Goal: Task Accomplishment & Management: Manage account settings

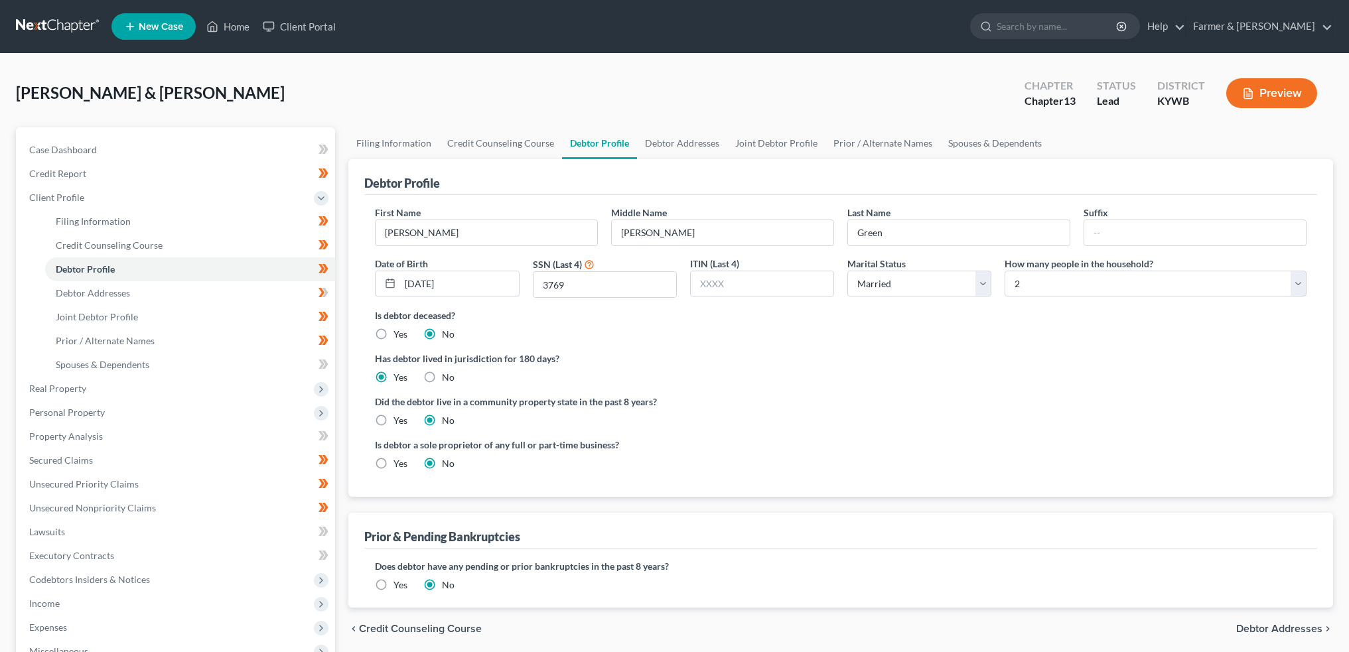
select select "1"
click at [220, 31] on link "Home" at bounding box center [228, 27] width 56 height 24
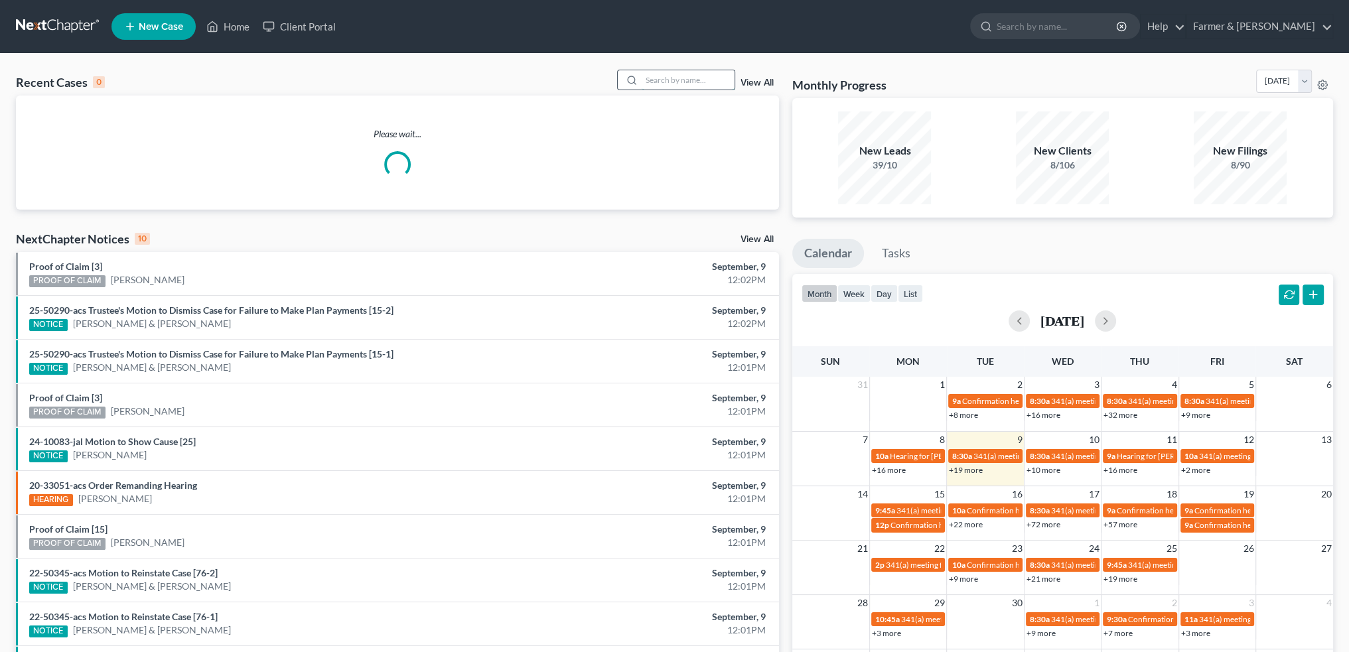
click at [686, 76] on input "search" at bounding box center [688, 79] width 93 height 19
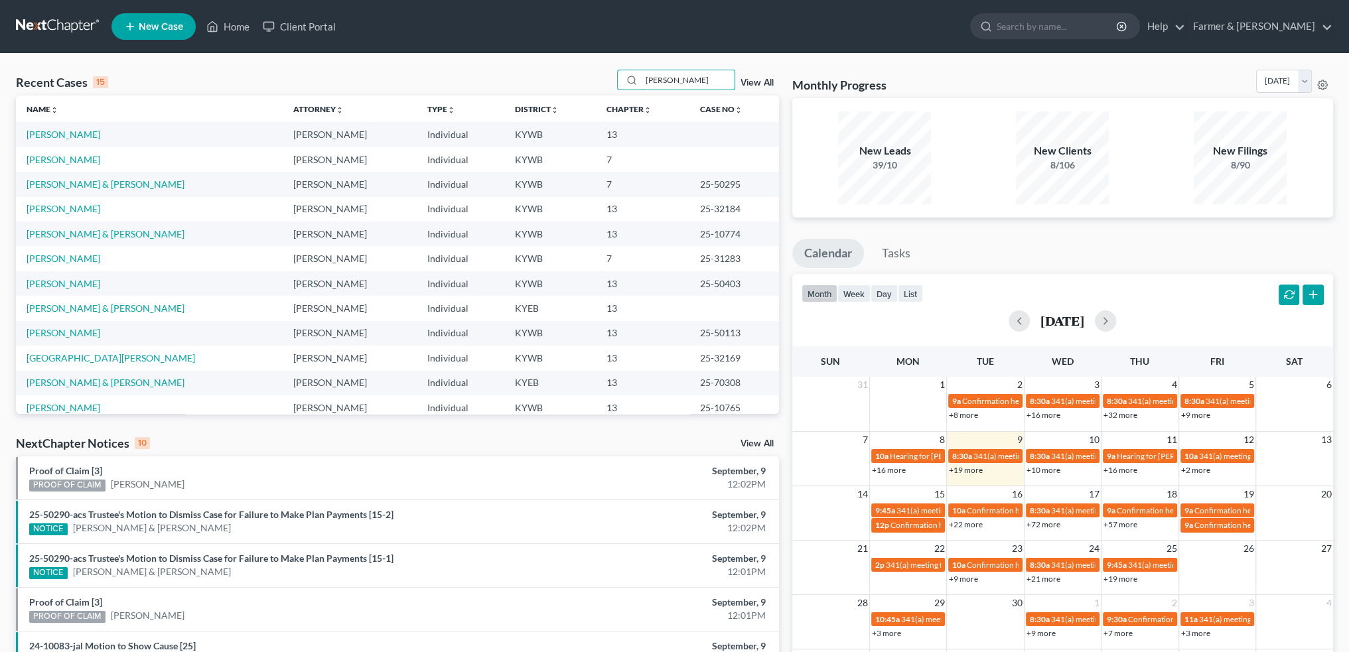
drag, startPoint x: 698, startPoint y: 80, endPoint x: 504, endPoint y: 64, distance: 194.5
click at [504, 64] on div "Recent Cases 15 bland View All Name unfold_more expand_more expand_less Attorne…" at bounding box center [674, 492] width 1349 height 877
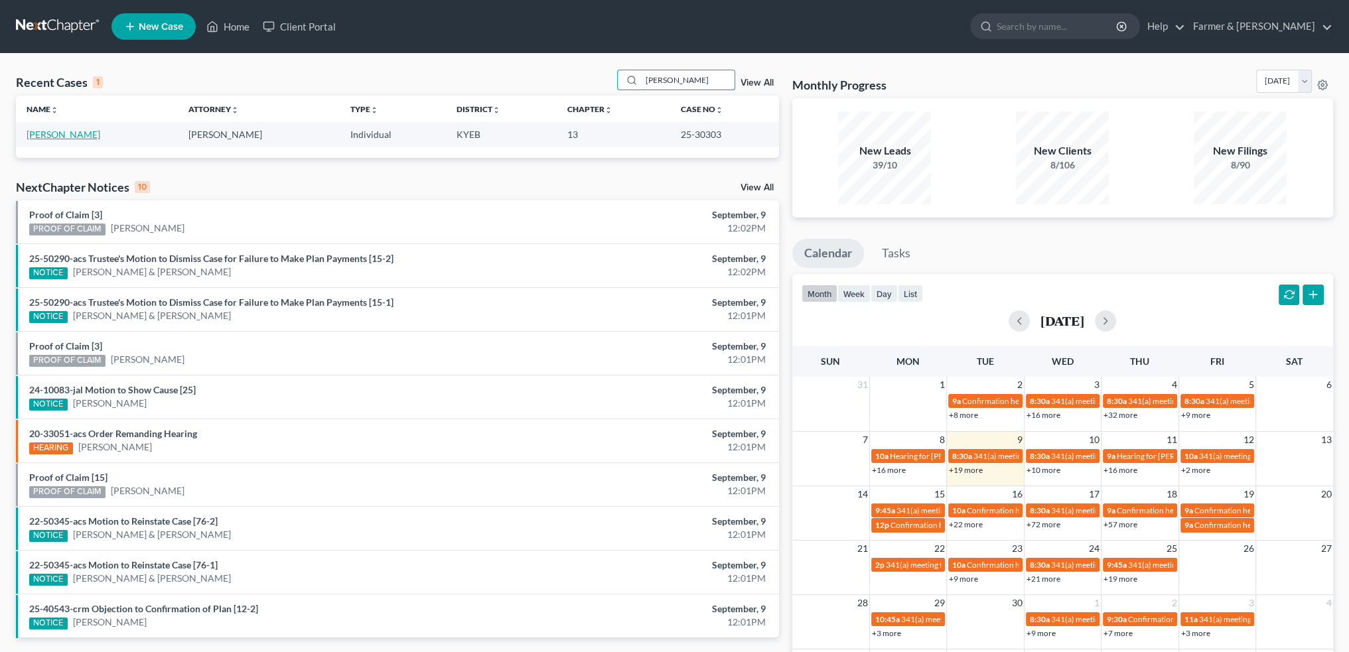
type input "carla bland"
click at [38, 132] on link "[PERSON_NAME]" at bounding box center [64, 134] width 74 height 11
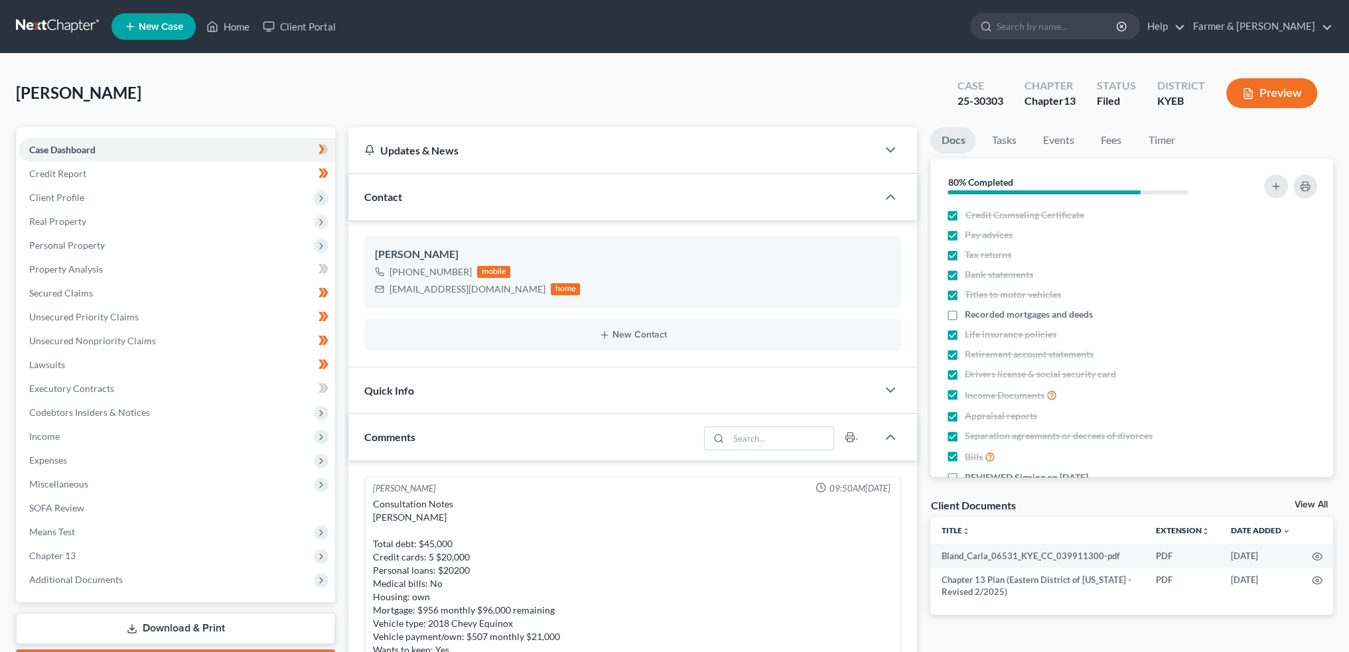
scroll to position [337, 0]
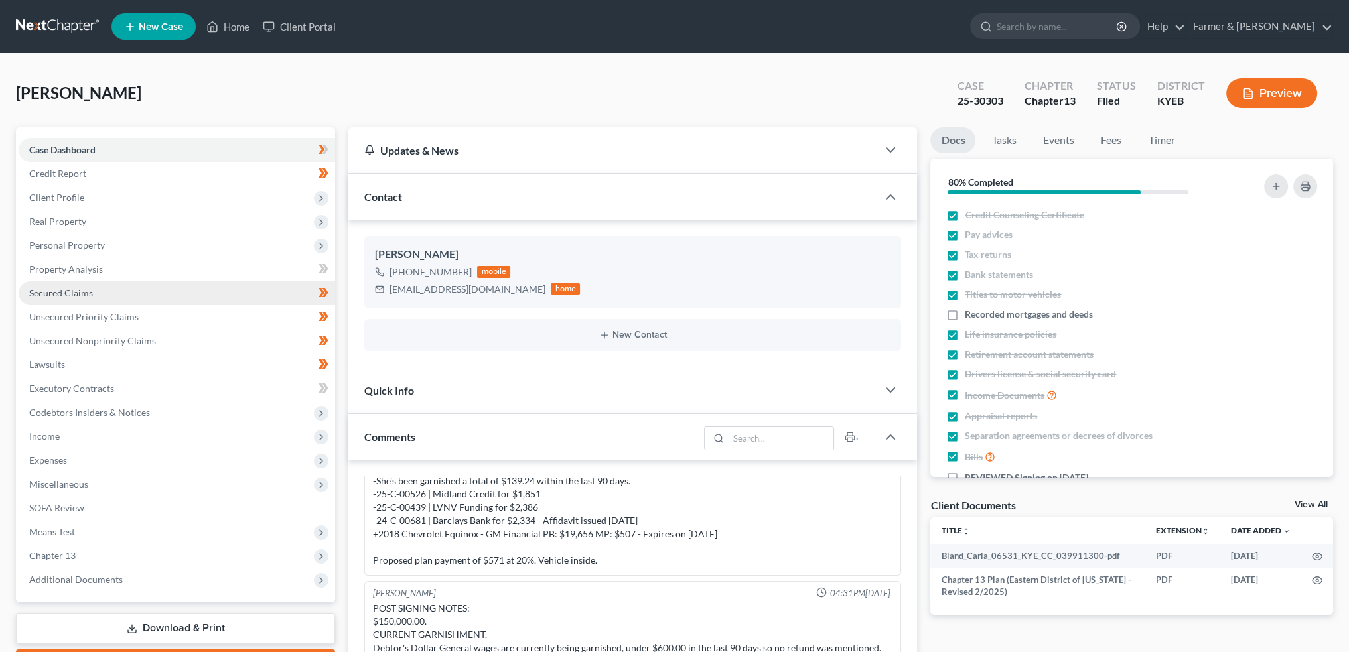
drag, startPoint x: 118, startPoint y: 297, endPoint x: 137, endPoint y: 289, distance: 20.5
click at [118, 297] on link "Secured Claims" at bounding box center [177, 293] width 317 height 24
click at [137, 289] on link "Secured Claims" at bounding box center [177, 293] width 317 height 24
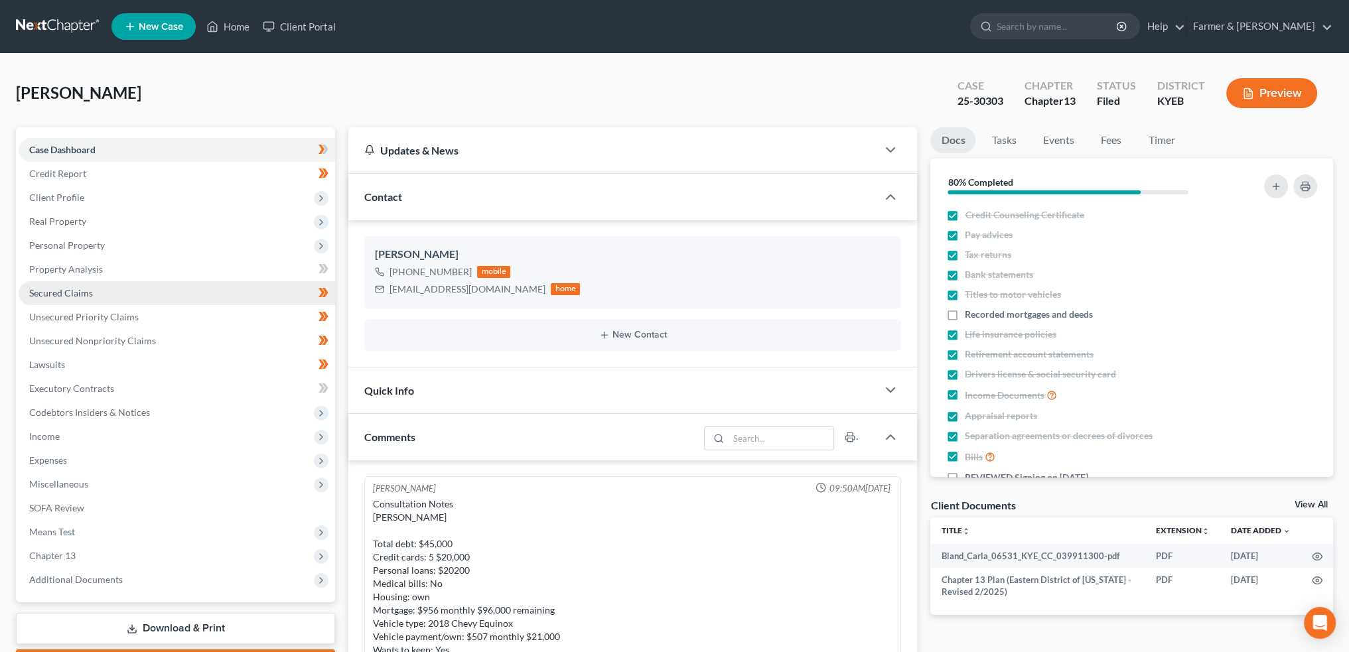
click at [86, 294] on span "Secured Claims" at bounding box center [61, 292] width 64 height 11
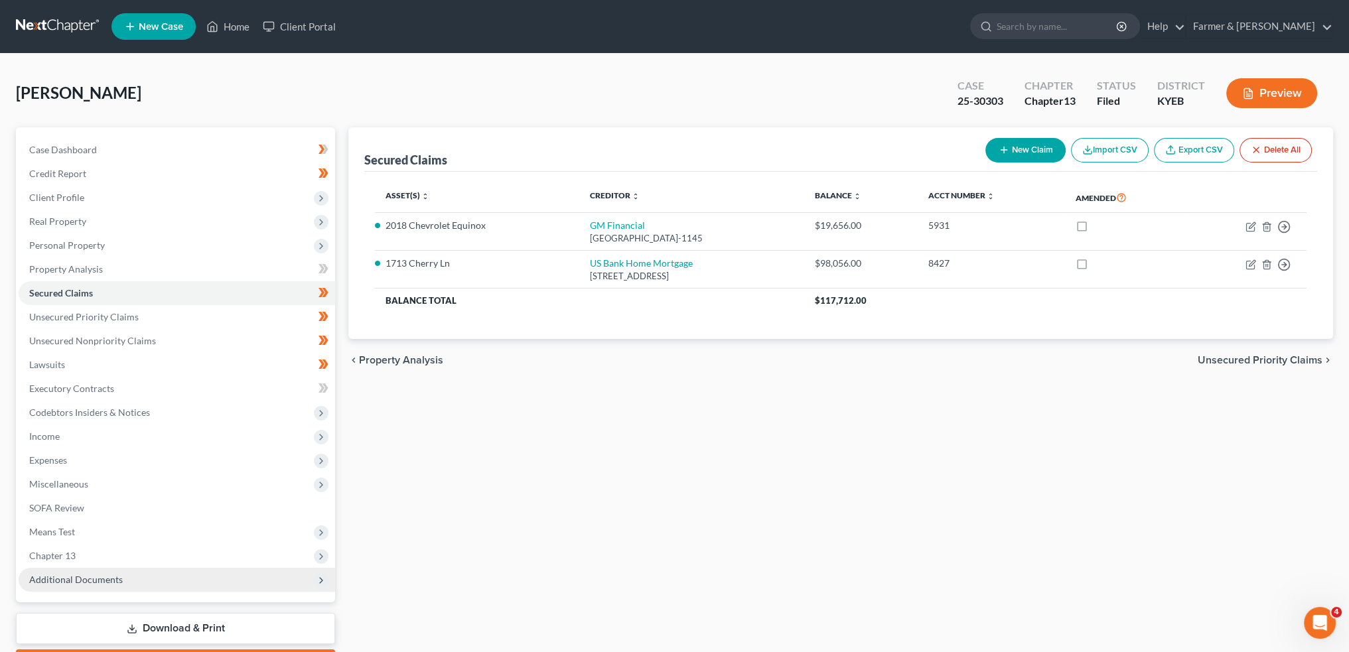
click at [151, 578] on span "Additional Documents" at bounding box center [177, 580] width 317 height 24
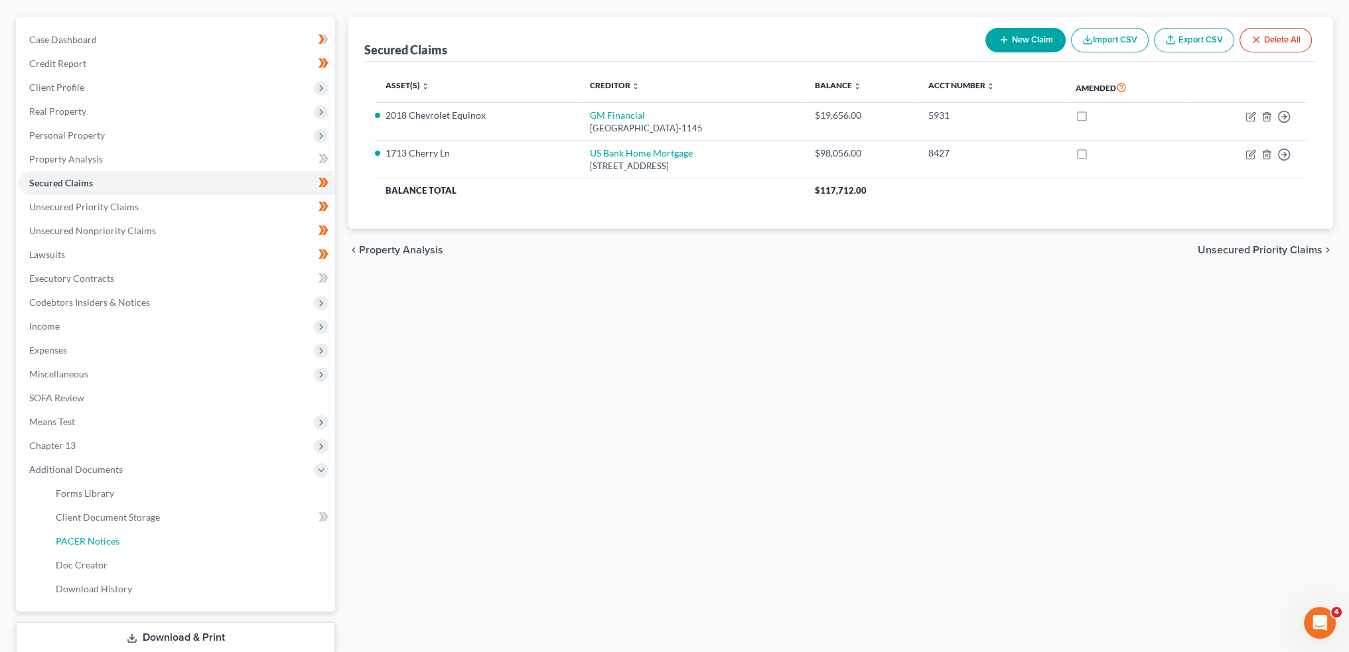
drag, startPoint x: 134, startPoint y: 542, endPoint x: 372, endPoint y: 534, distance: 237.7
click at [134, 541] on link "PACER Notices" at bounding box center [190, 542] width 290 height 24
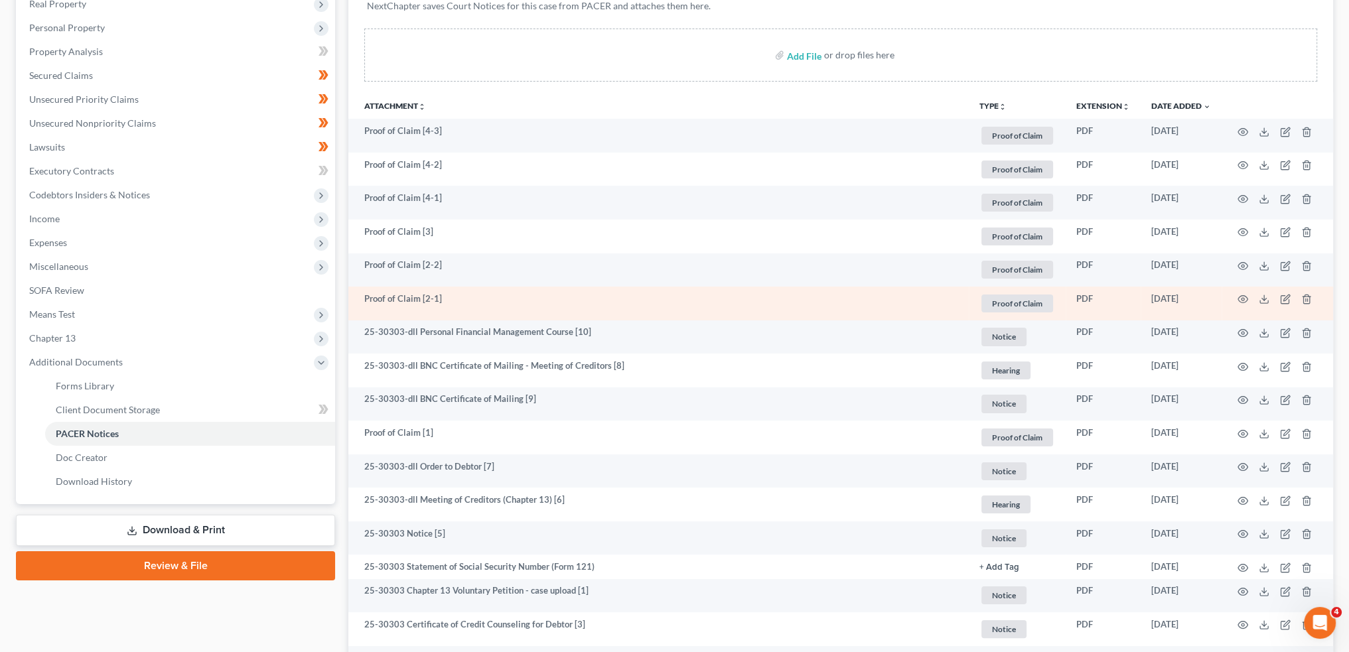
scroll to position [221, 0]
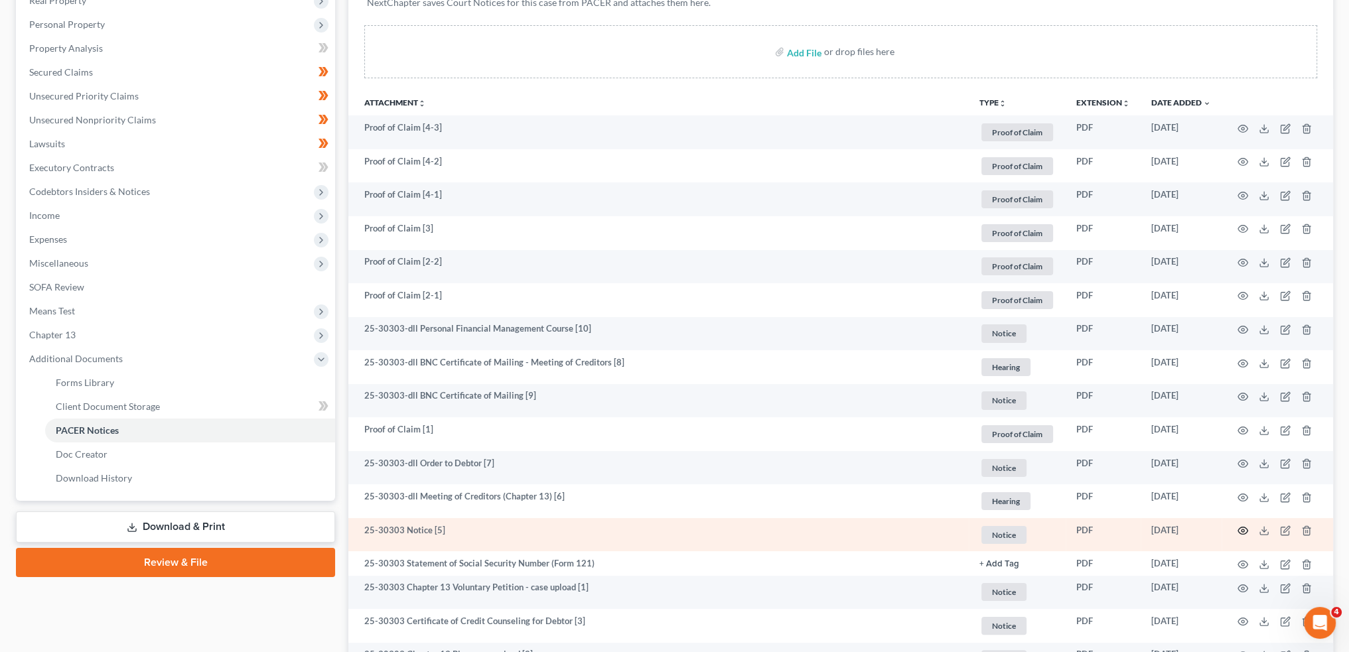
click at [1242, 530] on circle "button" at bounding box center [1243, 531] width 3 height 3
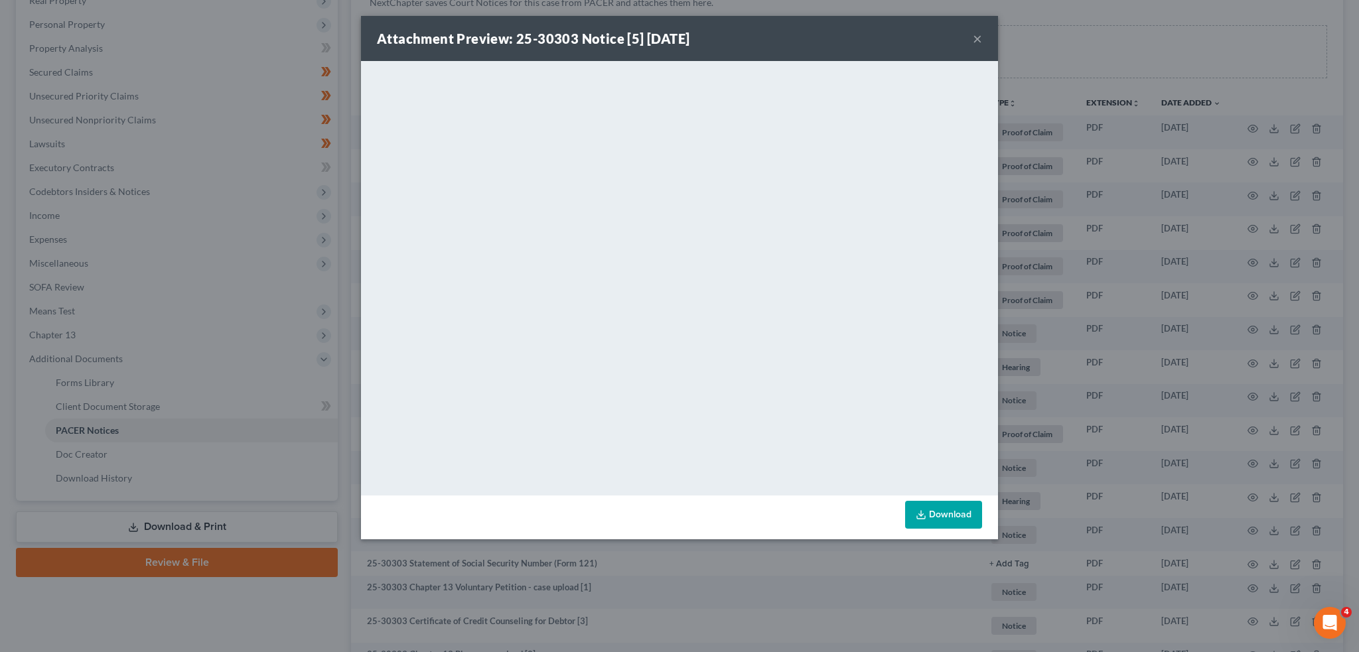
click at [977, 37] on button "×" at bounding box center [977, 39] width 9 height 16
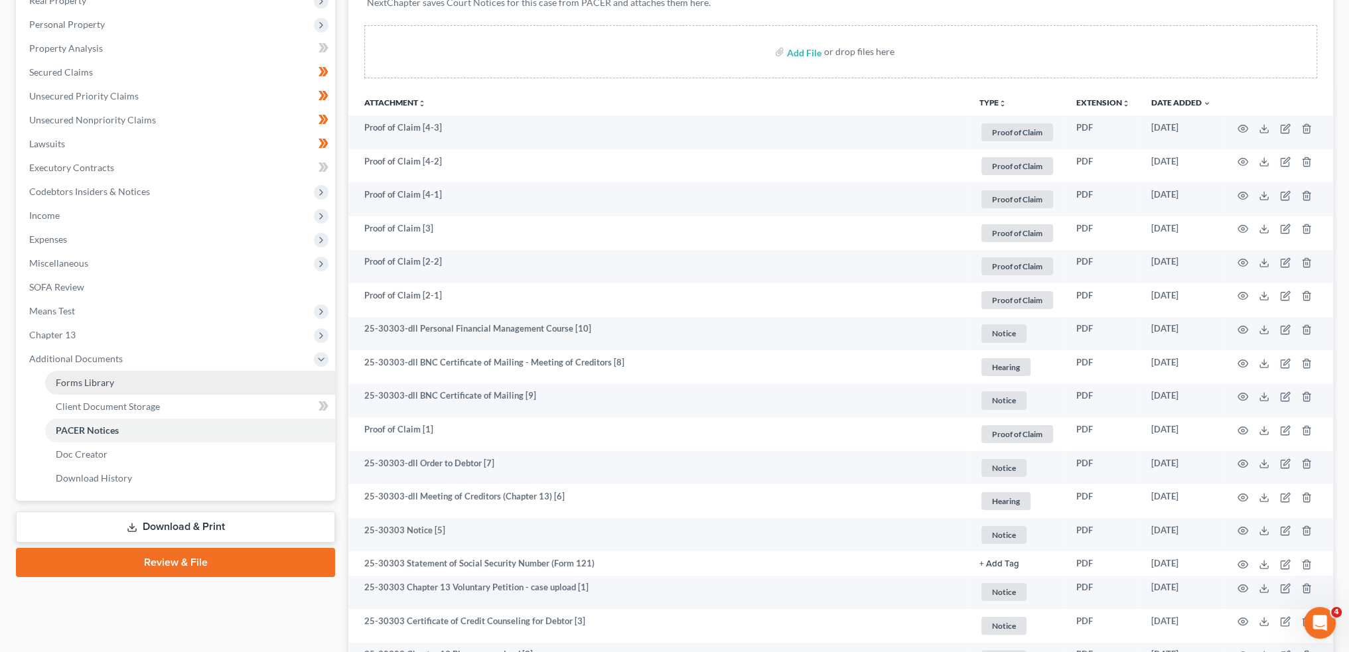
click at [176, 384] on link "Forms Library" at bounding box center [190, 383] width 290 height 24
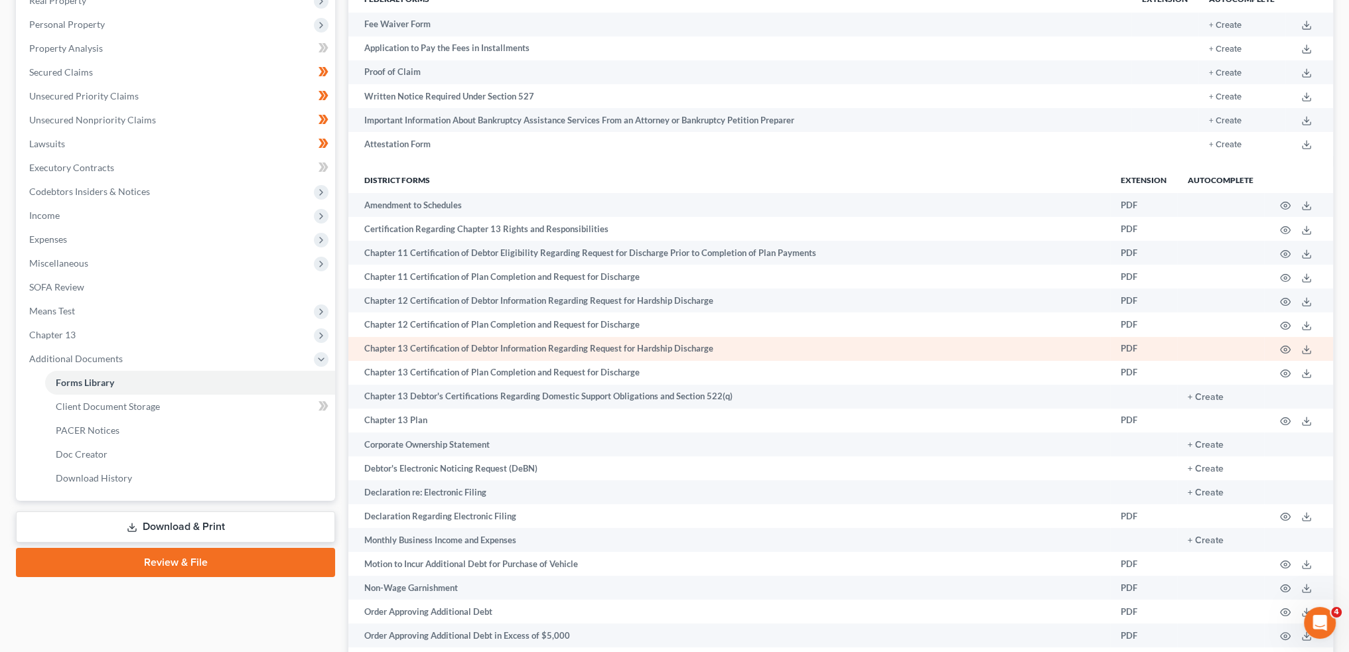
scroll to position [110, 0]
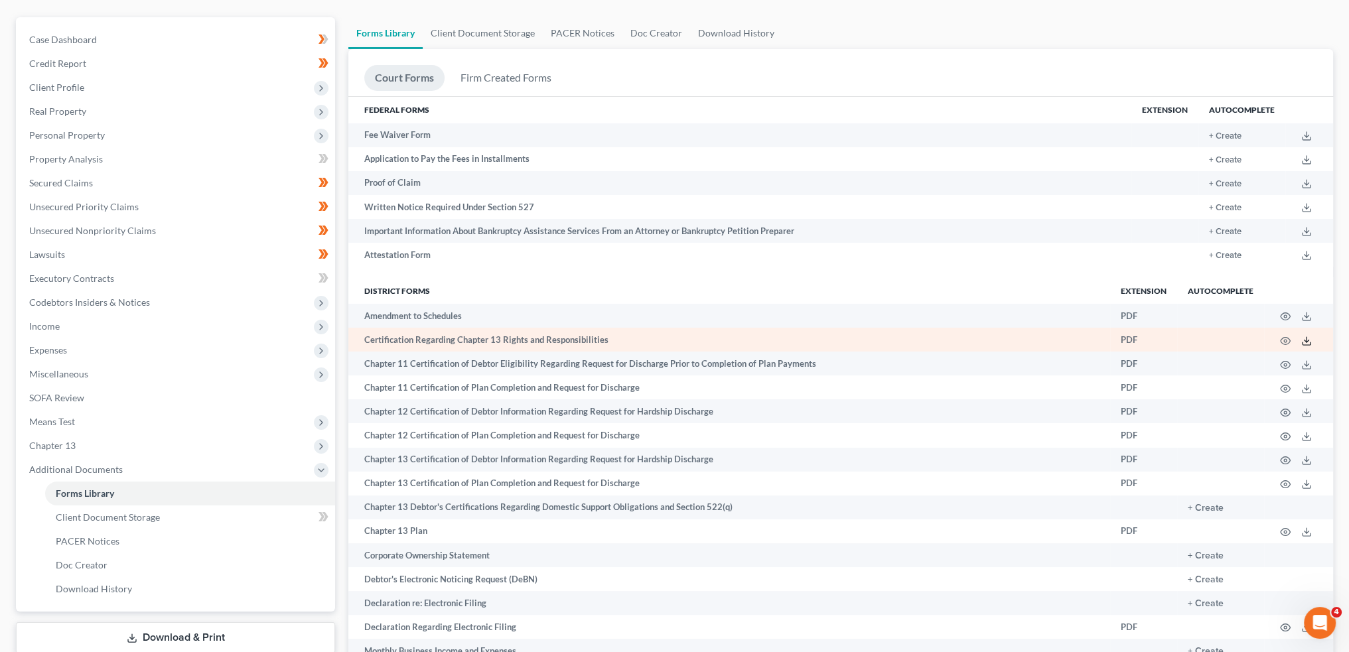
click at [1306, 342] on icon at bounding box center [1307, 341] width 11 height 11
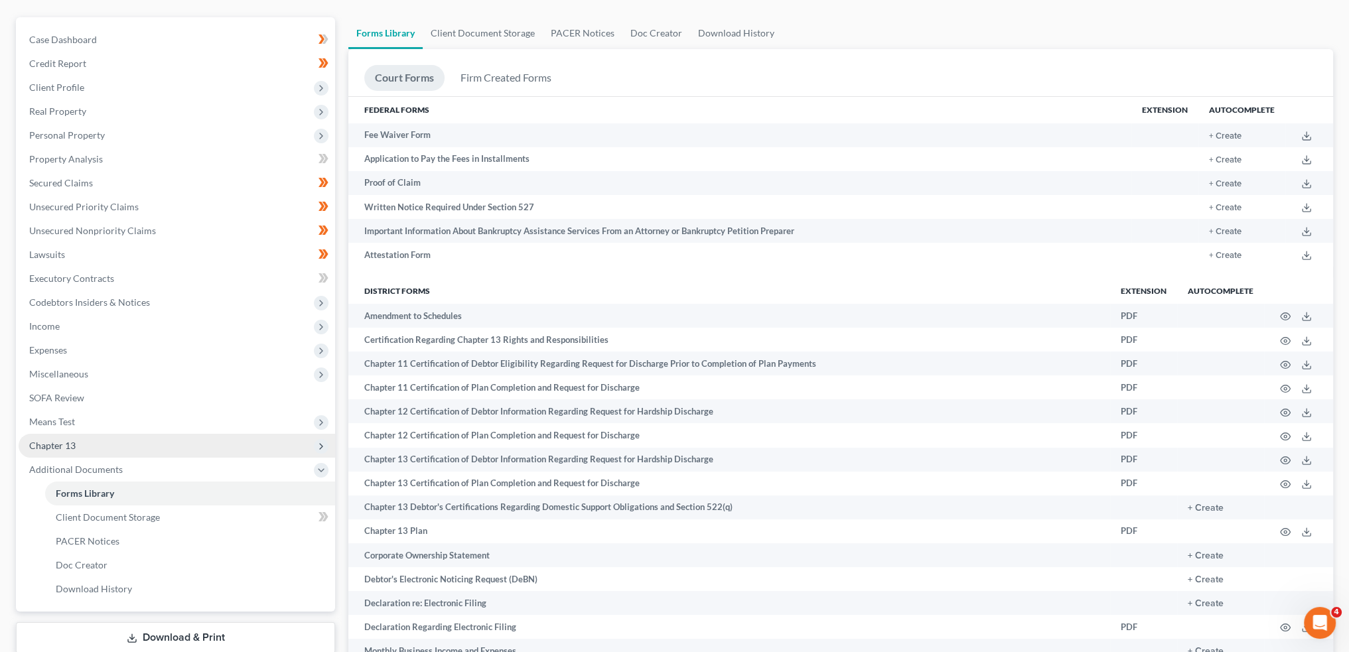
click at [102, 447] on span "Chapter 13" at bounding box center [177, 446] width 317 height 24
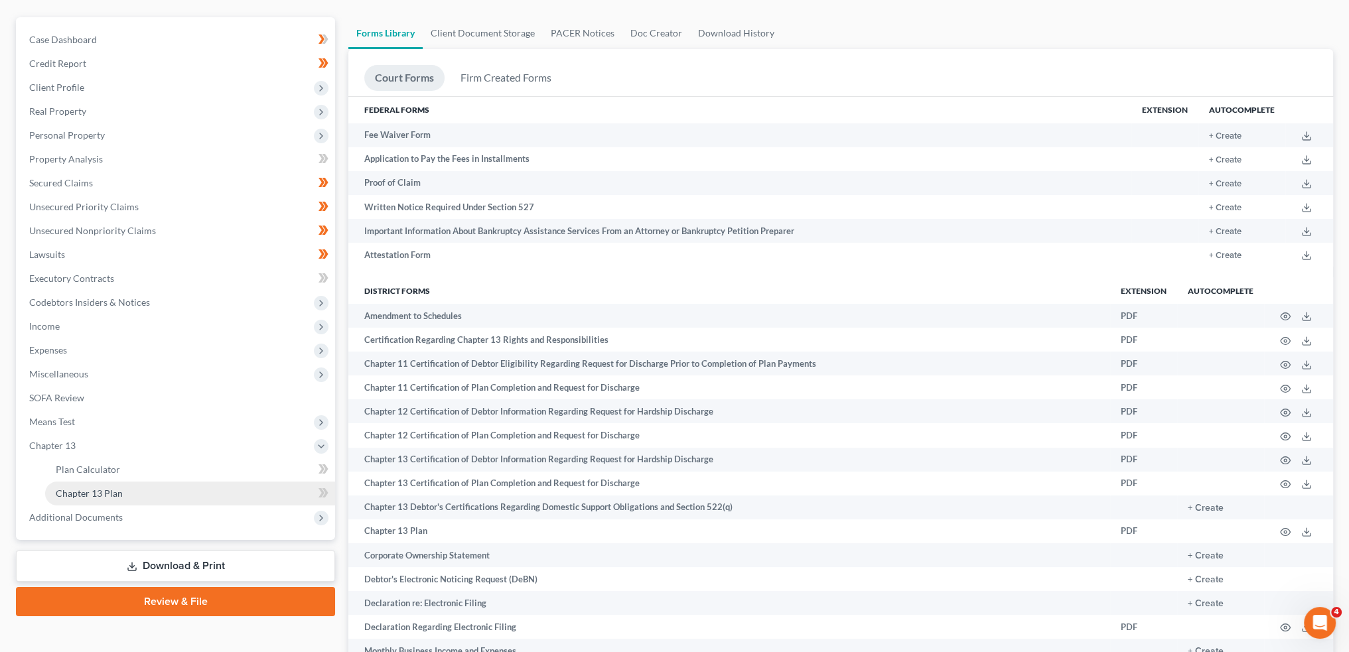
click at [109, 488] on span "Chapter 13 Plan" at bounding box center [89, 493] width 67 height 11
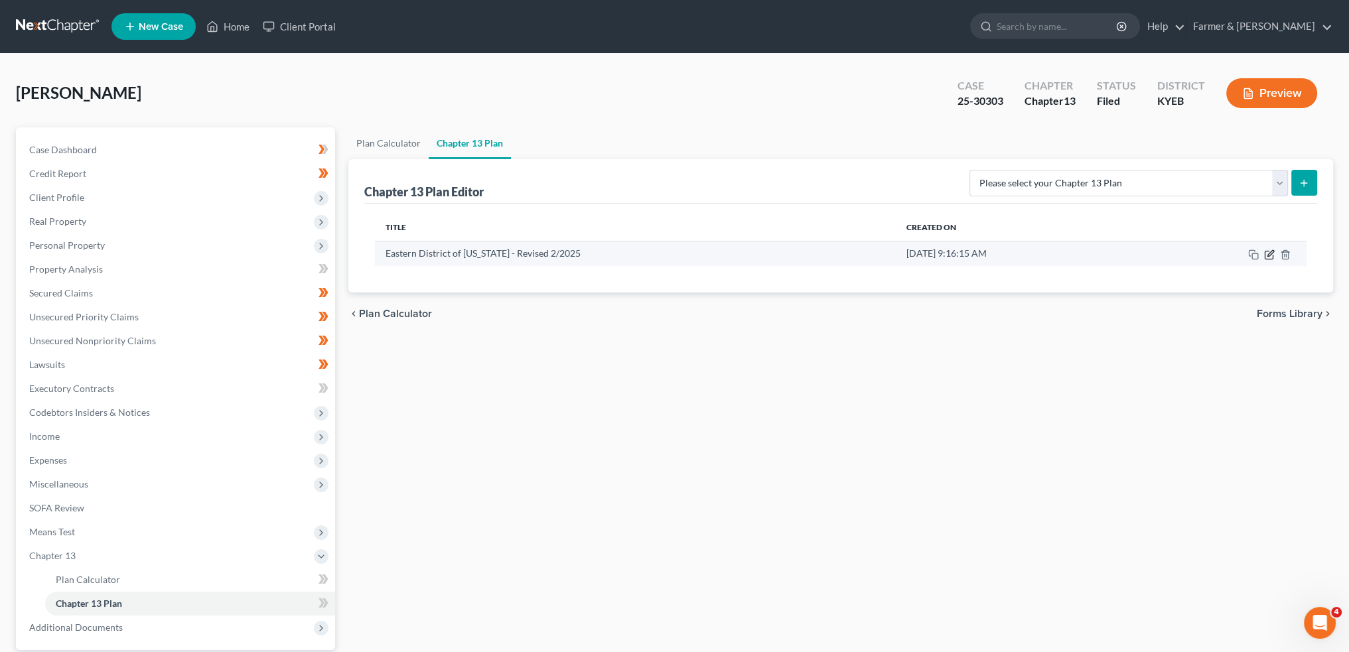
click at [1270, 253] on icon "button" at bounding box center [1269, 255] width 11 height 11
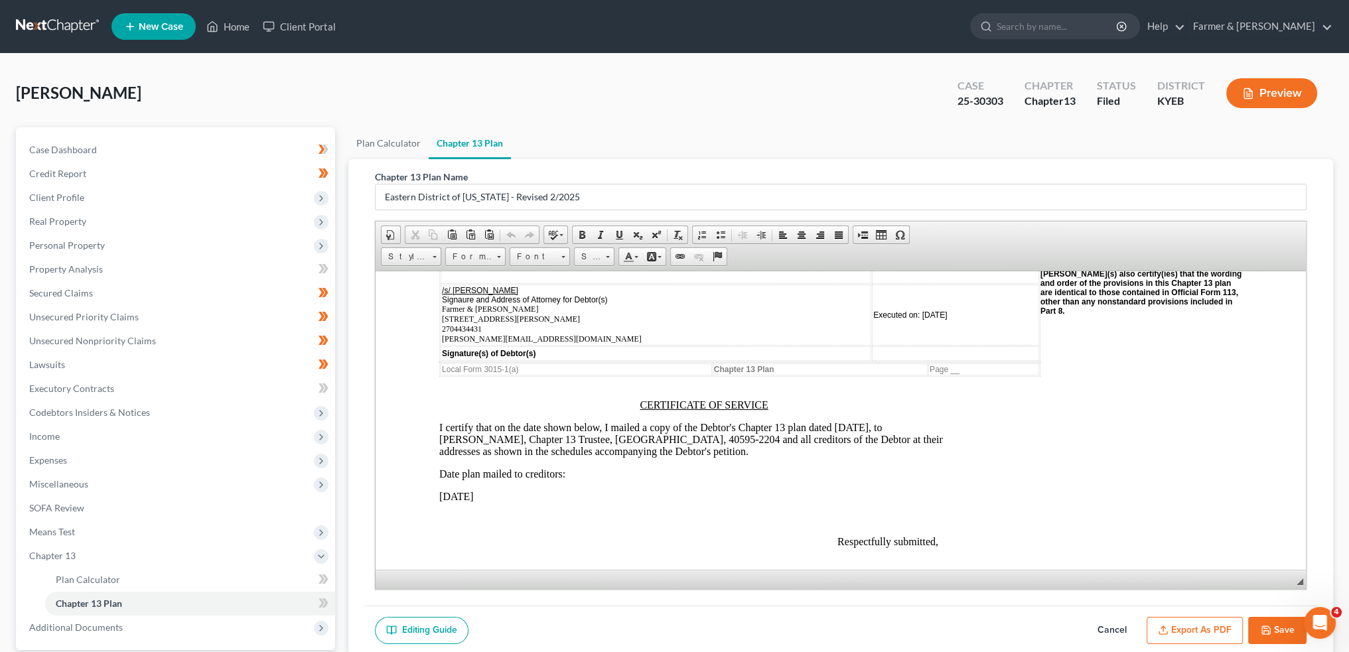
scroll to position [3429, 0]
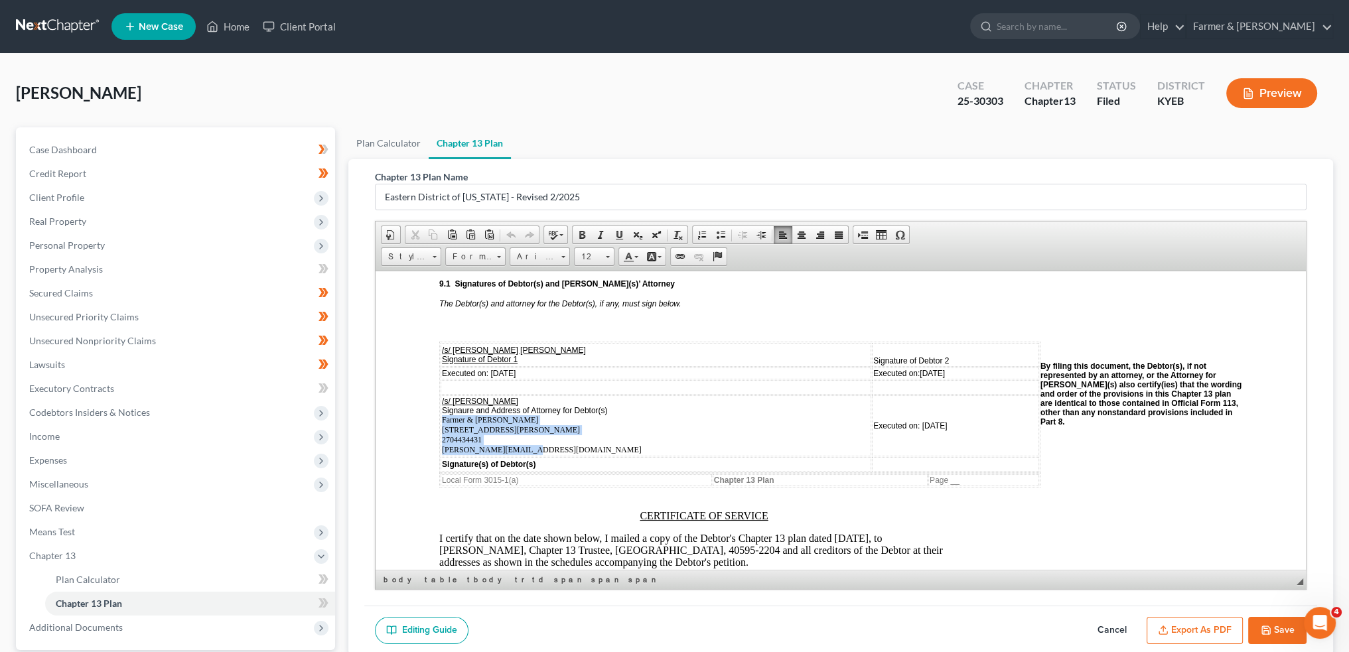
drag, startPoint x: 515, startPoint y: 433, endPoint x: 441, endPoint y: 408, distance: 77.9
click at [441, 408] on td "/s/ Todd Farmer Signaure and Address of Attorney for Debtor(s) Farmer & Wright …" at bounding box center [656, 425] width 431 height 61
click at [104, 146] on link "Case Dashboard" at bounding box center [177, 150] width 317 height 24
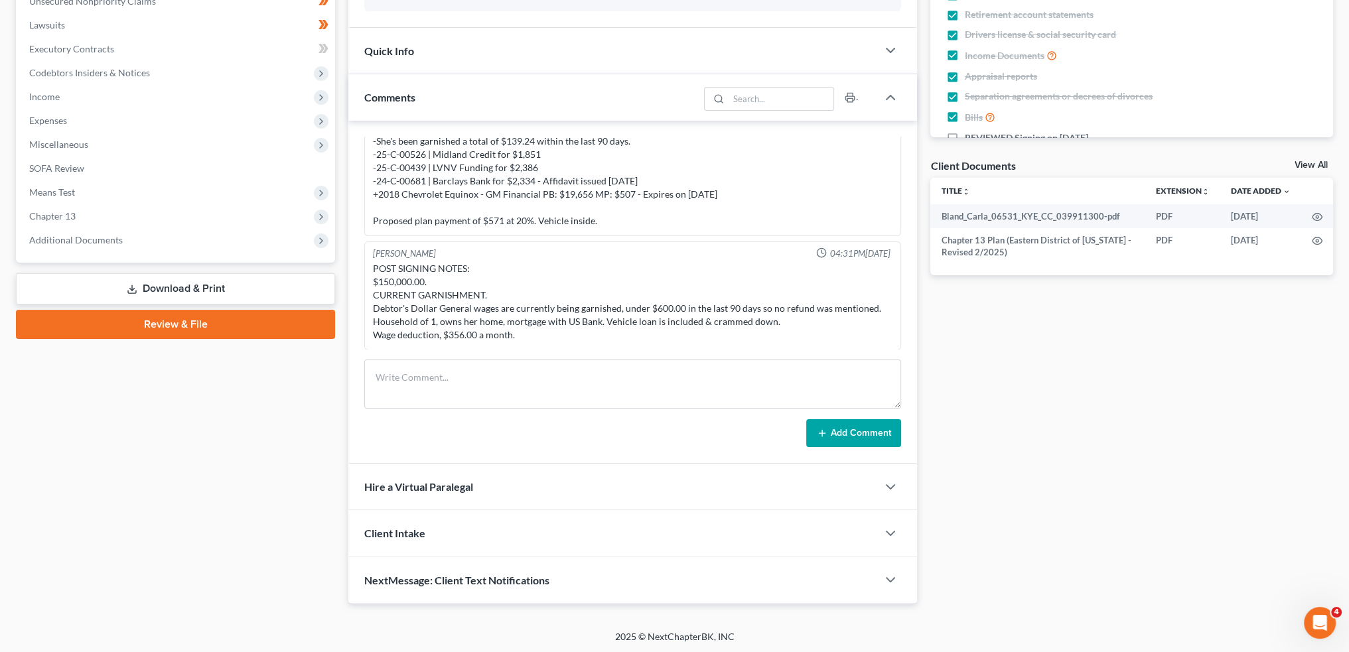
scroll to position [226, 0]
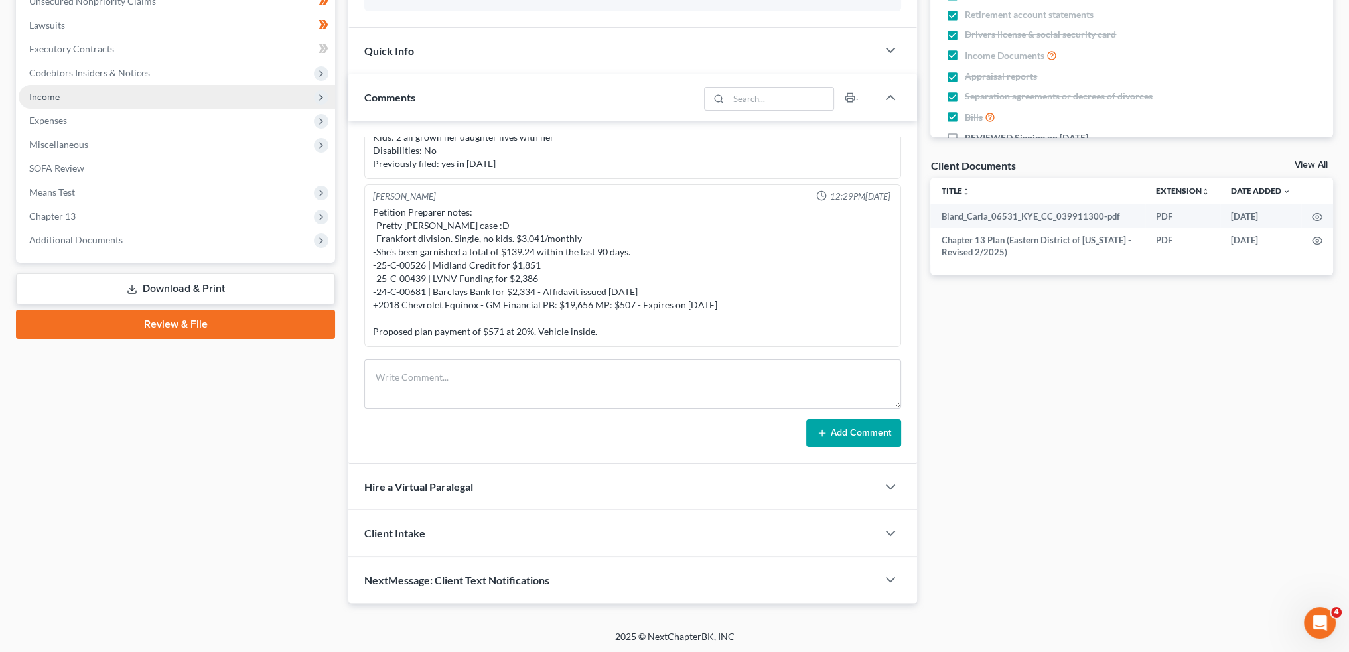
click at [113, 97] on span "Income" at bounding box center [177, 97] width 317 height 24
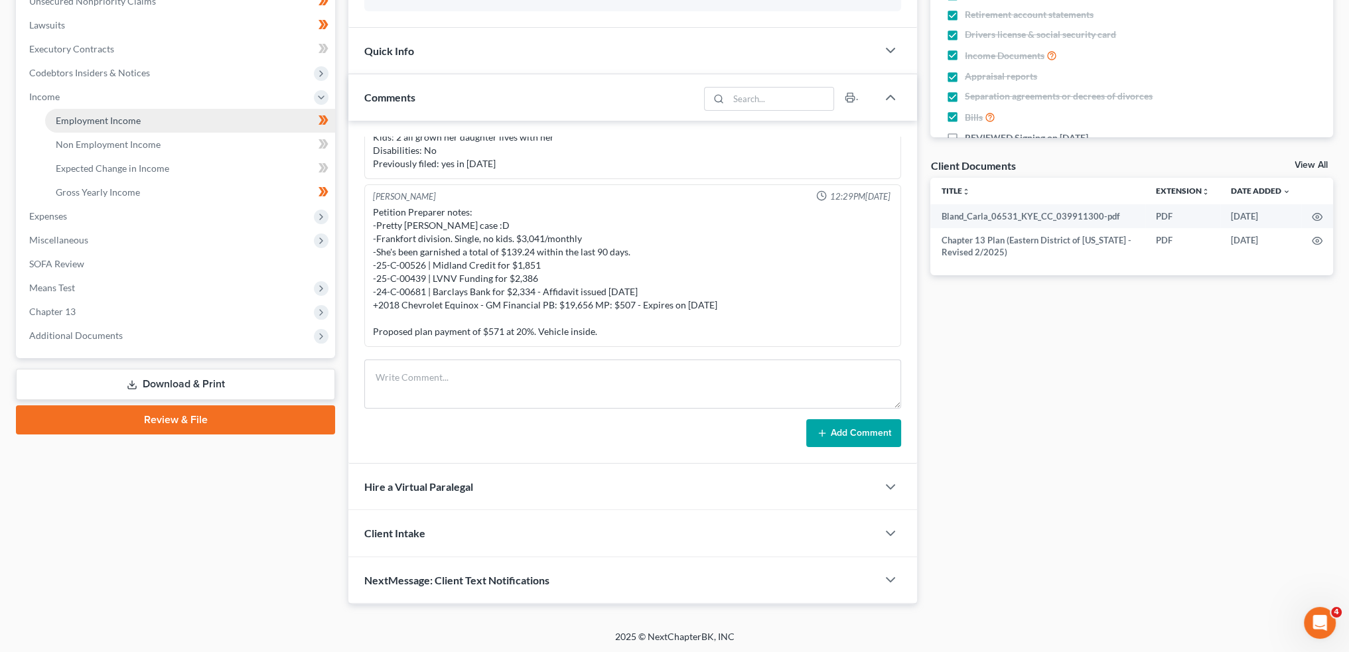
click at [112, 119] on span "Employment Income" at bounding box center [98, 120] width 85 height 11
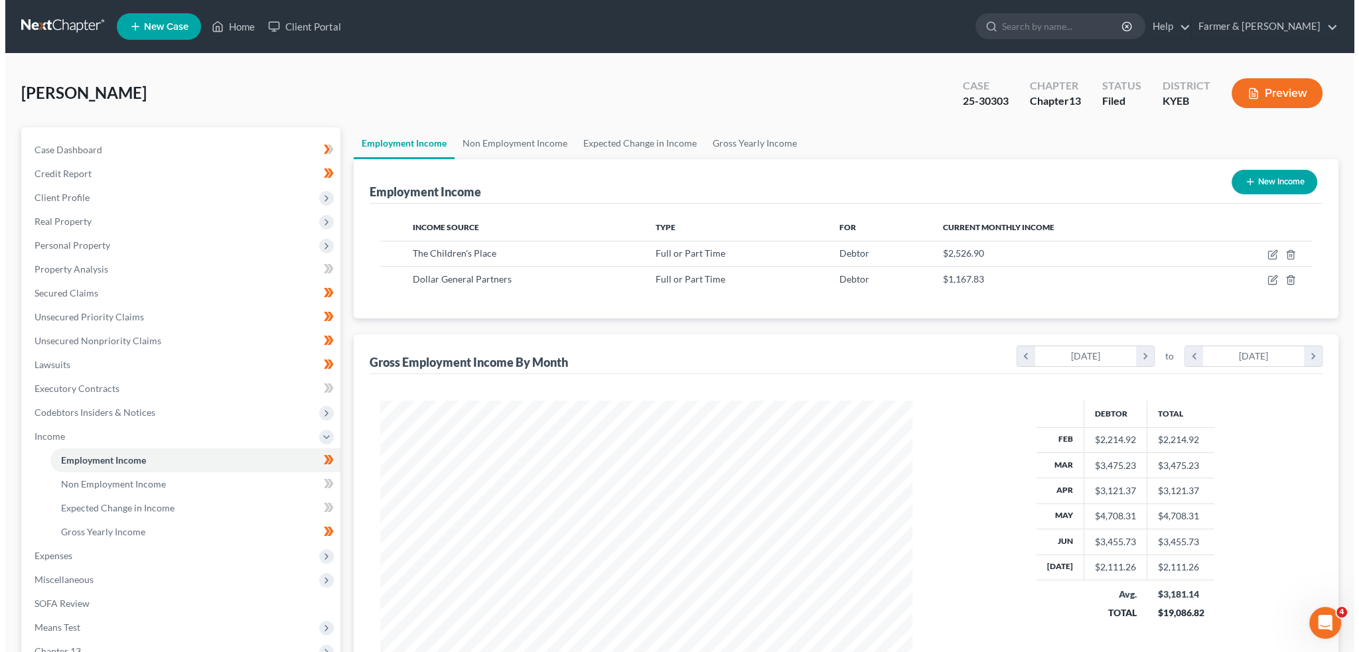
scroll to position [266, 558]
click at [1268, 253] on icon "button" at bounding box center [1267, 255] width 11 height 11
select select "0"
select select "33"
select select "2"
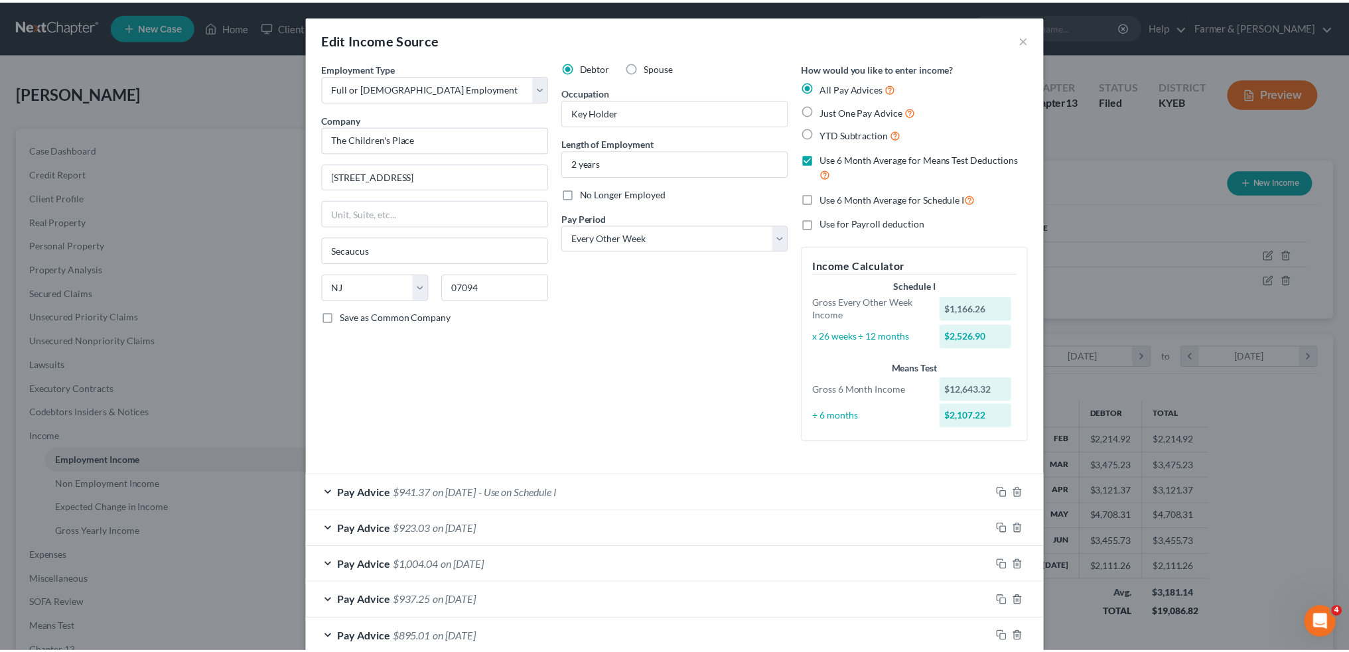
scroll to position [326, 0]
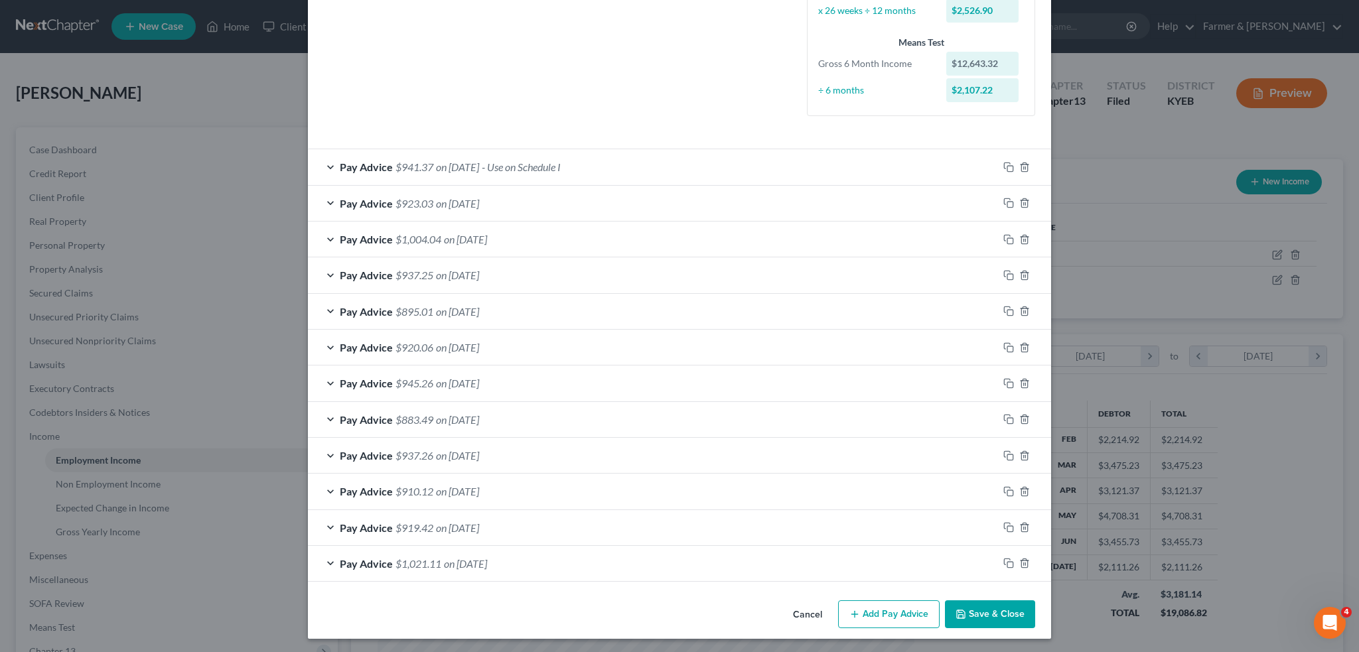
click at [963, 605] on button "Save & Close" at bounding box center [990, 615] width 90 height 28
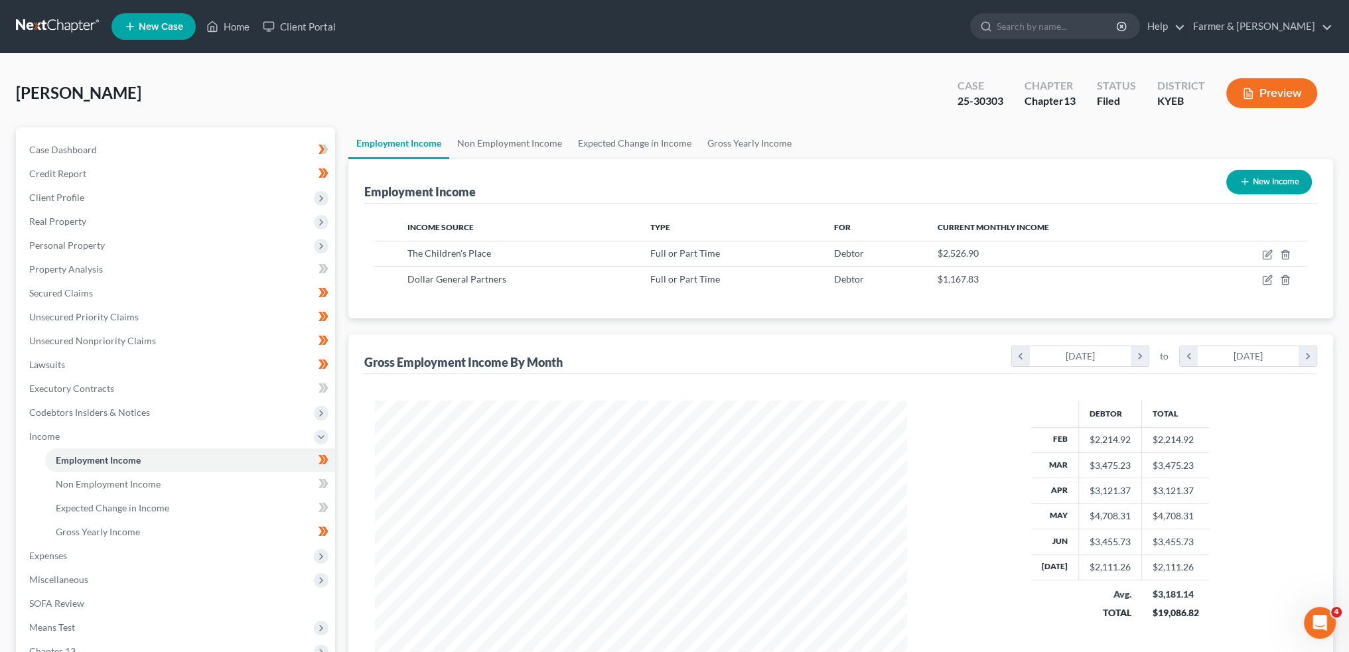
scroll to position [663458, 663165]
click at [234, 24] on link "Home" at bounding box center [228, 27] width 56 height 24
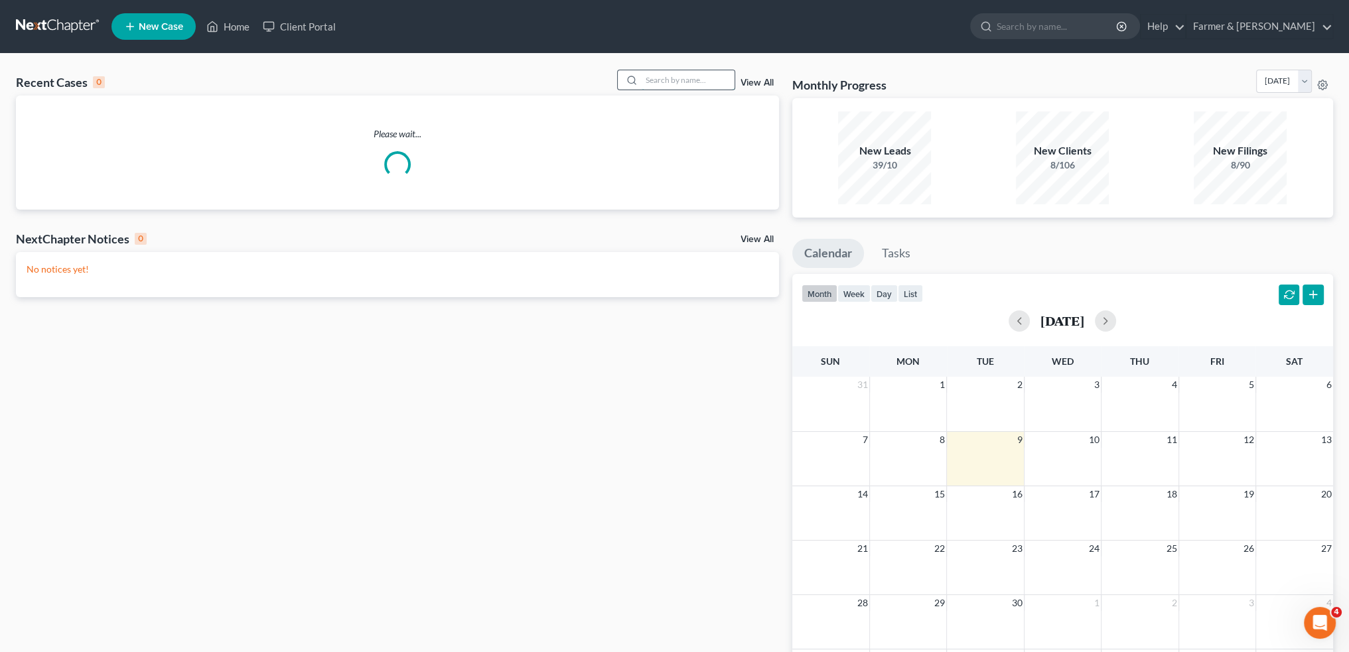
click at [668, 80] on input "search" at bounding box center [688, 79] width 93 height 19
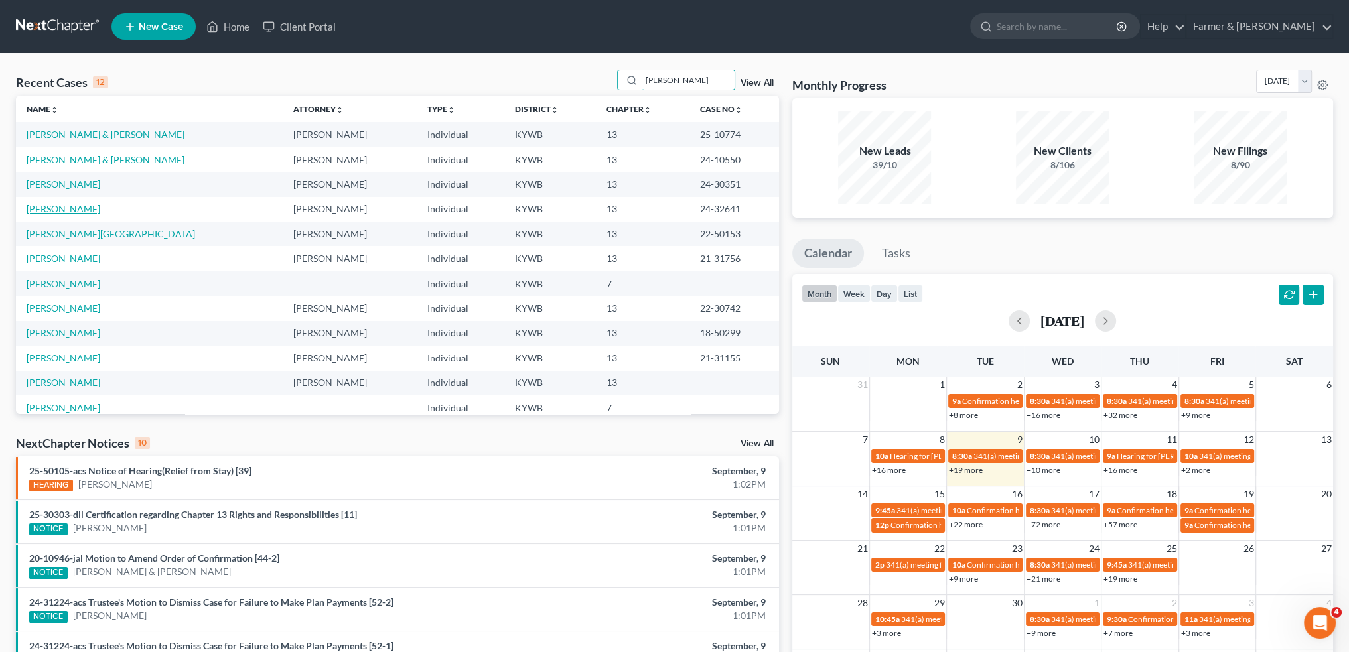
type input "lamont"
click at [69, 210] on link "[PERSON_NAME]" at bounding box center [64, 208] width 74 height 11
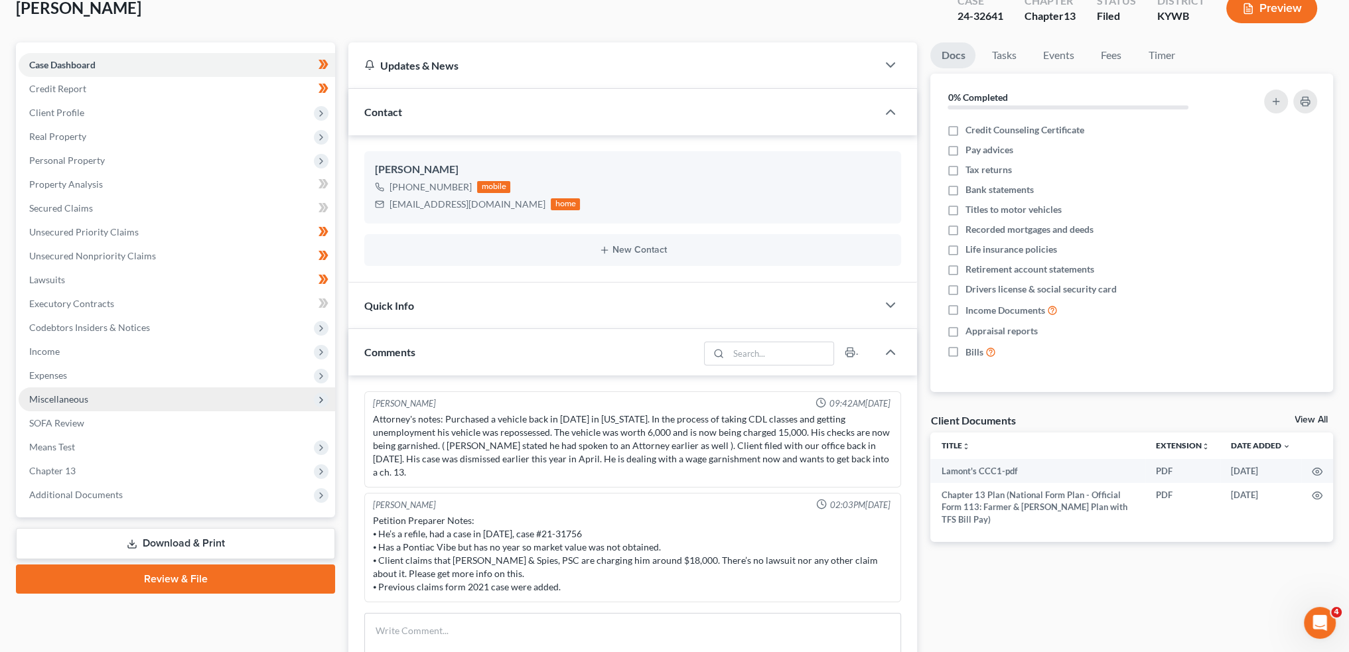
scroll to position [110, 0]
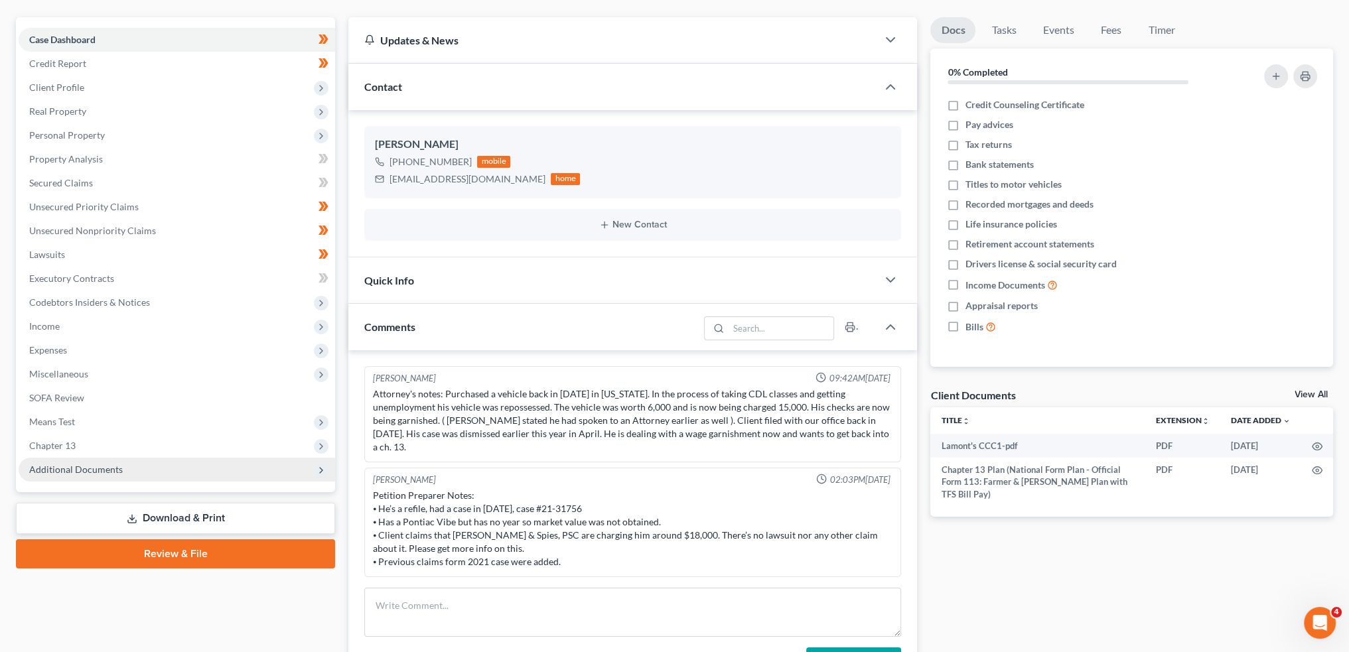
click at [167, 471] on span "Additional Documents" at bounding box center [177, 470] width 317 height 24
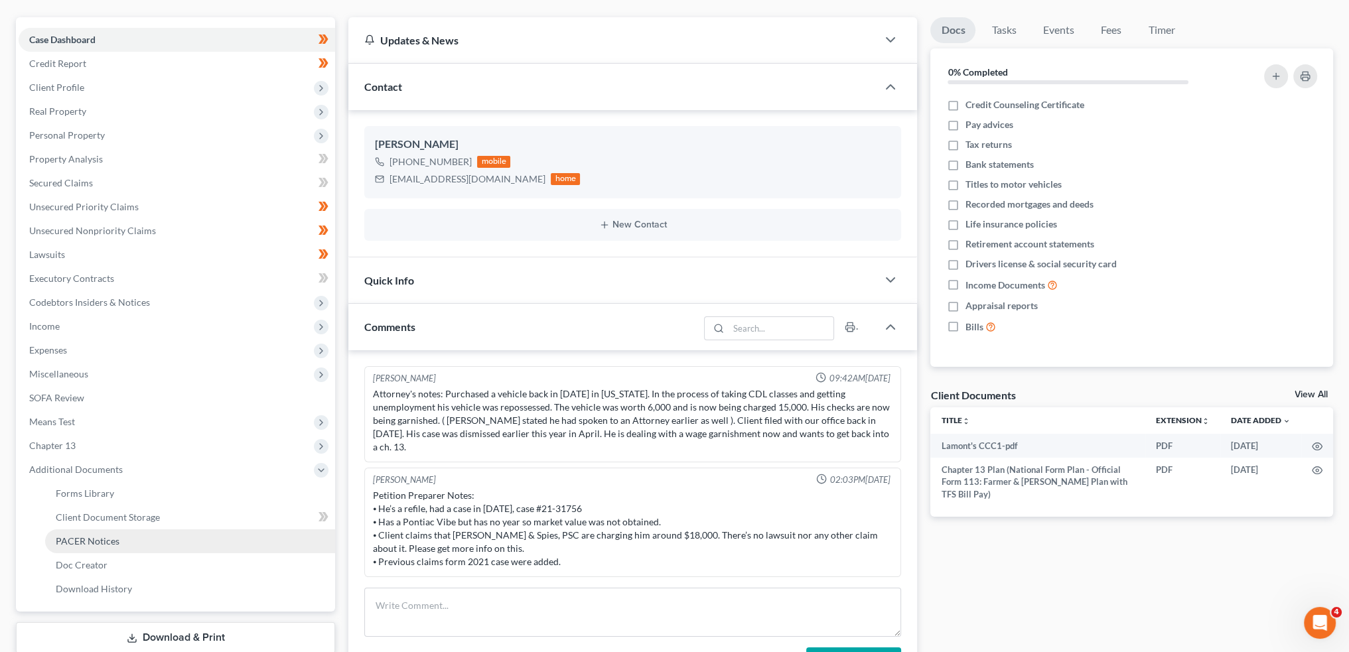
click at [155, 549] on link "PACER Notices" at bounding box center [190, 542] width 290 height 24
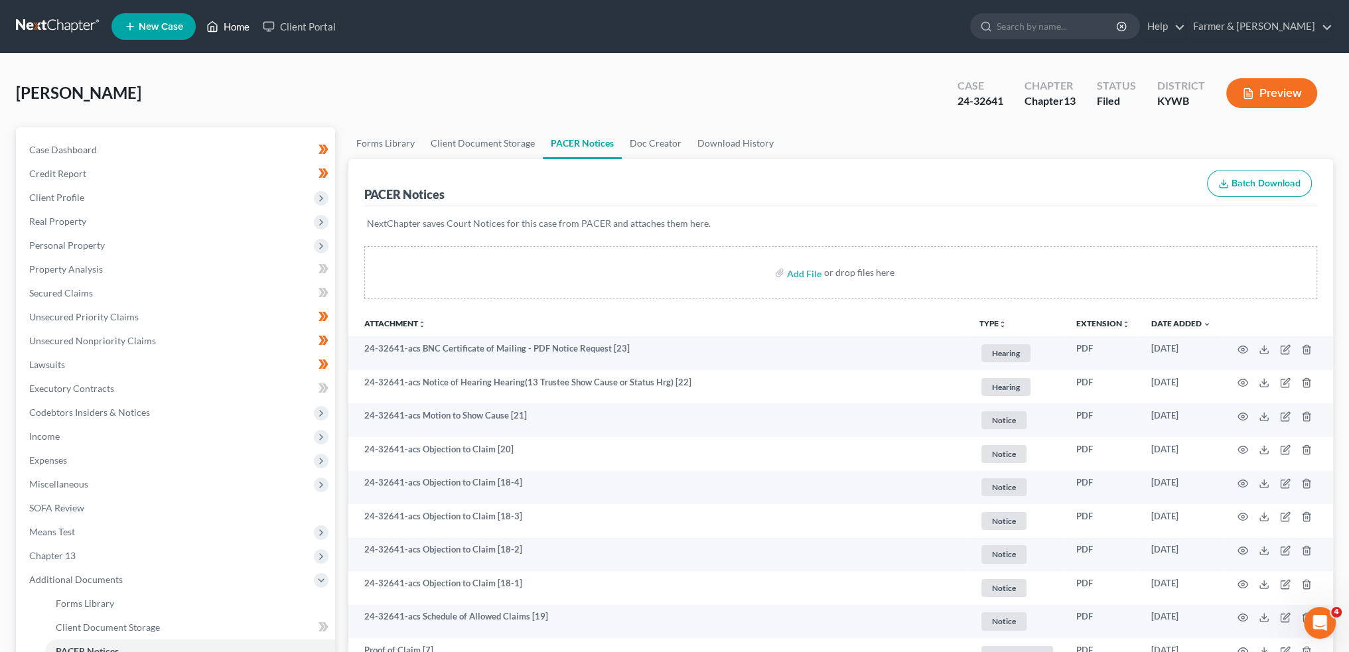
click at [228, 24] on link "Home" at bounding box center [228, 27] width 56 height 24
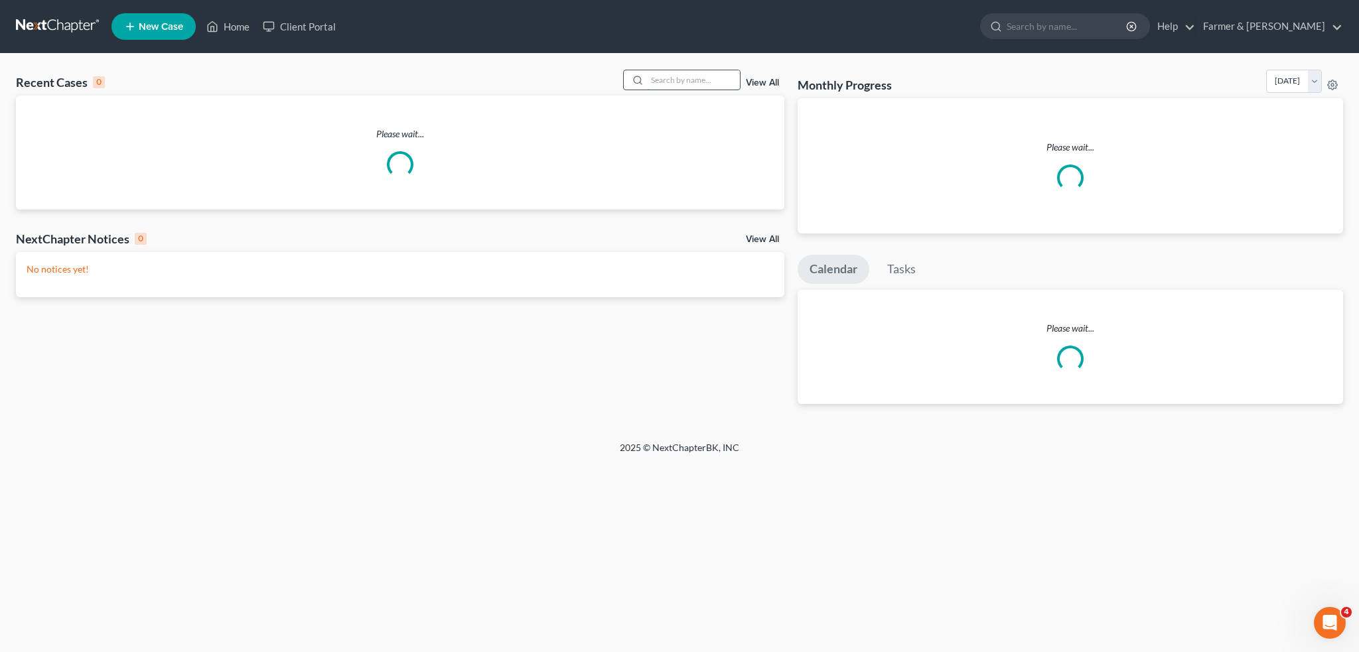
click at [698, 76] on input "search" at bounding box center [693, 79] width 93 height 19
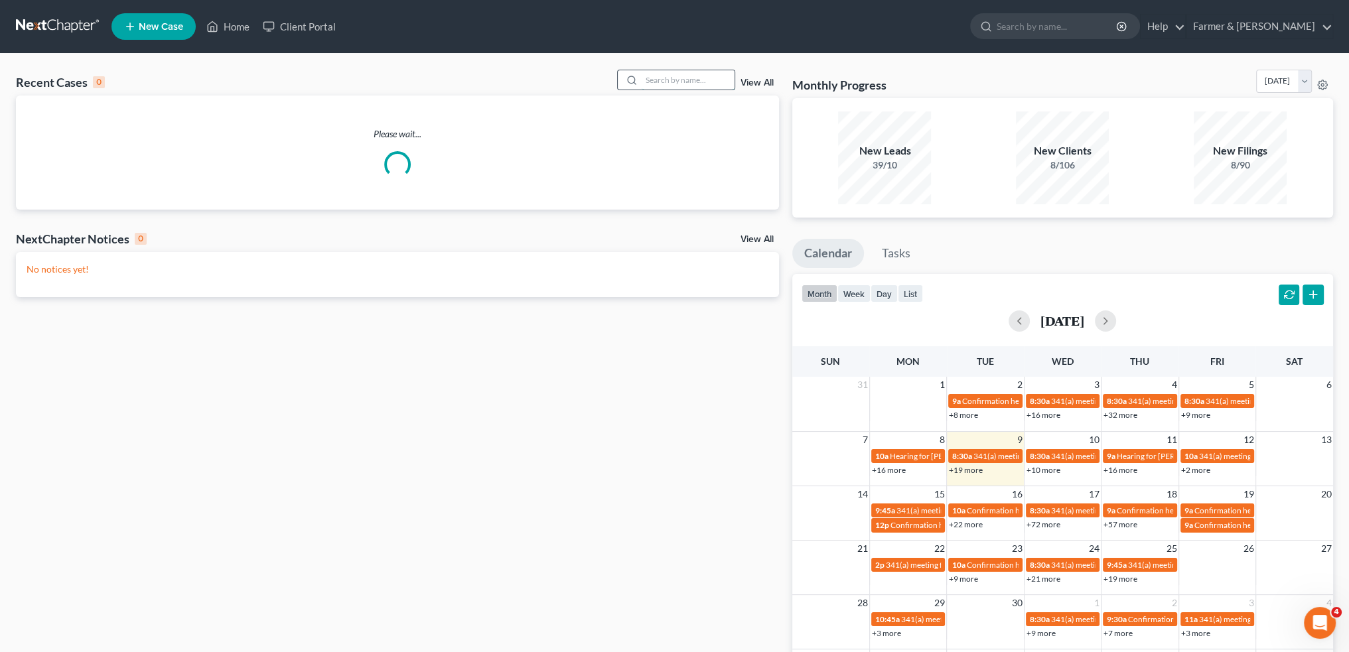
type input "e"
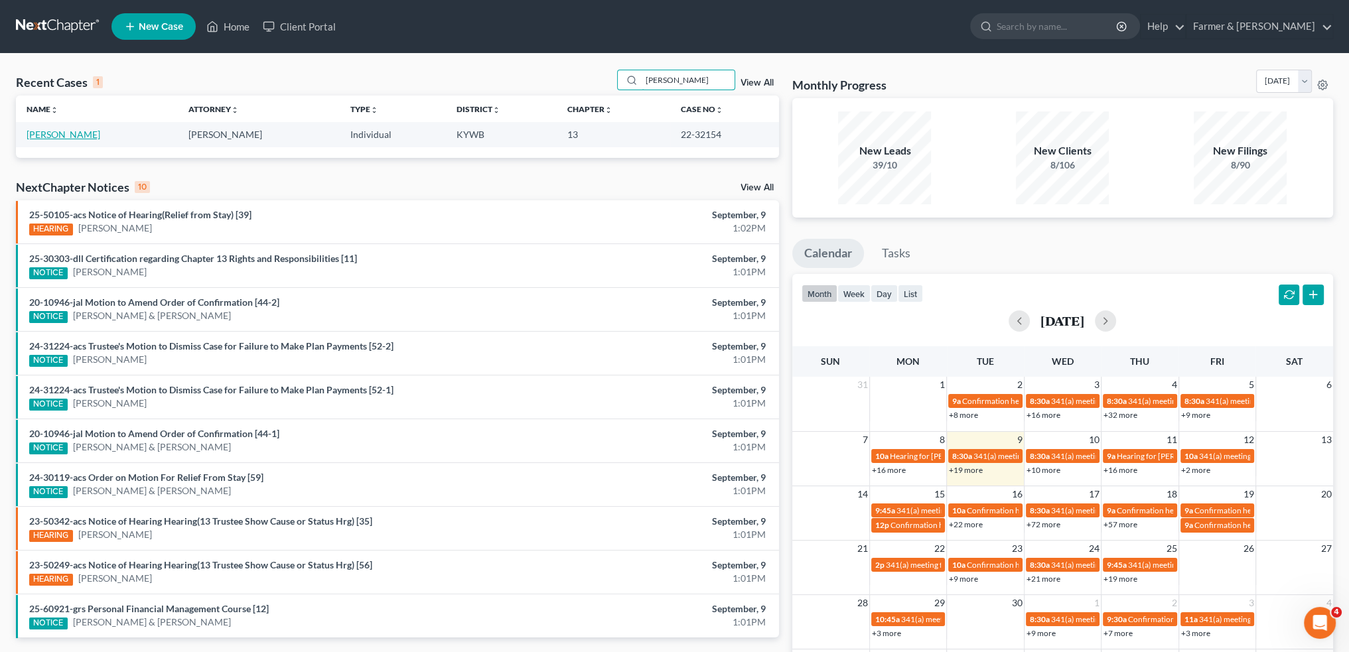
type input "kenneth miles"
click at [74, 132] on link "Miles, Kenneth" at bounding box center [64, 134] width 74 height 11
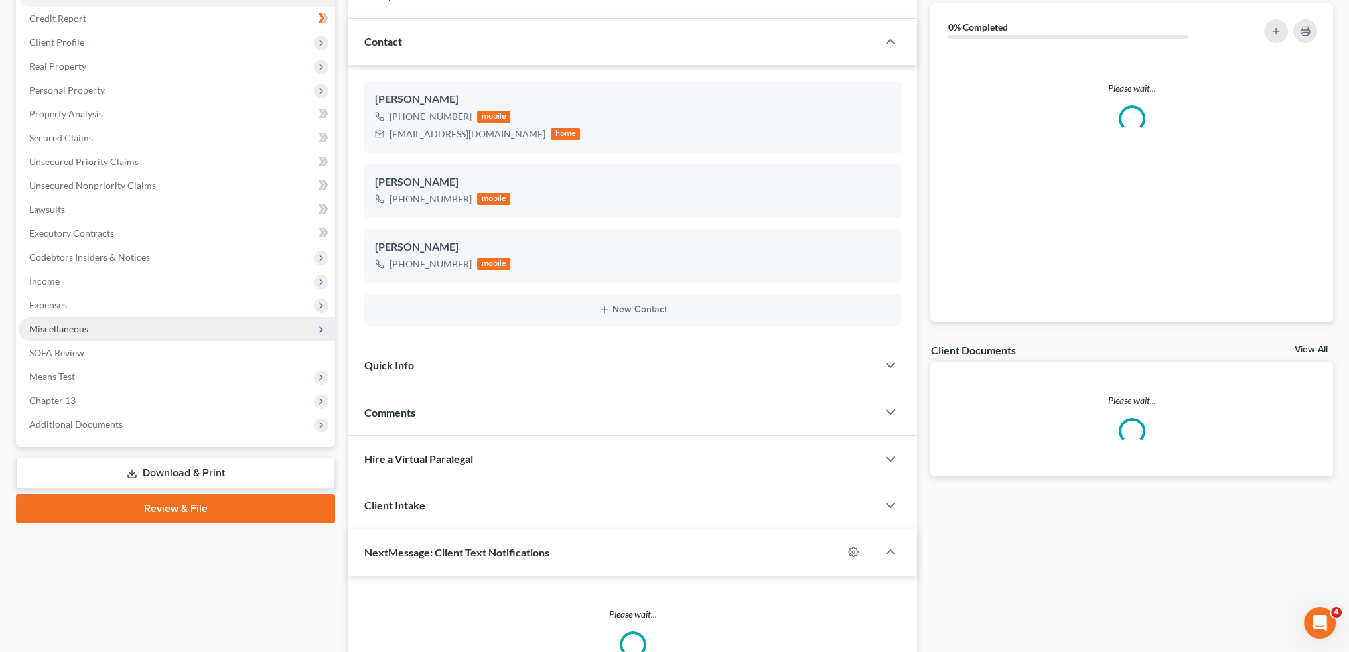
scroll to position [242, 0]
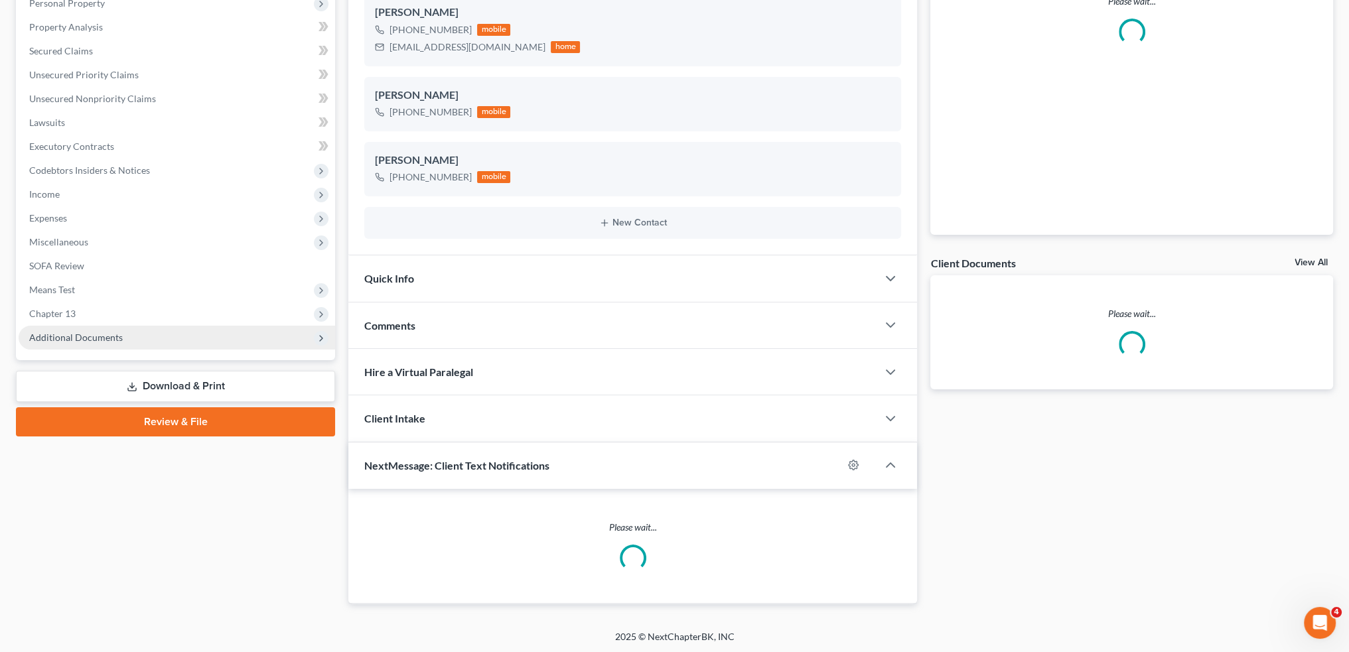
click at [122, 341] on span "Additional Documents" at bounding box center [177, 338] width 317 height 24
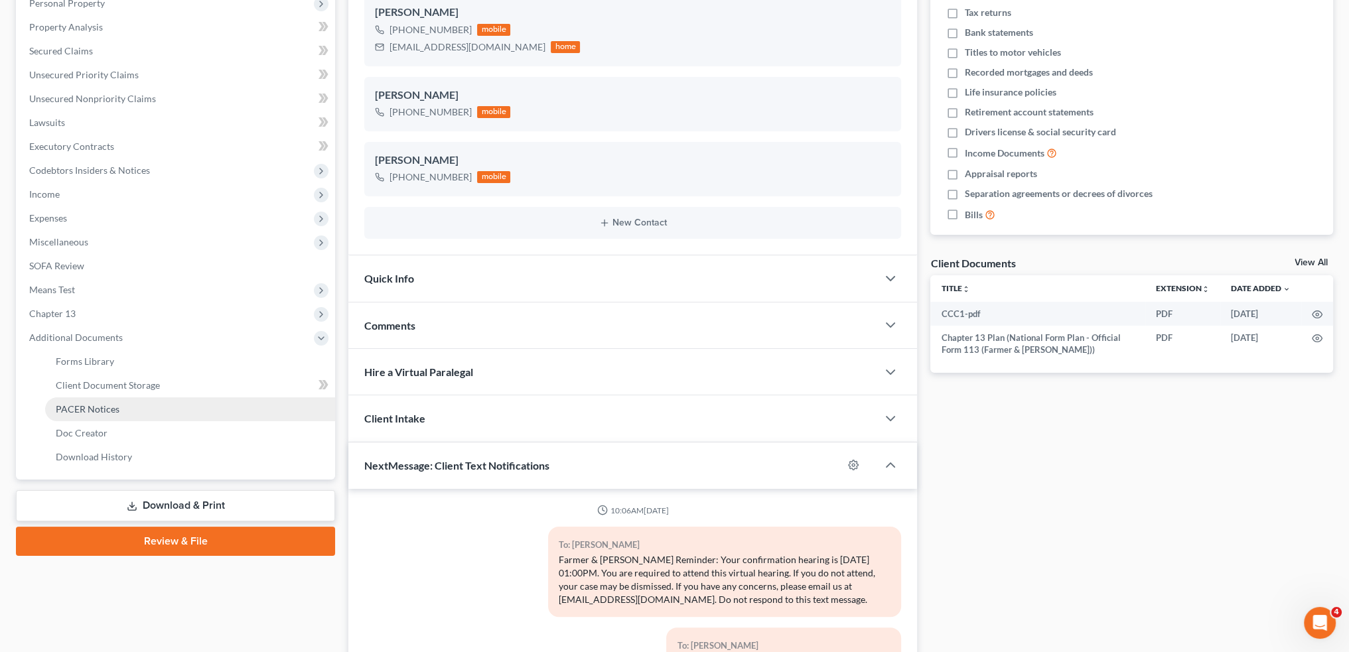
click at [112, 406] on span "PACER Notices" at bounding box center [88, 409] width 64 height 11
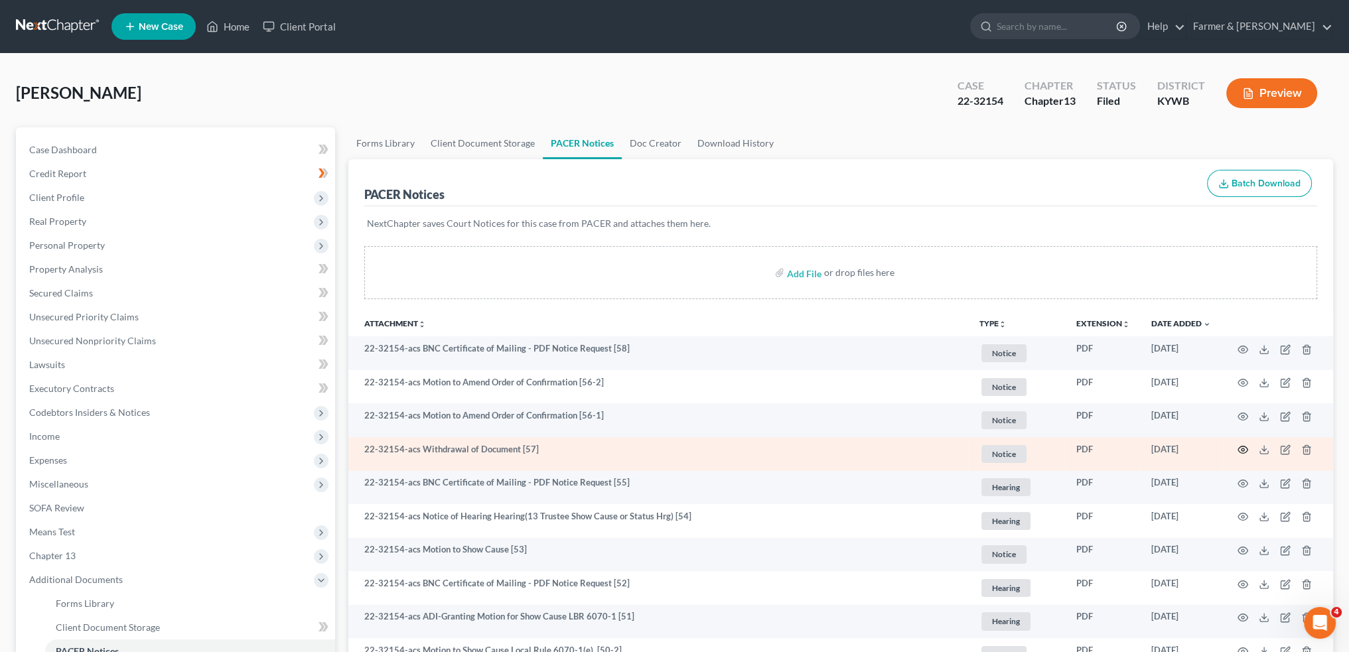
click at [1240, 449] on icon "button" at bounding box center [1243, 450] width 11 height 11
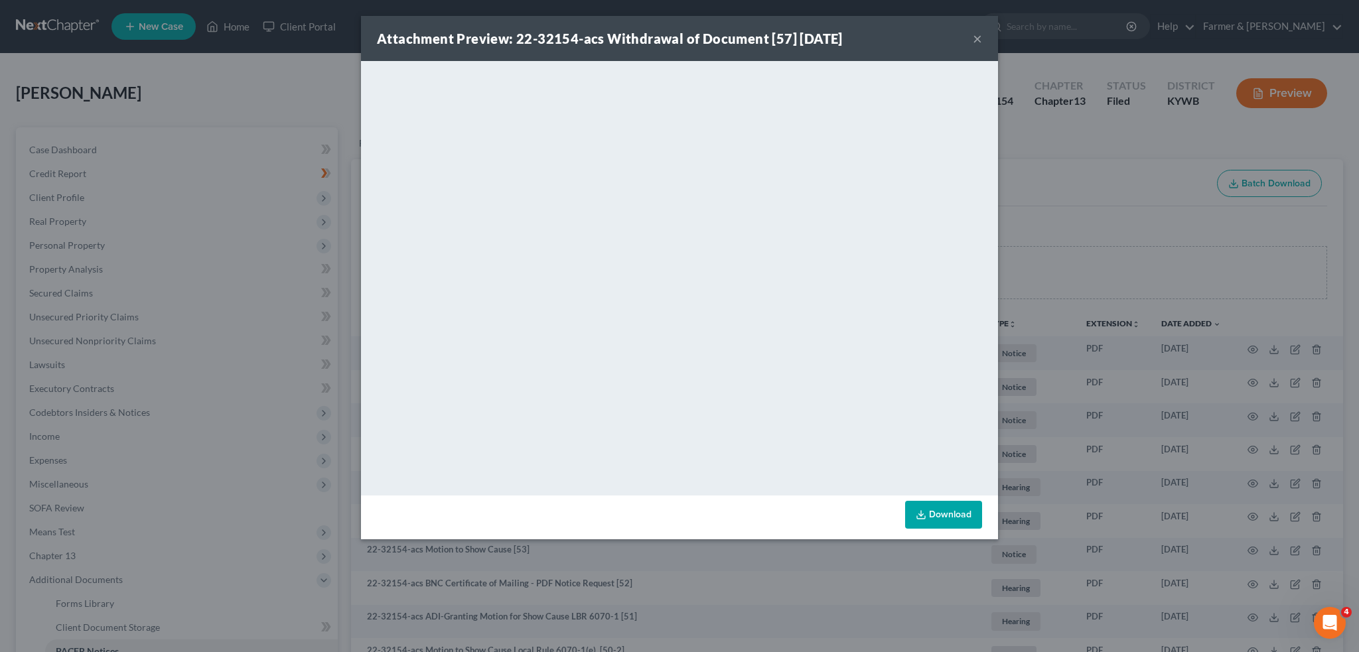
click at [977, 37] on button "×" at bounding box center [977, 39] width 9 height 16
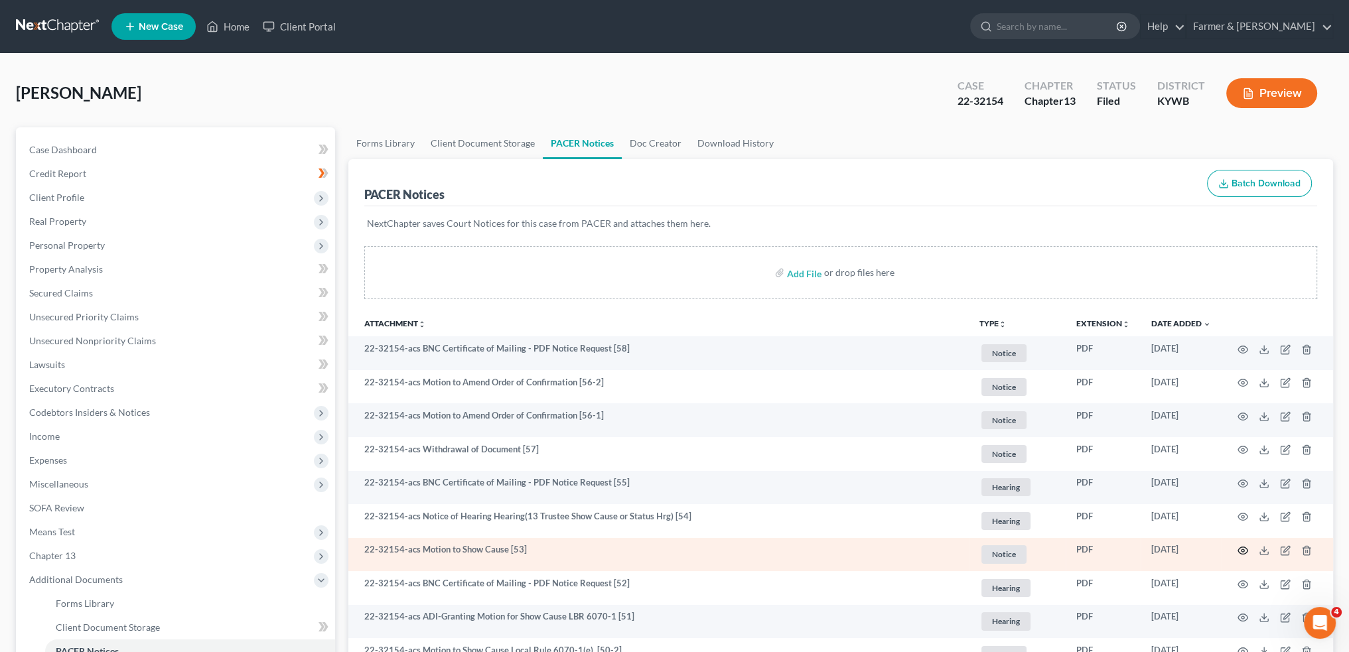
click at [1244, 551] on circle "button" at bounding box center [1243, 551] width 3 height 3
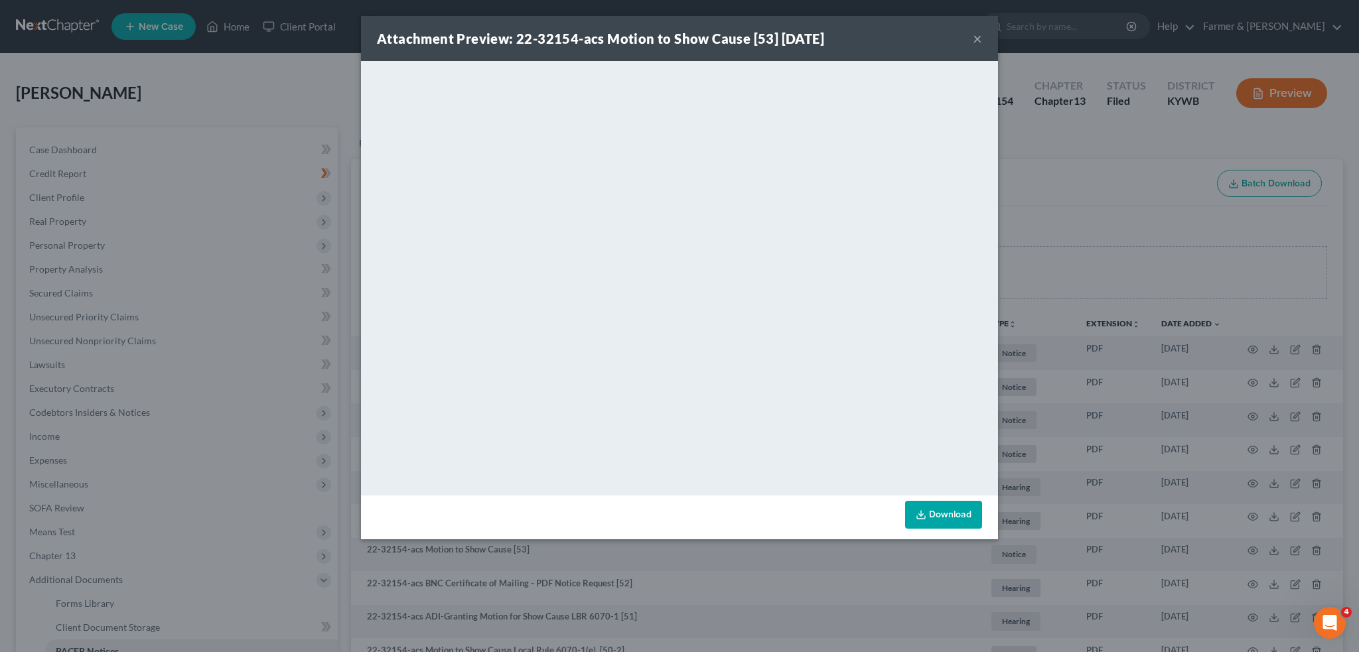
click at [975, 37] on button "×" at bounding box center [977, 39] width 9 height 16
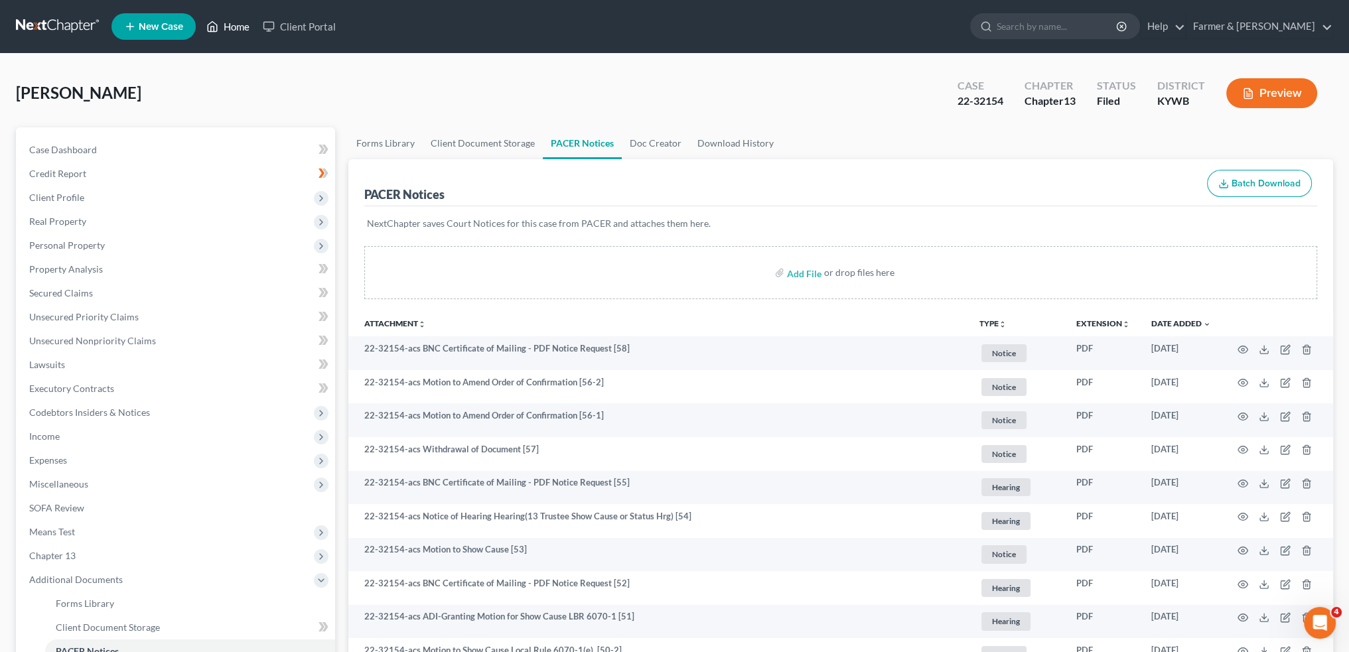
click at [242, 26] on link "Home" at bounding box center [228, 27] width 56 height 24
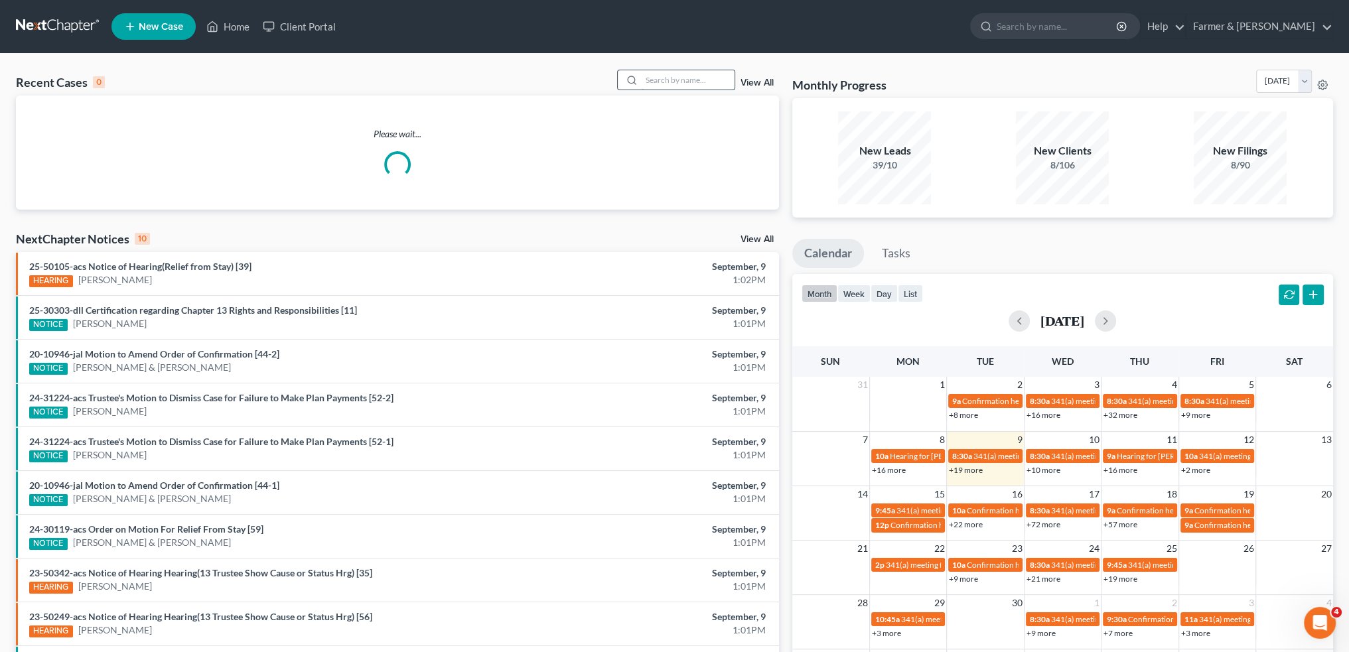
click at [698, 86] on input "search" at bounding box center [688, 79] width 93 height 19
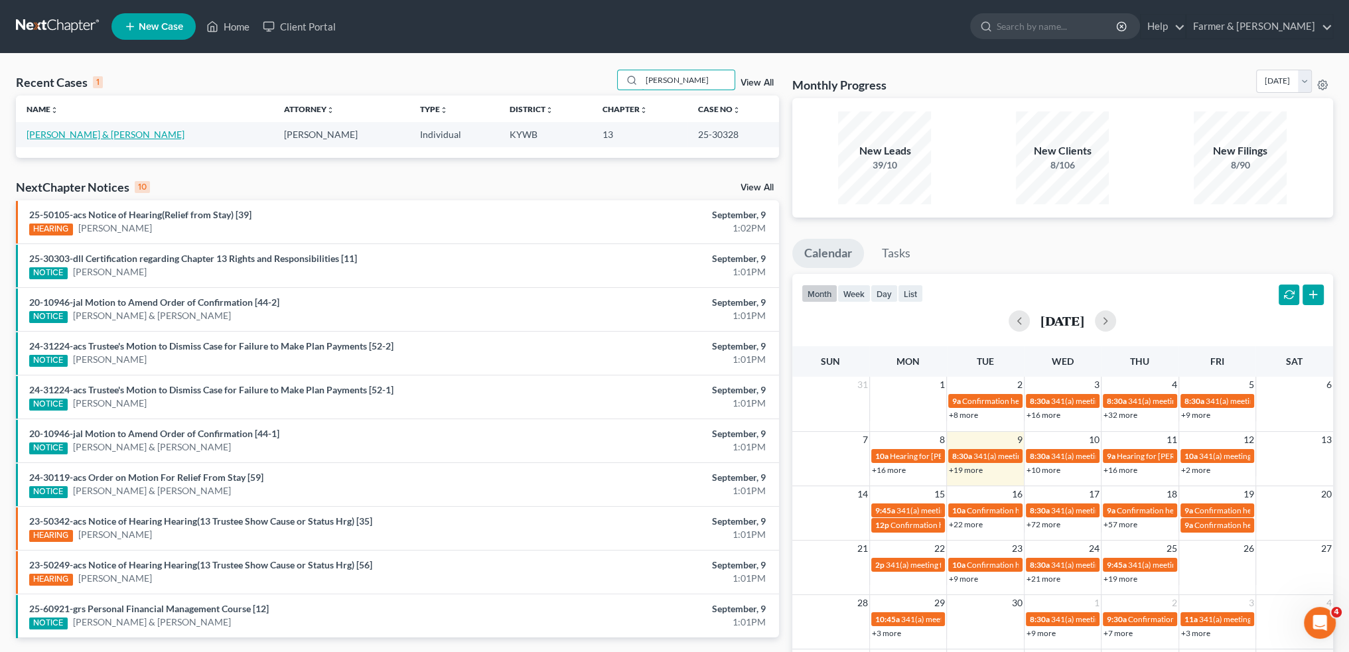
type input "jeremy hall"
click at [78, 134] on link "Hall, Jeremy & Amy" at bounding box center [106, 134] width 158 height 11
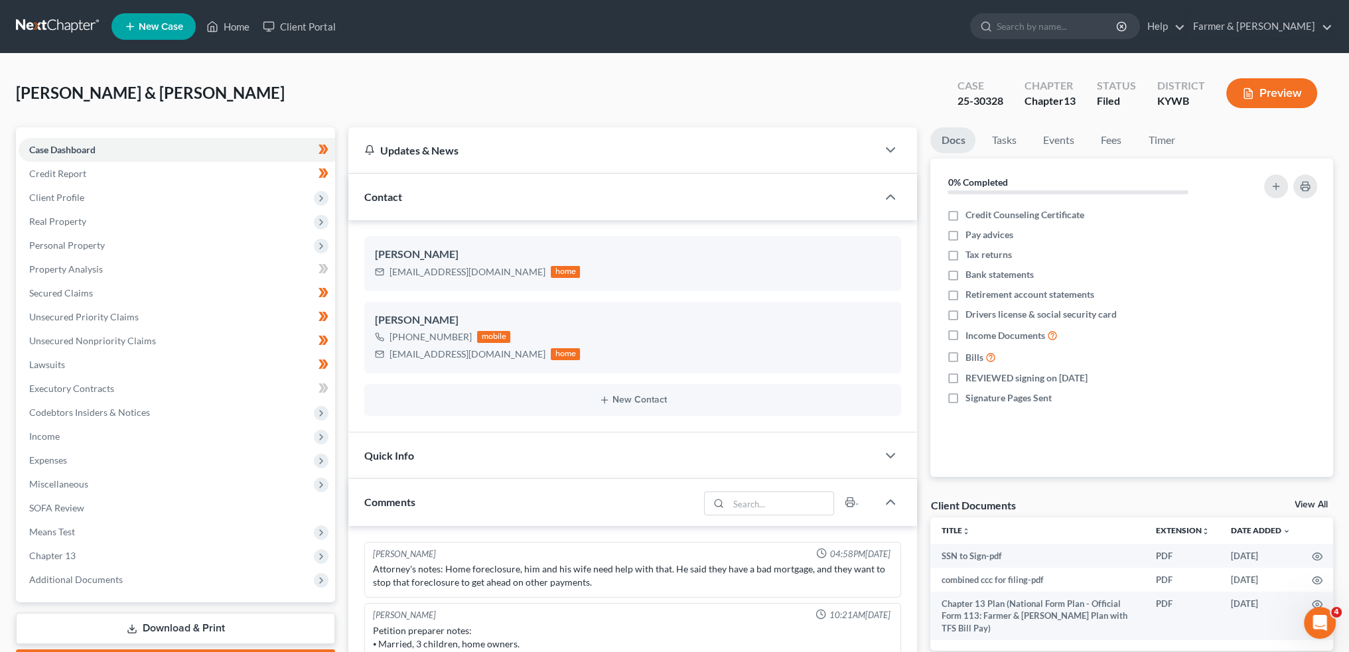
scroll to position [218, 0]
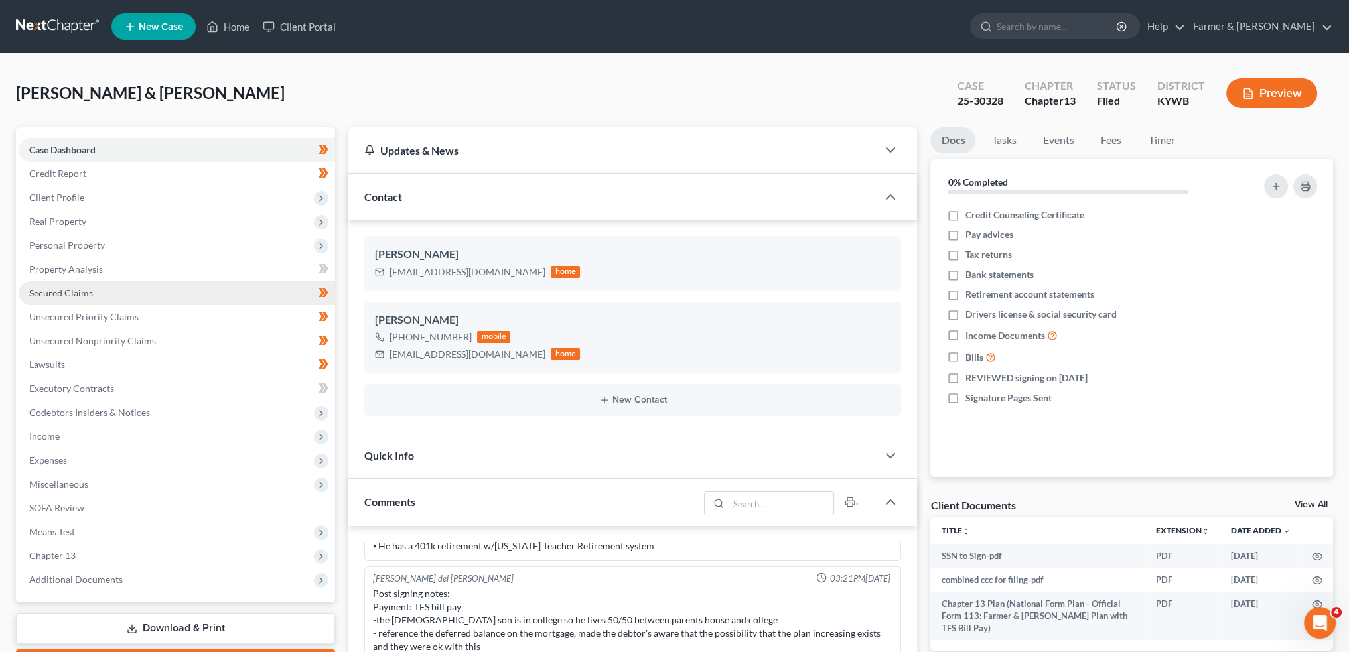
click at [125, 291] on link "Secured Claims" at bounding box center [177, 293] width 317 height 24
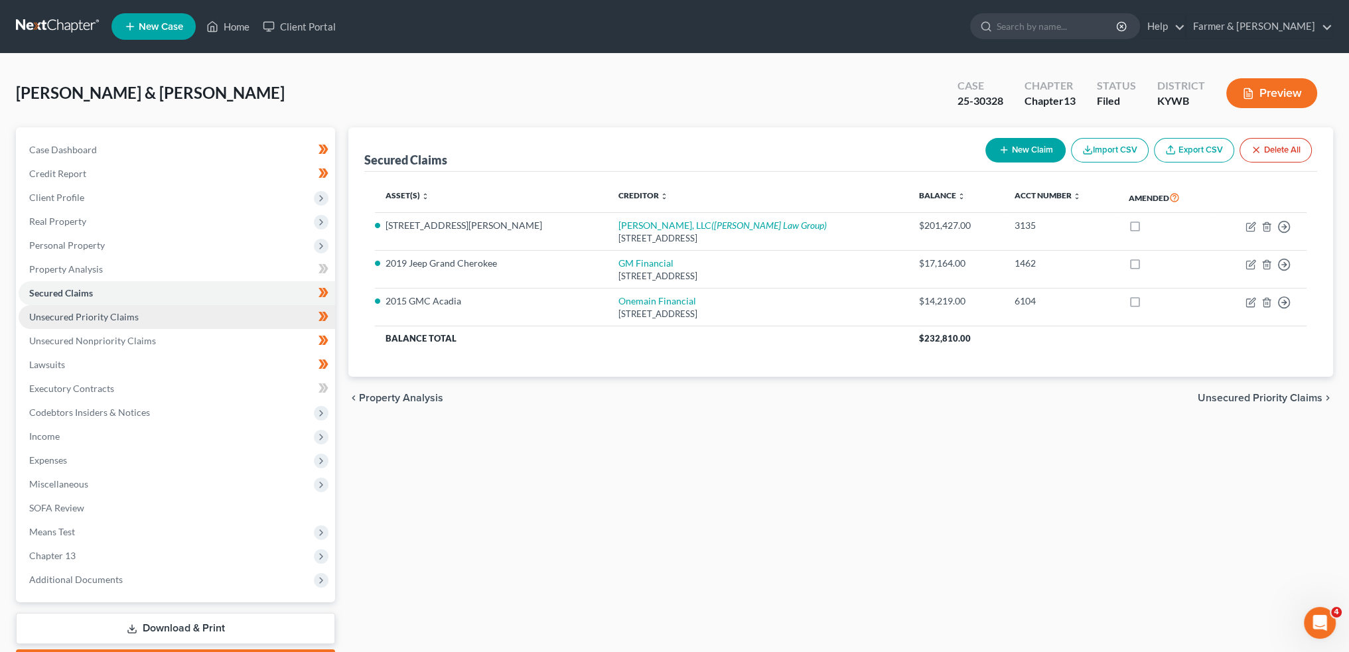
scroll to position [76, 0]
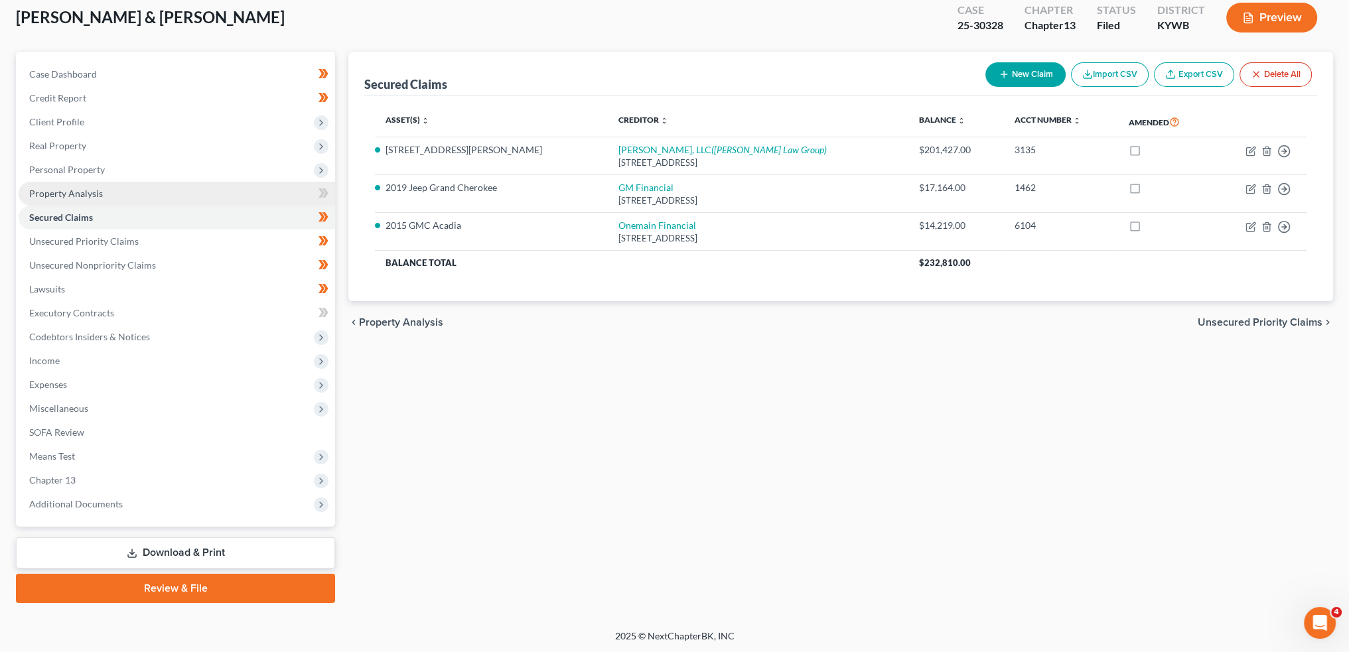
click at [128, 183] on link "Property Analysis" at bounding box center [177, 194] width 317 height 24
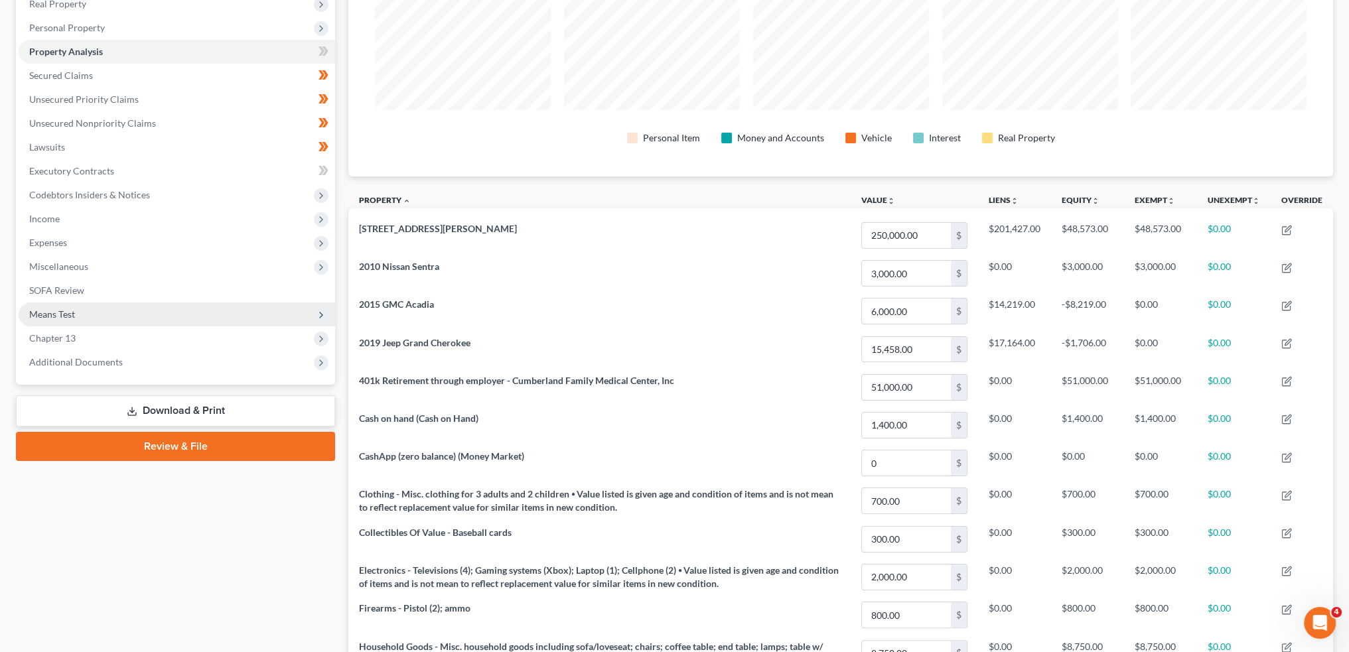
scroll to position [217, 0]
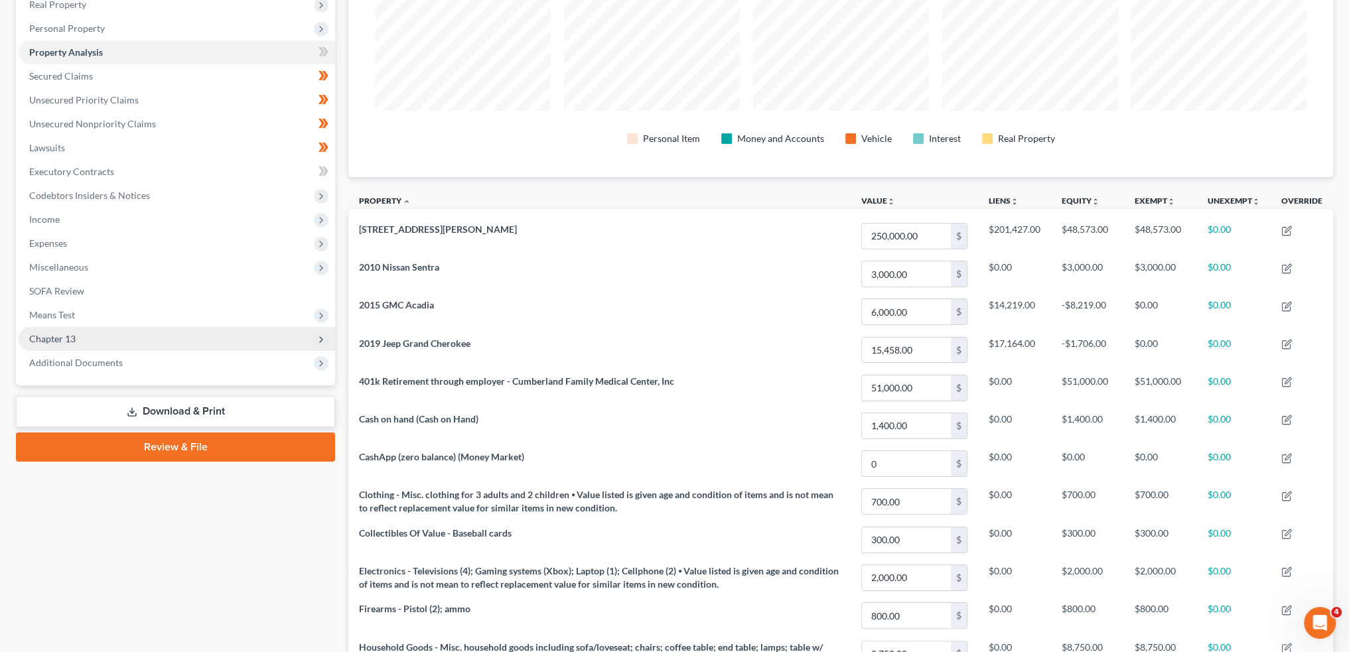
click at [119, 333] on span "Chapter 13" at bounding box center [177, 339] width 317 height 24
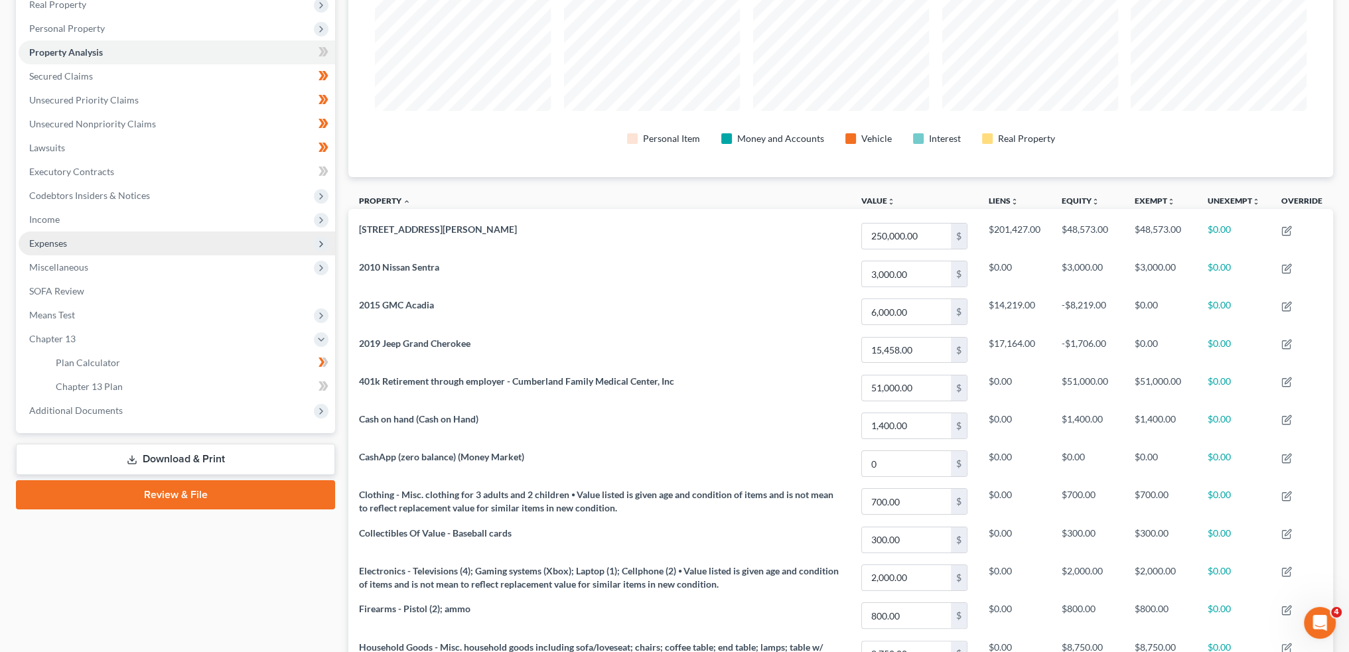
click at [104, 246] on span "Expenses" at bounding box center [177, 244] width 317 height 24
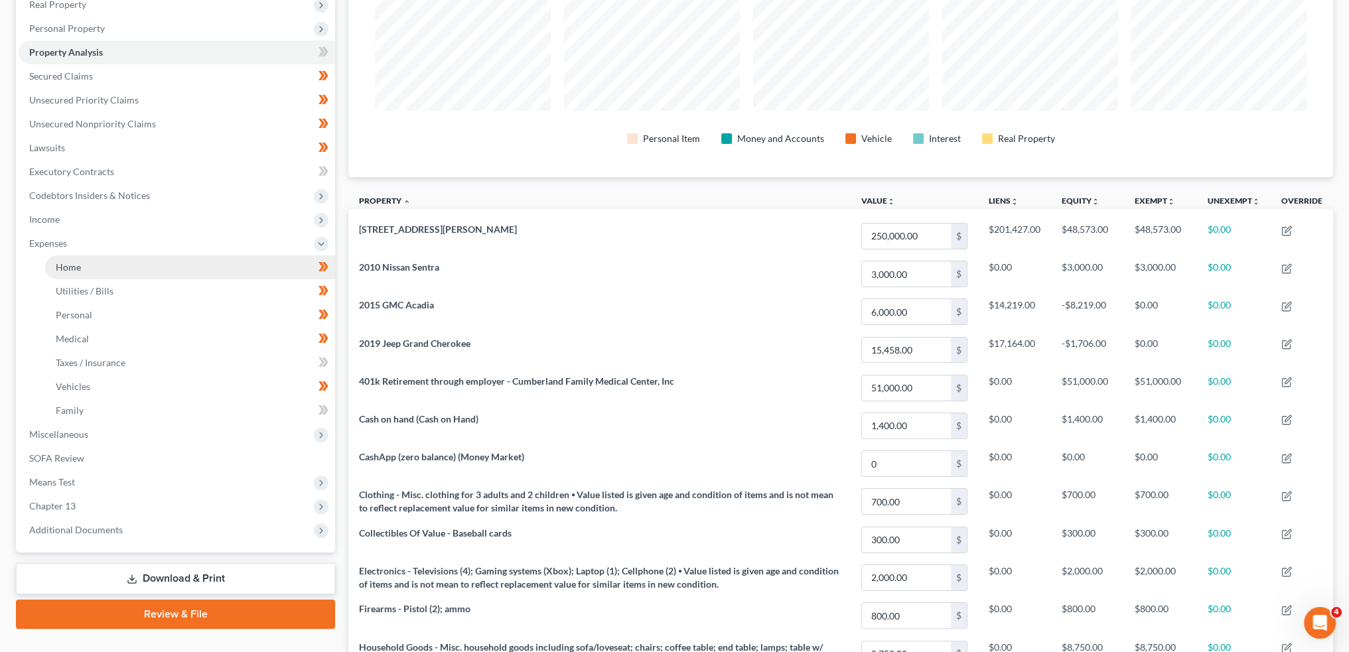
click at [106, 260] on link "Home" at bounding box center [190, 268] width 290 height 24
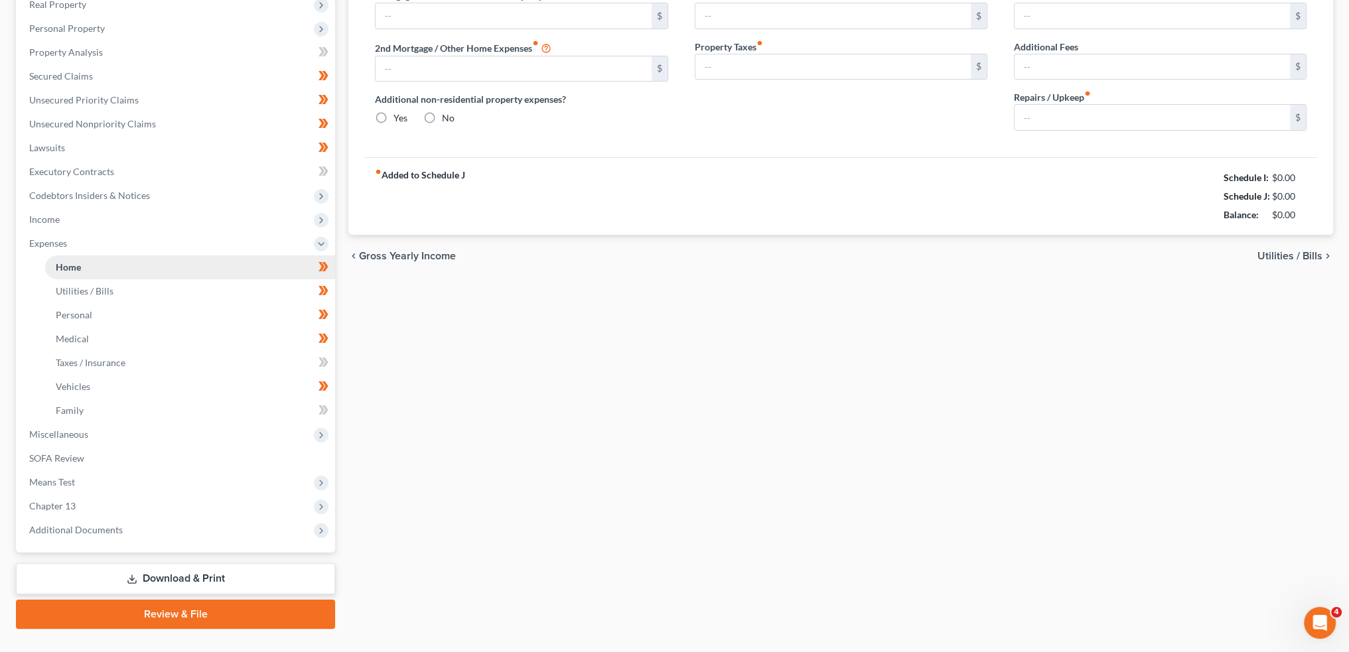
type input "951.00"
type input "0.00"
radio input "true"
type input "0.00"
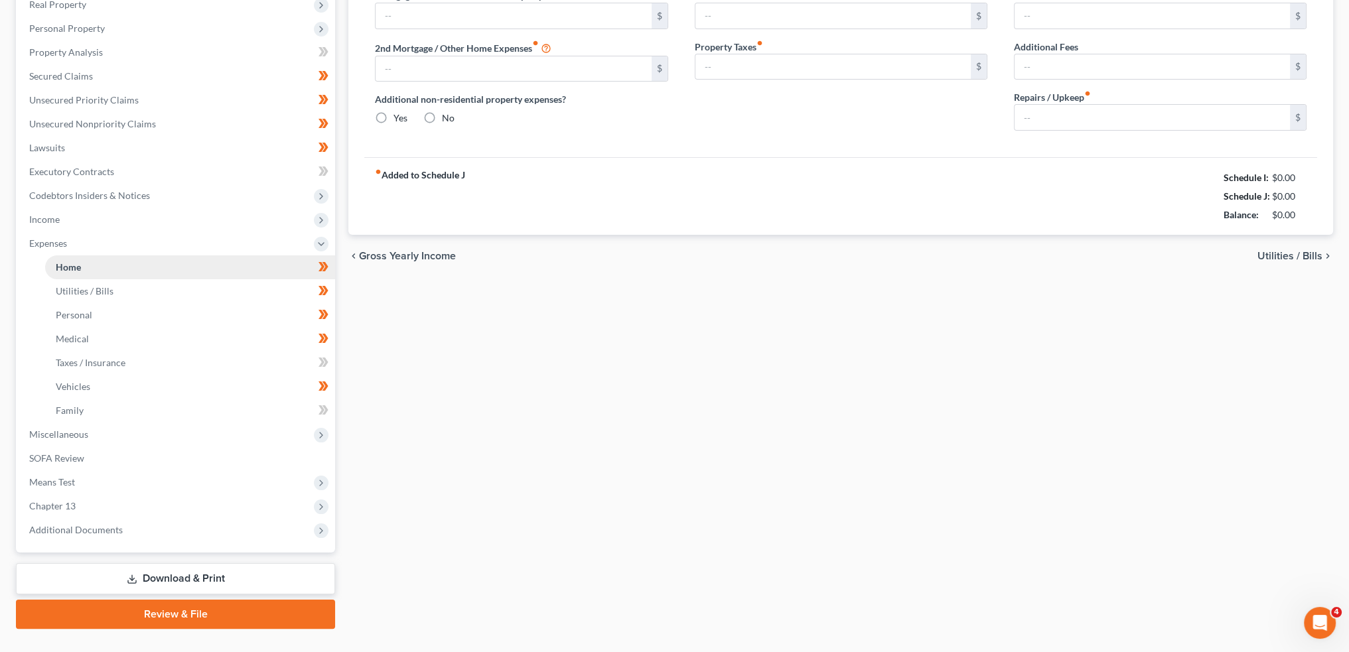
type input "0.00"
type input "100.00"
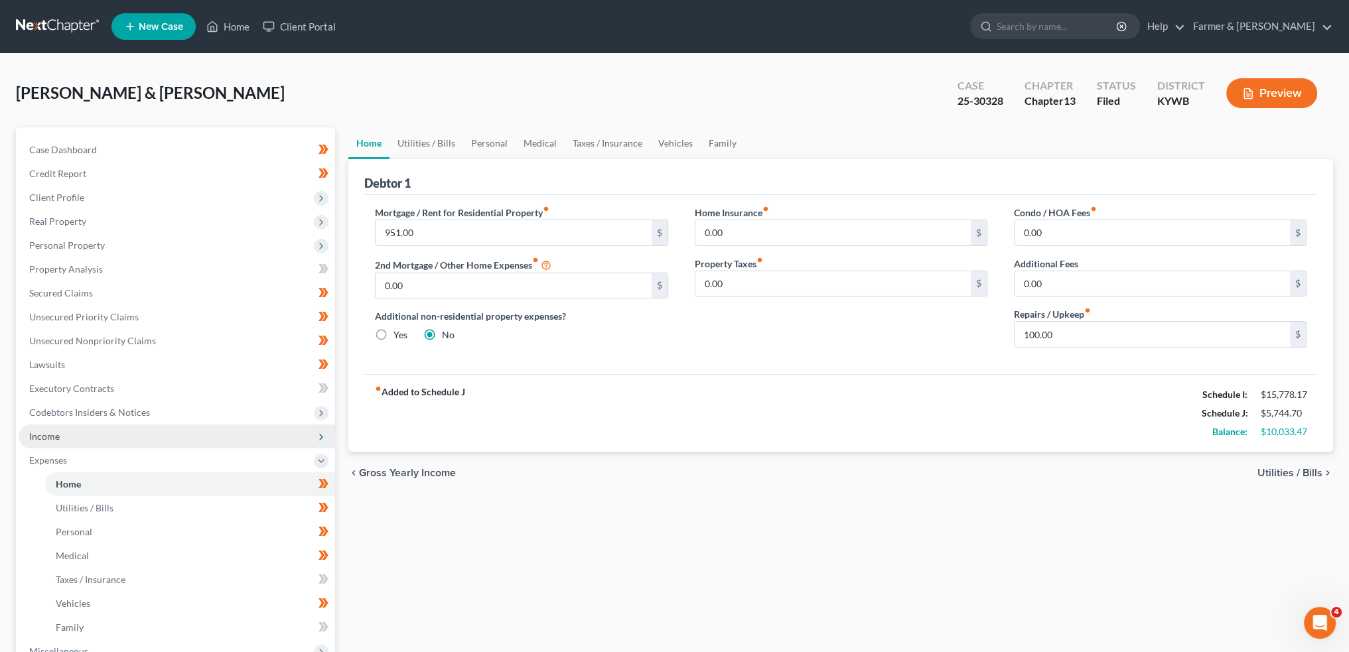
click at [60, 440] on span "Income" at bounding box center [177, 437] width 317 height 24
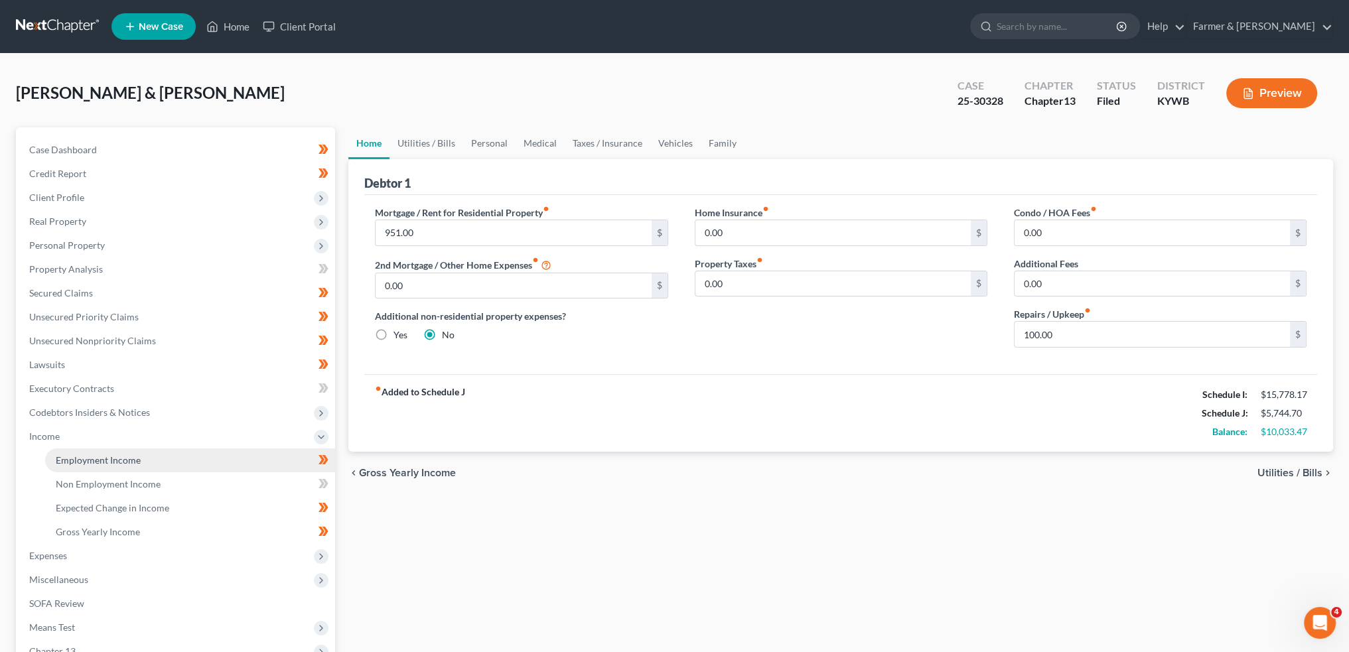
click at [70, 453] on link "Employment Income" at bounding box center [190, 461] width 290 height 24
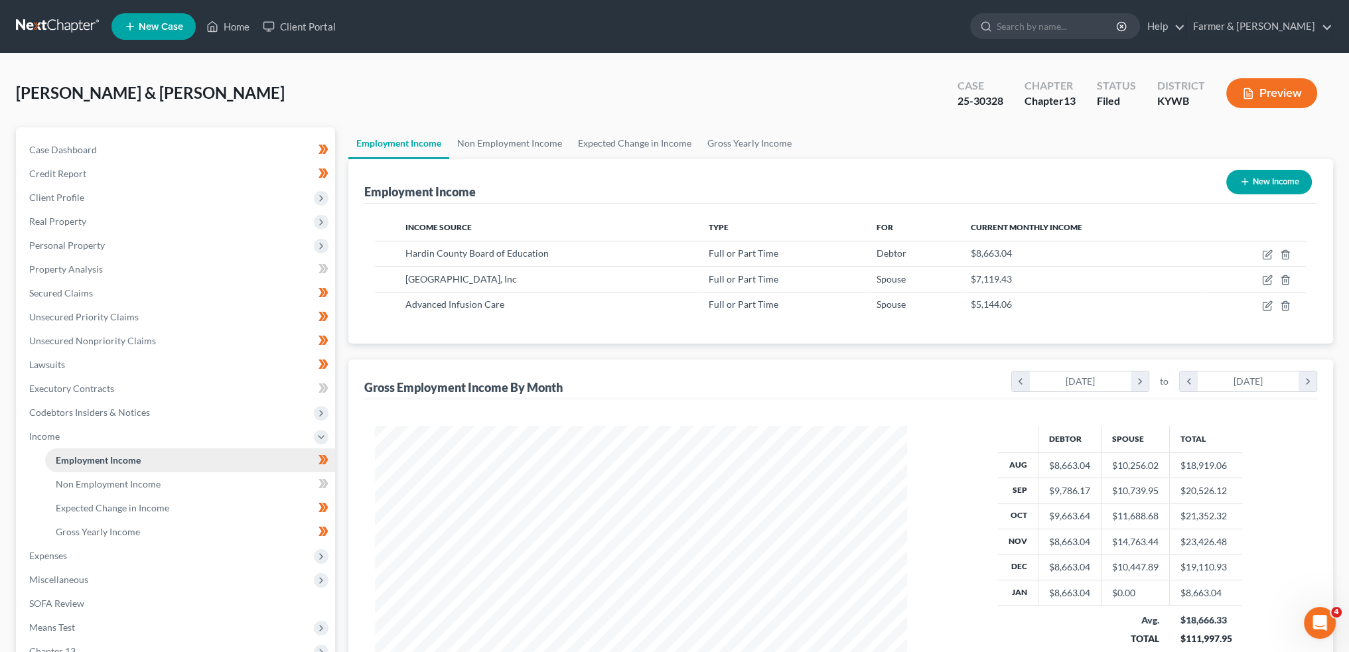
scroll to position [266, 558]
click at [546, 137] on link "Non Employment Income" at bounding box center [509, 143] width 121 height 32
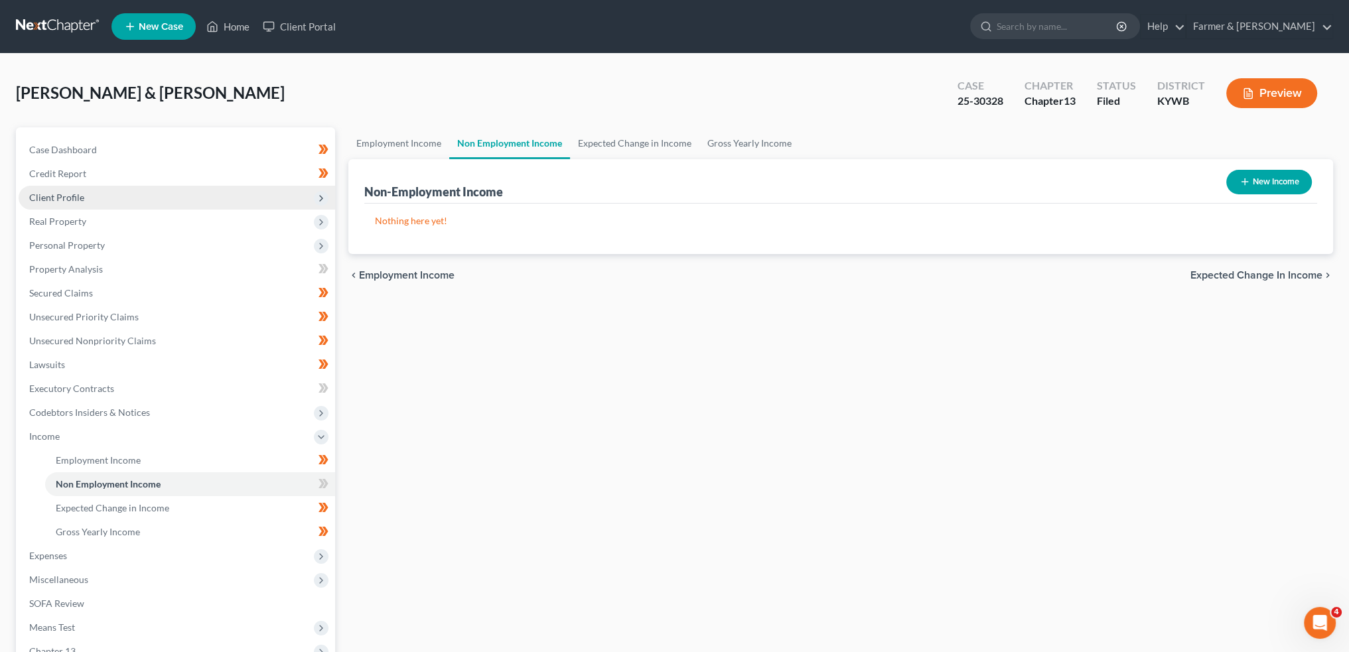
click at [183, 194] on span "Client Profile" at bounding box center [177, 198] width 317 height 24
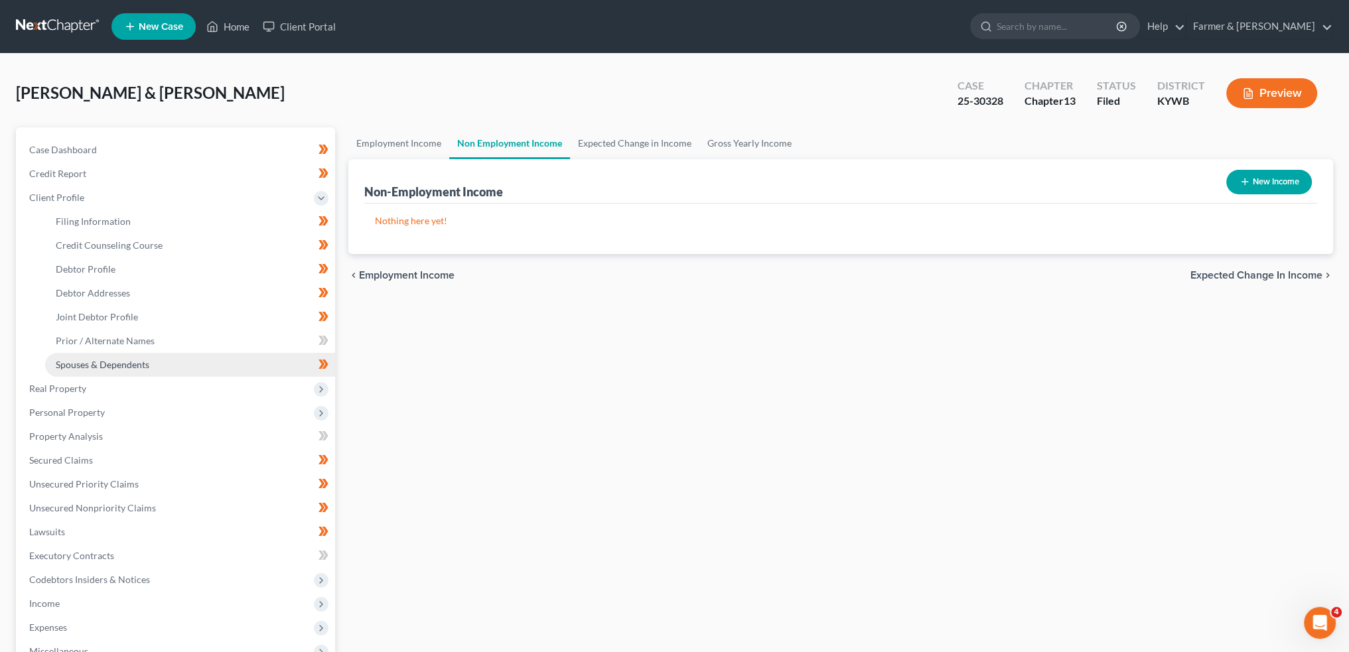
click at [162, 364] on link "Spouses & Dependents" at bounding box center [190, 365] width 290 height 24
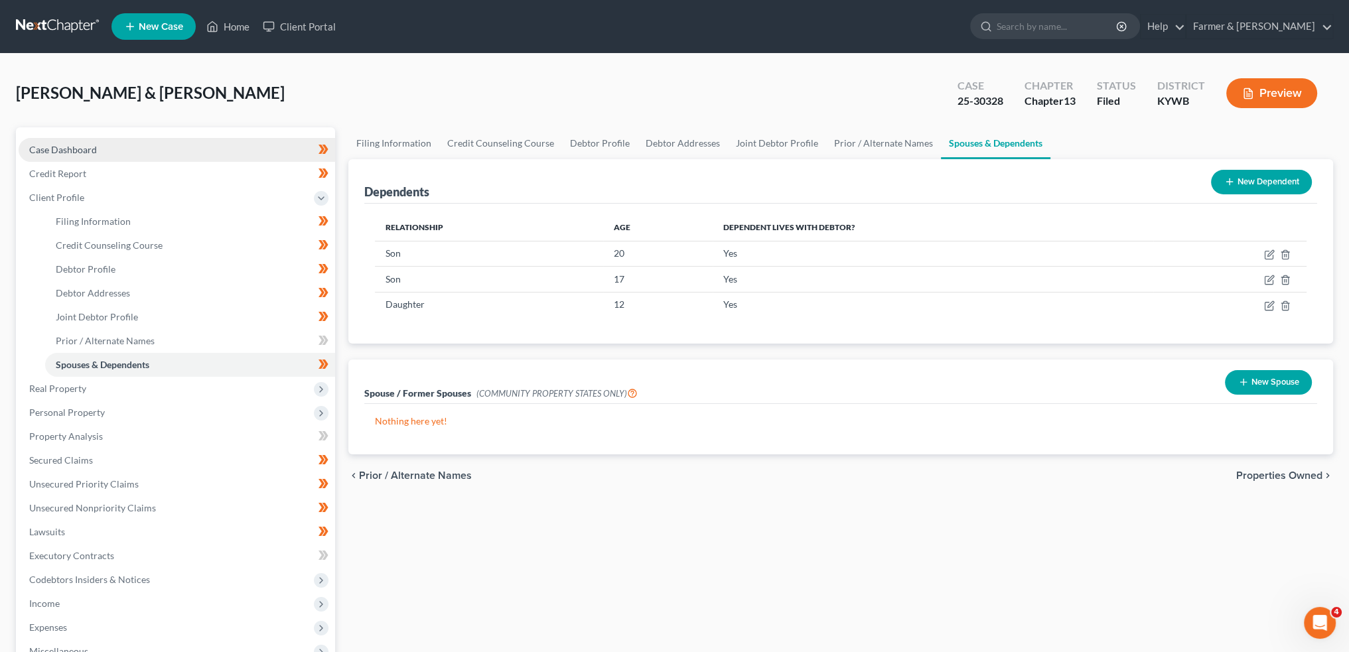
click at [110, 148] on link "Case Dashboard" at bounding box center [177, 150] width 317 height 24
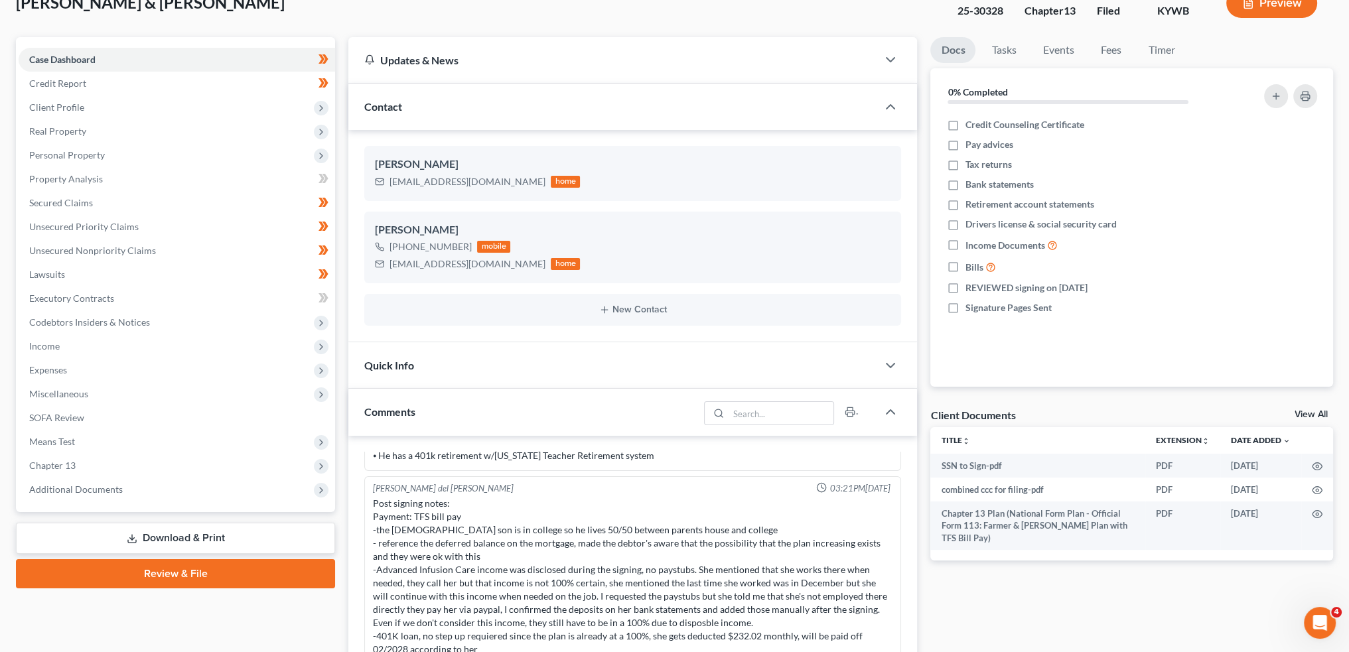
scroll to position [110, 0]
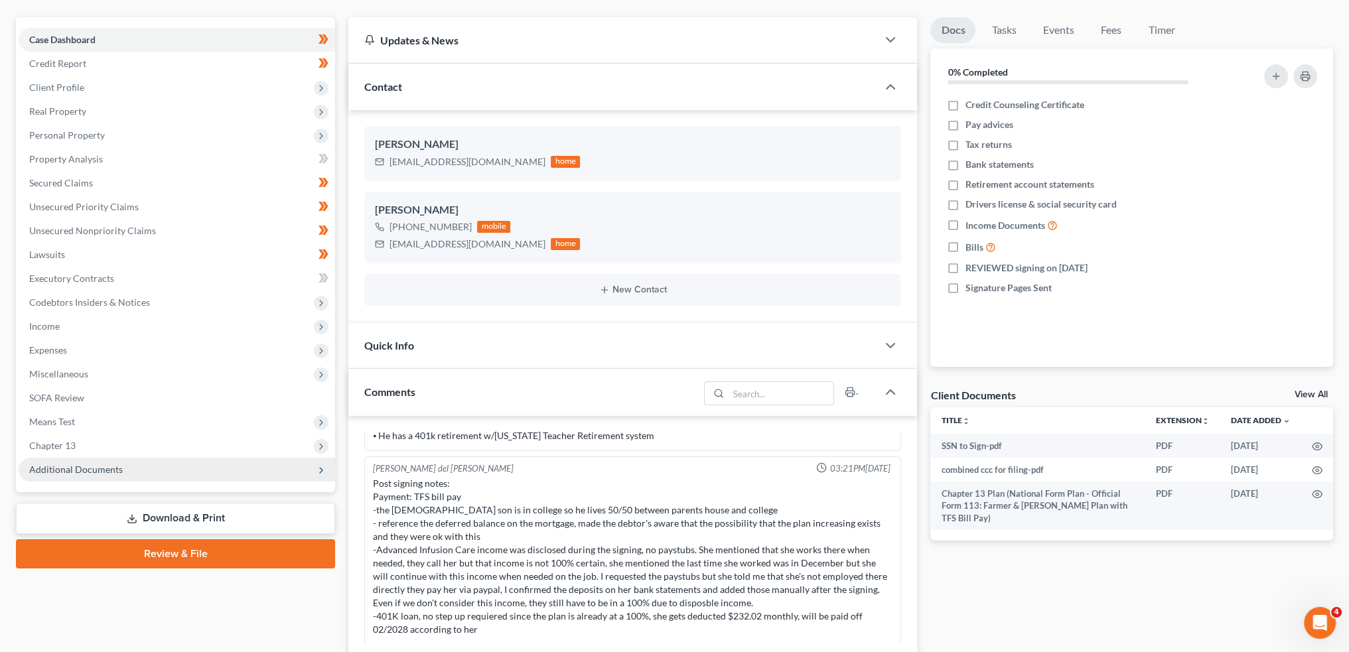
click at [72, 471] on span "Additional Documents" at bounding box center [76, 469] width 94 height 11
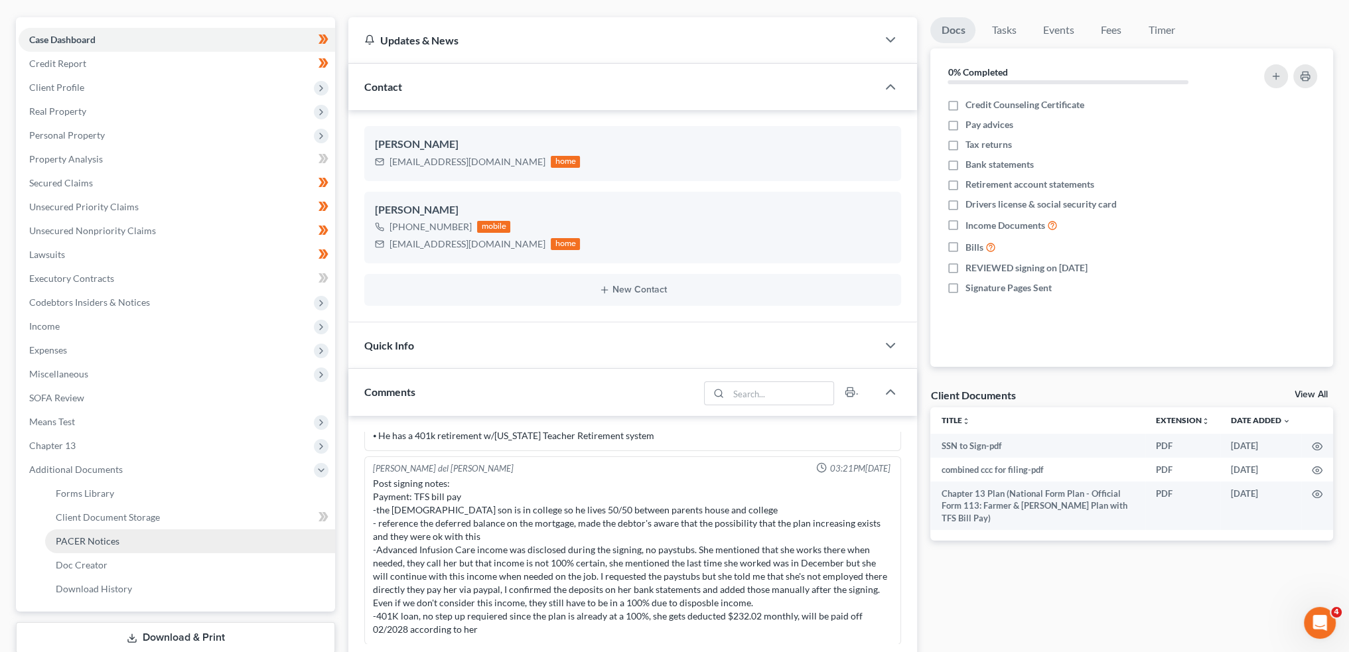
click at [89, 536] on span "PACER Notices" at bounding box center [88, 541] width 64 height 11
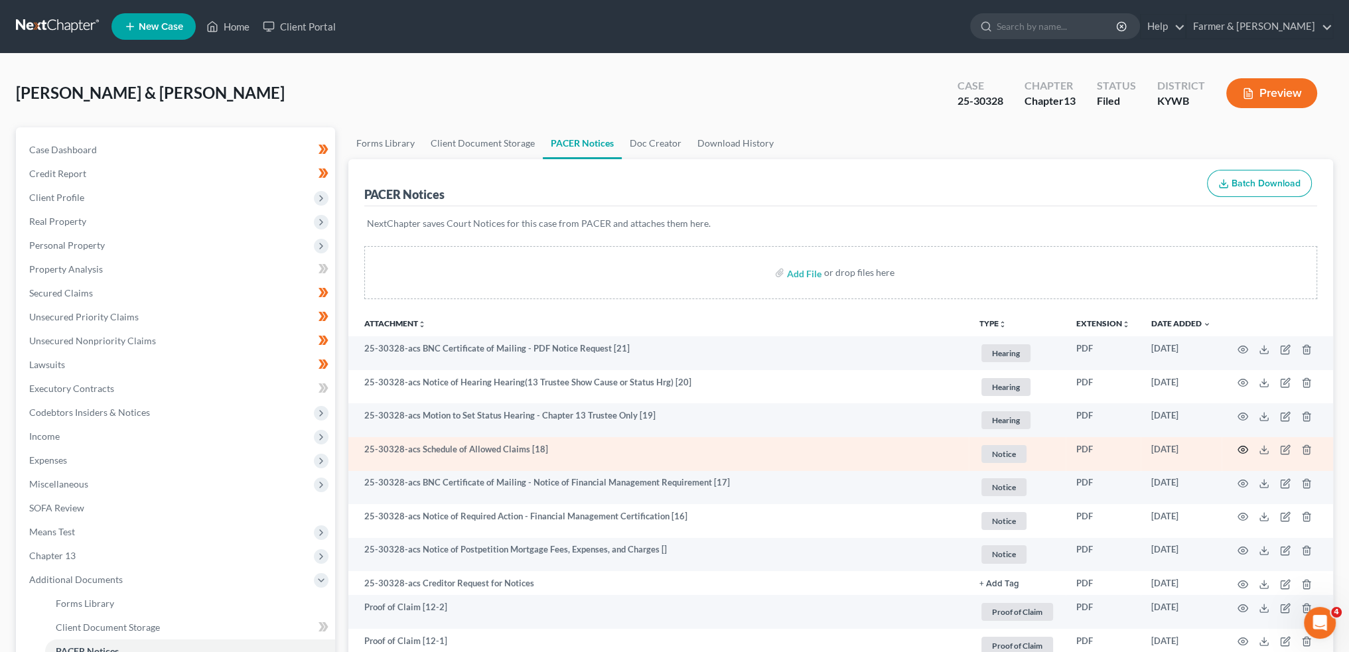
click at [1243, 447] on icon "button" at bounding box center [1244, 450] width 10 height 7
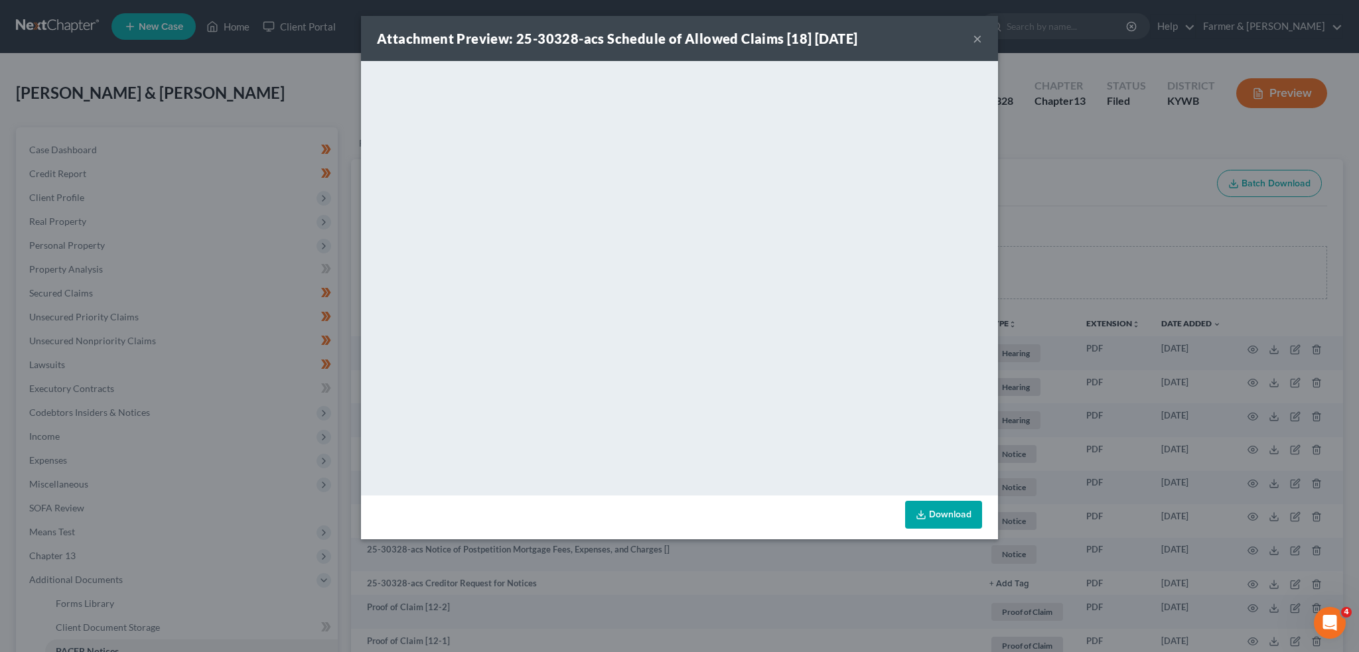
click at [980, 37] on button "×" at bounding box center [977, 39] width 9 height 16
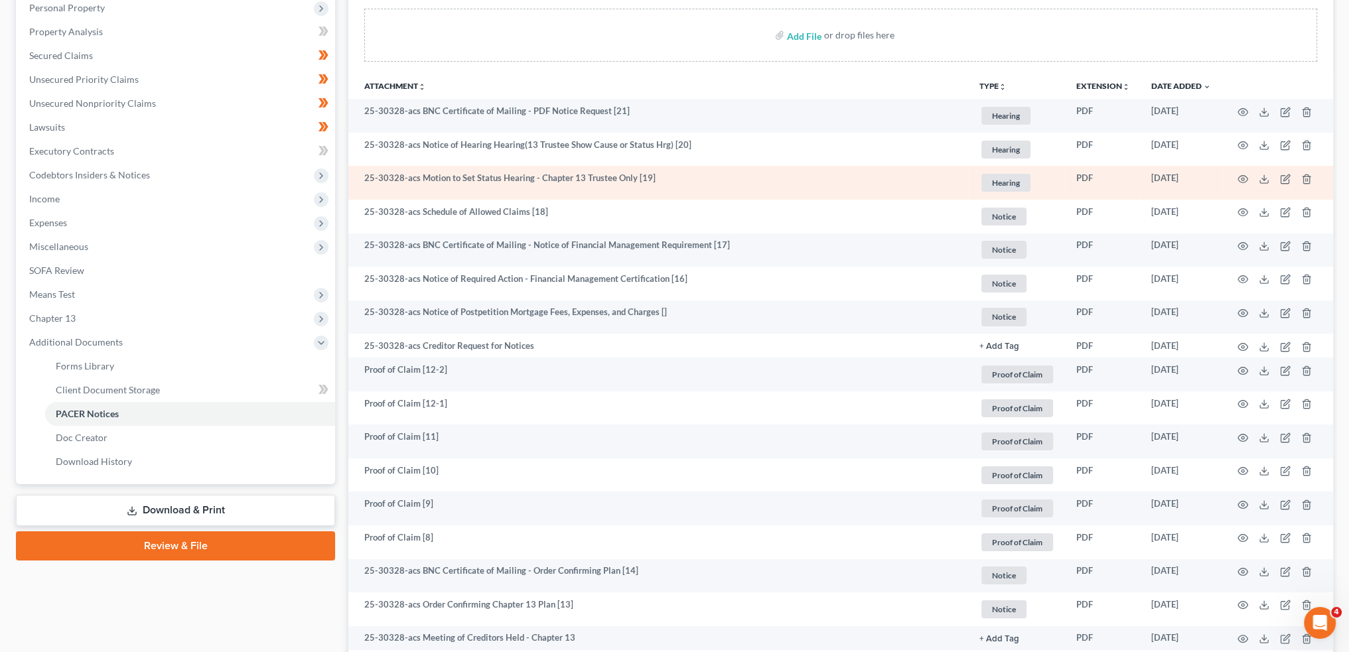
scroll to position [442, 0]
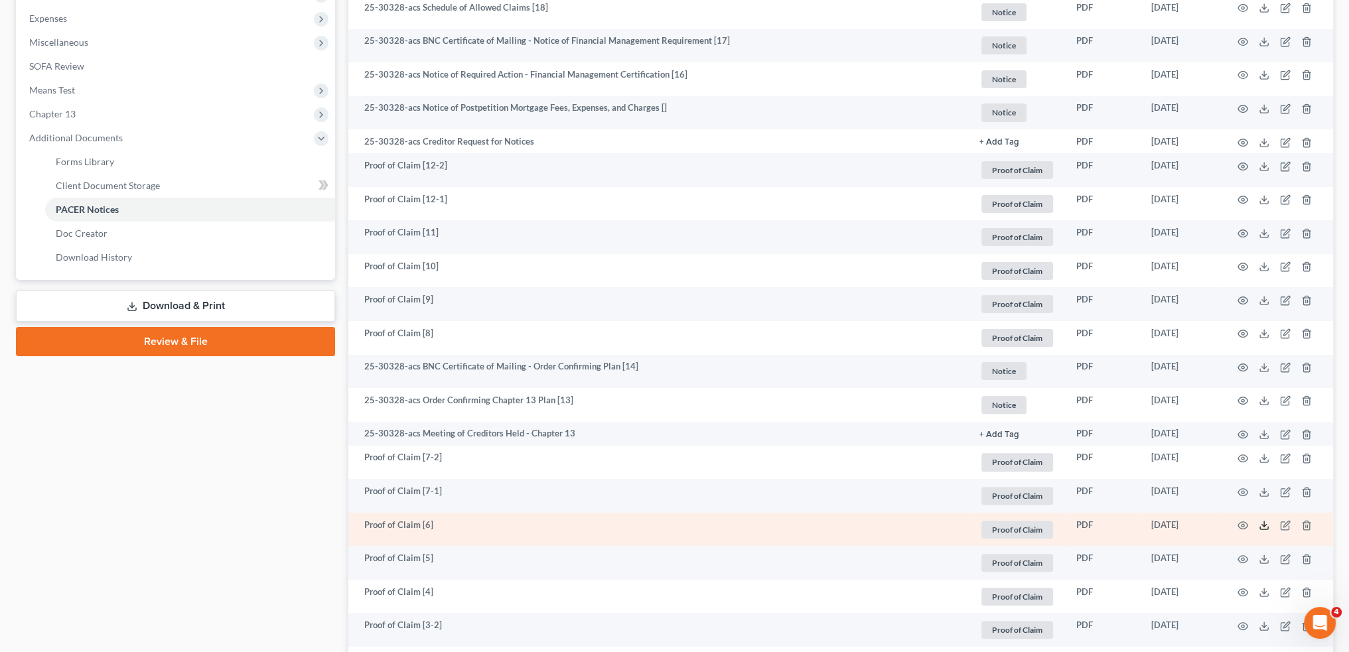
click at [1262, 522] on icon at bounding box center [1264, 525] width 11 height 11
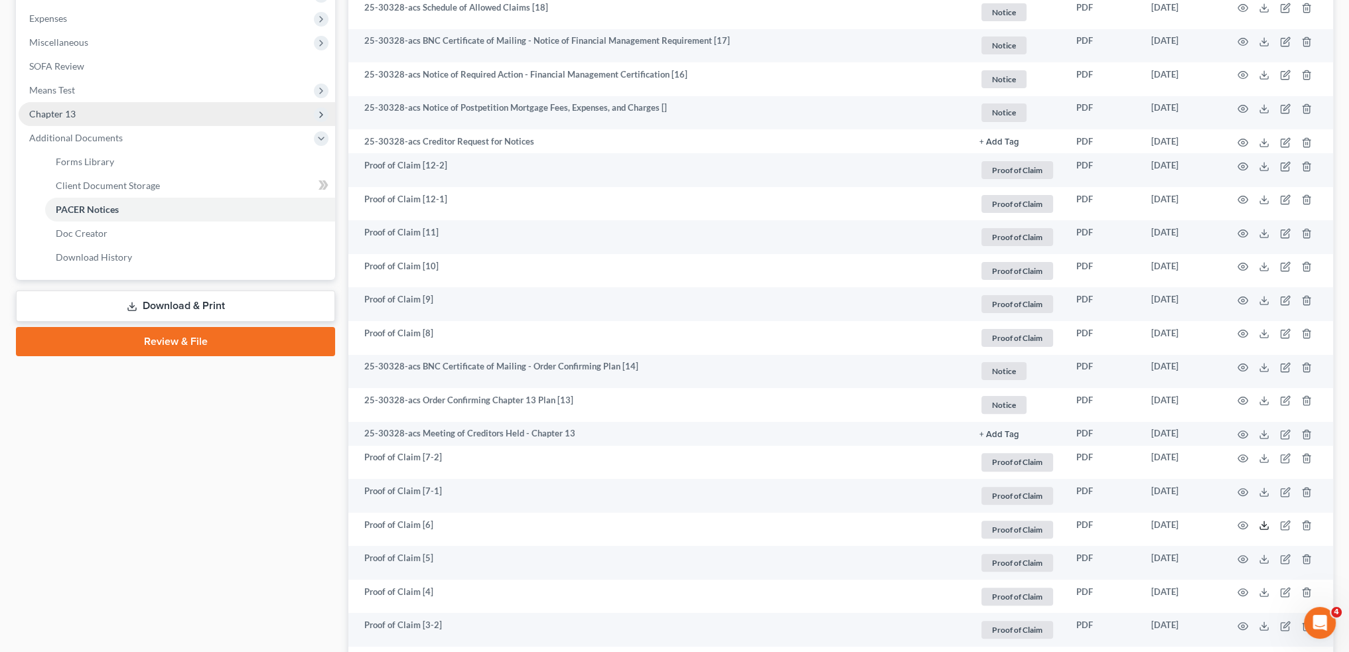
scroll to position [0, 0]
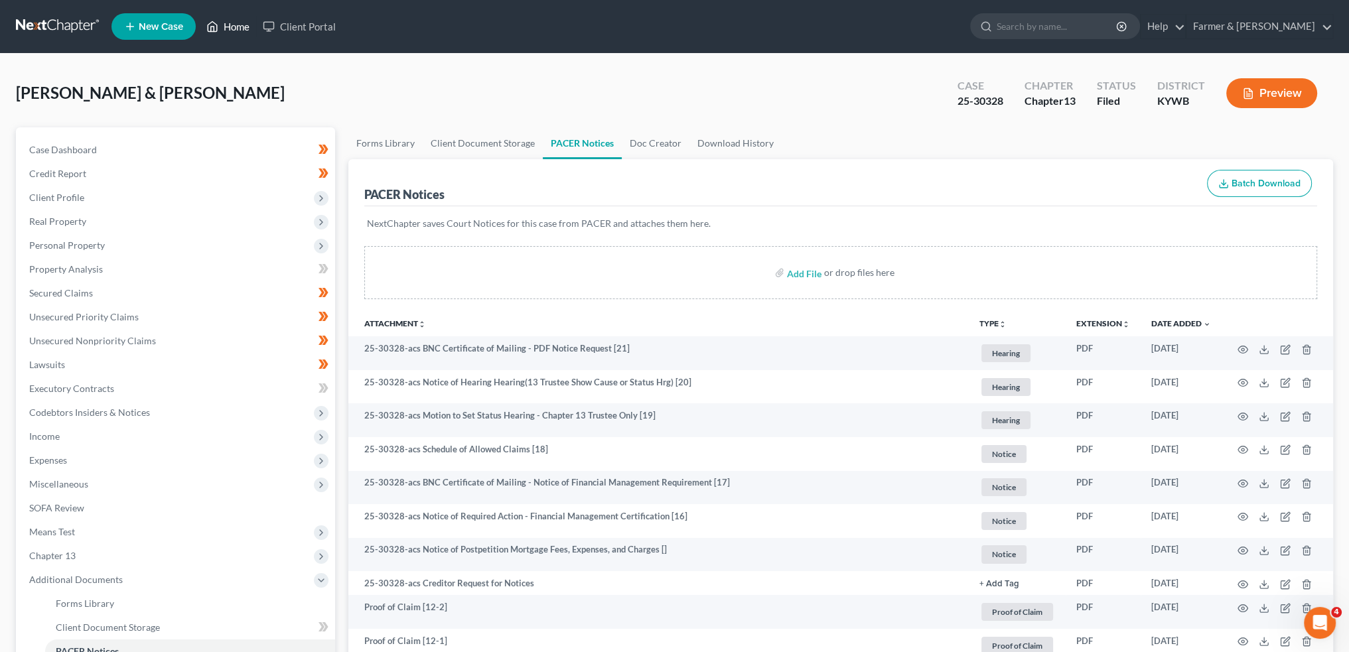
drag, startPoint x: 219, startPoint y: 25, endPoint x: 433, endPoint y: 106, distance: 228.8
click at [220, 25] on link "Home" at bounding box center [228, 27] width 56 height 24
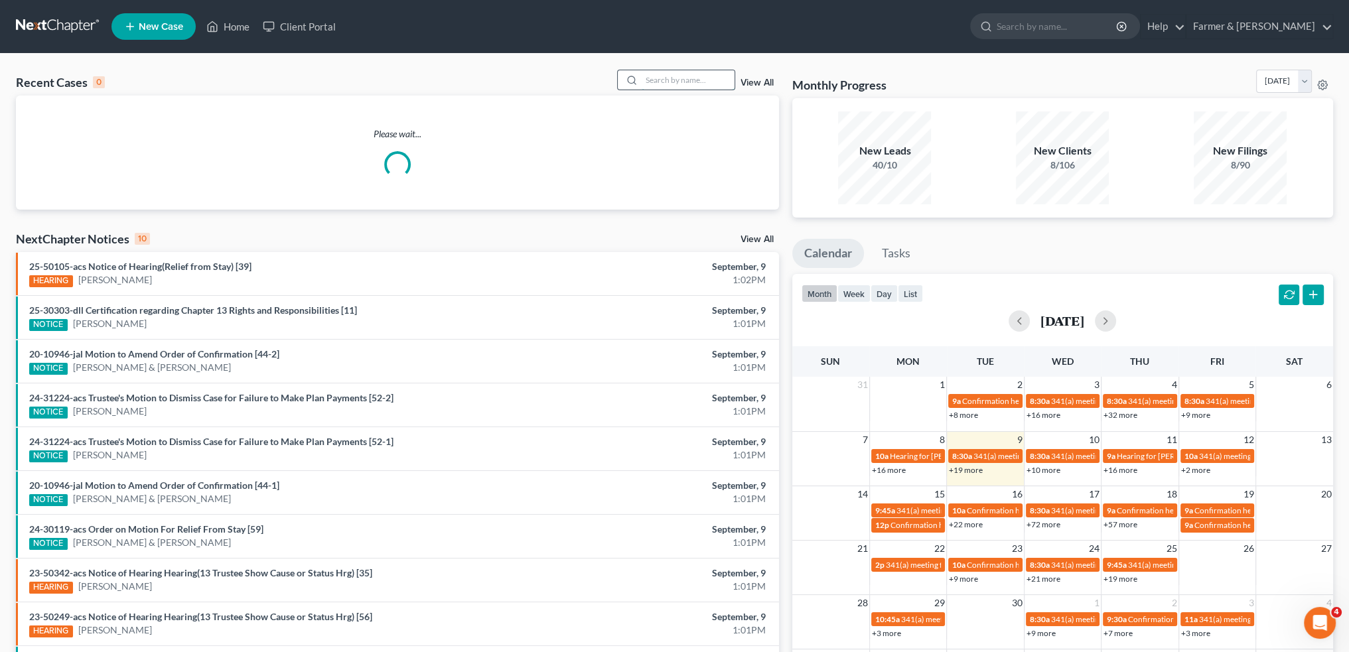
click at [682, 80] on input "search" at bounding box center [688, 79] width 93 height 19
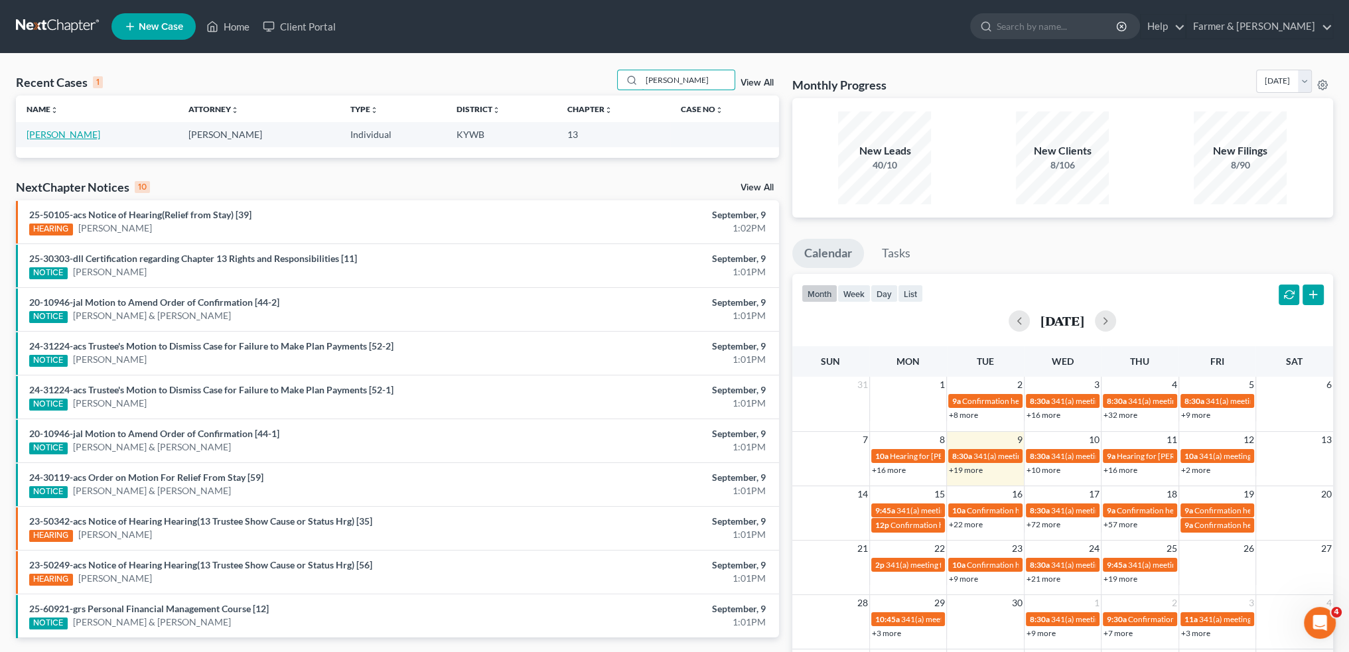
type input "justin fogle"
click at [49, 134] on link "Fogle, Justin" at bounding box center [64, 134] width 74 height 11
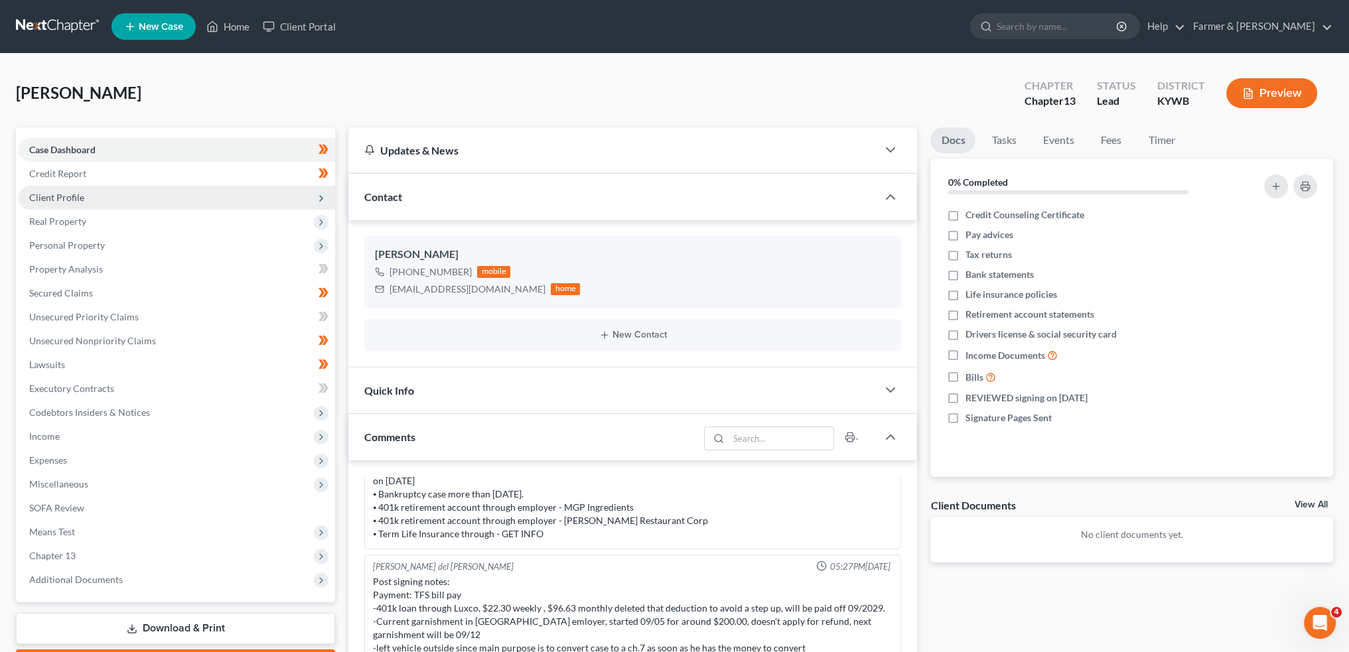
click at [122, 192] on span "Client Profile" at bounding box center [177, 198] width 317 height 24
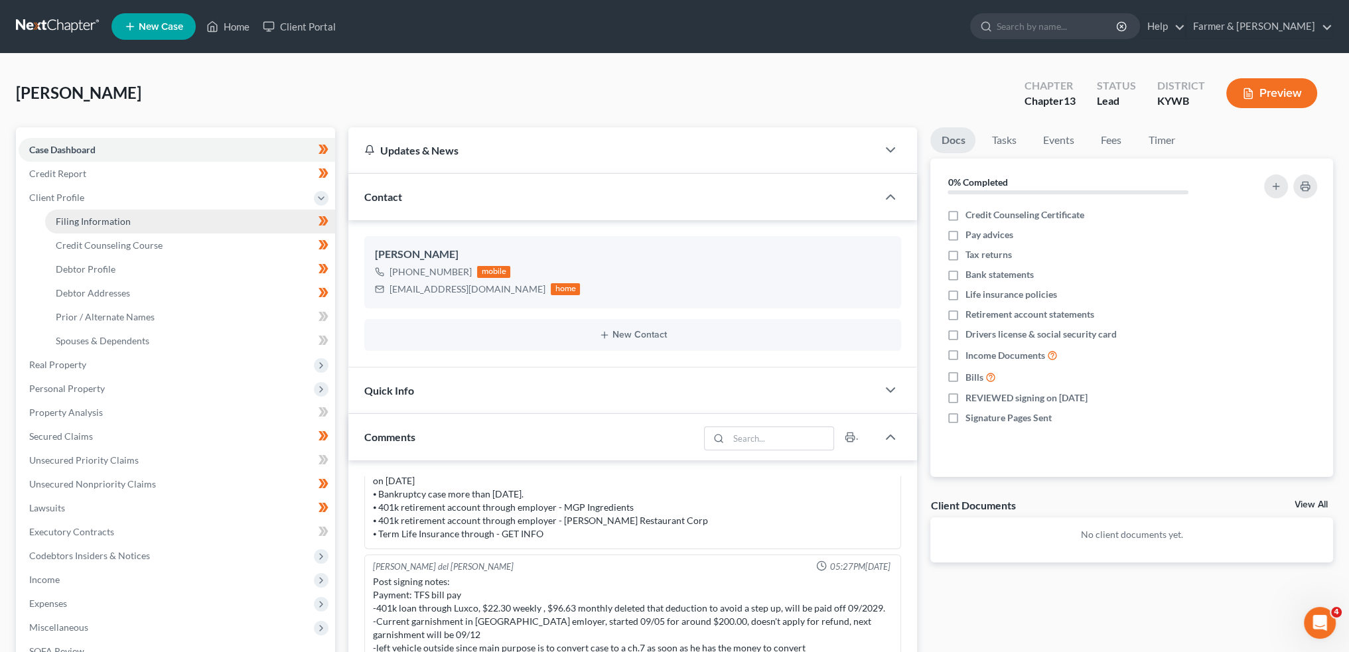
click at [133, 218] on link "Filing Information" at bounding box center [190, 222] width 290 height 24
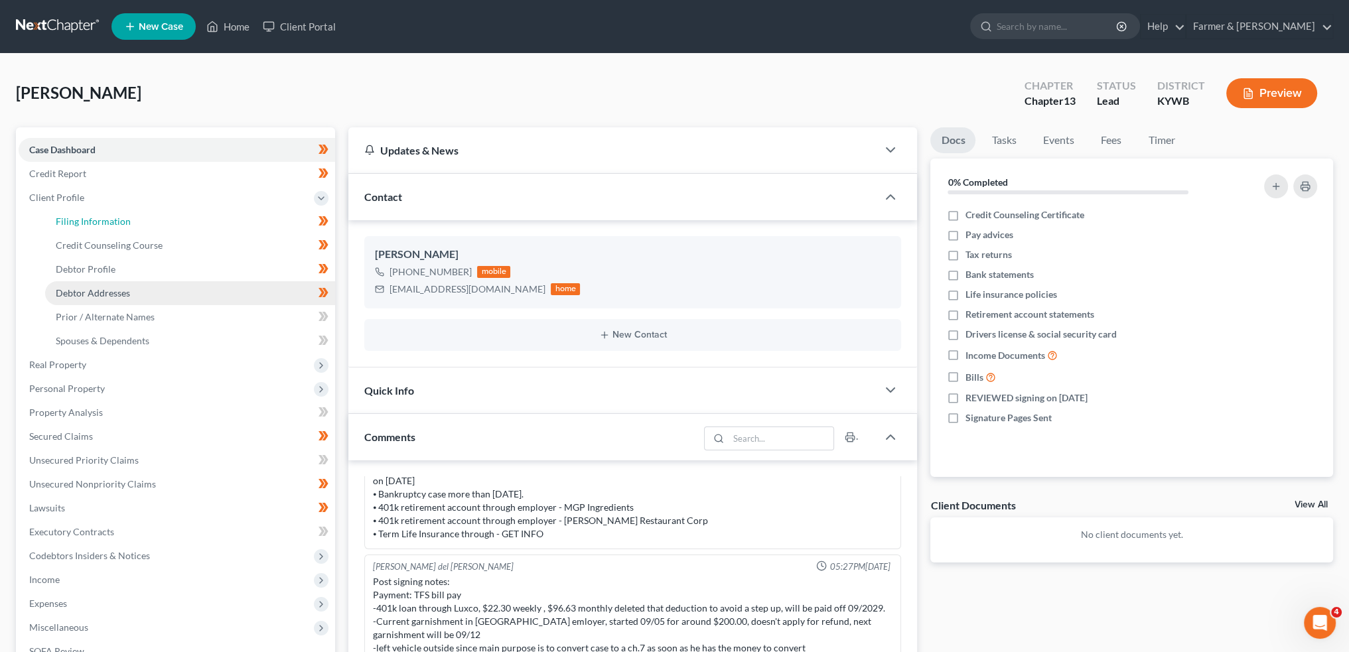
select select "1"
select select "0"
select select "3"
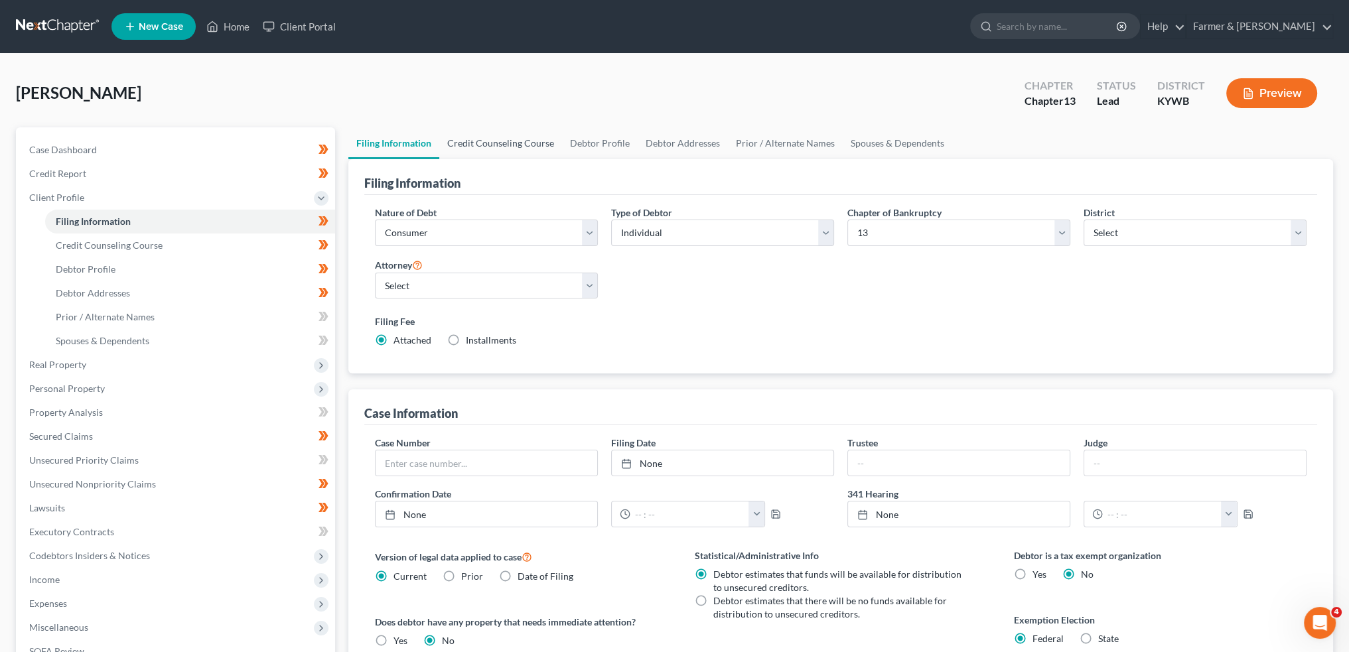
click at [485, 147] on link "Credit Counseling Course" at bounding box center [500, 143] width 123 height 32
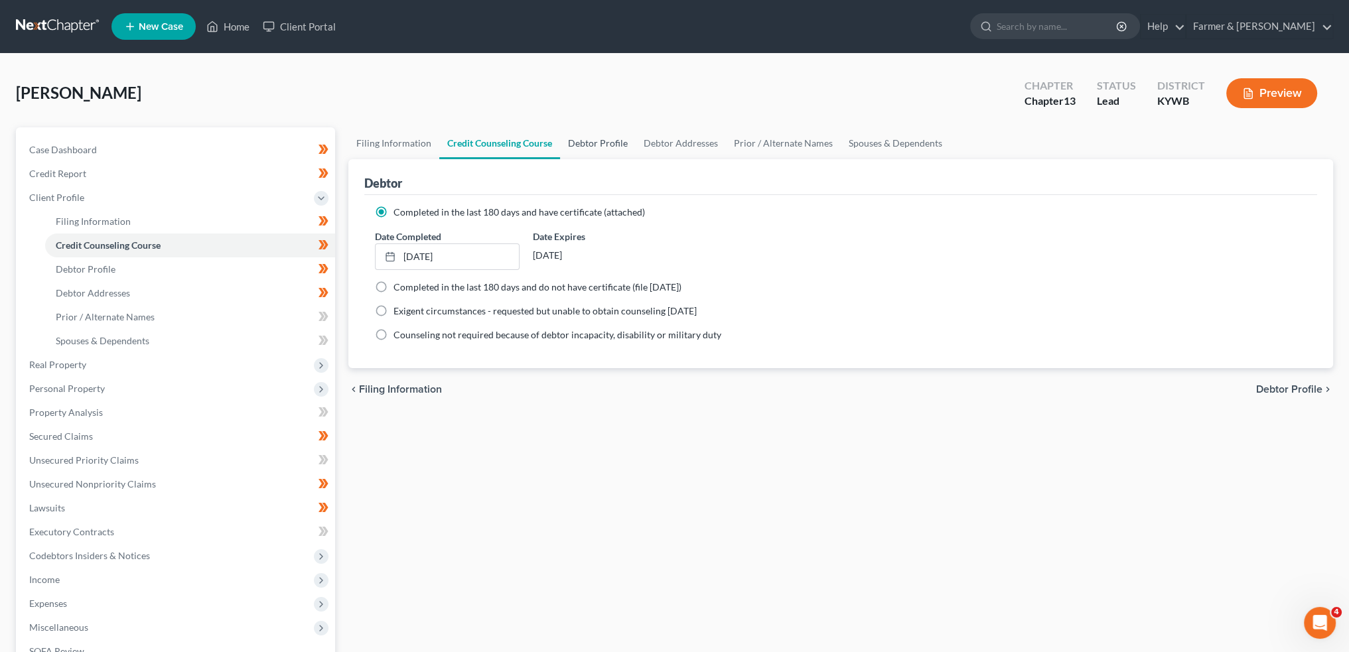
click at [570, 139] on link "Debtor Profile" at bounding box center [598, 143] width 76 height 32
select select "0"
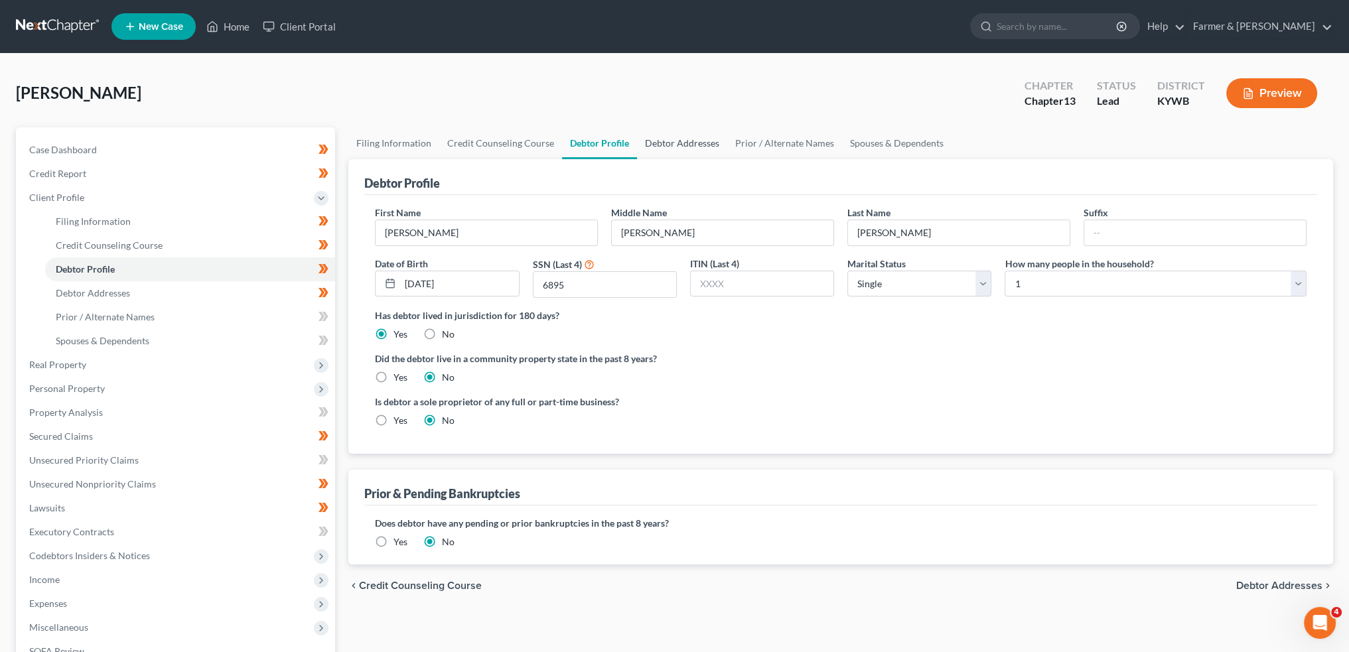
click at [687, 151] on link "Debtor Addresses" at bounding box center [682, 143] width 90 height 32
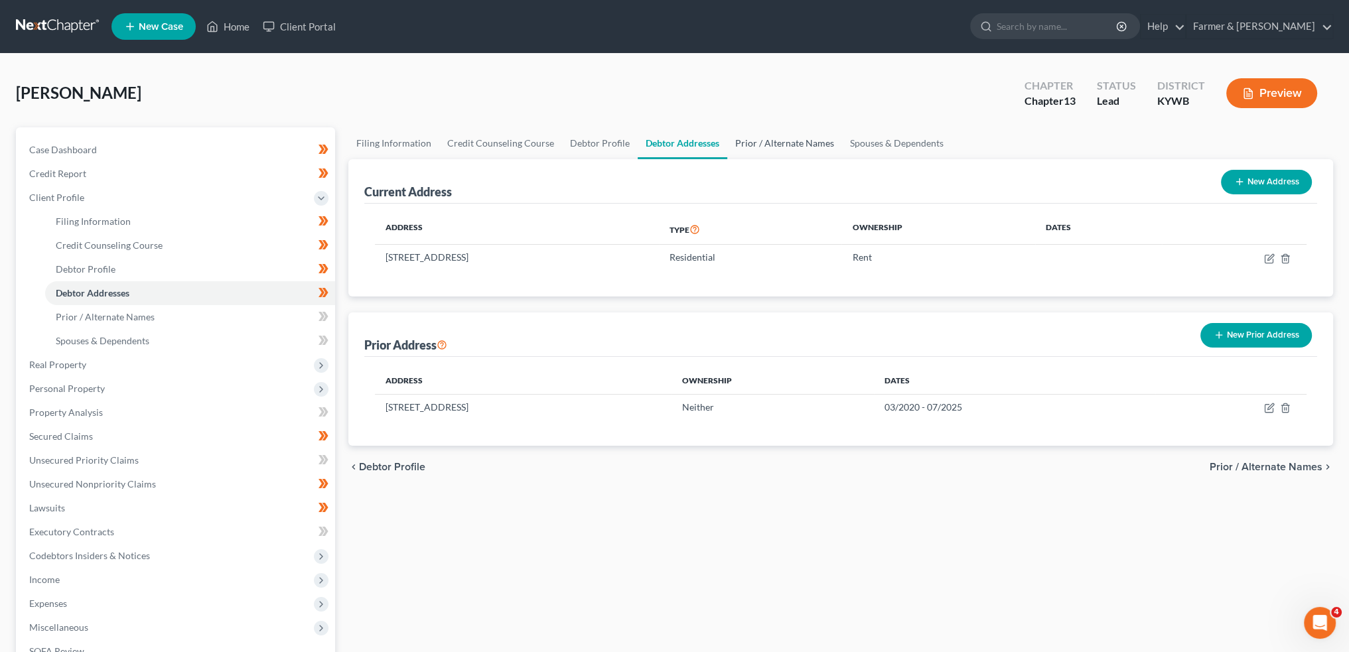
click at [791, 148] on link "Prior / Alternate Names" at bounding box center [784, 143] width 115 height 32
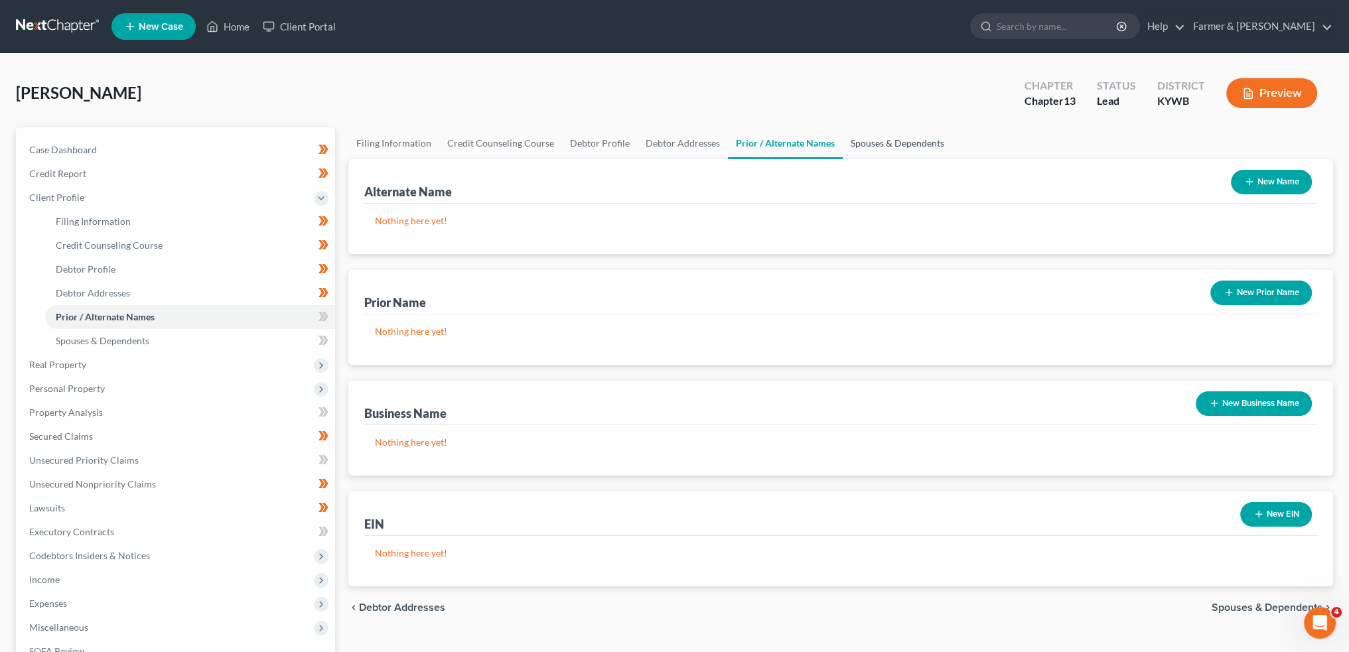
click at [869, 135] on link "Spouses & Dependents" at bounding box center [898, 143] width 110 height 32
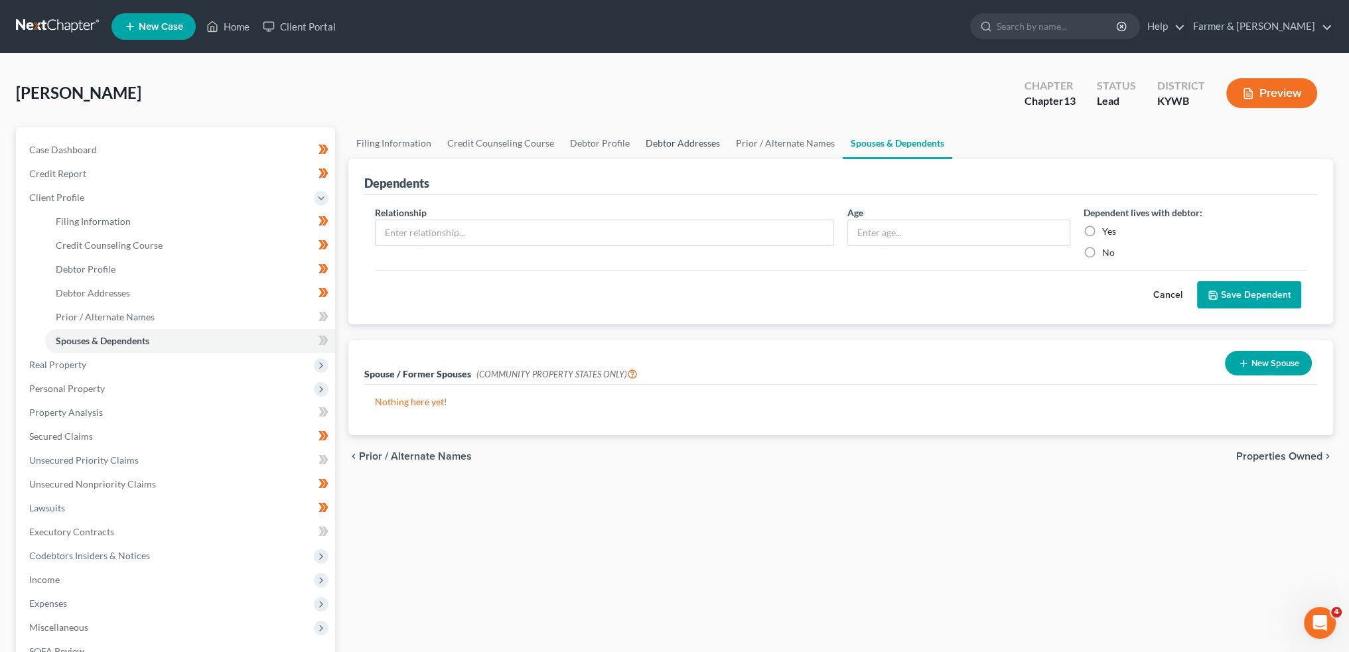
click at [690, 140] on link "Debtor Addresses" at bounding box center [683, 143] width 90 height 32
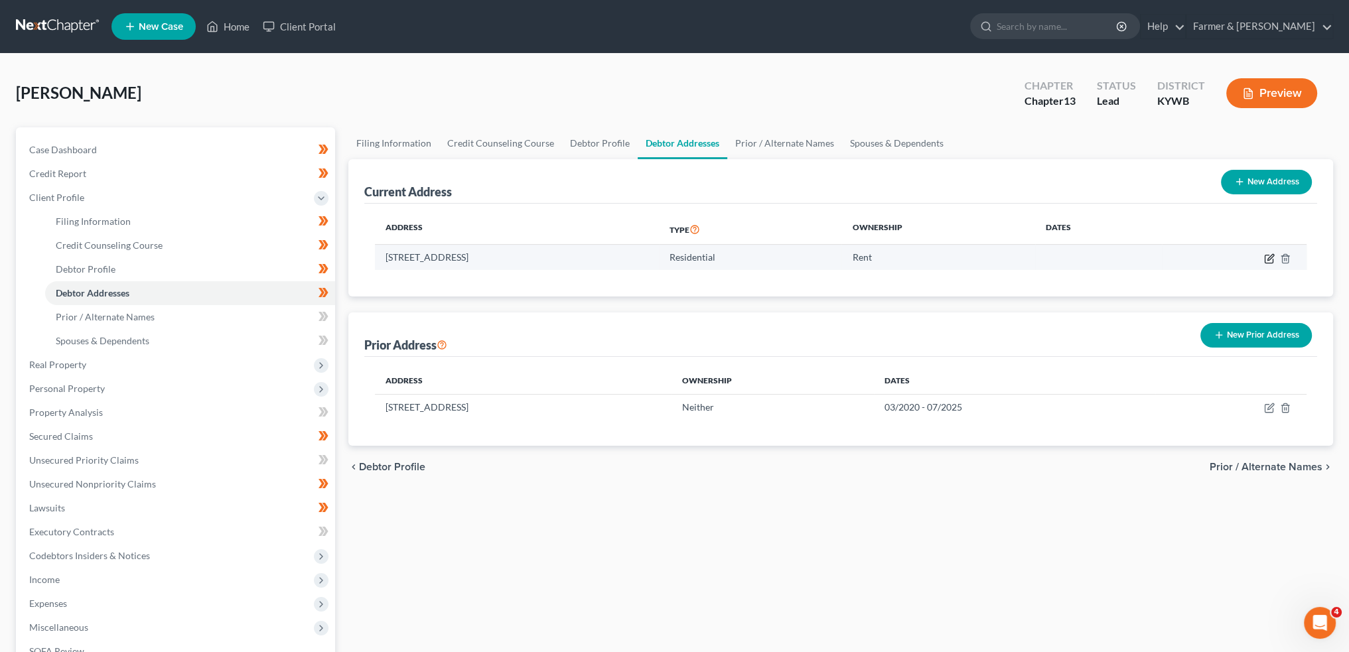
click at [1270, 256] on icon "button" at bounding box center [1269, 259] width 11 height 11
select select "18"
select select "0"
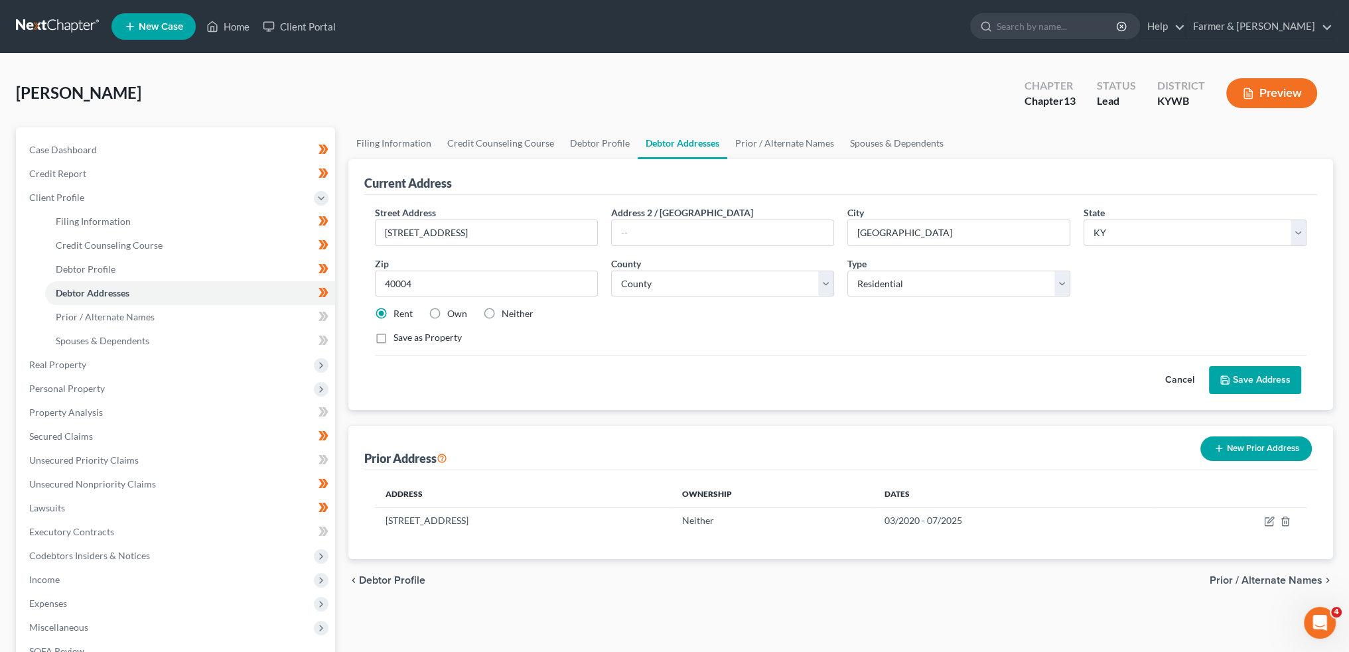
click at [1240, 376] on button "Save Address" at bounding box center [1255, 380] width 92 height 28
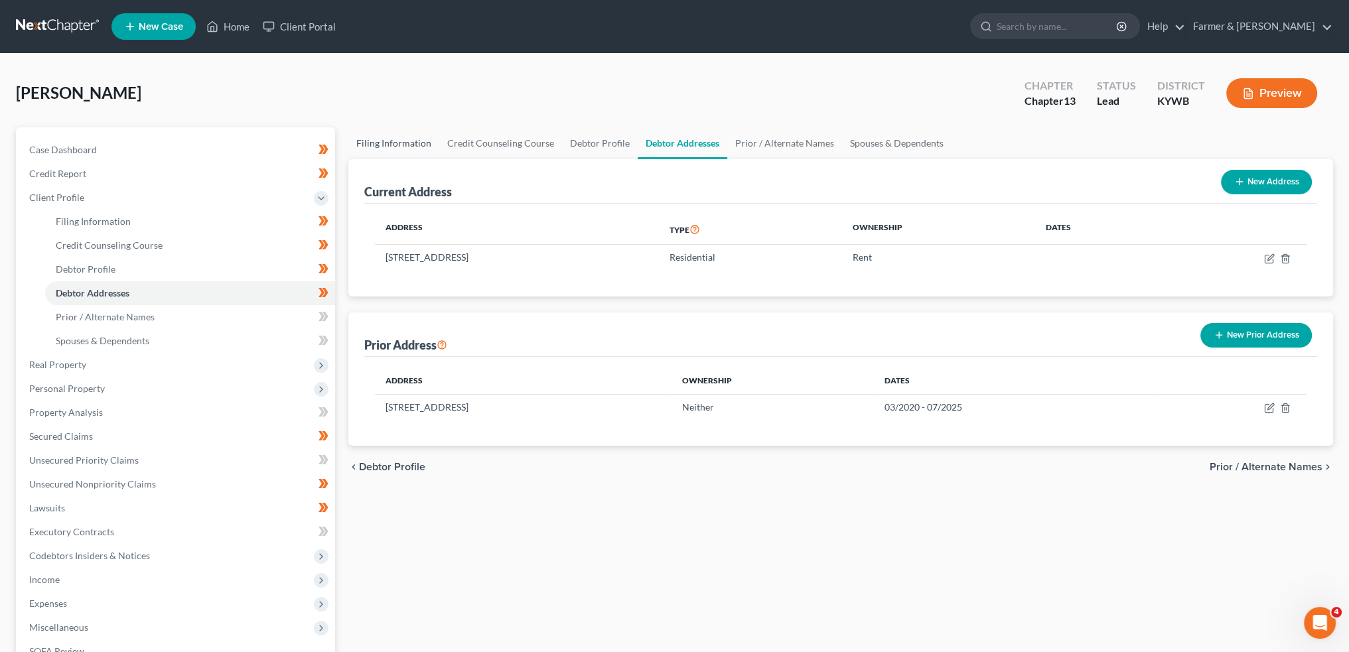
click at [372, 145] on link "Filing Information" at bounding box center [393, 143] width 91 height 32
select select "1"
select select "0"
select select "3"
select select "33"
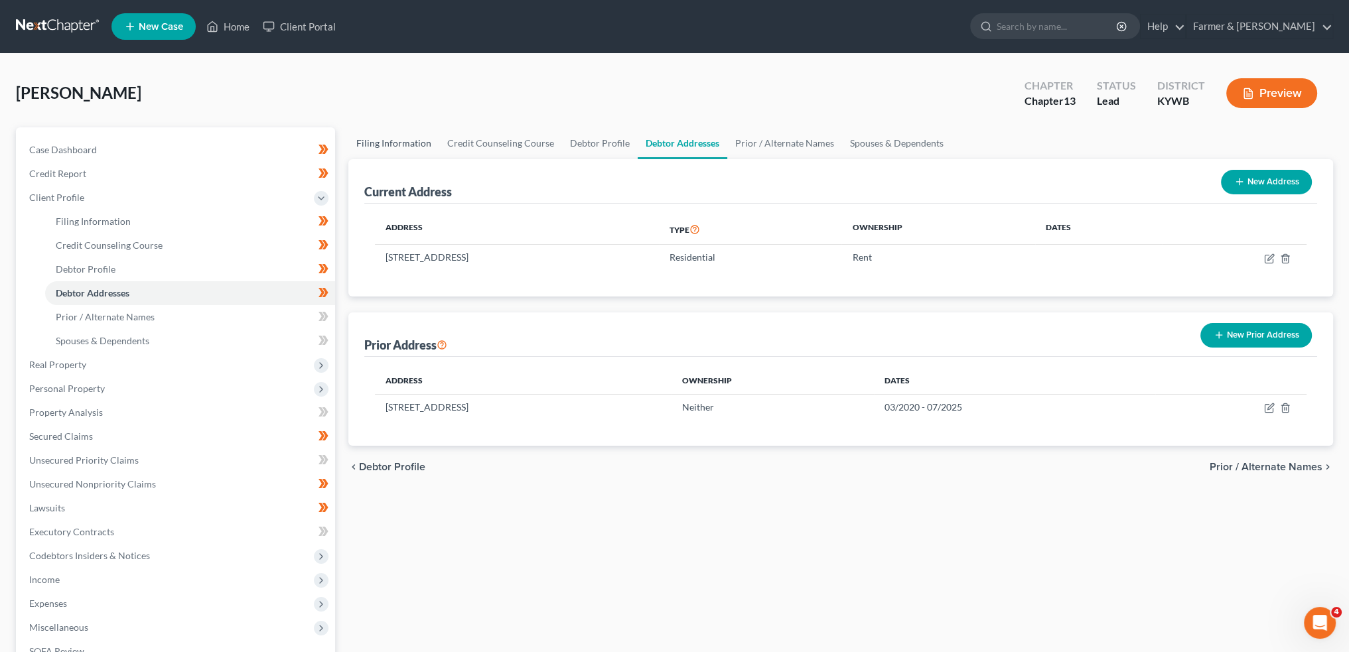
select select "0"
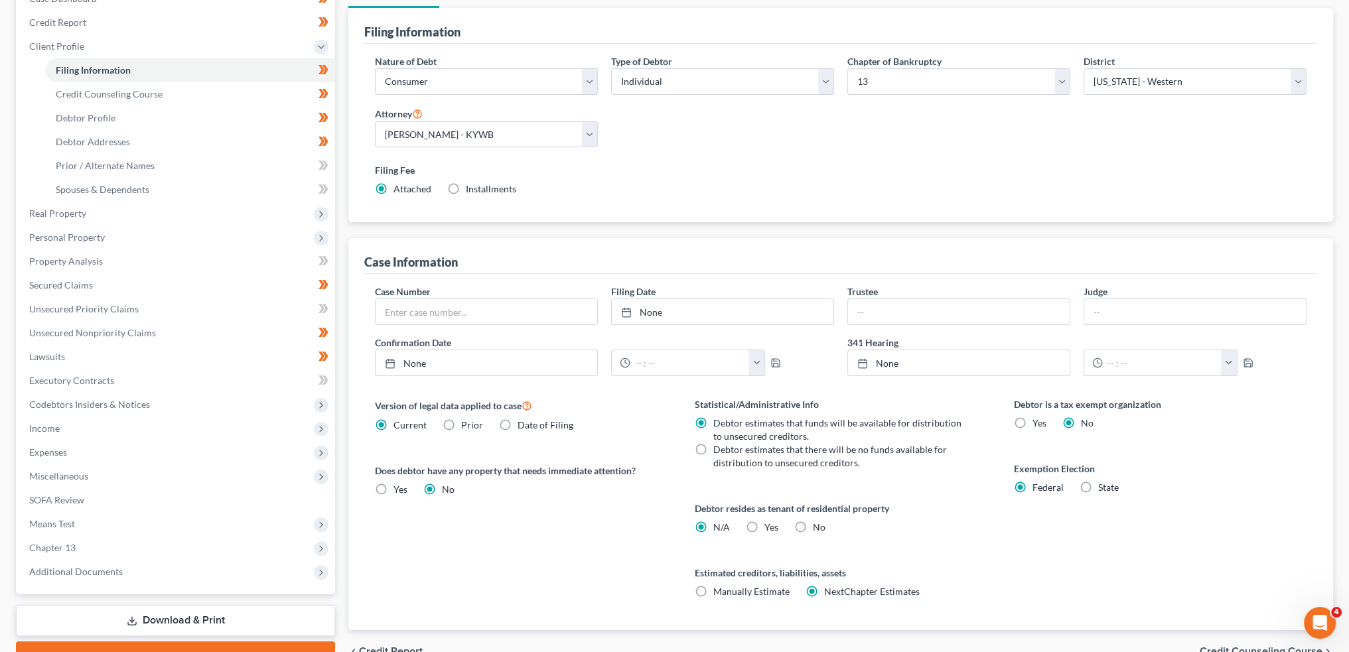
scroll to position [220, 0]
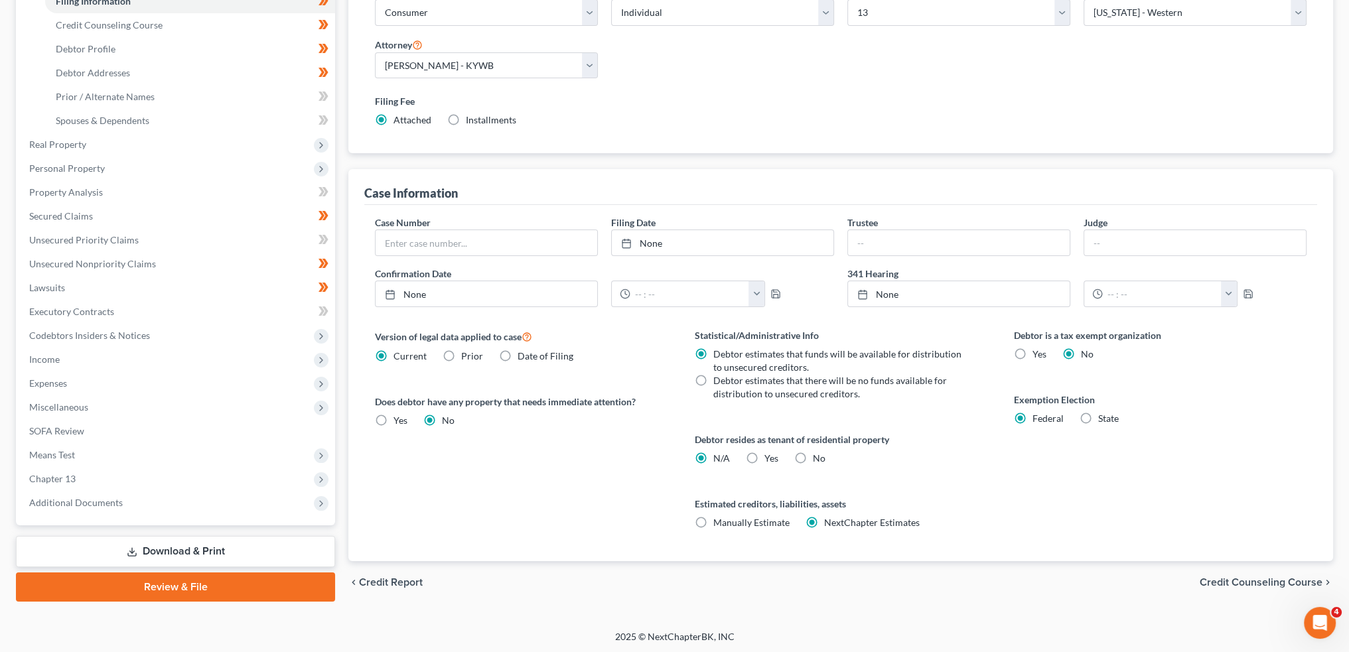
click at [765, 455] on label "Yes Yes" at bounding box center [772, 458] width 14 height 13
click at [770, 455] on input "Yes Yes" at bounding box center [774, 456] width 9 height 9
radio input "true"
radio input "false"
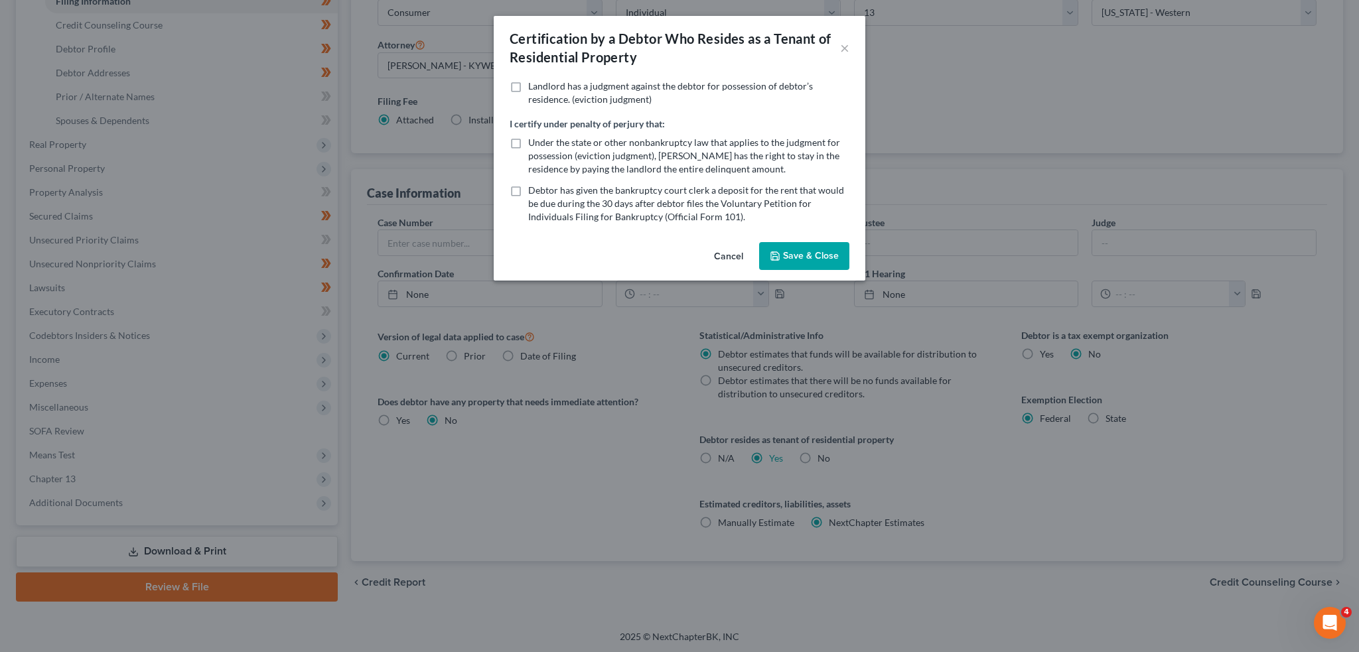
click at [814, 256] on button "Save & Close" at bounding box center [804, 256] width 90 height 28
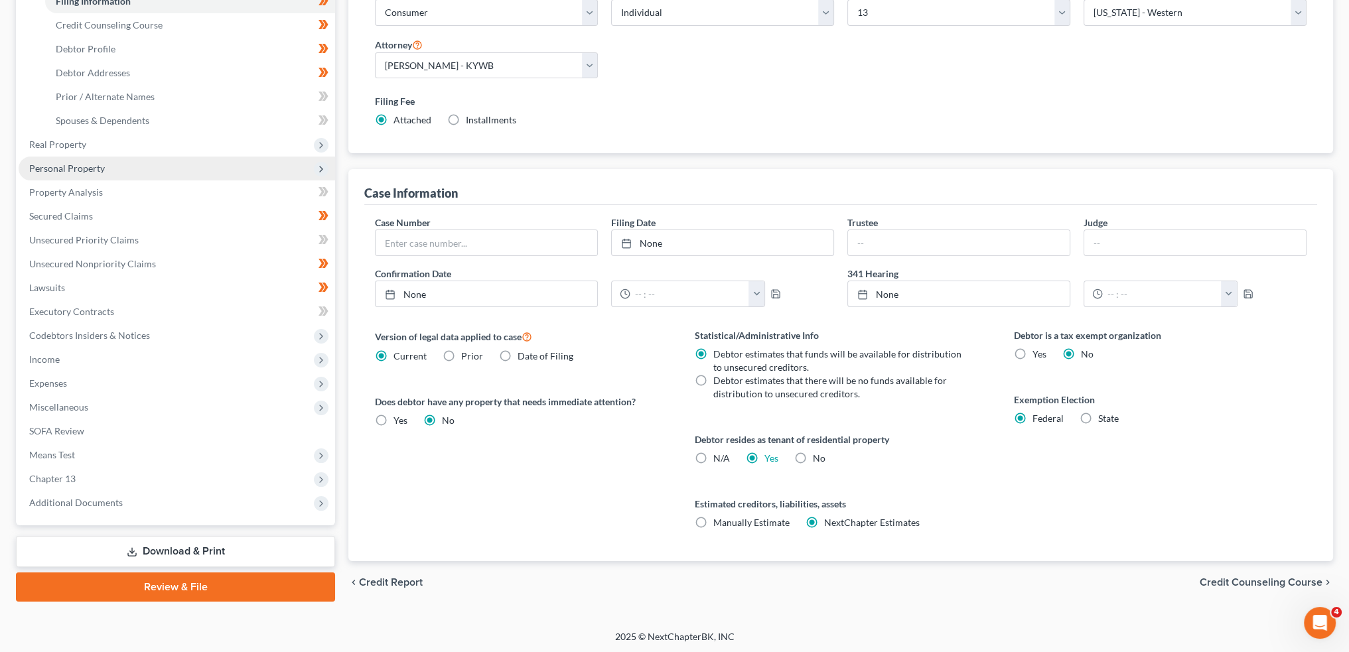
click at [80, 164] on span "Personal Property" at bounding box center [67, 168] width 76 height 11
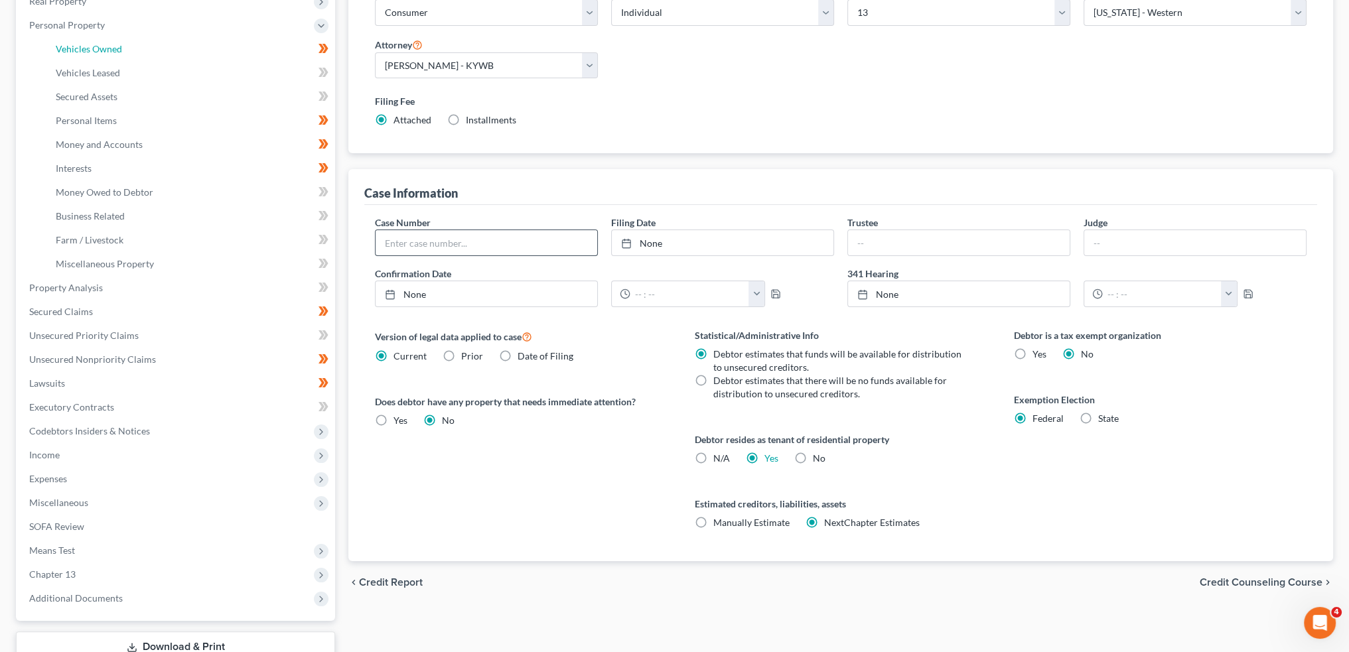
click at [89, 44] on span "Vehicles Owned" at bounding box center [89, 48] width 66 height 11
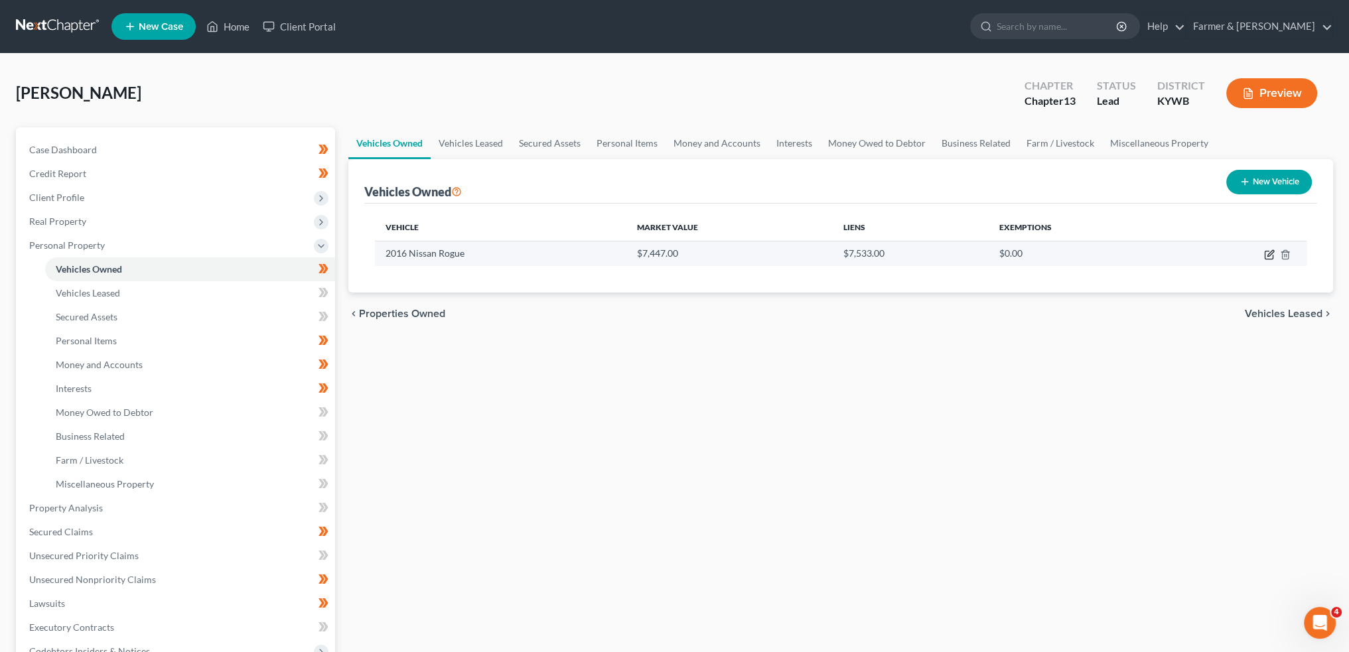
click at [1267, 254] on icon "button" at bounding box center [1269, 255] width 11 height 11
select select "0"
select select "10"
select select "2"
select select "0"
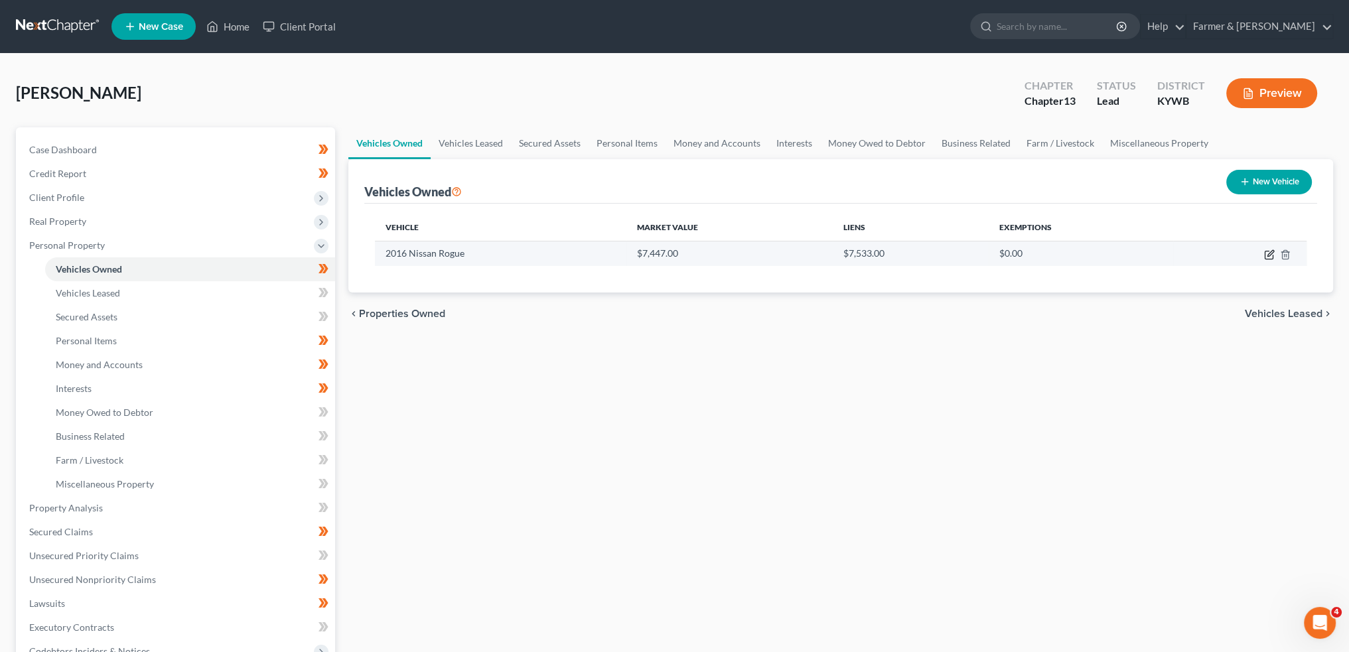
select select "18"
select select "0"
select select "4"
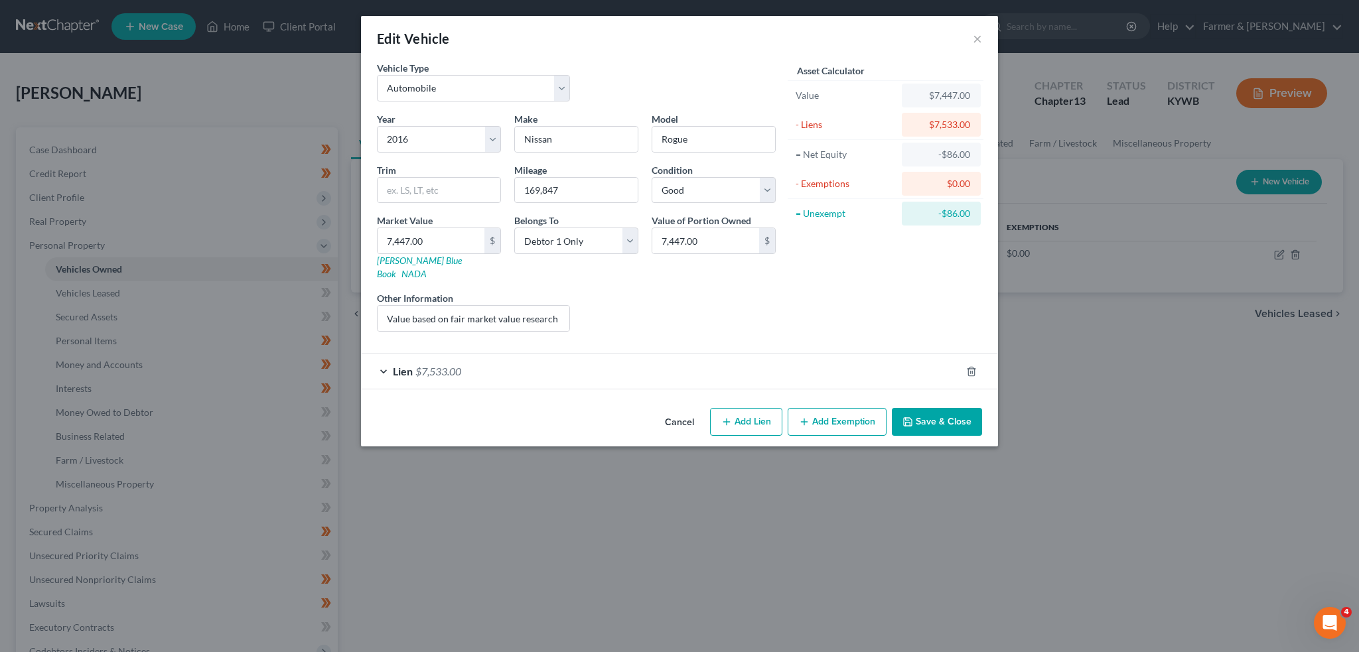
click at [534, 354] on div "Lien $7,533.00" at bounding box center [661, 371] width 600 height 35
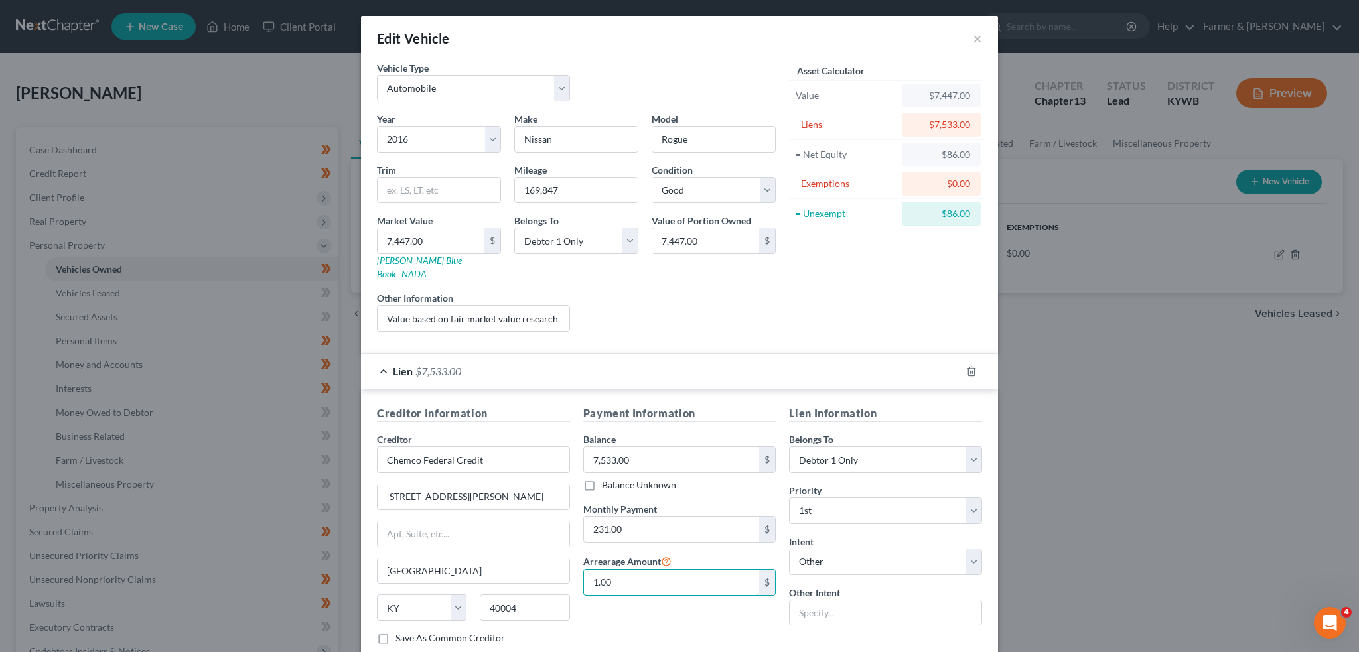
type input "1.00"
click at [615, 619] on div "Payment Information Balance 7,533.00 $ Balance Unknown Balance Undetermined 7,5…" at bounding box center [680, 531] width 206 height 250
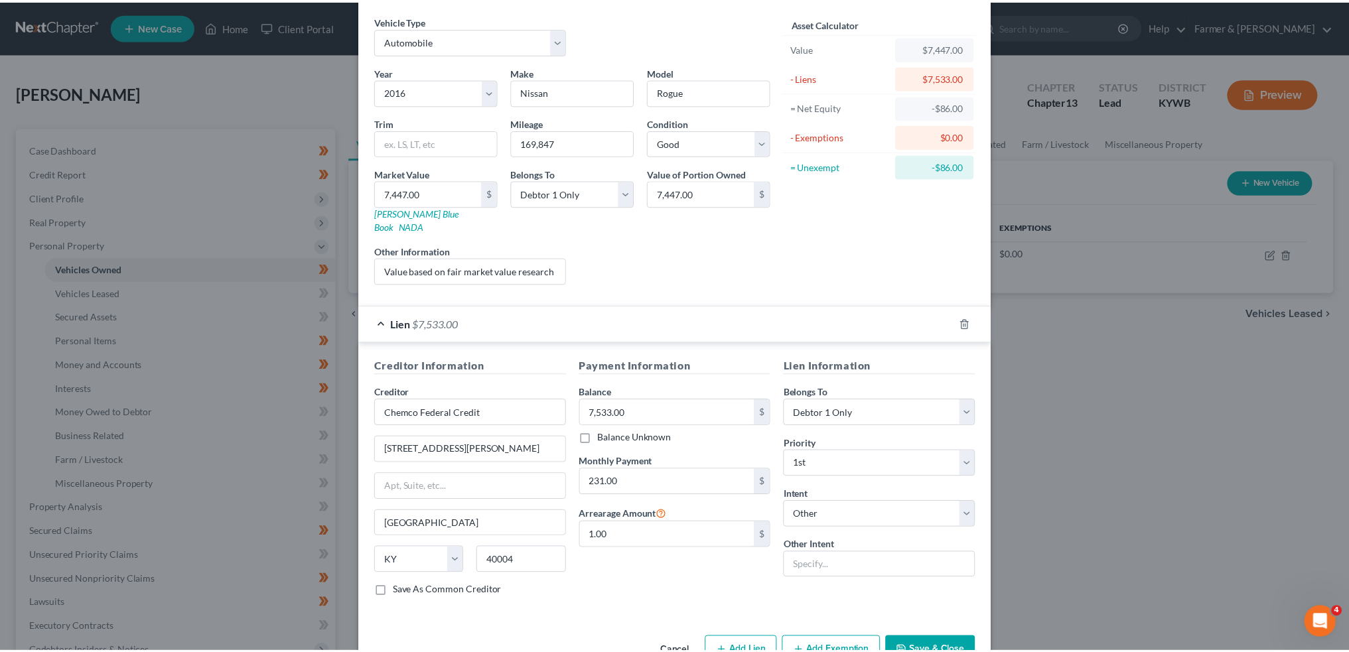
scroll to position [70, 0]
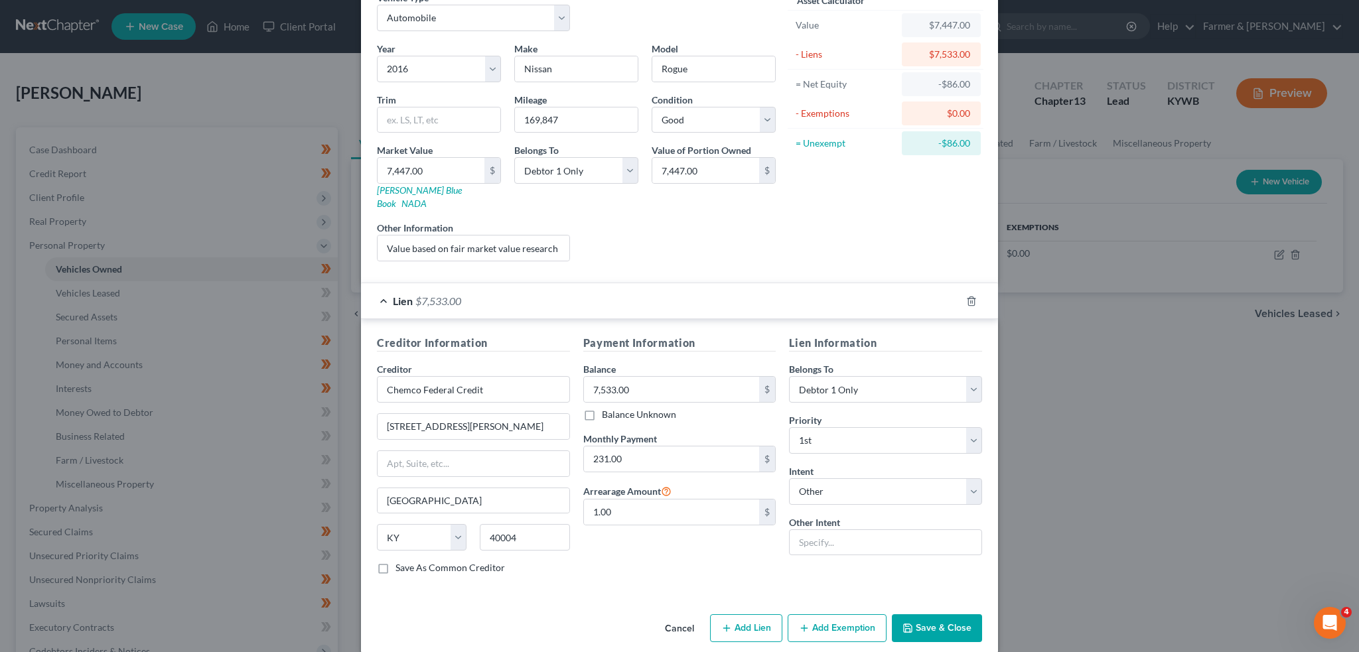
click at [906, 615] on button "Save & Close" at bounding box center [937, 629] width 90 height 28
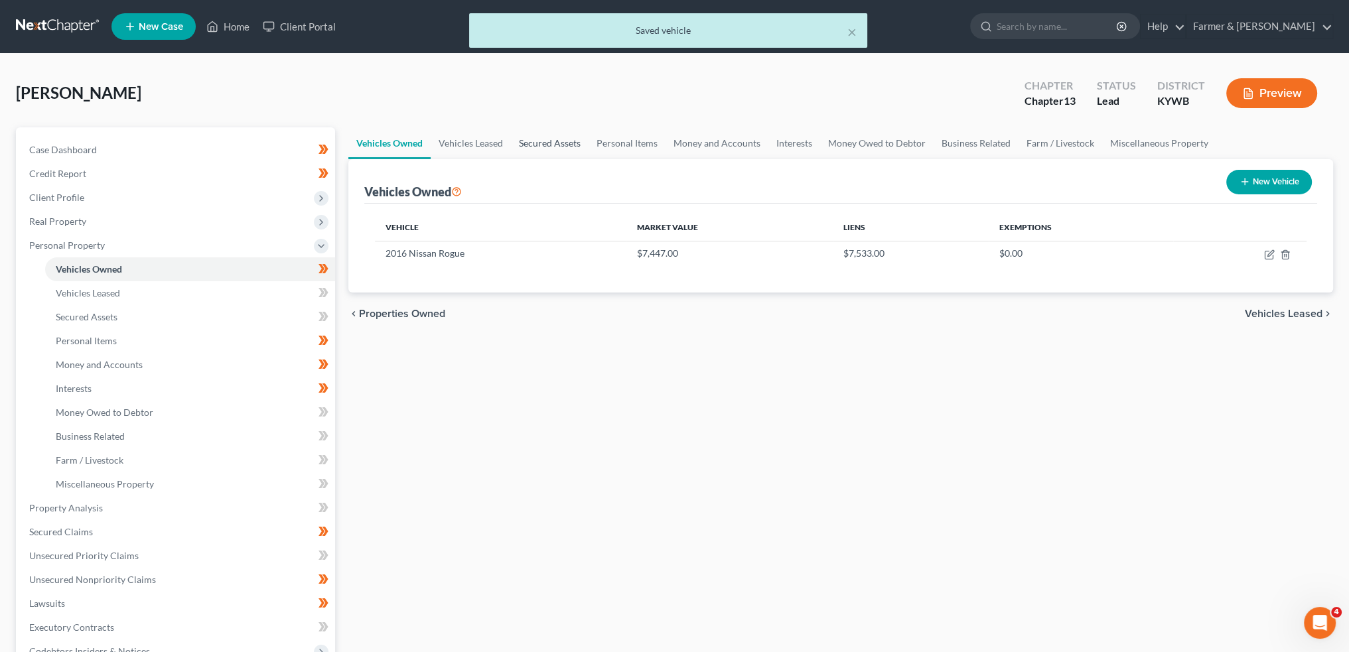
click at [539, 131] on link "Secured Assets" at bounding box center [550, 143] width 78 height 32
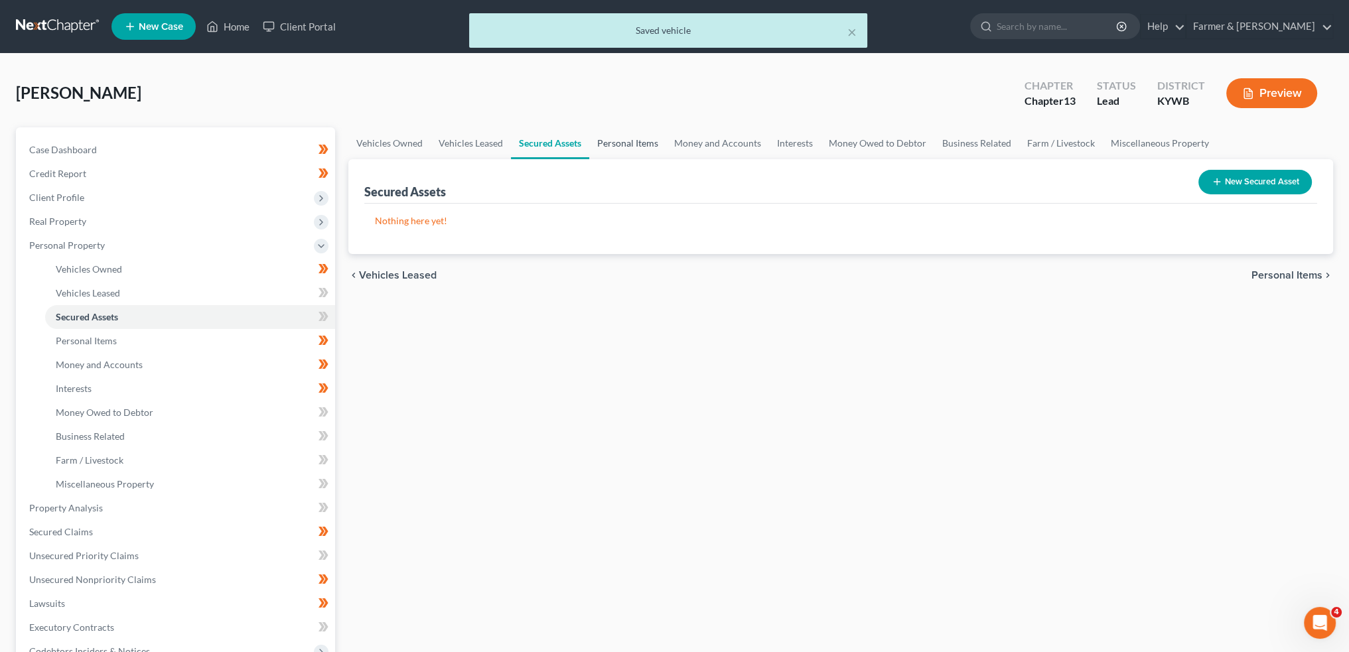
click at [621, 139] on link "Personal Items" at bounding box center [627, 143] width 77 height 32
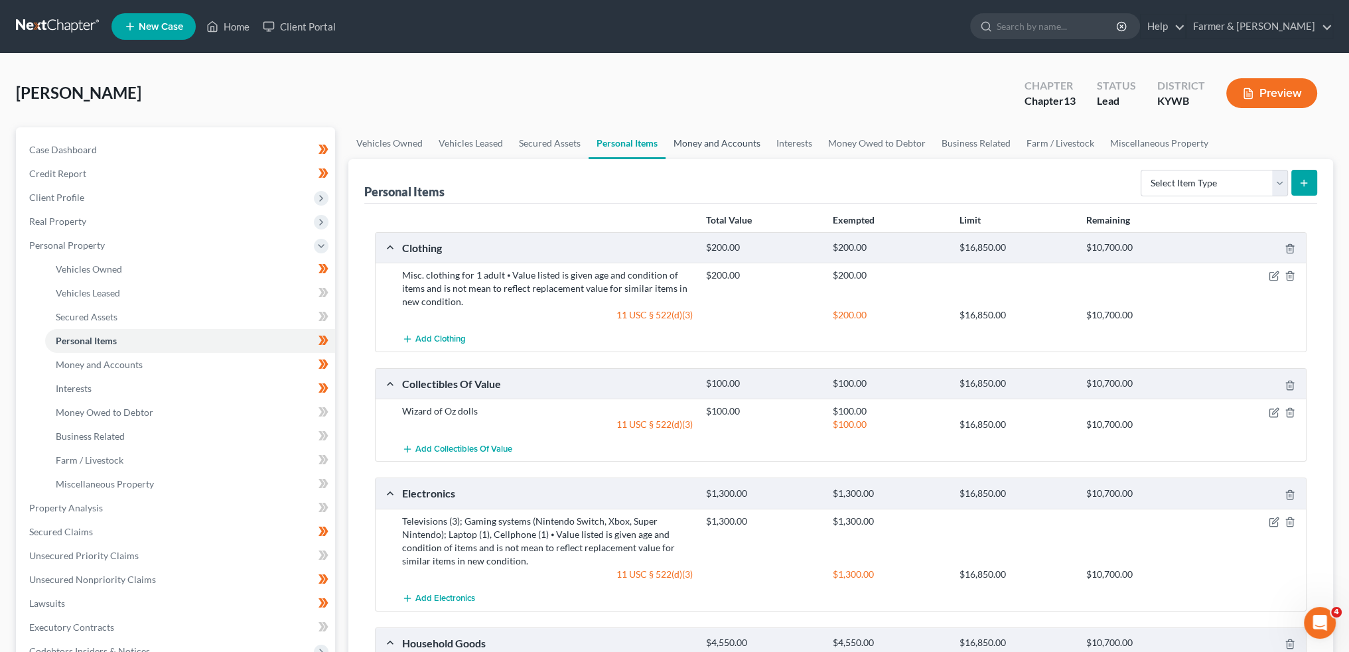
click at [725, 148] on link "Money and Accounts" at bounding box center [717, 143] width 103 height 32
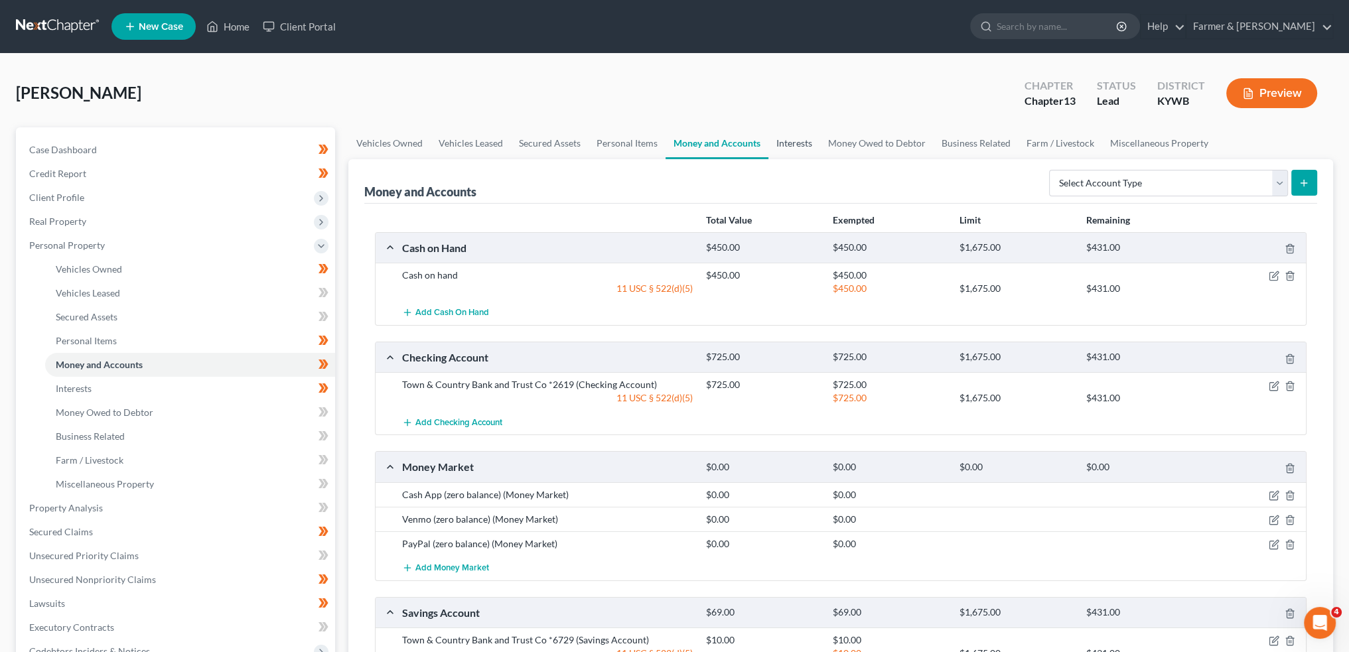
click at [798, 148] on link "Interests" at bounding box center [795, 143] width 52 height 32
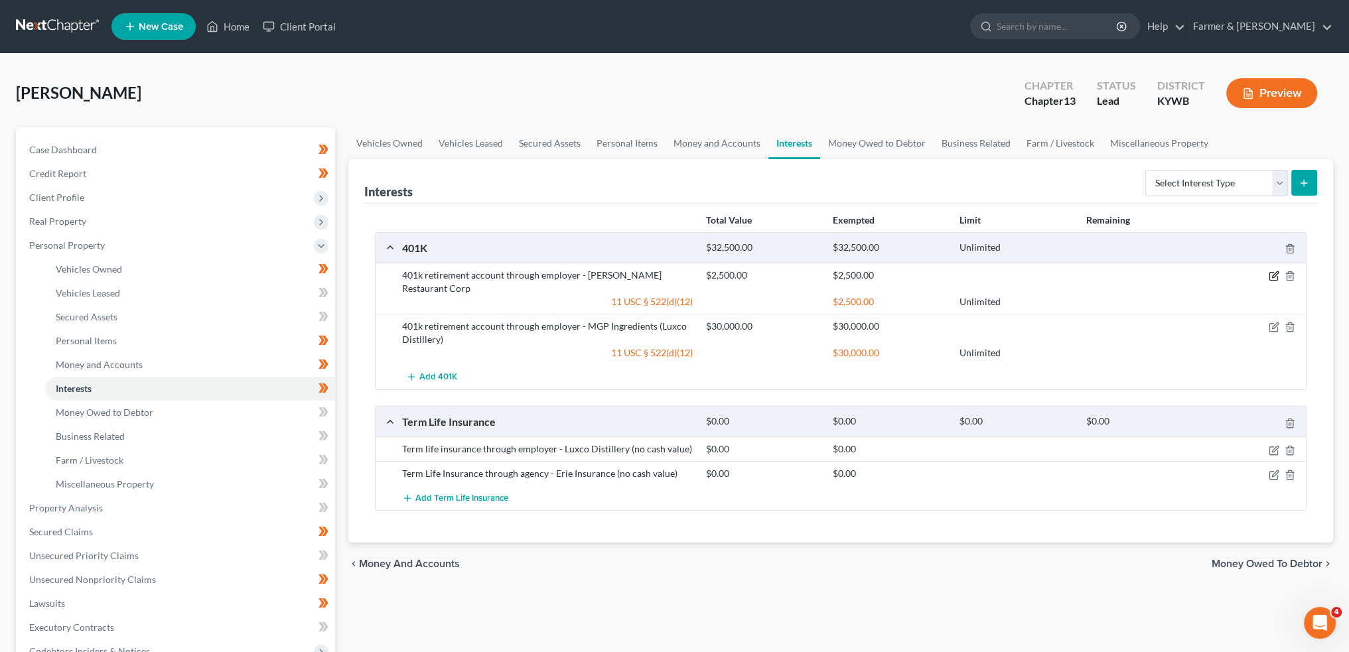
click at [1272, 274] on icon "button" at bounding box center [1274, 276] width 11 height 11
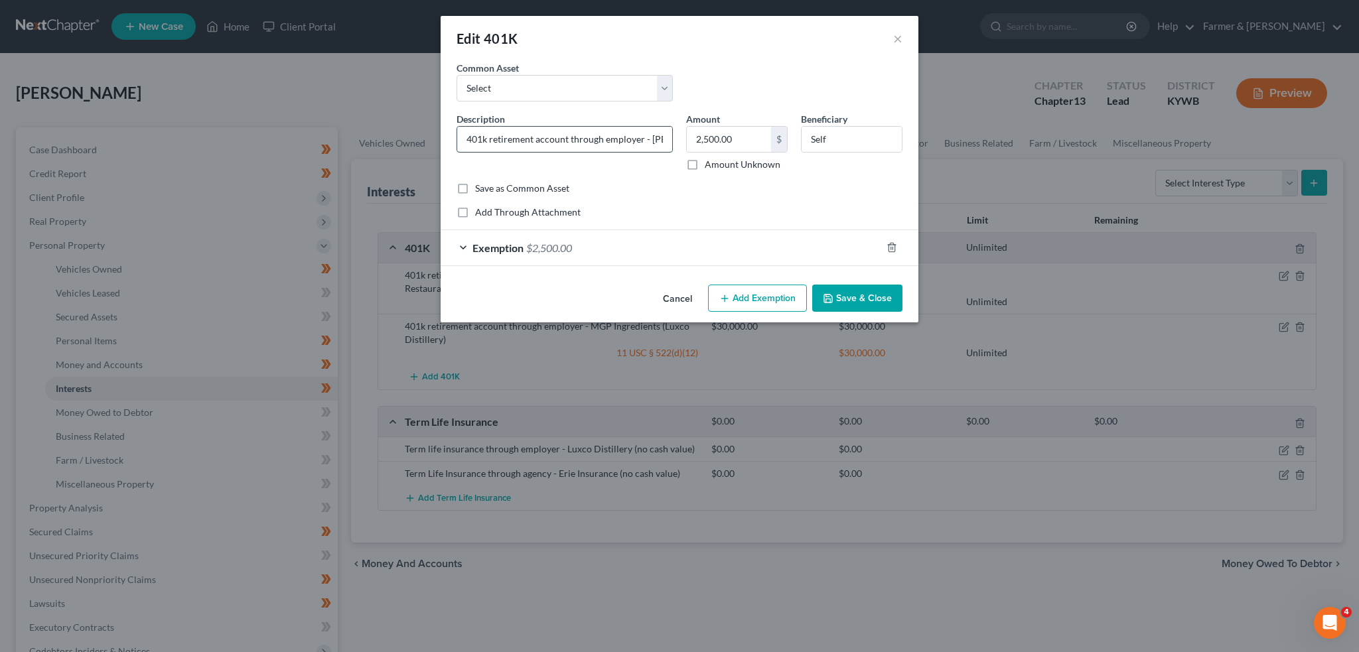
click at [483, 142] on input "401k retirement account through employer - R.J. Corman Restaurant Corp" at bounding box center [564, 139] width 215 height 25
type input "401K retirement account through employer - R.J. Corman Restaurant Corp"
click at [842, 287] on button "Save & Close" at bounding box center [857, 299] width 90 height 28
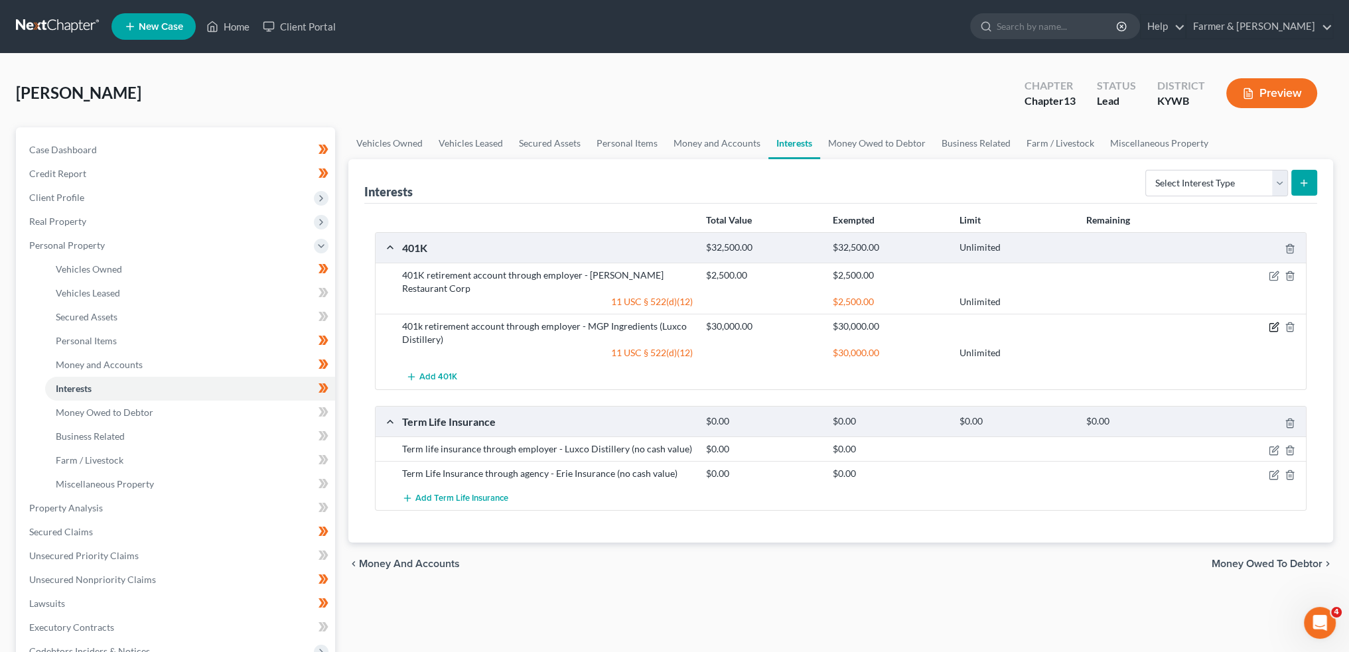
click at [1272, 325] on icon "button" at bounding box center [1274, 327] width 11 height 11
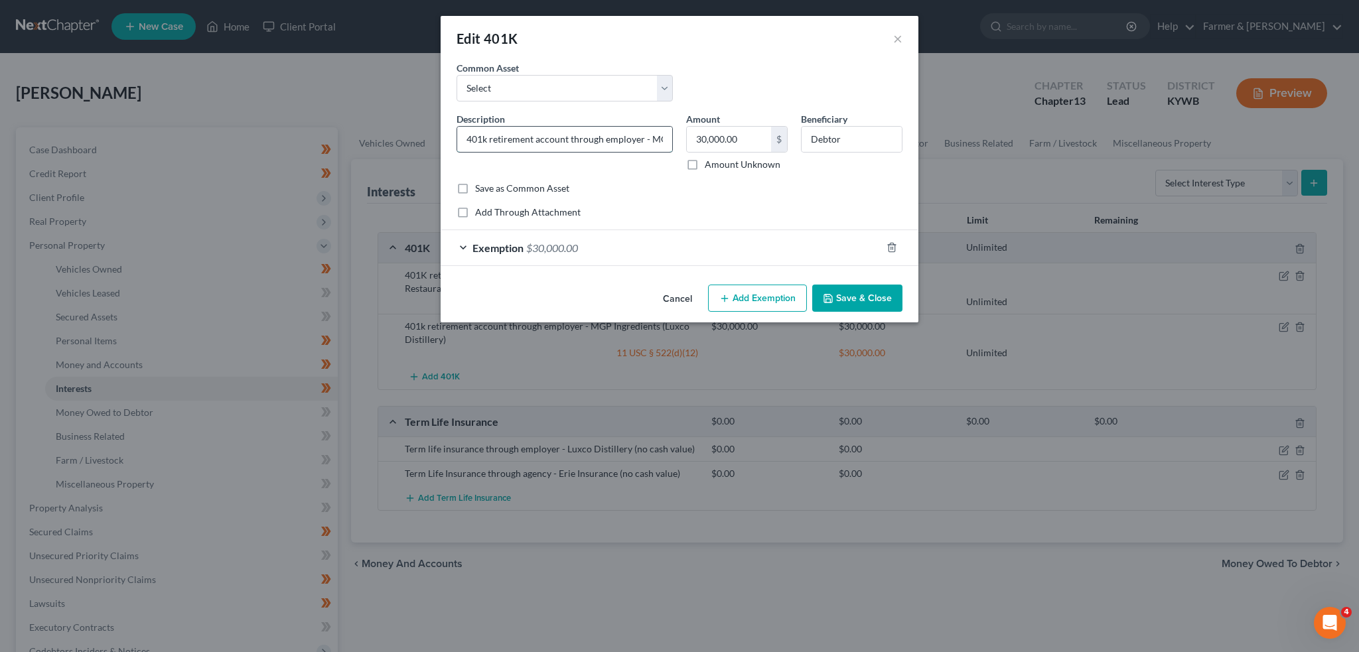
click at [483, 139] on input "401k retirement account through employer - MGP Ingredients (Luxco Distillery)" at bounding box center [564, 139] width 215 height 25
type input "401K retirement account through employer - MGP Ingredients (Luxco Distillery)"
click at [892, 293] on button "Save & Close" at bounding box center [857, 299] width 90 height 28
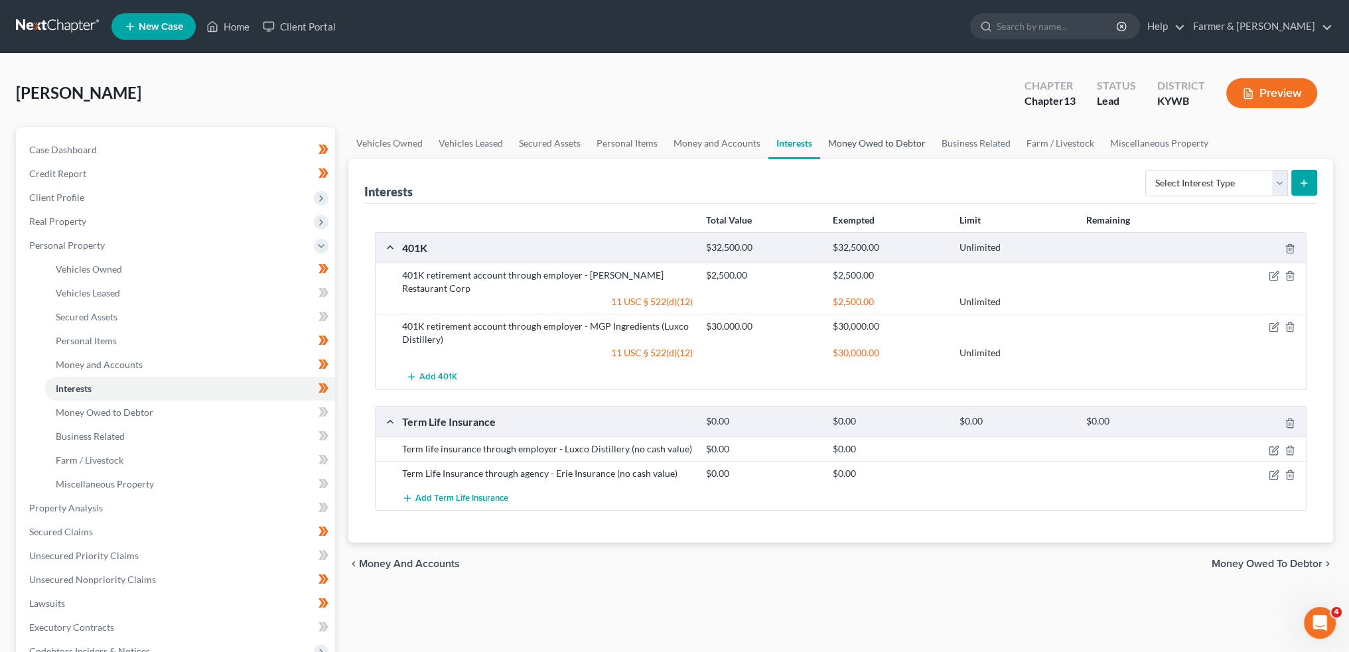
click at [839, 138] on link "Money Owed to Debtor" at bounding box center [876, 143] width 113 height 32
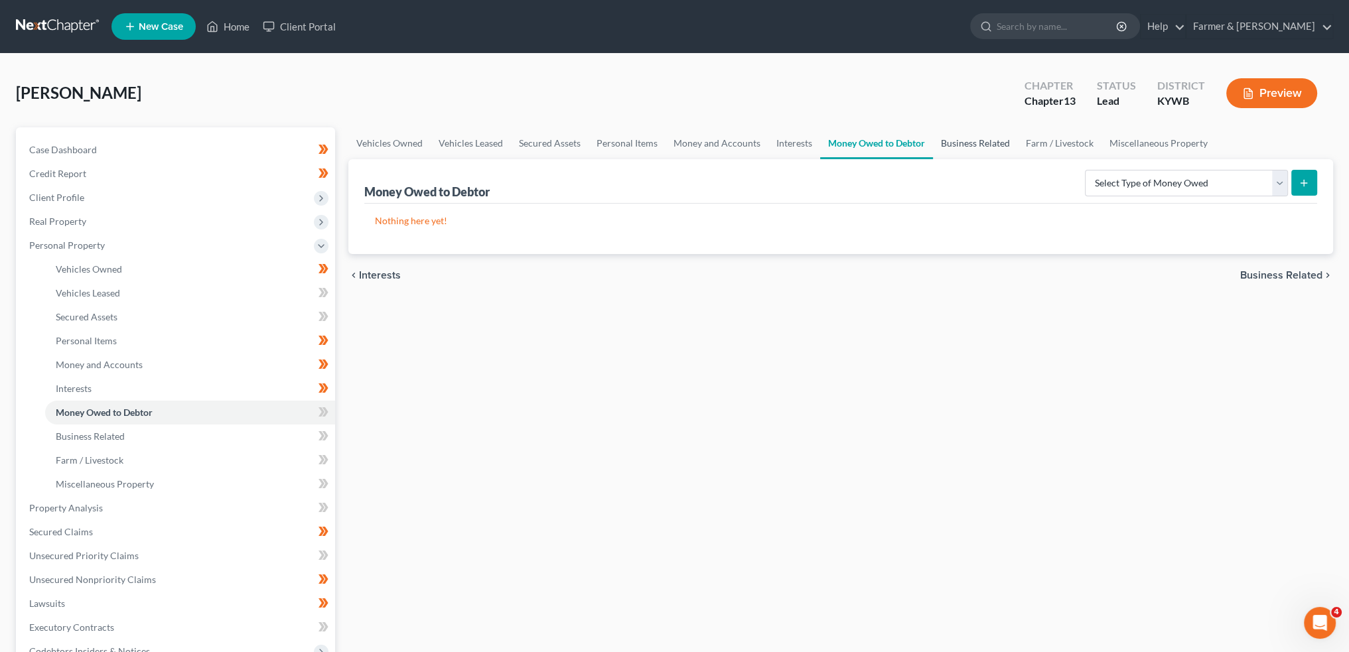
click at [962, 131] on link "Business Related" at bounding box center [975, 143] width 85 height 32
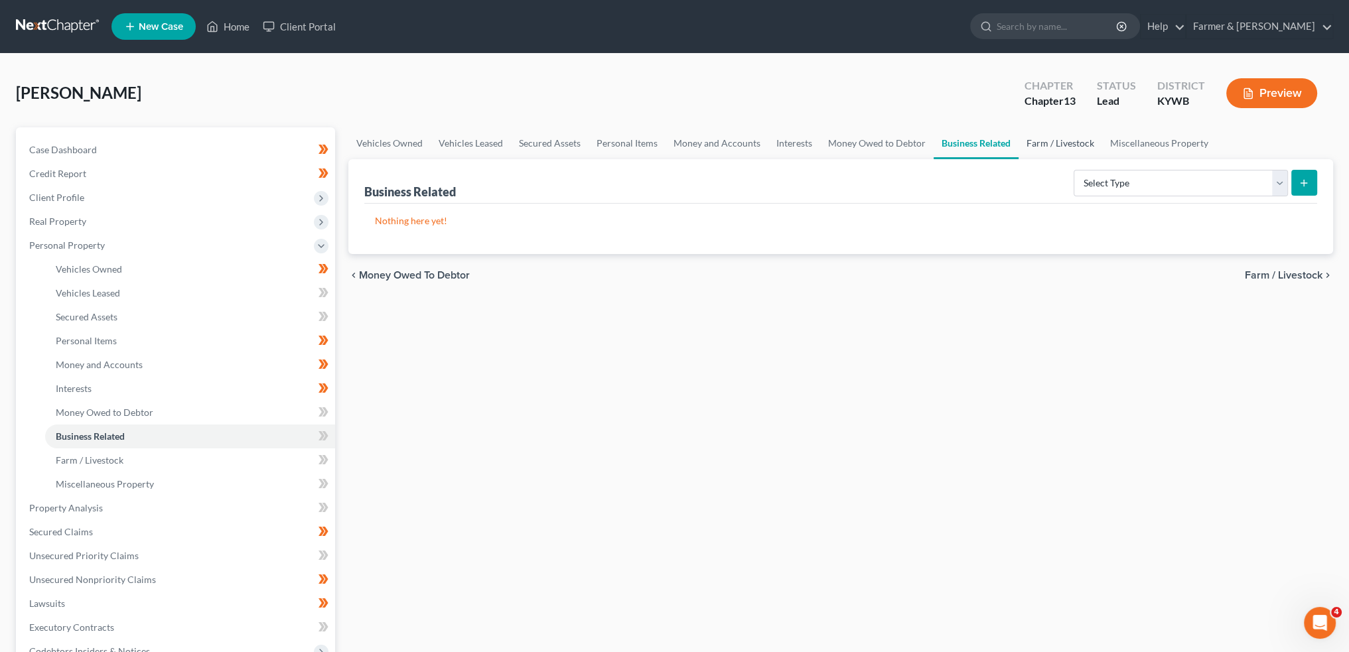
click at [1037, 145] on link "Farm / Livestock" at bounding box center [1061, 143] width 84 height 32
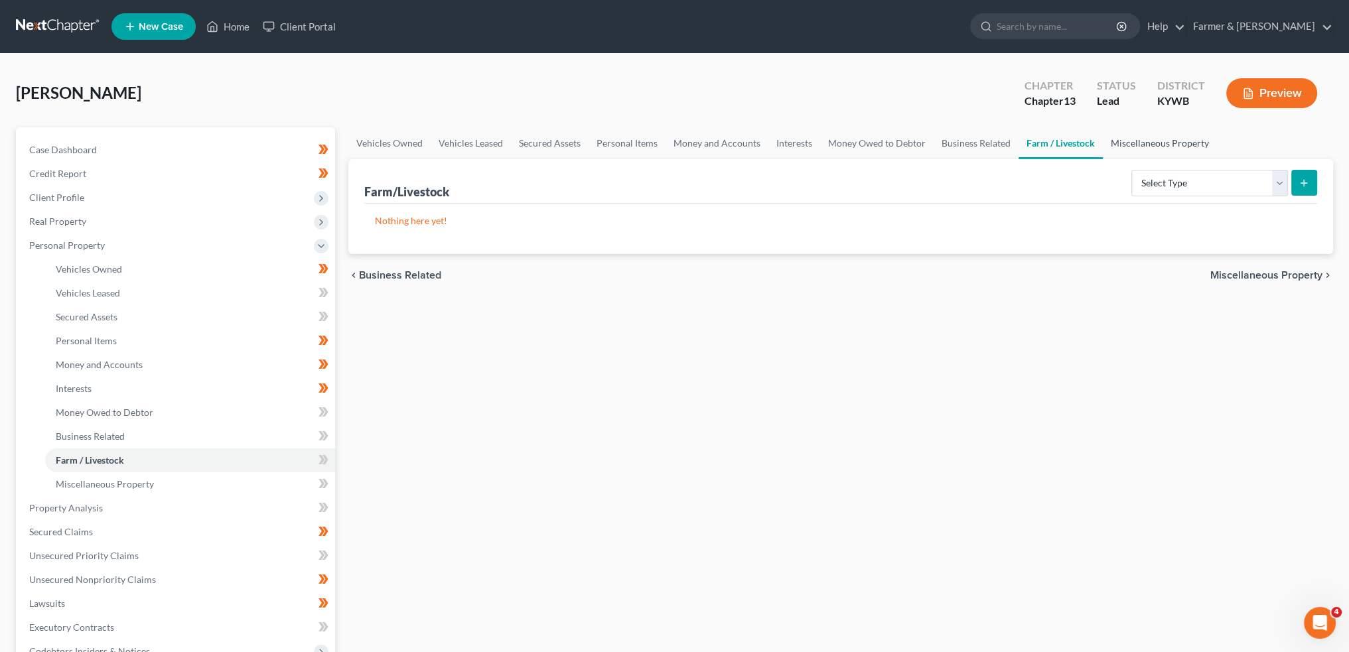
click at [1120, 132] on link "Miscellaneous Property" at bounding box center [1160, 143] width 114 height 32
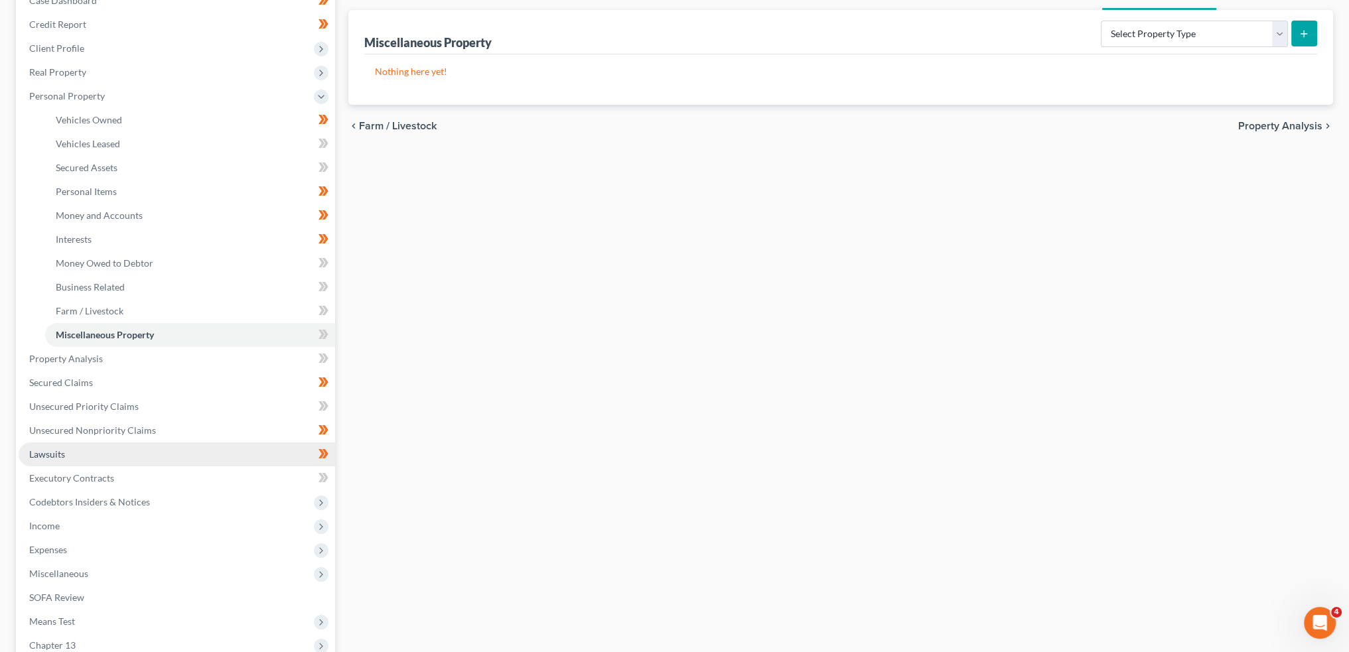
scroll to position [221, 0]
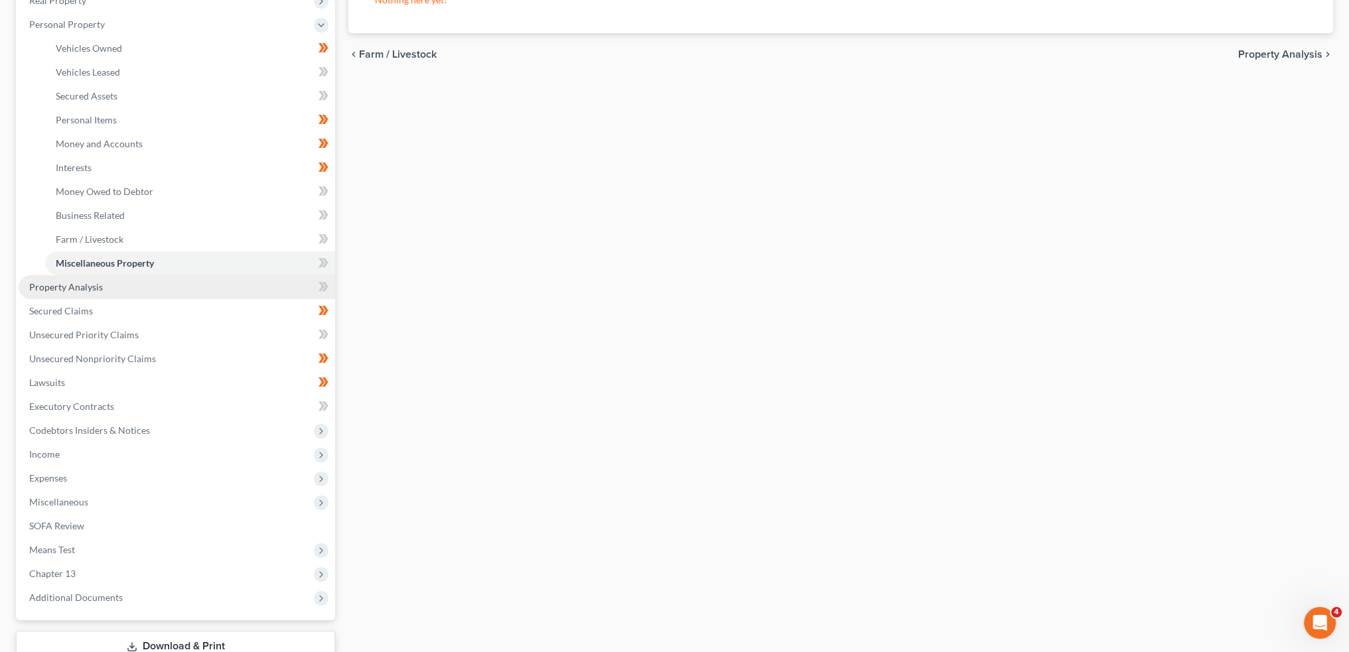
click at [106, 285] on link "Property Analysis" at bounding box center [177, 287] width 317 height 24
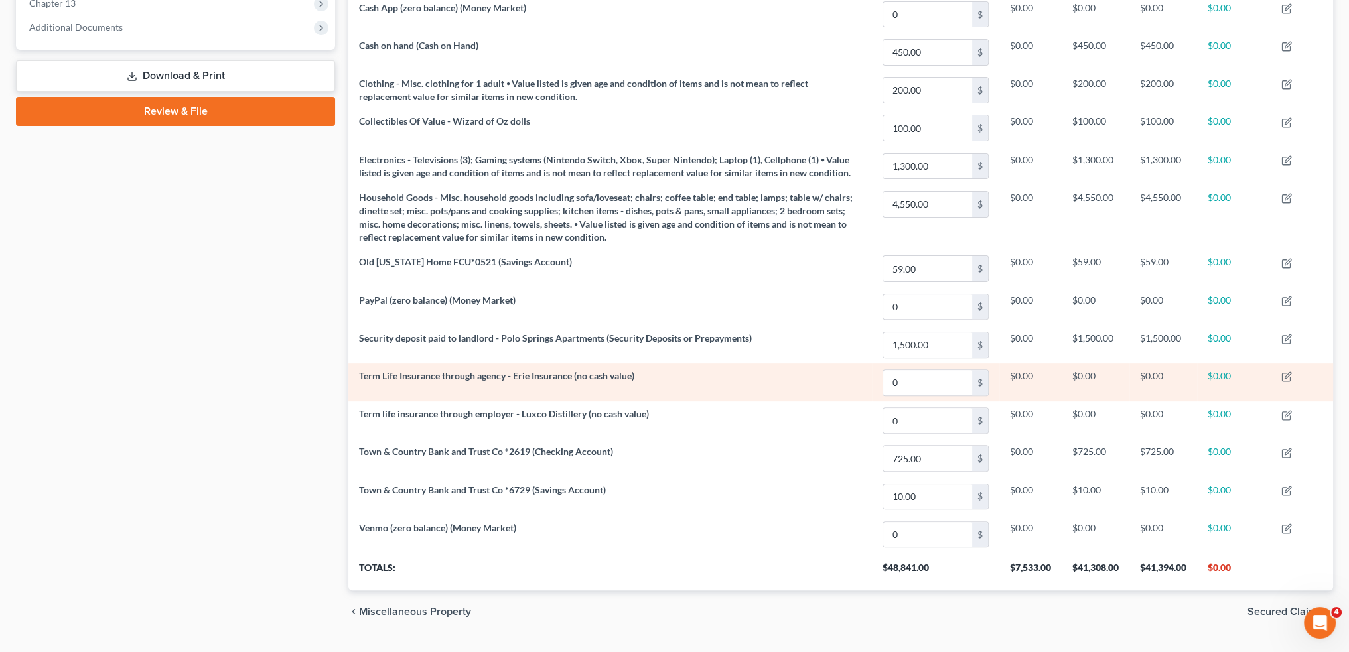
scroll to position [110, 0]
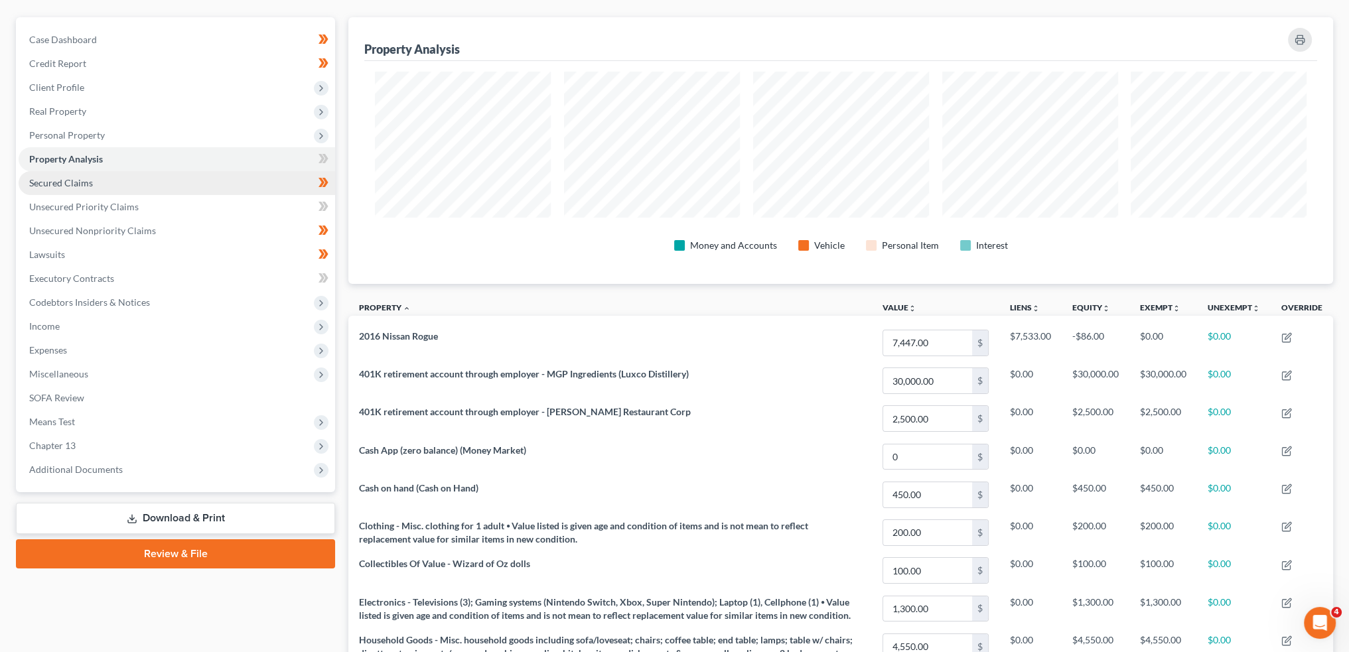
click at [125, 187] on link "Secured Claims" at bounding box center [177, 183] width 317 height 24
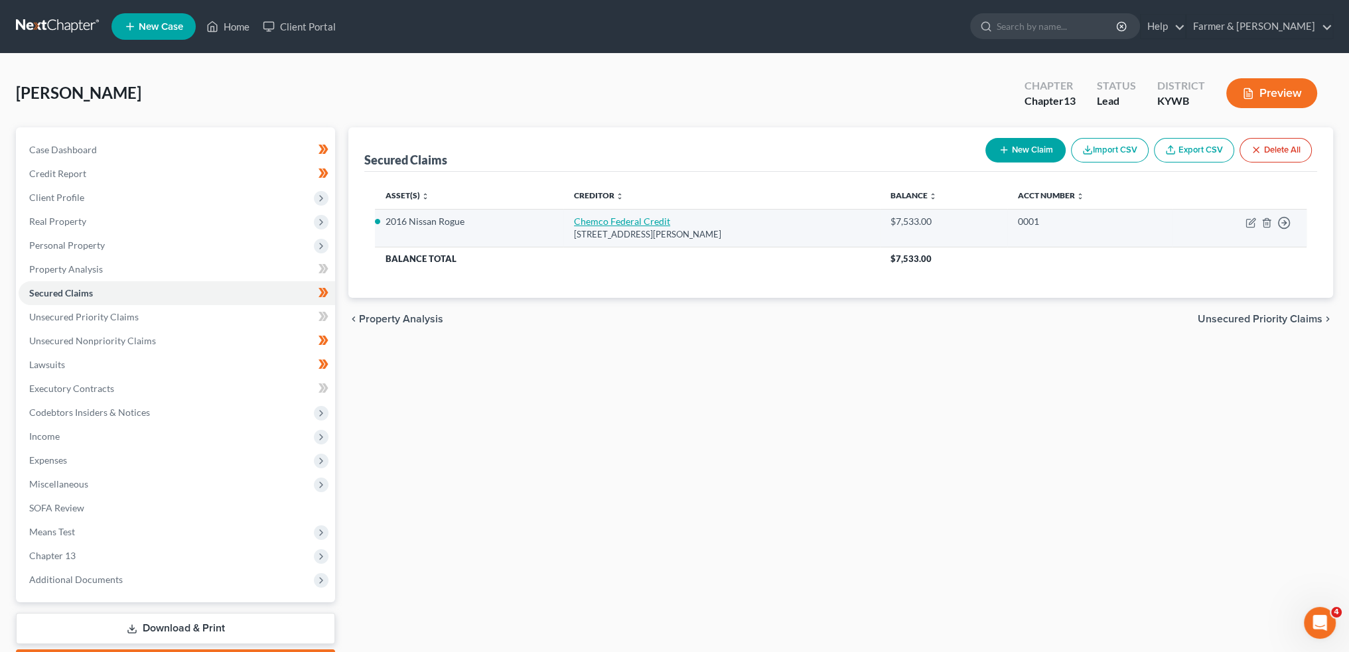
click at [610, 216] on link "Chemco Federal Credit" at bounding box center [622, 221] width 96 height 11
select select "18"
select select "0"
select select "6"
select select "4"
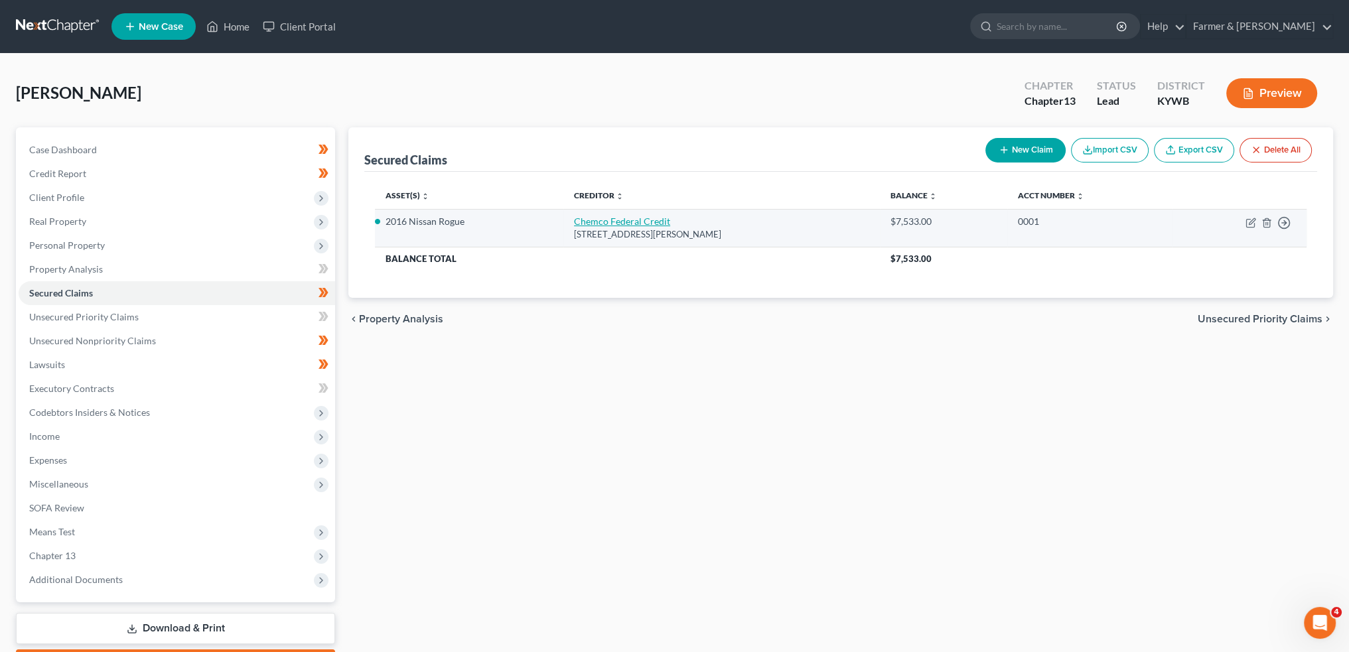
select select "0"
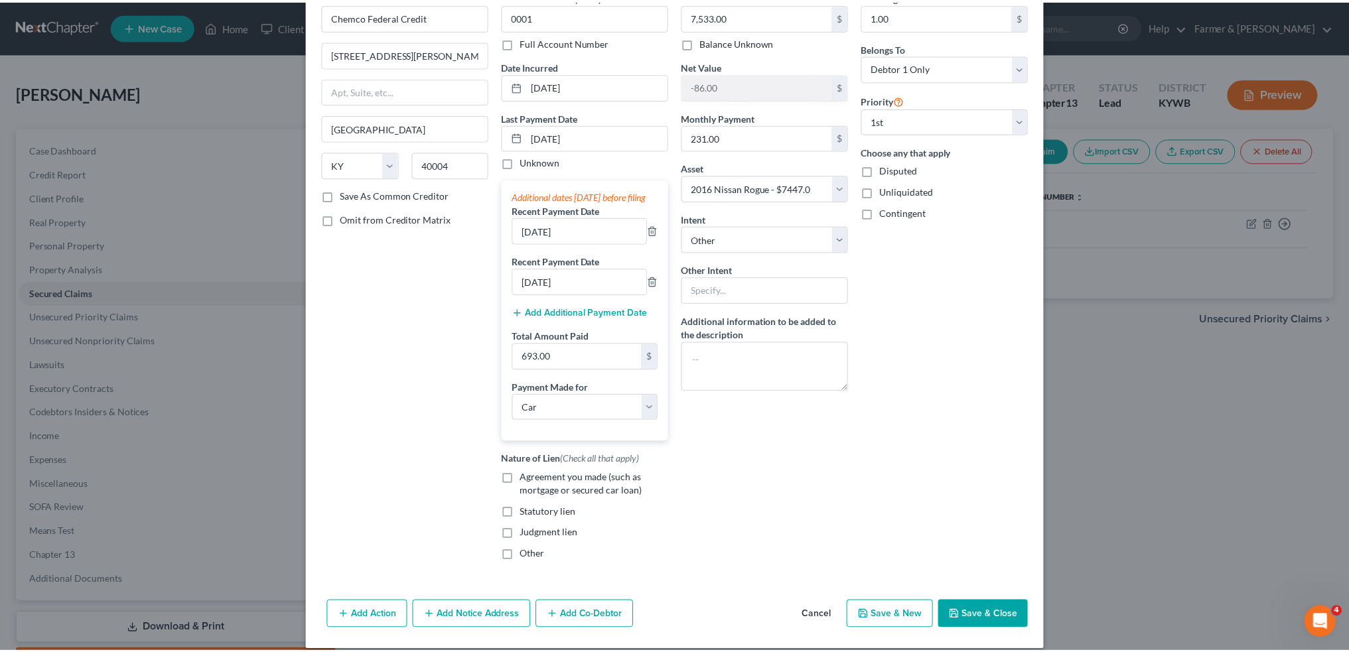
scroll to position [97, 0]
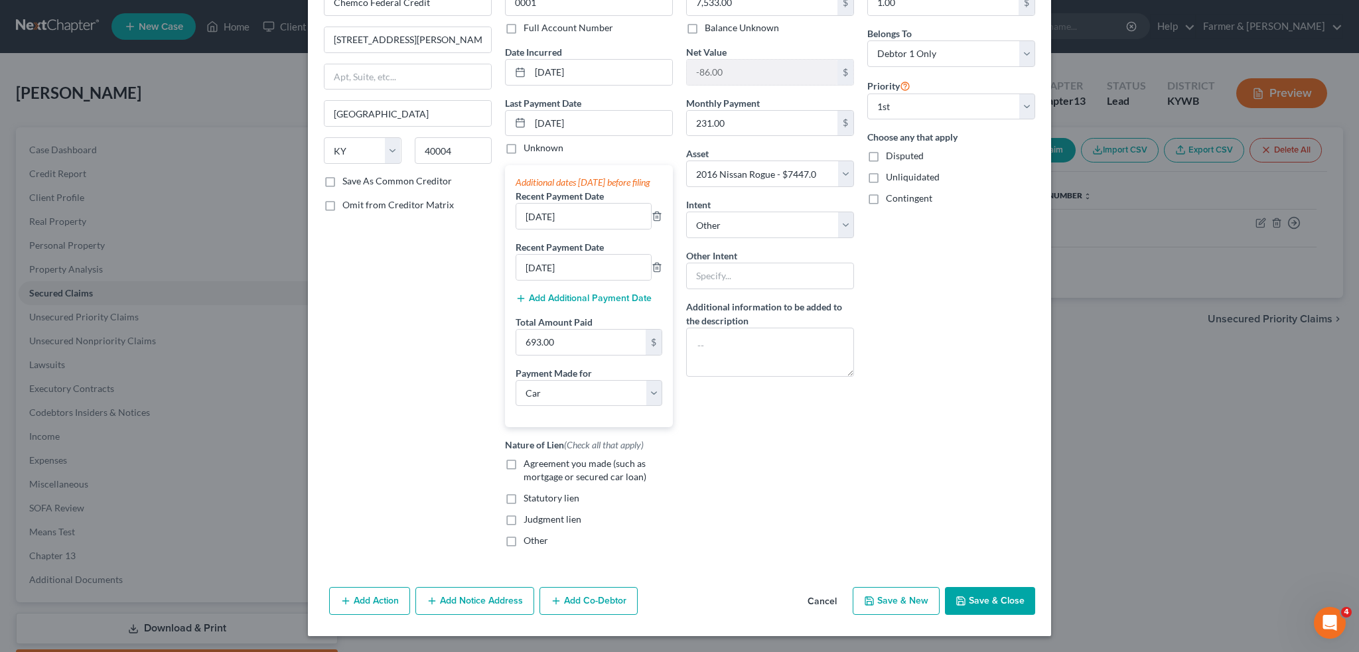
click at [524, 464] on label "Agreement you made (such as mortgage or secured car loan)" at bounding box center [598, 470] width 149 height 27
click at [529, 464] on input "Agreement you made (such as mortgage or secured car loan)" at bounding box center [533, 461] width 9 height 9
checkbox input "true"
click at [985, 599] on button "Save & Close" at bounding box center [990, 601] width 90 height 28
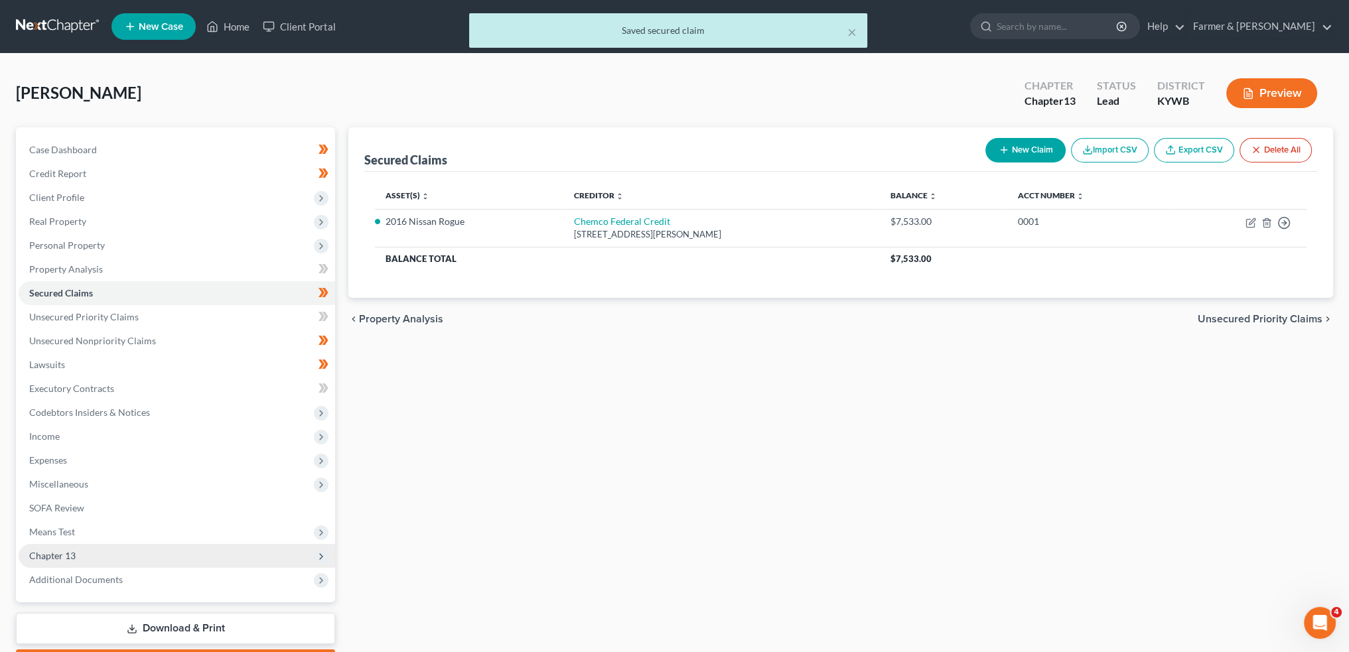
click at [100, 551] on span "Chapter 13" at bounding box center [177, 556] width 317 height 24
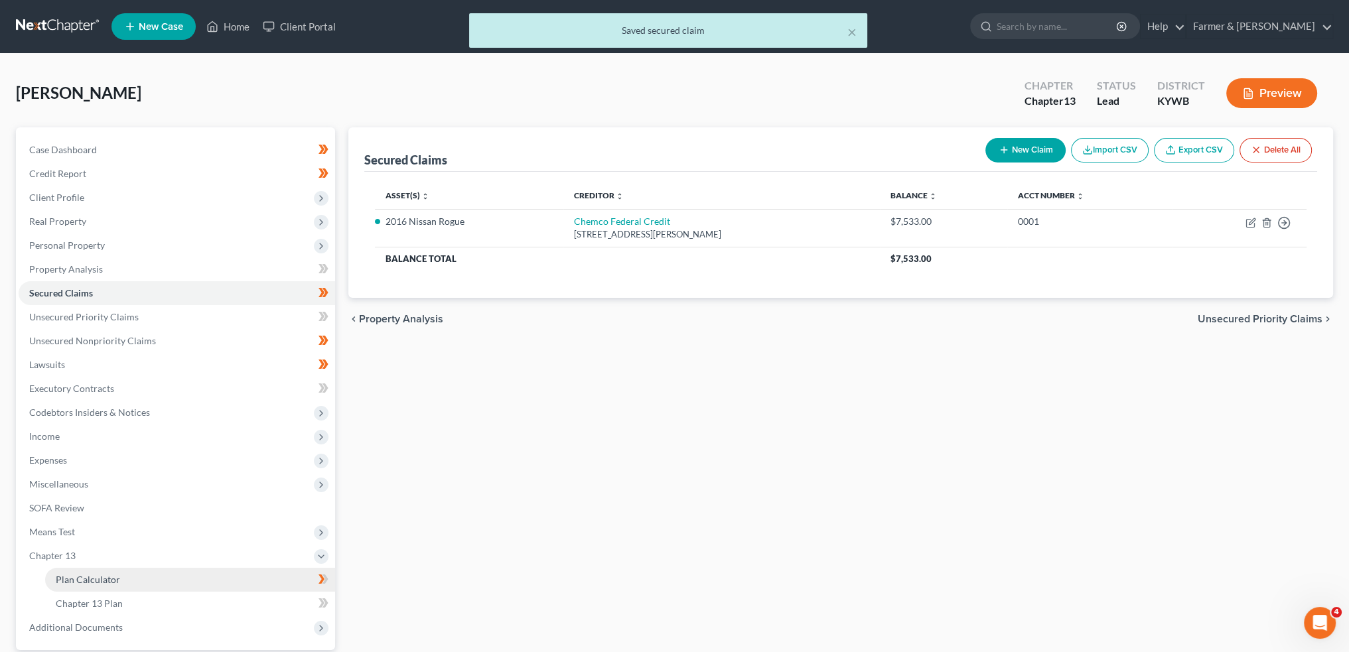
click at [103, 577] on span "Plan Calculator" at bounding box center [88, 579] width 64 height 11
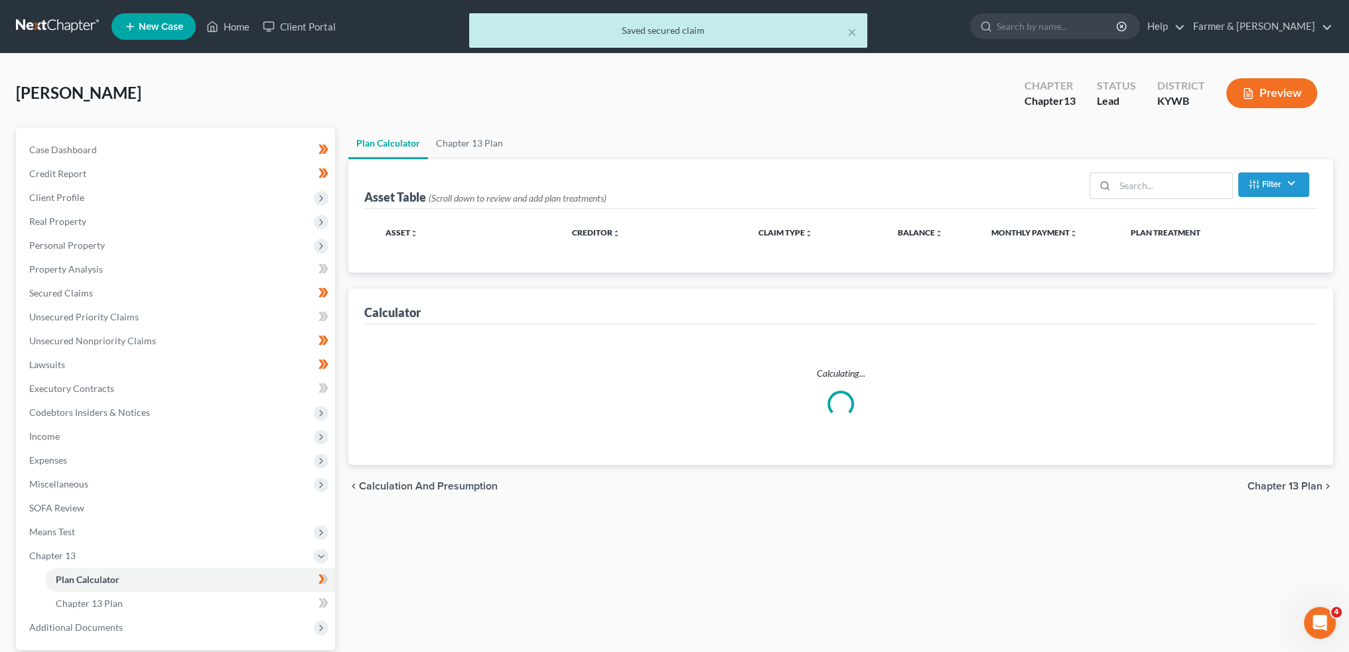
select select "59"
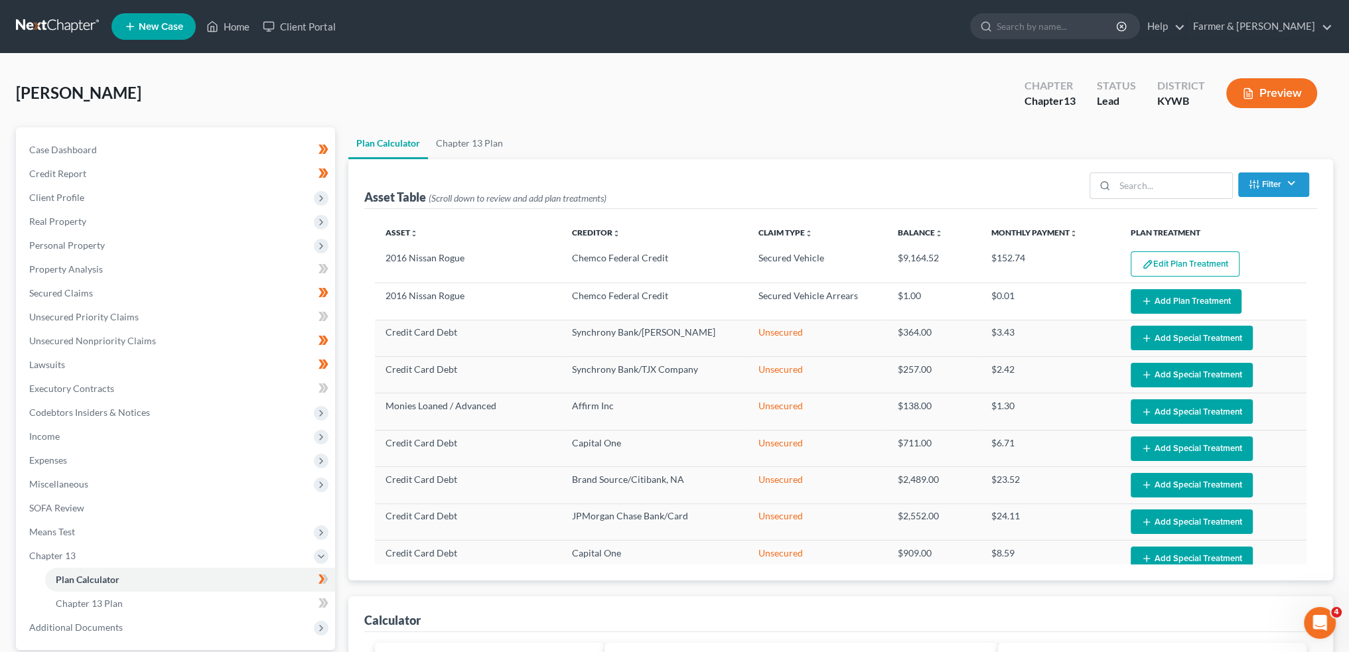
click at [1202, 260] on button "Edit Plan Treatment" at bounding box center [1185, 264] width 109 height 25
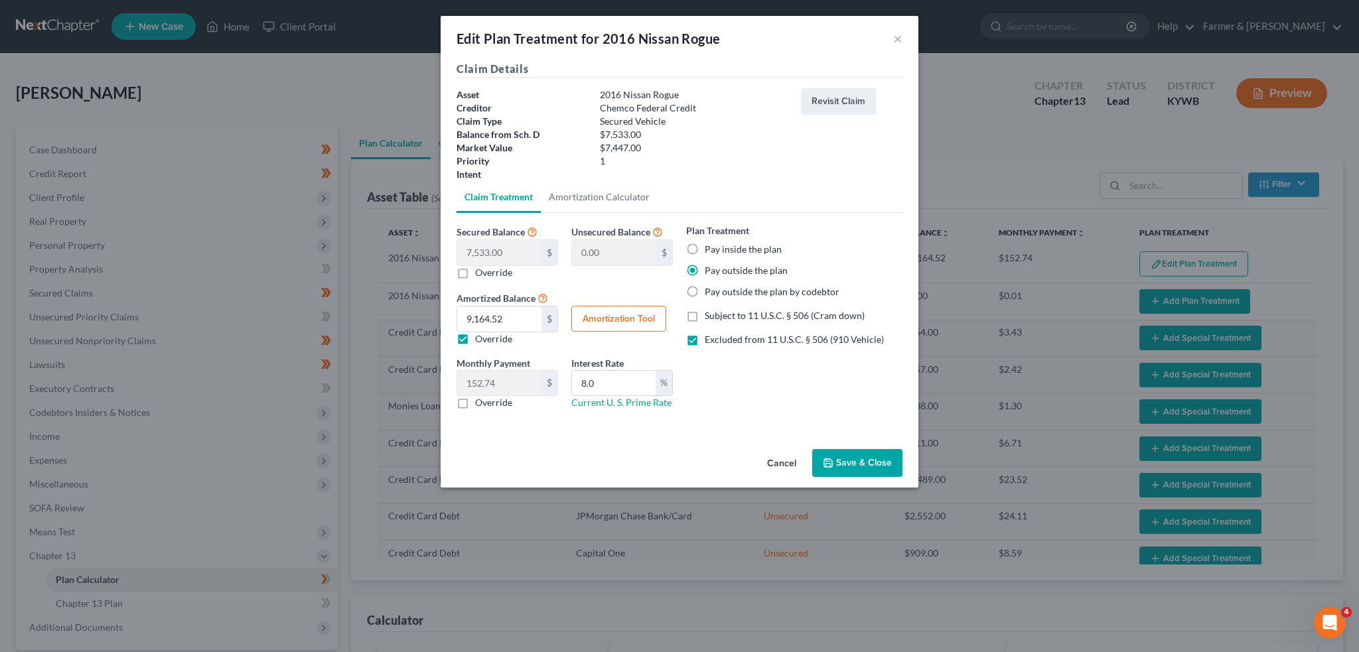
click at [475, 402] on label "Override" at bounding box center [493, 402] width 37 height 13
click at [481, 402] on input "Override" at bounding box center [485, 400] width 9 height 9
checkbox input "true"
click at [475, 337] on label "Override" at bounding box center [493, 339] width 37 height 13
click at [481, 337] on input "Override" at bounding box center [485, 337] width 9 height 9
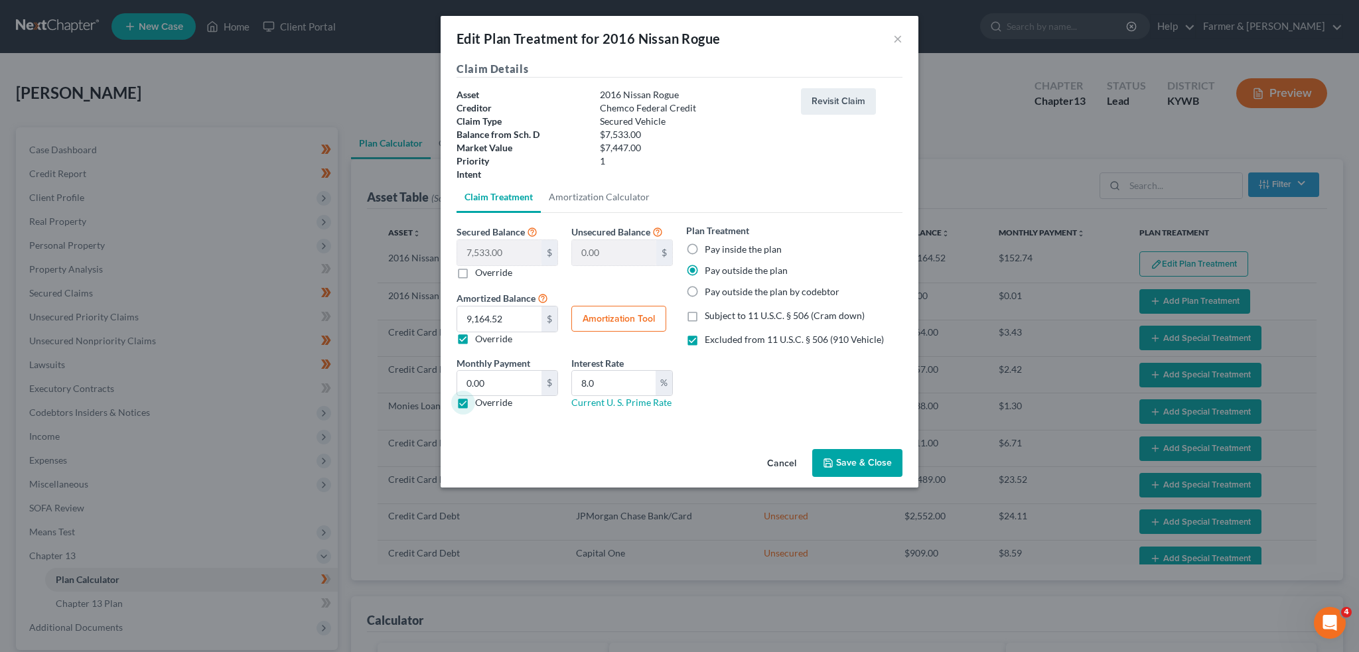
checkbox input "false"
click at [495, 376] on input "0.00" at bounding box center [499, 383] width 84 height 25
type input "231.00"
type input "0.0"
click at [705, 337] on label "Excluded from 11 U.S.C. § 506 (910 Vehicle)" at bounding box center [794, 339] width 179 height 13
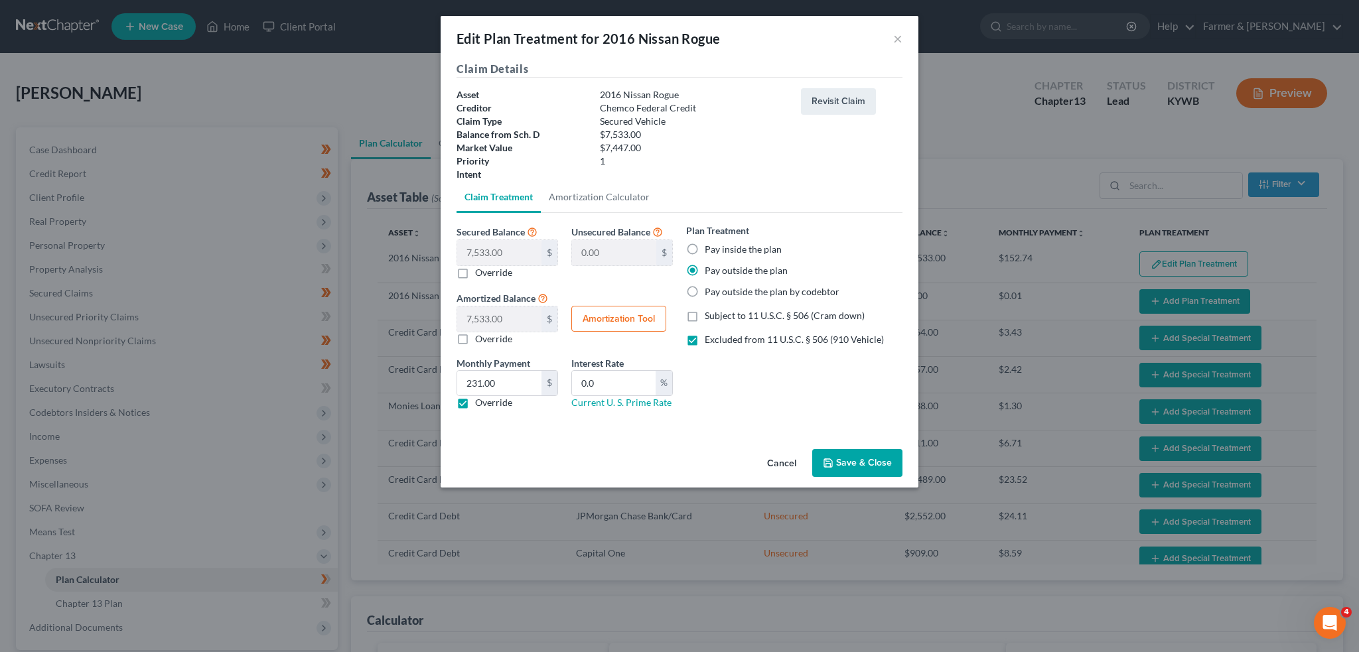
click at [710, 337] on input "Excluded from 11 U.S.C. § 506 (910 Vehicle)" at bounding box center [714, 337] width 9 height 9
checkbox input "false"
drag, startPoint x: 838, startPoint y: 466, endPoint x: 1104, endPoint y: 325, distance: 301.1
click at [843, 462] on button "Save & Close" at bounding box center [857, 463] width 90 height 28
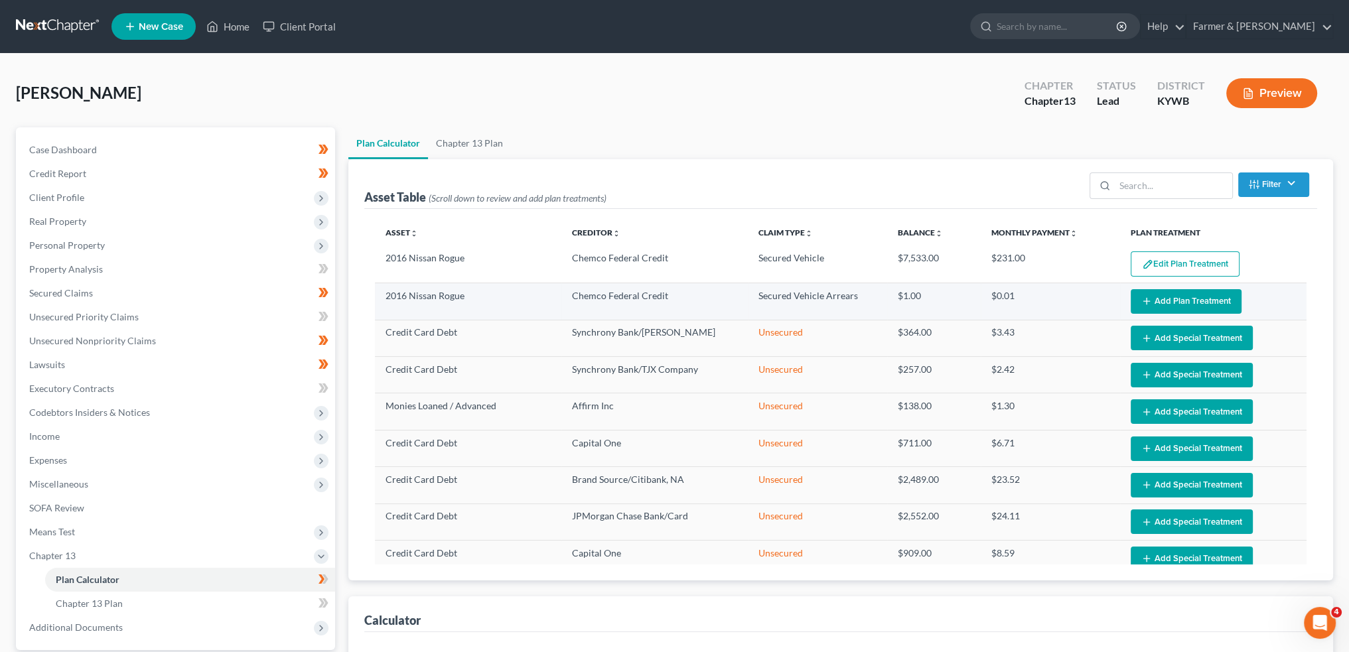
click at [1160, 301] on button "Add Plan Treatment" at bounding box center [1186, 301] width 111 height 25
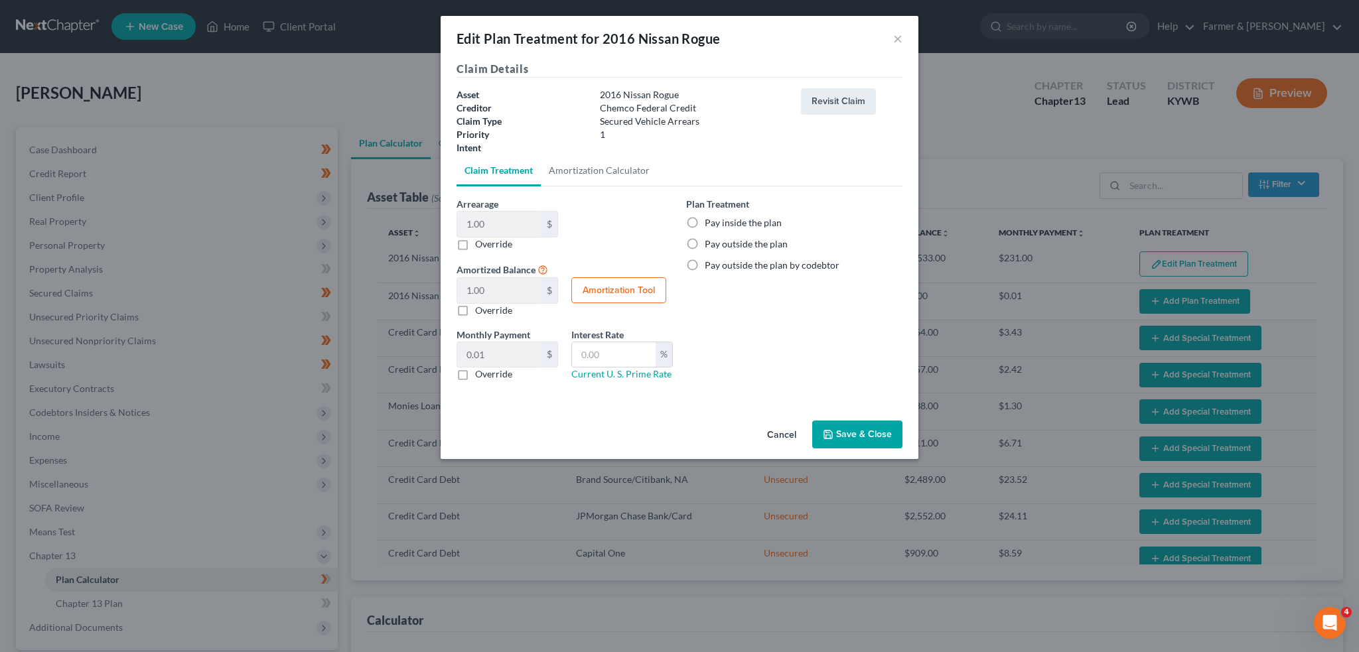
select select "59"
click at [705, 242] on label "Pay outside the plan" at bounding box center [746, 244] width 83 height 13
click at [710, 242] on input "Pay outside the plan" at bounding box center [714, 242] width 9 height 9
radio input "true"
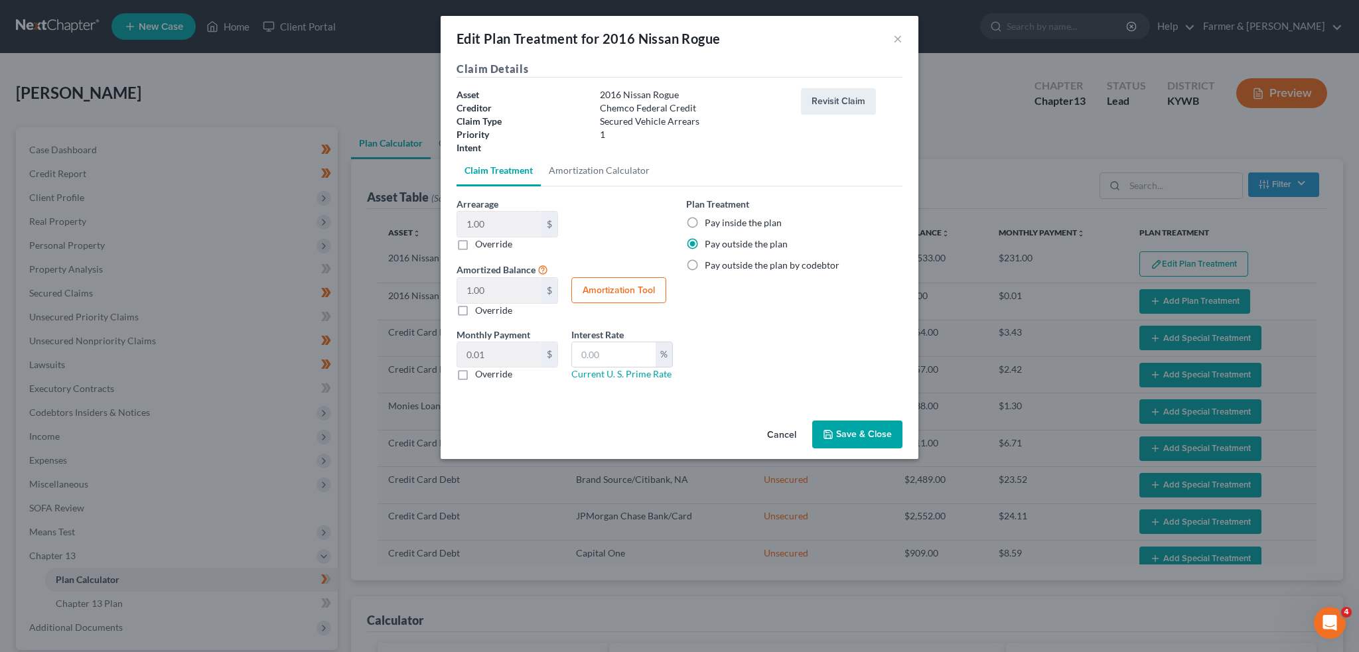
click at [876, 431] on button "Save & Close" at bounding box center [857, 435] width 90 height 28
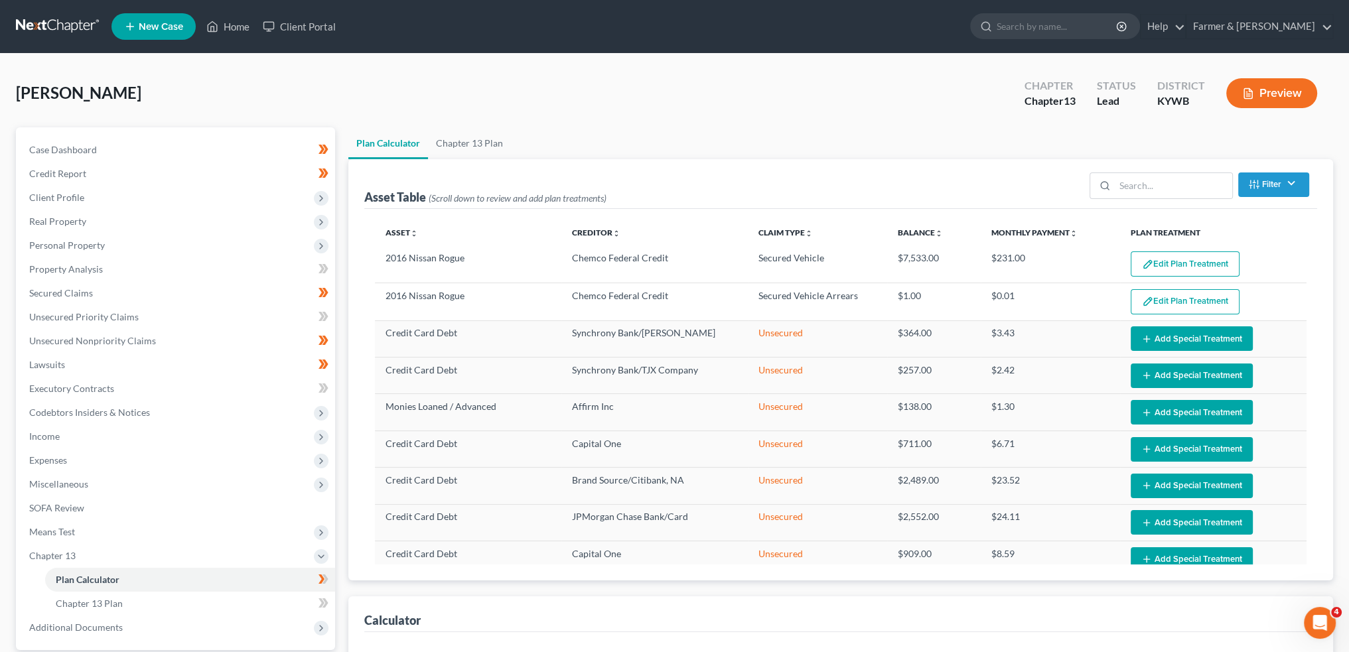
scroll to position [110, 0]
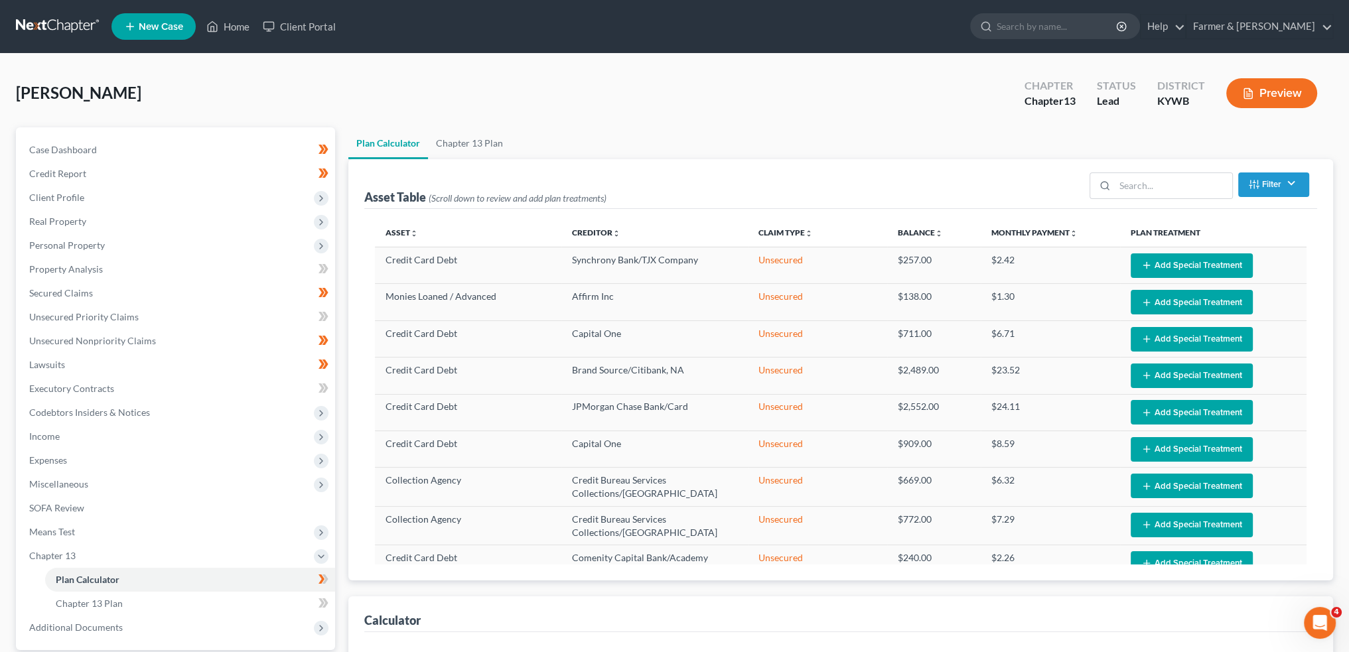
select select "59"
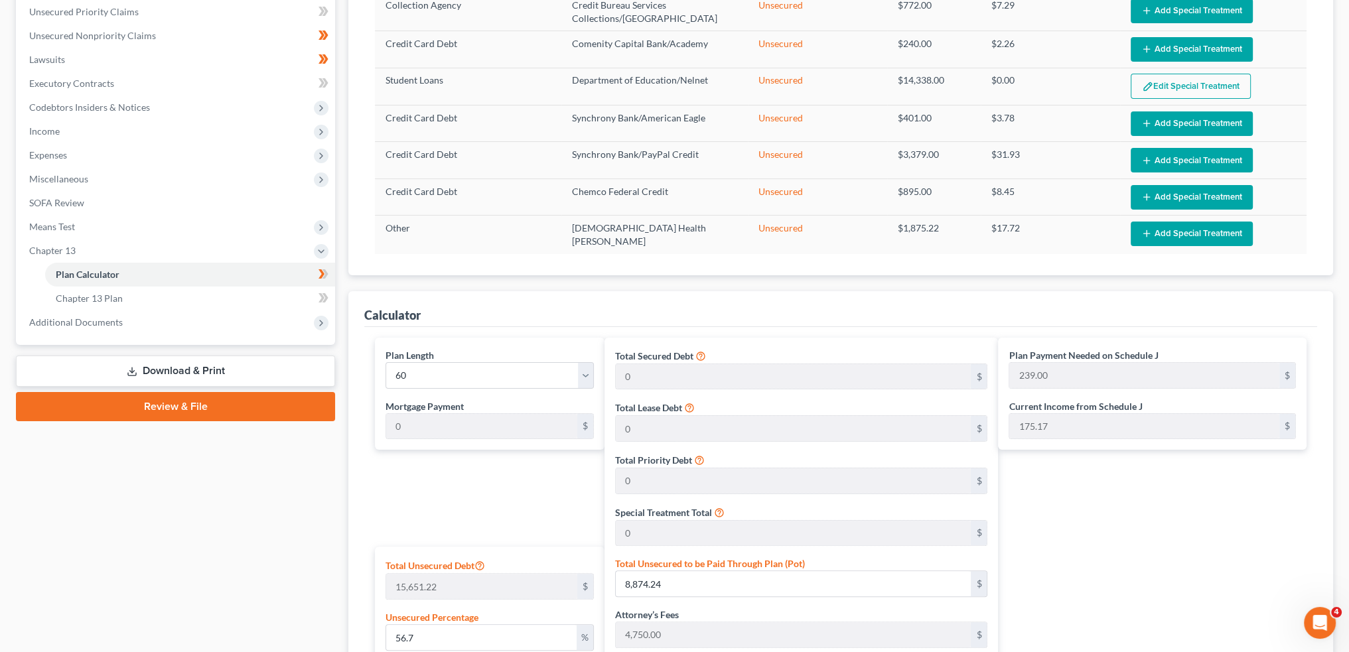
scroll to position [305, 0]
click at [76, 299] on span "Chapter 13 Plan" at bounding box center [89, 298] width 67 height 11
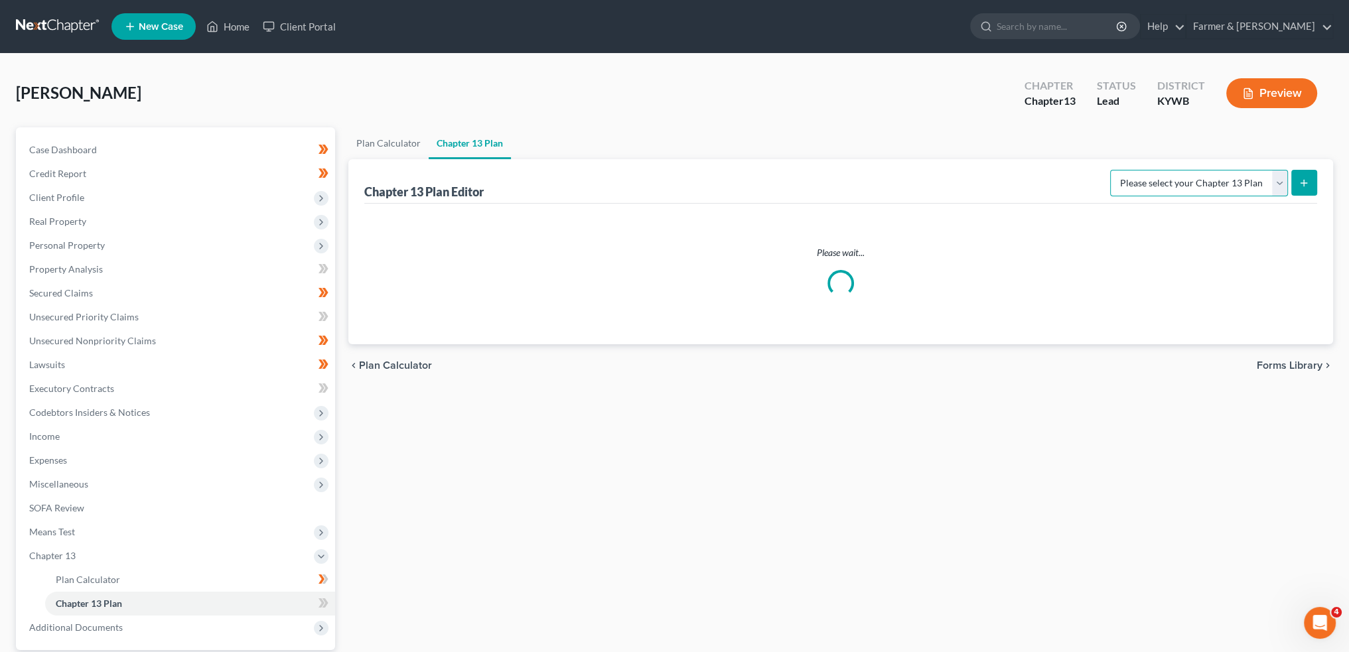
click at [1147, 177] on select "Please select your Chapter 13 Plan" at bounding box center [1199, 183] width 178 height 27
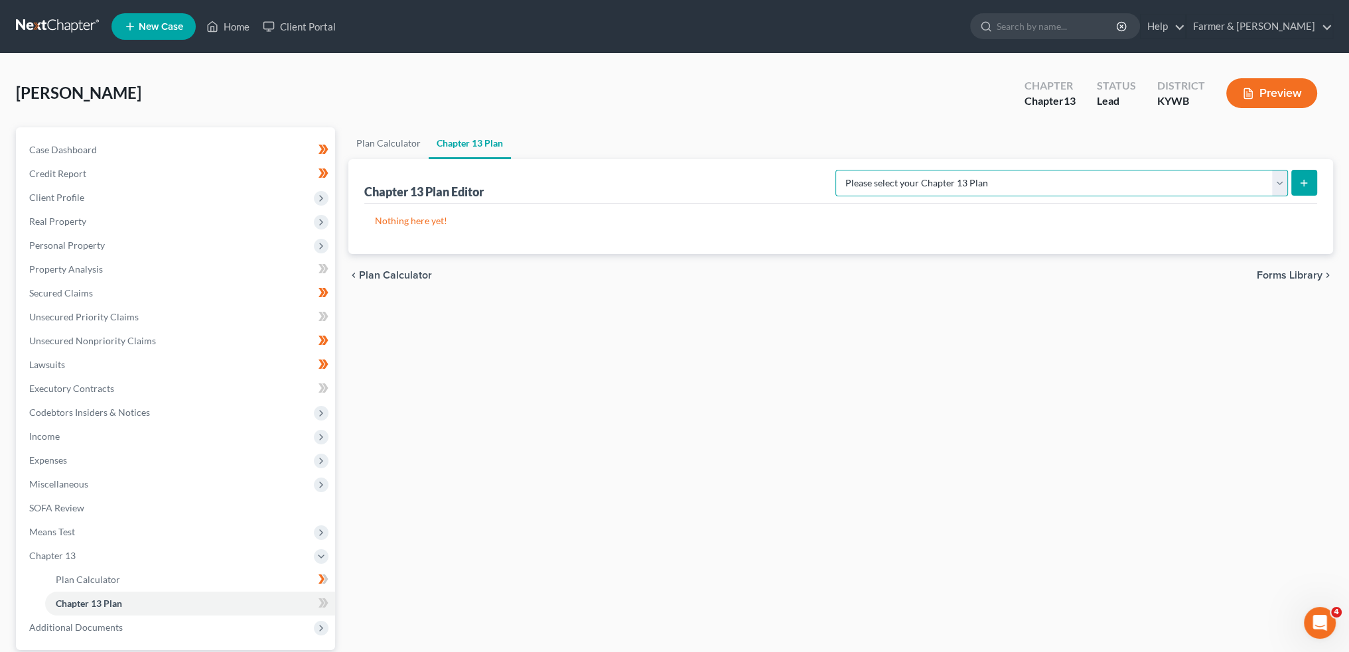
select select "3"
click at [889, 170] on select "Please select your Chapter 13 Plan National Form Plan - Official Form 113 Natio…" at bounding box center [1062, 183] width 453 height 27
click at [1302, 183] on line "submit" at bounding box center [1305, 183] width 6 height 0
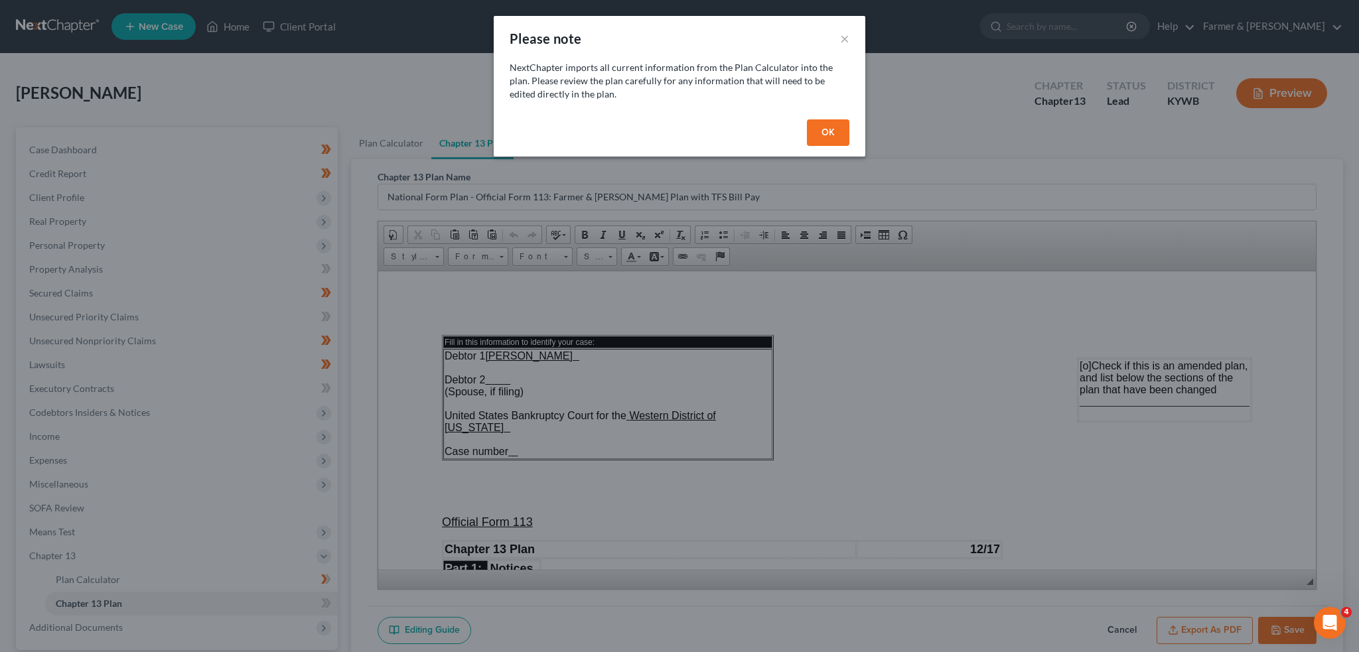
click at [836, 135] on button "OK" at bounding box center [828, 132] width 42 height 27
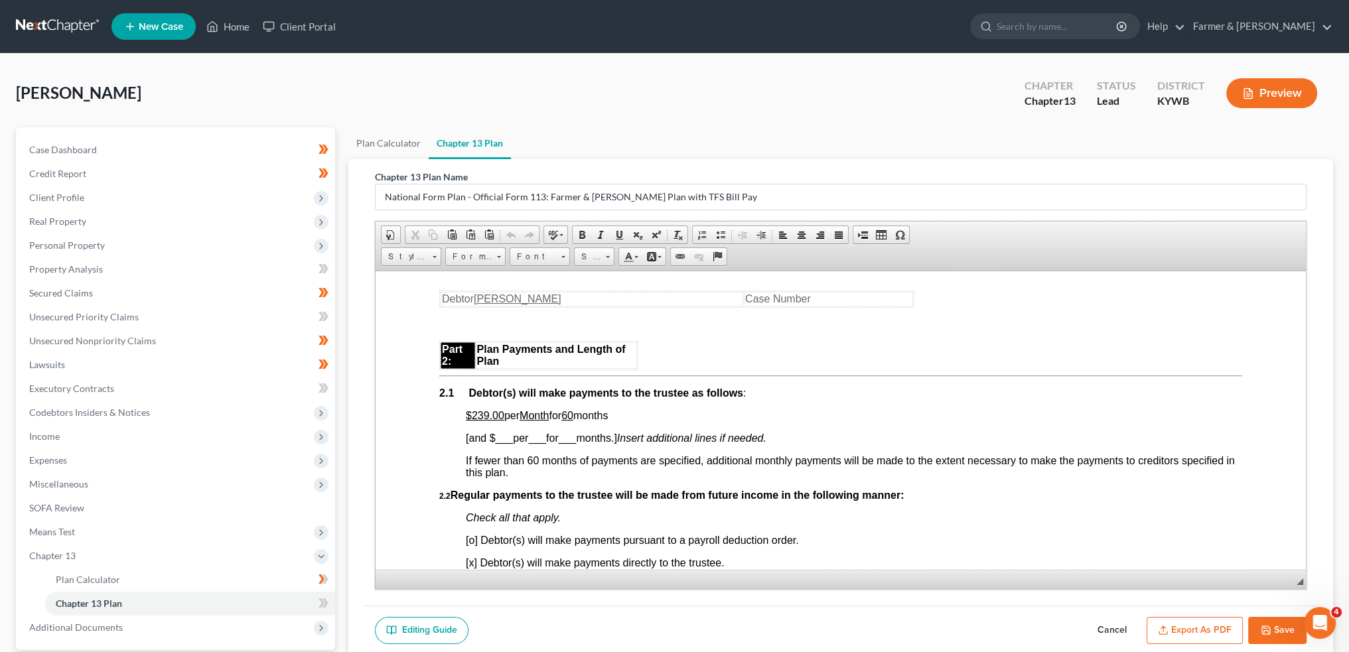
scroll to position [774, 0]
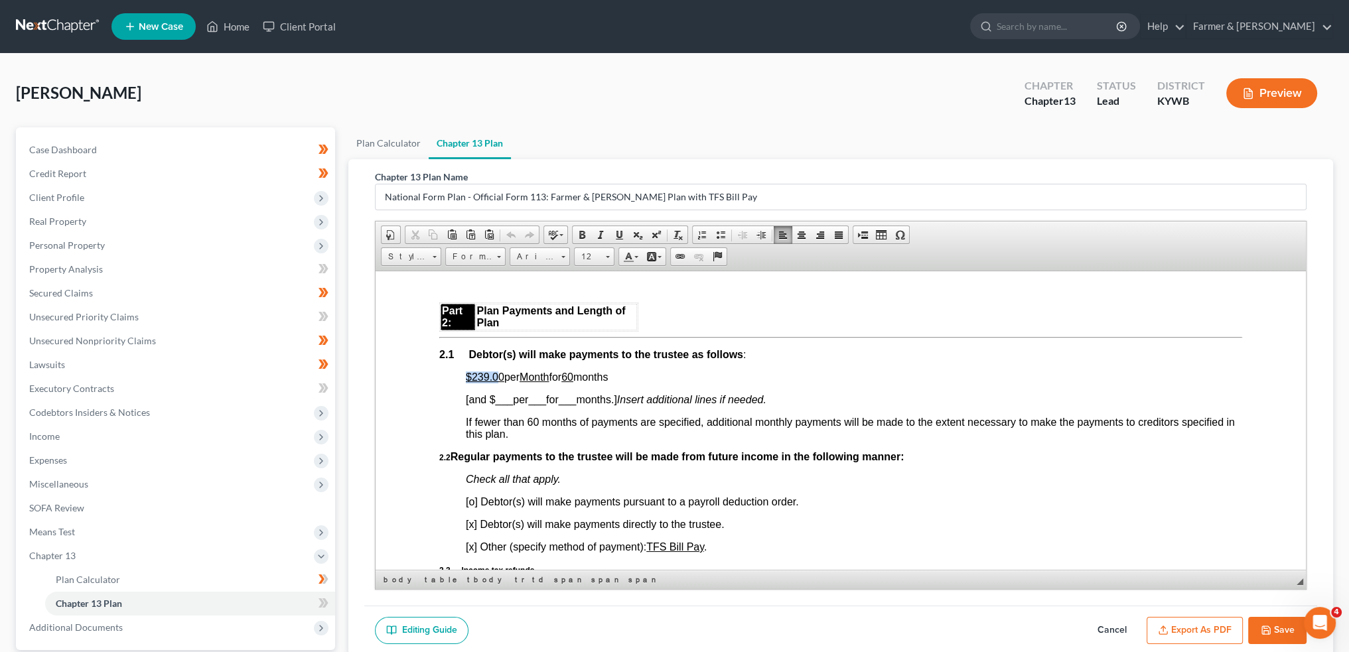
drag, startPoint x: 467, startPoint y: 380, endPoint x: 498, endPoint y: 382, distance: 31.3
click at [498, 382] on u "$239.00" at bounding box center [485, 376] width 38 height 11
click at [488, 382] on u "$239.00" at bounding box center [485, 376] width 38 height 11
drag, startPoint x: 473, startPoint y: 380, endPoint x: 627, endPoint y: 385, distance: 154.7
click at [627, 383] on p "$239.00 per Month for 60 months" at bounding box center [854, 377] width 777 height 12
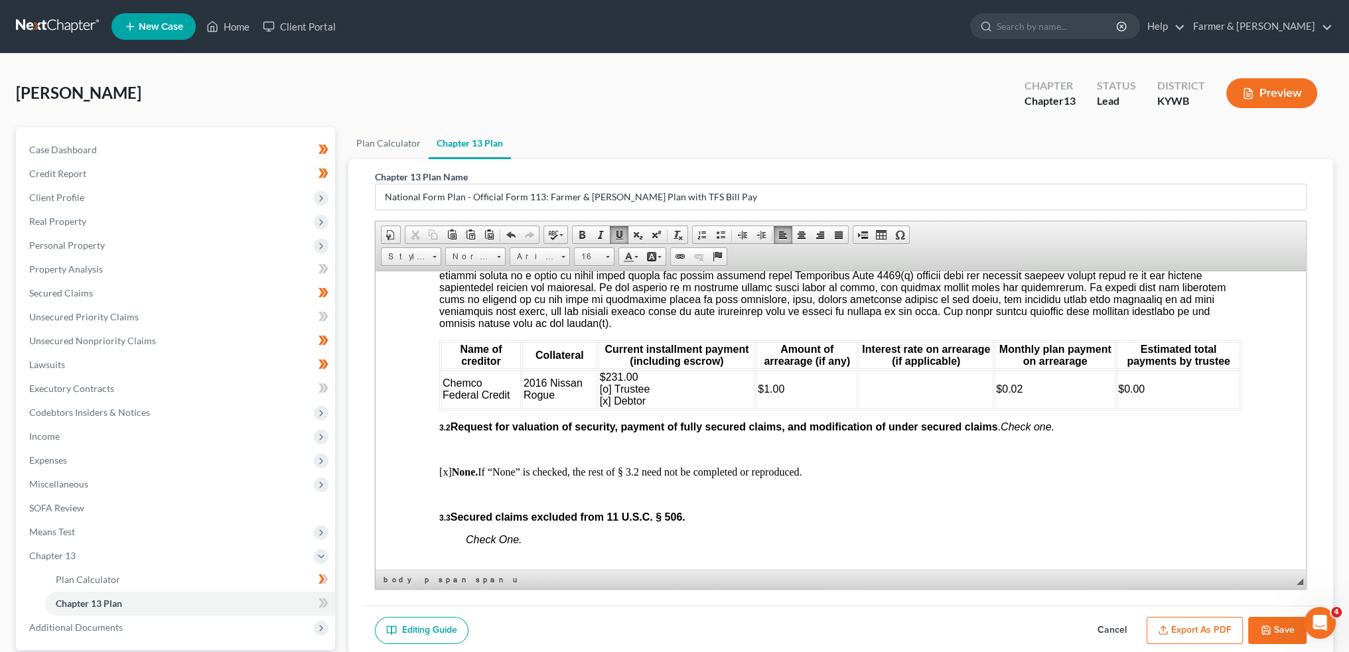
scroll to position [1548, 0]
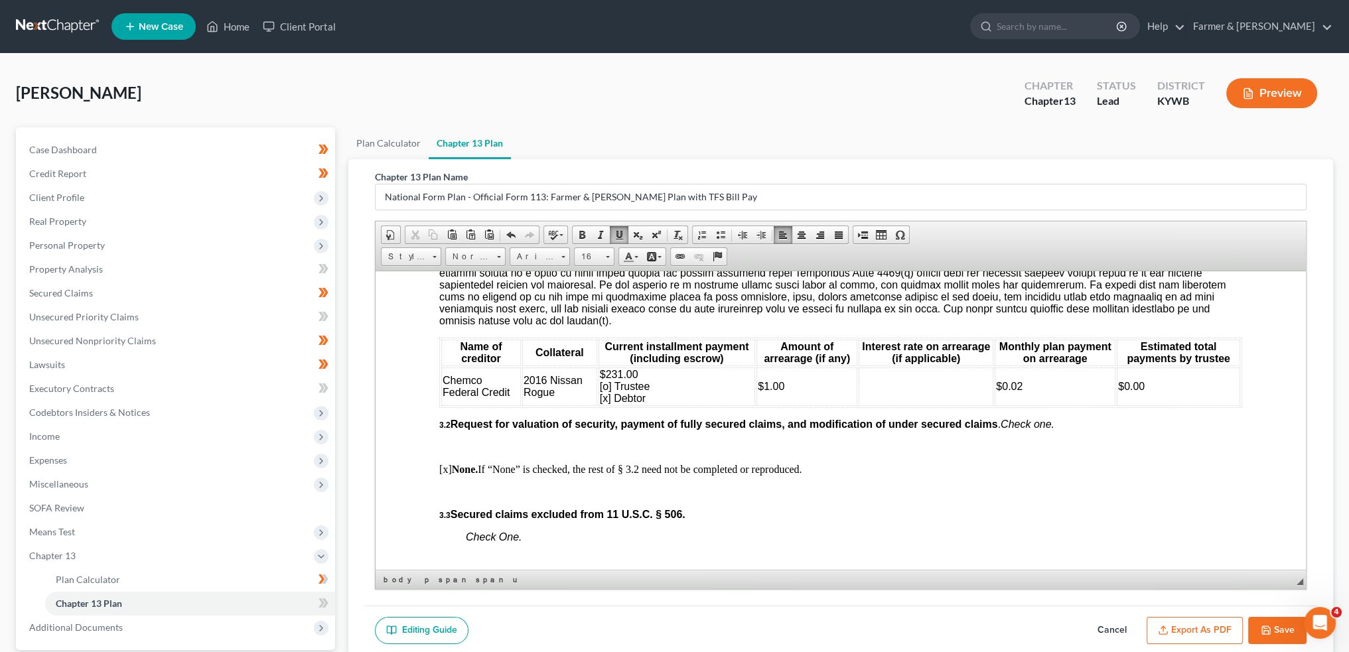
click at [544, 398] on span "2016 Nissan Rogue" at bounding box center [553, 385] width 59 height 23
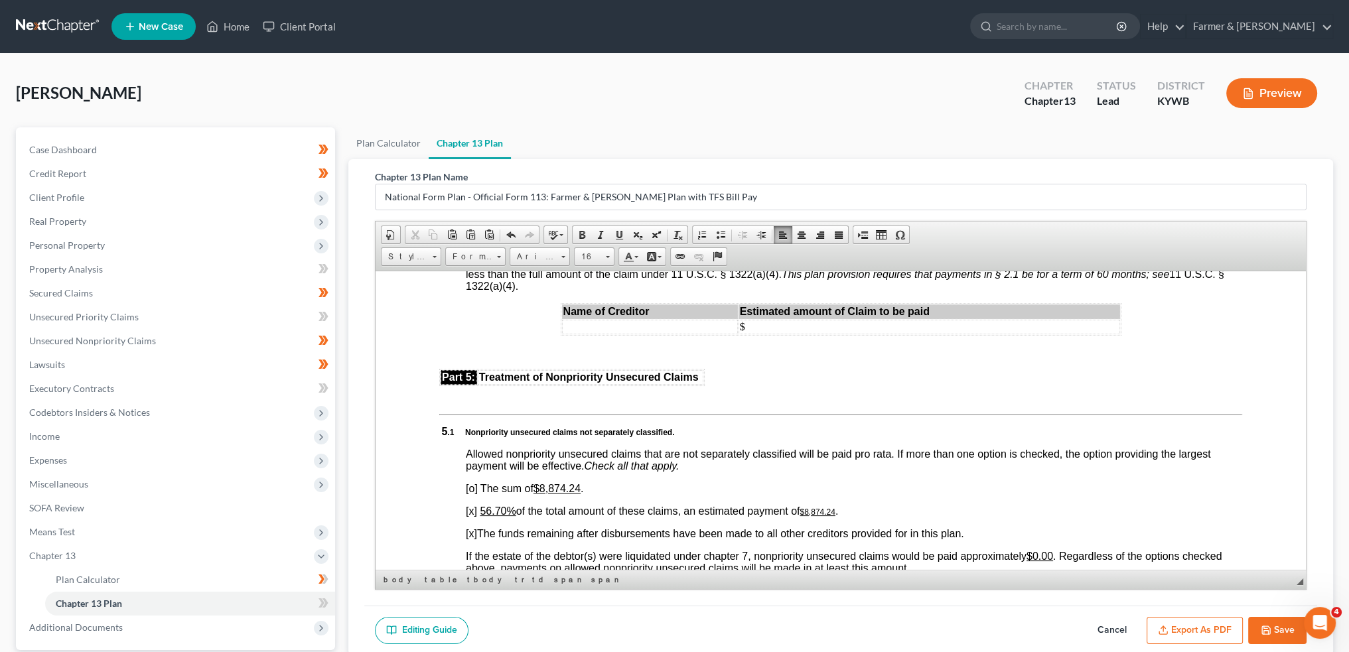
scroll to position [2655, 0]
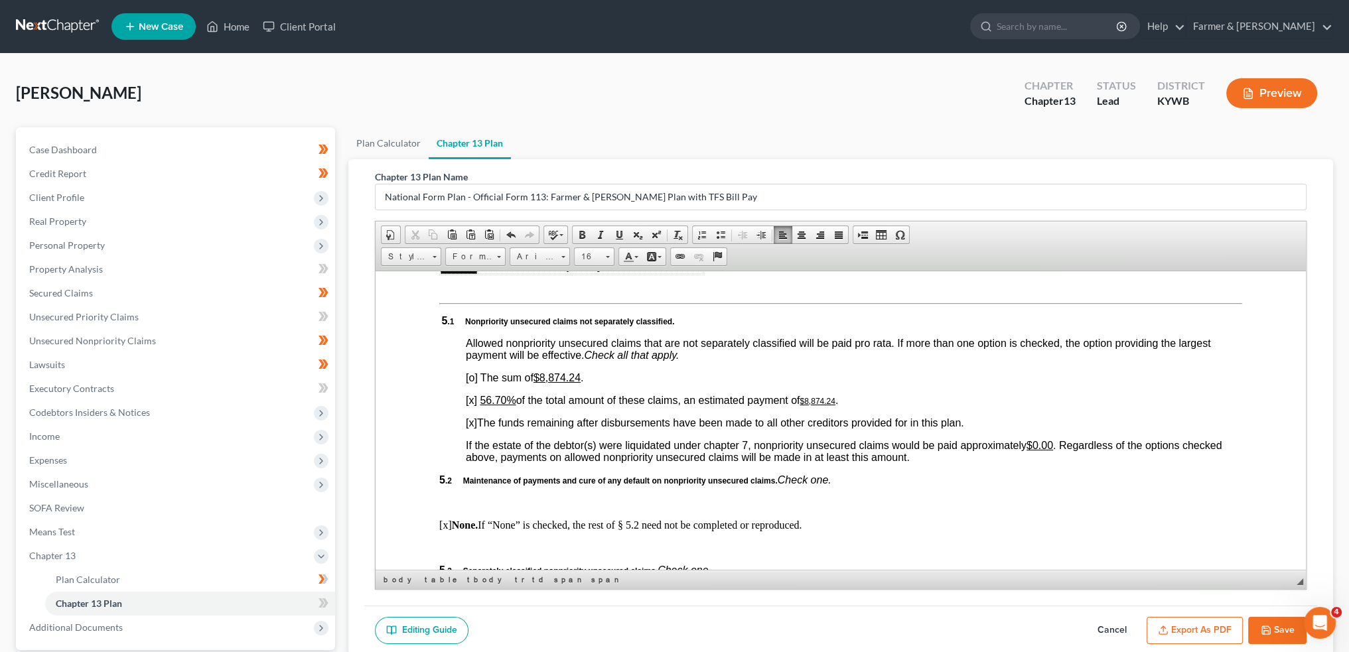
click at [482, 406] on u "56.70%" at bounding box center [498, 399] width 36 height 11
click at [487, 406] on u "56.70%" at bounding box center [498, 399] width 36 height 11
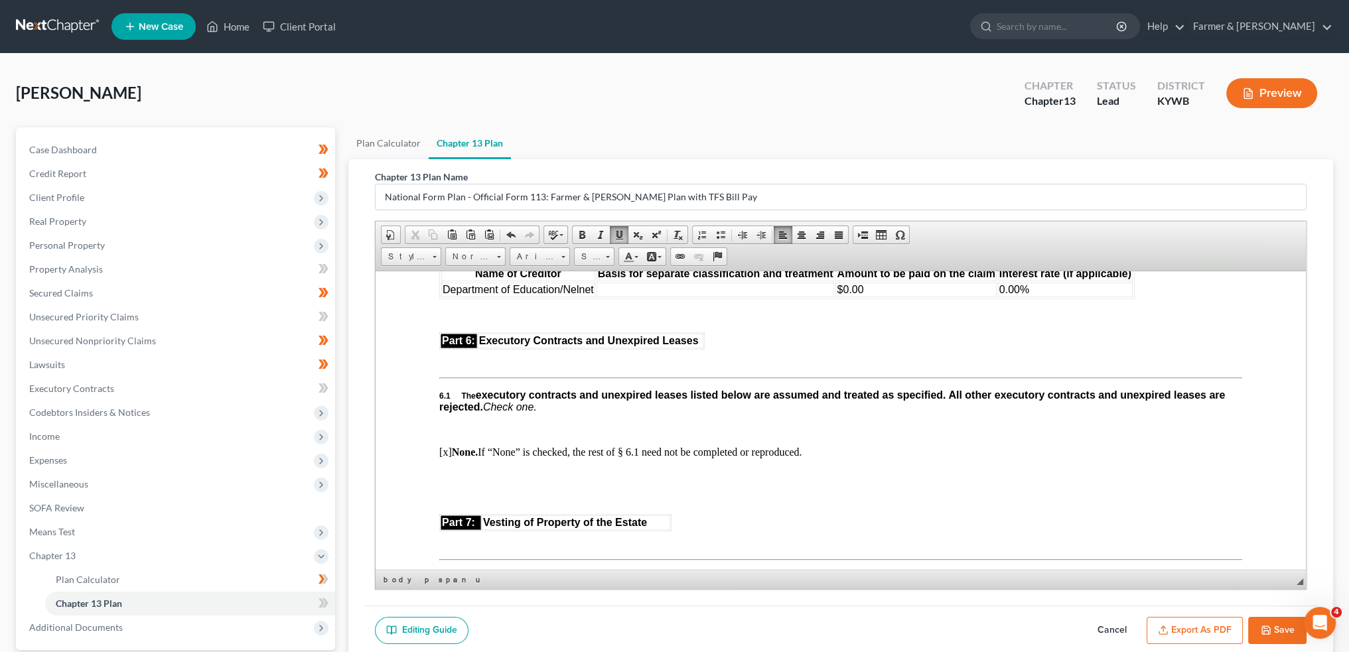
scroll to position [2987, 0]
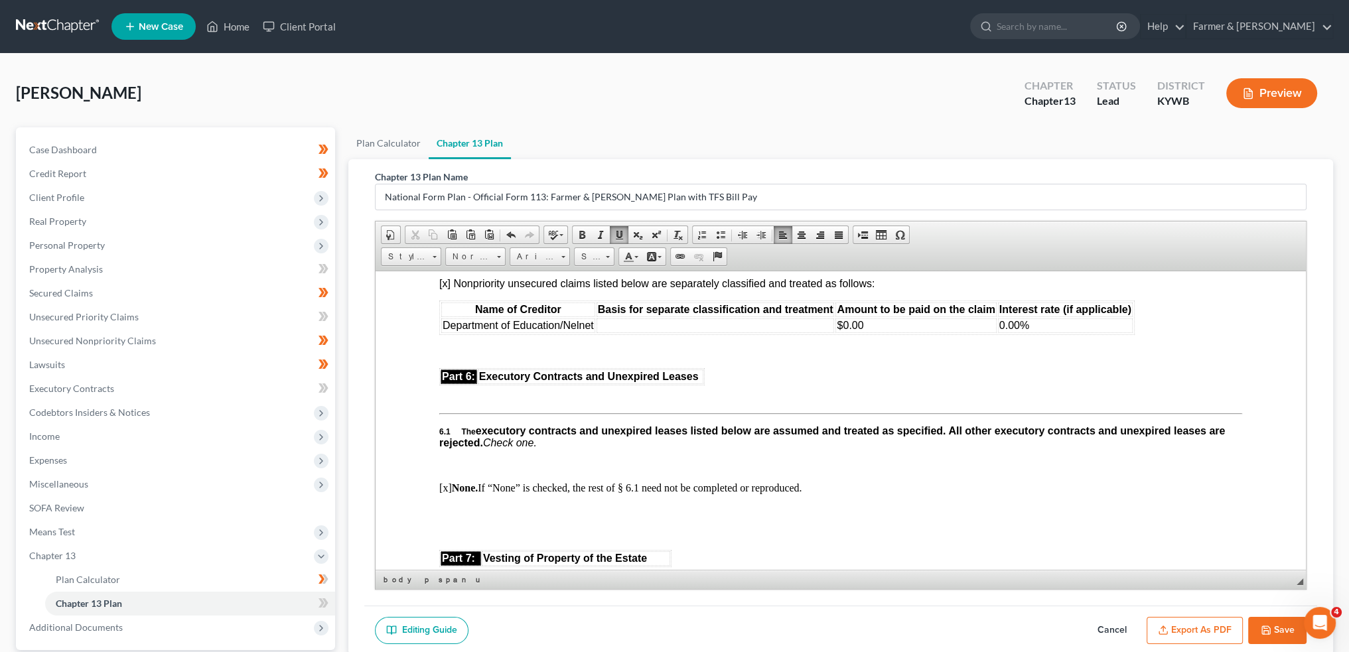
click at [641, 333] on td at bounding box center [716, 325] width 238 height 15
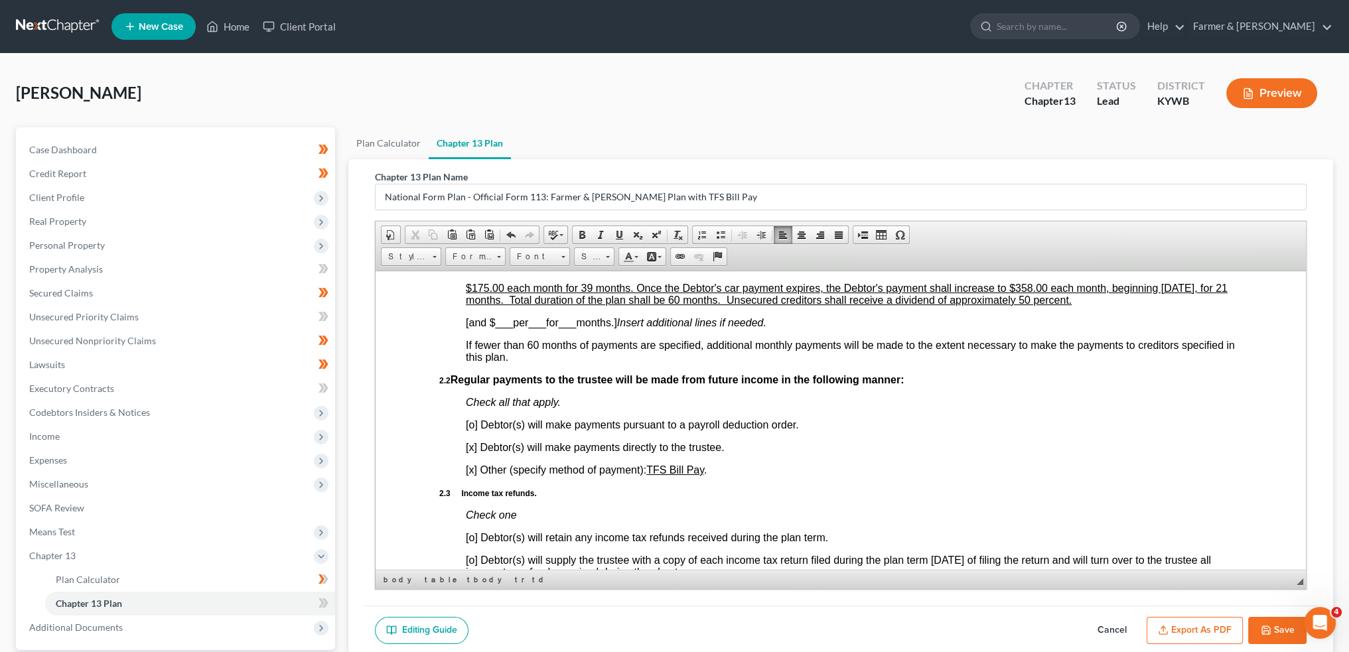
scroll to position [774, 0]
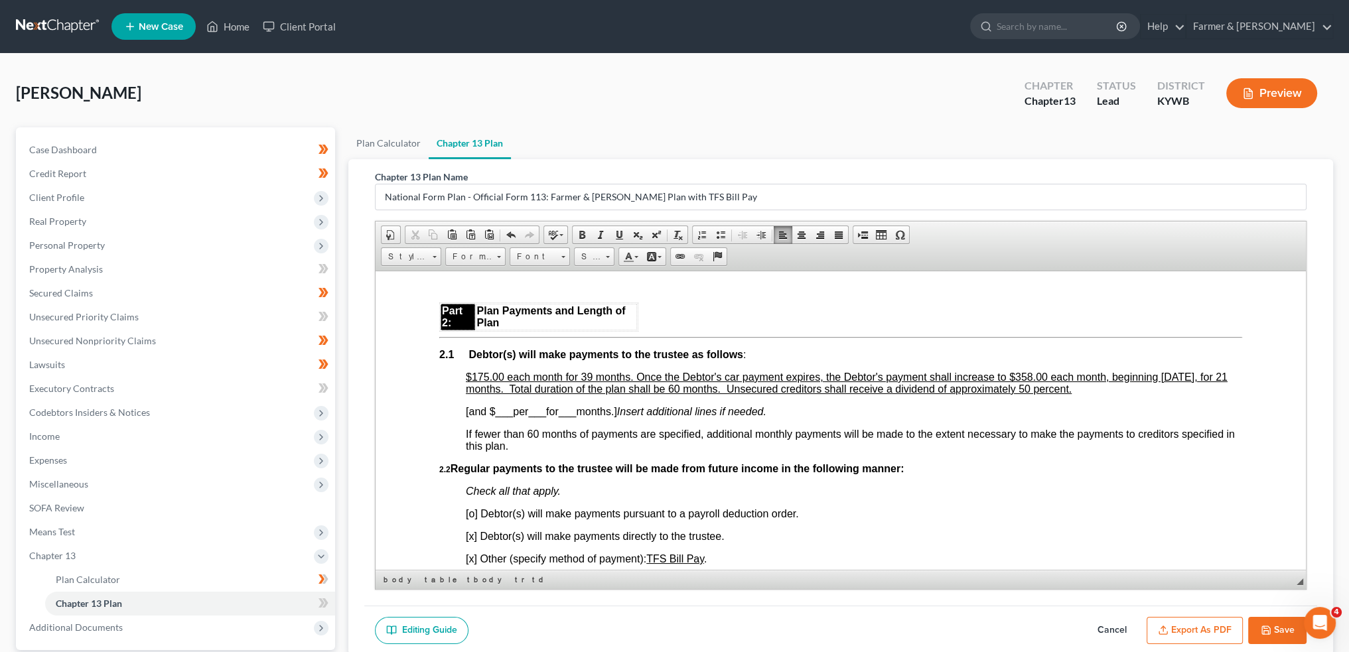
click at [1086, 393] on u "$175.00 each month for 39 months. Once the Debtor's car payment expires, the De…" at bounding box center [847, 382] width 762 height 23
click at [1179, 624] on button "Export as PDF" at bounding box center [1195, 631] width 96 height 28
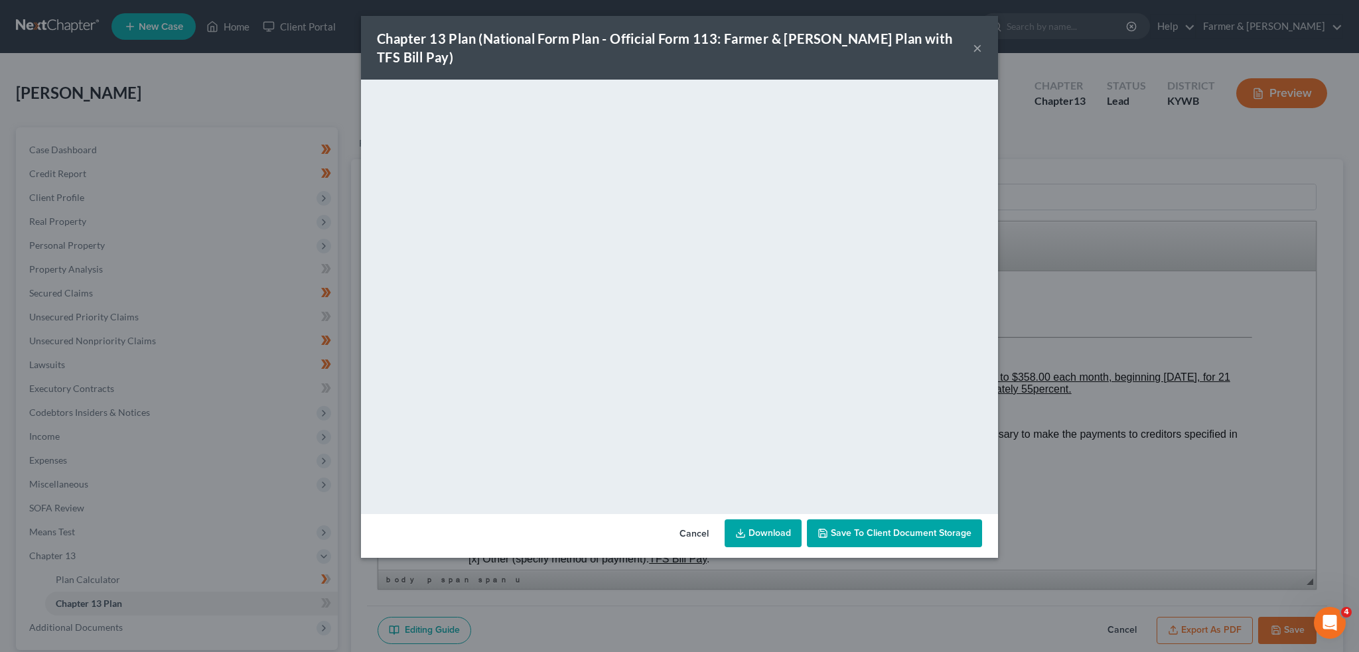
click at [844, 528] on span "Save to Client Document Storage" at bounding box center [901, 533] width 141 height 11
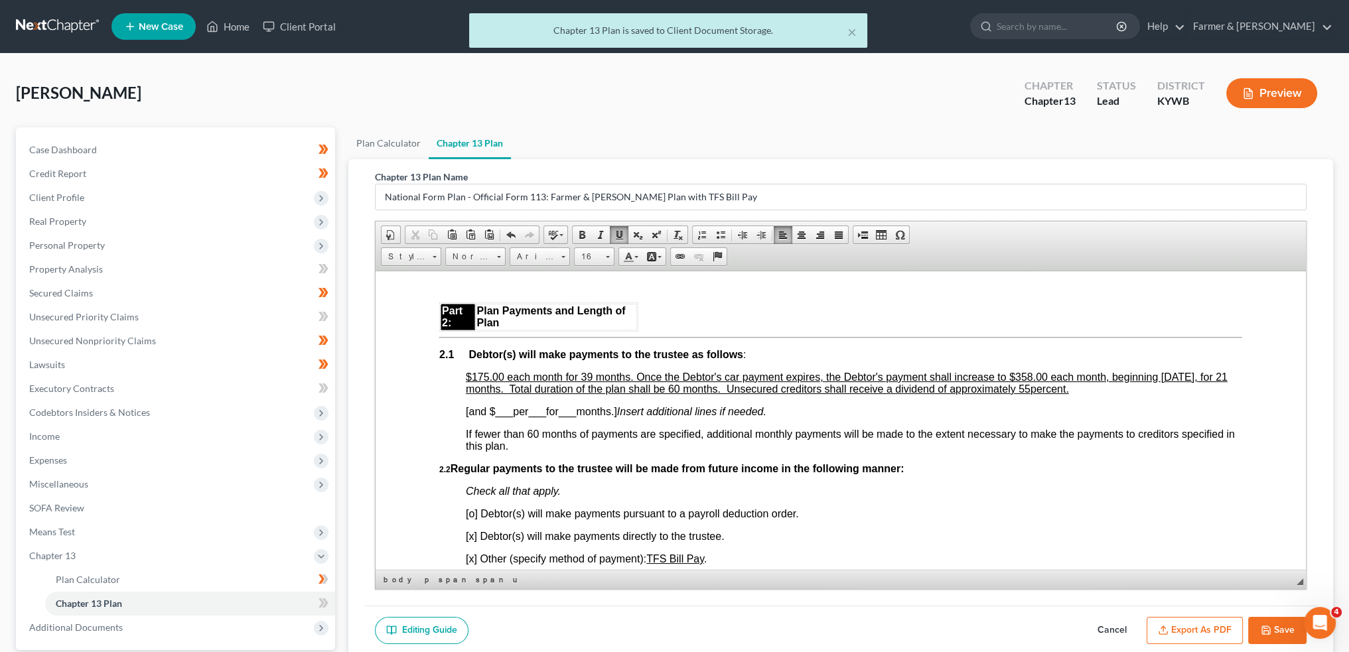
drag, startPoint x: 1276, startPoint y: 632, endPoint x: 621, endPoint y: 652, distance: 654.7
click at [1276, 632] on button "Save" at bounding box center [1277, 631] width 58 height 28
select select "3"
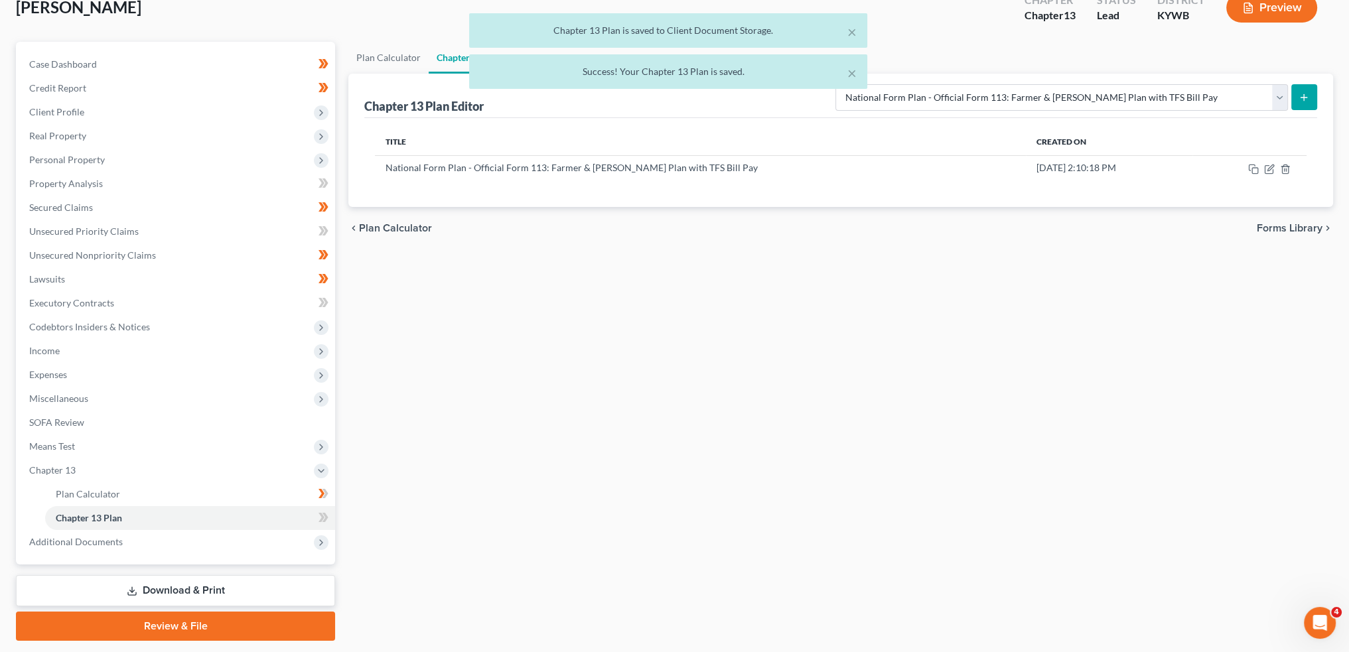
scroll to position [123, 0]
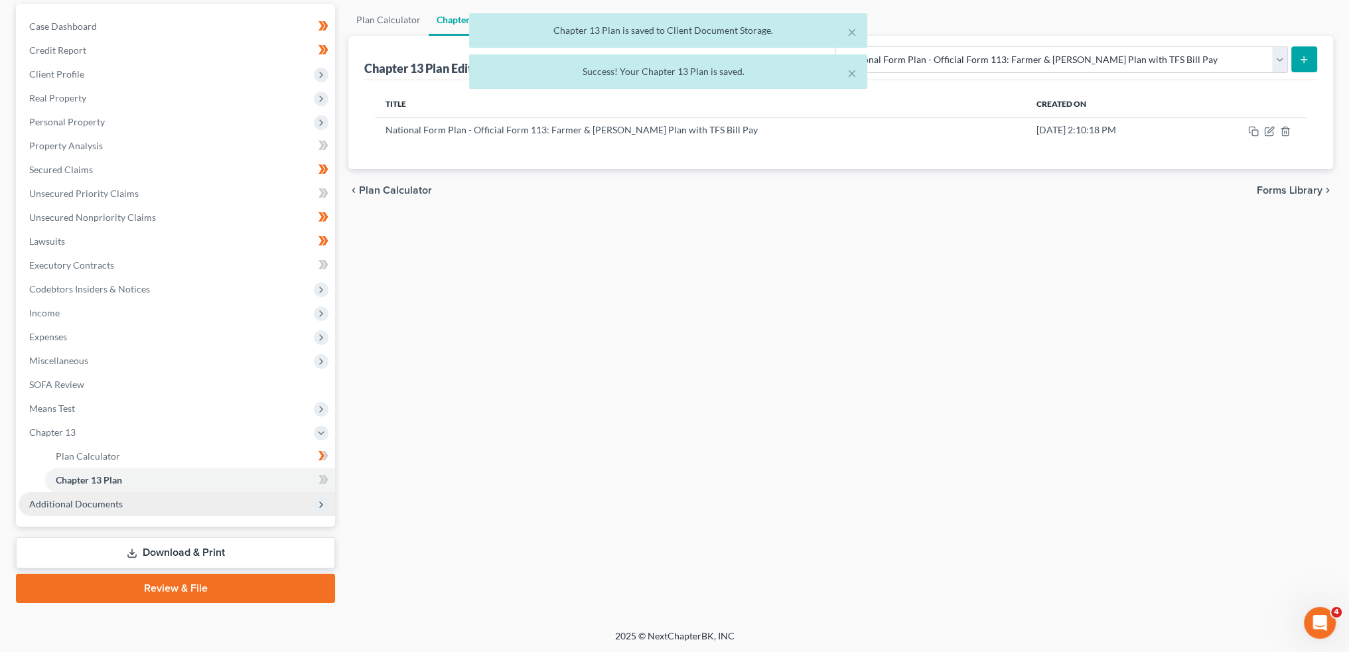
click at [117, 504] on span "Additional Documents" at bounding box center [76, 503] width 94 height 11
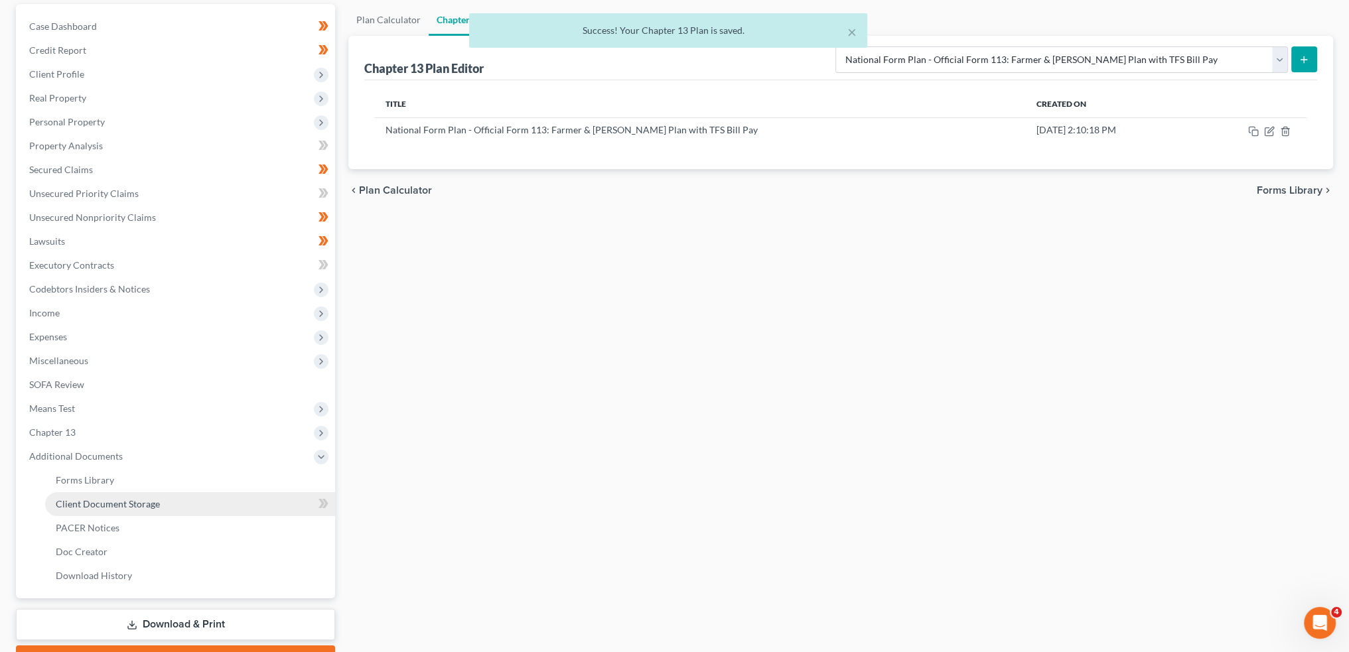
click at [199, 504] on link "Client Document Storage" at bounding box center [190, 504] width 290 height 24
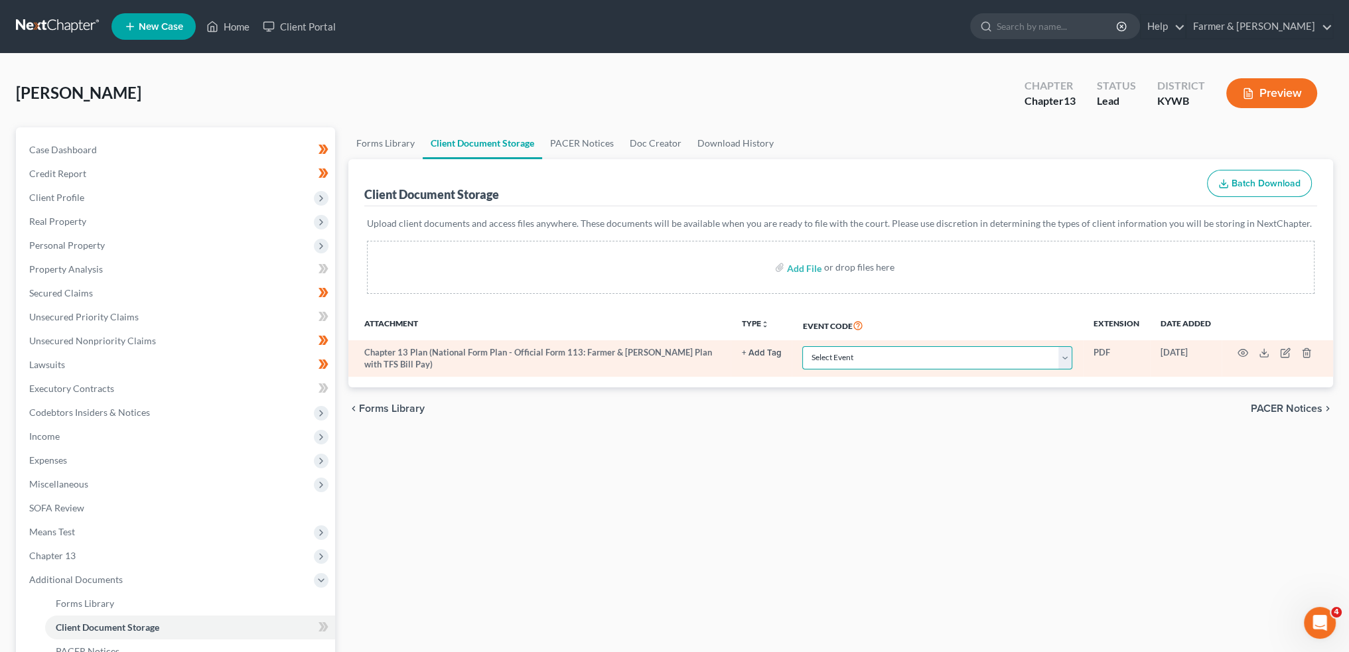
click at [879, 363] on select "Select Event Amended Answer Amended Complaint Amended List of Creditors (Fee) A…" at bounding box center [937, 357] width 270 height 23
select select "16"
click at [802, 346] on select "Select Event Amended Answer Amended Complaint Amended List of Creditors (Fee) A…" at bounding box center [937, 357] width 270 height 23
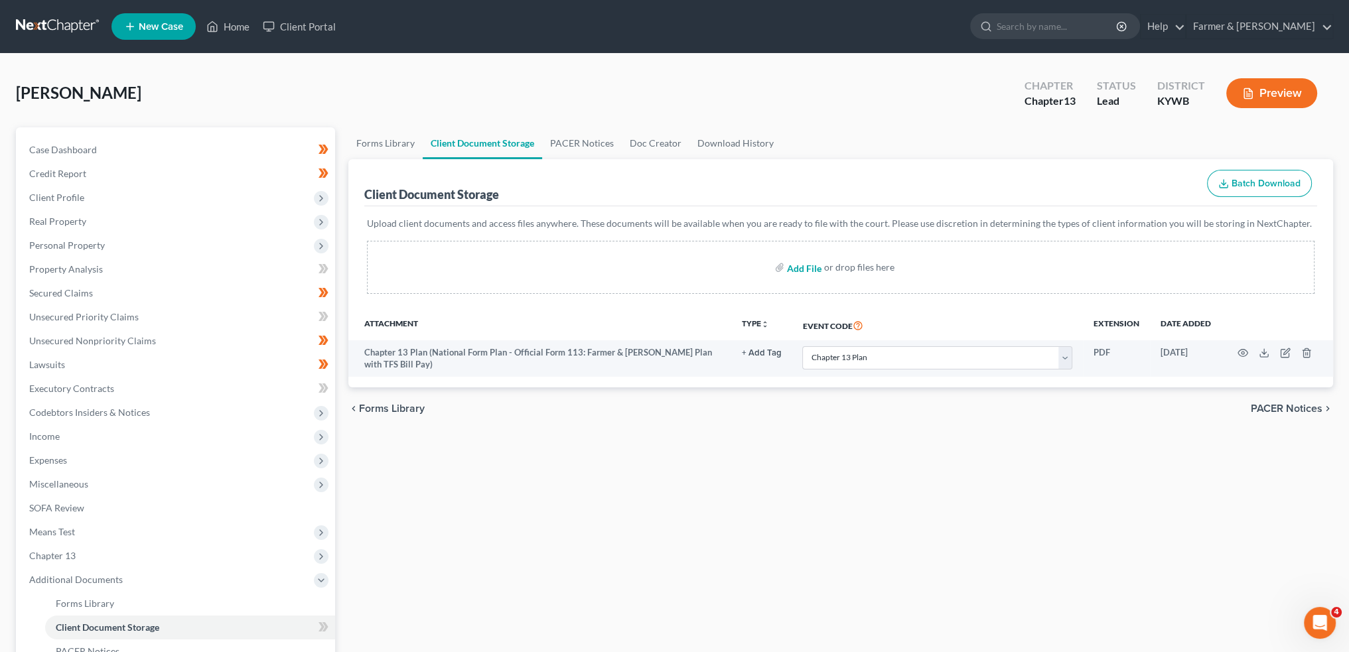
click at [803, 267] on input "file" at bounding box center [803, 268] width 32 height 24
type input "C:\fakepath\CCC (18).pdf"
select select "16"
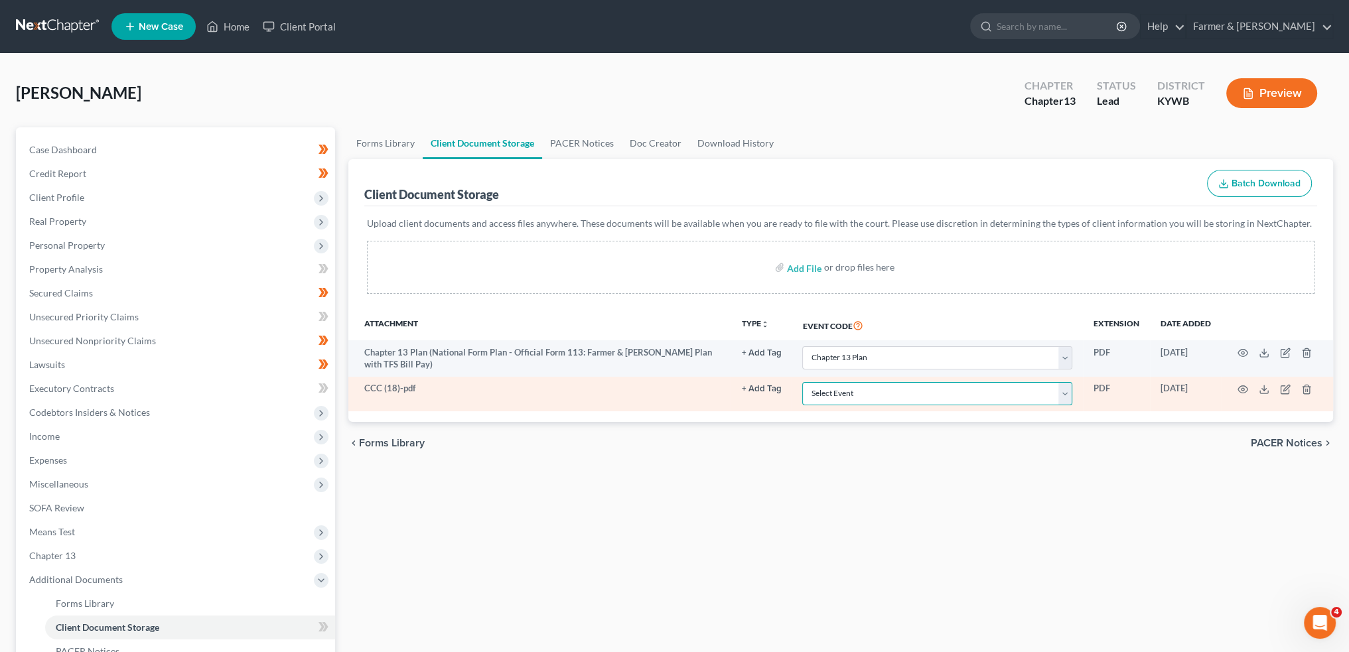
click at [838, 387] on select "Select Event Amended Answer Amended Complaint Amended List of Creditors (Fee) A…" at bounding box center [937, 393] width 270 height 23
select select "7"
click at [802, 382] on select "Select Event Amended Answer Amended Complaint Amended List of Creditors (Fee) A…" at bounding box center [937, 393] width 270 height 23
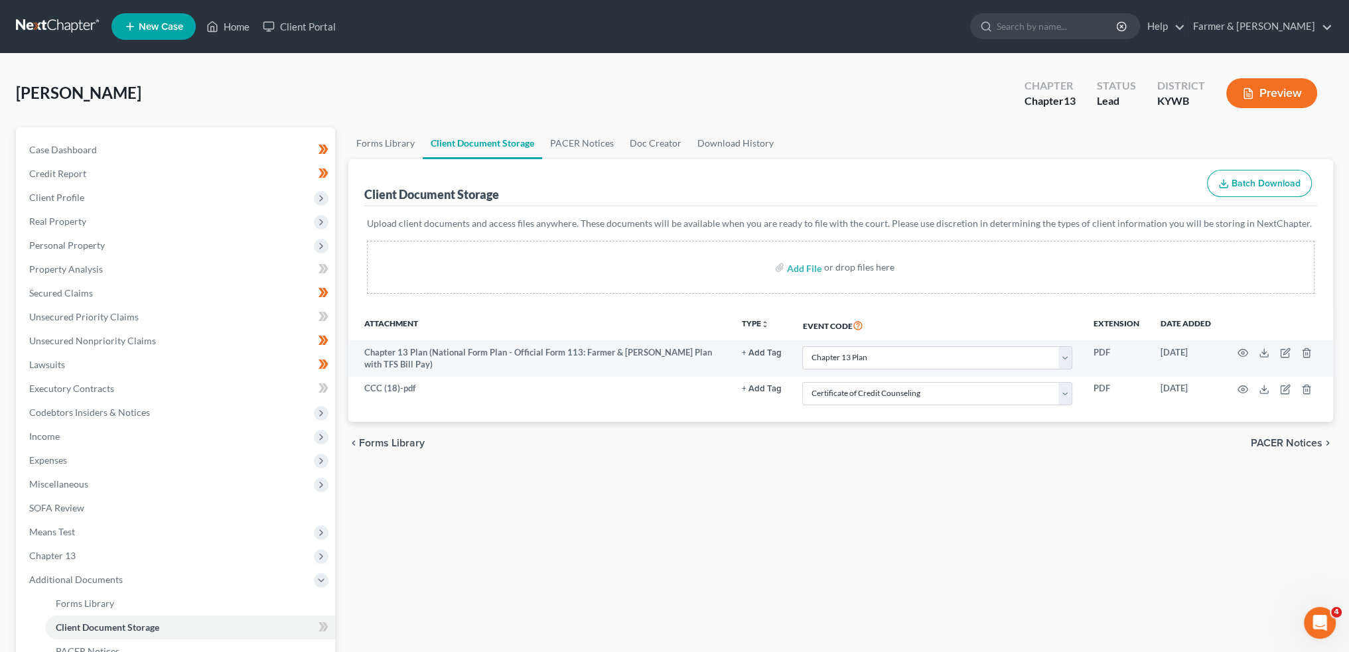
click at [685, 515] on div "Forms Library Client Document Storage PACER Notices Doc Creator Download Histor…" at bounding box center [841, 462] width 998 height 671
click at [117, 368] on link "Lawsuits" at bounding box center [177, 365] width 317 height 24
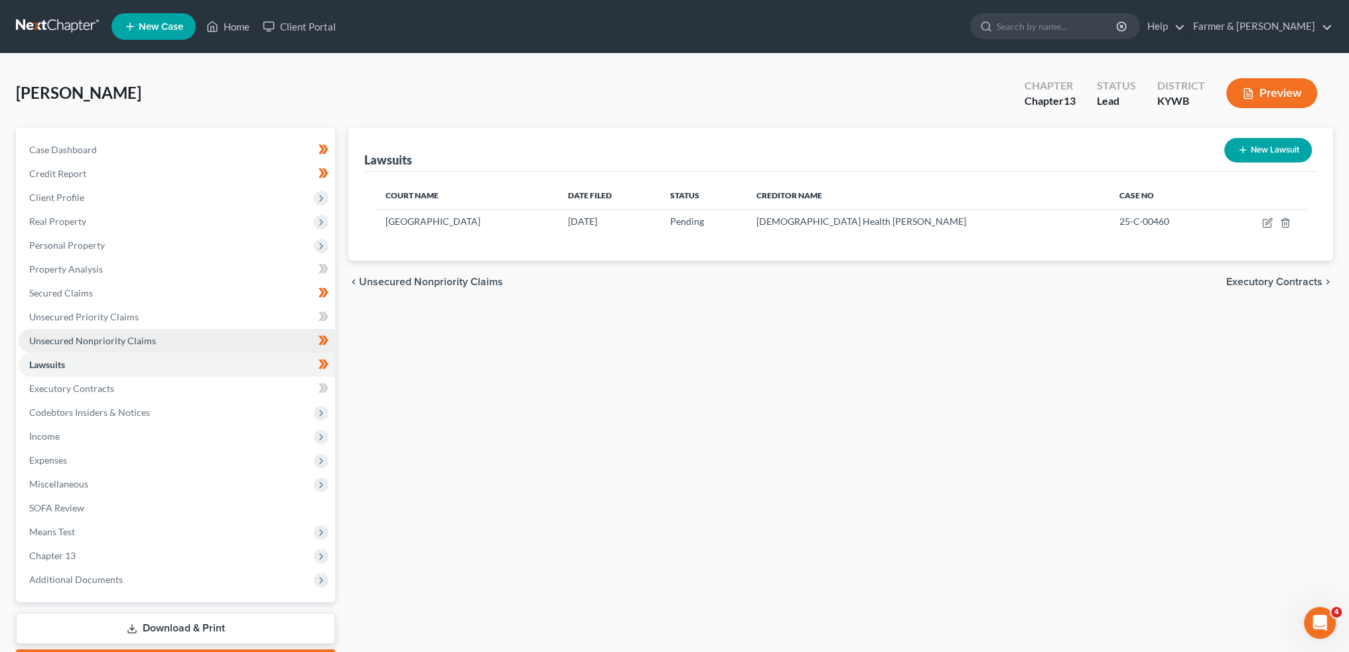
click at [108, 335] on span "Unsecured Nonpriority Claims" at bounding box center [92, 340] width 127 height 11
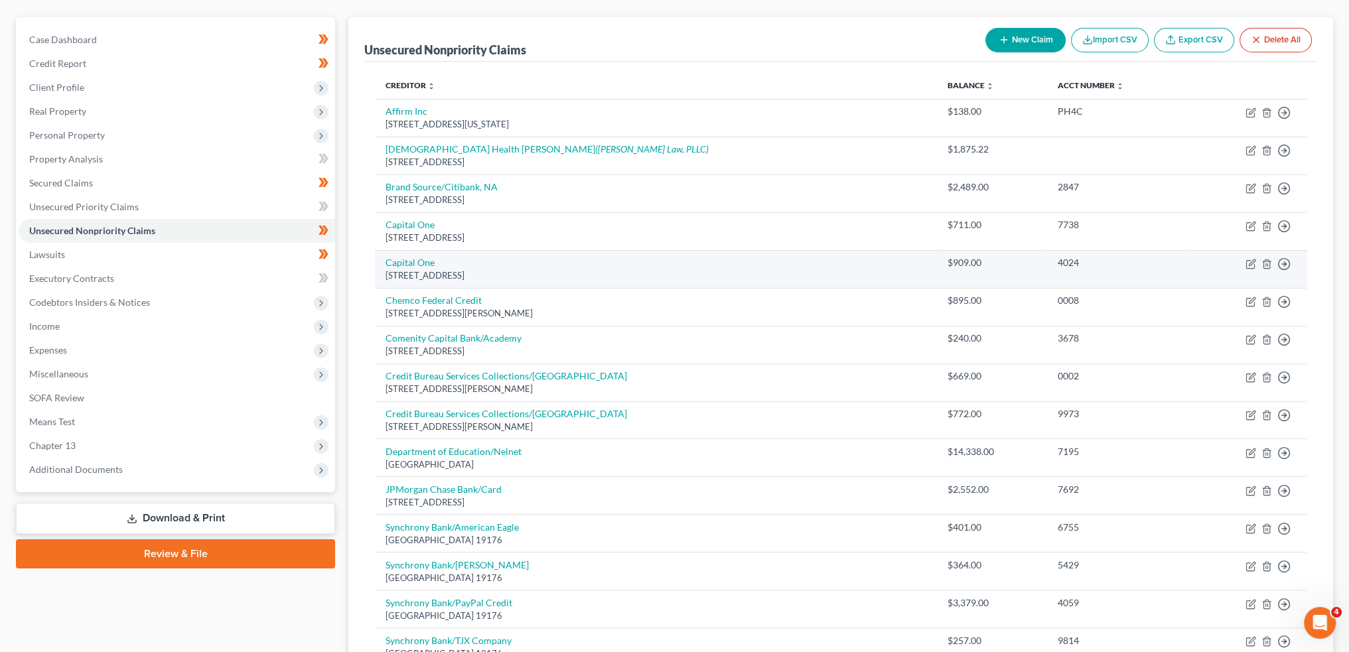
scroll to position [221, 0]
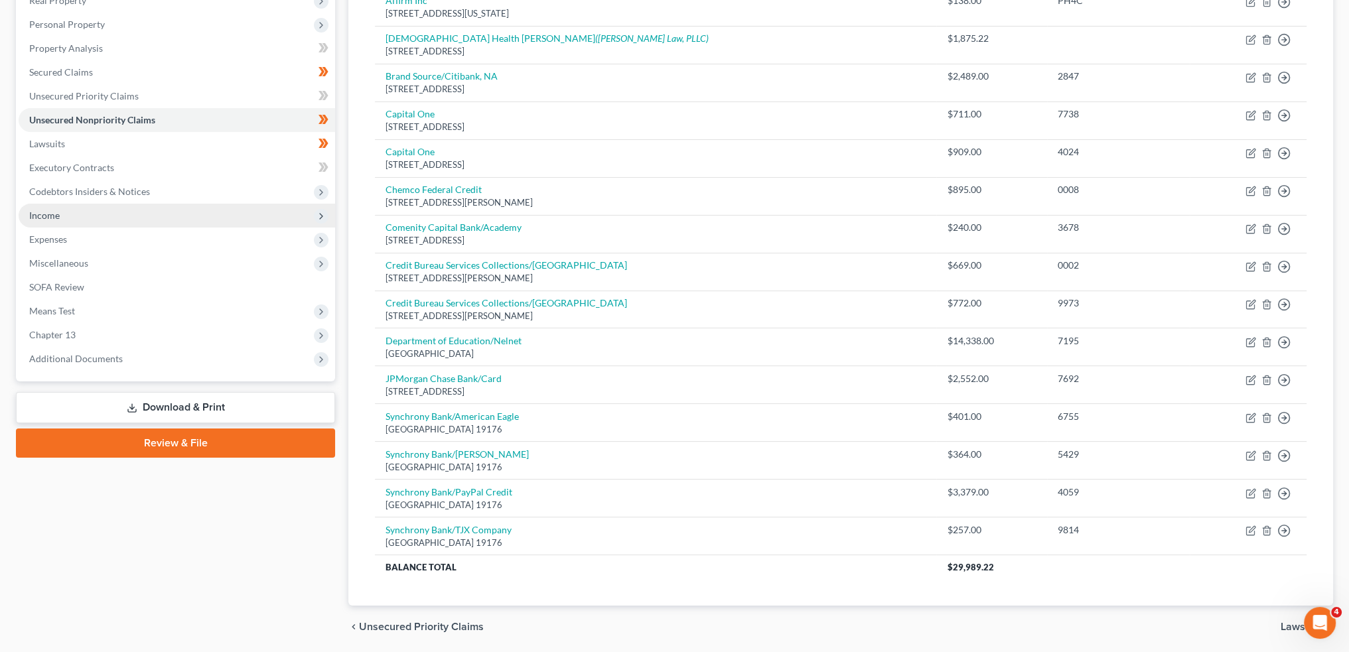
click at [92, 209] on span "Income" at bounding box center [177, 216] width 317 height 24
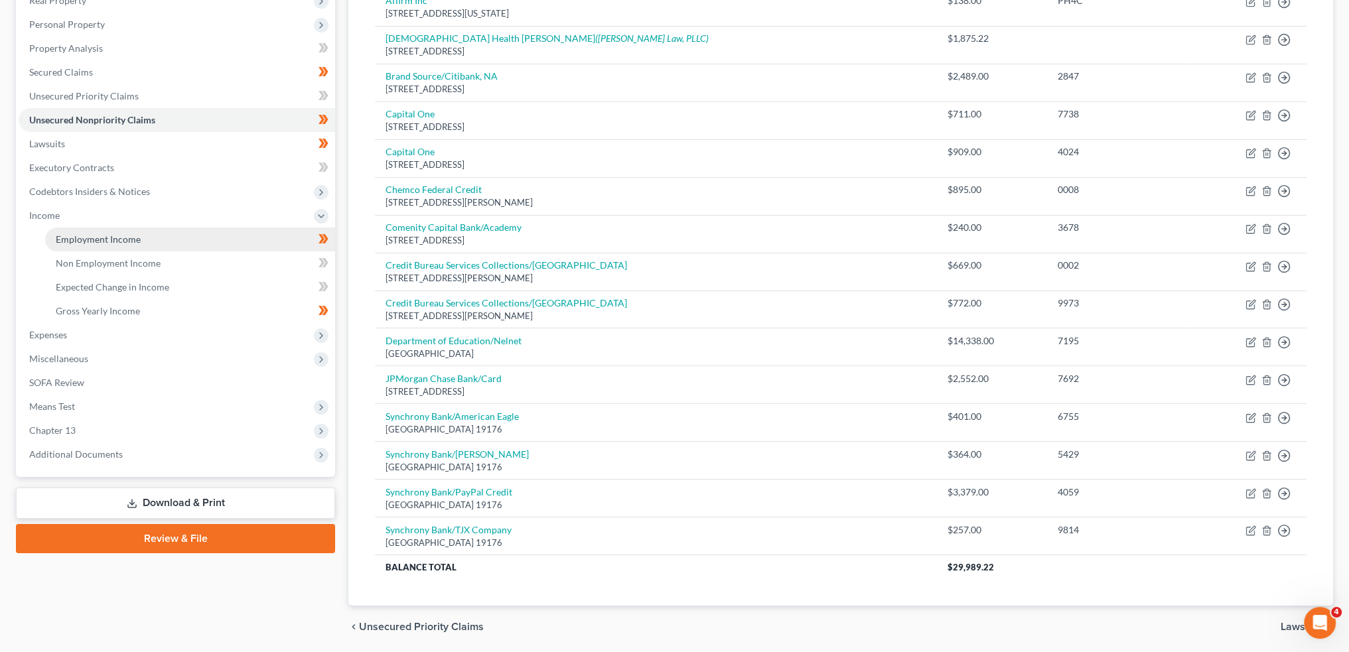
click at [93, 234] on span "Employment Income" at bounding box center [98, 239] width 85 height 11
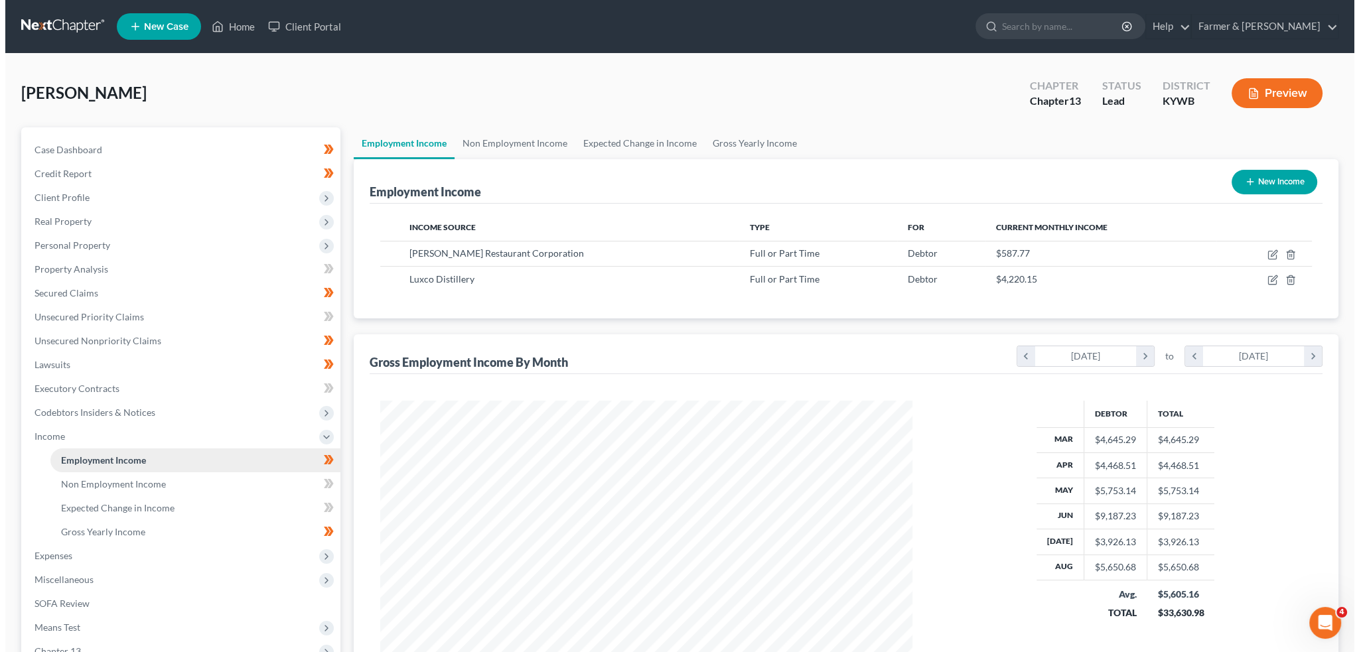
scroll to position [266, 558]
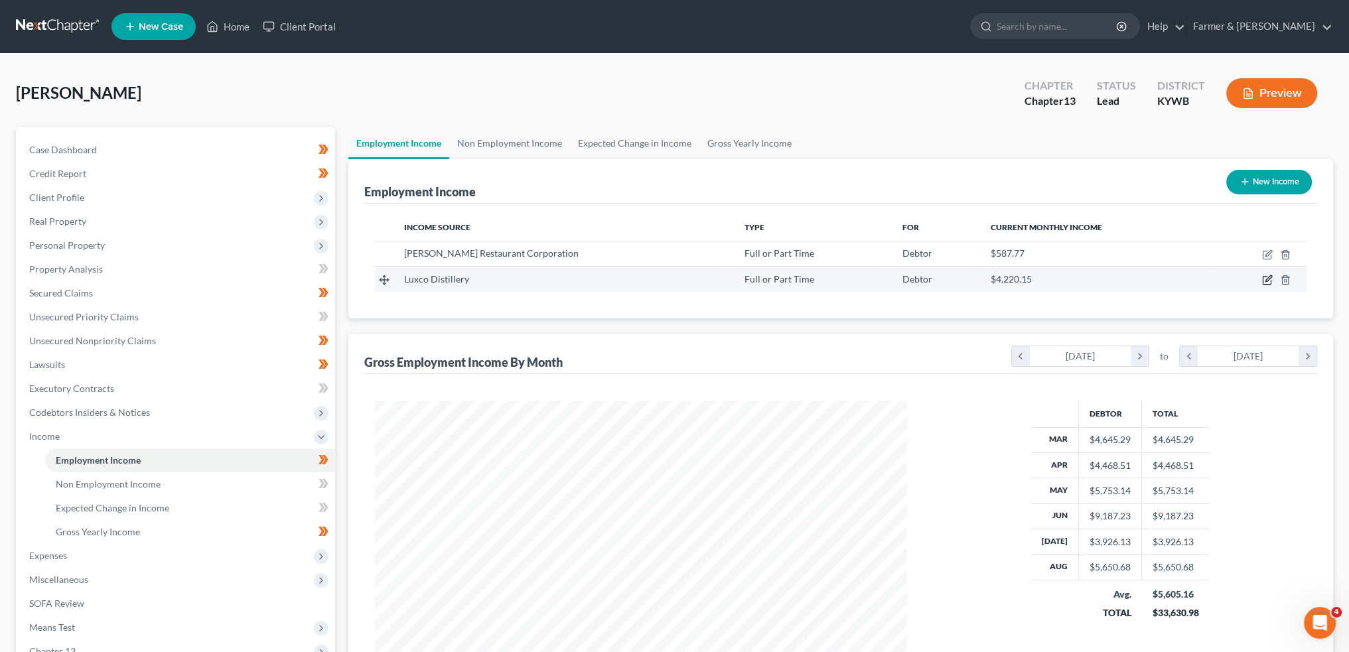
click at [1267, 276] on icon "button" at bounding box center [1267, 280] width 11 height 11
select select "0"
select select "18"
select select "3"
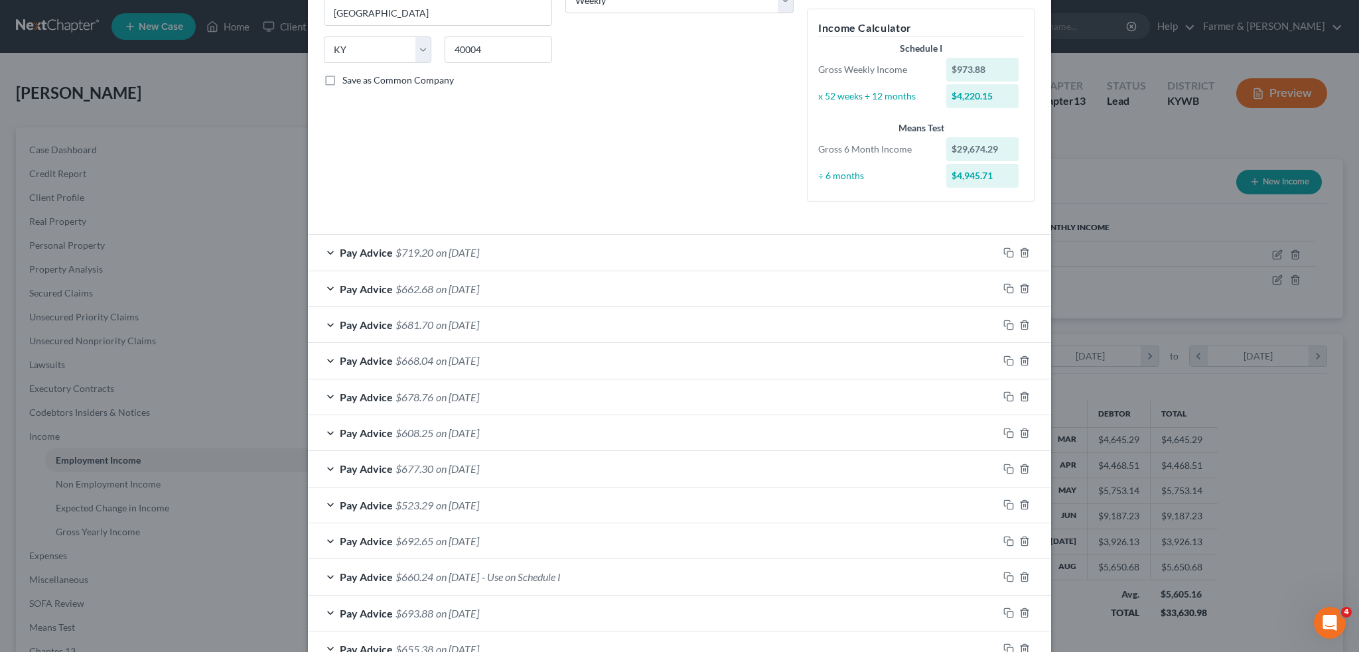
scroll to position [332, 0]
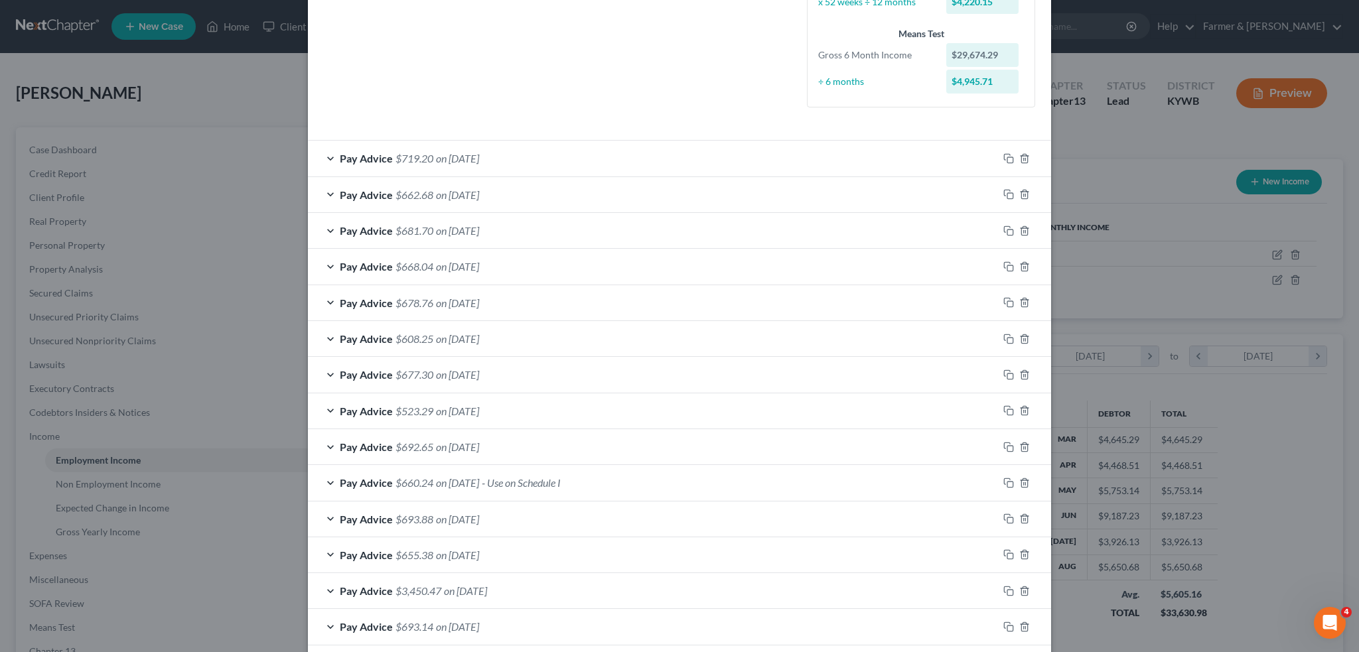
click at [619, 473] on div "Pay Advice $660.24 on 06/27/2025 - Use on Schedule I" at bounding box center [653, 482] width 690 height 35
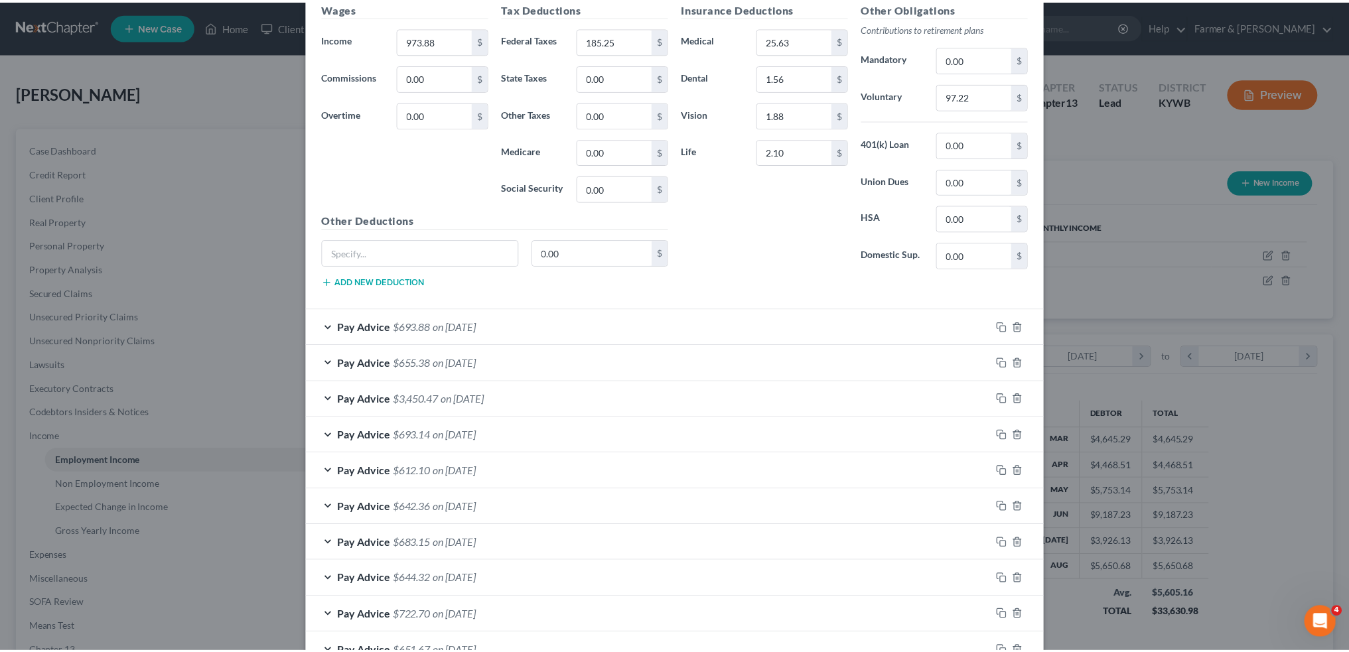
scroll to position [1224, 0]
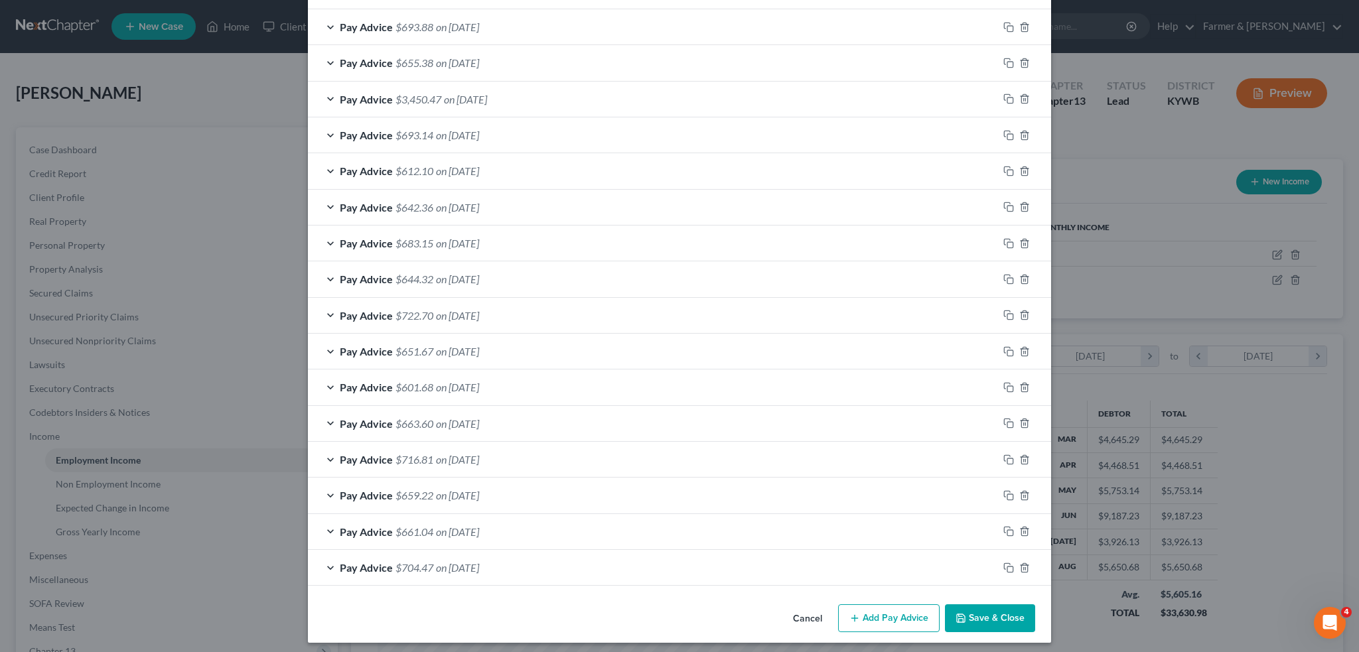
click at [1020, 619] on button "Save & Close" at bounding box center [990, 619] width 90 height 28
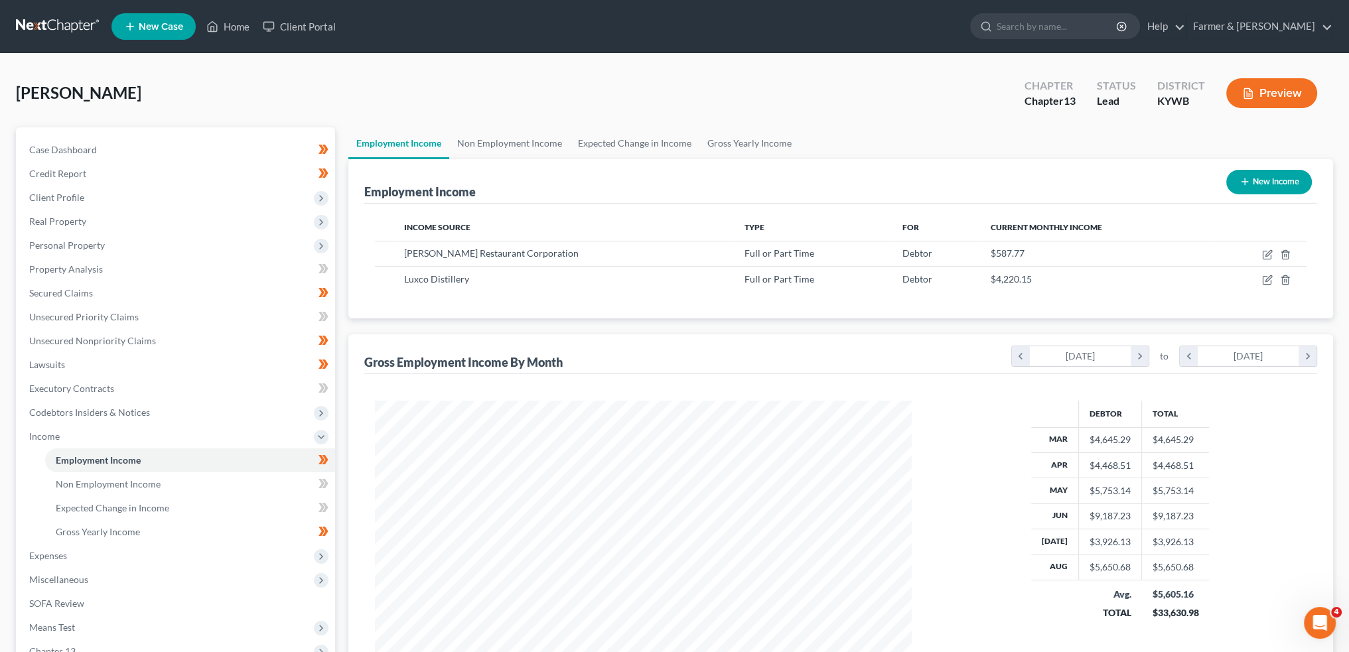
scroll to position [663458, 663165]
click at [533, 140] on link "Non Employment Income" at bounding box center [509, 143] width 121 height 32
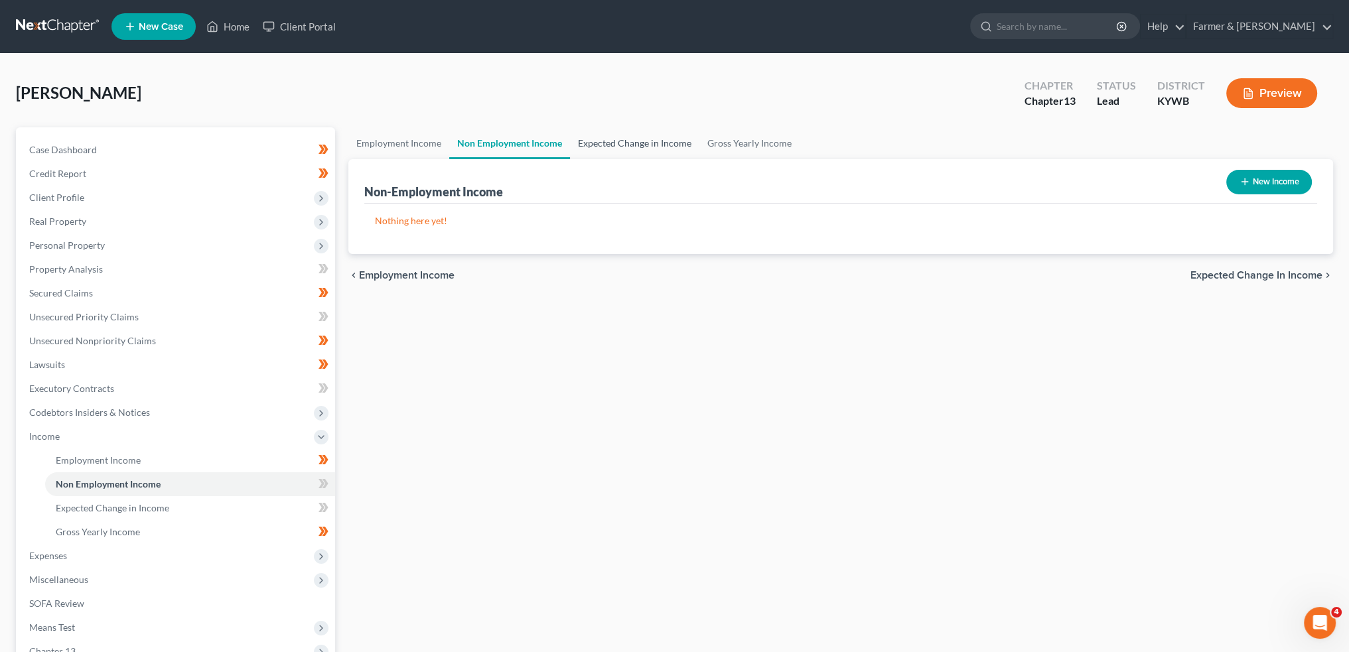
click at [620, 142] on link "Expected Change in Income" at bounding box center [634, 143] width 129 height 32
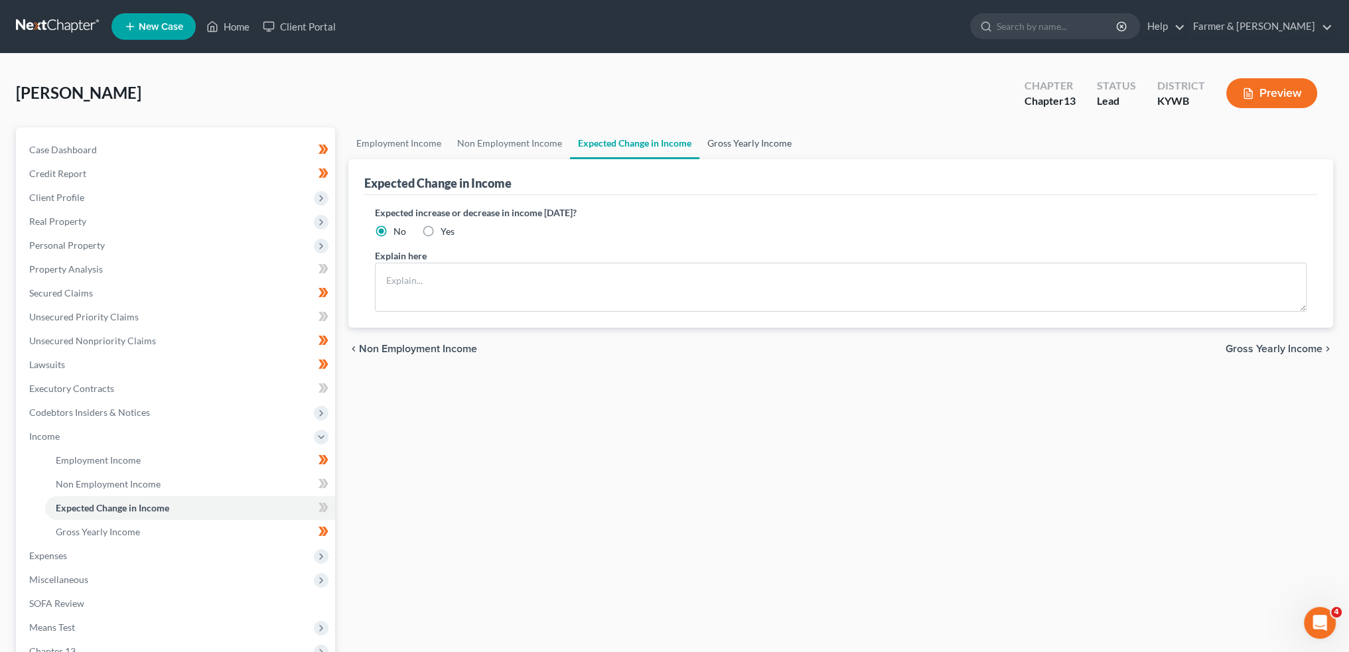
click at [718, 140] on link "Gross Yearly Income" at bounding box center [750, 143] width 100 height 32
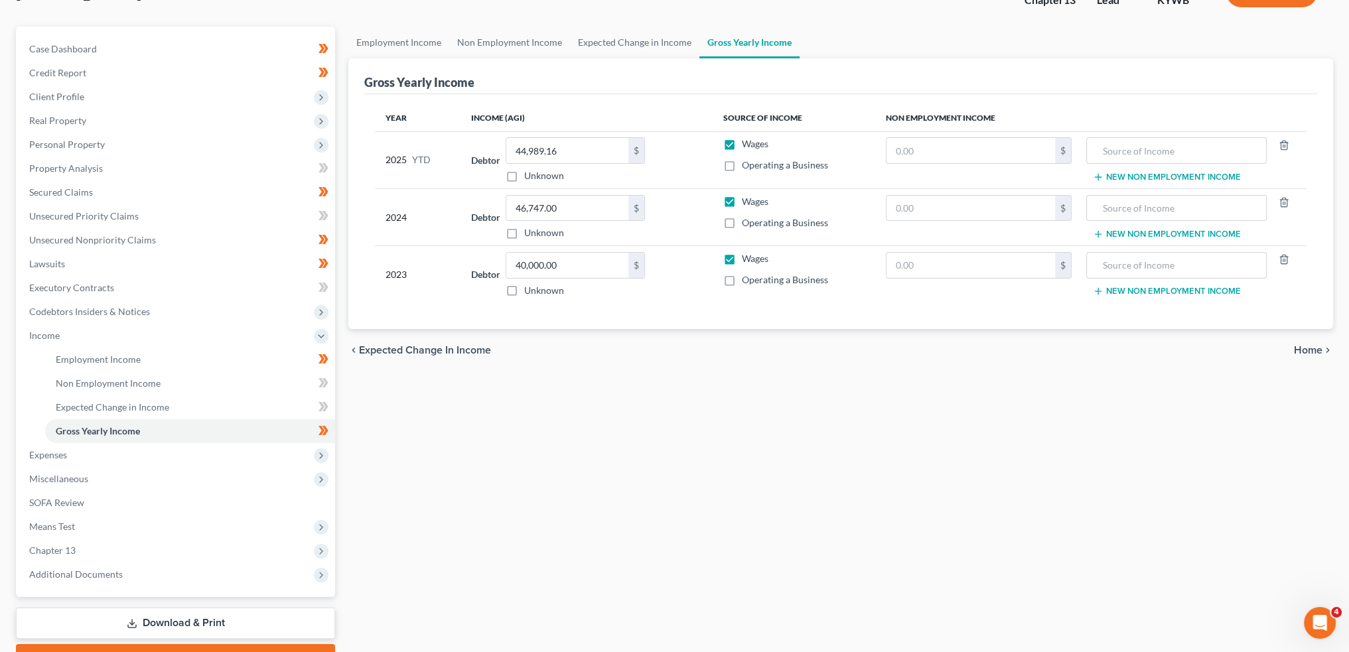
scroll to position [110, 0]
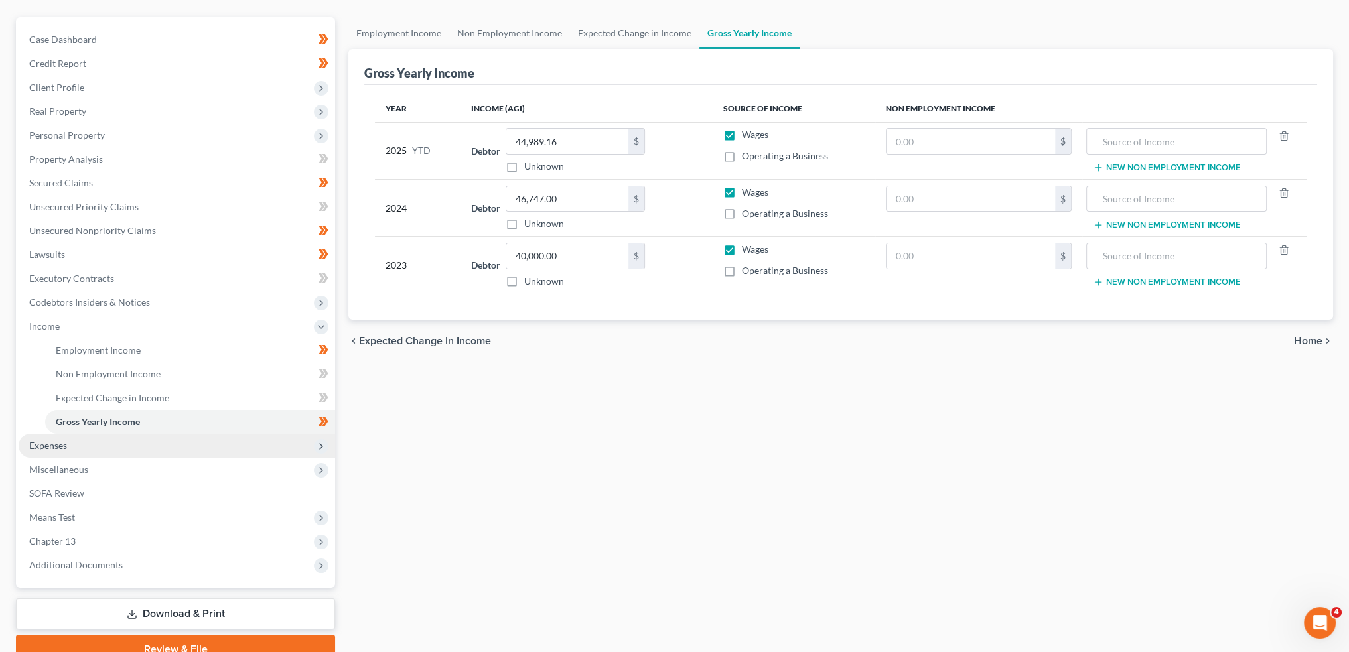
click at [218, 447] on span "Expenses" at bounding box center [177, 446] width 317 height 24
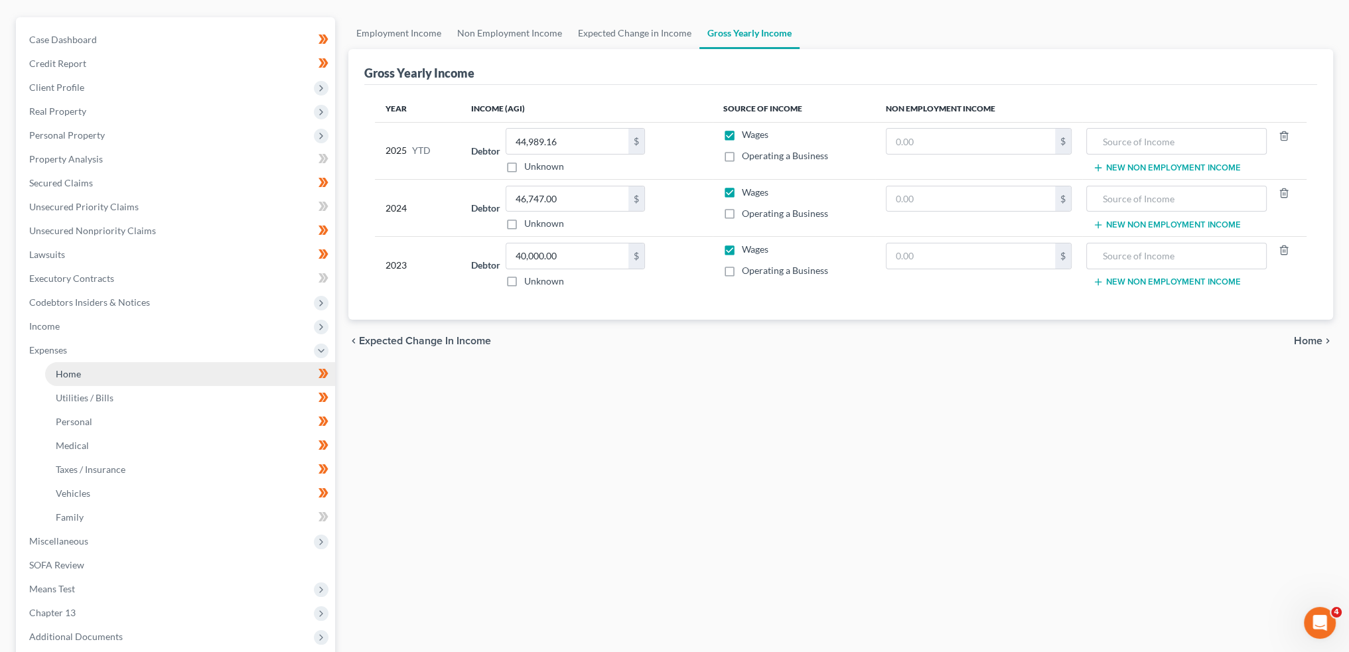
click at [194, 374] on link "Home" at bounding box center [190, 374] width 290 height 24
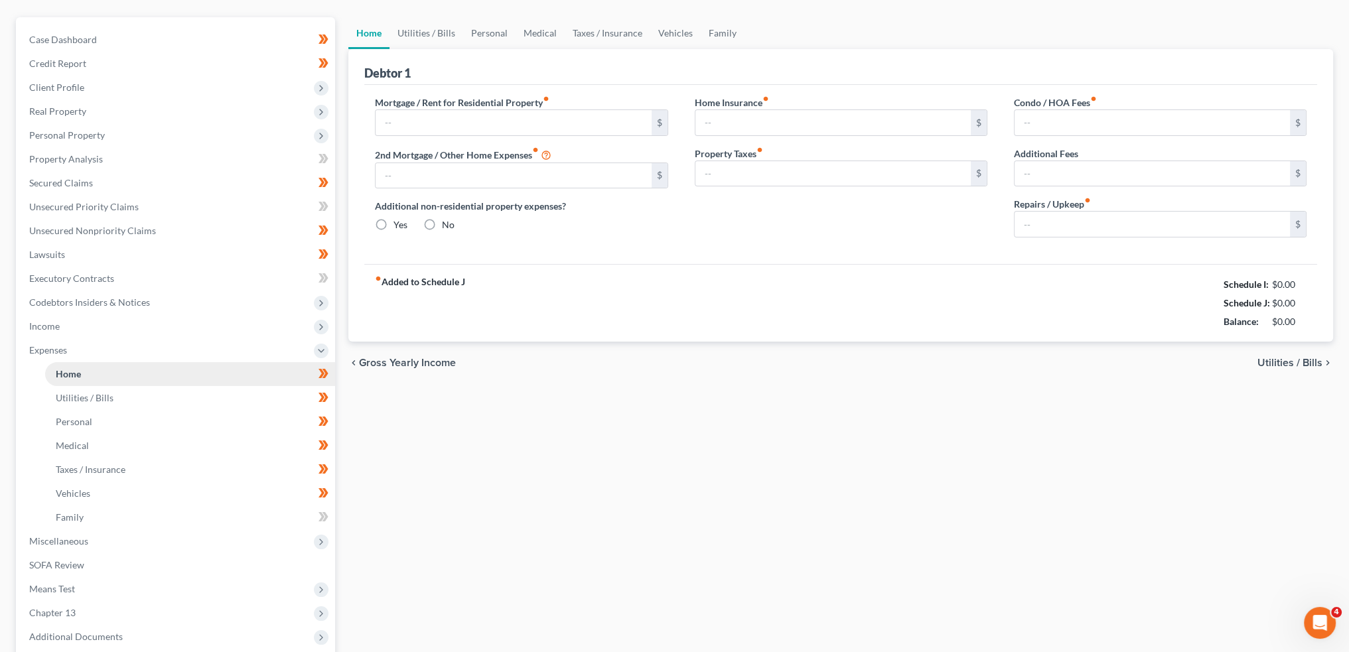
scroll to position [16, 0]
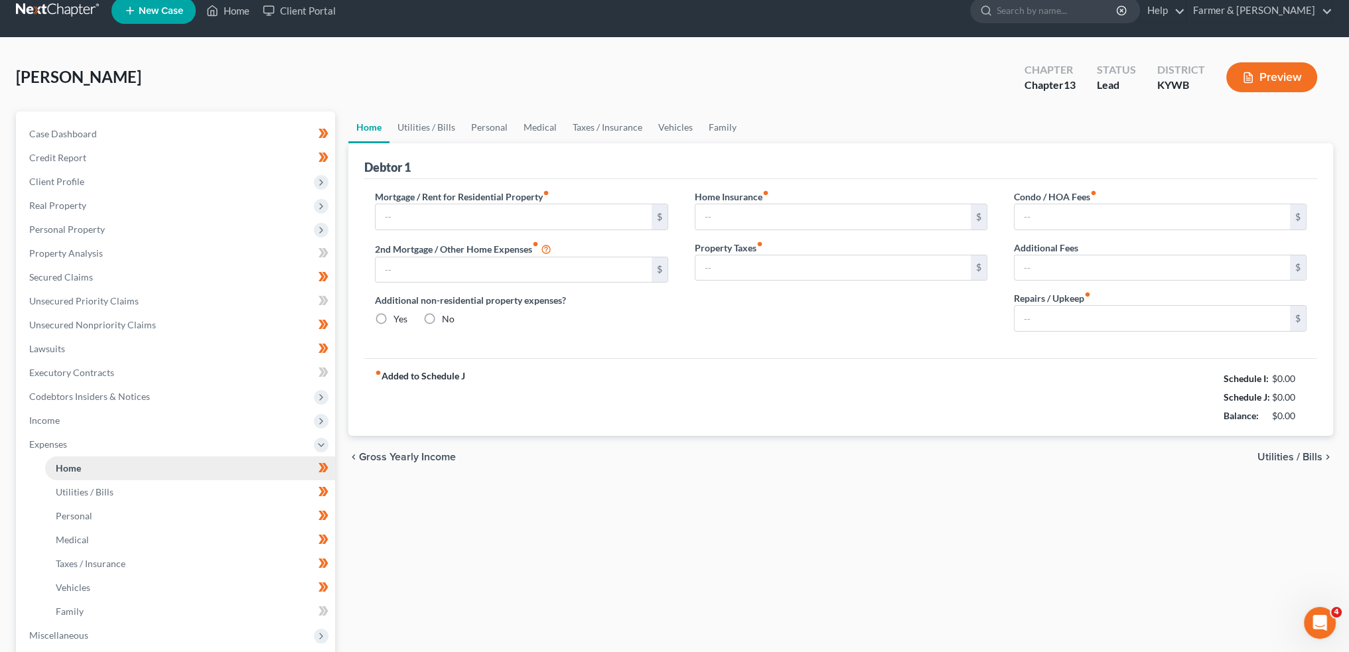
type input "1,325.00"
type input "0.00"
radio input "true"
type input "0.00"
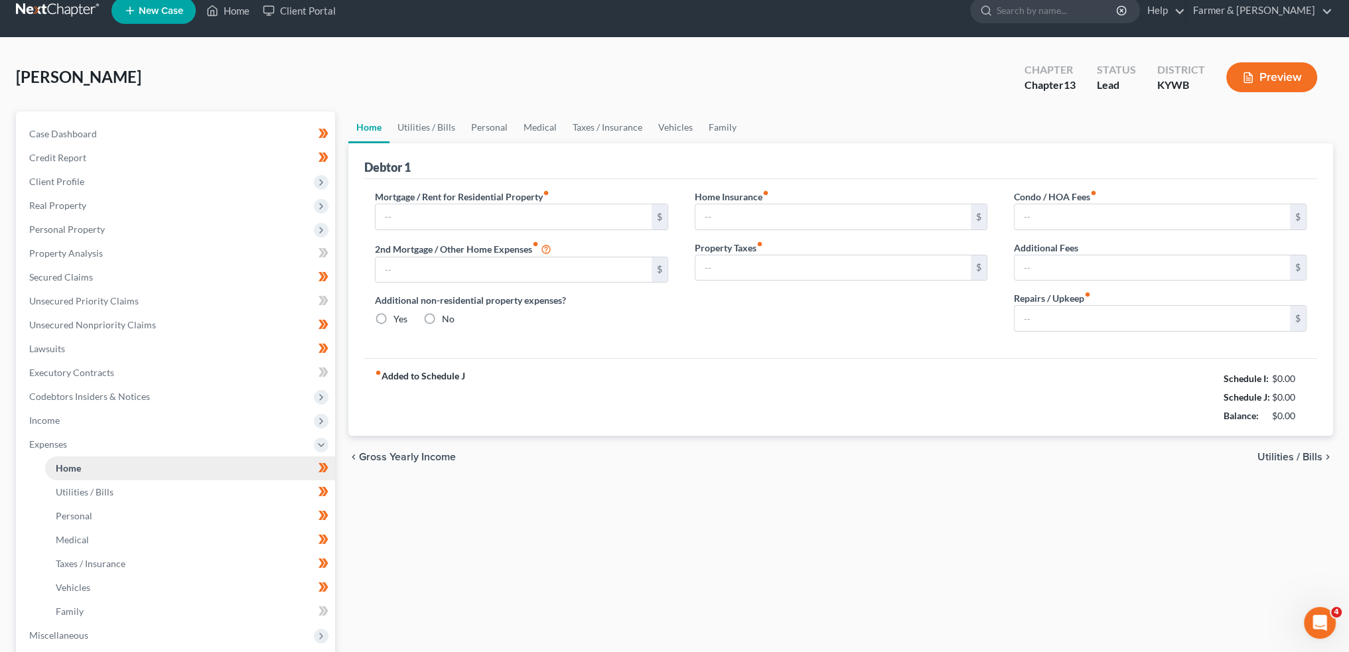
type input "0.00"
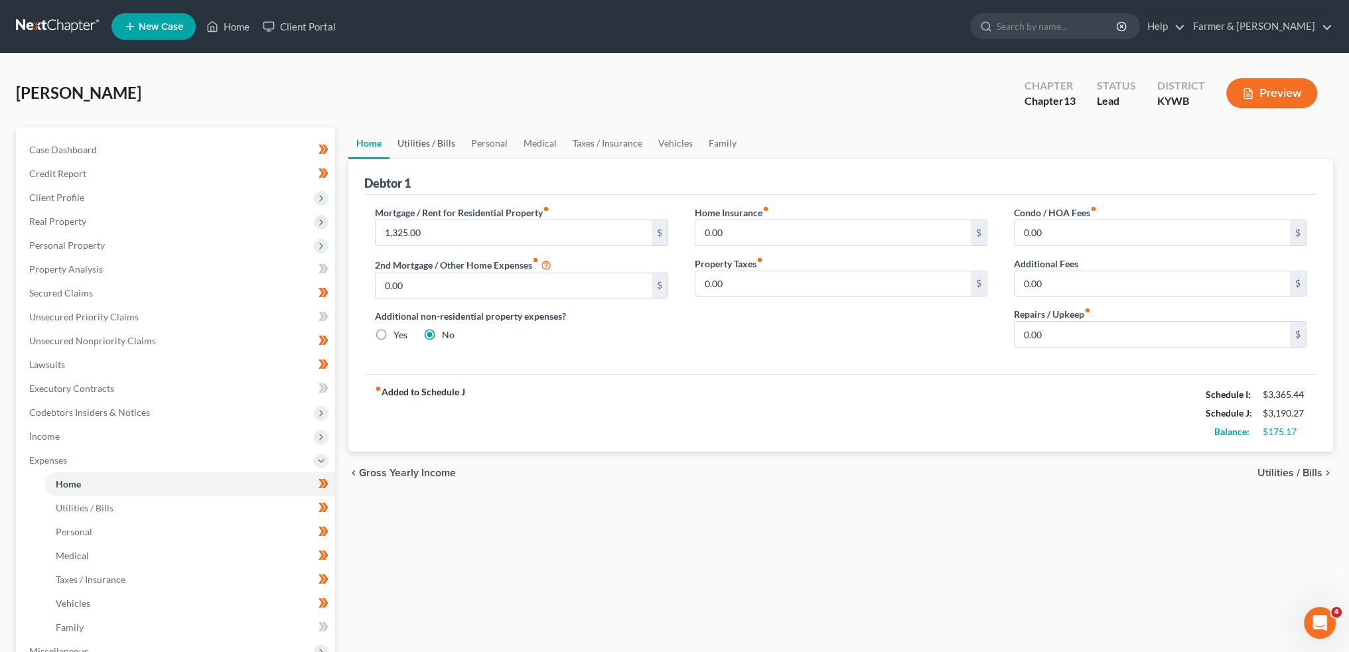
click at [428, 145] on link "Utilities / Bills" at bounding box center [427, 143] width 74 height 32
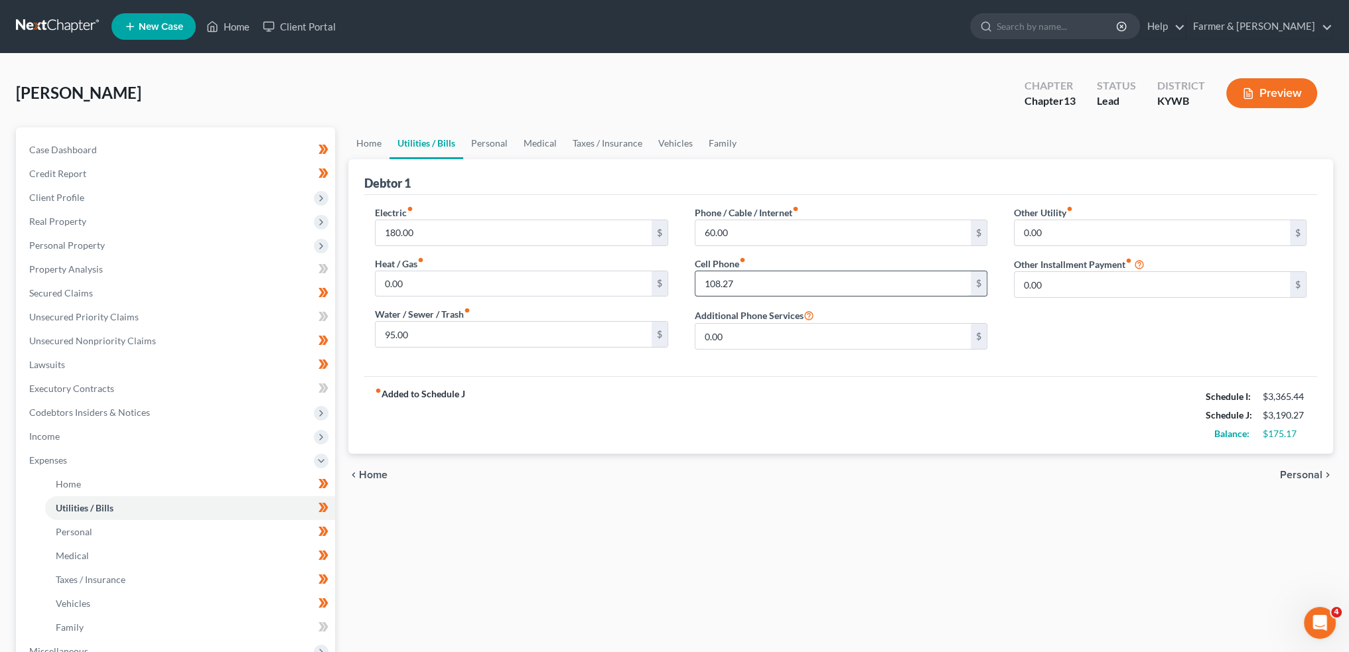
click at [768, 285] on input "108.27" at bounding box center [833, 283] width 275 height 25
type input "108.00"
click at [503, 143] on link "Personal" at bounding box center [489, 143] width 52 height 32
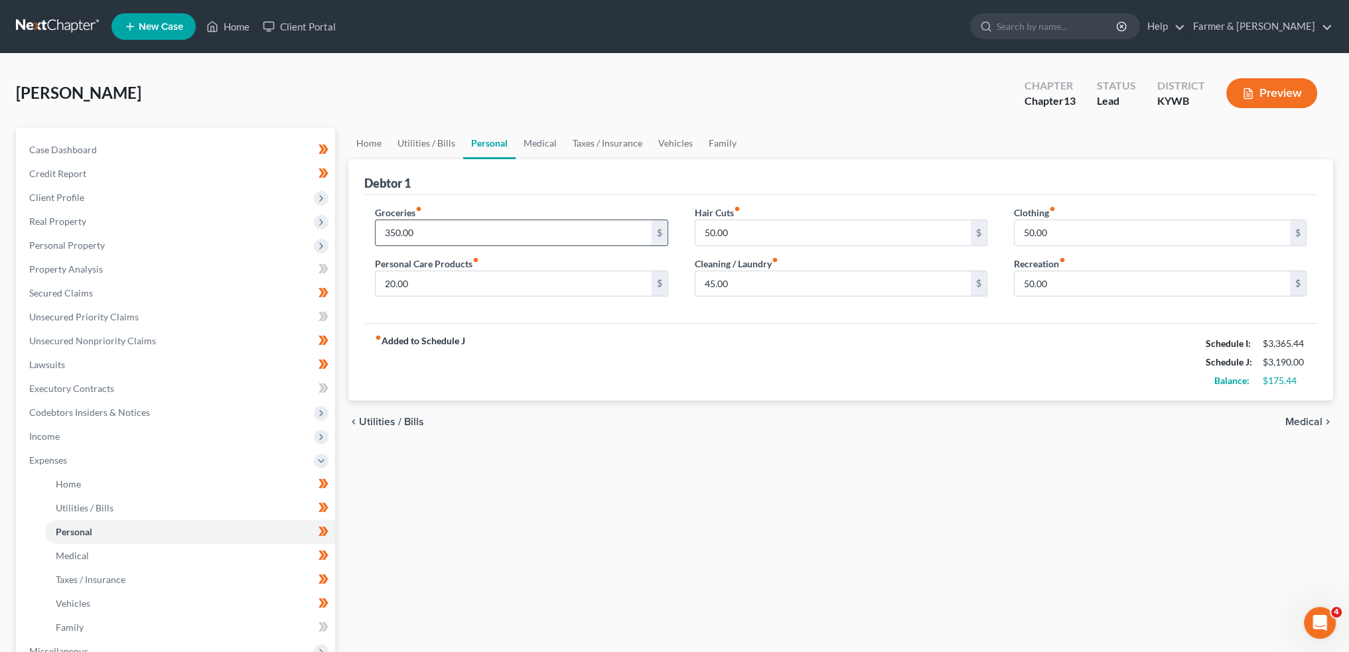
click at [487, 234] on input "350.00" at bounding box center [513, 232] width 275 height 25
type input "400.00"
type input "75.00"
type input "0.00"
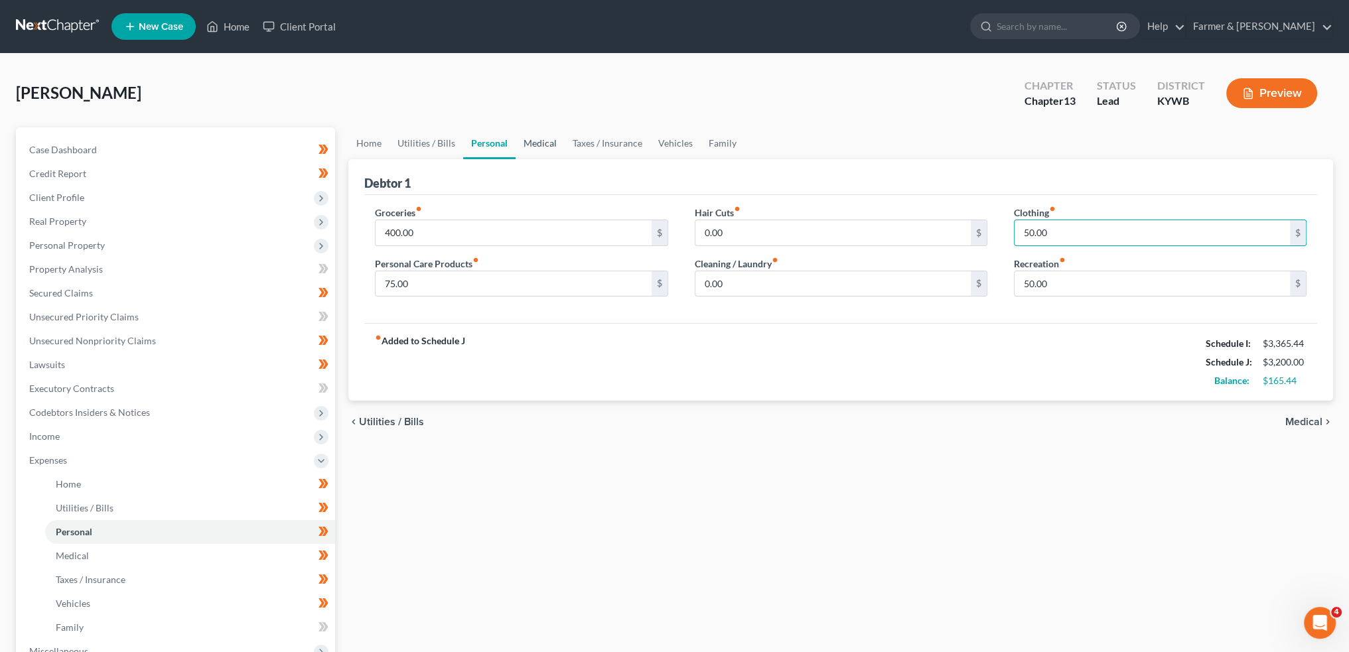
click at [542, 140] on link "Medical" at bounding box center [540, 143] width 49 height 32
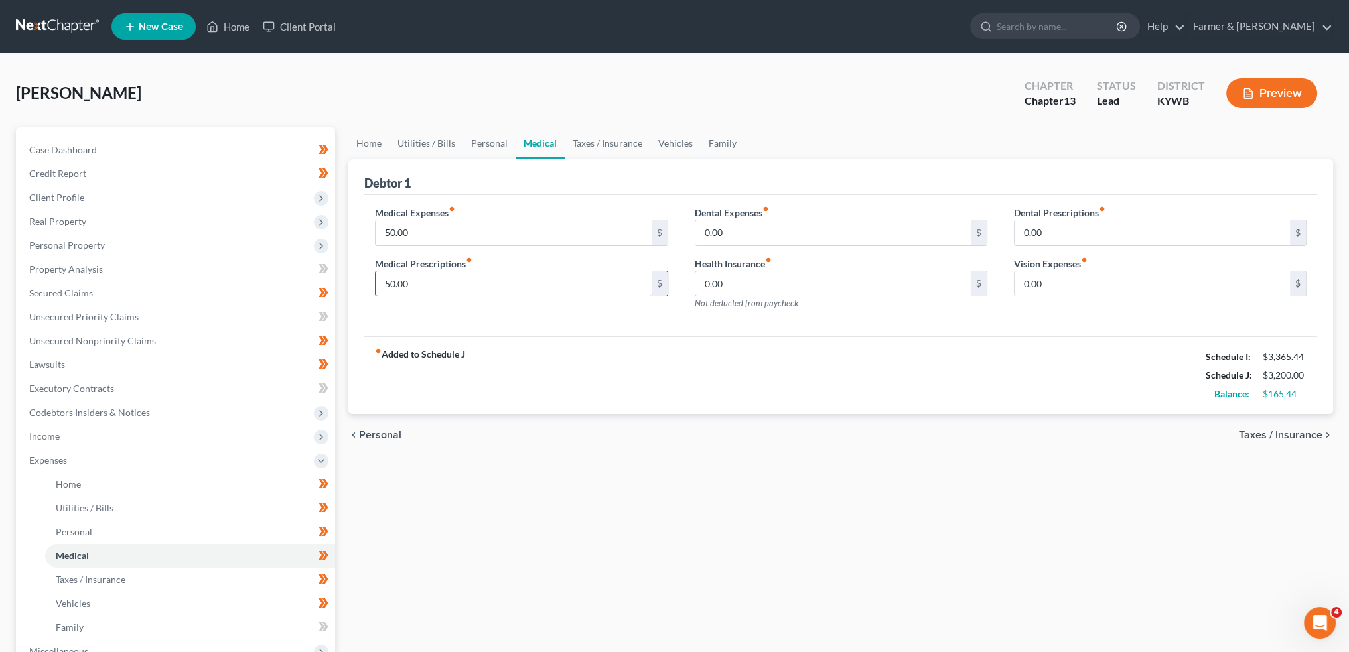
click at [473, 275] on input "50.00" at bounding box center [513, 283] width 275 height 25
type input "40.00"
click at [600, 135] on link "Taxes / Insurance" at bounding box center [608, 143] width 86 height 32
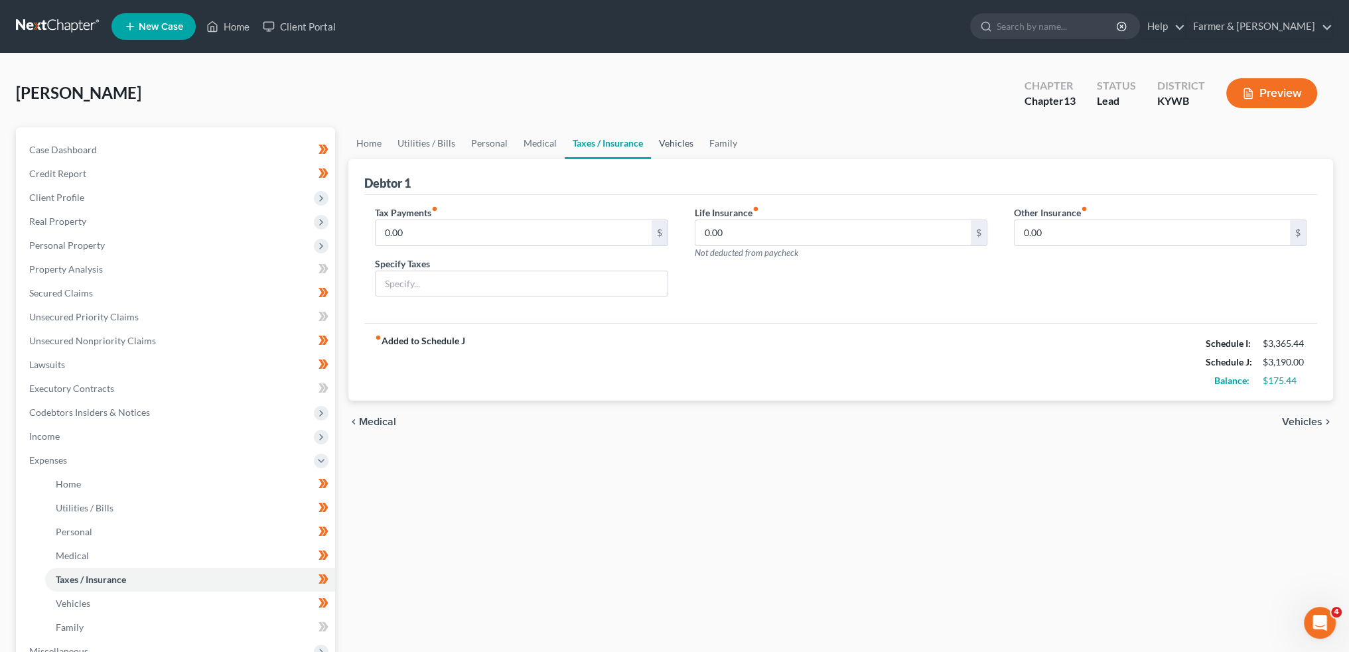
click at [654, 139] on link "Vehicles" at bounding box center [676, 143] width 50 height 32
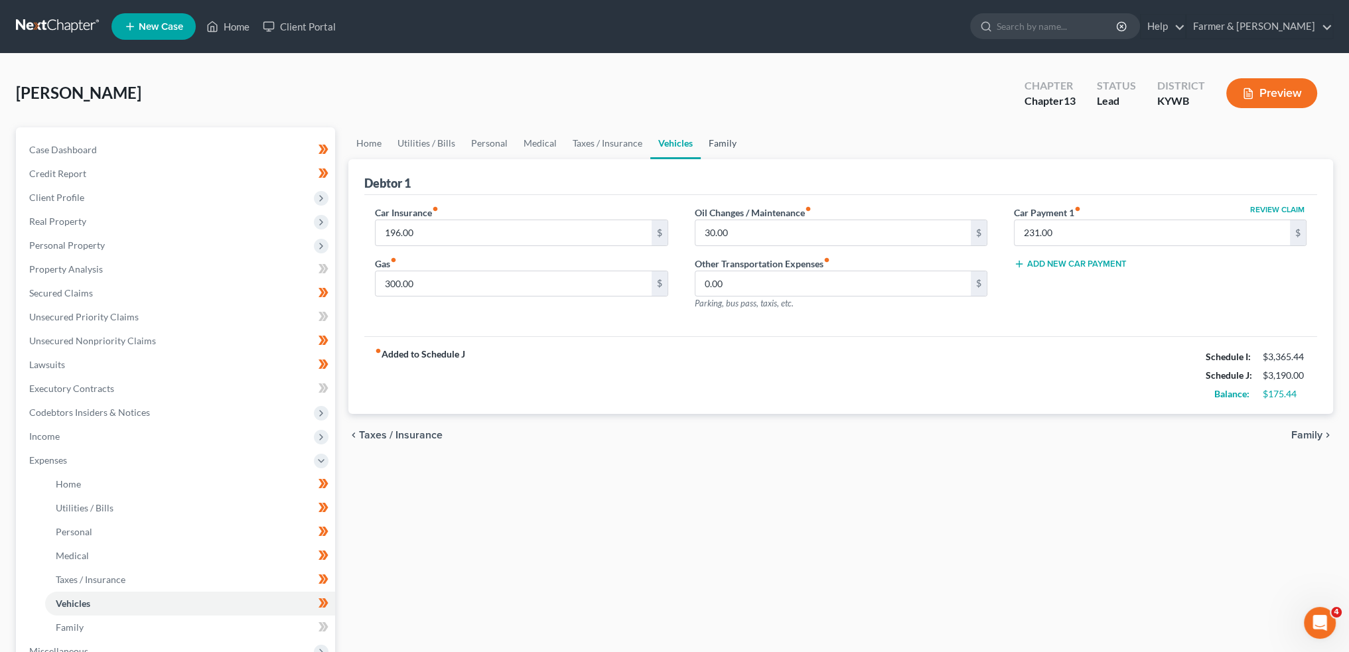
click at [710, 146] on link "Family" at bounding box center [723, 143] width 44 height 32
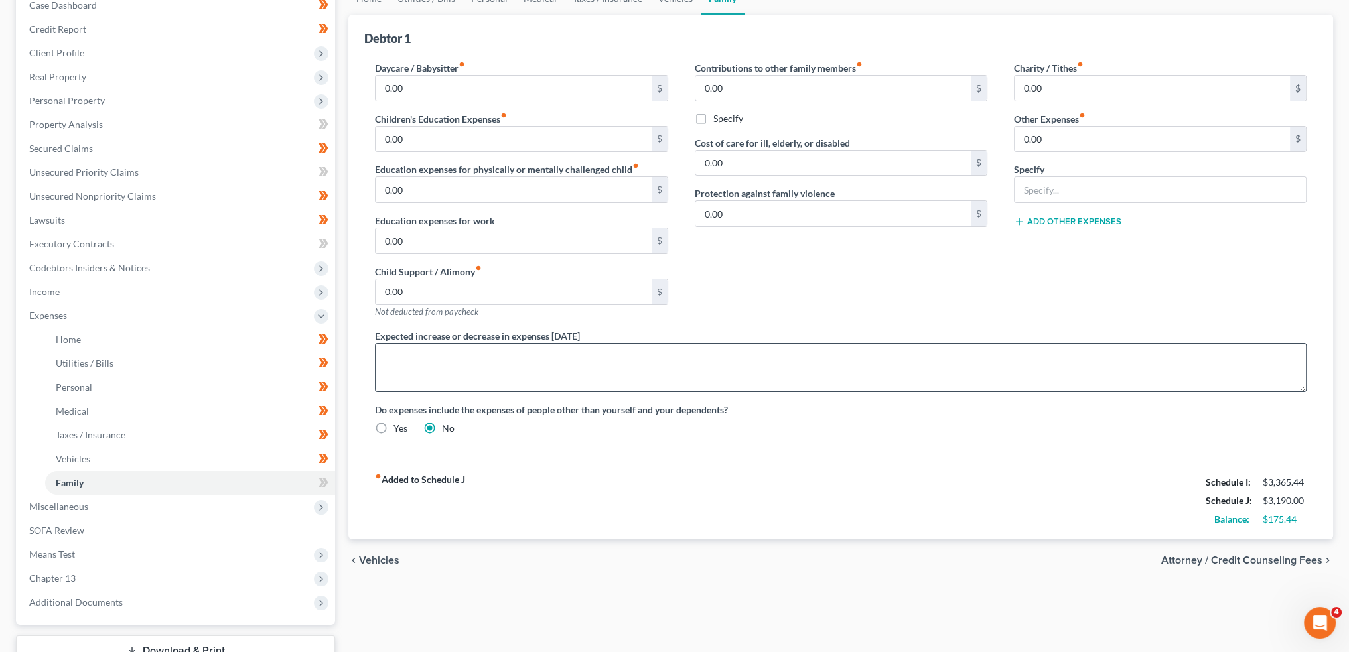
scroll to position [243, 0]
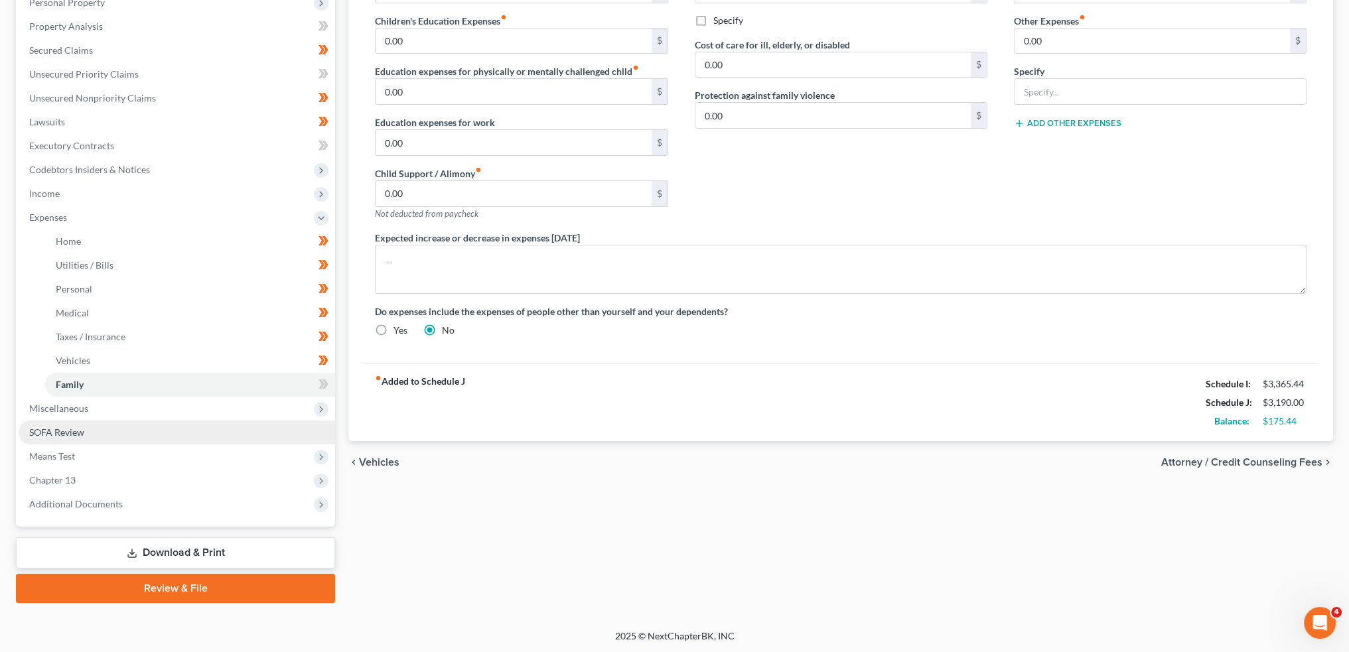
click at [115, 433] on link "SOFA Review" at bounding box center [177, 433] width 317 height 24
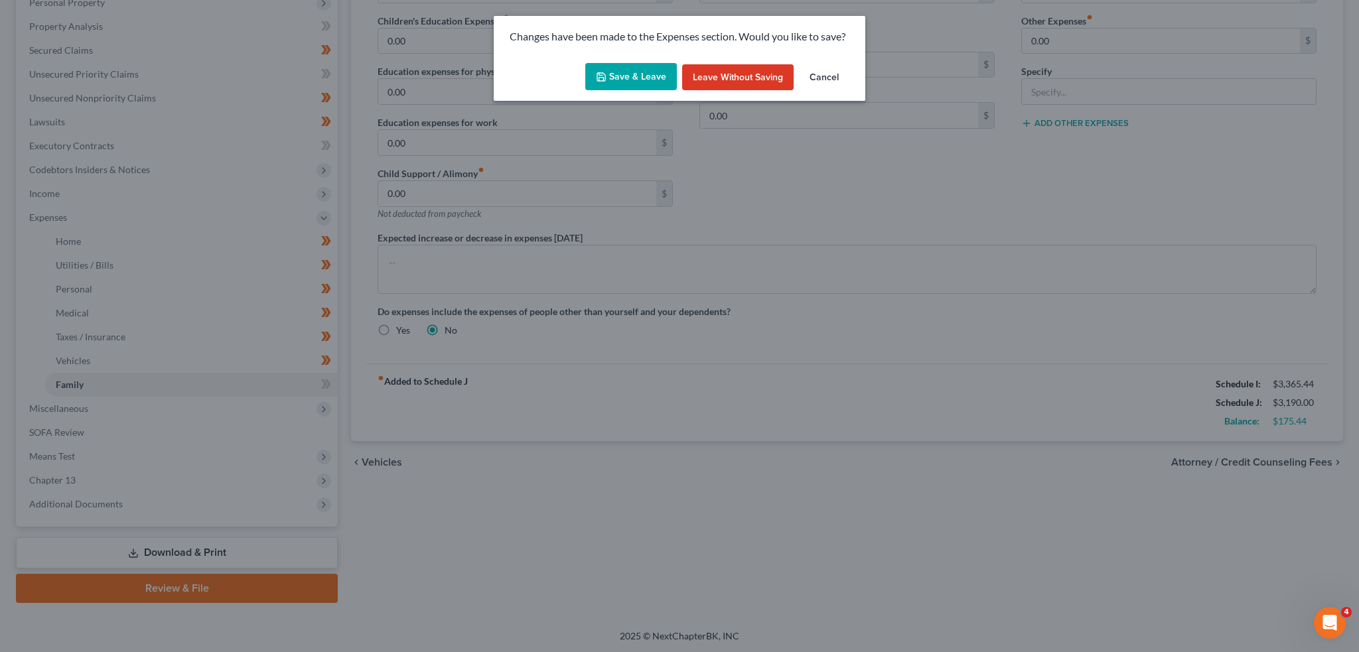
click at [613, 80] on button "Save & Leave" at bounding box center [631, 77] width 92 height 28
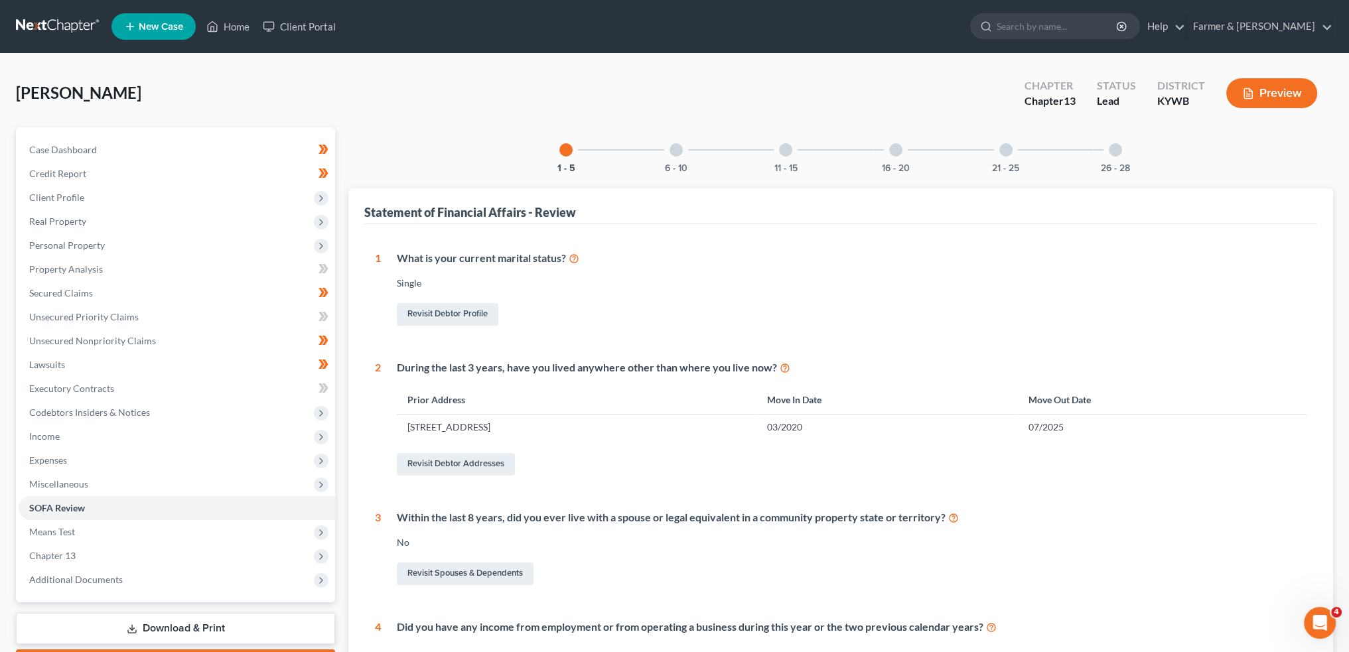
click at [675, 143] on div at bounding box center [676, 149] width 13 height 13
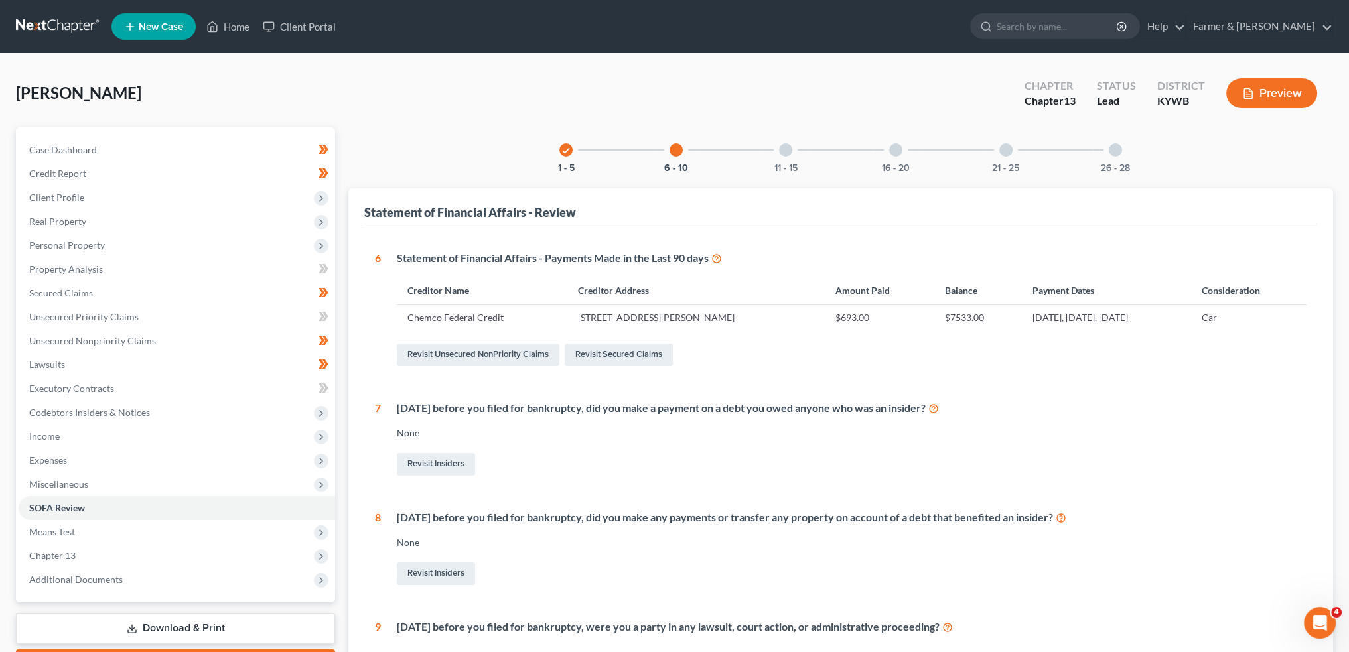
click at [785, 145] on div at bounding box center [785, 149] width 13 height 13
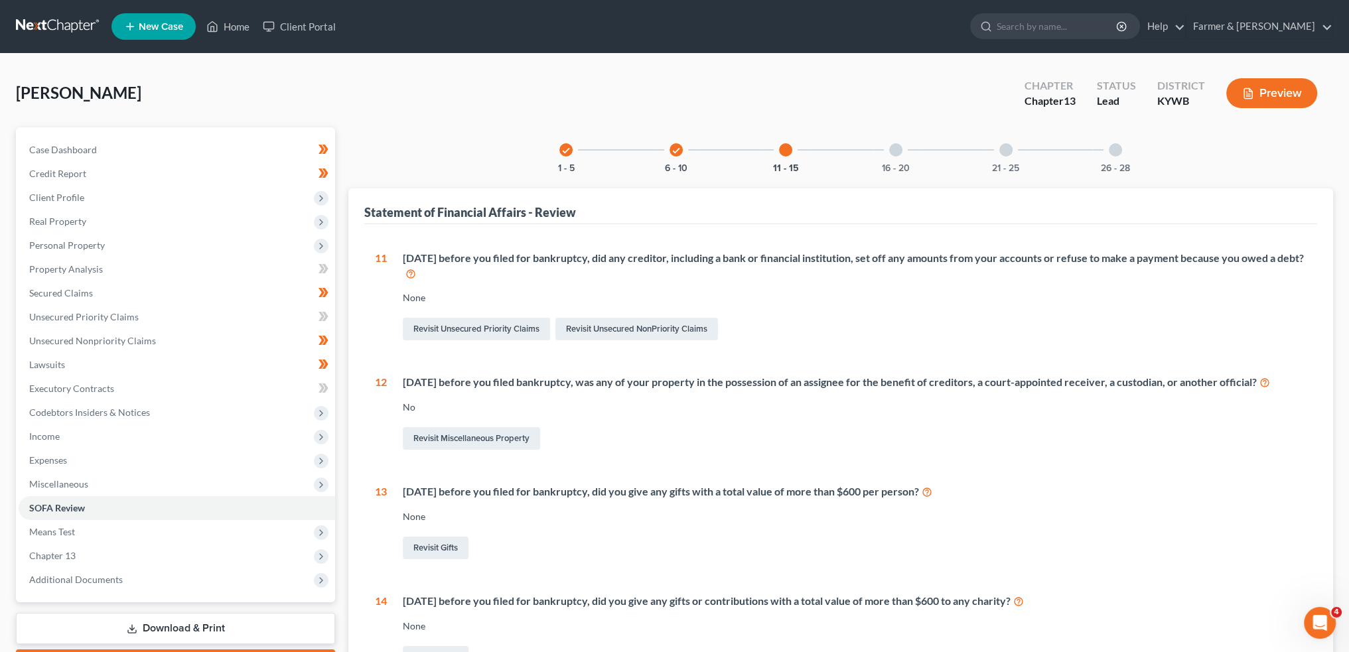
click at [893, 148] on div at bounding box center [895, 149] width 13 height 13
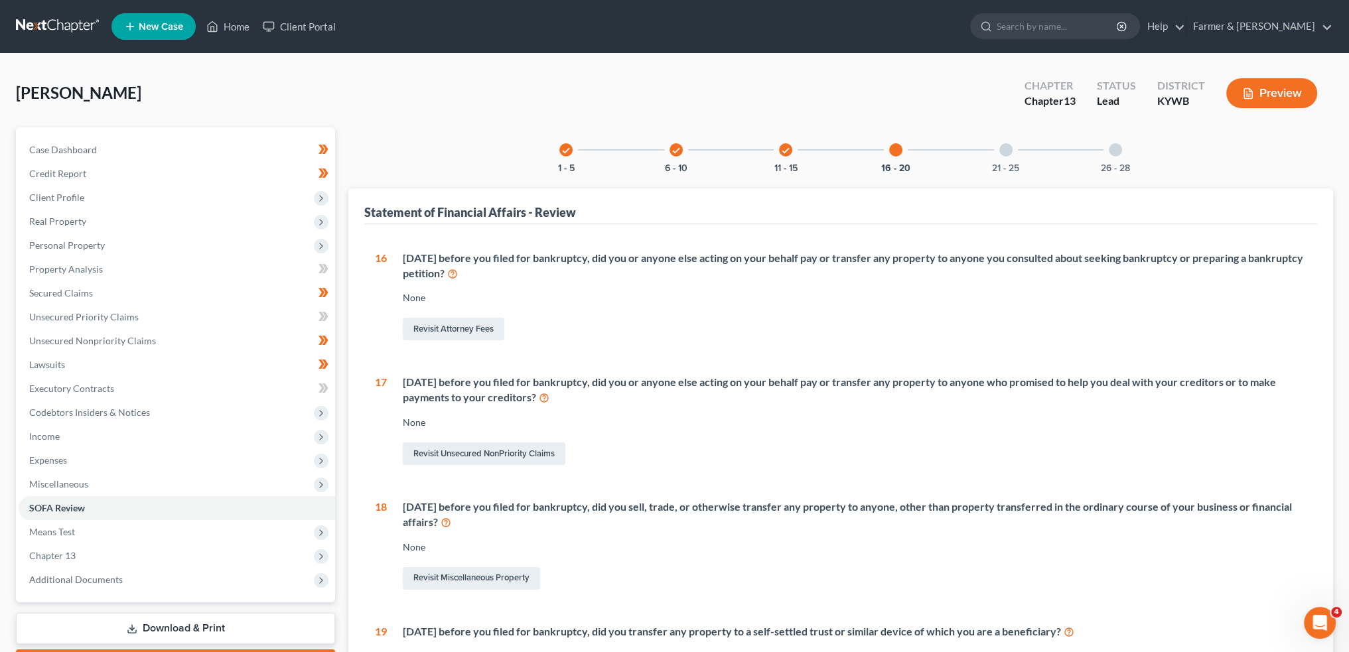
click at [1004, 151] on div at bounding box center [1006, 149] width 13 height 13
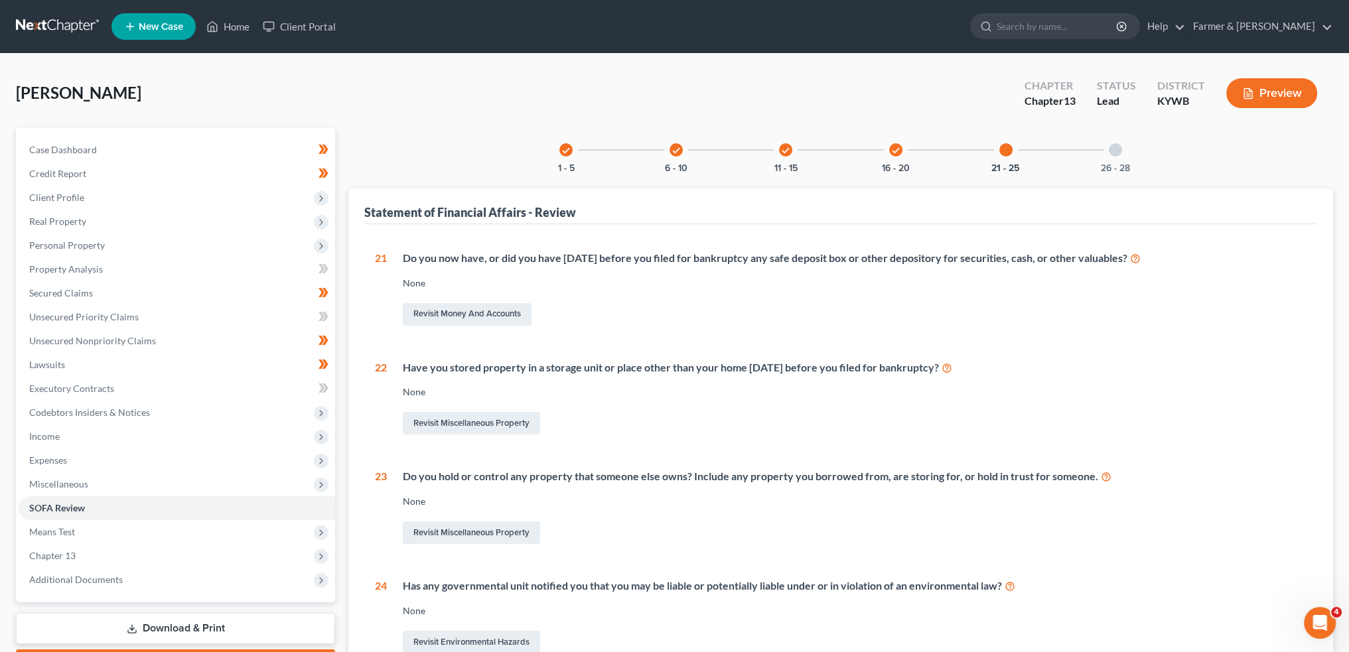
click at [1118, 153] on div at bounding box center [1115, 149] width 13 height 13
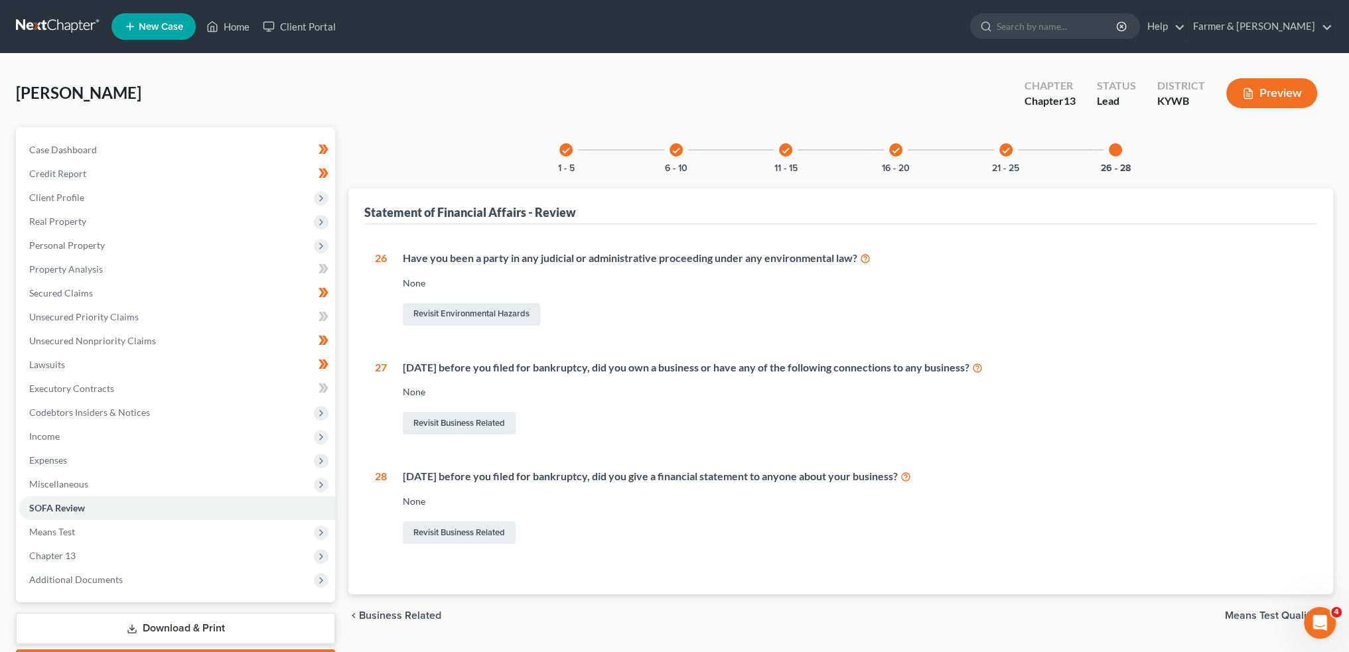
scroll to position [76, 0]
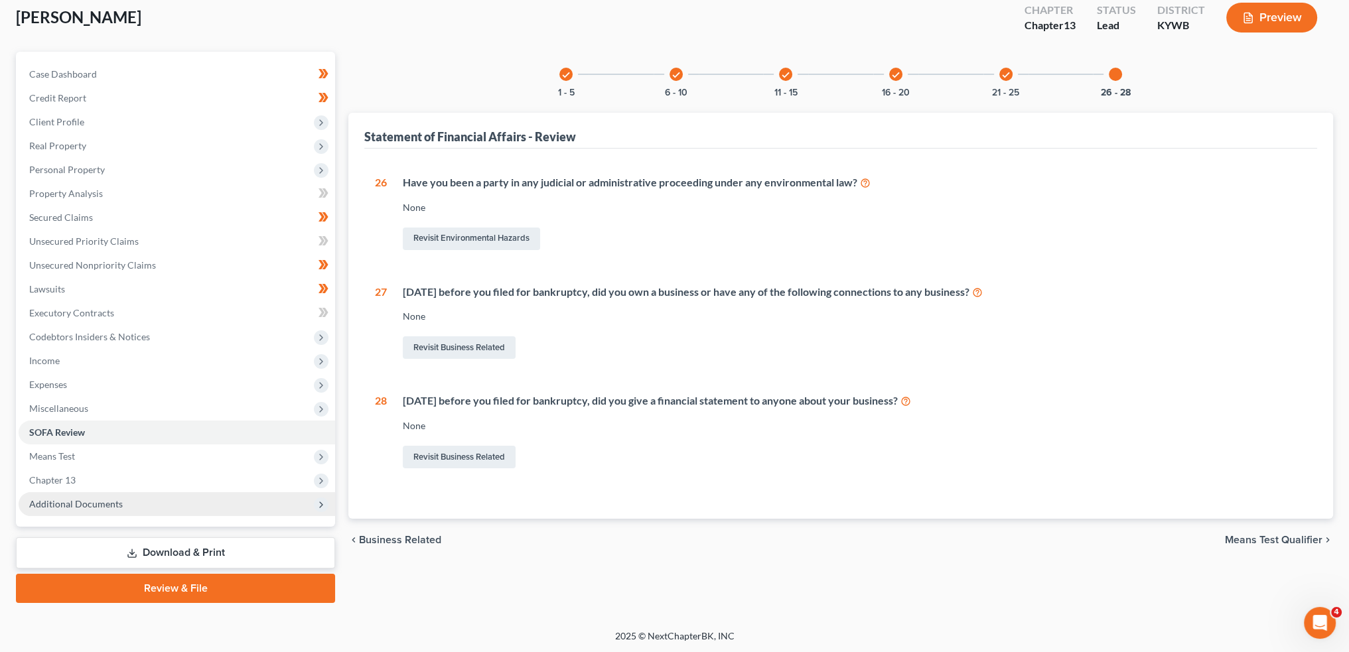
click at [218, 504] on span "Additional Documents" at bounding box center [177, 504] width 317 height 24
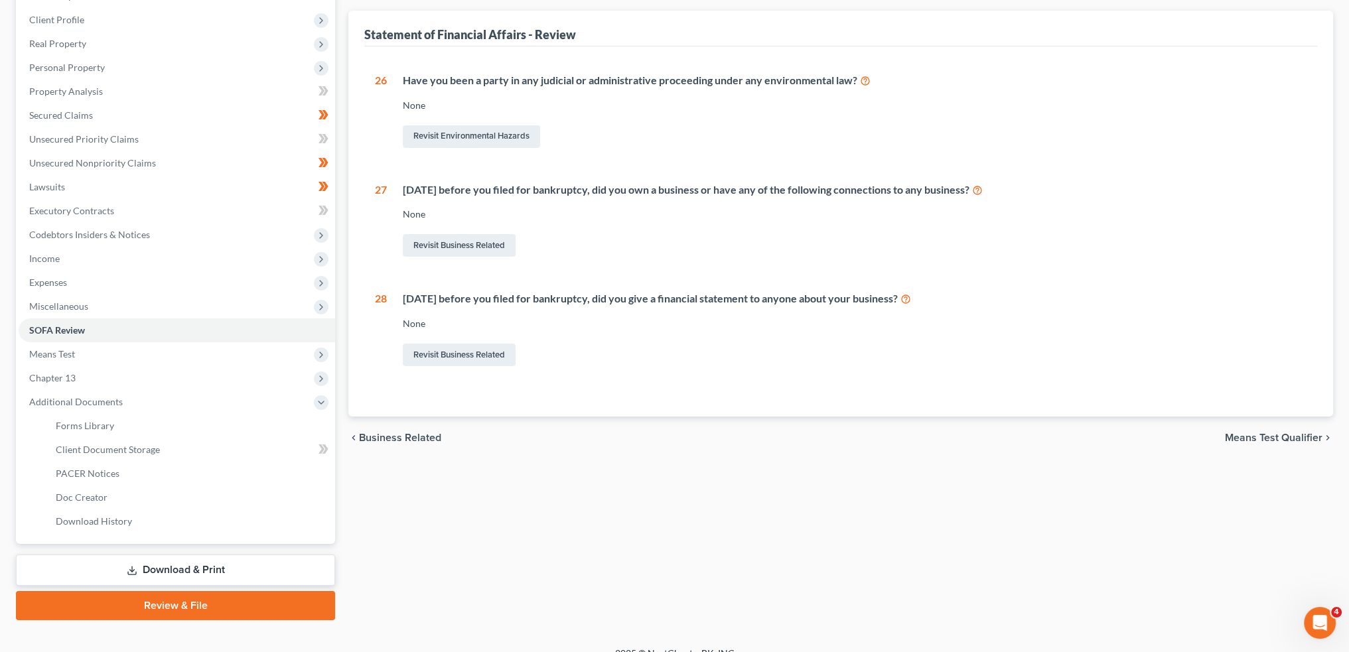
scroll to position [195, 0]
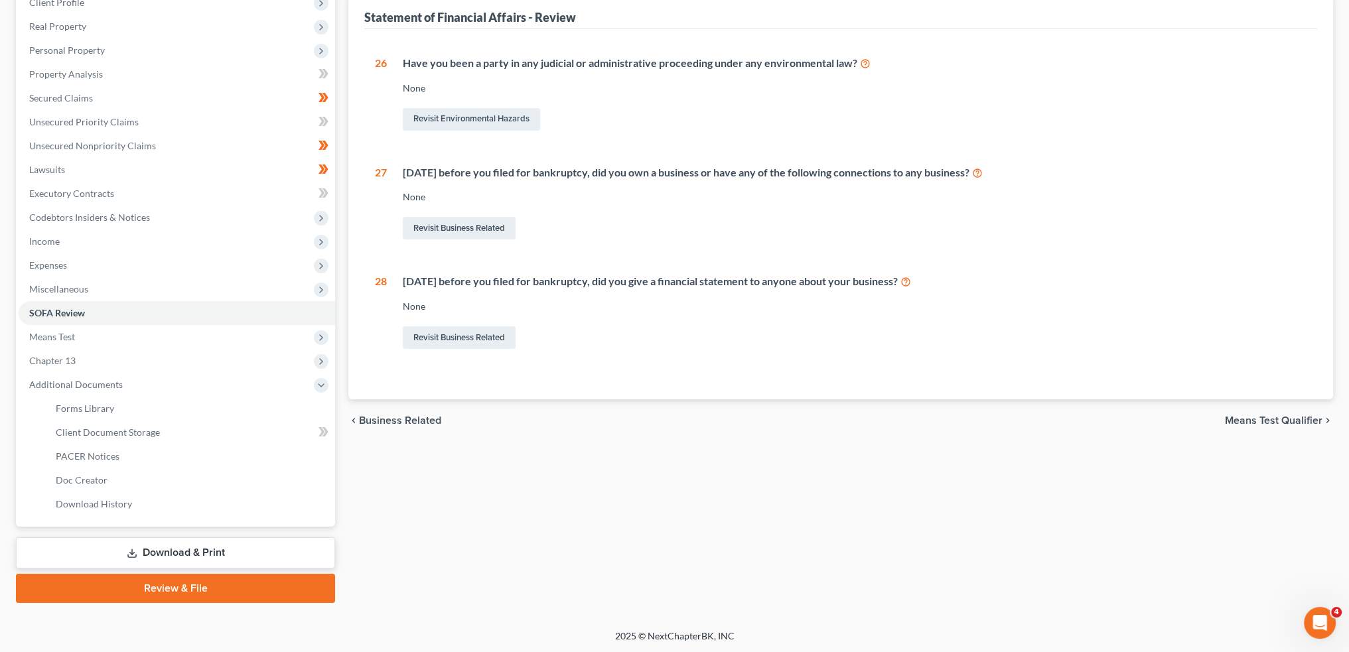
click at [135, 586] on link "Review & File" at bounding box center [175, 588] width 319 height 29
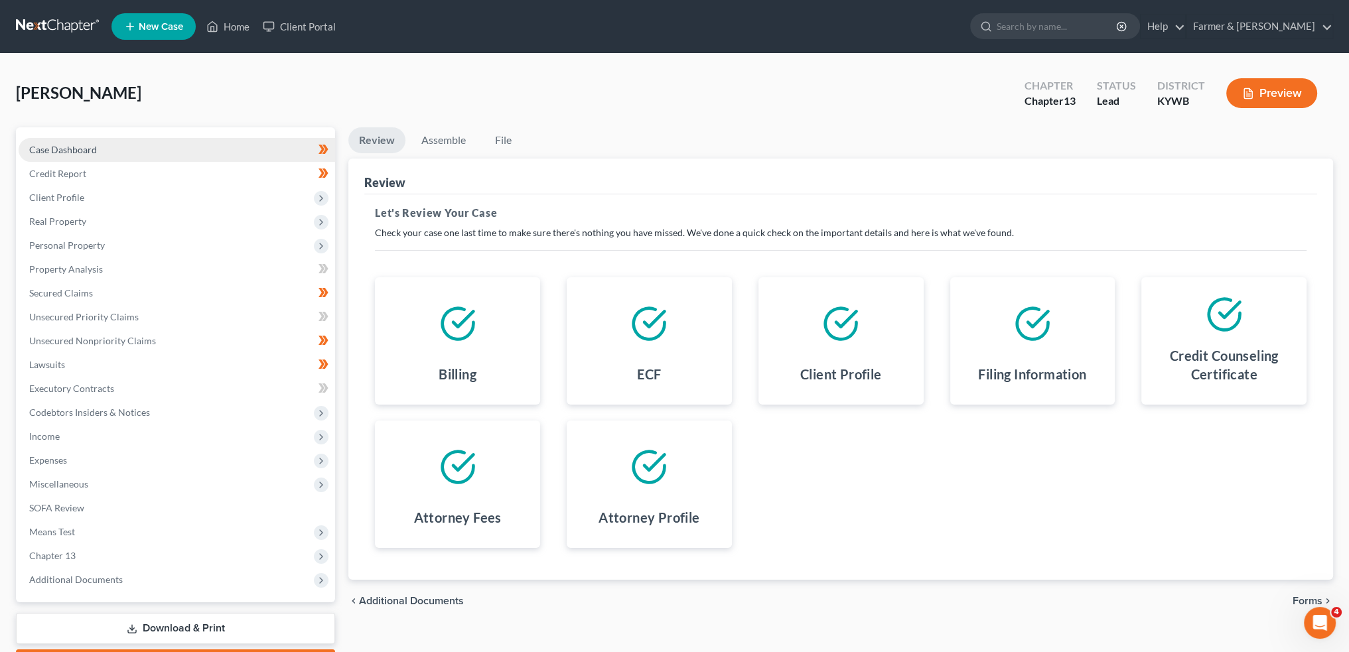
click at [110, 153] on link "Case Dashboard" at bounding box center [177, 150] width 317 height 24
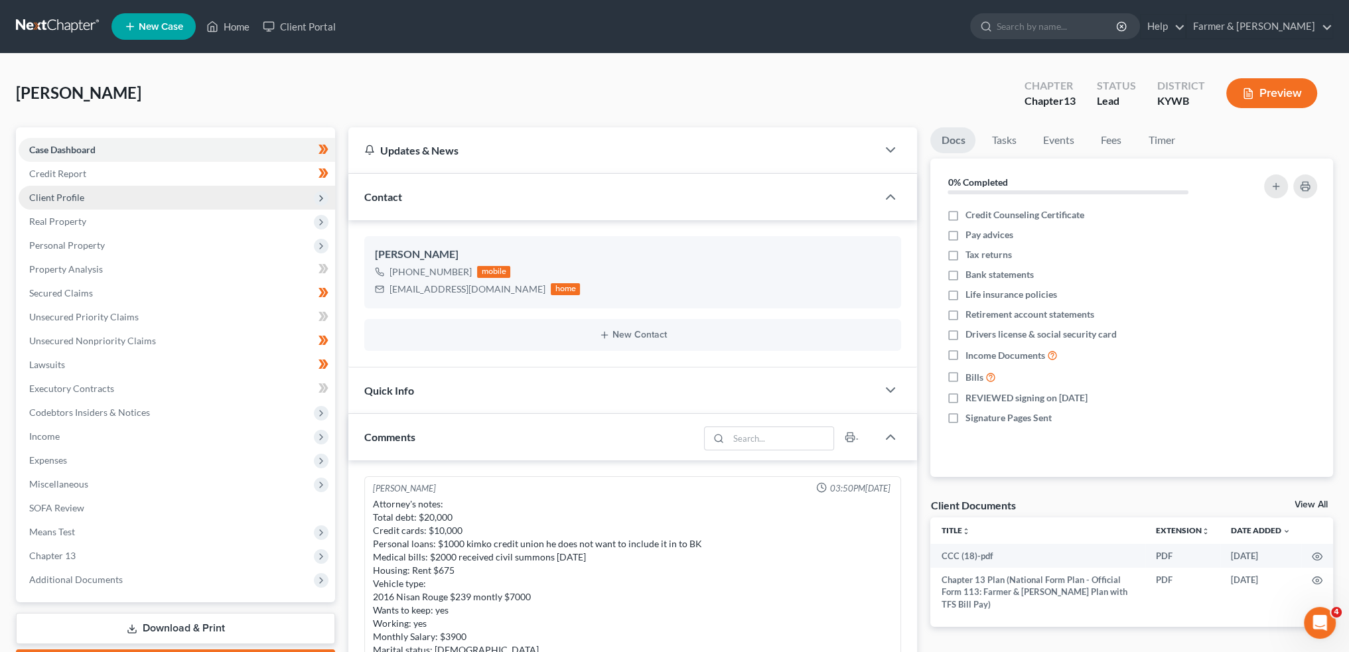
scroll to position [377, 0]
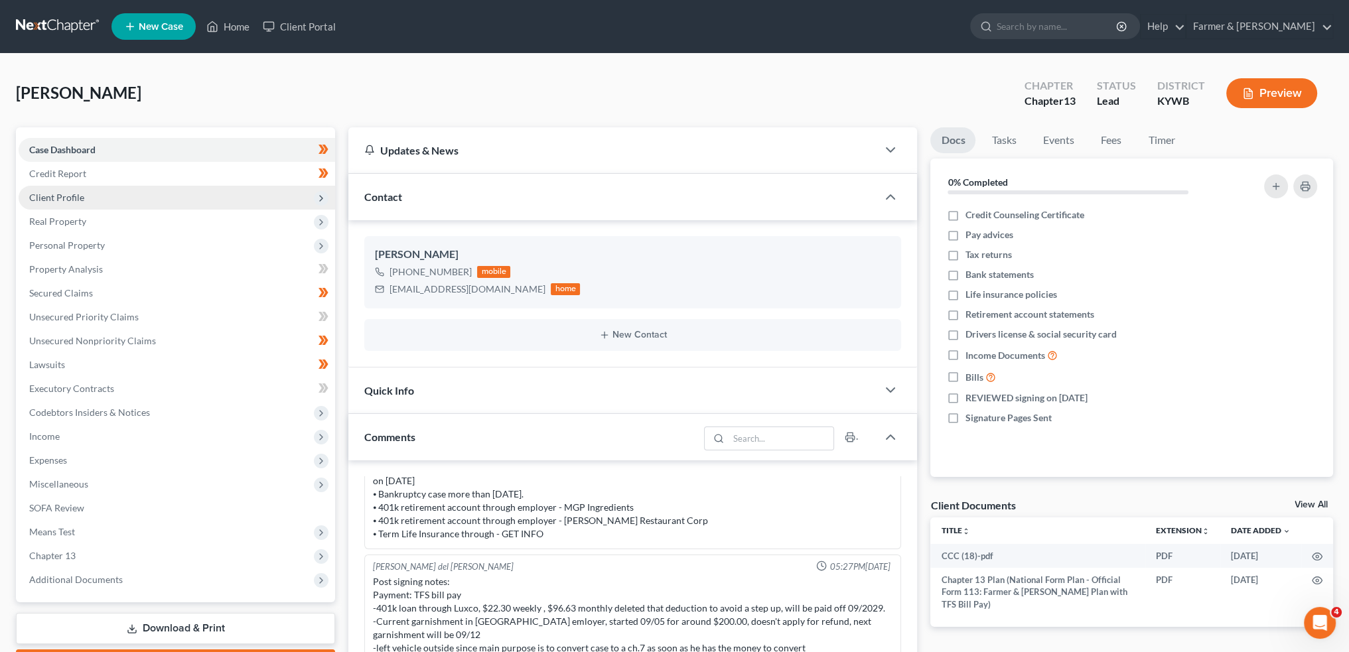
click at [146, 201] on span "Client Profile" at bounding box center [177, 198] width 317 height 24
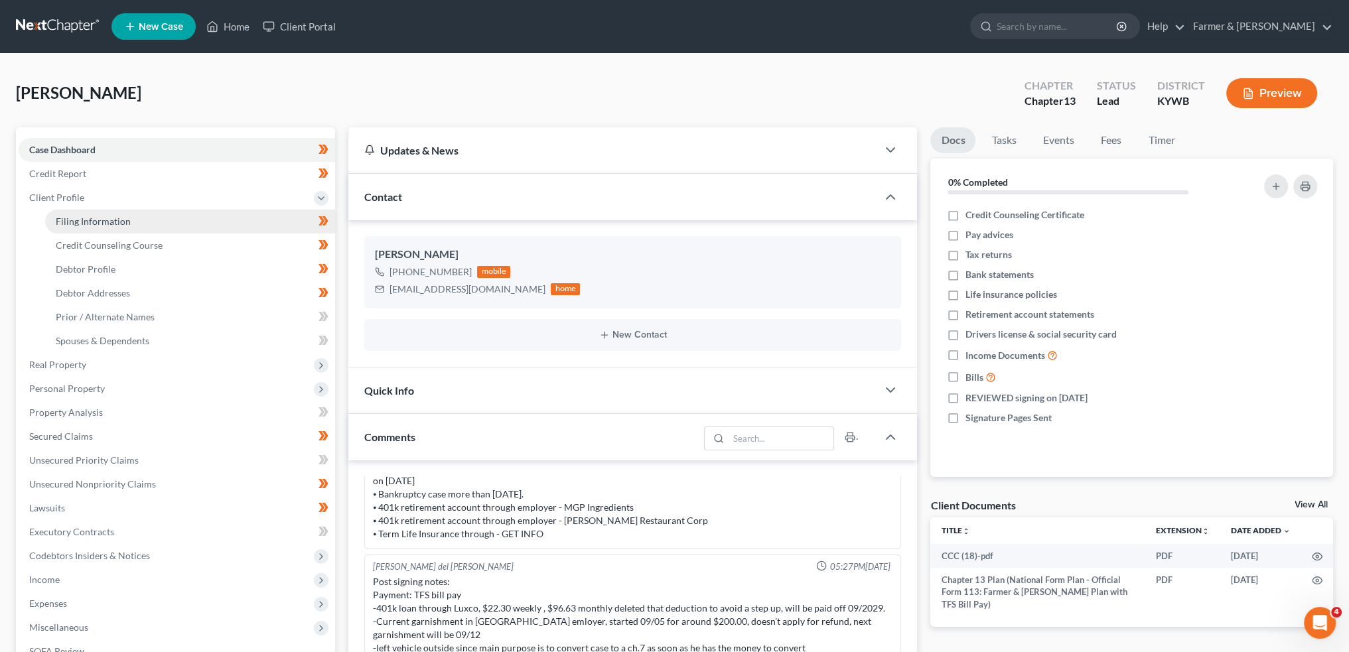
click at [151, 225] on link "Filing Information" at bounding box center [190, 222] width 290 height 24
select select "1"
select select "0"
select select "3"
select select "33"
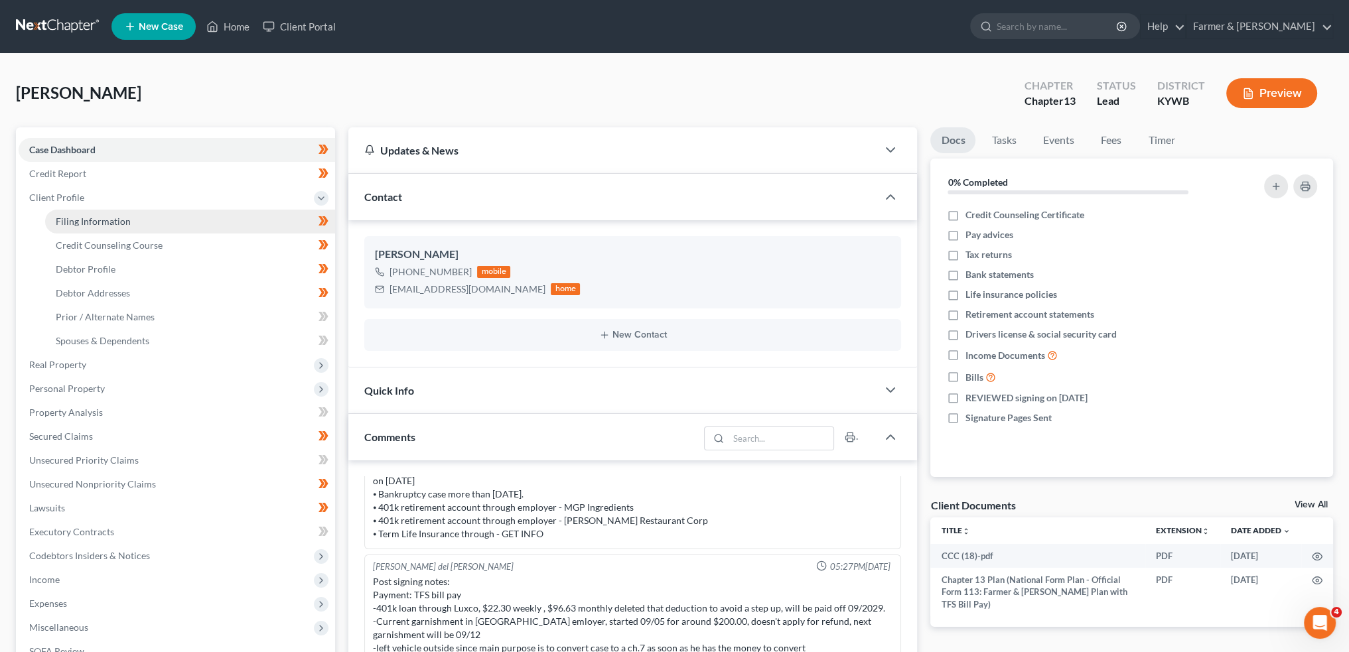
select select "0"
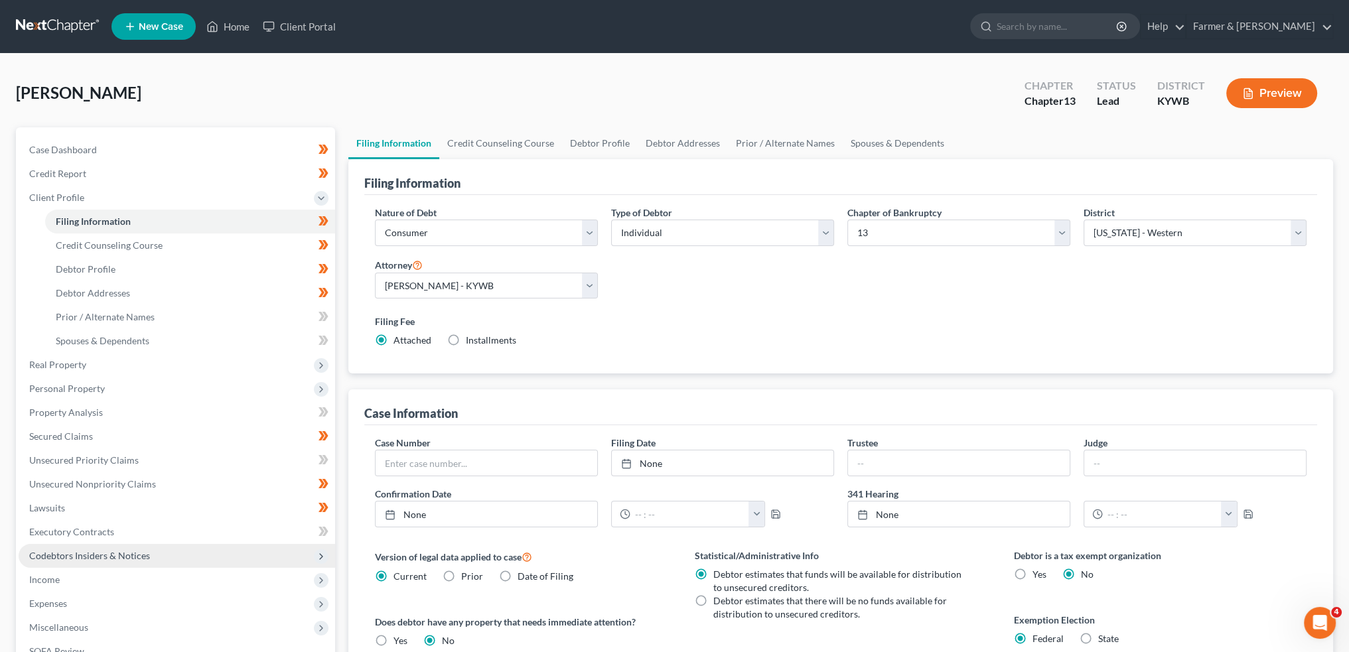
scroll to position [220, 0]
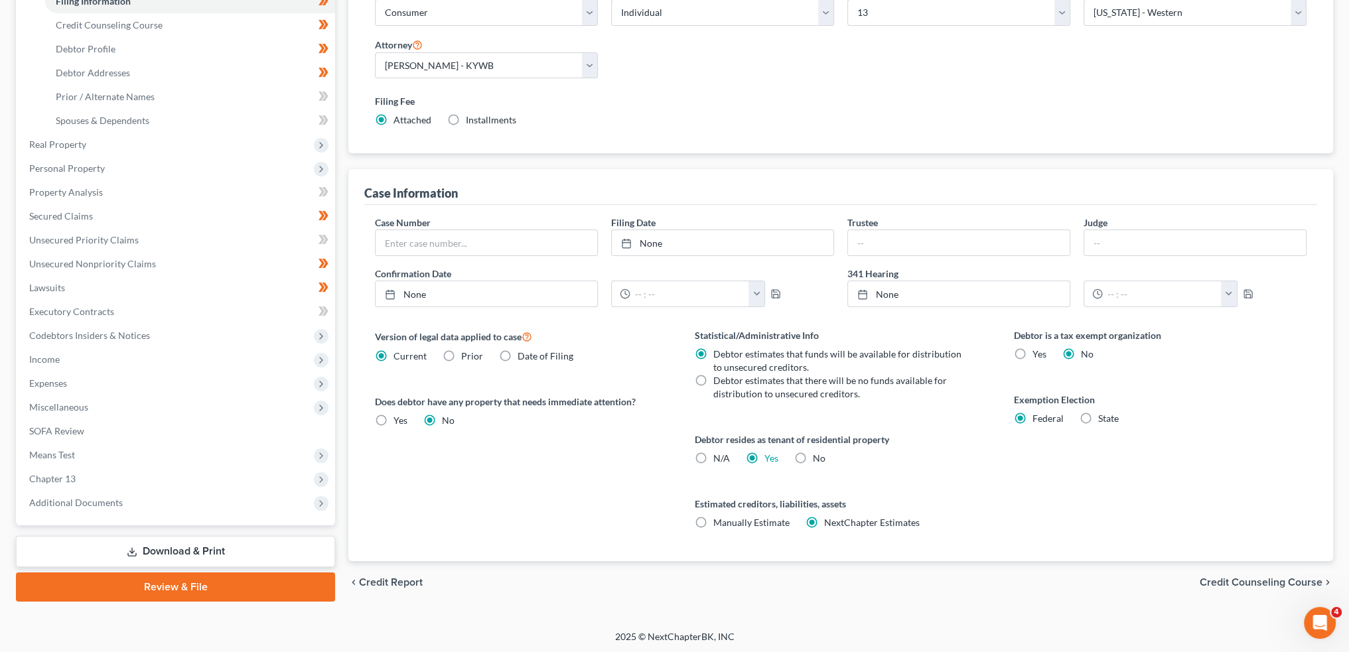
click at [147, 591] on link "Review & File" at bounding box center [175, 587] width 319 height 29
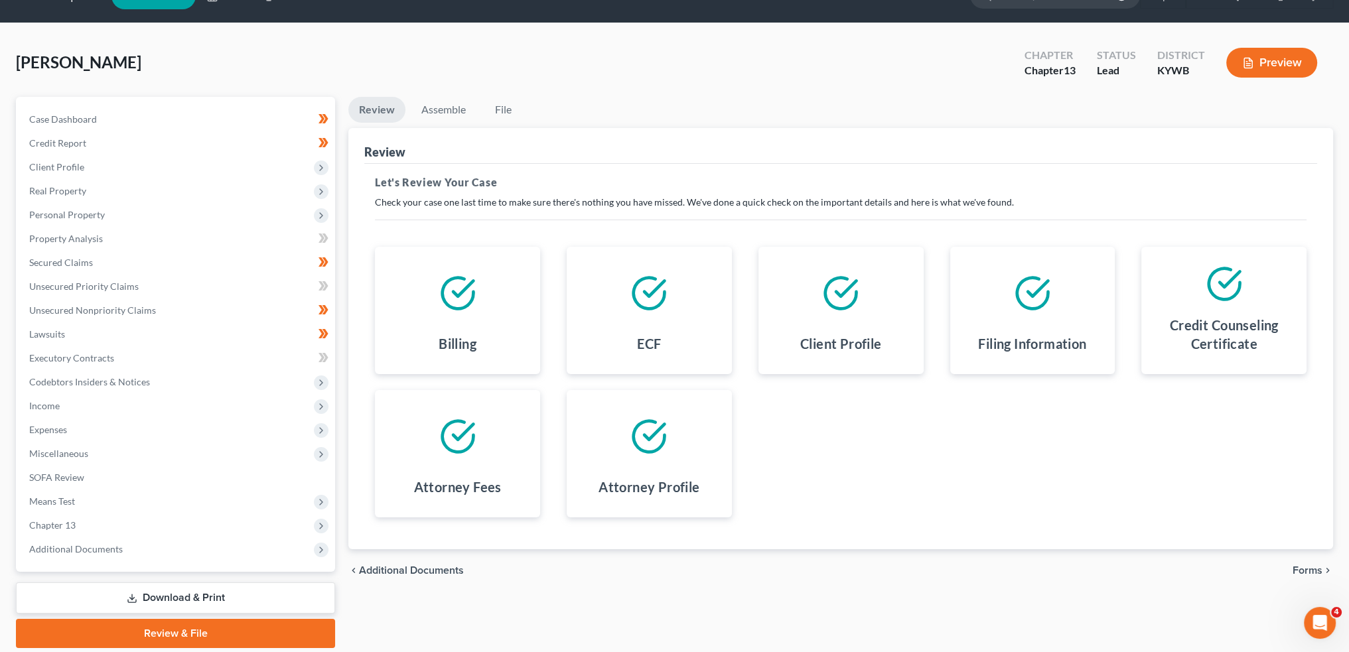
scroll to position [76, 0]
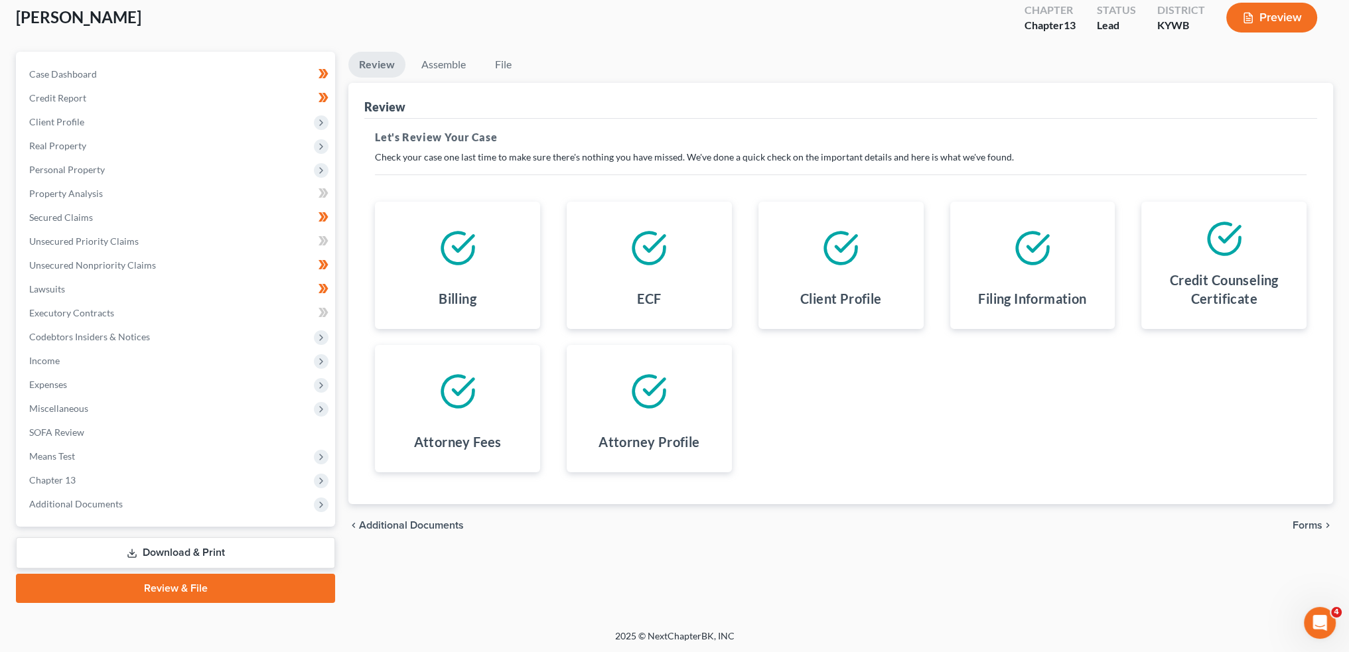
click at [1306, 526] on span "Forms" at bounding box center [1308, 525] width 30 height 11
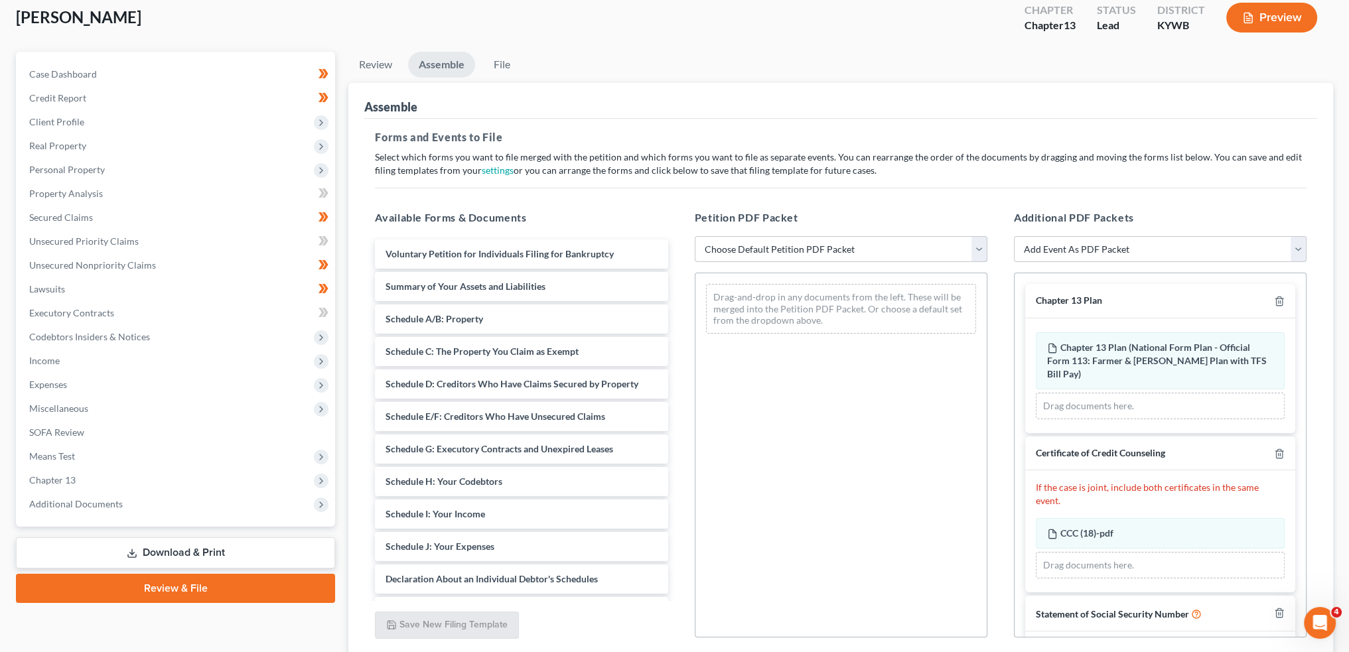
drag, startPoint x: 844, startPoint y: 248, endPoint x: 810, endPoint y: 260, distance: 35.9
click at [844, 248] on select "Choose Default Petition PDF Packet Emergency Filing (Voluntary Petition and Cre…" at bounding box center [841, 249] width 293 height 27
select select "1"
click at [695, 236] on select "Choose Default Petition PDF Packet Emergency Filing (Voluntary Petition and Cre…" at bounding box center [841, 249] width 293 height 27
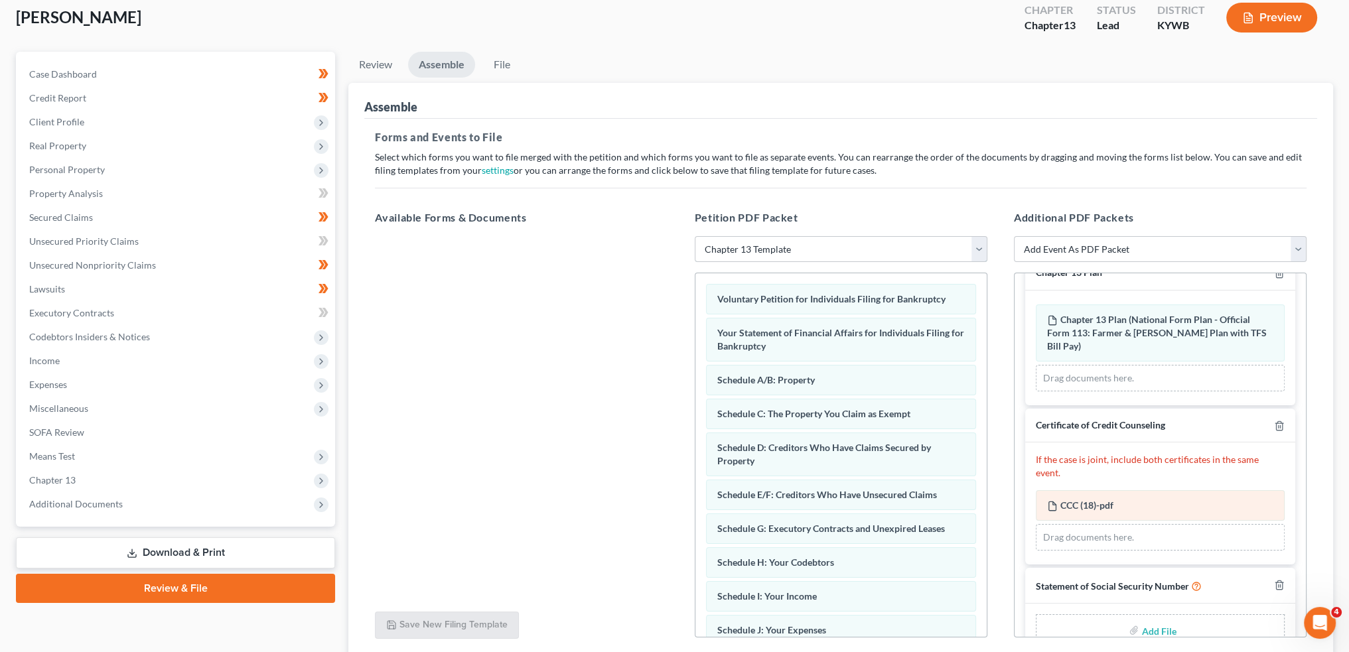
scroll to position [42, 0]
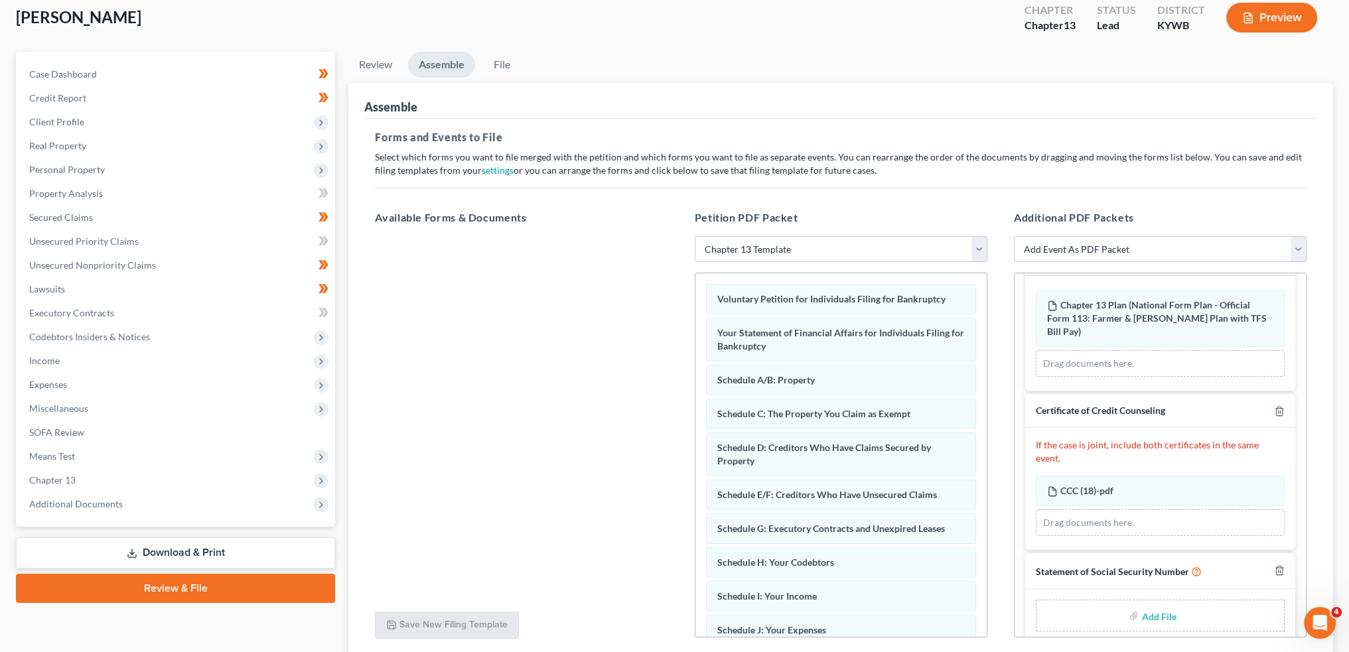
click at [1142, 604] on input "file" at bounding box center [1158, 616] width 32 height 24
type input "C:\fakepath\SSN to Sign.pdf"
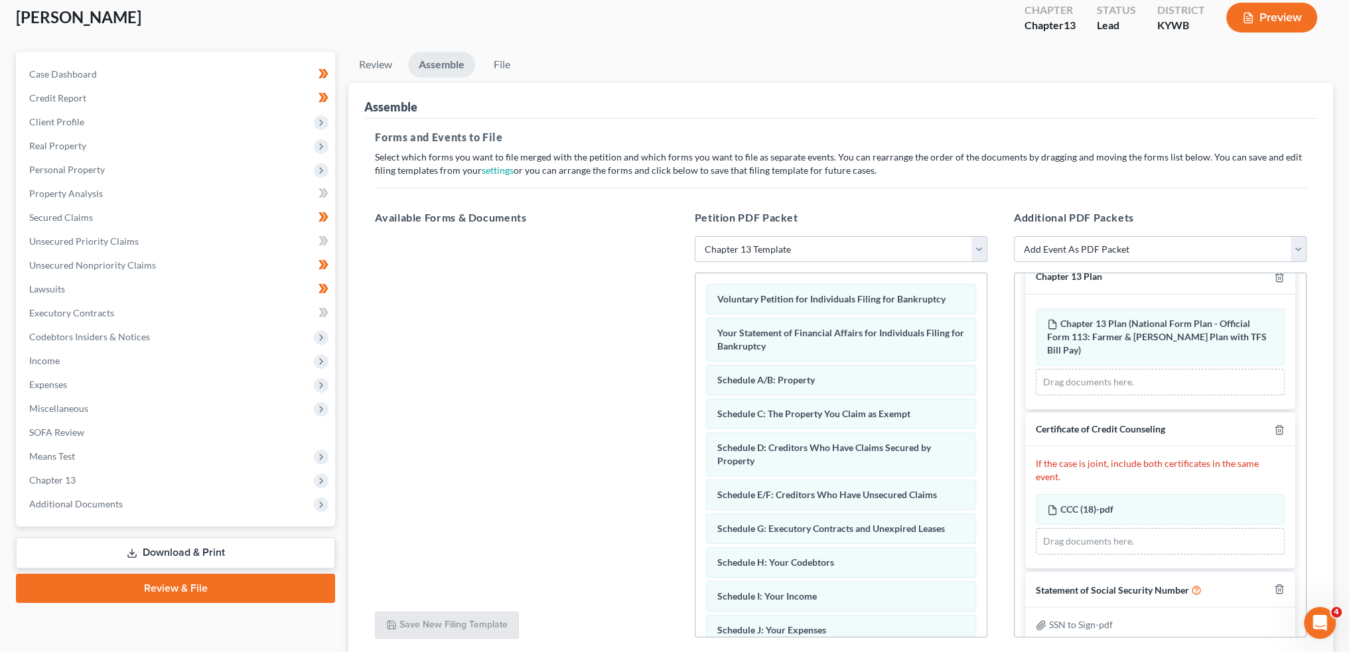
scroll to position [179, 0]
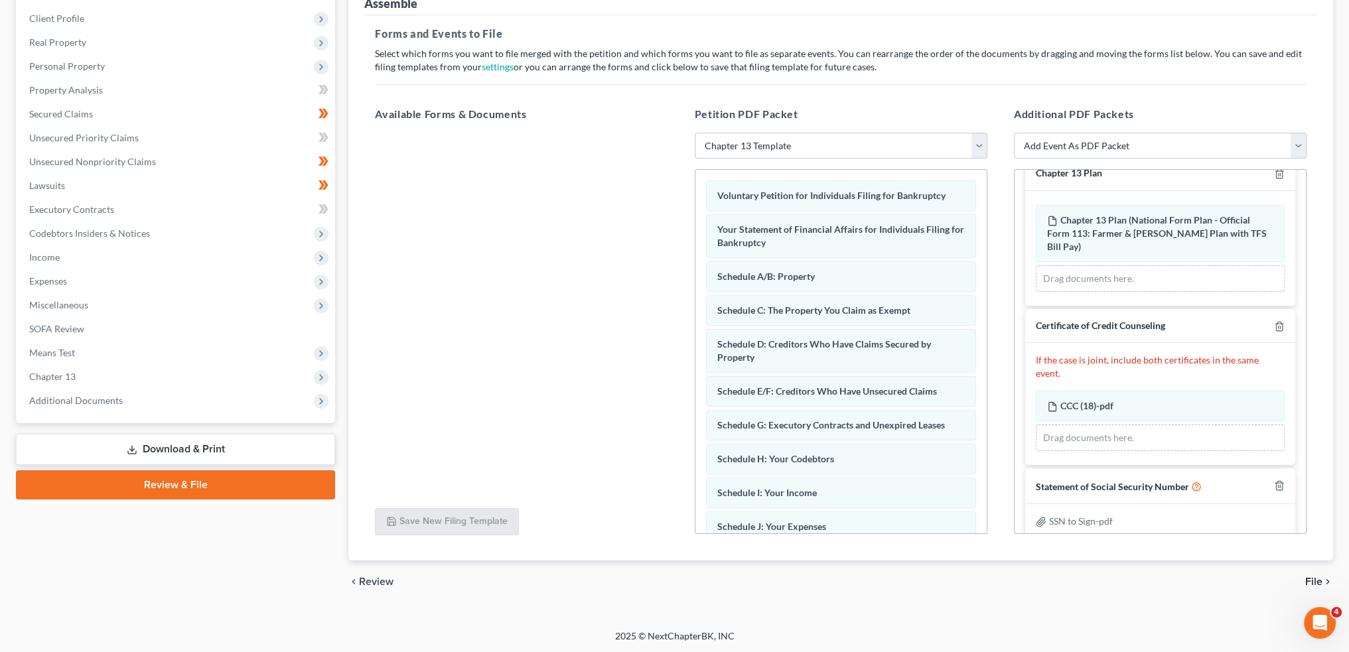
click at [1314, 583] on span "File" at bounding box center [1314, 582] width 17 height 11
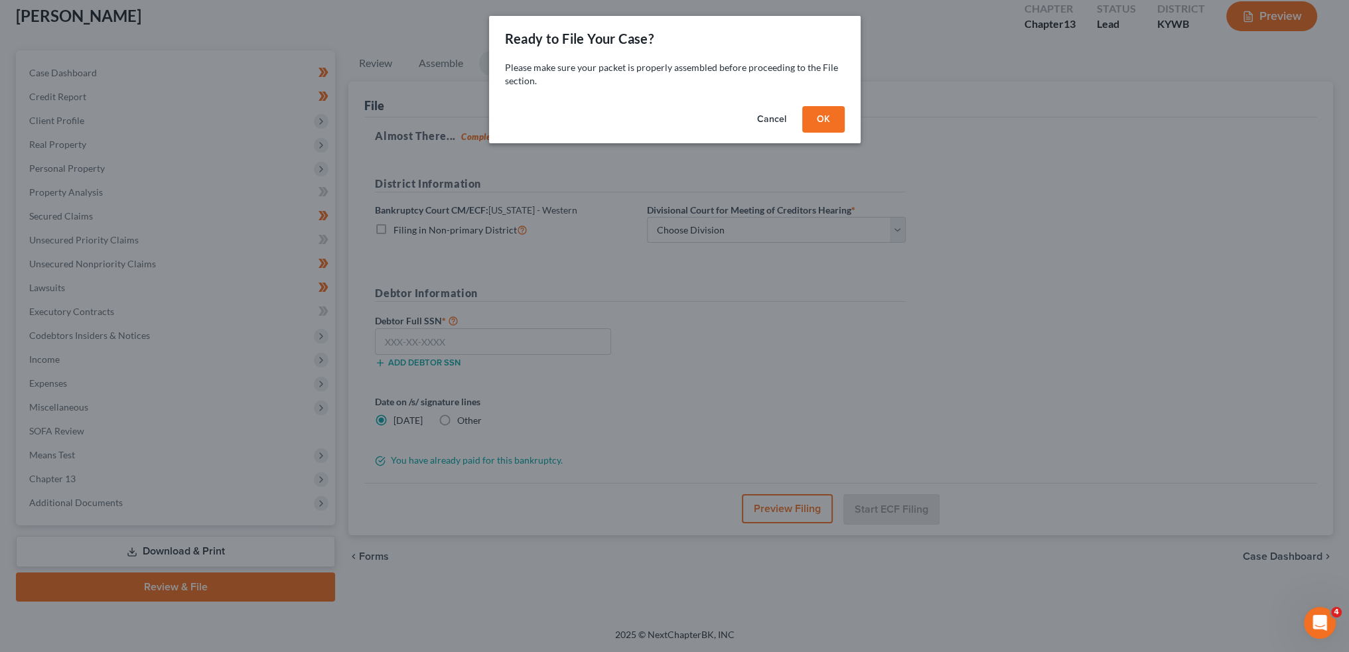
scroll to position [76, 0]
click at [821, 117] on button "OK" at bounding box center [828, 119] width 42 height 27
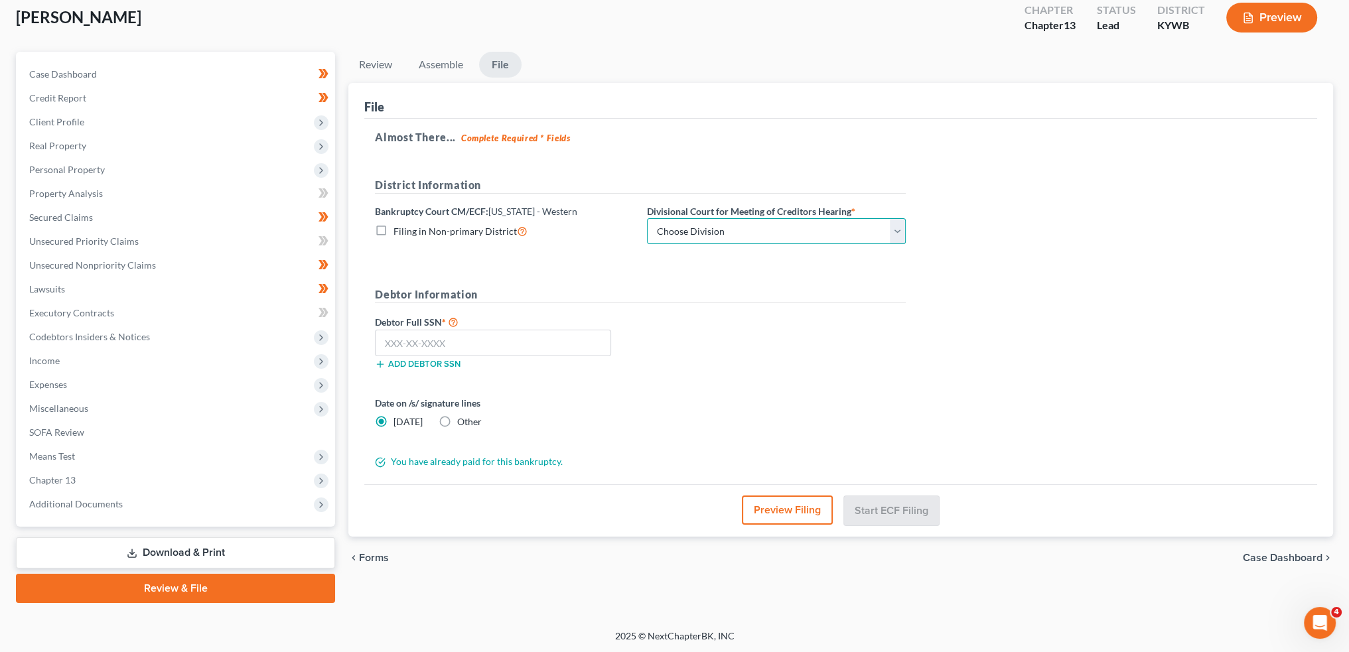
drag, startPoint x: 694, startPoint y: 227, endPoint x: 694, endPoint y: 241, distance: 13.9
click at [694, 227] on select "Choose Division Bowling Green Louisville Owensboro Paducah" at bounding box center [776, 231] width 259 height 27
select select "1"
click at [647, 218] on select "Choose Division Bowling Green Louisville Owensboro Paducah" at bounding box center [776, 231] width 259 height 27
click at [467, 338] on input "text" at bounding box center [493, 343] width 236 height 27
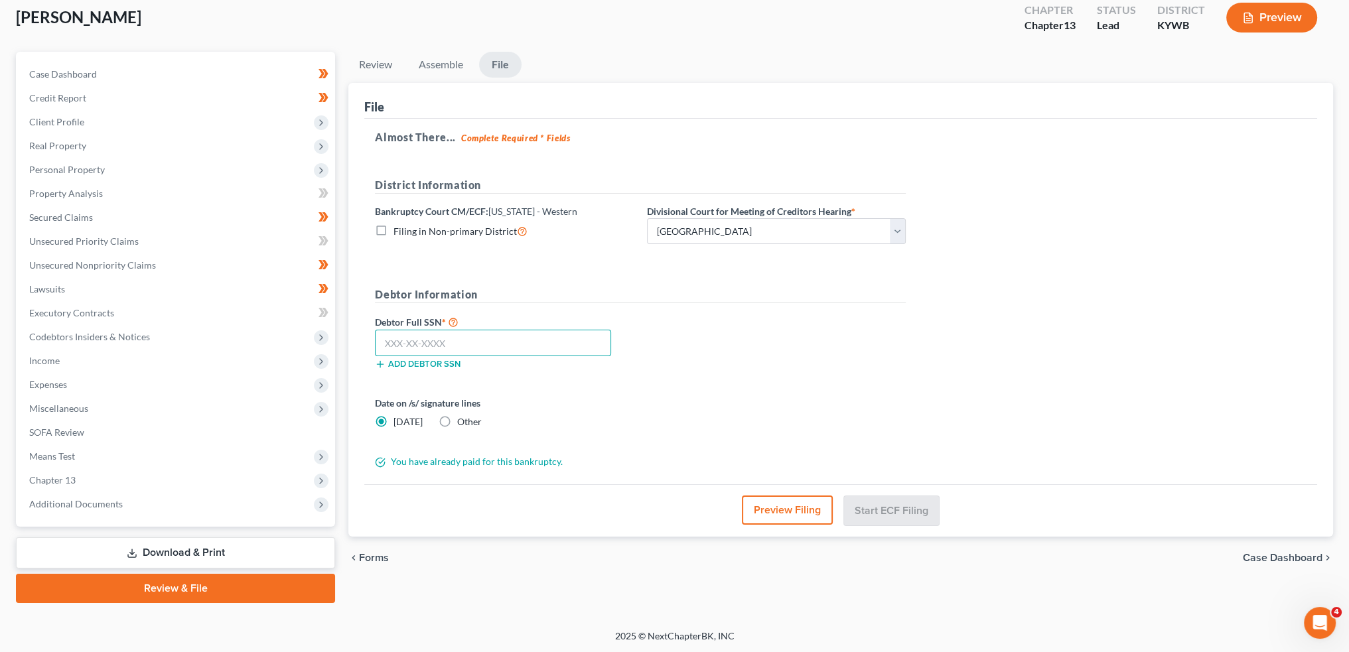
paste input "403-35-6895"
type input "403-35-6895"
drag, startPoint x: 915, startPoint y: 508, endPoint x: 907, endPoint y: 501, distance: 10.3
click at [915, 508] on button "Start ECF Filing" at bounding box center [891, 510] width 95 height 29
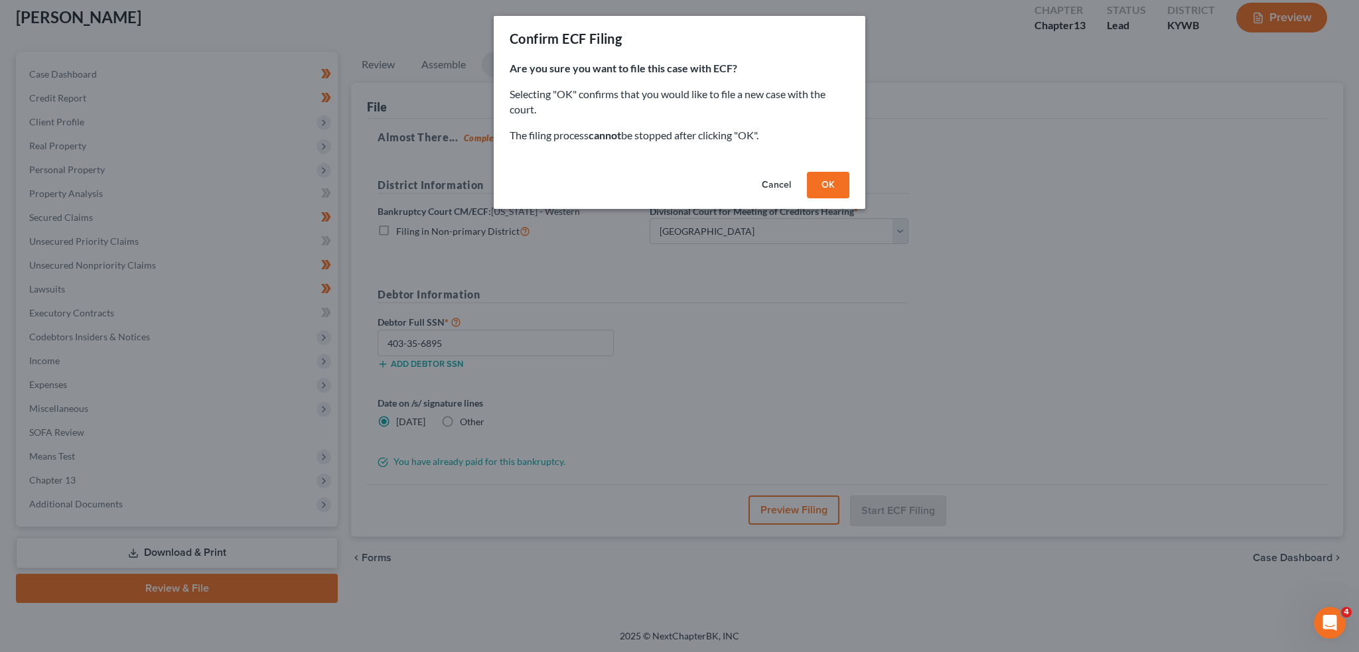
click at [824, 179] on button "OK" at bounding box center [828, 185] width 42 height 27
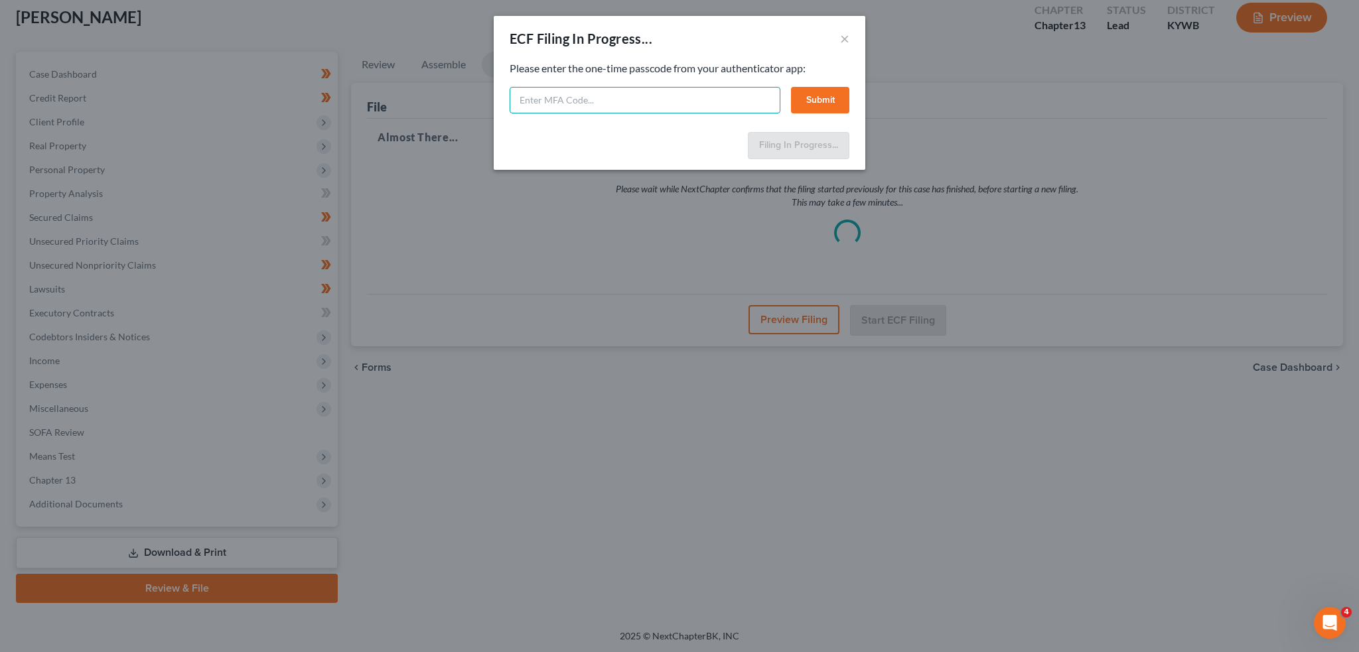
click at [577, 92] on input "text" at bounding box center [645, 100] width 271 height 27
type input "792931"
click at [832, 90] on button "Submit" at bounding box center [820, 100] width 58 height 27
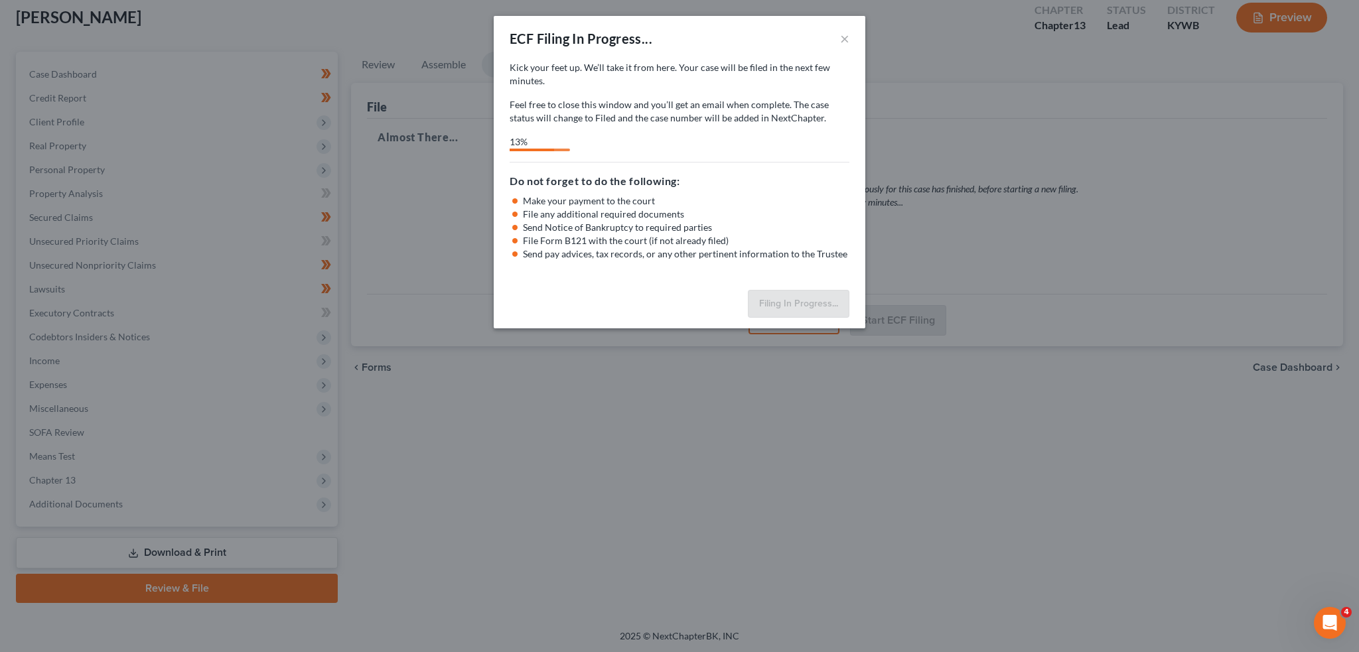
select select "1"
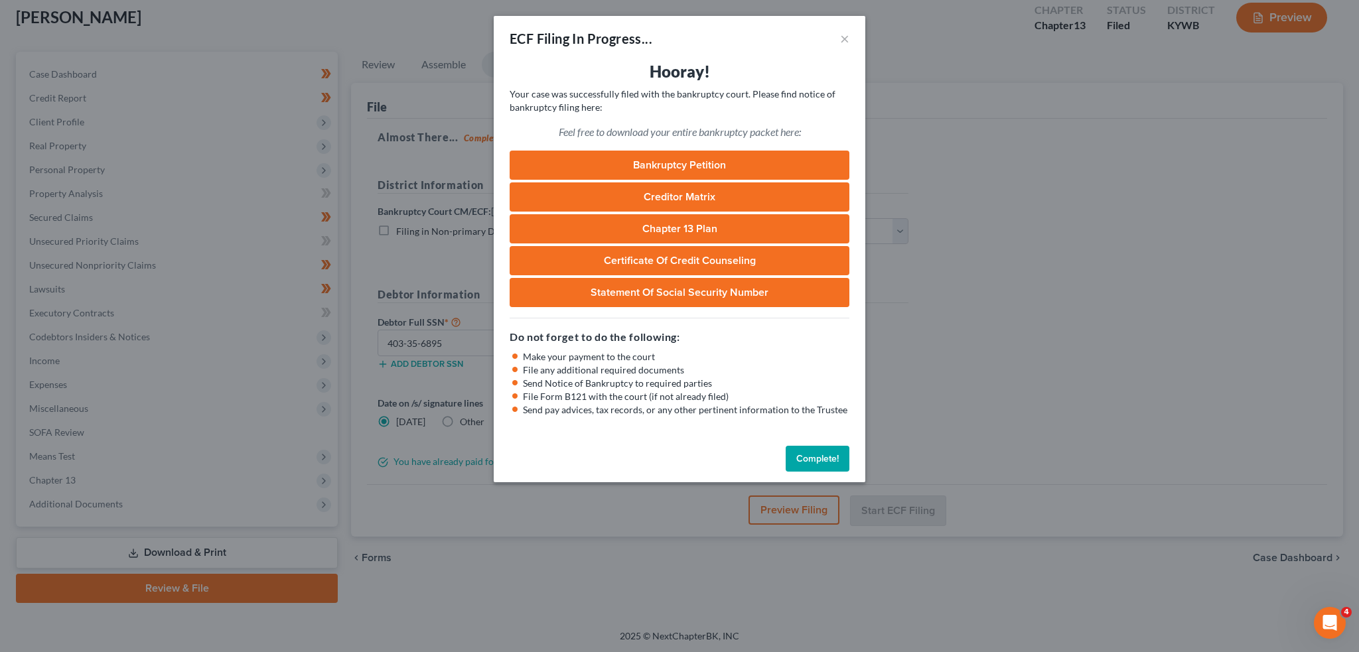
click at [818, 453] on button "Complete!" at bounding box center [818, 459] width 64 height 27
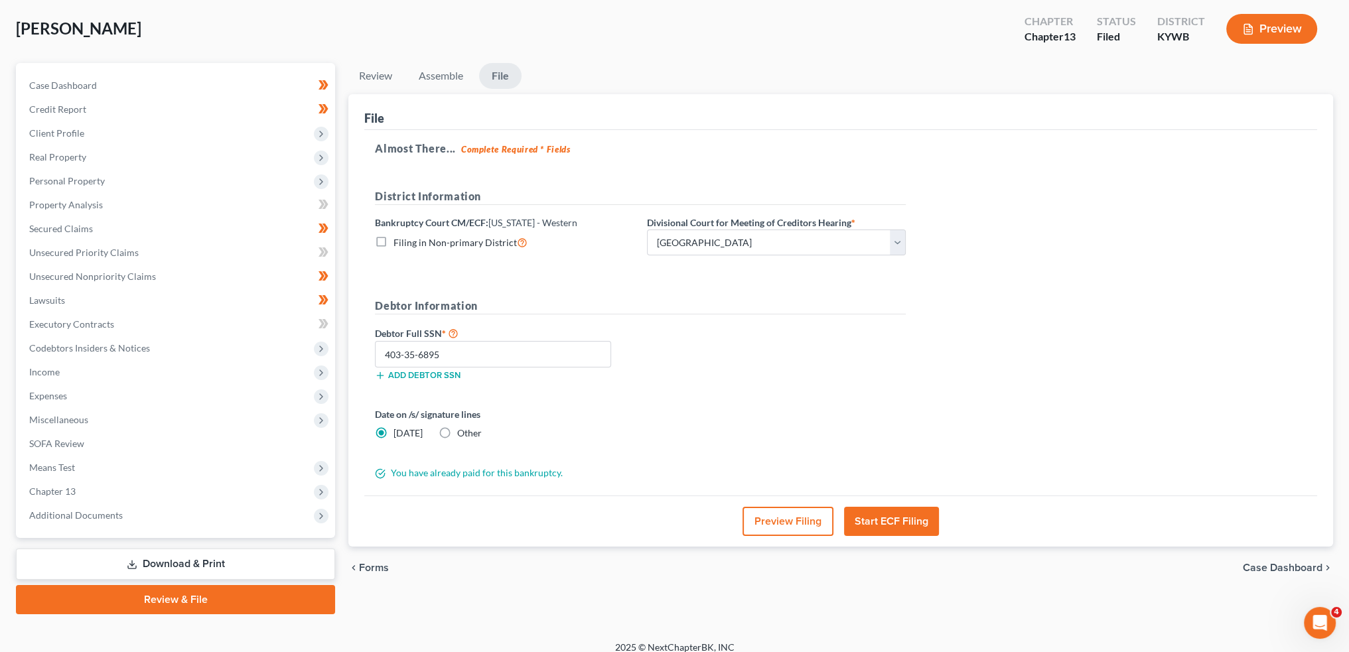
scroll to position [0, 0]
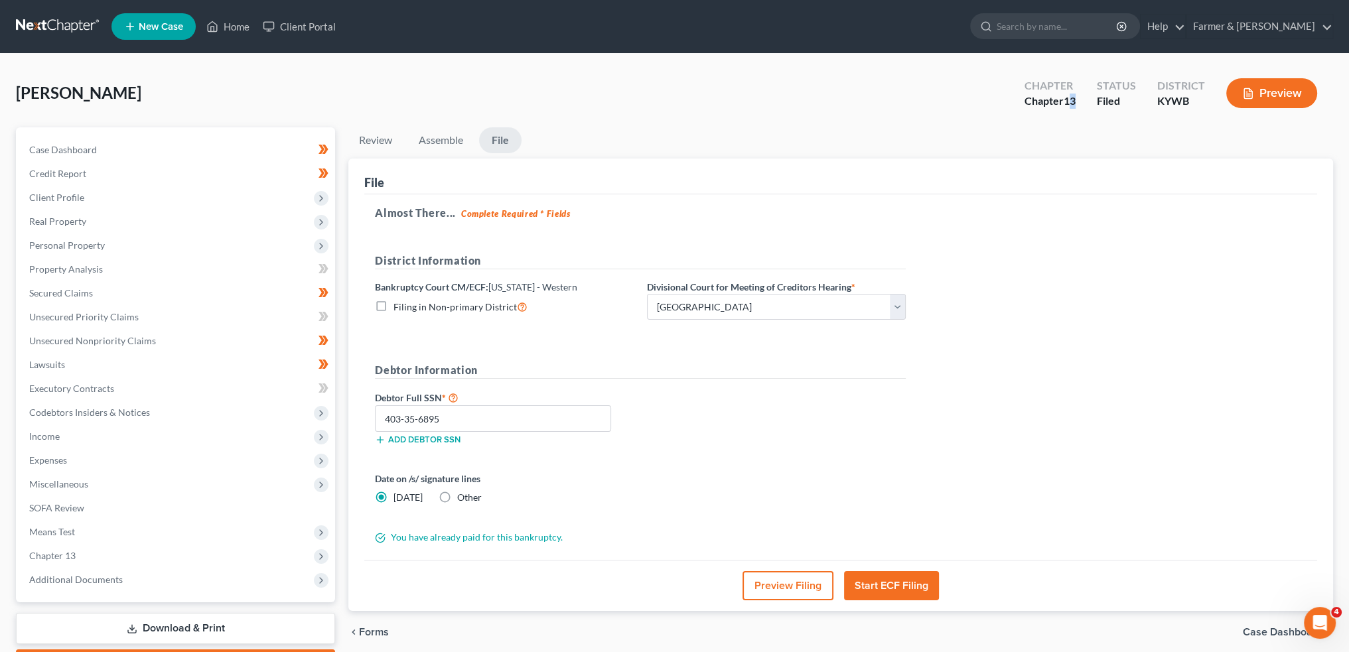
click at [1071, 105] on span "13" at bounding box center [1070, 100] width 12 height 13
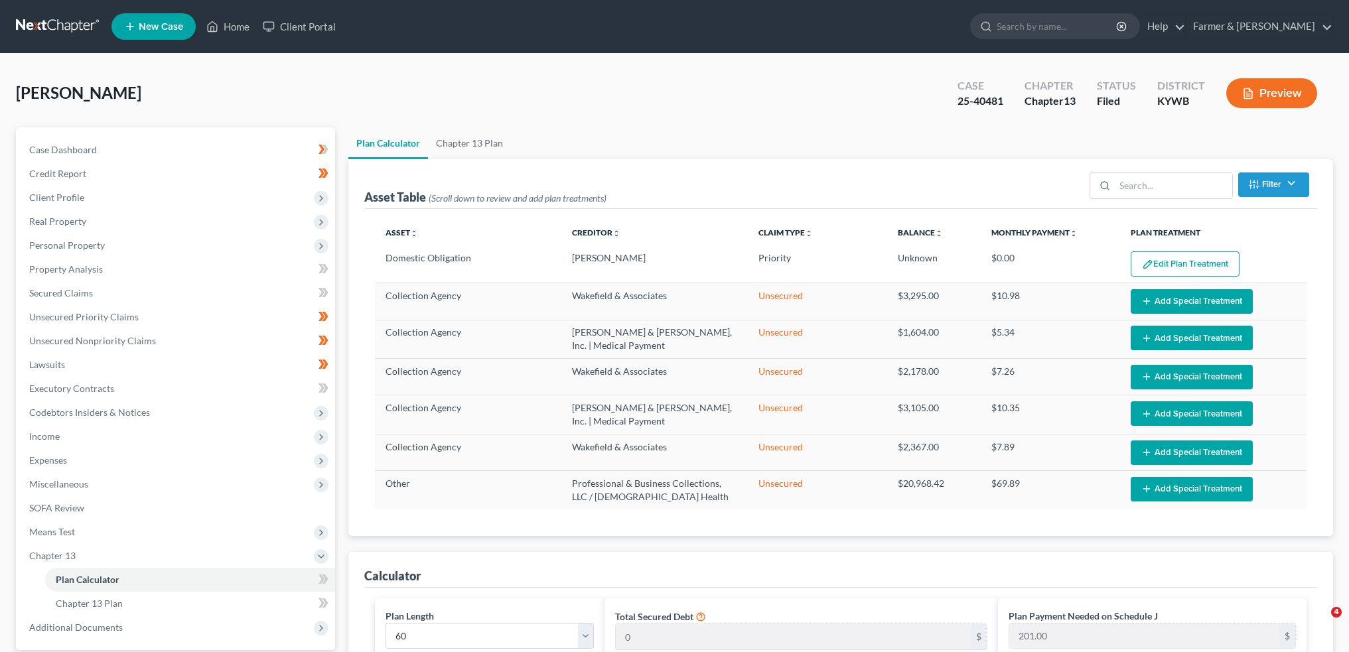
select select "59"
click at [221, 21] on link "Home" at bounding box center [228, 27] width 56 height 24
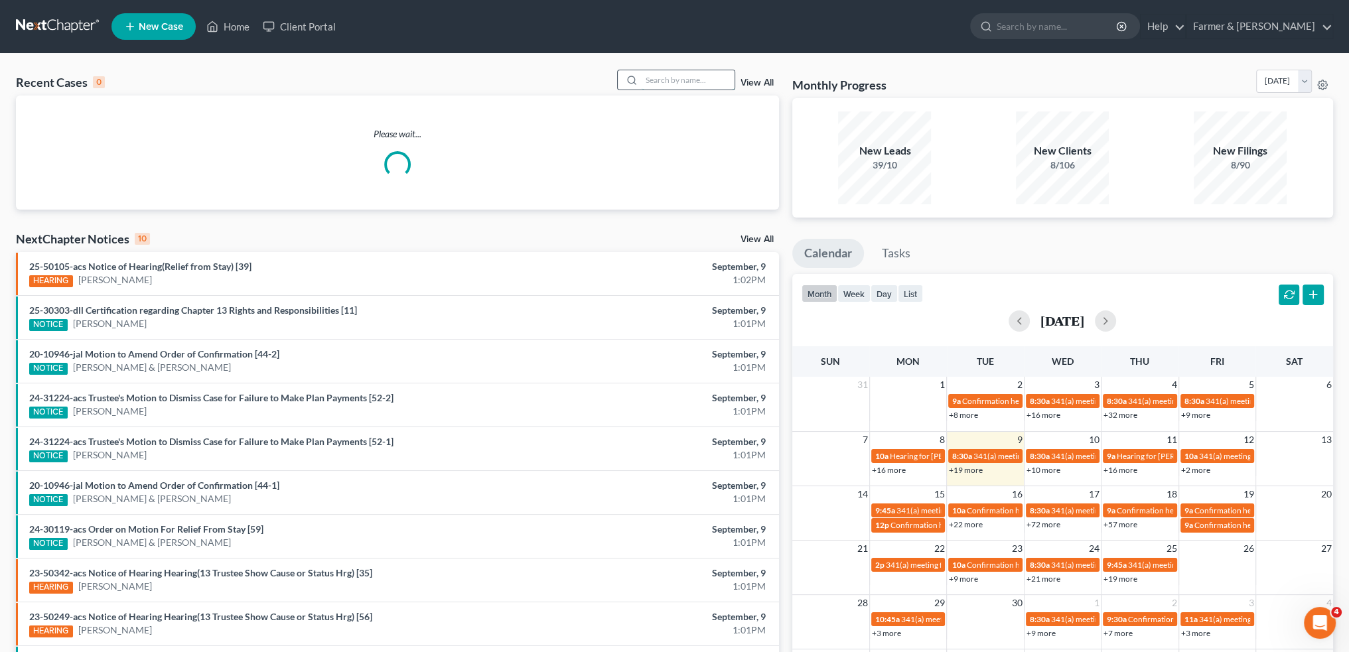
click at [674, 78] on input "search" at bounding box center [688, 79] width 93 height 19
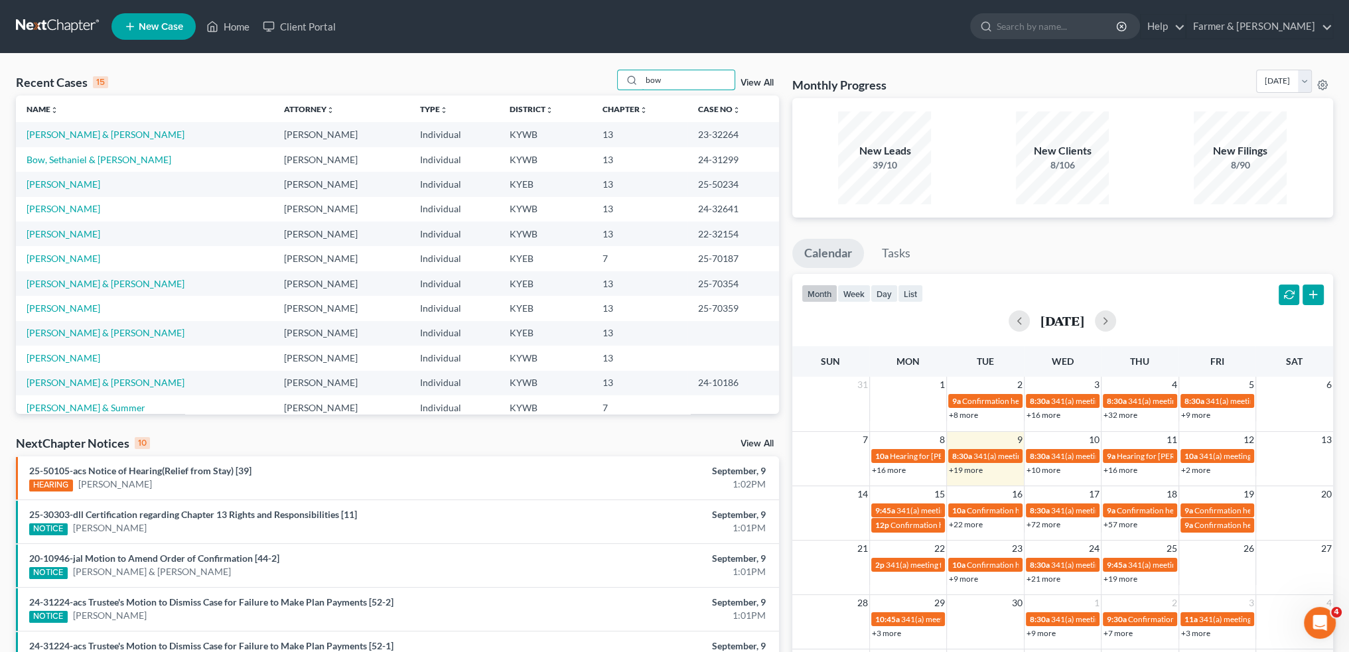
type input "bow"
click at [92, 162] on link "Bow, Sethaniel & [PERSON_NAME]" at bounding box center [99, 159] width 145 height 11
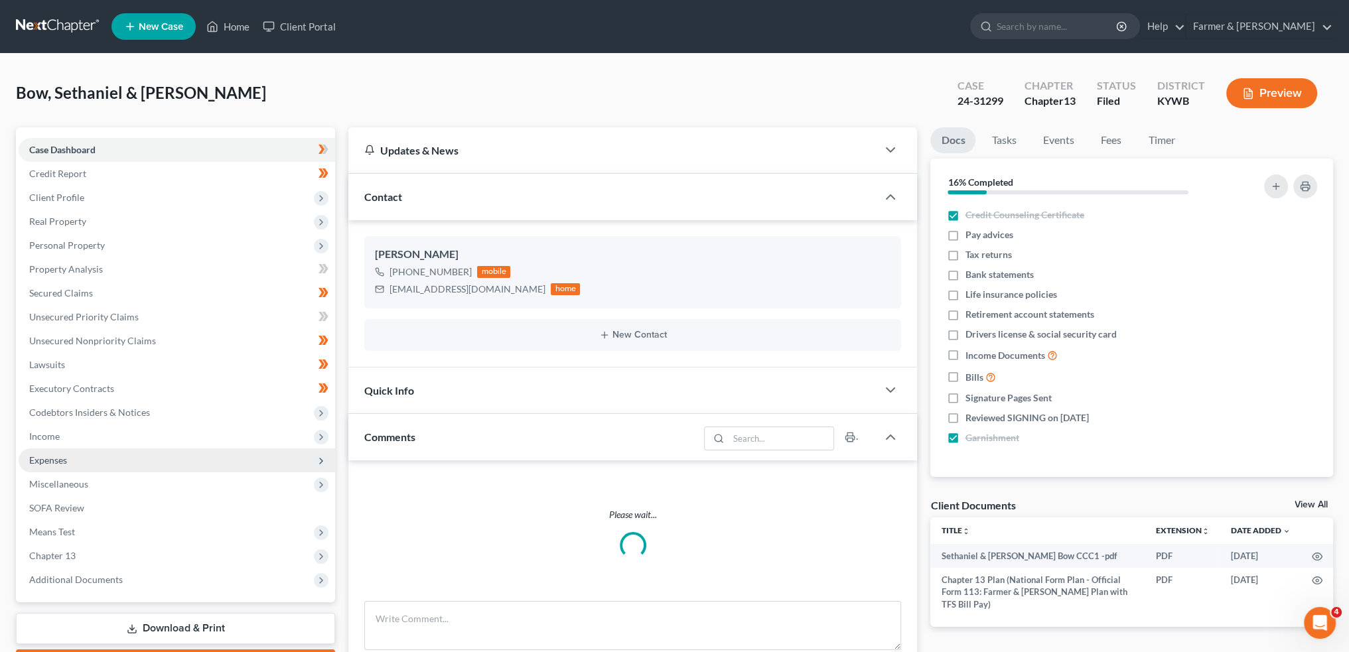
scroll to position [242, 0]
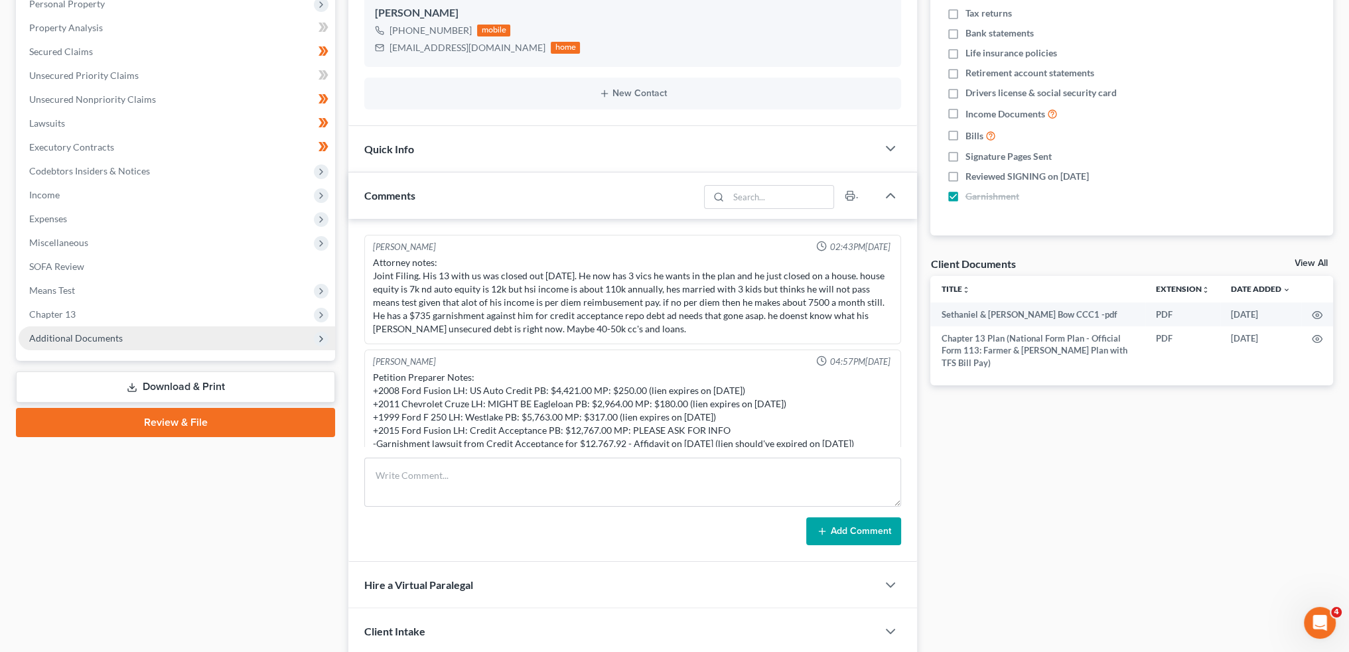
click at [132, 339] on span "Additional Documents" at bounding box center [177, 339] width 317 height 24
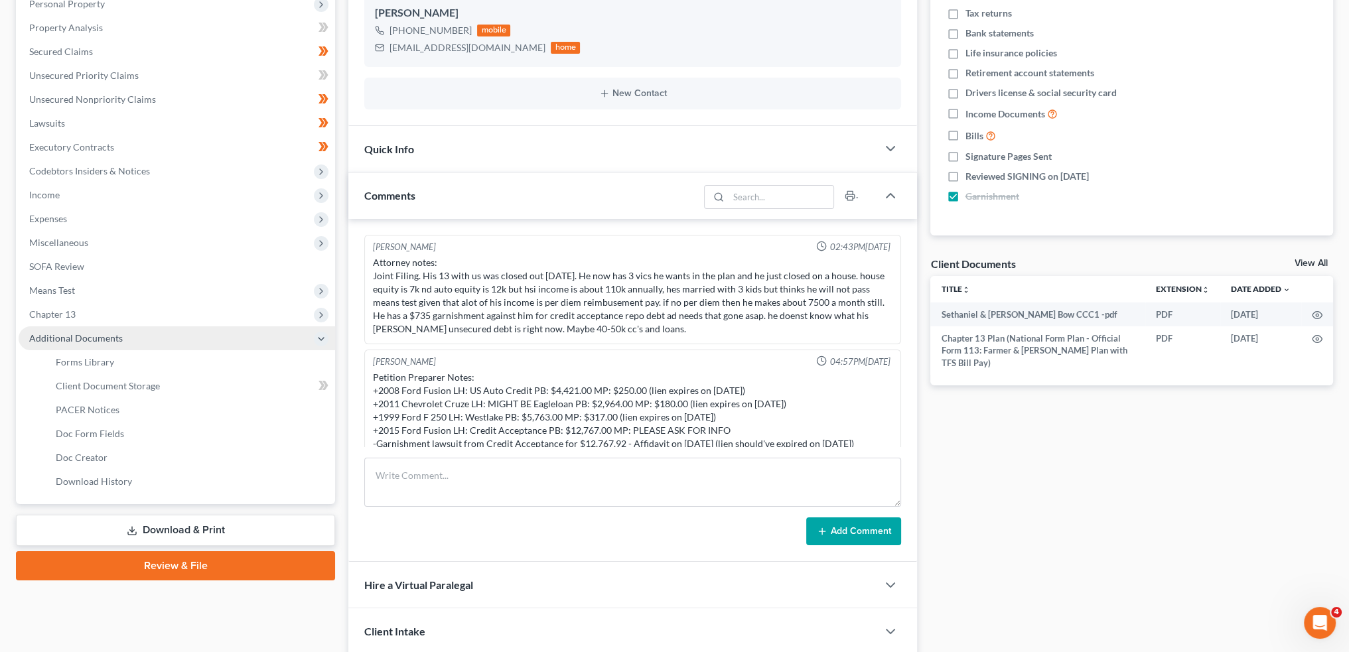
scroll to position [191, 0]
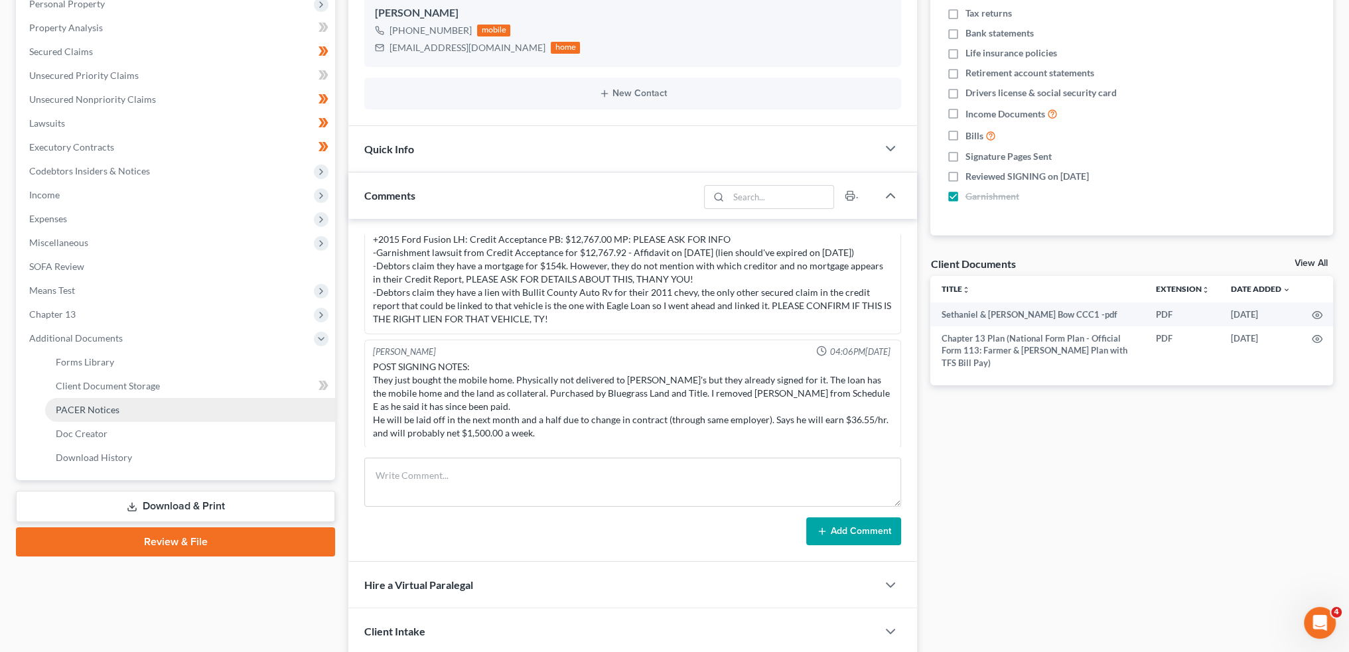
click at [143, 413] on link "PACER Notices" at bounding box center [190, 410] width 290 height 24
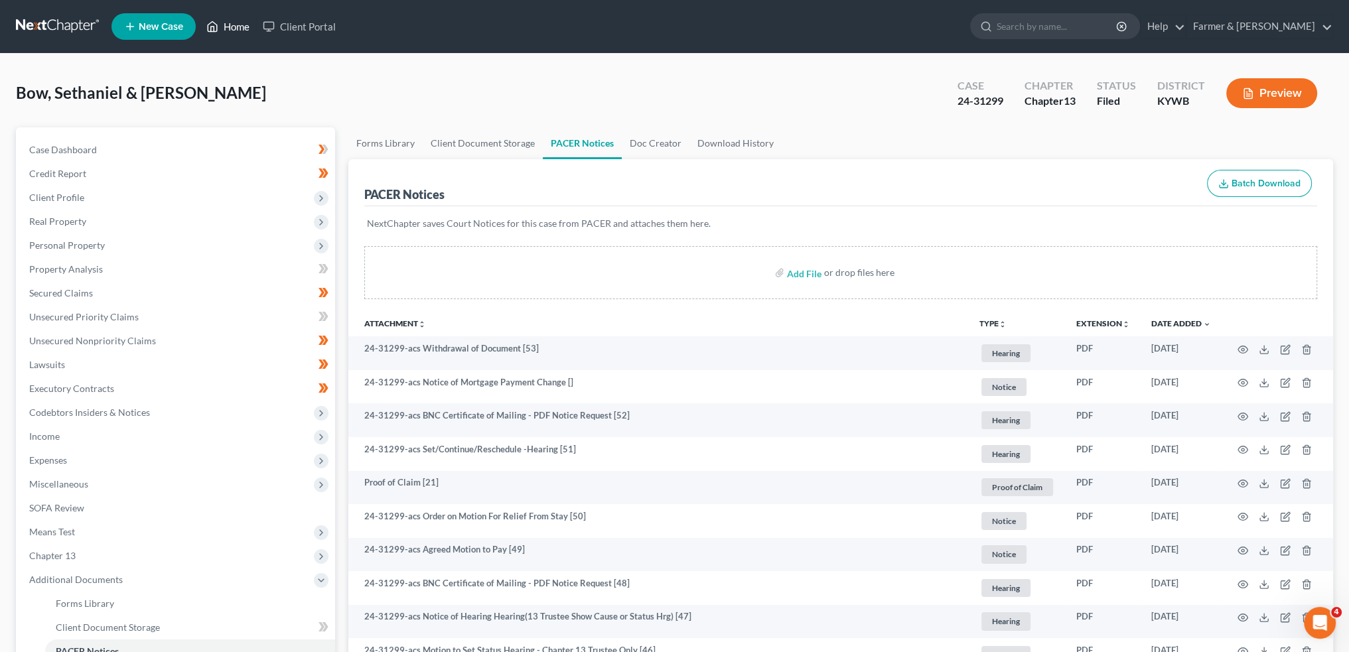
click at [226, 21] on link "Home" at bounding box center [228, 27] width 56 height 24
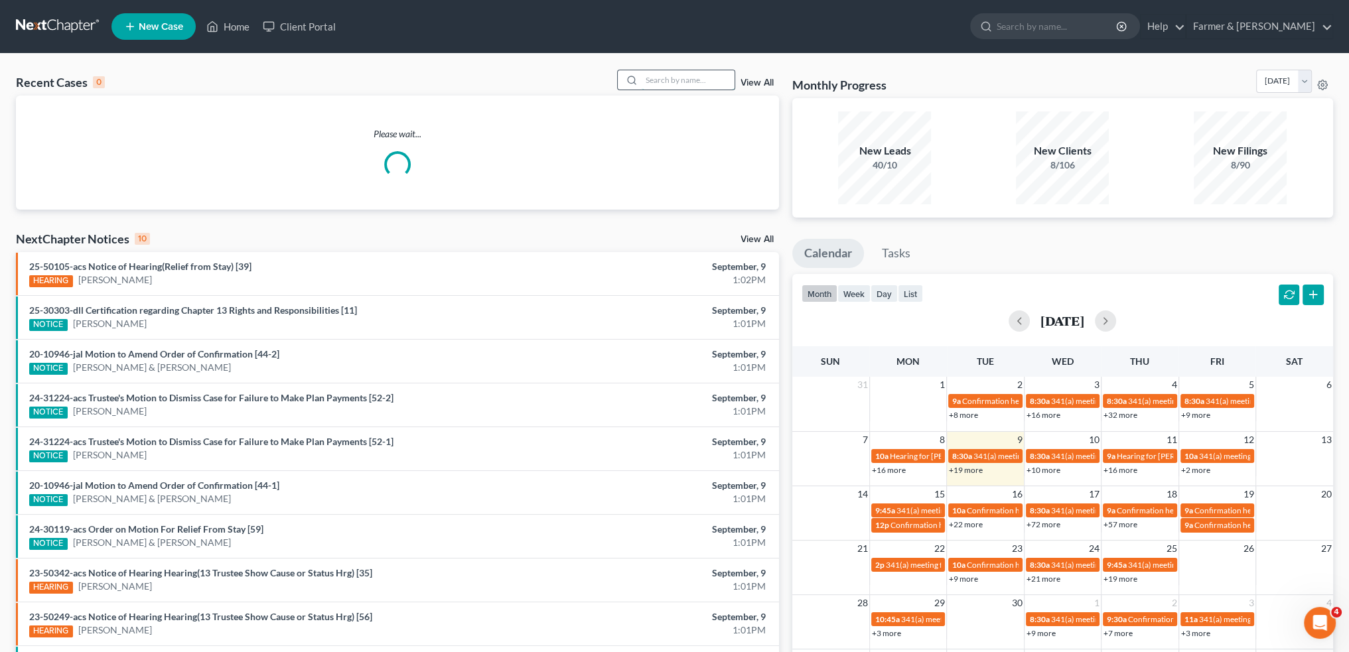
click at [661, 79] on input "search" at bounding box center [688, 79] width 93 height 19
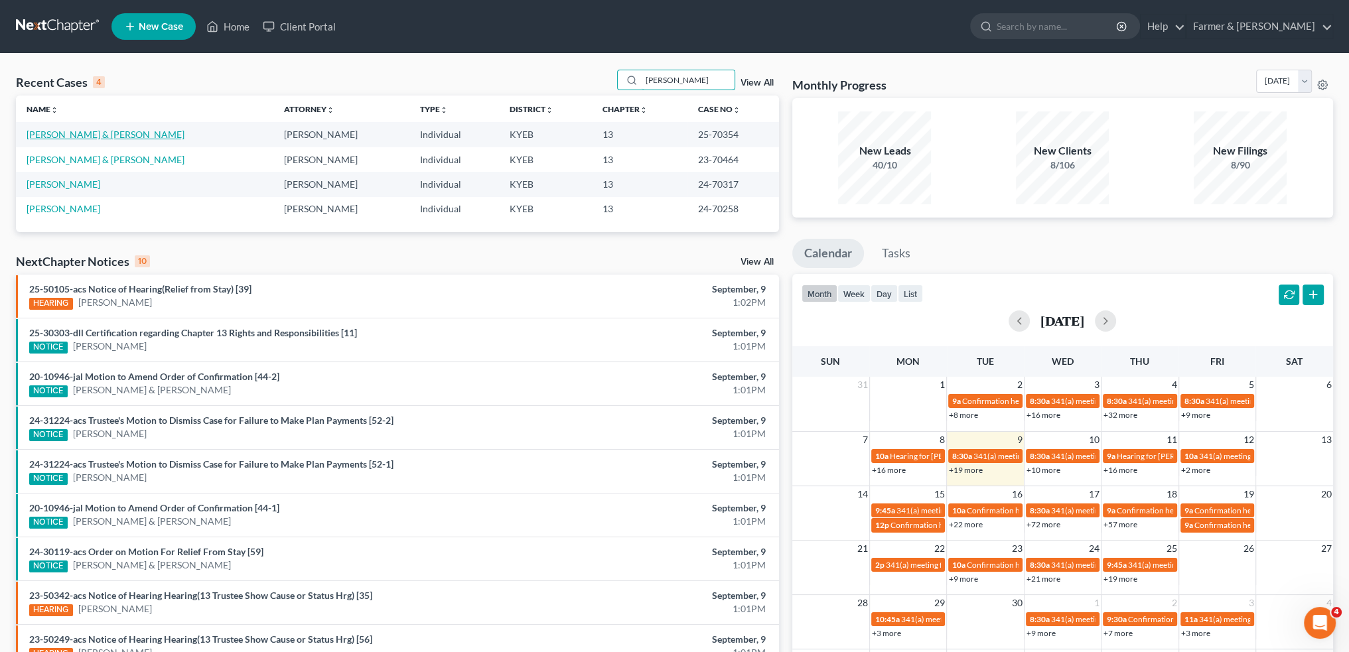
type input "tackett"
click at [62, 134] on link "Tackett, Billy & Sarah" at bounding box center [106, 134] width 158 height 11
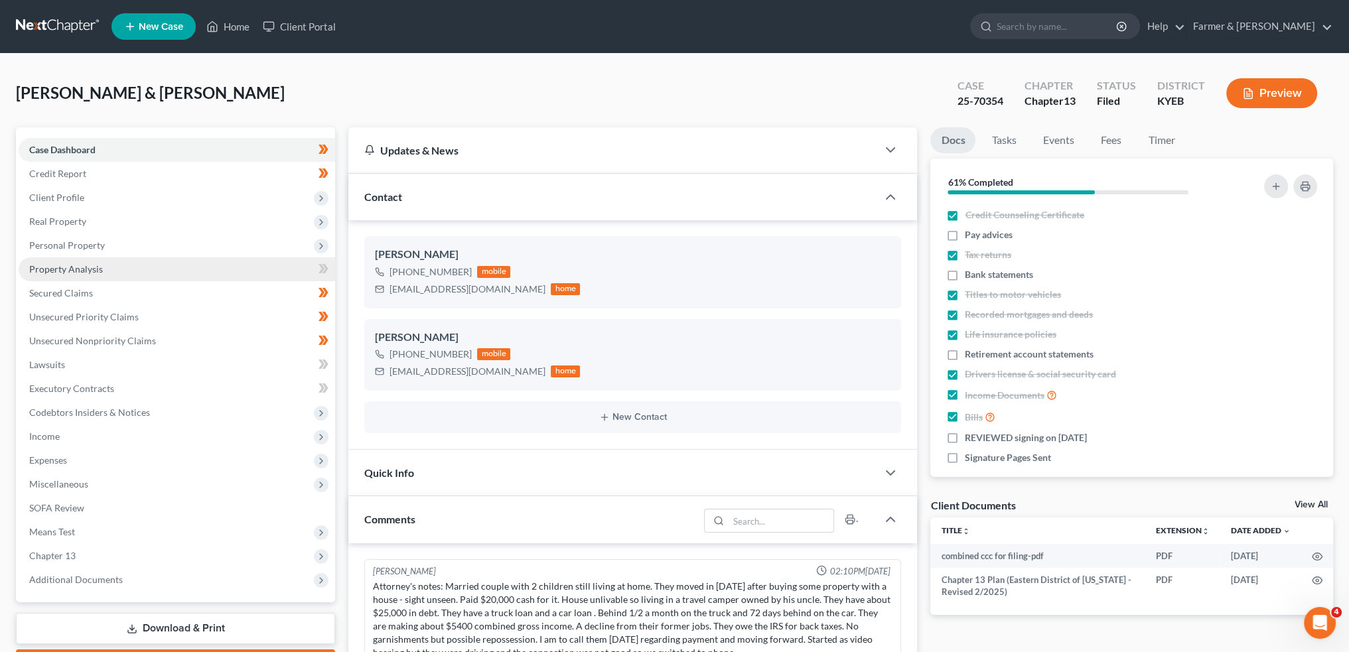
scroll to position [913, 0]
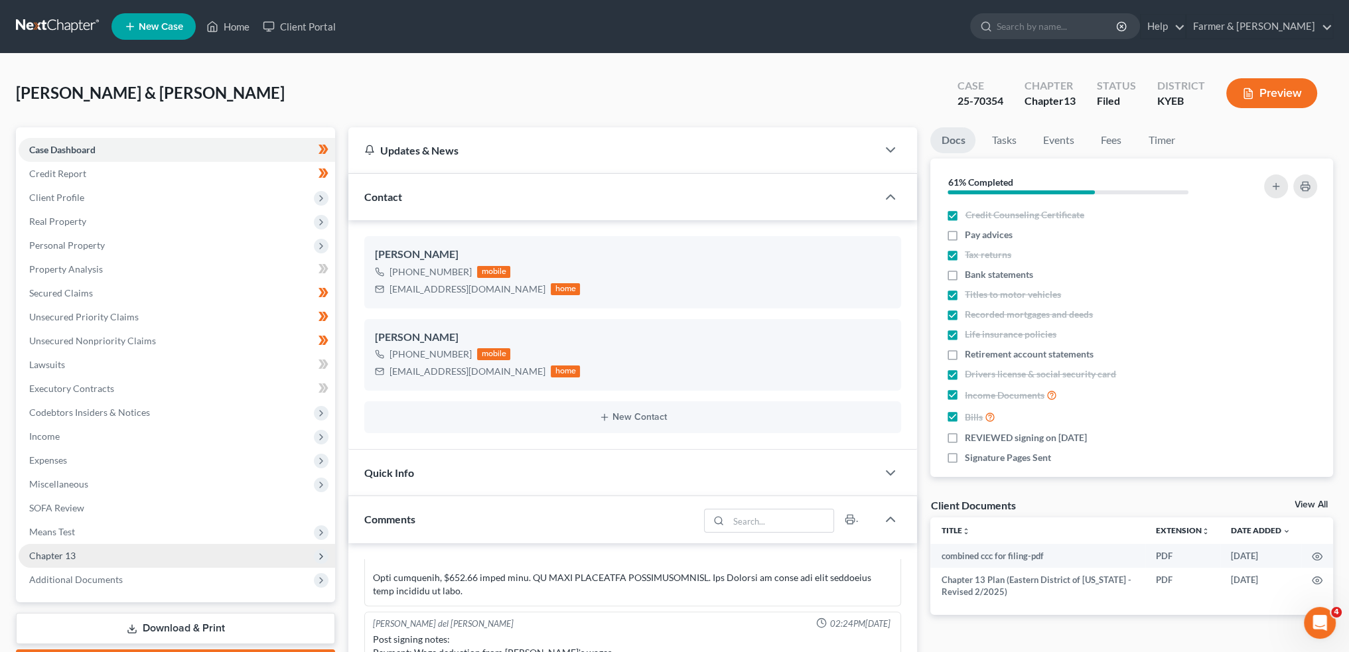
click at [88, 548] on span "Chapter 13" at bounding box center [177, 556] width 317 height 24
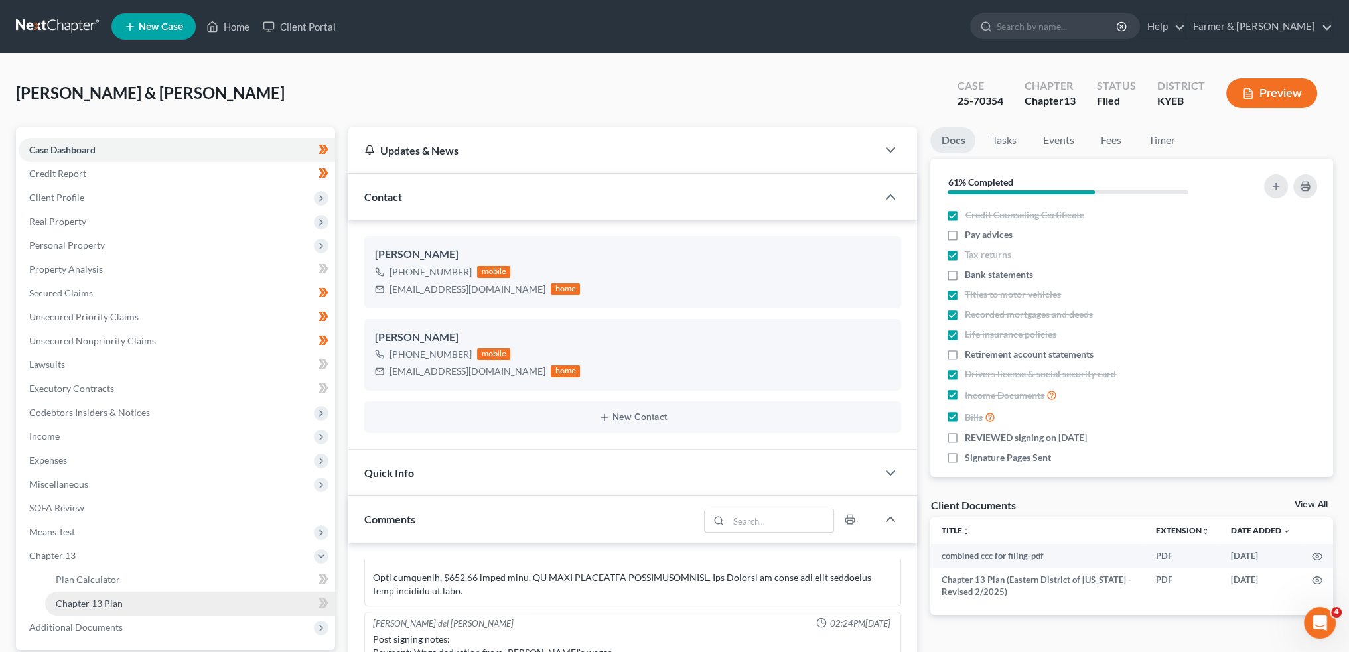
click at [129, 605] on link "Chapter 13 Plan" at bounding box center [190, 604] width 290 height 24
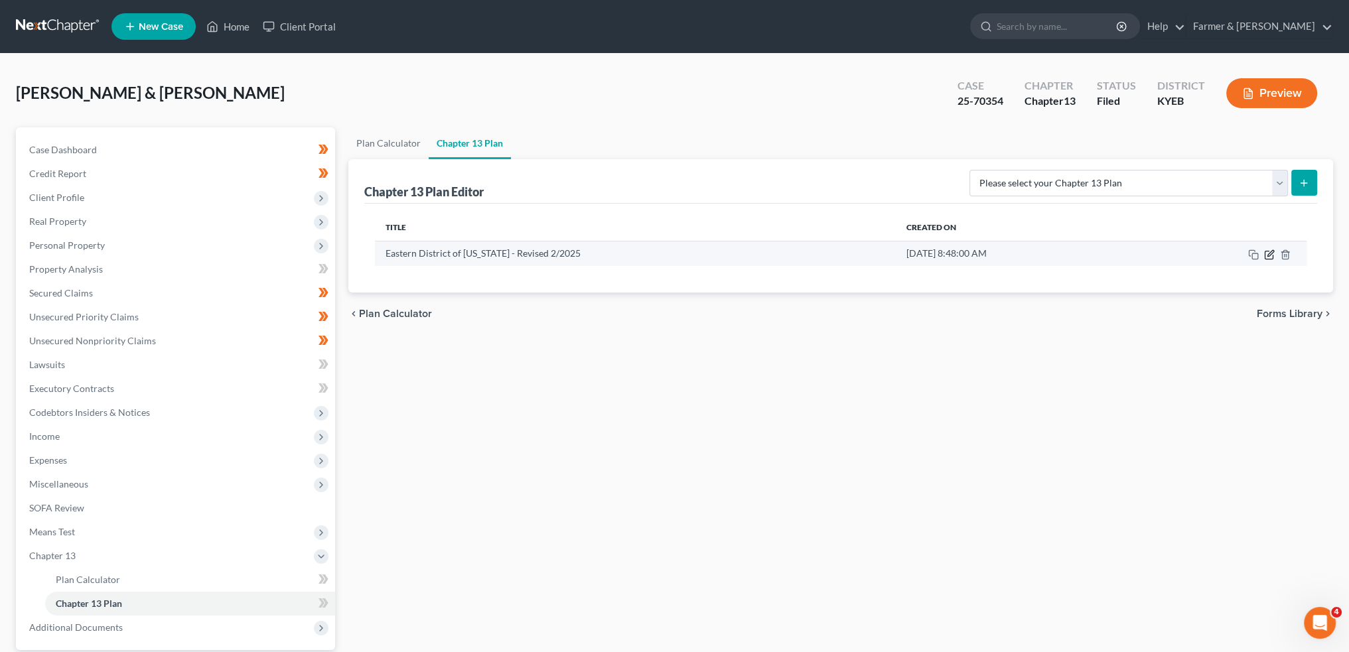
click at [1272, 254] on icon "button" at bounding box center [1269, 255] width 11 height 11
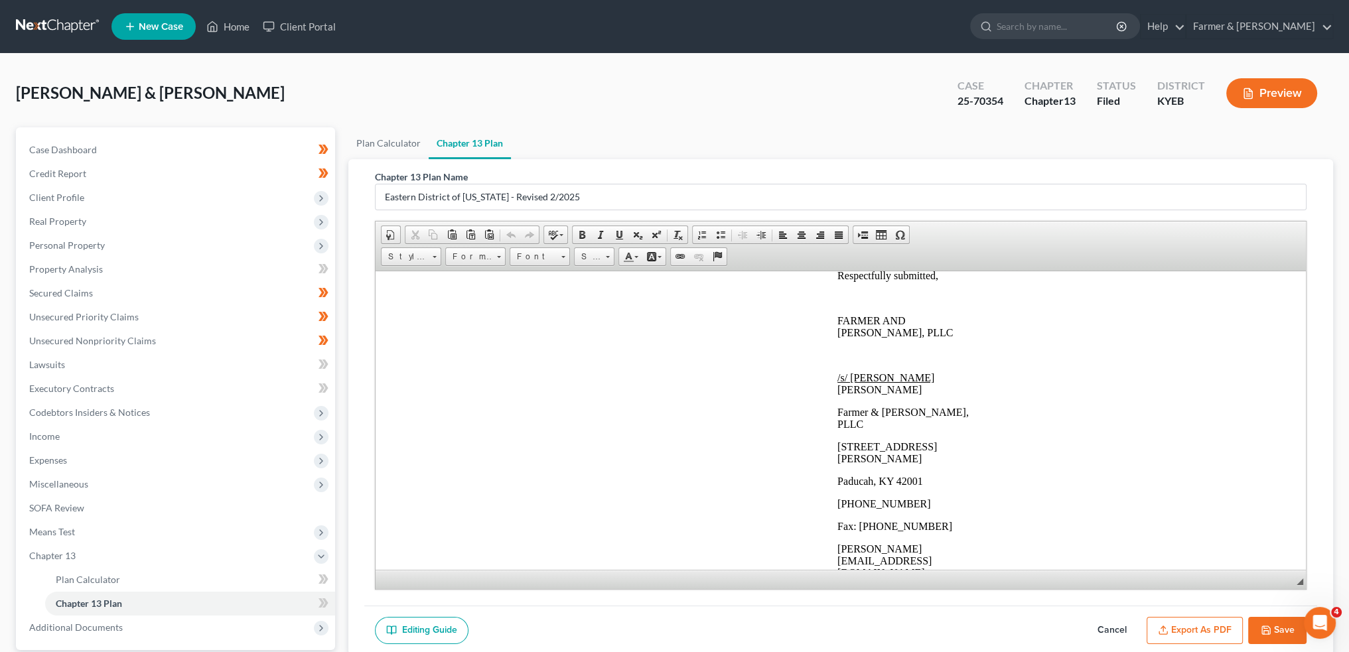
scroll to position [3650, 0]
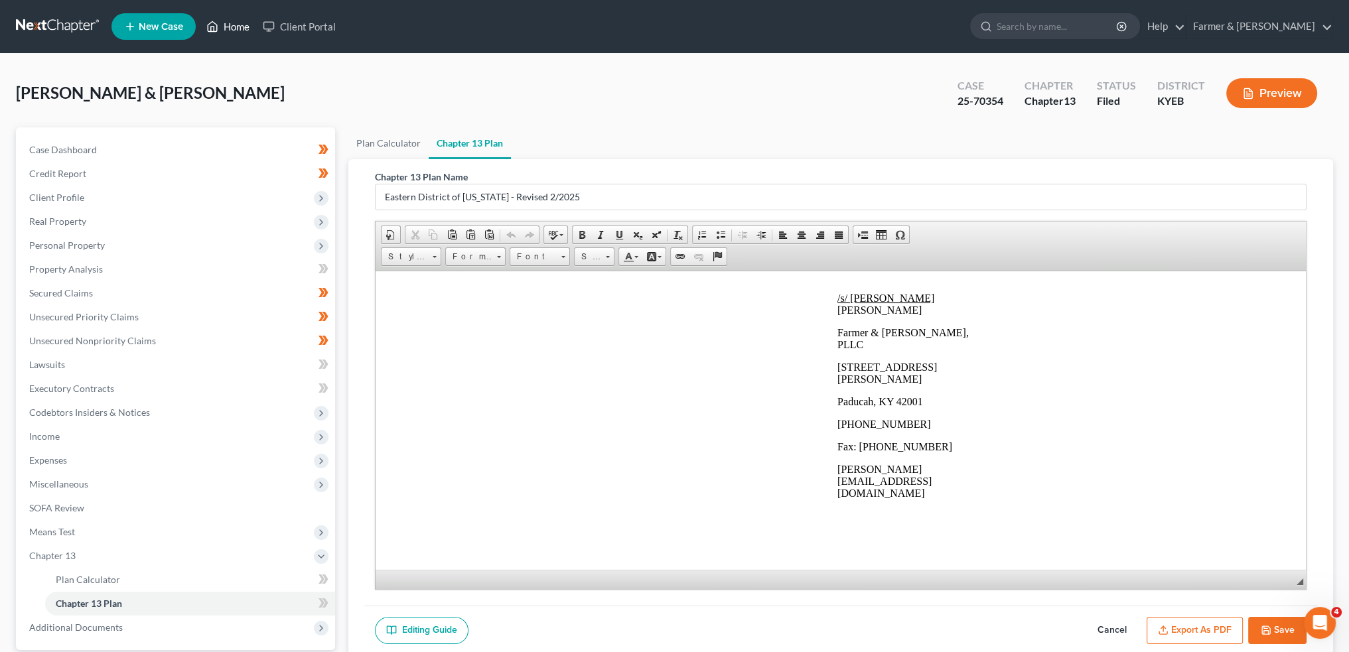
click at [234, 28] on link "Home" at bounding box center [228, 27] width 56 height 24
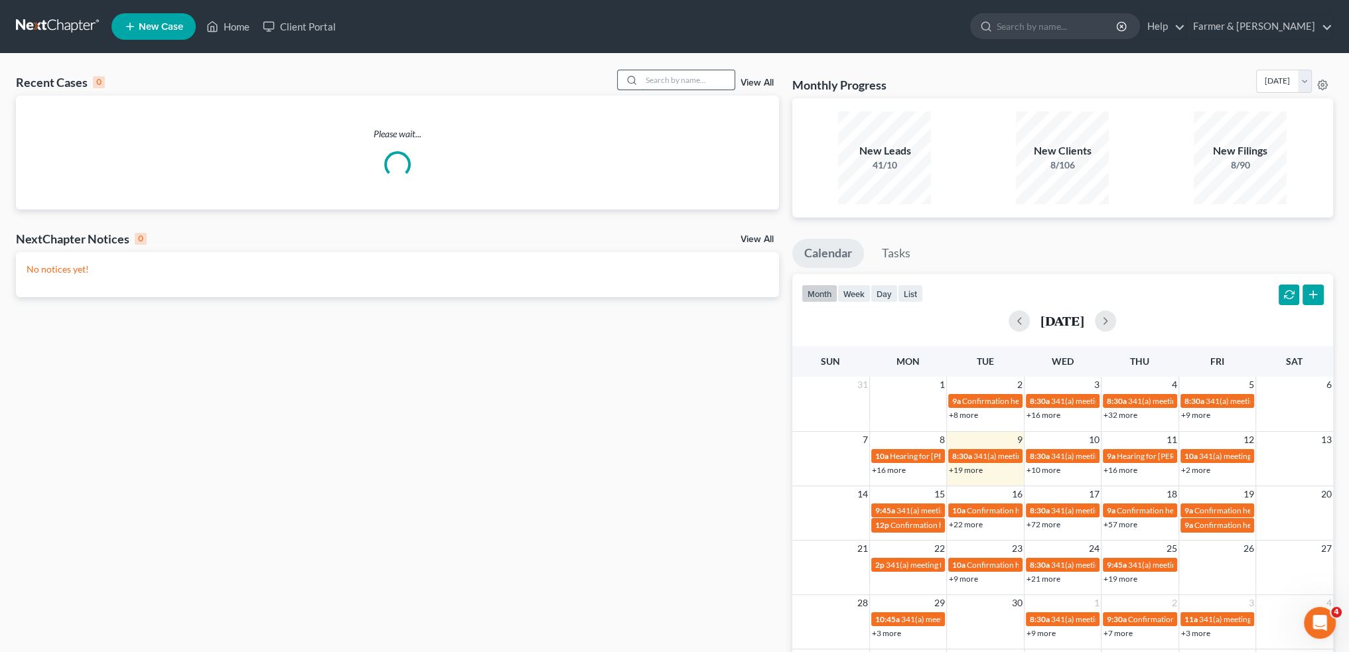
click at [680, 79] on input "search" at bounding box center [688, 79] width 93 height 19
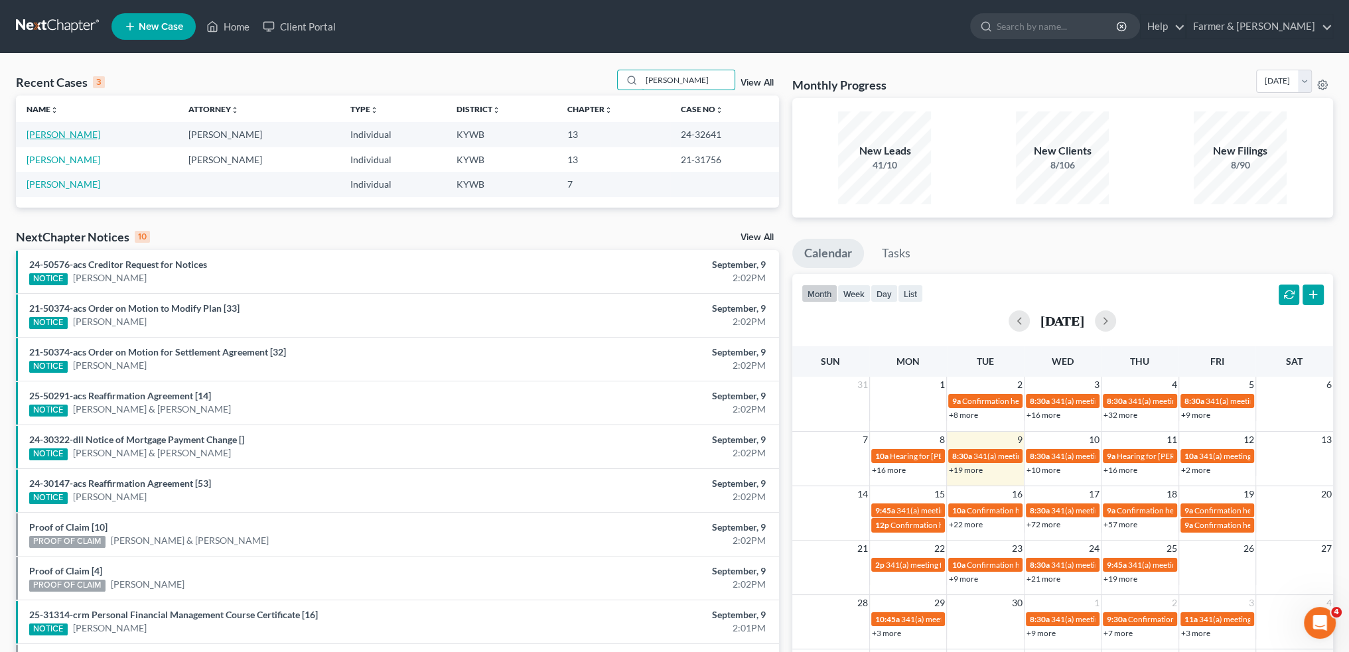
type input "lamont baker"
click at [45, 133] on link "Baker, Lamont" at bounding box center [64, 134] width 74 height 11
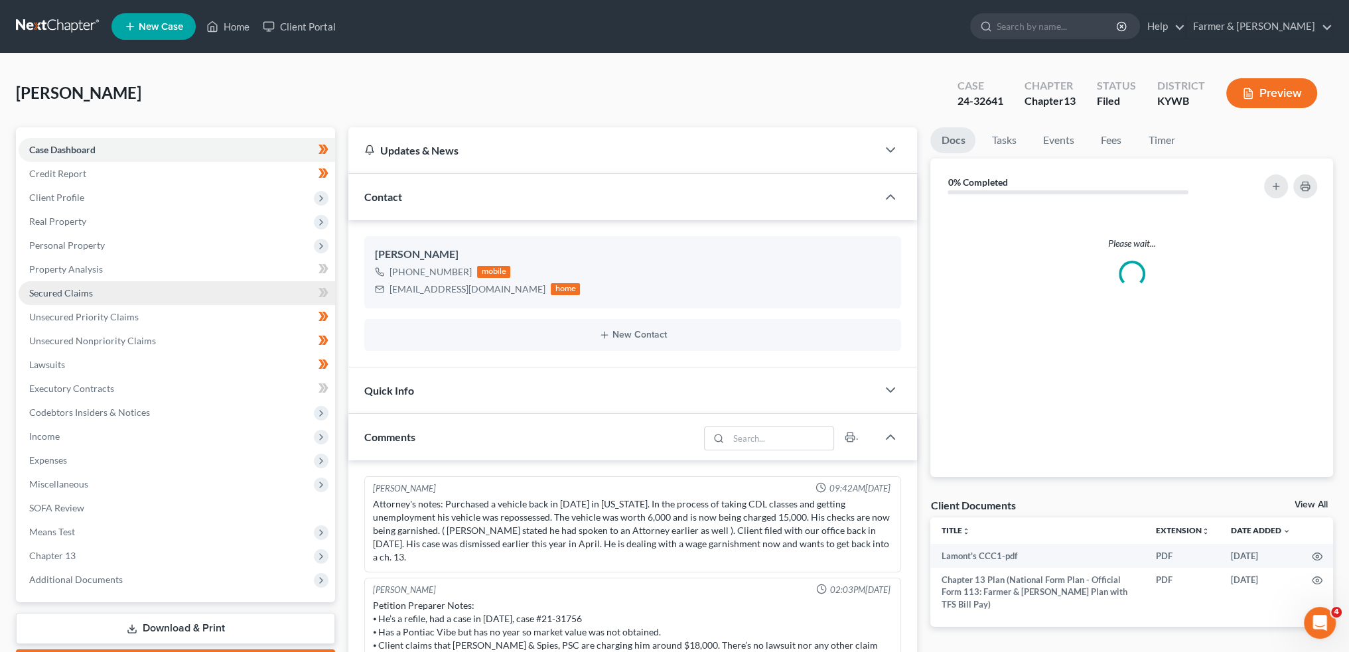
click at [88, 295] on span "Secured Claims" at bounding box center [61, 292] width 64 height 11
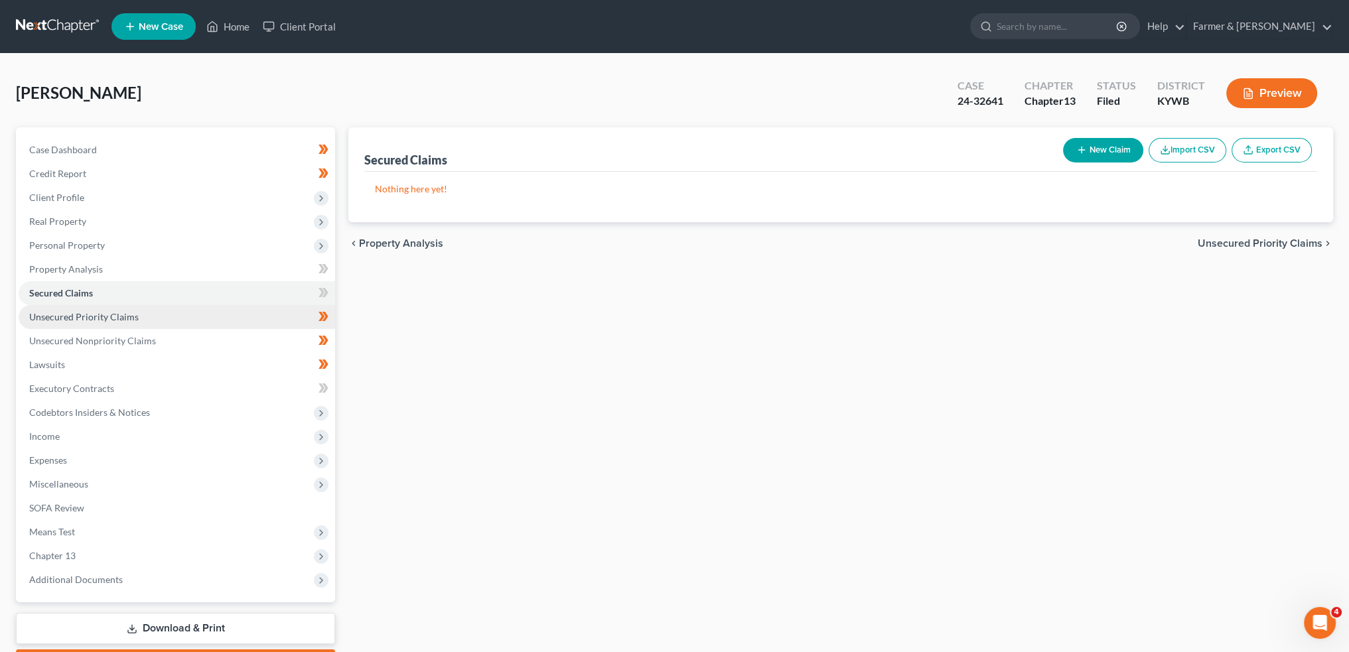
click at [86, 315] on span "Unsecured Priority Claims" at bounding box center [84, 316] width 110 height 11
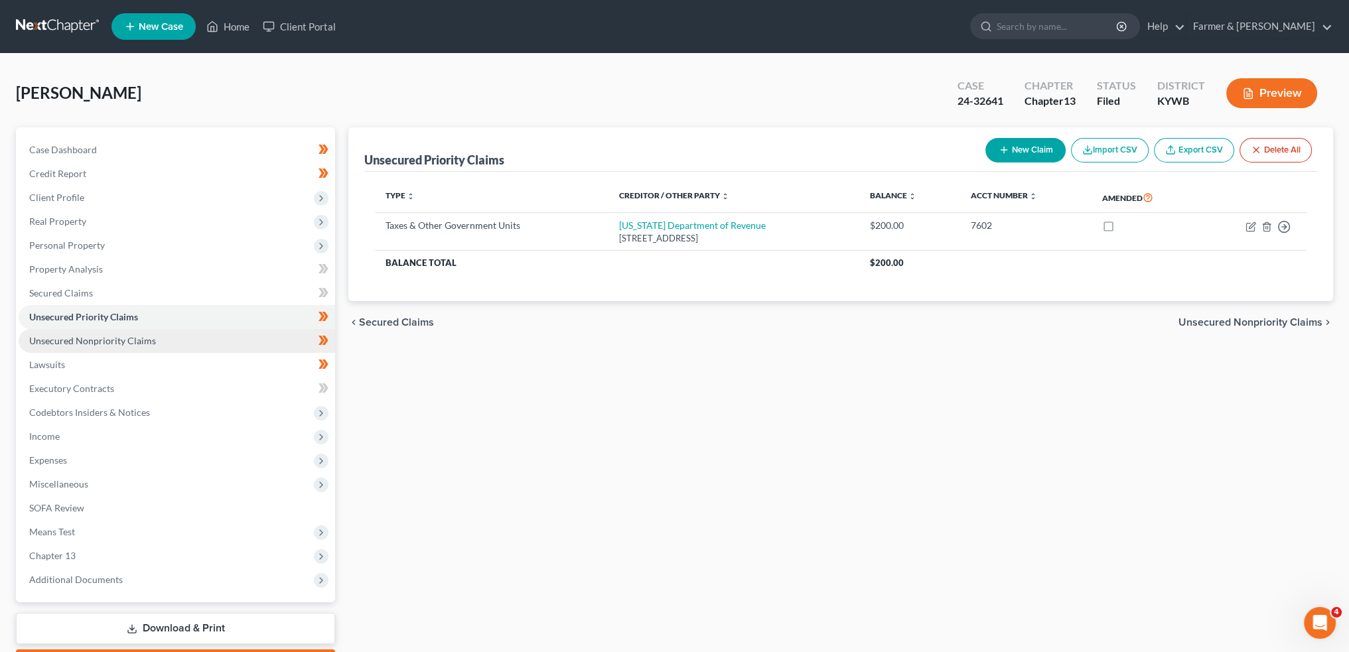
click at [82, 329] on link "Unsecured Nonpriority Claims" at bounding box center [177, 341] width 317 height 24
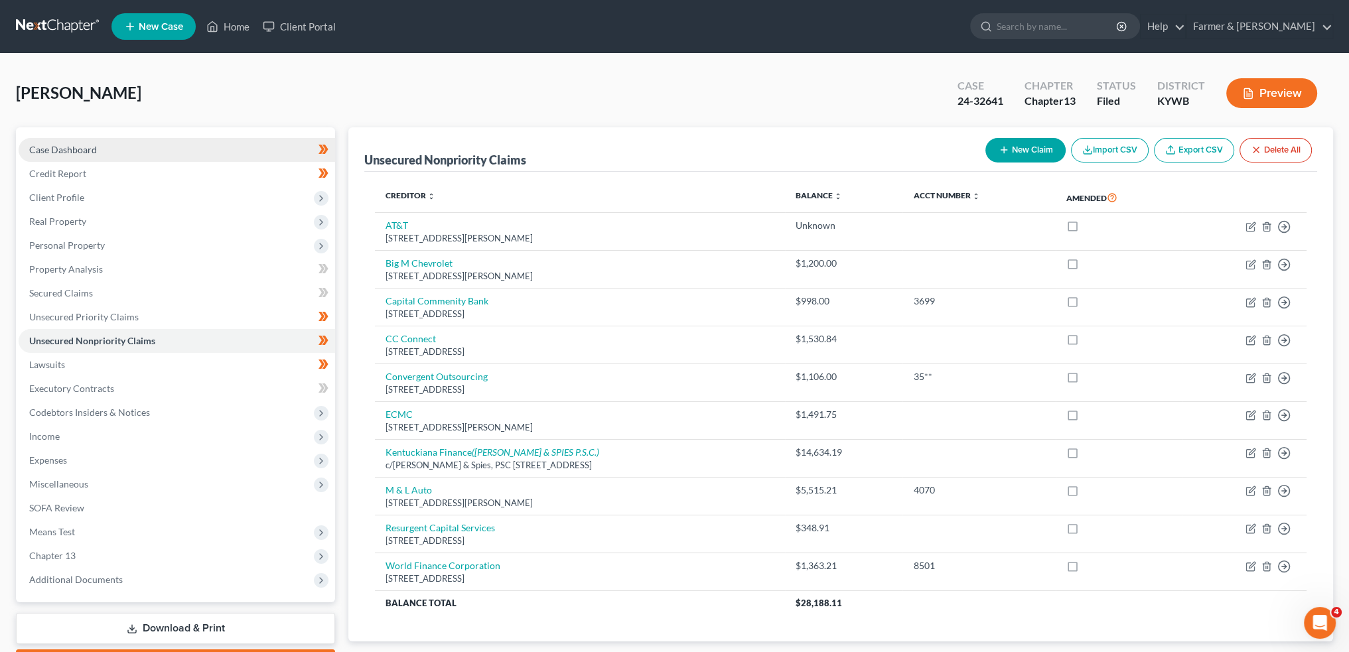
click at [70, 155] on link "Case Dashboard" at bounding box center [177, 150] width 317 height 24
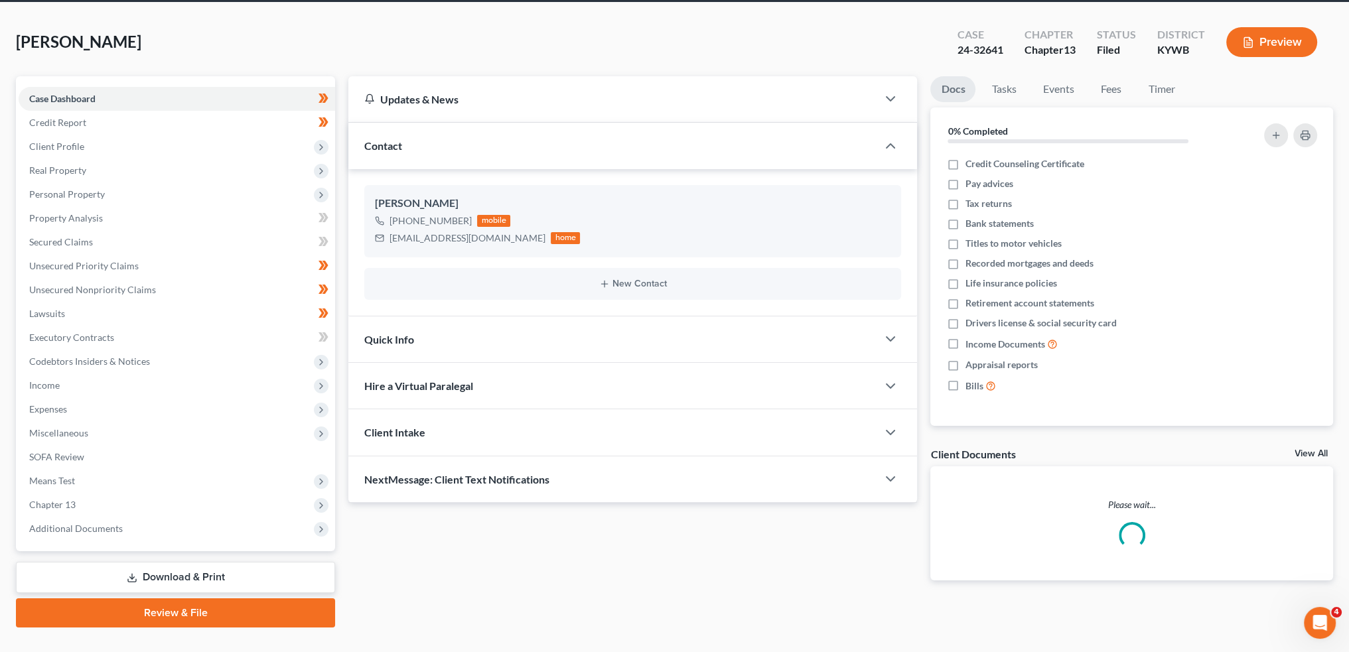
scroll to position [76, 0]
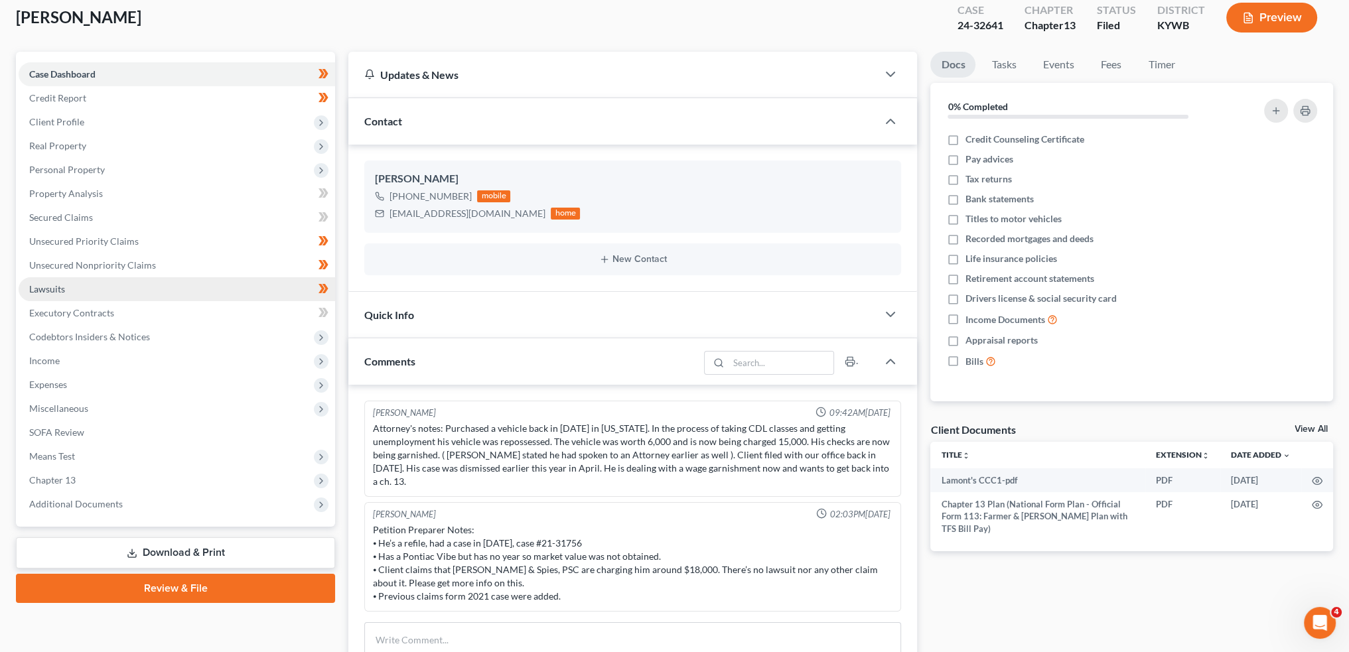
click at [171, 294] on link "Lawsuits" at bounding box center [177, 289] width 317 height 24
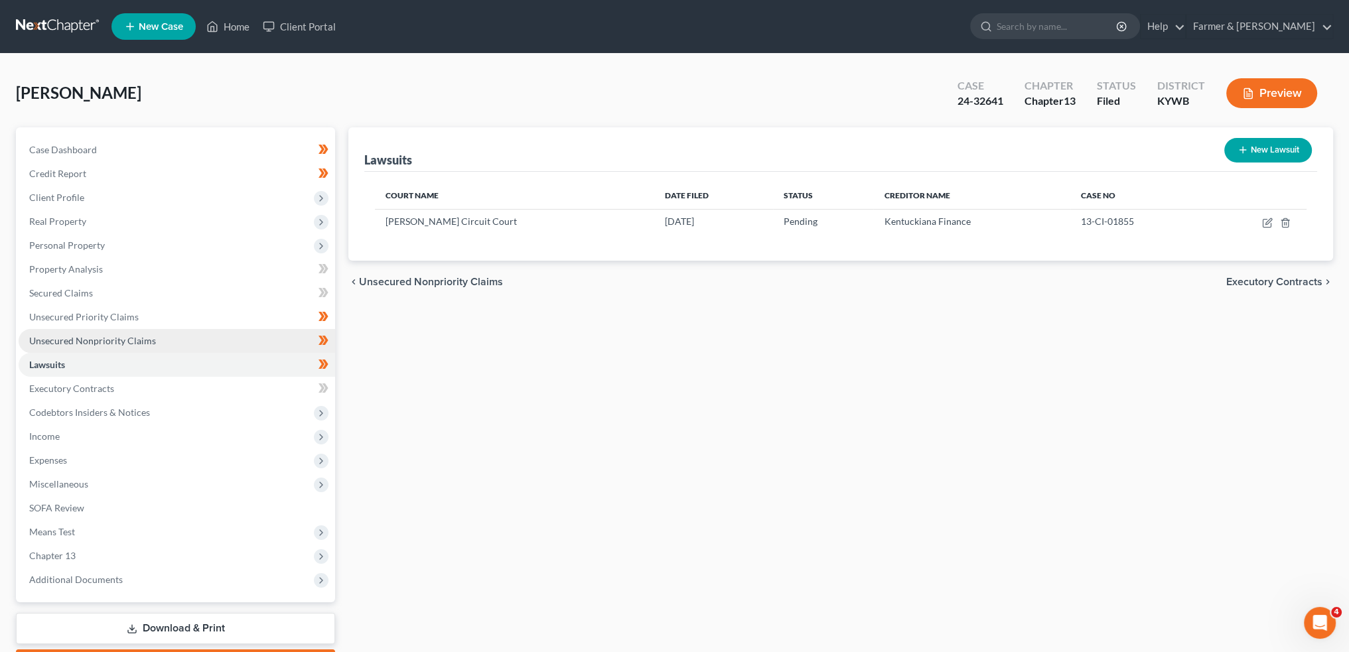
click at [154, 340] on link "Unsecured Nonpriority Claims" at bounding box center [177, 341] width 317 height 24
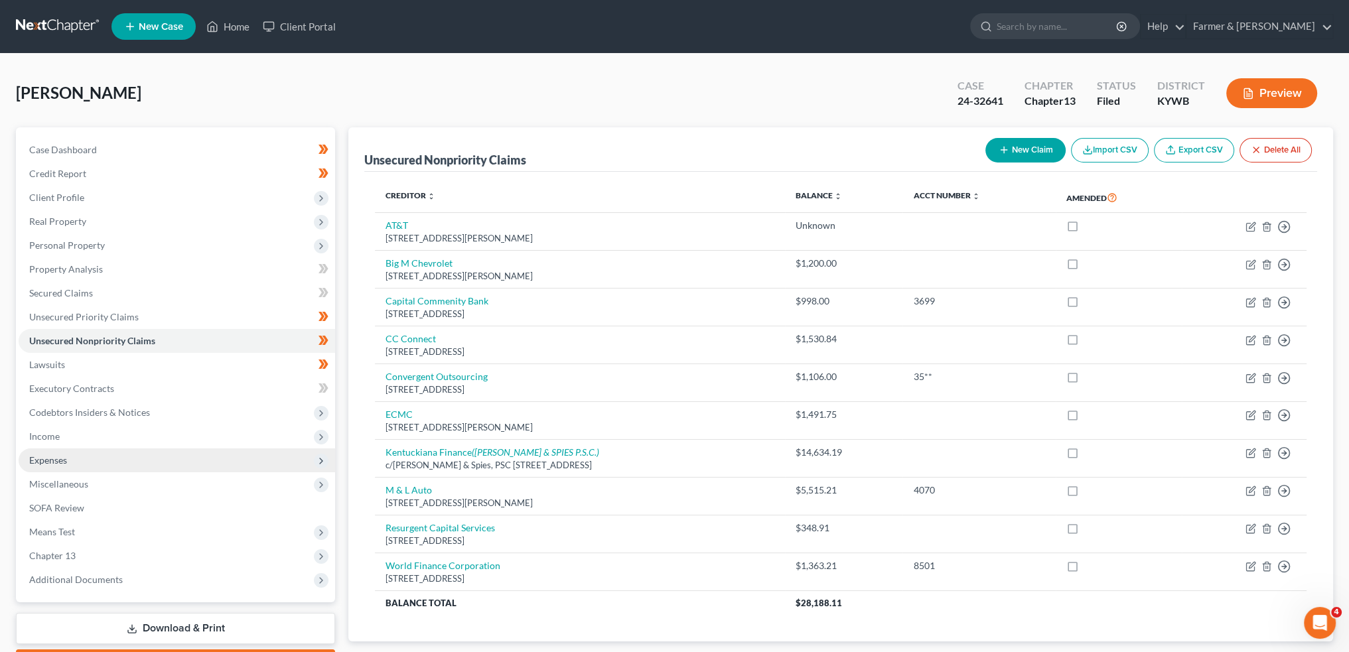
click at [124, 455] on span "Expenses" at bounding box center [177, 461] width 317 height 24
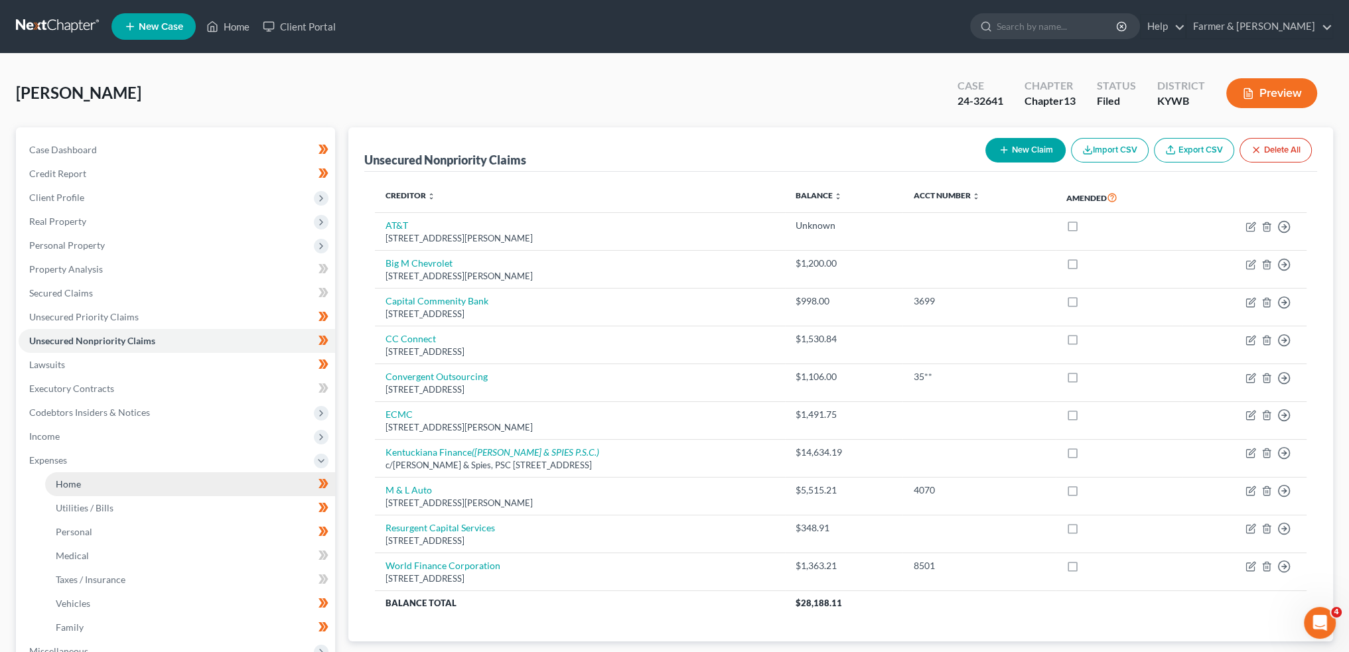
click at [118, 483] on link "Home" at bounding box center [190, 485] width 290 height 24
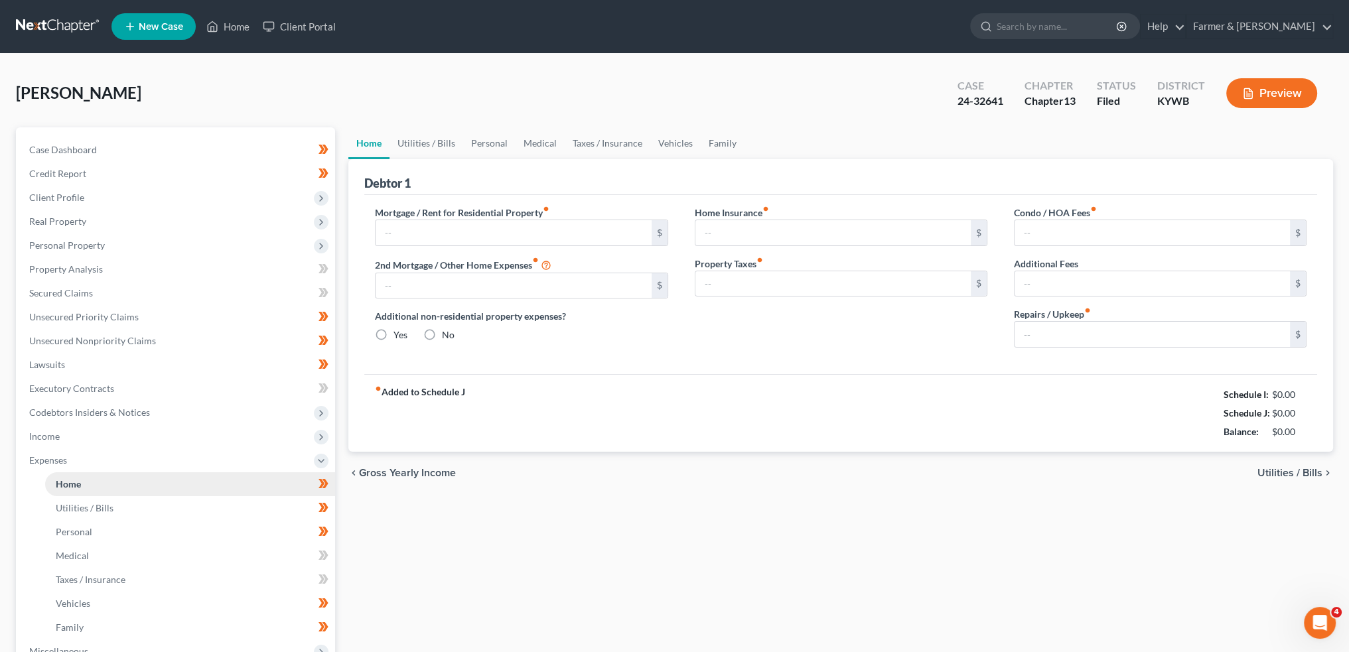
type input "700.00"
type input "0.00"
radio input "true"
type input "13.00"
type input "0.00"
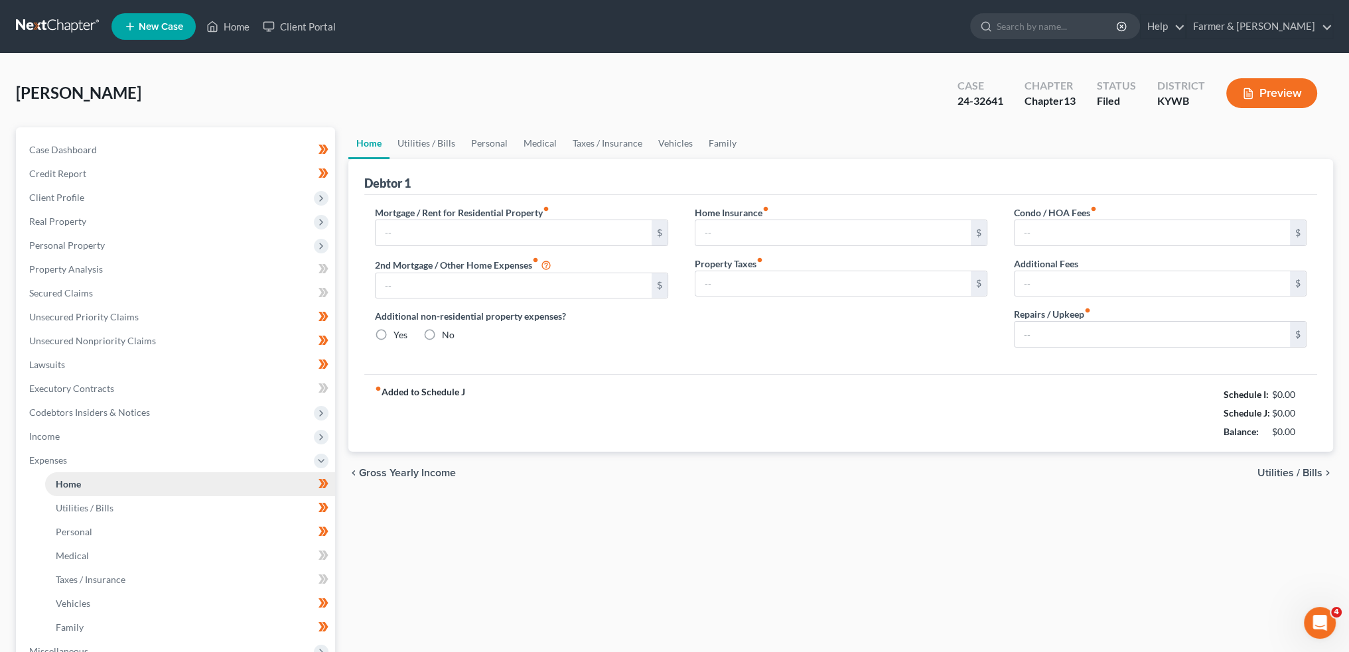
type input "0.00"
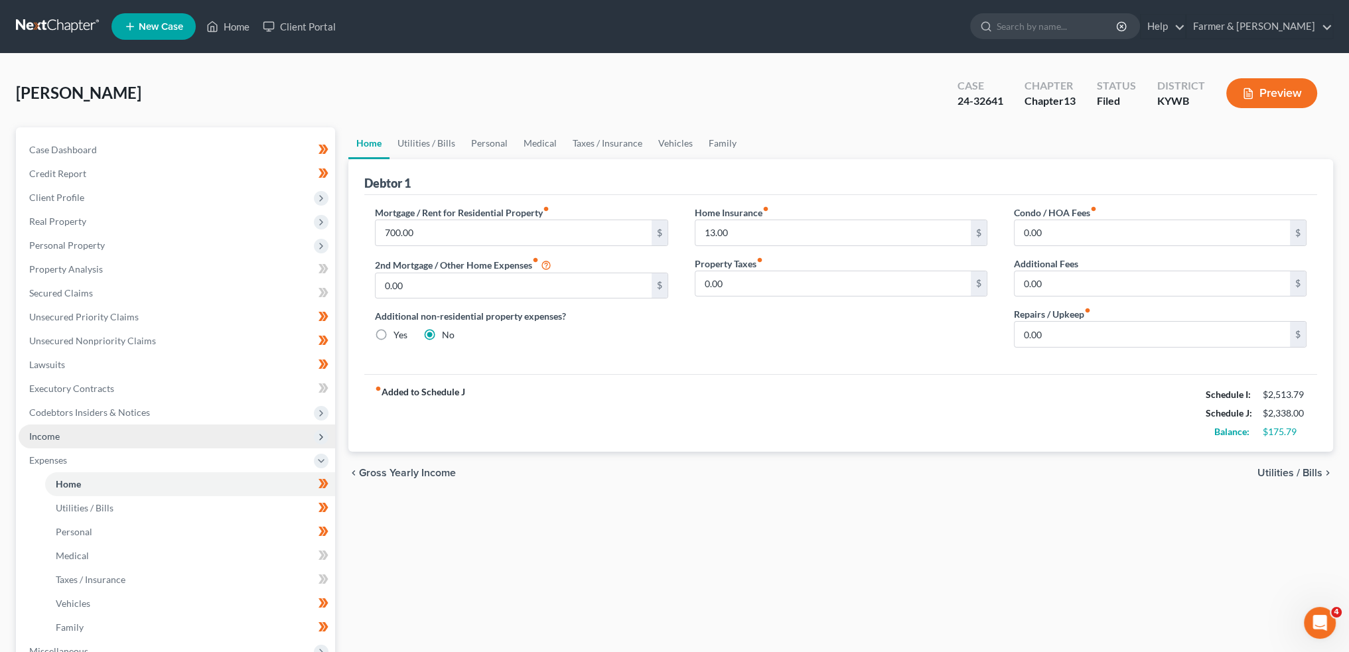
click at [112, 438] on span "Income" at bounding box center [177, 437] width 317 height 24
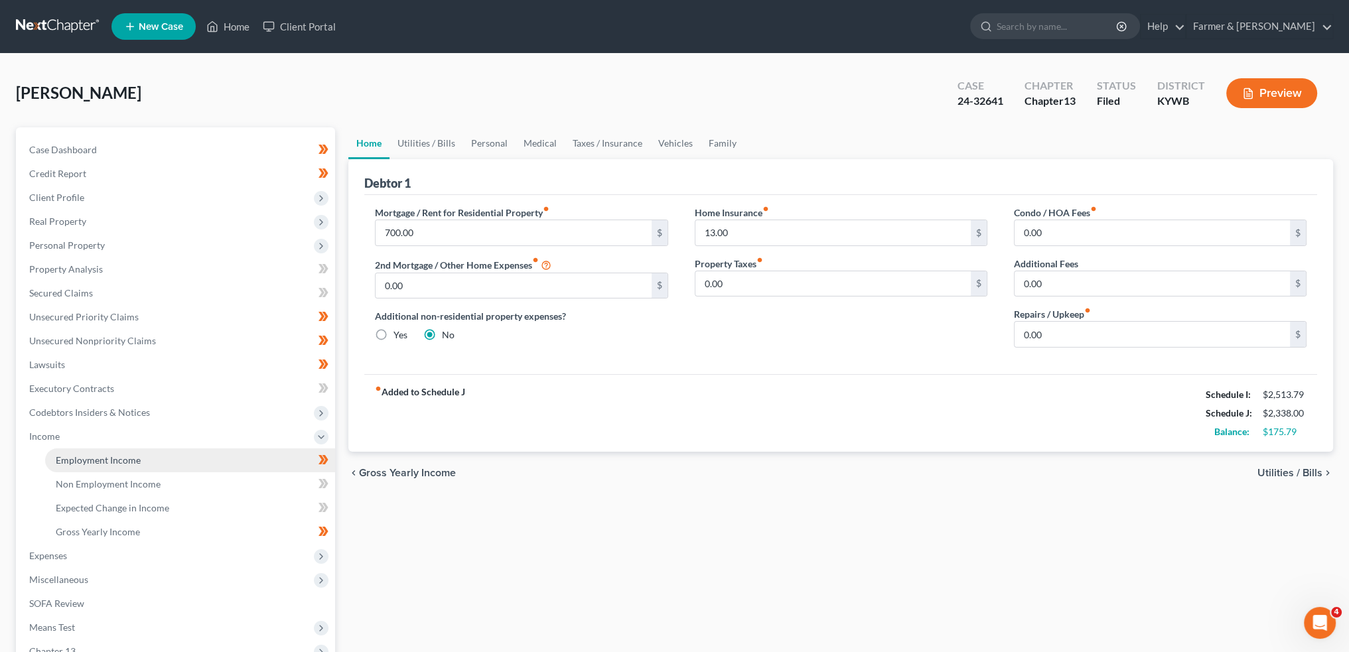
click at [110, 457] on span "Employment Income" at bounding box center [98, 460] width 85 height 11
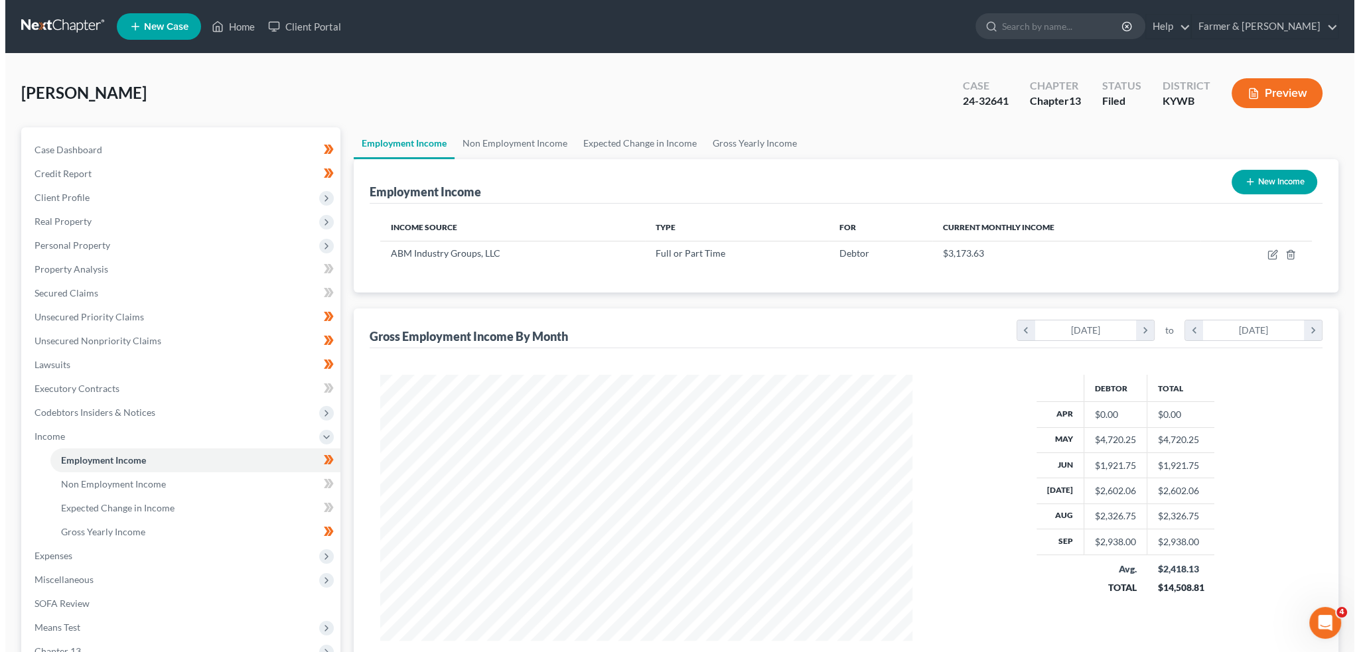
scroll to position [266, 558]
click at [1272, 255] on icon "button" at bounding box center [1267, 255] width 11 height 11
select select "0"
select select "45"
select select "2"
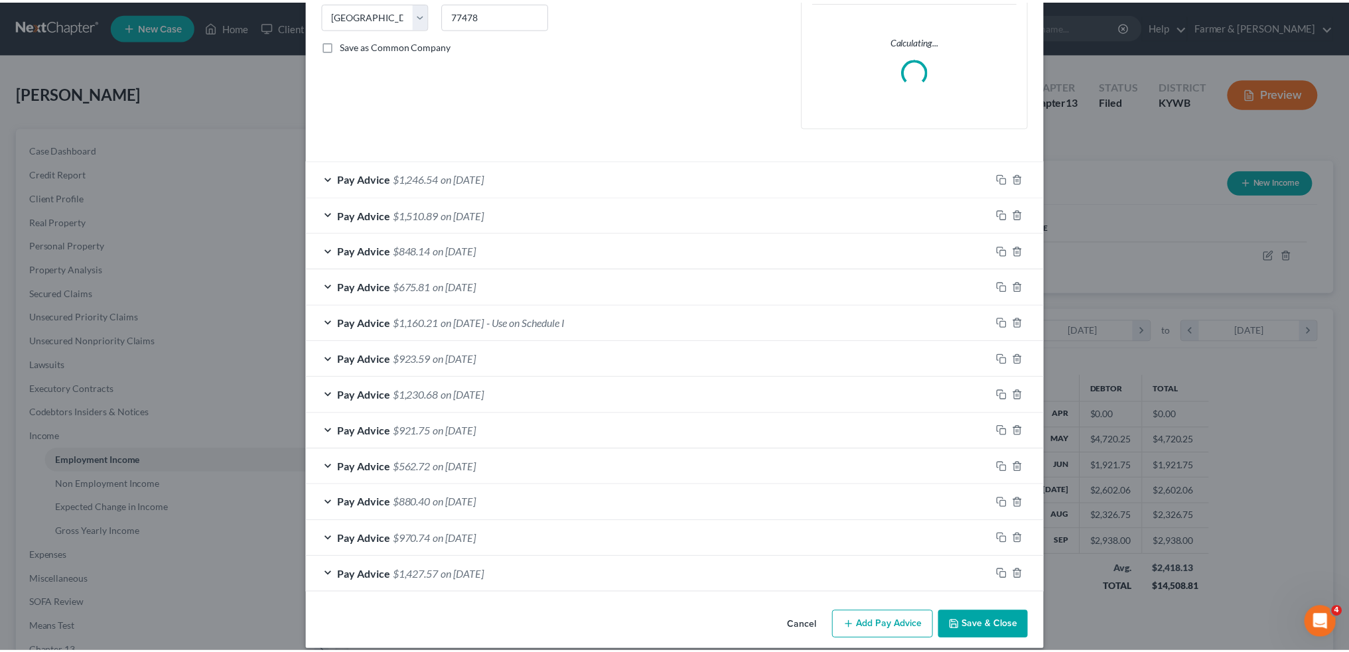
scroll to position [283, 0]
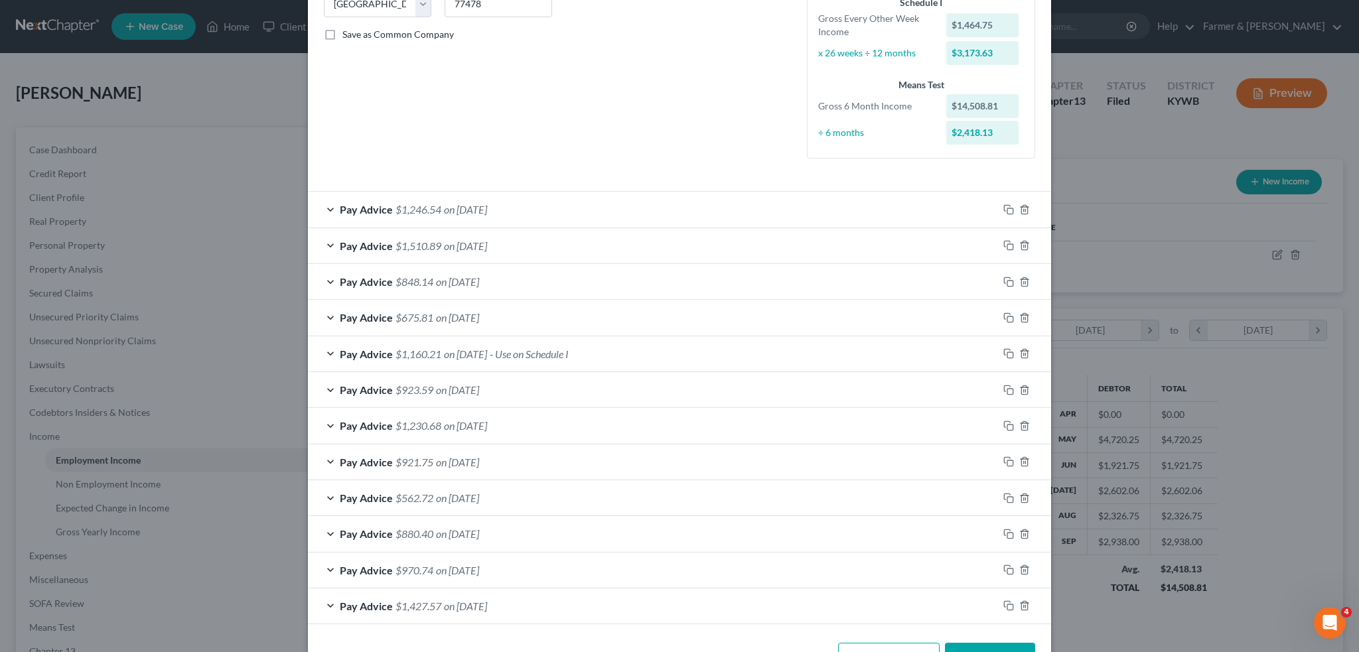
click at [977, 647] on button "Save & Close" at bounding box center [990, 657] width 90 height 28
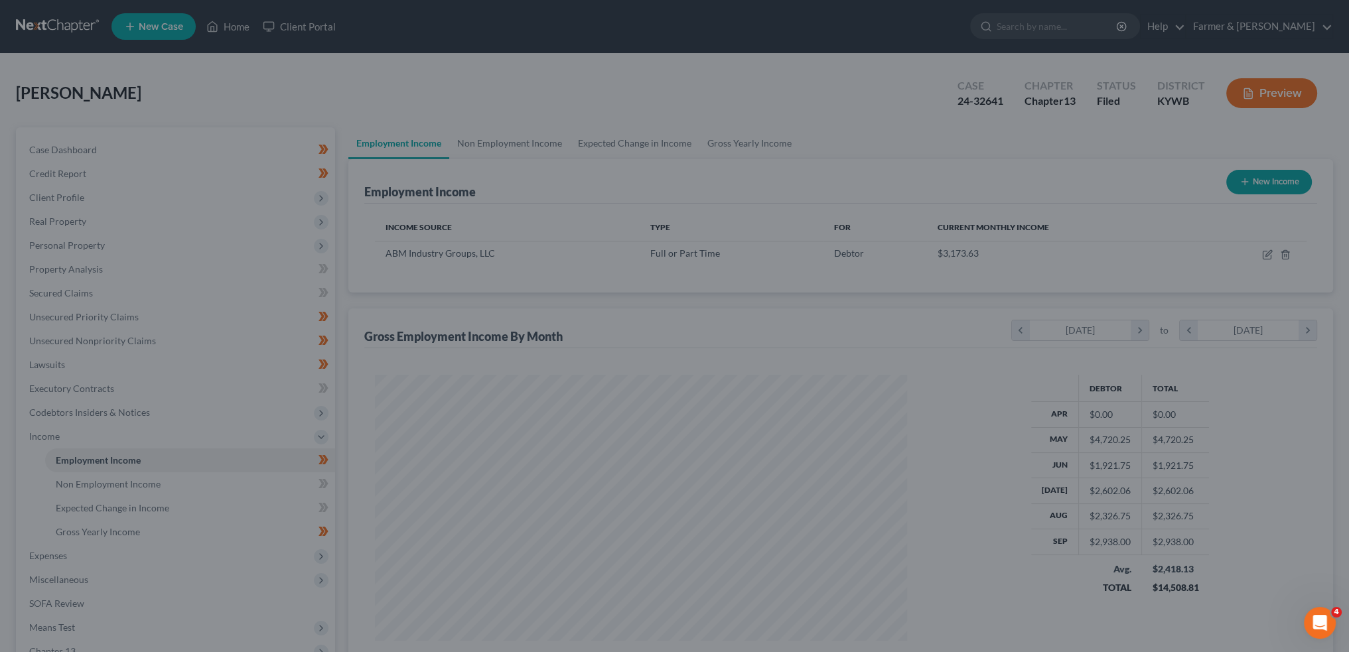
scroll to position [663458, 663165]
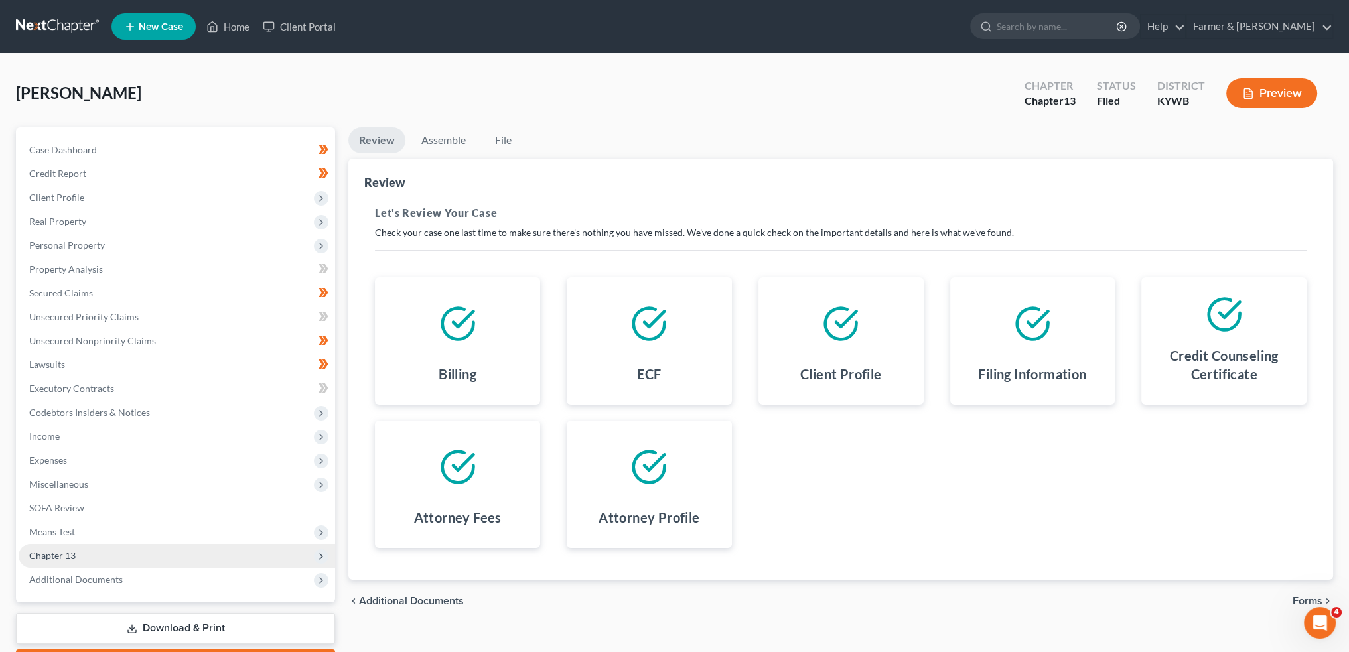
drag, startPoint x: 148, startPoint y: 575, endPoint x: 160, endPoint y: 553, distance: 25.5
click at [148, 576] on span "Additional Documents" at bounding box center [177, 580] width 317 height 24
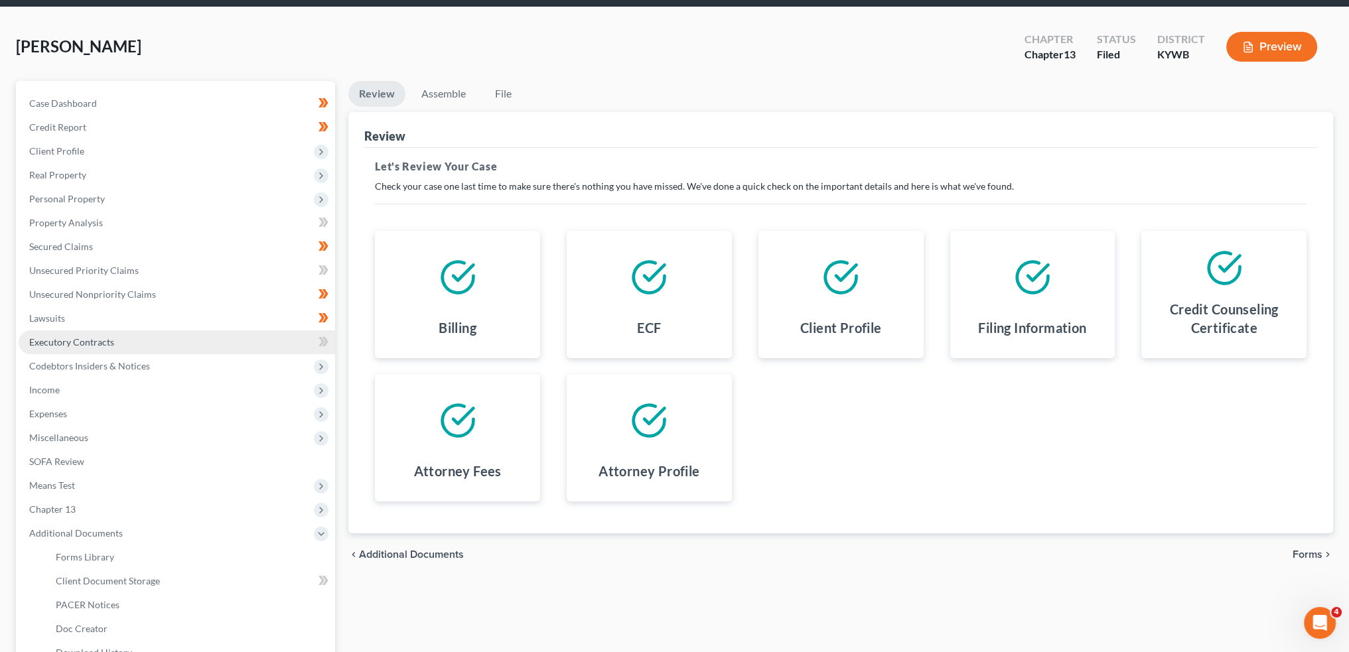
scroll to position [195, 0]
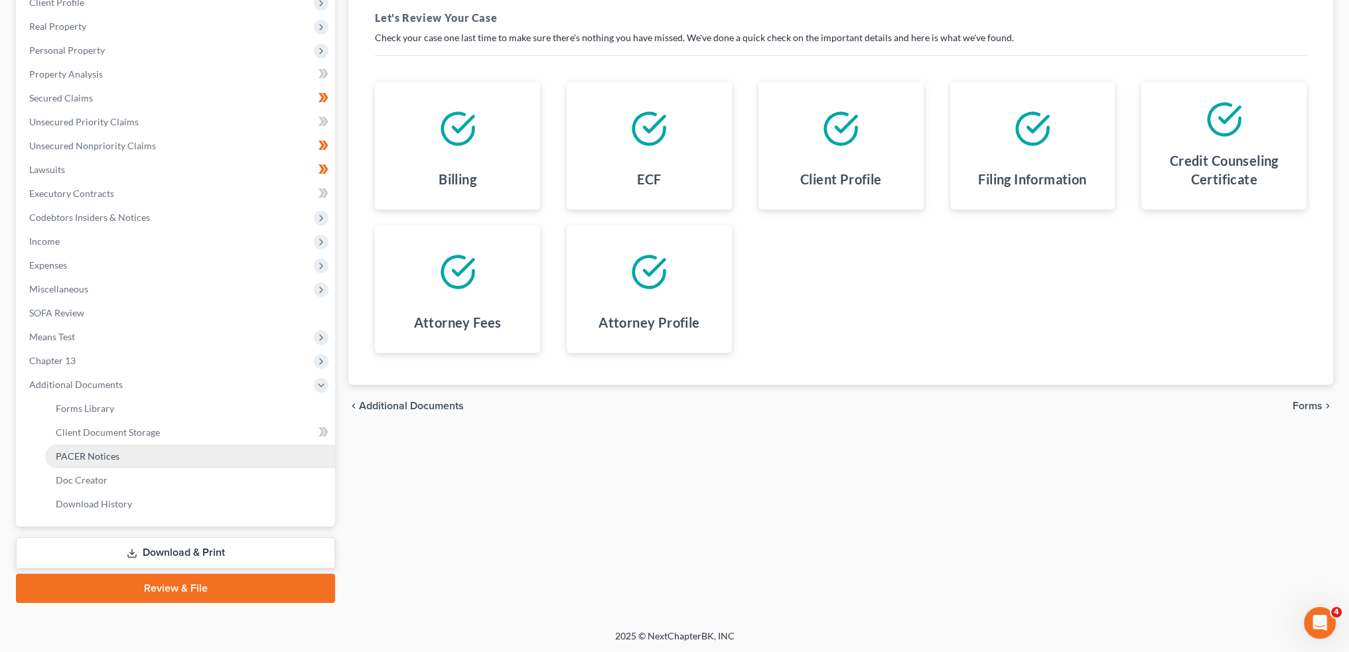
click at [147, 455] on link "PACER Notices" at bounding box center [190, 457] width 290 height 24
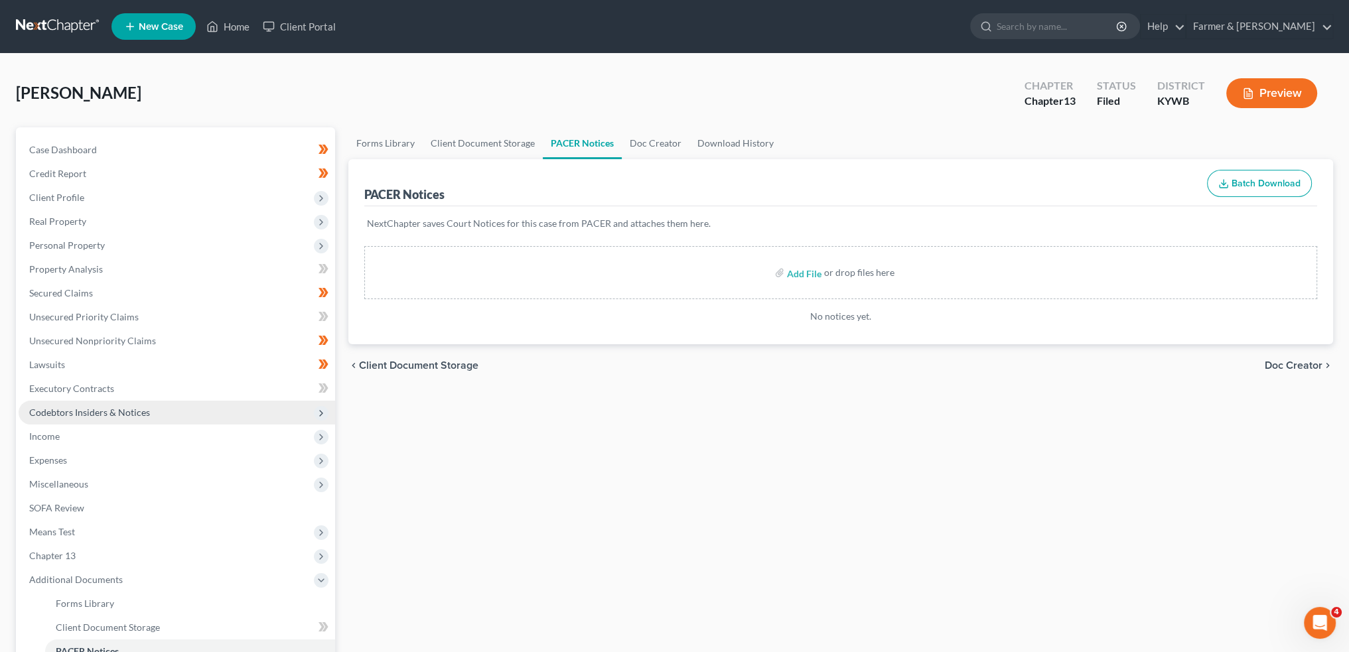
scroll to position [195, 0]
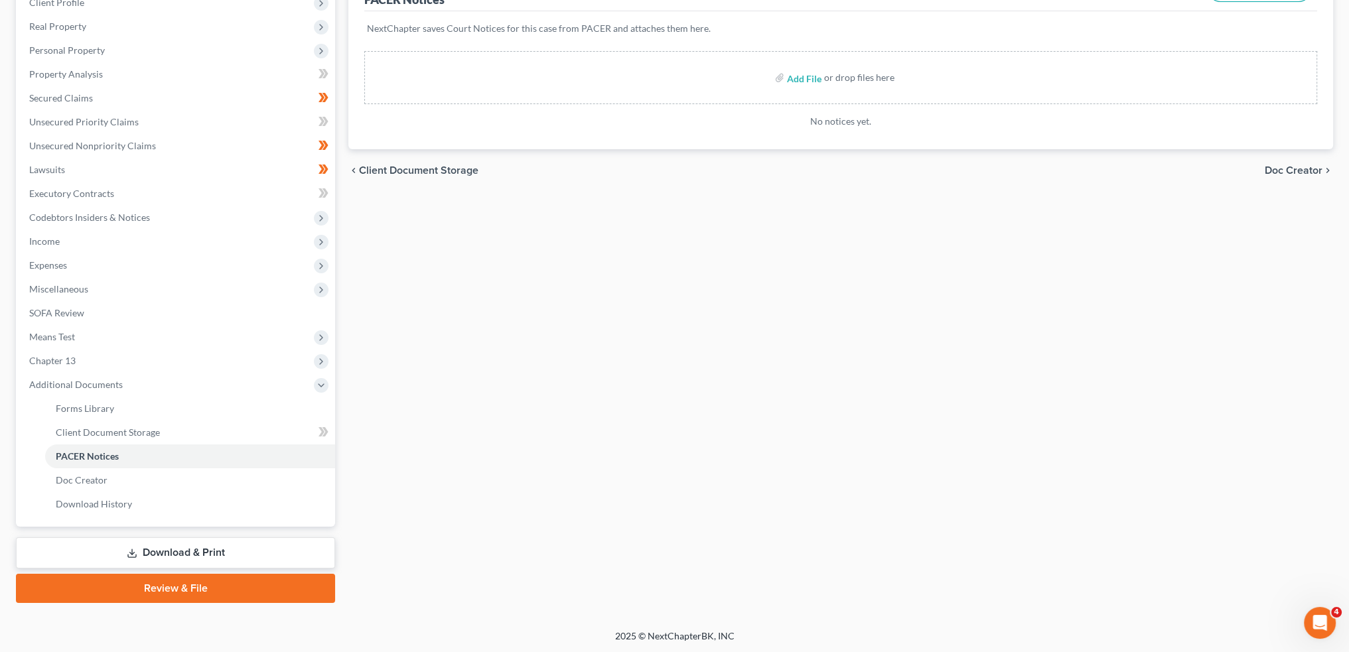
click at [190, 593] on link "Review & File" at bounding box center [175, 588] width 319 height 29
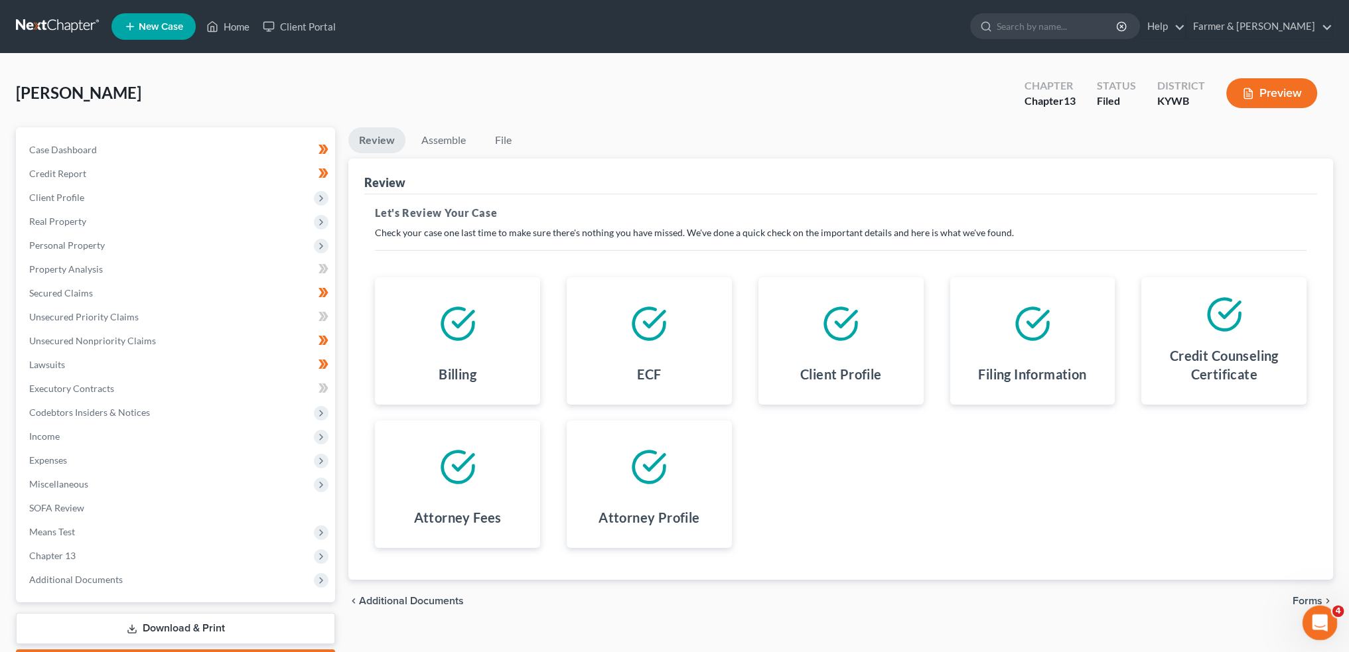
click at [1317, 621] on icon "Open Intercom Messenger" at bounding box center [1319, 622] width 22 height 22
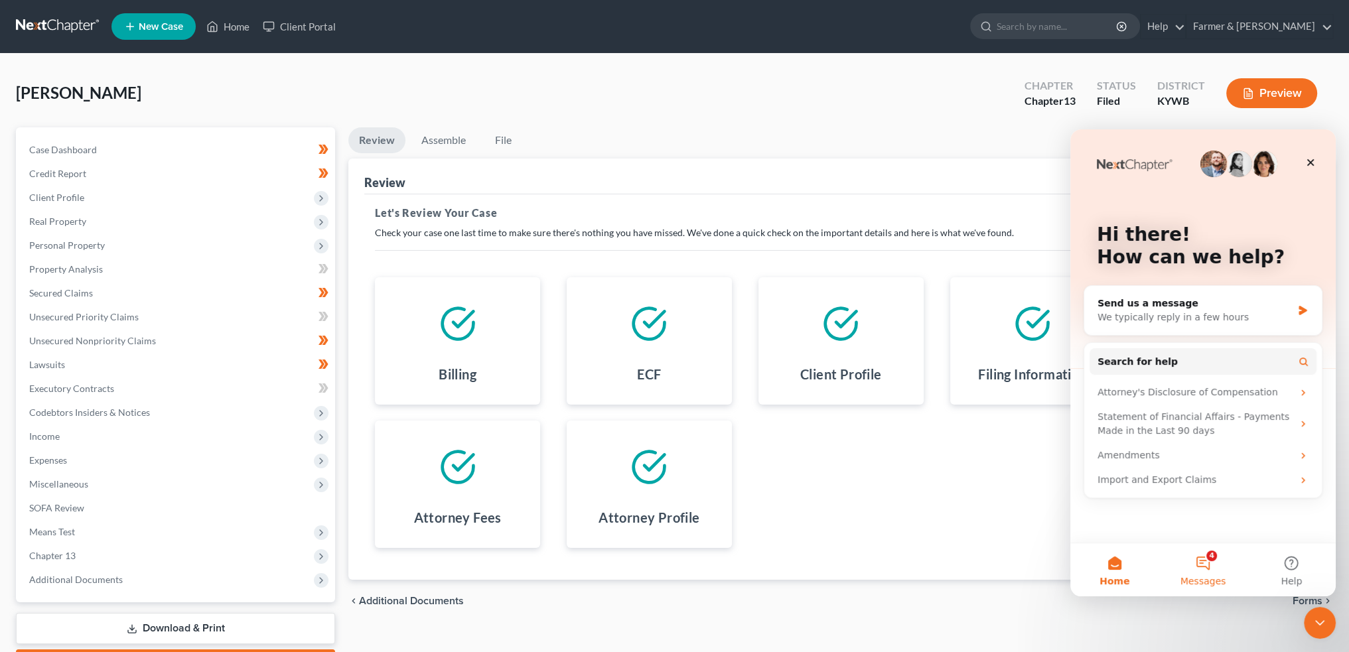
click at [1225, 572] on button "4 Messages" at bounding box center [1203, 570] width 88 height 53
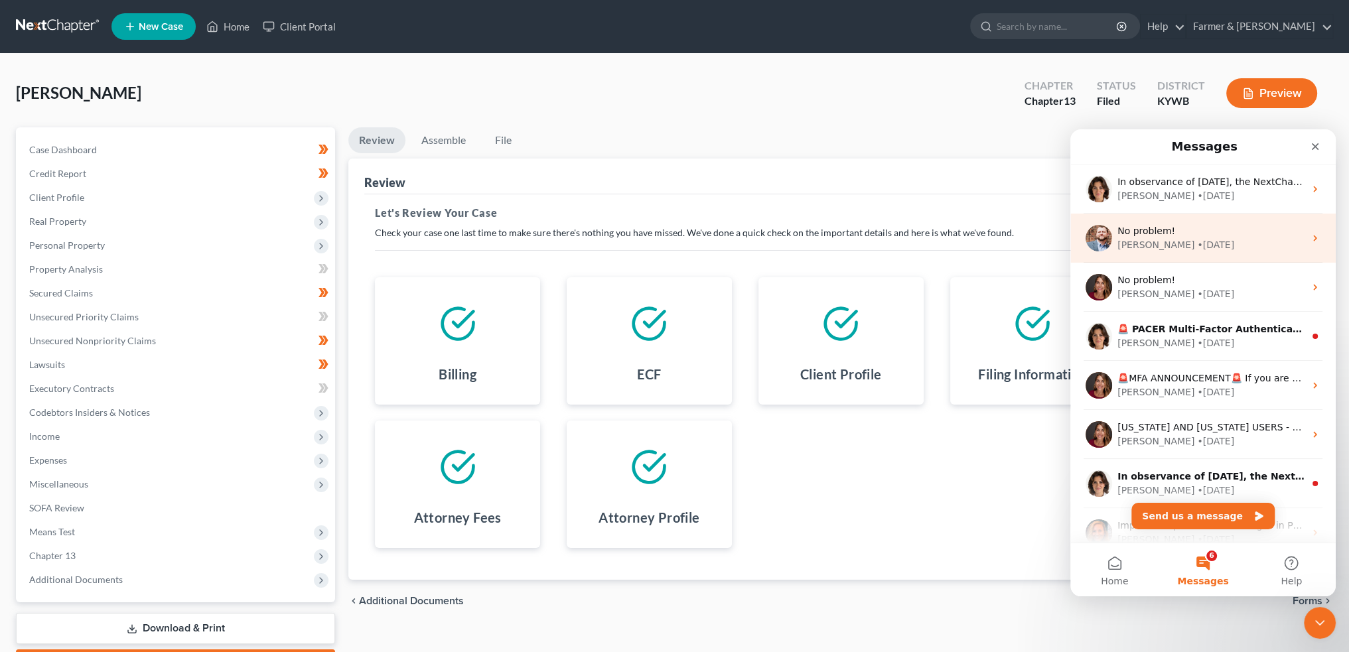
click at [1197, 244] on div "• 1w ago" at bounding box center [1215, 245] width 37 height 14
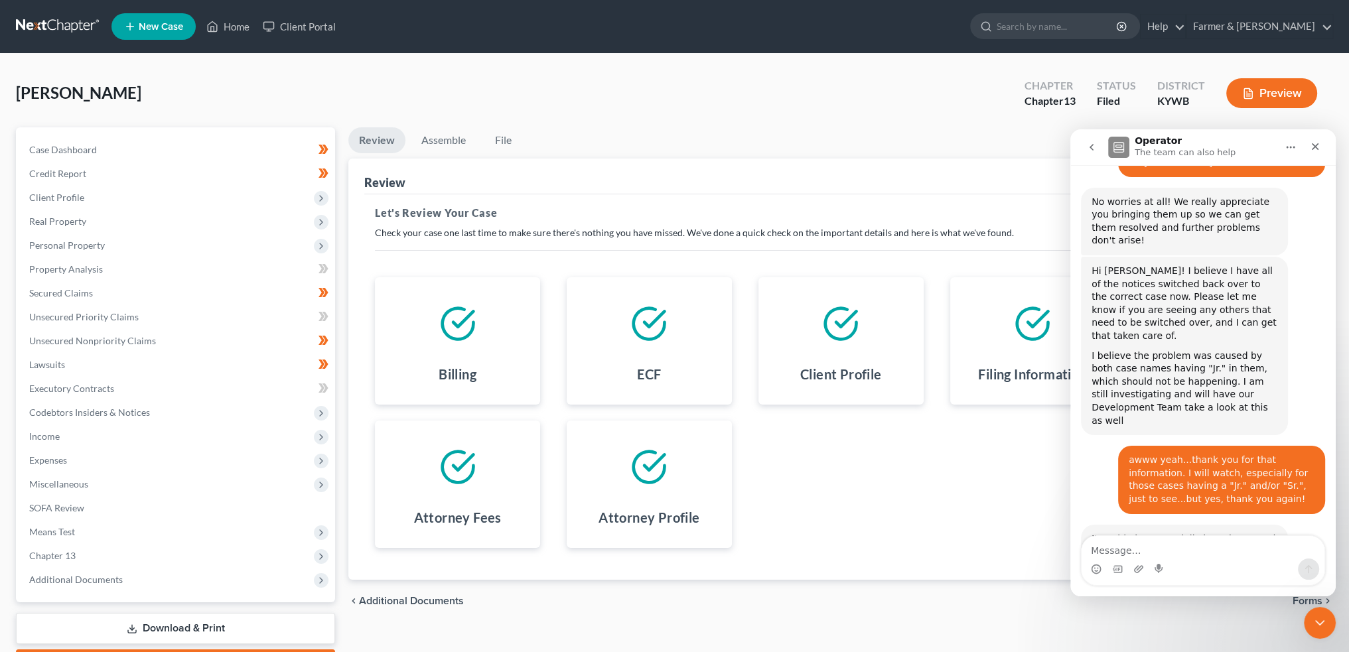
scroll to position [10529, 0]
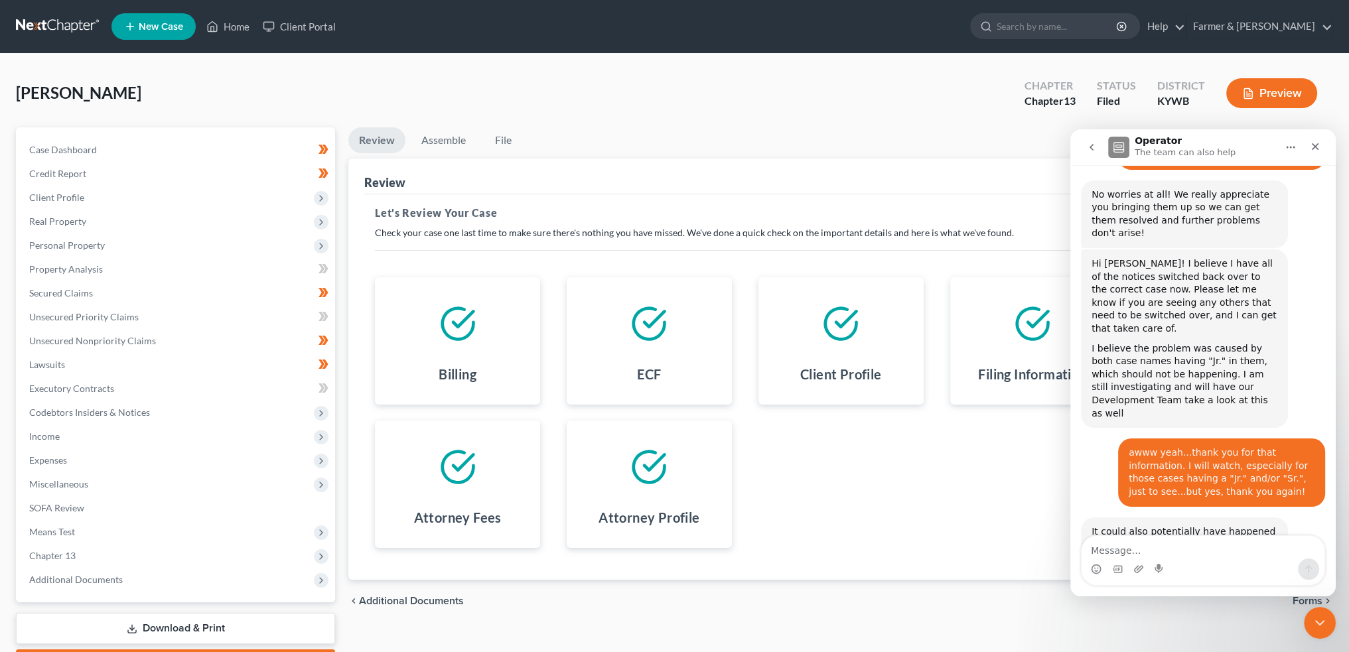
click at [1154, 543] on textarea "Message…" at bounding box center [1203, 547] width 243 height 23
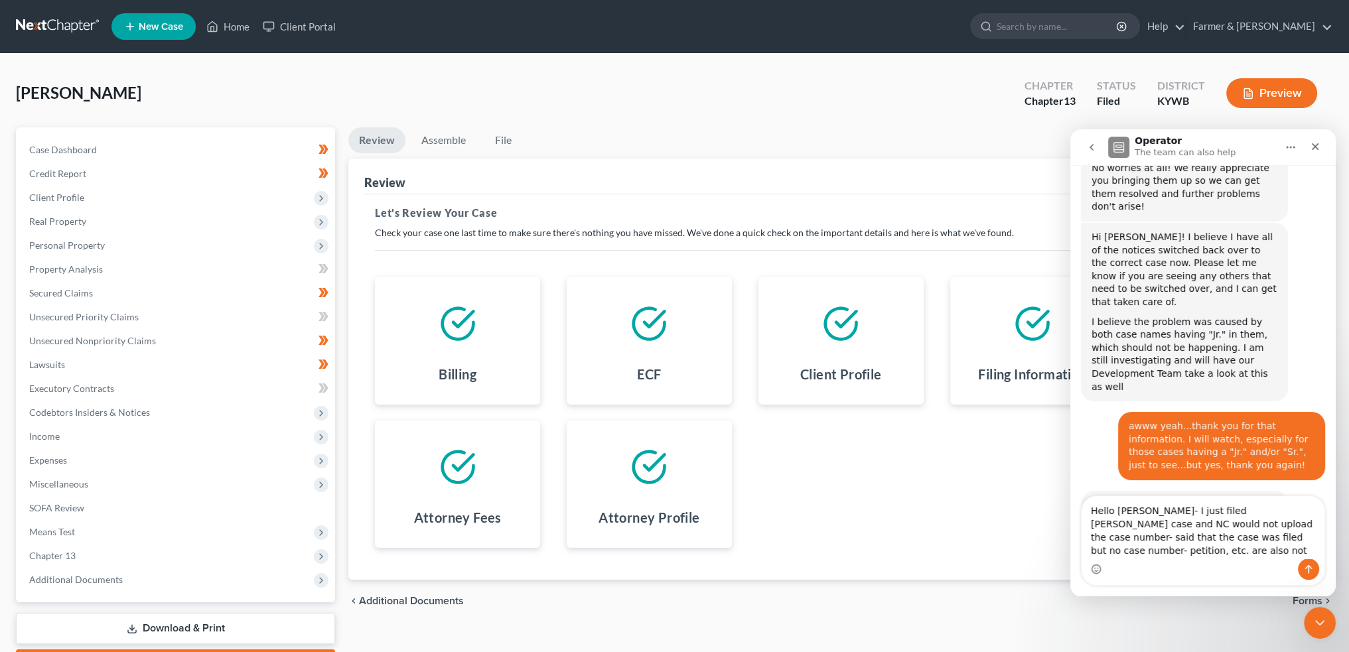
scroll to position [10569, 0]
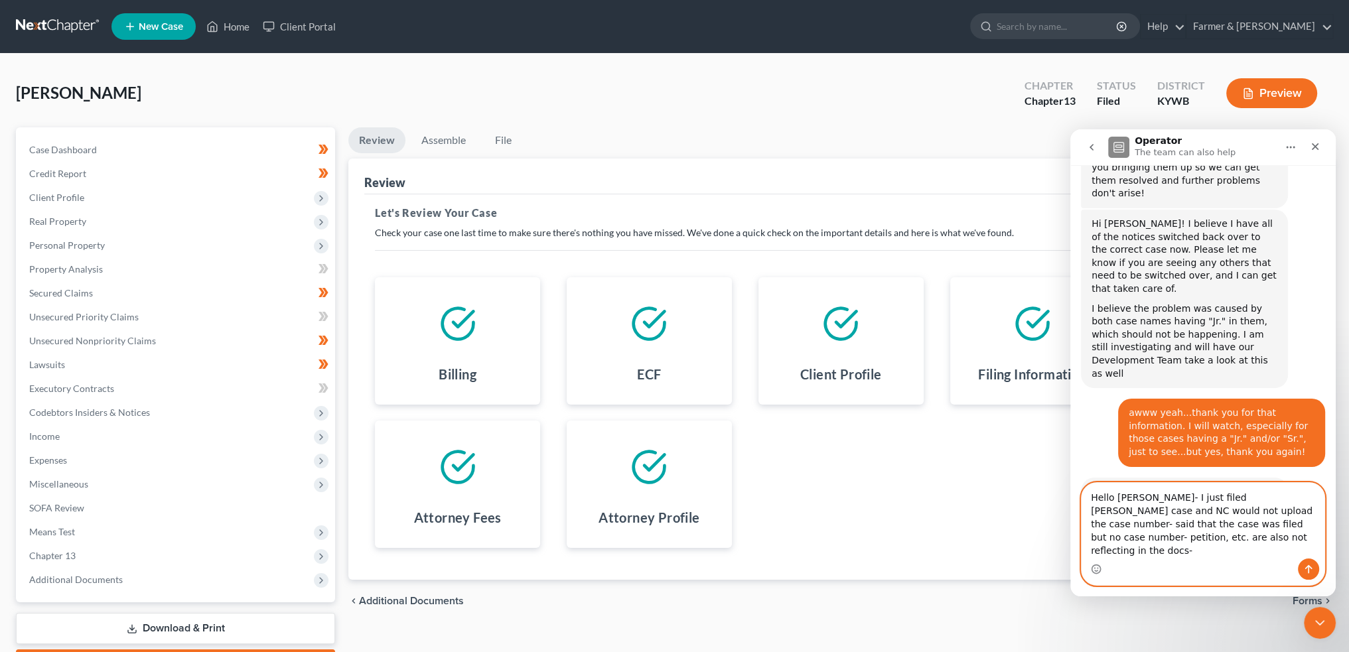
click at [1203, 550] on textarea "Hello James- I just filed Justin Fogle's case and NC would not upload the case …" at bounding box center [1203, 521] width 243 height 76
paste textarea "25-32187"
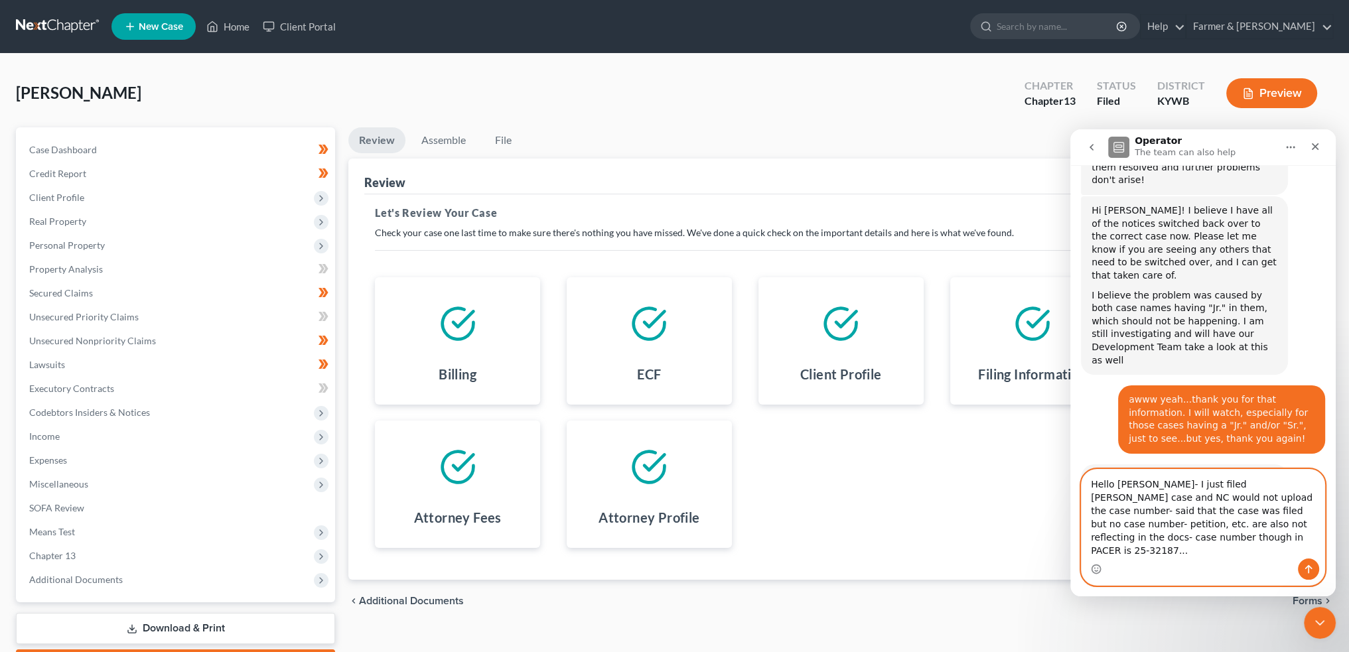
type textarea "Hello James- I just filed Justin Fogle's case and NC would not upload the case …"
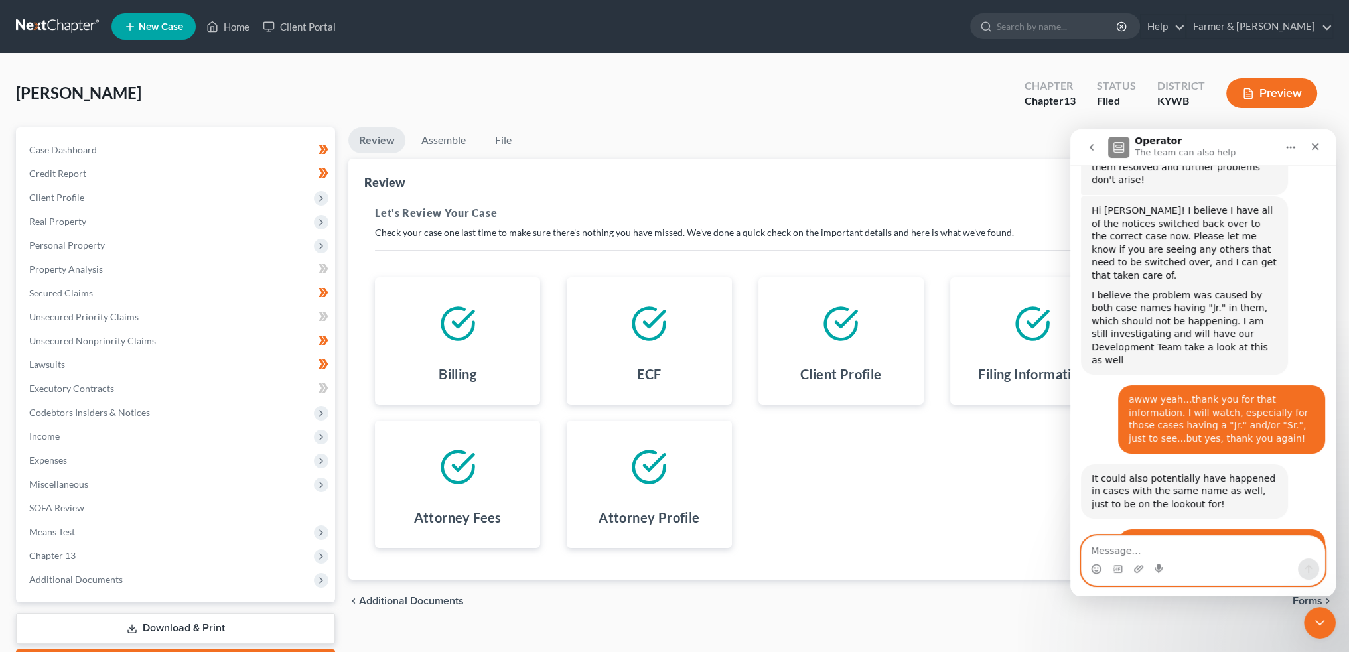
scroll to position [10651, 0]
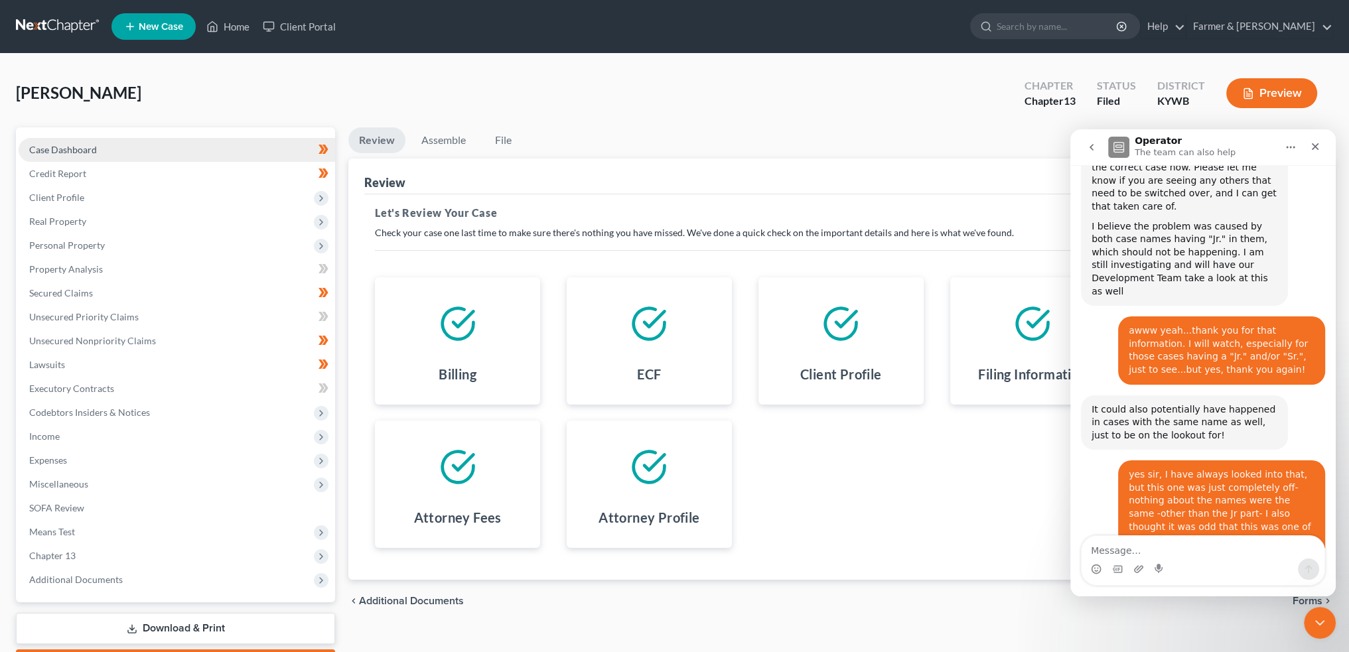
click at [114, 148] on link "Case Dashboard" at bounding box center [177, 150] width 317 height 24
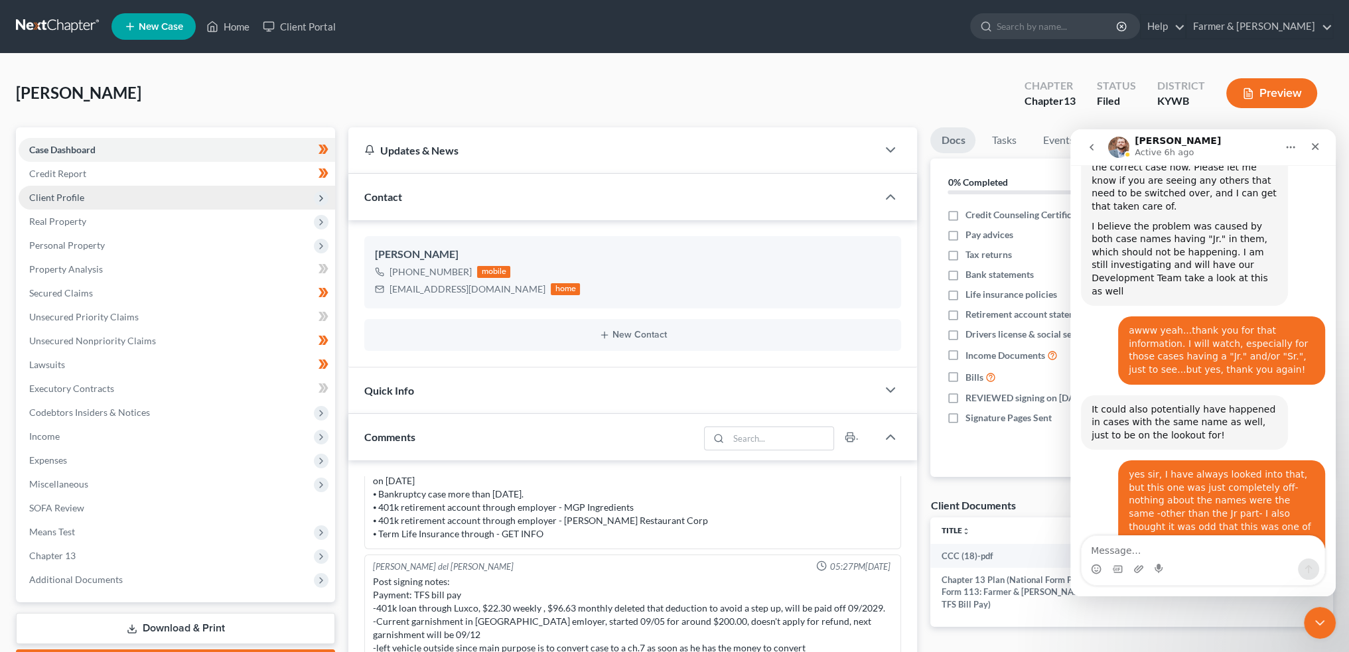
click at [98, 196] on span "Client Profile" at bounding box center [177, 198] width 317 height 24
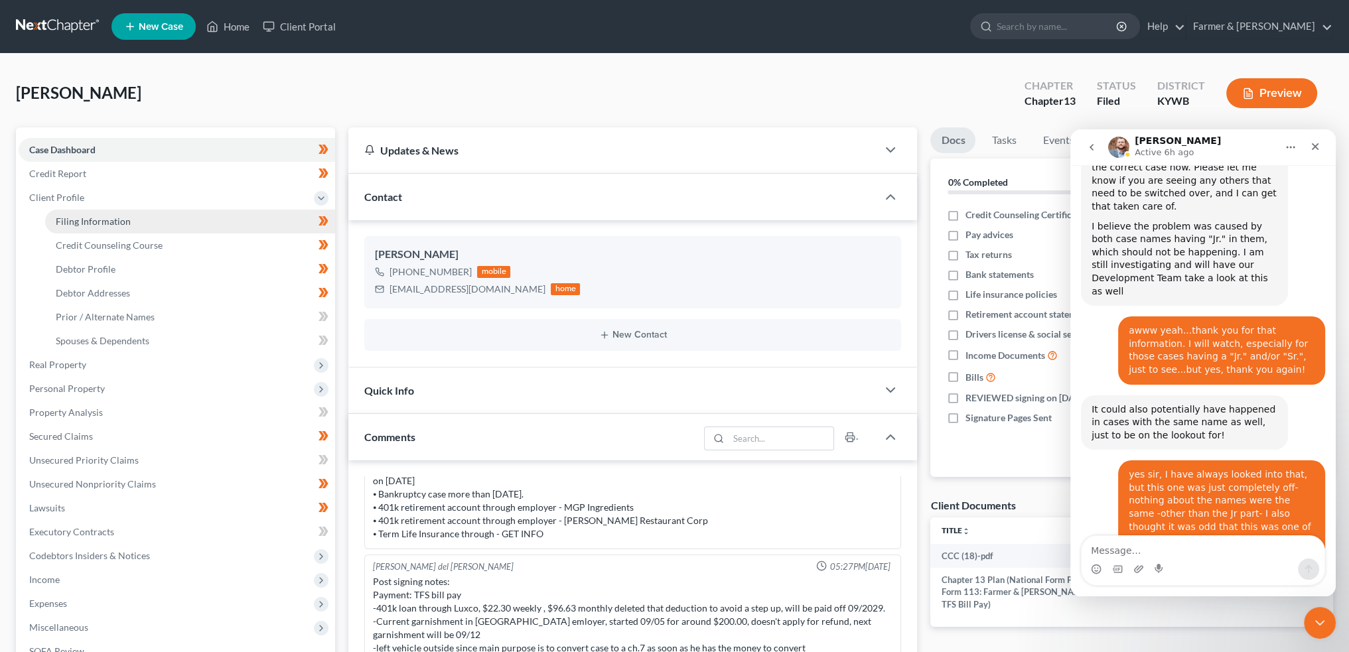
click at [103, 223] on span "Filing Information" at bounding box center [93, 221] width 75 height 11
select select "1"
select select "0"
select select "3"
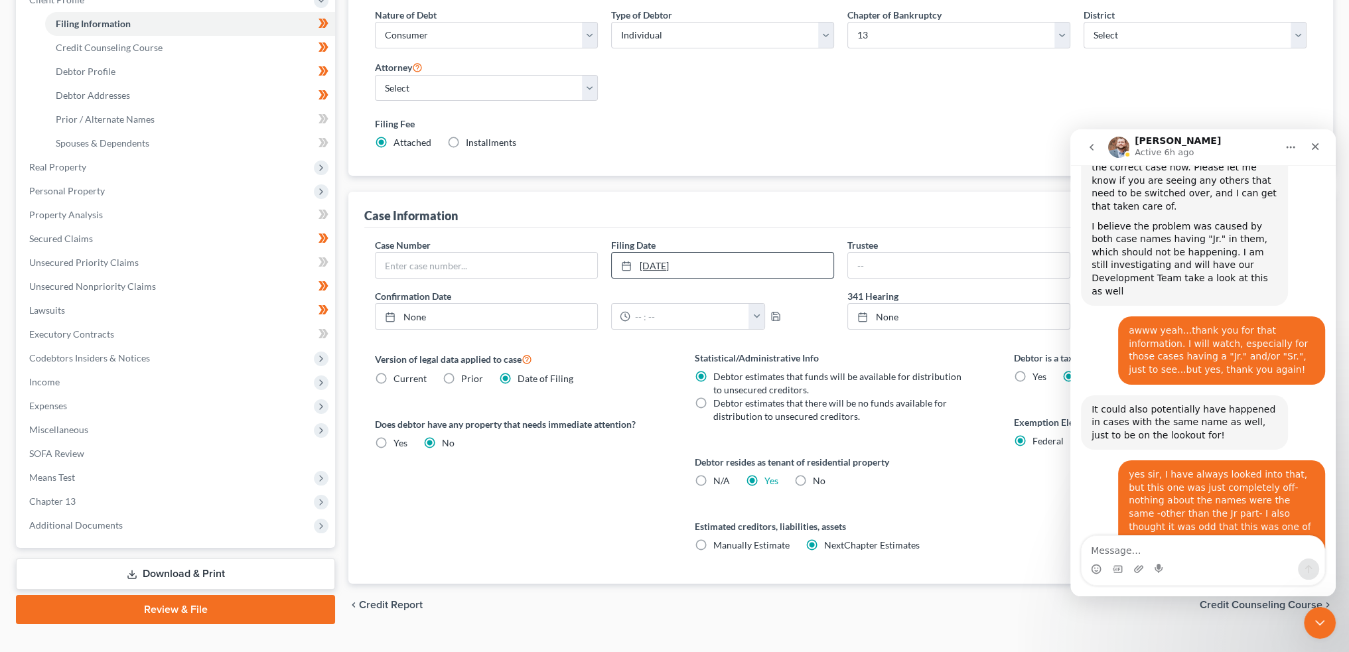
scroll to position [220, 0]
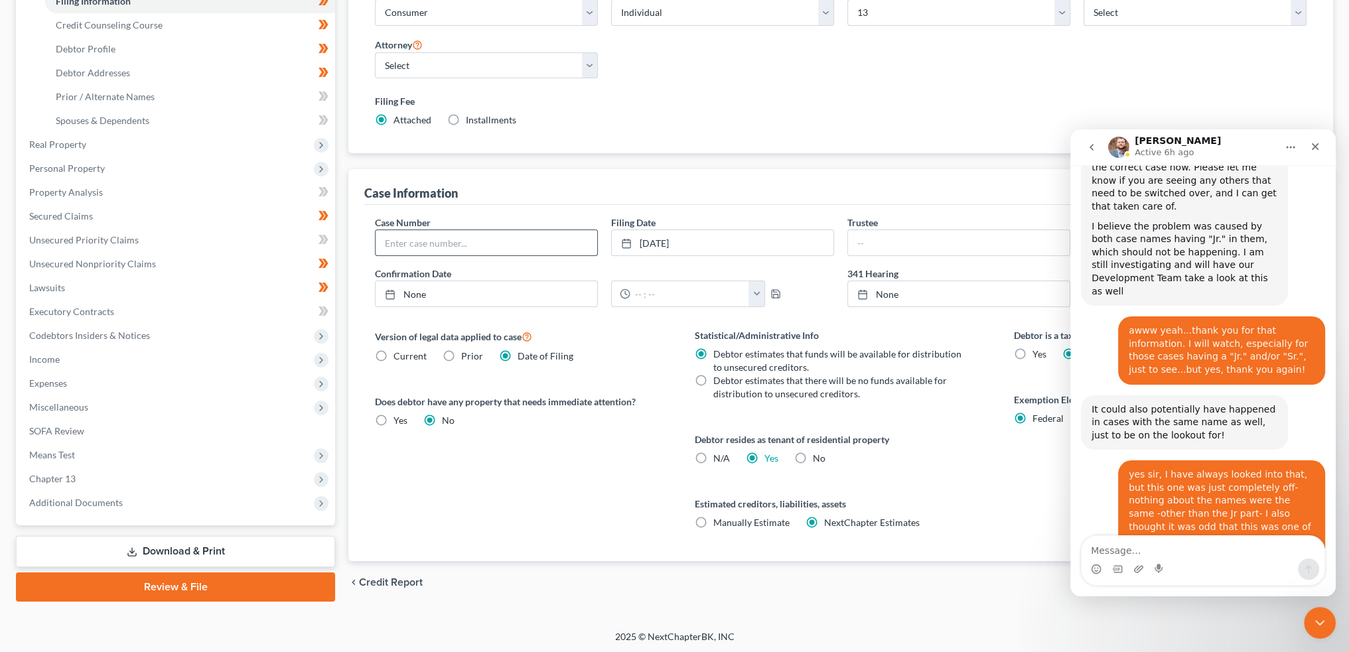
click at [490, 242] on input "text" at bounding box center [487, 242] width 222 height 25
paste input "25-32187"
type input "25-32187"
click at [1308, 615] on div "Close Intercom Messenger" at bounding box center [1318, 621] width 32 height 32
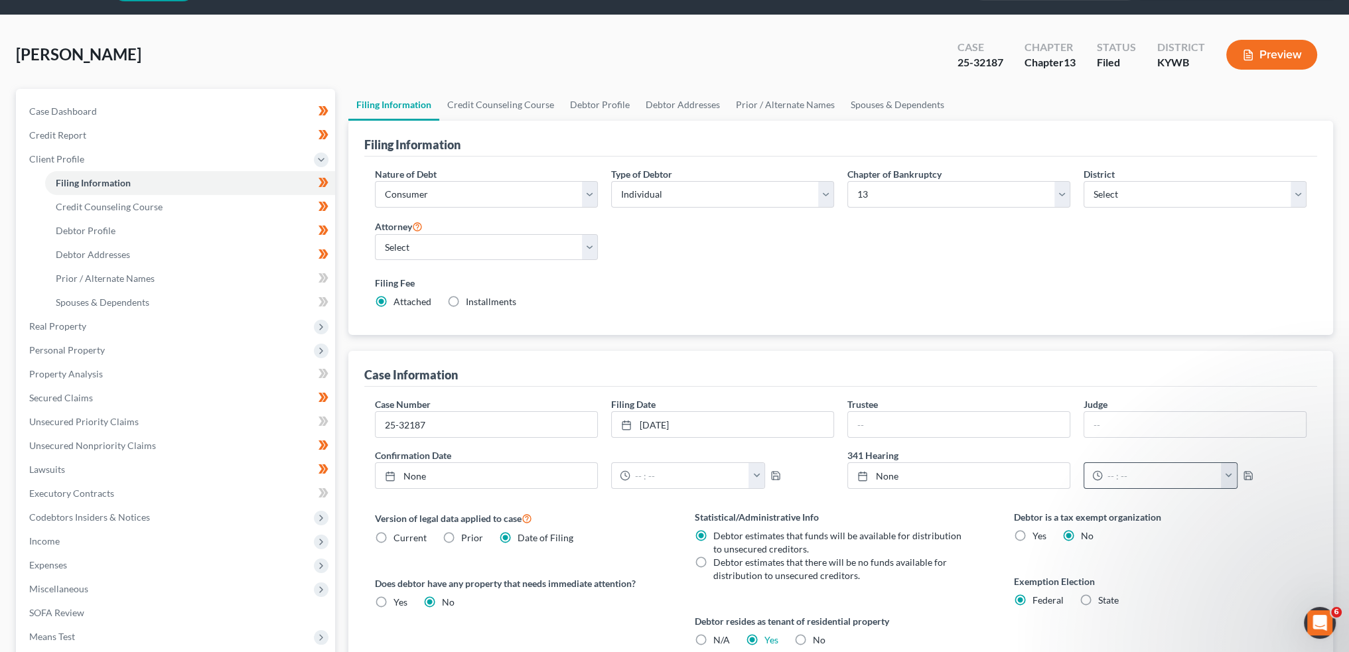
scroll to position [0, 0]
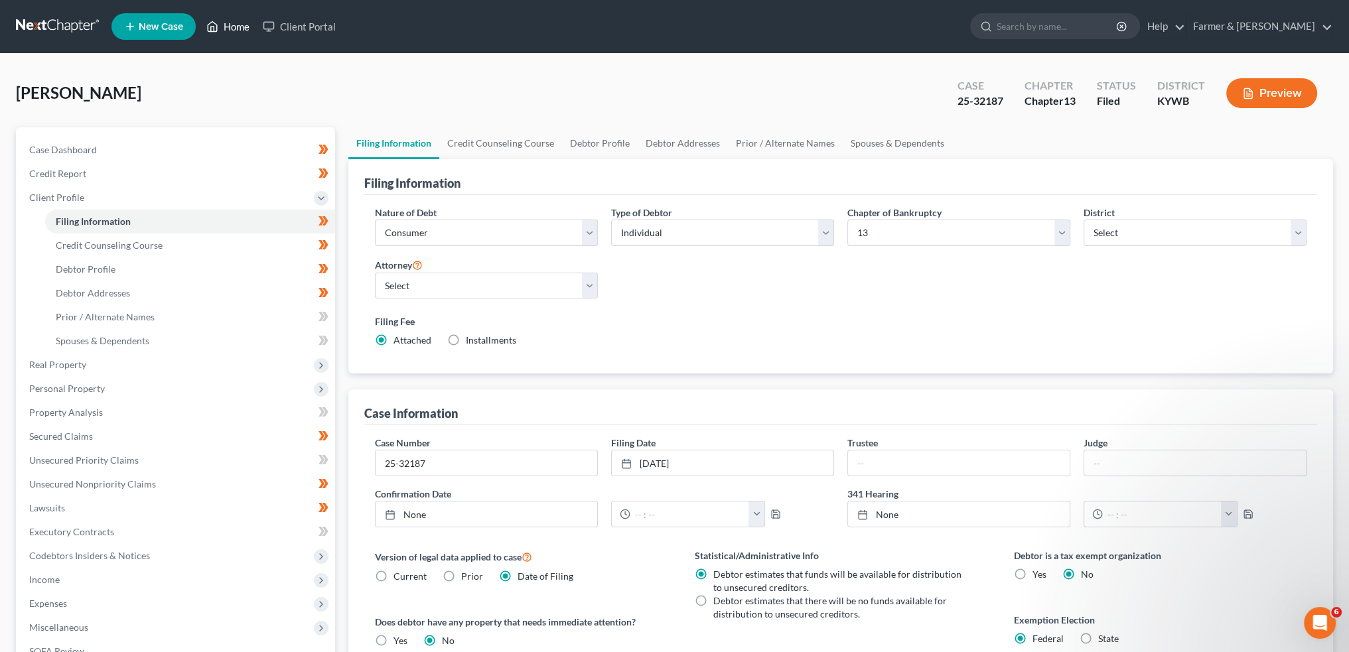
click at [217, 29] on icon at bounding box center [212, 27] width 12 height 16
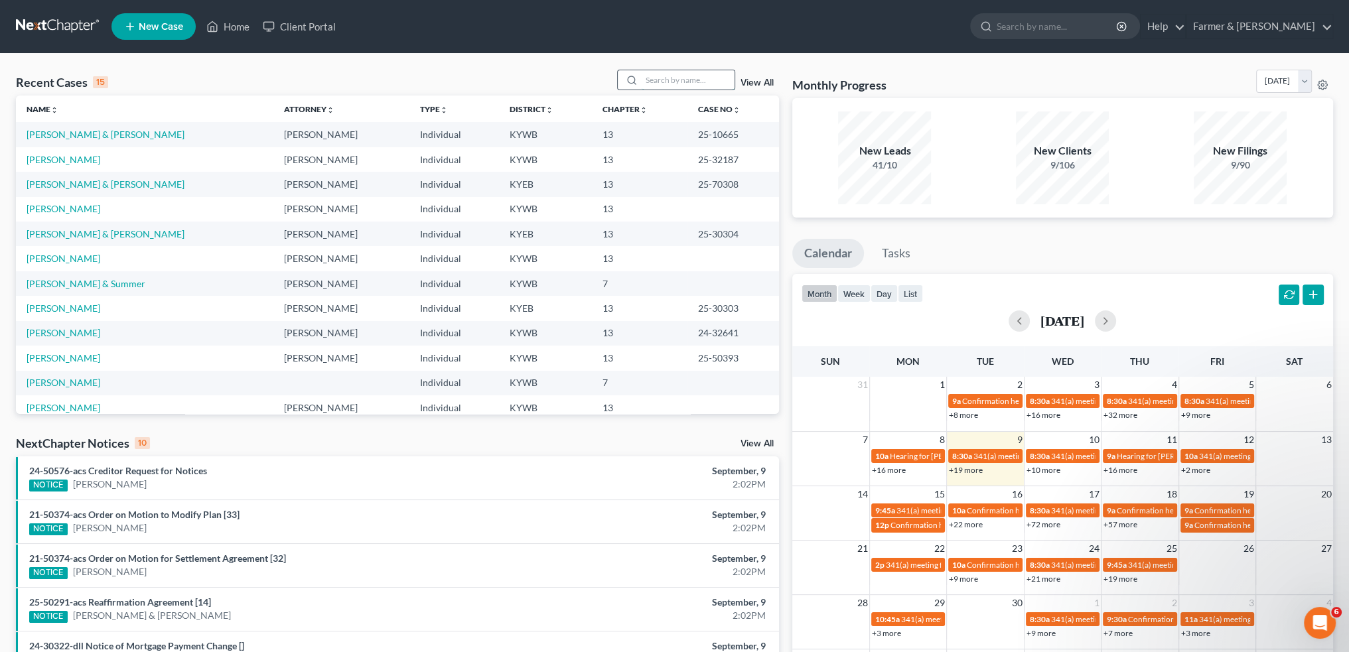
click at [660, 71] on input "search" at bounding box center [688, 79] width 93 height 19
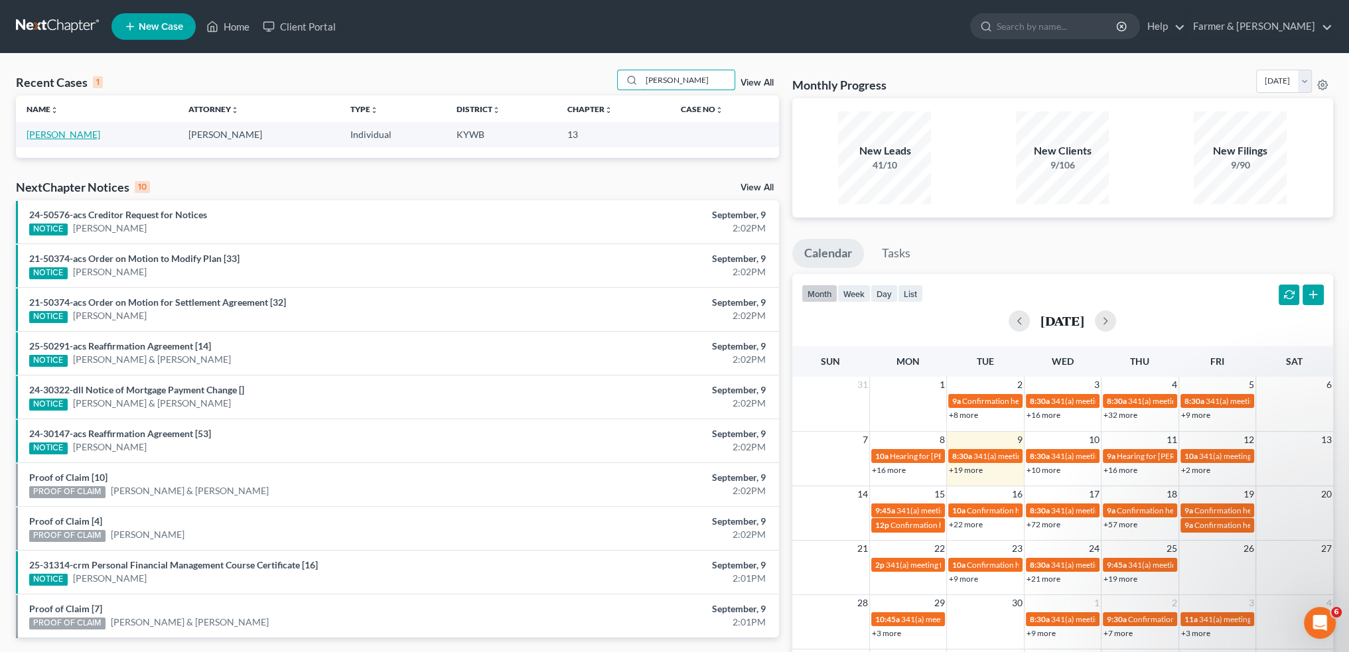
type input "teresa ford"
click at [45, 132] on link "[PERSON_NAME]" at bounding box center [64, 134] width 74 height 11
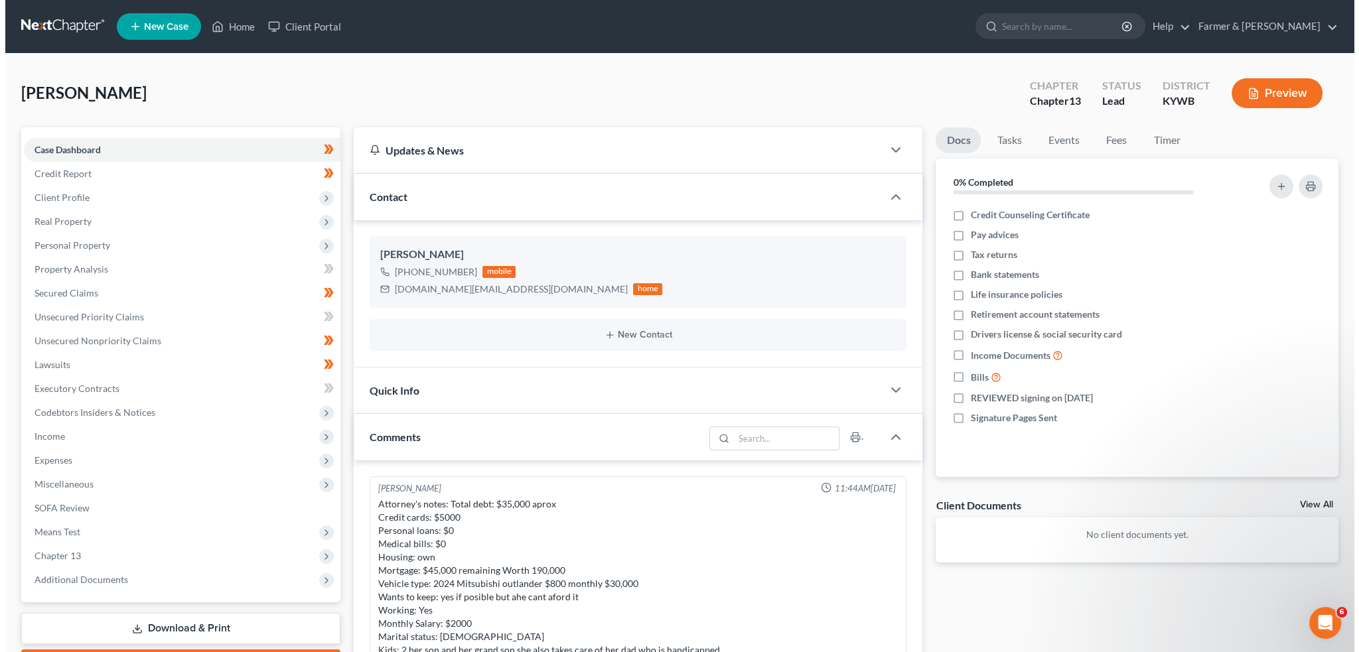
scroll to position [536, 0]
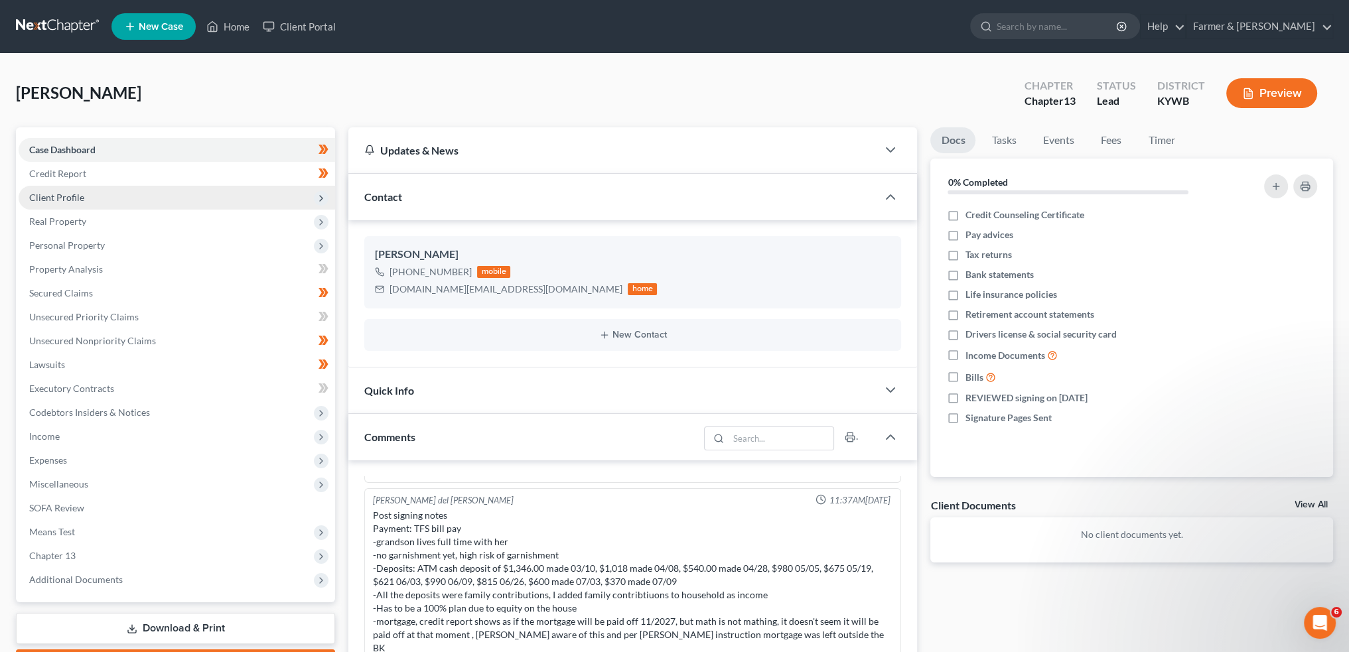
click at [80, 197] on span "Client Profile" at bounding box center [56, 197] width 55 height 11
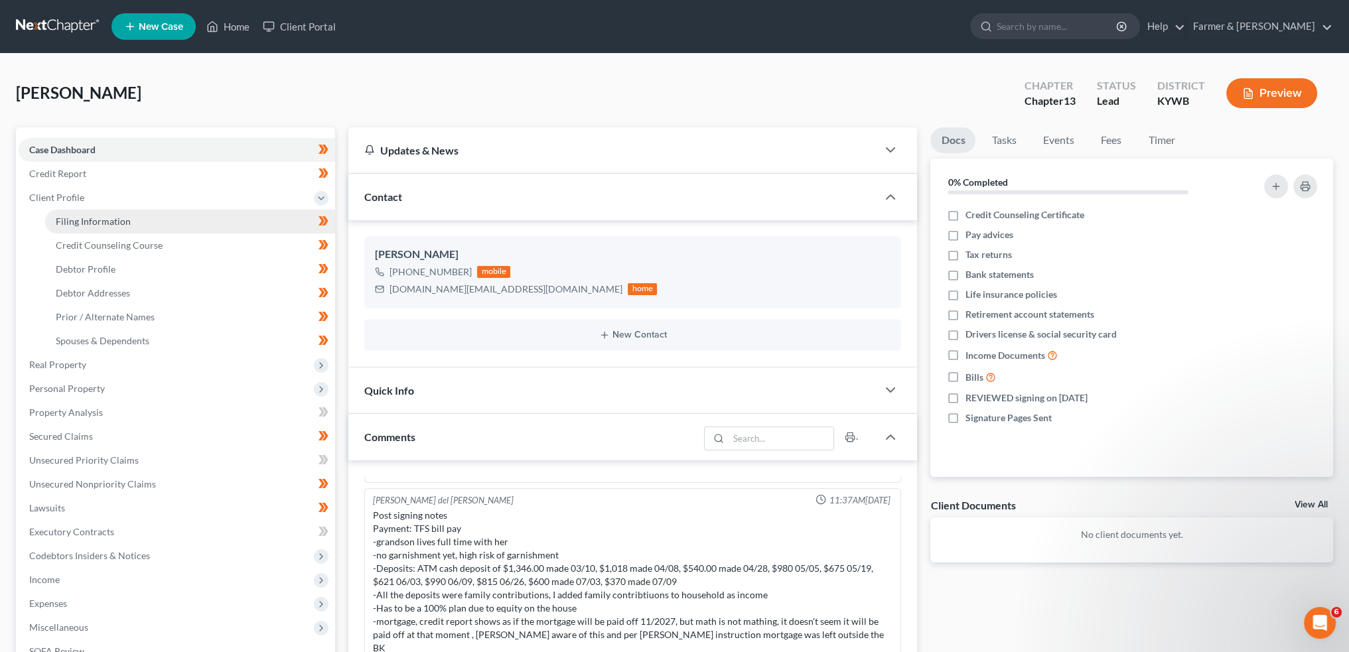
click at [88, 223] on span "Filing Information" at bounding box center [93, 221] width 75 height 11
select select "1"
select select "0"
select select "3"
select select "33"
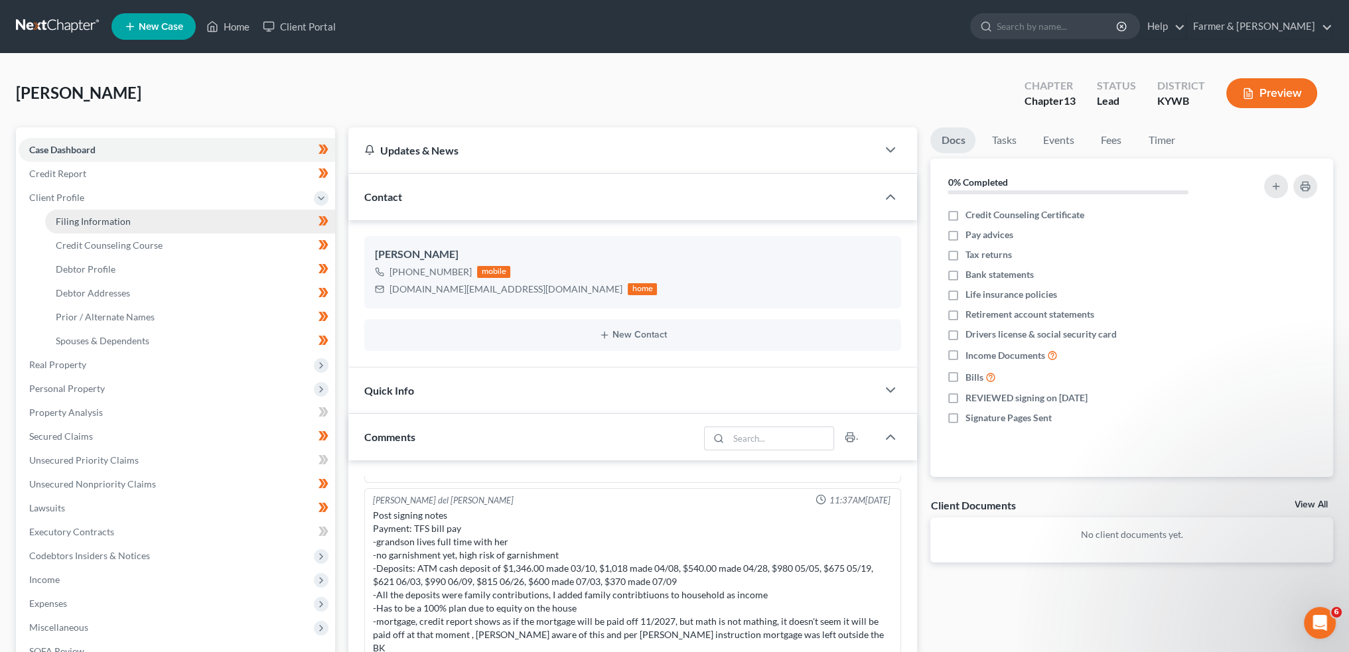
select select "0"
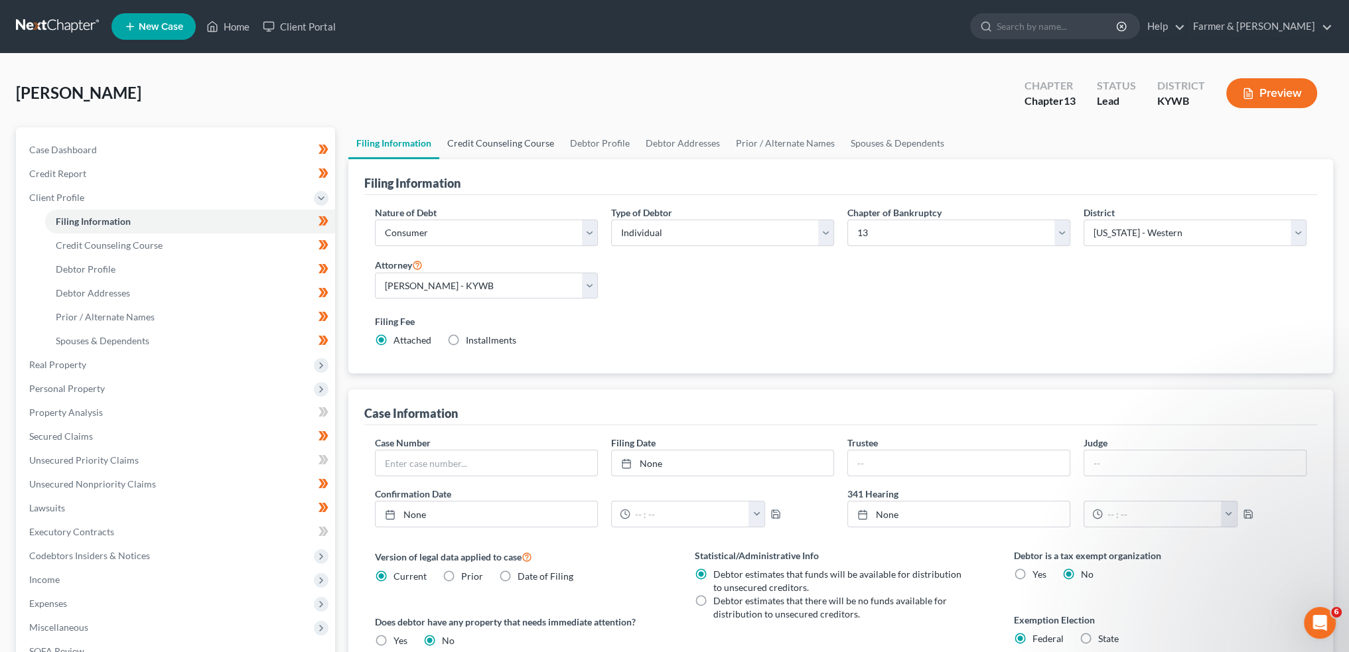
click at [510, 137] on link "Credit Counseling Course" at bounding box center [500, 143] width 123 height 32
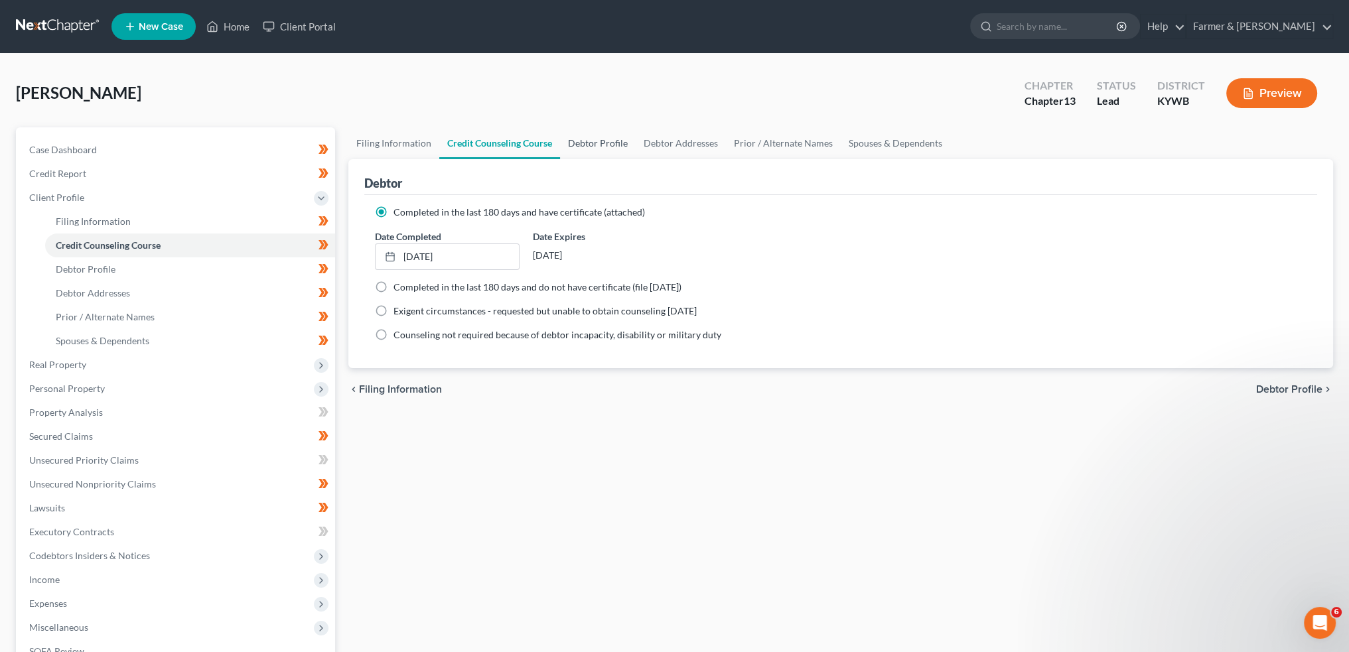
click at [605, 137] on link "Debtor Profile" at bounding box center [598, 143] width 76 height 32
select select "3"
select select "1"
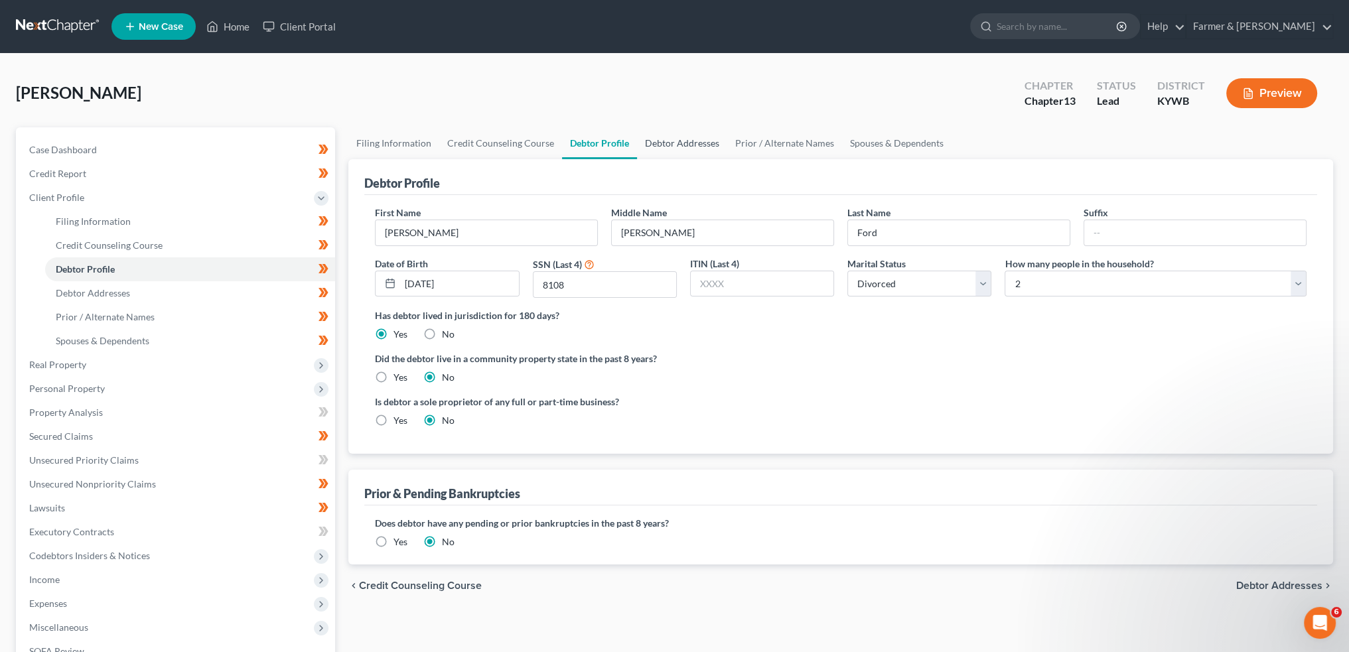
click at [661, 145] on link "Debtor Addresses" at bounding box center [682, 143] width 90 height 32
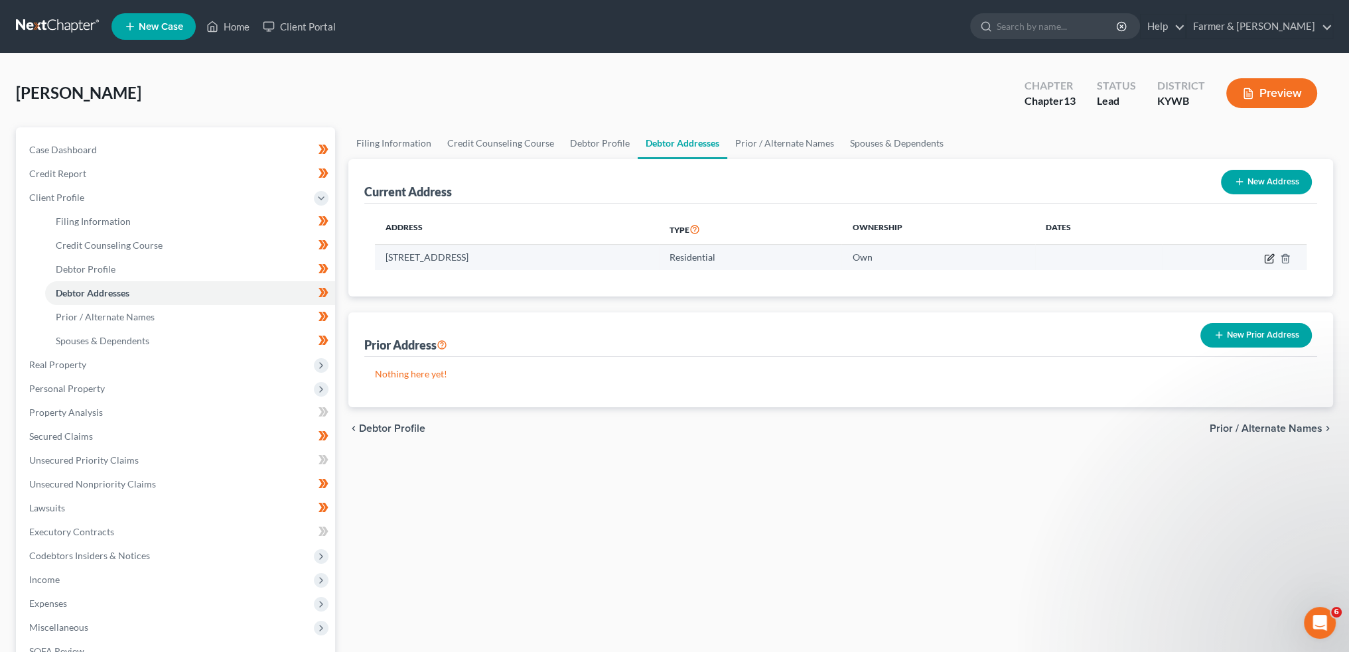
click at [1270, 254] on icon "button" at bounding box center [1269, 259] width 11 height 11
select select "18"
select select "14"
select select "0"
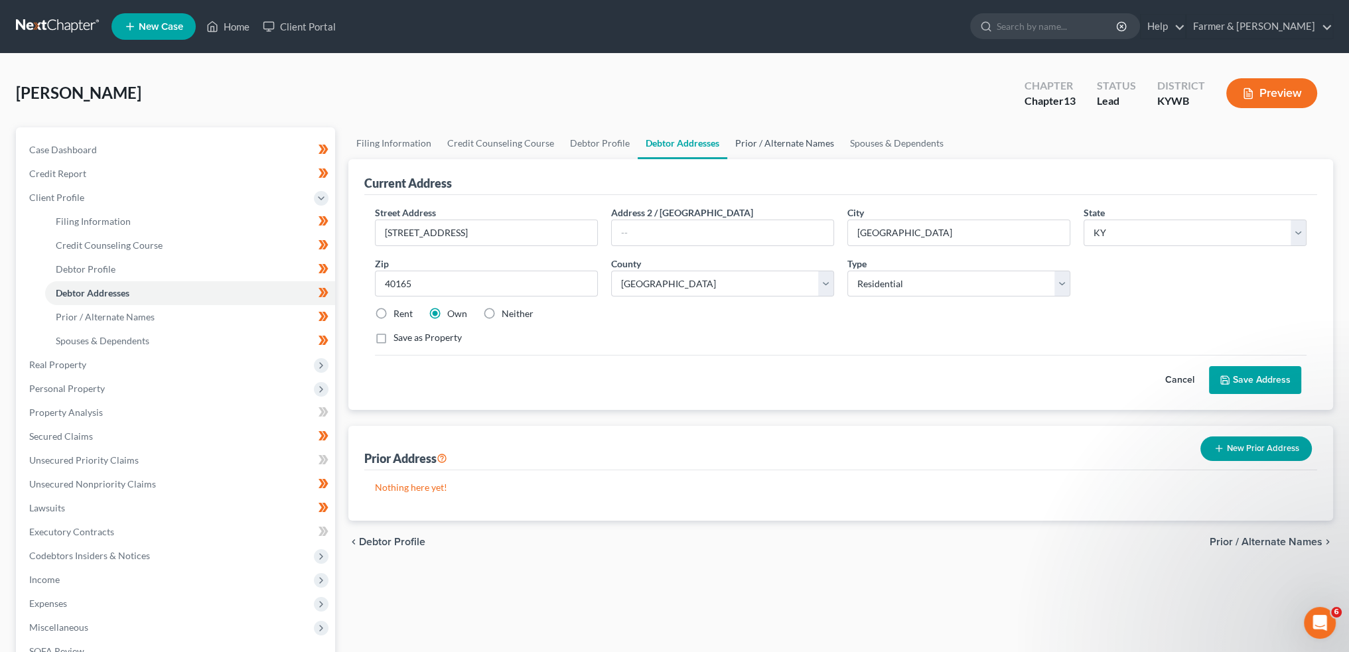
click at [768, 139] on link "Prior / Alternate Names" at bounding box center [784, 143] width 115 height 32
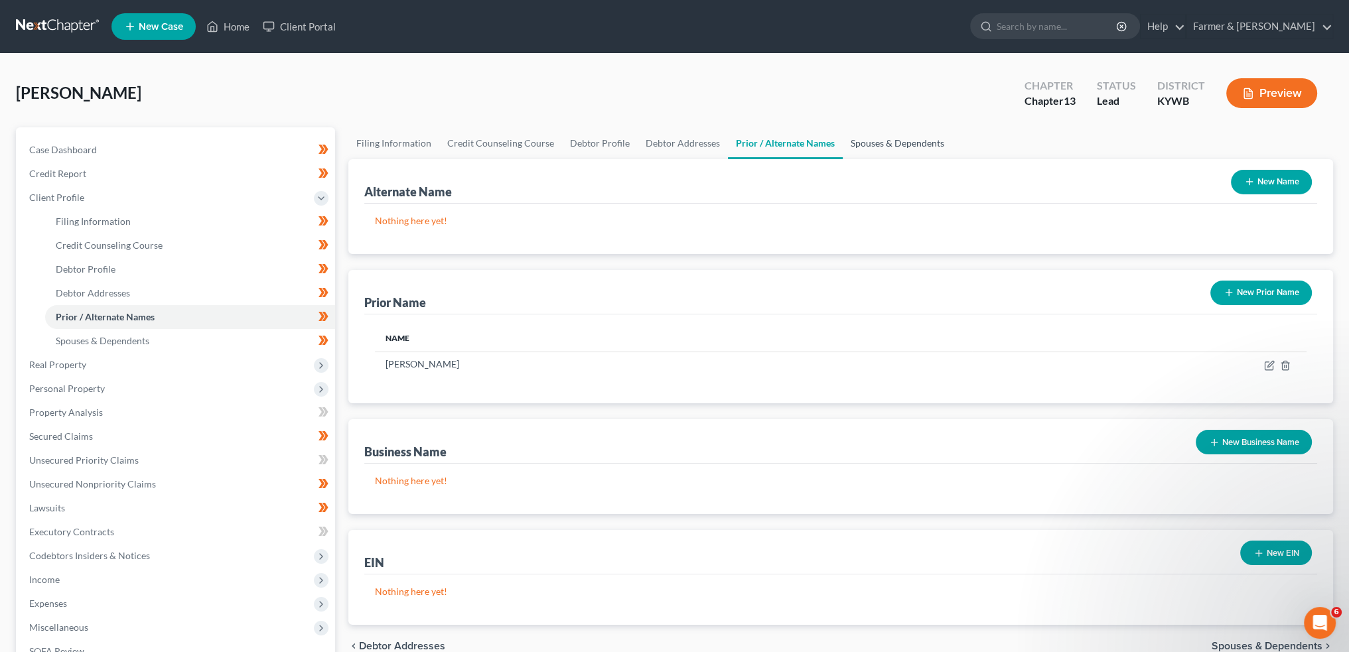
click at [869, 132] on link "Spouses & Dependents" at bounding box center [898, 143] width 110 height 32
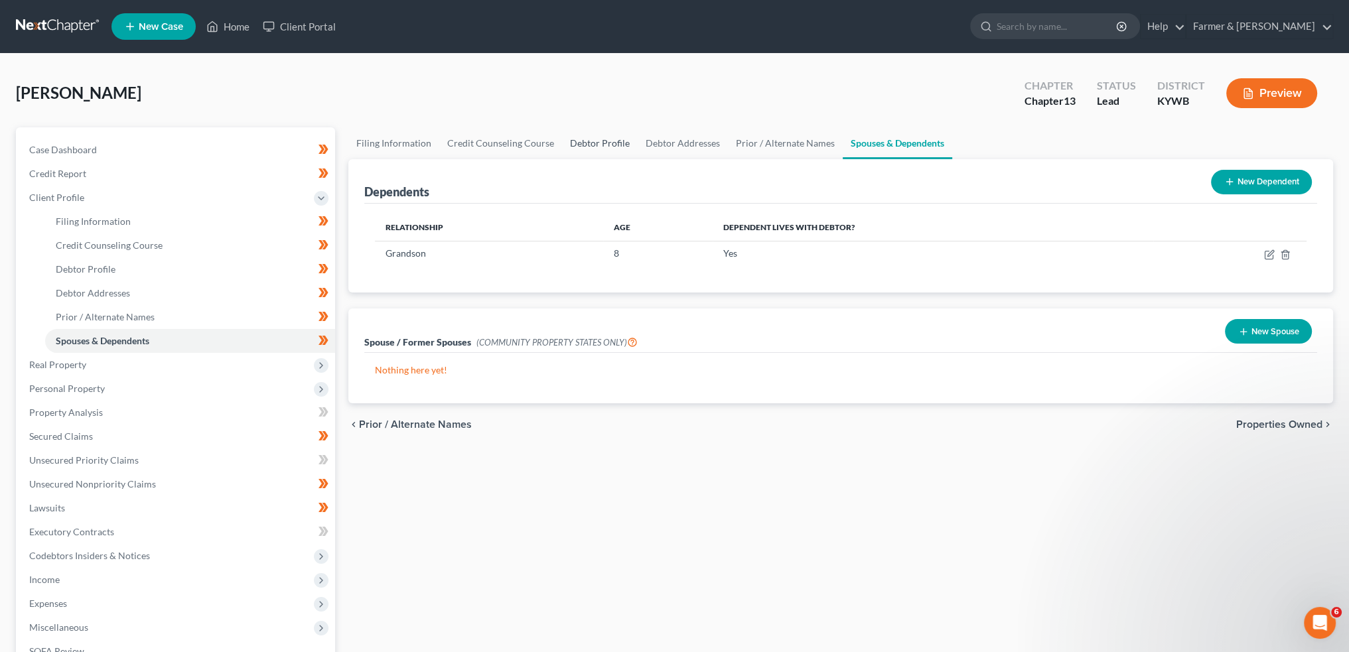
click at [587, 143] on link "Debtor Profile" at bounding box center [600, 143] width 76 height 32
select select "3"
select select "1"
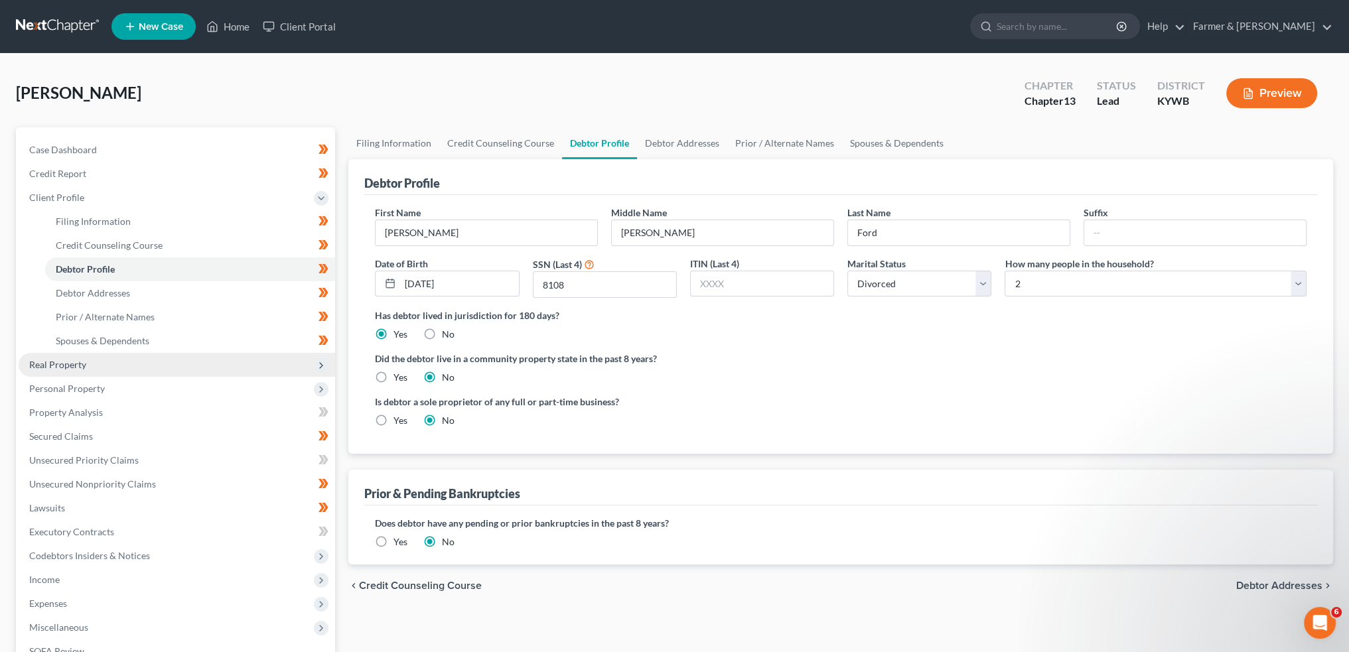
click at [154, 360] on span "Real Property" at bounding box center [177, 365] width 317 height 24
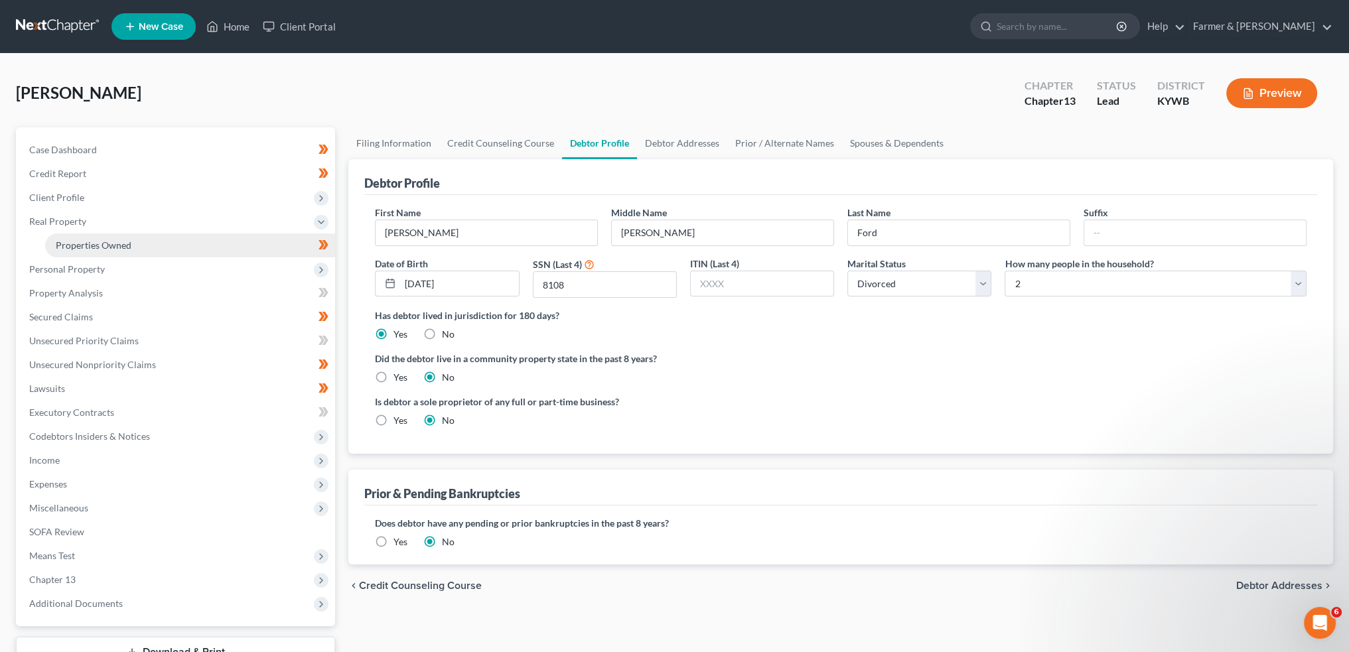
click at [149, 248] on link "Properties Owned" at bounding box center [190, 246] width 290 height 24
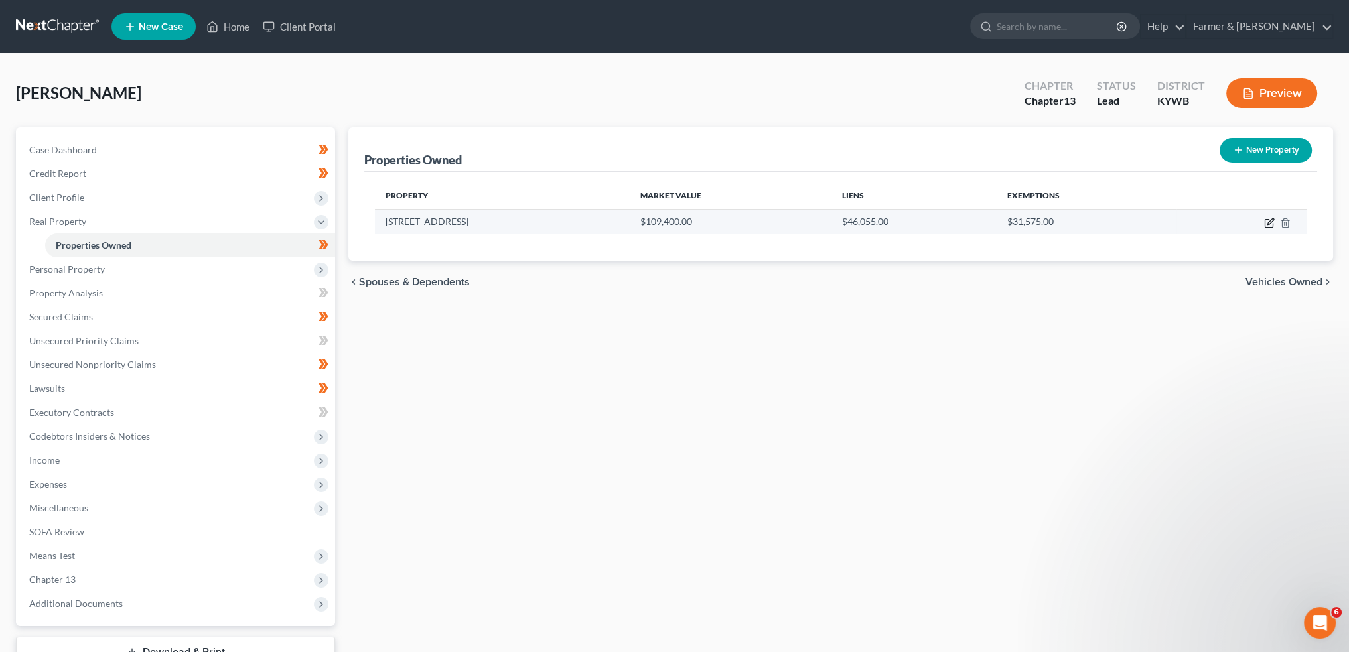
click at [1269, 225] on icon "button" at bounding box center [1269, 223] width 11 height 11
select select "18"
select select "14"
select select "0"
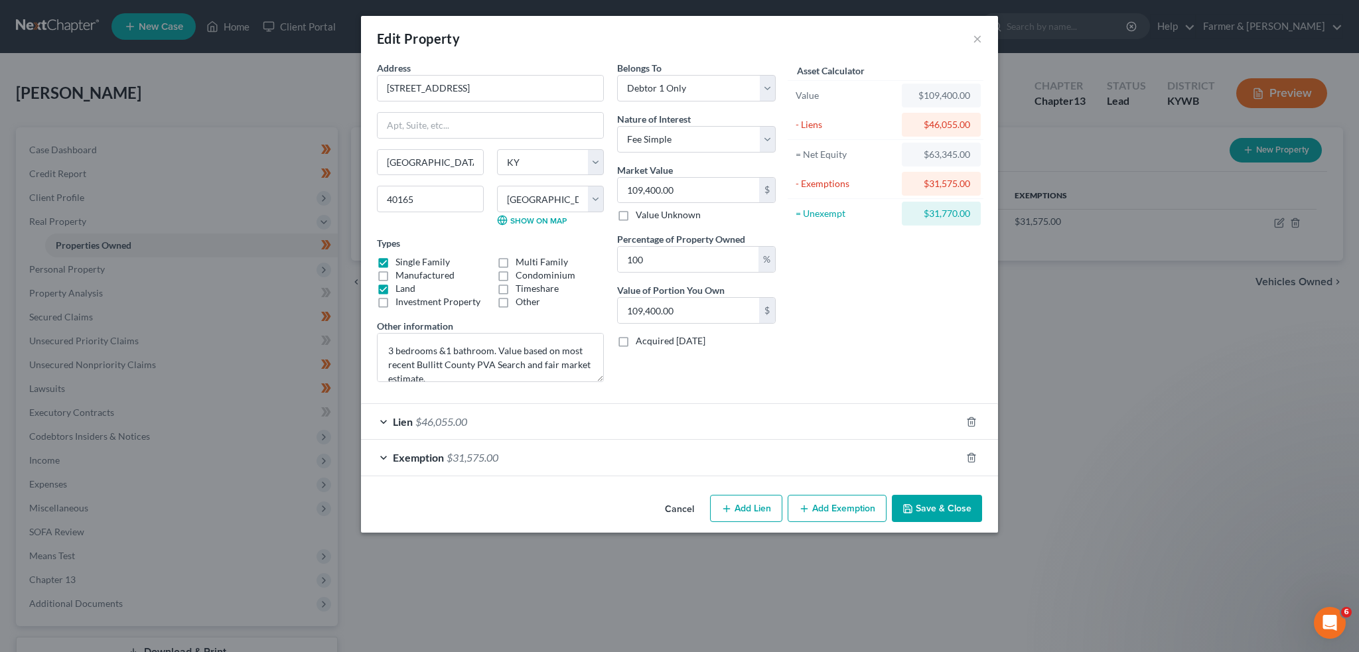
click at [788, 416] on div "Lien $46,055.00" at bounding box center [661, 421] width 600 height 35
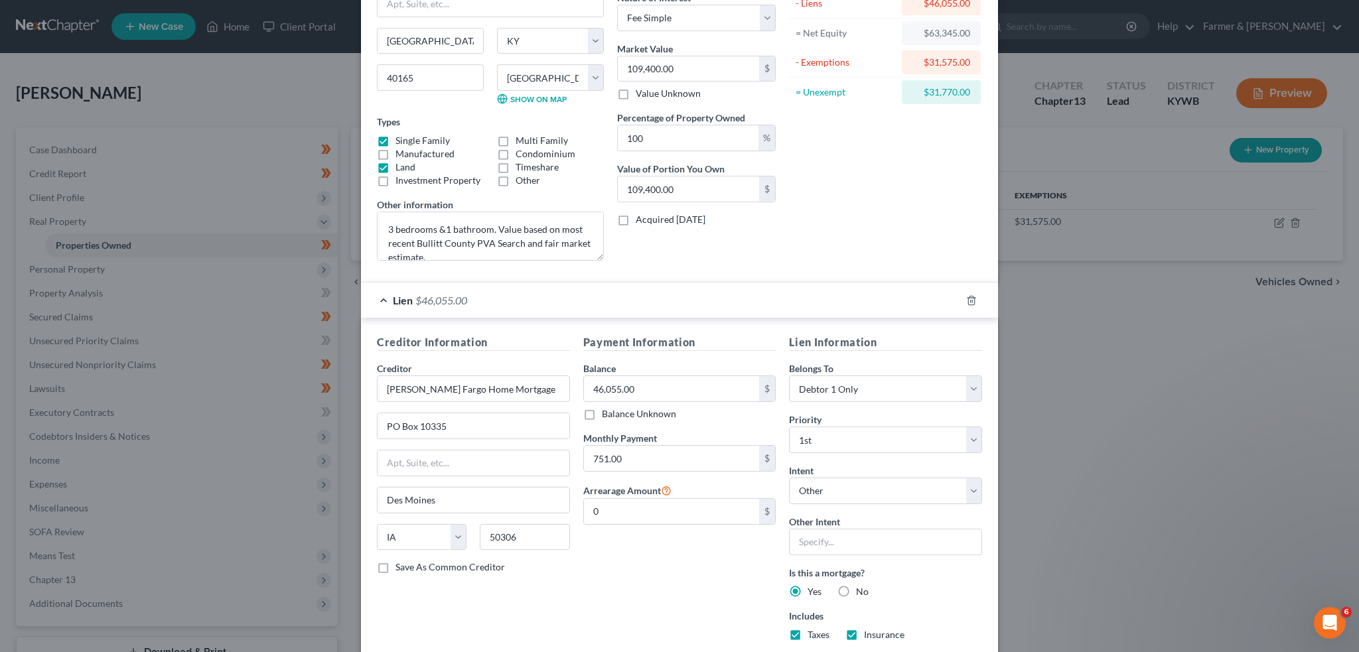
scroll to position [221, 0]
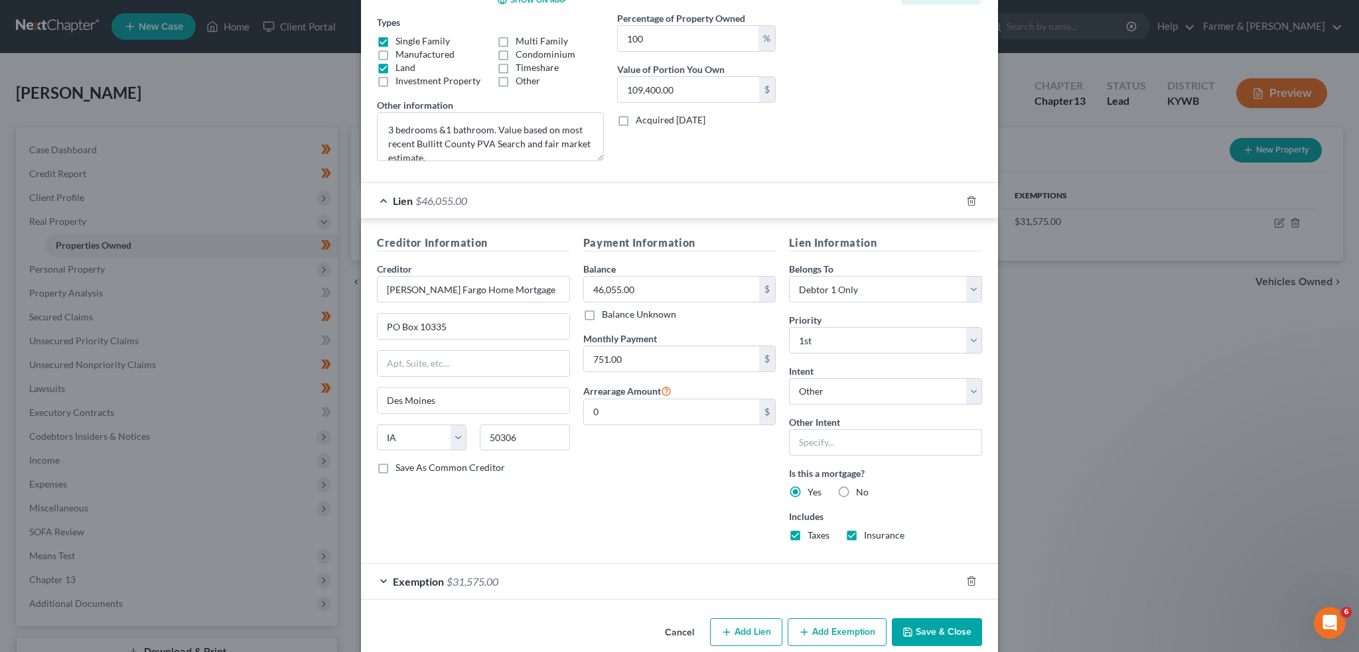
click at [688, 574] on div "Exemption $31,575.00" at bounding box center [661, 581] width 600 height 35
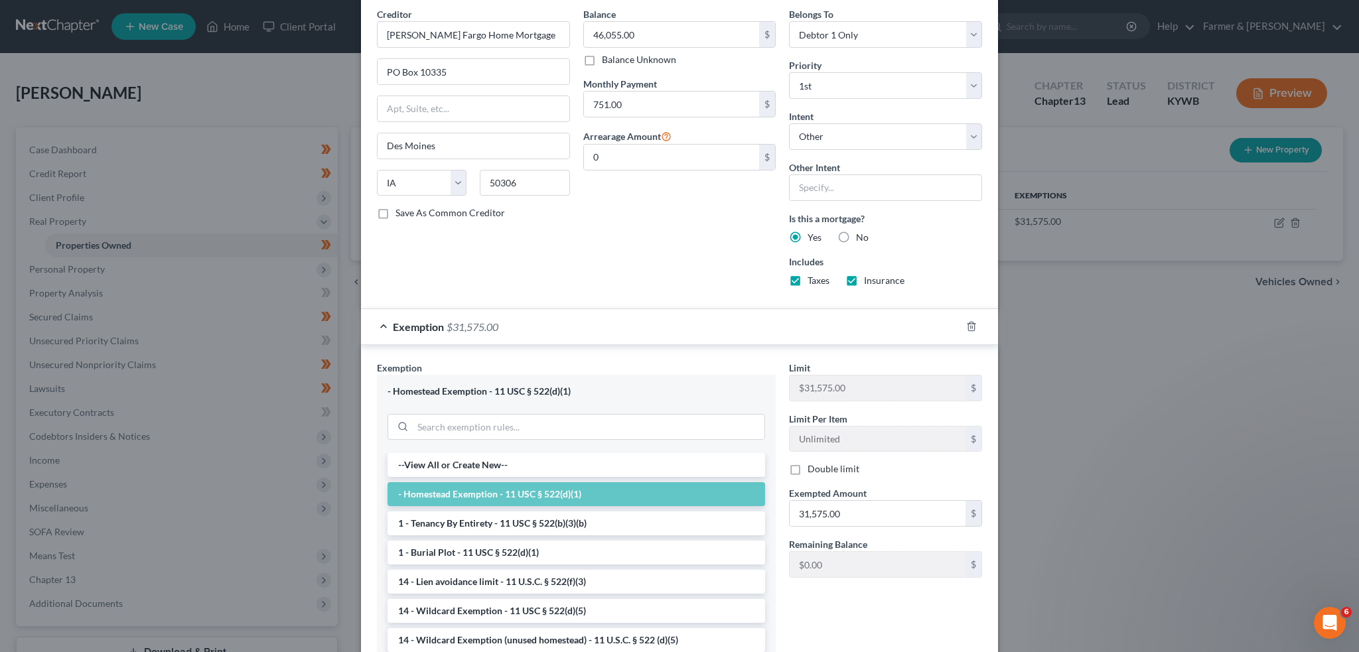
scroll to position [581, 0]
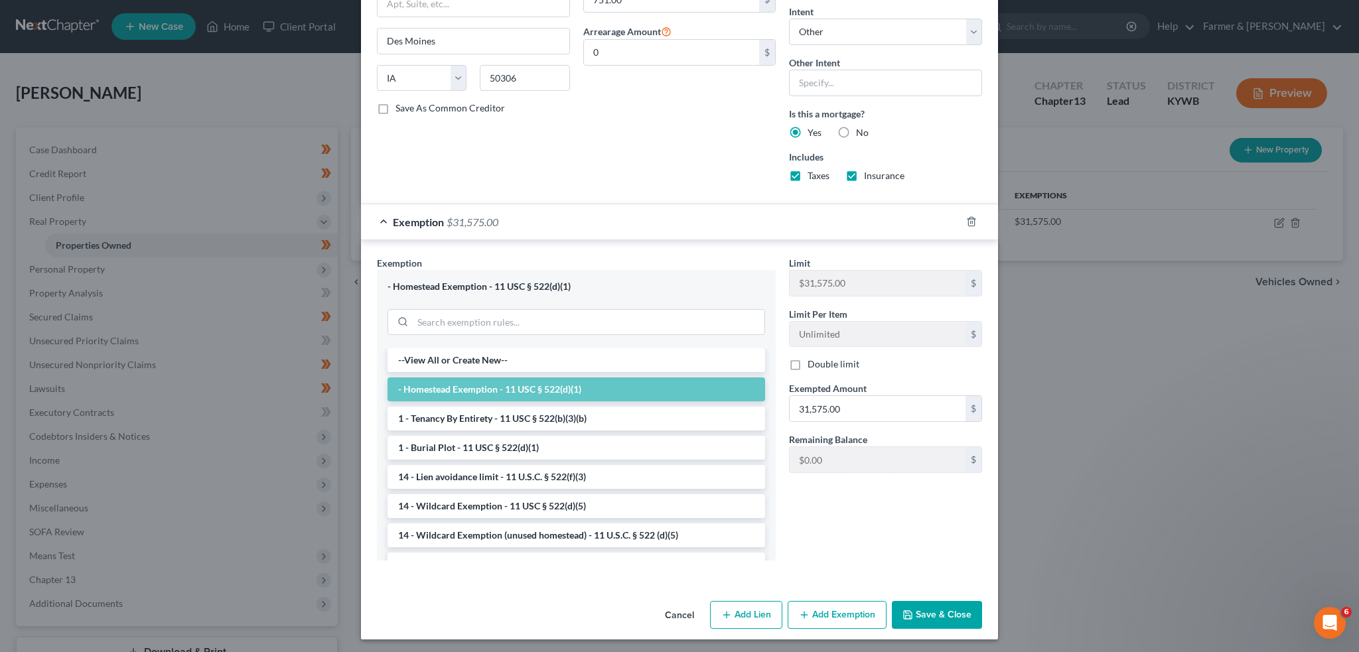
drag, startPoint x: 894, startPoint y: 608, endPoint x: 931, endPoint y: 615, distance: 37.9
click at [895, 608] on button "Save & Close" at bounding box center [937, 615] width 90 height 28
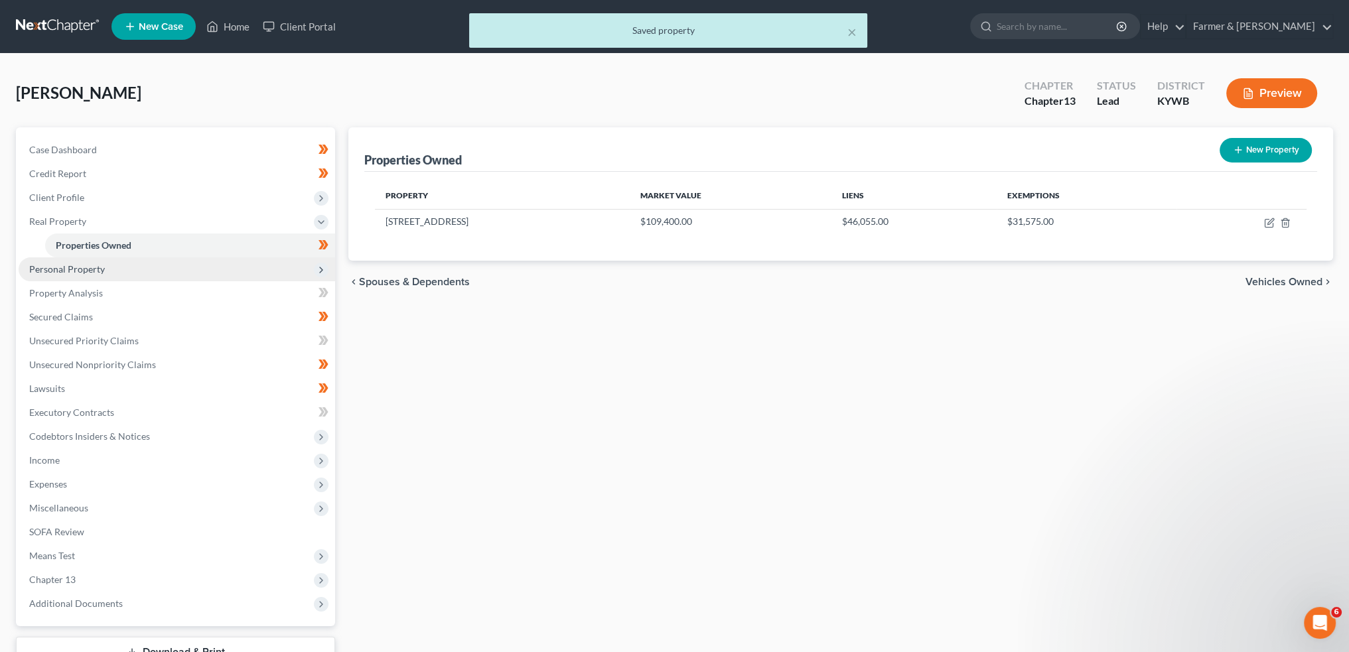
click at [127, 267] on span "Personal Property" at bounding box center [177, 270] width 317 height 24
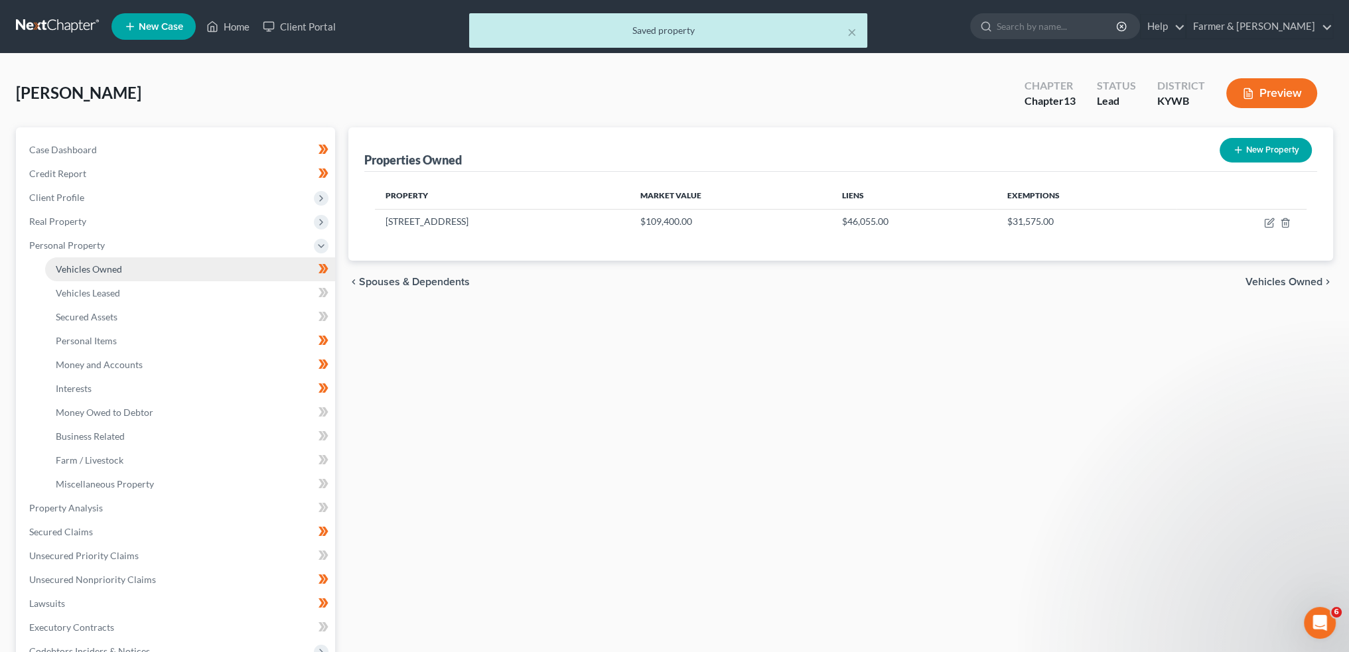
click at [126, 270] on link "Vehicles Owned" at bounding box center [190, 270] width 290 height 24
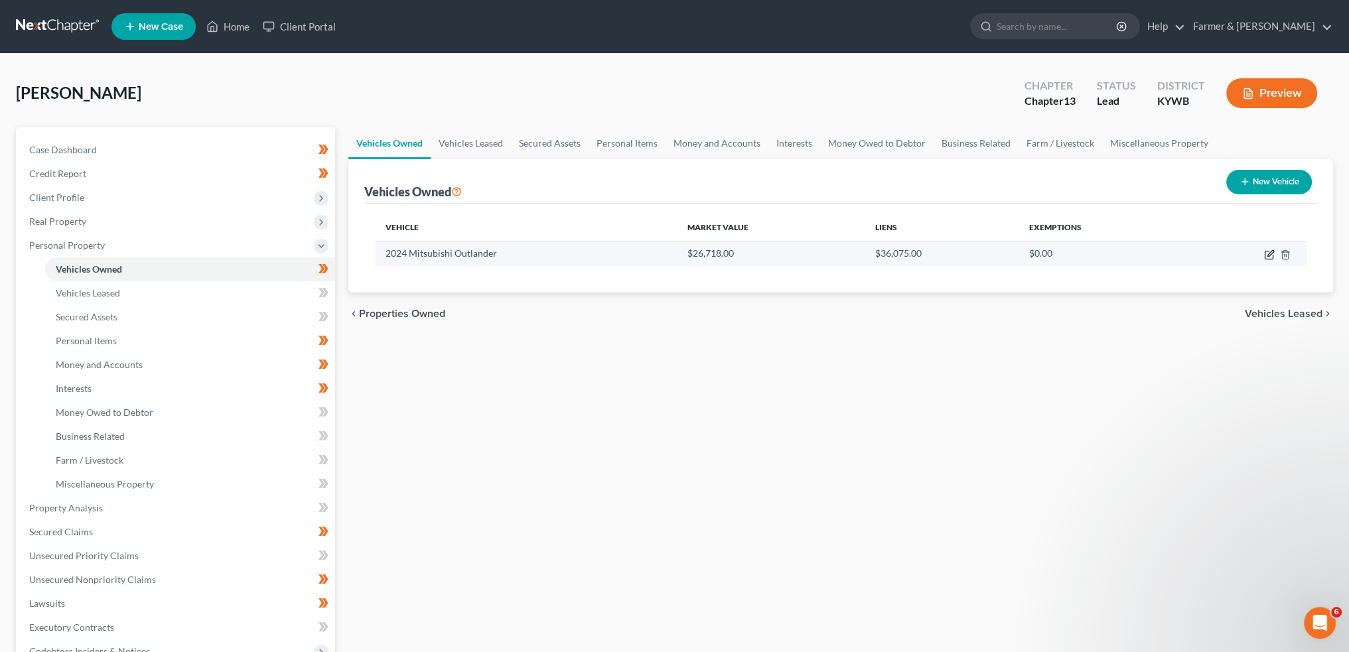
click at [1269, 252] on icon "button" at bounding box center [1269, 255] width 11 height 11
select select "0"
select select "2"
select select "0"
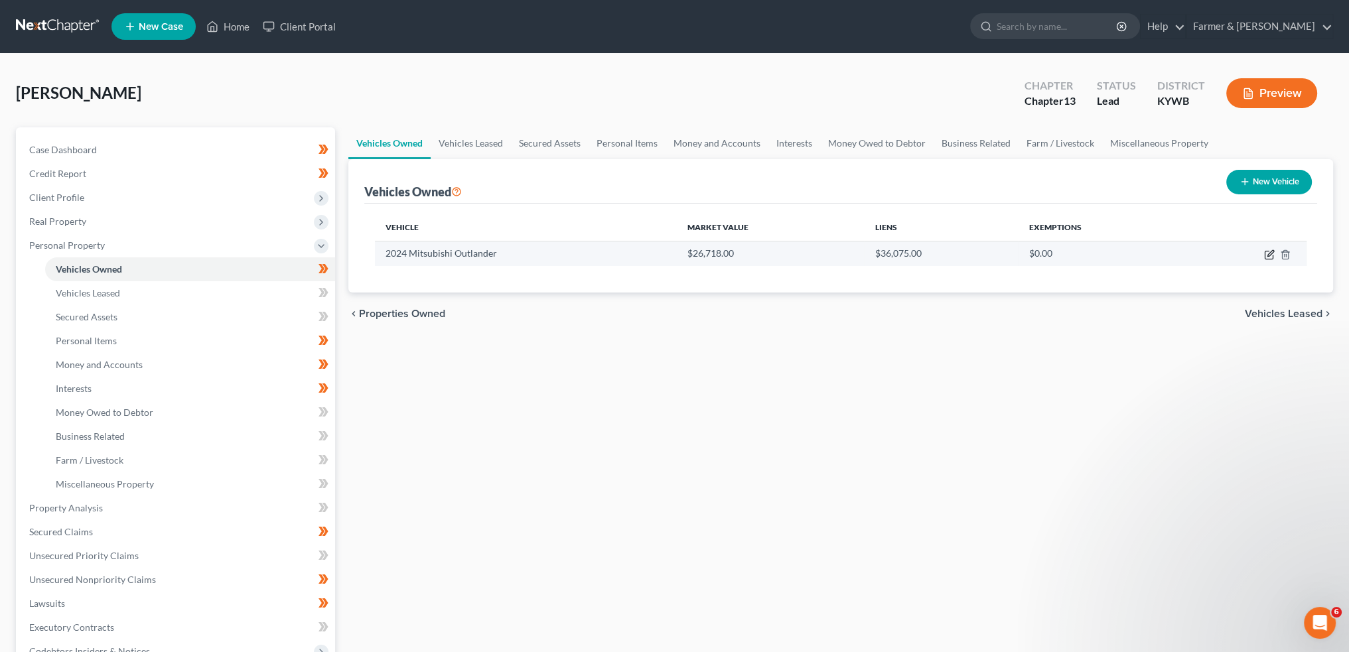
select select "45"
select select "0"
select select "4"
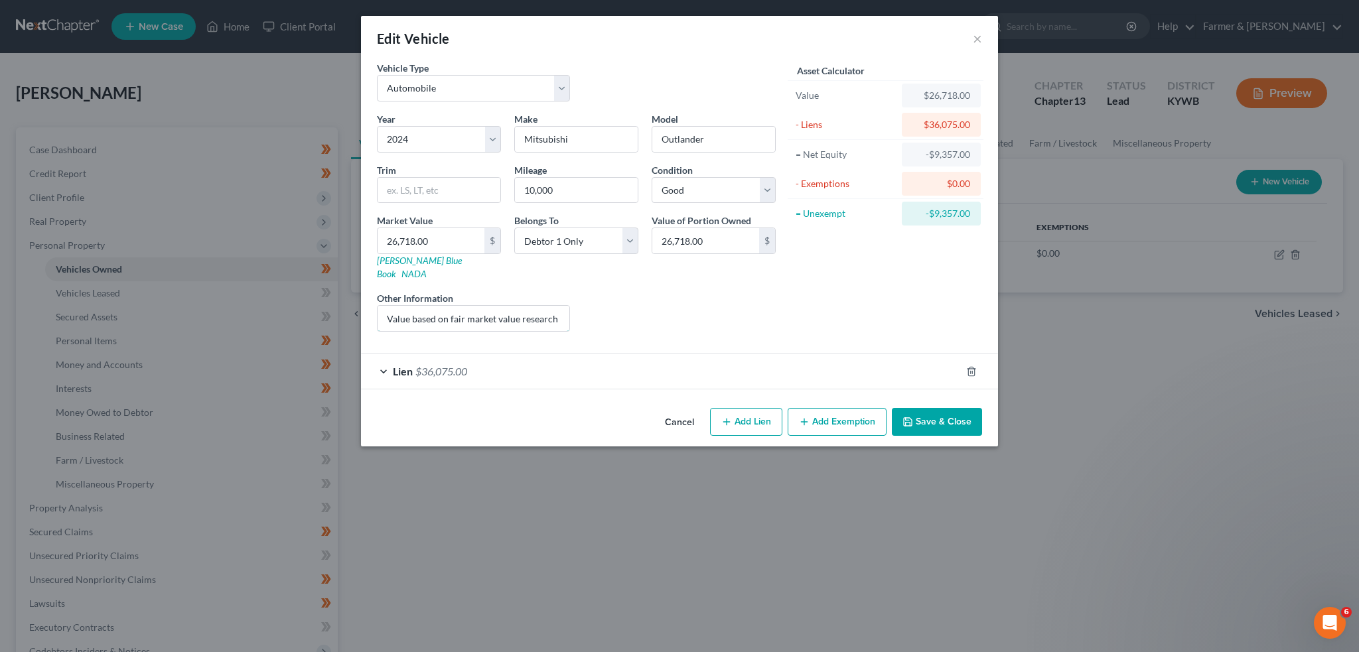
scroll to position [0, 181]
drag, startPoint x: 536, startPoint y: 307, endPoint x: 751, endPoint y: 313, distance: 214.5
click at [751, 313] on div "Year Select 2026 2025 2024 2023 2022 2021 2020 2019 2018 2017 2016 2015 2014 20…" at bounding box center [576, 227] width 412 height 230
click at [751, 366] on div "Lien $36,075.00" at bounding box center [661, 371] width 600 height 35
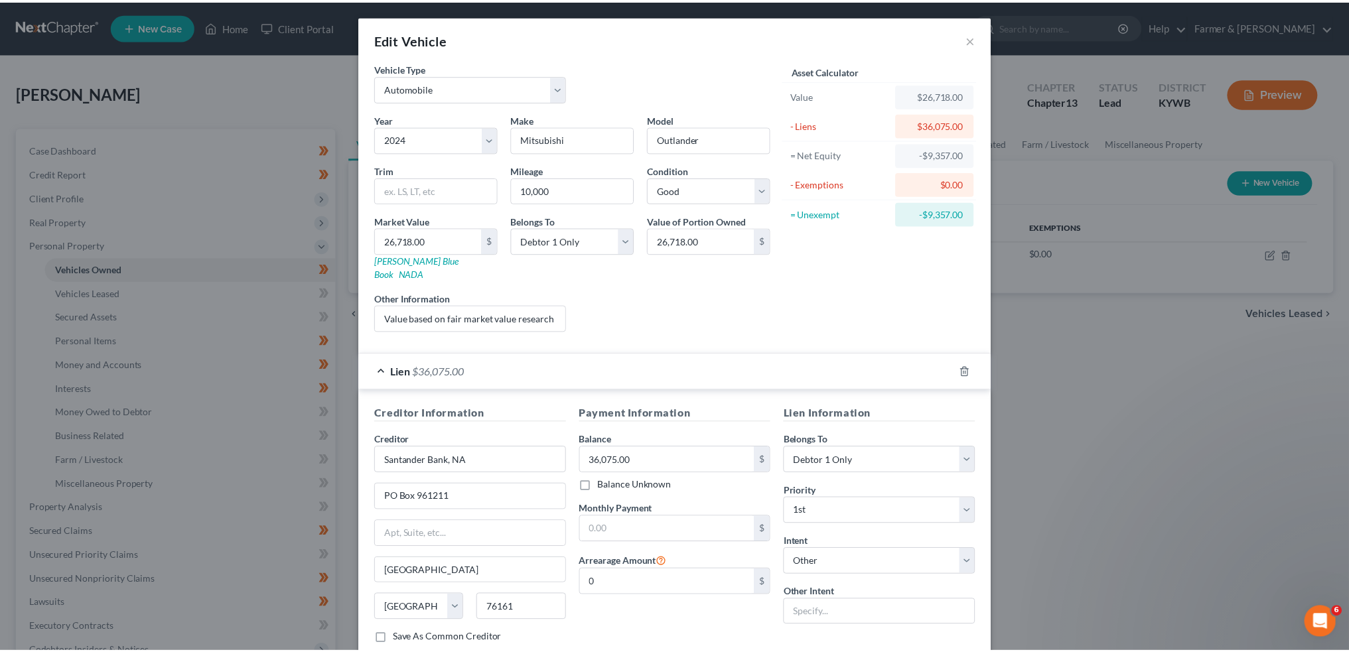
scroll to position [70, 0]
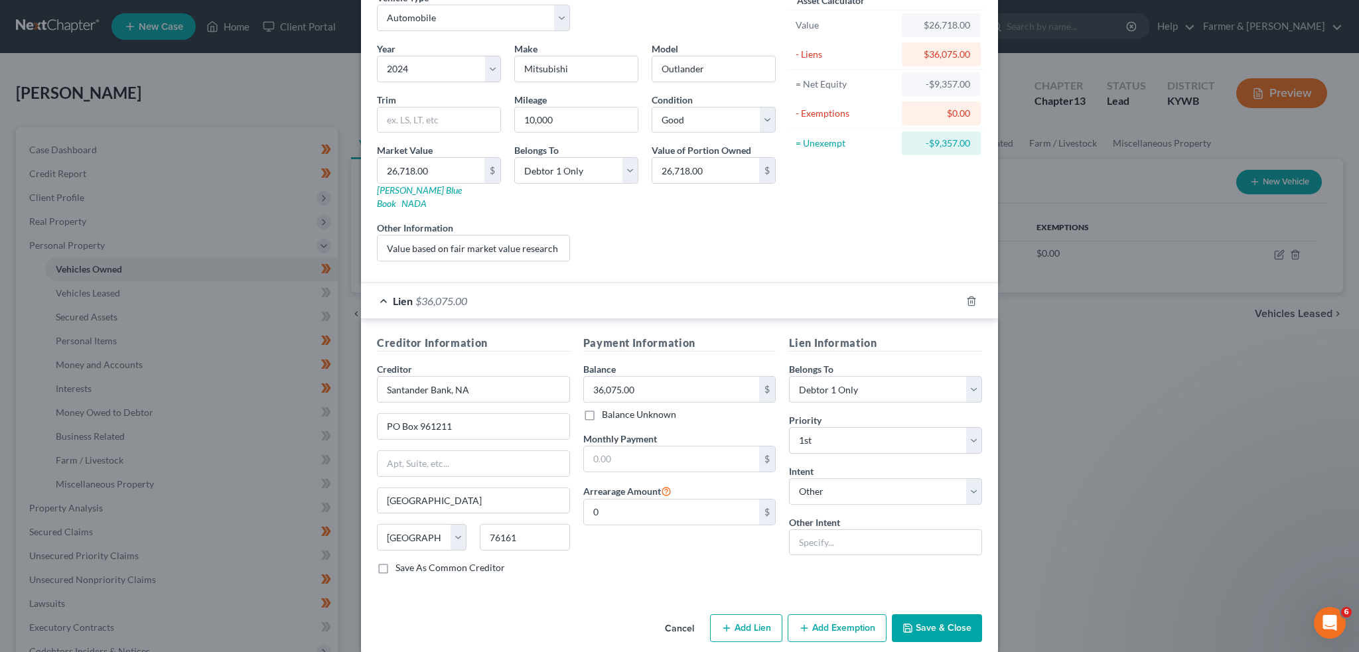
click at [920, 615] on button "Save & Close" at bounding box center [937, 629] width 90 height 28
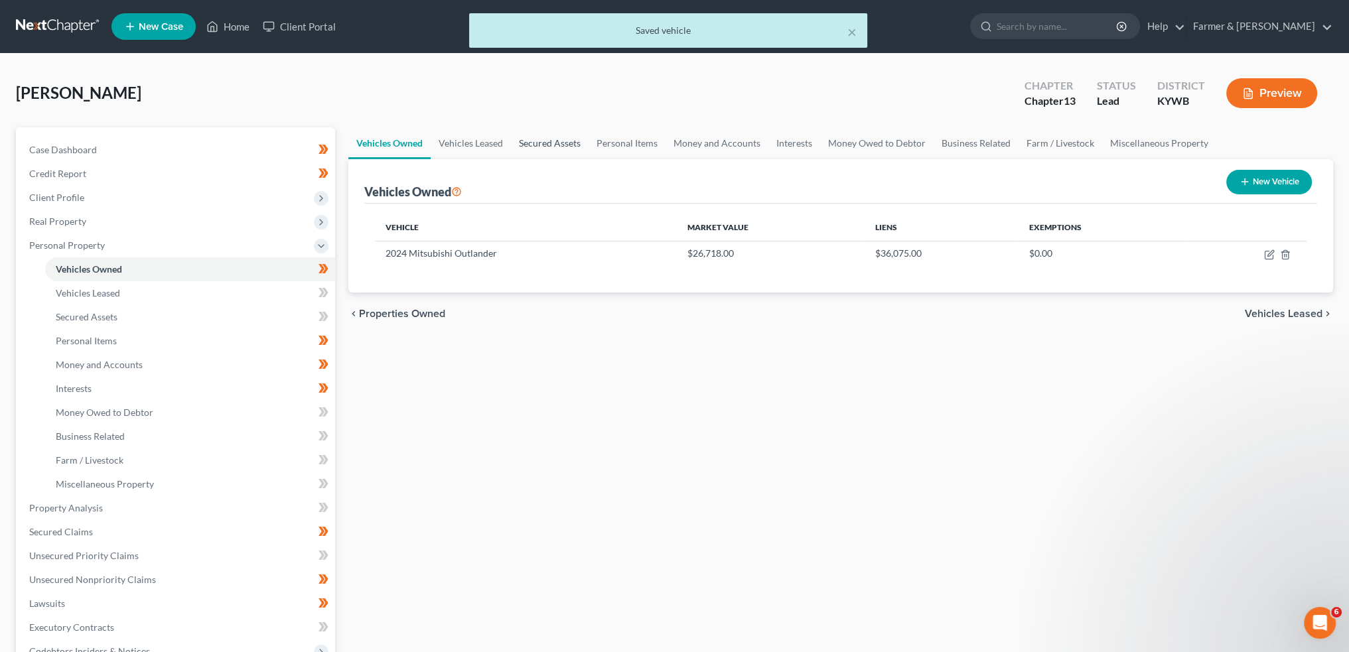
click at [556, 143] on link "Secured Assets" at bounding box center [550, 143] width 78 height 32
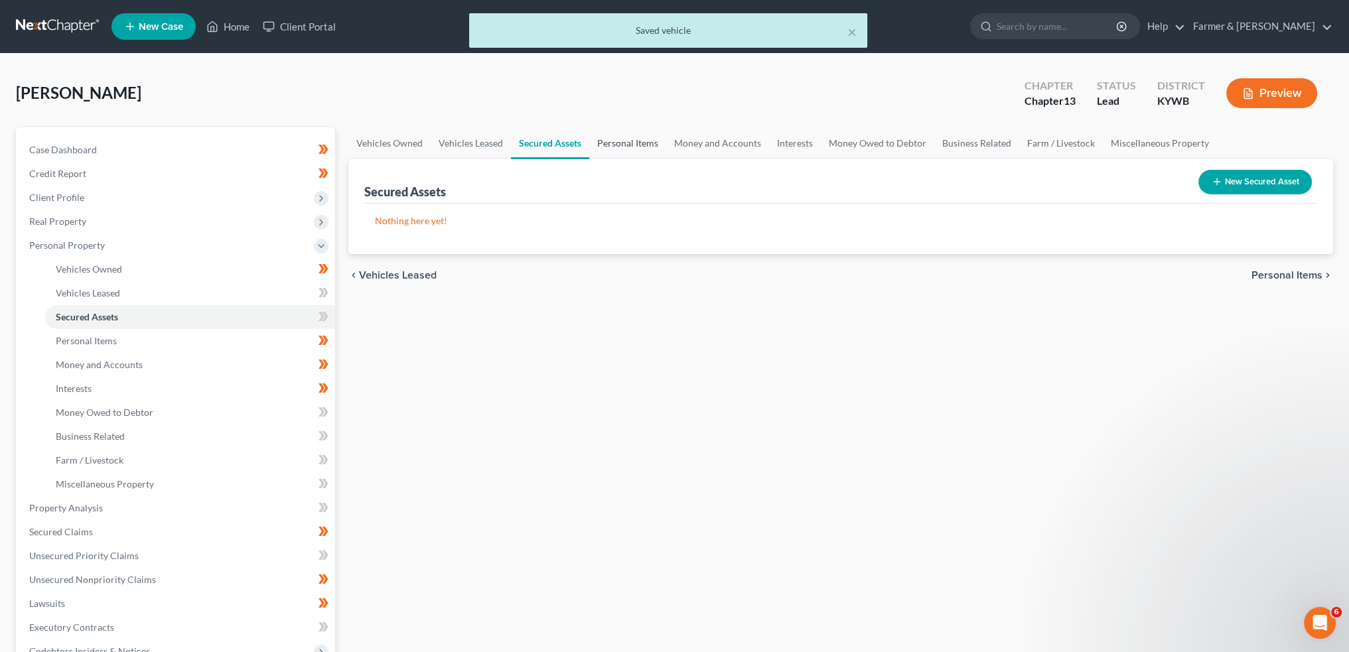
click at [609, 141] on link "Personal Items" at bounding box center [627, 143] width 77 height 32
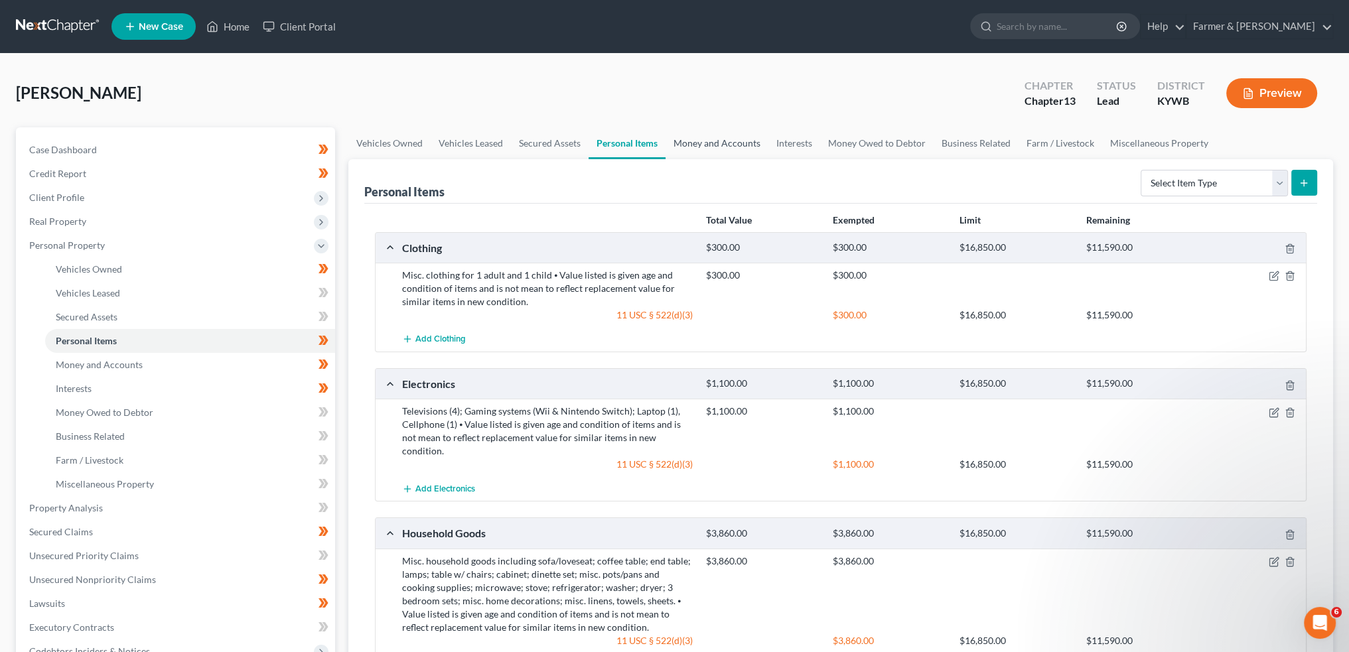
click at [746, 155] on link "Money and Accounts" at bounding box center [717, 143] width 103 height 32
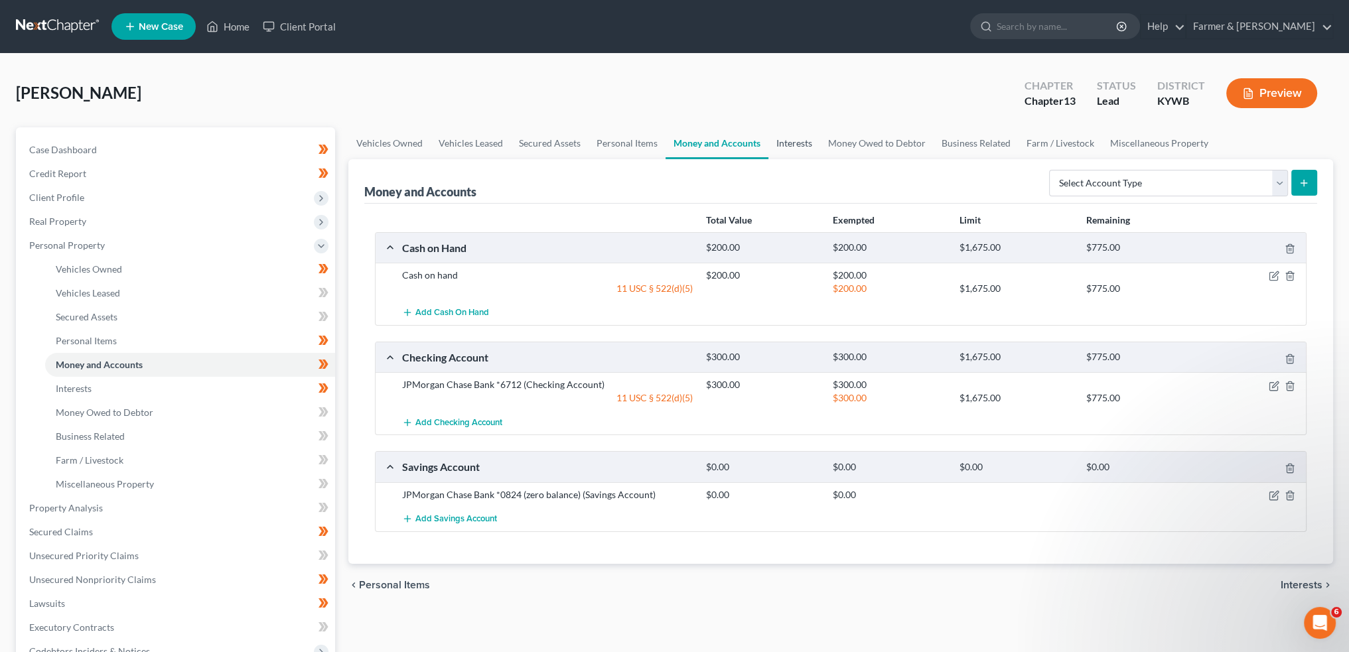
click at [809, 141] on link "Interests" at bounding box center [795, 143] width 52 height 32
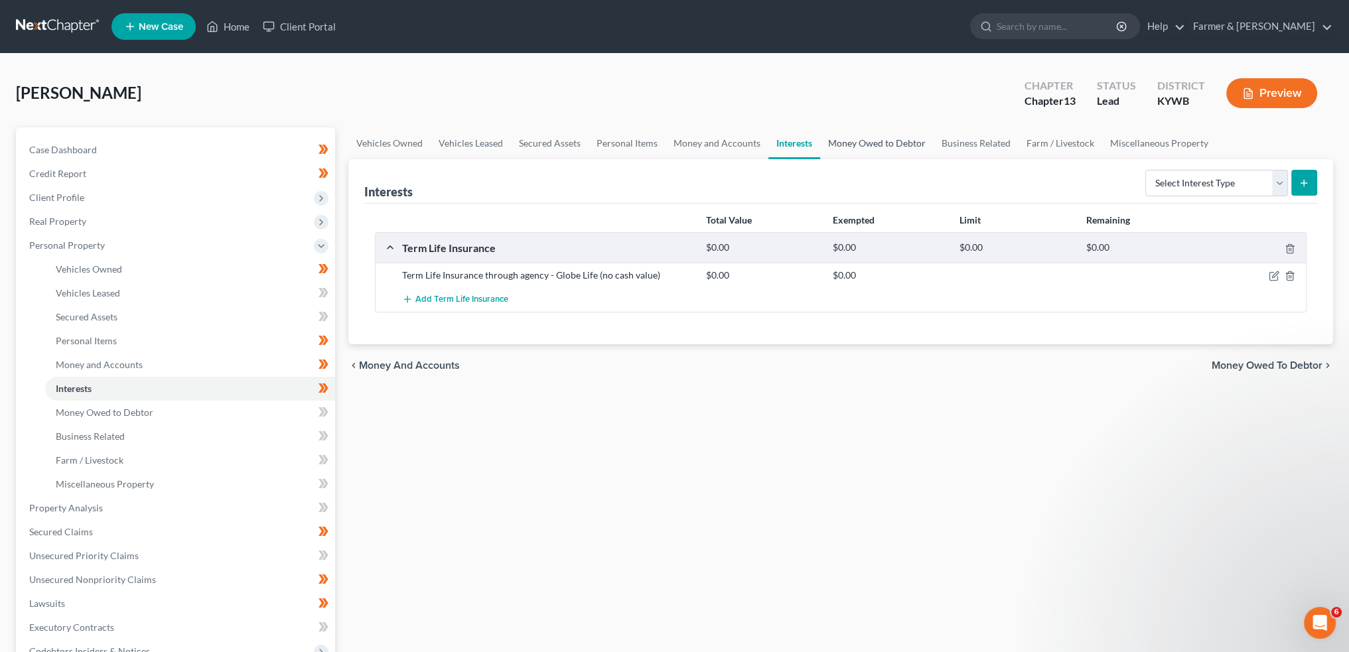
click at [861, 137] on link "Money Owed to Debtor" at bounding box center [876, 143] width 113 height 32
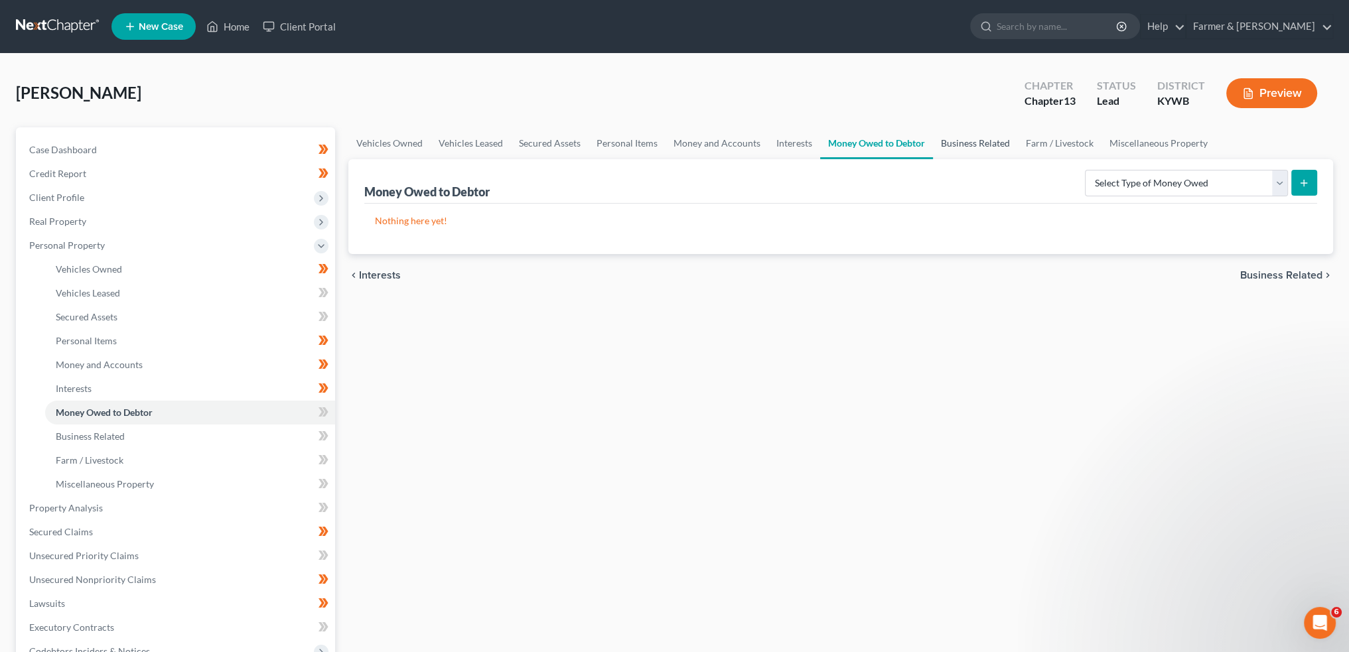
click at [964, 139] on link "Business Related" at bounding box center [975, 143] width 85 height 32
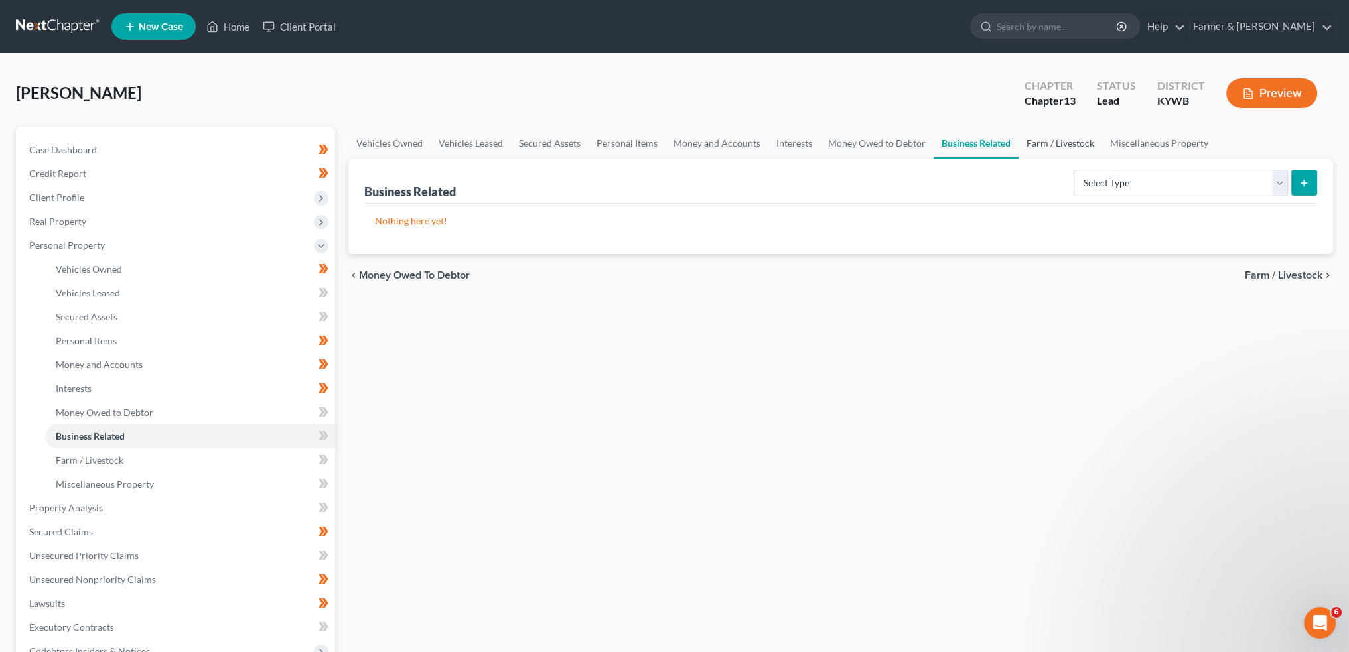
click at [1049, 143] on link "Farm / Livestock" at bounding box center [1061, 143] width 84 height 32
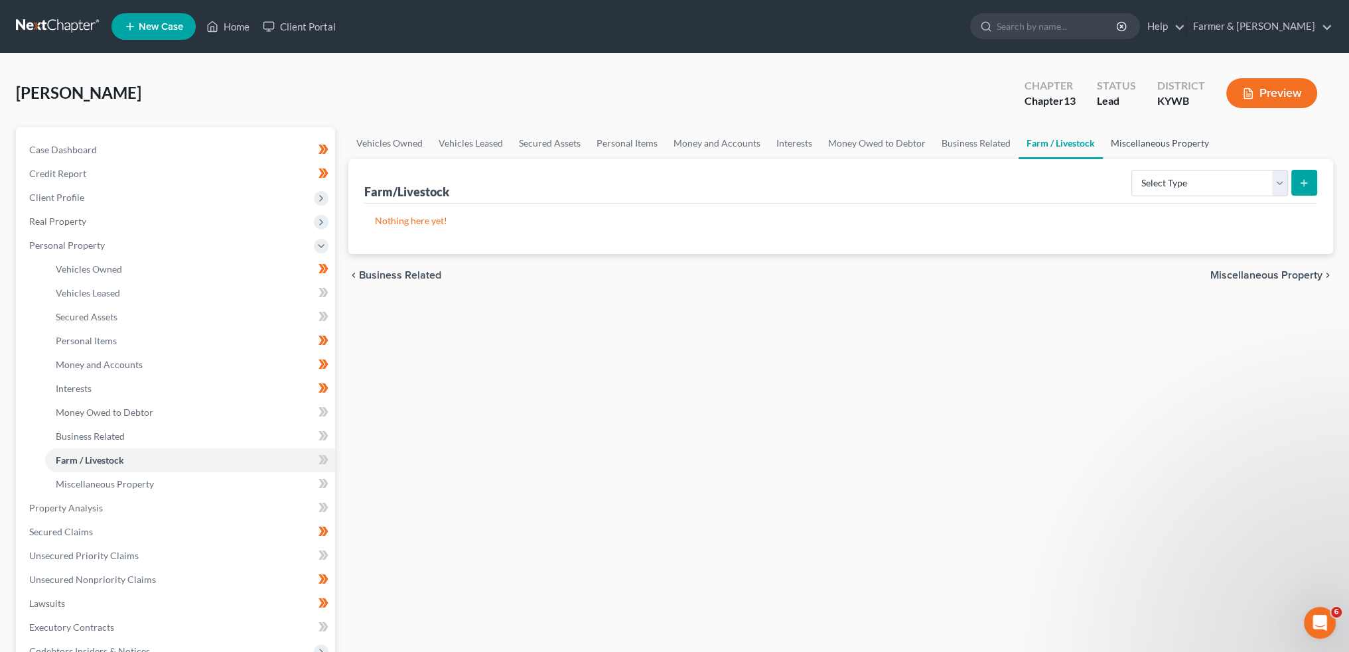
click at [1133, 145] on link "Miscellaneous Property" at bounding box center [1160, 143] width 114 height 32
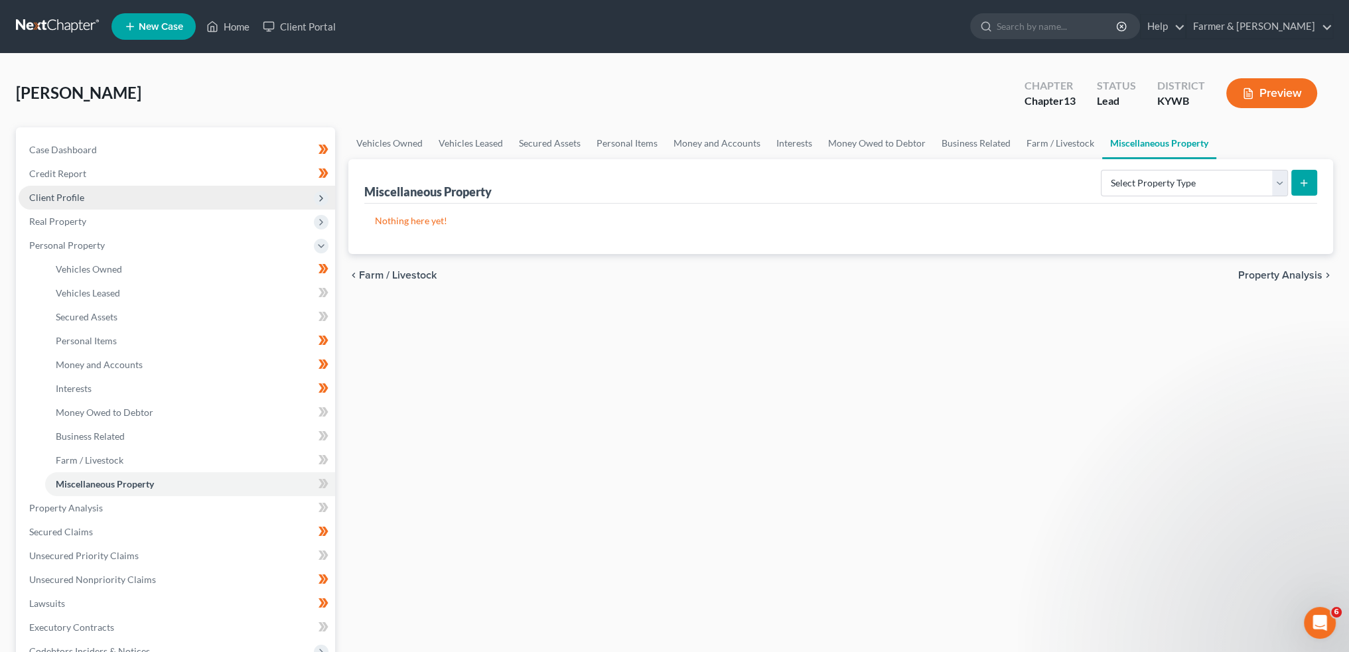
click at [144, 194] on span "Client Profile" at bounding box center [177, 198] width 317 height 24
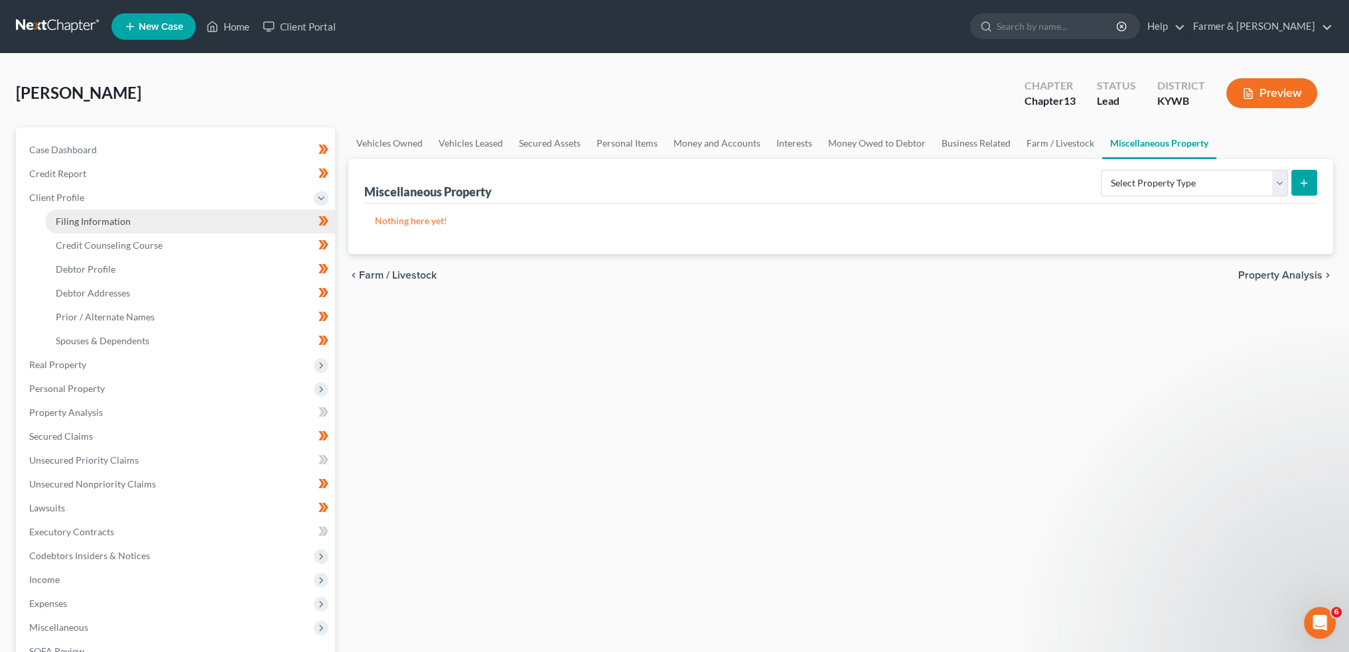
click at [142, 212] on link "Filing Information" at bounding box center [190, 222] width 290 height 24
select select "1"
select select "0"
select select "3"
select select "33"
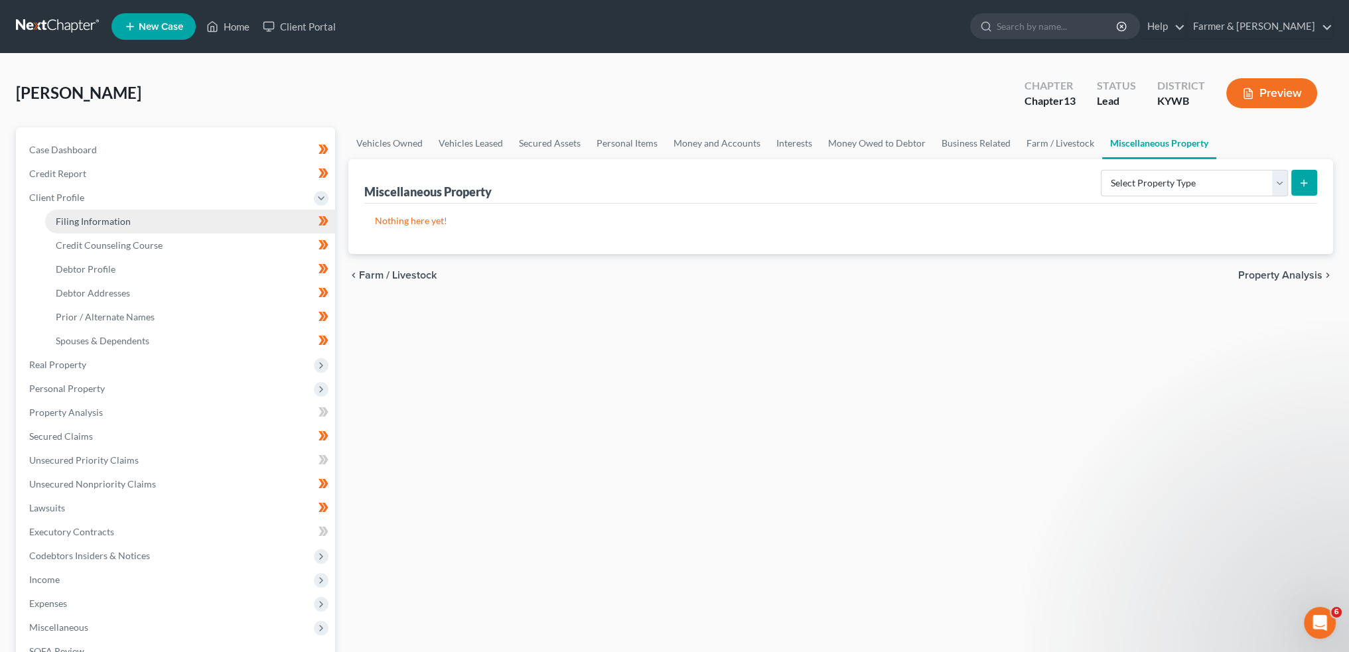
select select "0"
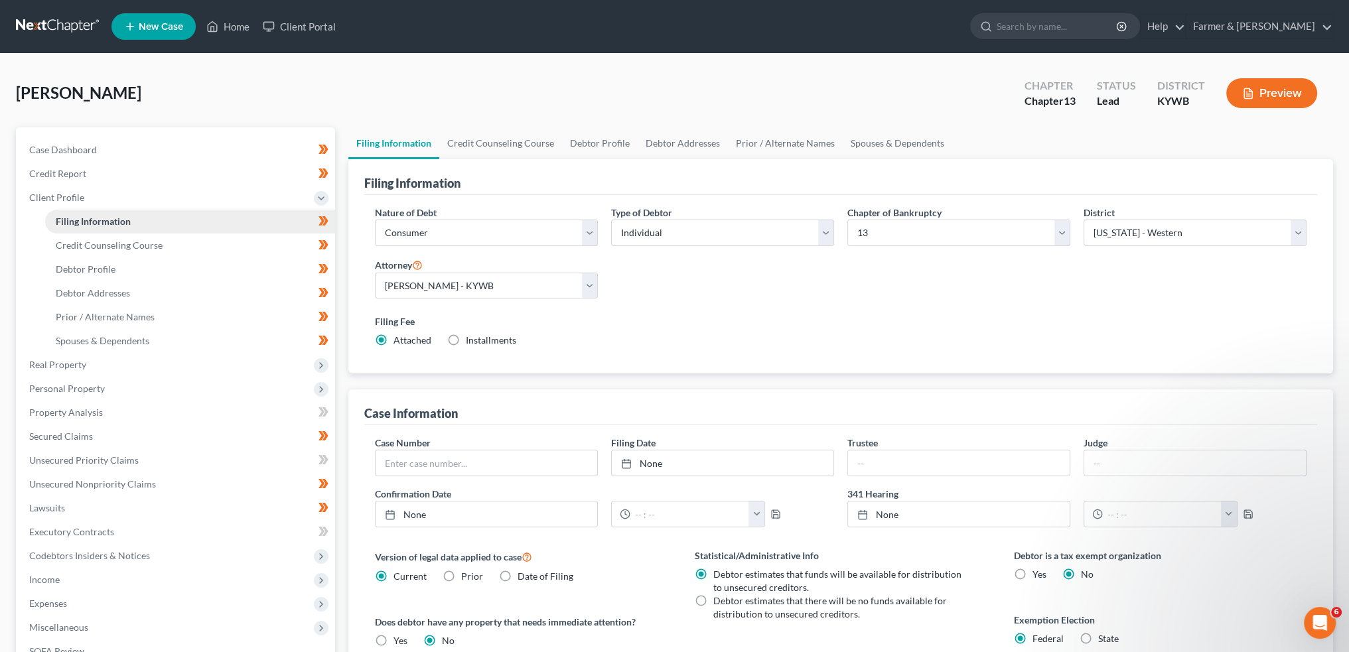
scroll to position [220, 0]
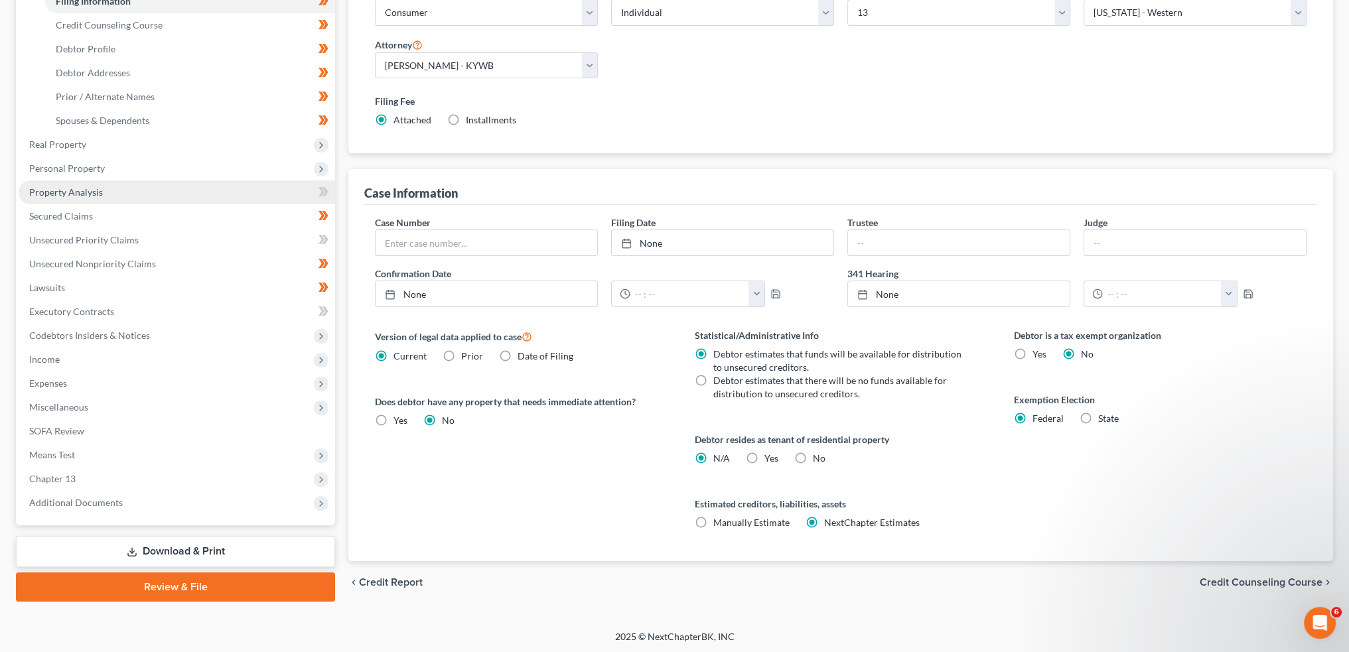
click at [91, 194] on span "Property Analysis" at bounding box center [66, 192] width 74 height 11
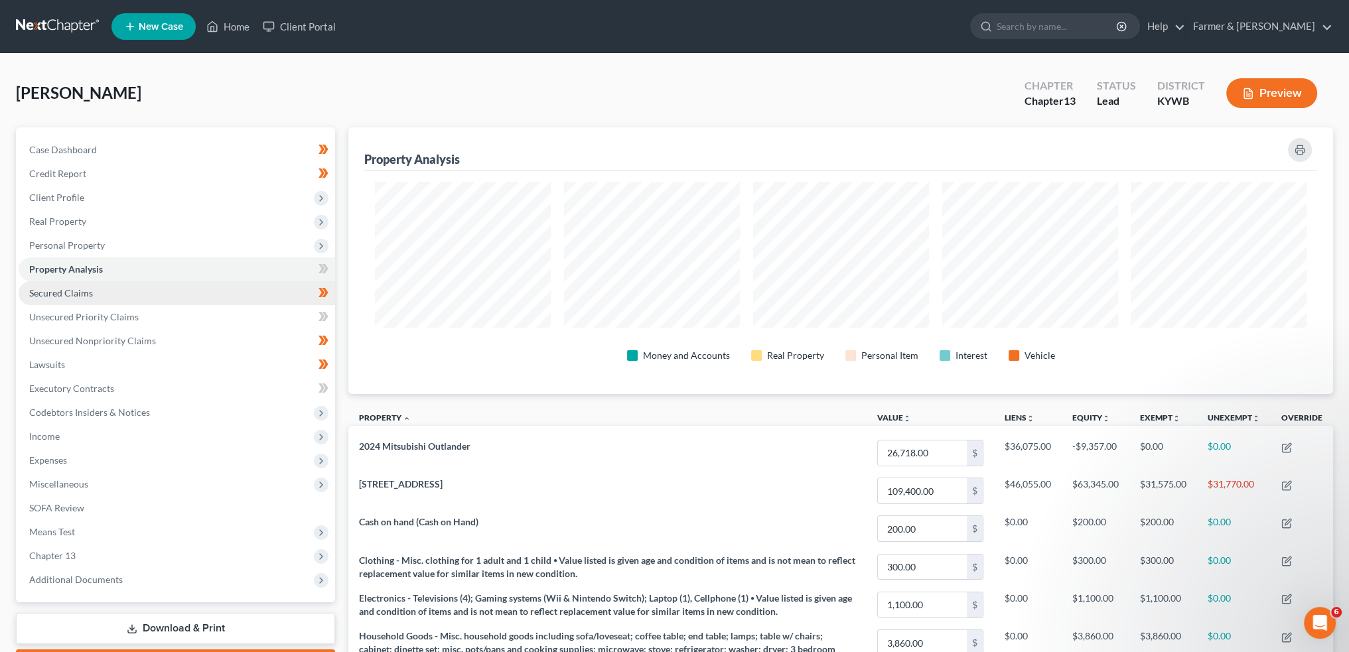
click at [80, 293] on span "Secured Claims" at bounding box center [61, 292] width 64 height 11
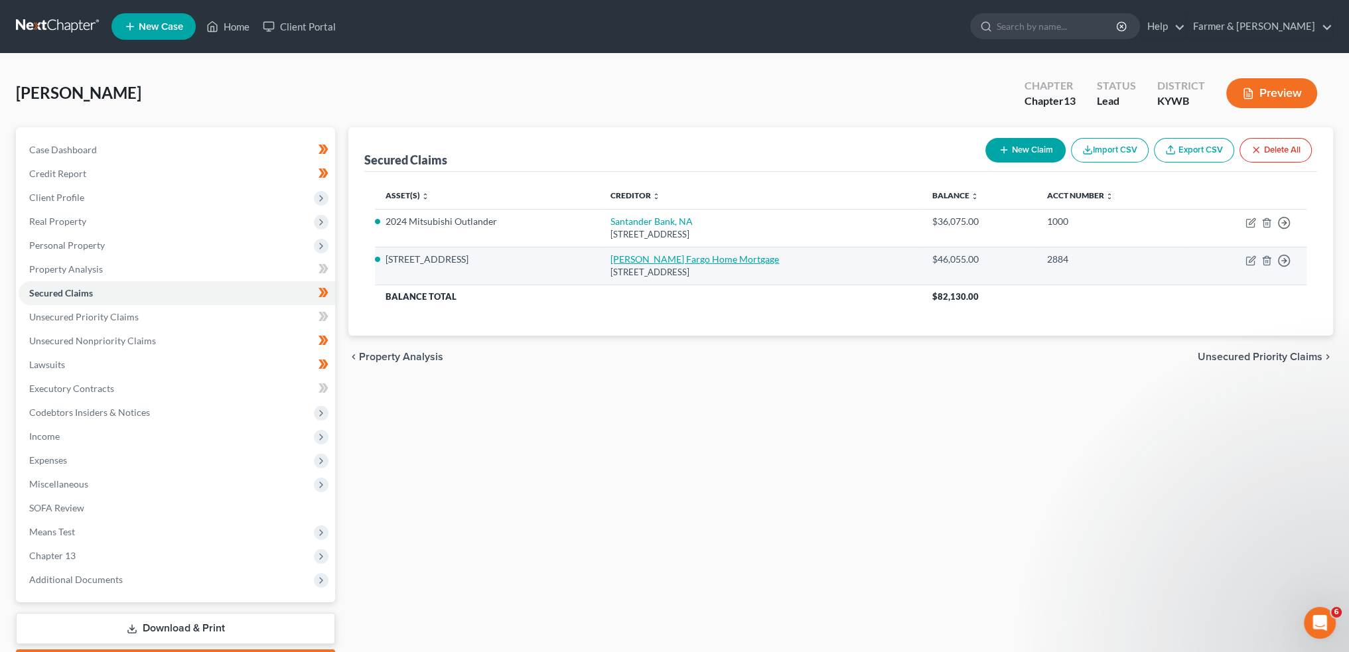
click at [648, 259] on link "Wells Fargo Home Mortgage" at bounding box center [695, 259] width 169 height 11
select select "16"
select select "3"
select select "4"
select select "0"
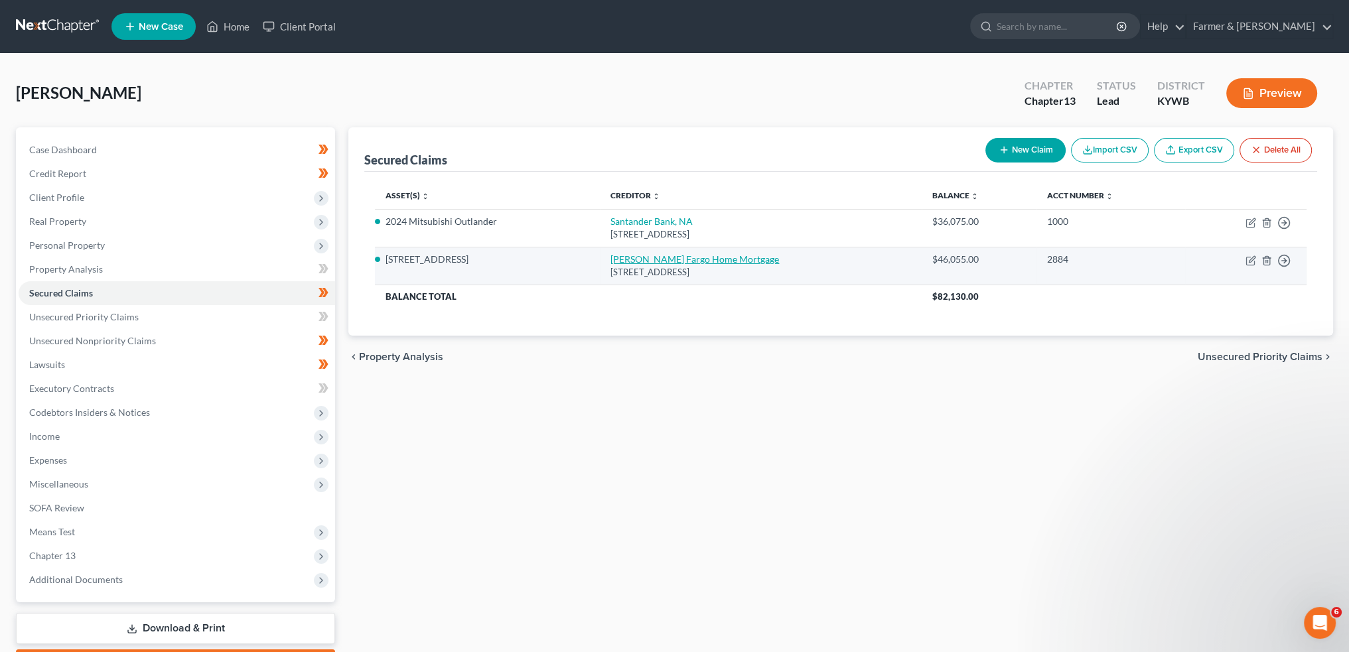
select select "0"
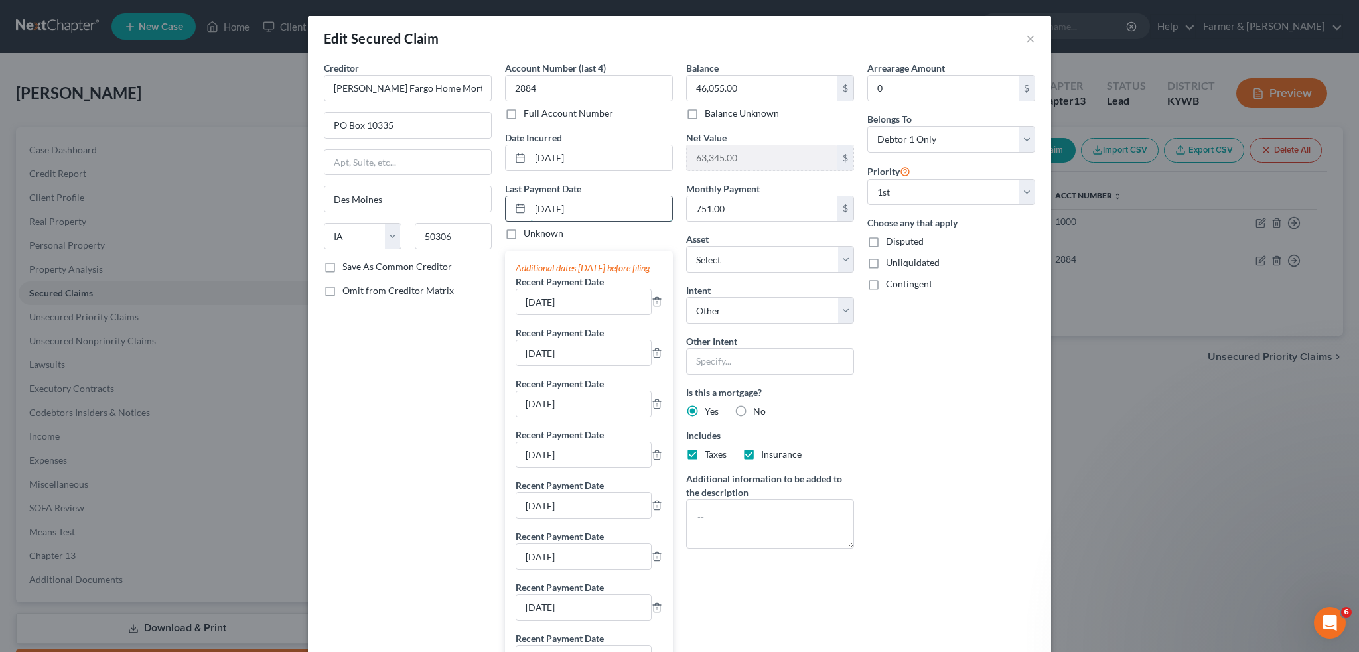
click at [642, 210] on input "09/08/2025" at bounding box center [601, 208] width 142 height 25
drag, startPoint x: 607, startPoint y: 361, endPoint x: 565, endPoint y: 363, distance: 42.5
click at [565, 363] on input "08/25/2025" at bounding box center [583, 352] width 135 height 25
drag, startPoint x: 605, startPoint y: 312, endPoint x: 438, endPoint y: 299, distance: 167.7
click at [438, 299] on div "Creditor * Wells Fargo Home Mortgage PO Box 10335 Des Moines State AL AK AR AZ …" at bounding box center [679, 531] width 725 height 940
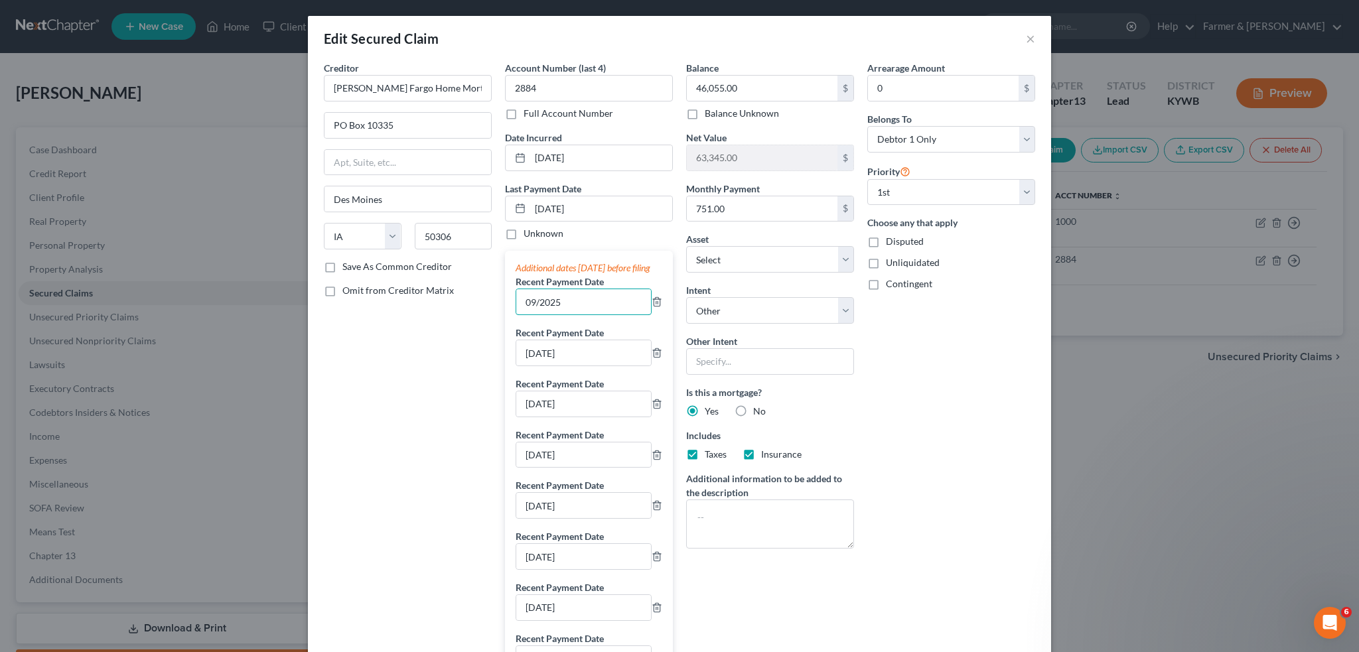
type input "09/2025"
type input "08/2025"
type input "07/2025"
click at [653, 461] on icon "button" at bounding box center [657, 455] width 11 height 11
click at [652, 461] on icon "button" at bounding box center [657, 455] width 11 height 11
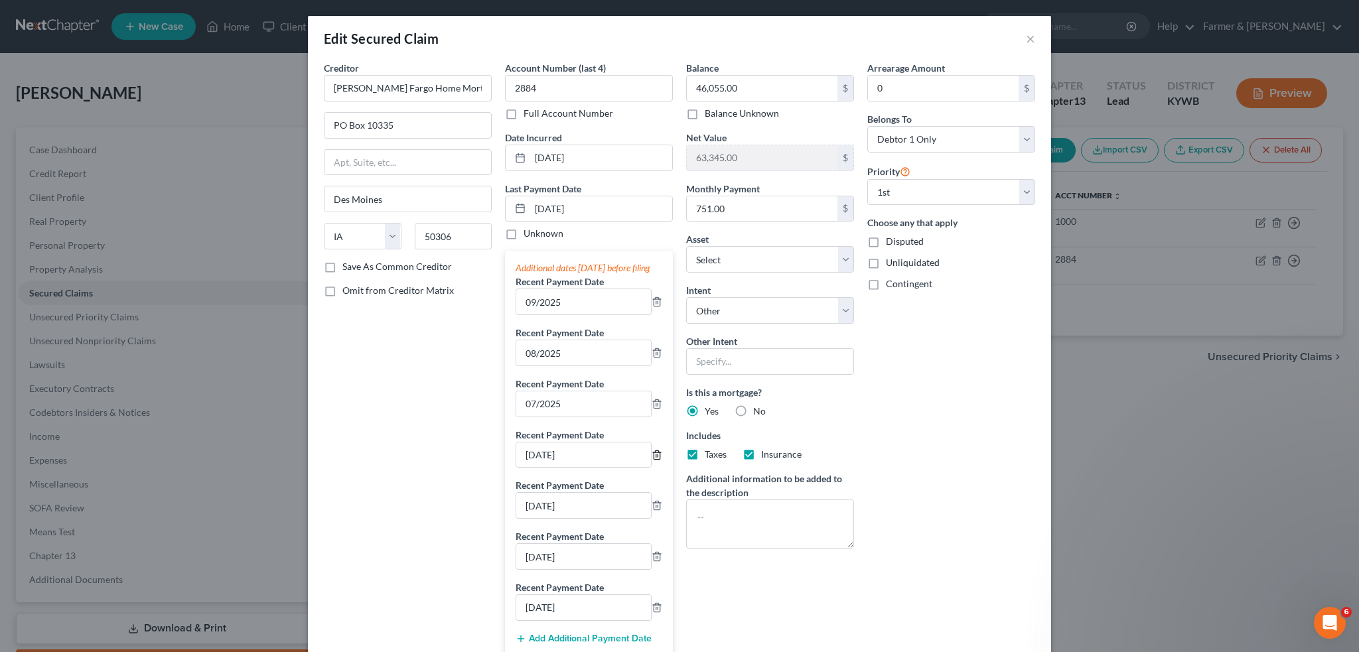
click at [652, 461] on icon "button" at bounding box center [657, 455] width 11 height 11
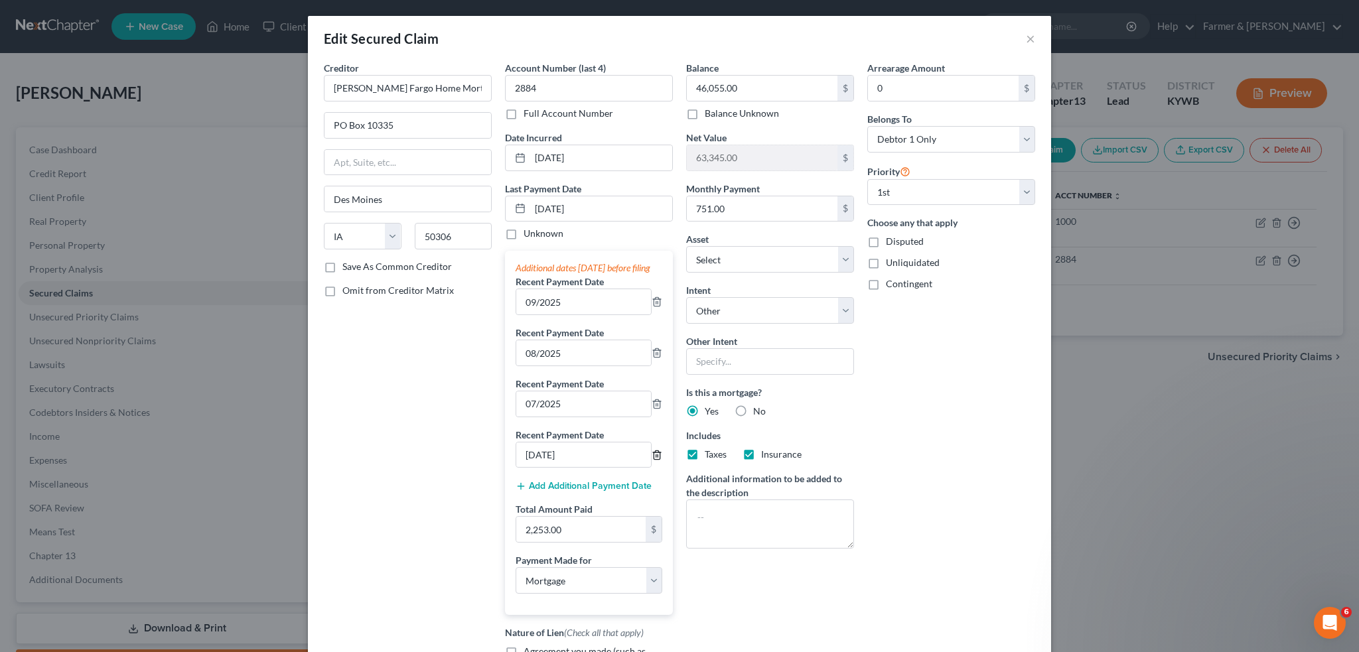
click at [652, 461] on icon "button" at bounding box center [657, 455] width 11 height 11
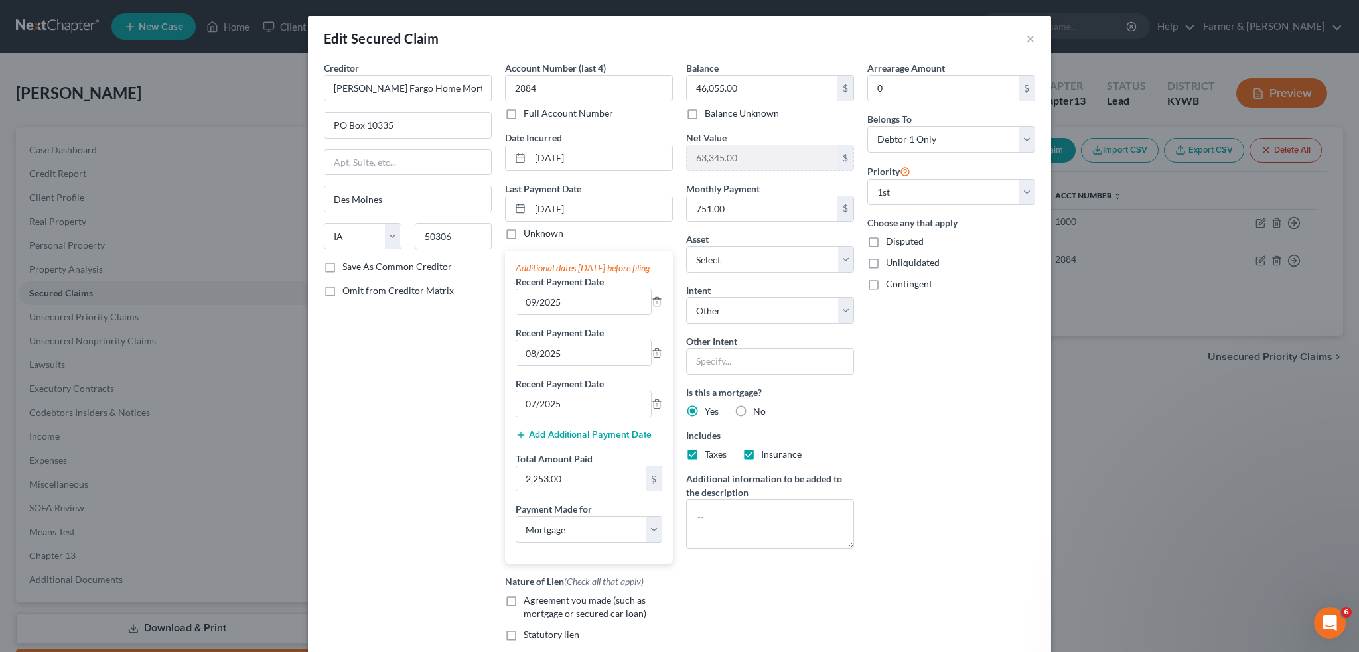
click at [524, 610] on label "Agreement you made (such as mortgage or secured car loan)" at bounding box center [598, 607] width 149 height 27
click at [529, 603] on input "Agreement you made (such as mortgage or secured car loan)" at bounding box center [533, 598] width 9 height 9
checkbox input "true"
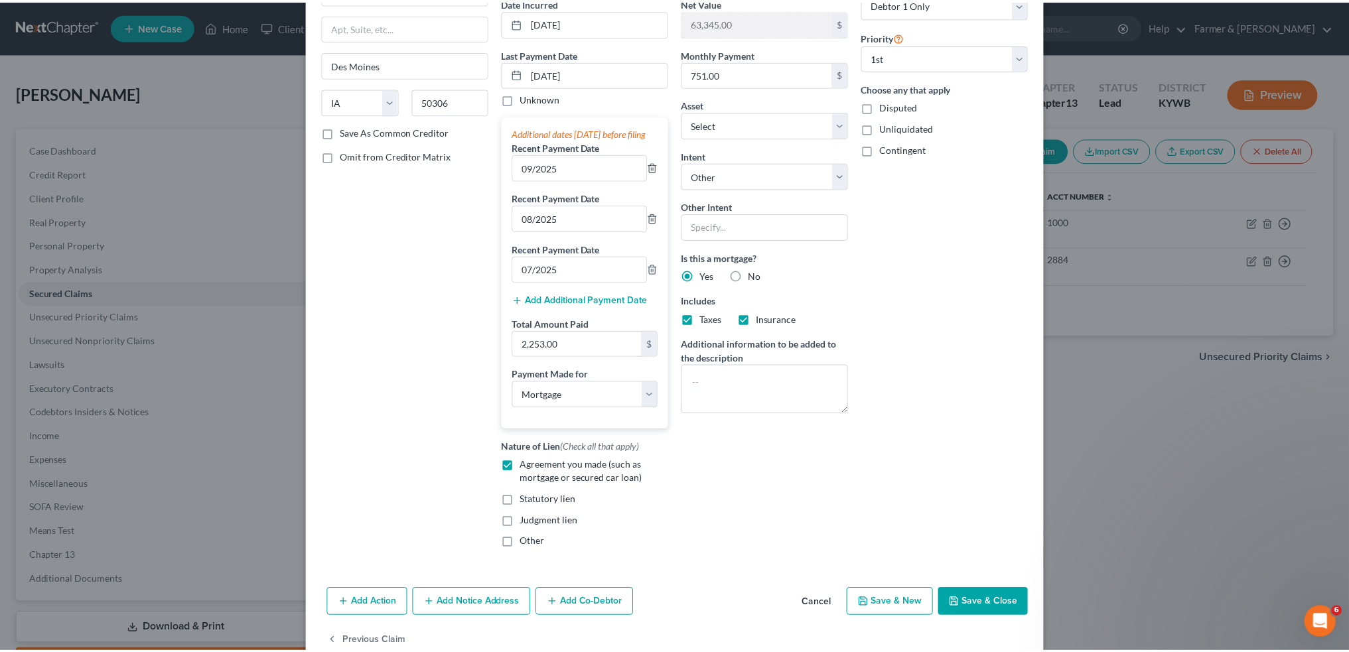
scroll to position [175, 0]
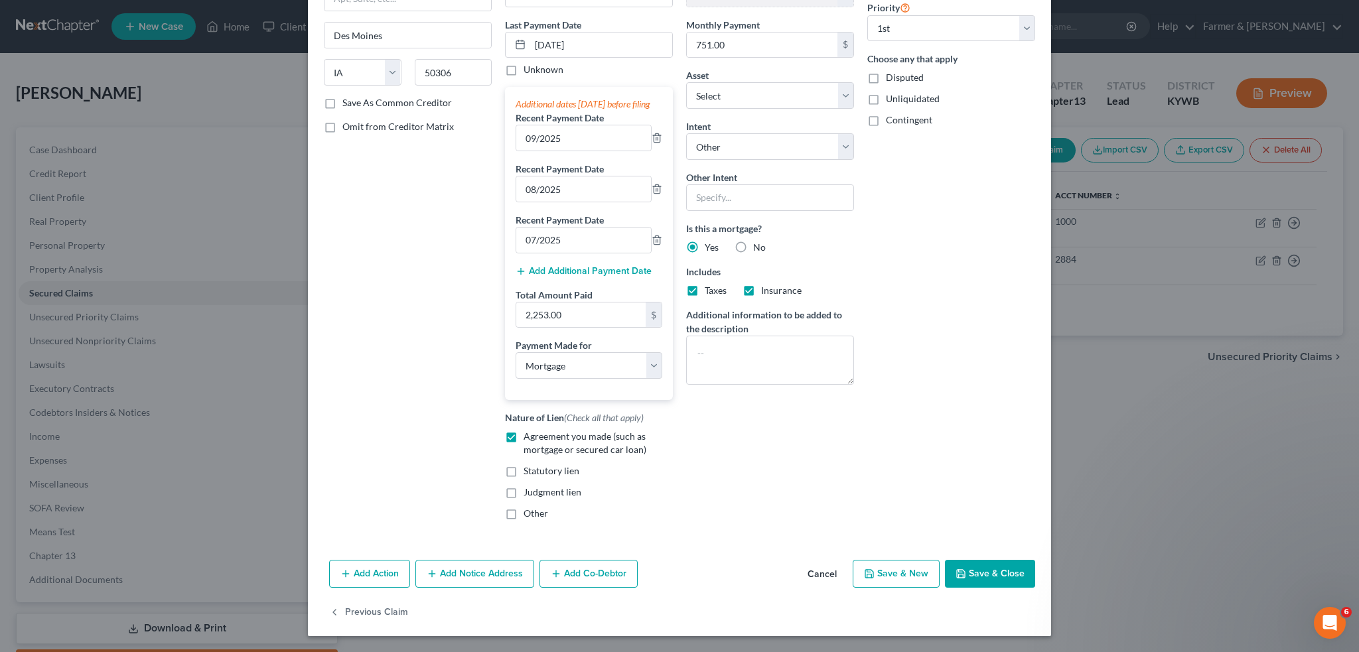
click at [976, 571] on button "Save & Close" at bounding box center [990, 574] width 90 height 28
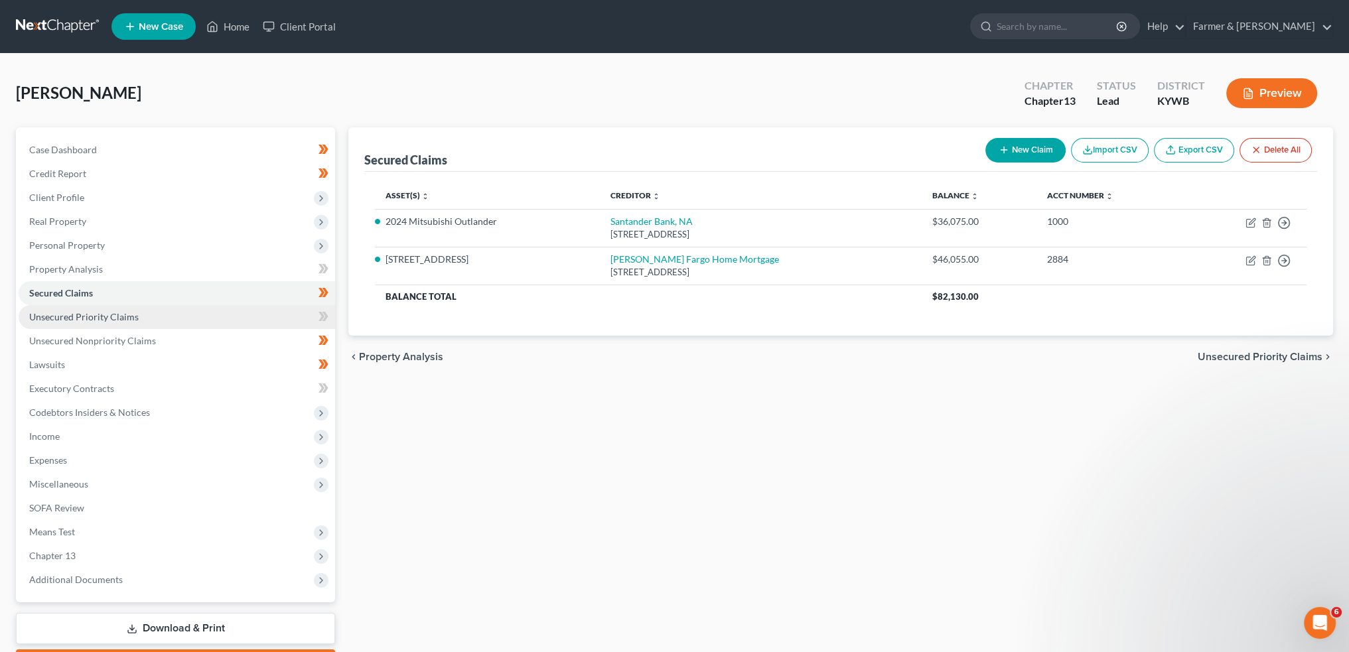
click at [131, 312] on span "Unsecured Priority Claims" at bounding box center [84, 316] width 110 height 11
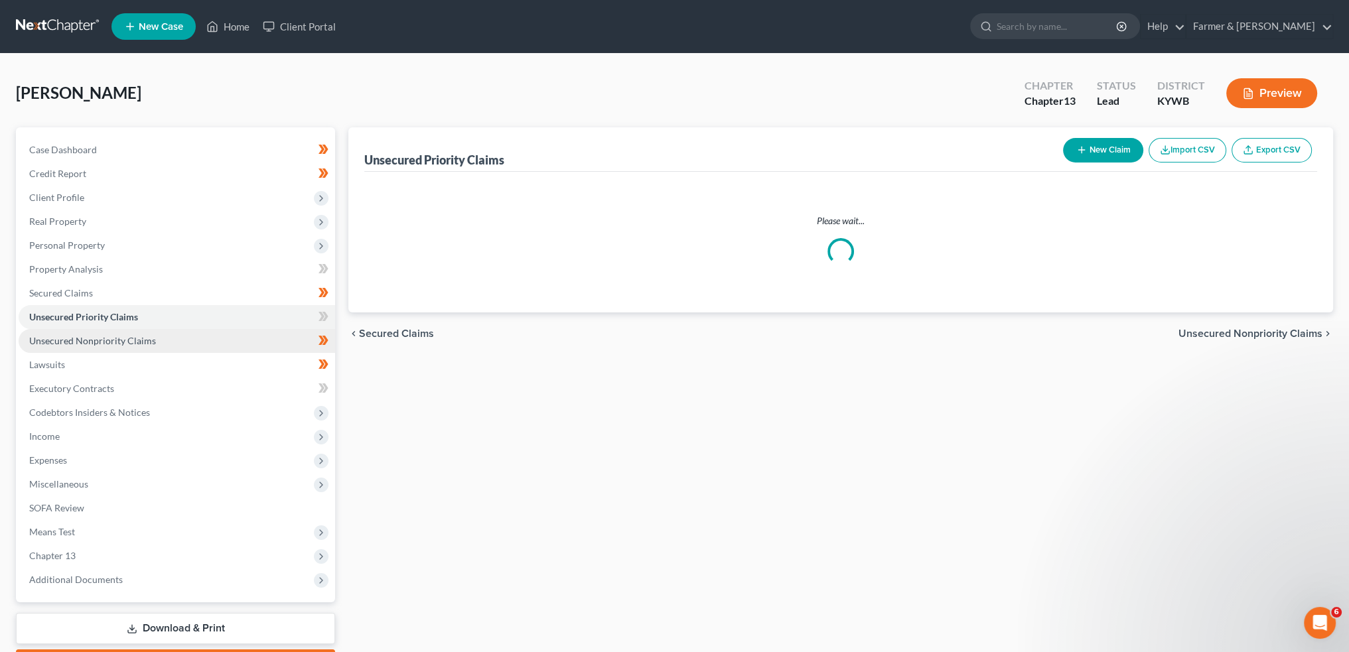
click at [121, 339] on span "Unsecured Nonpriority Claims" at bounding box center [92, 340] width 127 height 11
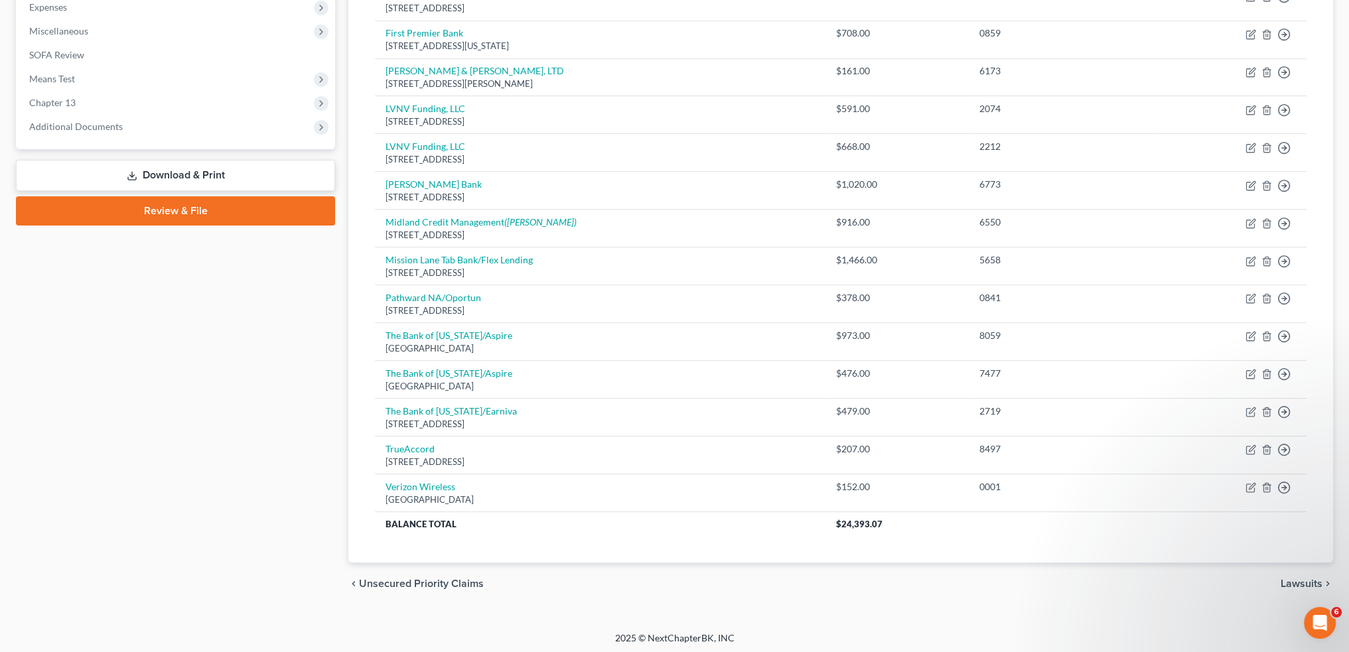
scroll to position [11, 0]
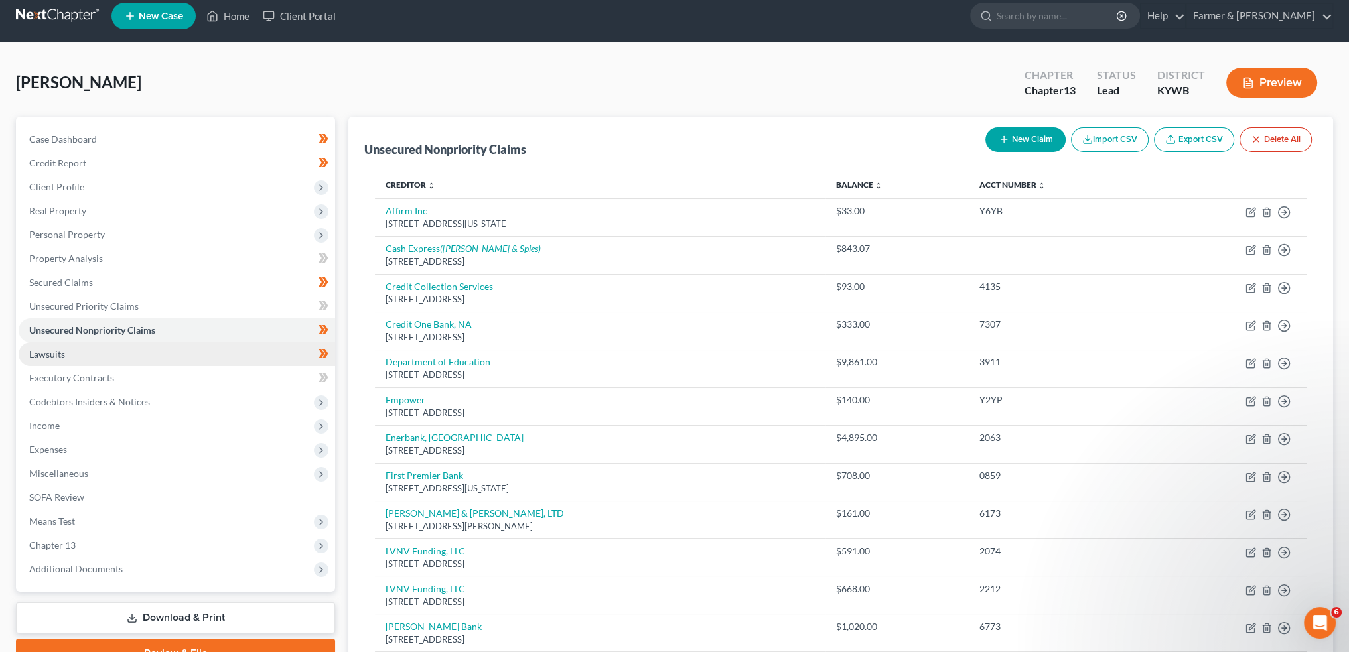
click at [110, 352] on link "Lawsuits" at bounding box center [177, 354] width 317 height 24
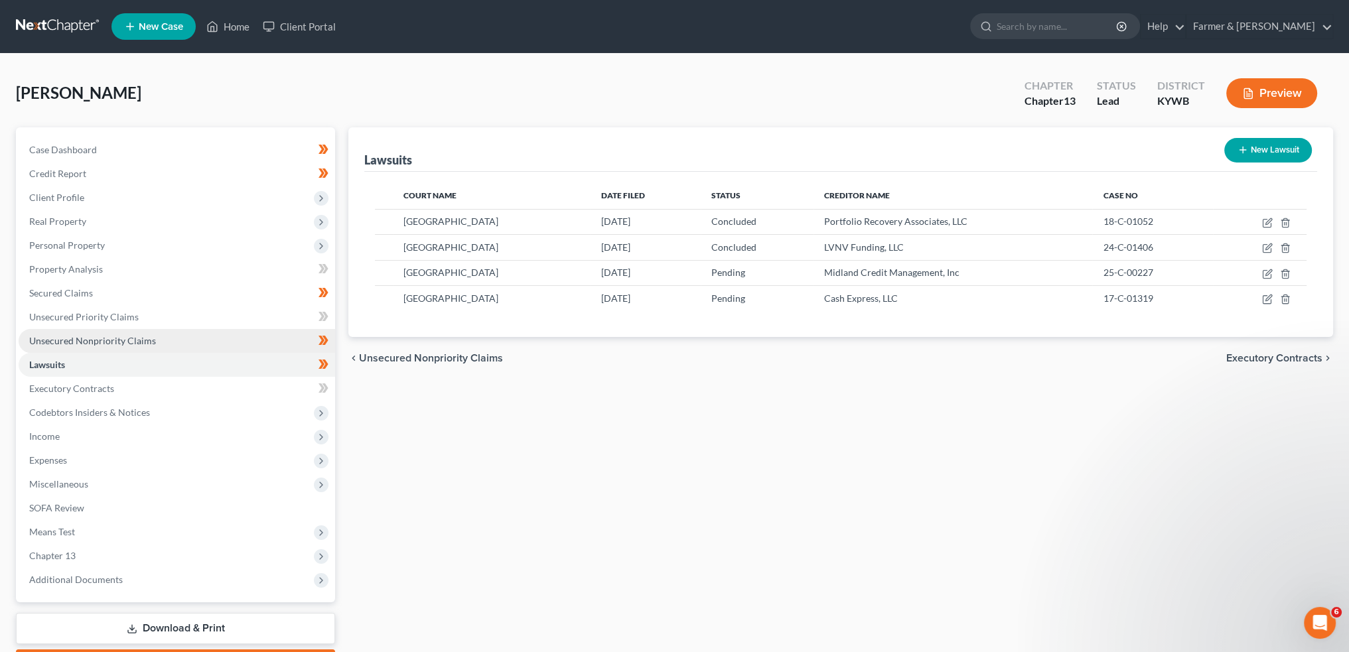
click at [110, 338] on span "Unsecured Nonpriority Claims" at bounding box center [92, 340] width 127 height 11
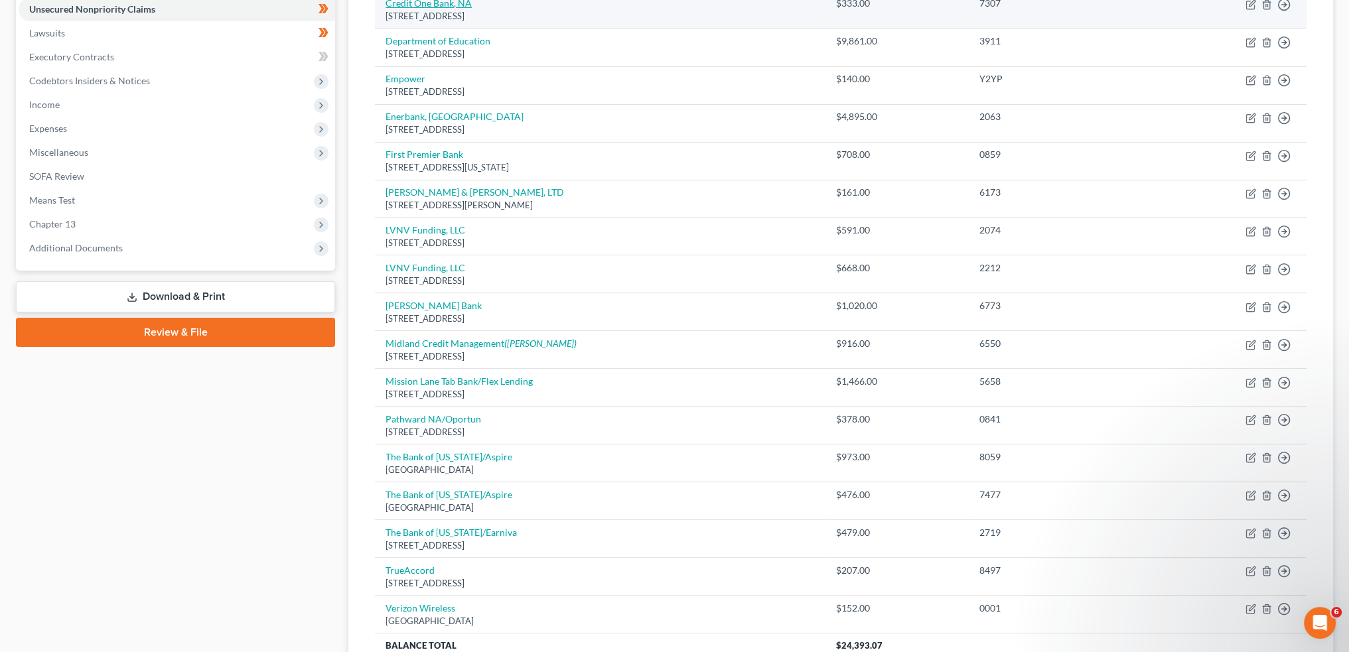
scroll to position [110, 0]
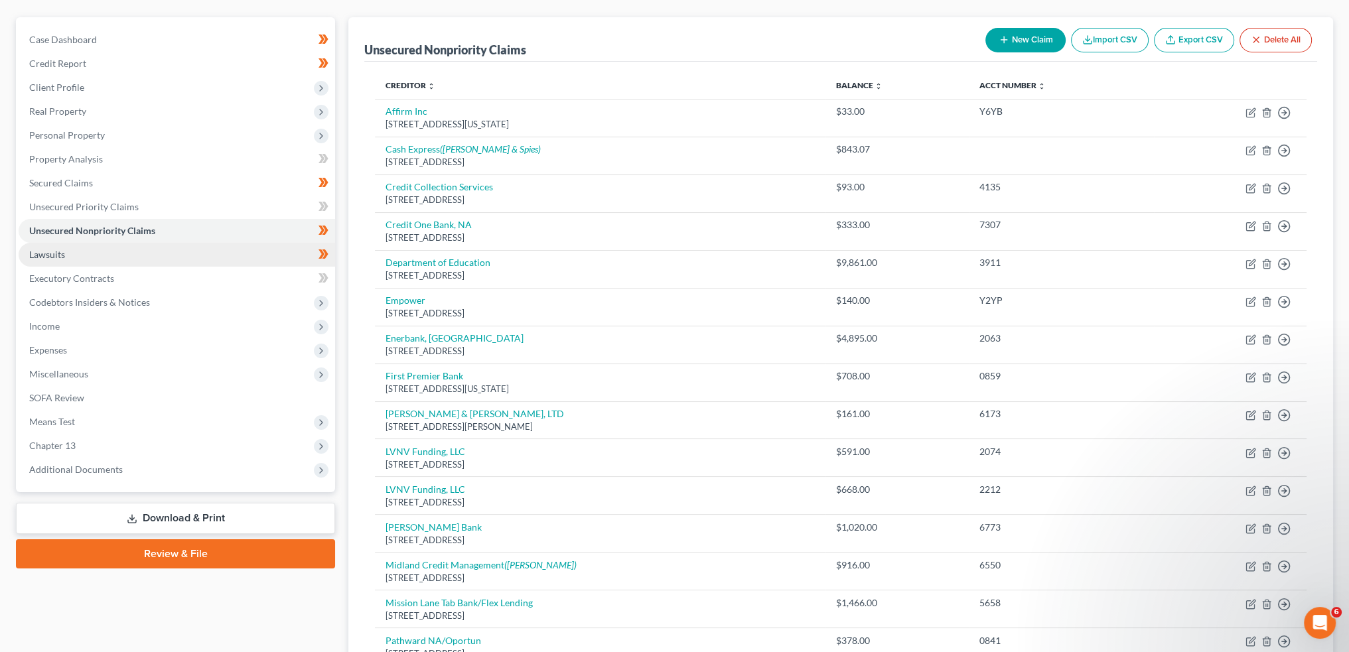
click at [74, 257] on link "Lawsuits" at bounding box center [177, 255] width 317 height 24
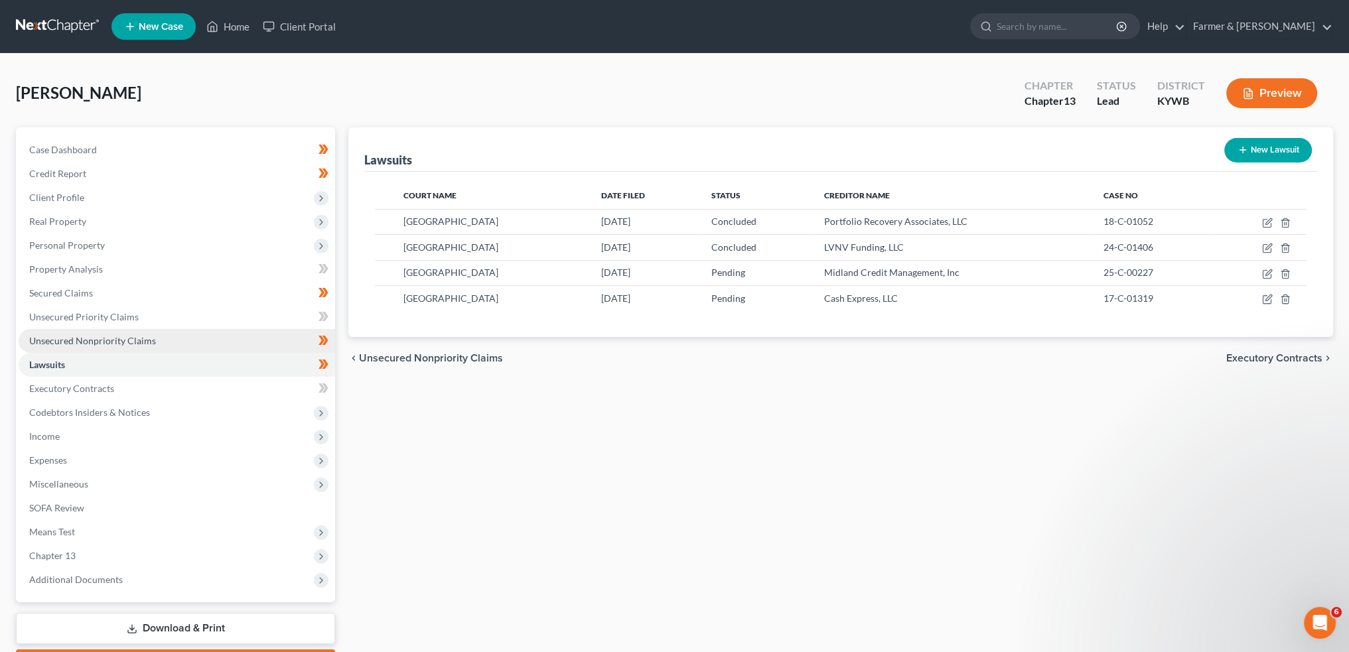
click at [76, 341] on span "Unsecured Nonpriority Claims" at bounding box center [92, 340] width 127 height 11
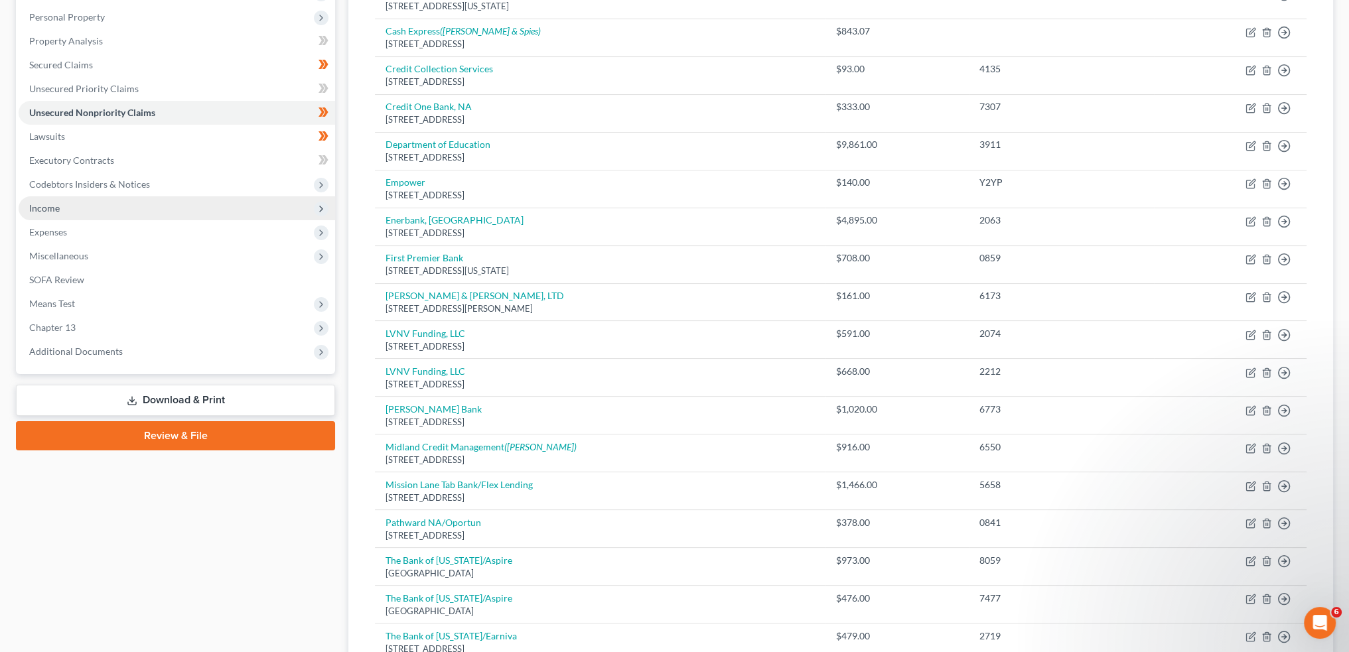
scroll to position [110, 0]
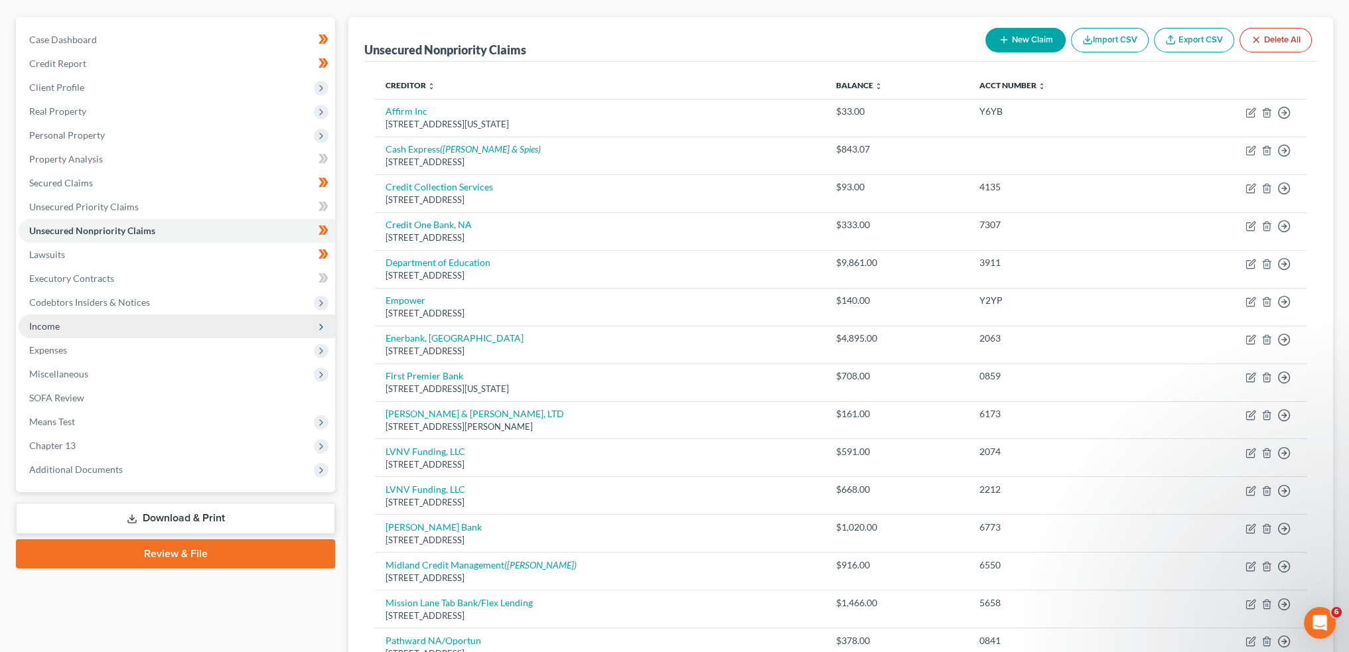
click at [94, 323] on span "Income" at bounding box center [177, 327] width 317 height 24
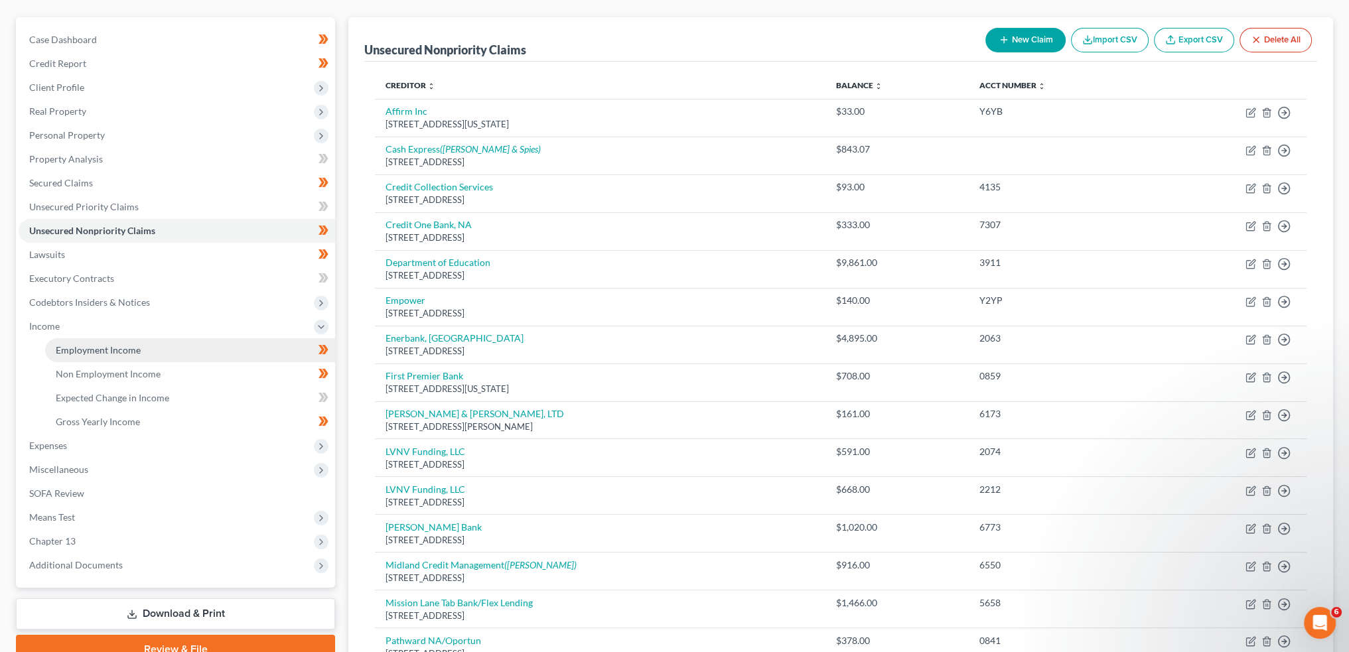
click at [101, 348] on span "Employment Income" at bounding box center [98, 349] width 85 height 11
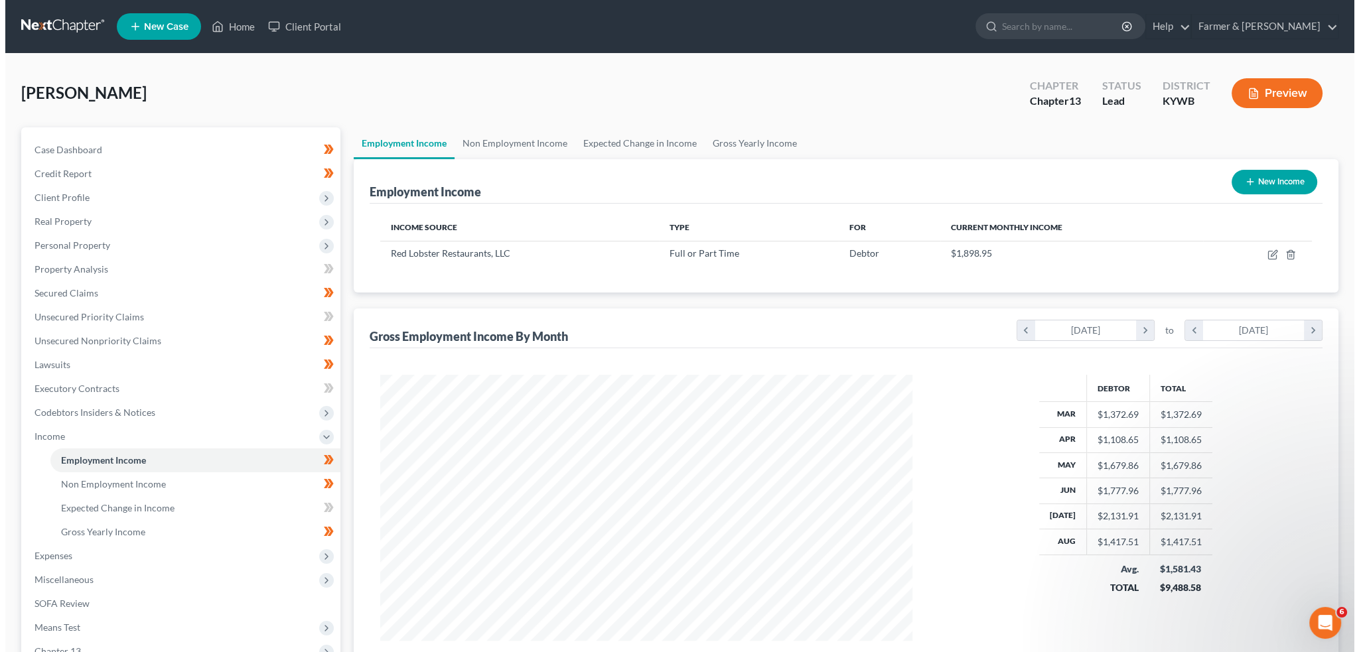
scroll to position [266, 558]
click at [1266, 253] on icon "button" at bounding box center [1267, 255] width 11 height 11
select select "0"
select select "18"
select select "3"
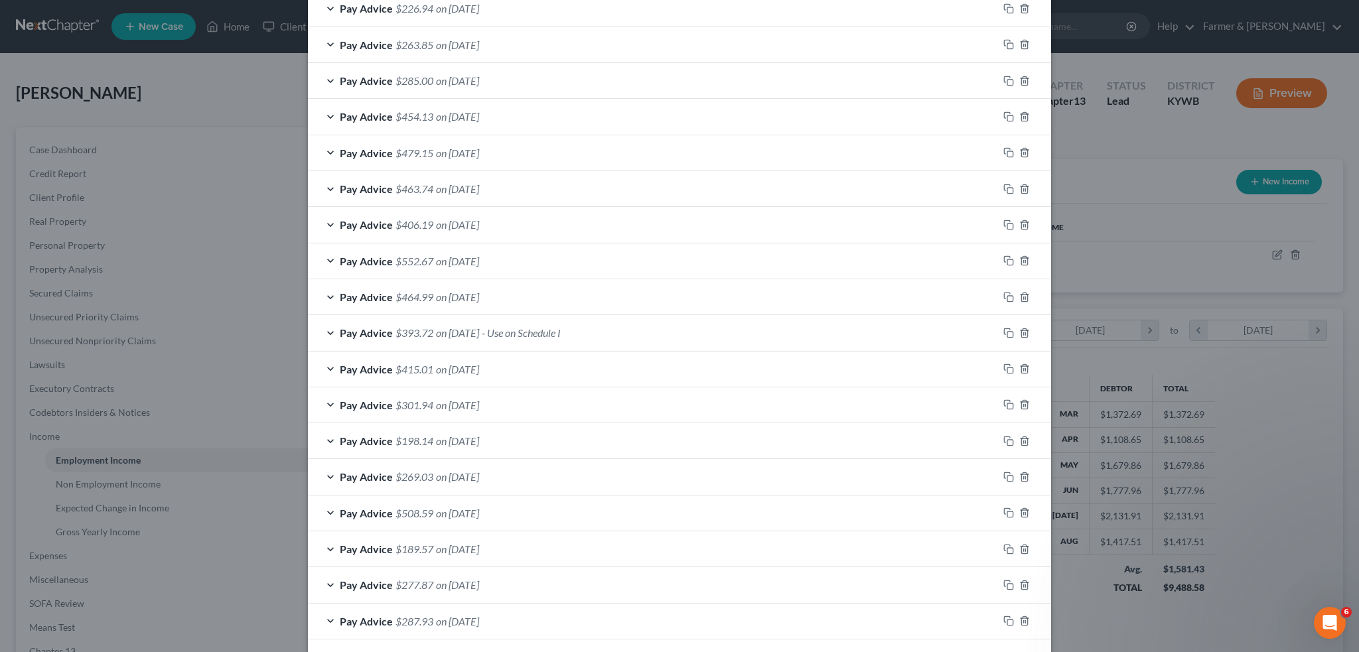
scroll to position [482, 0]
click at [653, 333] on div "Pay Advice $393.72 on 06/20/2025 - Use on Schedule I" at bounding box center [653, 332] width 690 height 35
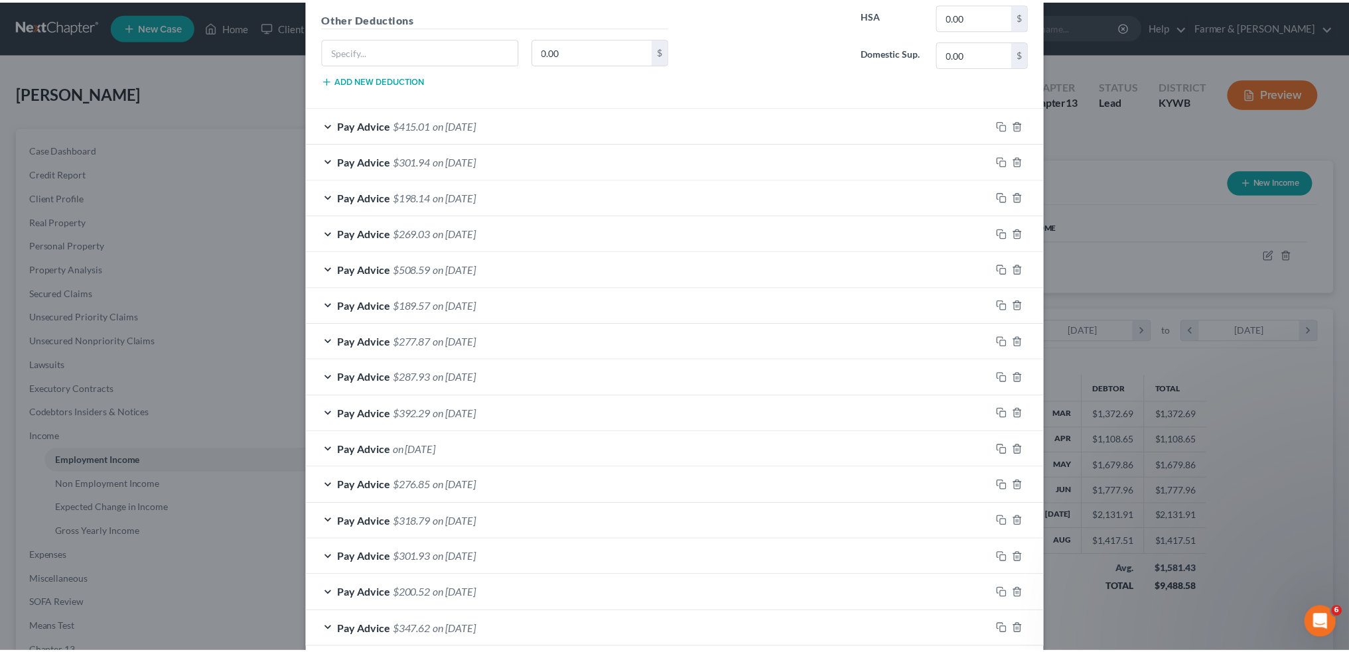
scroll to position [1188, 0]
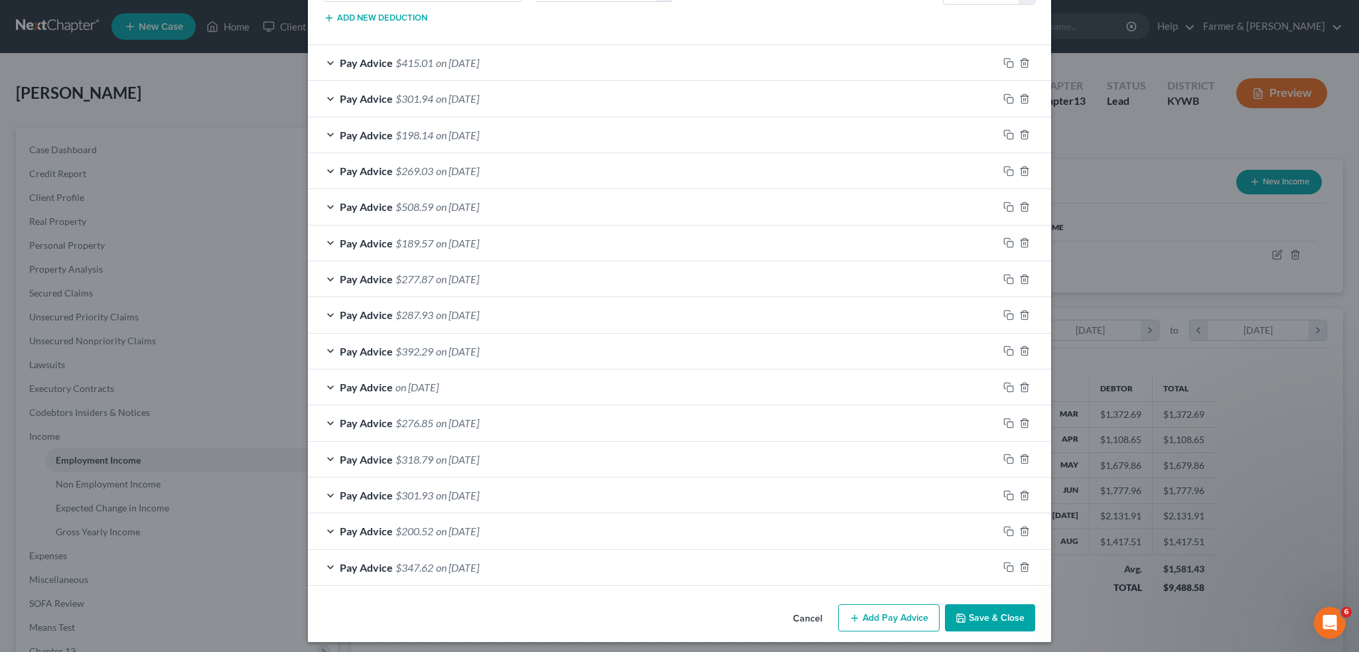
click at [983, 610] on button "Save & Close" at bounding box center [990, 619] width 90 height 28
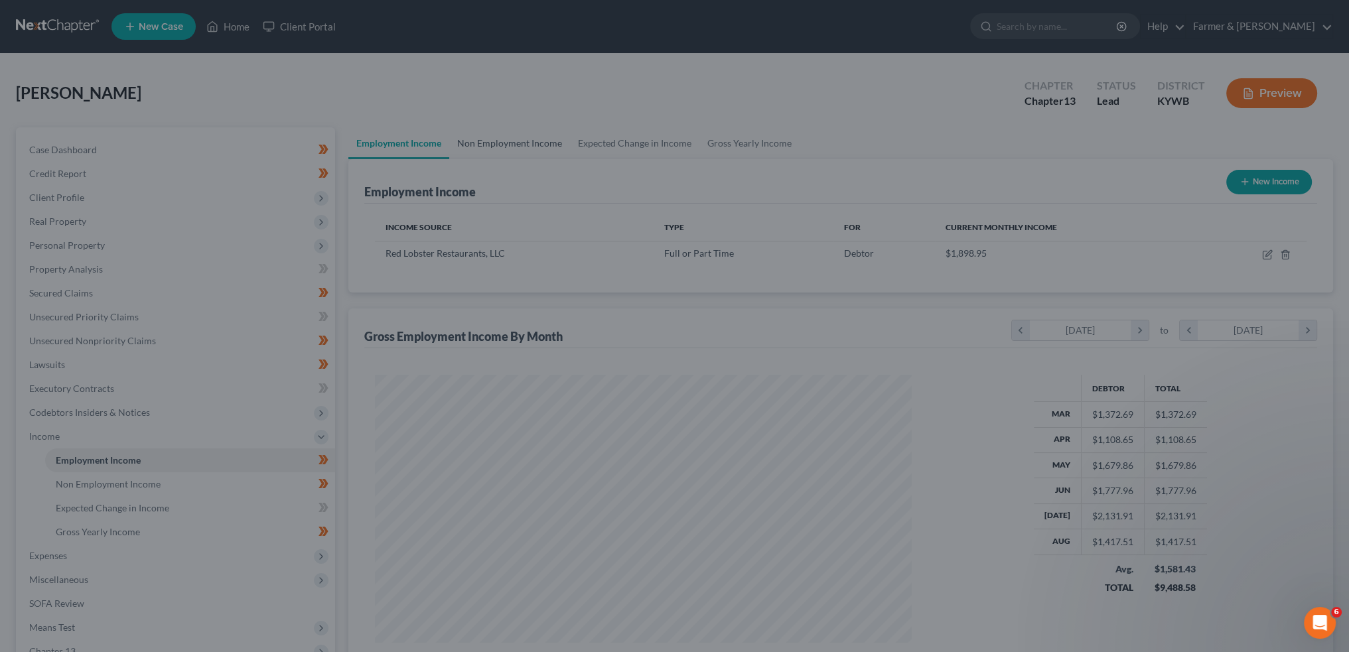
scroll to position [663458, 663165]
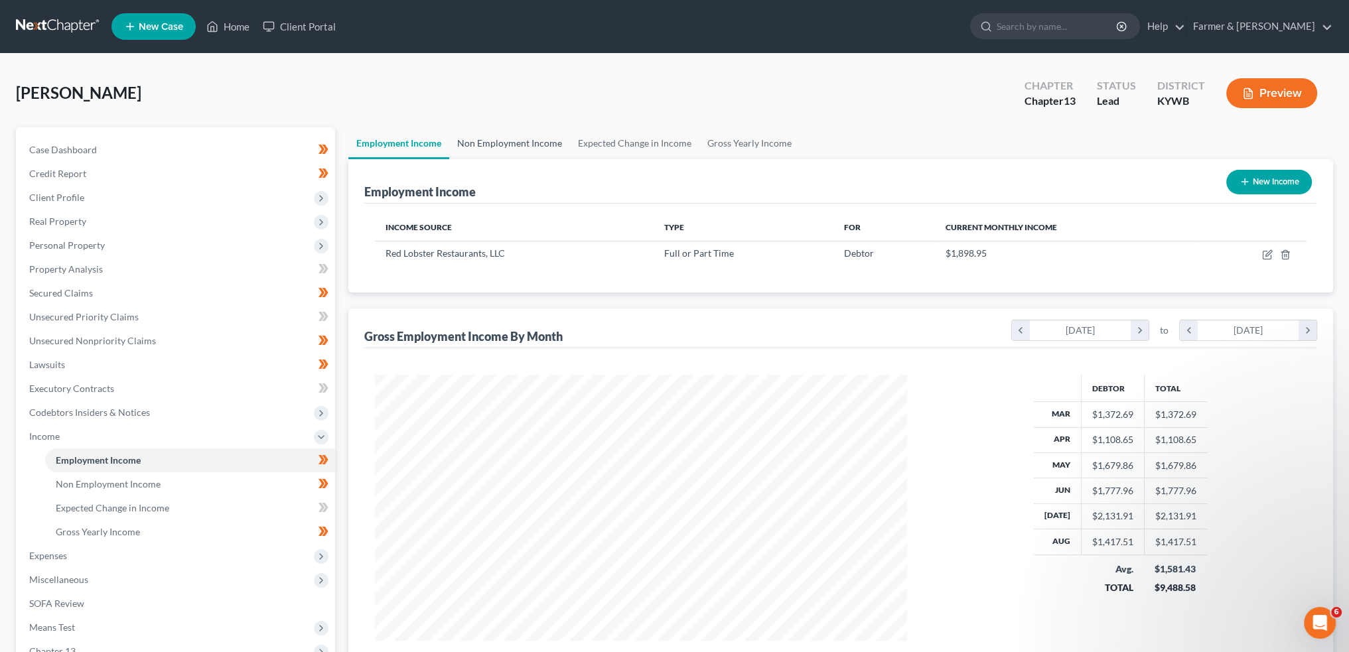
click at [522, 135] on link "Non Employment Income" at bounding box center [509, 143] width 121 height 32
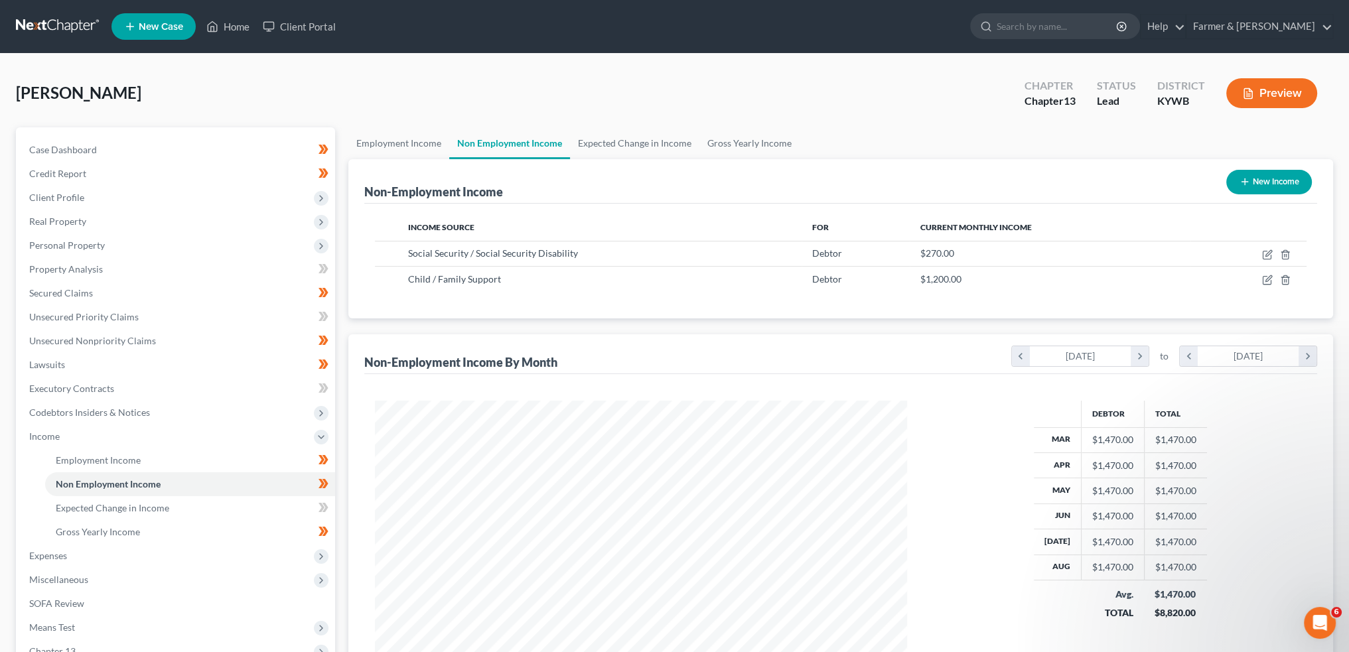
scroll to position [266, 558]
click at [387, 143] on link "Employment Income" at bounding box center [398, 143] width 101 height 32
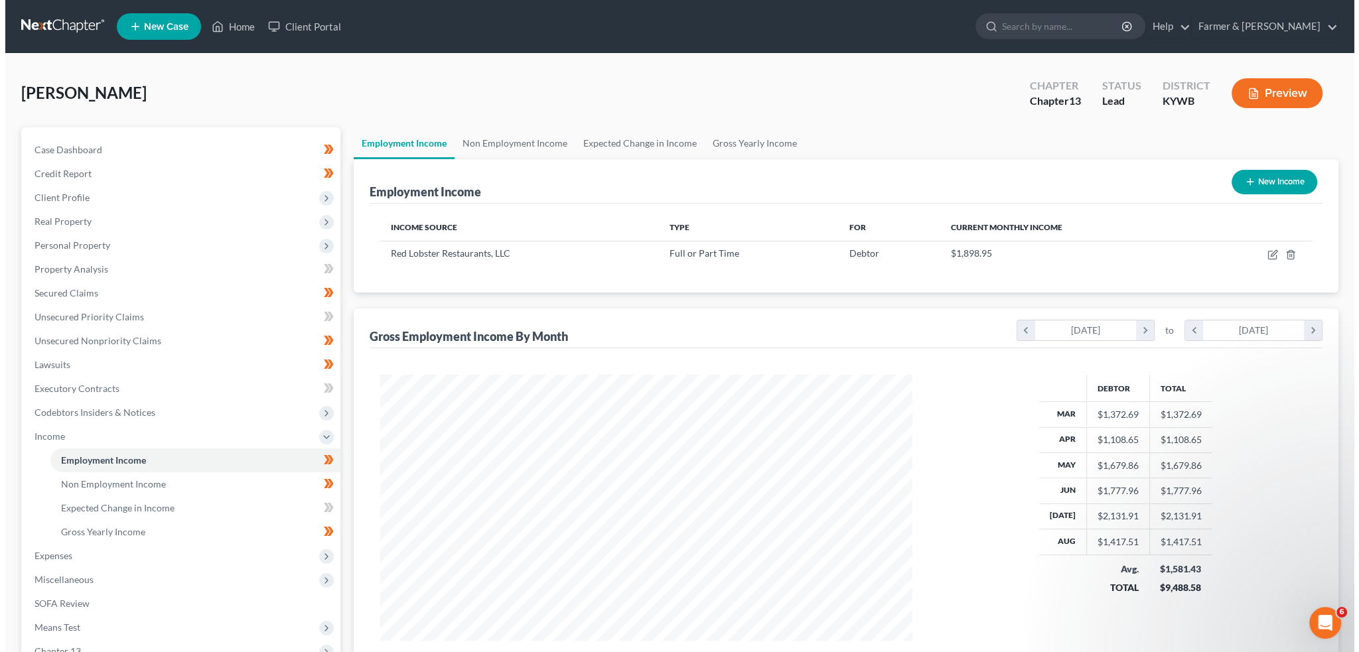
scroll to position [266, 558]
click at [1268, 254] on icon "button" at bounding box center [1269, 253] width 6 height 6
select select "0"
select select "18"
select select "3"
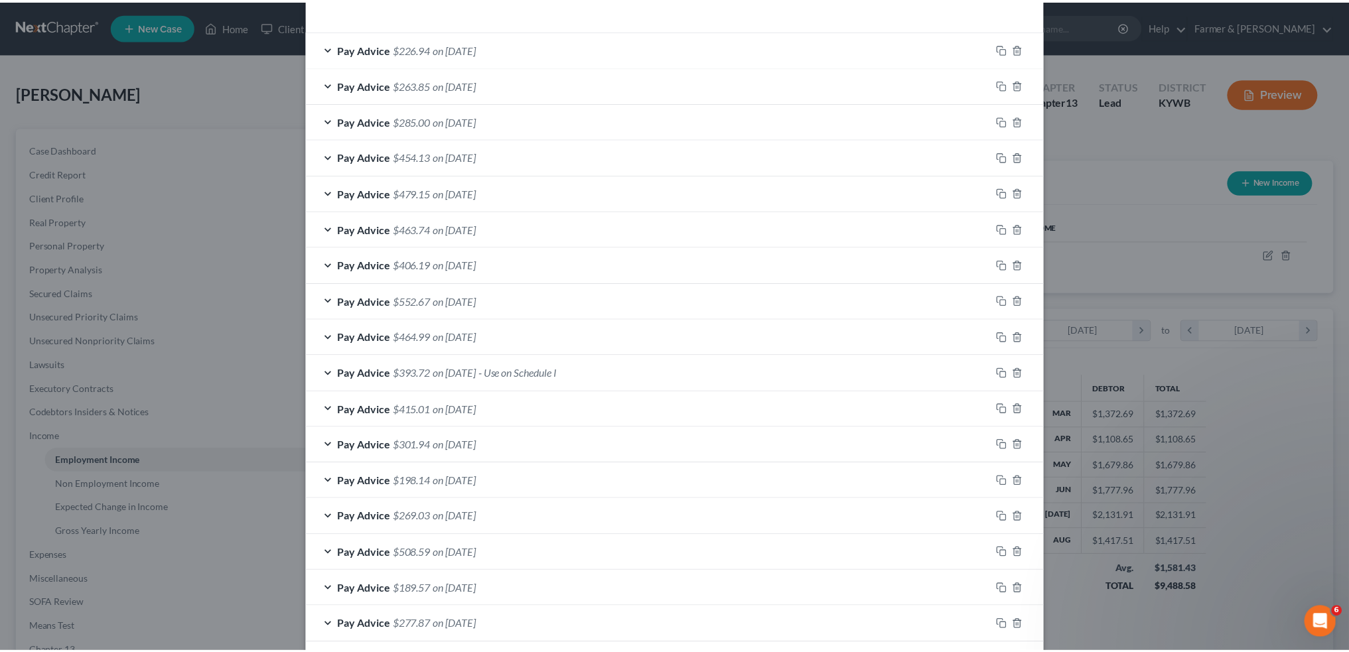
scroll to position [790, 0]
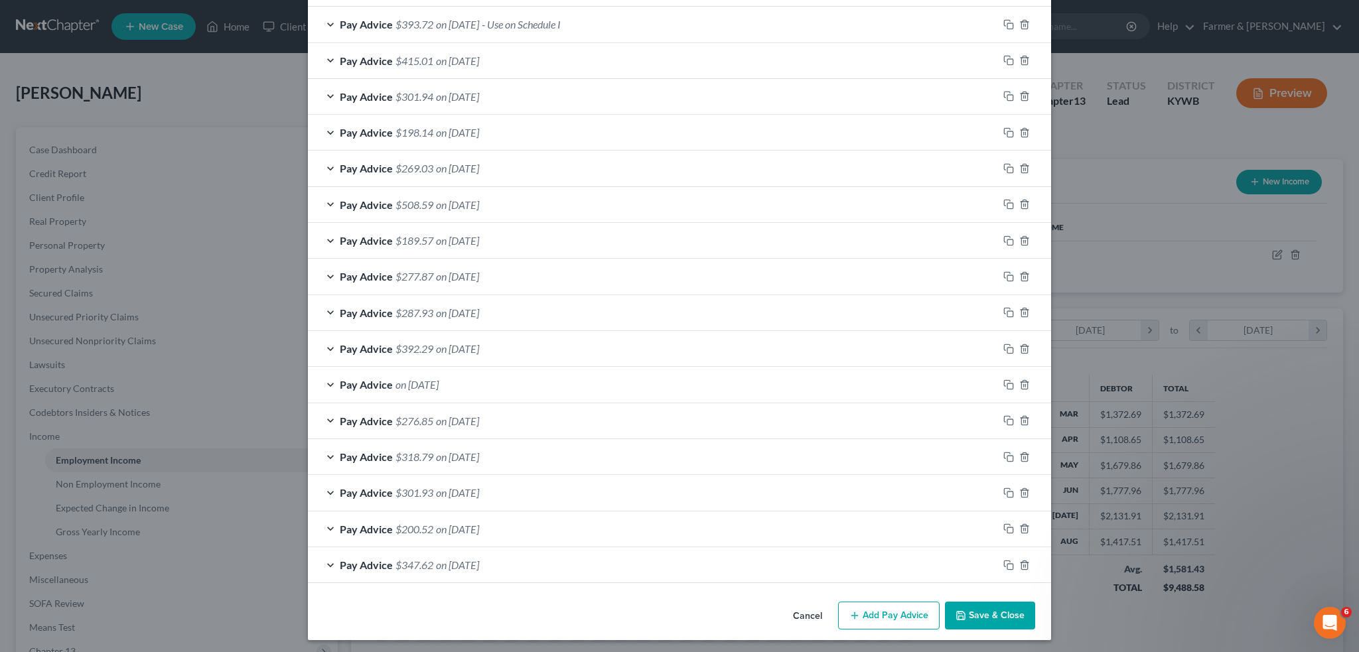
click at [1014, 622] on button "Save & Close" at bounding box center [990, 616] width 90 height 28
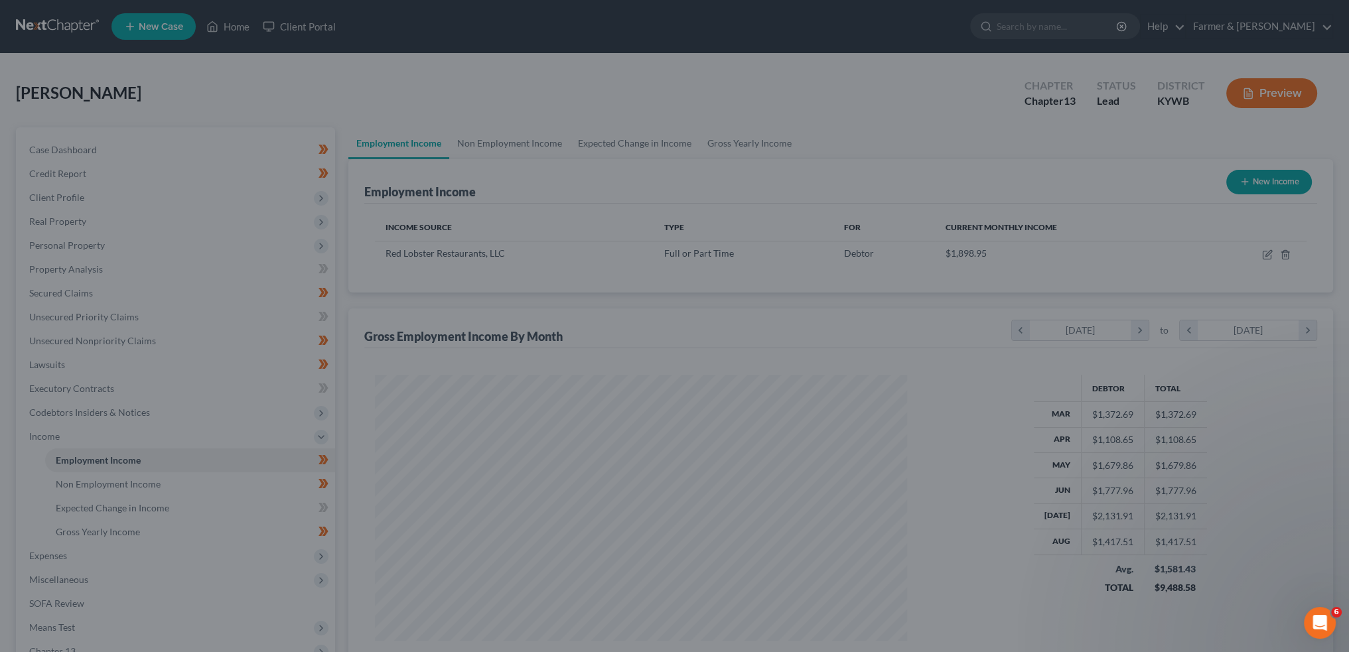
scroll to position [663458, 663165]
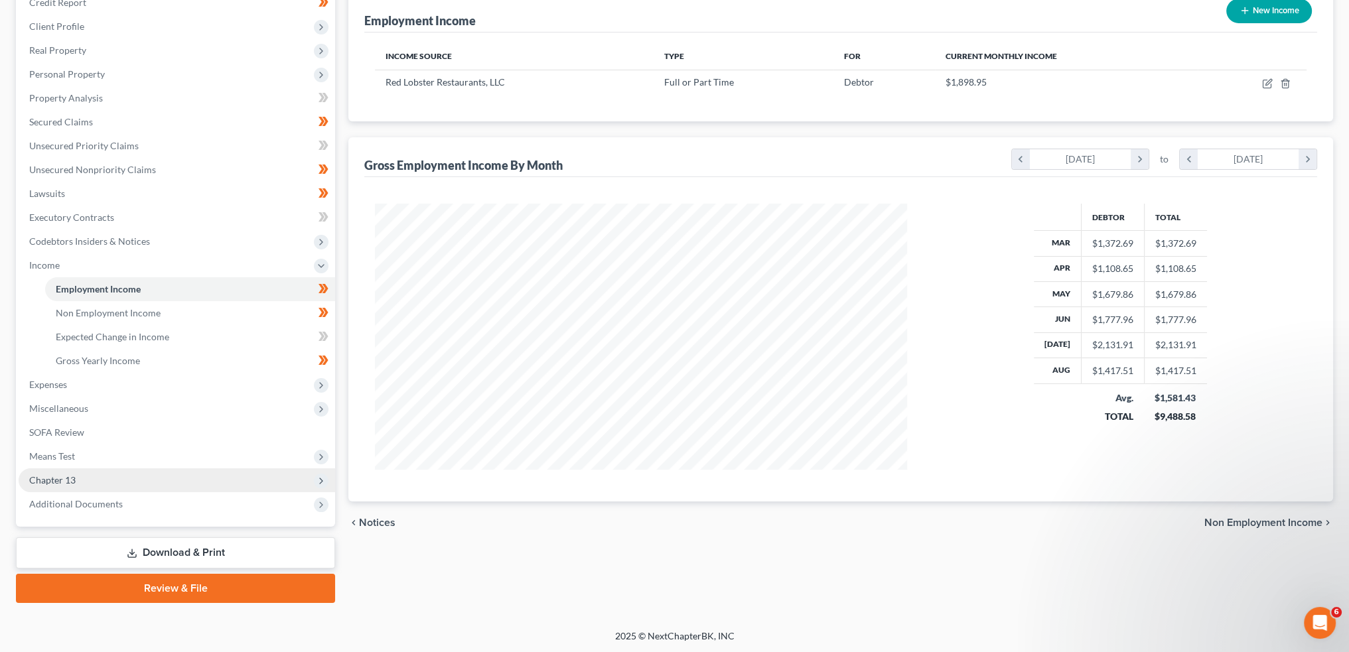
click at [93, 483] on span "Chapter 13" at bounding box center [177, 481] width 317 height 24
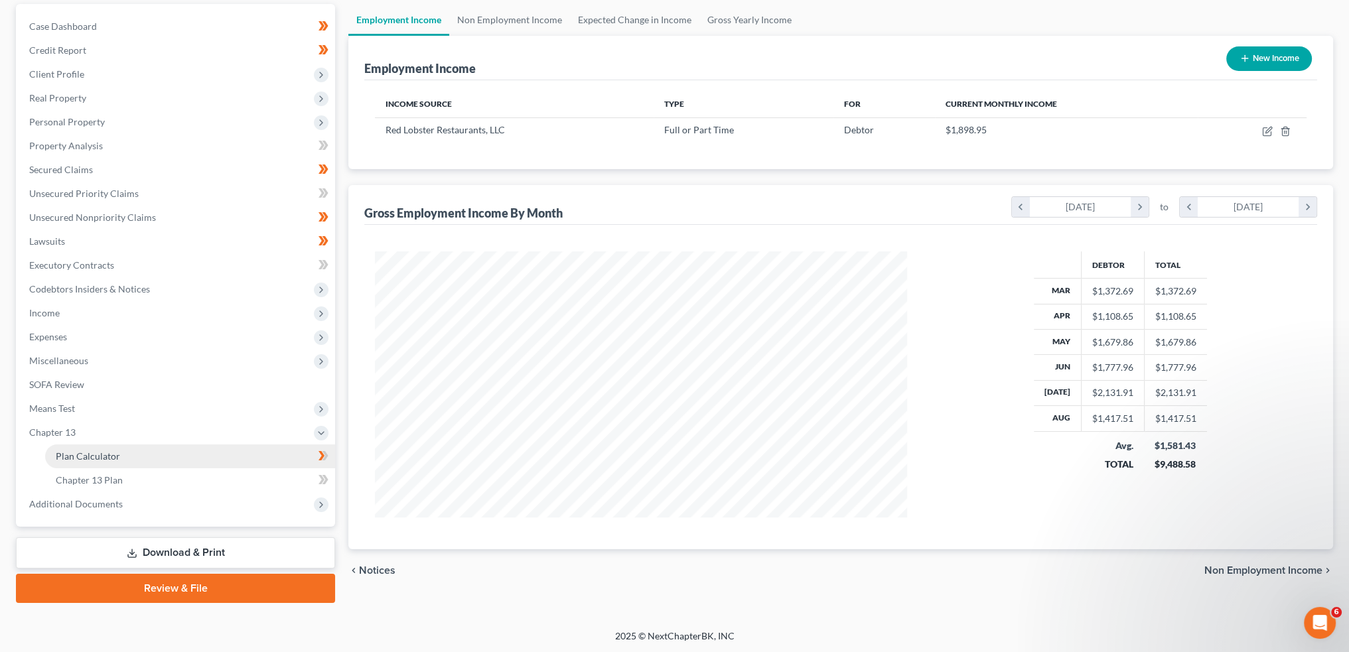
click at [96, 461] on span "Plan Calculator" at bounding box center [88, 456] width 64 height 11
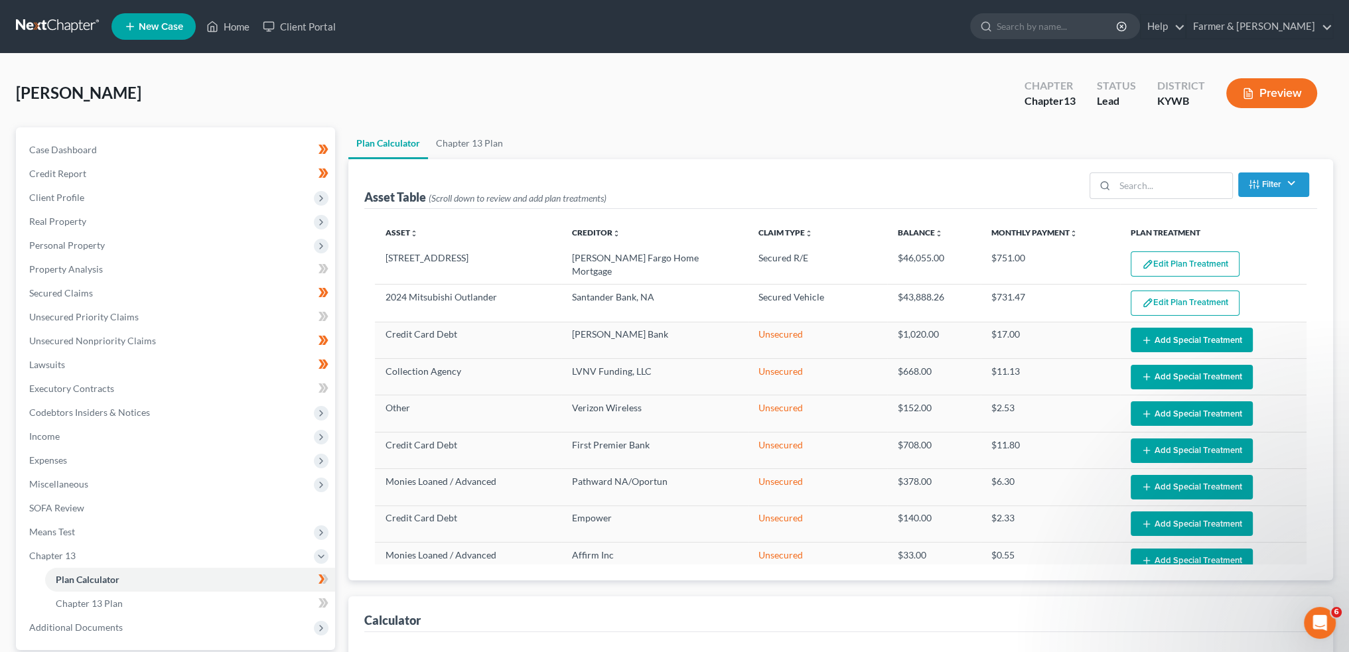
select select "59"
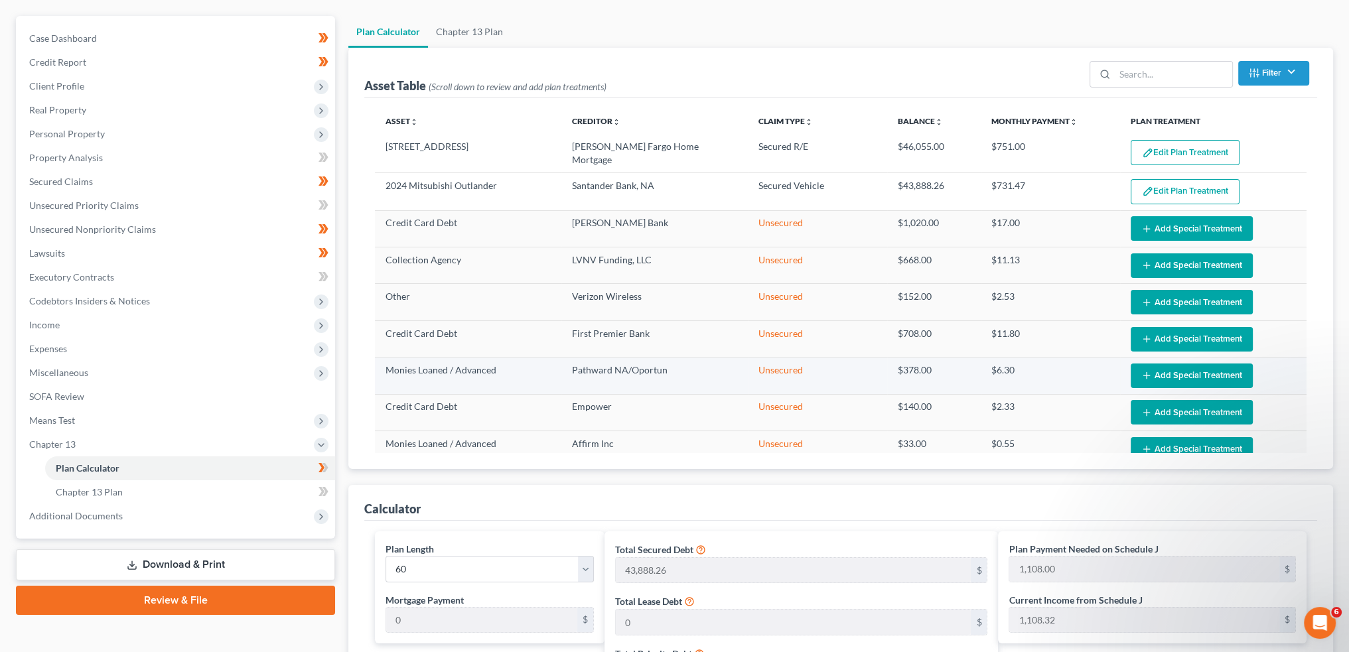
scroll to position [110, 0]
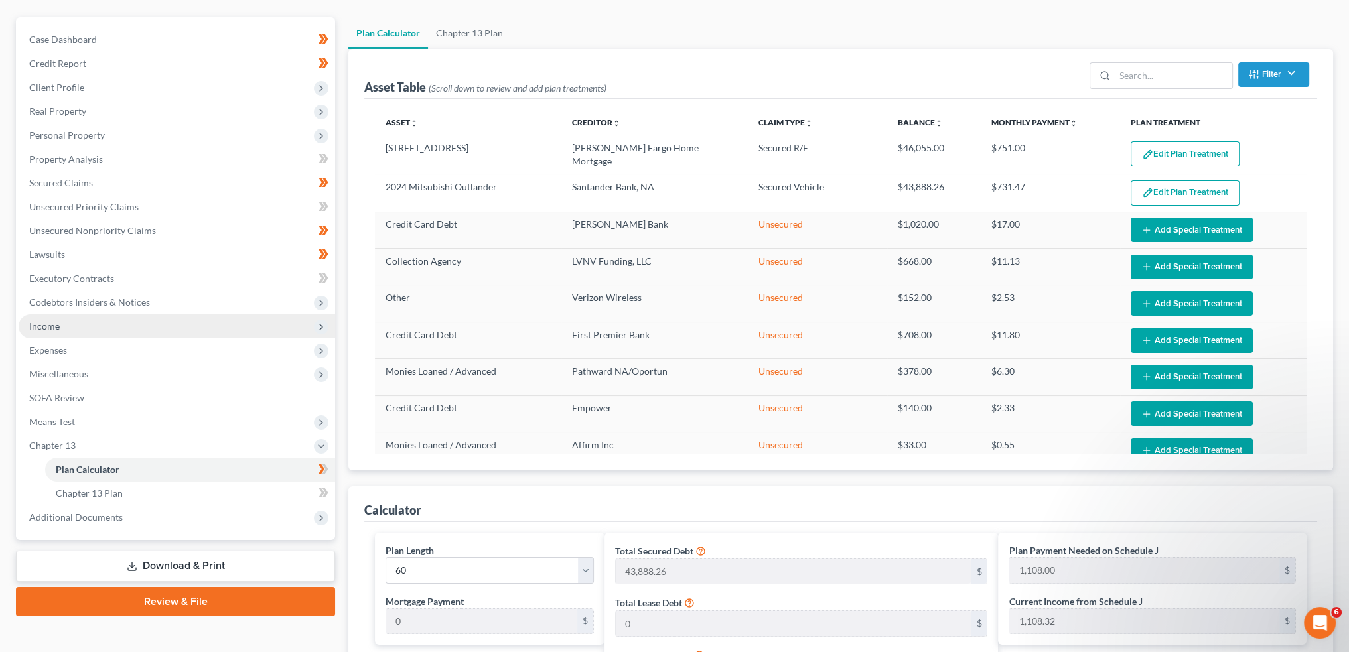
click at [145, 323] on span "Income" at bounding box center [177, 327] width 317 height 24
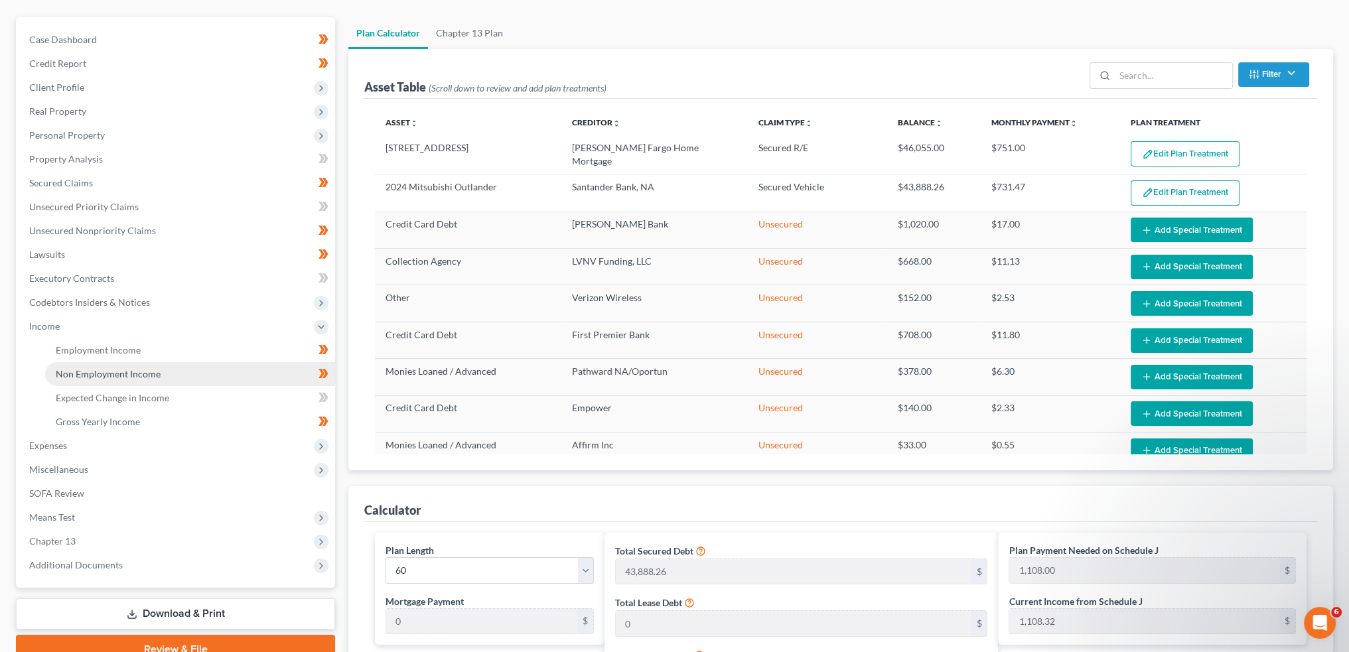
click at [143, 370] on span "Non Employment Income" at bounding box center [108, 373] width 105 height 11
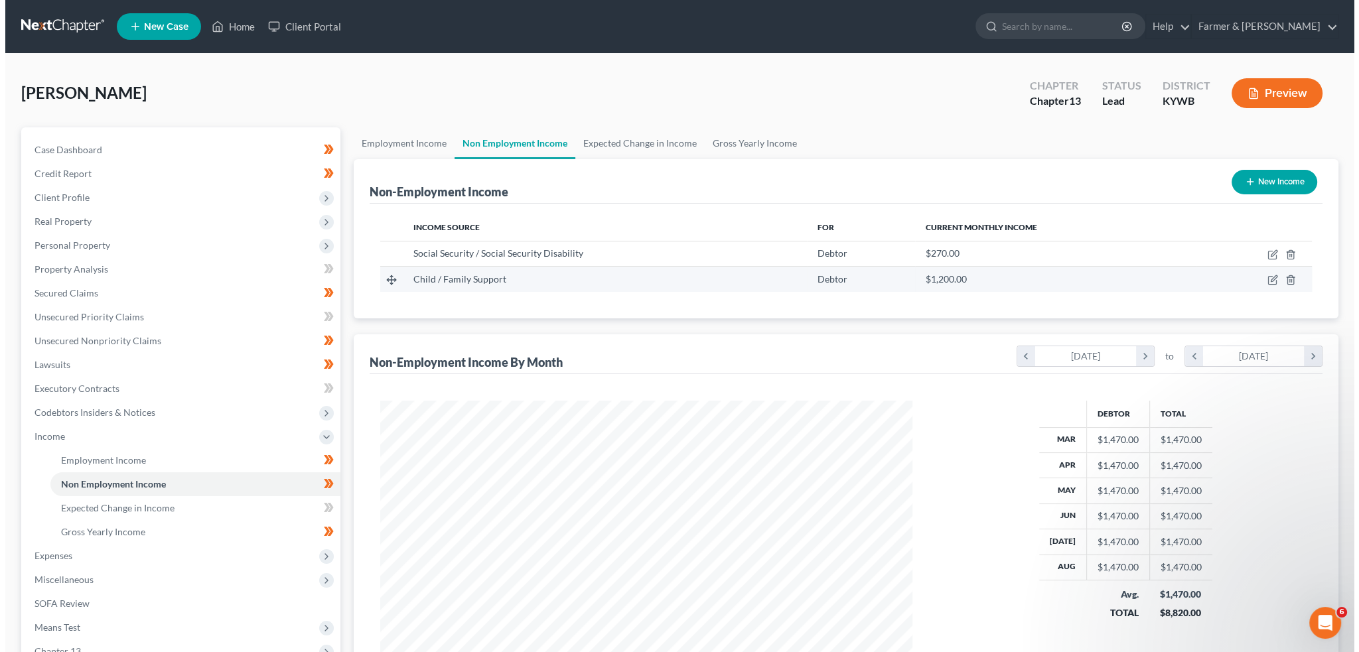
scroll to position [266, 558]
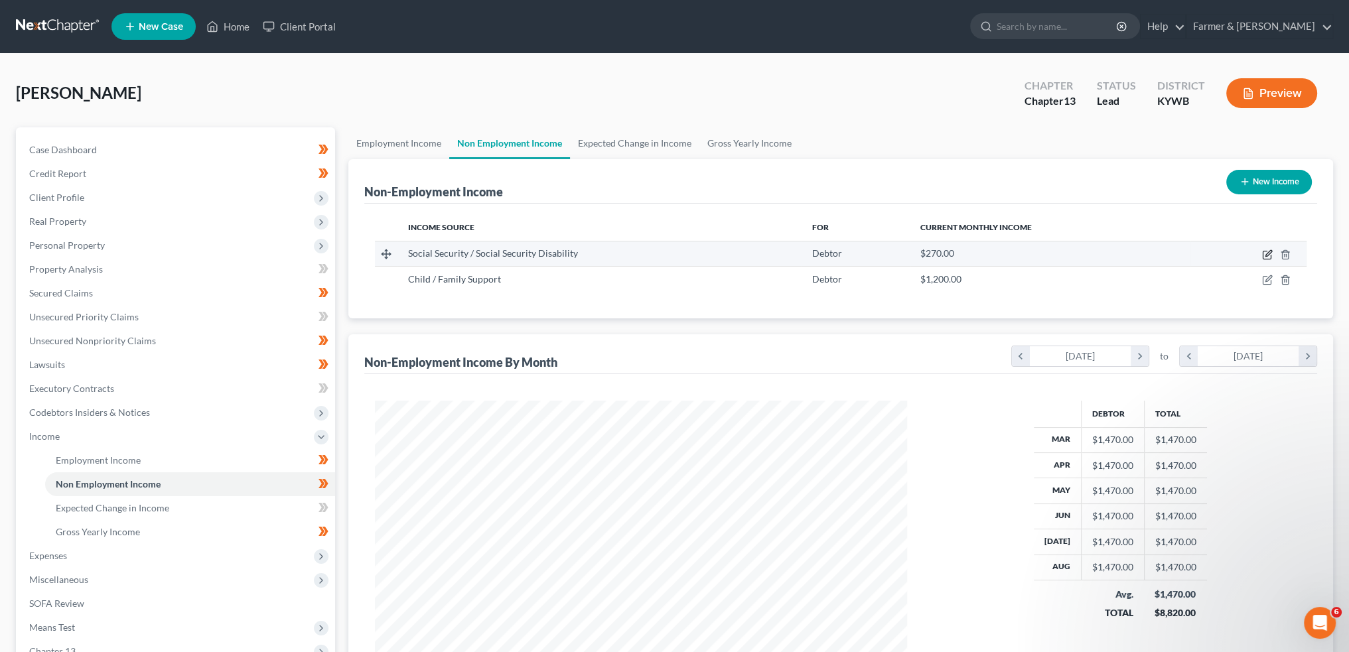
click at [1268, 254] on icon "button" at bounding box center [1269, 253] width 6 height 6
select select "4"
select select "0"
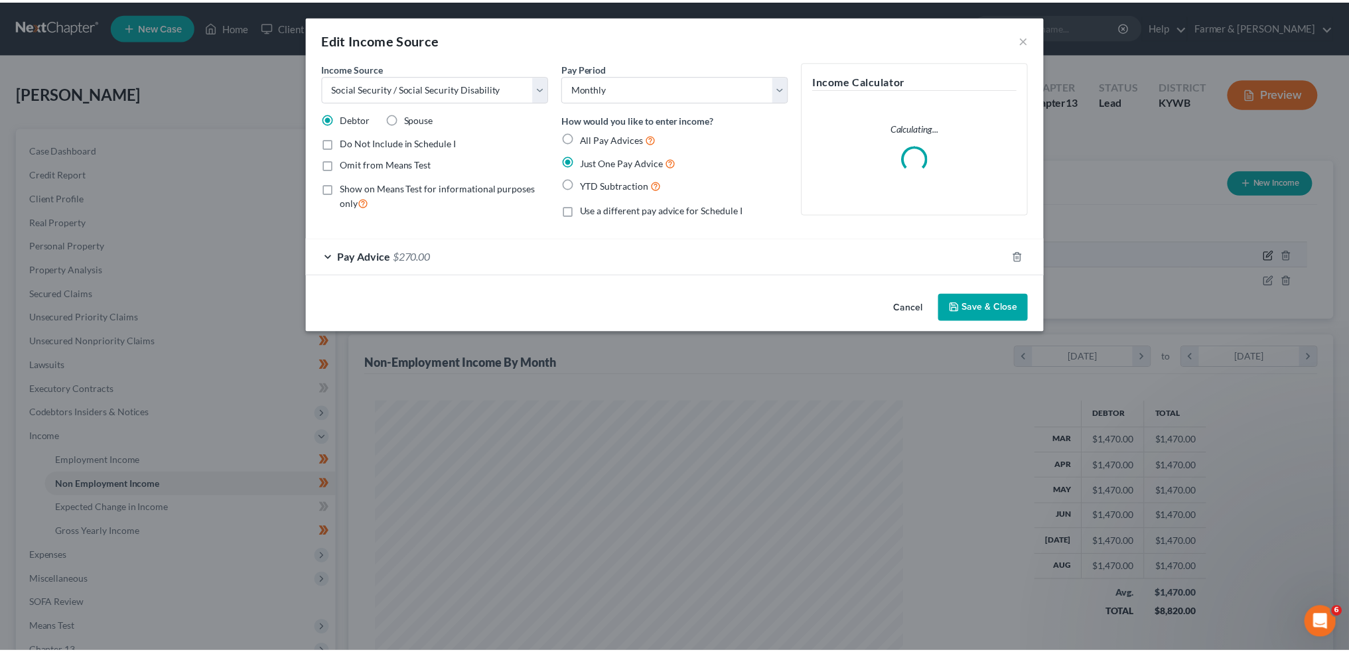
scroll to position [268, 563]
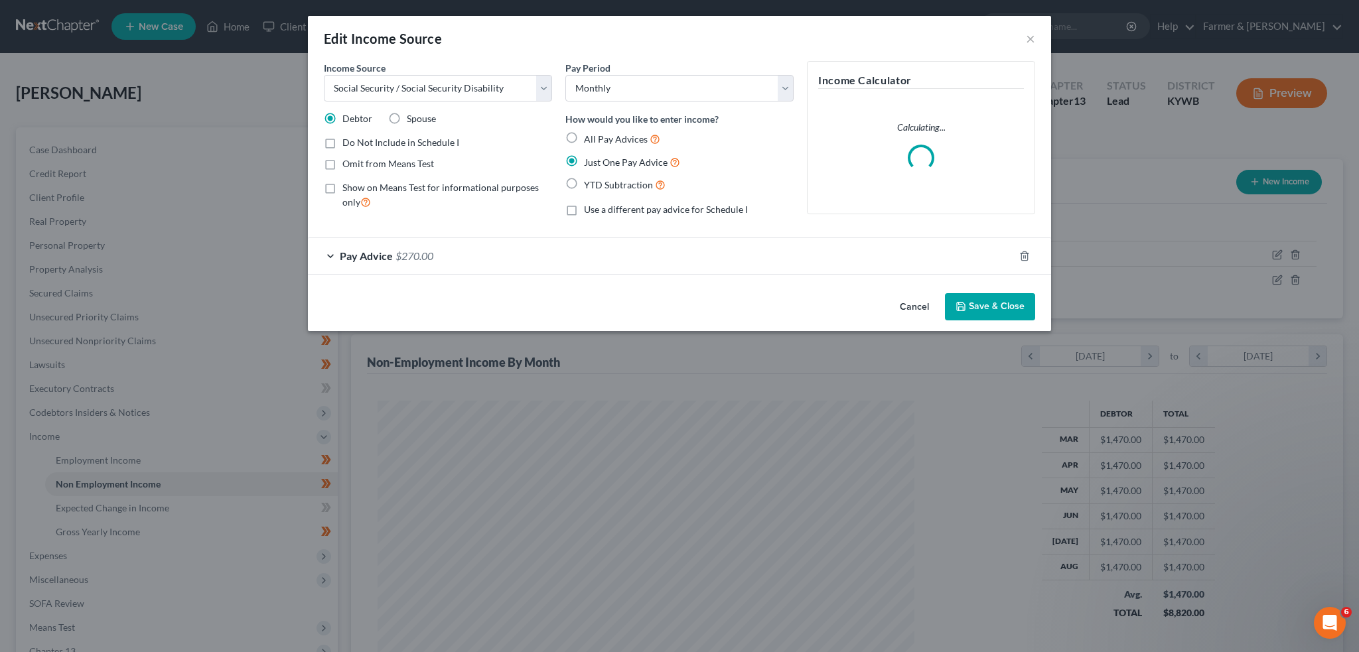
click at [342, 190] on label "Show on Means Test for informational purposes only" at bounding box center [447, 195] width 210 height 29
click at [348, 190] on input "Show on Means Test for informational purposes only" at bounding box center [352, 185] width 9 height 9
checkbox input "true"
click at [983, 298] on button "Save & Close" at bounding box center [990, 307] width 90 height 28
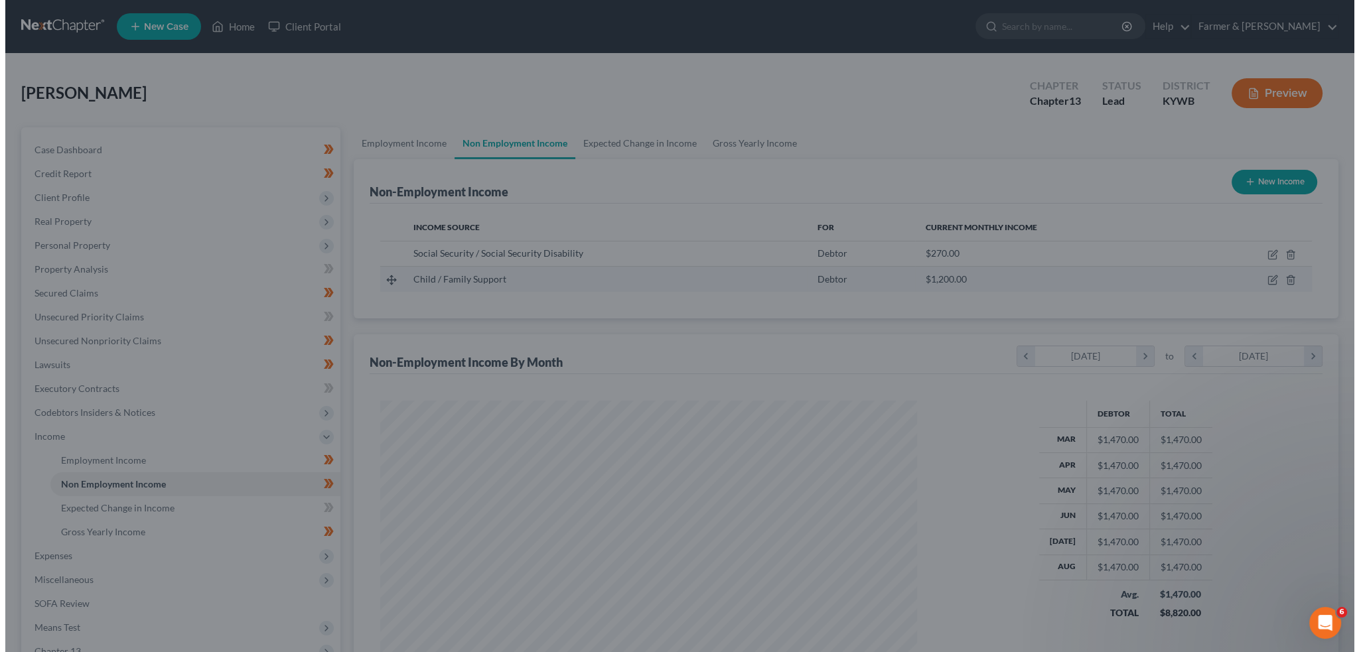
scroll to position [663458, 663165]
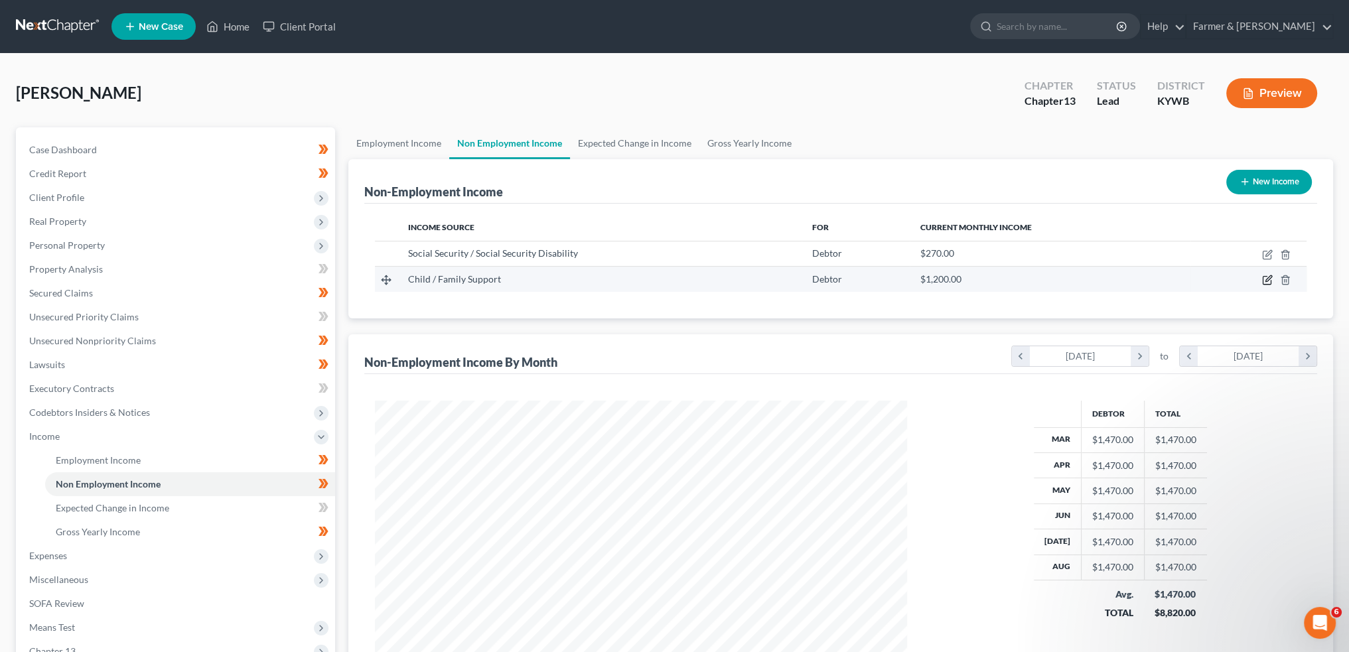
click at [1268, 278] on icon "button" at bounding box center [1269, 279] width 6 height 6
select select "7"
select select "0"
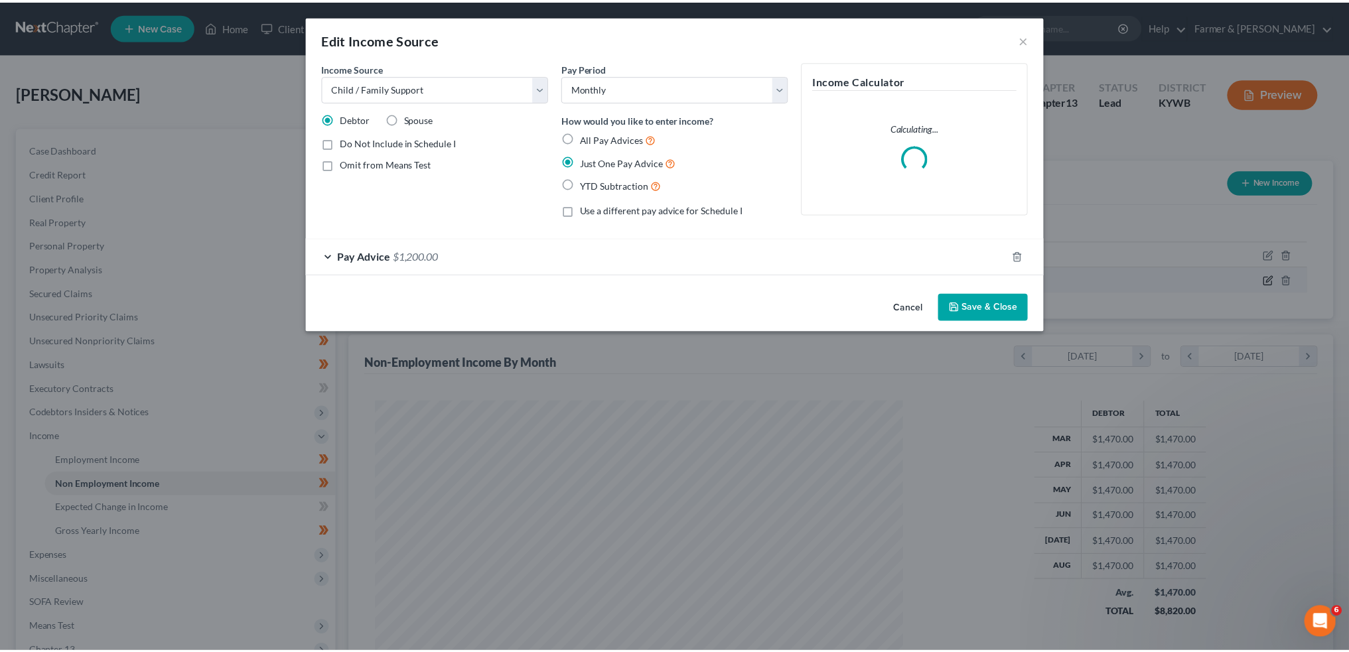
scroll to position [268, 563]
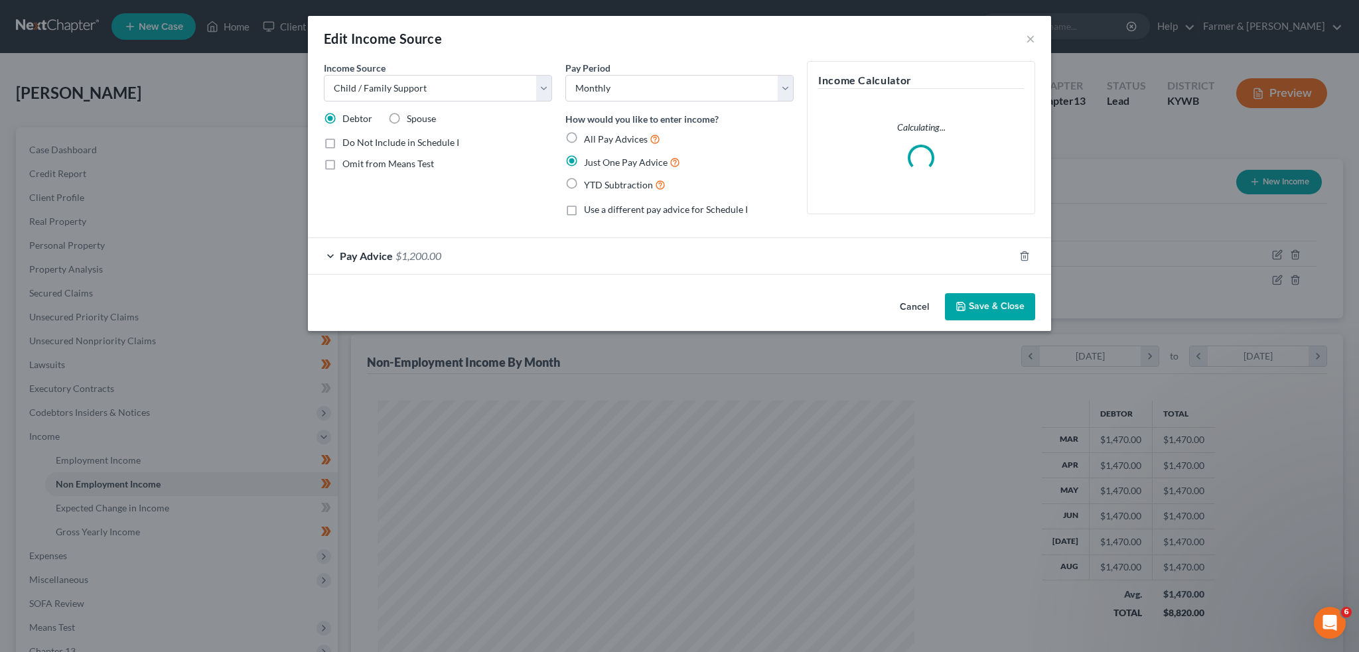
click at [1010, 311] on button "Save & Close" at bounding box center [990, 307] width 90 height 28
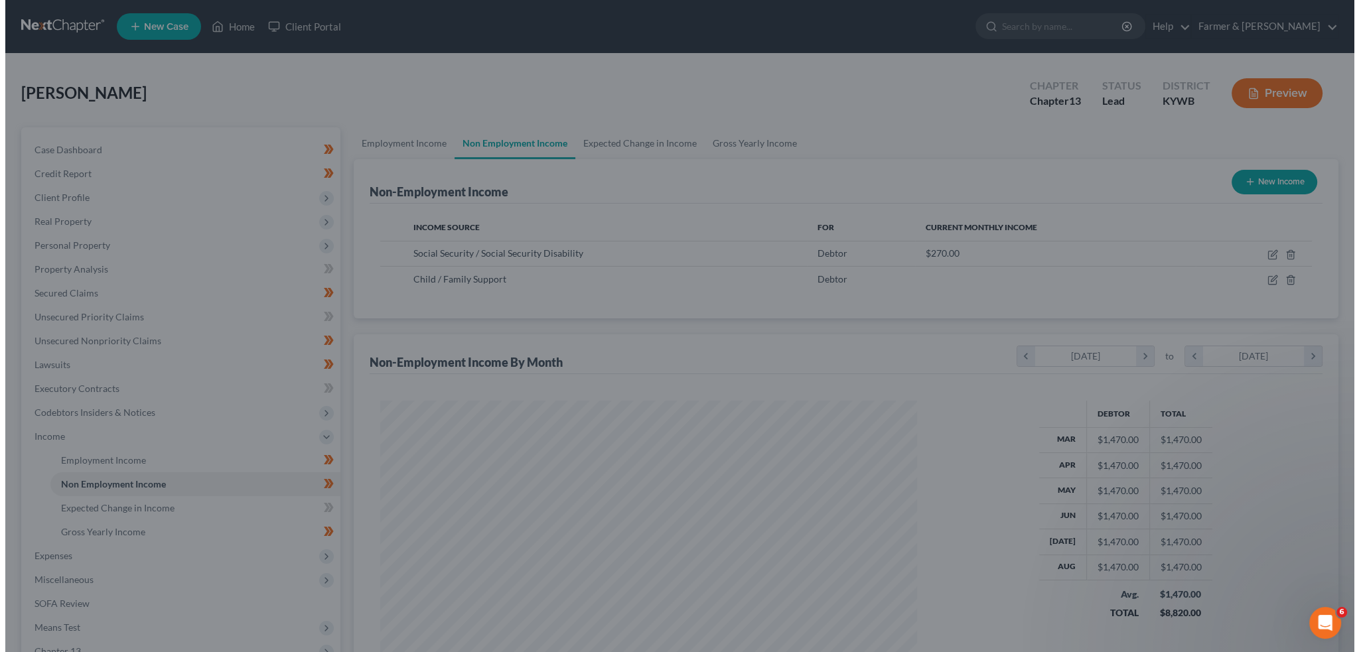
scroll to position [663458, 663165]
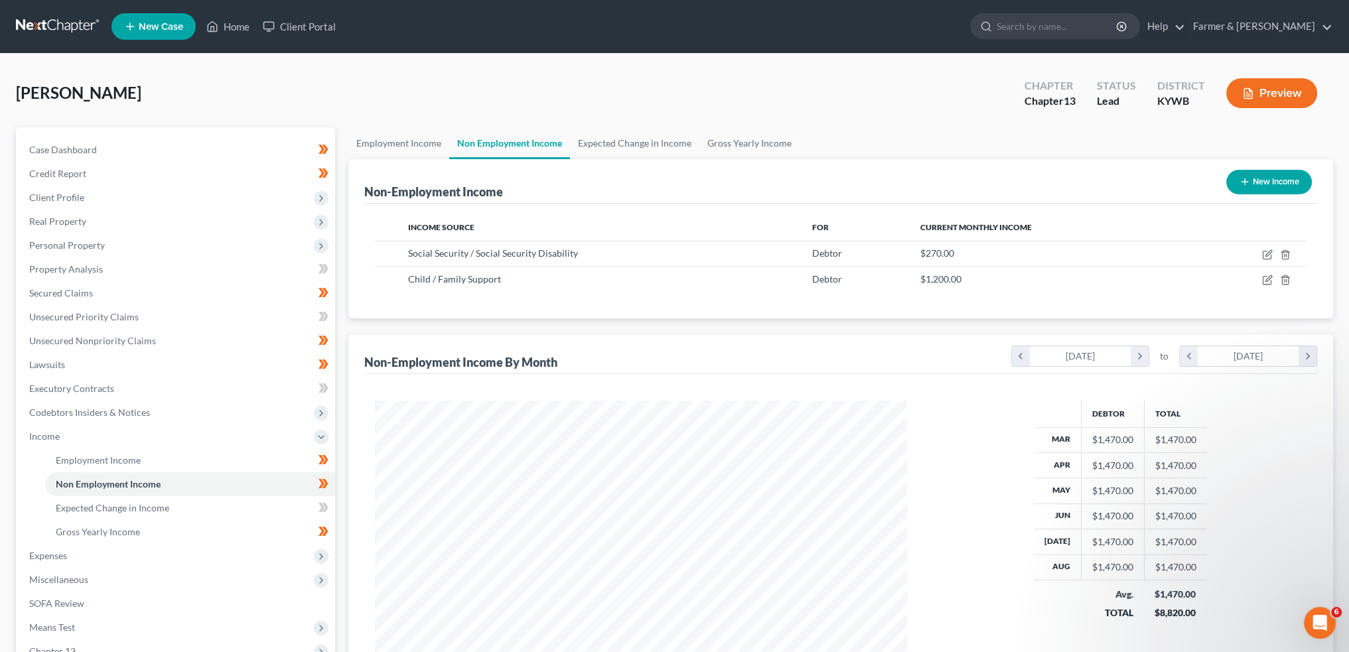
click at [1253, 181] on button "New Income" at bounding box center [1270, 182] width 86 height 25
select select "0"
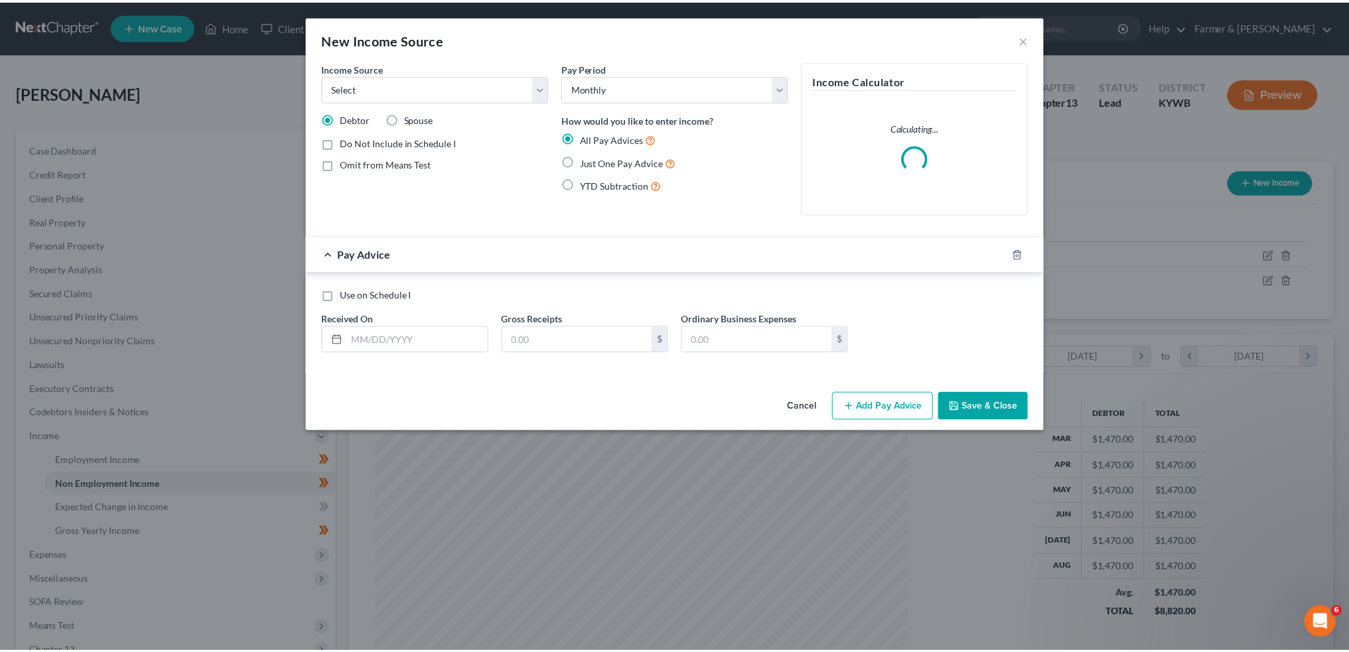
scroll to position [268, 563]
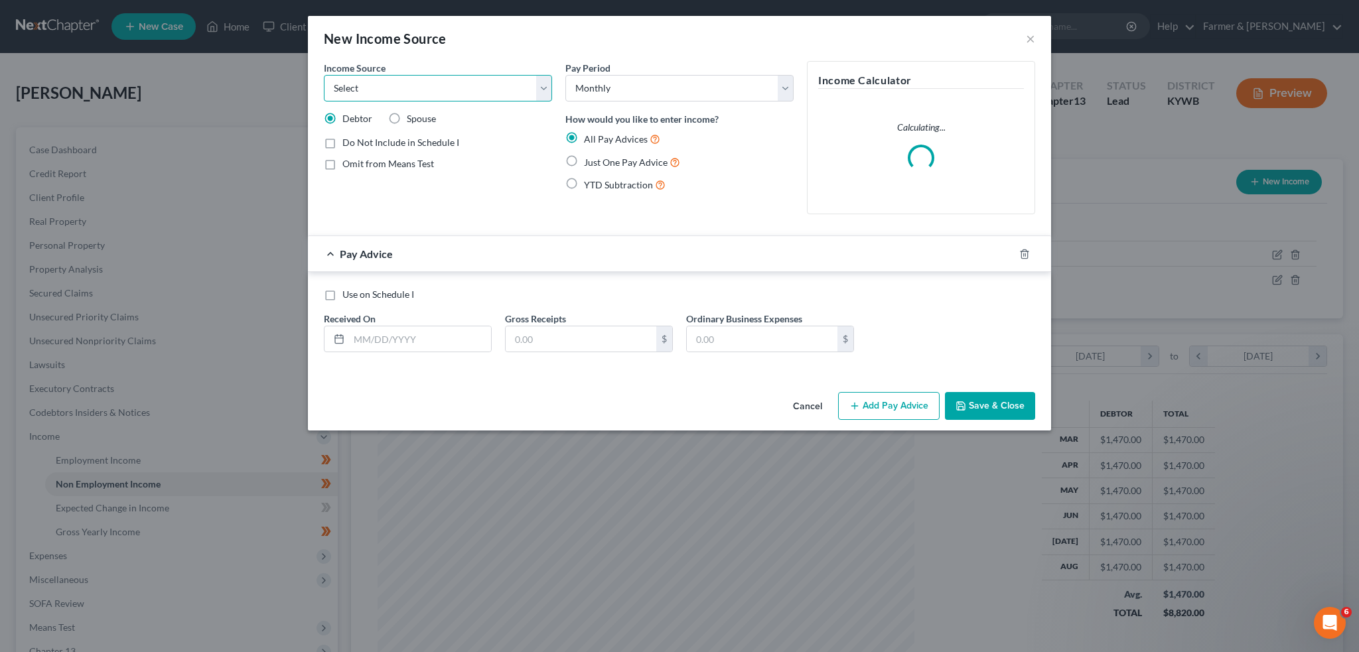
click at [445, 98] on select "Select Unemployment Disability (from employer) Pension Retirement Social Securi…" at bounding box center [438, 88] width 228 height 27
select select "13"
click at [324, 75] on select "Select Unemployment Disability (from employer) Pension Retirement Social Securi…" at bounding box center [438, 88] width 228 height 27
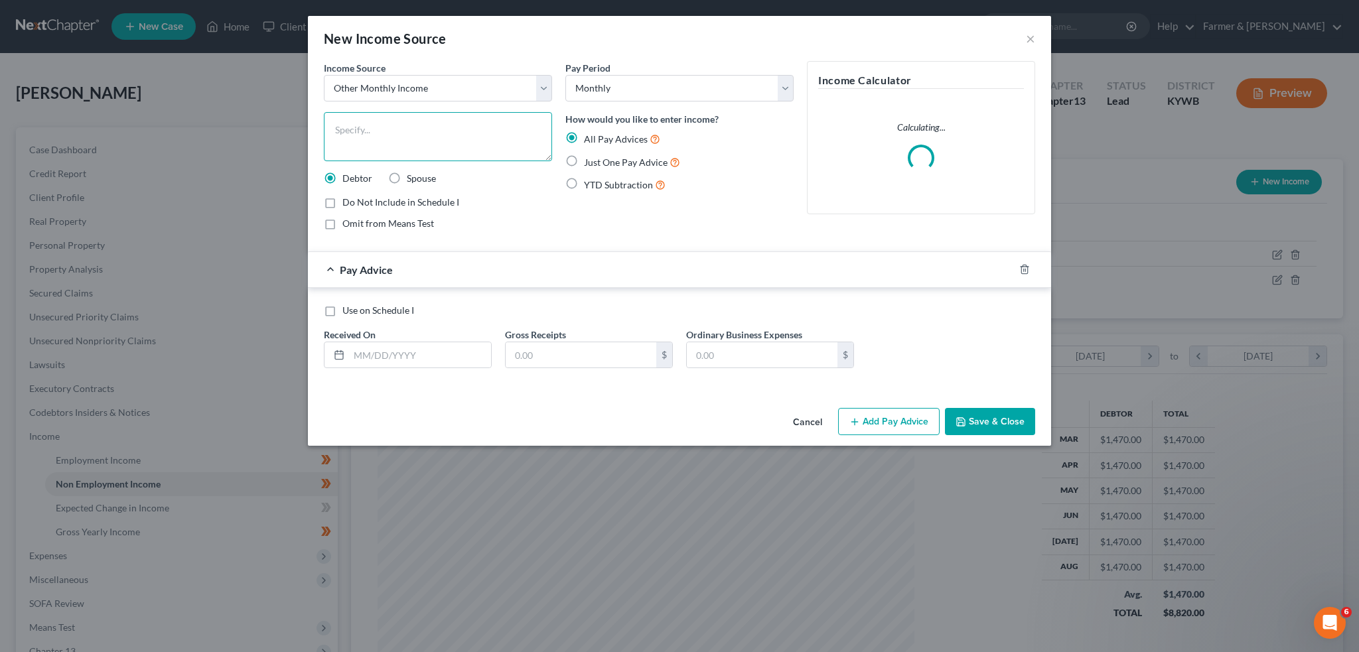
click at [402, 147] on textarea at bounding box center [438, 136] width 228 height 49
type textarea "cash tips received from serving position"
click at [584, 160] on label "Just One Pay Advice" at bounding box center [632, 162] width 96 height 15
click at [589, 160] on input "Just One Pay Advice" at bounding box center [593, 159] width 9 height 9
radio input "true"
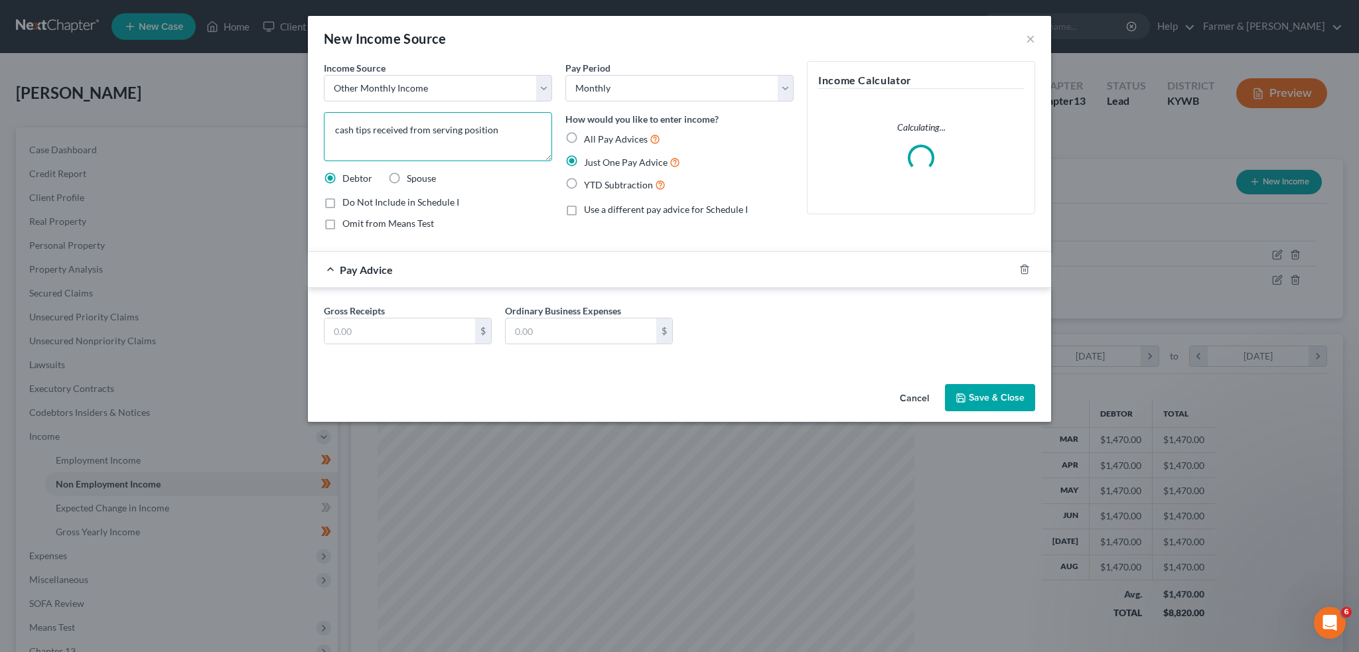
click at [500, 130] on textarea "cash tips received from serving position" at bounding box center [438, 136] width 228 height 49
type textarea "cash tips received from serving position (average per month listed)"
click at [379, 326] on input "text" at bounding box center [400, 331] width 151 height 25
drag, startPoint x: 372, startPoint y: 322, endPoint x: 230, endPoint y: 312, distance: 142.4
click at [230, 312] on div "New Income Source × Income Source * Select Unemployment Disability (from employ…" at bounding box center [679, 326] width 1359 height 652
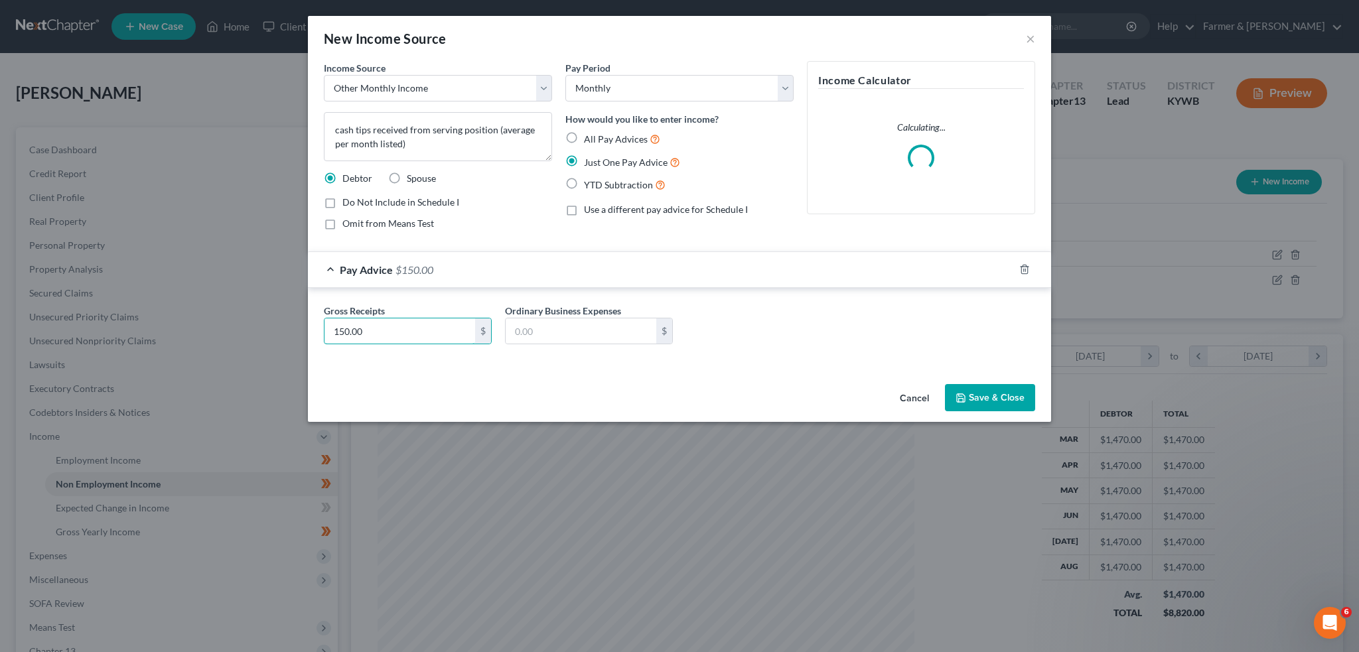
type input "150.00"
click at [970, 389] on button "Save & Close" at bounding box center [990, 398] width 90 height 28
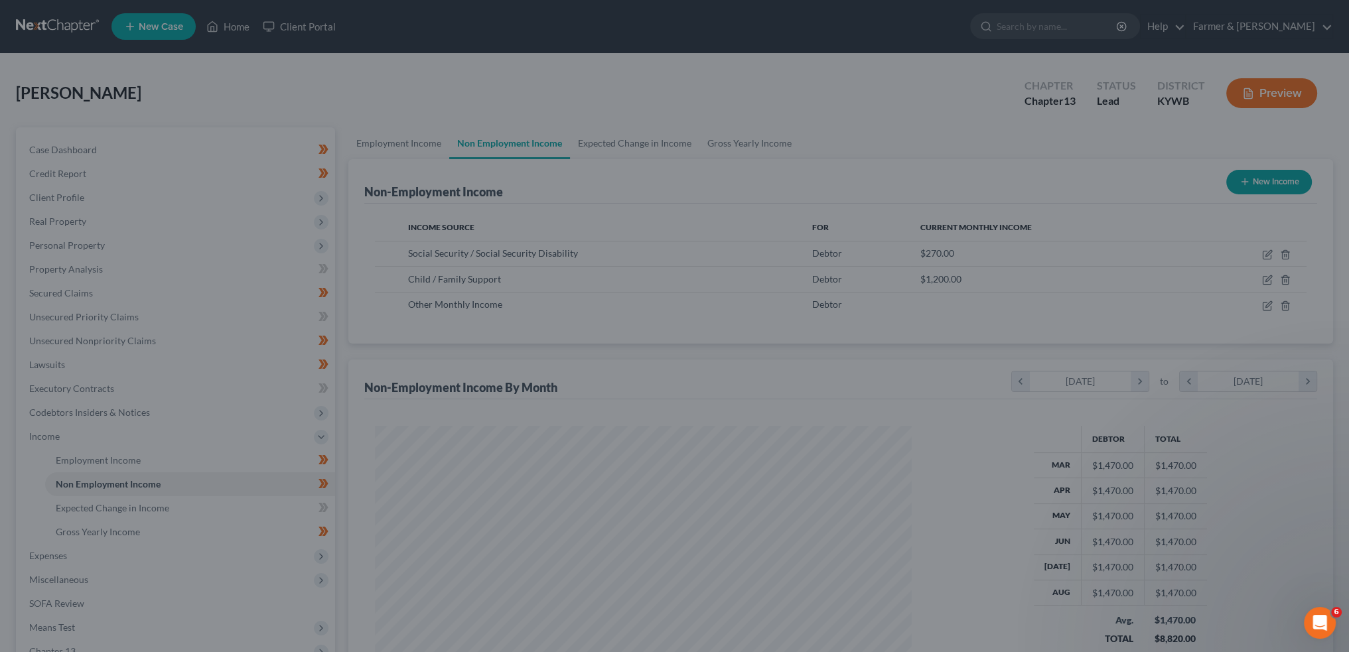
scroll to position [663458, 663165]
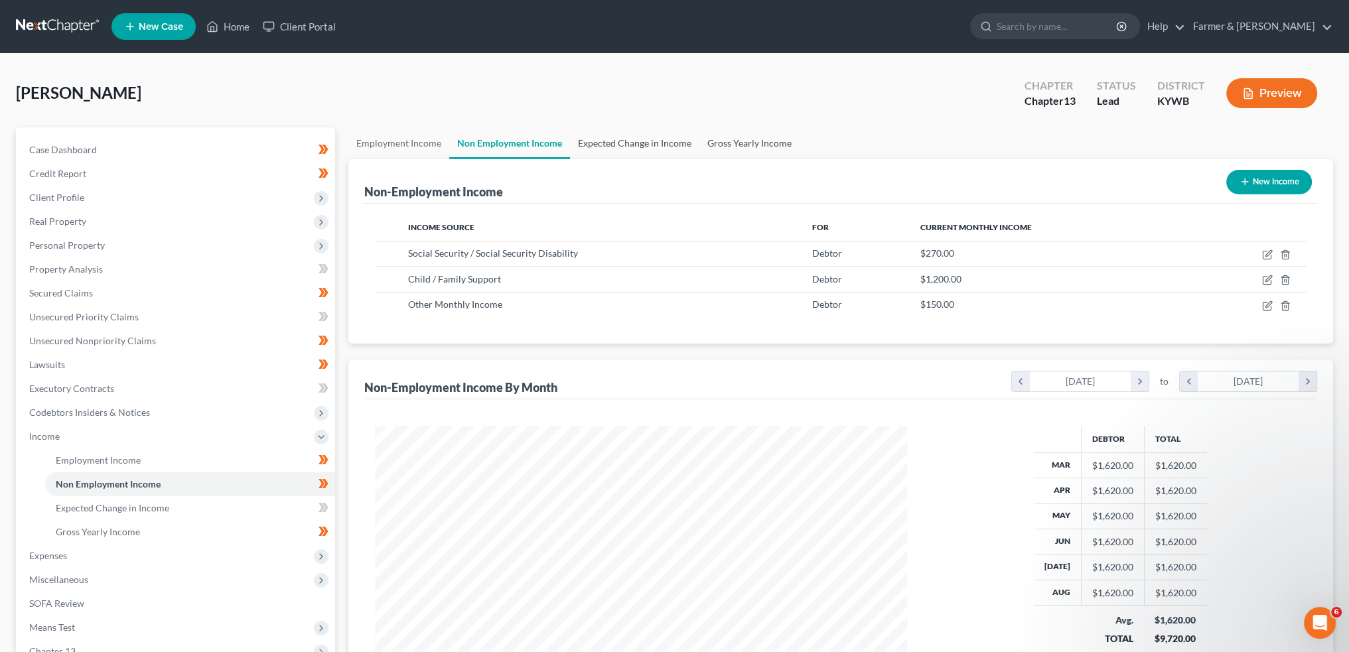
click at [624, 141] on link "Expected Change in Income" at bounding box center [634, 143] width 129 height 32
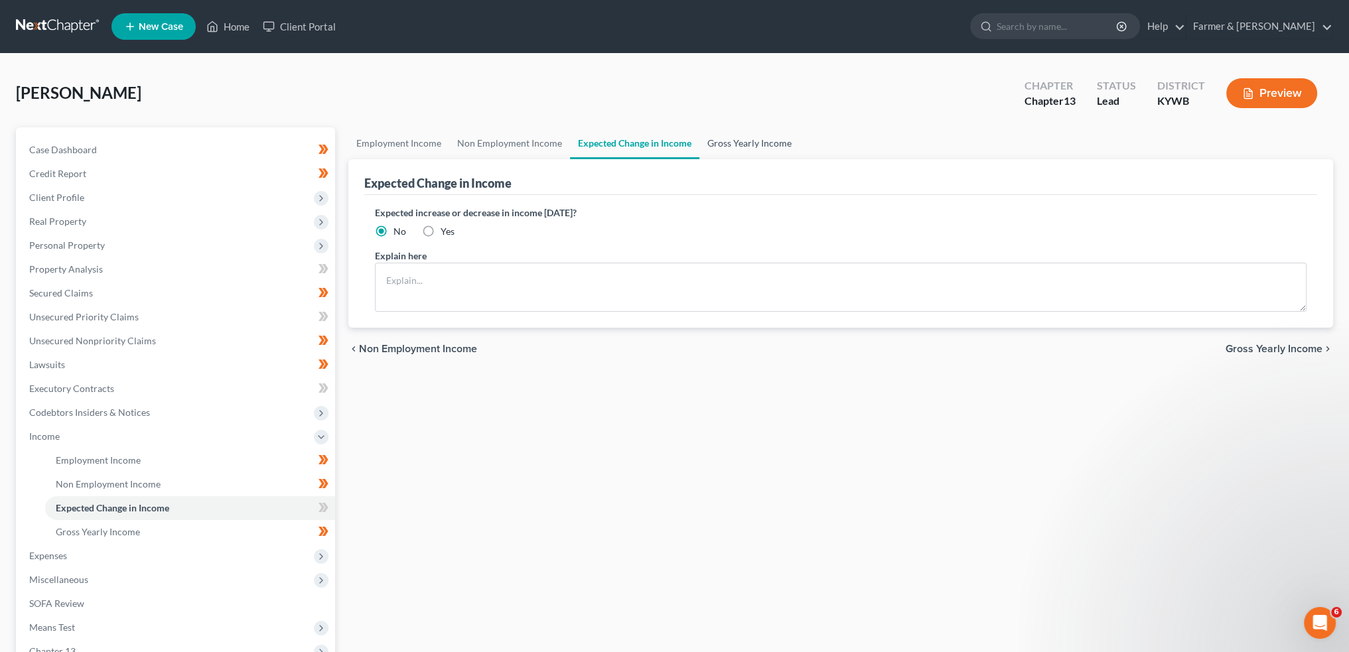
click at [743, 135] on link "Gross Yearly Income" at bounding box center [750, 143] width 100 height 32
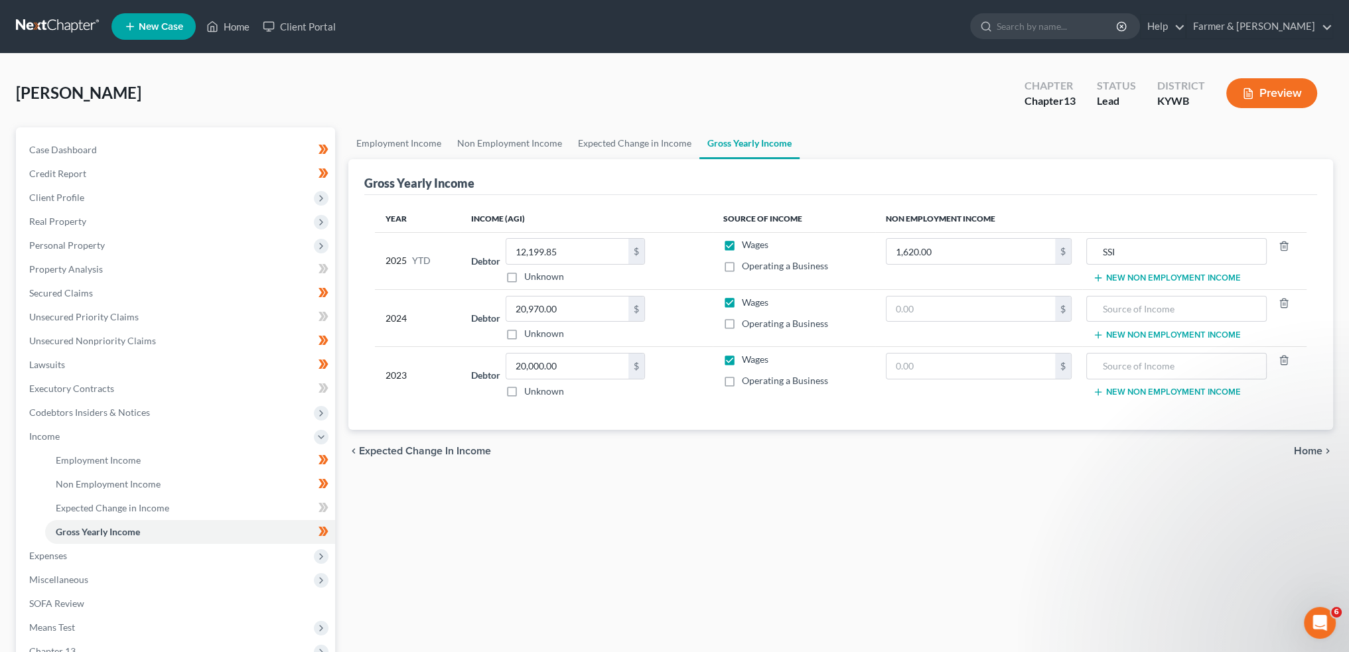
scroll to position [110, 0]
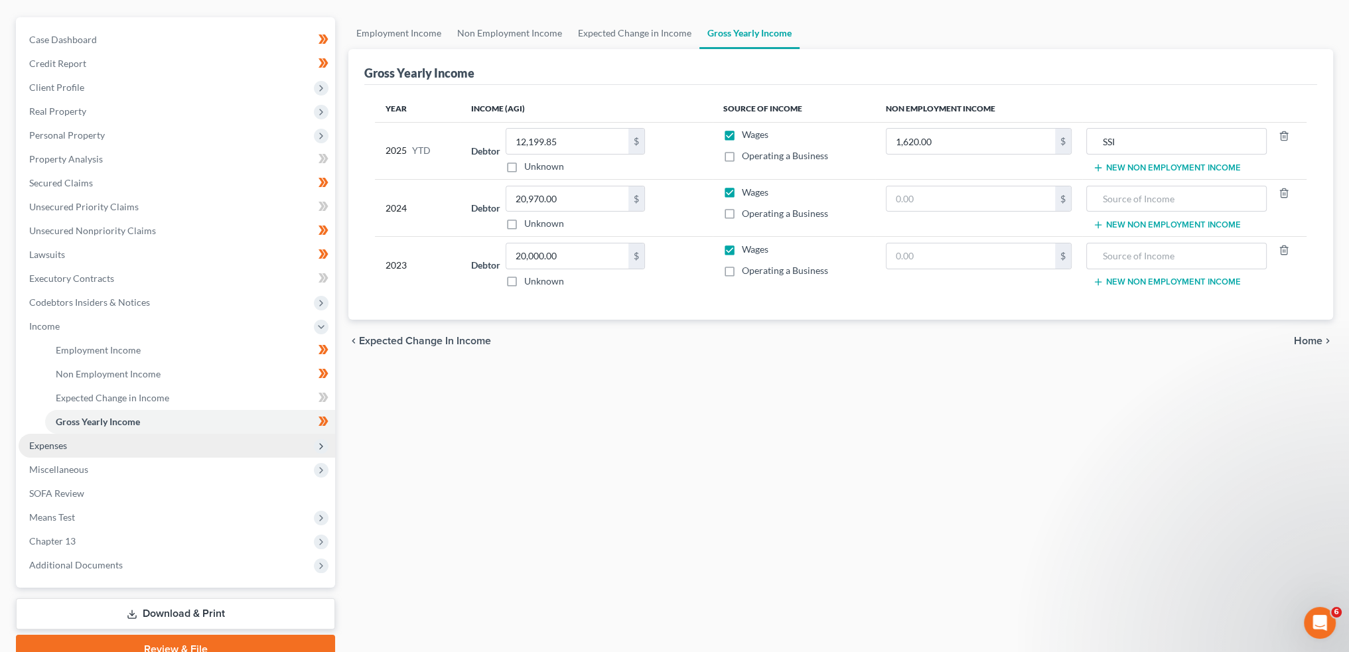
click at [117, 448] on span "Expenses" at bounding box center [177, 446] width 317 height 24
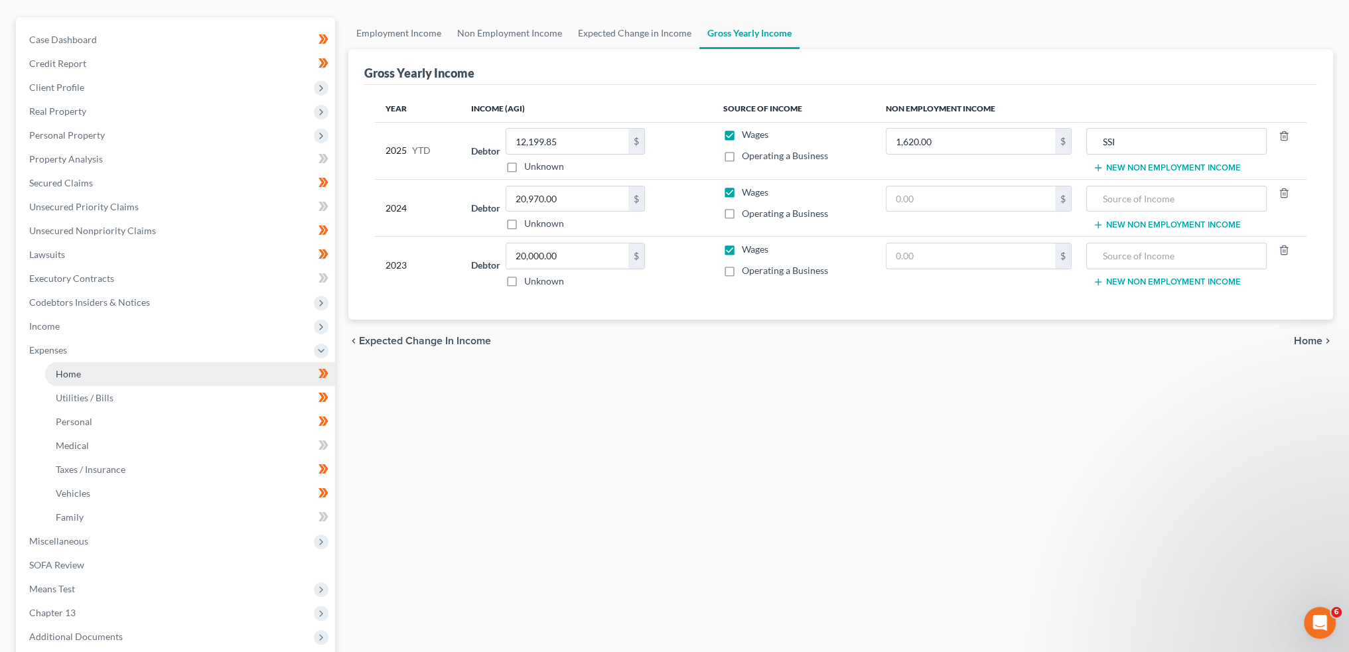
click at [129, 373] on link "Home" at bounding box center [190, 374] width 290 height 24
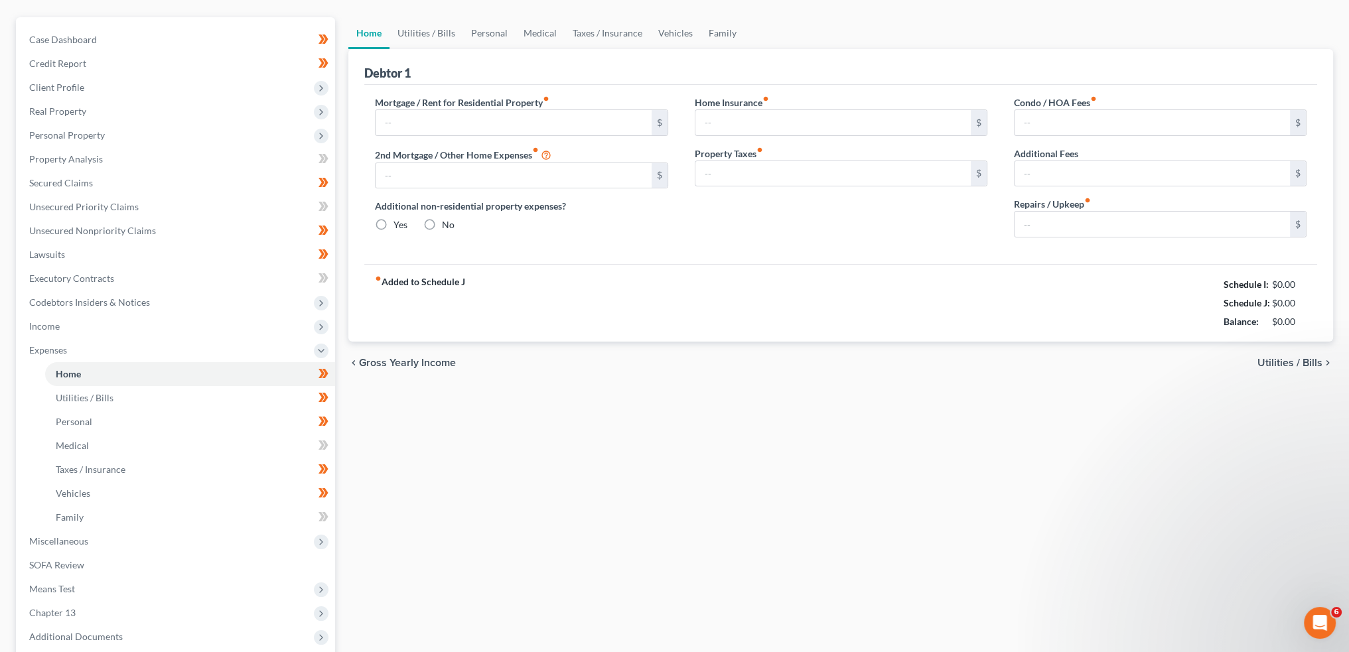
scroll to position [11, 0]
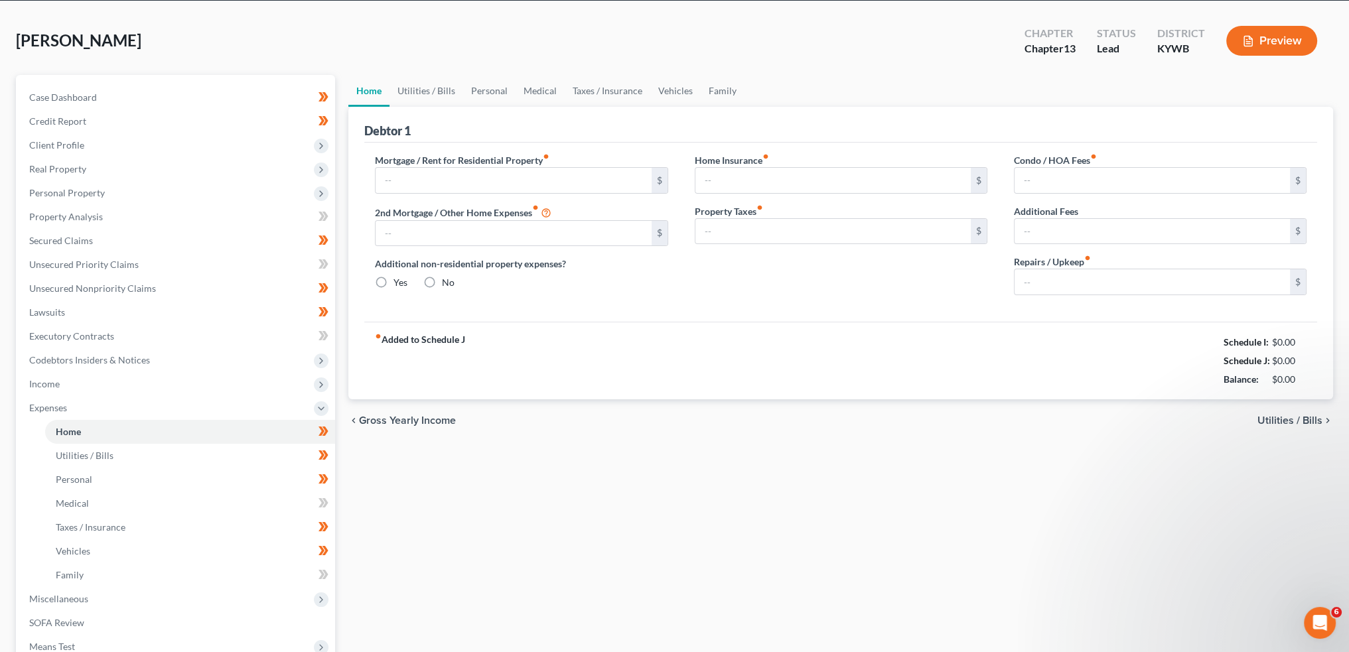
type input "751.00"
type input "0.00"
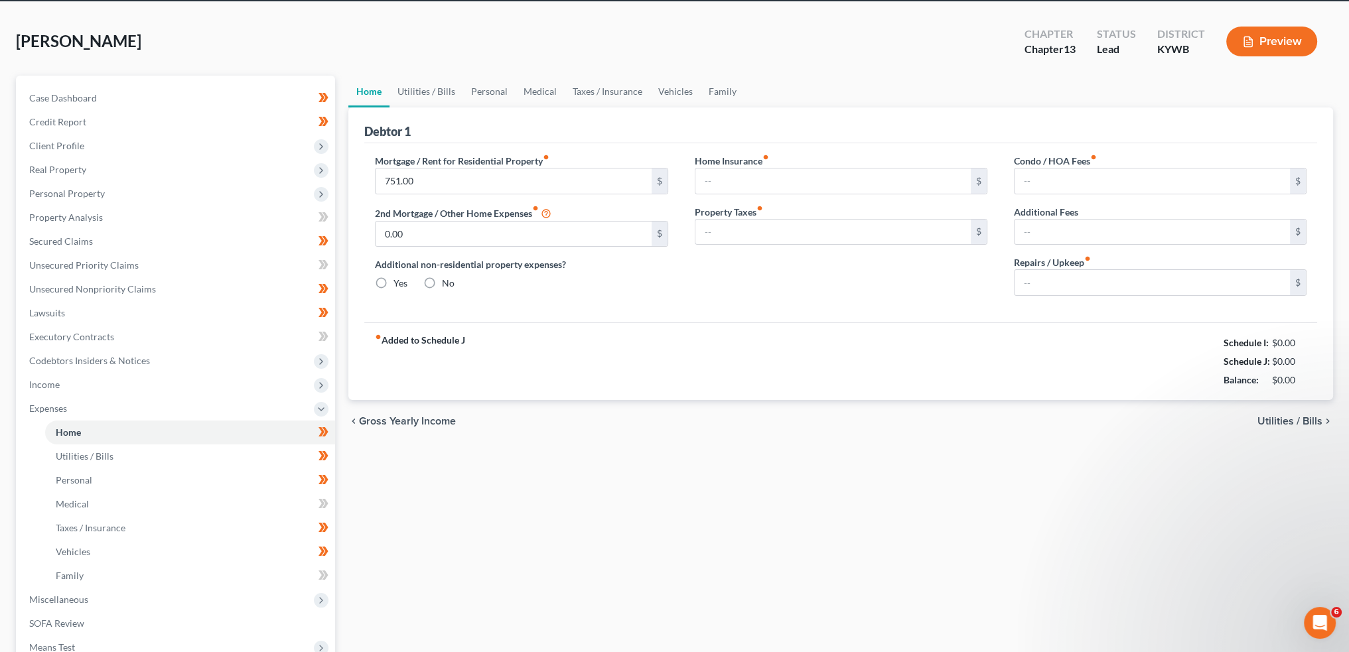
radio input "true"
type input "0.00"
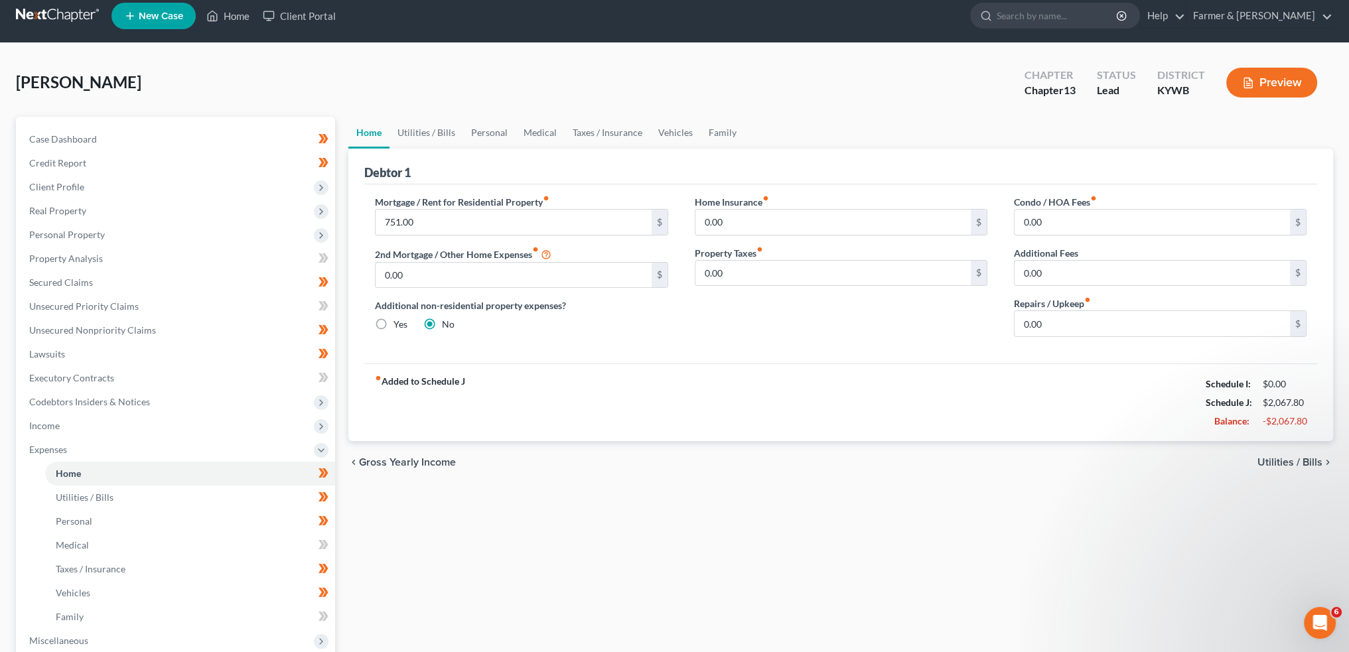
scroll to position [0, 0]
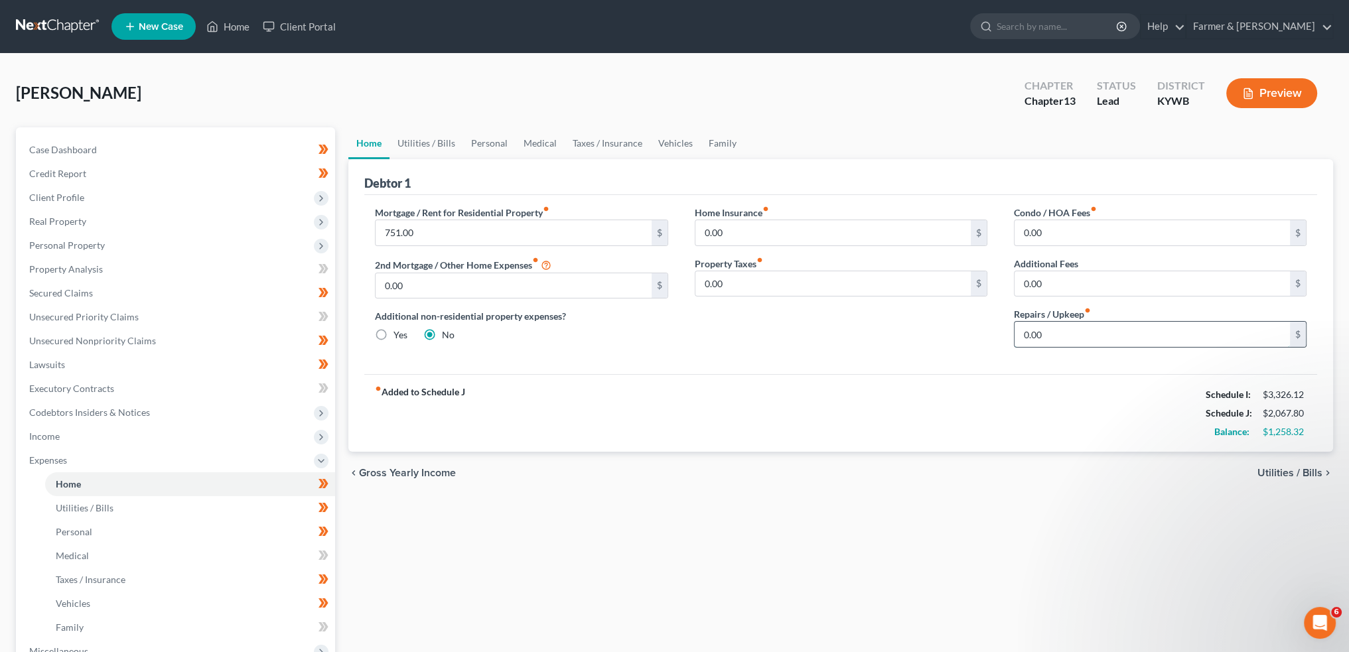
click at [1115, 331] on input "0.00" at bounding box center [1152, 334] width 275 height 25
type input "50.00"
click at [441, 140] on link "Utilities / Bills" at bounding box center [427, 143] width 74 height 32
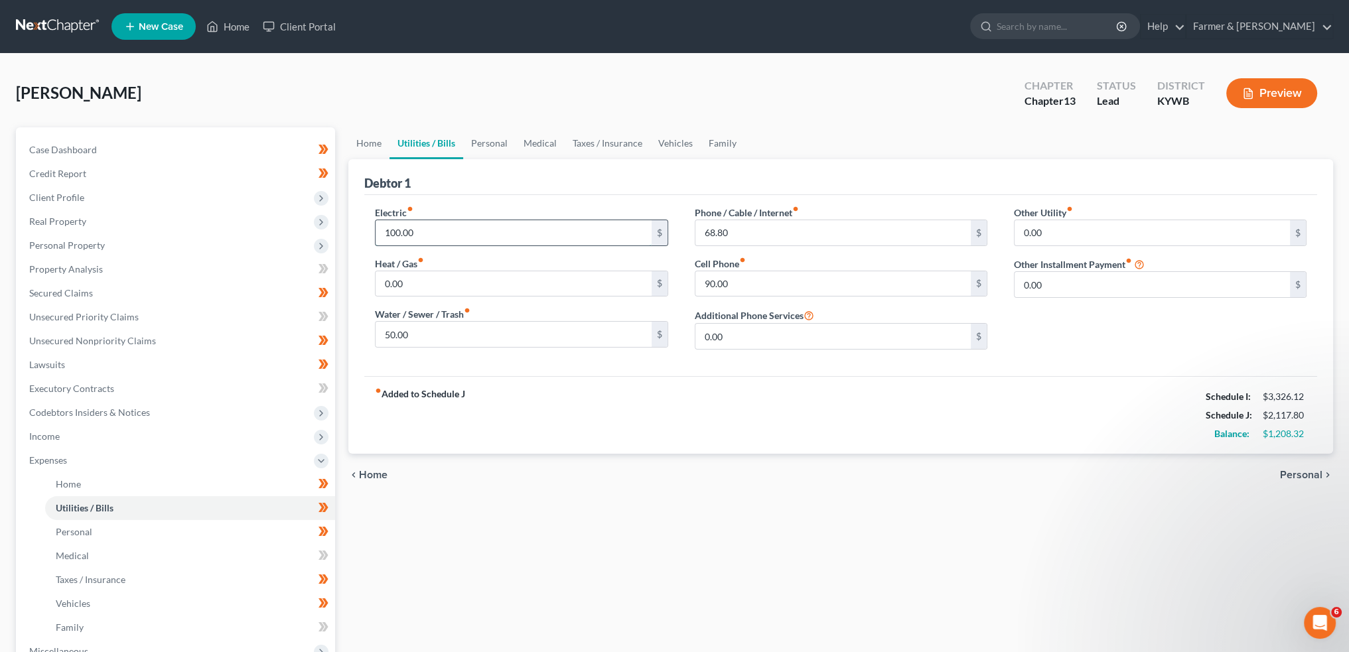
click at [438, 229] on input "100.00" at bounding box center [513, 232] width 275 height 25
type input "155.00"
click at [503, 135] on link "Personal" at bounding box center [489, 143] width 52 height 32
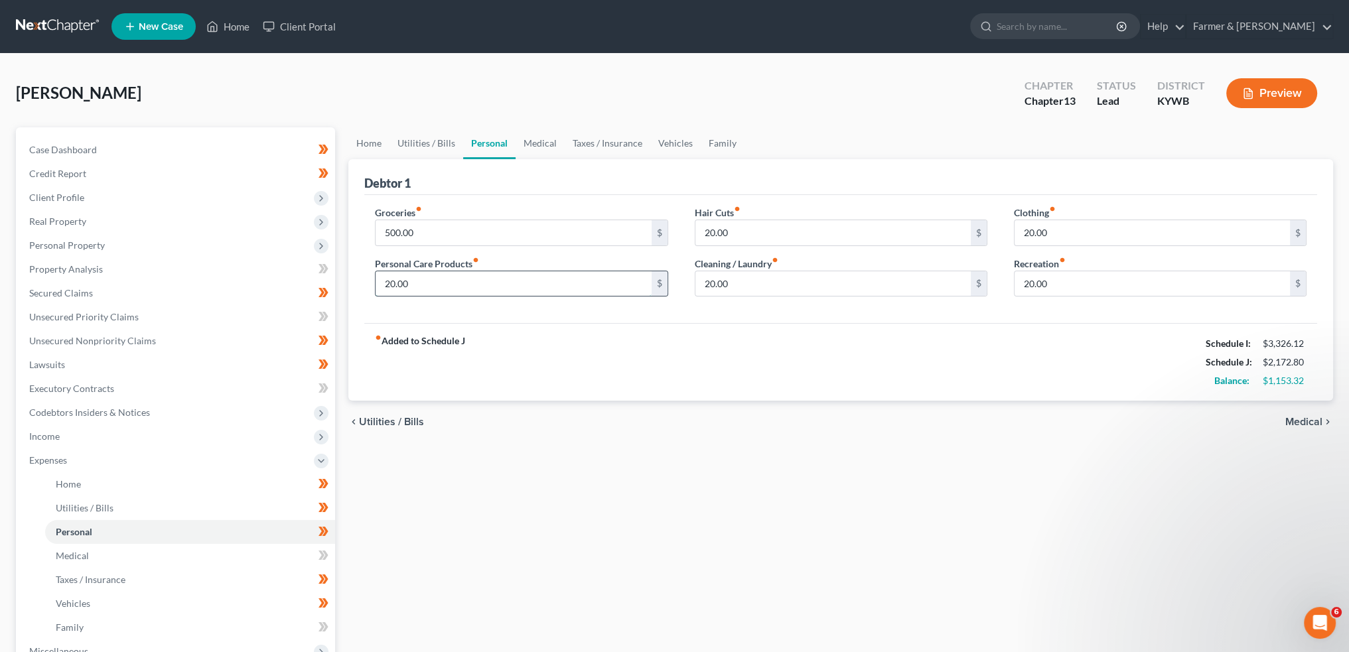
click at [435, 287] on input "20.00" at bounding box center [513, 283] width 275 height 25
type input "75.00"
type input "0.00"
type input "50.00"
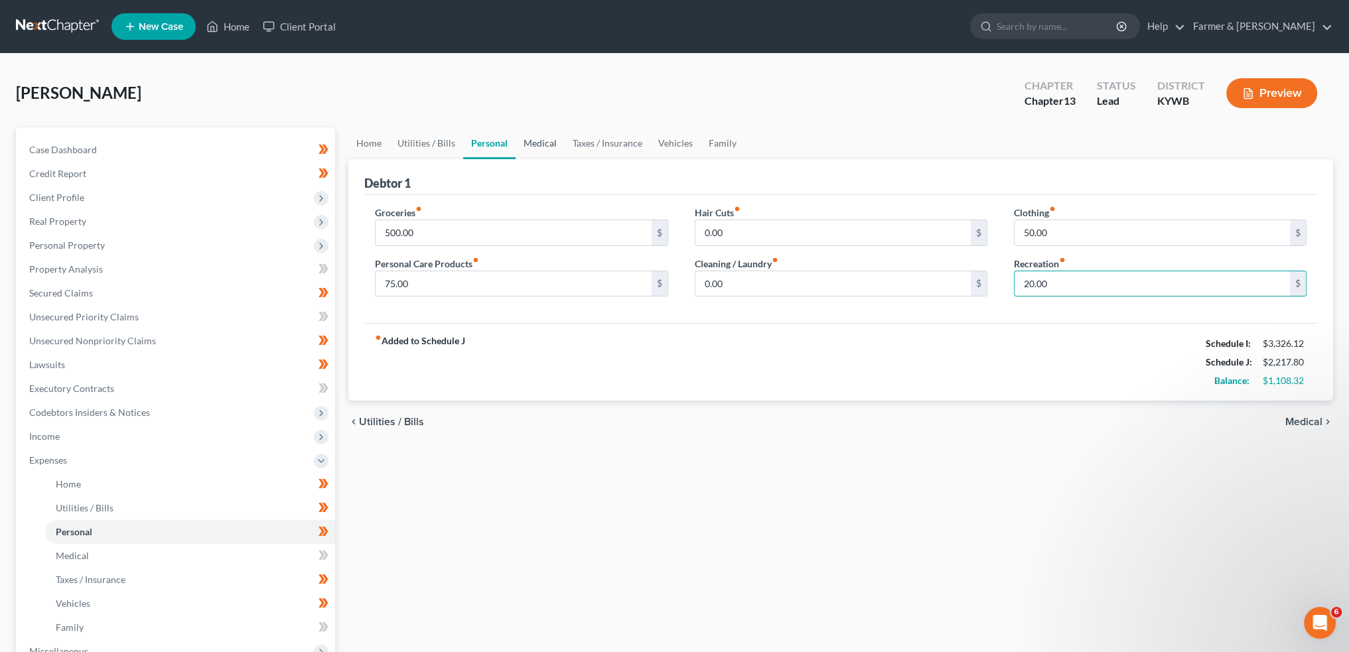
click at [539, 149] on link "Medical" at bounding box center [540, 143] width 49 height 32
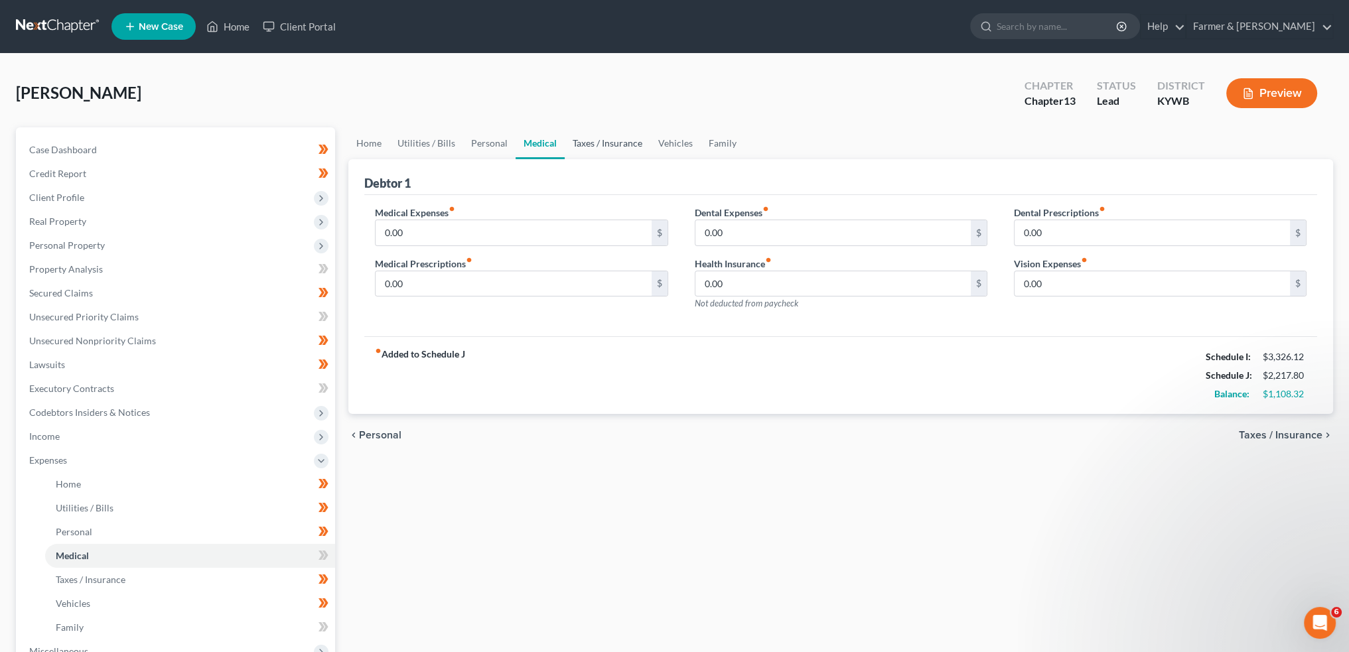
click at [584, 143] on link "Taxes / Insurance" at bounding box center [608, 143] width 86 height 32
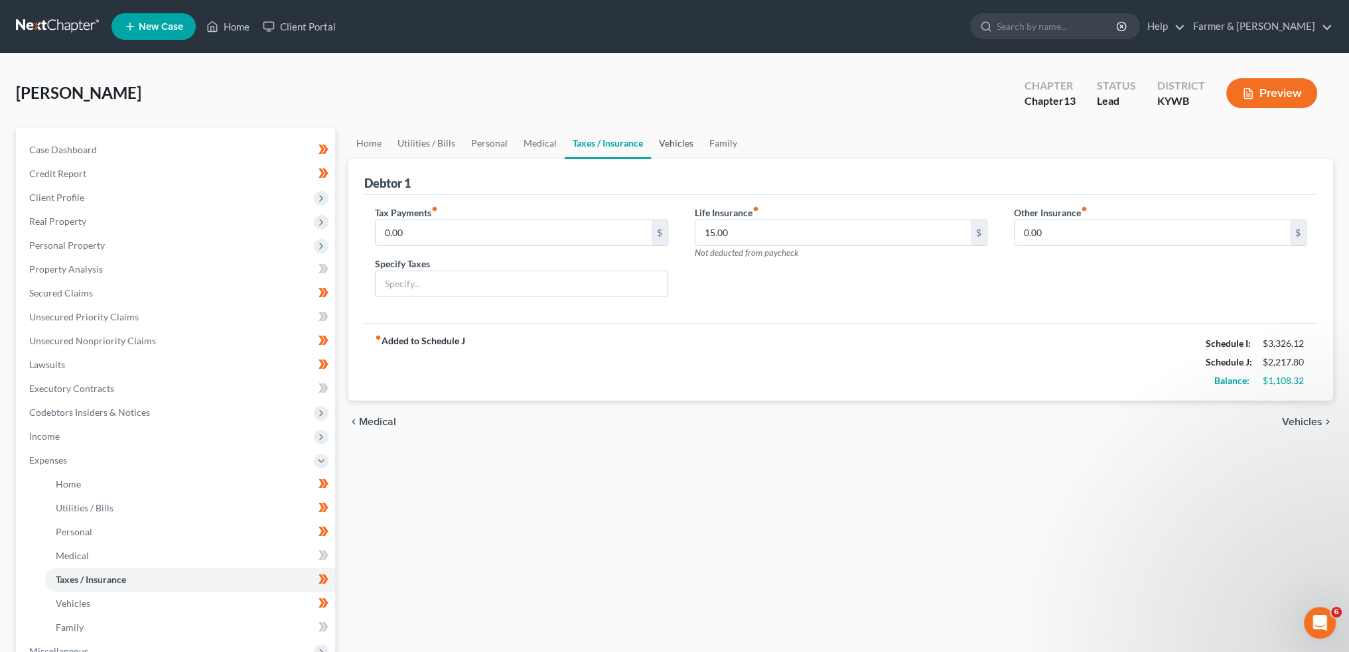
click at [667, 149] on link "Vehicles" at bounding box center [676, 143] width 50 height 32
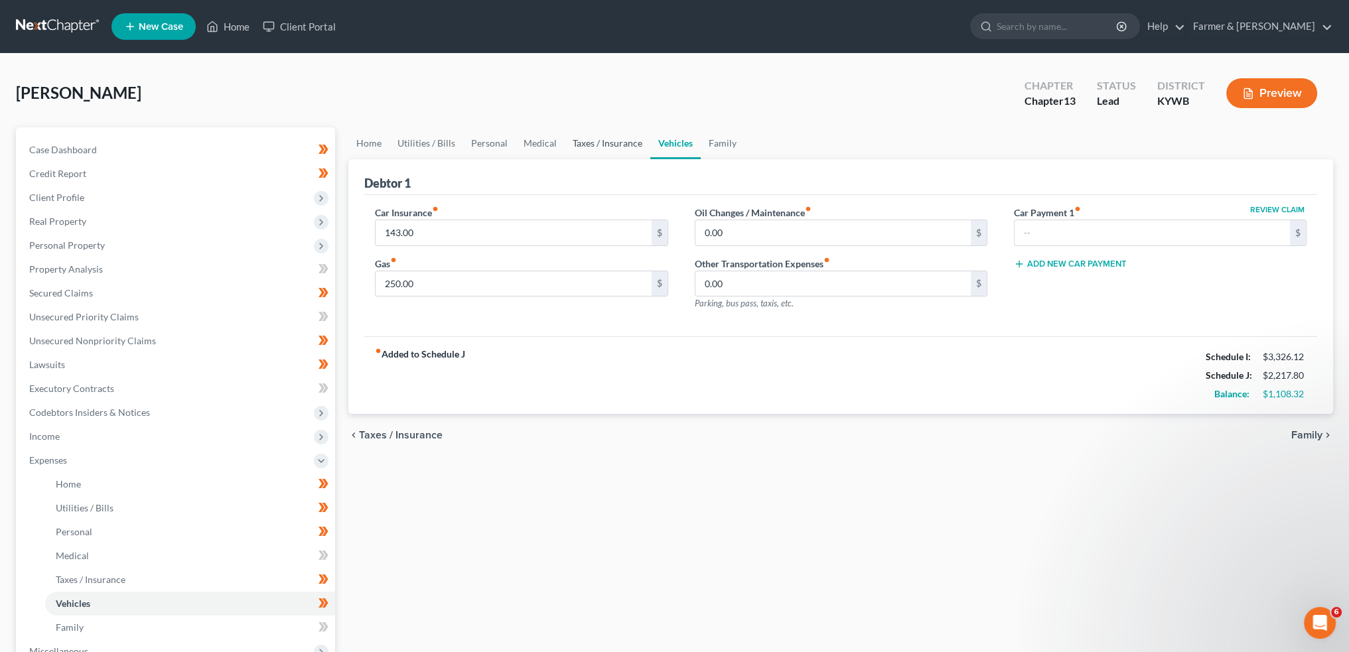
click at [623, 143] on link "Taxes / Insurance" at bounding box center [608, 143] width 86 height 32
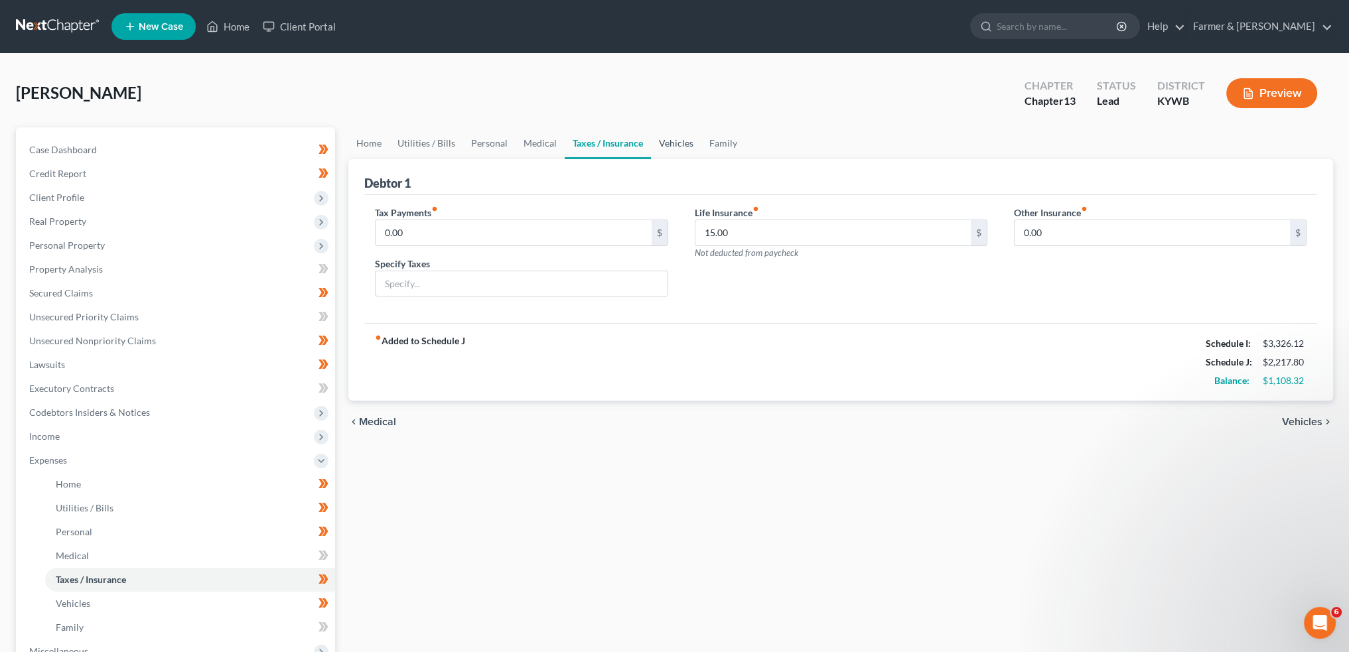
click at [670, 145] on link "Vehicles" at bounding box center [676, 143] width 50 height 32
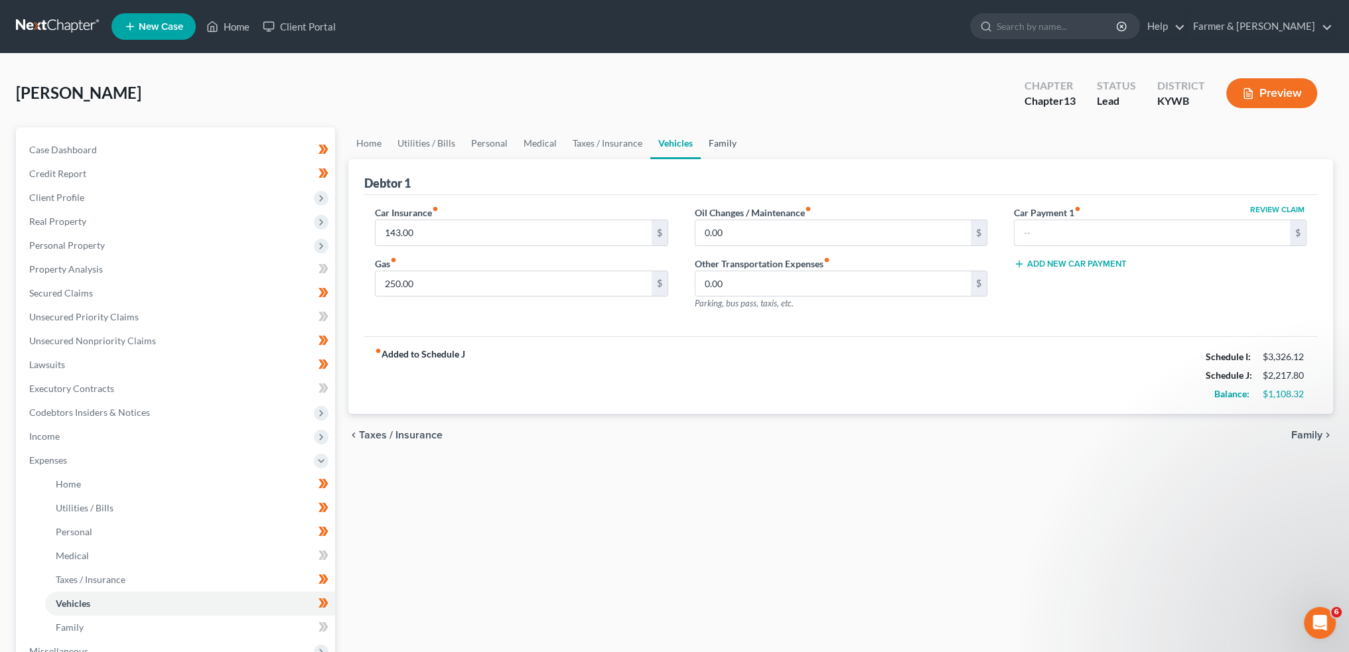
click at [710, 143] on link "Family" at bounding box center [723, 143] width 44 height 32
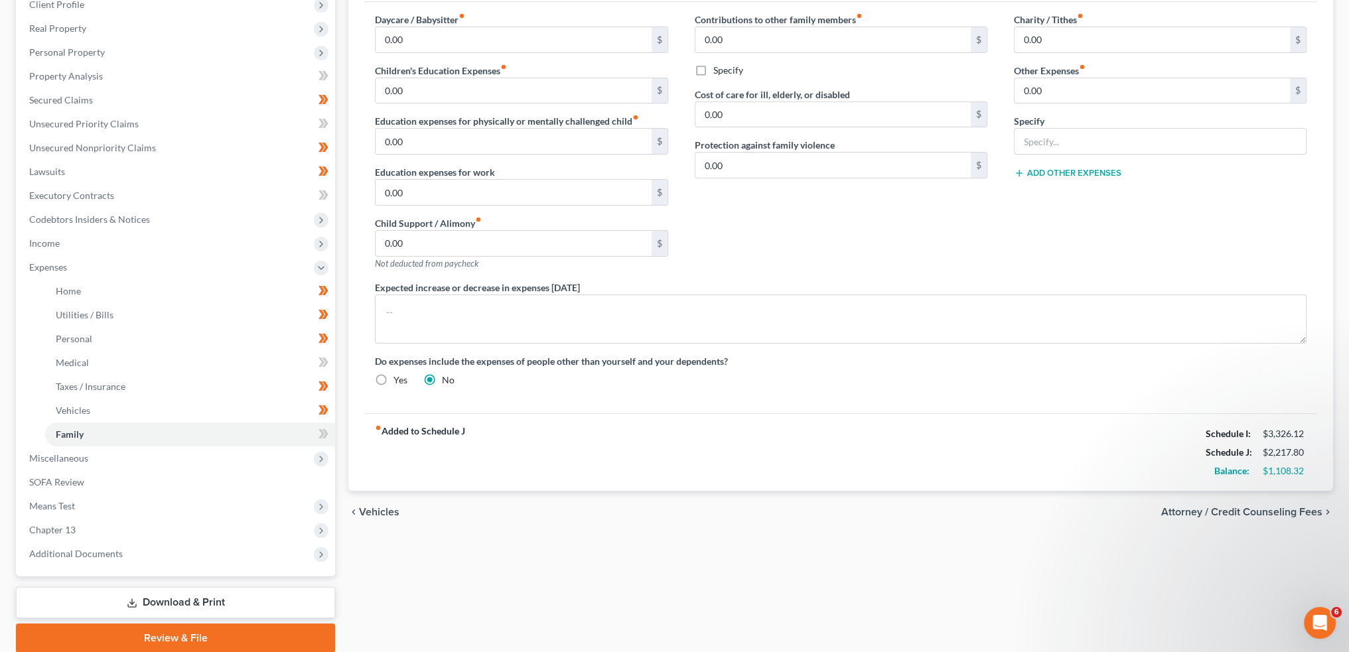
scroll to position [243, 0]
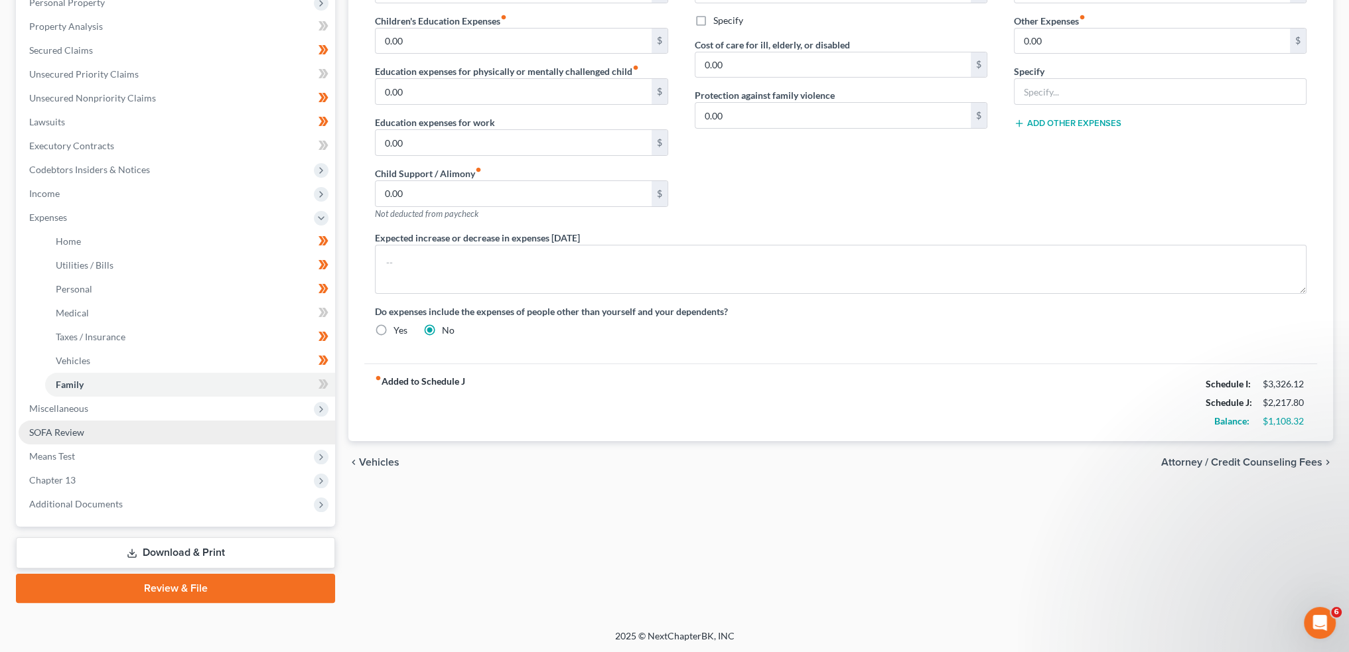
click at [101, 431] on link "SOFA Review" at bounding box center [177, 433] width 317 height 24
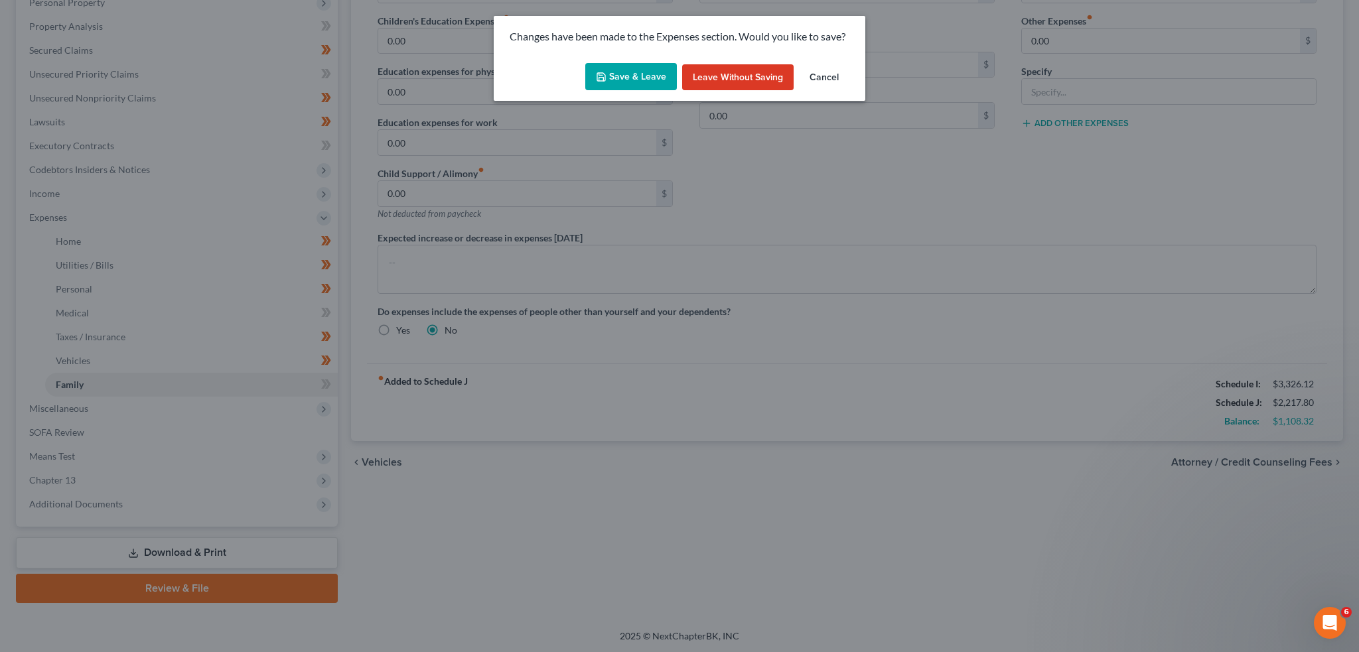
click at [635, 74] on button "Save & Leave" at bounding box center [631, 77] width 92 height 28
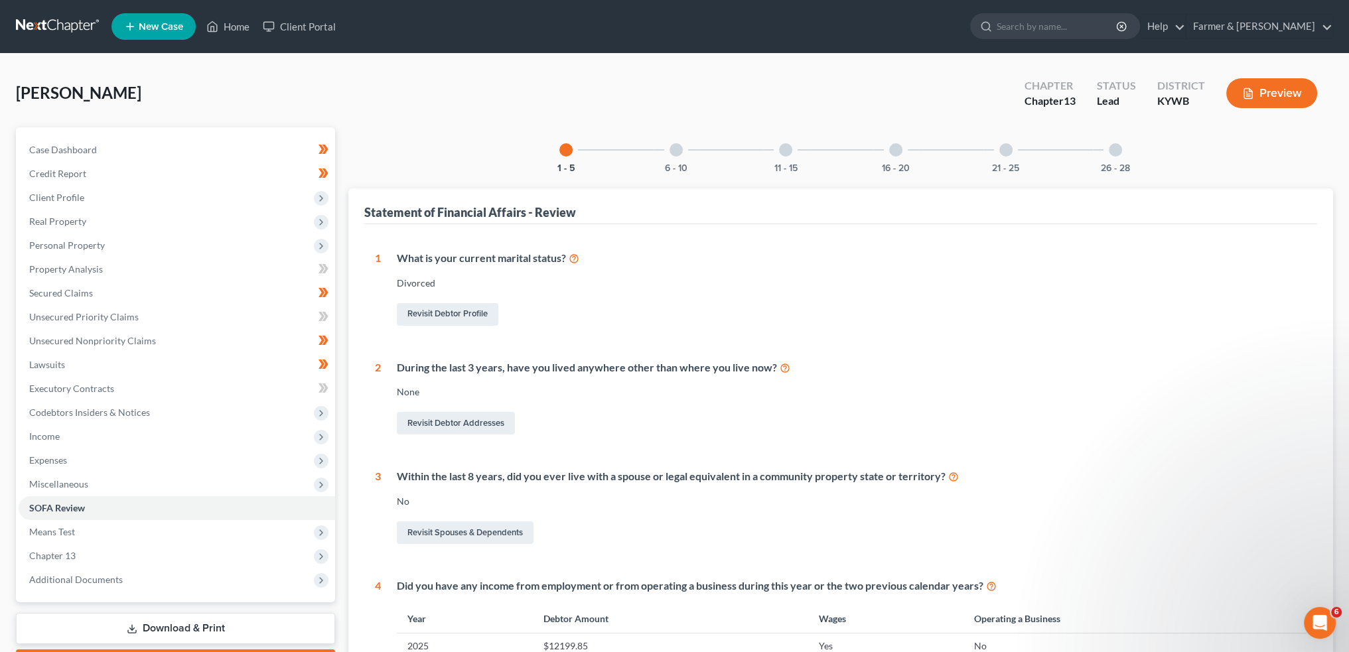
click at [670, 150] on div at bounding box center [676, 149] width 13 height 13
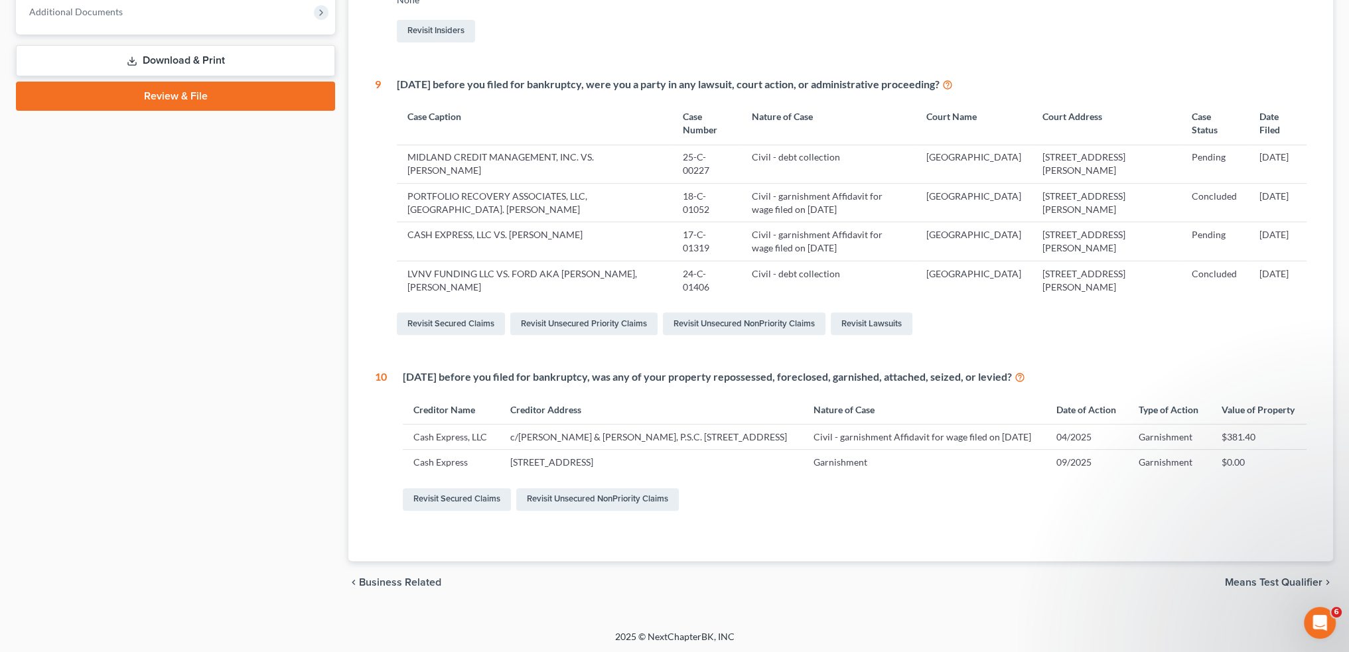
scroll to position [125, 0]
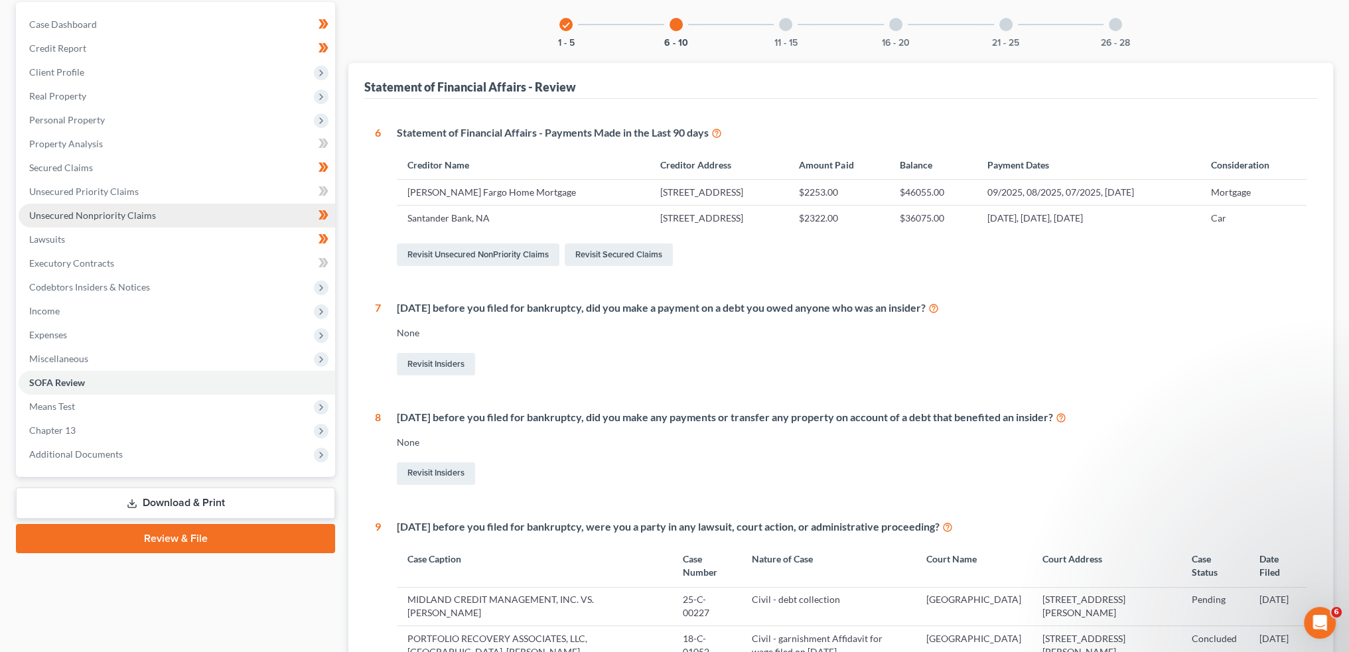
click at [97, 210] on span "Unsecured Nonpriority Claims" at bounding box center [92, 215] width 127 height 11
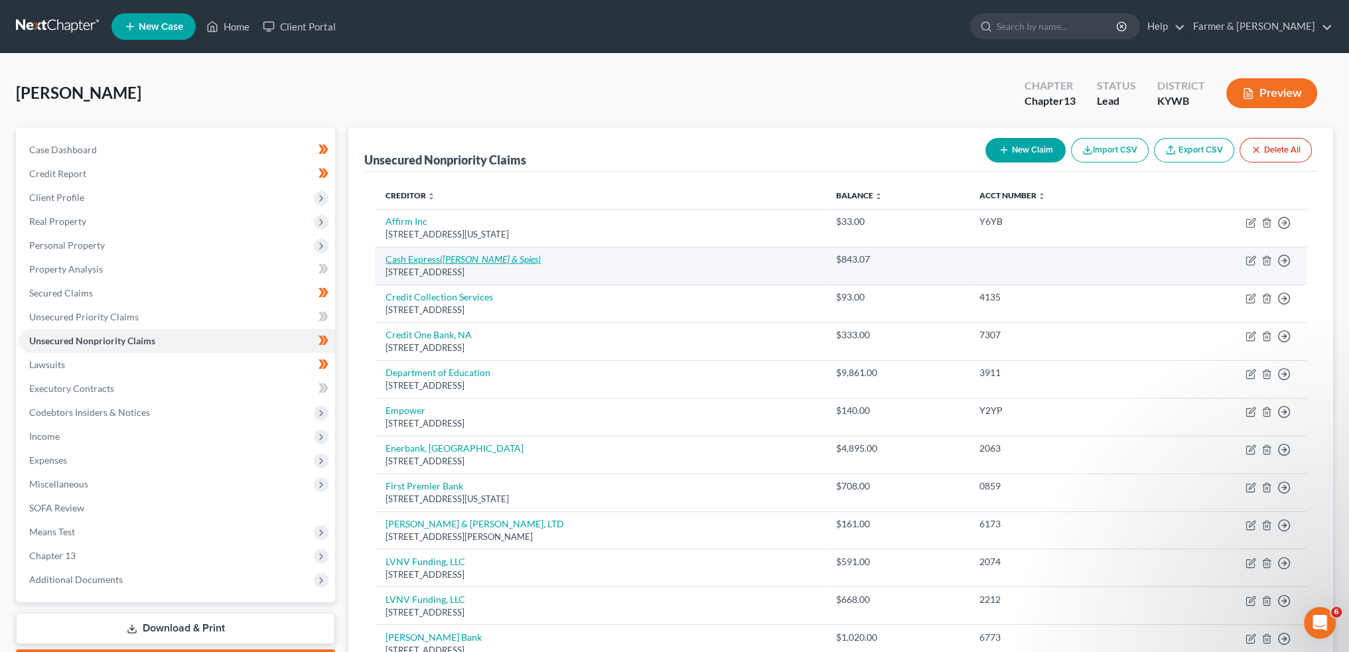
click at [429, 259] on link "Cash Express (Deatrick & Spies)" at bounding box center [463, 259] width 155 height 11
select select "18"
select select "14"
select select "0"
select select "1"
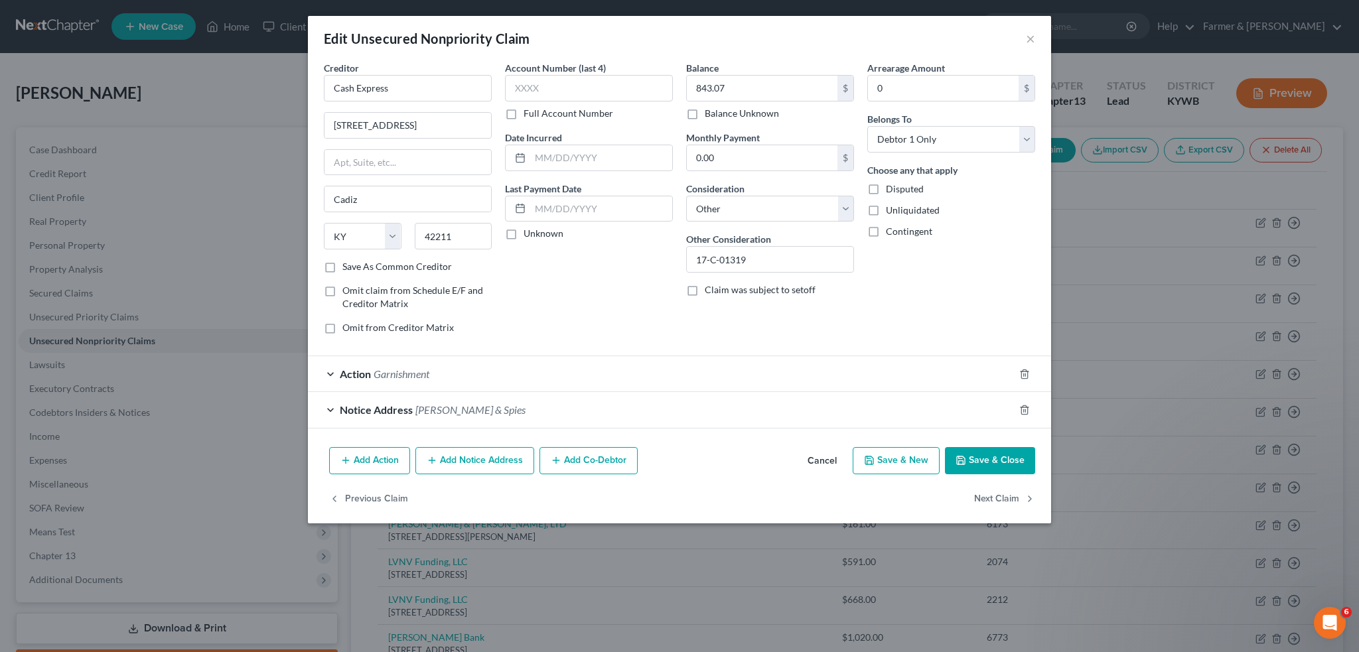
click at [466, 364] on div "Action Garnishment" at bounding box center [661, 373] width 706 height 35
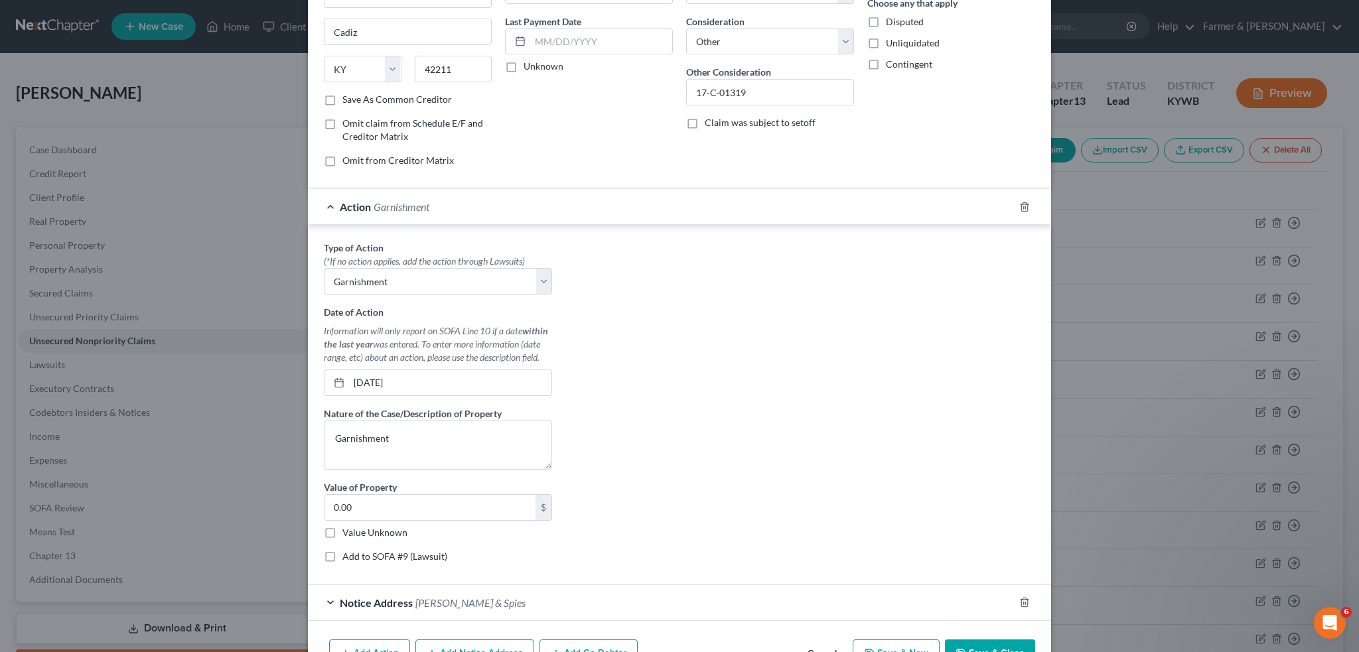
scroll to position [221, 0]
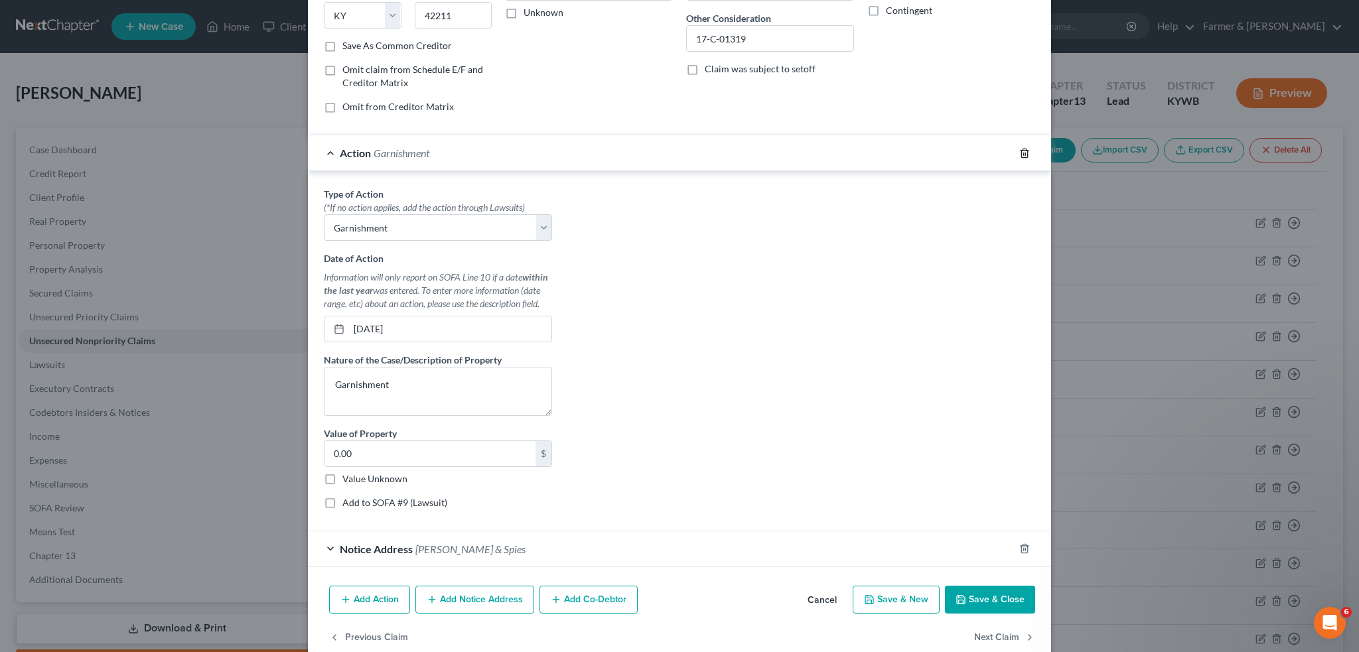
click at [1021, 149] on icon "button" at bounding box center [1024, 153] width 6 height 9
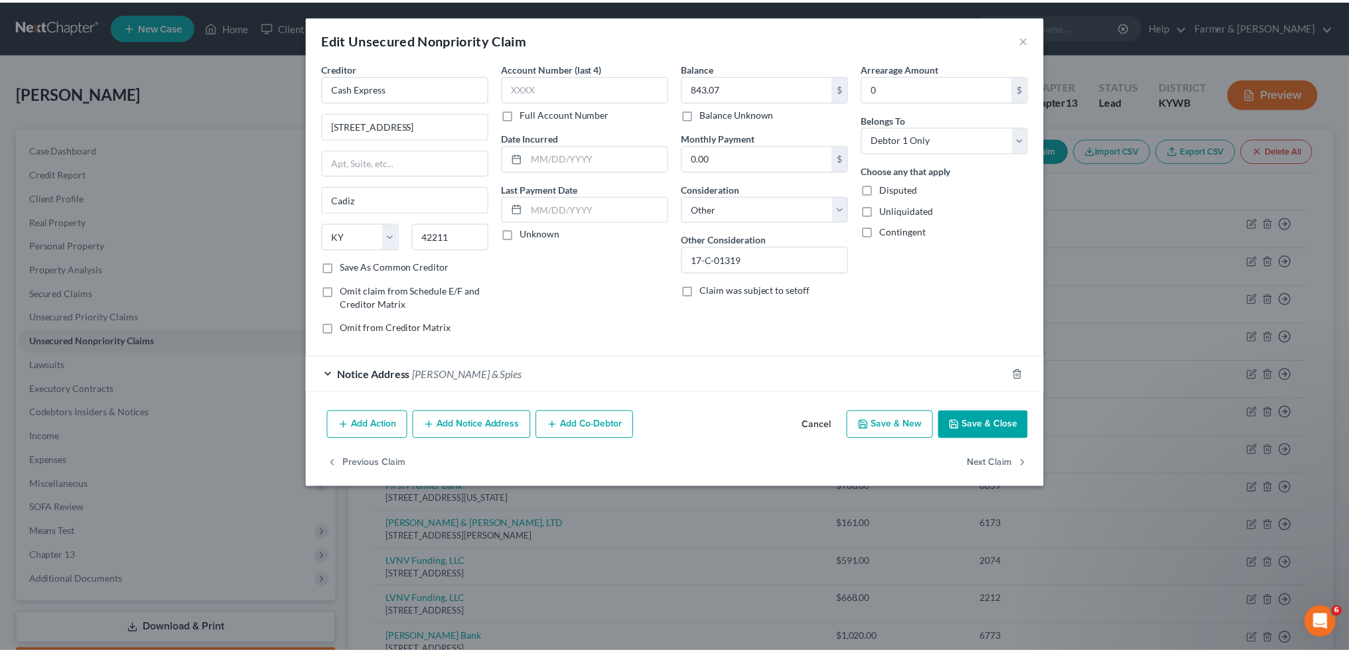
scroll to position [0, 0]
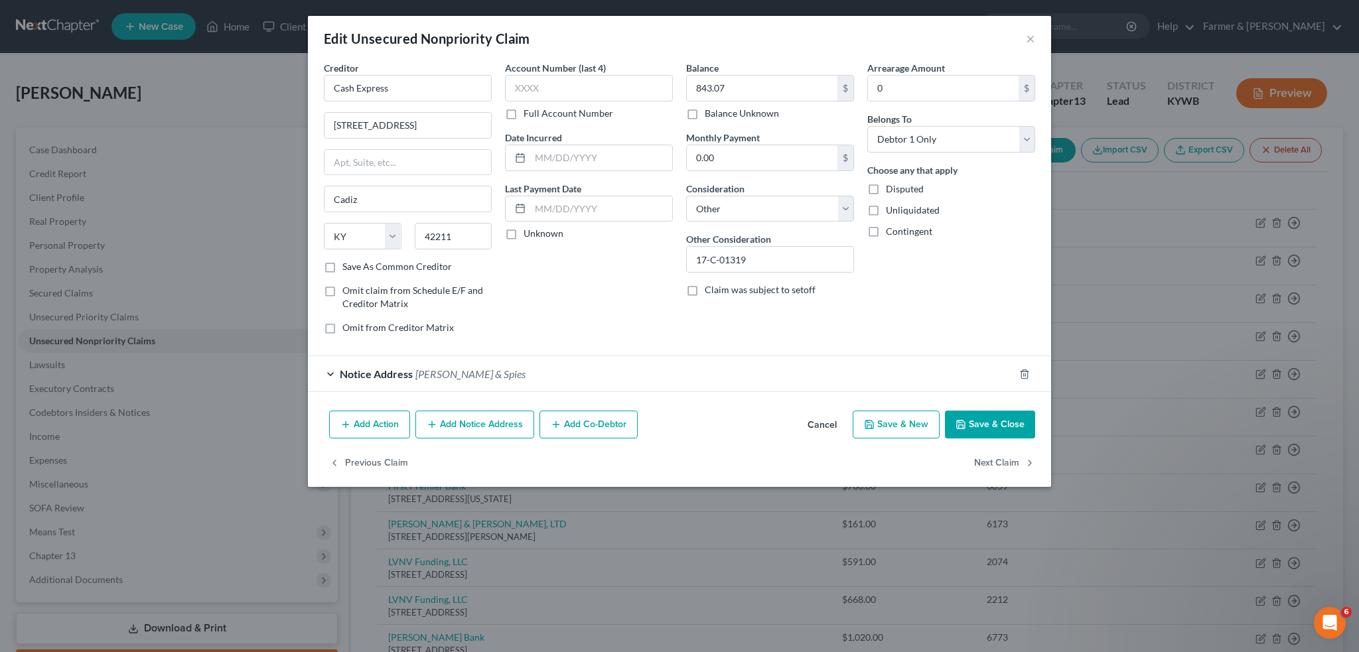
click at [988, 427] on button "Save & Close" at bounding box center [990, 425] width 90 height 28
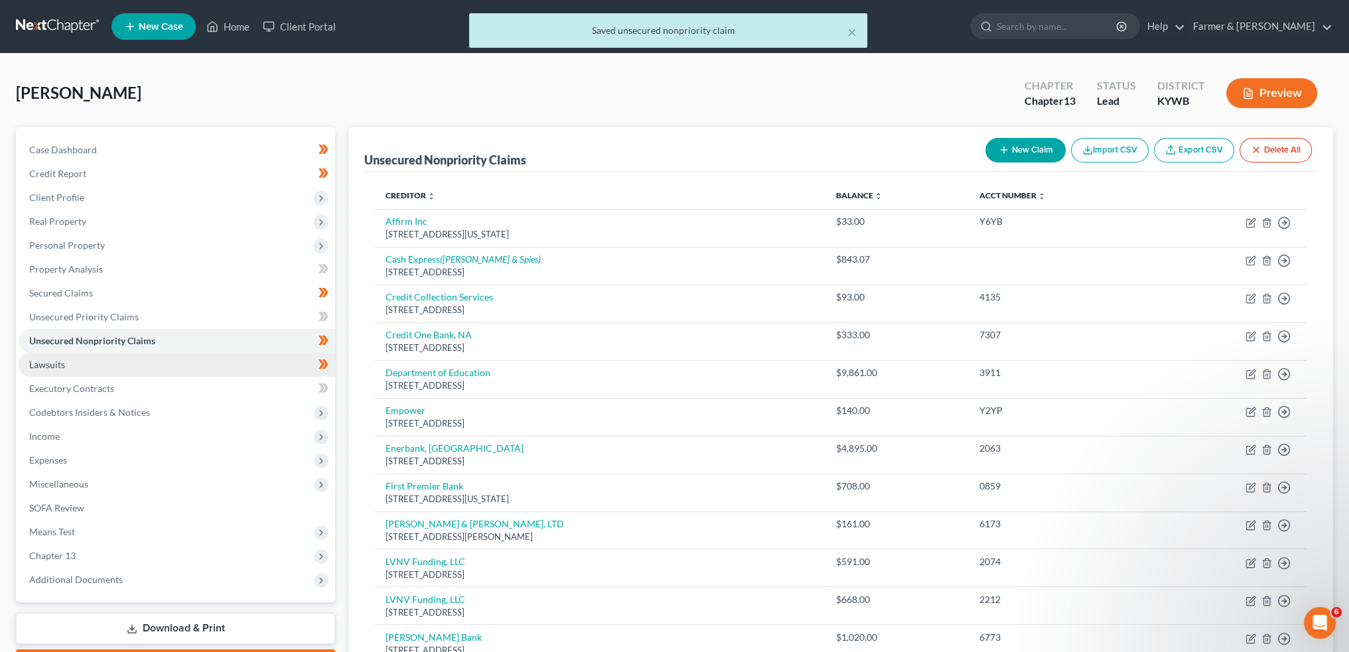
click at [123, 363] on link "Lawsuits" at bounding box center [177, 365] width 317 height 24
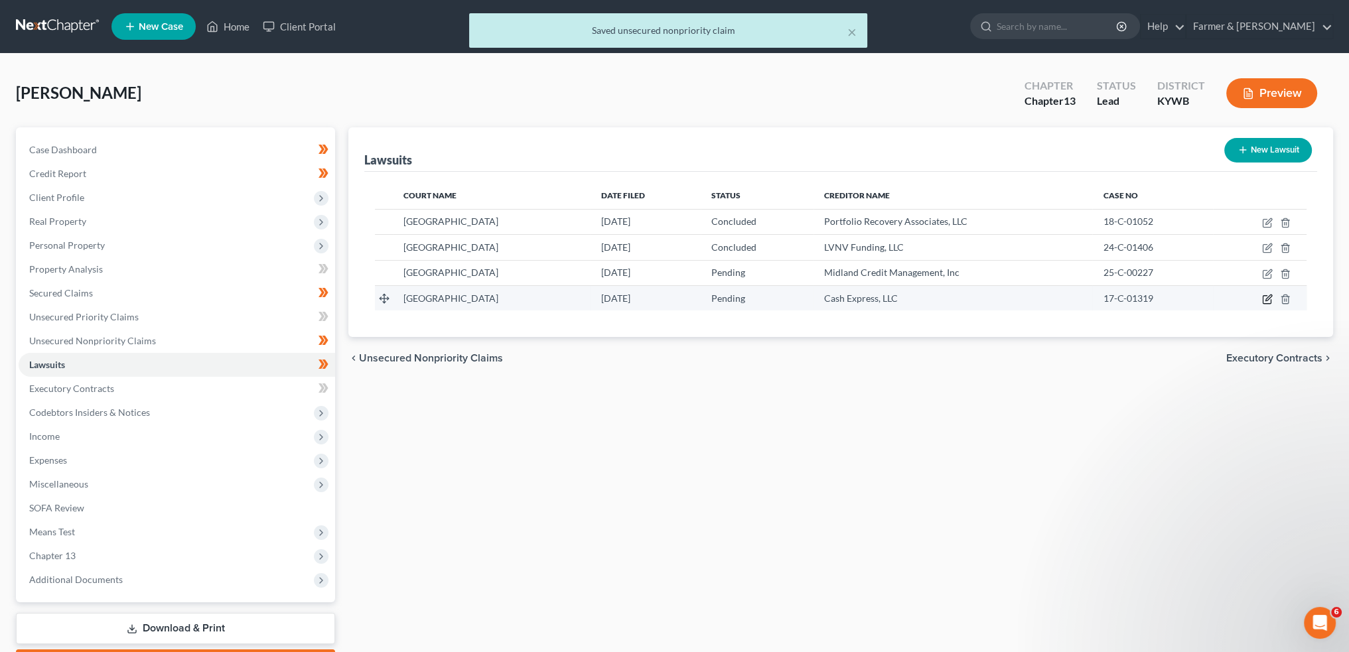
click at [1268, 302] on icon "button" at bounding box center [1267, 300] width 8 height 8
select select "18"
select select "0"
select select "1"
select select "18"
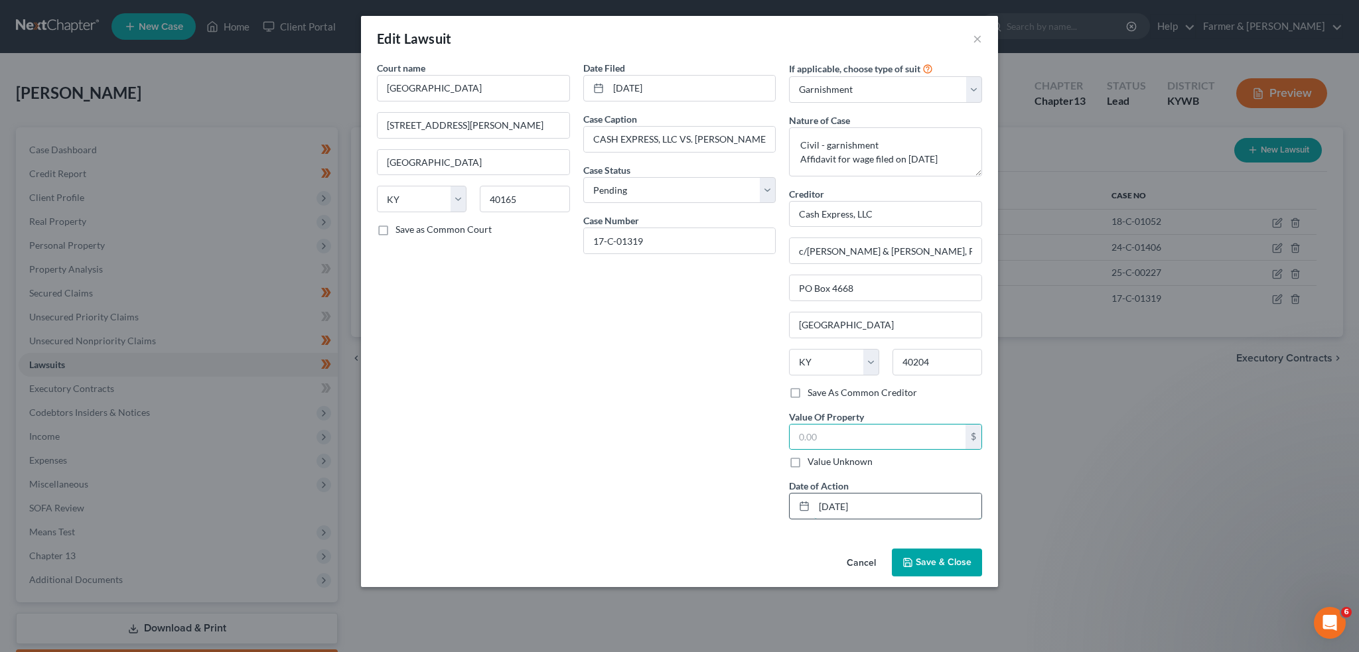
click at [908, 499] on input "04/16/2025" at bounding box center [897, 506] width 167 height 25
type input "0"
drag, startPoint x: 893, startPoint y: 91, endPoint x: 889, endPoint y: 102, distance: 12.0
click at [893, 91] on select "Select Repossession Garnishment Foreclosure Attached, Seized, Or Levied Other" at bounding box center [885, 89] width 193 height 27
select select "4"
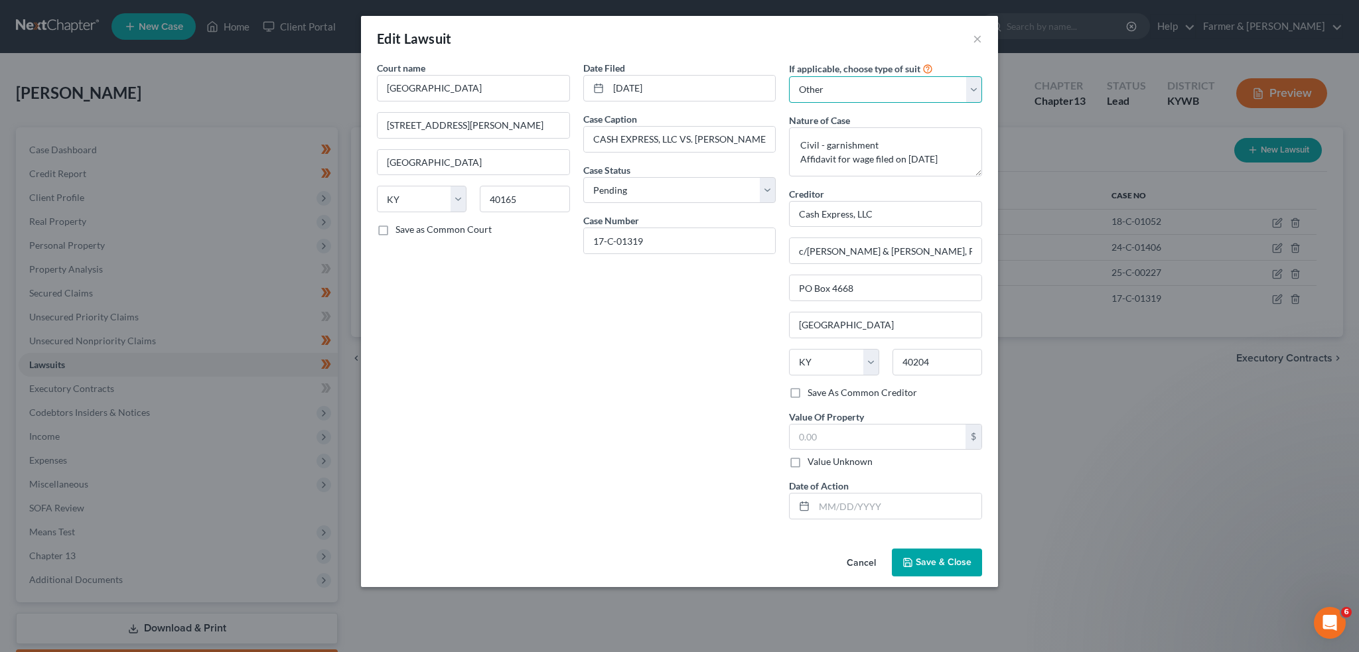
click at [789, 76] on select "Select Repossession Garnishment Foreclosure Attached, Seized, Or Levied Other" at bounding box center [885, 89] width 193 height 27
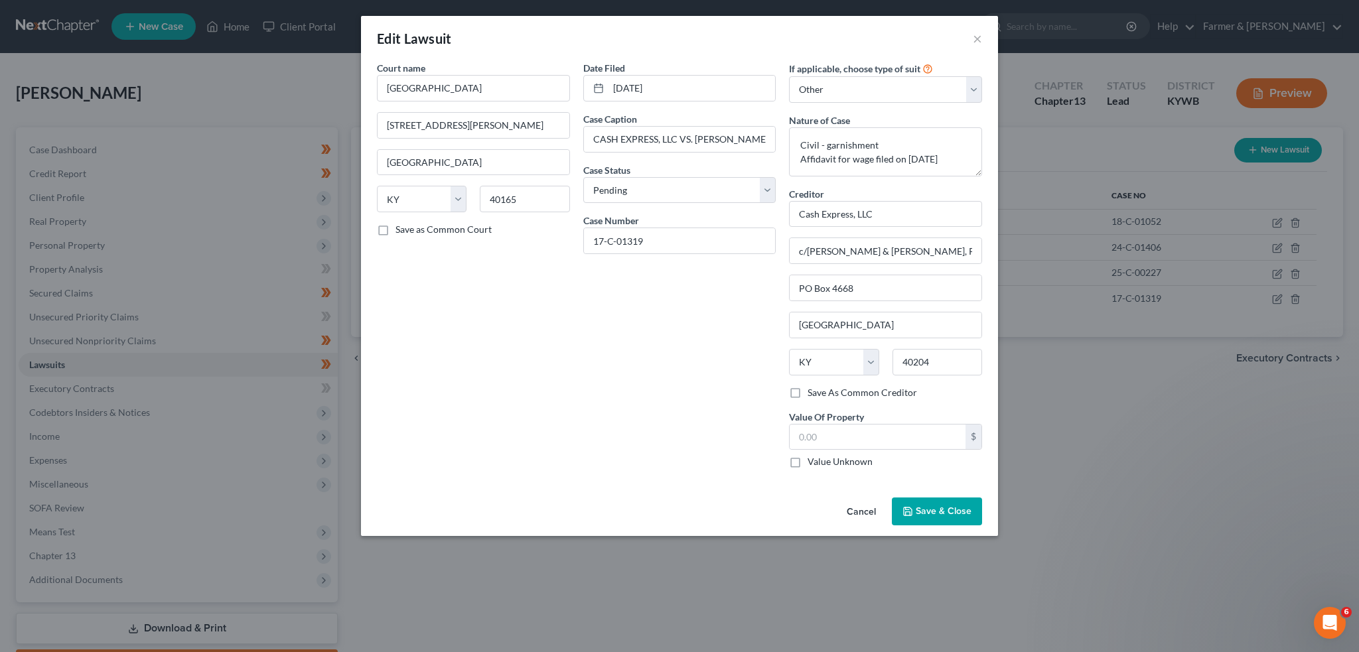
click at [921, 509] on span "Save & Close" at bounding box center [944, 511] width 56 height 11
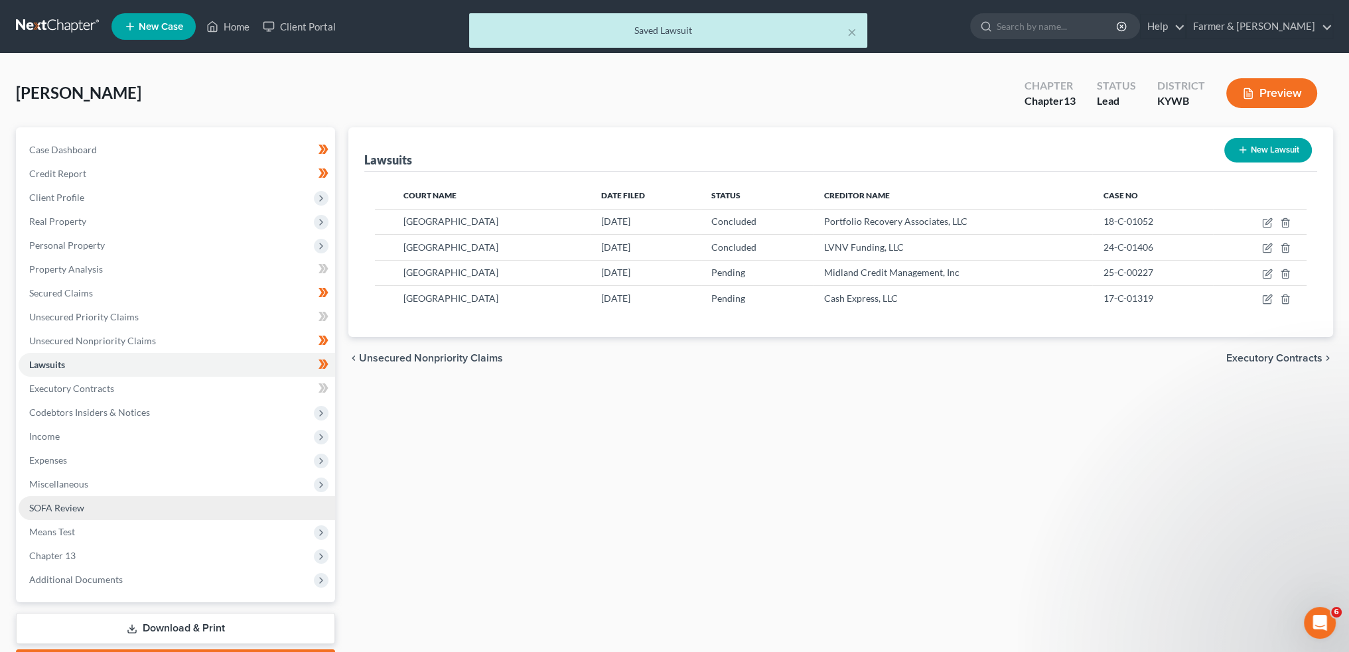
click at [84, 509] on link "SOFA Review" at bounding box center [177, 508] width 317 height 24
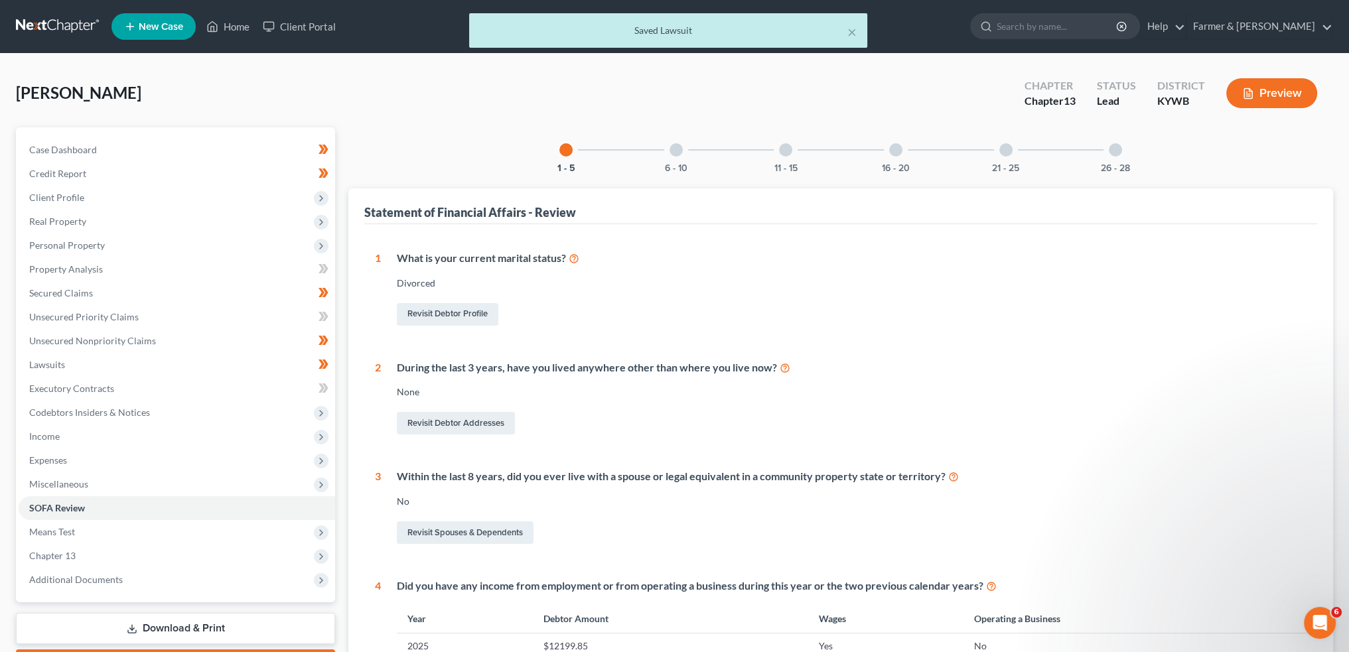
click at [791, 151] on div at bounding box center [785, 149] width 13 height 13
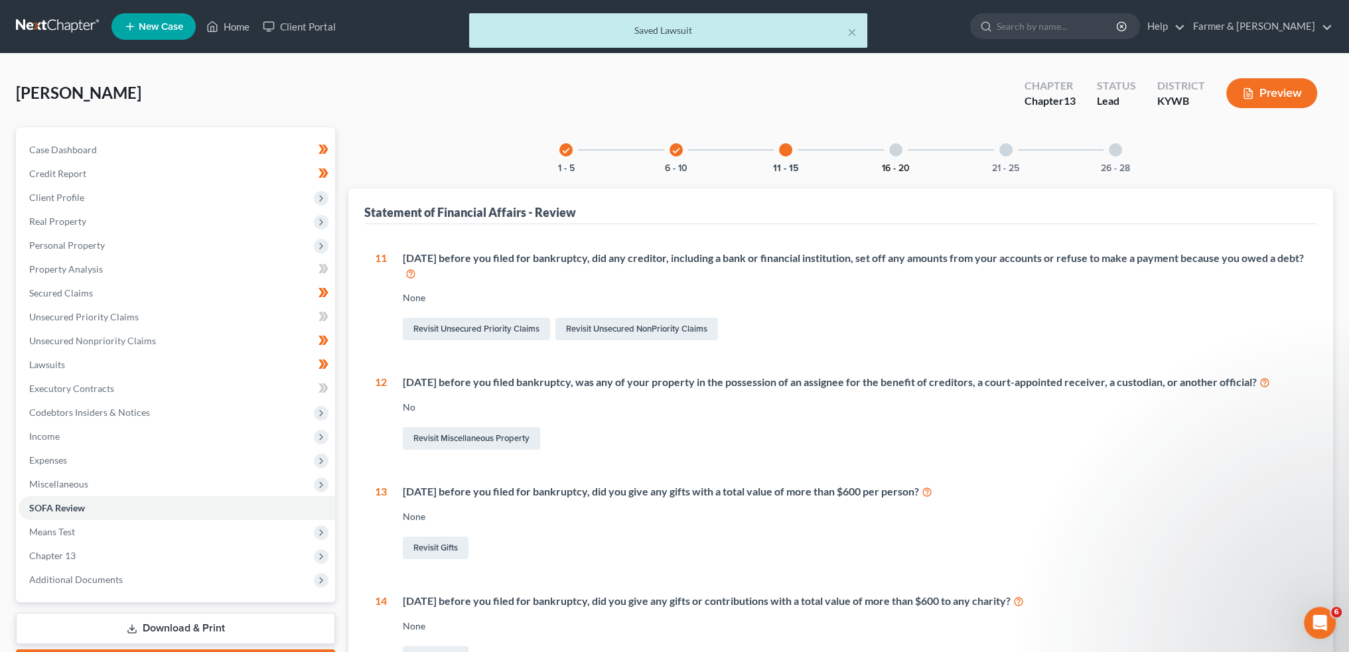
click at [905, 164] on button "16 - 20" at bounding box center [896, 168] width 28 height 9
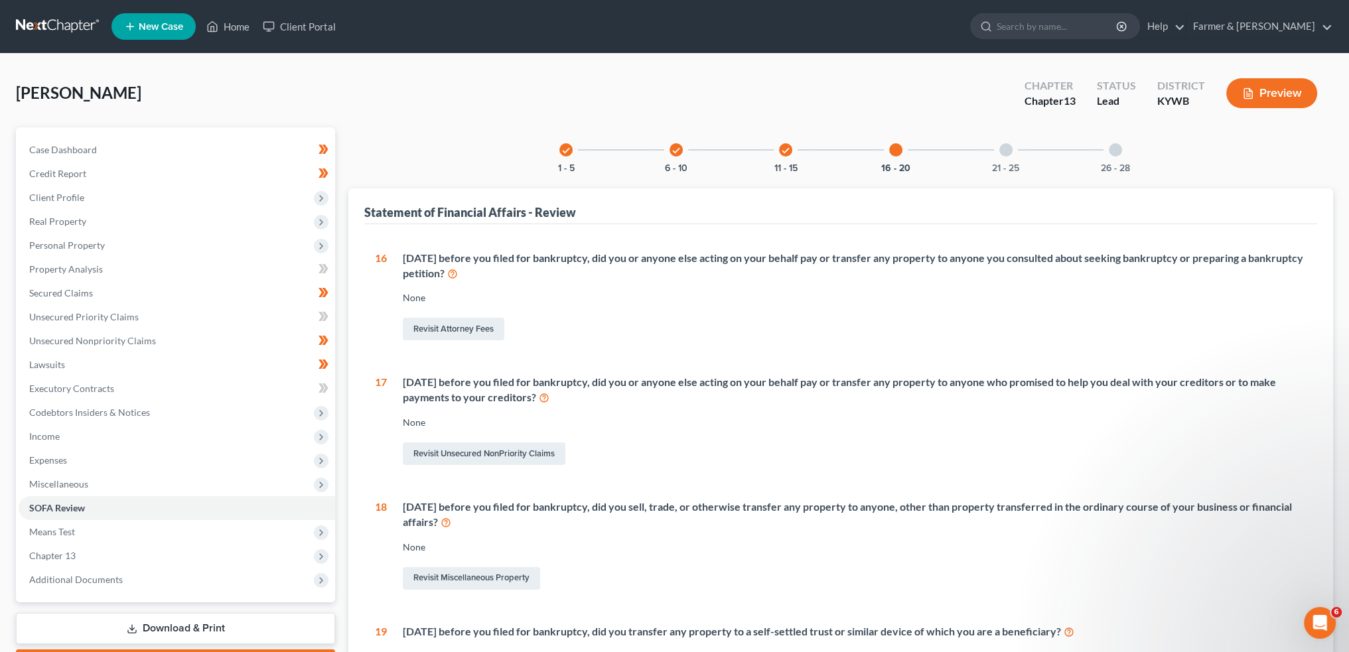
click at [1009, 147] on div at bounding box center [1006, 149] width 13 height 13
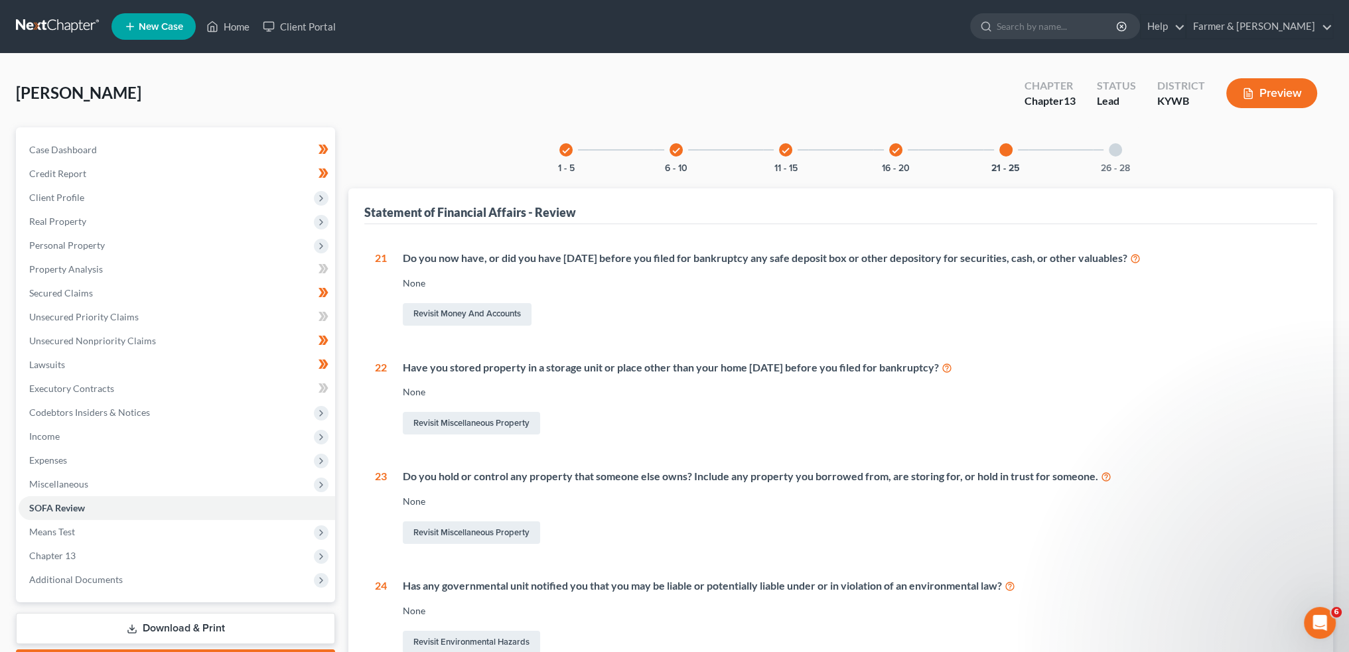
click at [1104, 157] on div "26 - 28" at bounding box center [1115, 149] width 45 height 45
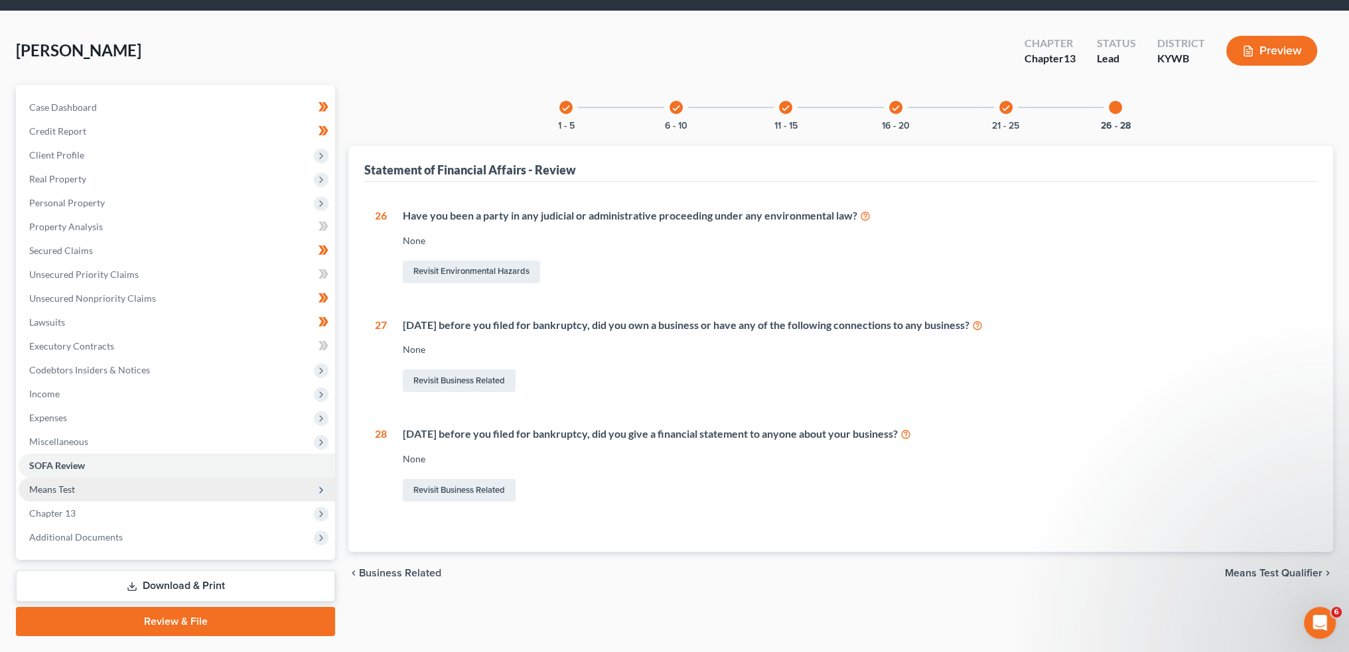
scroll to position [76, 0]
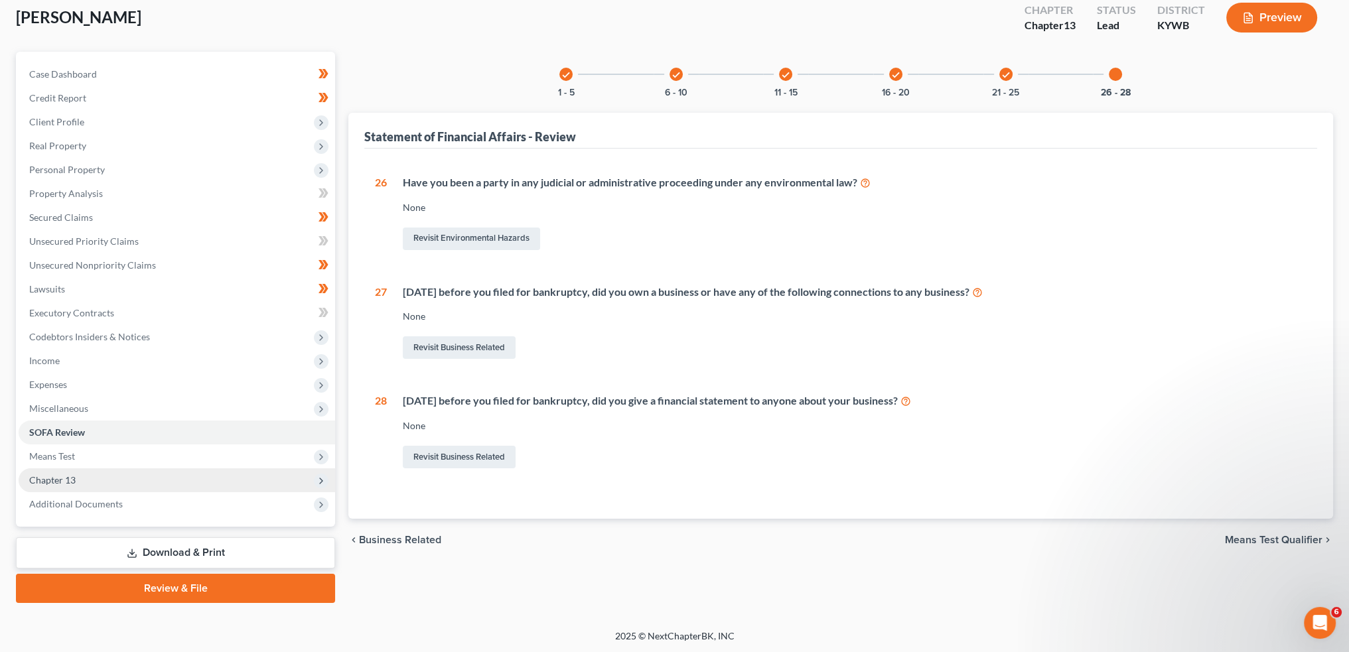
click at [60, 483] on span "Chapter 13" at bounding box center [52, 480] width 46 height 11
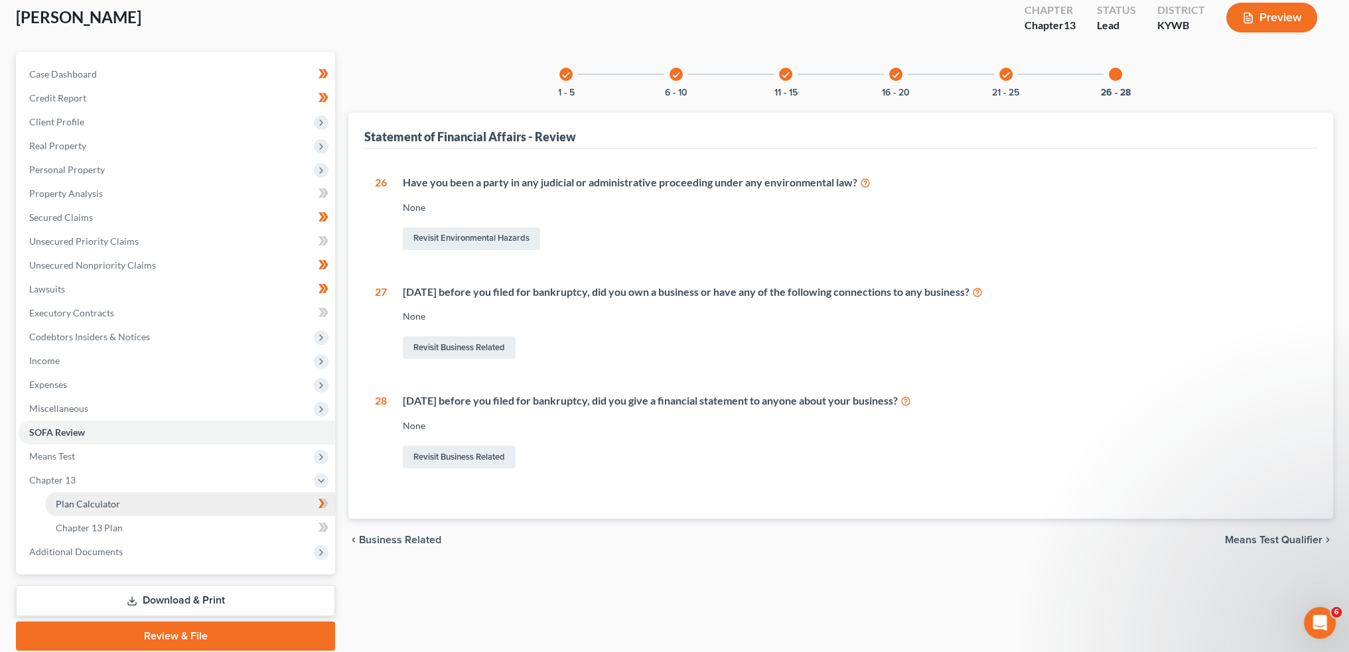
click at [72, 504] on span "Plan Calculator" at bounding box center [88, 503] width 64 height 11
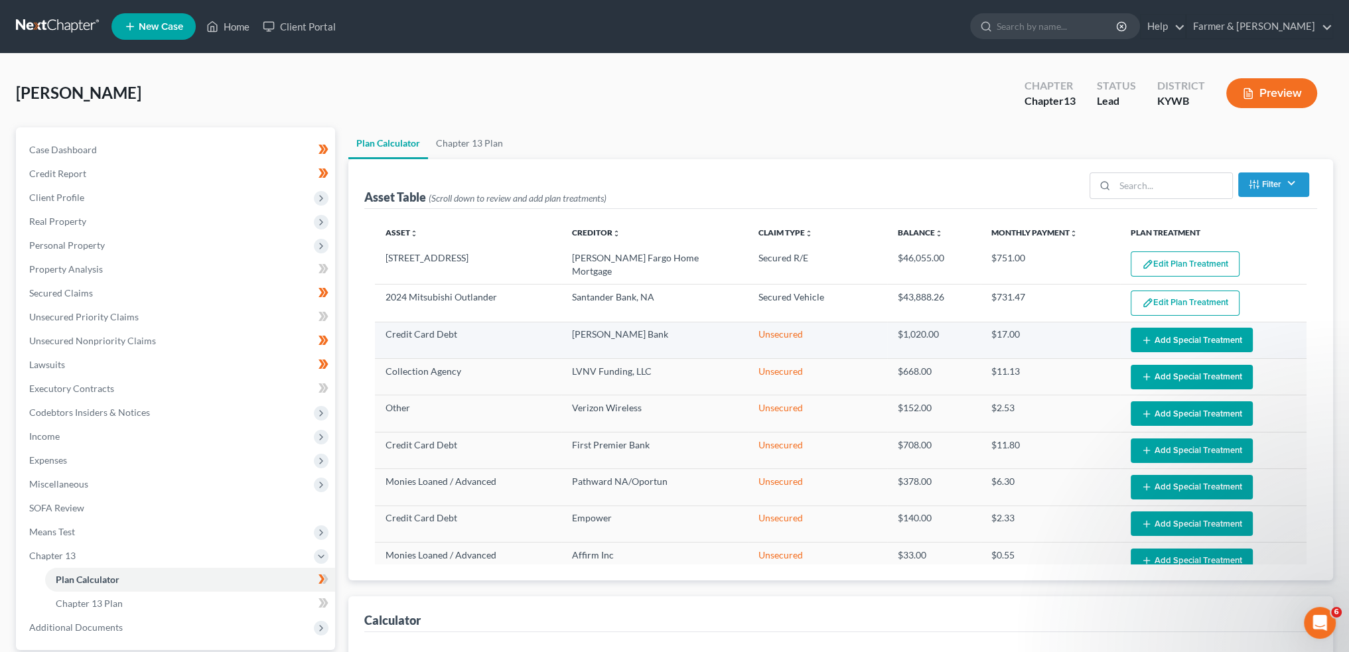
select select "59"
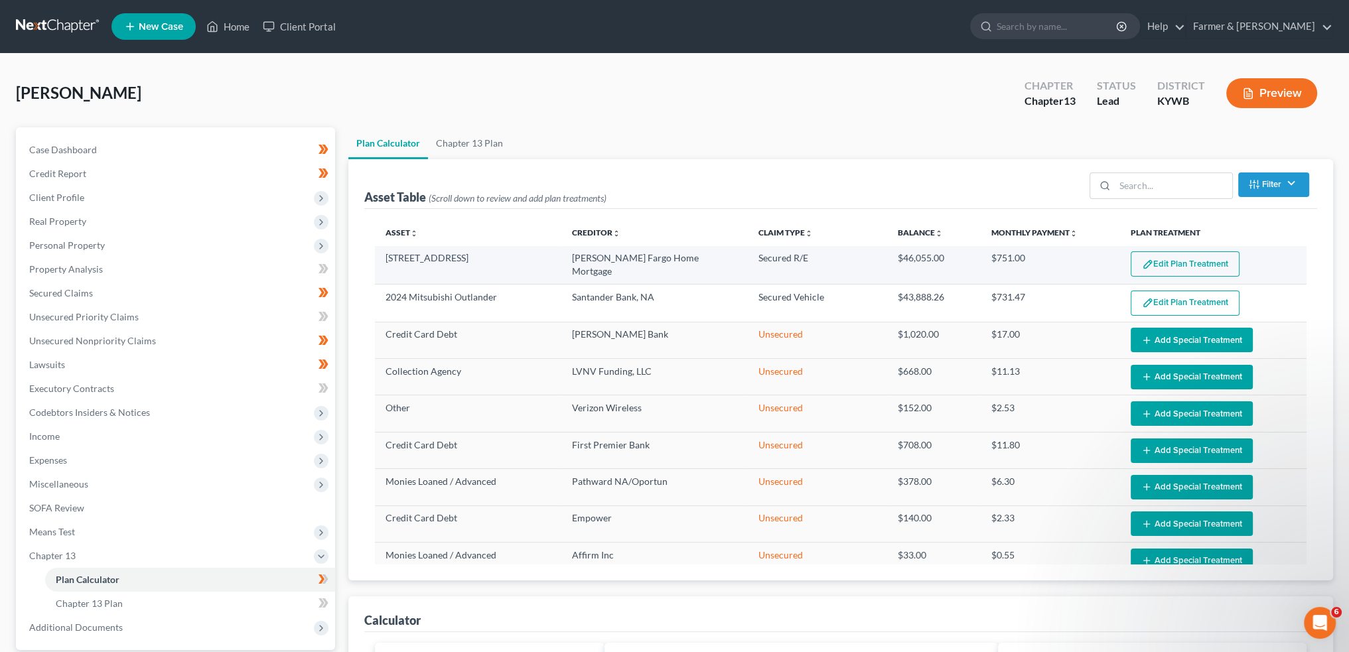
click at [1131, 264] on button "Edit Plan Treatment" at bounding box center [1185, 264] width 109 height 25
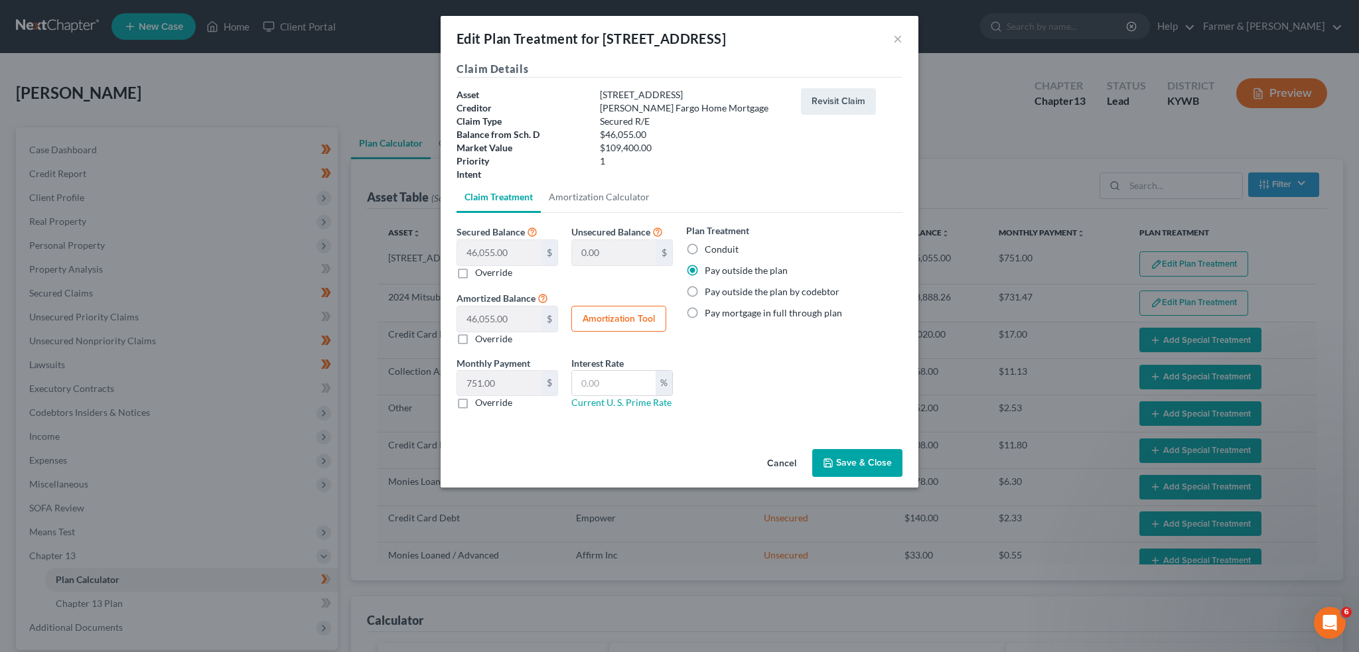
click at [842, 469] on button "Save & Close" at bounding box center [857, 463] width 90 height 28
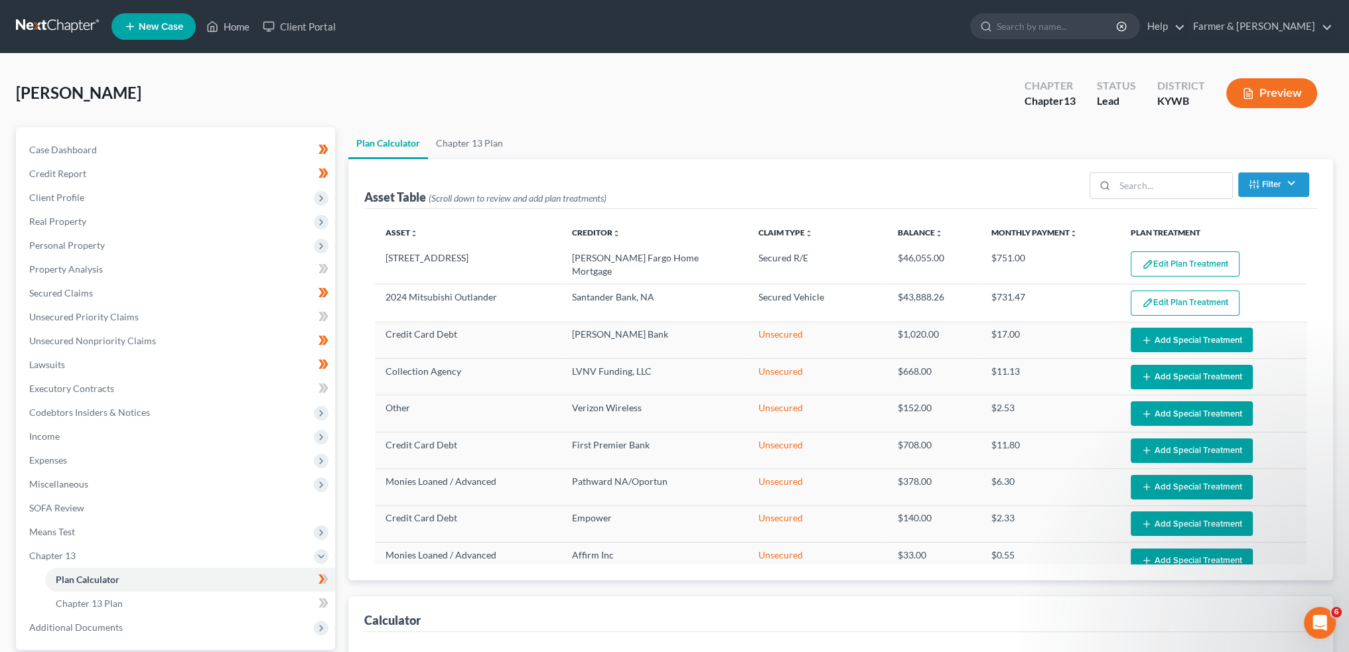
click at [1173, 291] on button "Edit Plan Treatment" at bounding box center [1185, 303] width 109 height 25
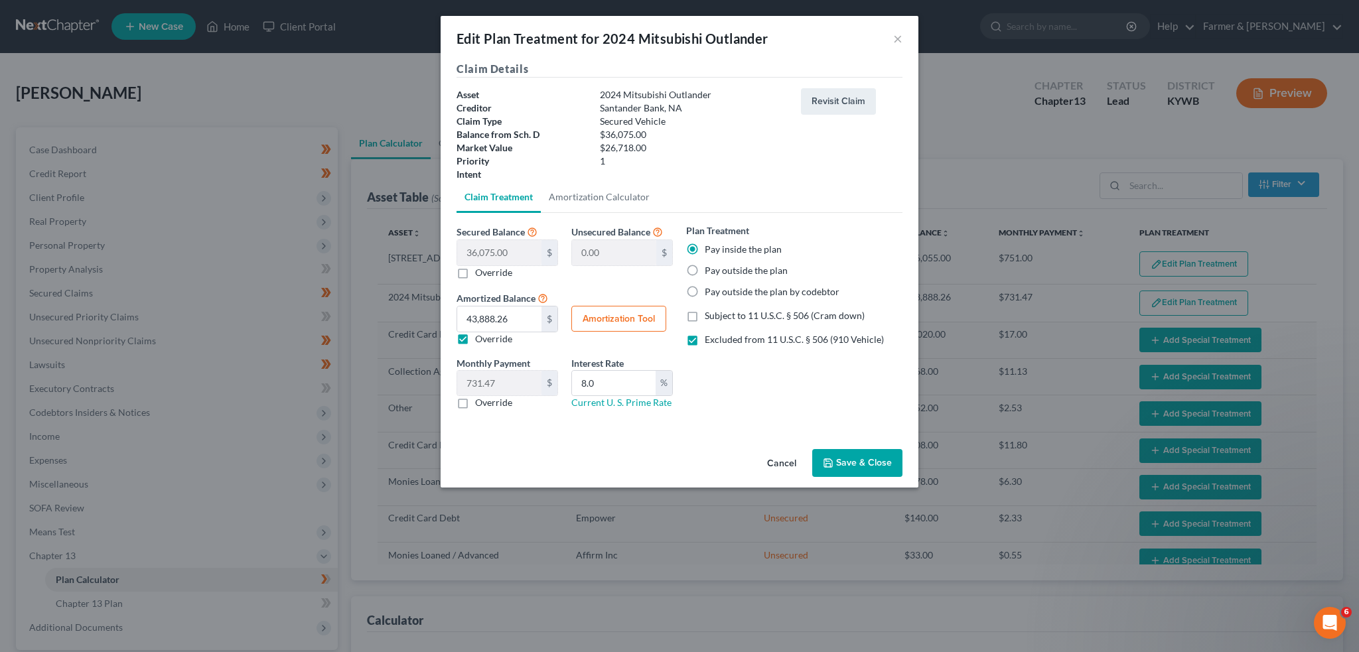
select select "59"
click at [849, 465] on button "Save & Close" at bounding box center [857, 463] width 90 height 28
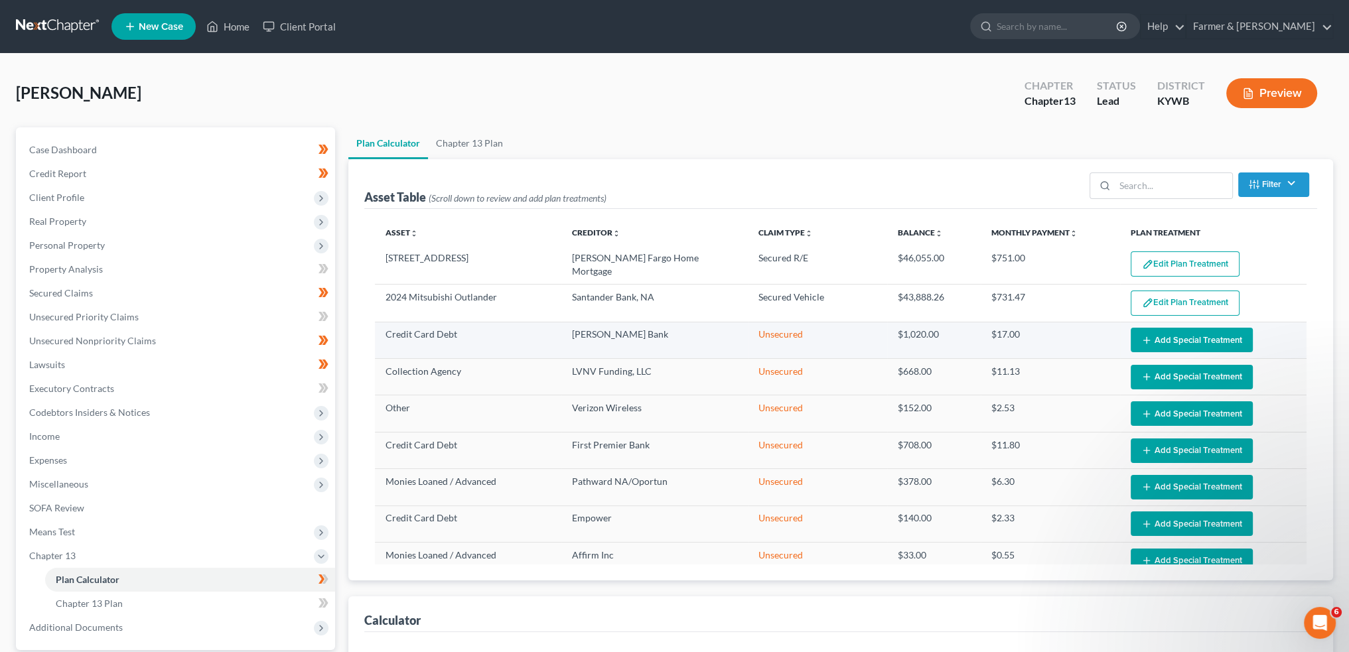
select select "59"
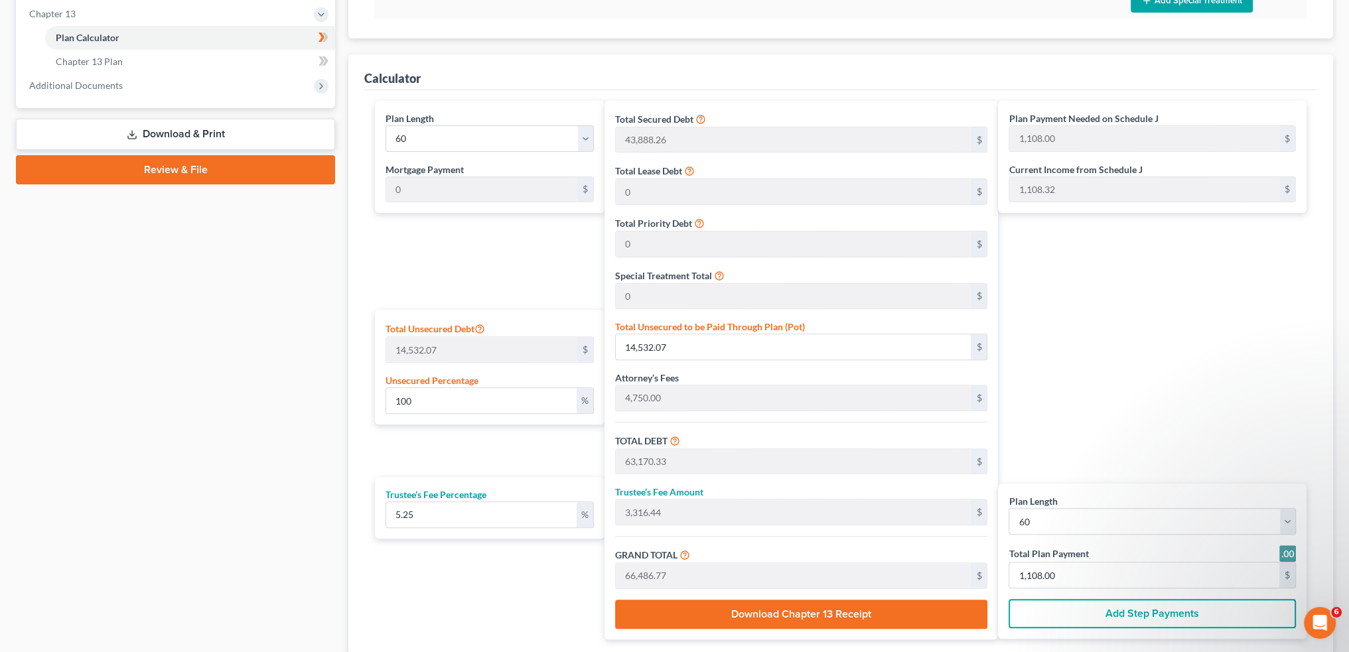
scroll to position [553, 0]
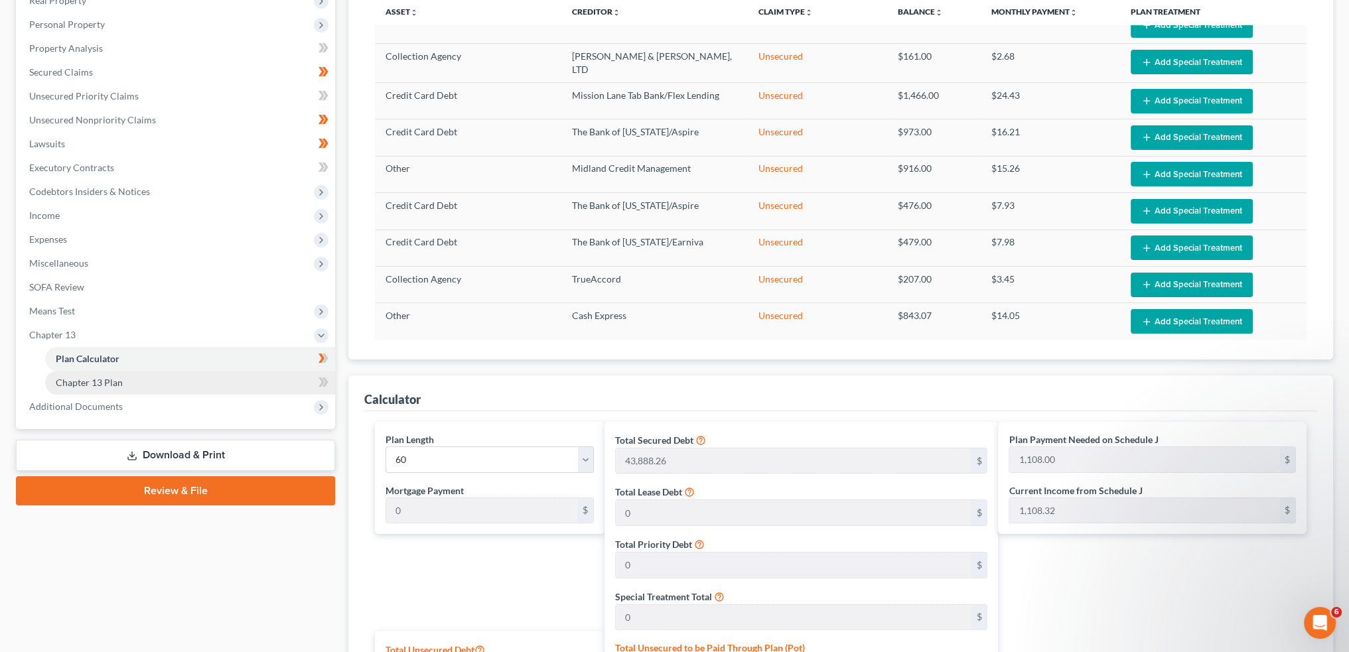
click at [169, 381] on link "Chapter 13 Plan" at bounding box center [190, 383] width 290 height 24
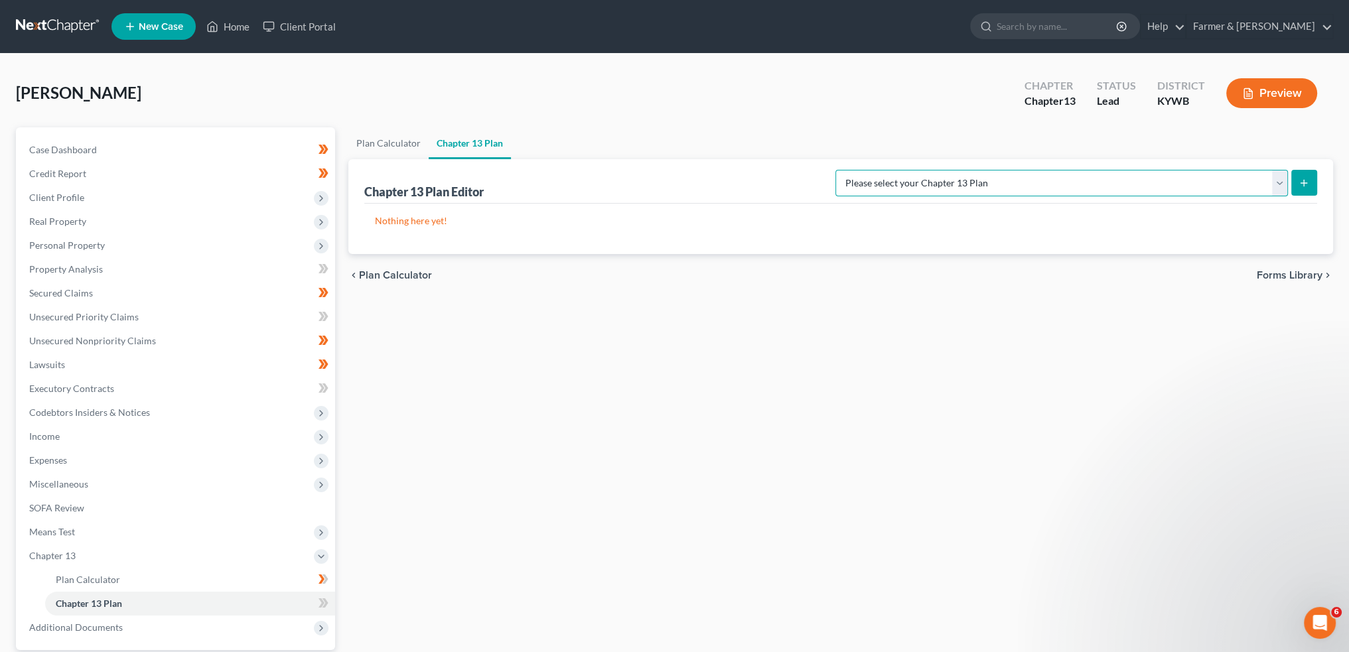
click at [1080, 183] on select "Please select your Chapter 13 Plan National Form Plan - Official Form 113 Natio…" at bounding box center [1062, 183] width 453 height 27
select select "2"
click at [889, 170] on select "Please select your Chapter 13 Plan National Form Plan - Official Form 113 Natio…" at bounding box center [1062, 183] width 453 height 27
click at [1306, 183] on icon "submit" at bounding box center [1304, 183] width 11 height 11
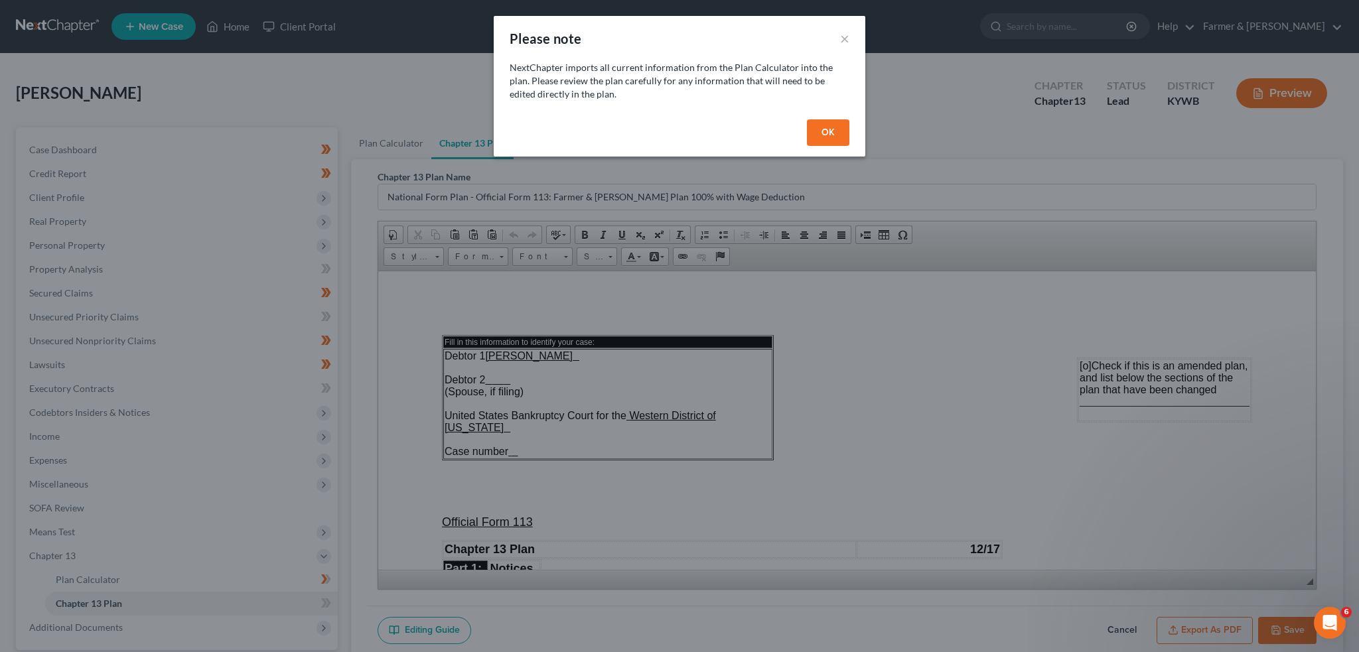
click at [820, 130] on button "OK" at bounding box center [828, 132] width 42 height 27
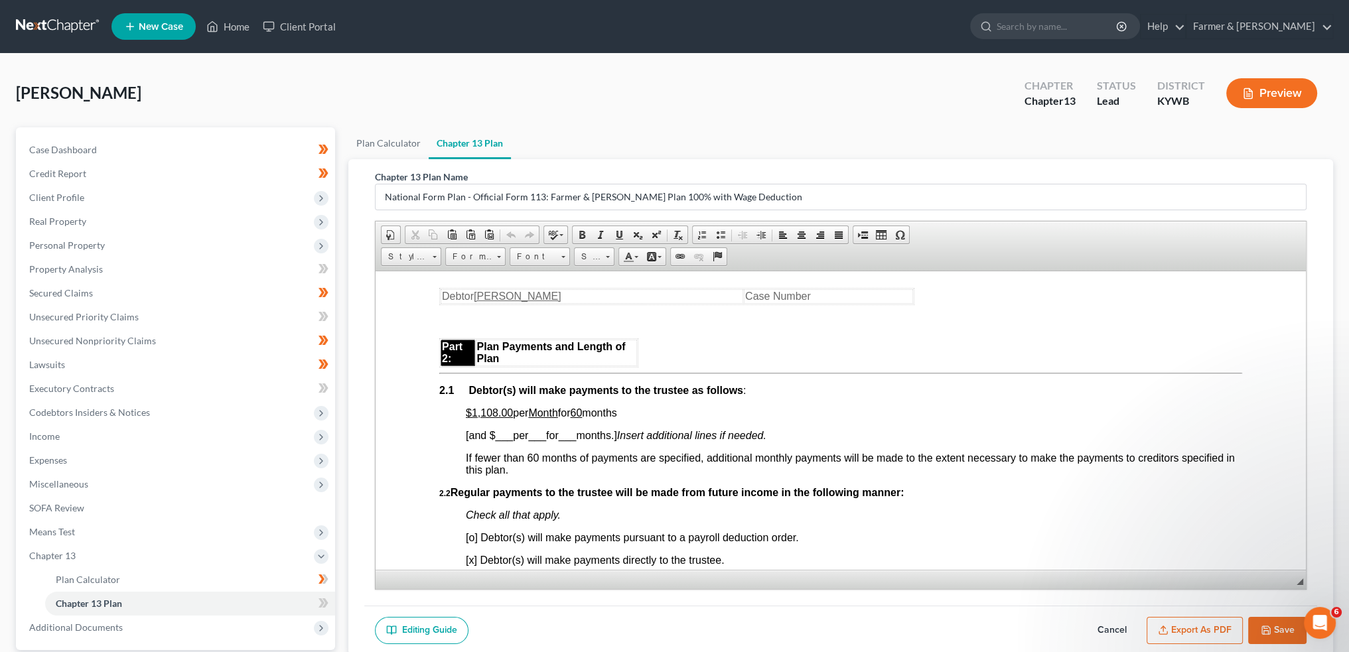
scroll to position [774, 0]
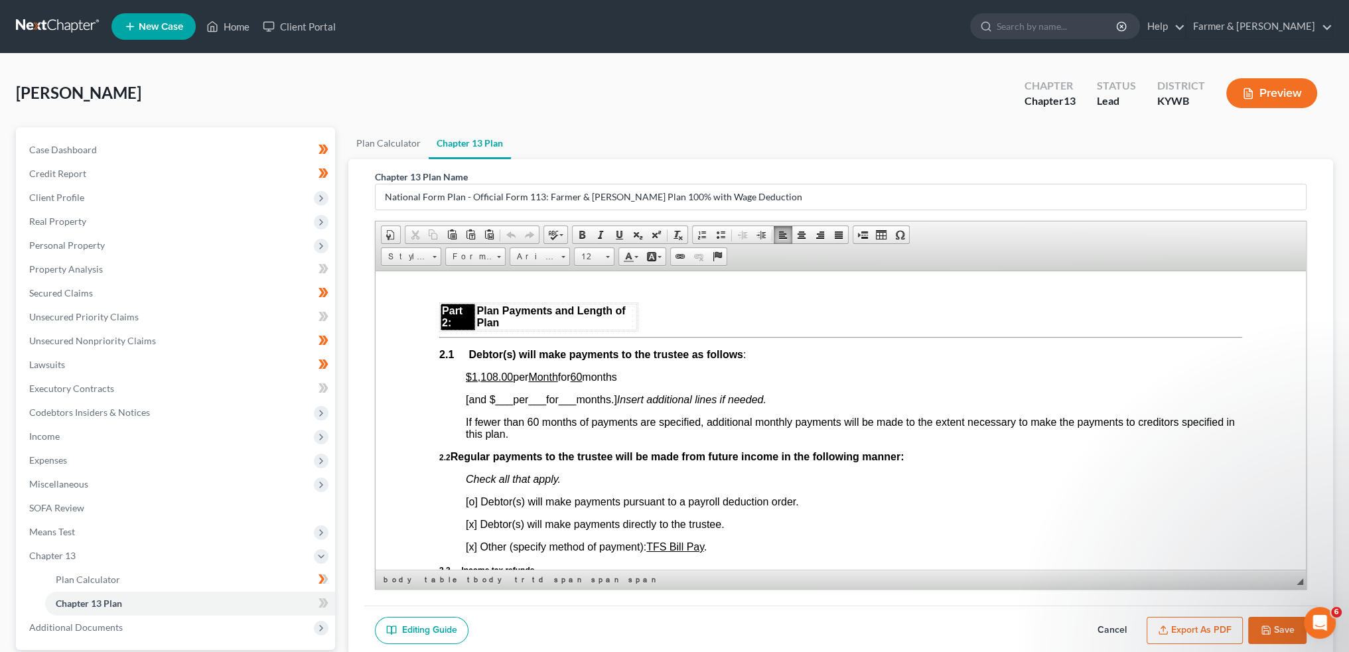
drag, startPoint x: 525, startPoint y: 384, endPoint x: 629, endPoint y: 379, distance: 104.3
click at [617, 379] on span "$1,108.00 per Month for 60 months" at bounding box center [541, 376] width 151 height 11
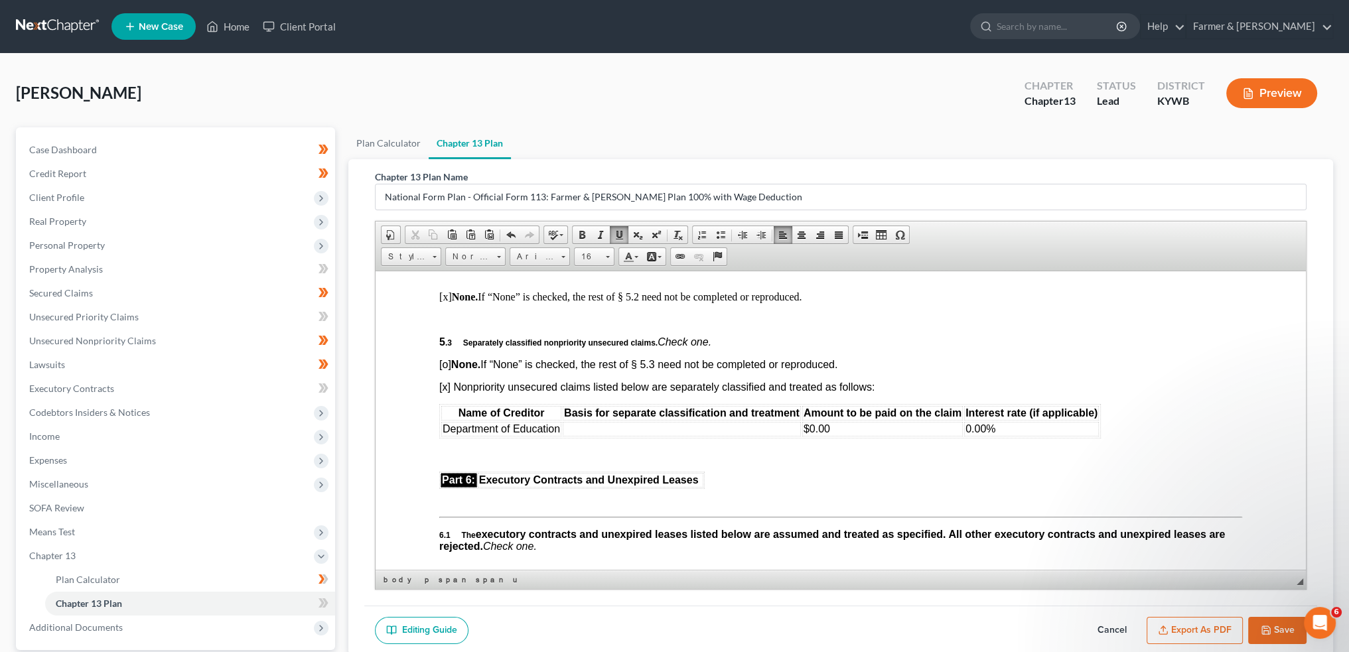
scroll to position [3097, 0]
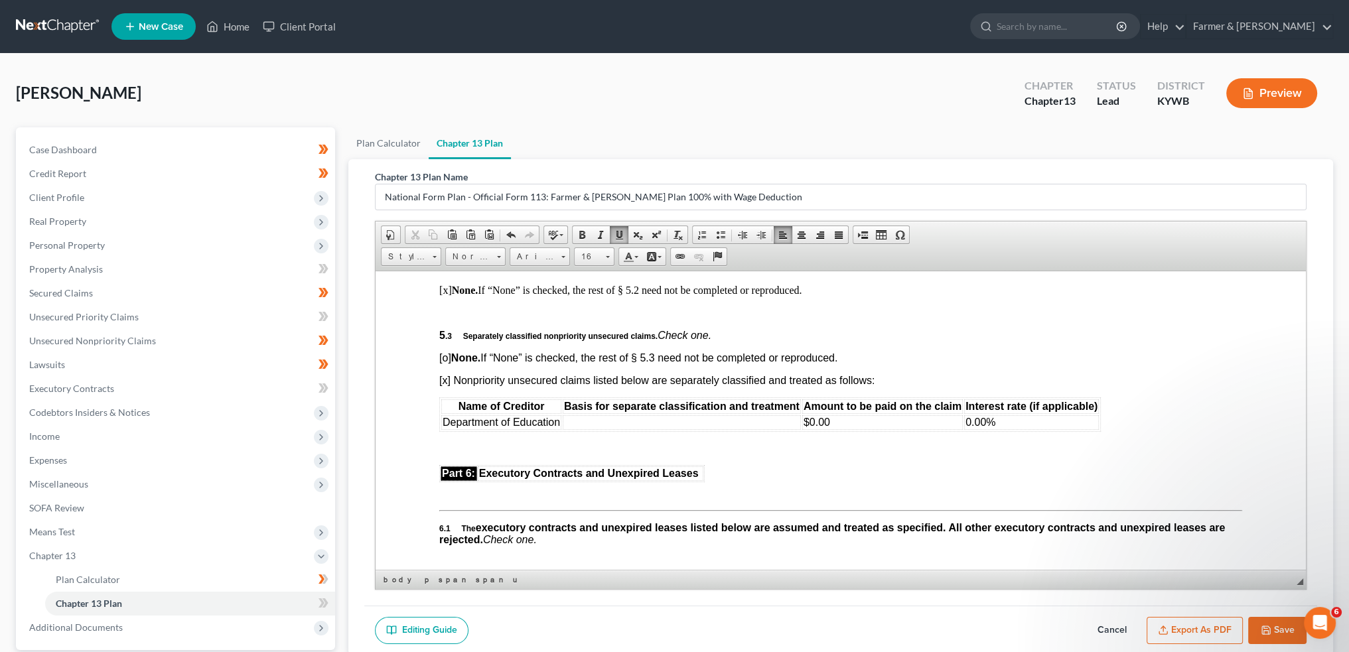
click at [613, 429] on td at bounding box center [682, 422] width 238 height 15
click at [1177, 634] on button "Export as PDF" at bounding box center [1195, 631] width 96 height 28
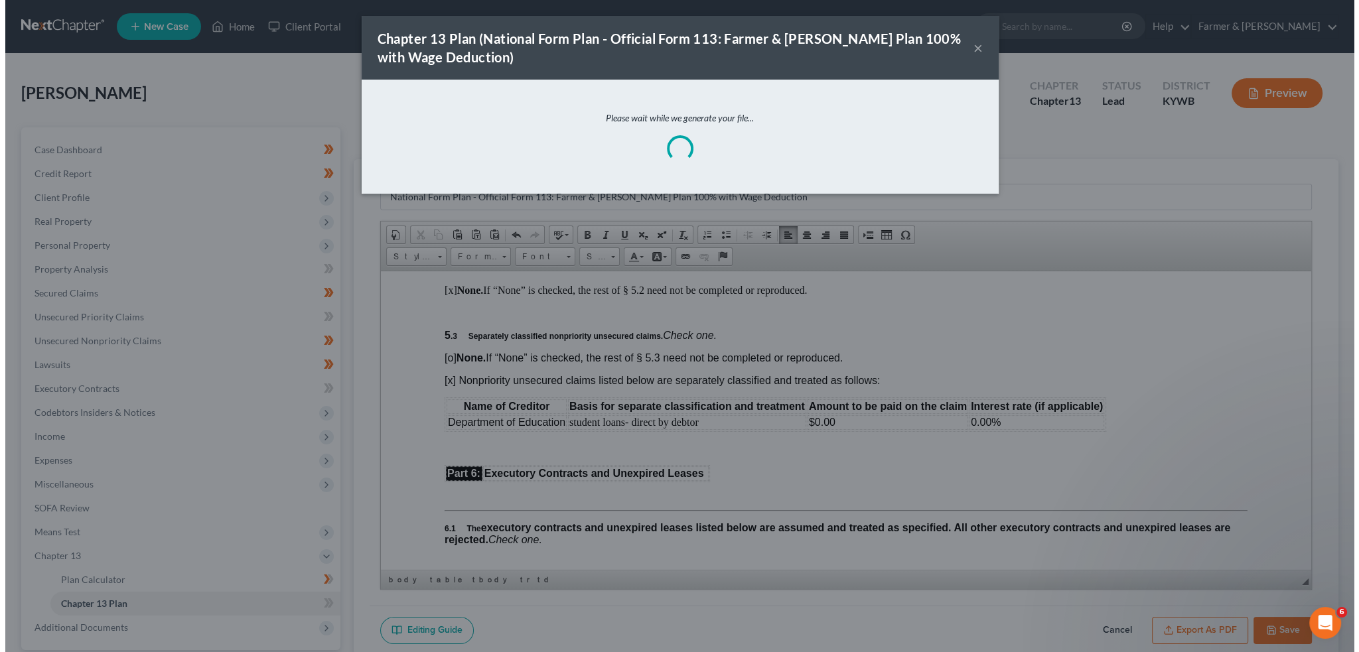
scroll to position [3085, 0]
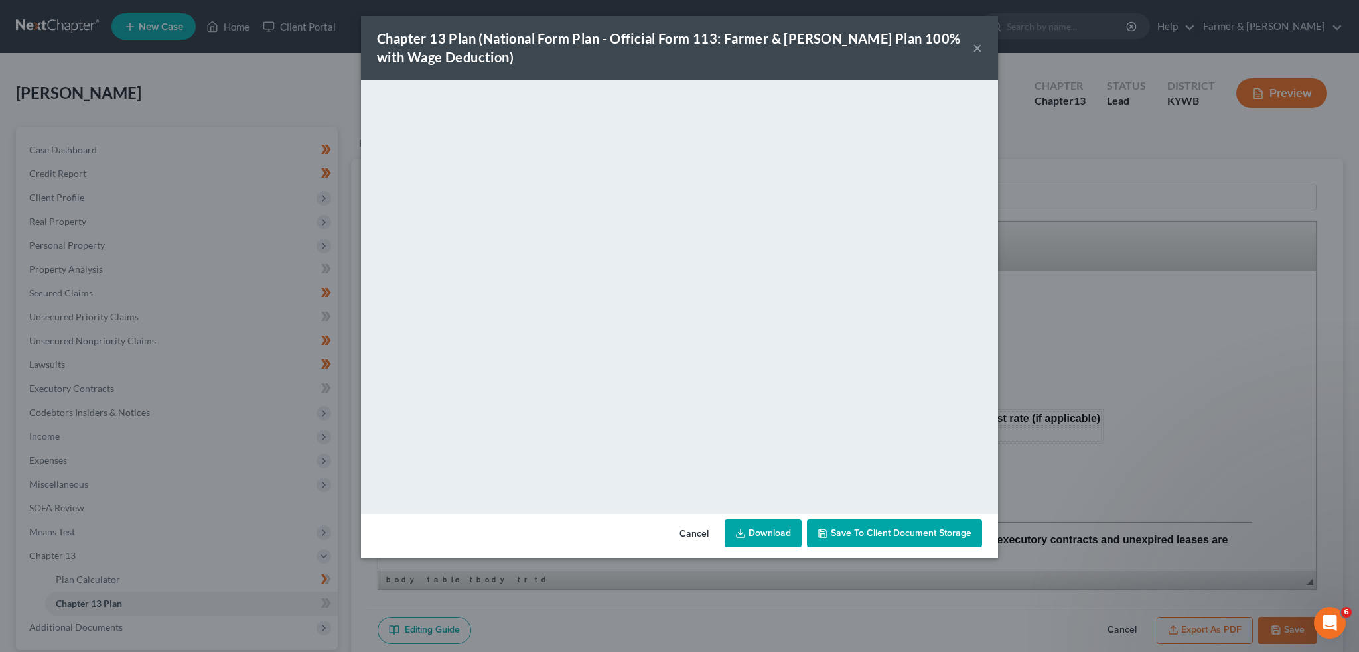
click at [900, 526] on button "Save to Client Document Storage" at bounding box center [894, 534] width 175 height 28
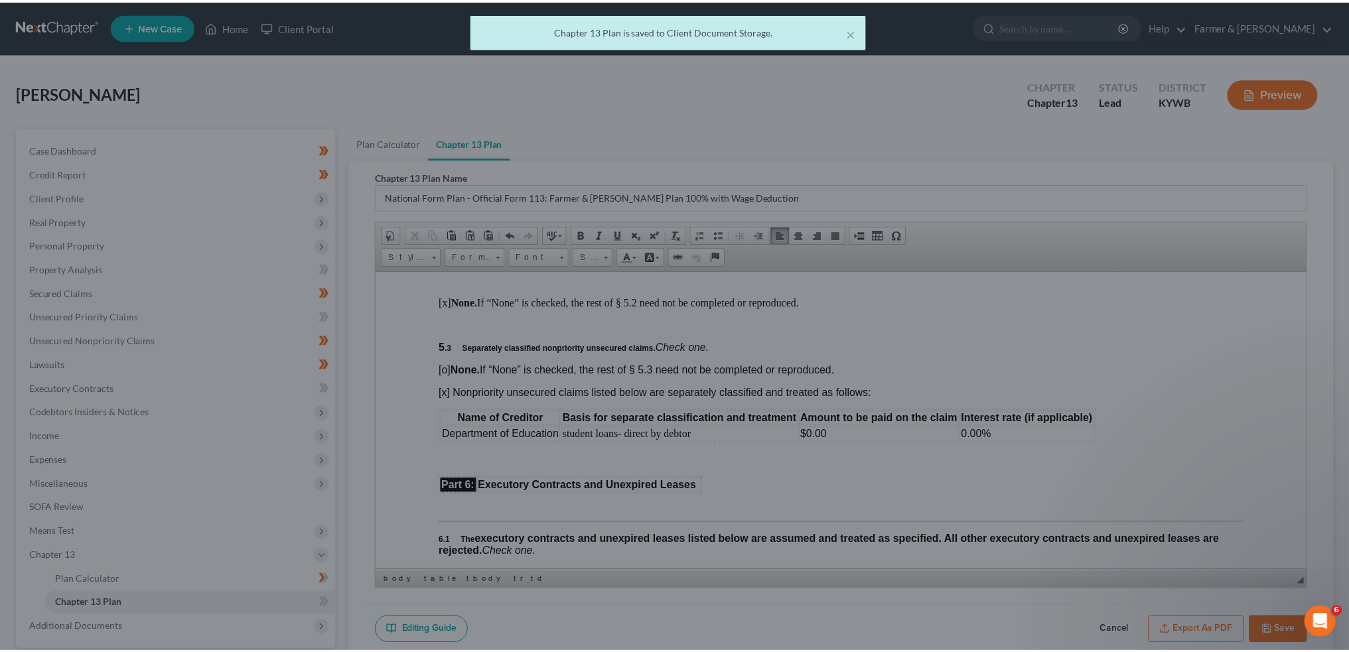
scroll to position [3097, 0]
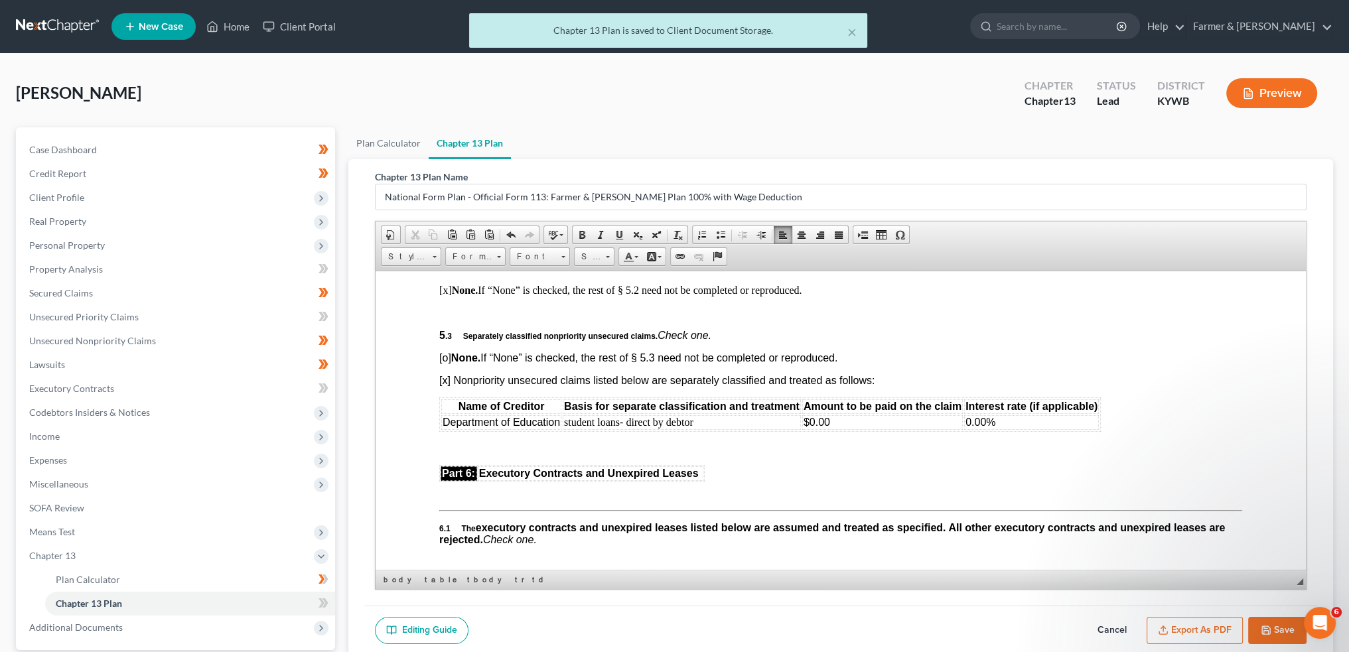
click at [1268, 626] on icon "button" at bounding box center [1266, 630] width 11 height 11
select select "2"
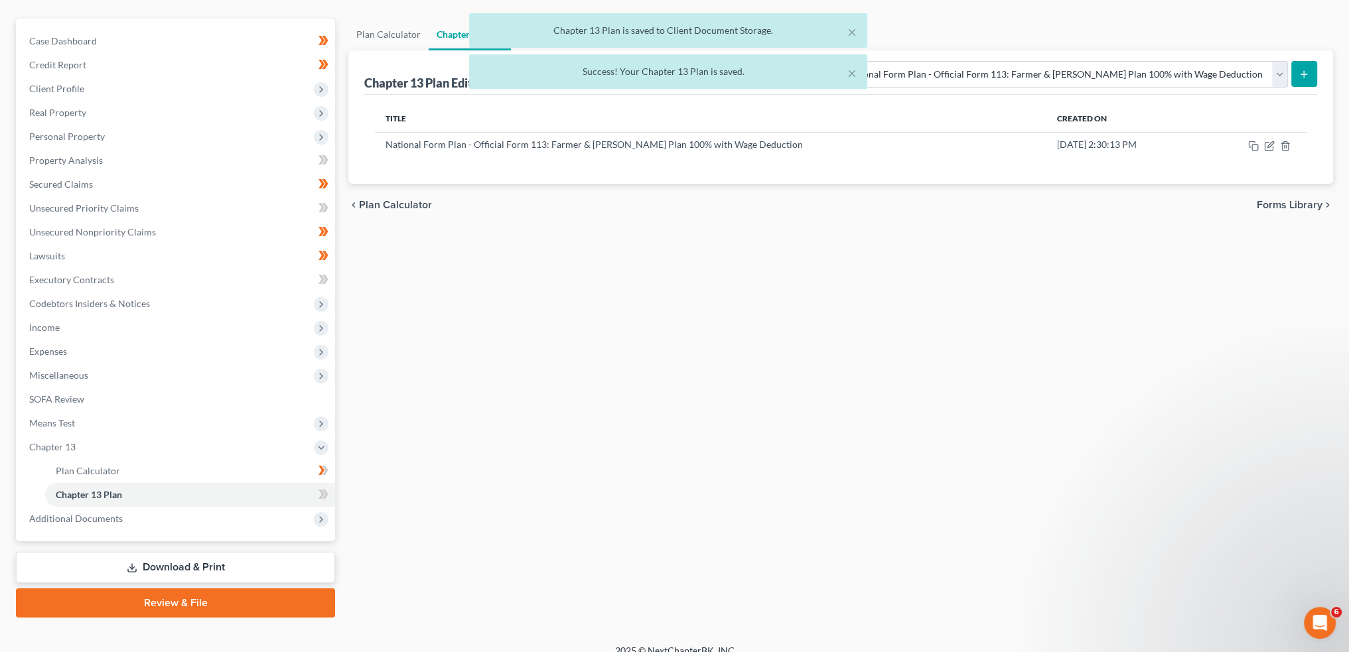
scroll to position [123, 0]
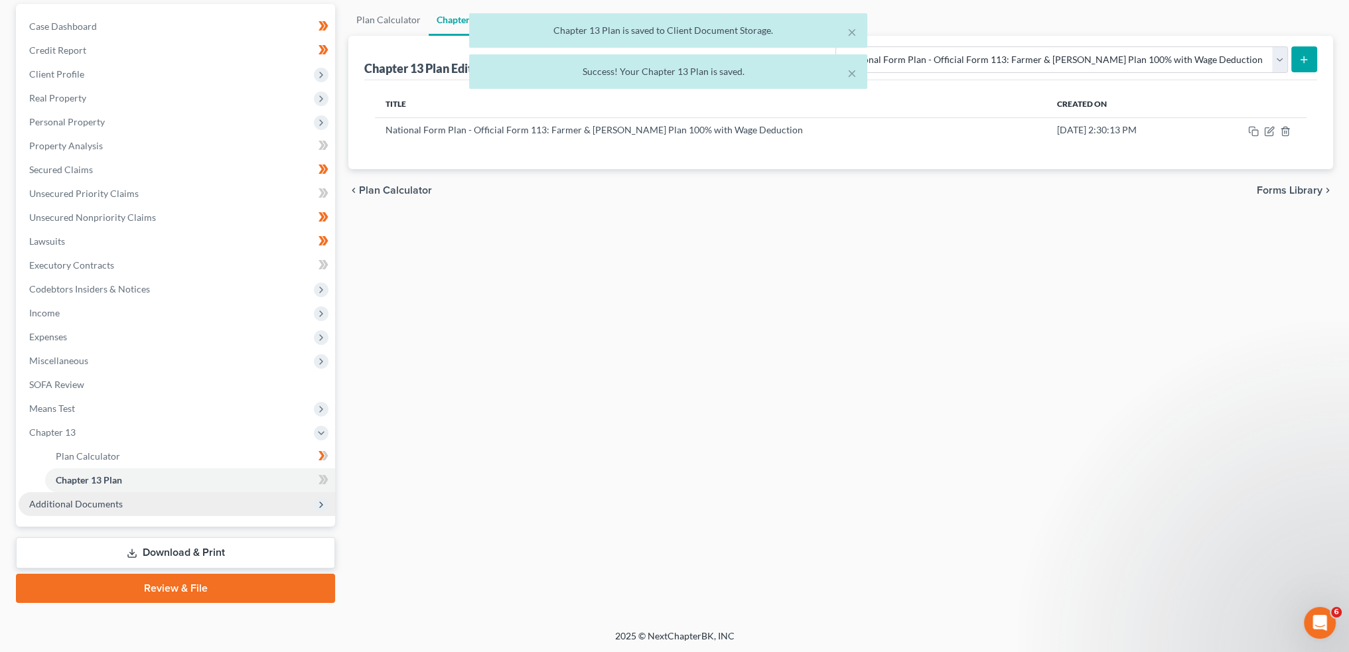
click at [80, 504] on span "Additional Documents" at bounding box center [76, 503] width 94 height 11
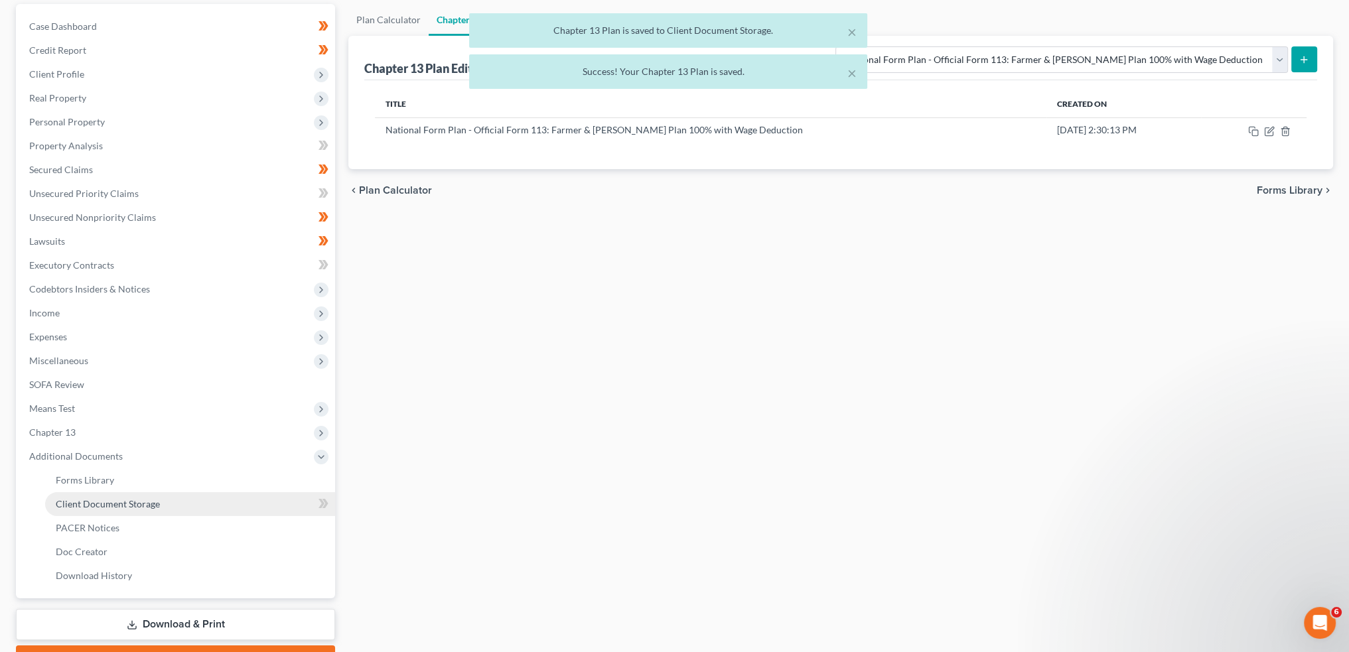
click at [80, 504] on span "Client Document Storage" at bounding box center [108, 503] width 104 height 11
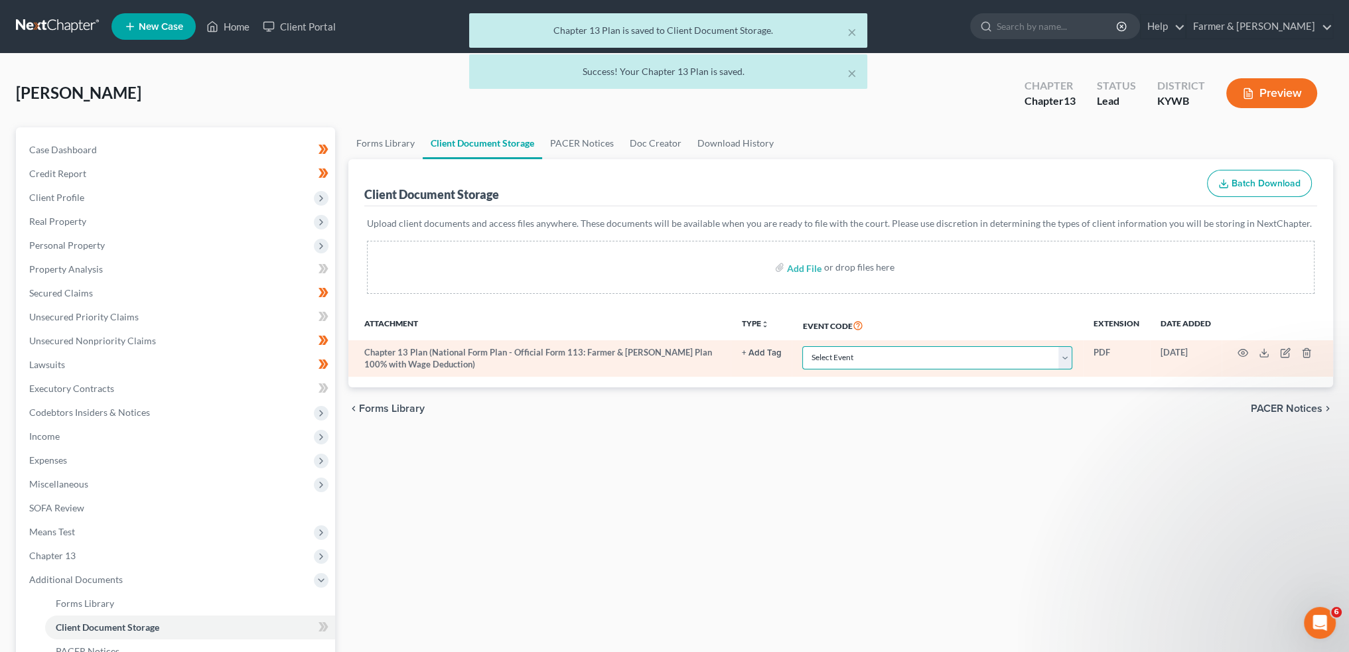
click at [892, 355] on select "Select Event Amended Answer Amended Complaint Amended List of Creditors (Fee) A…" at bounding box center [937, 357] width 270 height 23
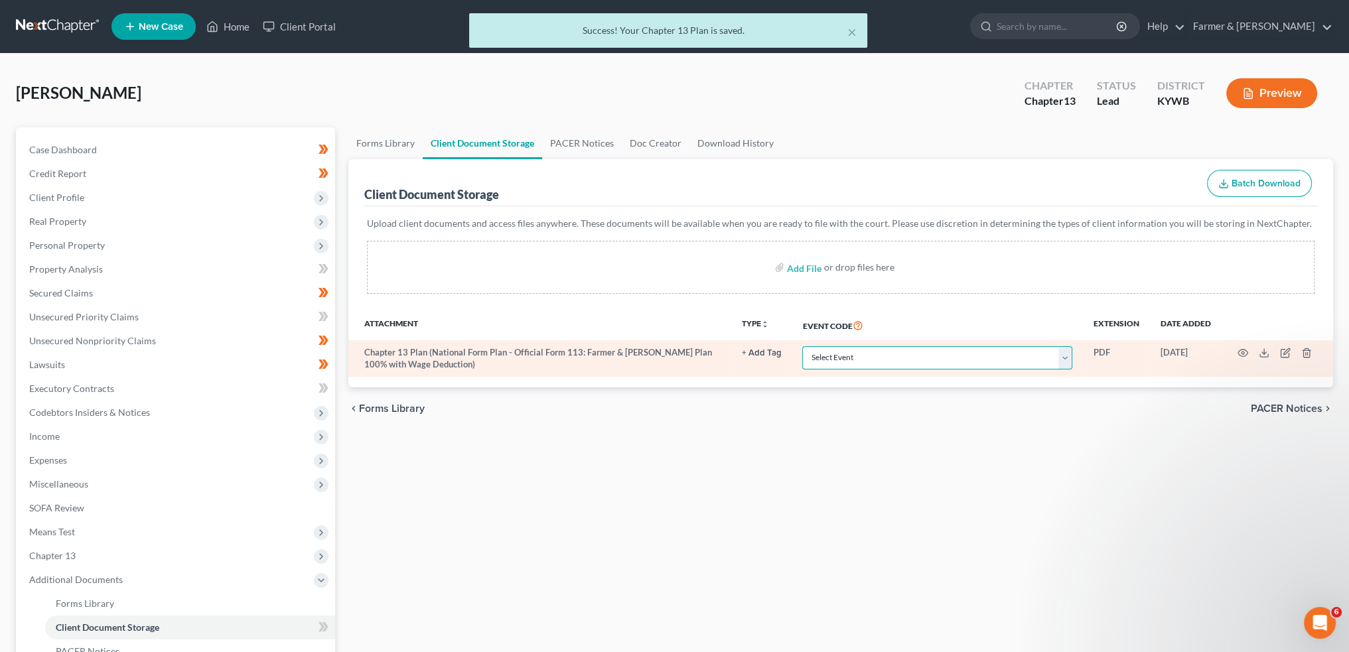
select select "16"
click at [802, 346] on select "Select Event Amended Answer Amended Complaint Amended List of Creditors (Fee) A…" at bounding box center [937, 357] width 270 height 23
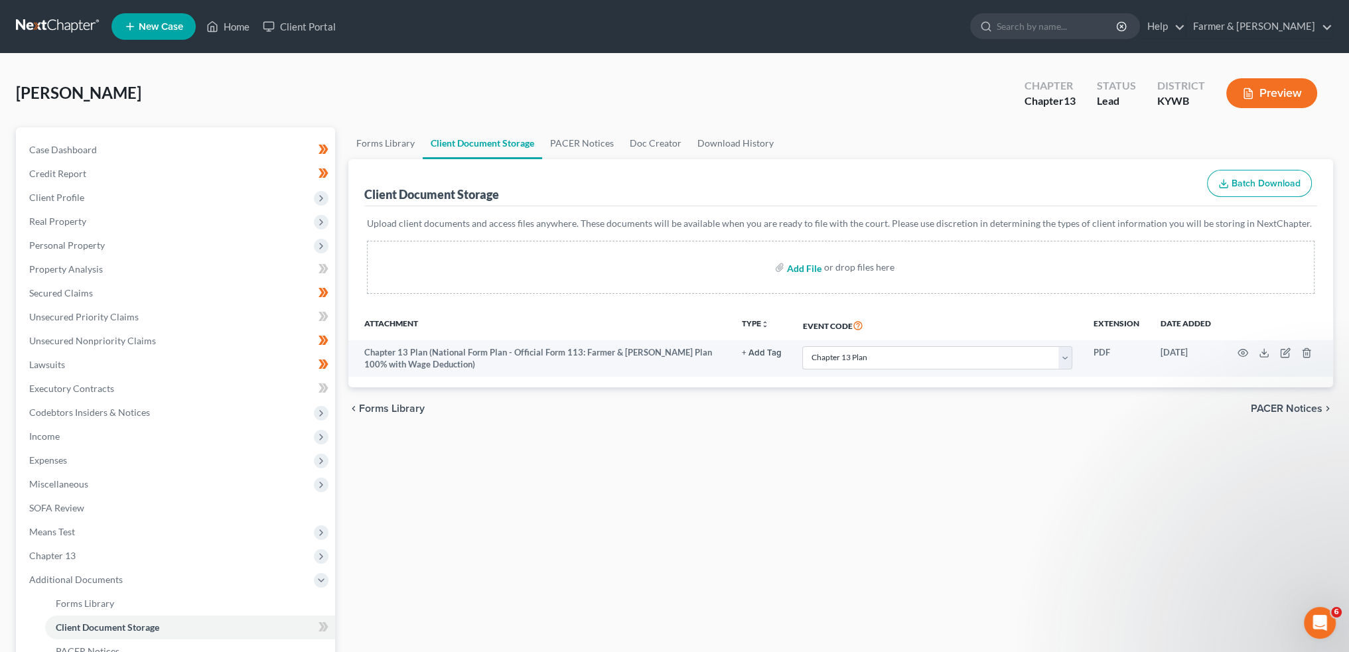
click at [808, 270] on input "file" at bounding box center [803, 268] width 32 height 24
type input "C:\fakepath\CCC (19).pdf"
select select "16"
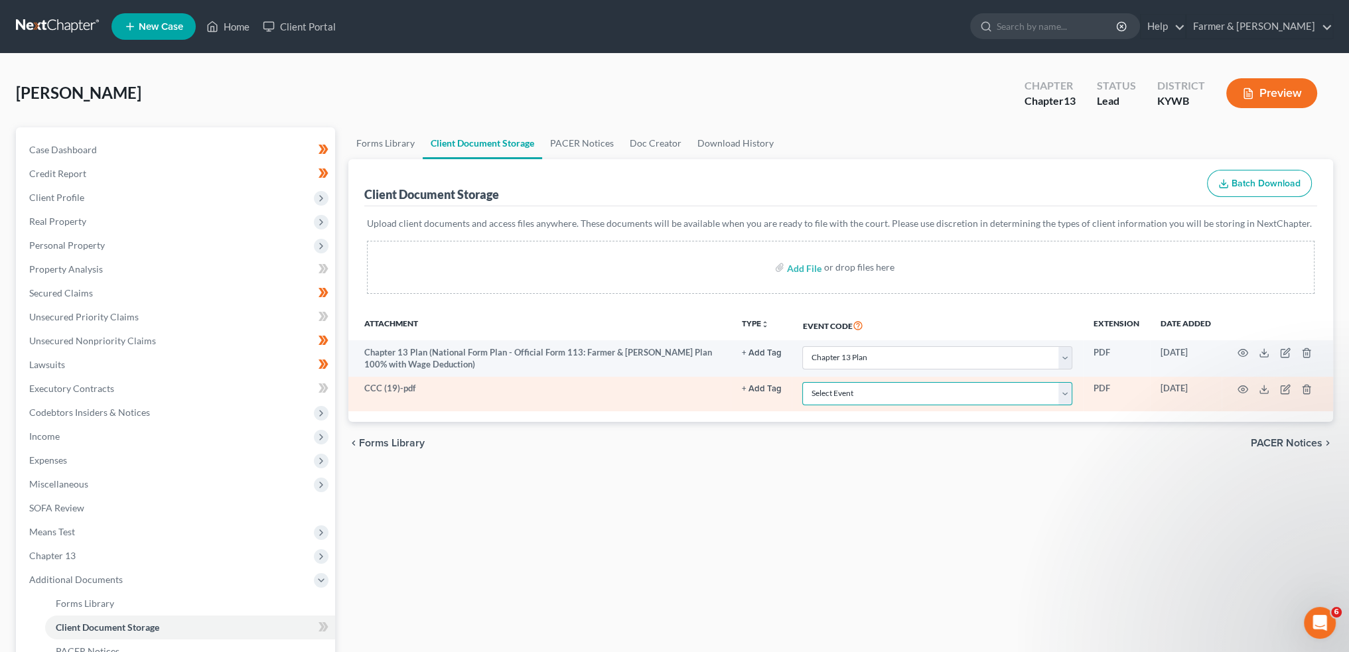
click at [898, 382] on select "Select Event Amended Answer Amended Complaint Amended List of Creditors (Fee) A…" at bounding box center [937, 393] width 270 height 23
select select "7"
click at [802, 382] on select "Select Event Amended Answer Amended Complaint Amended List of Creditors (Fee) A…" at bounding box center [937, 393] width 270 height 23
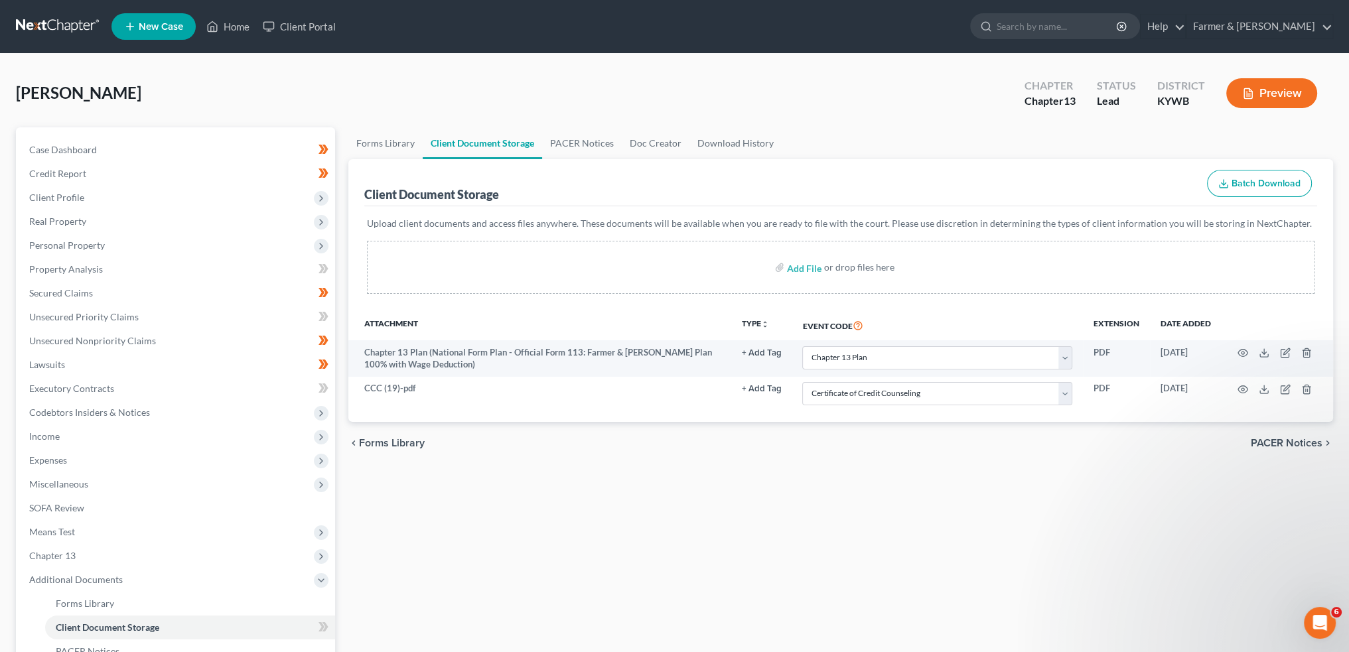
click at [780, 459] on div "chevron_left Forms Library PACER Notices chevron_right" at bounding box center [840, 443] width 985 height 42
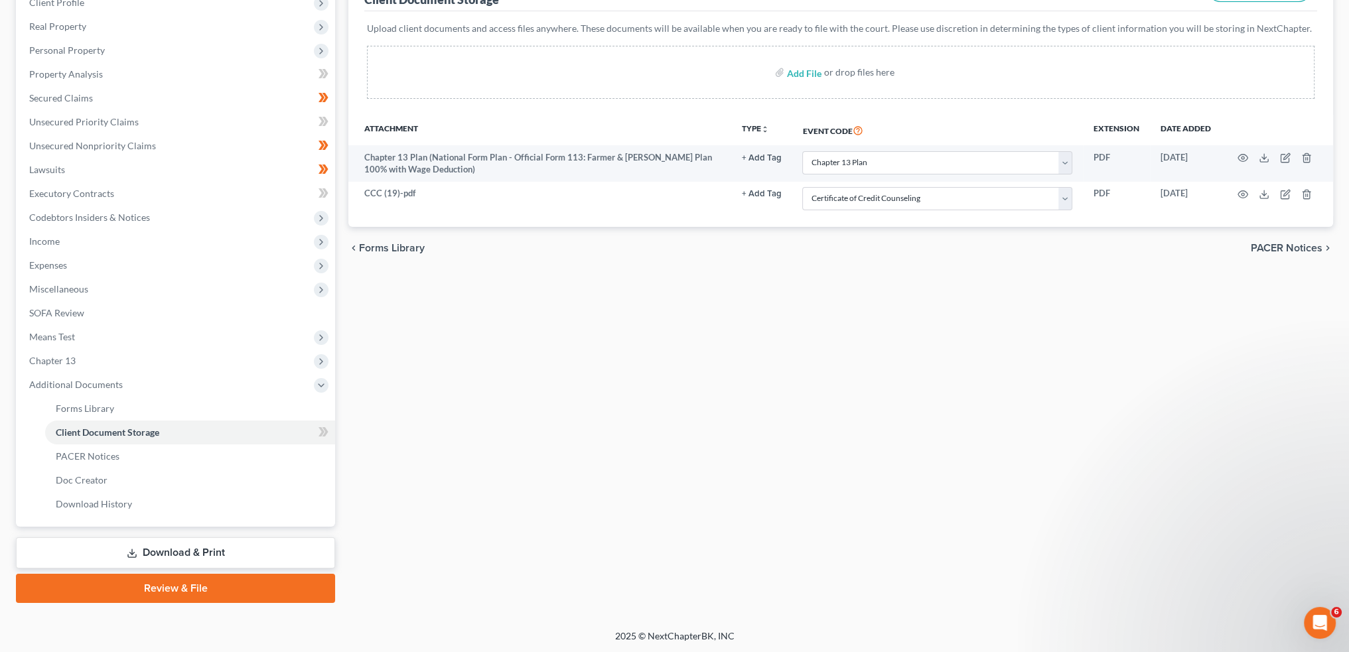
click at [262, 591] on link "Review & File" at bounding box center [175, 588] width 319 height 29
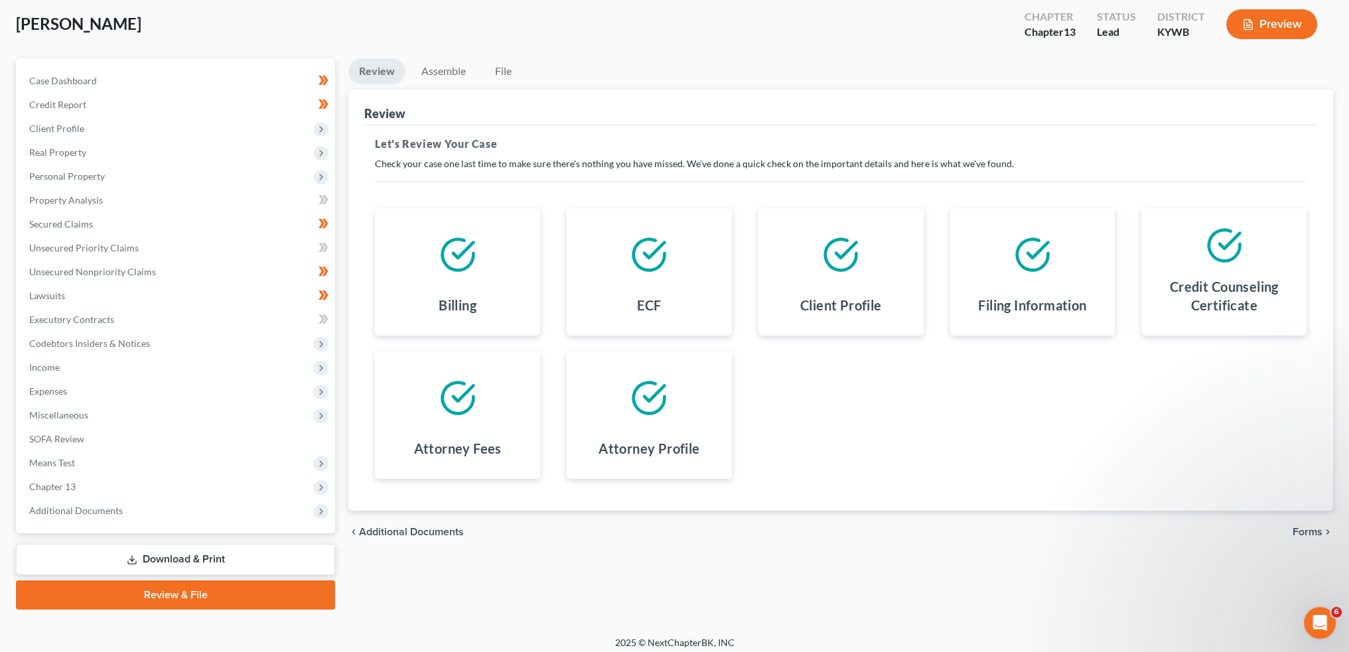
scroll to position [76, 0]
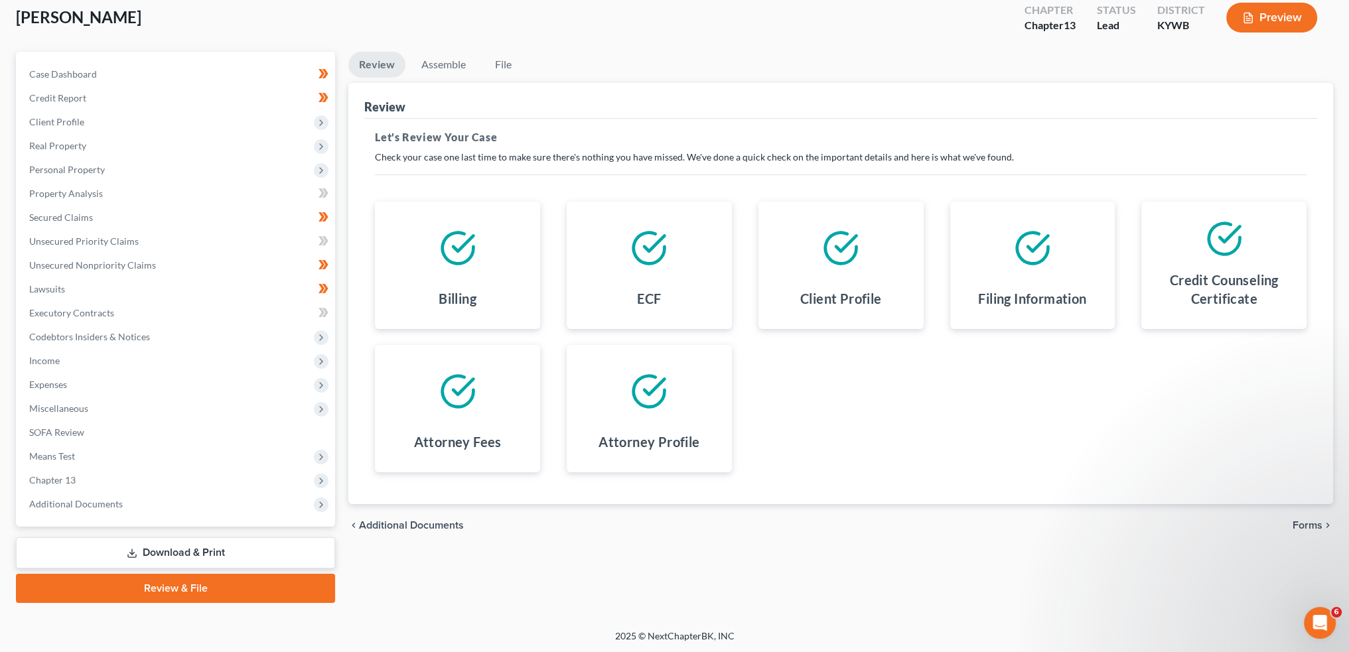
click at [1323, 526] on icon "chevron_right" at bounding box center [1328, 525] width 11 height 11
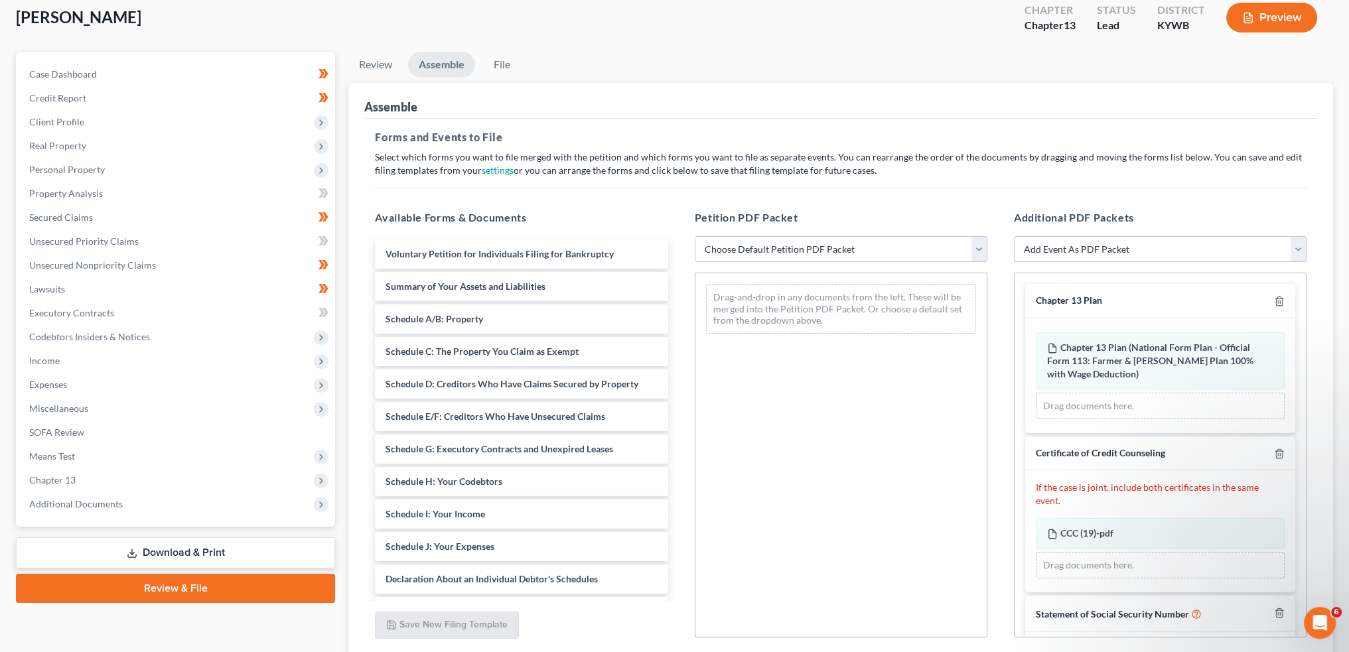
click at [803, 242] on select "Choose Default Petition PDF Packet Emergency Filing (Voluntary Petition and Cre…" at bounding box center [841, 249] width 293 height 27
select select "1"
click at [695, 236] on select "Choose Default Petition PDF Packet Emergency Filing (Voluntary Petition and Cre…" at bounding box center [841, 249] width 293 height 27
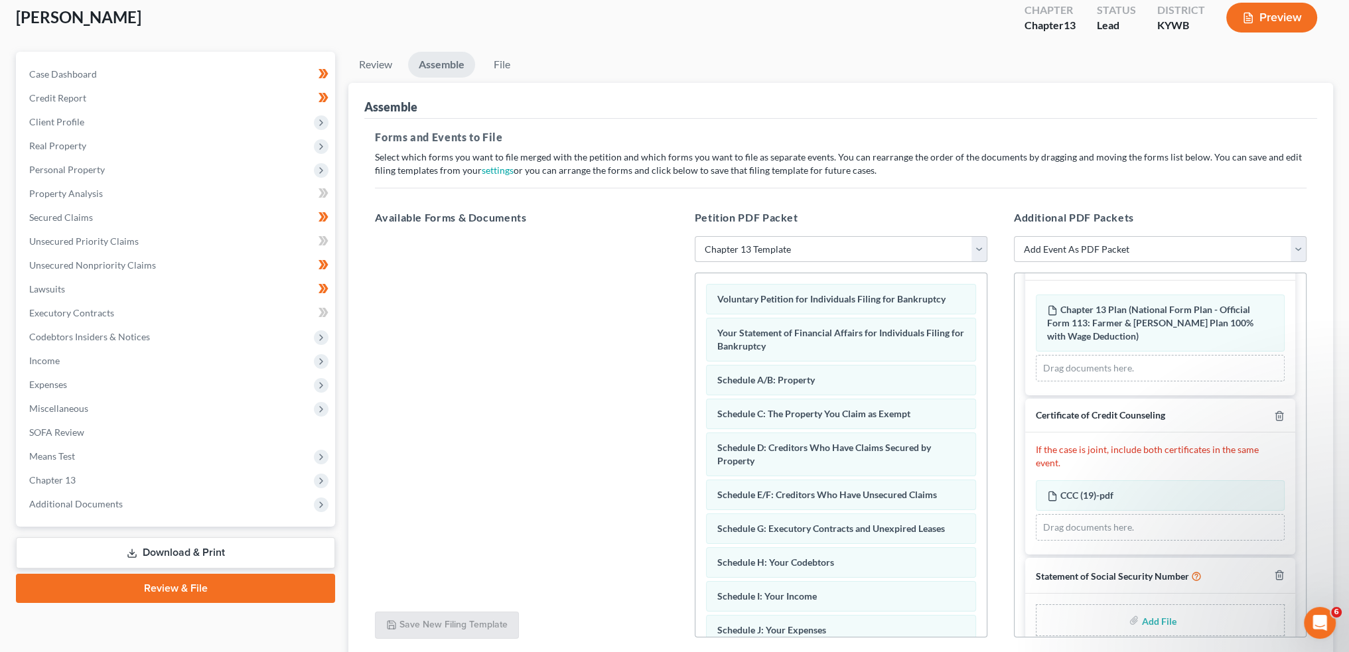
scroll to position [56, 0]
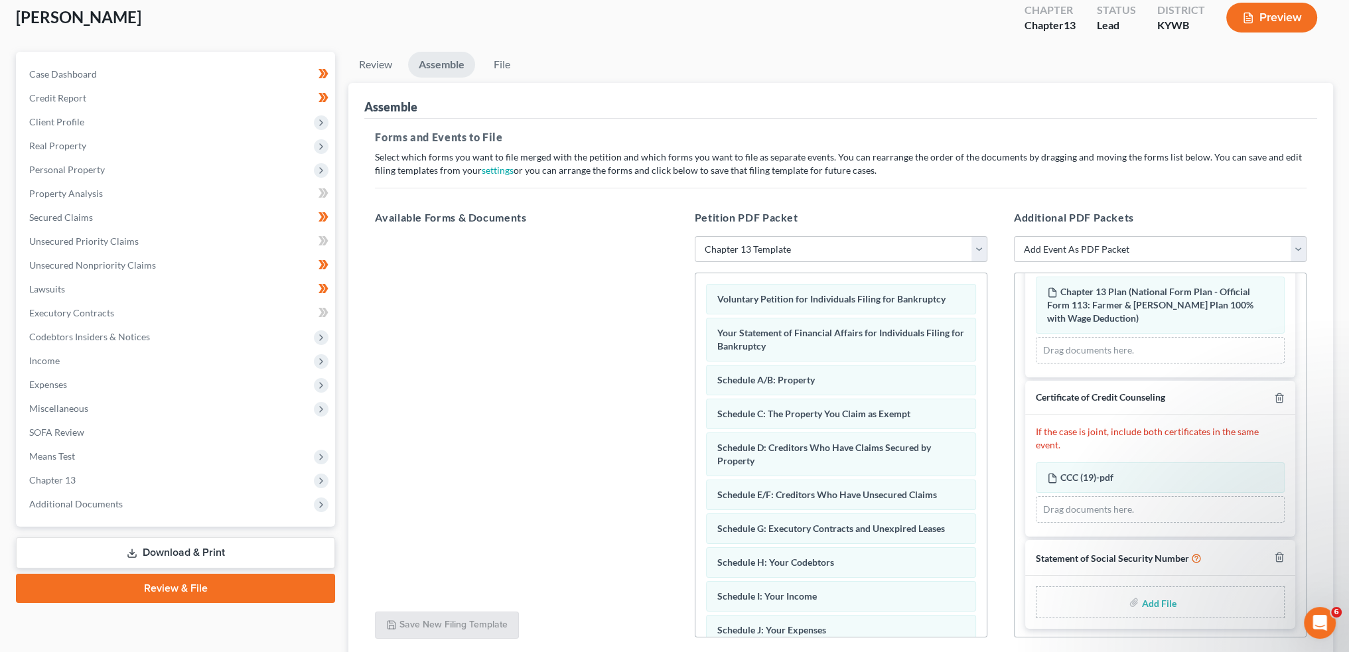
click at [1159, 601] on input "file" at bounding box center [1158, 603] width 32 height 24
type input "C:\fakepath\SSN to Sign.pdf"
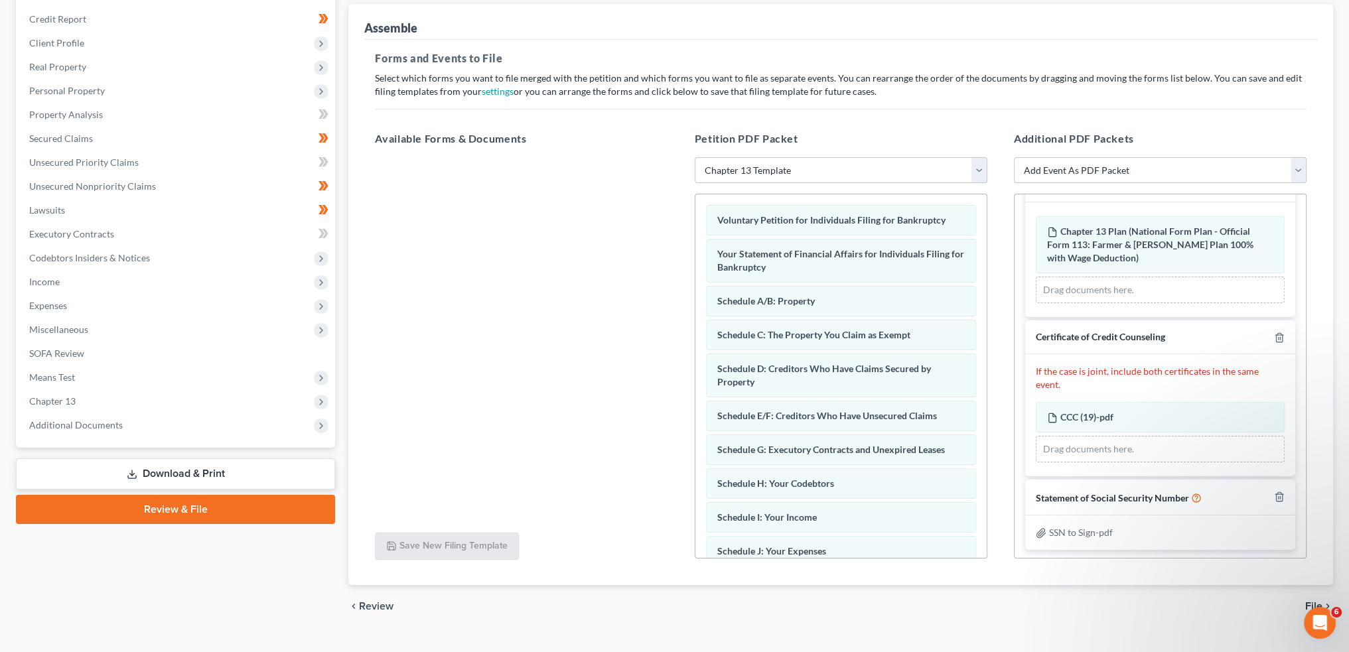
scroll to position [179, 0]
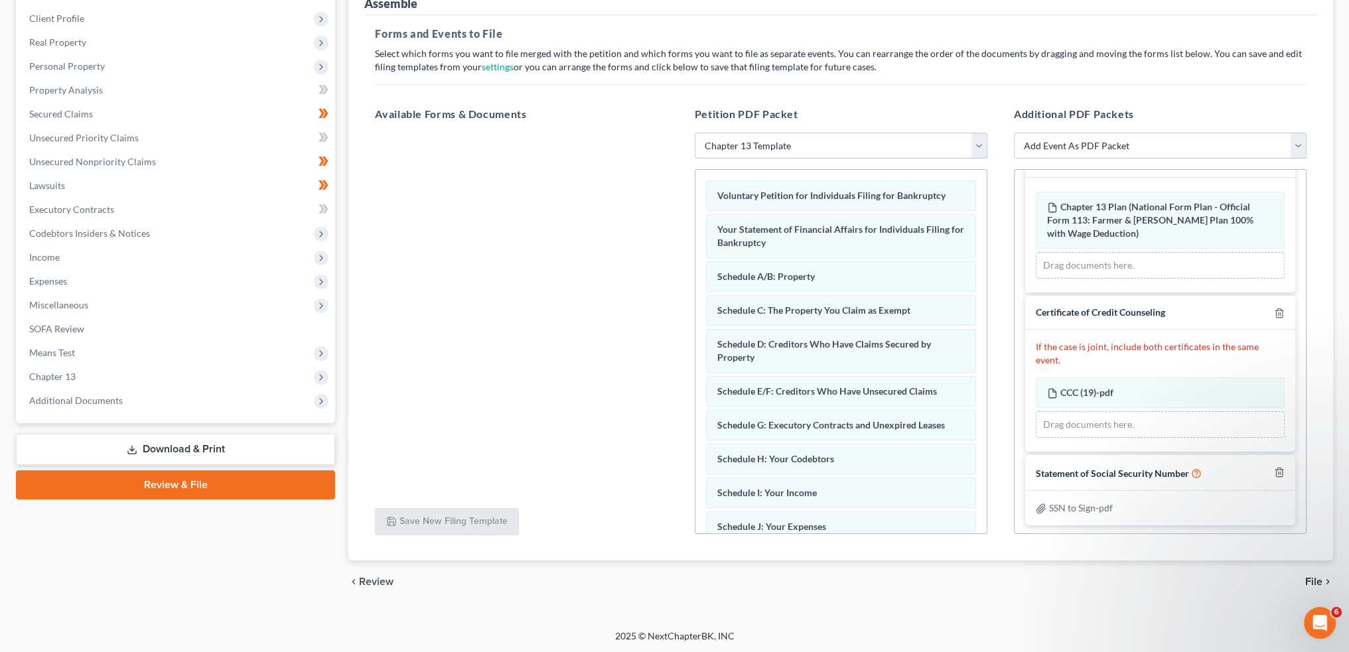
click at [1309, 578] on span "File" at bounding box center [1314, 582] width 17 height 11
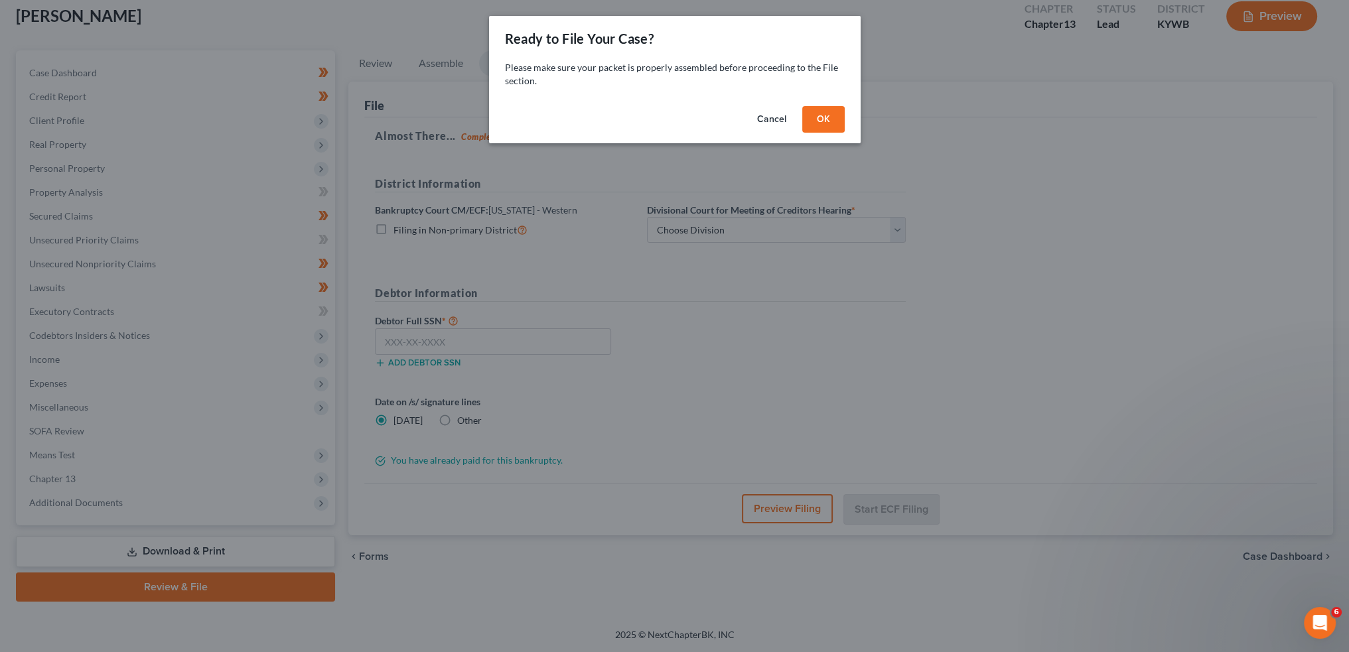
scroll to position [76, 0]
click at [818, 108] on button "OK" at bounding box center [828, 119] width 42 height 27
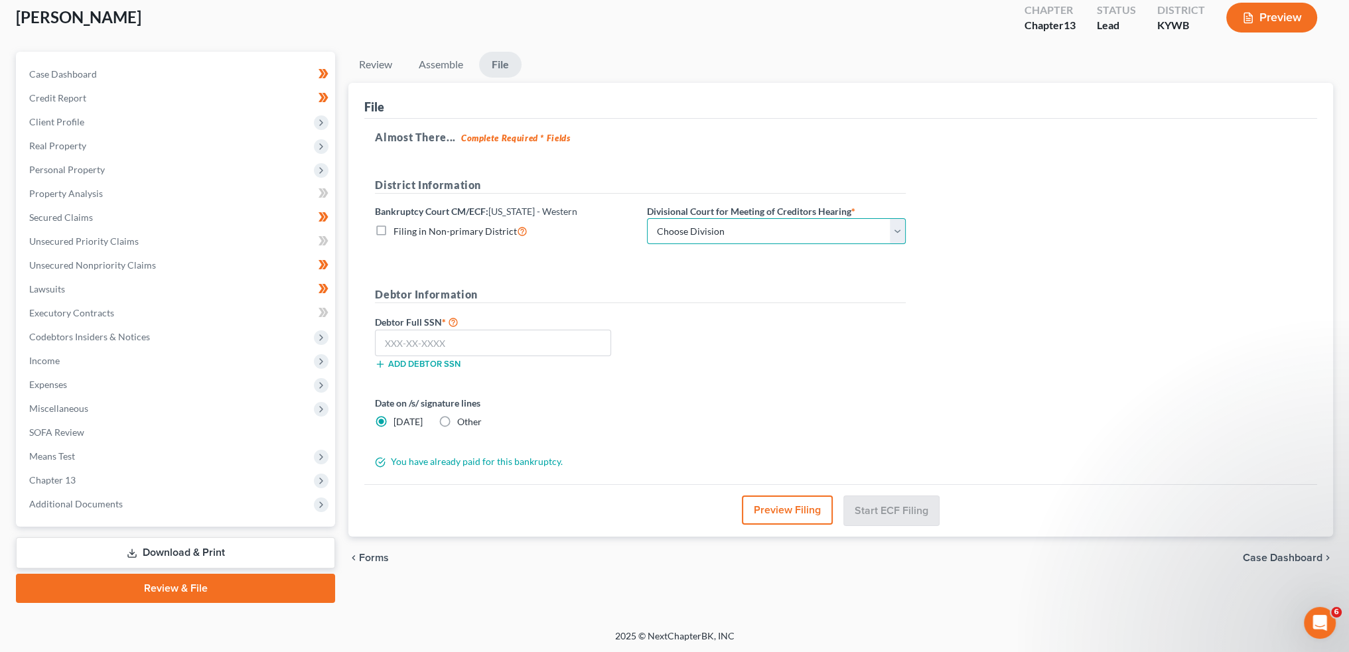
click at [735, 230] on select "Choose Division Bowling Green Louisville Owensboro Paducah" at bounding box center [776, 231] width 259 height 27
select select "1"
click at [647, 218] on select "Choose Division Bowling Green Louisville Owensboro Paducah" at bounding box center [776, 231] width 259 height 27
click at [526, 341] on input "text" at bounding box center [493, 343] width 236 height 27
paste input "405-04-8108"
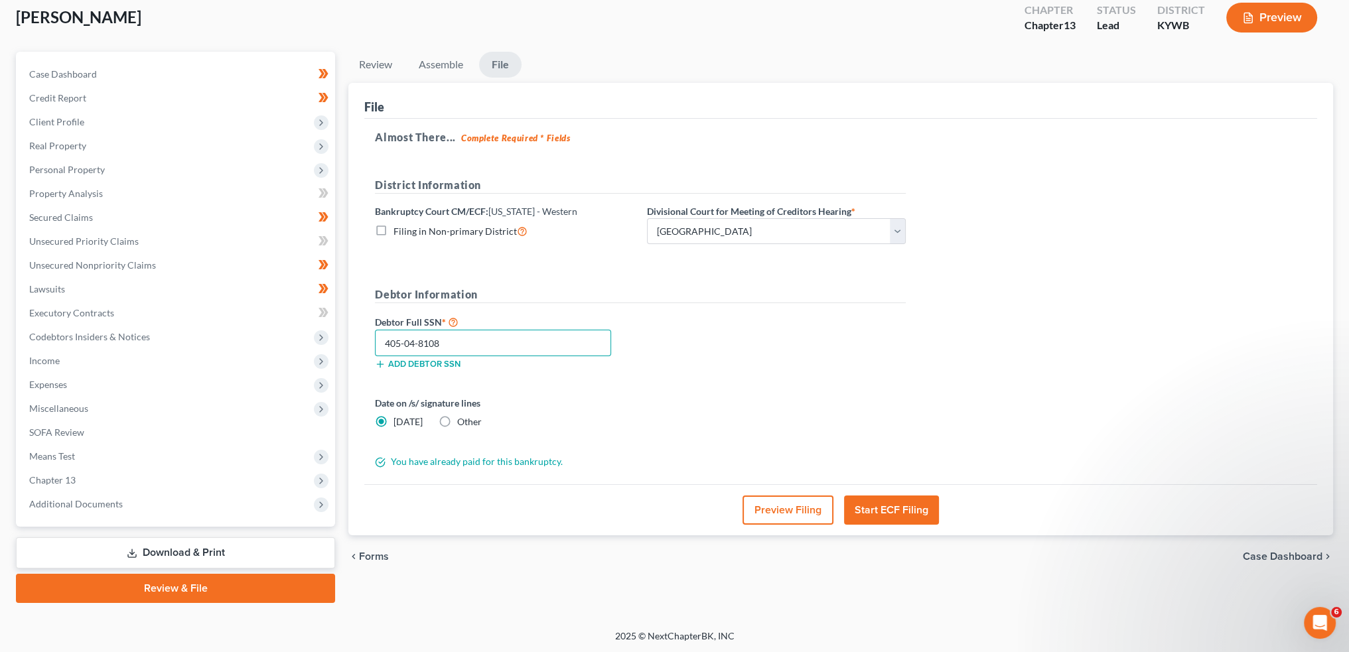
type input "405-04-8108"
click at [874, 506] on button "Start ECF Filing" at bounding box center [891, 510] width 95 height 29
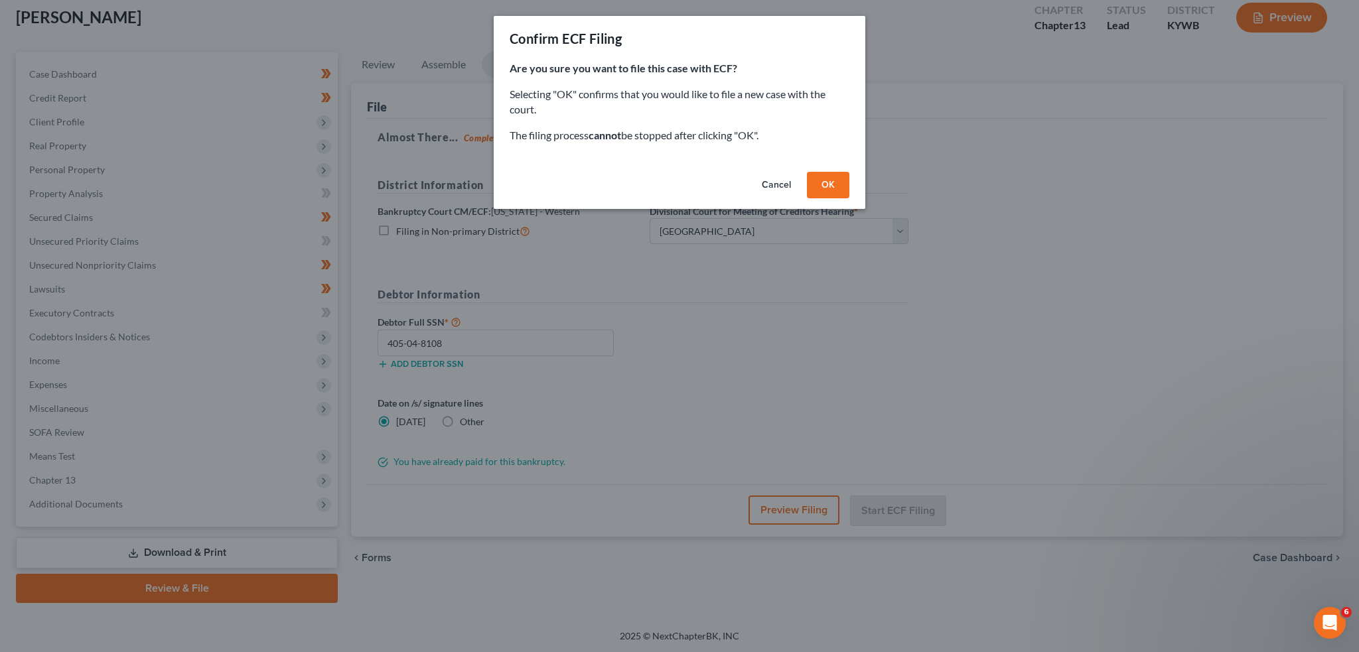
click at [829, 174] on button "OK" at bounding box center [828, 185] width 42 height 27
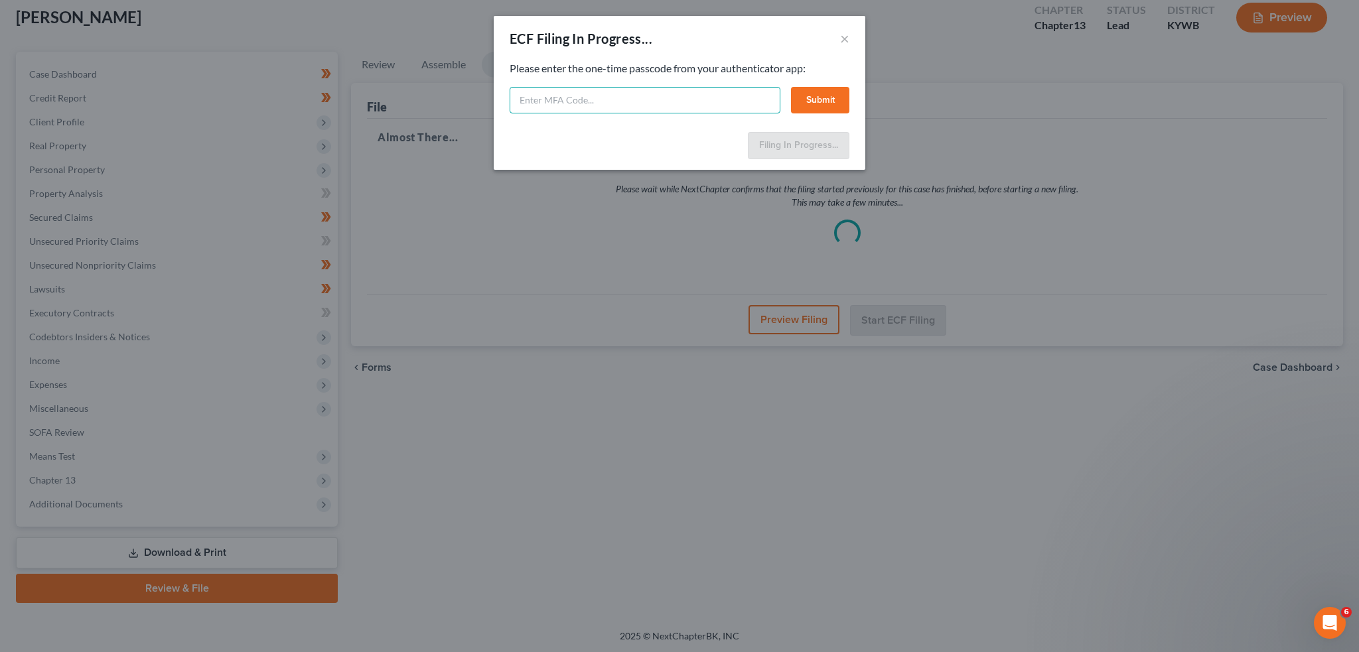
click at [611, 102] on input "text" at bounding box center [645, 100] width 271 height 27
type input "587601"
click at [818, 96] on button "Submit" at bounding box center [820, 100] width 58 height 27
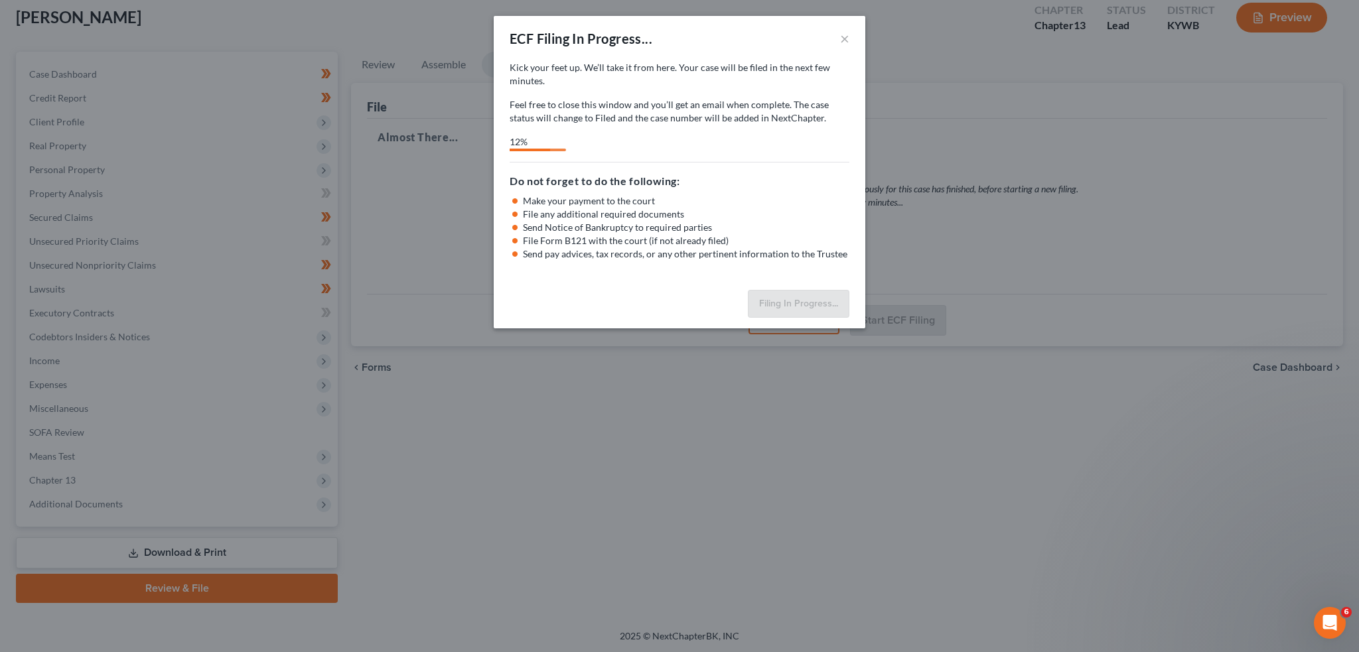
select select "1"
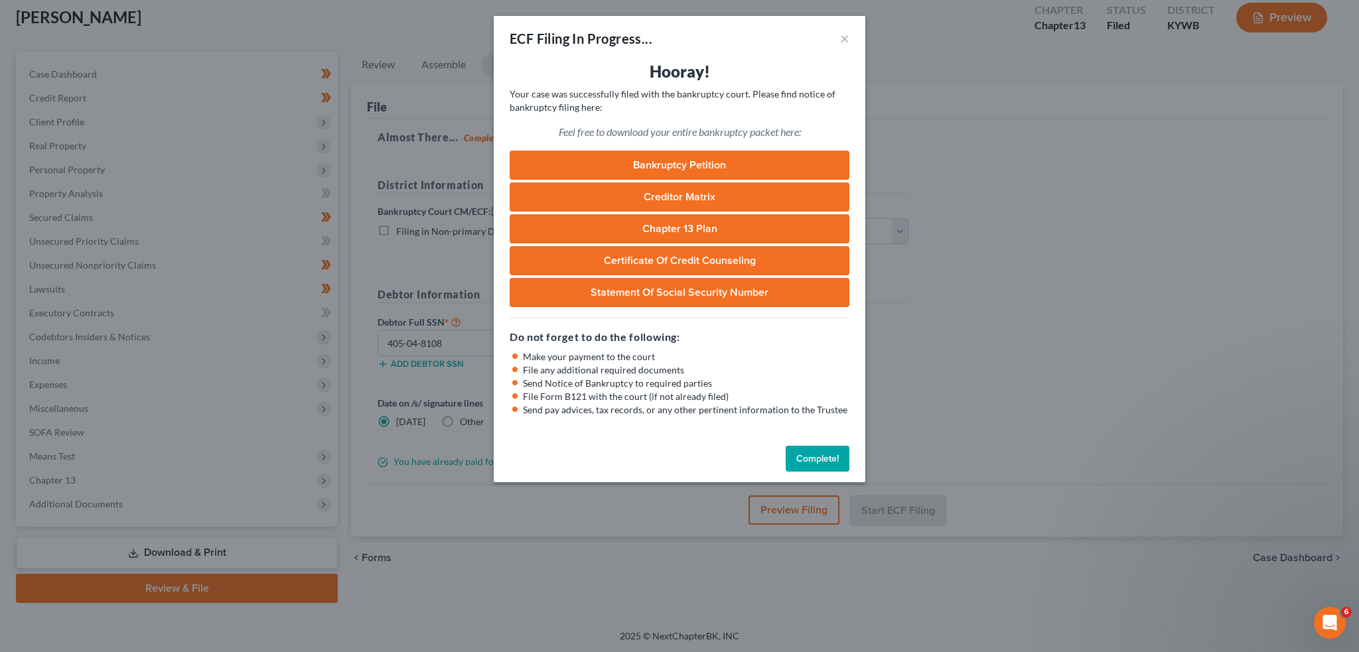
click at [815, 451] on button "Complete!" at bounding box center [818, 459] width 64 height 27
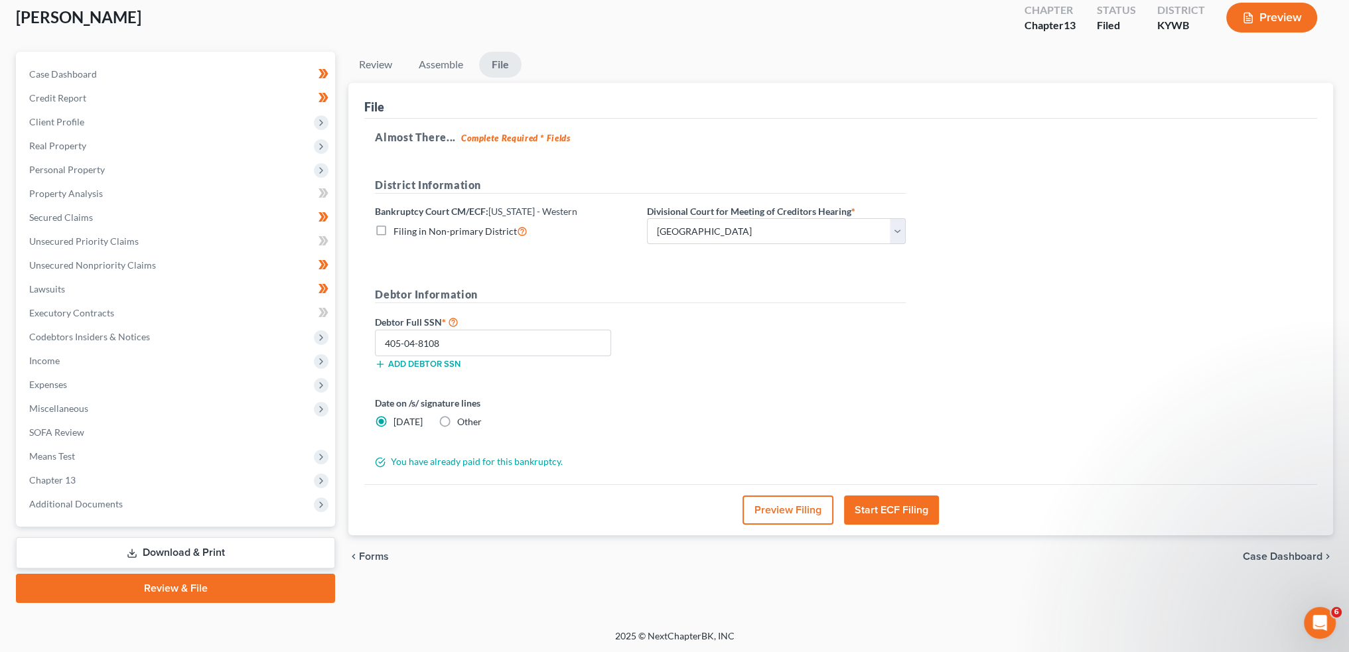
scroll to position [0, 0]
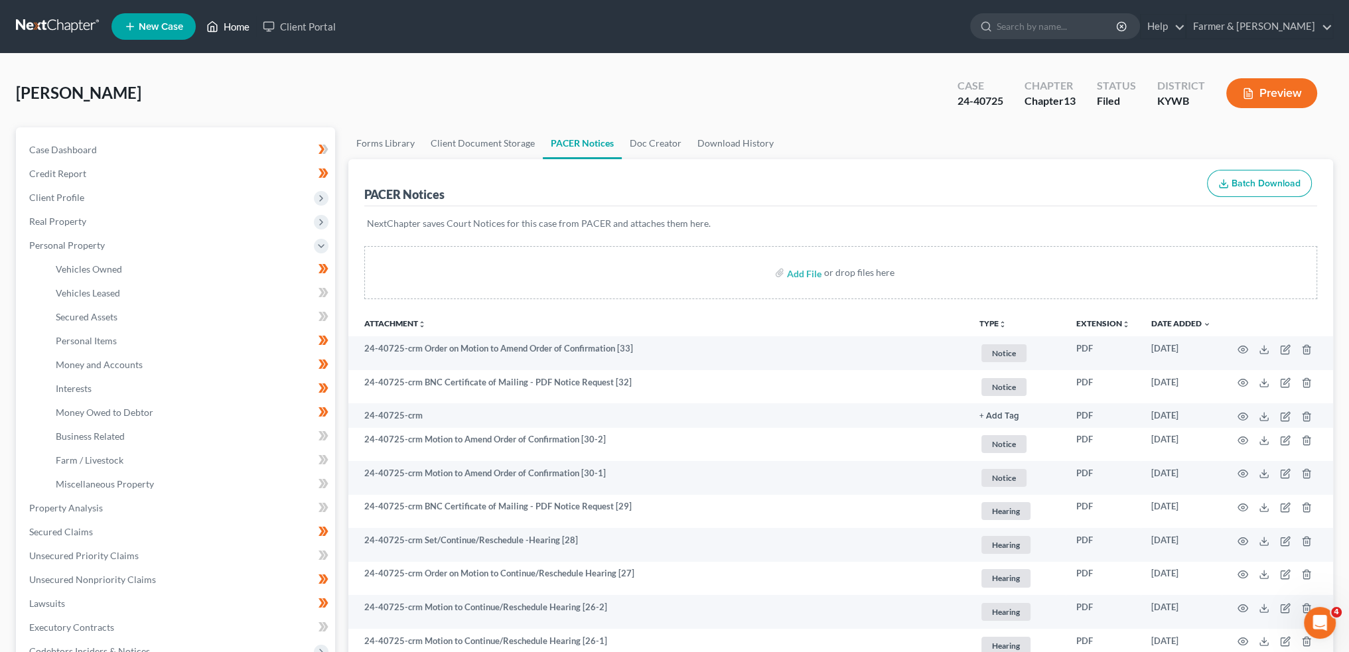
drag, startPoint x: 222, startPoint y: 24, endPoint x: 453, endPoint y: 121, distance: 250.1
click at [223, 24] on link "Home" at bounding box center [228, 27] width 56 height 24
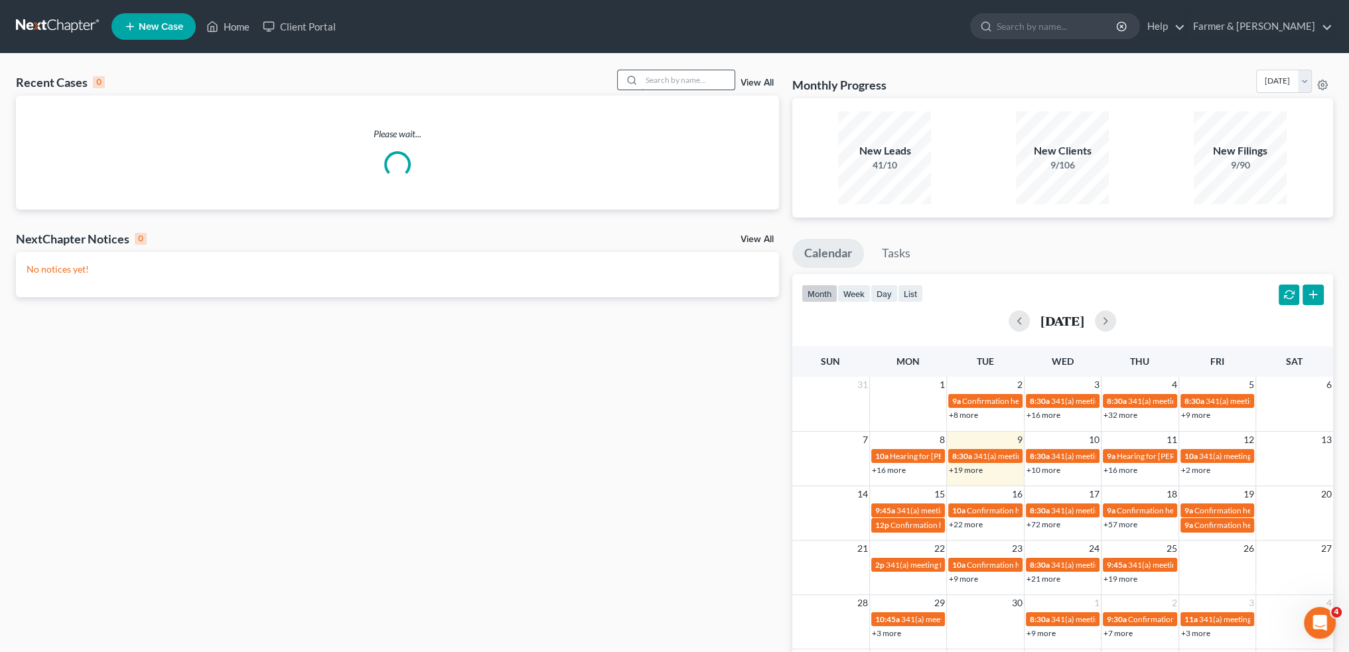
click at [660, 79] on input "search" at bounding box center [688, 79] width 93 height 19
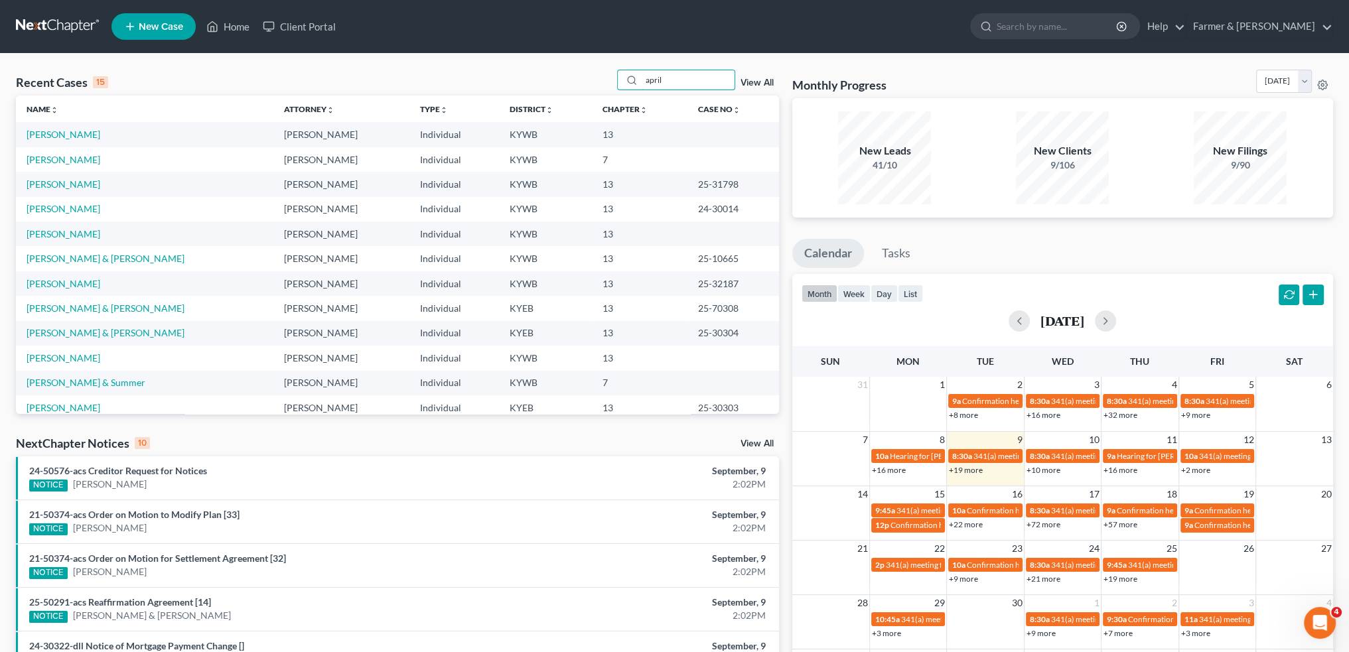
type input "april"
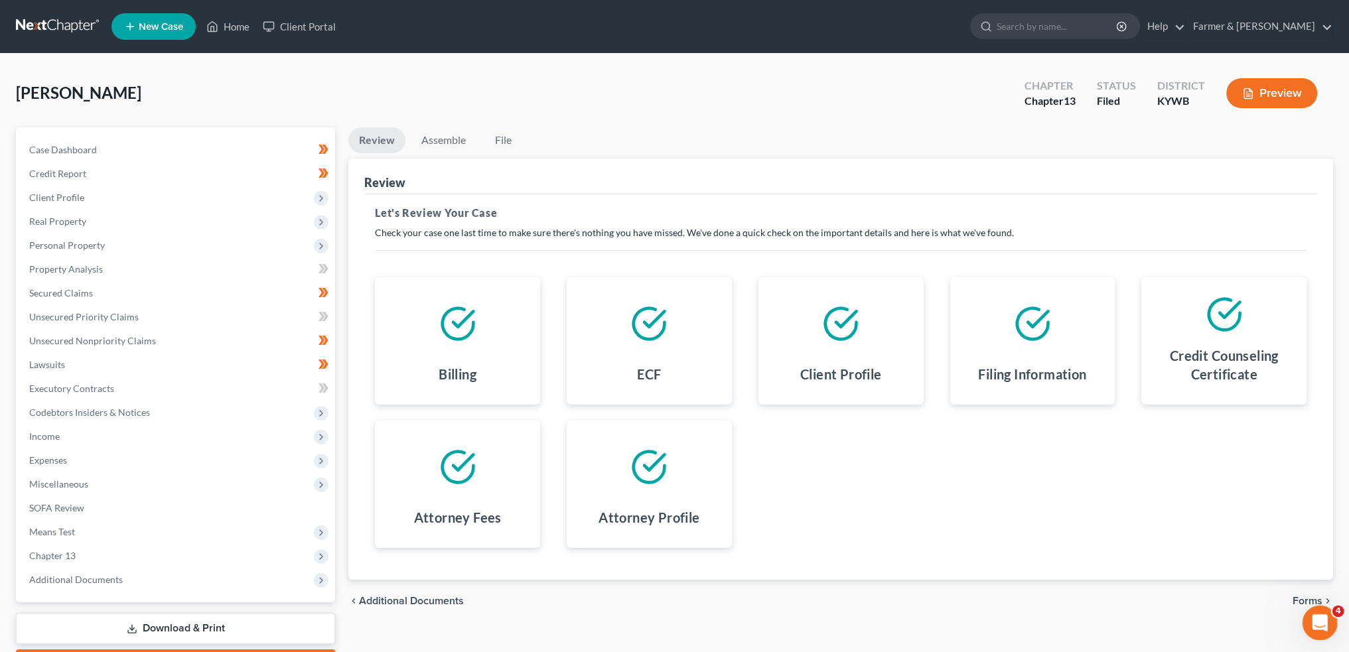
click at [1306, 615] on div "Open Intercom Messenger" at bounding box center [1318, 621] width 44 height 44
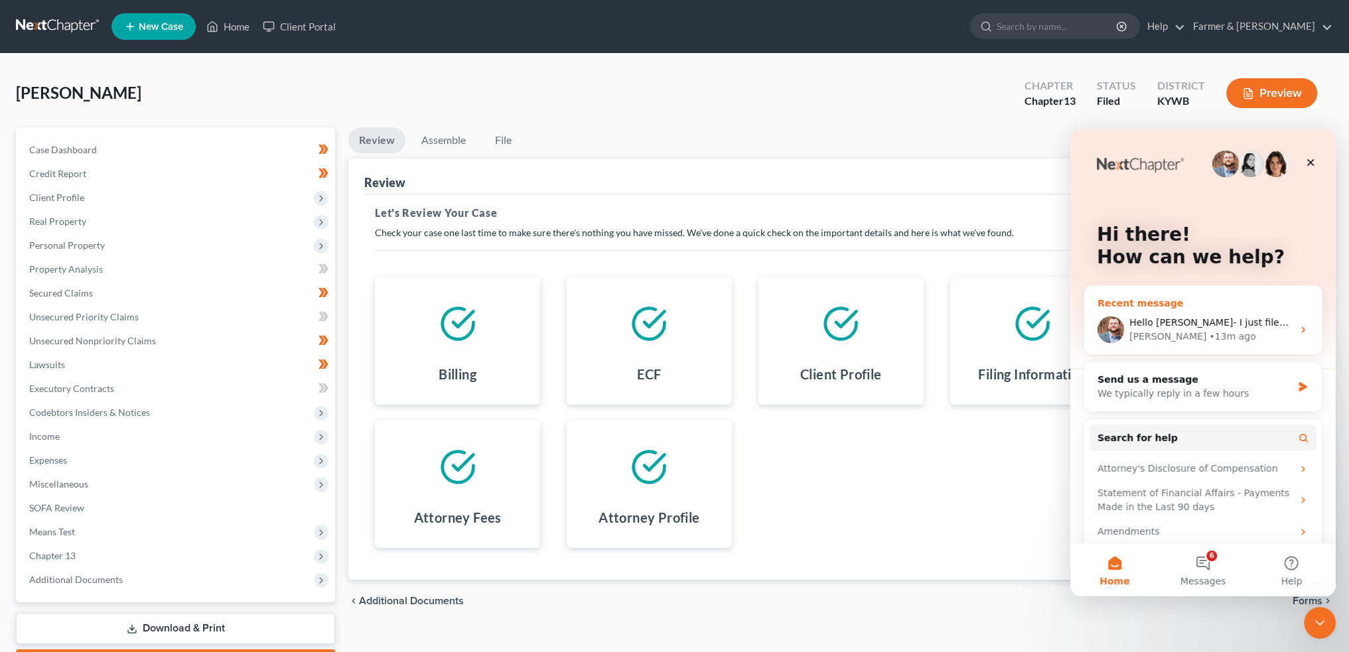
click at [1209, 333] on div "• 13m ago" at bounding box center [1232, 337] width 46 height 14
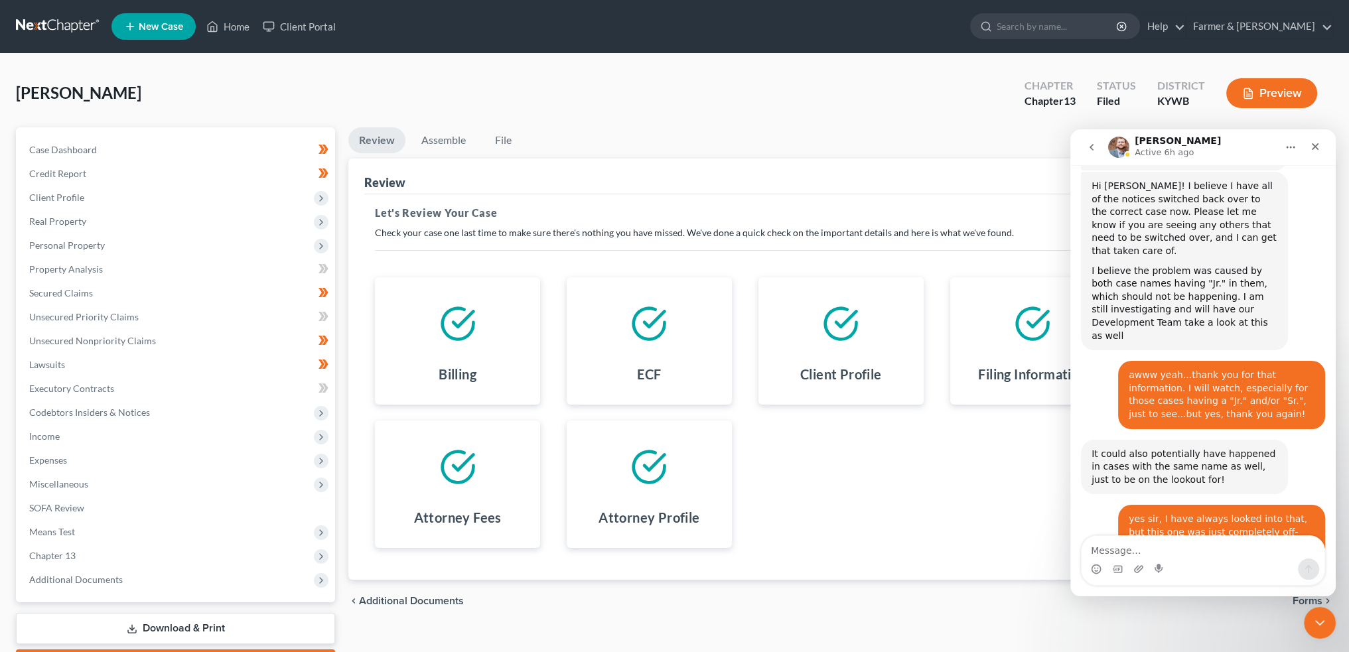
scroll to position [10651, 0]
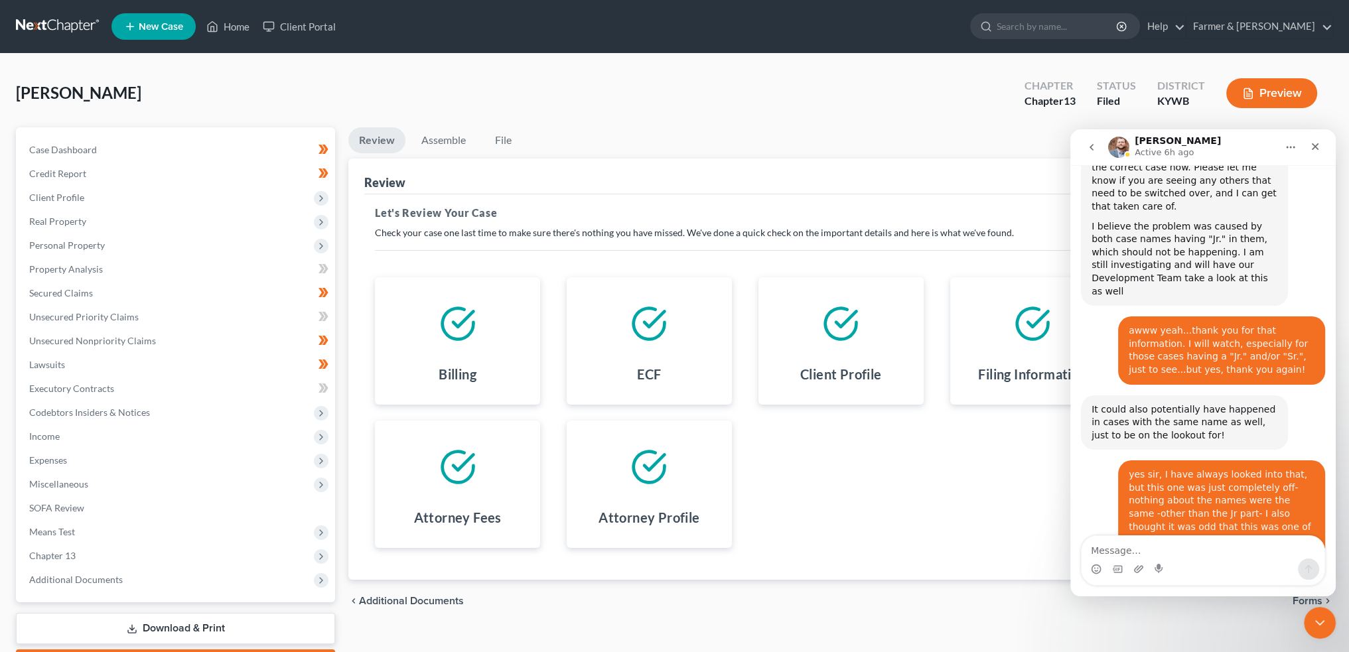
click at [1112, 554] on textarea "Message…" at bounding box center [1203, 547] width 243 height 23
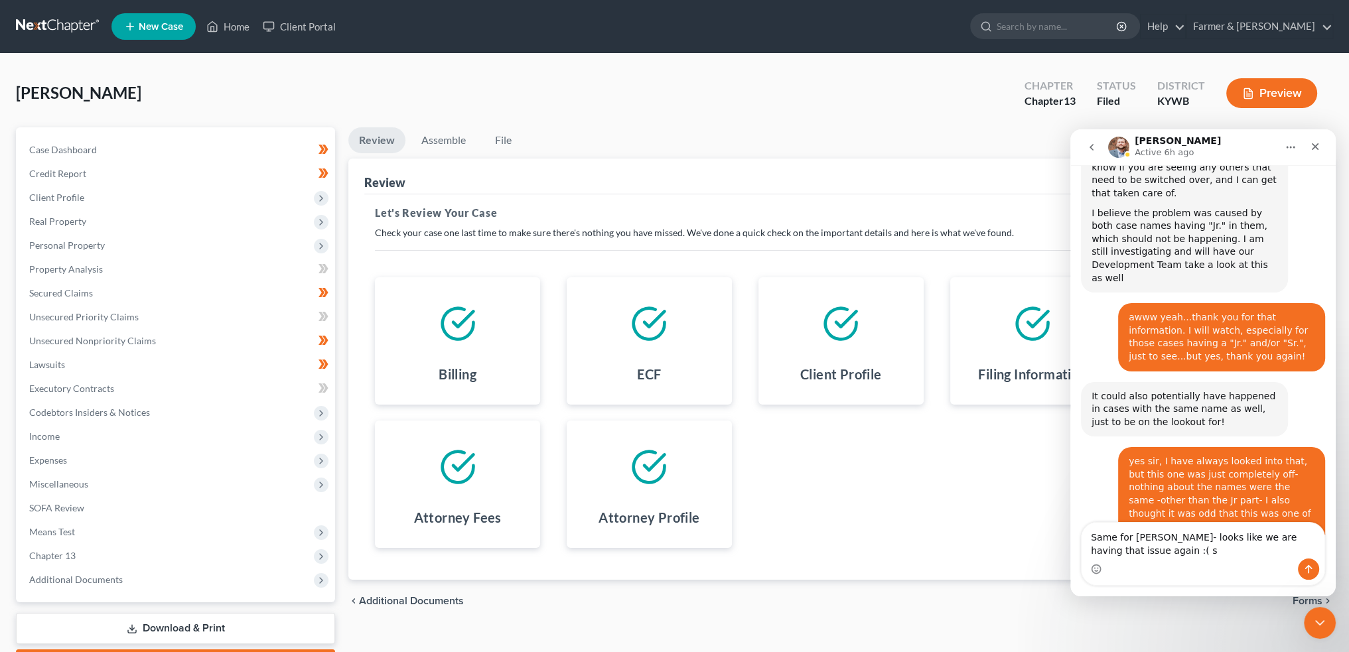
type textarea "Same for [PERSON_NAME]- looks like we are having that issue again :("
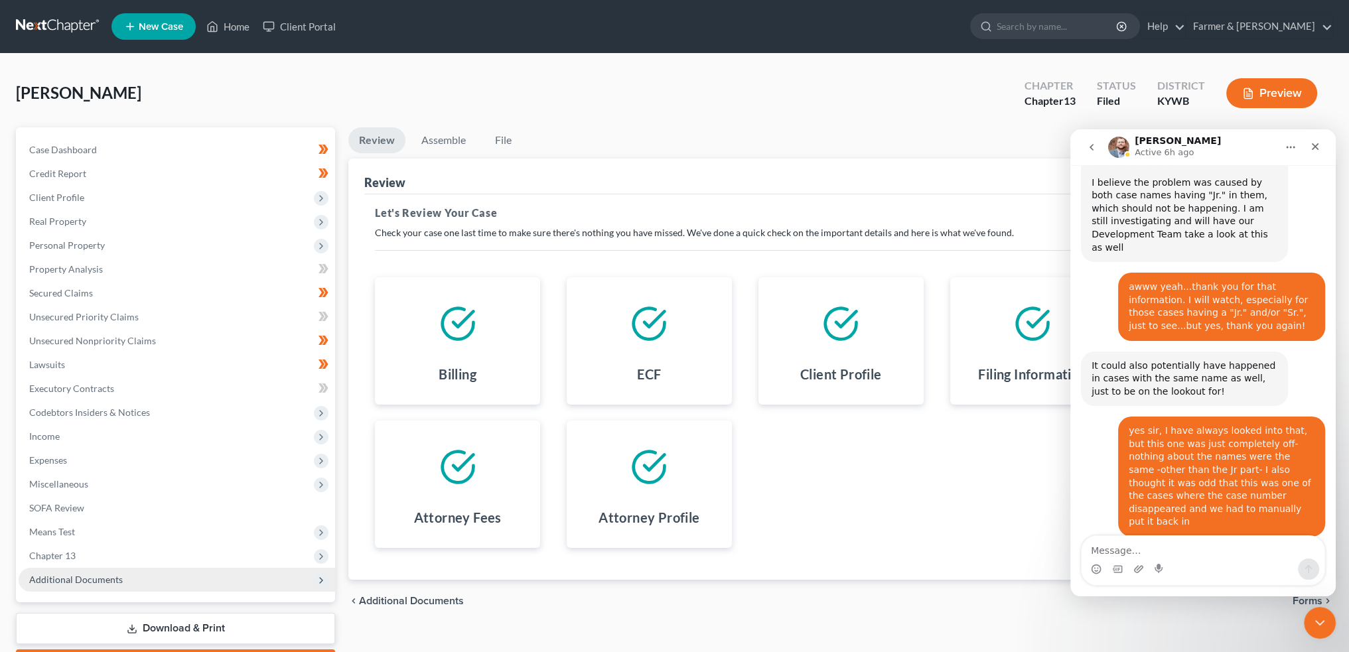
click at [94, 582] on span "Additional Documents" at bounding box center [76, 579] width 94 height 11
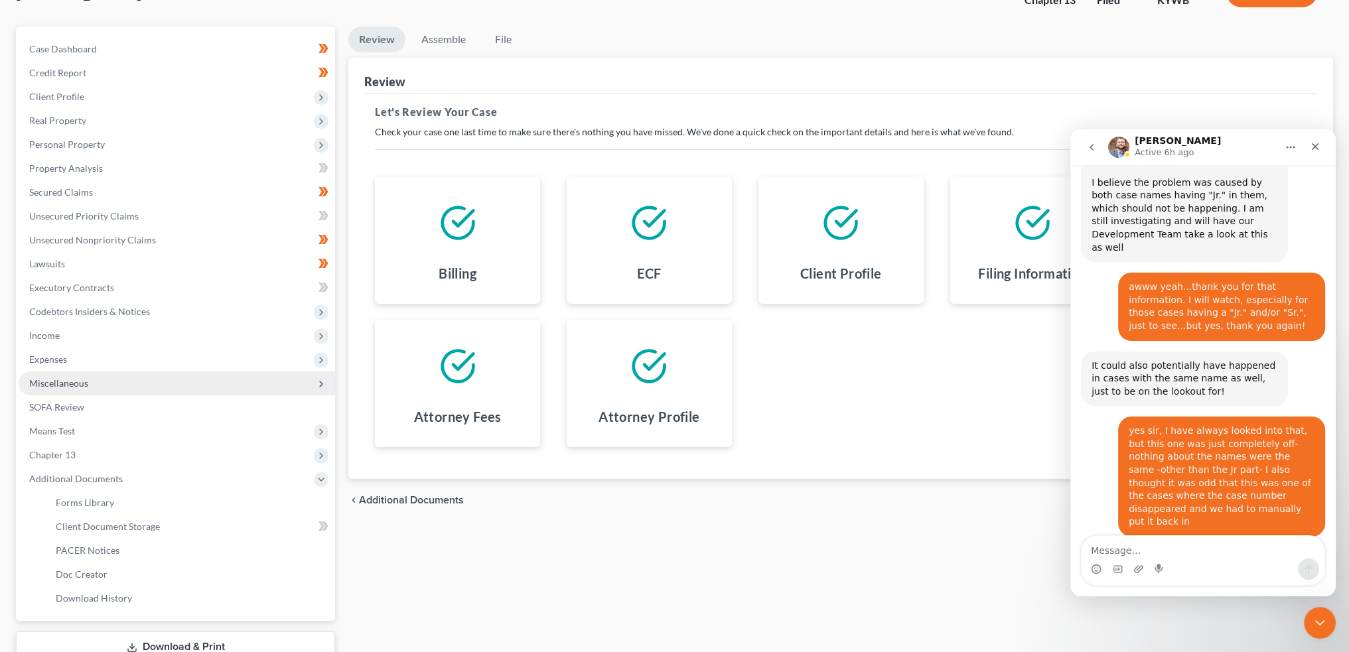
scroll to position [195, 0]
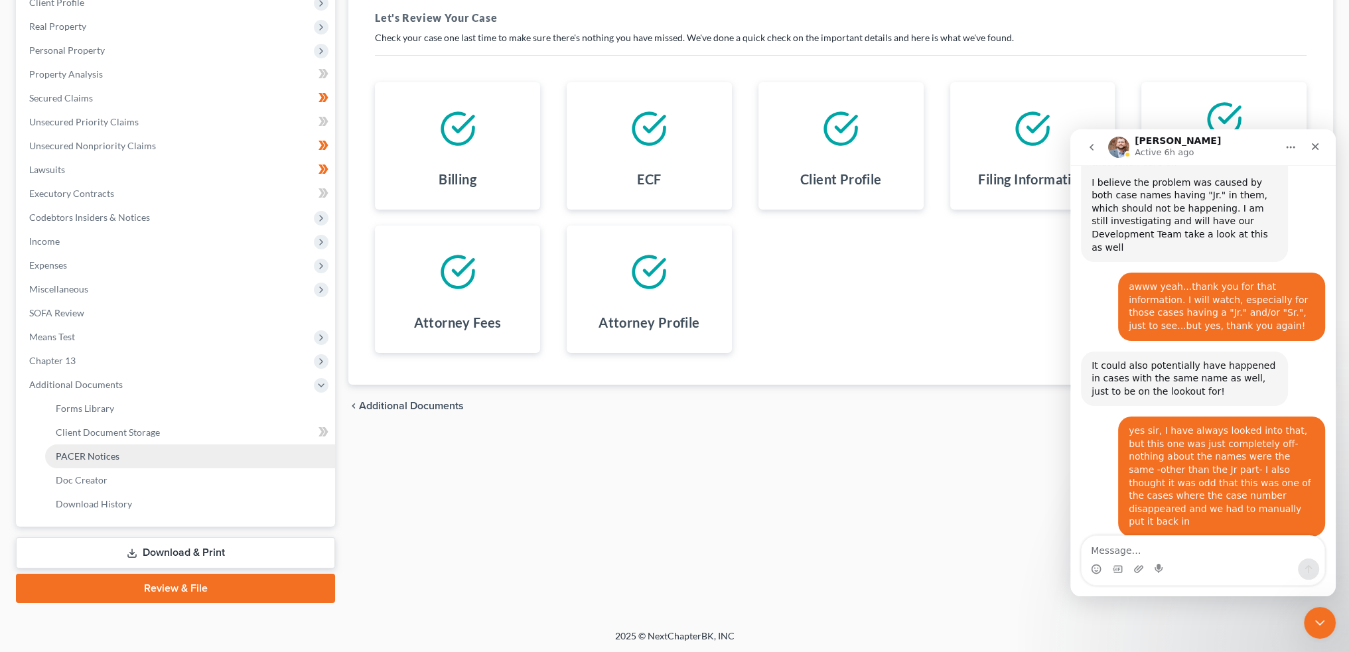
click at [122, 457] on link "PACER Notices" at bounding box center [190, 457] width 290 height 24
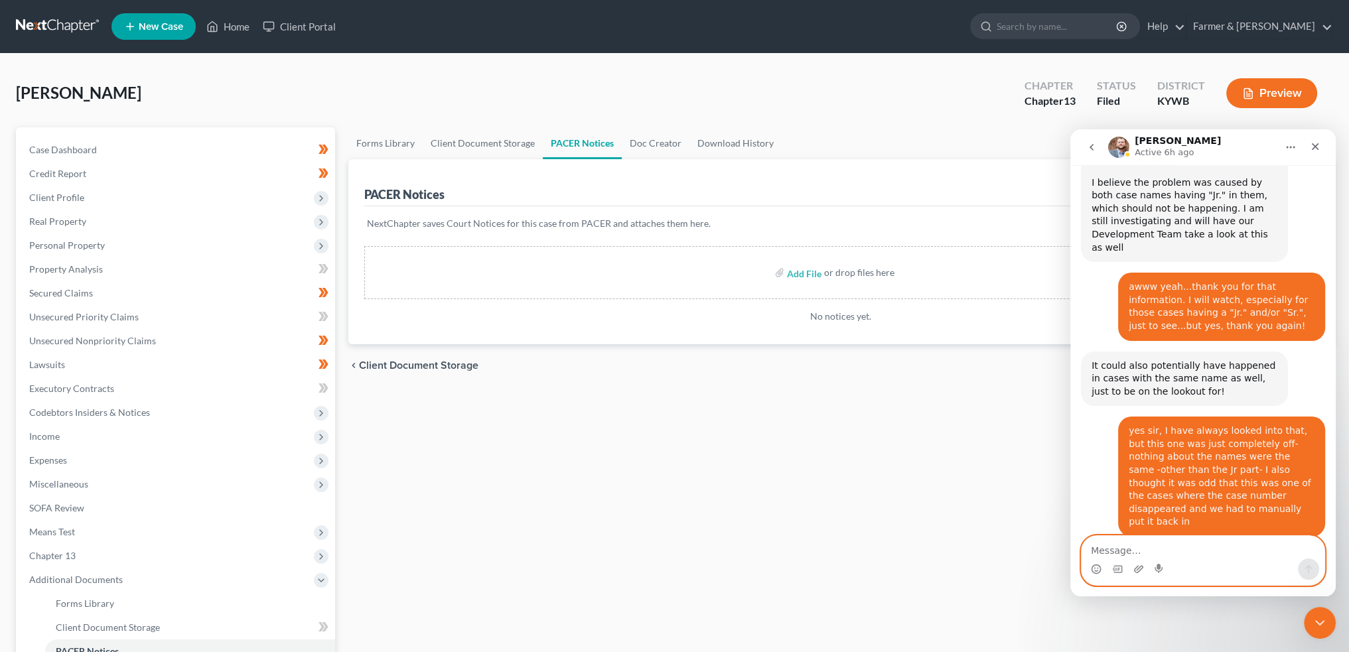
click at [1104, 546] on textarea "Message…" at bounding box center [1203, 547] width 243 height 23
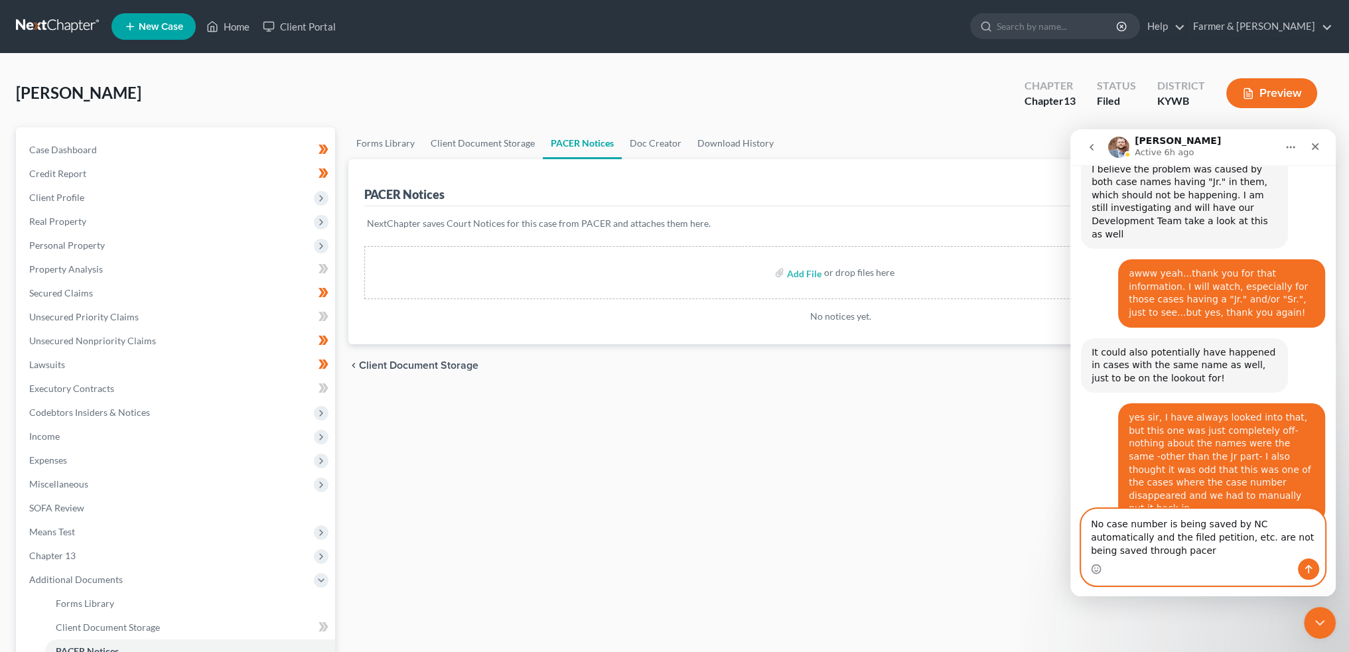
scroll to position [10722, 0]
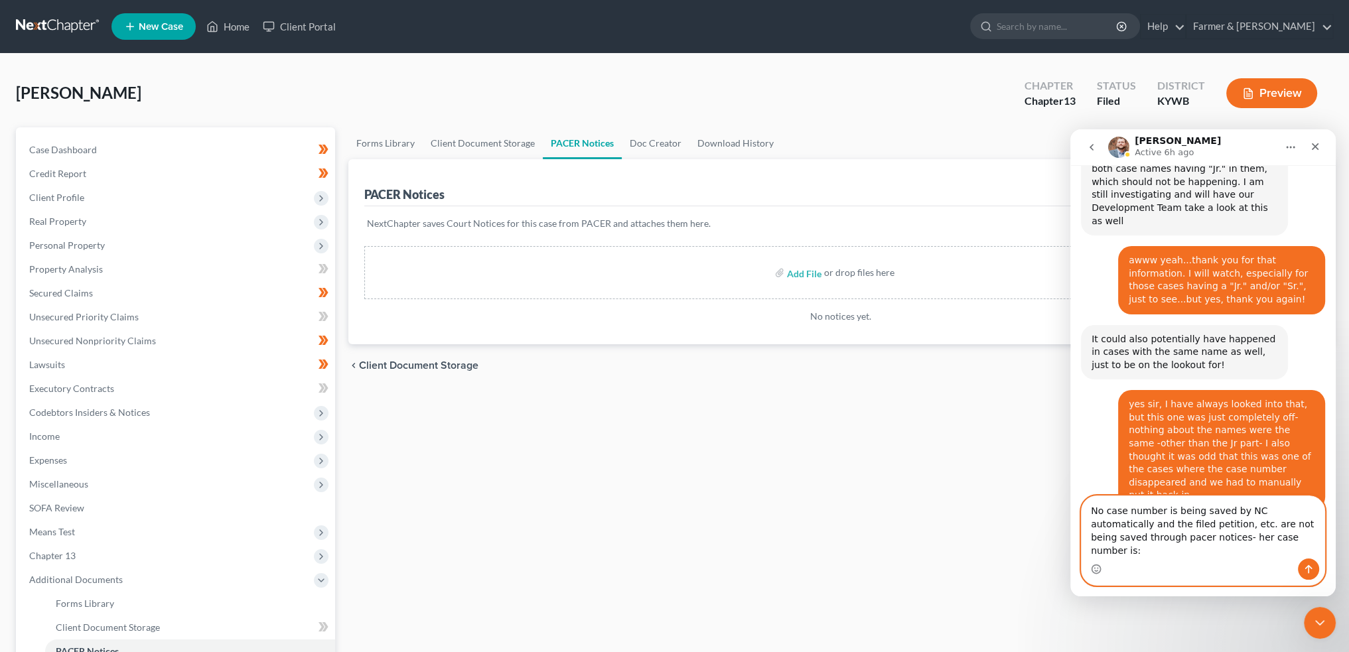
type textarea "No case number is being saved by NC automatically and the filed petition, etc. …"
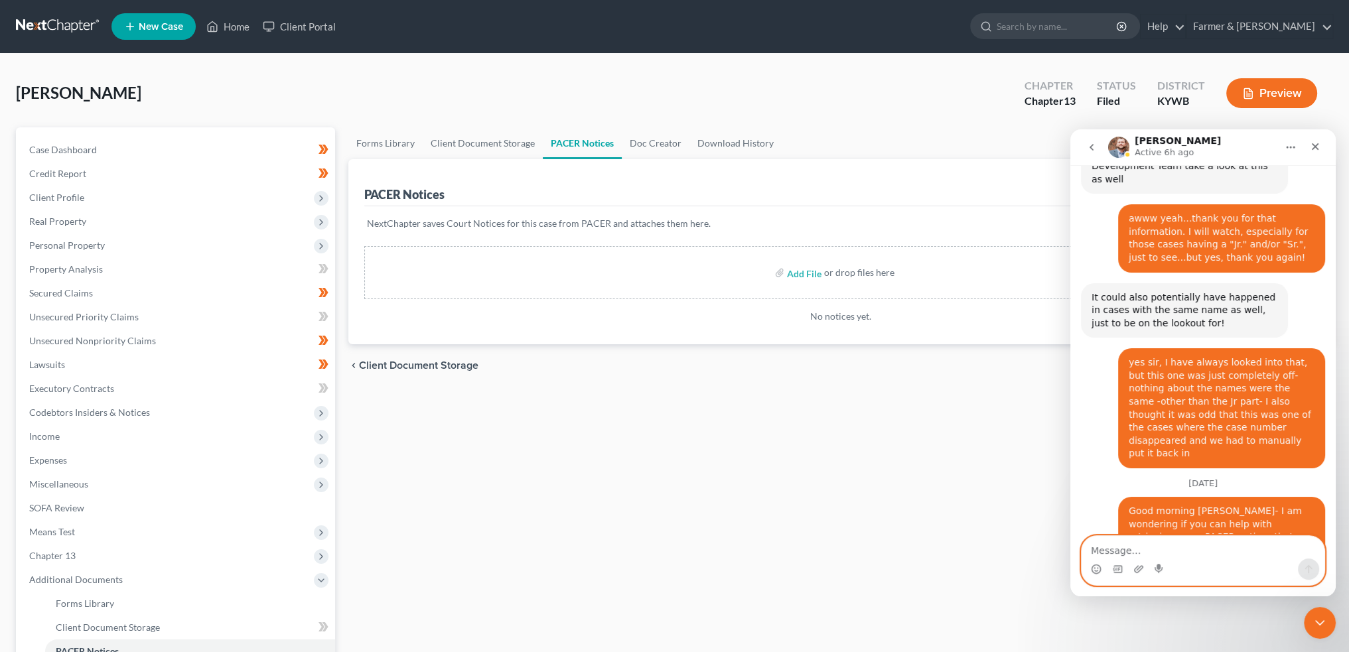
scroll to position [10764, 0]
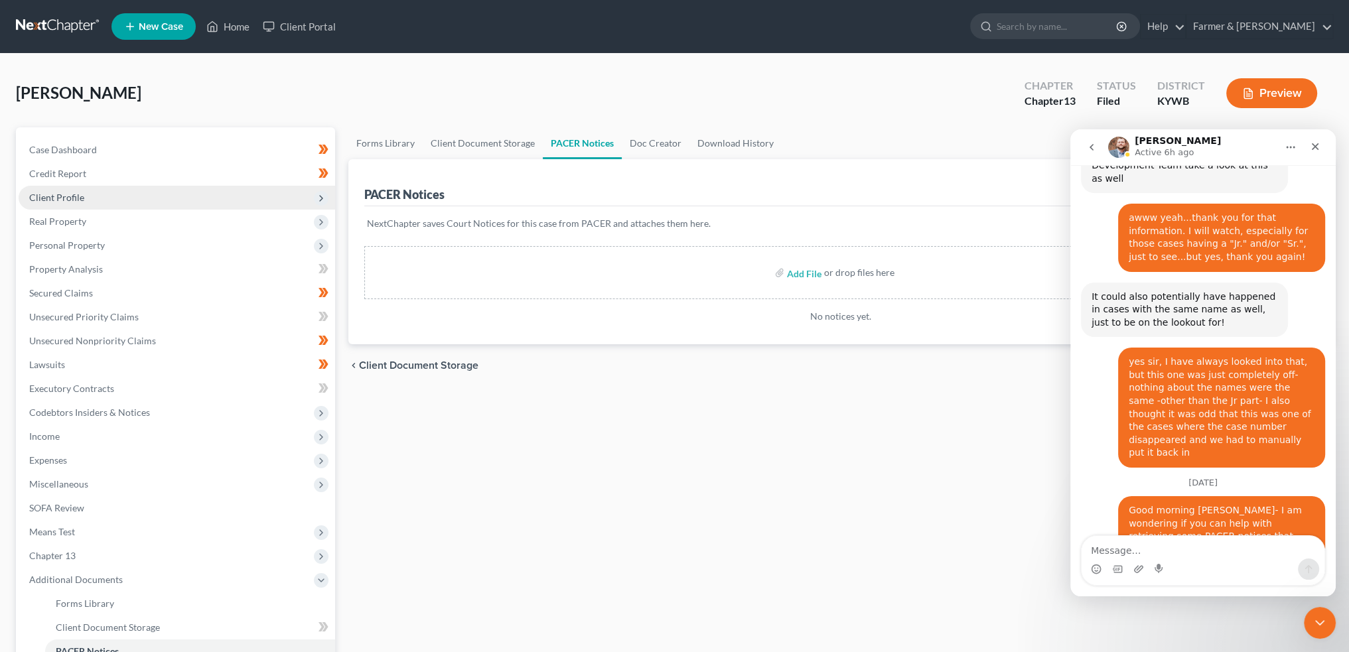
click at [86, 198] on span "Client Profile" at bounding box center [177, 198] width 317 height 24
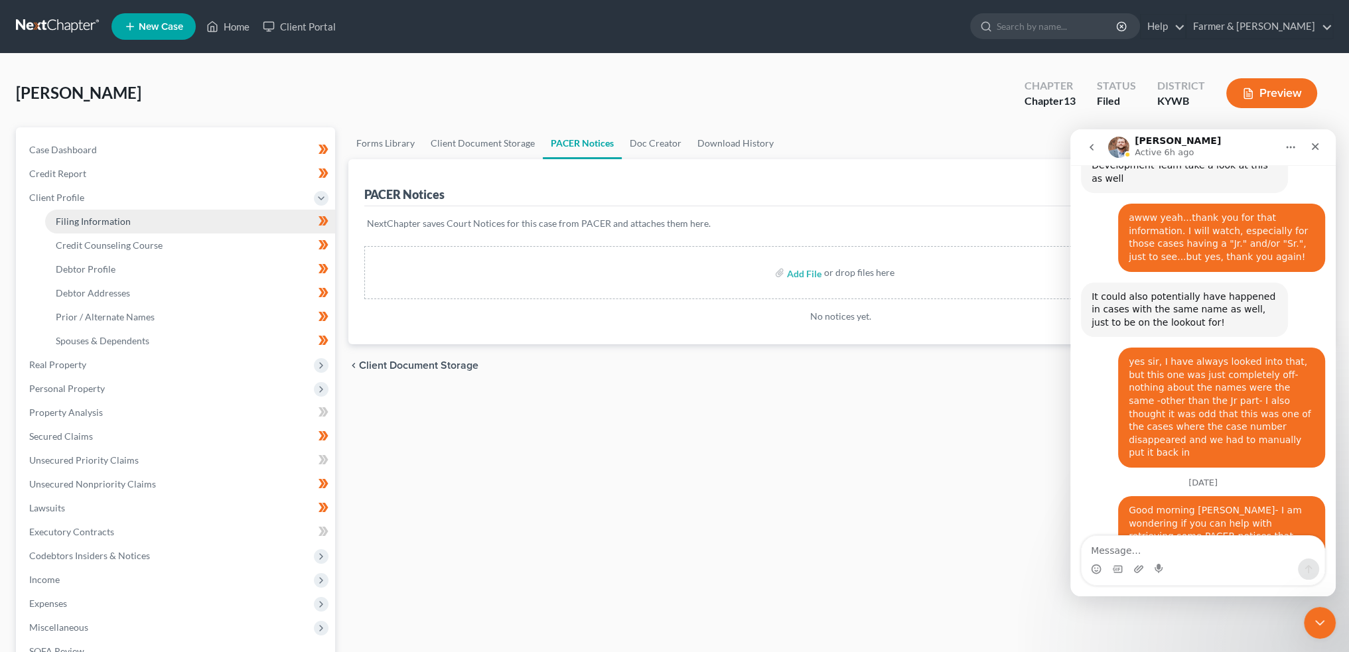
click at [94, 217] on span "Filing Information" at bounding box center [93, 221] width 75 height 11
select select "1"
select select "0"
select select "3"
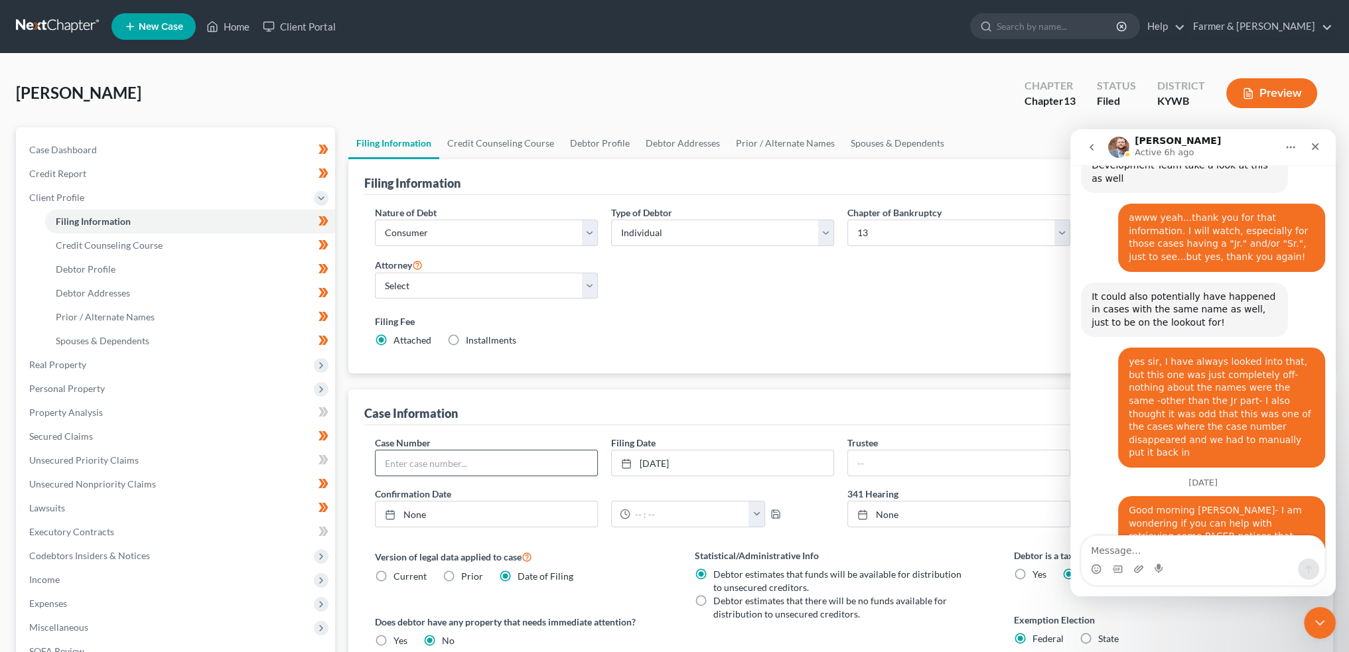
click at [526, 452] on input "text" at bounding box center [487, 463] width 222 height 25
paste input "25-32188"
type input "25-32188"
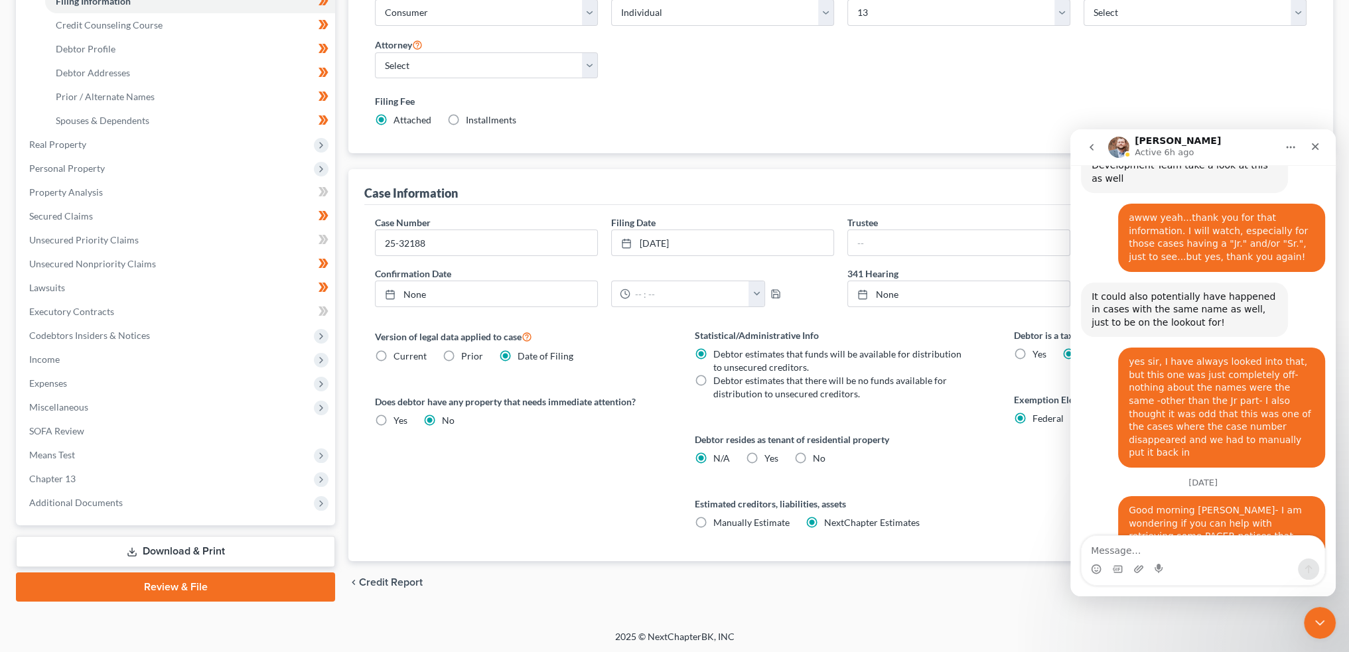
click at [753, 598] on div "chevron_left Credit Report Credit Counseling Course chevron_right" at bounding box center [840, 583] width 985 height 42
click at [709, 567] on div "chevron_left Credit Report Credit Counseling Course chevron_right" at bounding box center [840, 583] width 985 height 42
click at [1321, 619] on icon "Close Intercom Messenger" at bounding box center [1318, 621] width 9 height 5
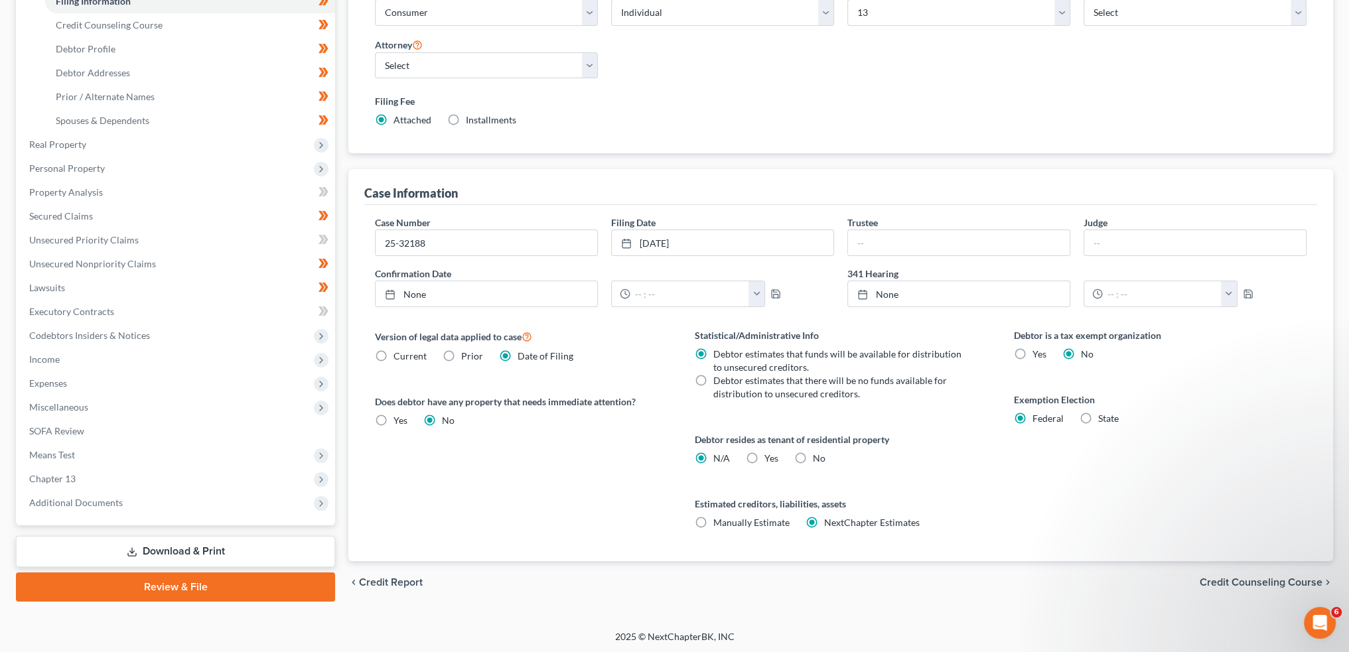
scroll to position [0, 0]
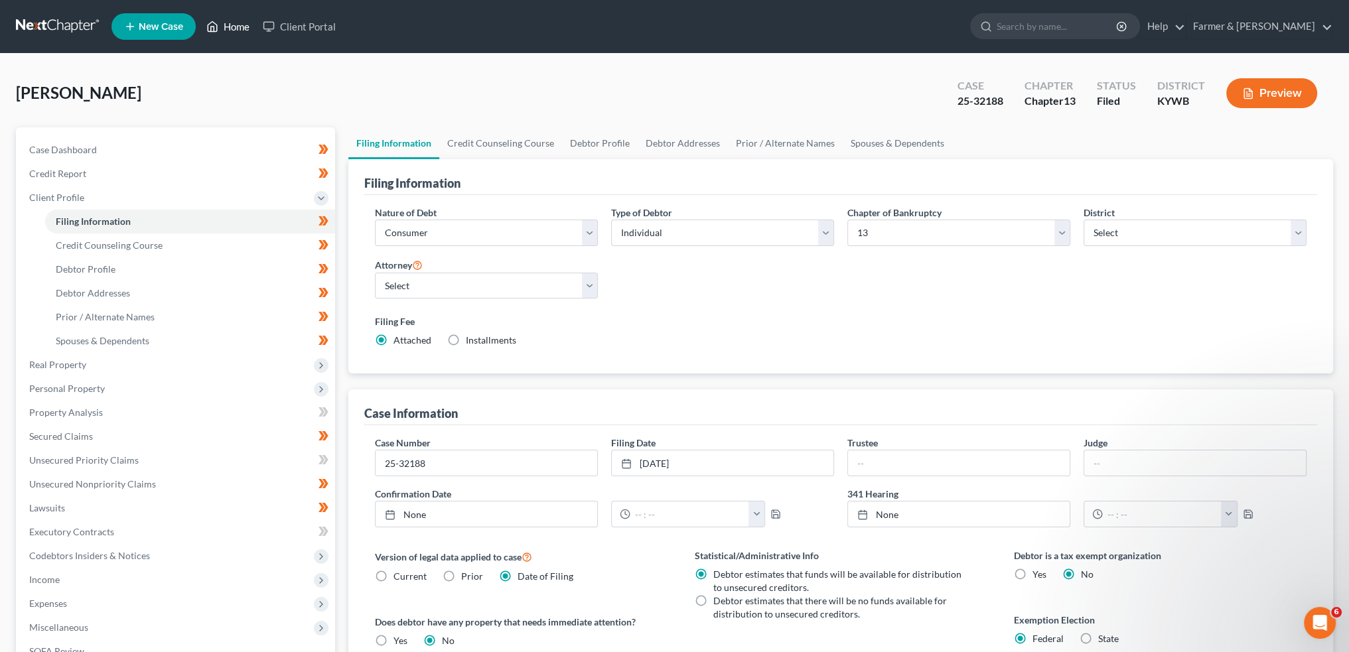
click at [226, 27] on link "Home" at bounding box center [228, 27] width 56 height 24
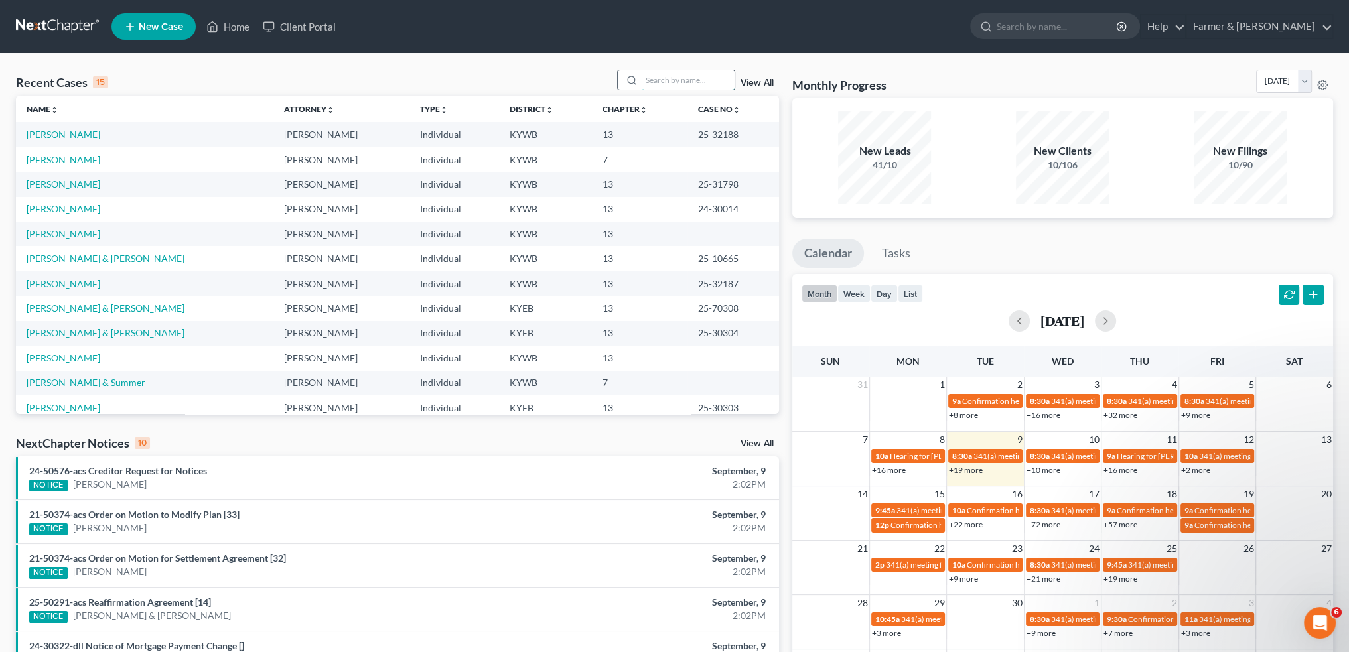
click at [697, 80] on input "search" at bounding box center [688, 79] width 93 height 19
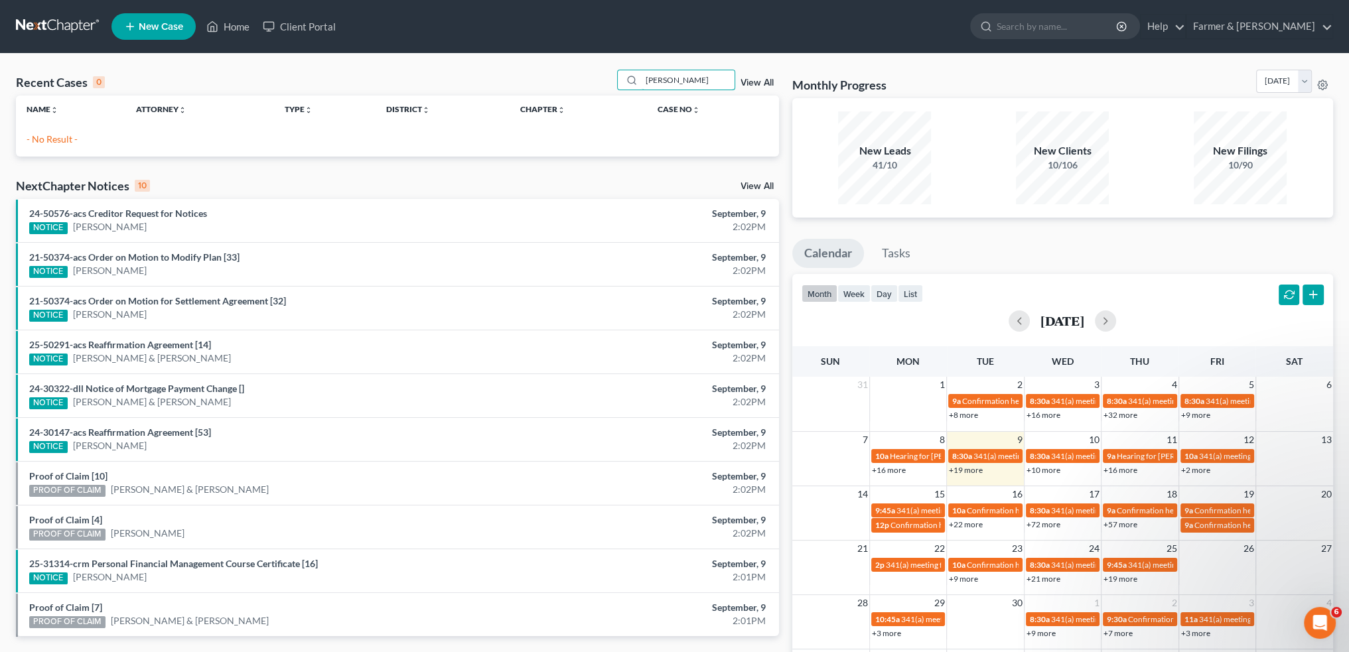
drag, startPoint x: 703, startPoint y: 80, endPoint x: 504, endPoint y: 40, distance: 203.2
click at [504, 40] on div "Home New Case Client Portal Farmer & Wright rebecca@farmerwright.com My Account…" at bounding box center [674, 383] width 1349 height 767
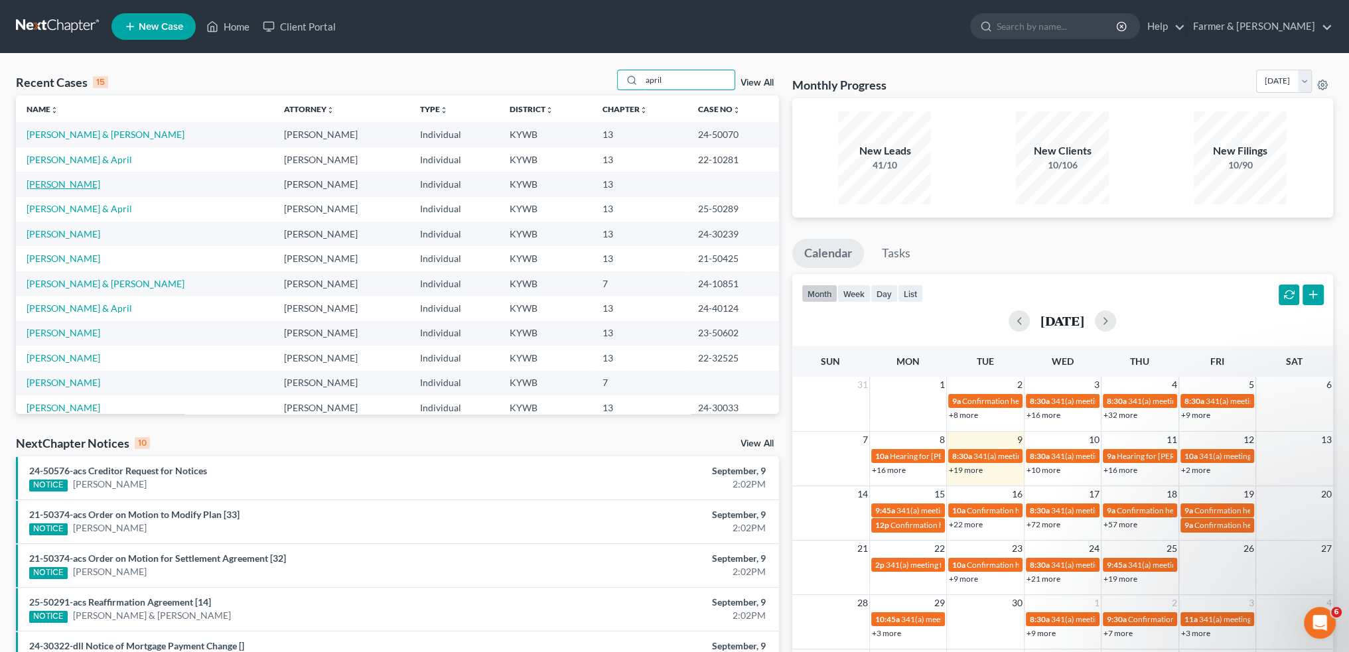
type input "april"
click at [58, 183] on link "[PERSON_NAME]" at bounding box center [64, 184] width 74 height 11
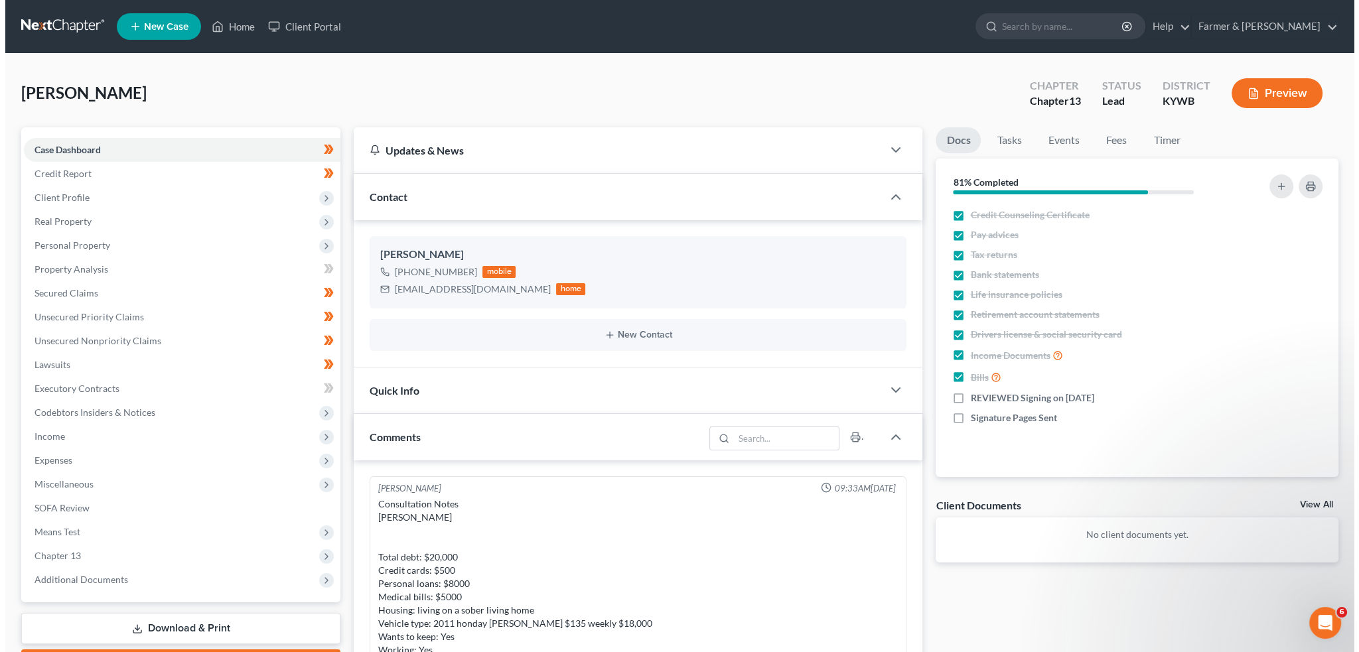
scroll to position [457, 0]
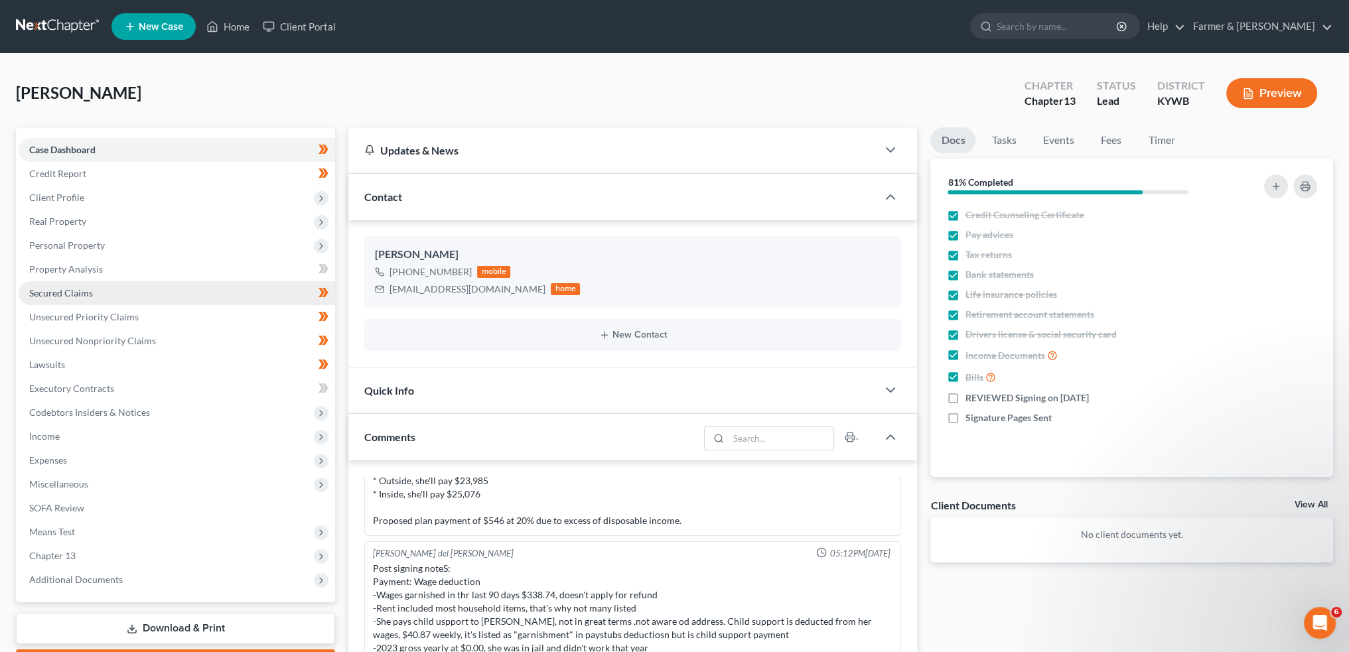
click at [113, 295] on link "Secured Claims" at bounding box center [177, 293] width 317 height 24
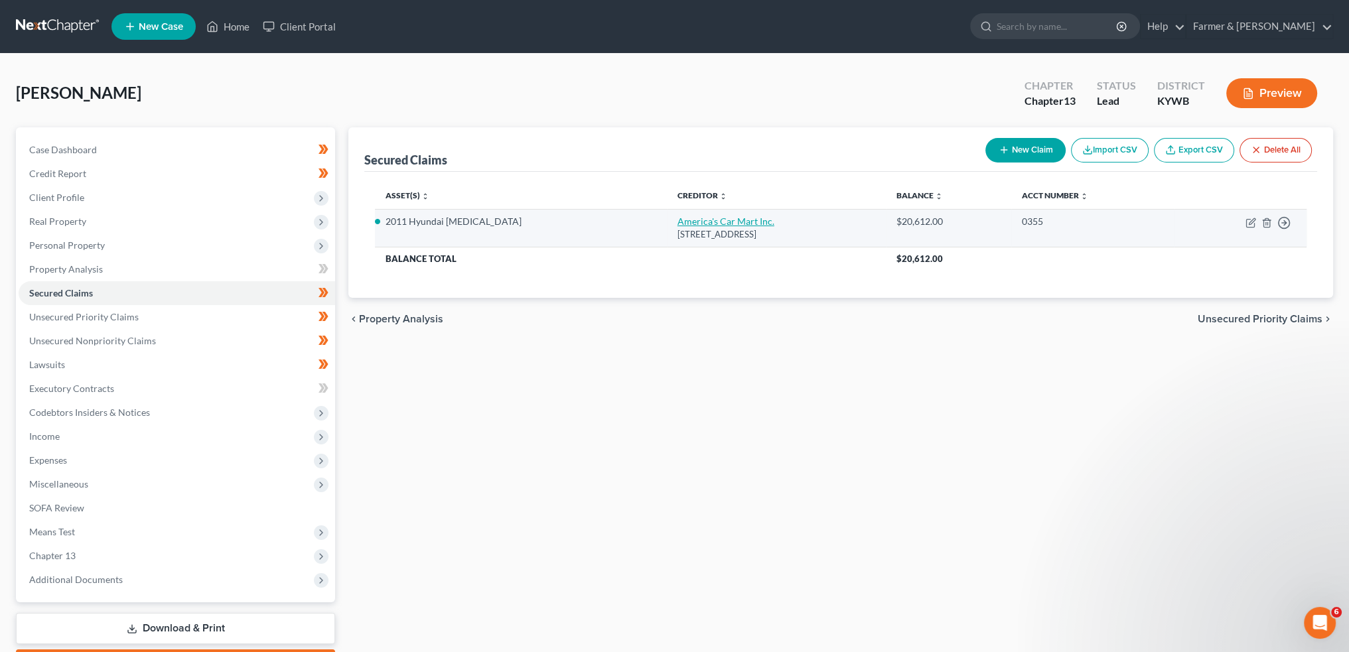
click at [678, 222] on link "America's Car Mart Inc." at bounding box center [726, 221] width 97 height 11
select select "2"
select select "0"
select select "4"
select select "0"
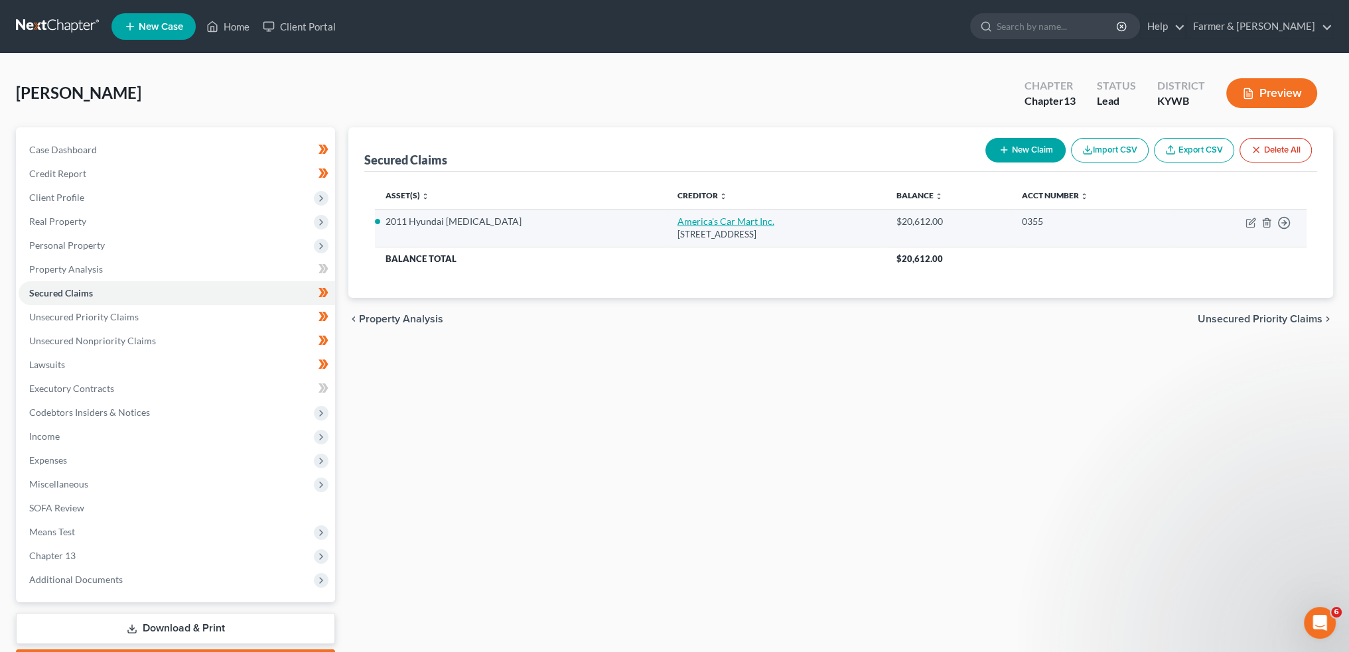
select select "0"
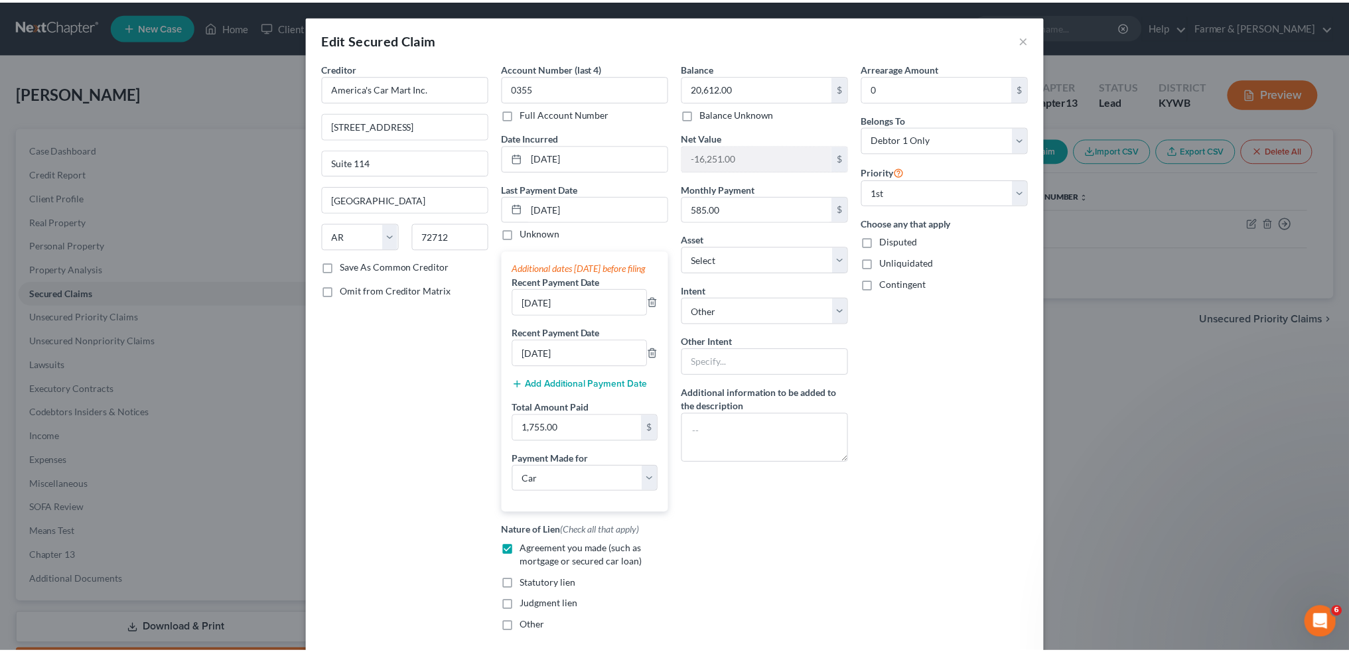
scroll to position [97, 0]
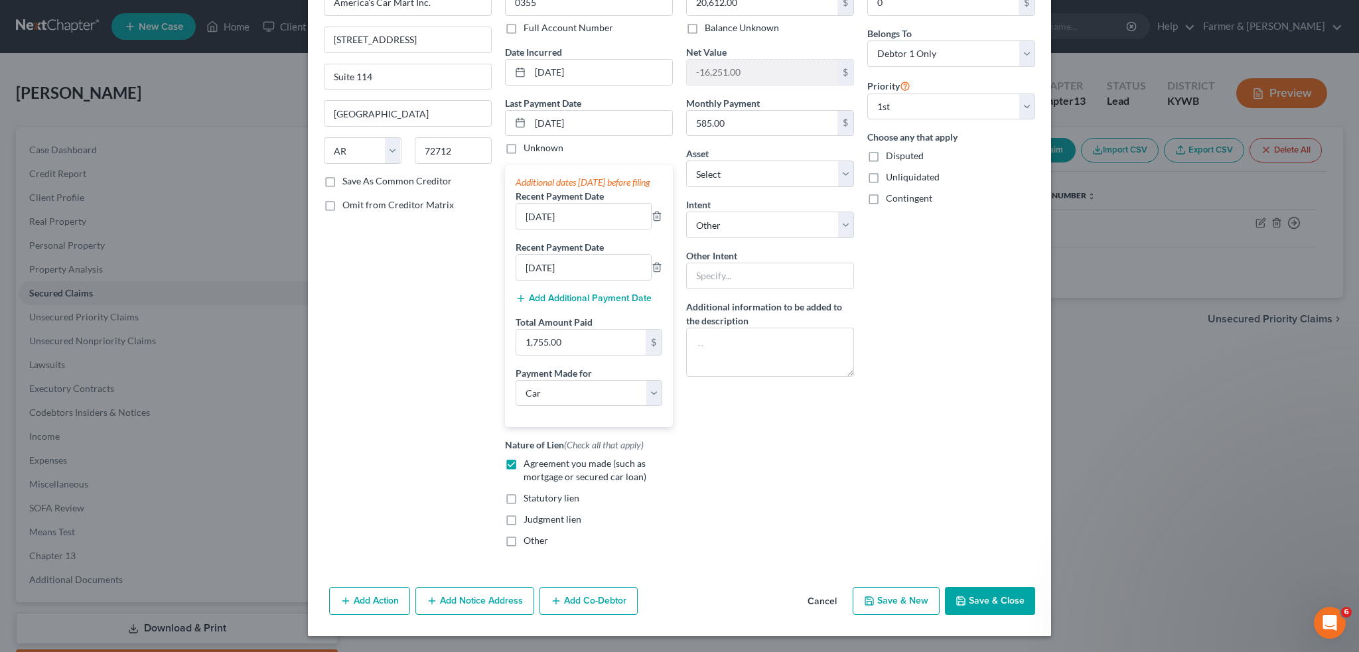
click at [954, 595] on button "Save & Close" at bounding box center [990, 601] width 90 height 28
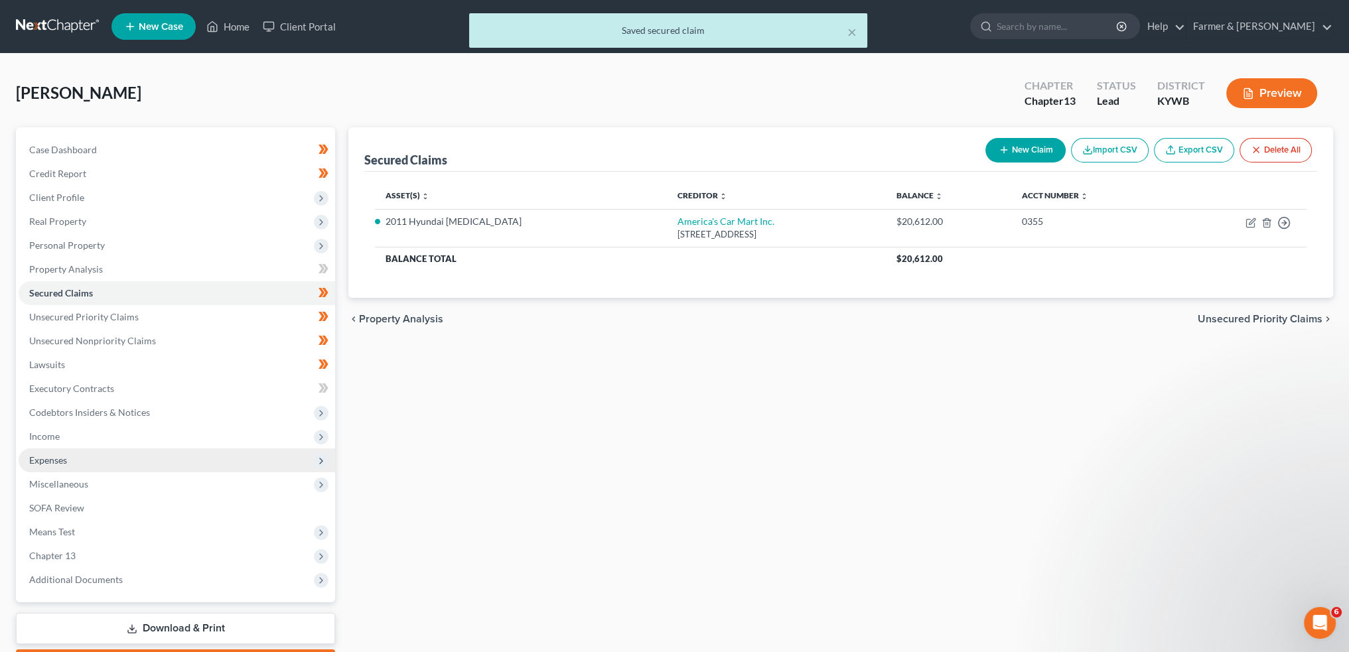
click at [101, 455] on span "Expenses" at bounding box center [177, 461] width 317 height 24
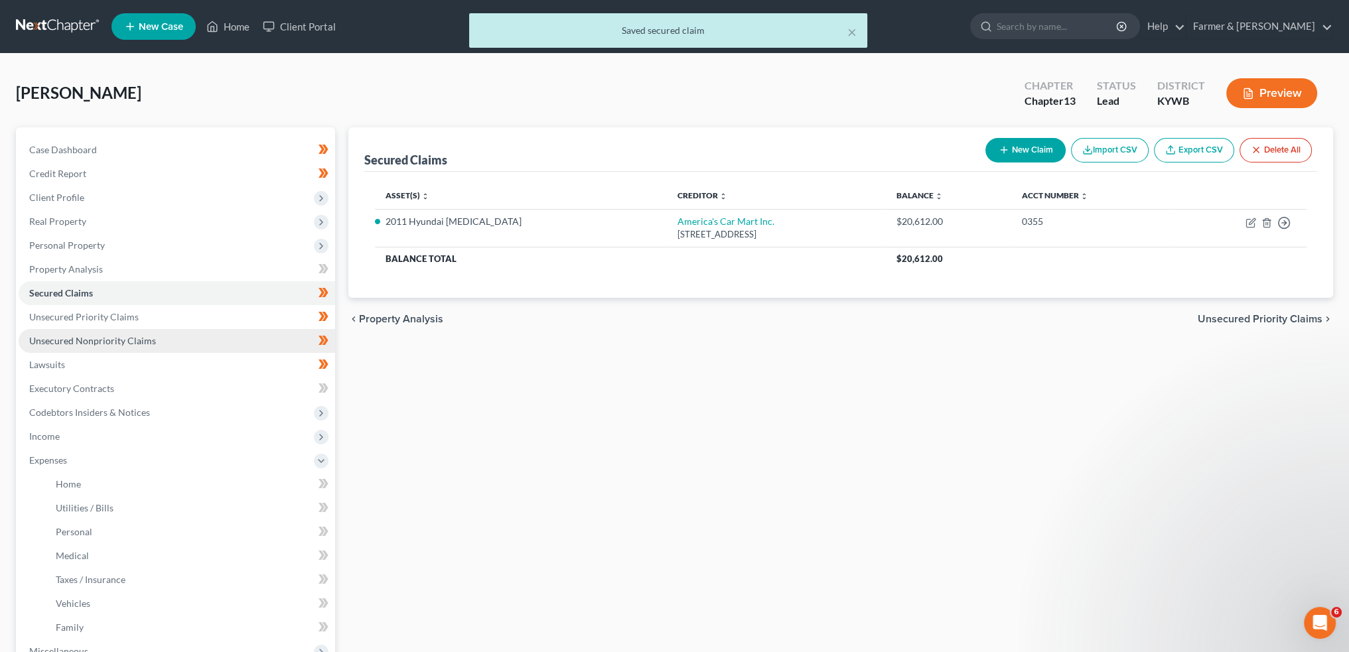
click at [126, 334] on link "Unsecured Nonpriority Claims" at bounding box center [177, 341] width 317 height 24
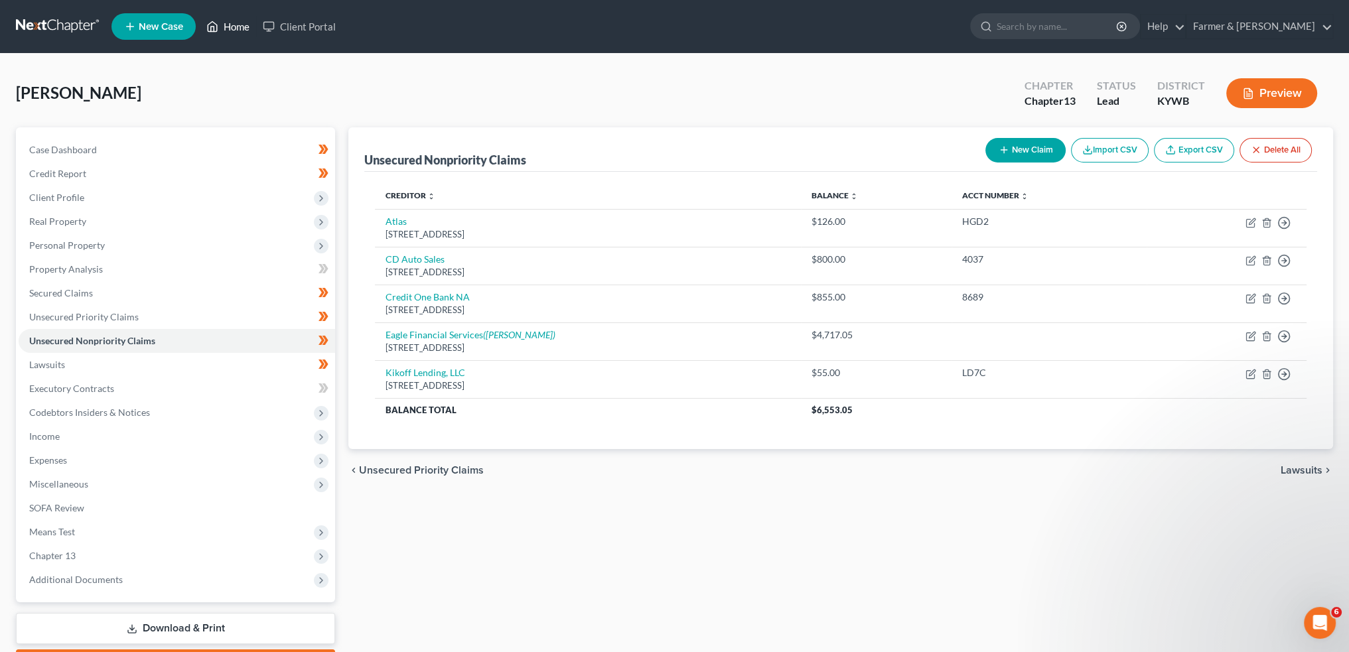
click at [236, 23] on link "Home" at bounding box center [228, 27] width 56 height 24
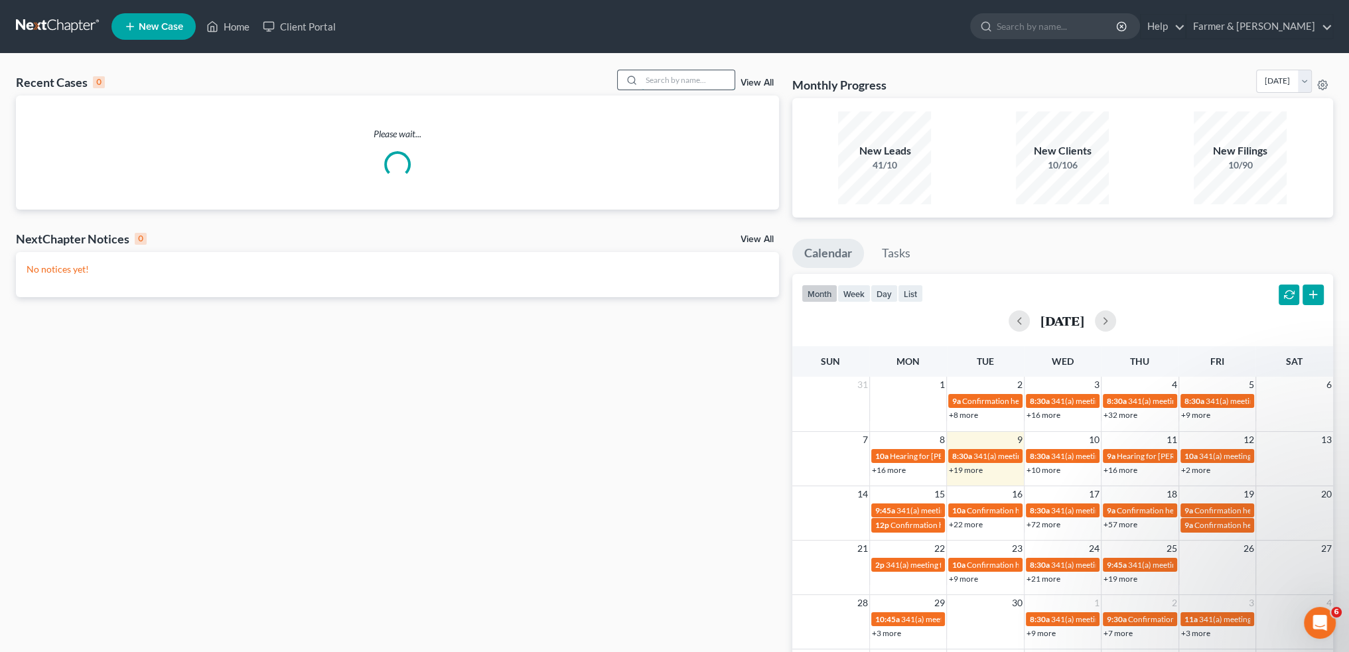
click at [646, 80] on input "search" at bounding box center [688, 79] width 93 height 19
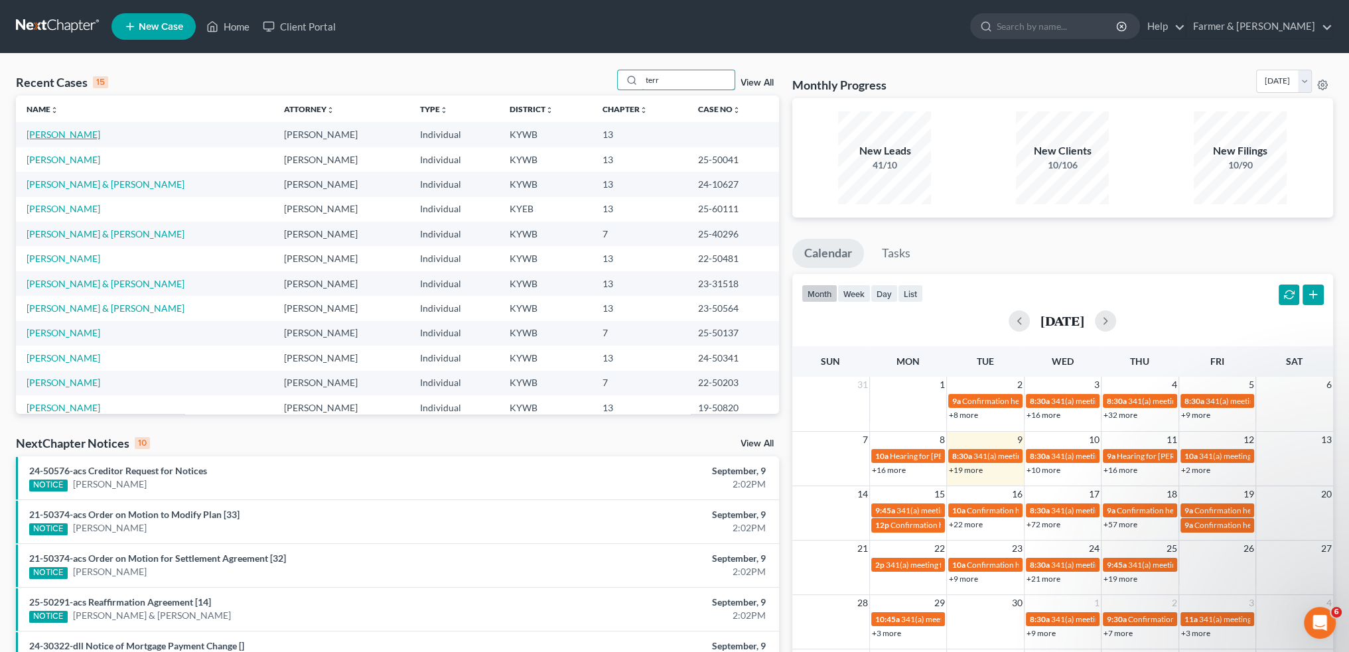
type input "terr"
click at [56, 135] on link "Coon, Terral" at bounding box center [64, 134] width 74 height 11
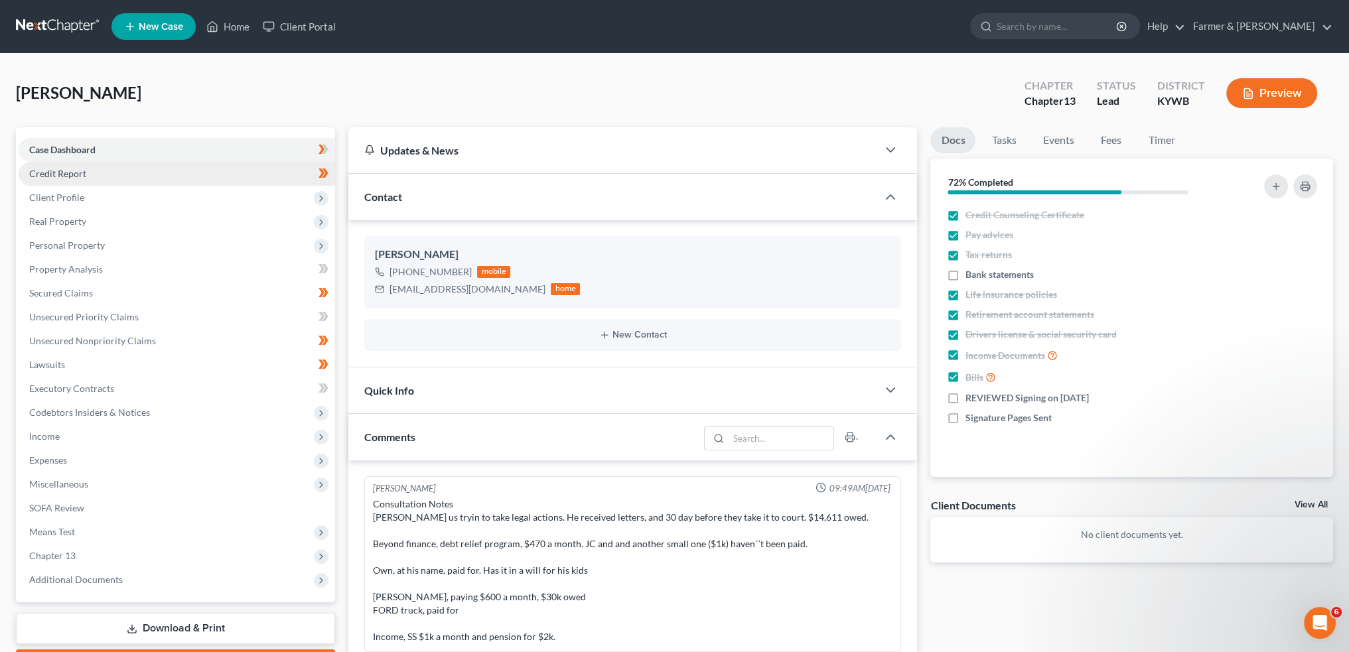
scroll to position [130, 0]
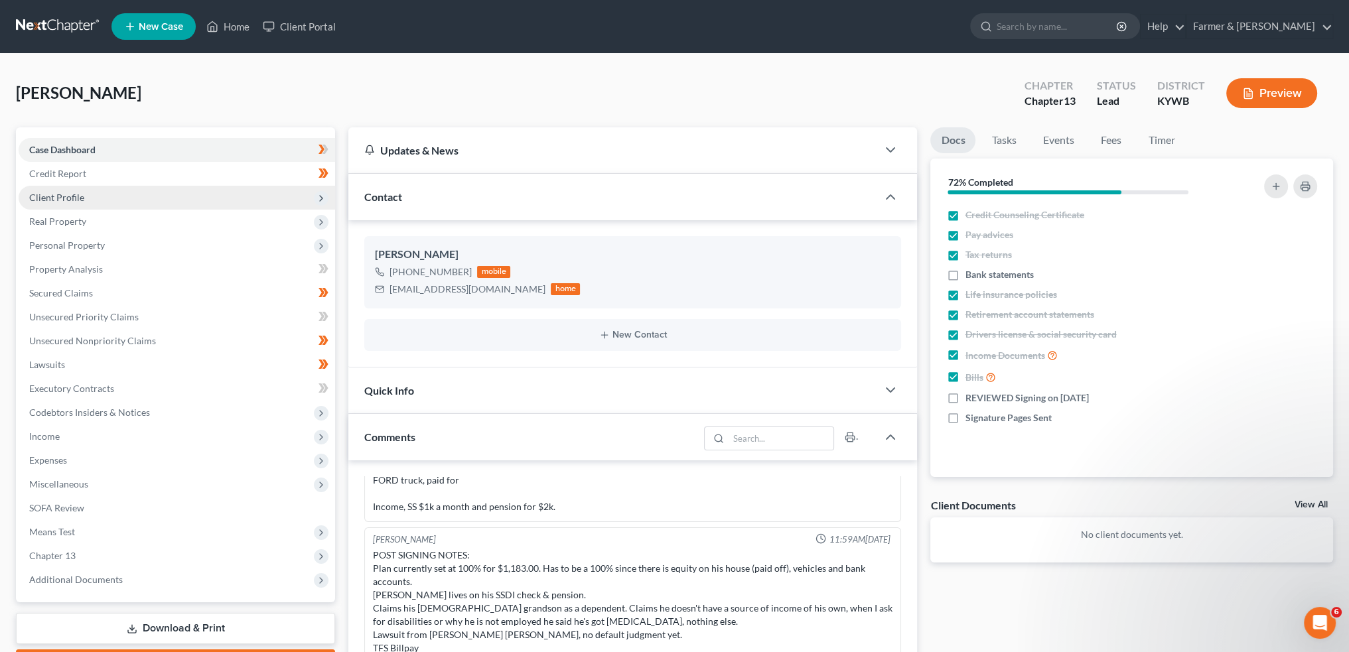
click at [71, 196] on span "Client Profile" at bounding box center [56, 197] width 55 height 11
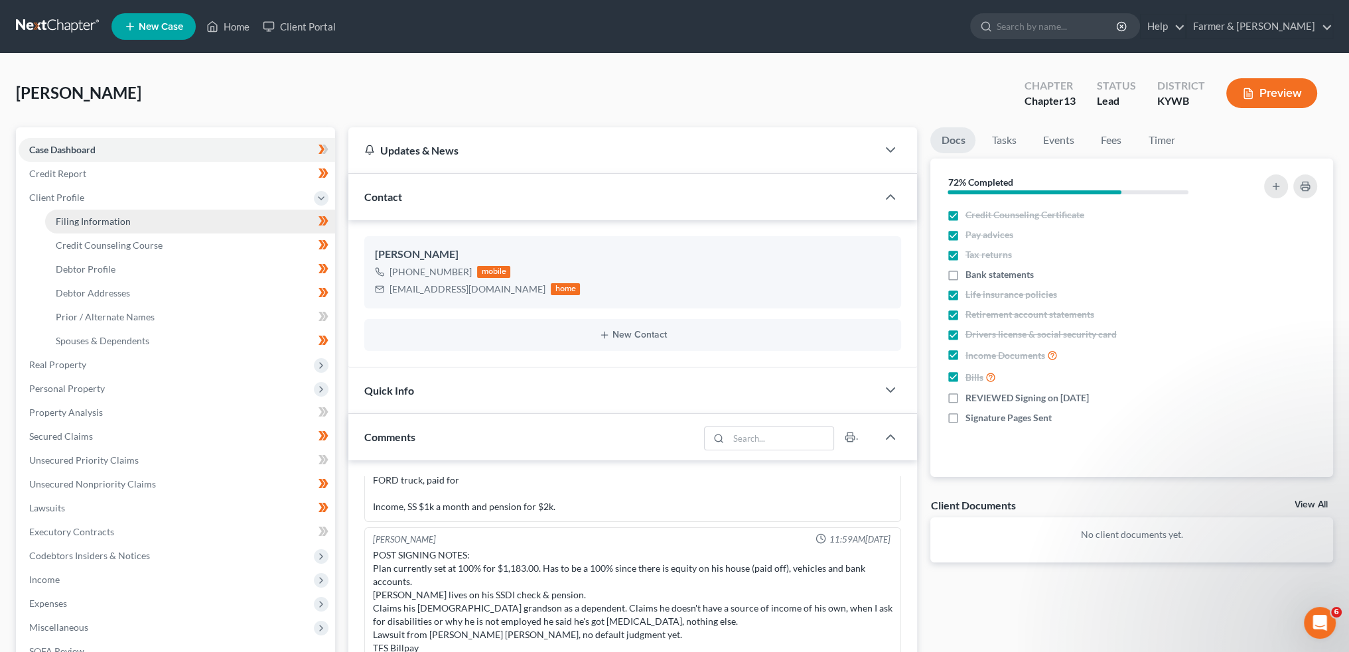
click at [71, 219] on span "Filing Information" at bounding box center [93, 221] width 75 height 11
select select "1"
select select "0"
select select "3"
select select "33"
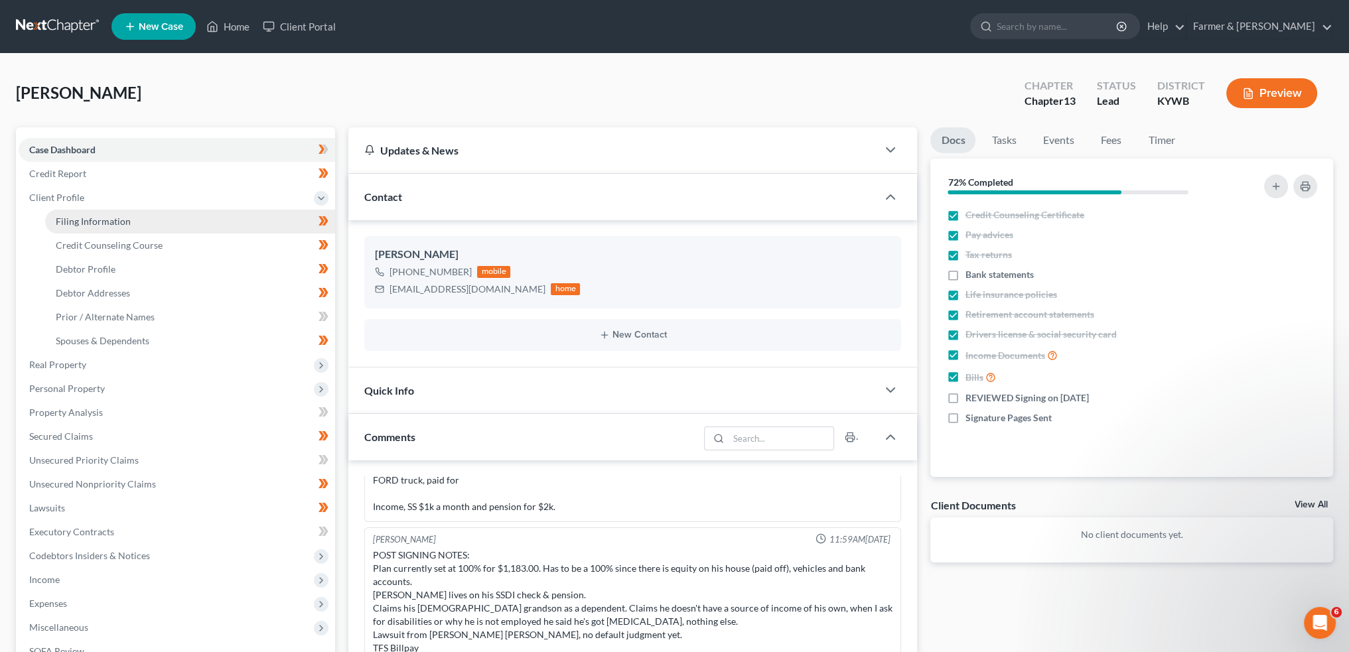
select select "2"
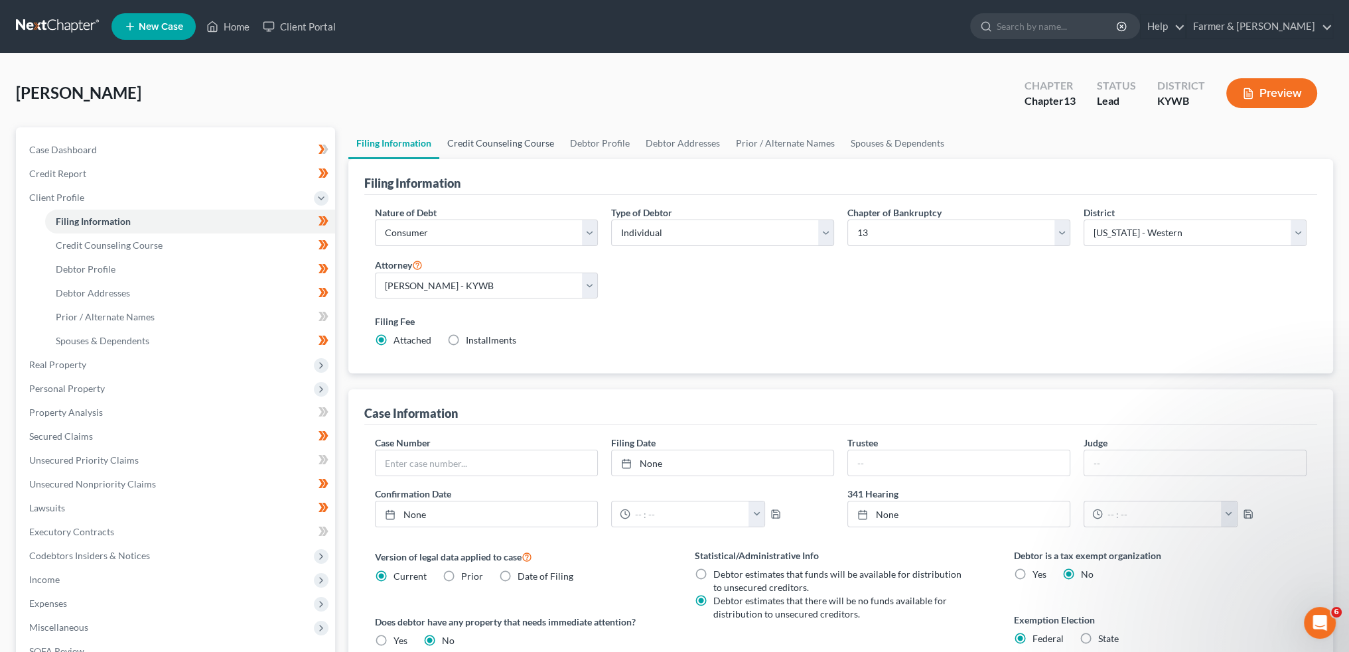
click at [503, 145] on link "Credit Counseling Course" at bounding box center [500, 143] width 123 height 32
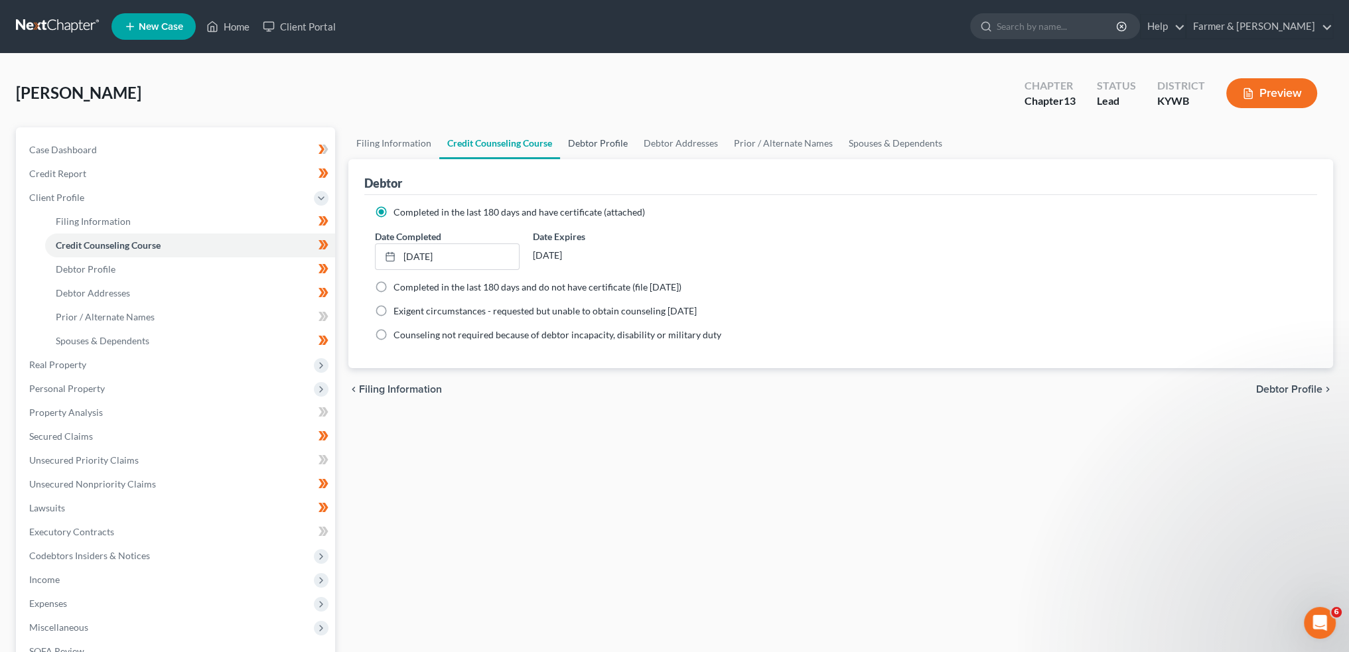
click at [600, 137] on link "Debtor Profile" at bounding box center [598, 143] width 76 height 32
select select "4"
select select "1"
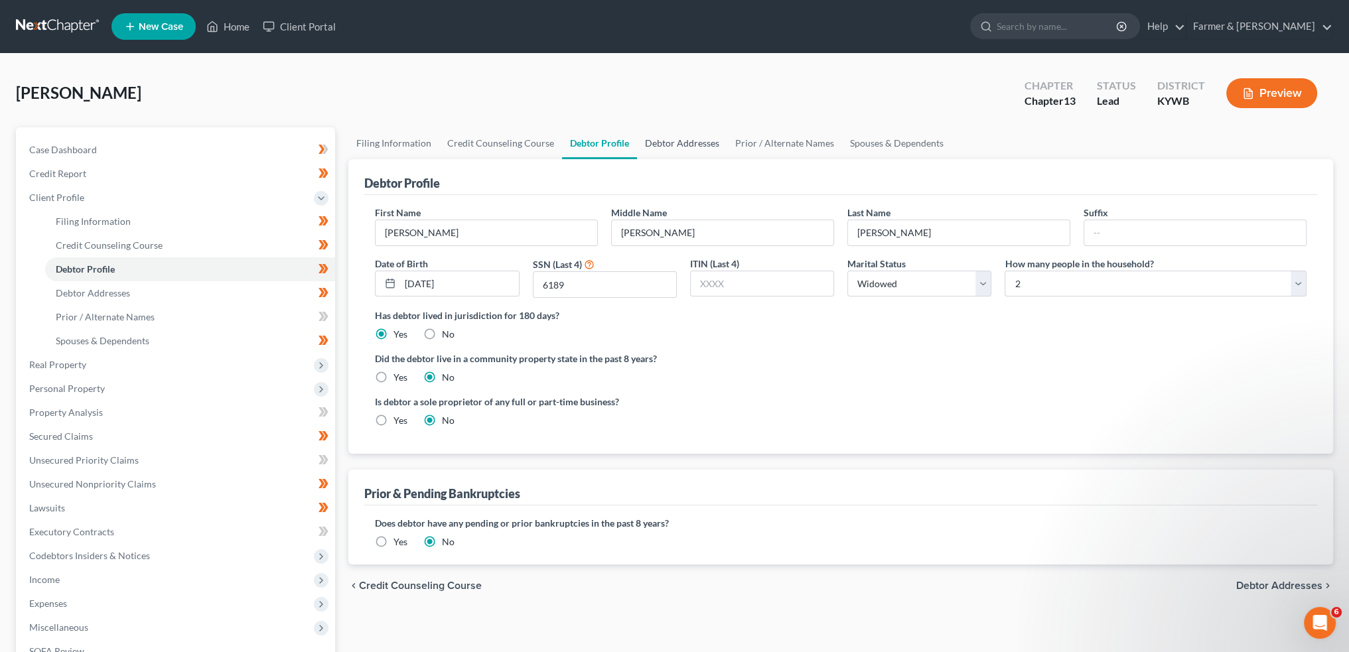
click at [670, 137] on link "Debtor Addresses" at bounding box center [682, 143] width 90 height 32
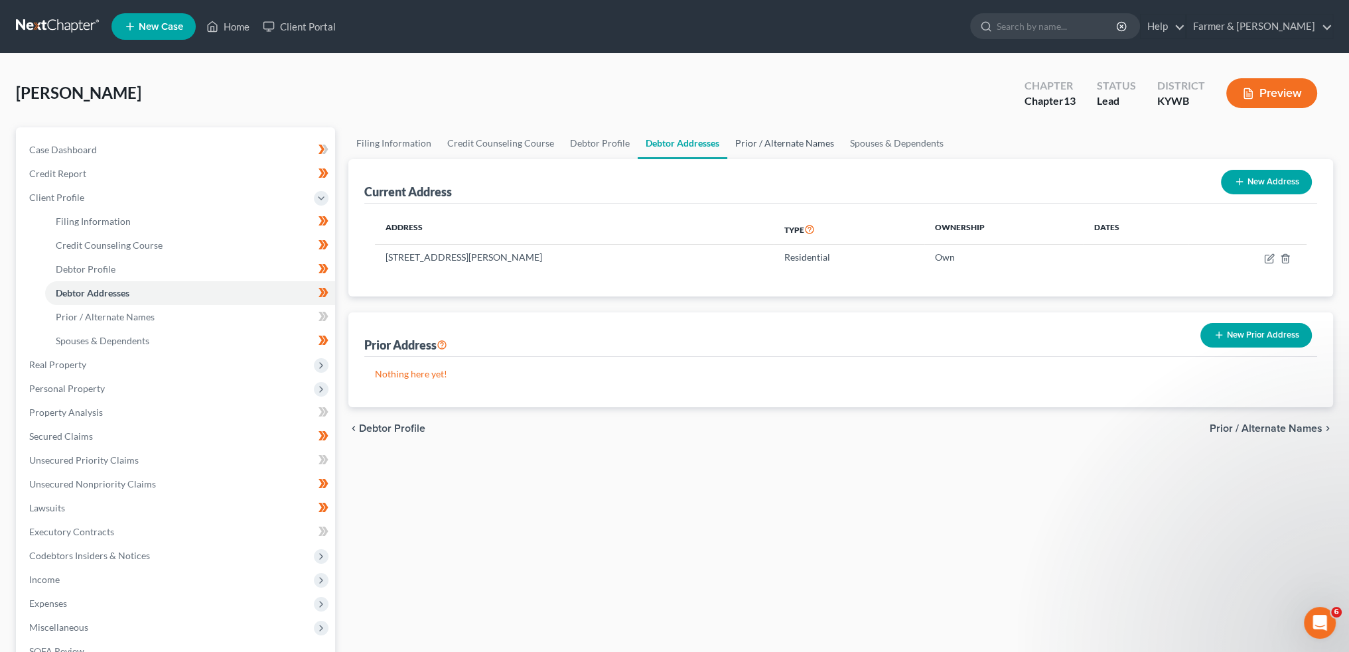
click at [768, 143] on link "Prior / Alternate Names" at bounding box center [784, 143] width 115 height 32
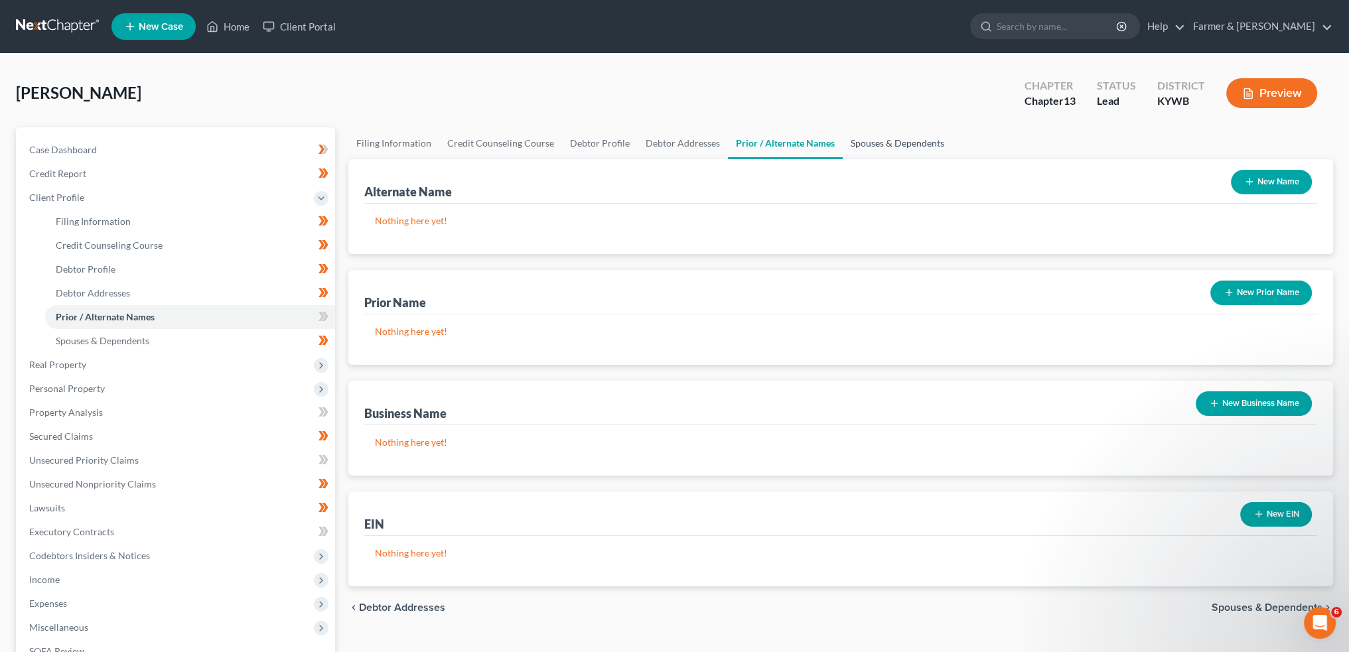
click at [877, 143] on link "Spouses & Dependents" at bounding box center [898, 143] width 110 height 32
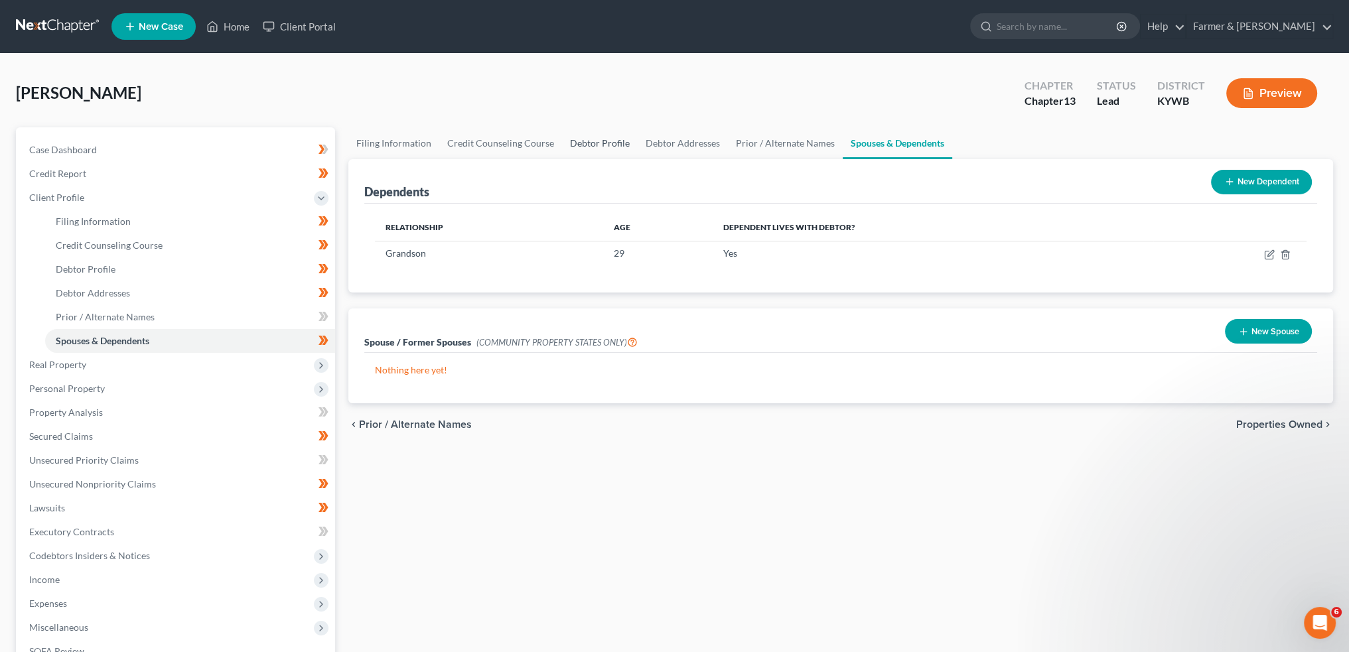
click at [607, 139] on link "Debtor Profile" at bounding box center [600, 143] width 76 height 32
select select "4"
select select "1"
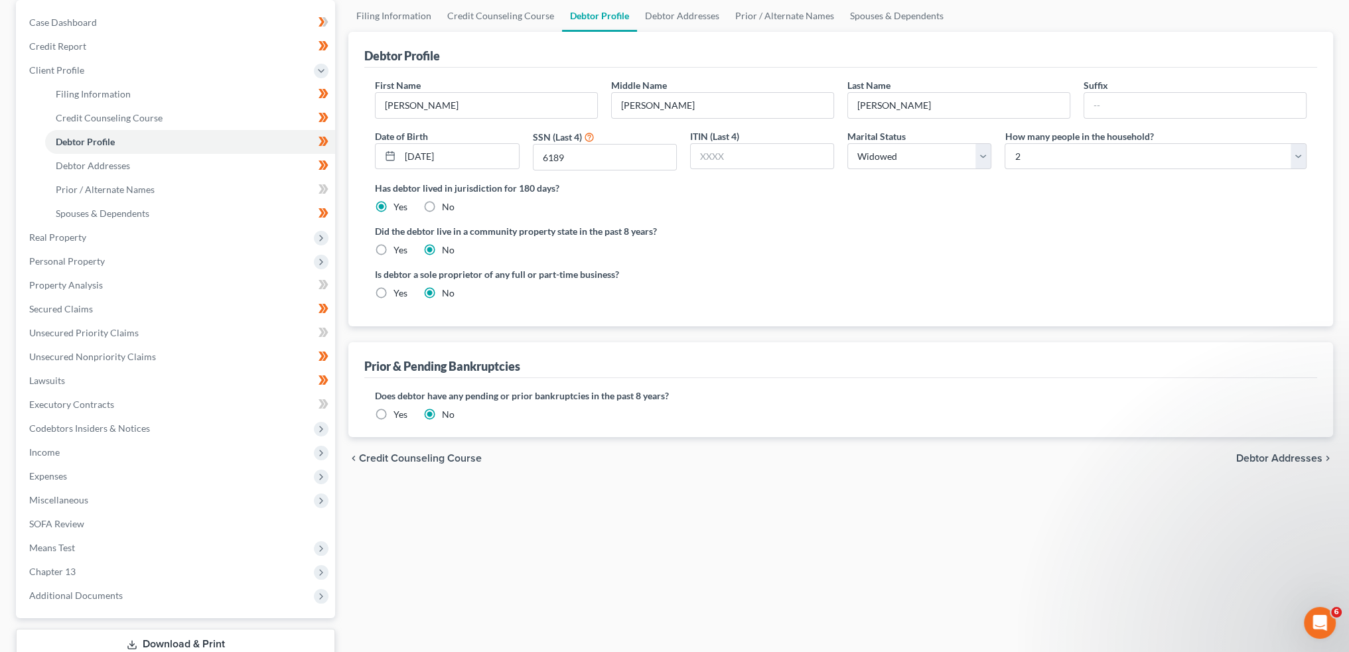
scroll to position [219, 0]
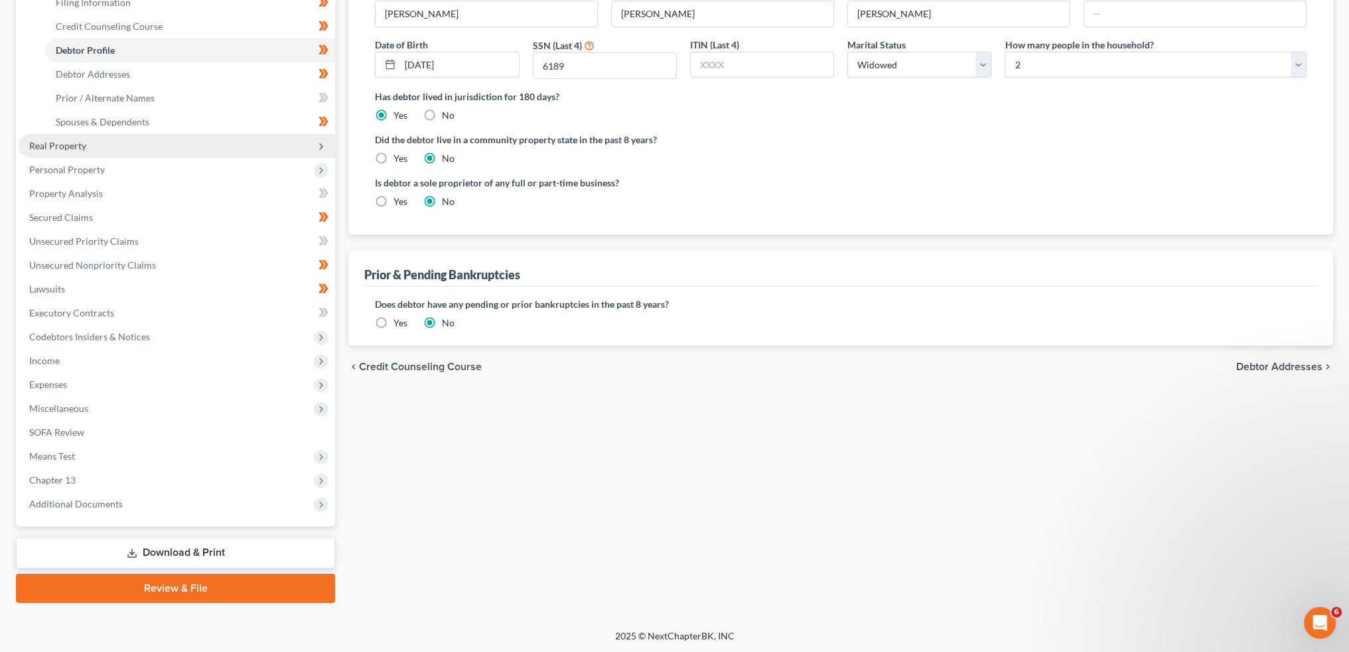
click at [119, 156] on span "Real Property" at bounding box center [177, 146] width 317 height 24
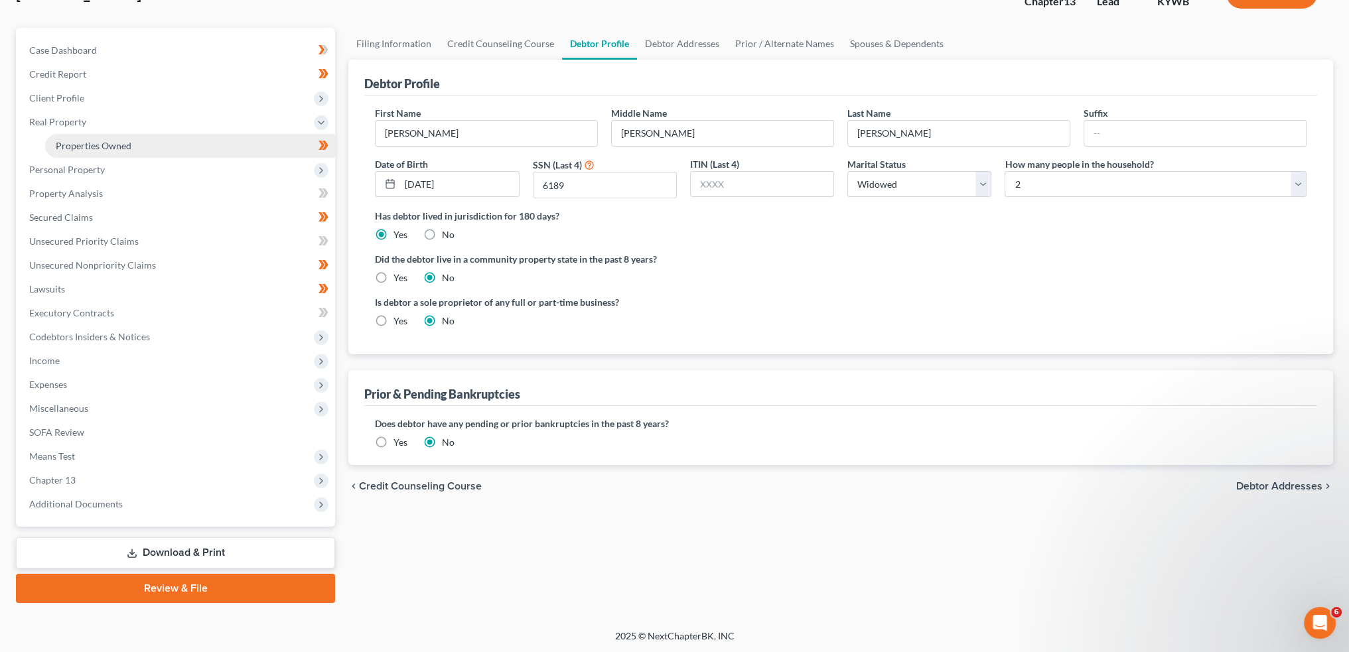
click at [121, 149] on span "Properties Owned" at bounding box center [94, 145] width 76 height 11
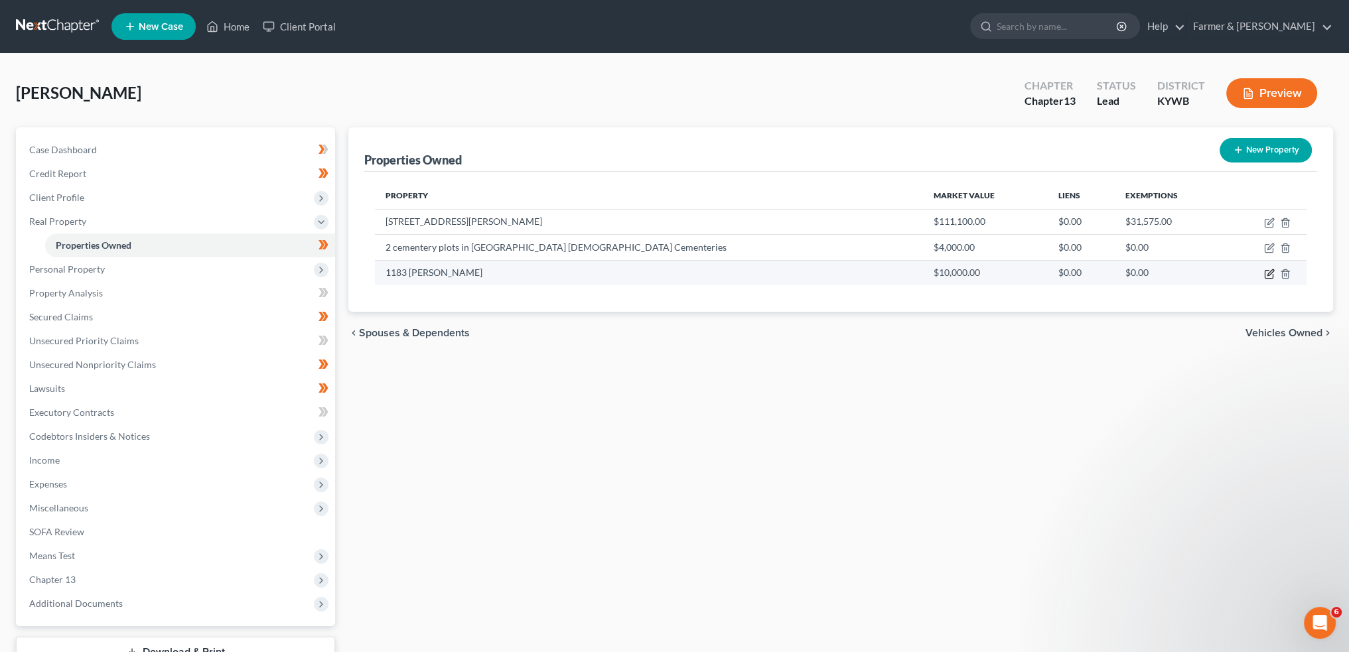
click at [1270, 271] on icon "button" at bounding box center [1271, 272] width 6 height 6
select select "18"
select select "29"
select select "0"
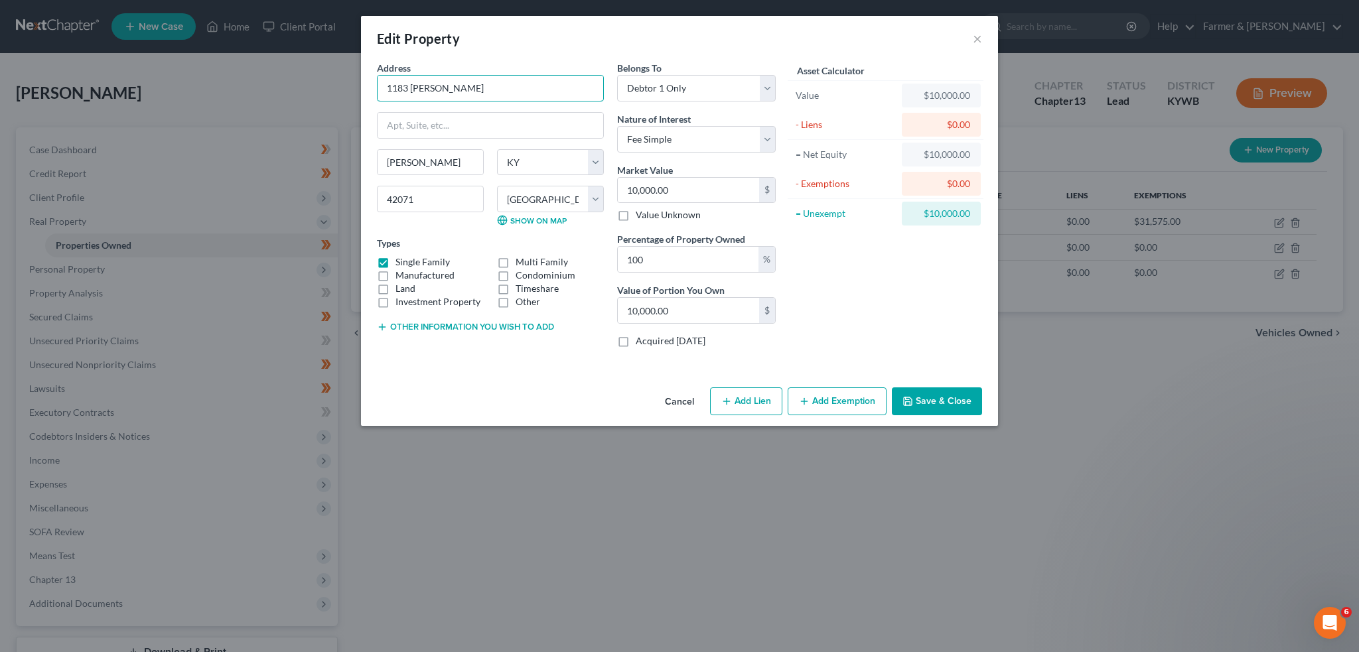
drag, startPoint x: 524, startPoint y: 90, endPoint x: 258, endPoint y: 90, distance: 266.2
click at [265, 87] on div "Edit Property × Address * 1183 Kenneth Lane Murray State AL AK AR AZ CA CO CT D…" at bounding box center [679, 326] width 1359 height 652
click at [524, 200] on select "County Adair County Allen County Anderson County Ballard County Barren County B…" at bounding box center [550, 199] width 107 height 27
click at [521, 194] on select "County Adair County Allen County Anderson County Ballard County Barren County B…" at bounding box center [550, 199] width 107 height 27
click at [497, 186] on select "County Adair County Allen County Anderson County Ballard County Barren County B…" at bounding box center [550, 199] width 107 height 27
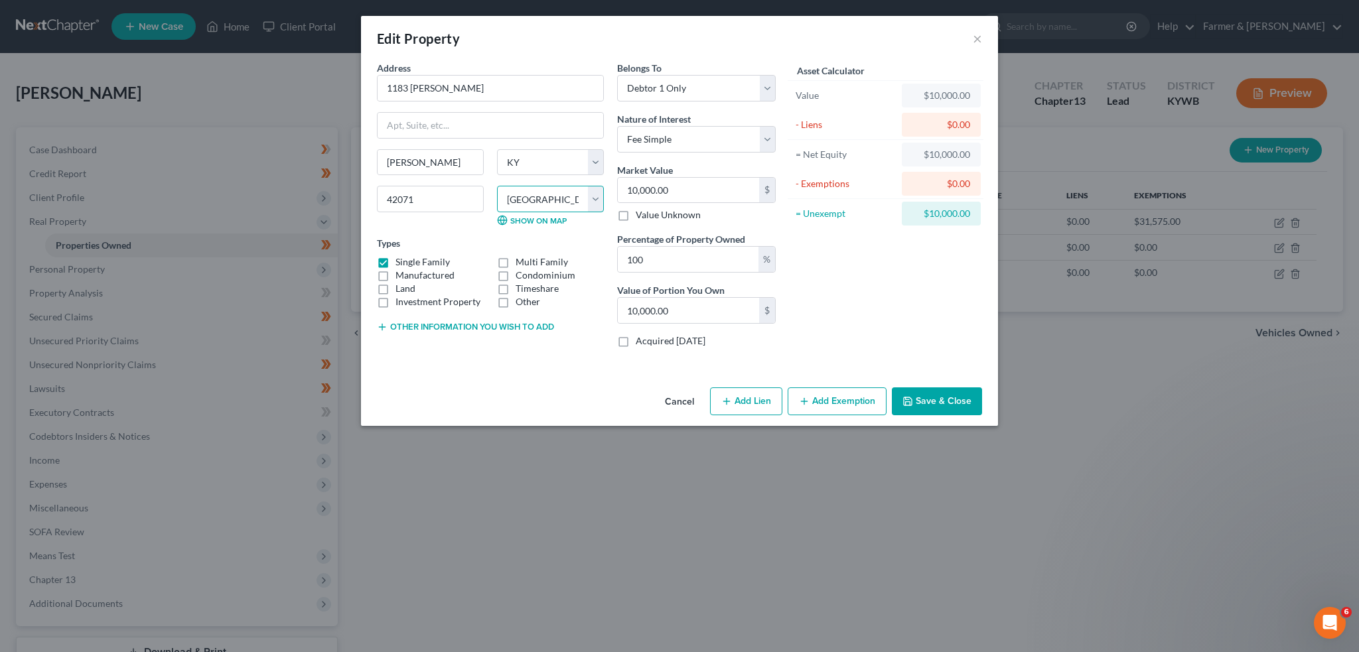
select select "17"
click at [396, 262] on label "Single Family" at bounding box center [423, 262] width 54 height 13
click at [401, 262] on input "Single Family" at bounding box center [405, 260] width 9 height 9
checkbox input "false"
click at [396, 288] on label "Land" at bounding box center [406, 288] width 20 height 13
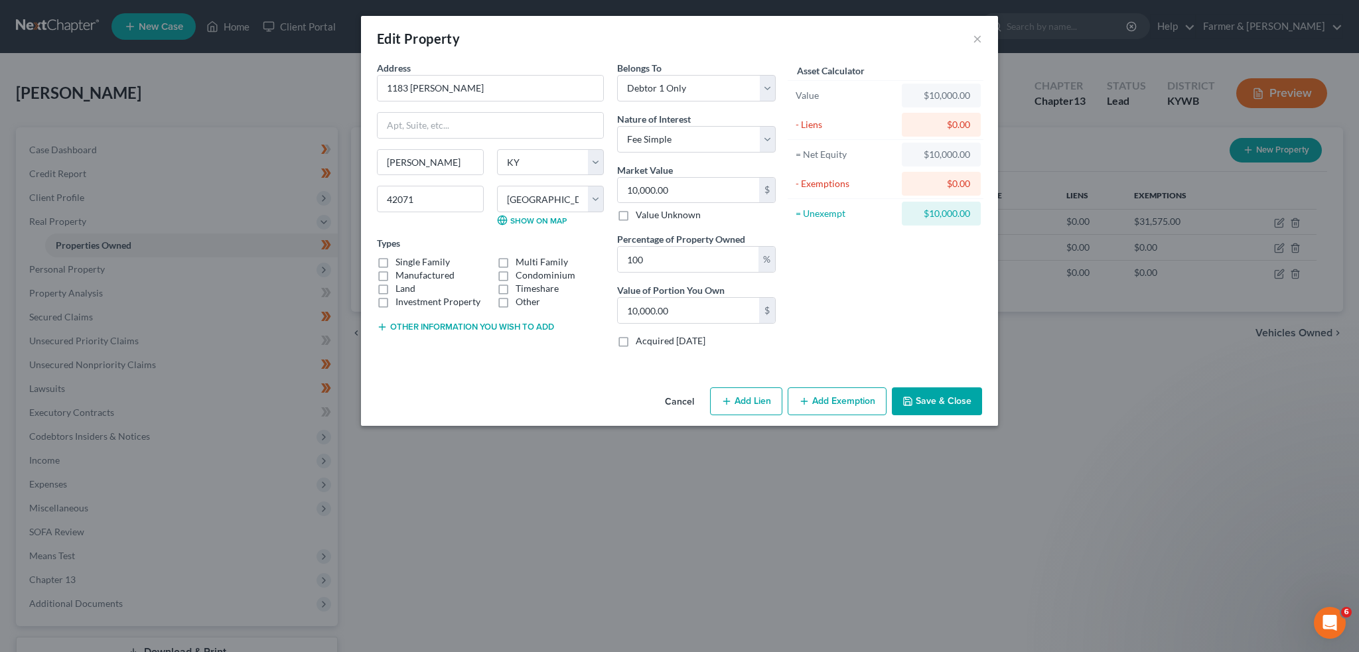
click at [401, 288] on input "Land" at bounding box center [405, 286] width 9 height 9
checkbox input "true"
click at [905, 405] on icon "button" at bounding box center [908, 401] width 11 height 11
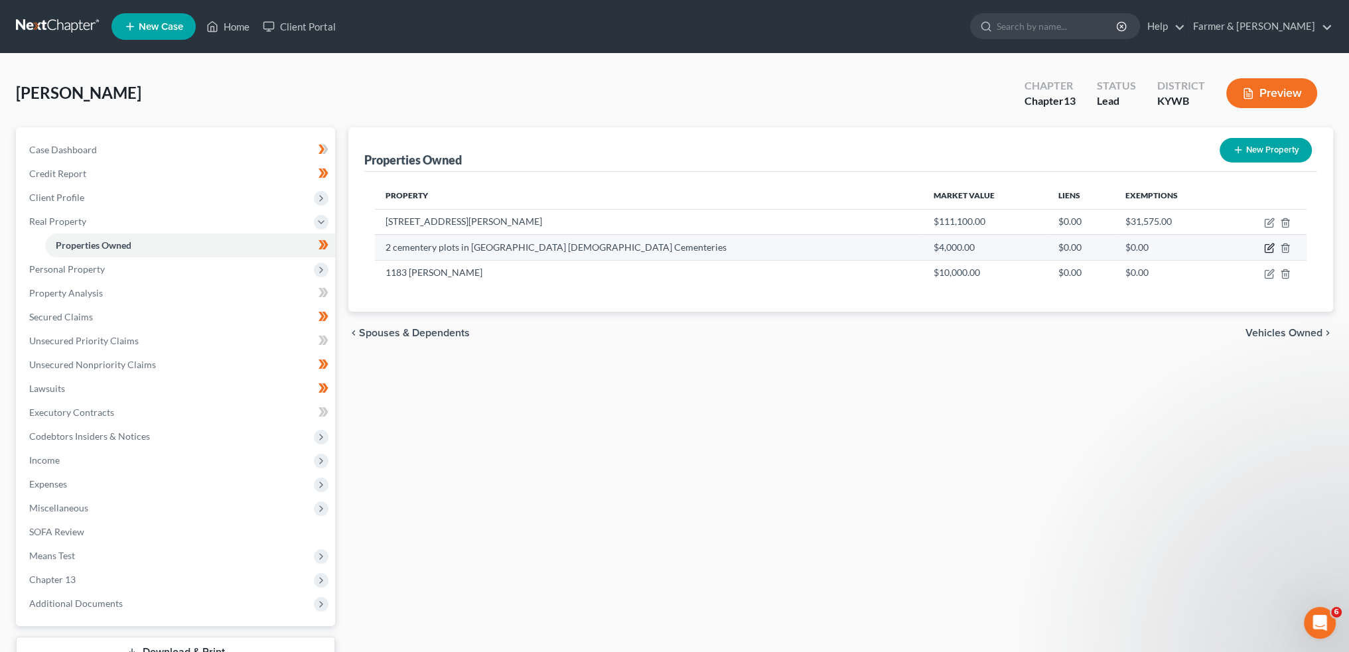
click at [1270, 247] on icon "button" at bounding box center [1269, 248] width 11 height 11
select select "18"
select select "29"
select select "0"
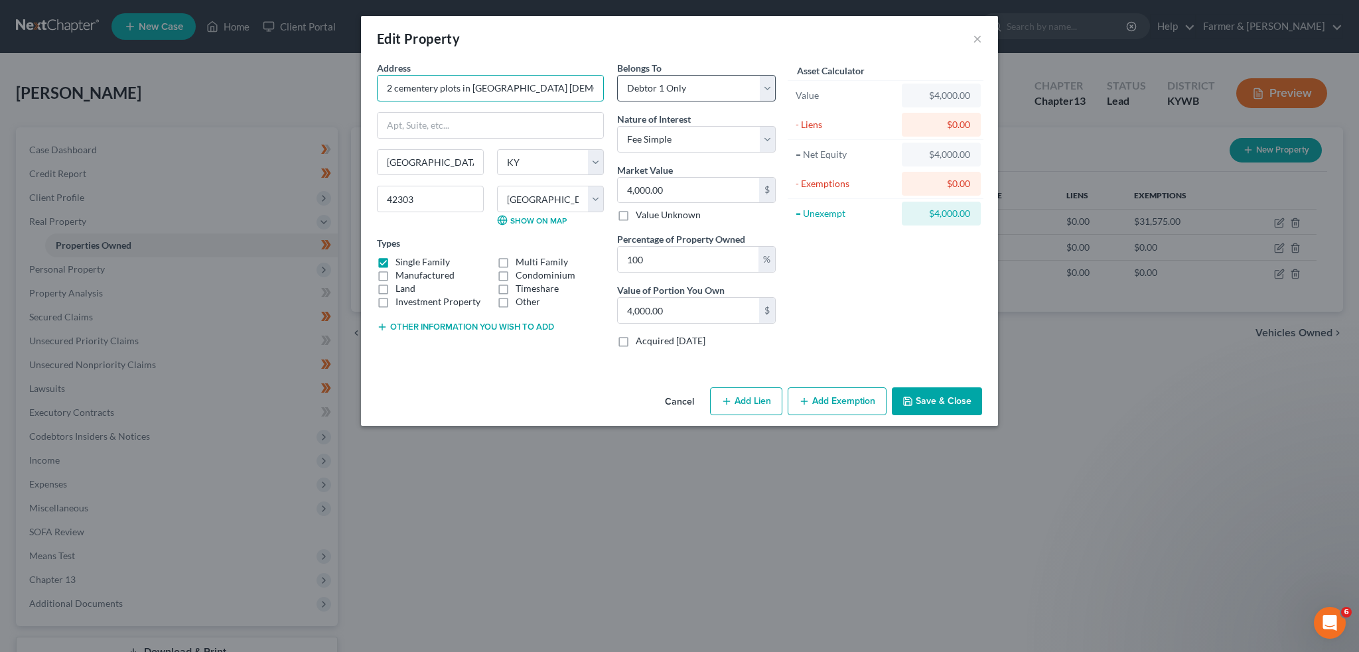
scroll to position [0, 14]
drag, startPoint x: 573, startPoint y: 95, endPoint x: 620, endPoint y: 90, distance: 46.7
click at [620, 90] on div "Address * 2 cementery plots in Owensboro Catholic Cementeries Owensboro State A…" at bounding box center [576, 209] width 412 height 297
click at [571, 82] on input "2 cementery plots in Owensboro Catholic Cementeries" at bounding box center [491, 88] width 226 height 25
click at [569, 84] on input "2 cementery plots in Owensboro Catholic Cementeries" at bounding box center [491, 88] width 226 height 25
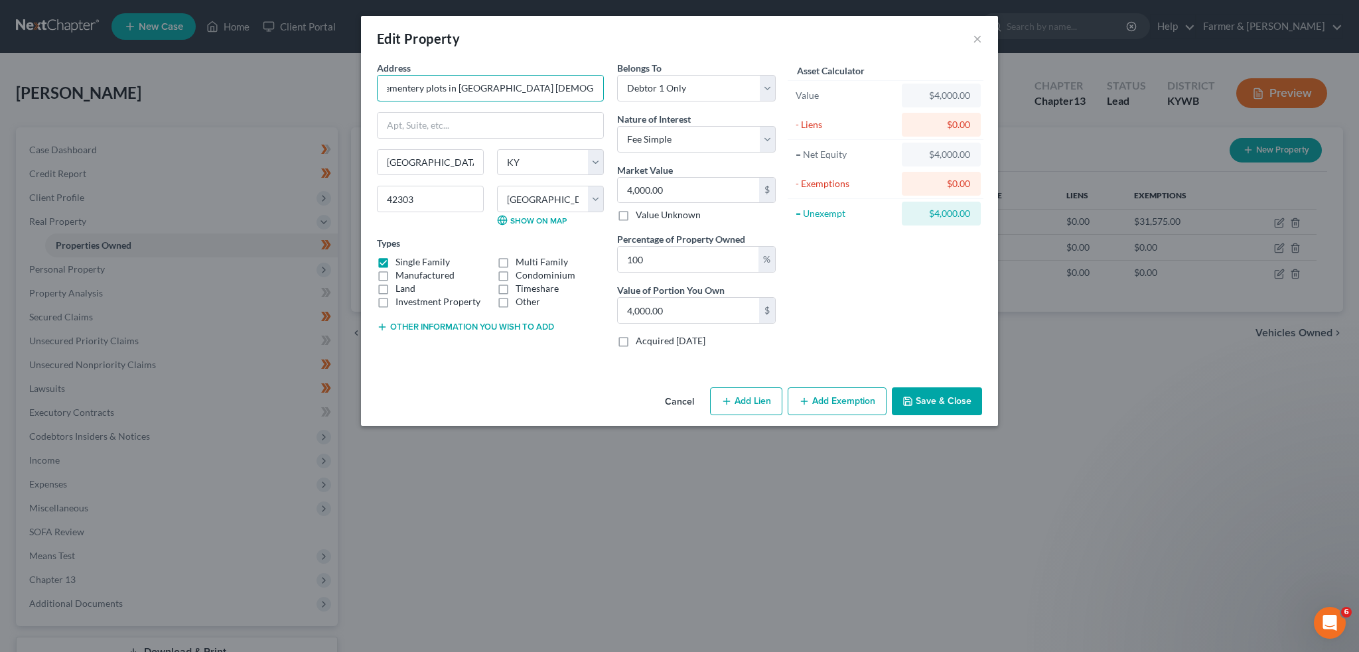
drag, startPoint x: 542, startPoint y: 82, endPoint x: 747, endPoint y: 113, distance: 207.4
click at [733, 112] on div "Address * 2 cementery plots in Owensboro Catholic Cementeries Owensboro State A…" at bounding box center [576, 209] width 412 height 297
click at [564, 93] on input "2 cementery plots in Owensboro Catholic Cemetary" at bounding box center [491, 88] width 226 height 25
click at [411, 90] on input "2 cementery plots in Owensboro Catholic Cemetery" at bounding box center [491, 88] width 226 height 25
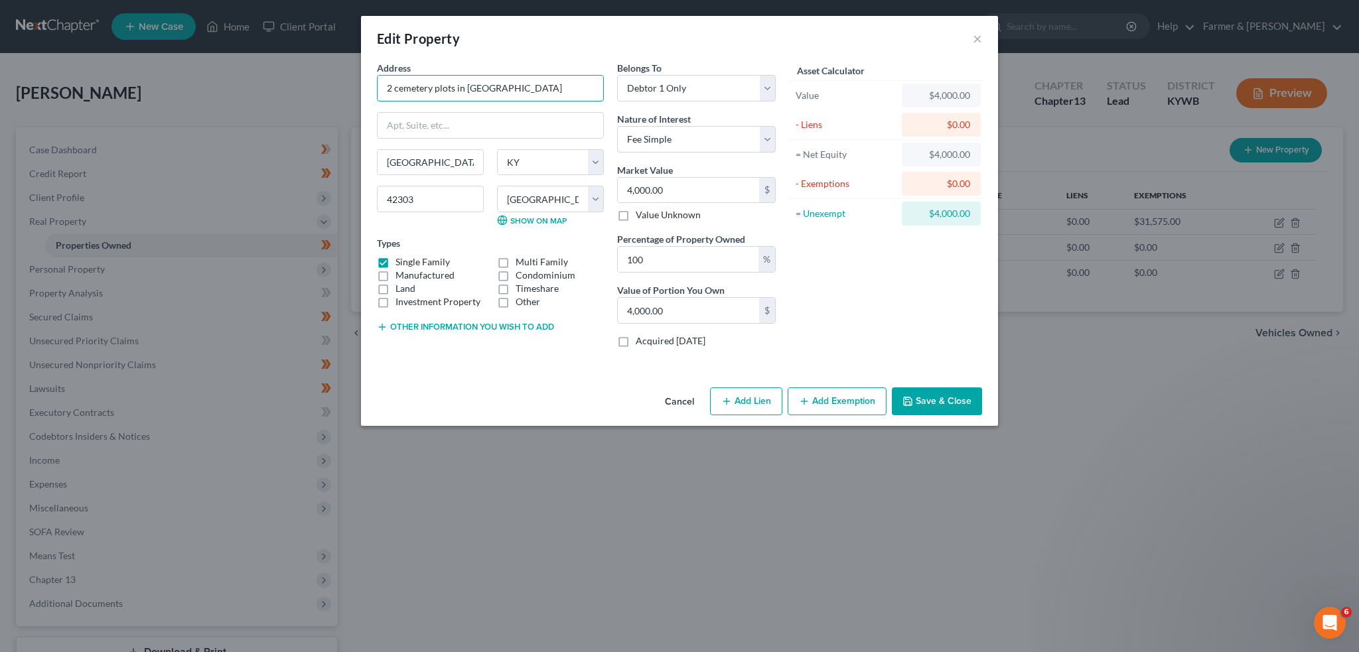
scroll to position [0, 0]
click at [479, 96] on input "2 cemetery plots in Owensboro Catholic Cemetery" at bounding box center [491, 88] width 226 height 25
type input "2 cemetery plots in Owensboro Catholic Cemetery"
click at [396, 262] on label "Single Family" at bounding box center [423, 262] width 54 height 13
click at [401, 262] on input "Single Family" at bounding box center [405, 260] width 9 height 9
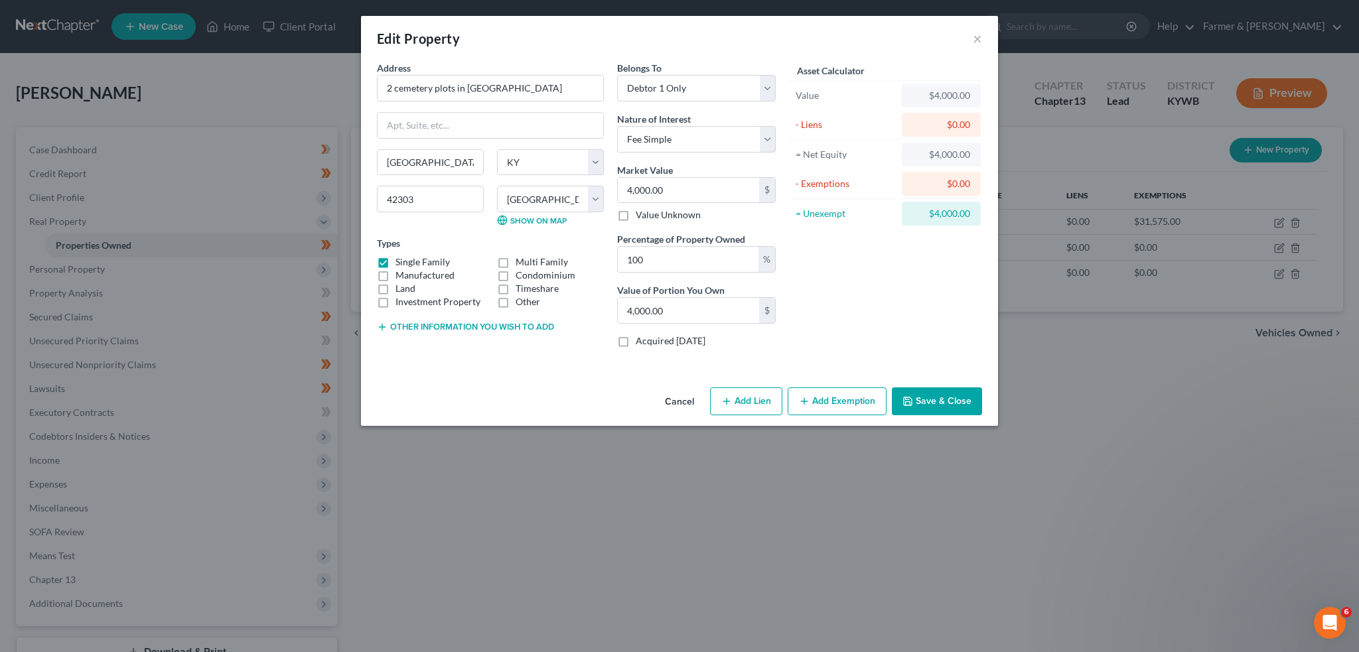
checkbox input "false"
click at [516, 299] on label "Other" at bounding box center [528, 301] width 25 height 13
click at [521, 299] on input "Other" at bounding box center [525, 299] width 9 height 9
checkbox input "true"
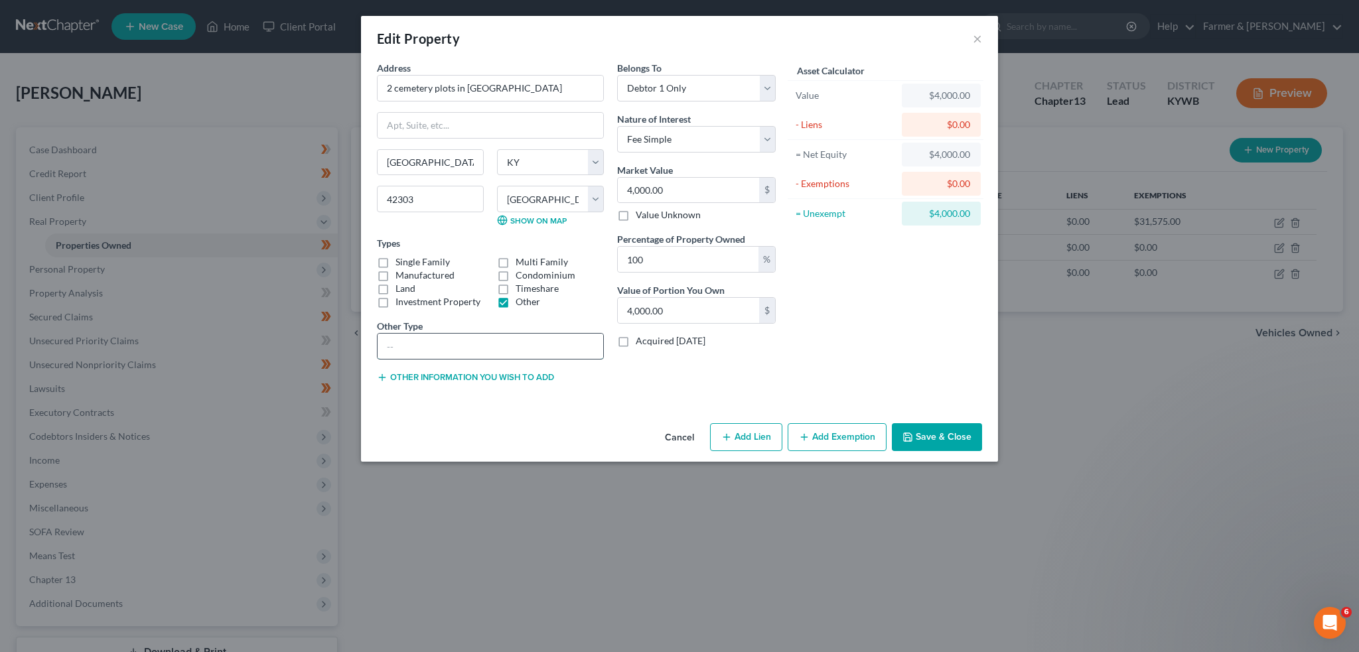
click at [491, 346] on input "text" at bounding box center [491, 346] width 226 height 25
type input "Cemetery Plot (2 unoccupied plots)"
click at [609, 371] on div "Address * 2 cemetery plots in Owensboro Catholic Cemetery Owensboro State AL AK…" at bounding box center [490, 227] width 240 height 333
drag, startPoint x: 399, startPoint y: 88, endPoint x: 275, endPoint y: 78, distance: 124.5
click at [275, 78] on div "Edit Property × Address * 2 cemetery plots in Owensboro Catholic Cemetery Owens…" at bounding box center [679, 326] width 1359 height 652
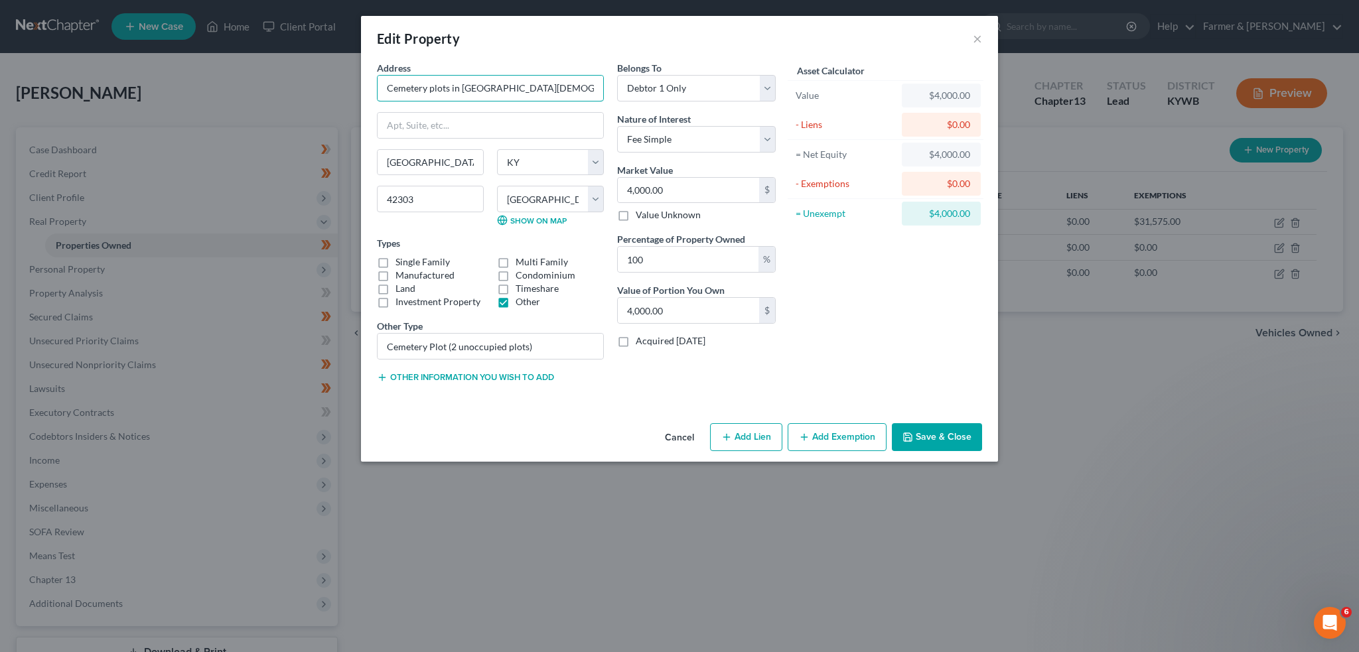
type input "Cemetery plots in Owensboro Catholic Cemetery"
click at [918, 435] on button "Save & Close" at bounding box center [937, 437] width 90 height 28
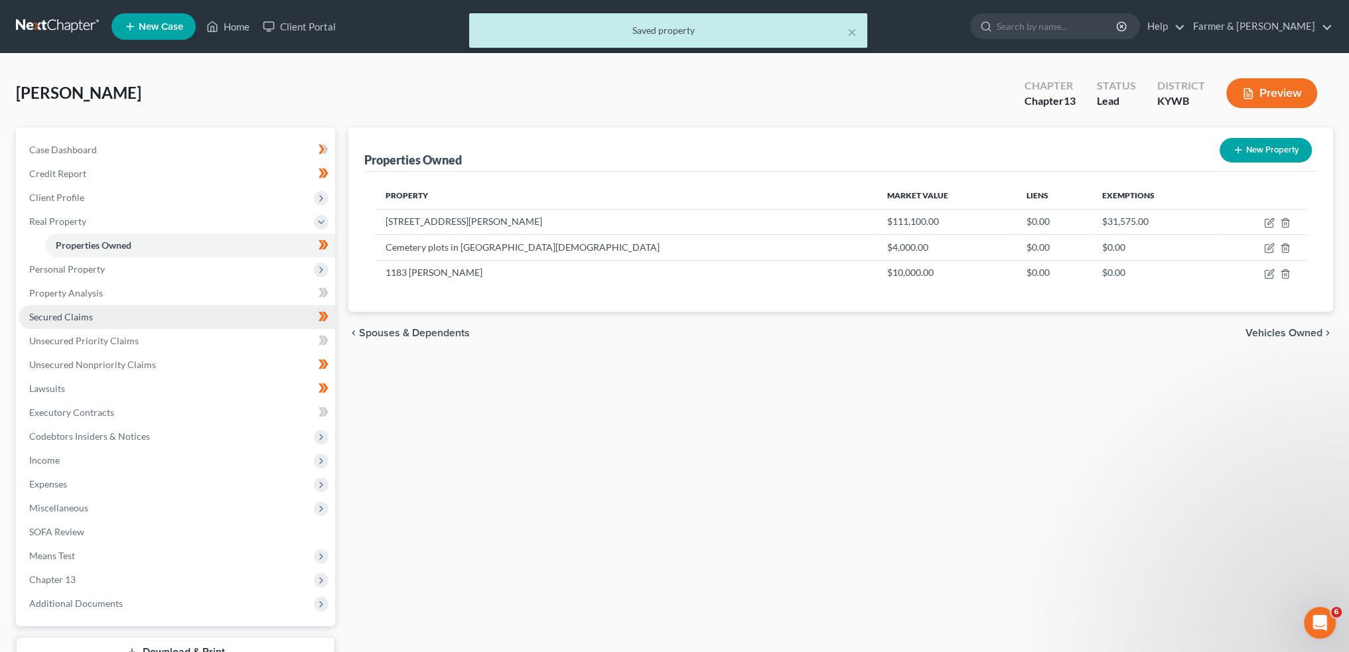
click at [92, 311] on link "Secured Claims" at bounding box center [177, 317] width 317 height 24
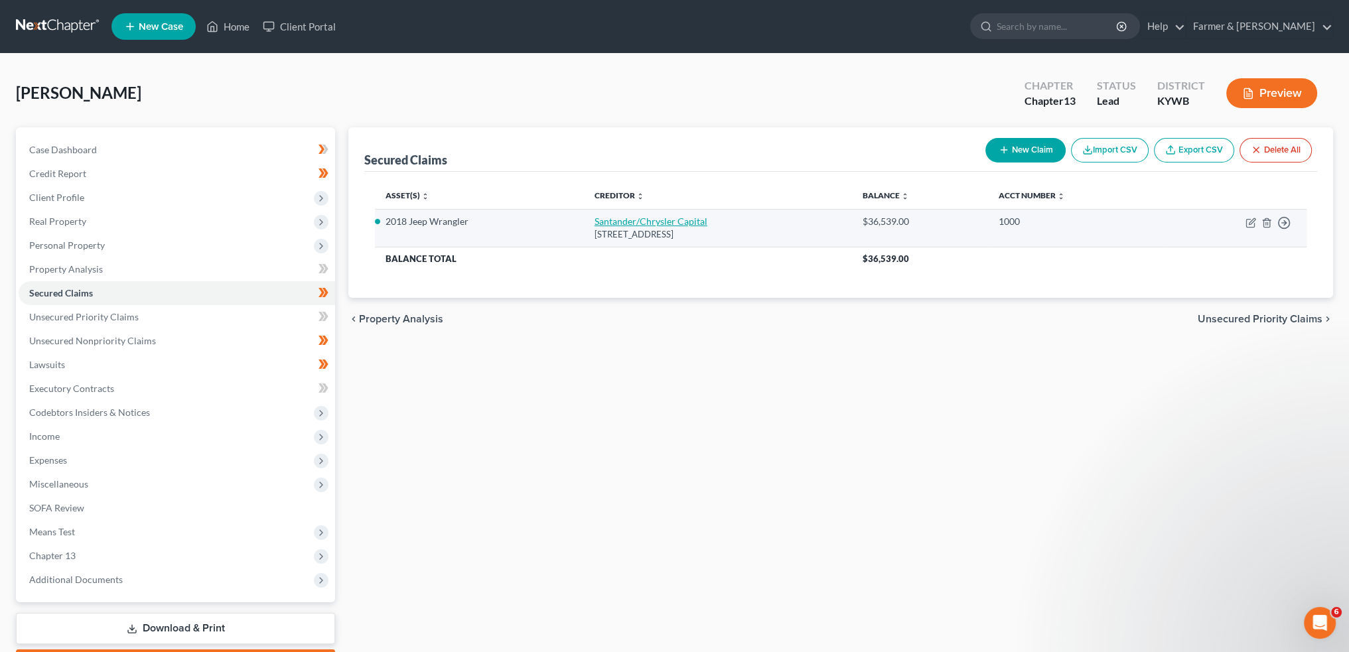
click at [617, 220] on link "Santander/Chrysler Capital" at bounding box center [651, 221] width 113 height 11
select select "45"
select select "0"
select select "4"
select select "0"
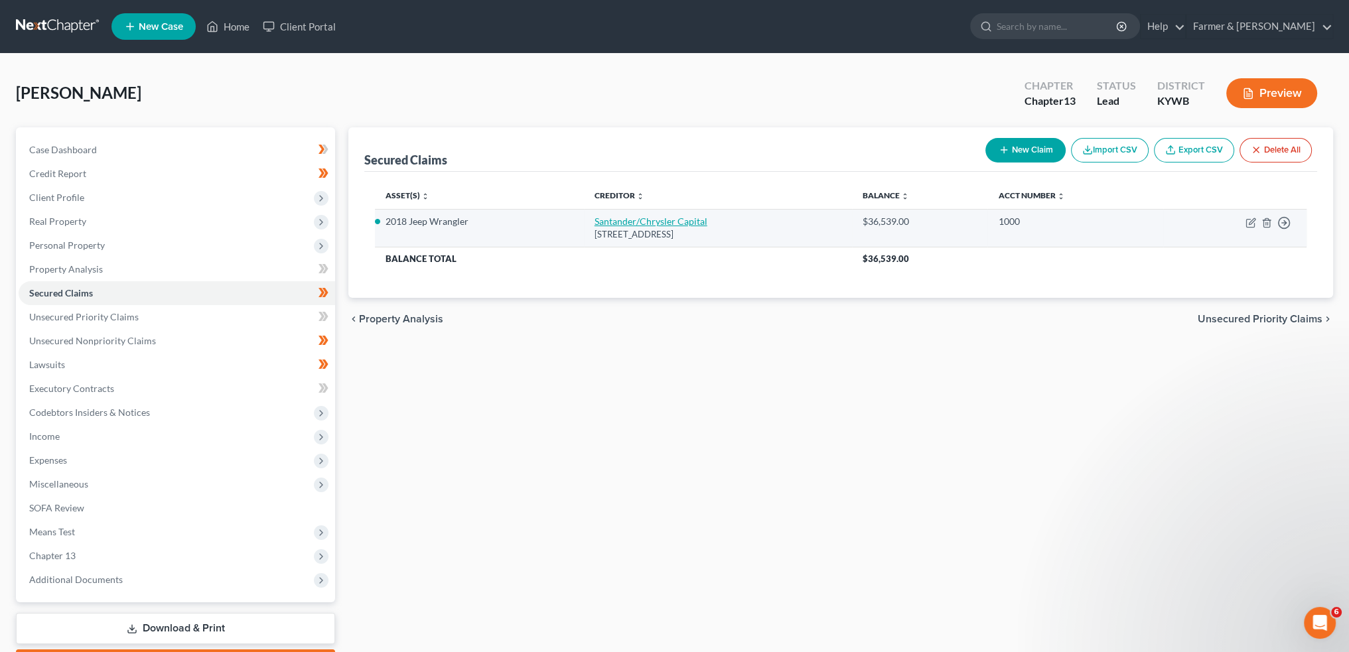
select select "0"
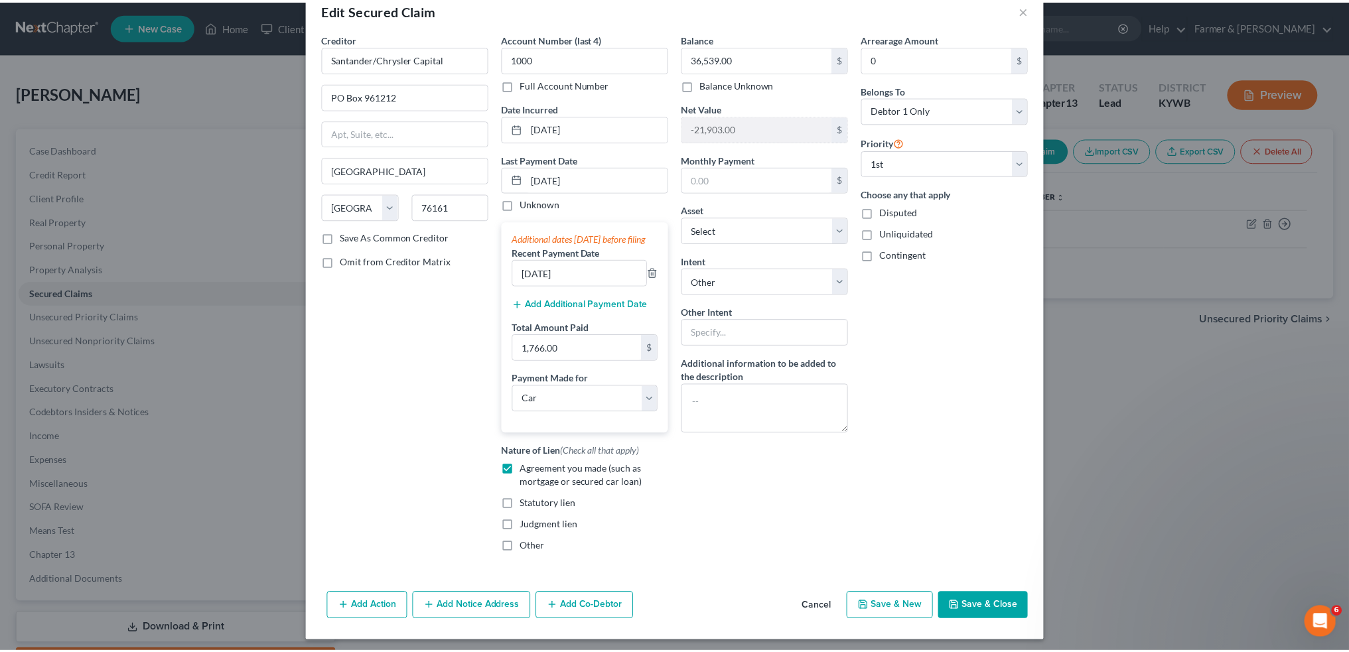
scroll to position [46, 0]
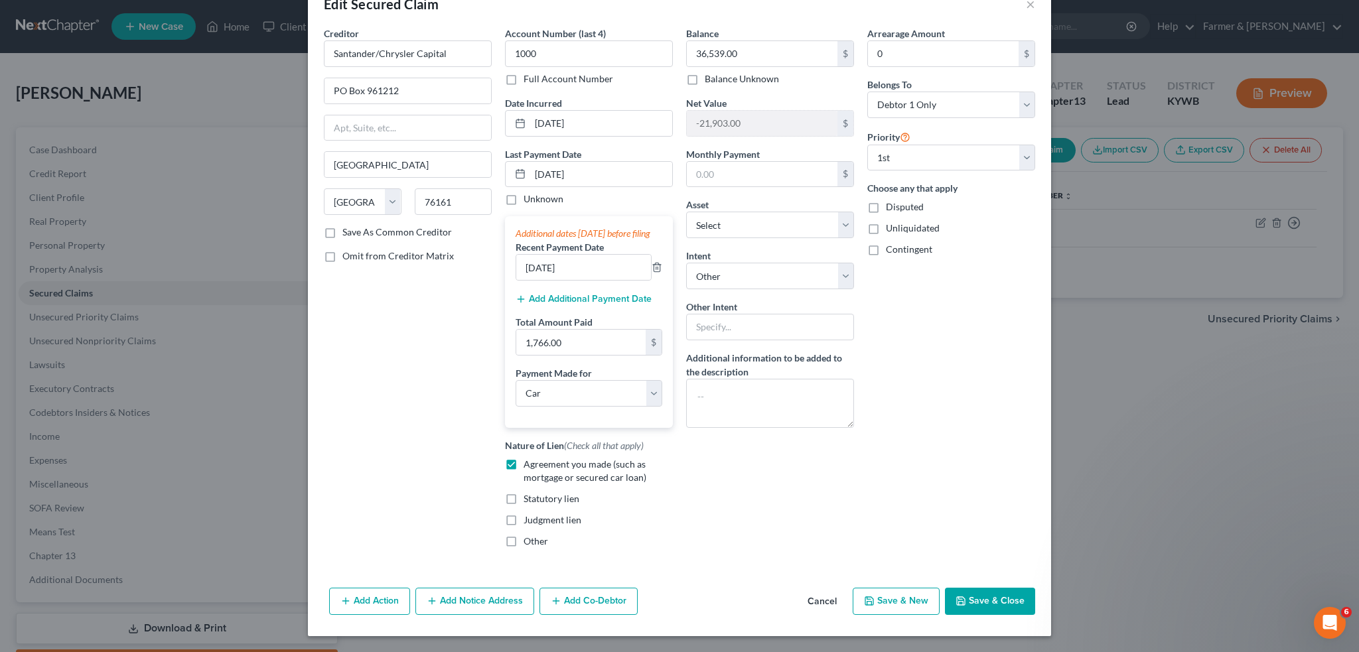
click at [984, 601] on button "Save & Close" at bounding box center [990, 602] width 90 height 28
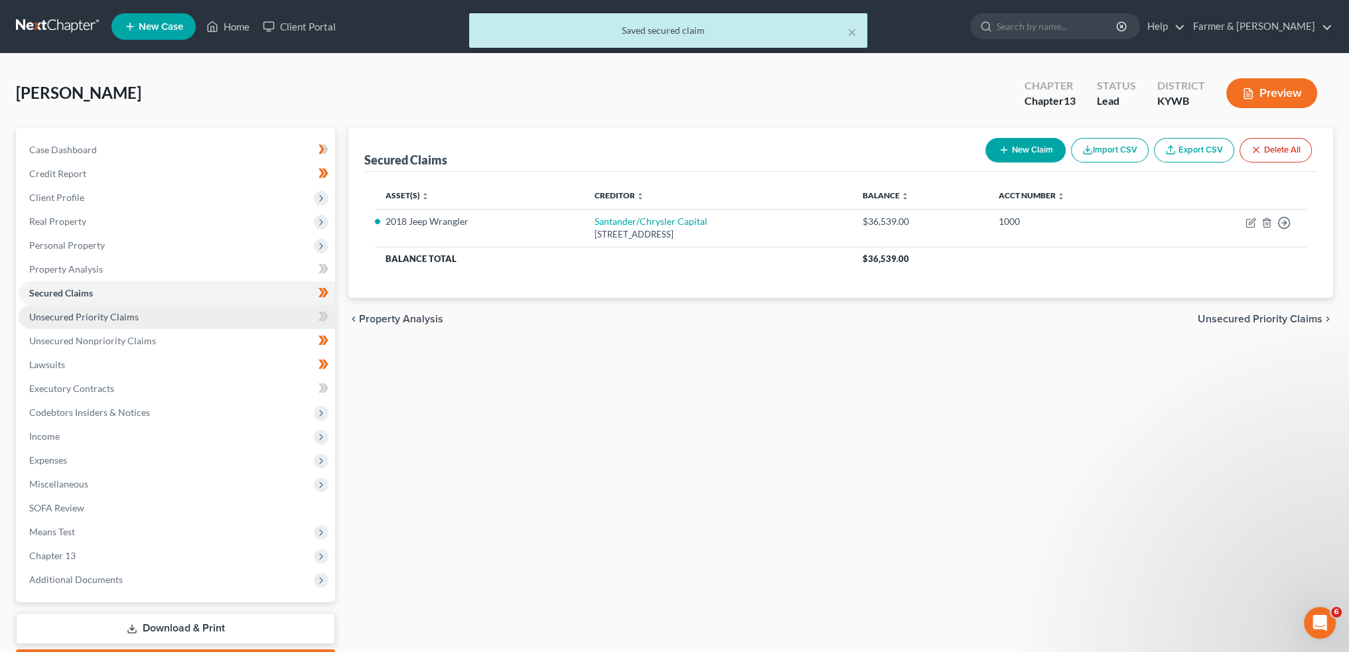
click at [170, 308] on link "Unsecured Priority Claims" at bounding box center [177, 317] width 317 height 24
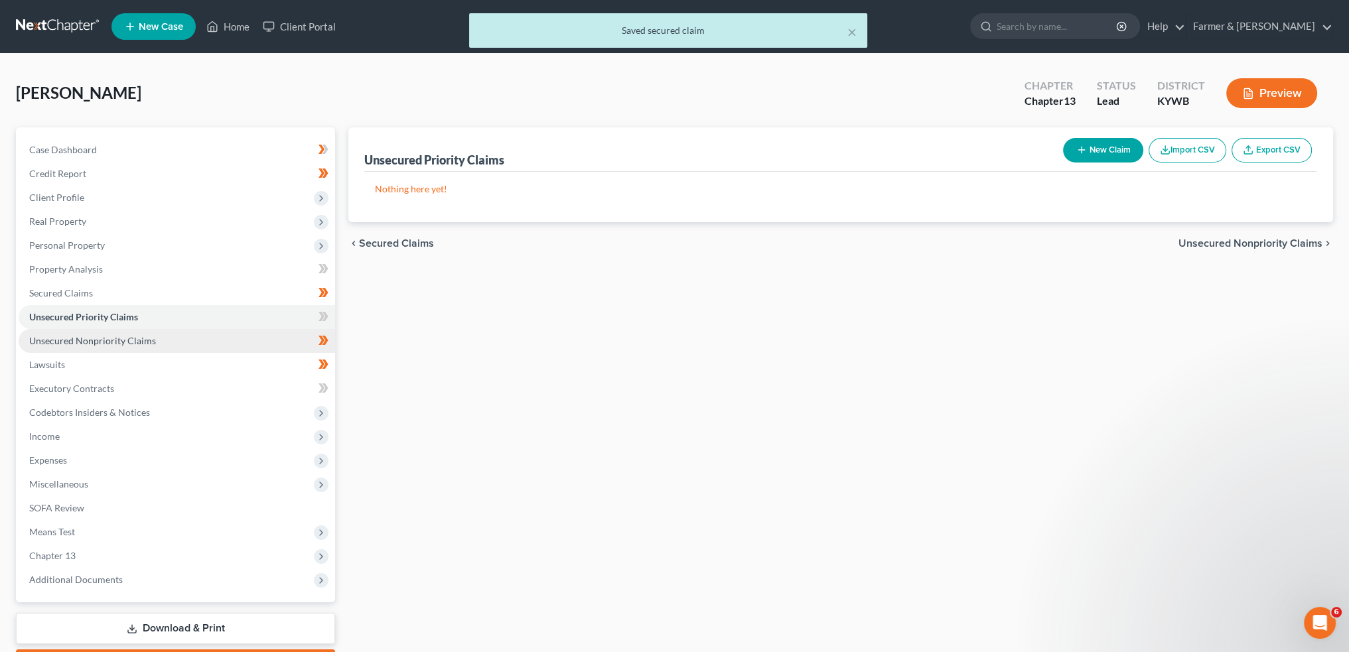
click at [157, 342] on link "Unsecured Nonpriority Claims" at bounding box center [177, 341] width 317 height 24
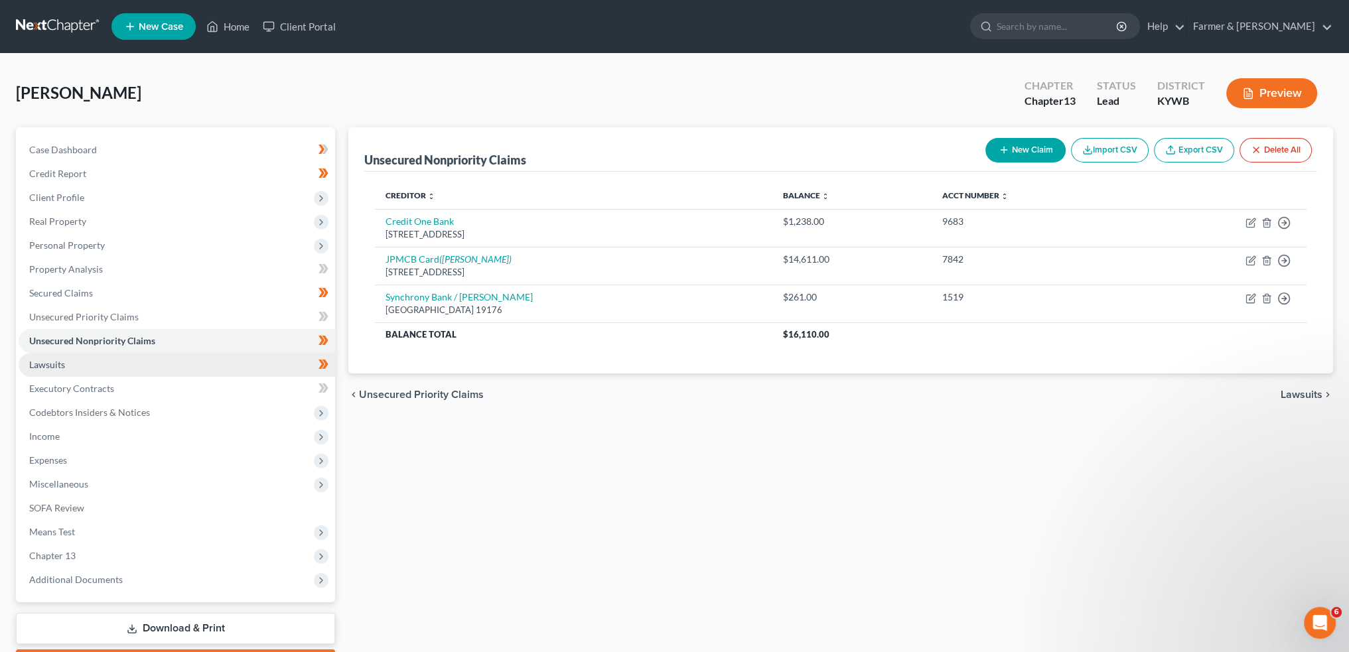
click at [98, 365] on link "Lawsuits" at bounding box center [177, 365] width 317 height 24
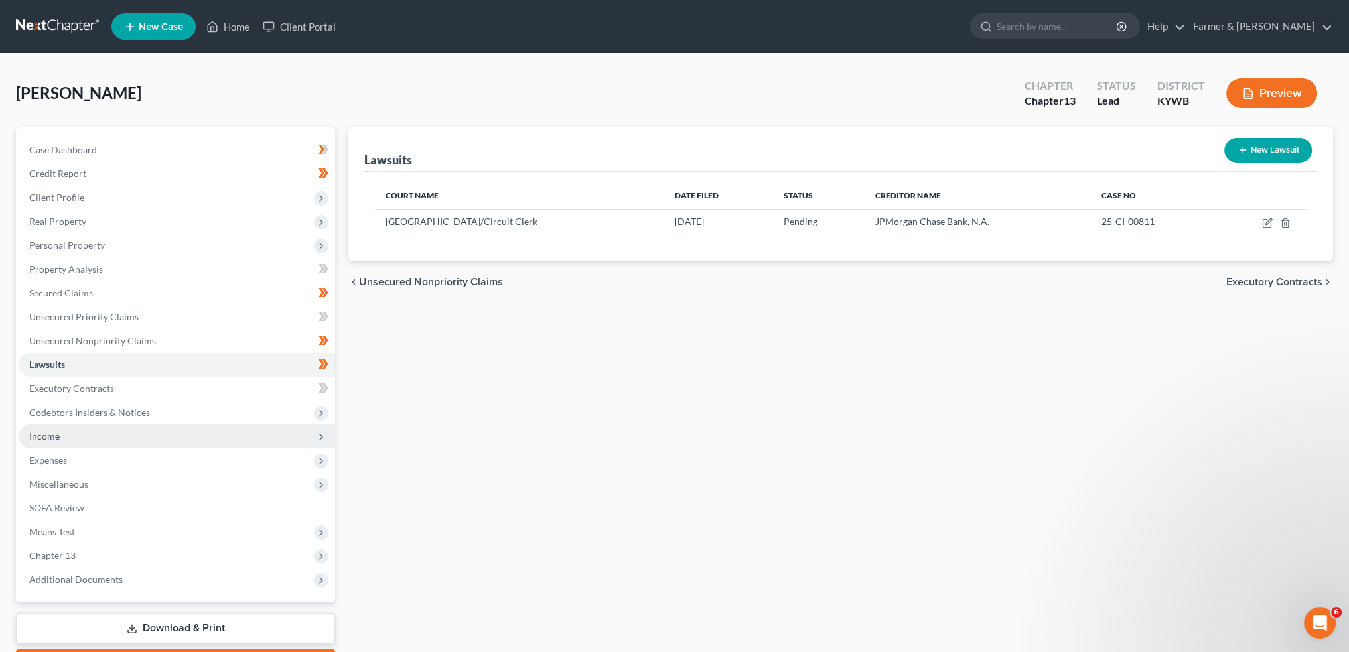
click at [74, 435] on span "Income" at bounding box center [177, 437] width 317 height 24
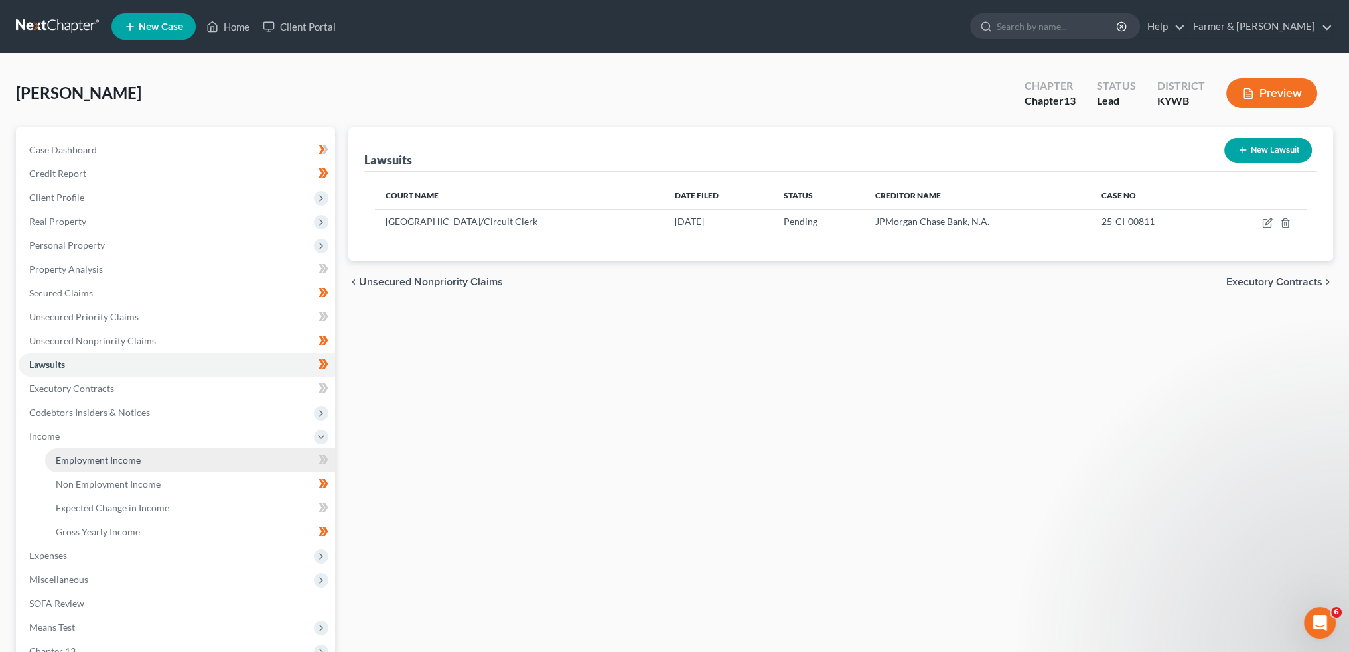
click at [82, 459] on span "Employment Income" at bounding box center [98, 460] width 85 height 11
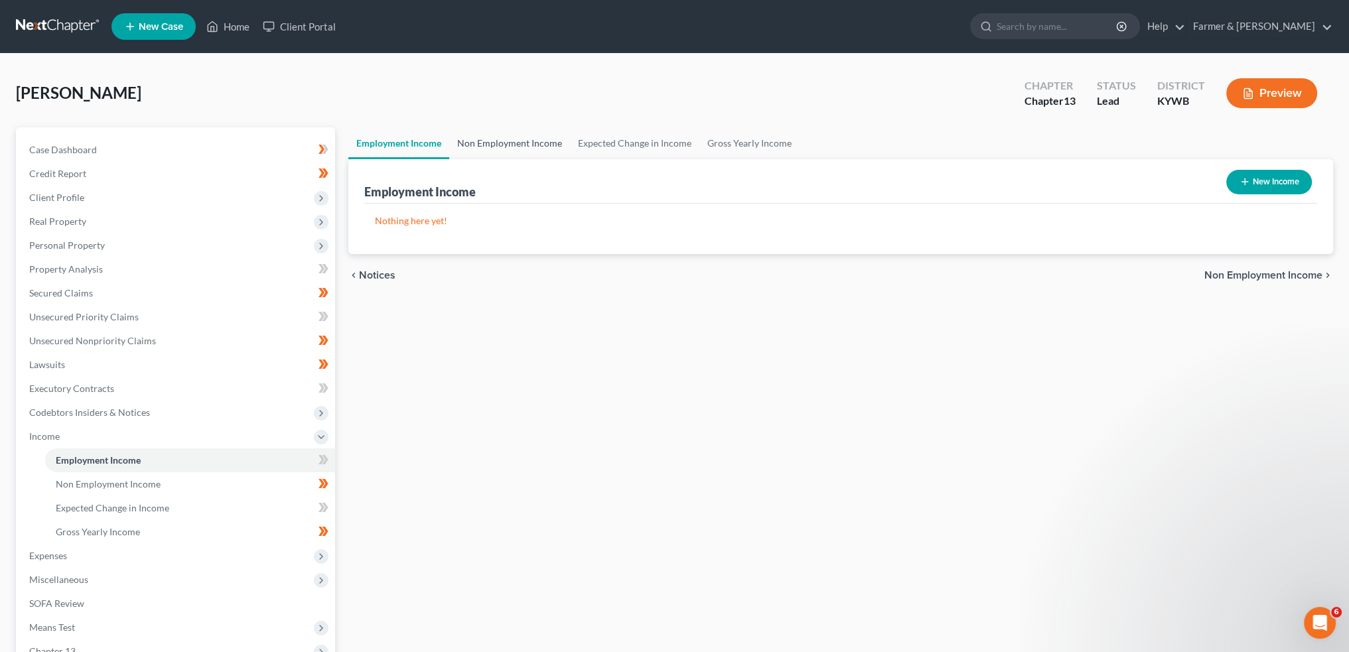
click at [532, 141] on link "Non Employment Income" at bounding box center [509, 143] width 121 height 32
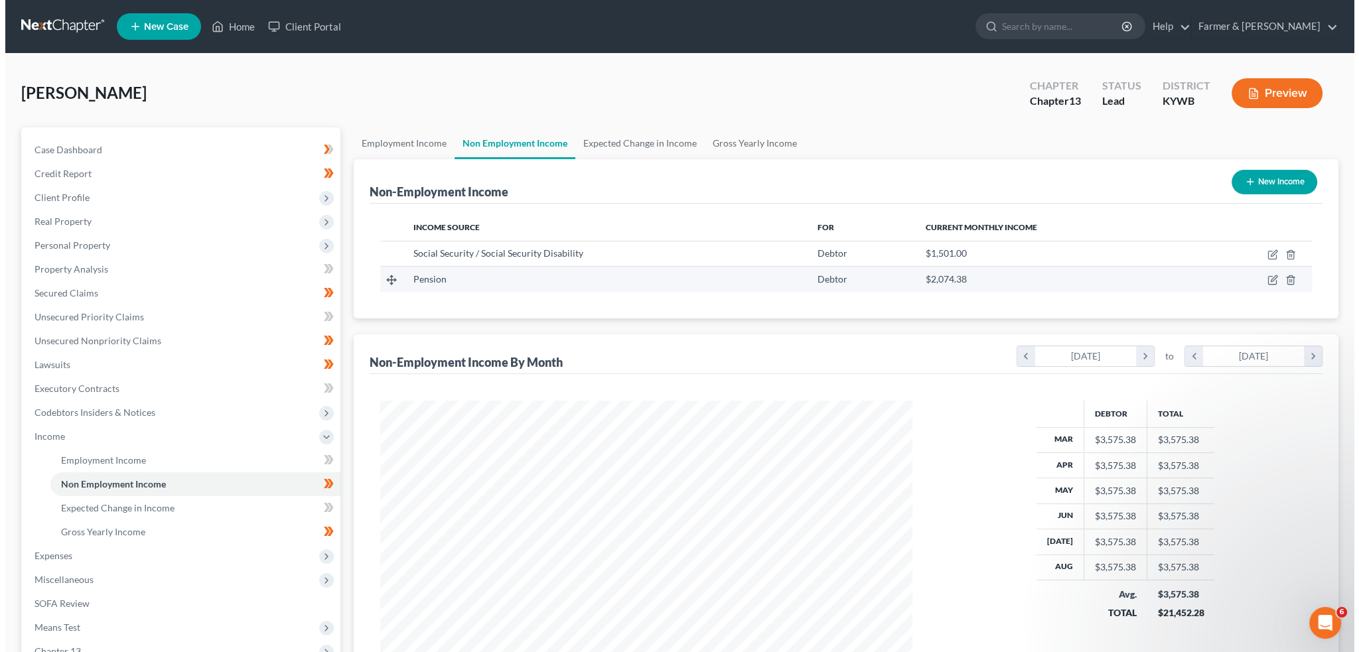
scroll to position [266, 558]
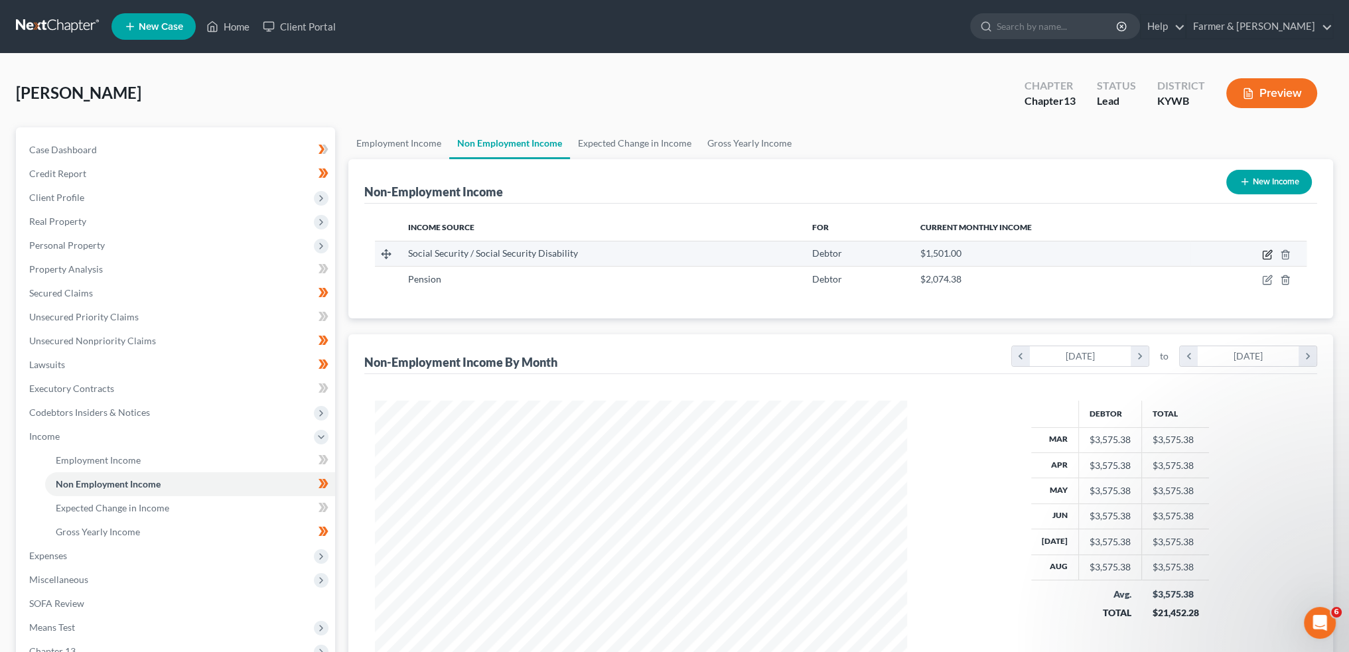
click at [1272, 250] on icon "button" at bounding box center [1267, 255] width 11 height 11
select select "4"
select select "0"
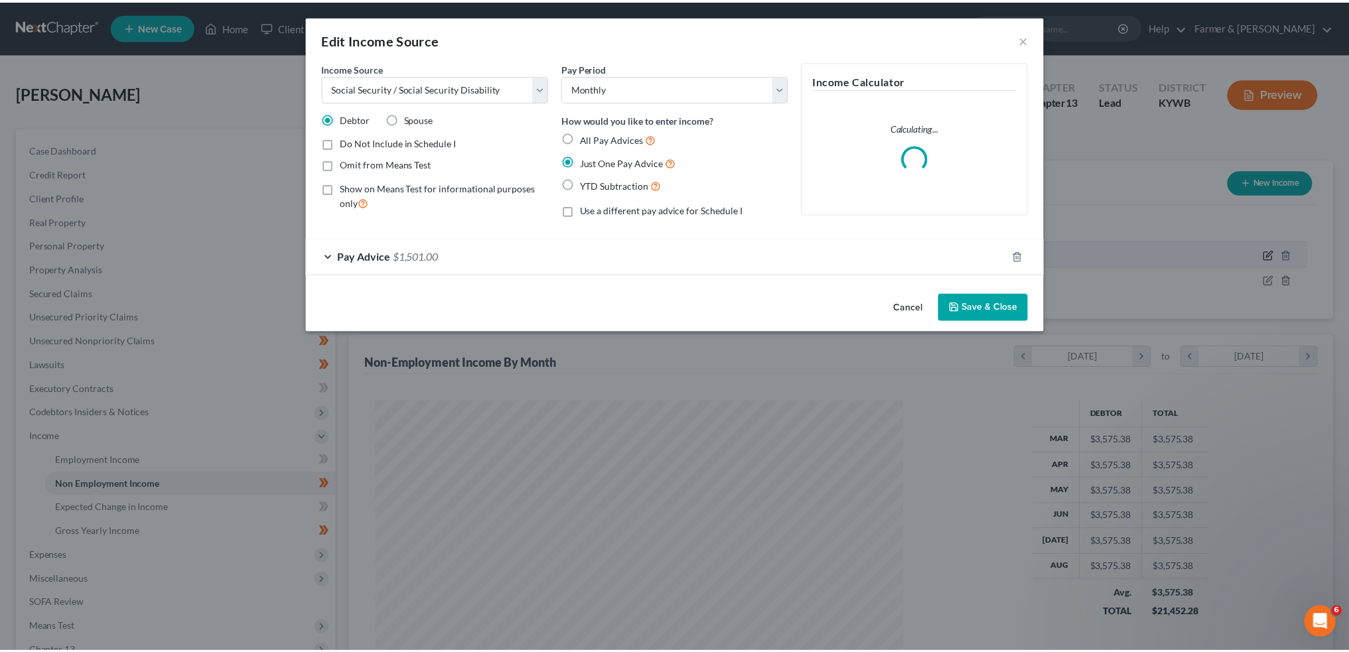
scroll to position [268, 563]
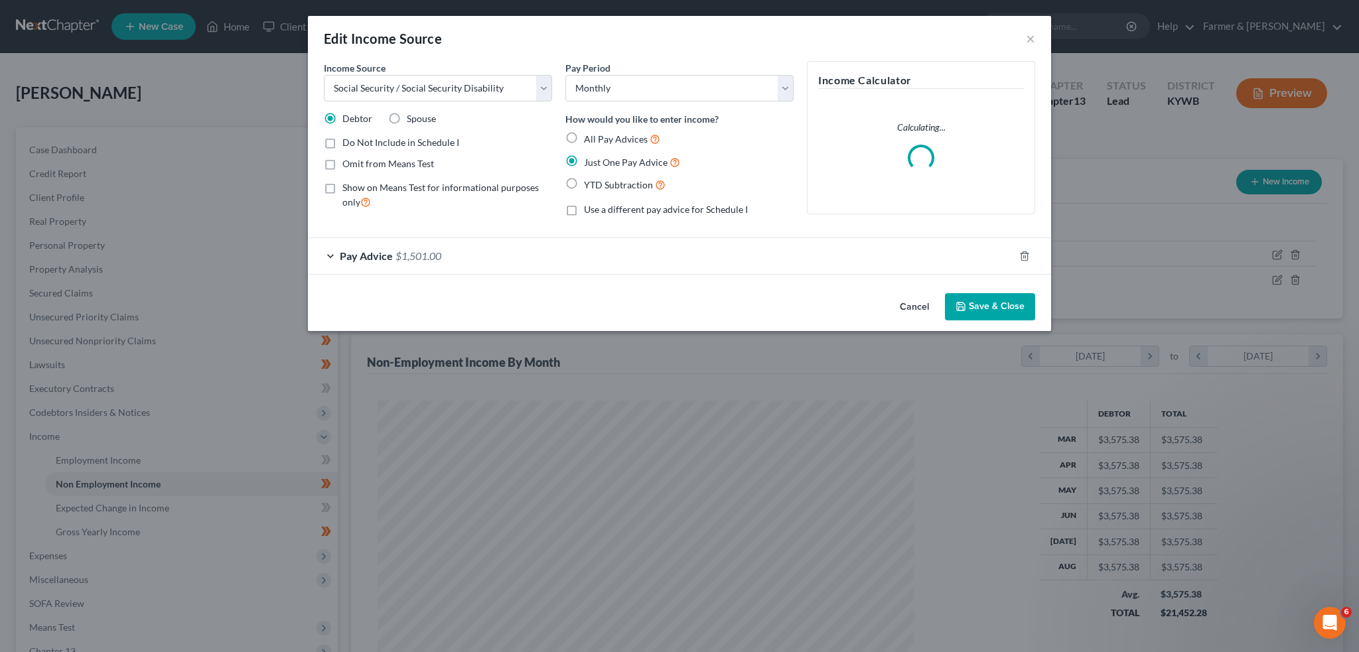
click at [342, 186] on label "Show on Means Test for informational purposes only" at bounding box center [447, 195] width 210 height 29
click at [348, 186] on input "Show on Means Test for informational purposes only" at bounding box center [352, 185] width 9 height 9
checkbox input "true"
click at [972, 307] on button "Save & Close" at bounding box center [990, 307] width 90 height 28
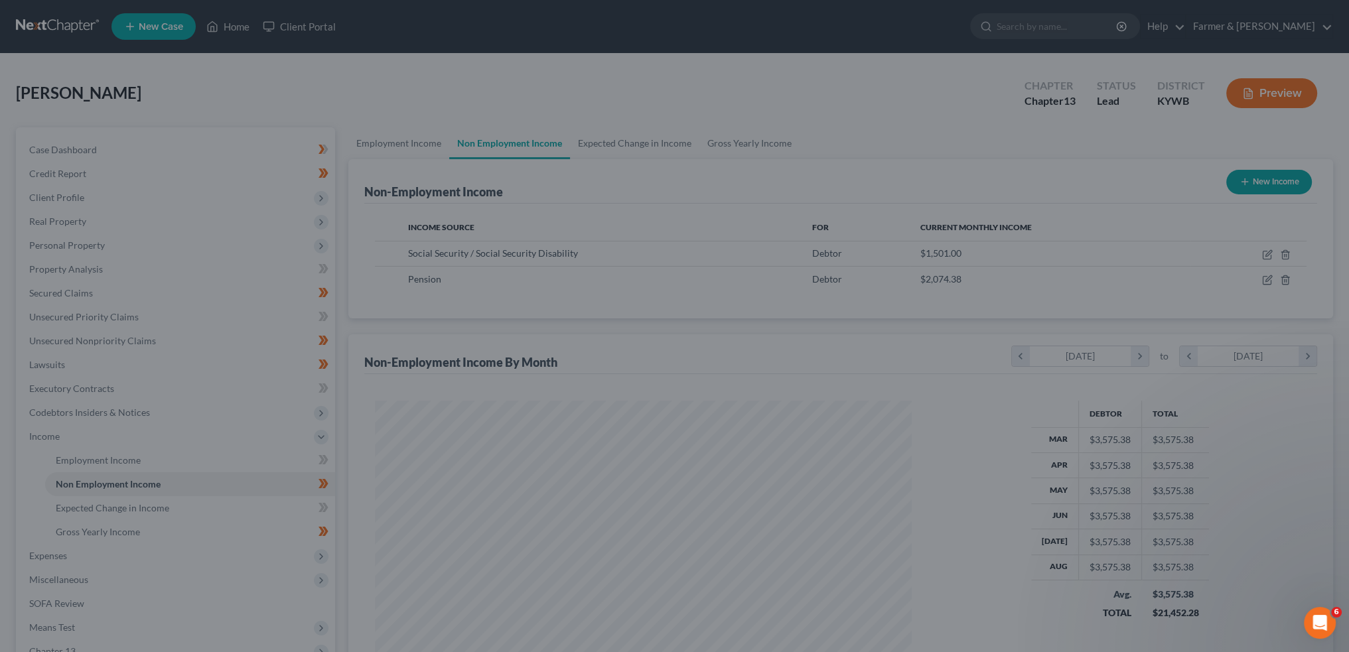
scroll to position [663458, 663165]
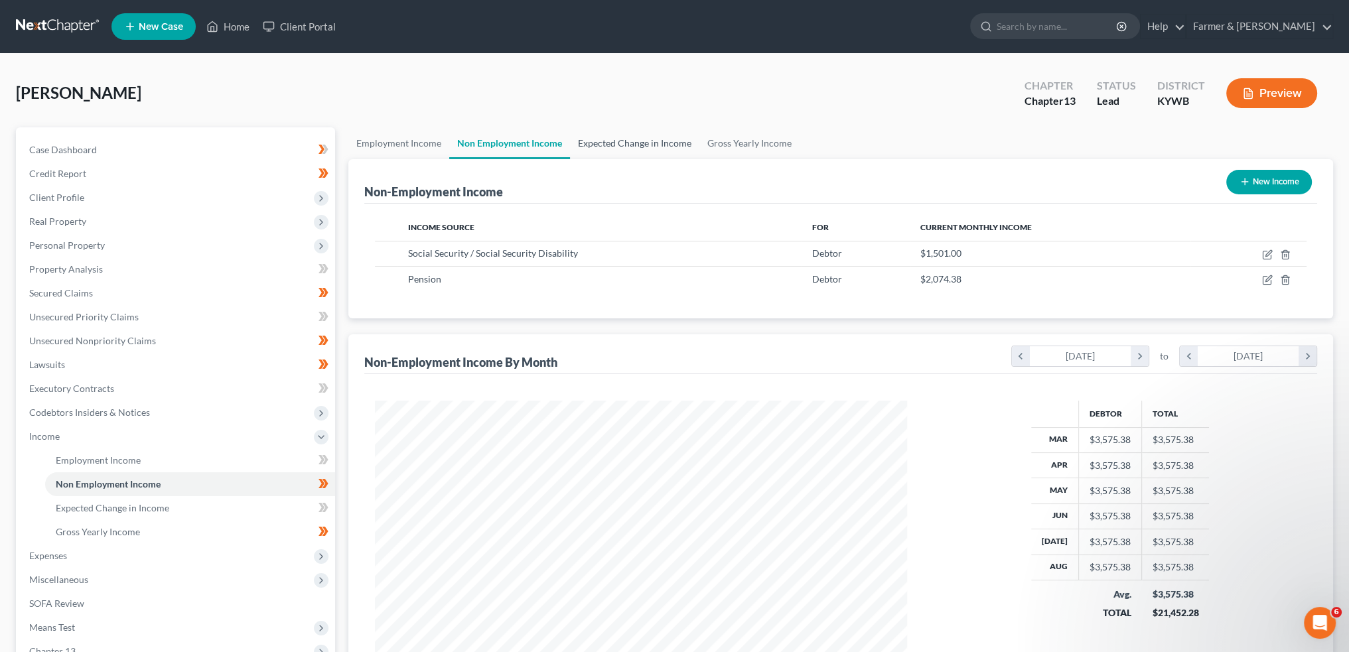
click at [656, 139] on link "Expected Change in Income" at bounding box center [634, 143] width 129 height 32
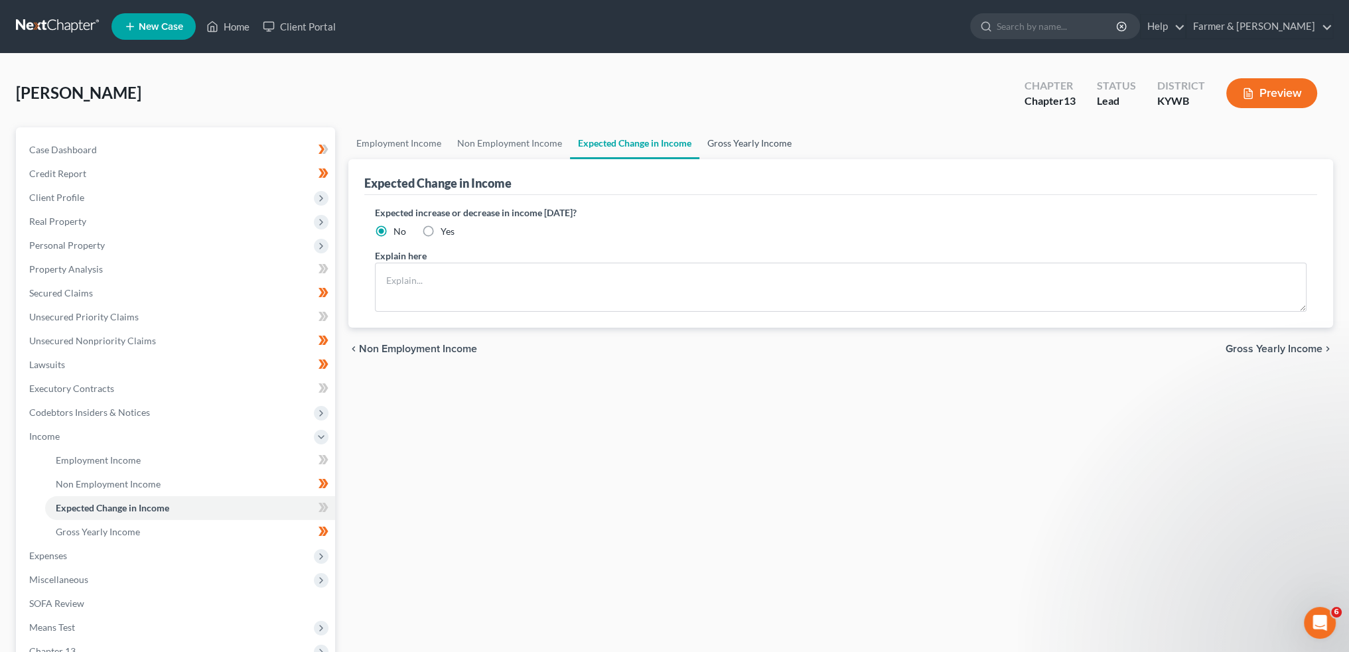
click at [765, 140] on link "Gross Yearly Income" at bounding box center [750, 143] width 100 height 32
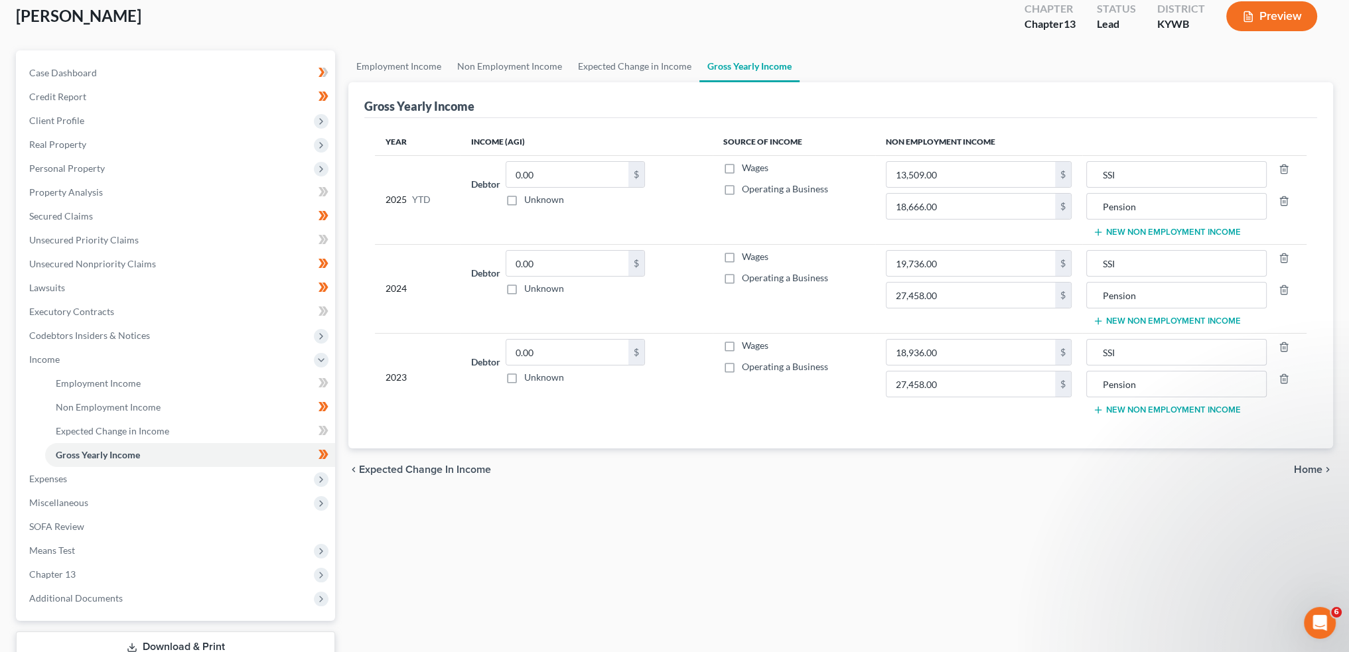
scroll to position [171, 0]
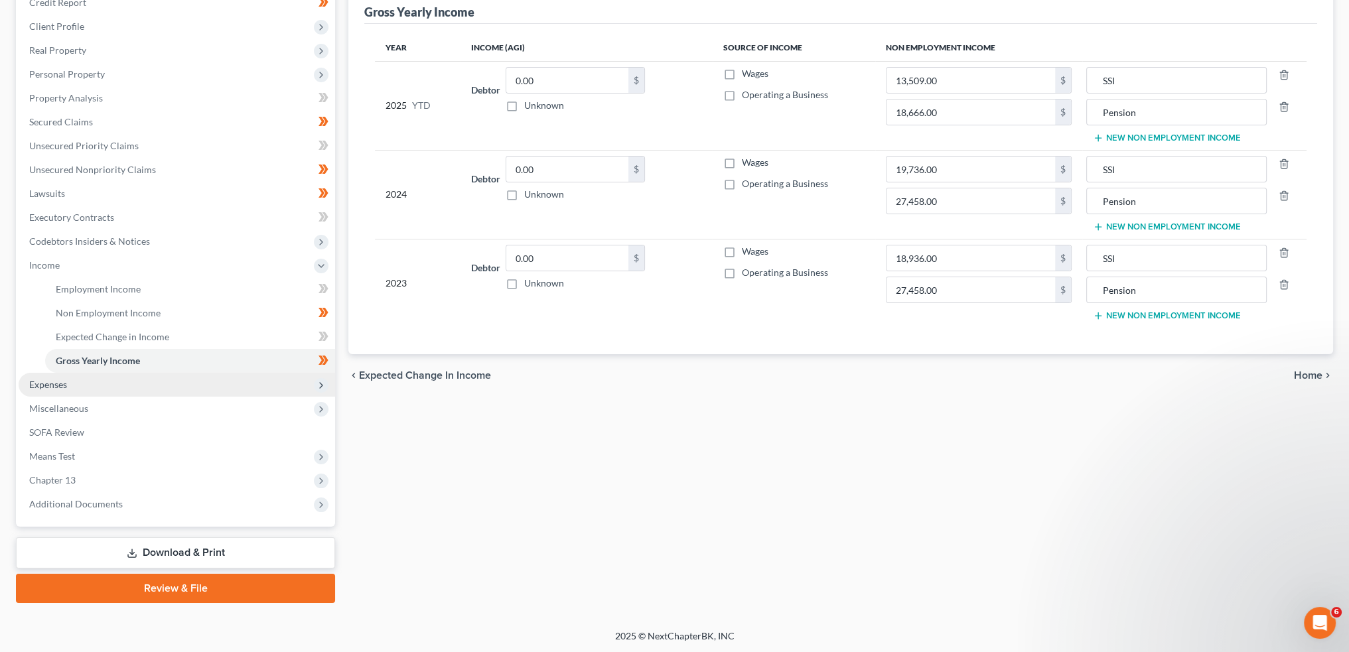
click at [79, 386] on span "Expenses" at bounding box center [177, 385] width 317 height 24
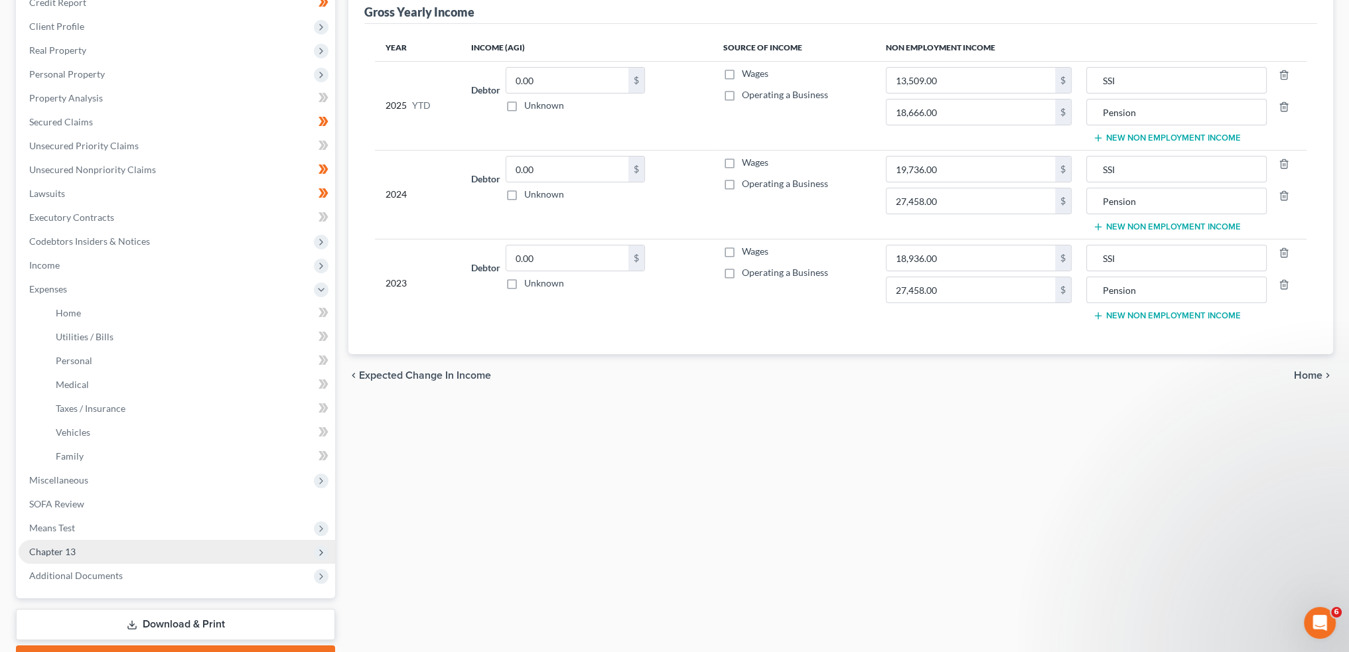
click at [84, 551] on span "Chapter 13" at bounding box center [177, 552] width 317 height 24
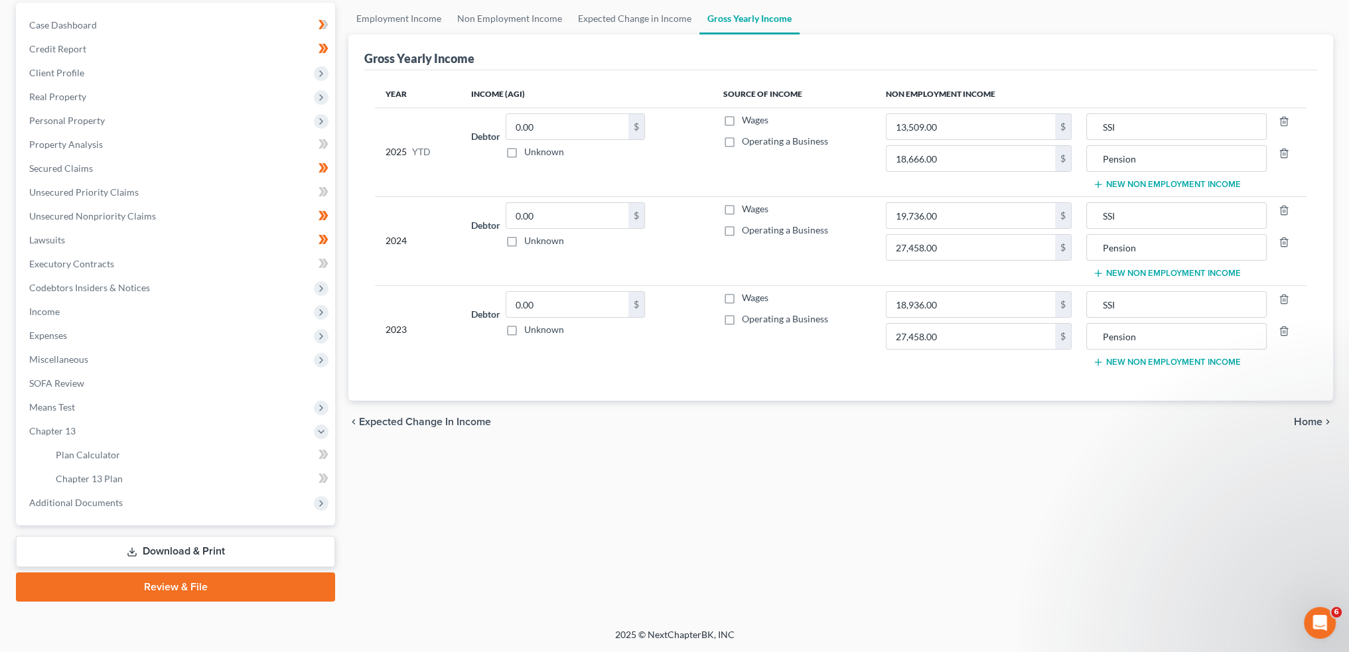
scroll to position [123, 0]
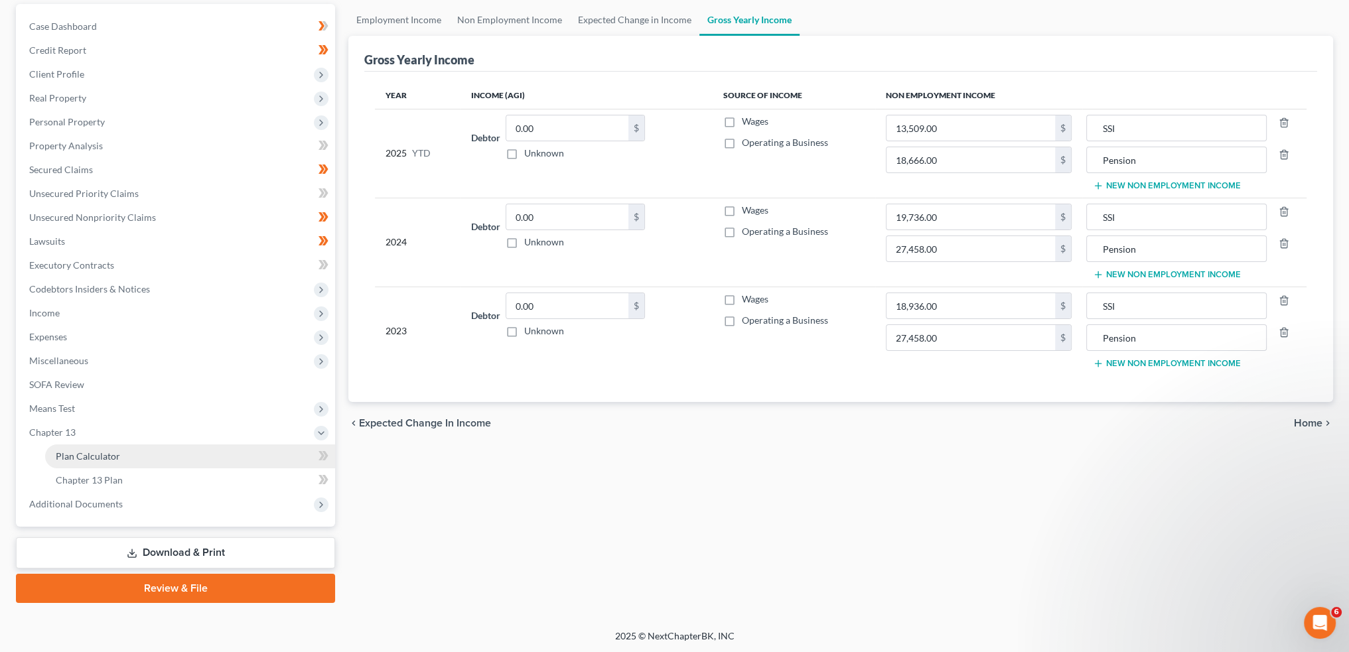
click at [88, 464] on link "Plan Calculator" at bounding box center [190, 457] width 290 height 24
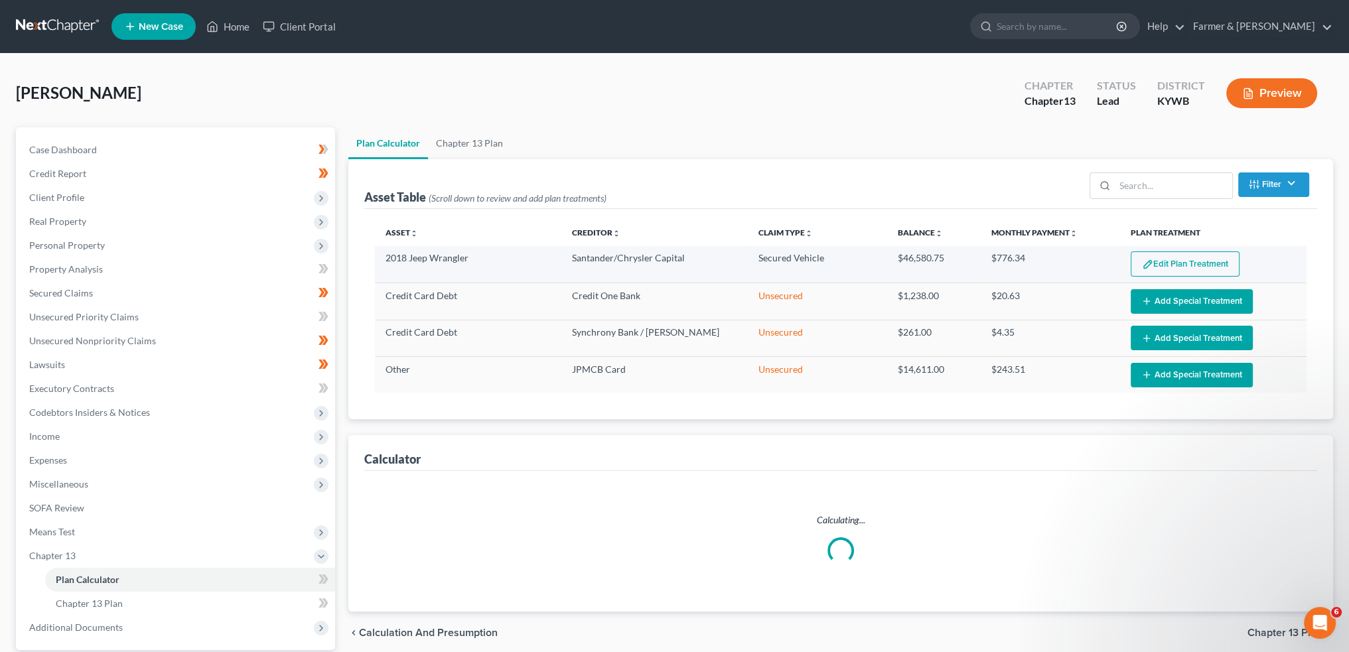
click at [1171, 263] on button "Edit Plan Treatment" at bounding box center [1185, 264] width 109 height 25
select select "59"
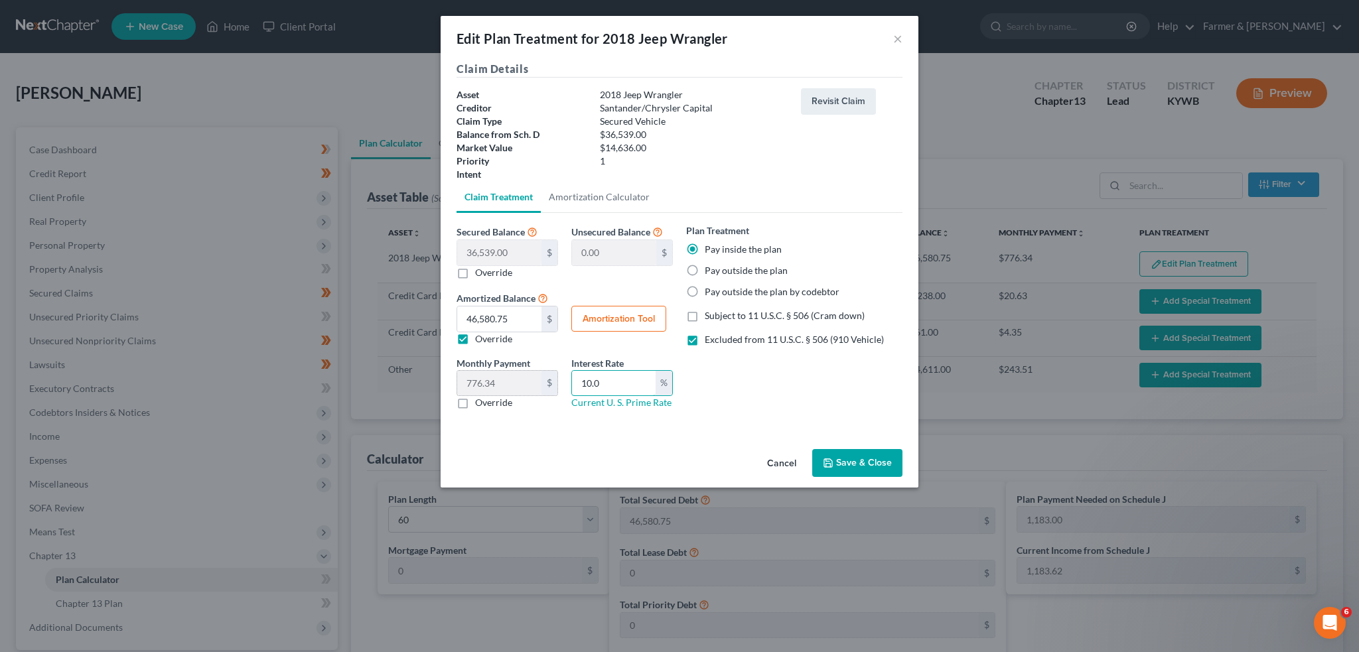
drag, startPoint x: 608, startPoint y: 378, endPoint x: 548, endPoint y: 371, distance: 60.8
click at [548, 371] on div "Monthly Payment 776.34 $ 0.00 $ Override Interest Rate 10.0 % Current U. S. Pri…" at bounding box center [565, 388] width 230 height 64
type input "9.5"
click at [614, 313] on button "Amortization Tool" at bounding box center [618, 319] width 95 height 27
type input "36,539.00"
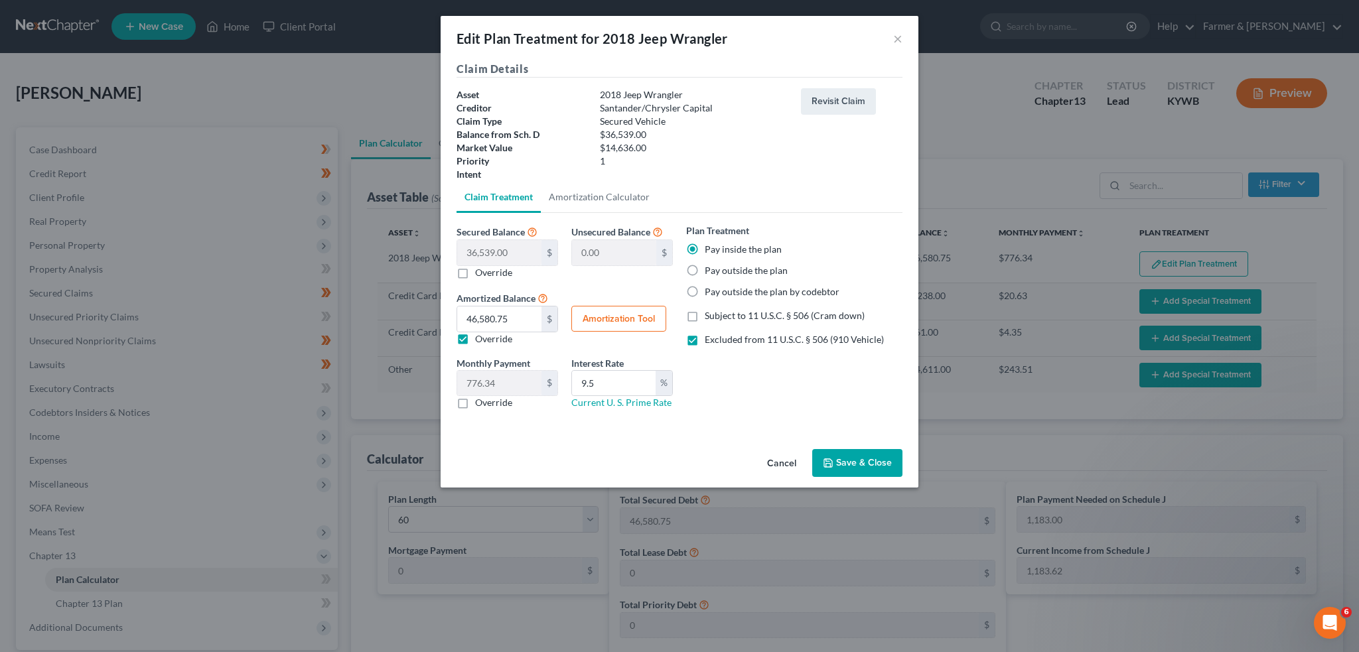
type input "9.5"
type input "60"
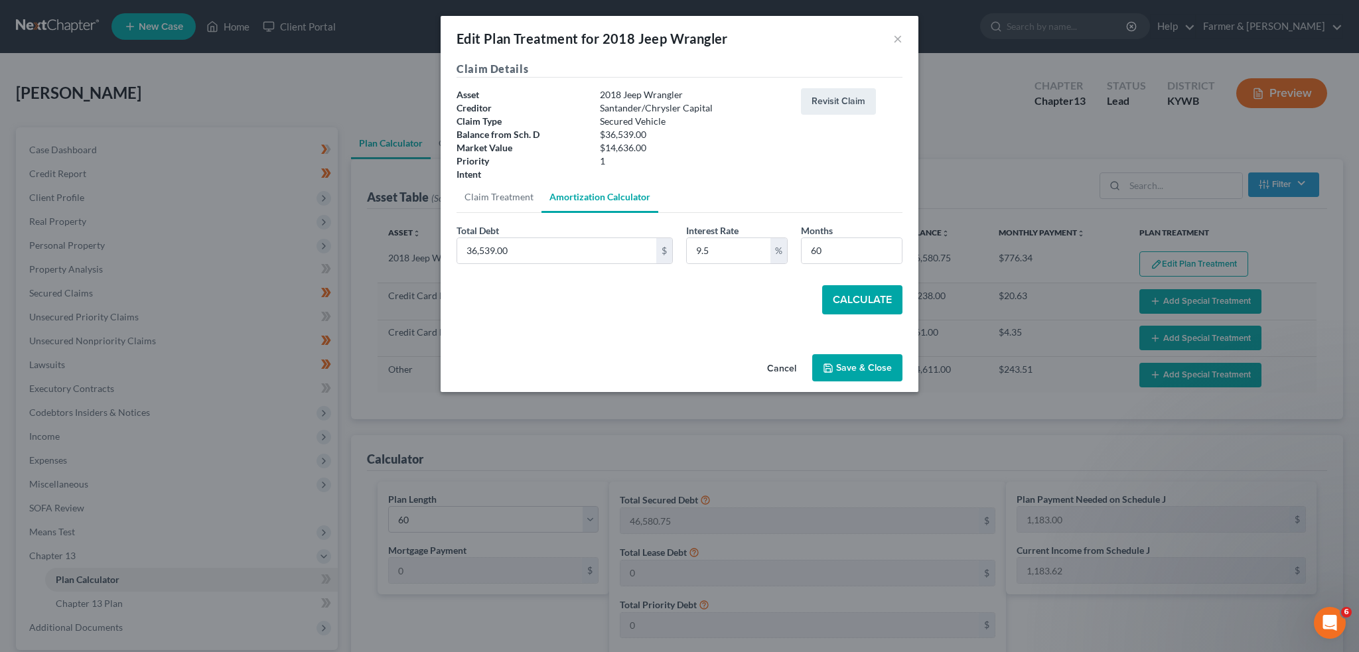
click at [850, 297] on button "Calculate" at bounding box center [862, 299] width 80 height 29
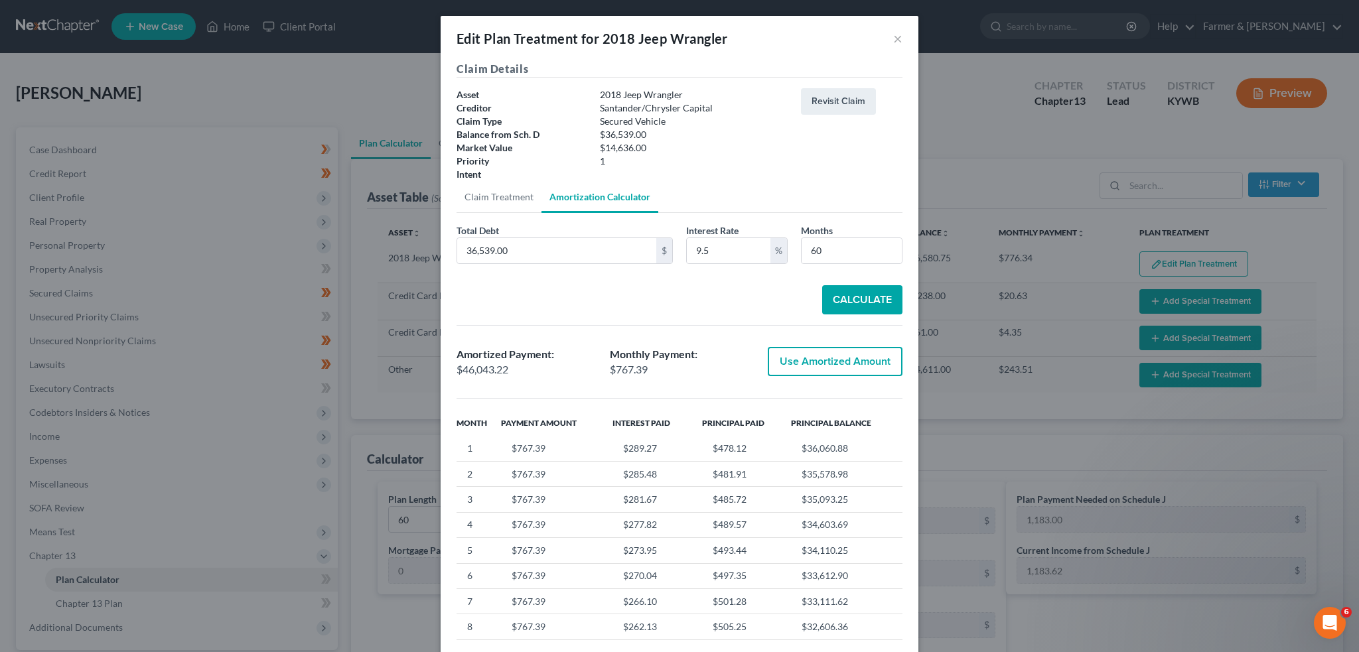
click at [831, 369] on button "Use Amortized Amount" at bounding box center [835, 361] width 135 height 29
type input "46,043.22"
type input "767.38"
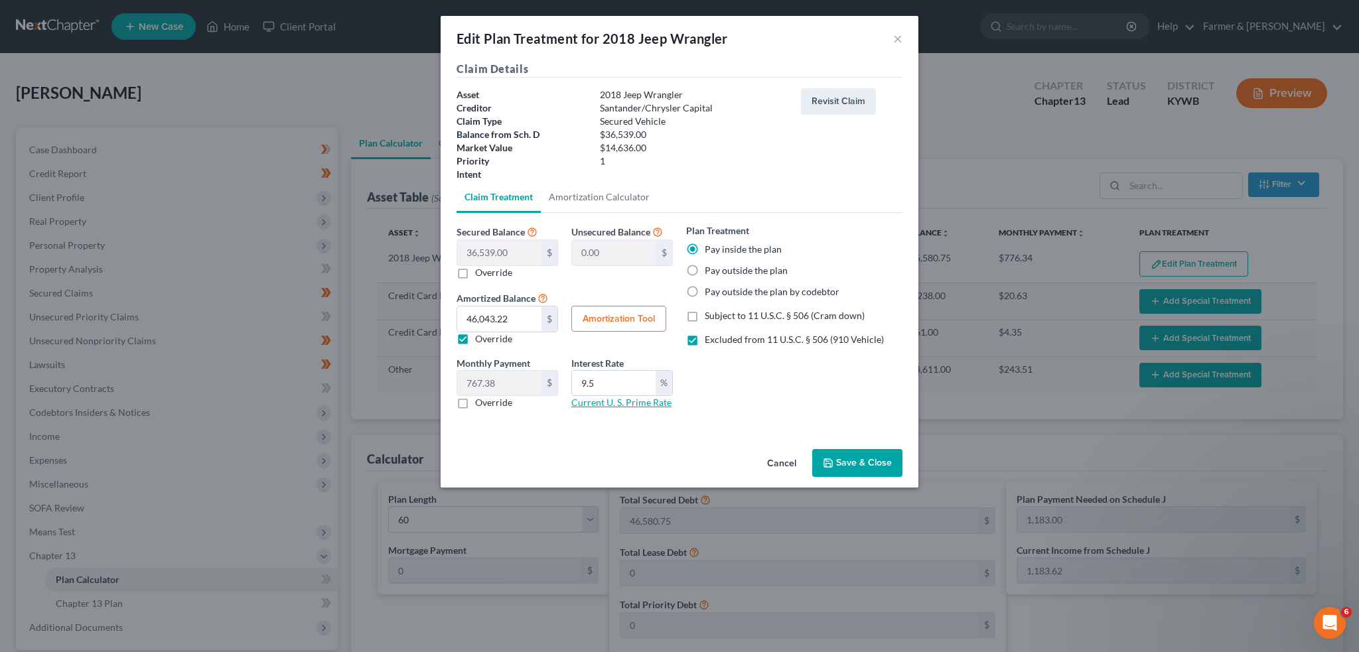
drag, startPoint x: 856, startPoint y: 467, endPoint x: 609, endPoint y: 400, distance: 255.8
click at [760, 366] on div "Edit Plan Treatment for 2018 Jeep Wrangler × Claim Details Asset 2018 Jeep Wran…" at bounding box center [680, 252] width 478 height 472
click at [609, 400] on link "Current U. S. Prime Rate" at bounding box center [621, 402] width 100 height 11
click at [864, 459] on button "Save & Close" at bounding box center [857, 463] width 90 height 28
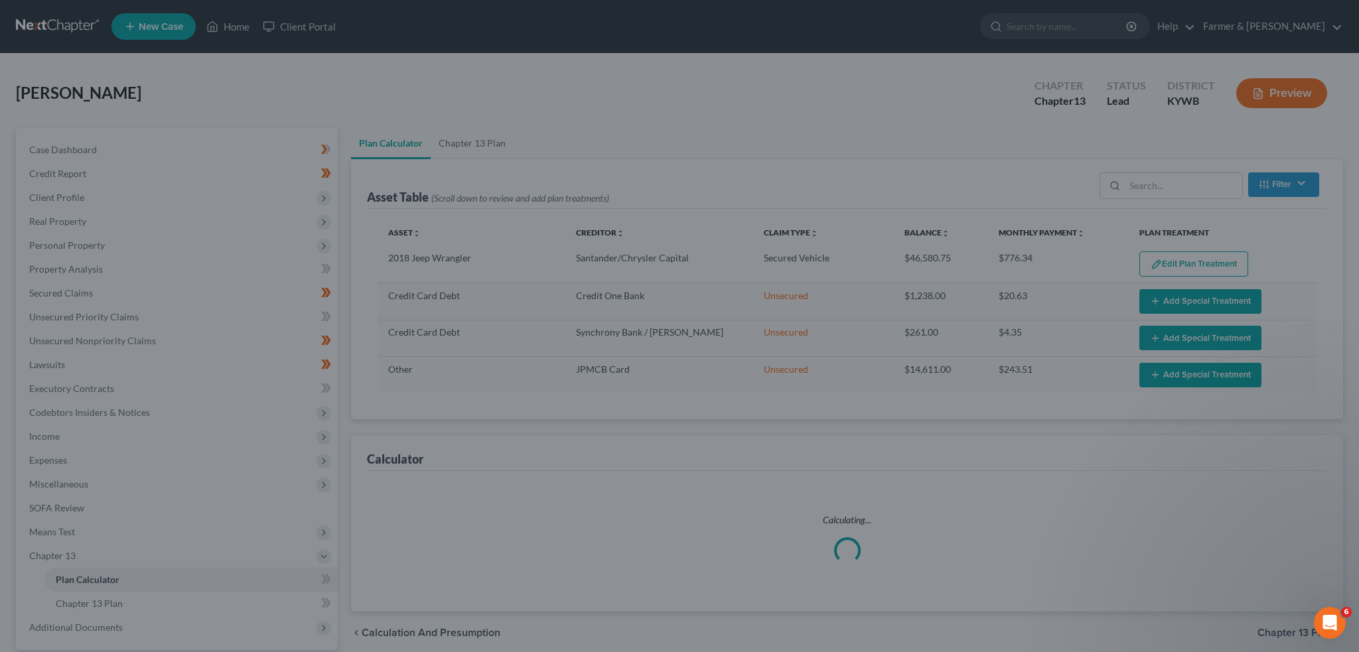
select select "59"
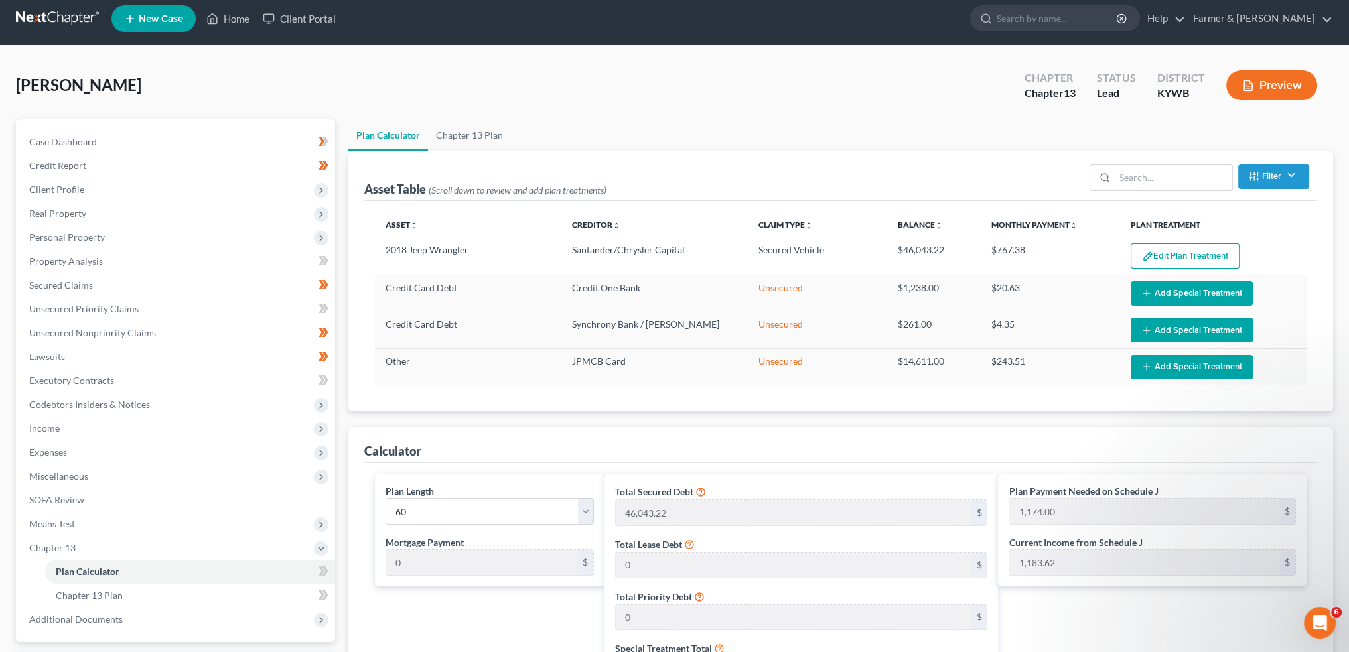
scroll to position [442, 0]
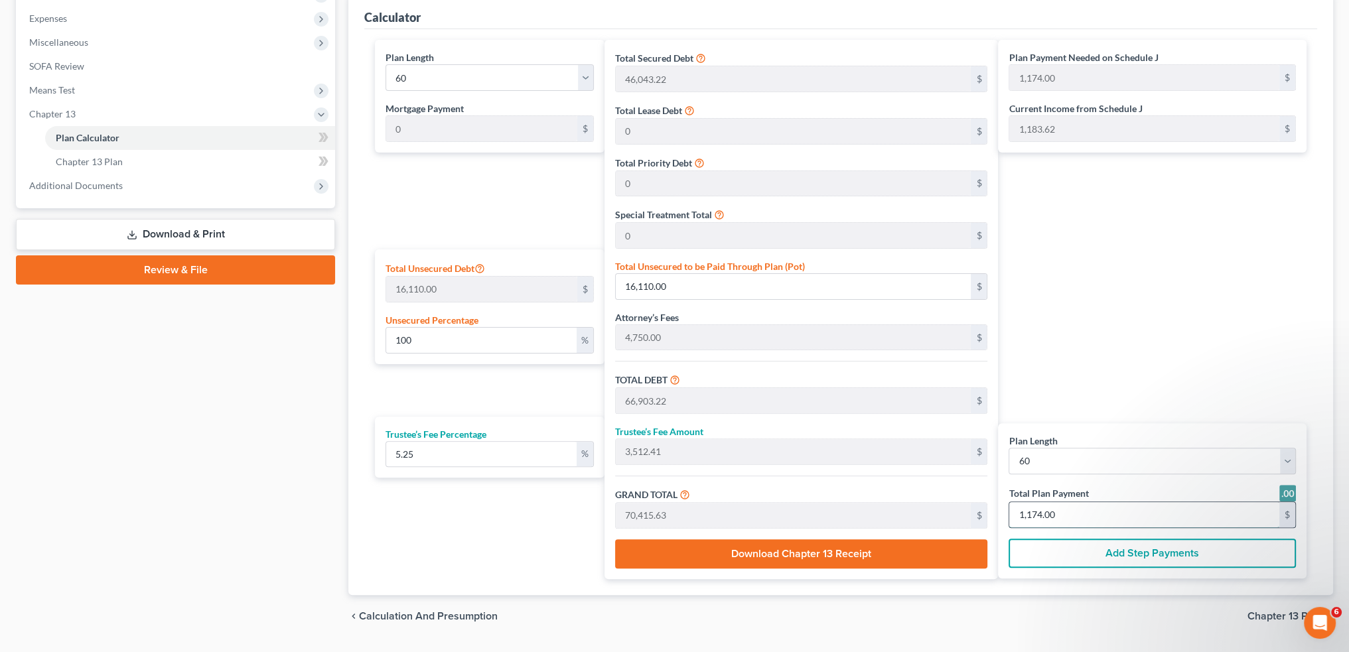
click at [1100, 508] on input "1,174.00" at bounding box center [1145, 514] width 270 height 25
type input "0"
type input "57.00"
type input "2.99"
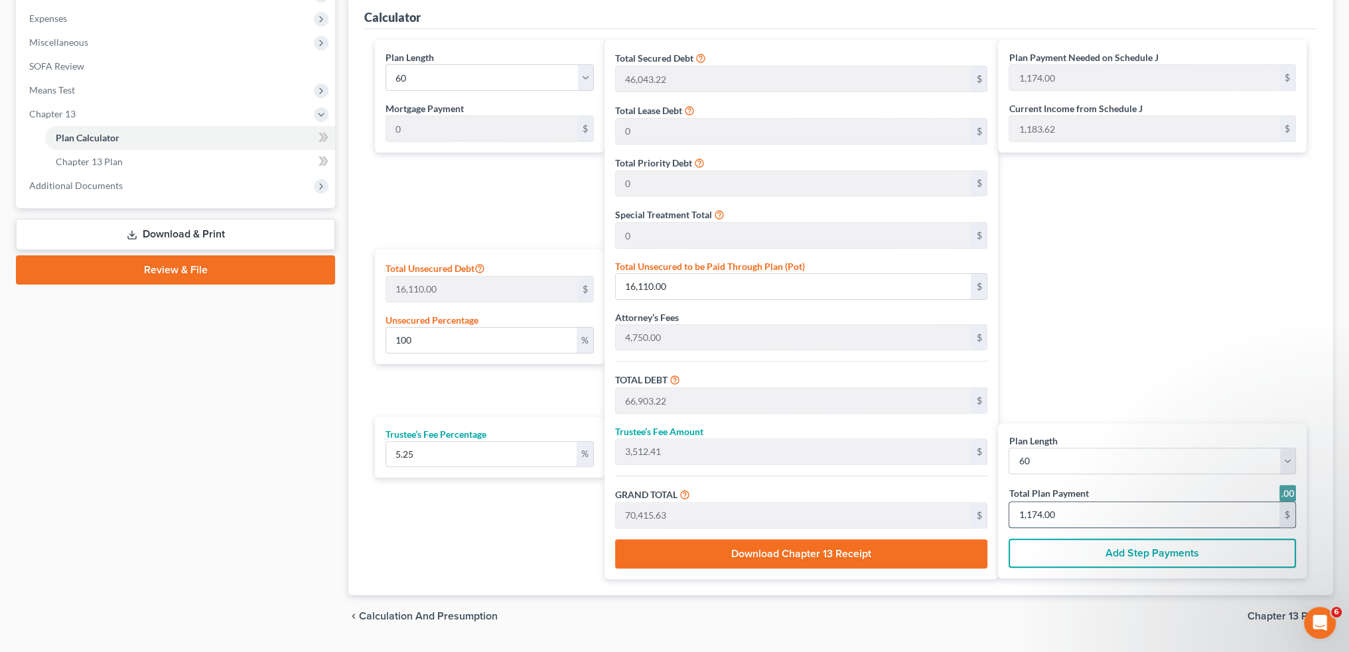
type input "60.00"
type input "1"
type input "627.07"
type input "32.92"
type input "660.00"
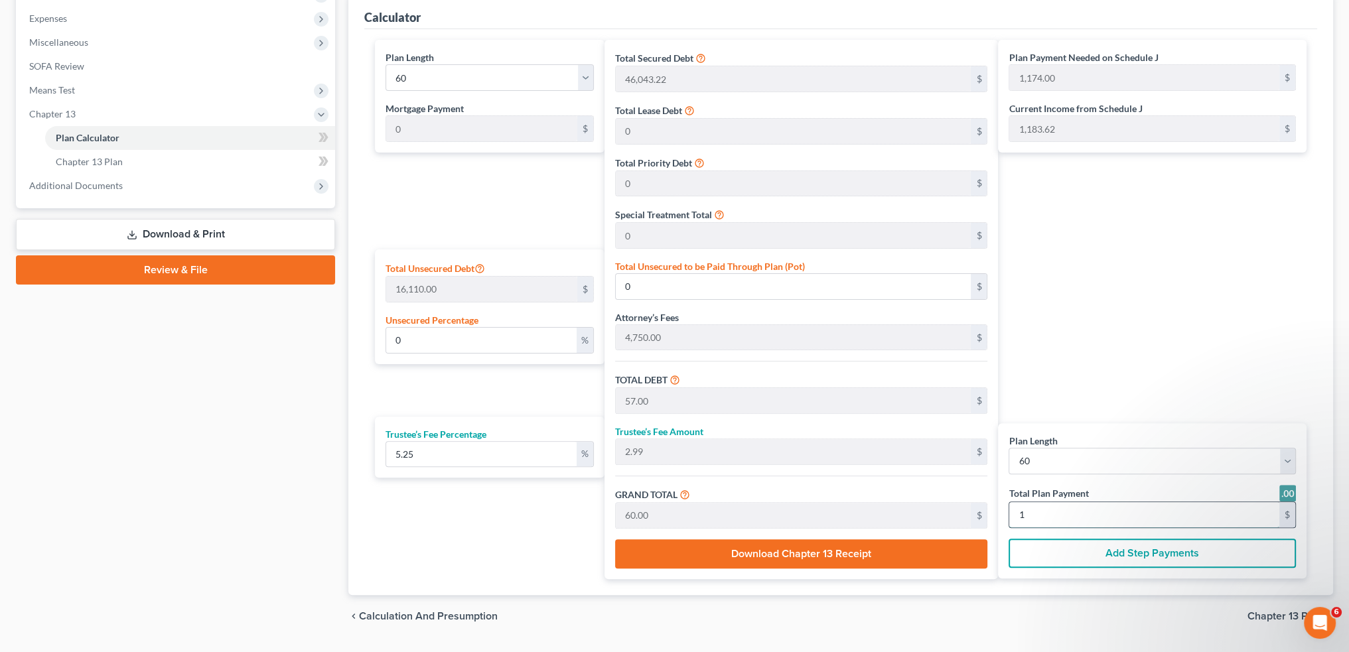
type input "11"
type input "6,726.84"
type input "353.15"
type input "7,080.00"
type input "118"
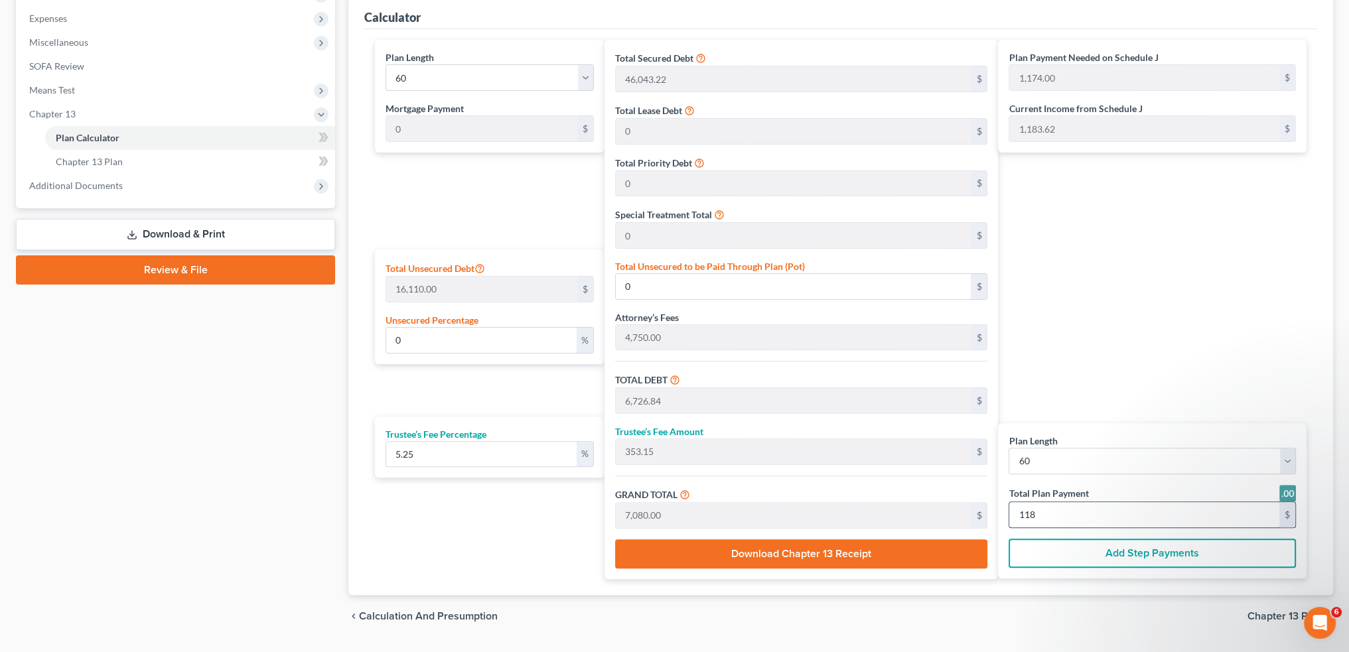
type input "103.33"
type input "16,646.20"
type input "67,439.42"
type input "3,540.57"
type input "70,980.00"
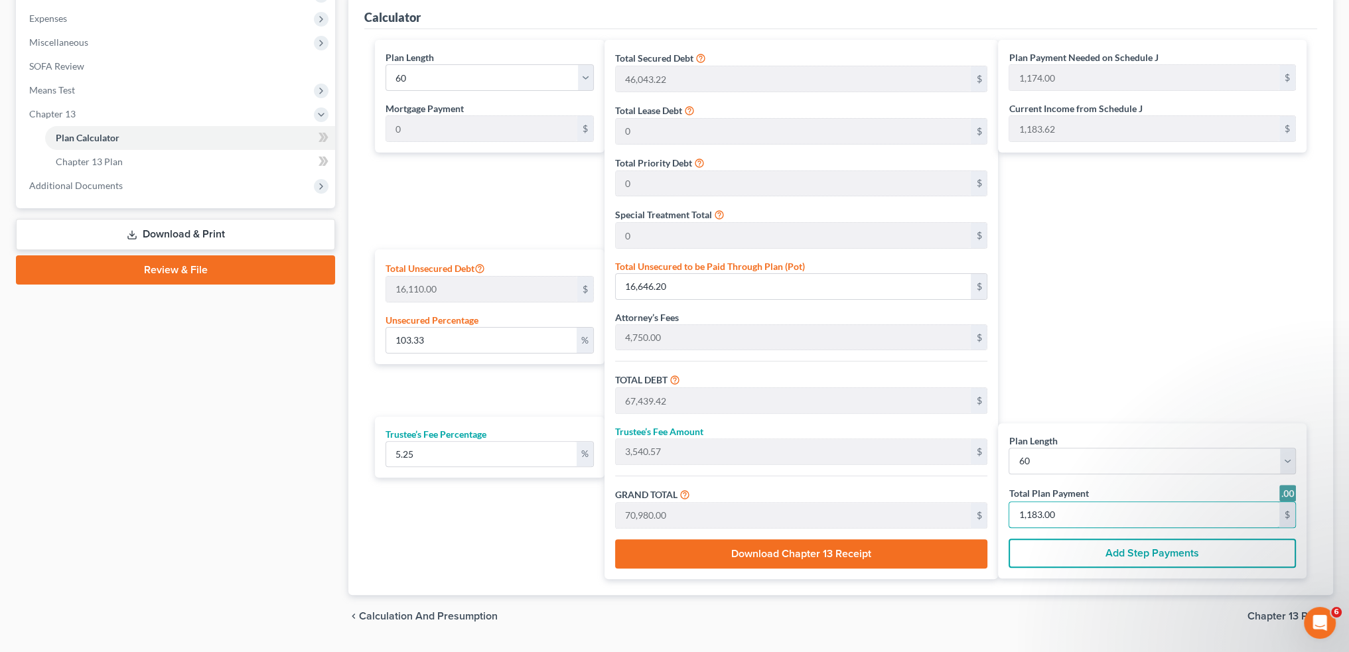
type input "1,183.00"
click at [113, 158] on span "Chapter 13 Plan" at bounding box center [89, 161] width 67 height 11
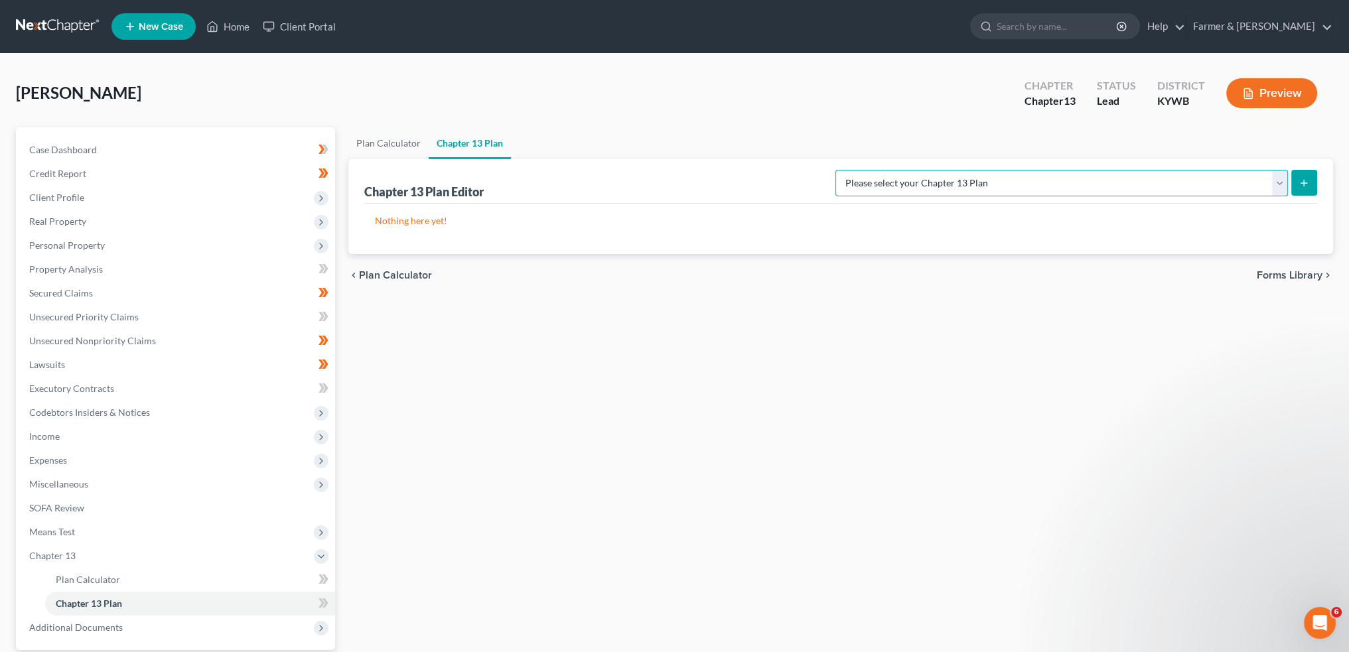
click at [990, 192] on select "Please select your Chapter 13 Plan National Form Plan - Official Form 113 Natio…" at bounding box center [1062, 183] width 453 height 27
select select "2"
click at [889, 170] on select "Please select your Chapter 13 Plan National Form Plan - Official Form 113 Natio…" at bounding box center [1062, 183] width 453 height 27
click at [1301, 181] on icon "submit" at bounding box center [1304, 183] width 11 height 11
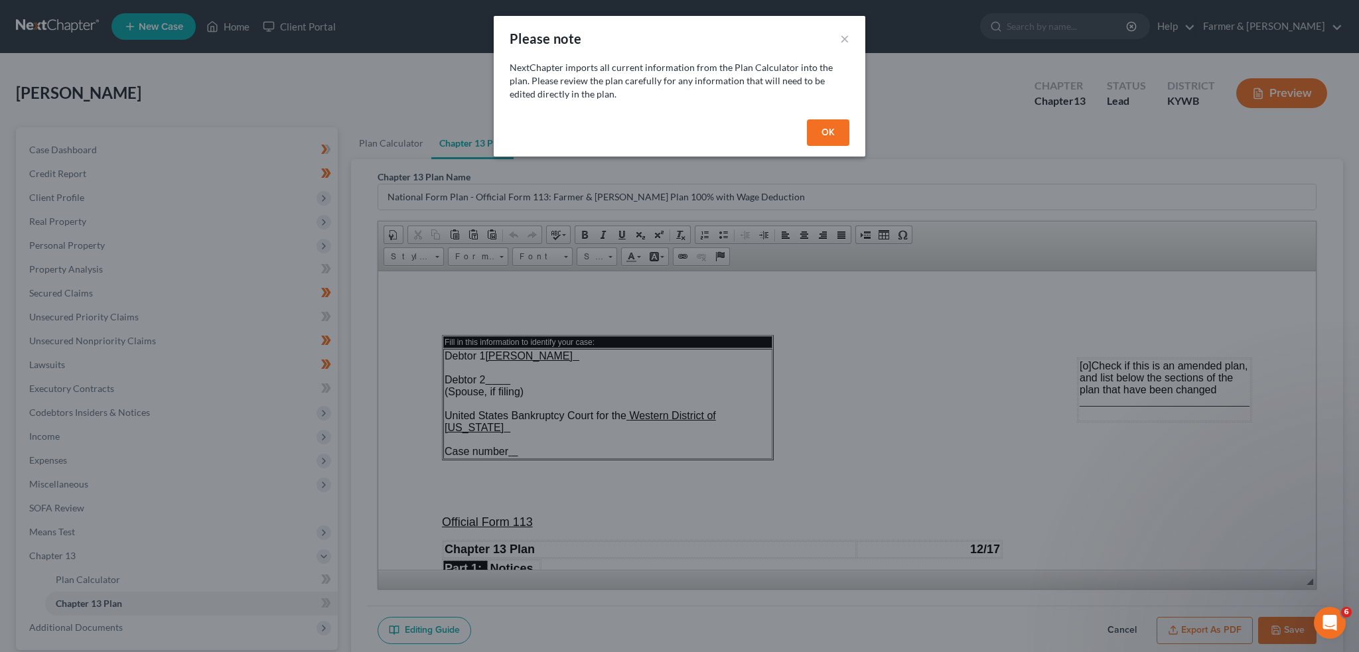
click at [838, 127] on button "OK" at bounding box center [828, 132] width 42 height 27
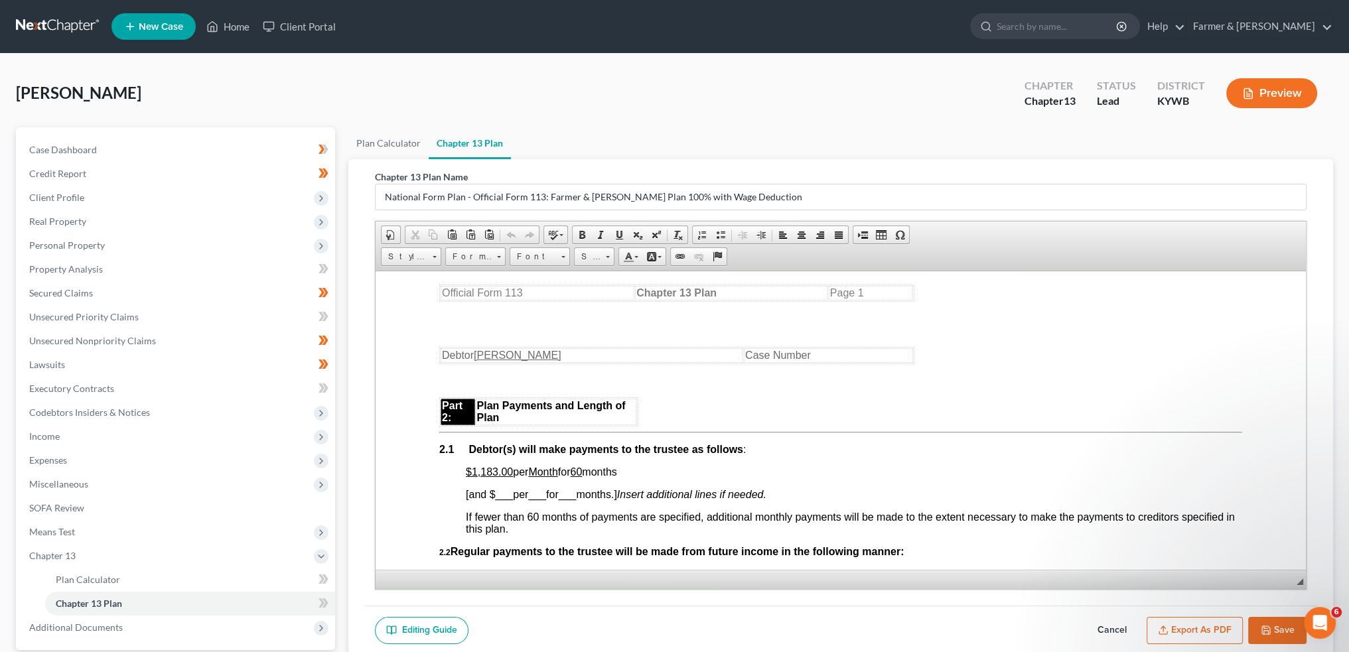
scroll to position [774, 0]
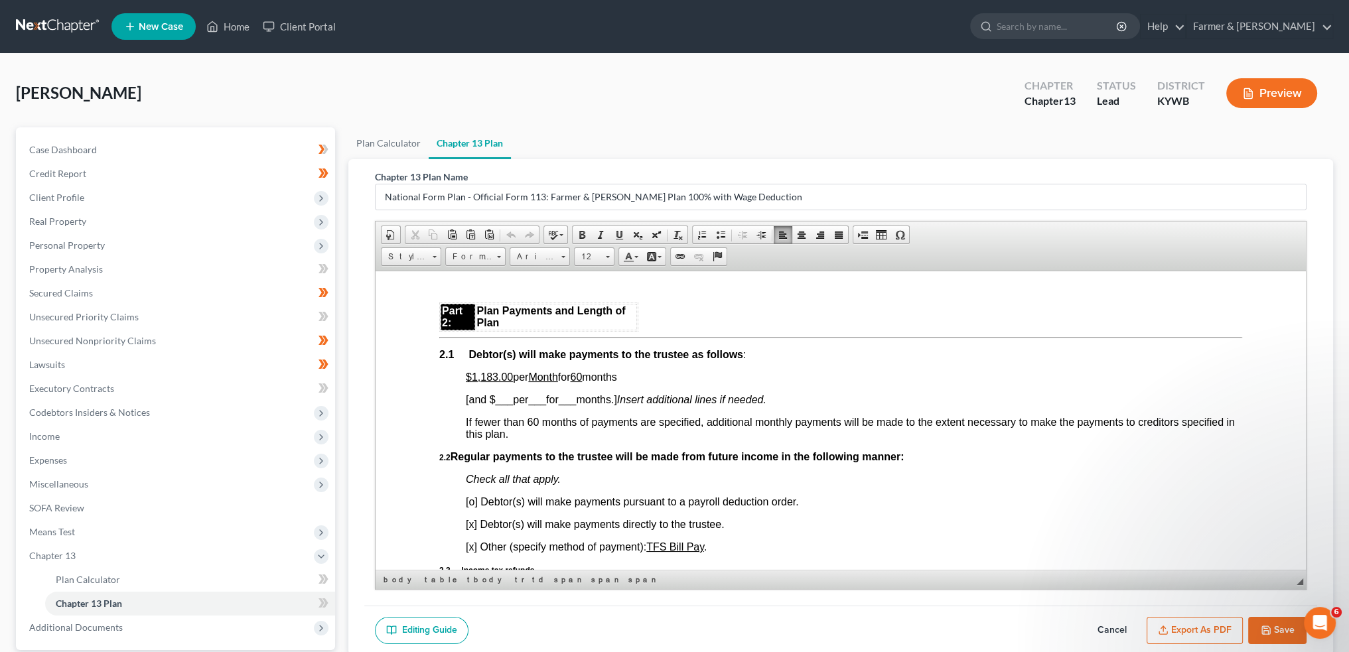
drag, startPoint x: 505, startPoint y: 384, endPoint x: 634, endPoint y: 384, distance: 128.8
click at [634, 383] on p "$1,183.00 per Month for 60 months" at bounding box center [854, 377] width 777 height 12
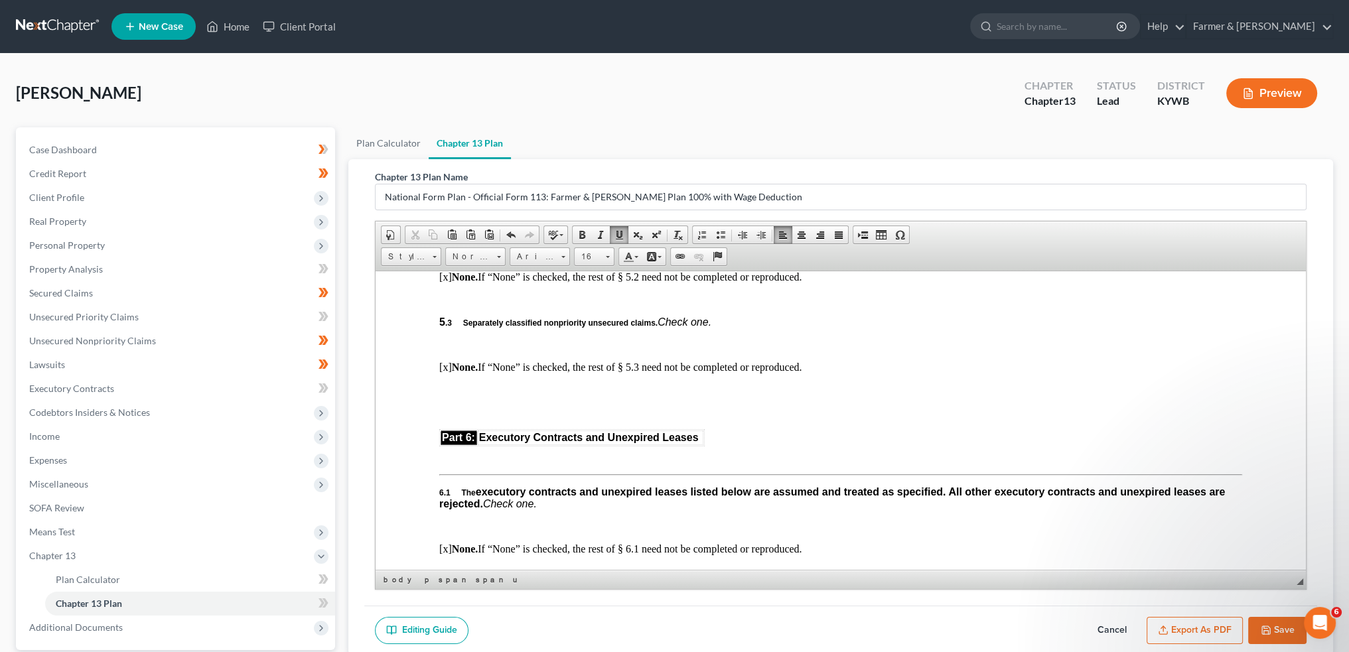
scroll to position [3097, 0]
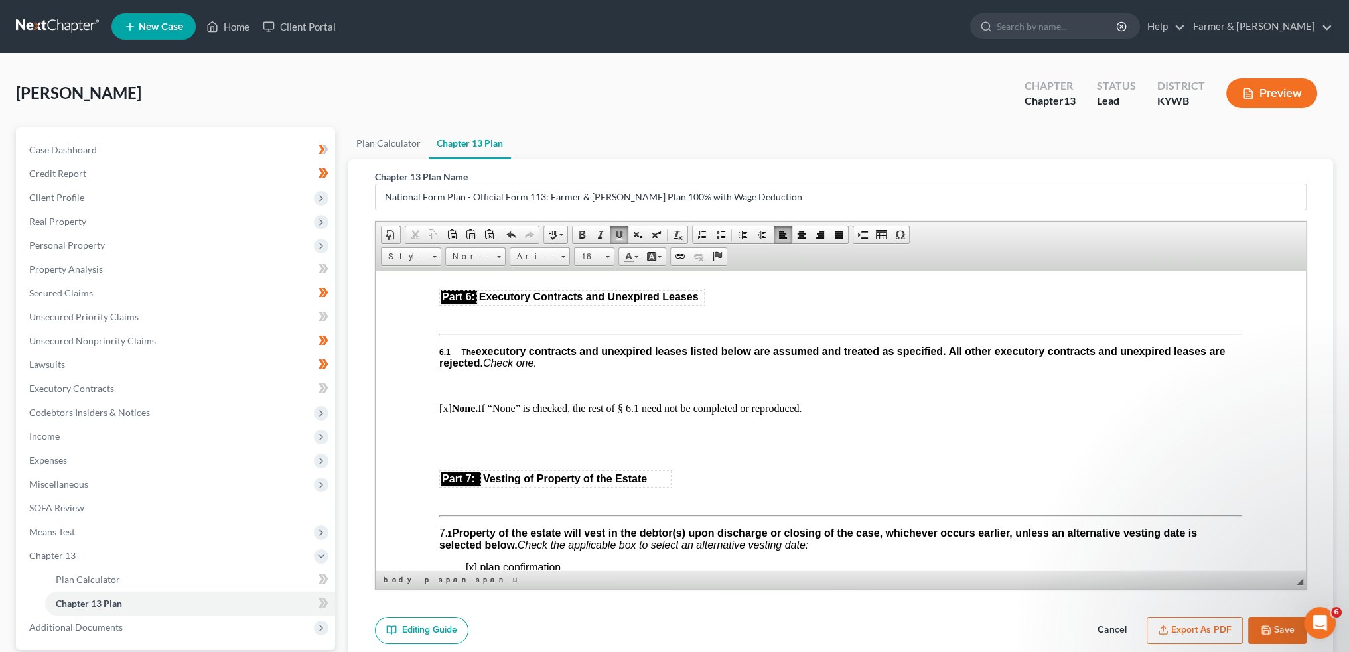
click at [1197, 629] on button "Export as PDF" at bounding box center [1195, 631] width 96 height 28
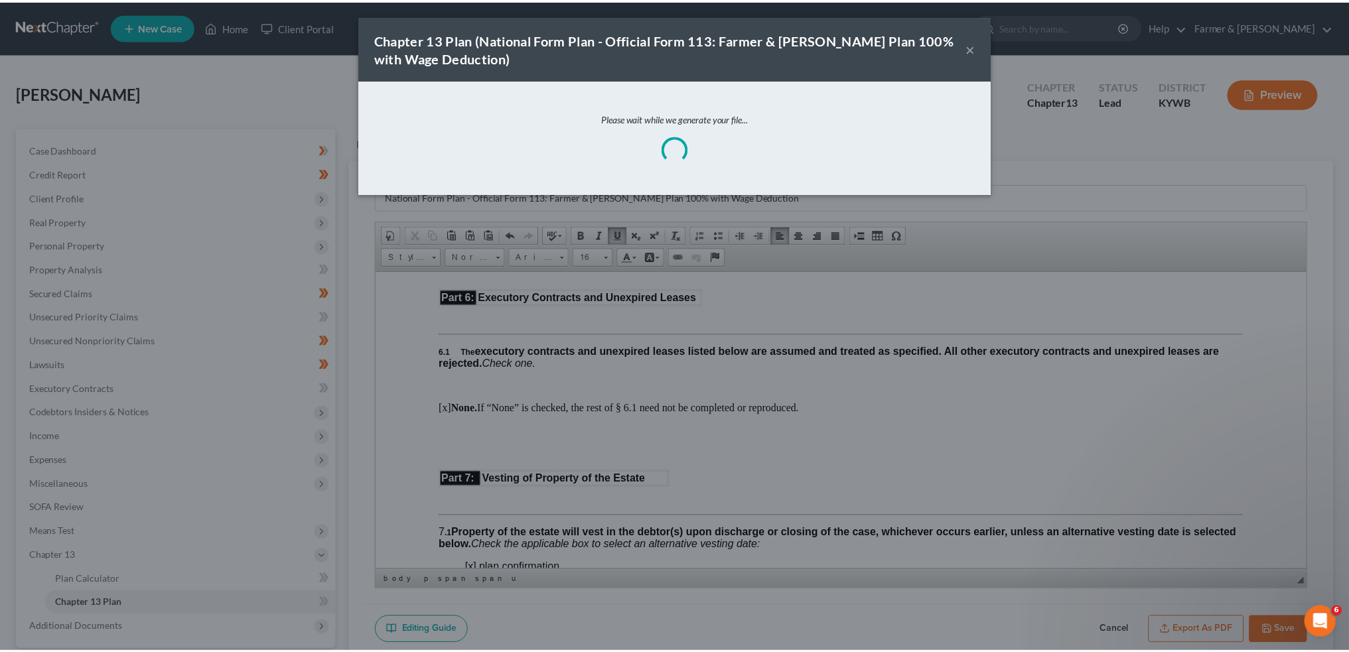
scroll to position [3085, 0]
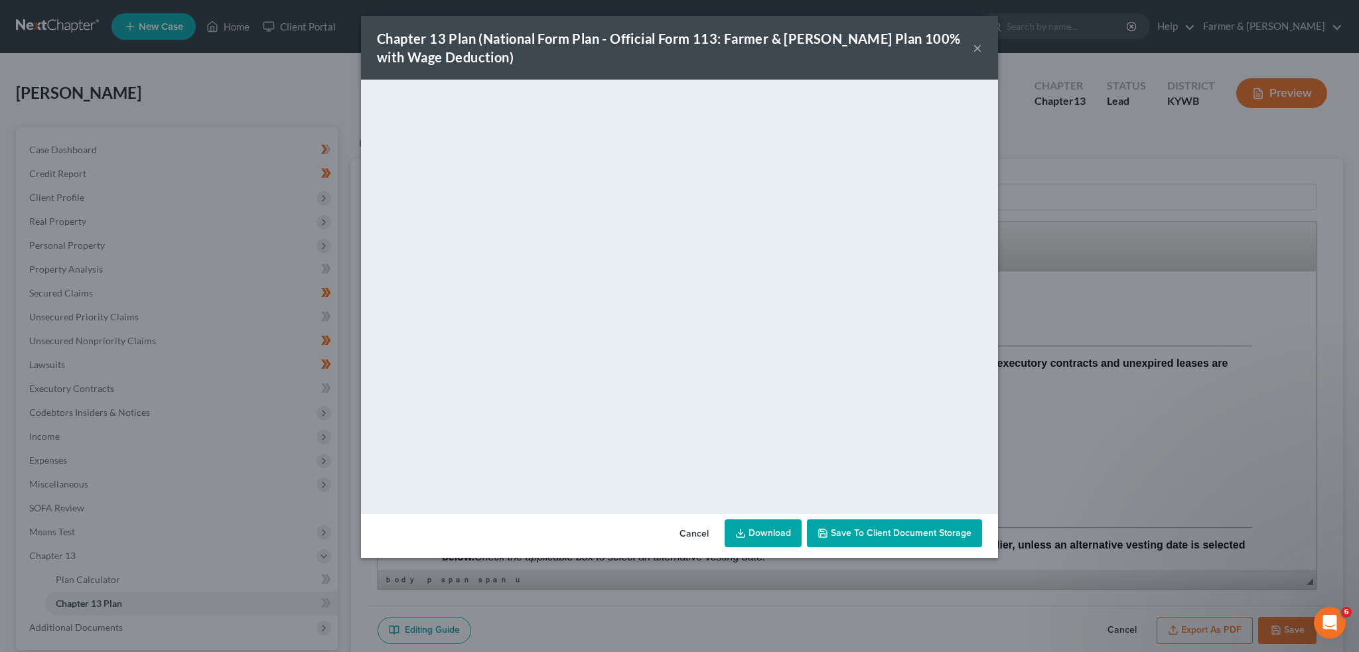
click at [862, 532] on span "Save to Client Document Storage" at bounding box center [901, 533] width 141 height 11
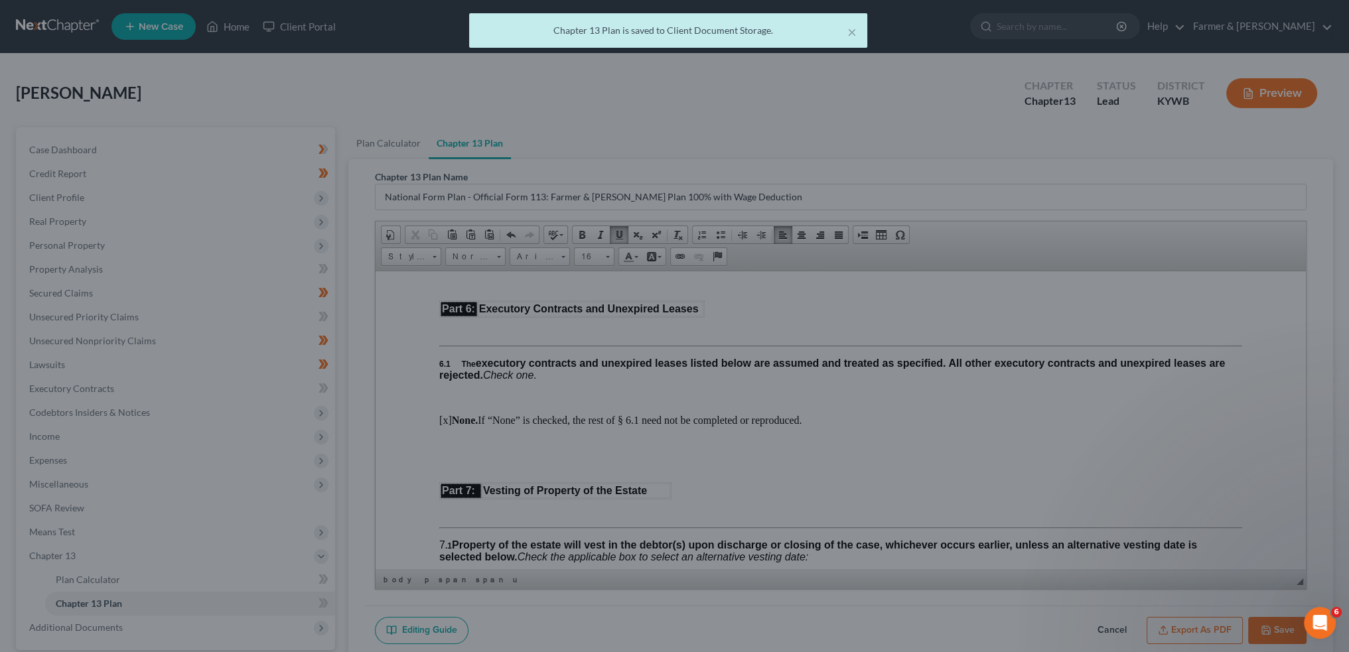
scroll to position [3097, 0]
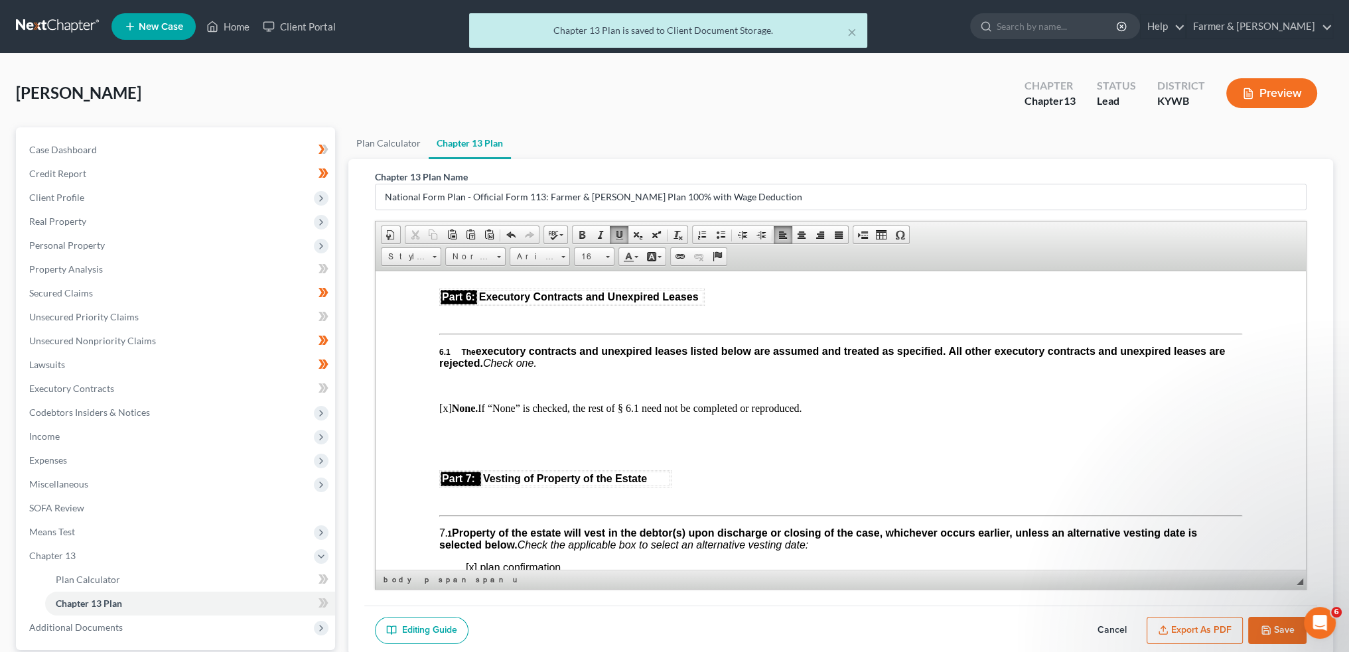
click at [1276, 621] on button "Save" at bounding box center [1277, 631] width 58 height 28
select select "2"
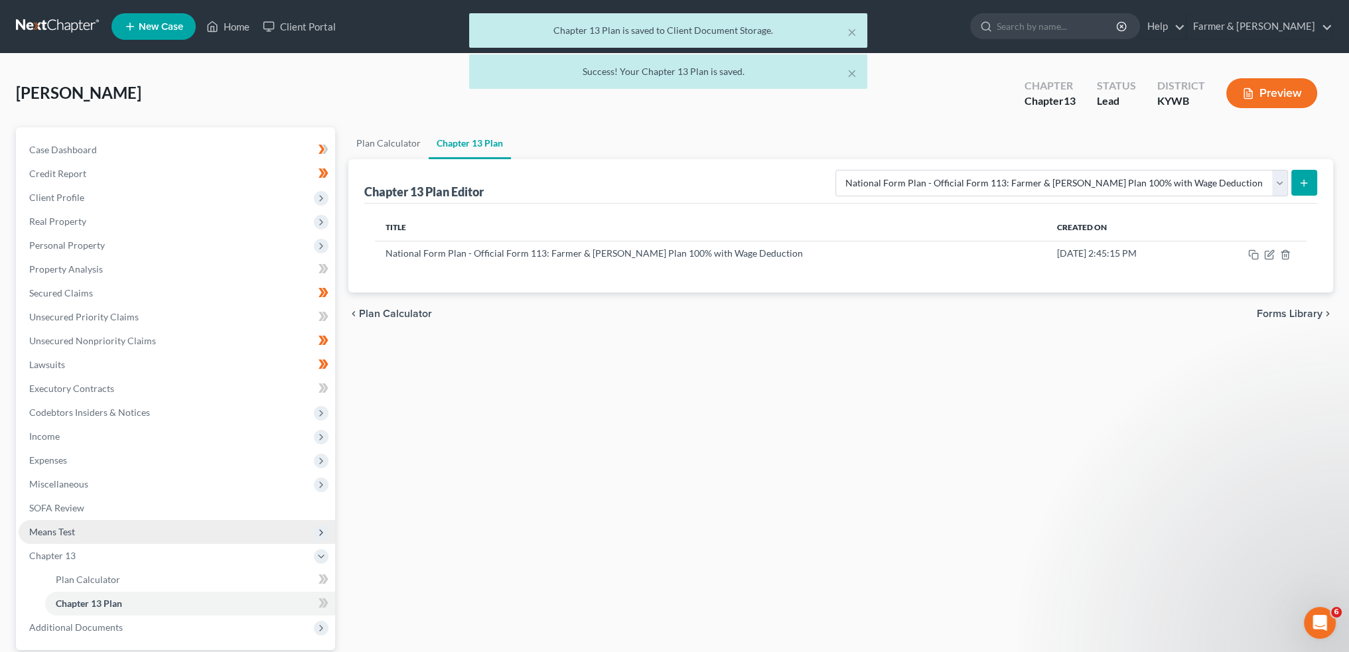
scroll to position [110, 0]
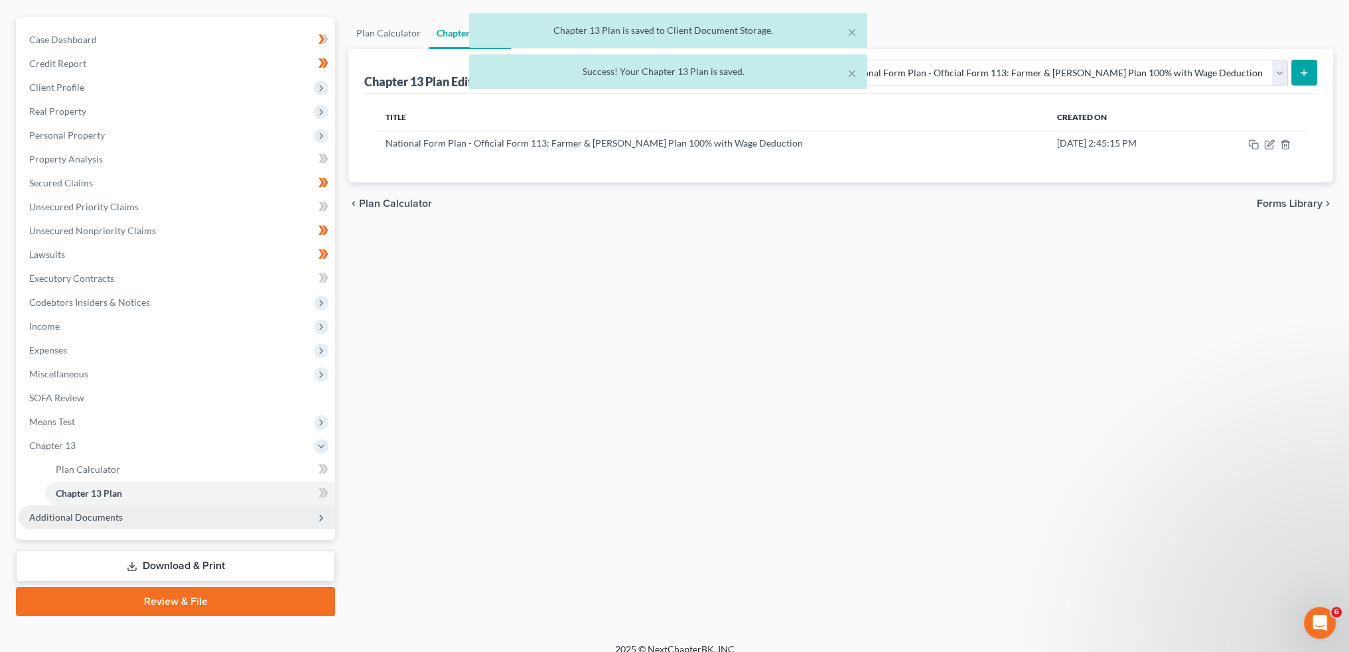
click at [82, 520] on span "Additional Documents" at bounding box center [76, 517] width 94 height 11
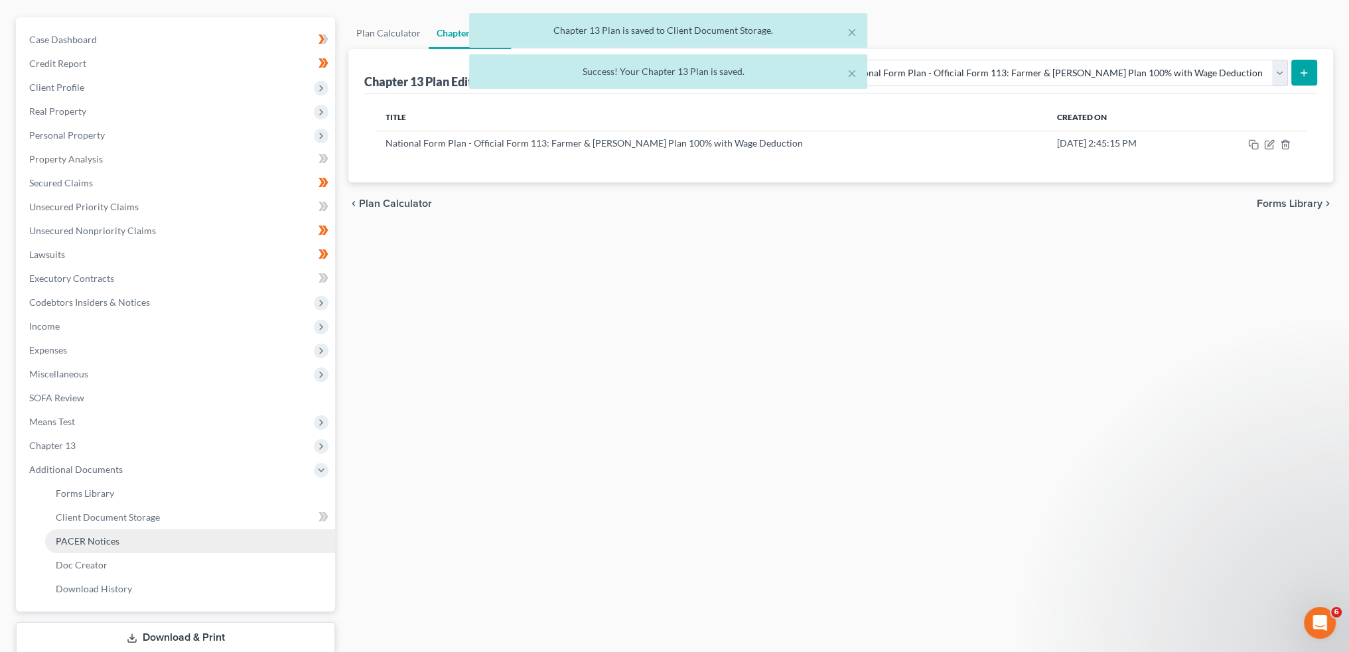
click at [77, 536] on span "PACER Notices" at bounding box center [88, 541] width 64 height 11
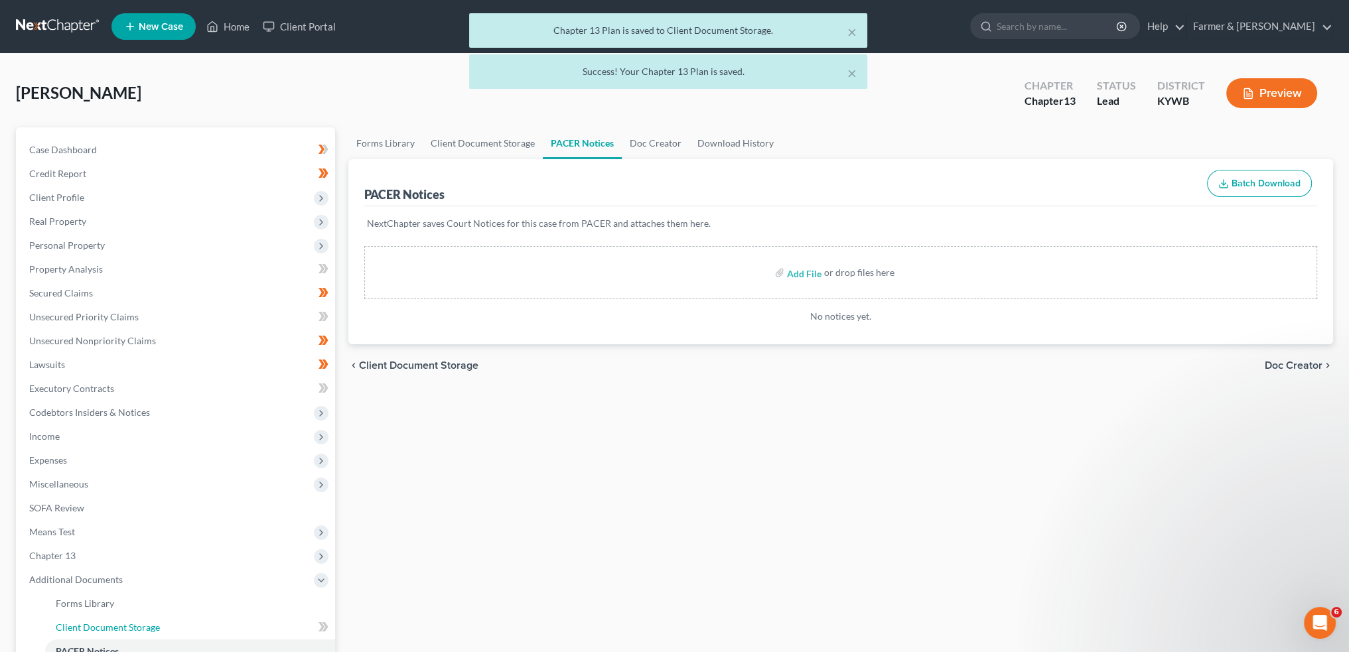
click at [143, 626] on span "Client Document Storage" at bounding box center [108, 627] width 104 height 11
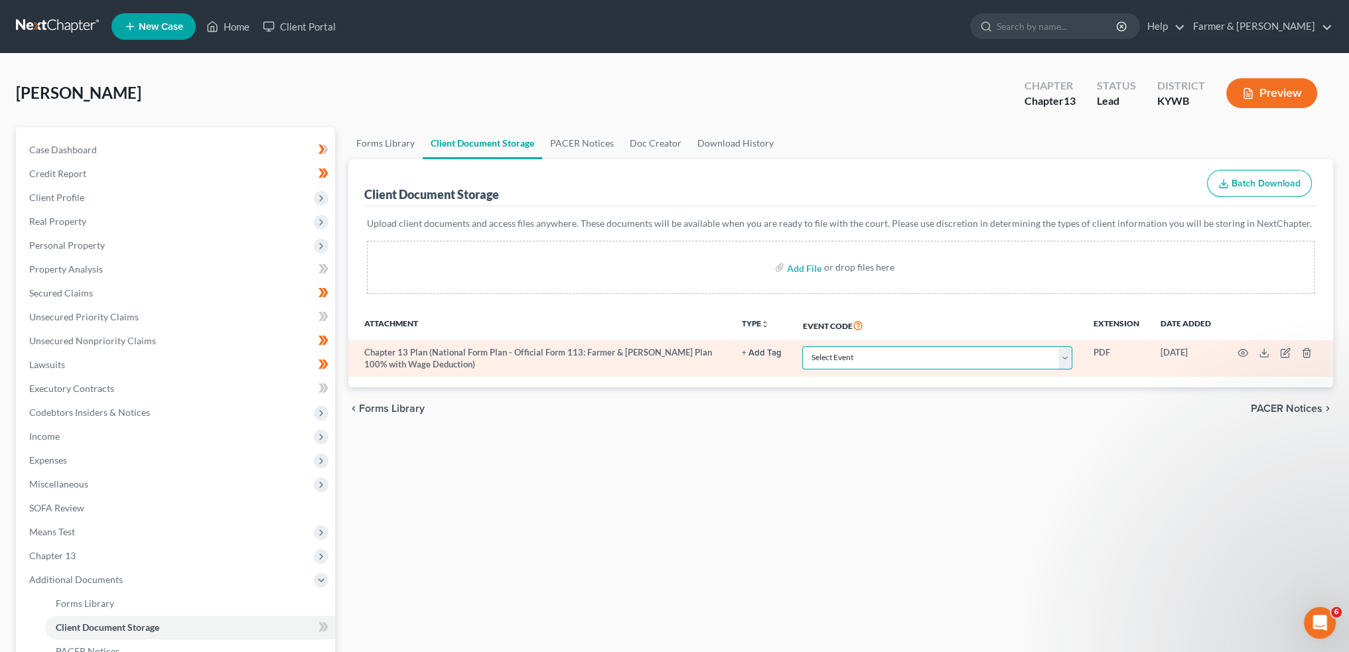
click at [815, 363] on select "Select Event Amended Answer Amended Complaint Amended List of Creditors (Fee) A…" at bounding box center [937, 357] width 270 height 23
select select "16"
click at [802, 346] on select "Select Event Amended Answer Amended Complaint Amended List of Creditors (Fee) A…" at bounding box center [937, 357] width 270 height 23
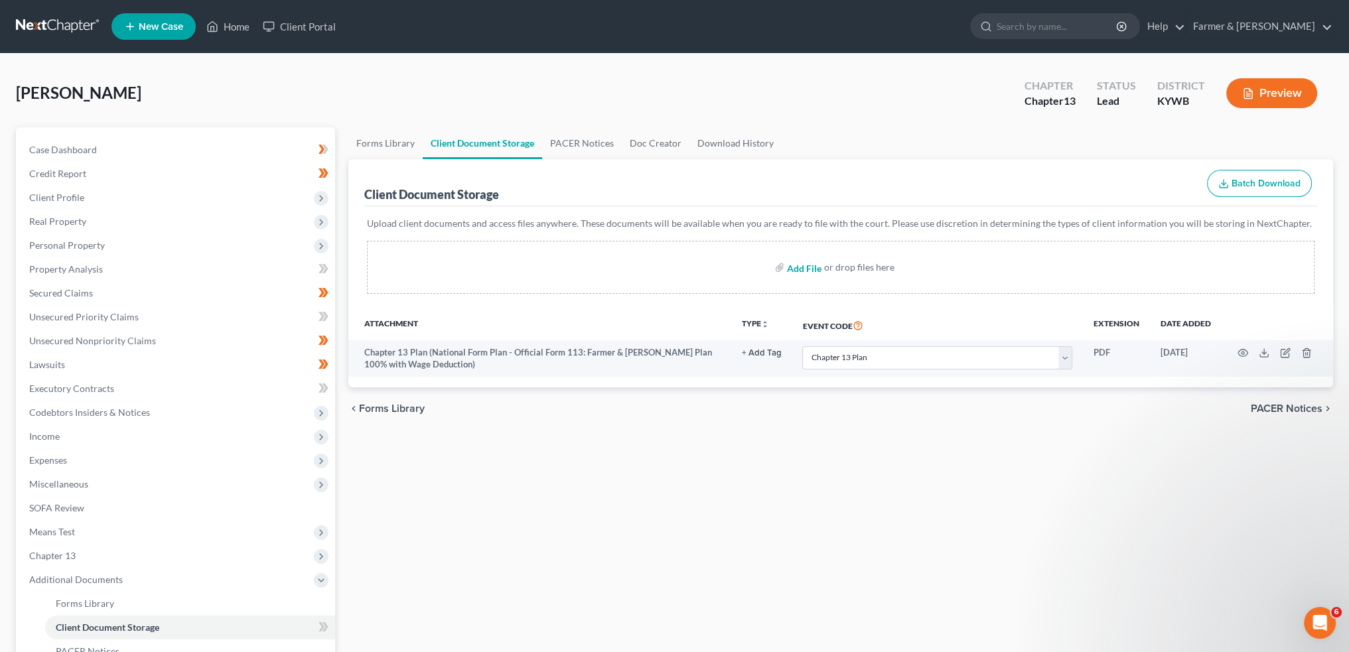
click at [807, 265] on input "file" at bounding box center [803, 268] width 32 height 24
type input "C:\fakepath\202508Coon_Terral_T_06531_KYW_CC_040017223.pdf"
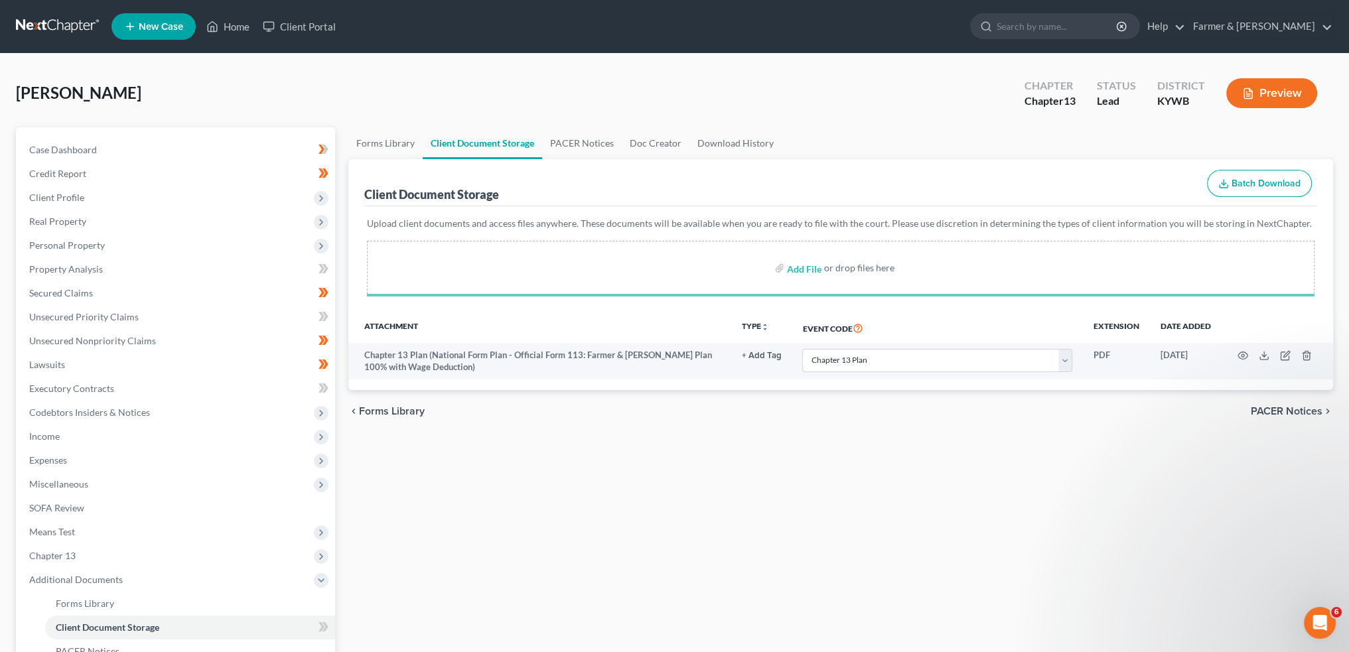
select select "16"
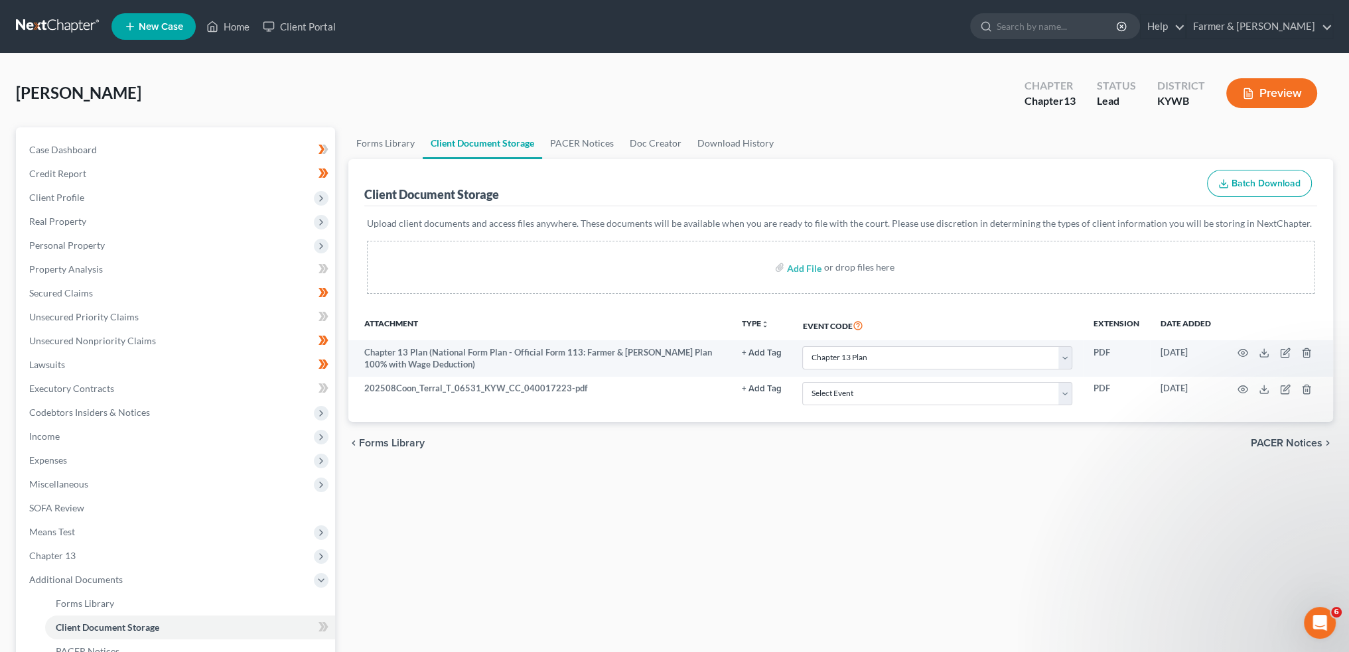
click at [907, 380] on td "Select Event Amended Answer Amended Complaint Amended List of Creditors (Fee) A…" at bounding box center [937, 394] width 291 height 35
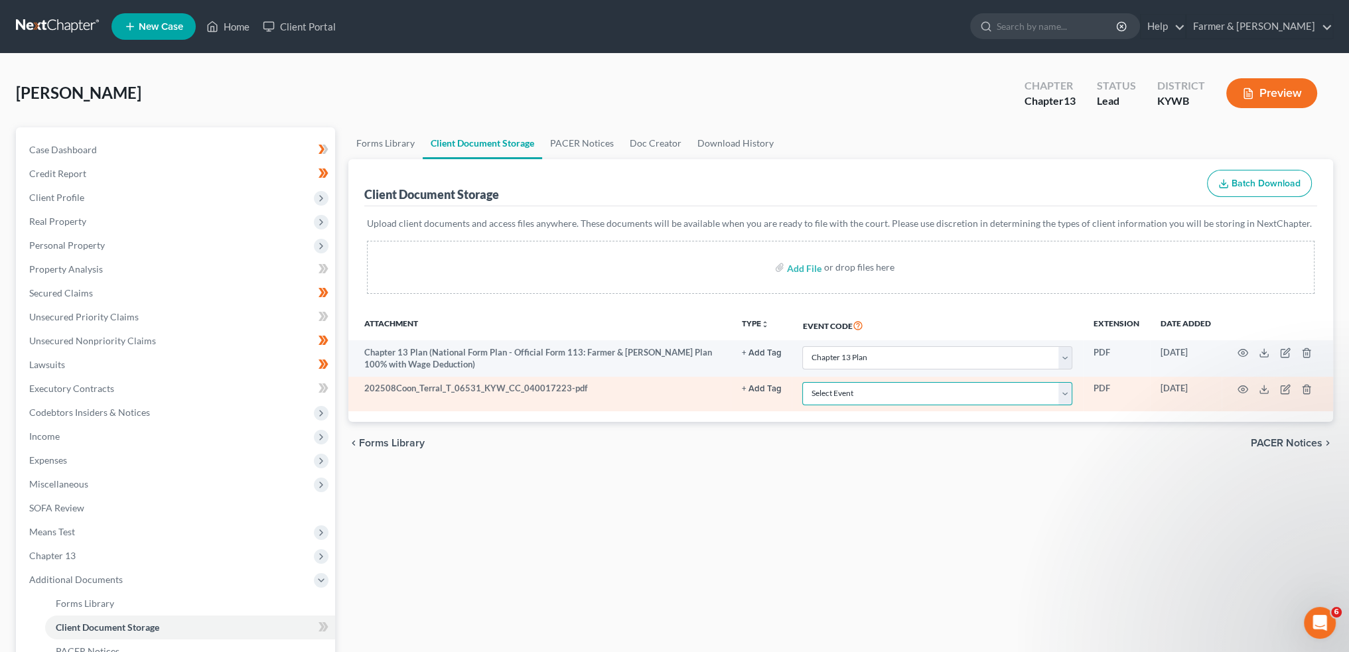
click at [903, 388] on select "Select Event Amended Answer Amended Complaint Amended List of Creditors (Fee) A…" at bounding box center [937, 393] width 270 height 23
select select "7"
click at [802, 382] on select "Select Event Amended Answer Amended Complaint Amended List of Creditors (Fee) A…" at bounding box center [937, 393] width 270 height 23
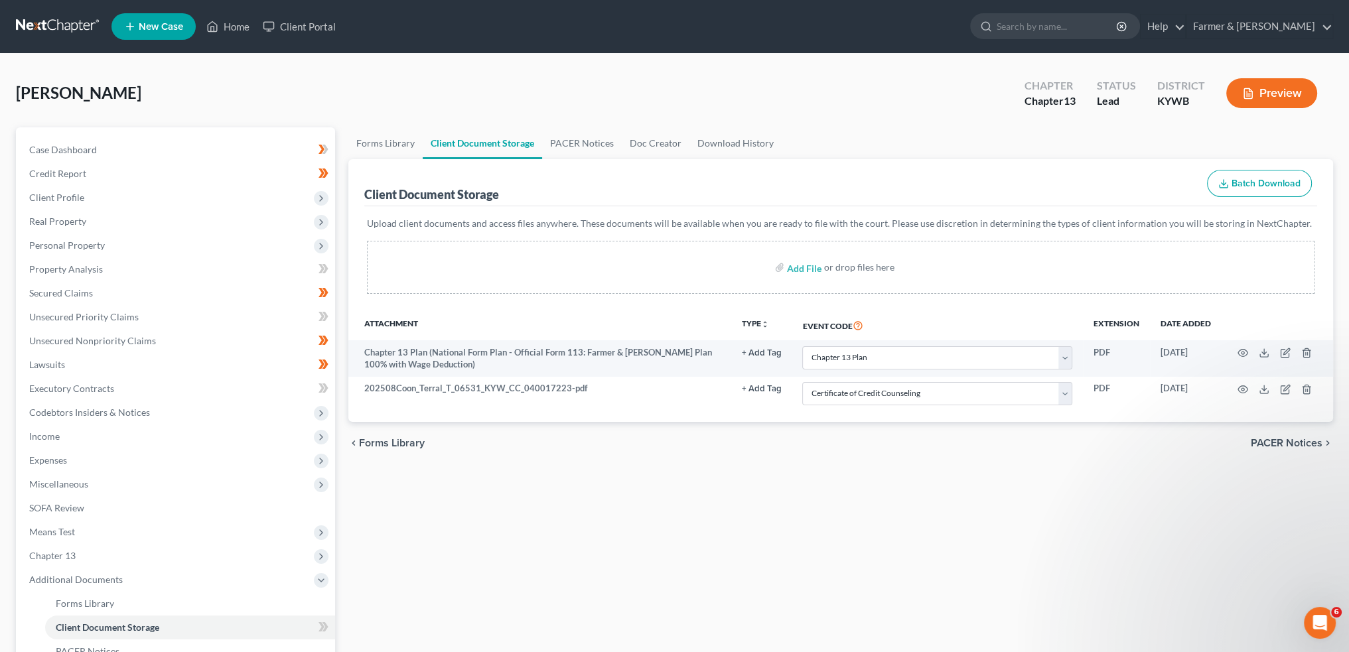
drag, startPoint x: 730, startPoint y: 484, endPoint x: 558, endPoint y: 440, distance: 178.0
click at [729, 484] on div "Forms Library Client Document Storage PACER Notices Doc Creator Download Histor…" at bounding box center [841, 462] width 998 height 671
click at [68, 244] on span "Personal Property" at bounding box center [67, 245] width 76 height 11
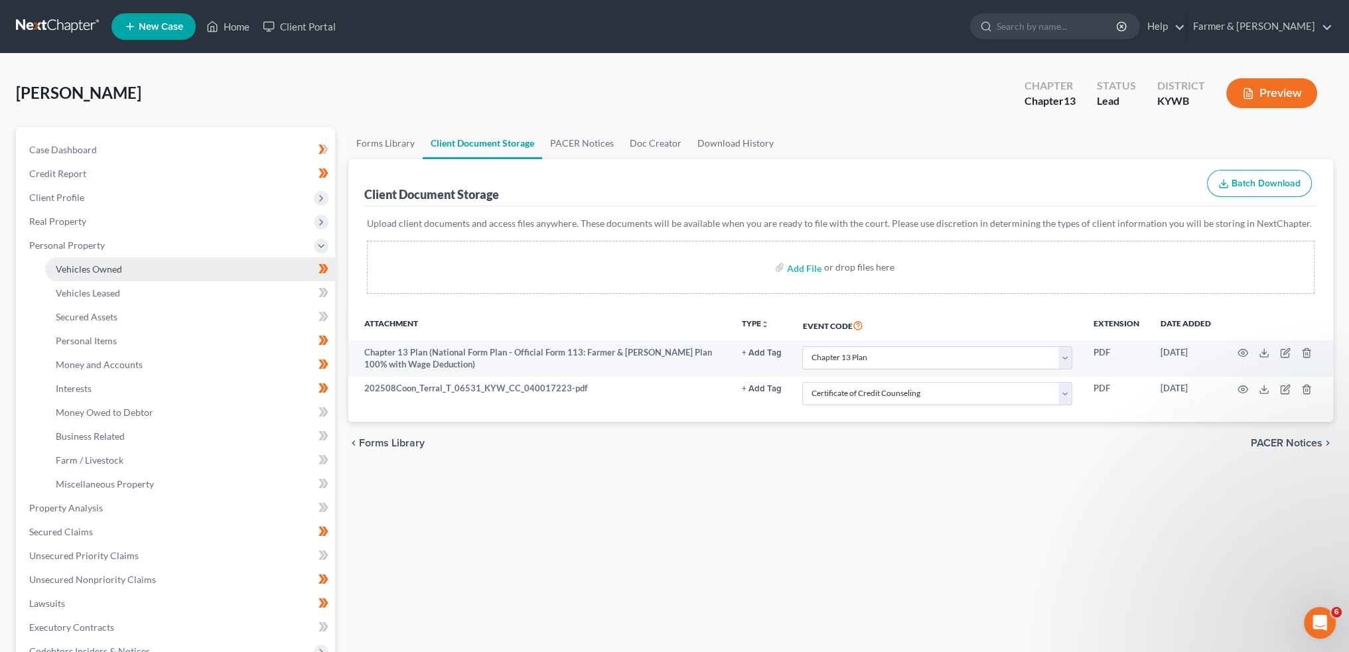
click at [151, 261] on link "Vehicles Owned" at bounding box center [190, 270] width 290 height 24
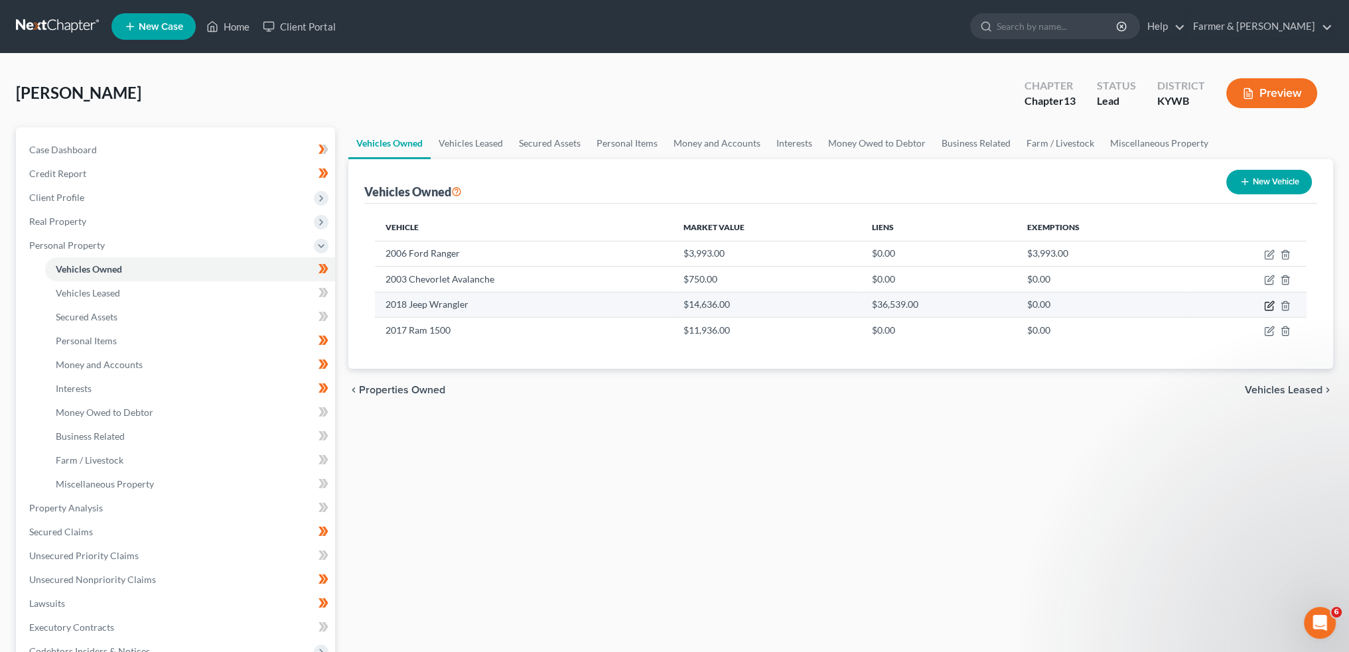
click at [1266, 305] on icon "button" at bounding box center [1269, 306] width 11 height 11
select select "0"
select select "8"
select select "2"
select select "0"
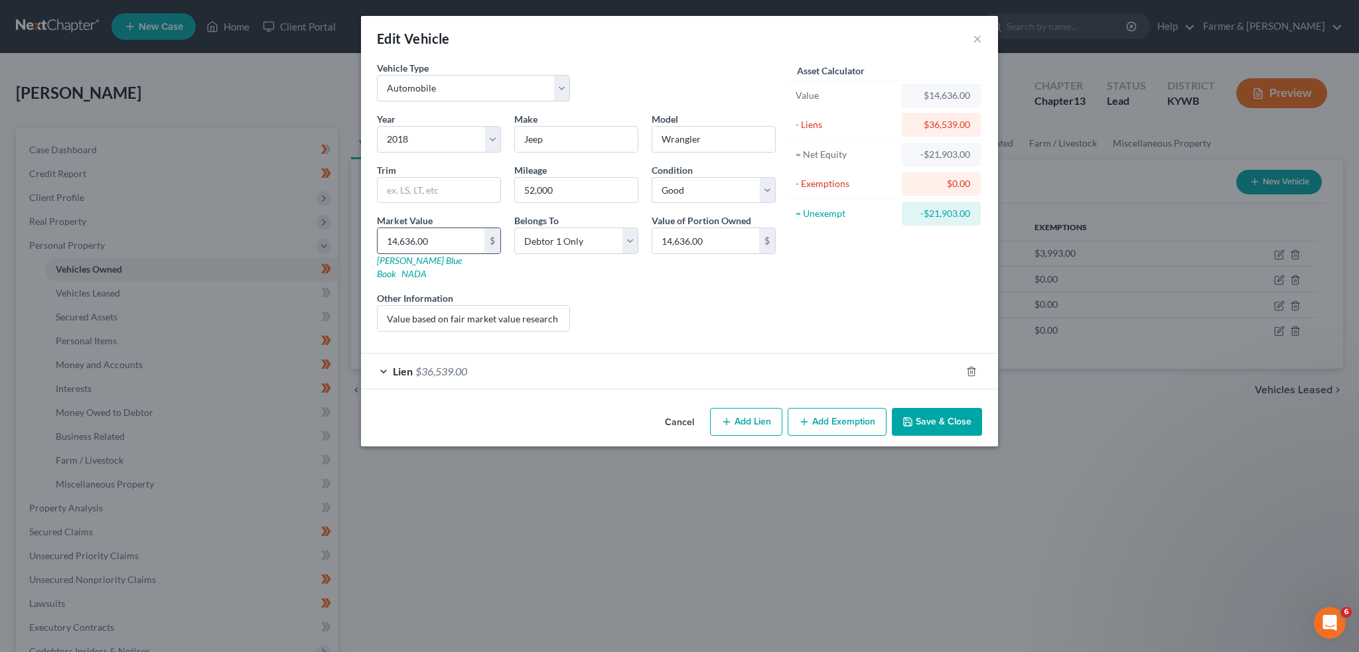
click at [443, 242] on input "14,636.00" at bounding box center [431, 240] width 107 height 25
type input "1"
type input "1.00"
type input "18"
type input "18.00"
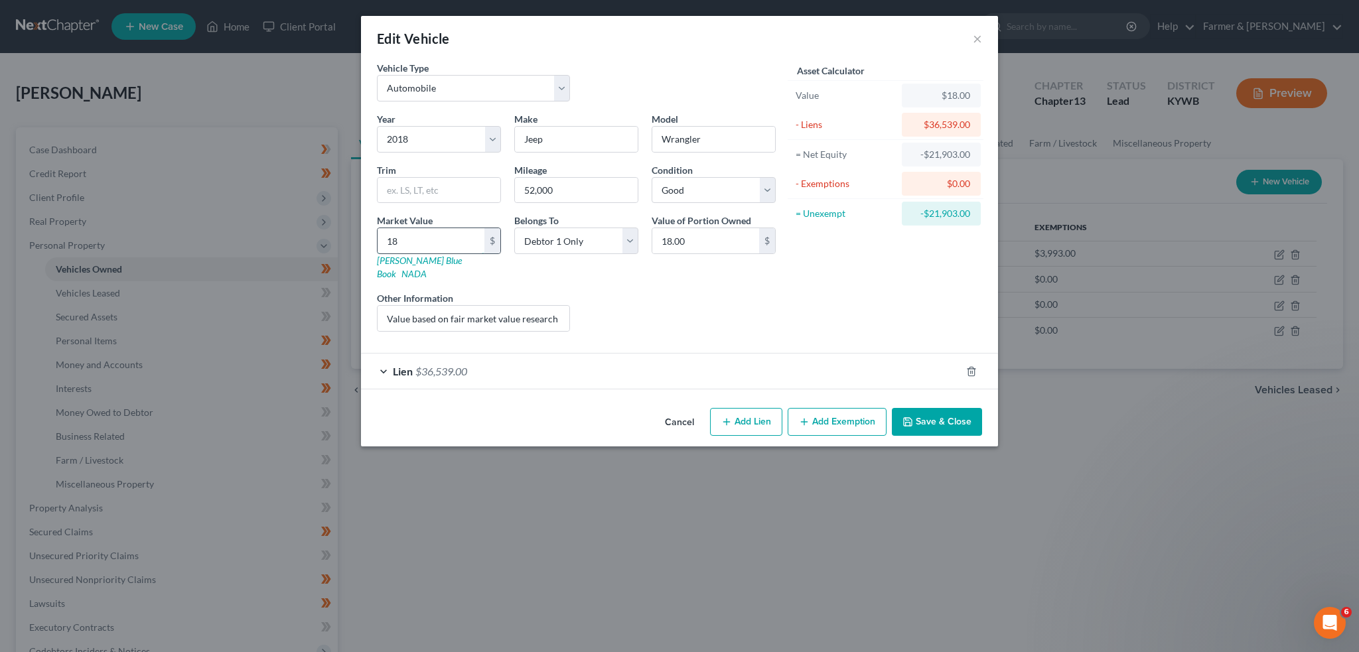
type input "186"
type input "186.00"
type input "1863"
type input "1,863.00"
type input "1,8636"
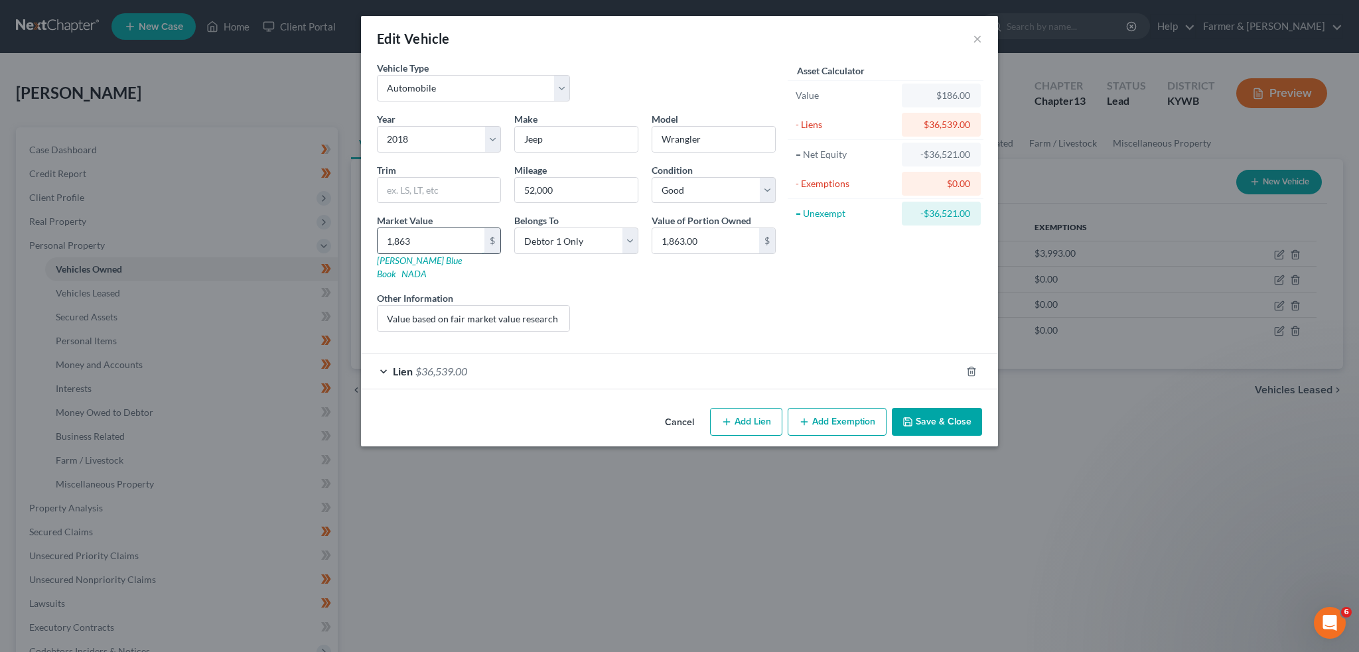
type input "18,636.00"
click at [925, 408] on button "Save & Close" at bounding box center [937, 422] width 90 height 28
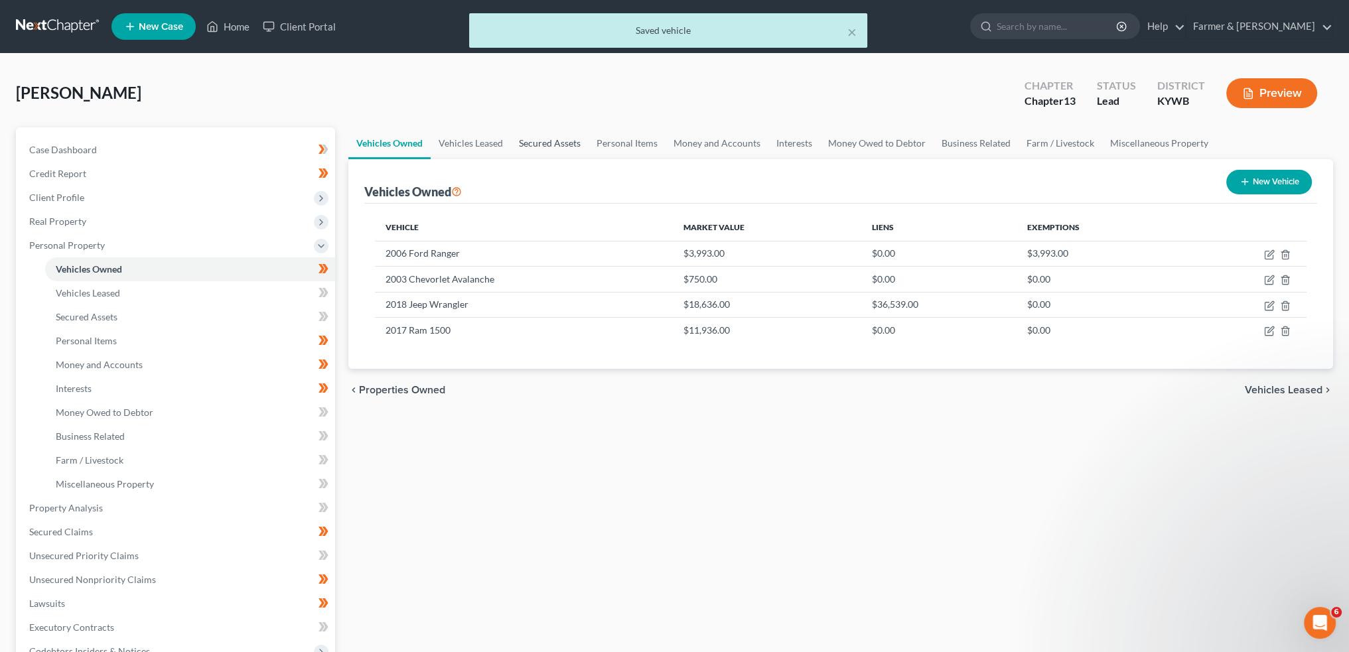
click at [544, 140] on link "Secured Assets" at bounding box center [550, 143] width 78 height 32
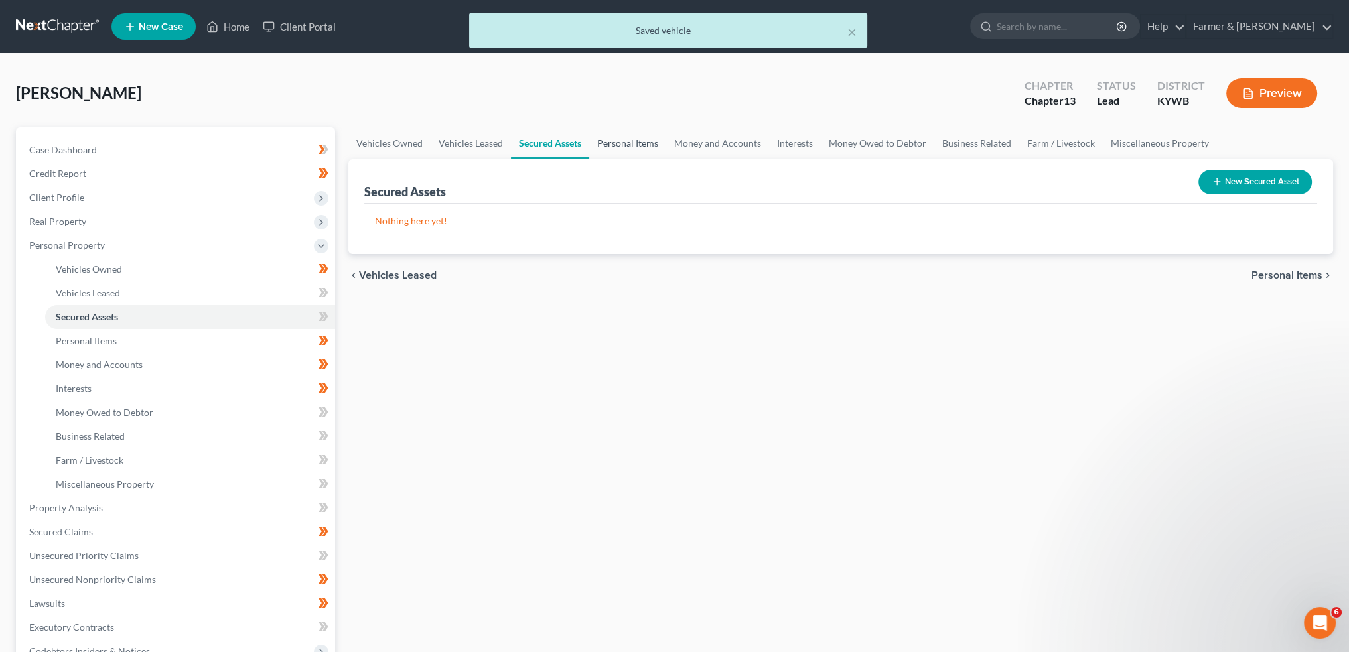
click at [607, 143] on link "Personal Items" at bounding box center [627, 143] width 77 height 32
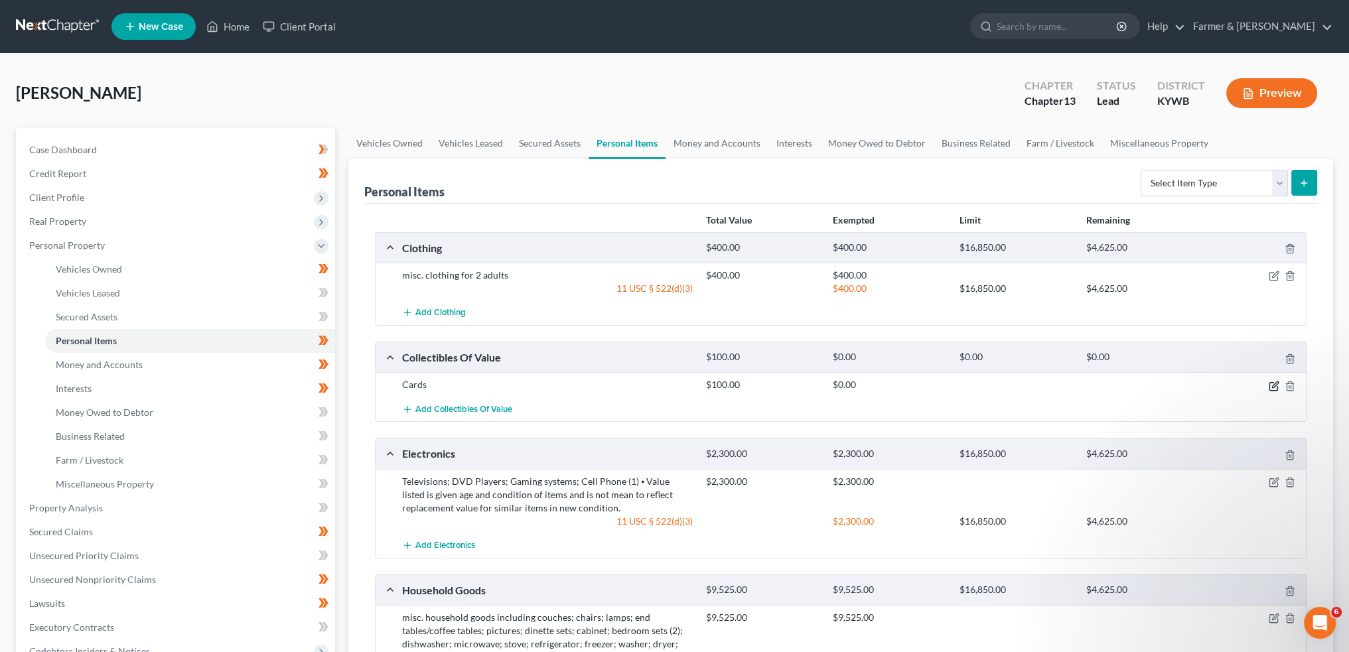
click at [1276, 385] on icon "button" at bounding box center [1274, 386] width 11 height 11
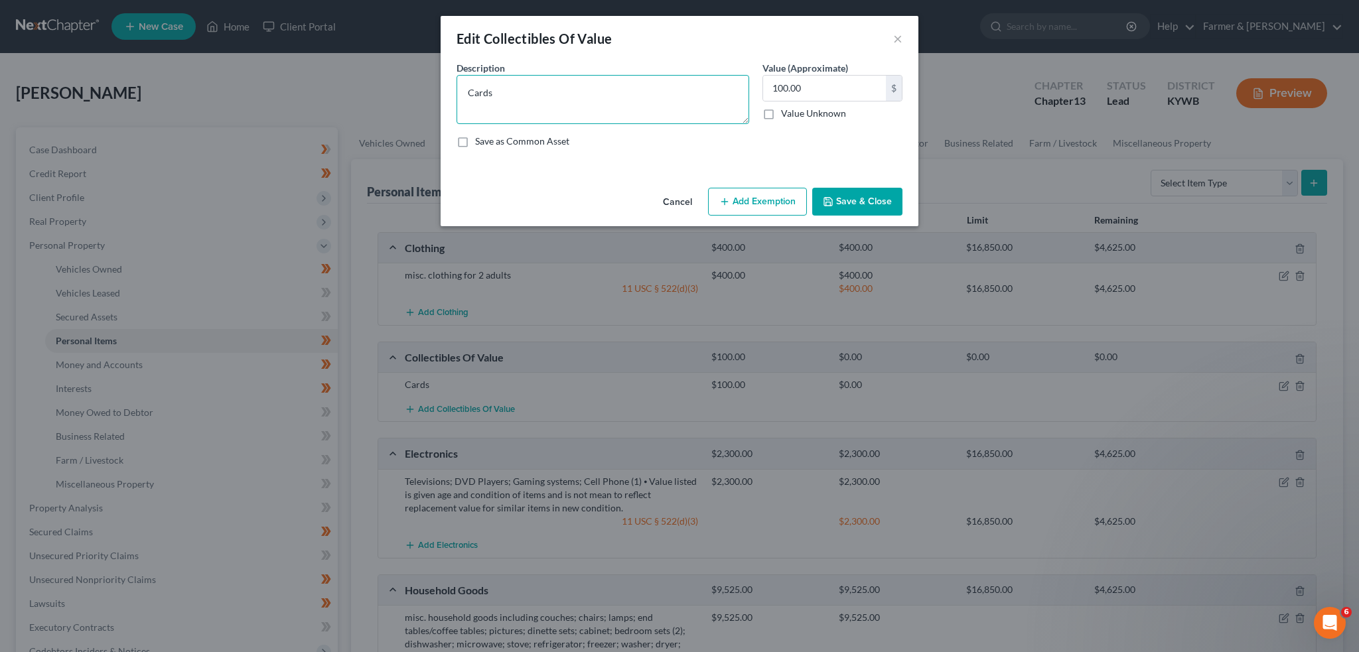
click at [467, 92] on textarea "Cards" at bounding box center [603, 99] width 293 height 49
type textarea "baseball Cards"
click at [761, 196] on button "Add Exemption" at bounding box center [757, 202] width 99 height 28
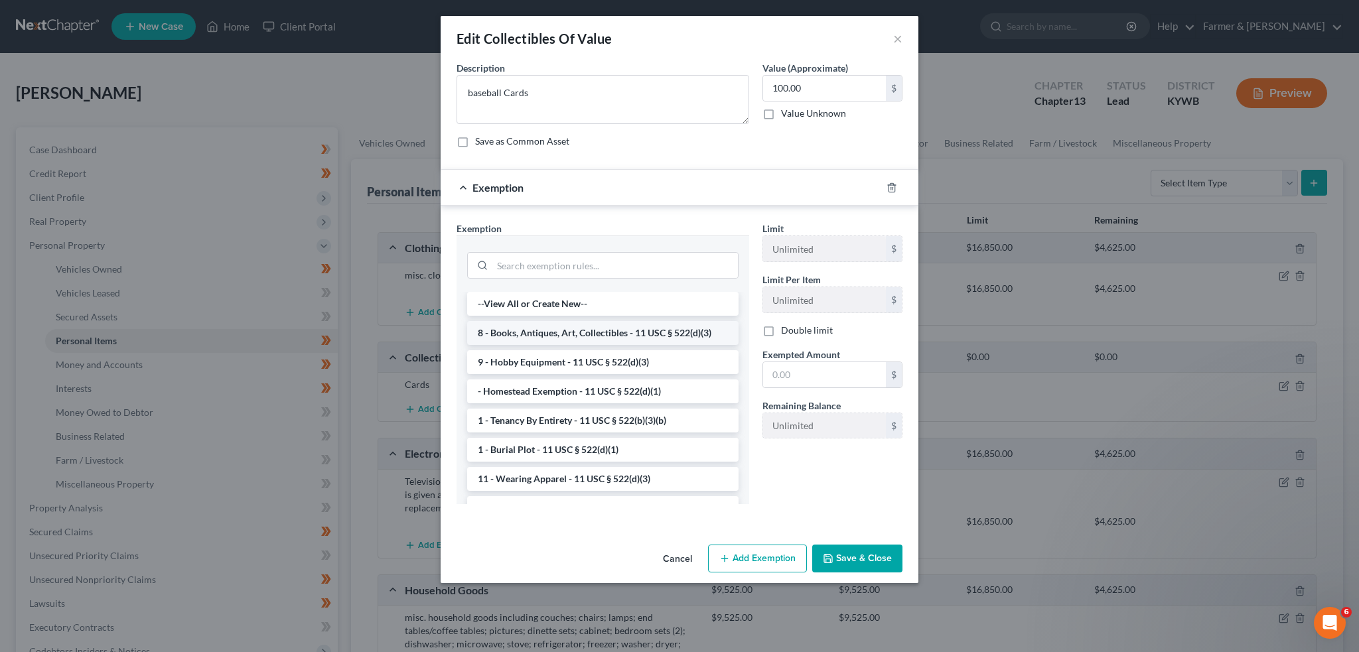
click at [628, 335] on li "8 - Books, Antiques, Art, Collectibles - 11 USC § 522(d)(3)" at bounding box center [602, 333] width 271 height 24
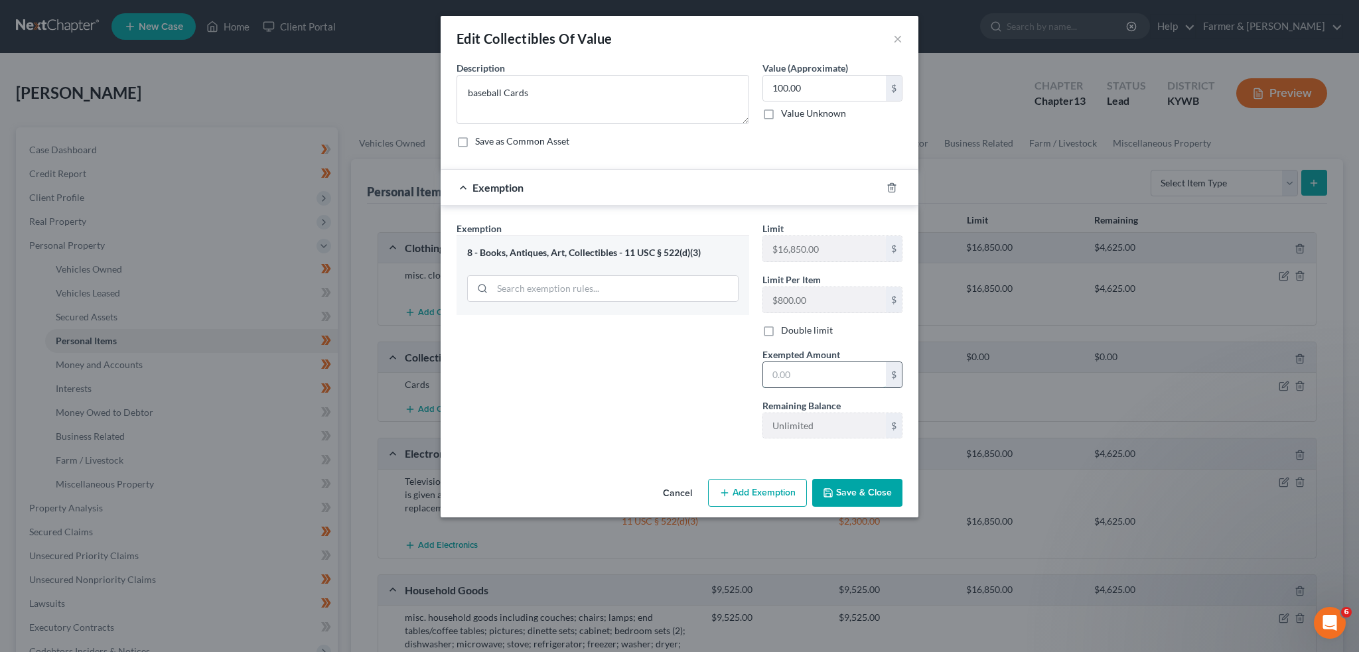
click at [812, 374] on input "text" at bounding box center [824, 374] width 123 height 25
type input "100.00"
click at [861, 482] on button "Save & Close" at bounding box center [857, 493] width 90 height 28
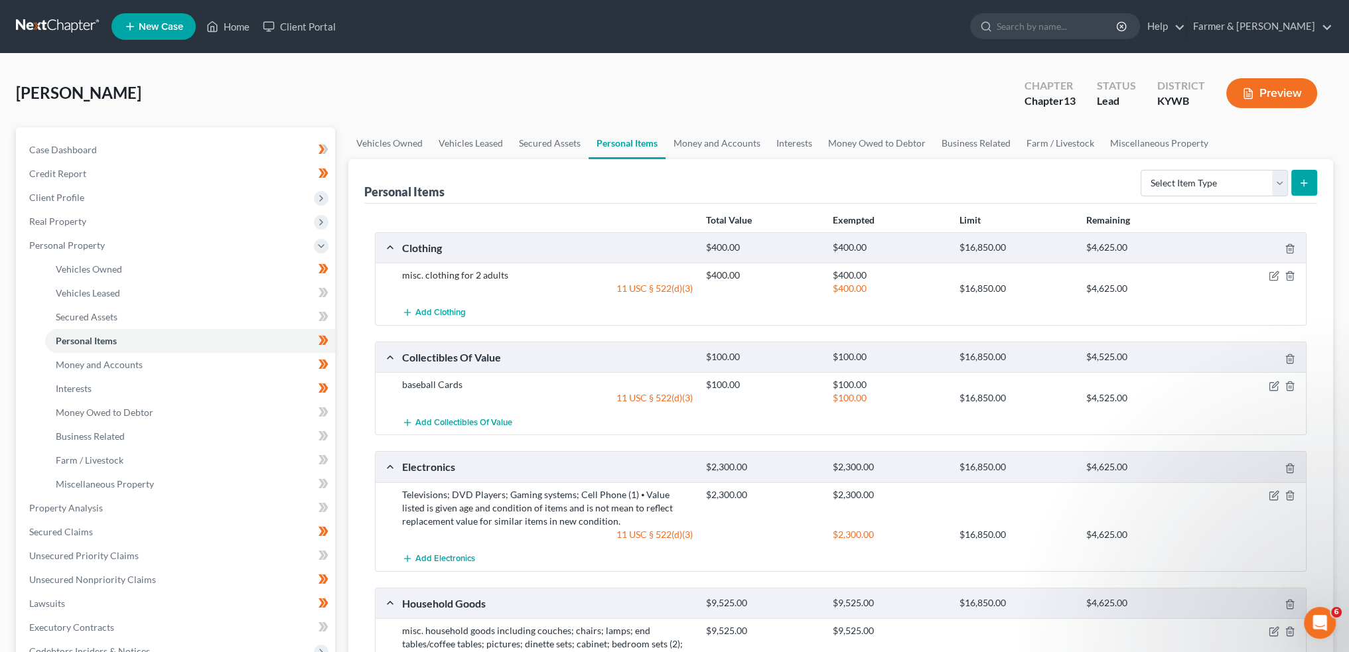
click at [681, 126] on div "Coon, Terral Upgraded Chapter Chapter 13 Status Lead District KYWB Preview" at bounding box center [674, 99] width 1317 height 58
click at [689, 140] on link "Money and Accounts" at bounding box center [717, 143] width 103 height 32
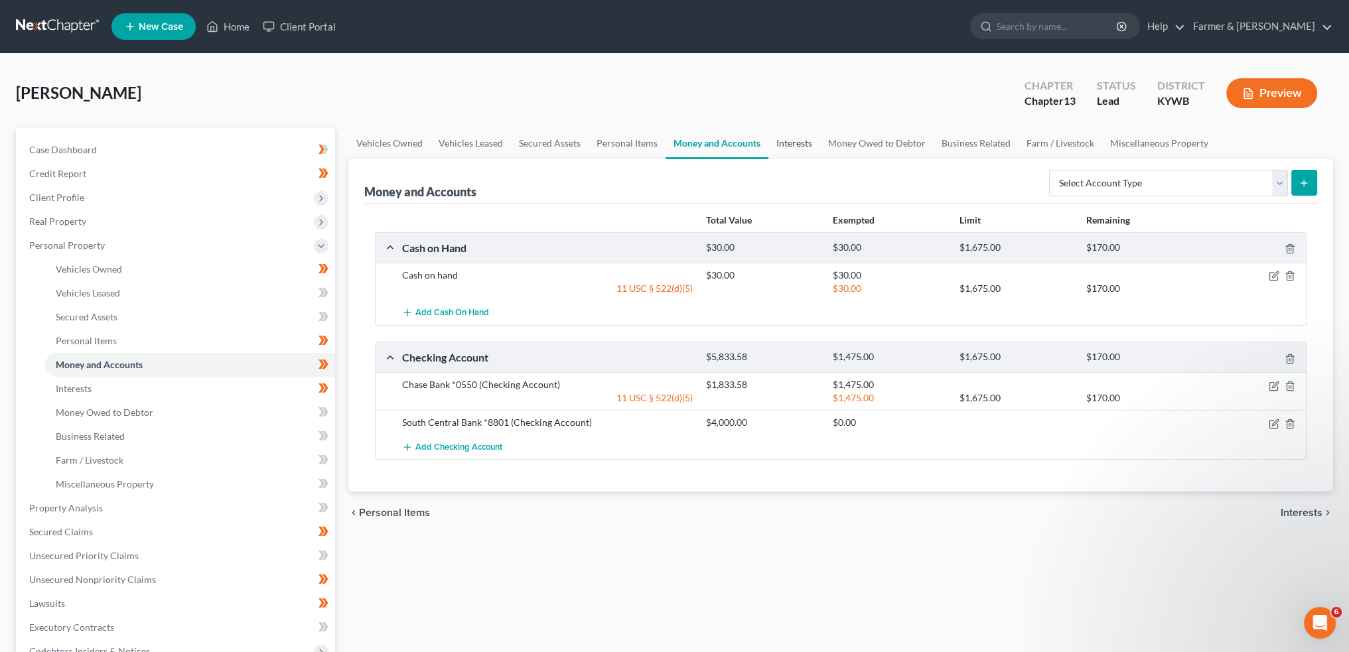
click at [802, 141] on link "Interests" at bounding box center [795, 143] width 52 height 32
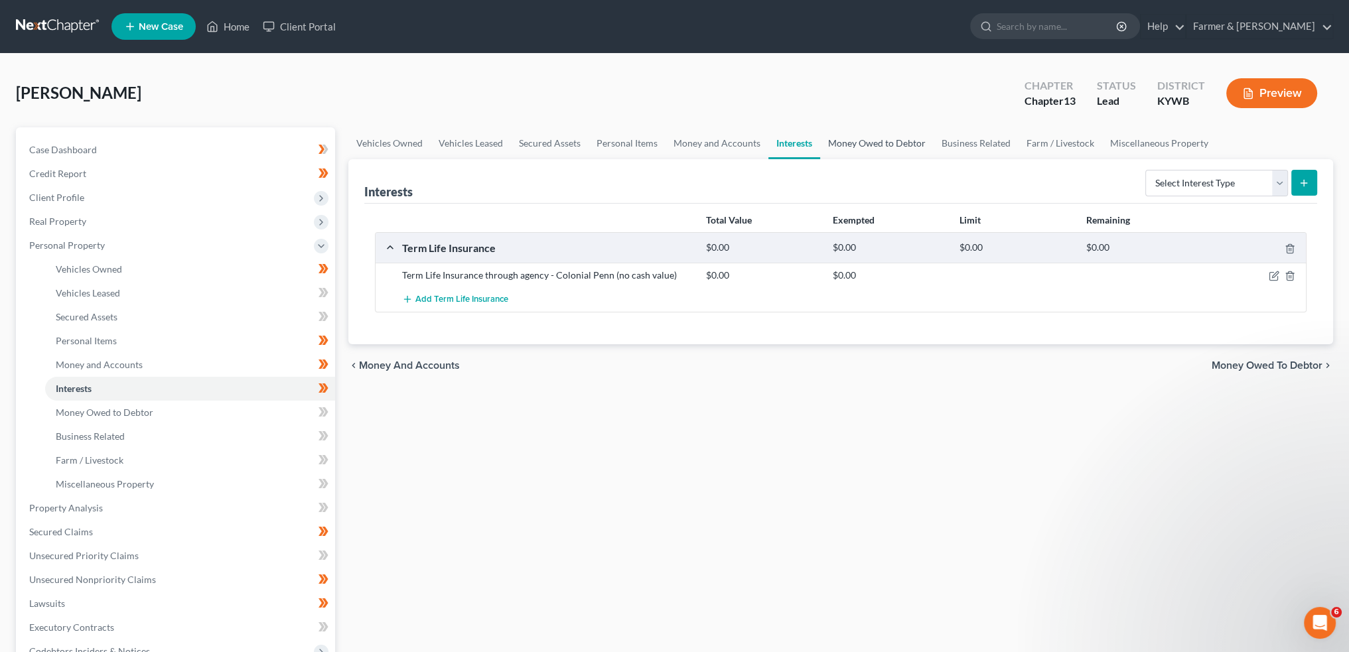
click at [873, 141] on link "Money Owed to Debtor" at bounding box center [876, 143] width 113 height 32
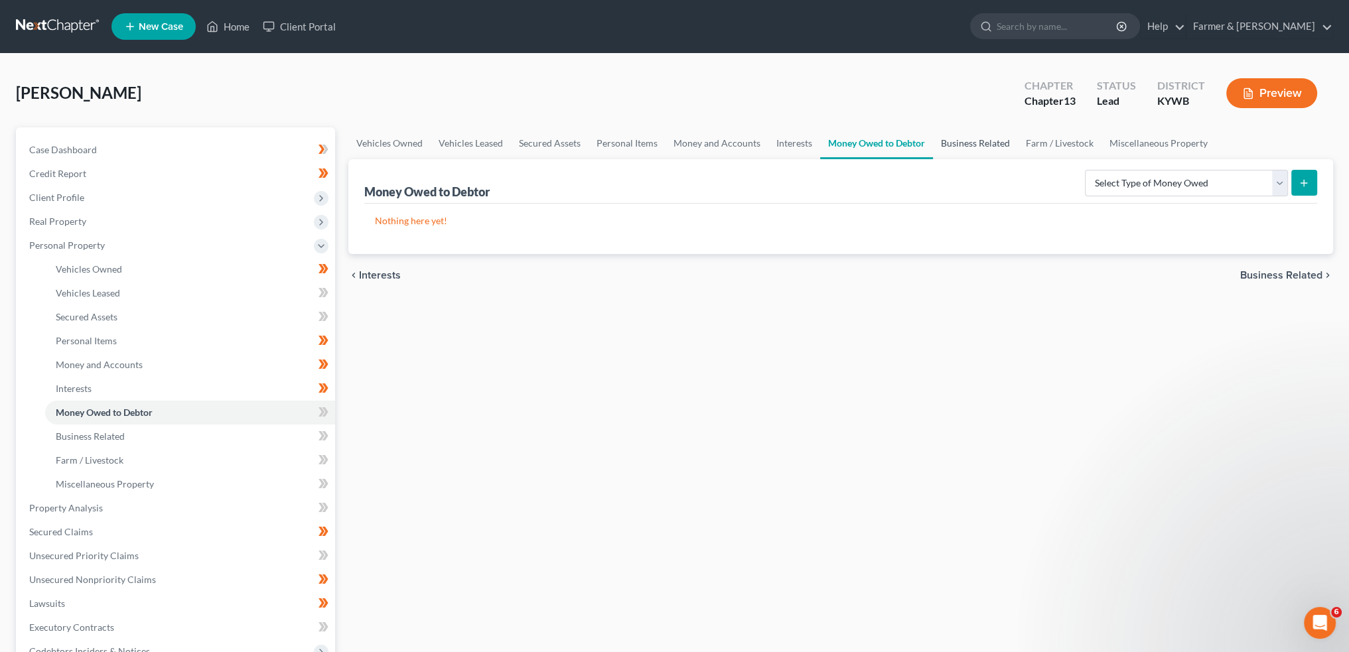
click at [960, 140] on link "Business Related" at bounding box center [975, 143] width 85 height 32
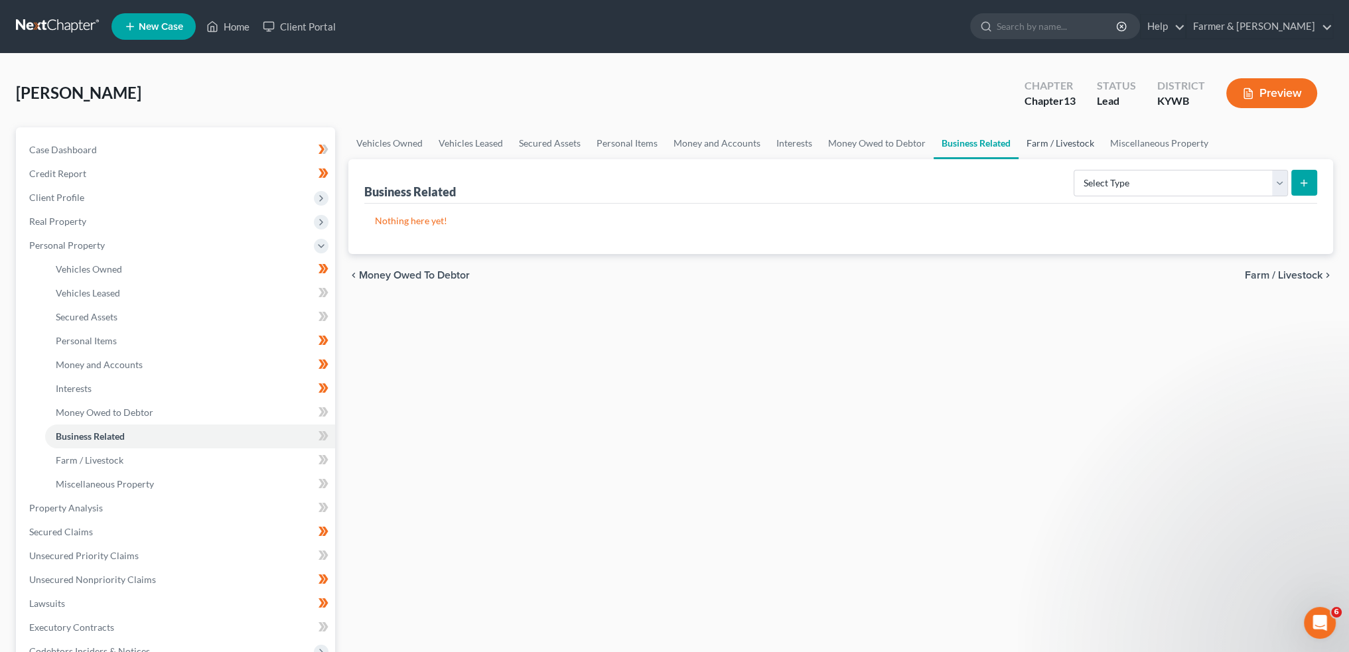
click at [1043, 142] on link "Farm / Livestock" at bounding box center [1061, 143] width 84 height 32
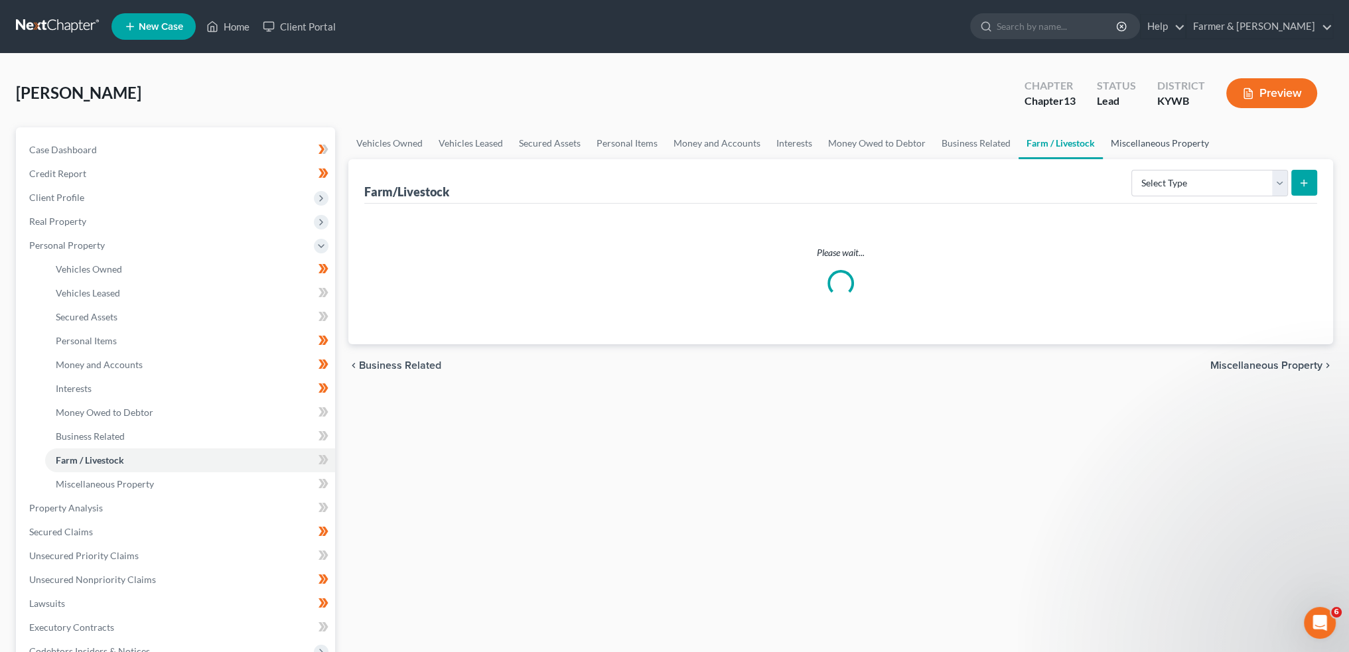
click at [1126, 135] on link "Miscellaneous Property" at bounding box center [1160, 143] width 114 height 32
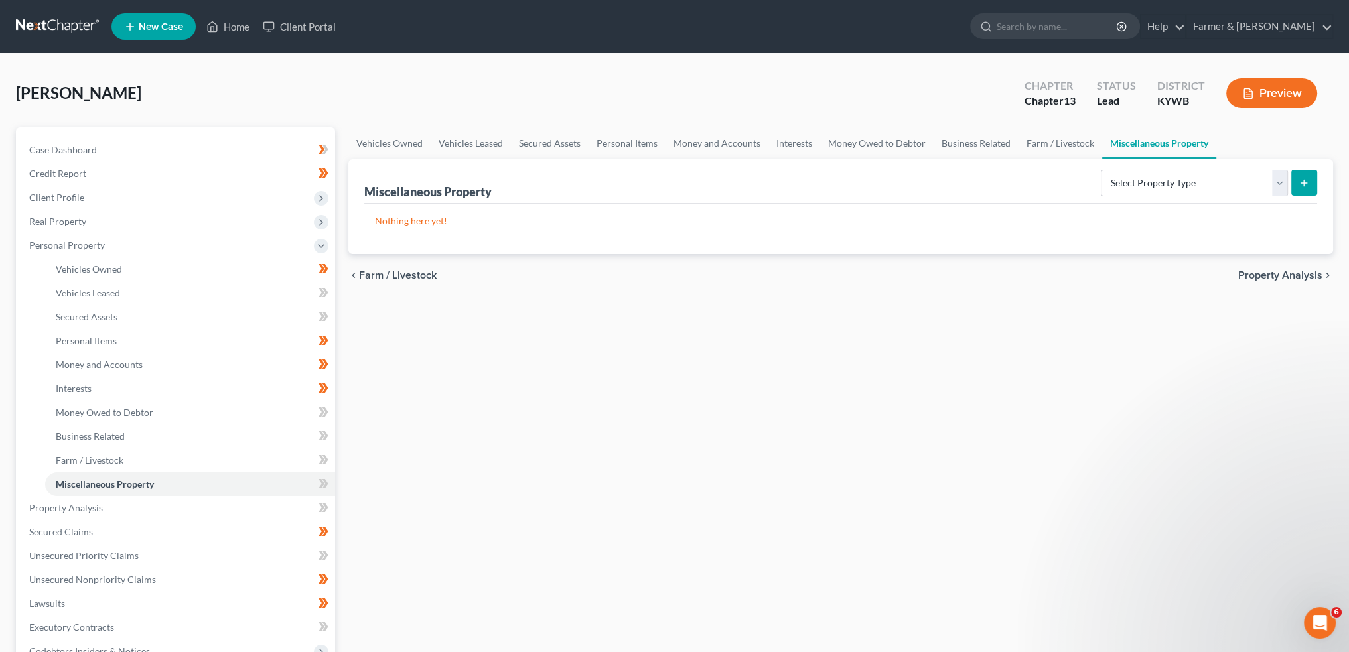
scroll to position [221, 0]
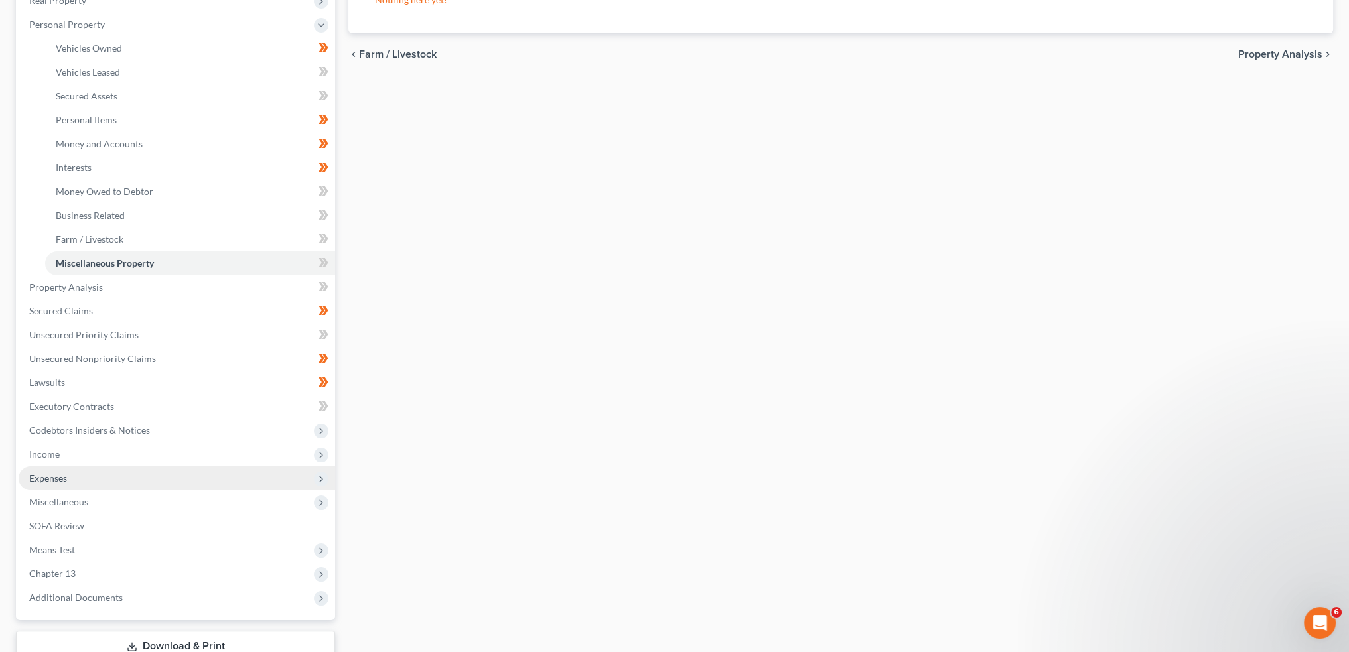
click at [98, 475] on span "Expenses" at bounding box center [177, 479] width 317 height 24
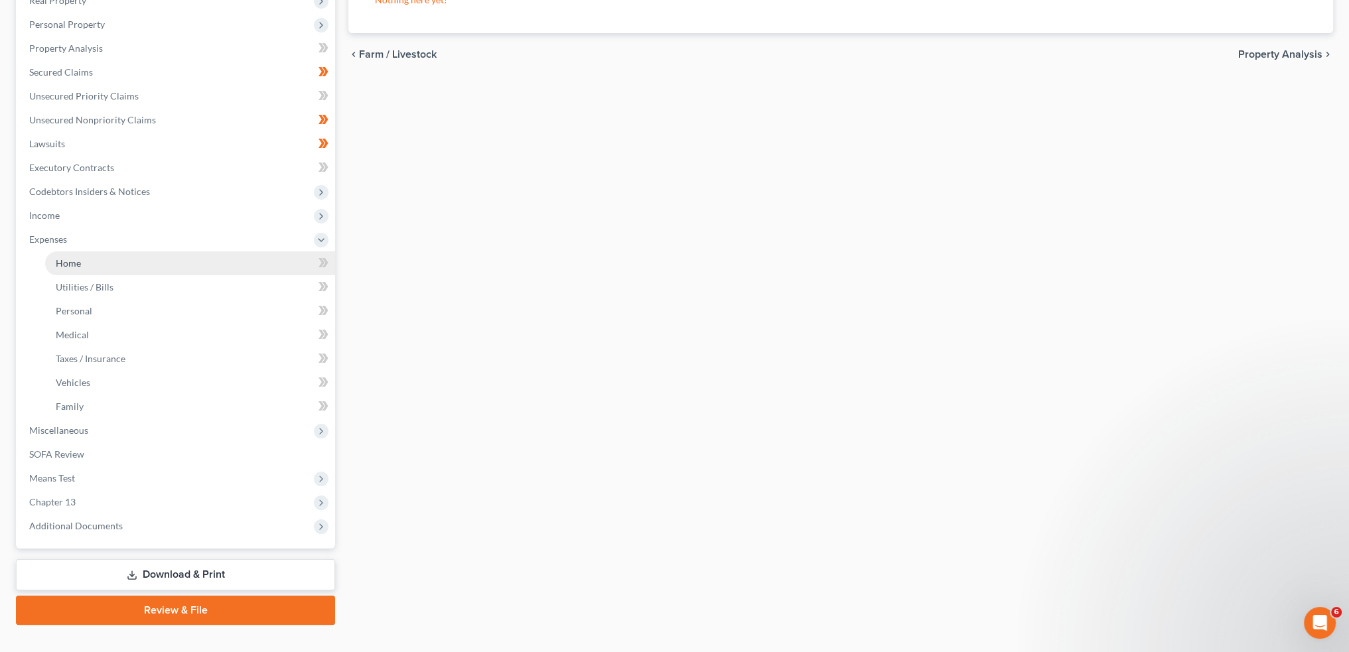
click at [131, 265] on link "Home" at bounding box center [190, 264] width 290 height 24
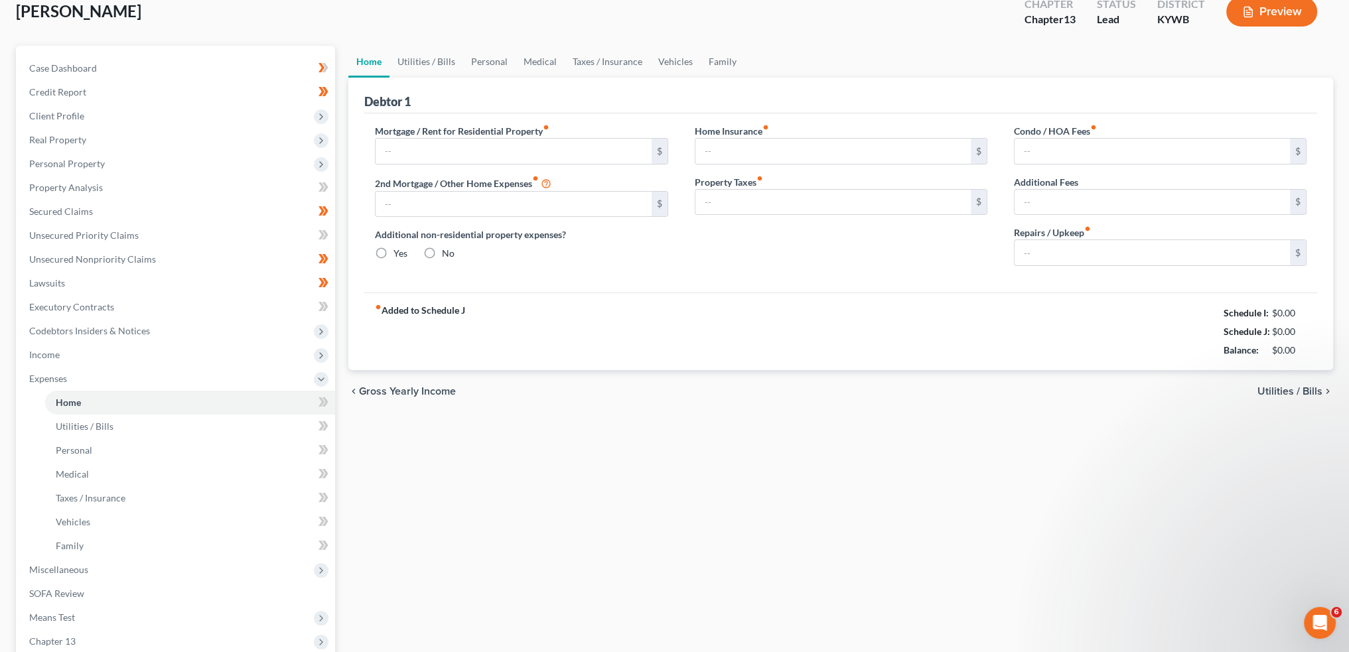
type input "0.00"
radio input "true"
type input "121.00"
type input "35.00"
type input "0.00"
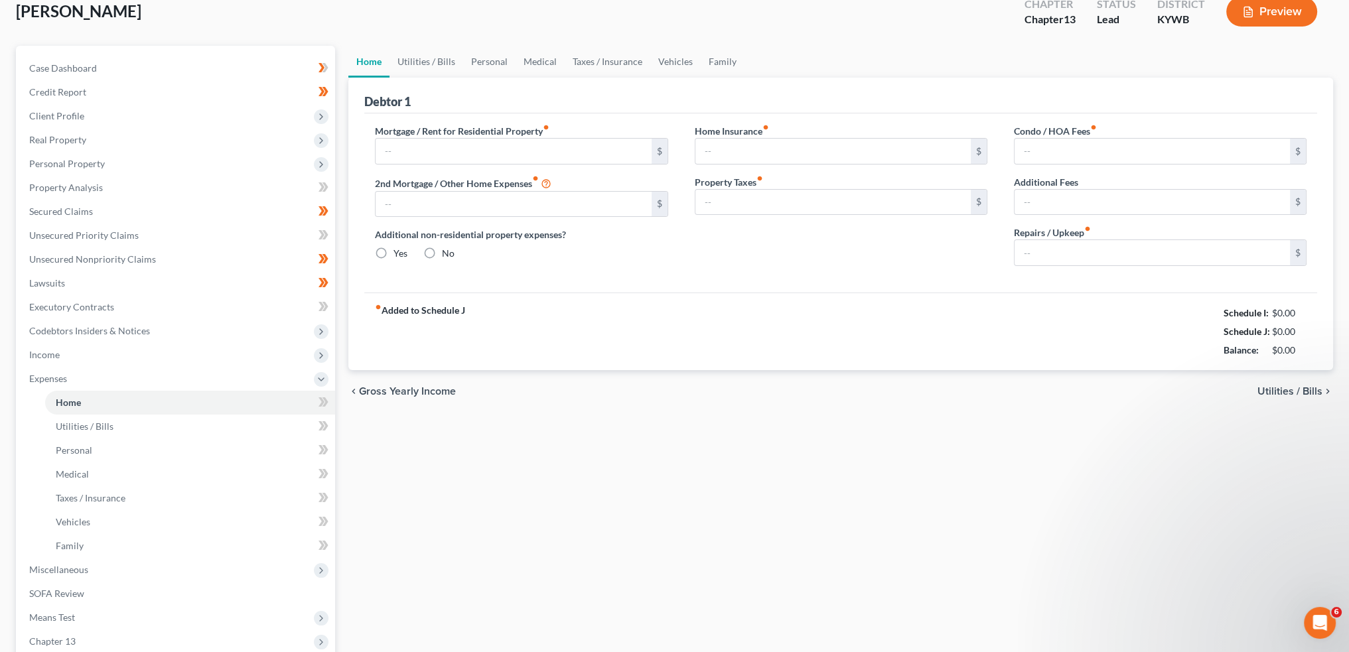
type input "0.00"
type input "100.00"
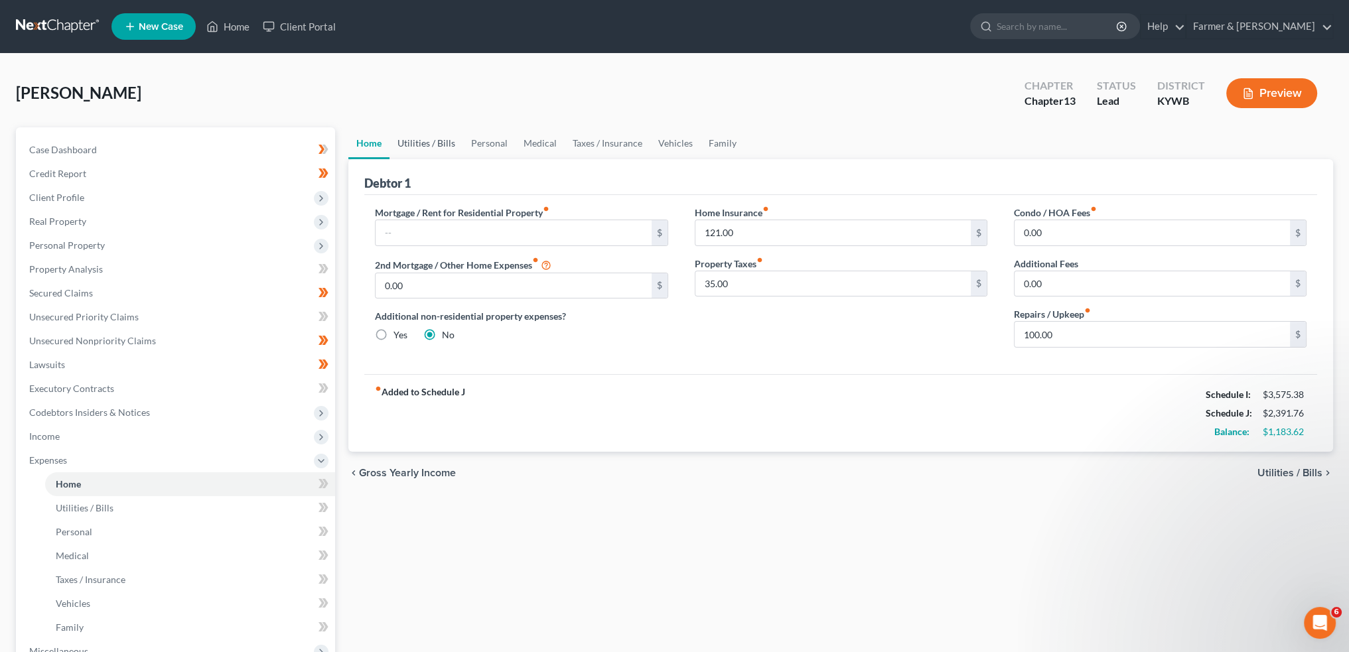
click at [433, 137] on link "Utilities / Bills" at bounding box center [427, 143] width 74 height 32
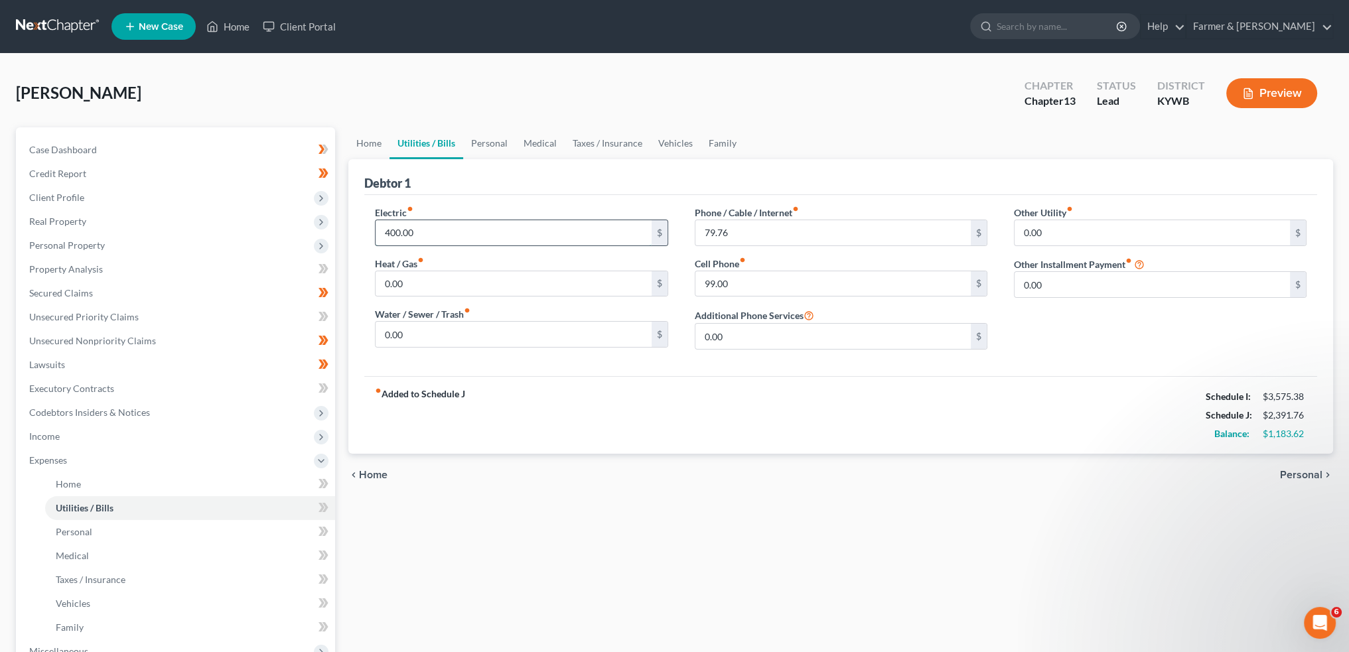
click at [450, 235] on input "400.00" at bounding box center [513, 232] width 275 height 25
type input "300.00"
type input "95.00"
click at [501, 140] on link "Personal" at bounding box center [489, 143] width 52 height 32
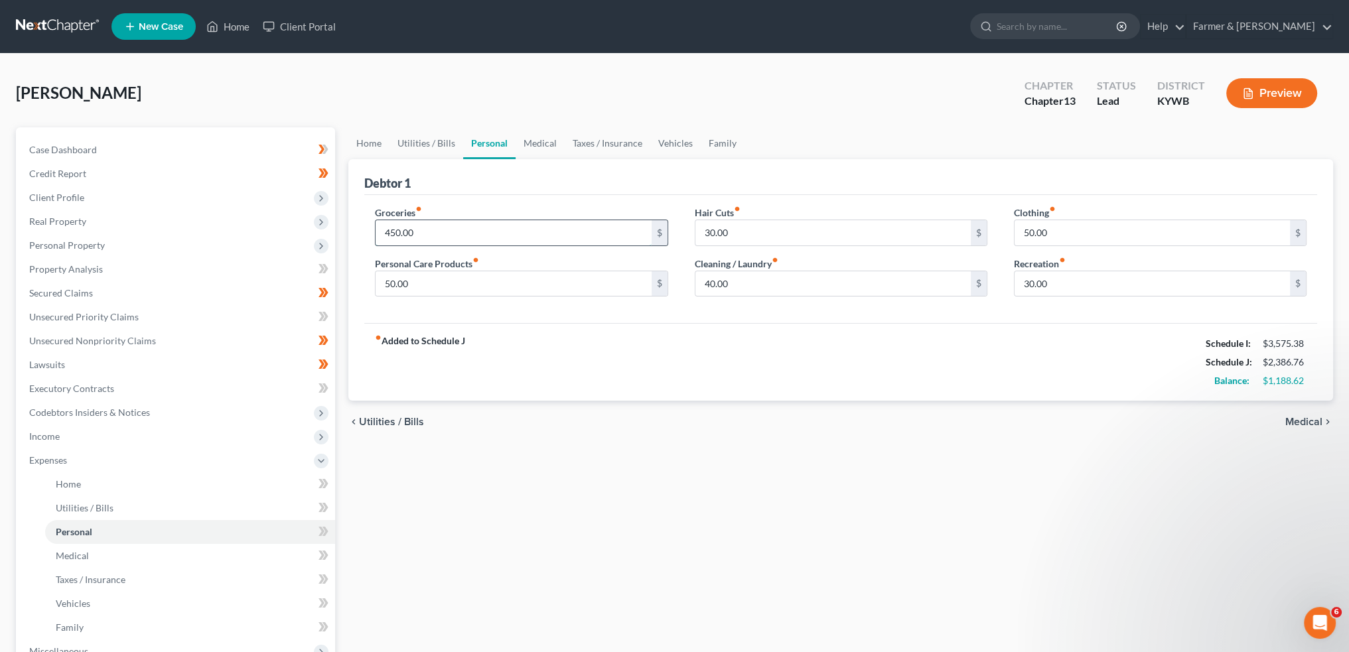
click at [459, 236] on input "450.00" at bounding box center [513, 232] width 275 height 25
type input "500.00"
type input "75.00"
type input "0.00"
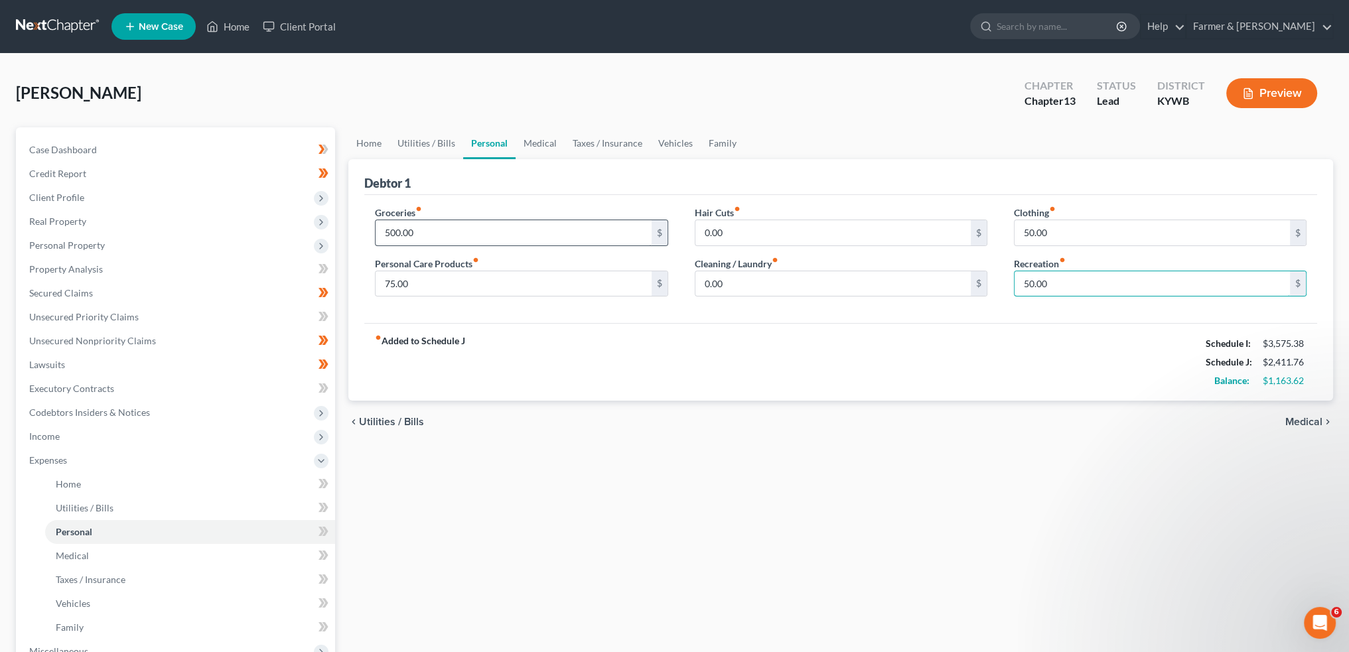
type input "50.00"
click at [534, 145] on link "Medical" at bounding box center [540, 143] width 49 height 32
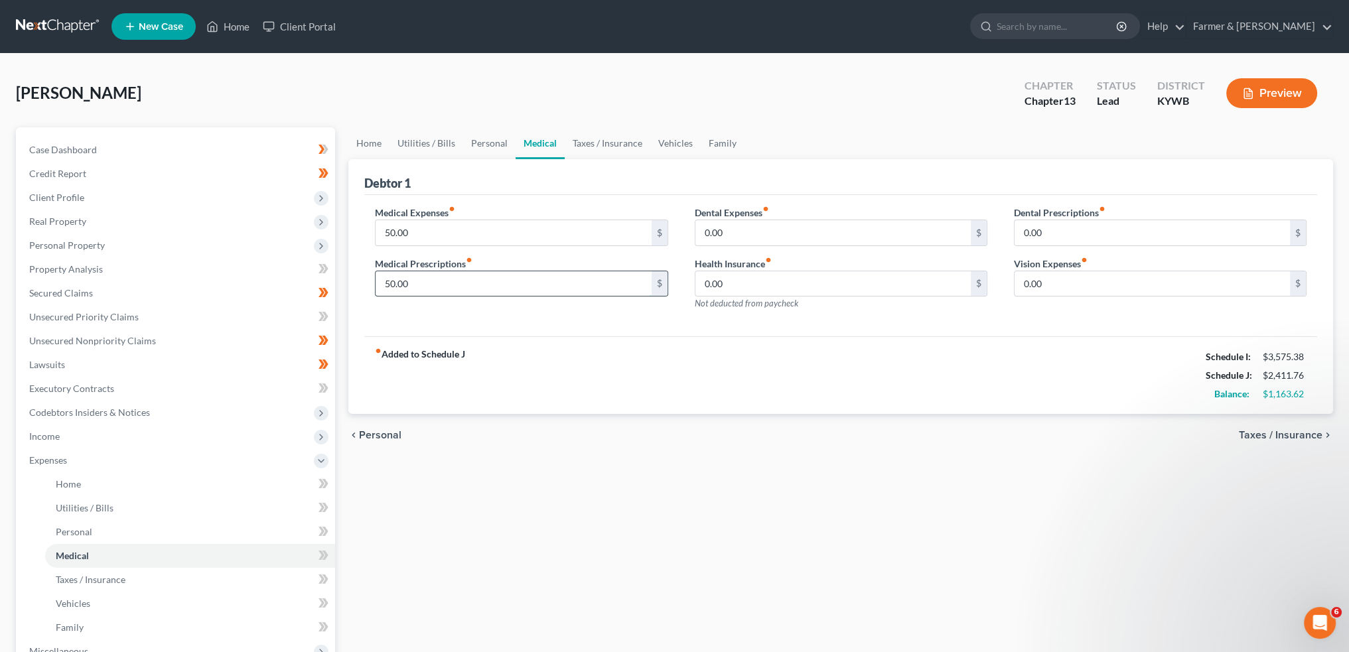
click at [457, 291] on input "50.00" at bounding box center [513, 283] width 275 height 25
type input "30.00"
click at [622, 152] on link "Taxes / Insurance" at bounding box center [608, 143] width 86 height 32
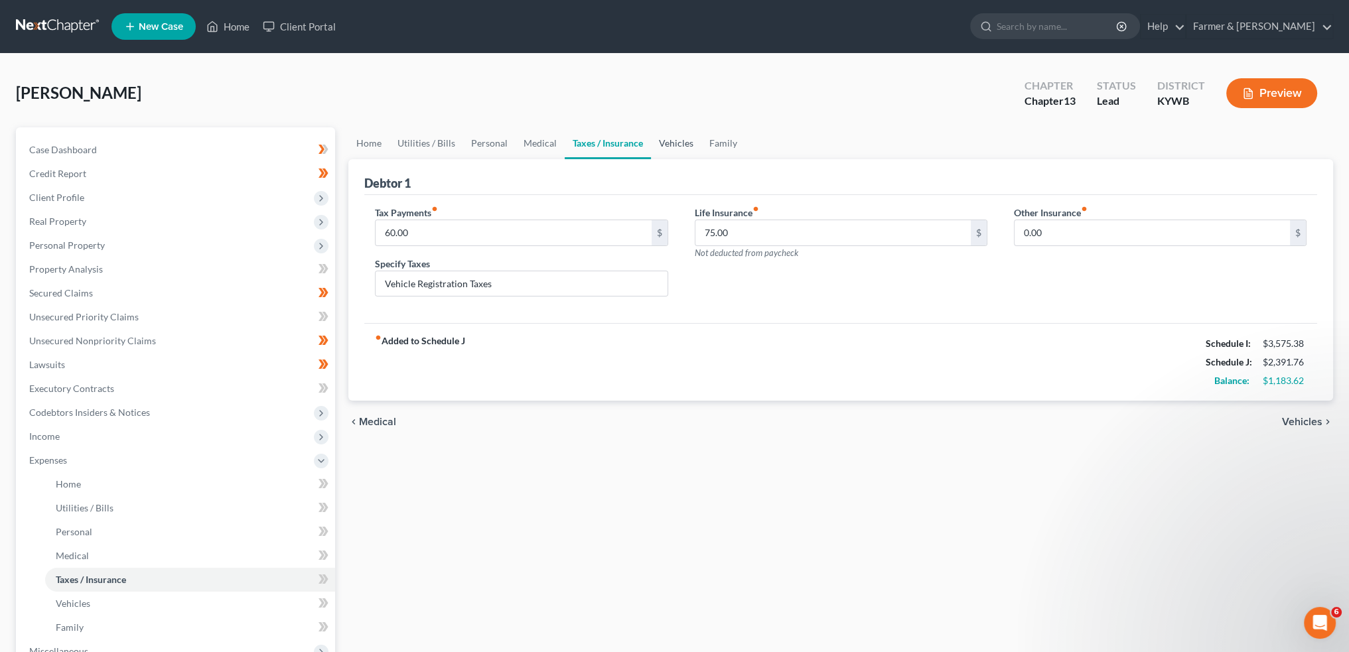
click at [662, 143] on link "Vehicles" at bounding box center [676, 143] width 50 height 32
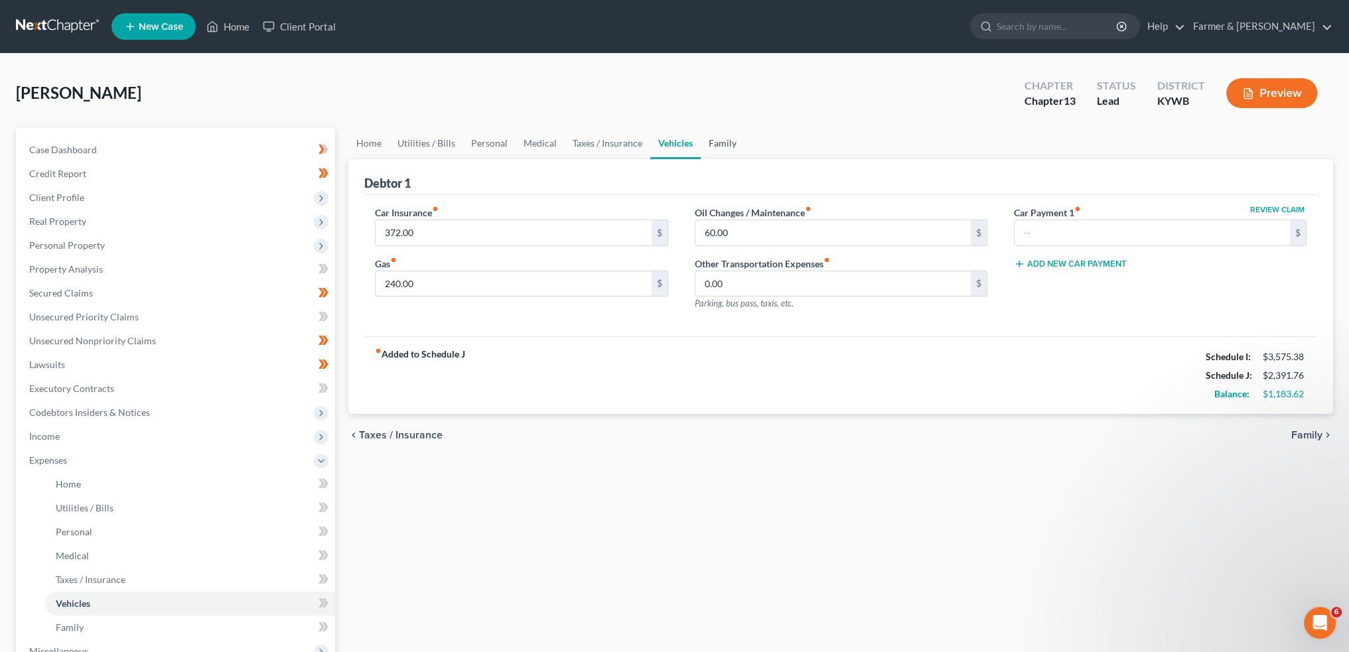
click at [706, 138] on link "Family" at bounding box center [723, 143] width 44 height 32
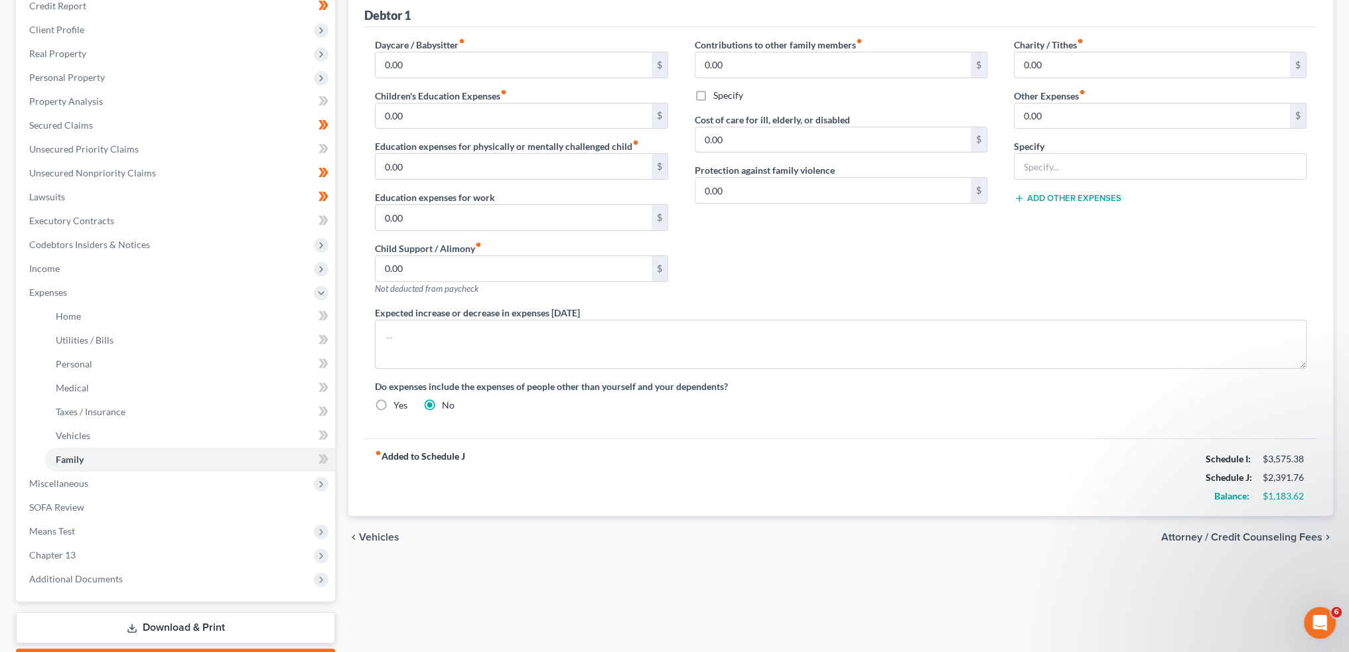
scroll to position [243, 0]
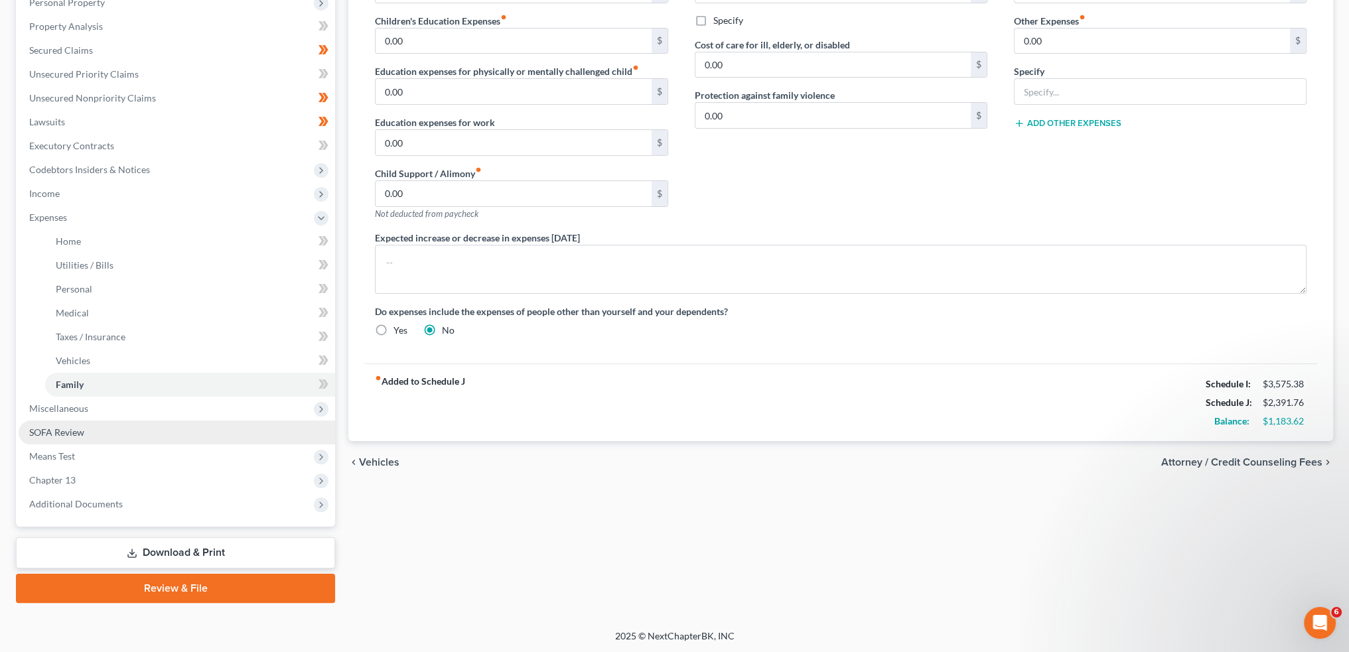
click at [135, 435] on link "SOFA Review" at bounding box center [177, 433] width 317 height 24
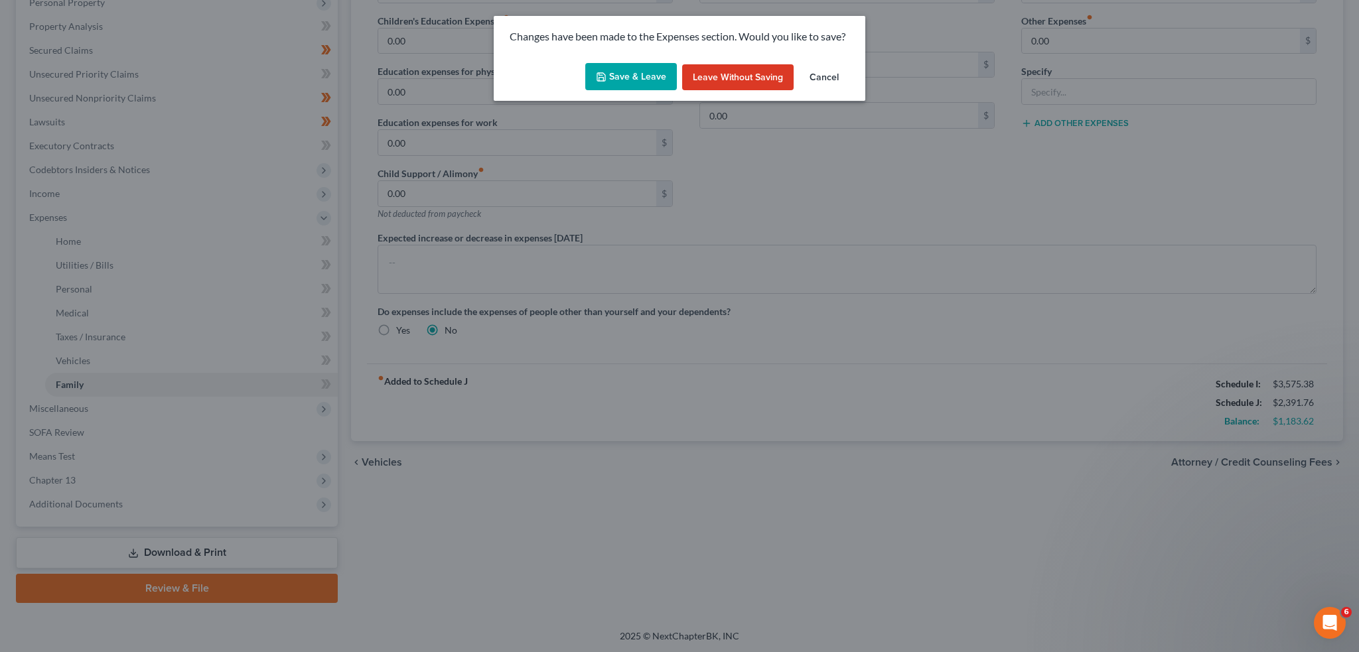
click at [621, 78] on button "Save & Leave" at bounding box center [631, 77] width 92 height 28
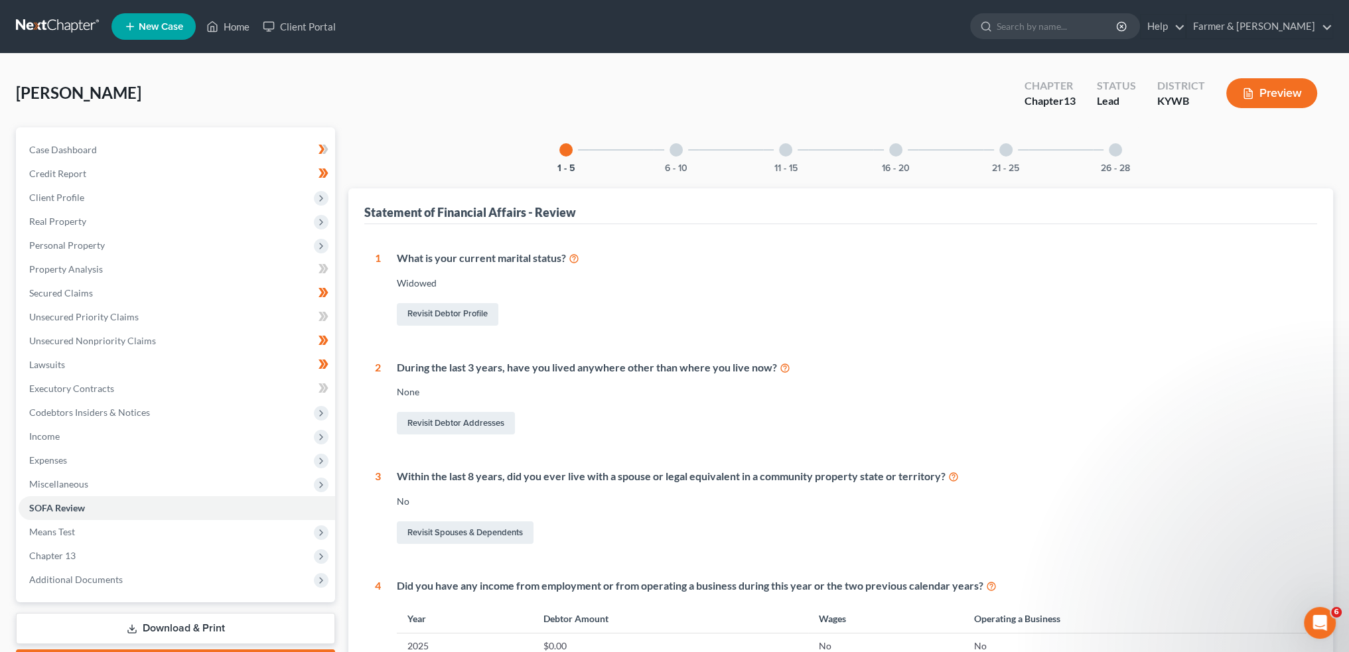
click at [677, 142] on div "6 - 10" at bounding box center [676, 149] width 45 height 45
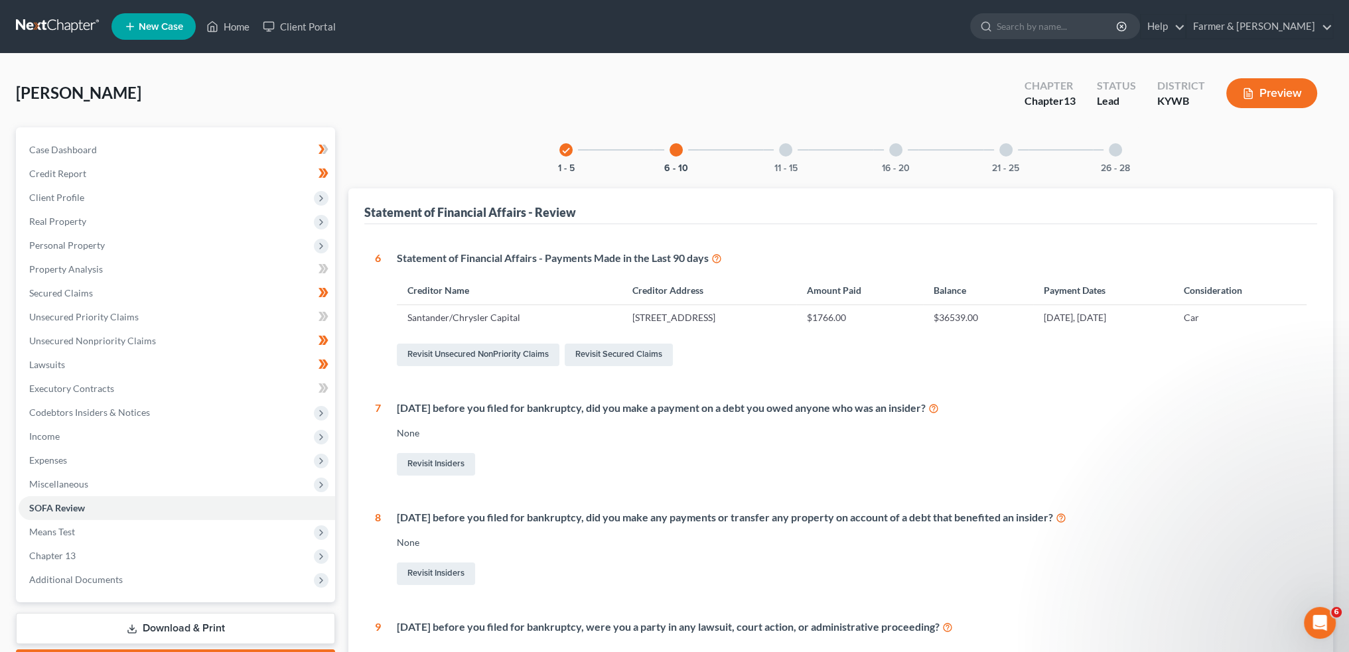
click at [783, 159] on div "11 - 15" at bounding box center [785, 149] width 45 height 45
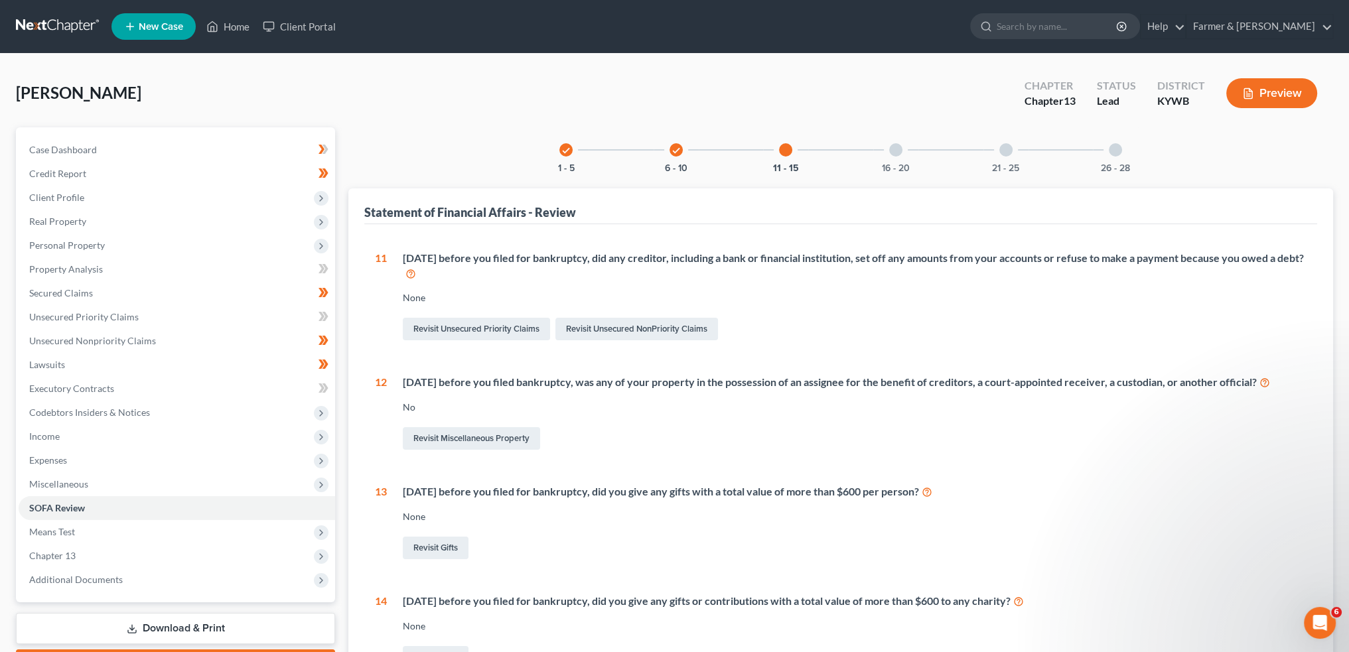
drag, startPoint x: 889, startPoint y: 155, endPoint x: 966, endPoint y: 183, distance: 81.9
click at [903, 156] on div "16 - 20" at bounding box center [895, 149] width 45 height 45
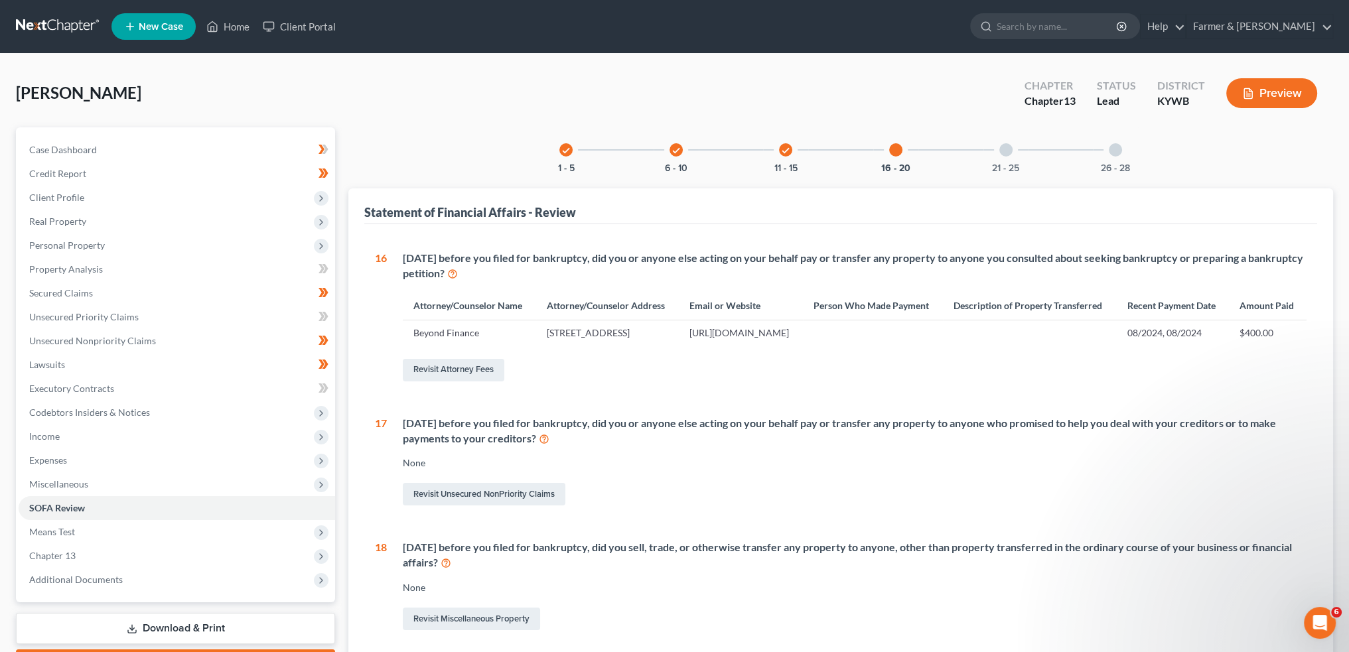
click at [1012, 151] on div at bounding box center [1006, 149] width 13 height 13
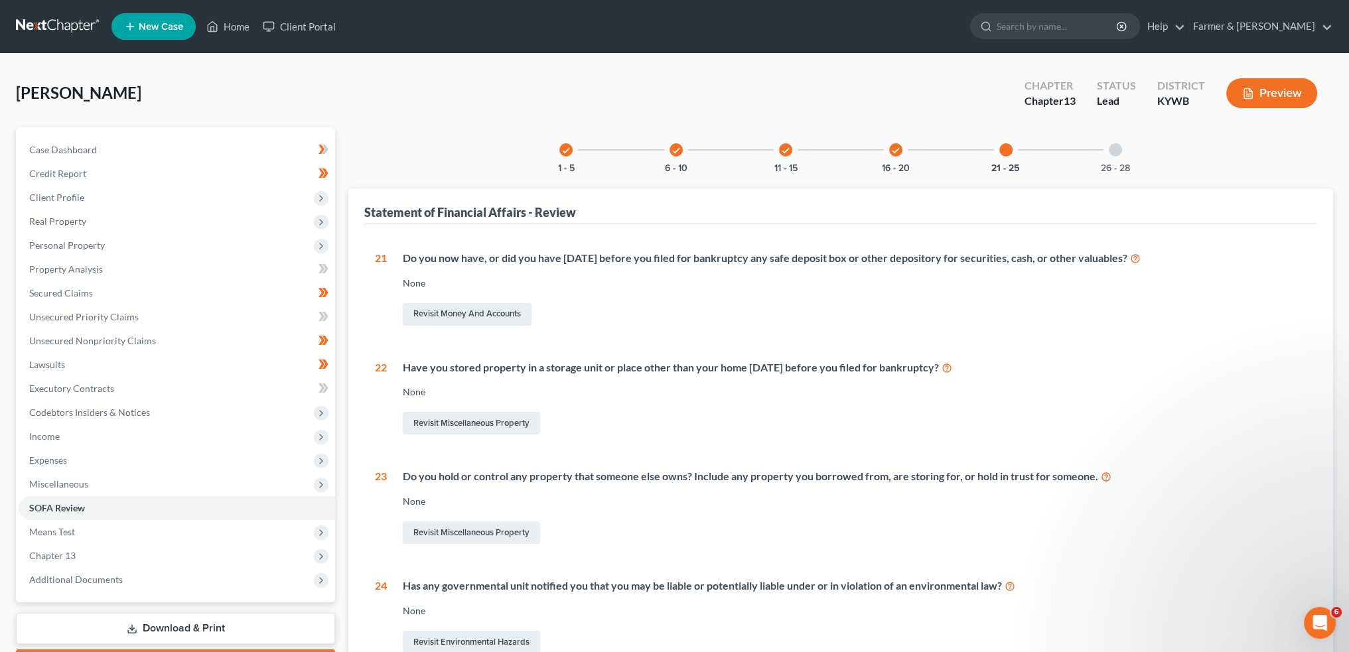
click at [1112, 151] on div at bounding box center [1115, 149] width 13 height 13
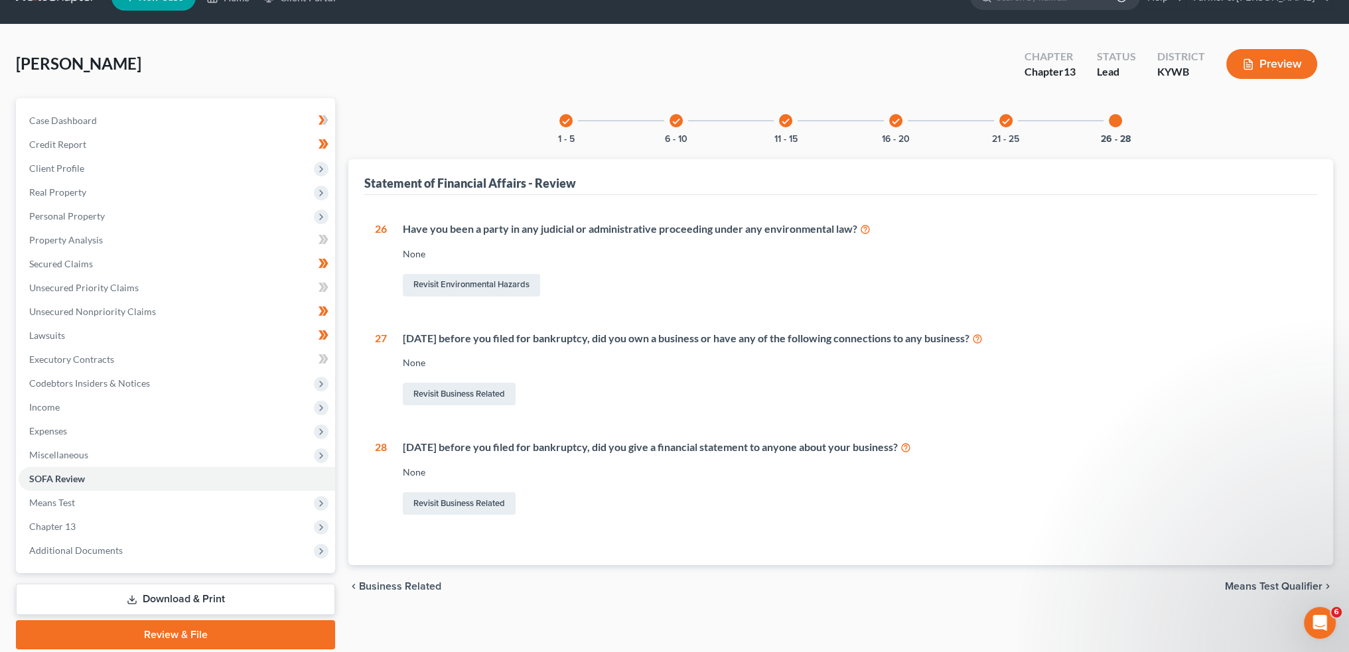
scroll to position [76, 0]
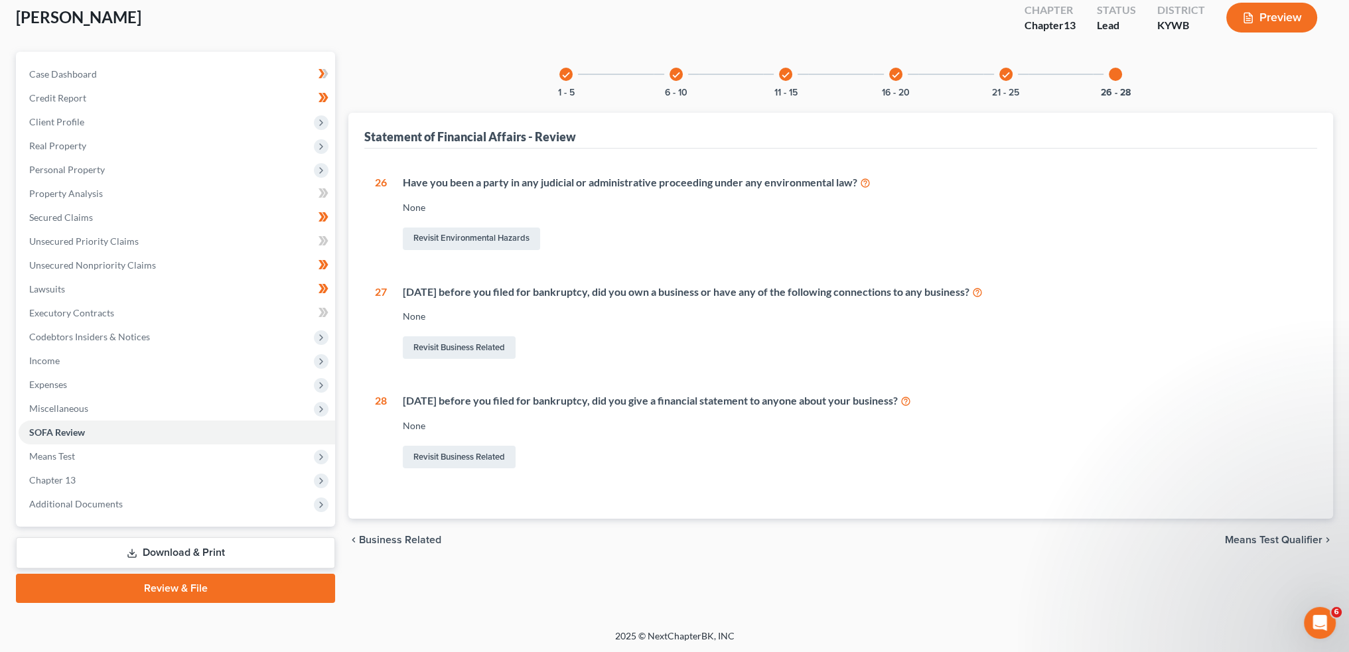
click at [202, 588] on link "Review & File" at bounding box center [175, 588] width 319 height 29
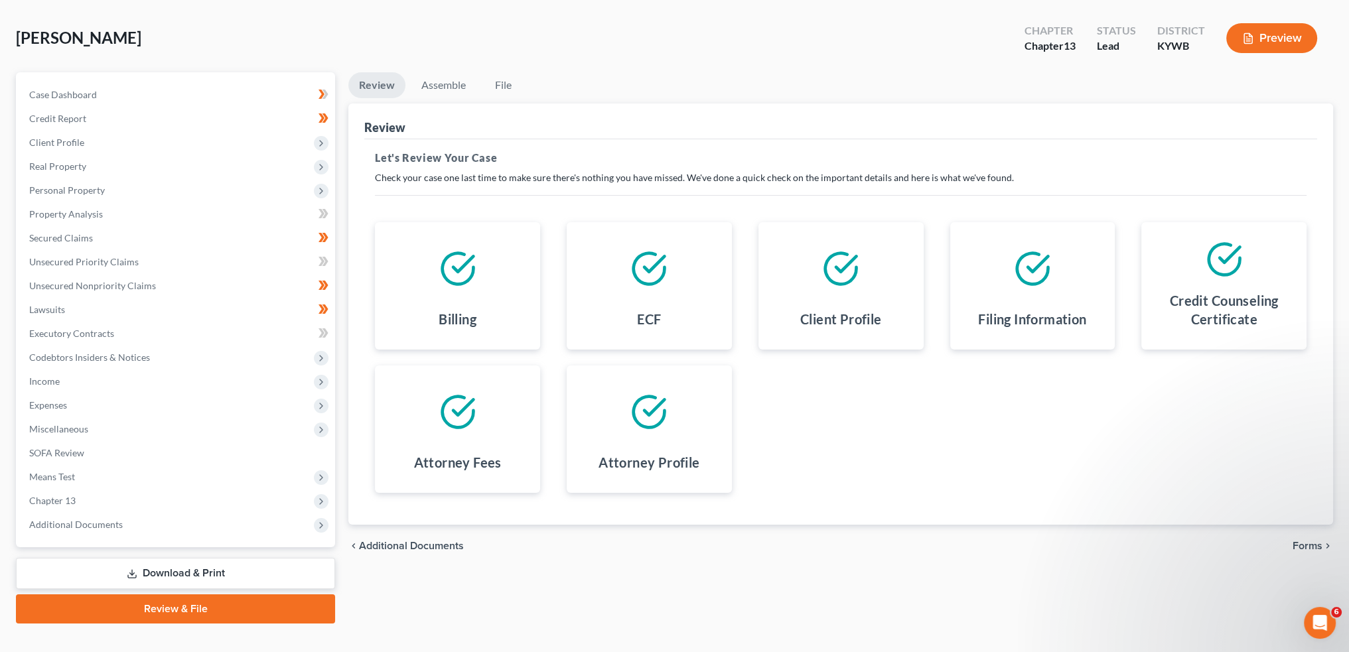
scroll to position [76, 0]
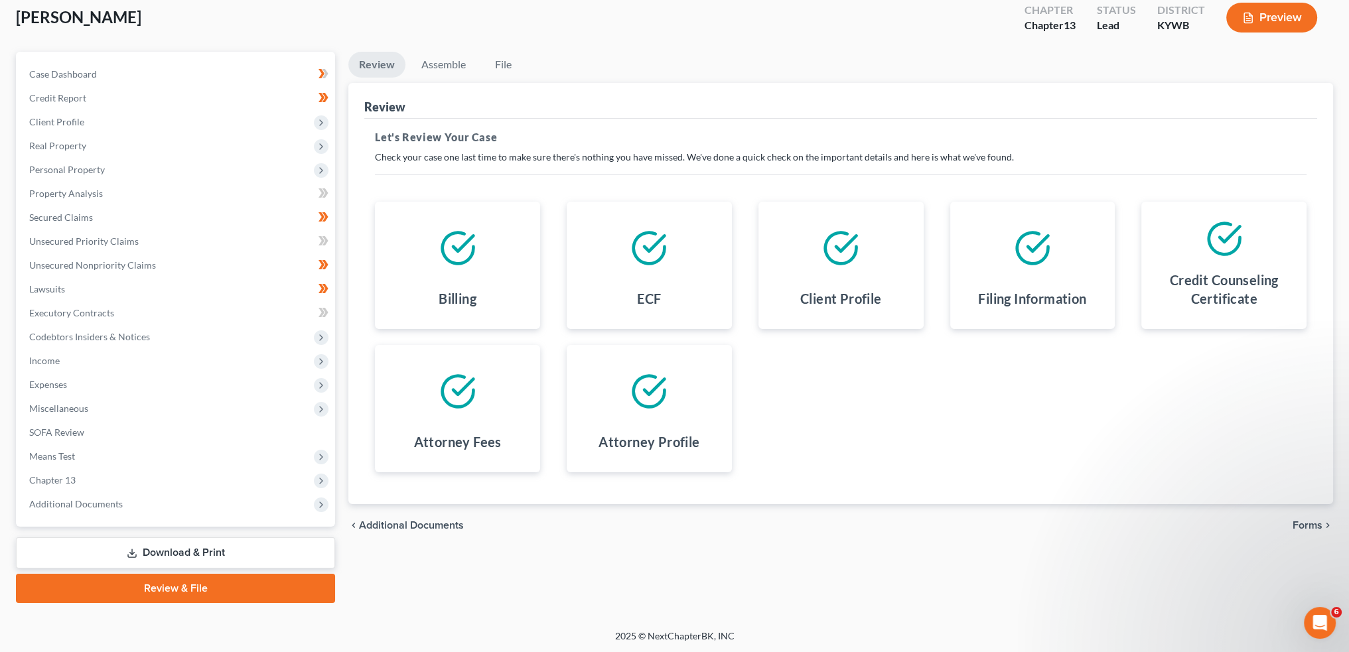
drag, startPoint x: 1309, startPoint y: 520, endPoint x: 834, endPoint y: 359, distance: 501.0
click at [1309, 520] on span "Forms" at bounding box center [1308, 525] width 30 height 11
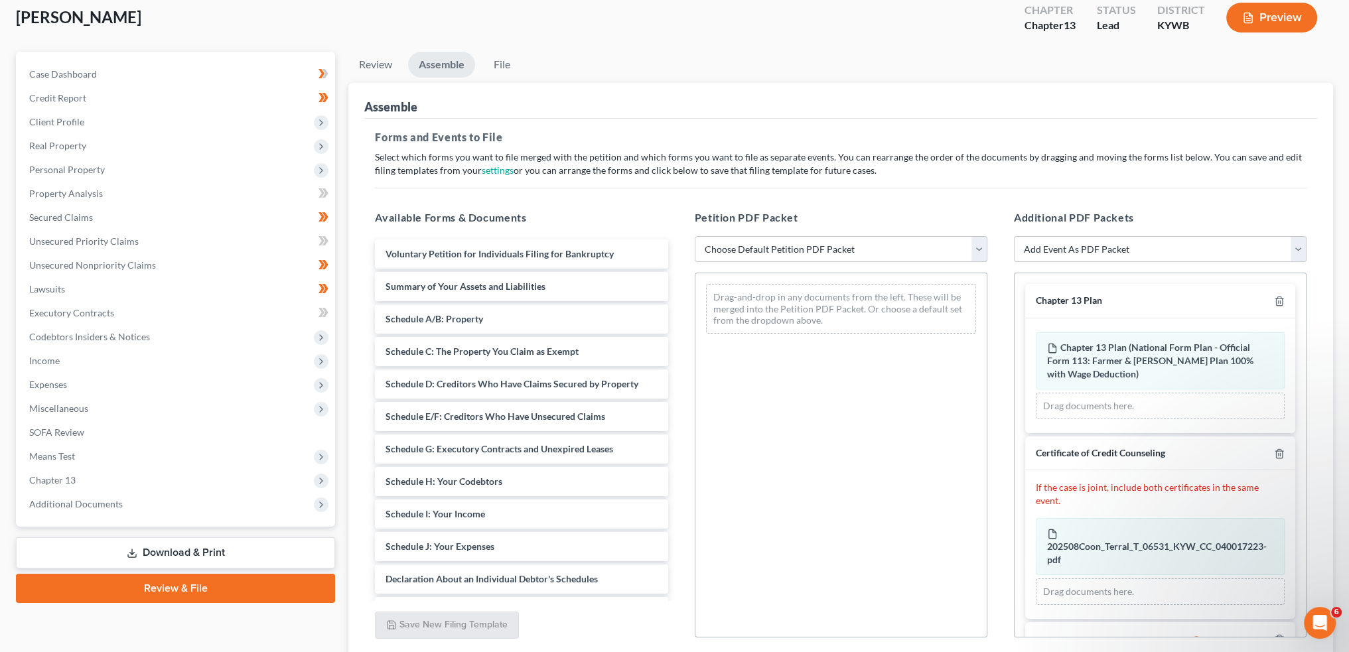
click at [883, 248] on select "Choose Default Petition PDF Packet Emergency Filing (Voluntary Petition and Cre…" at bounding box center [841, 249] width 293 height 27
select select "1"
click at [695, 236] on select "Choose Default Petition PDF Packet Emergency Filing (Voluntary Petition and Cre…" at bounding box center [841, 249] width 293 height 27
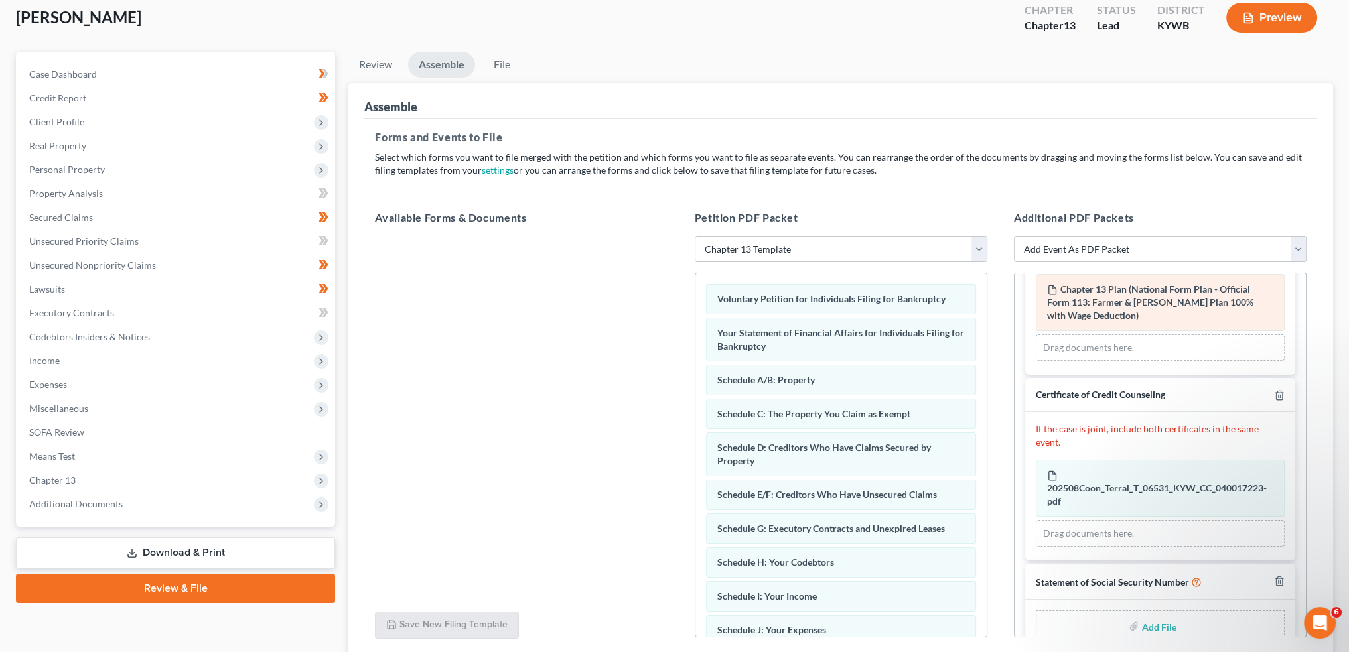
scroll to position [82, 0]
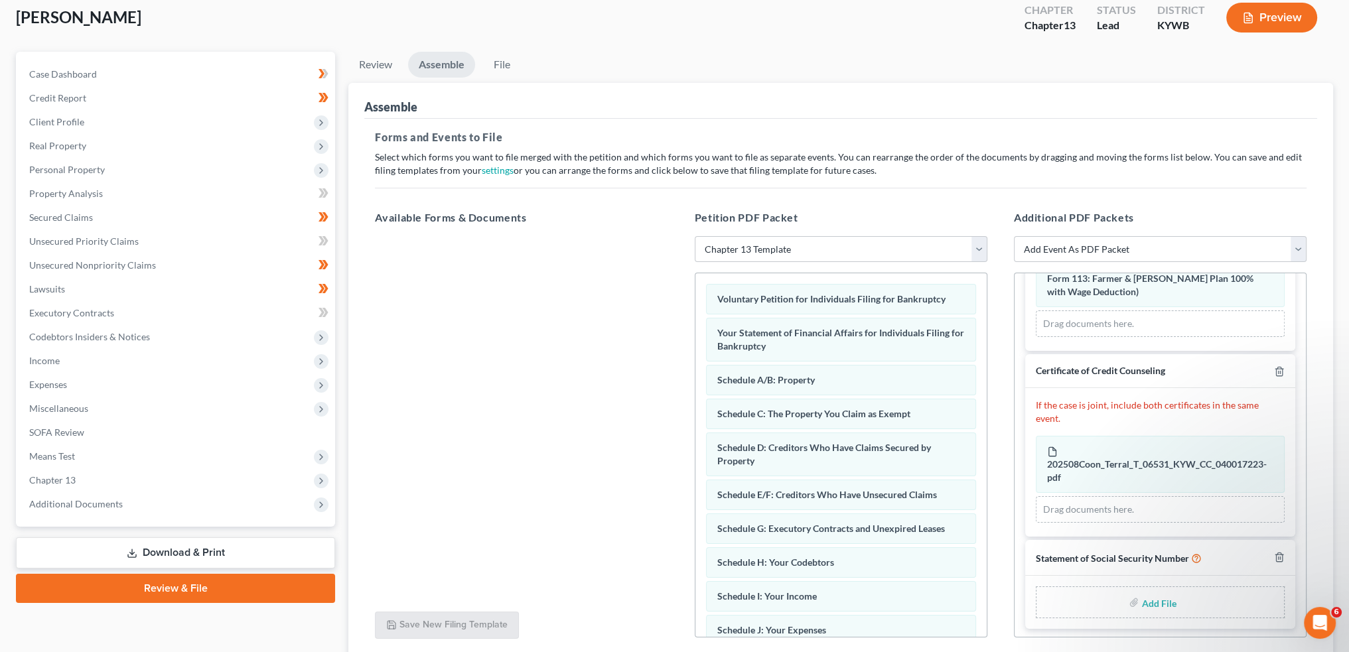
click at [1146, 596] on input "file" at bounding box center [1158, 603] width 32 height 24
type input "C:\fakepath\SSN to sign.pdf"
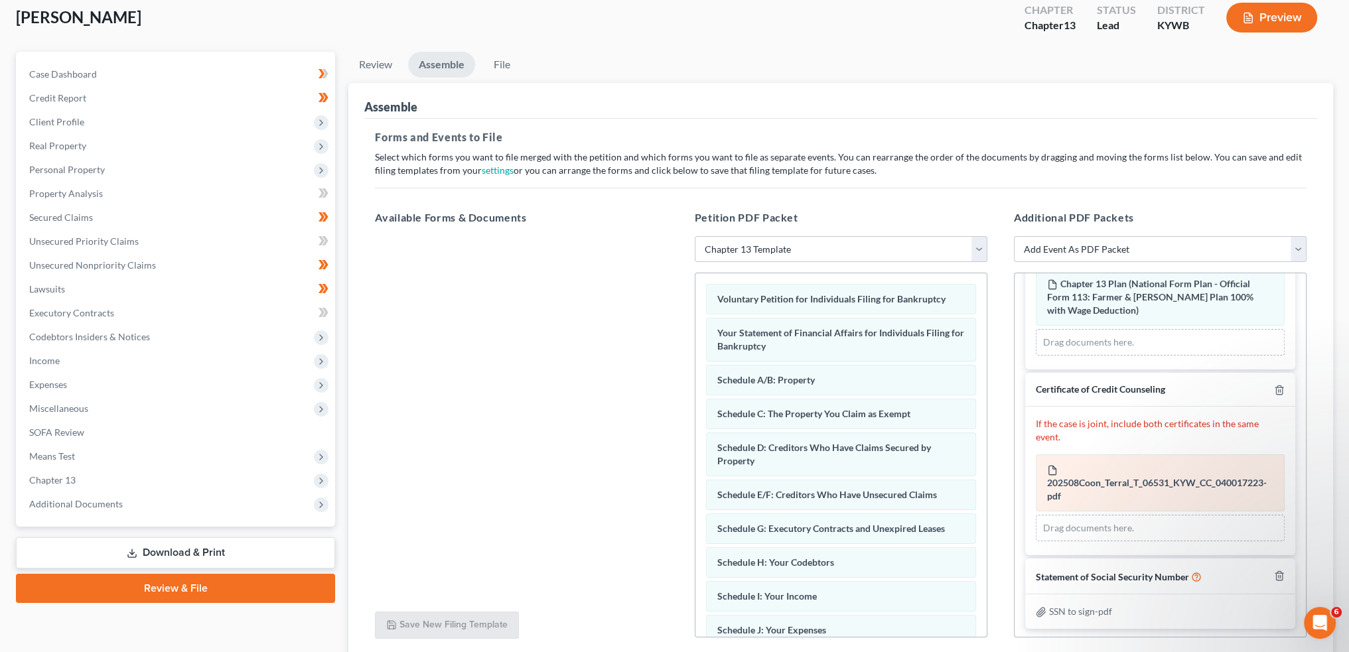
scroll to position [179, 0]
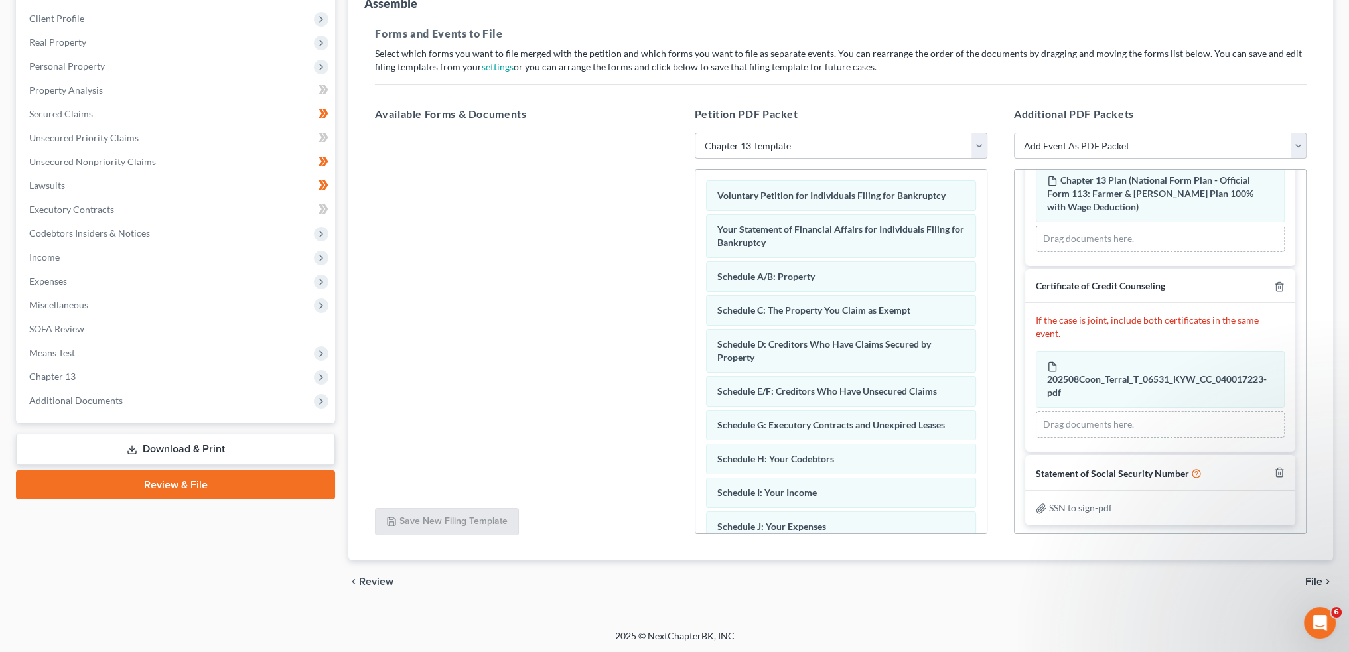
click at [1321, 579] on span "File" at bounding box center [1314, 582] width 17 height 11
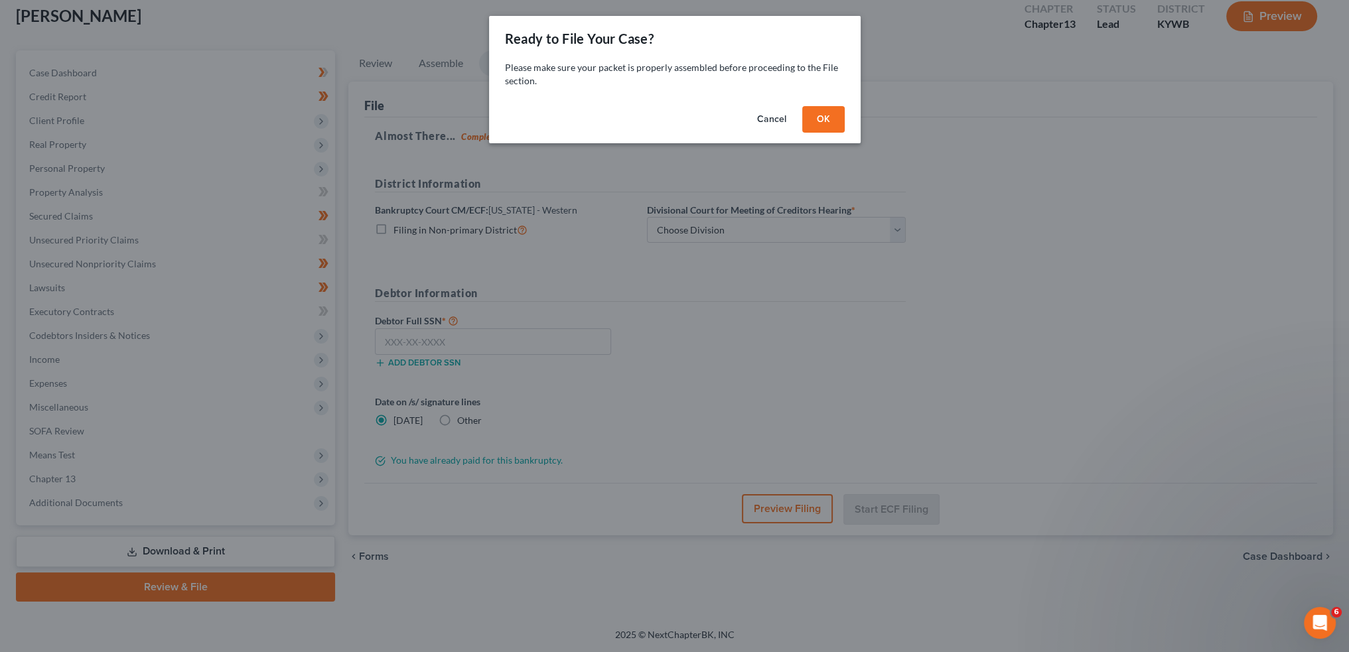
scroll to position [76, 0]
click at [816, 121] on button "OK" at bounding box center [828, 119] width 42 height 27
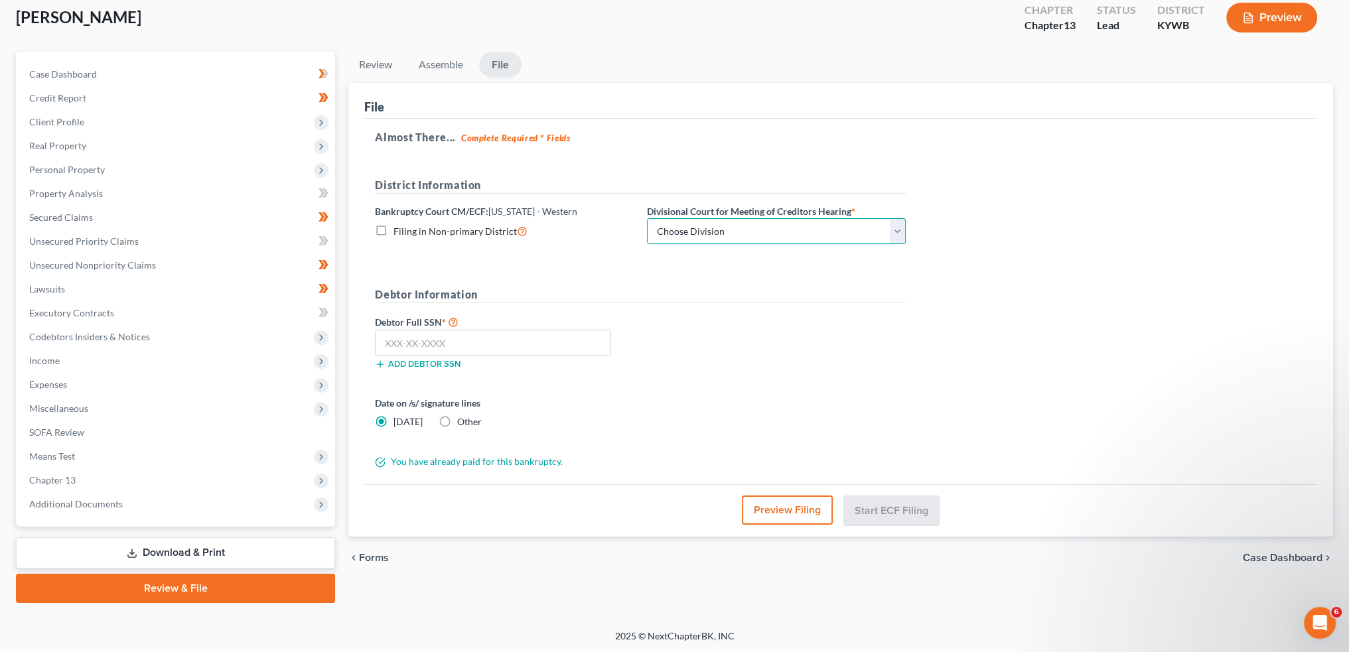
click at [742, 229] on select "Choose Division Bowling Green Louisville Owensboro Paducah" at bounding box center [776, 231] width 259 height 27
select select "2"
click at [647, 218] on select "Choose Division Bowling Green Louisville Owensboro Paducah" at bounding box center [776, 231] width 259 height 27
click at [537, 337] on input "text" at bounding box center [493, 343] width 236 height 27
paste input "405-68-6189"
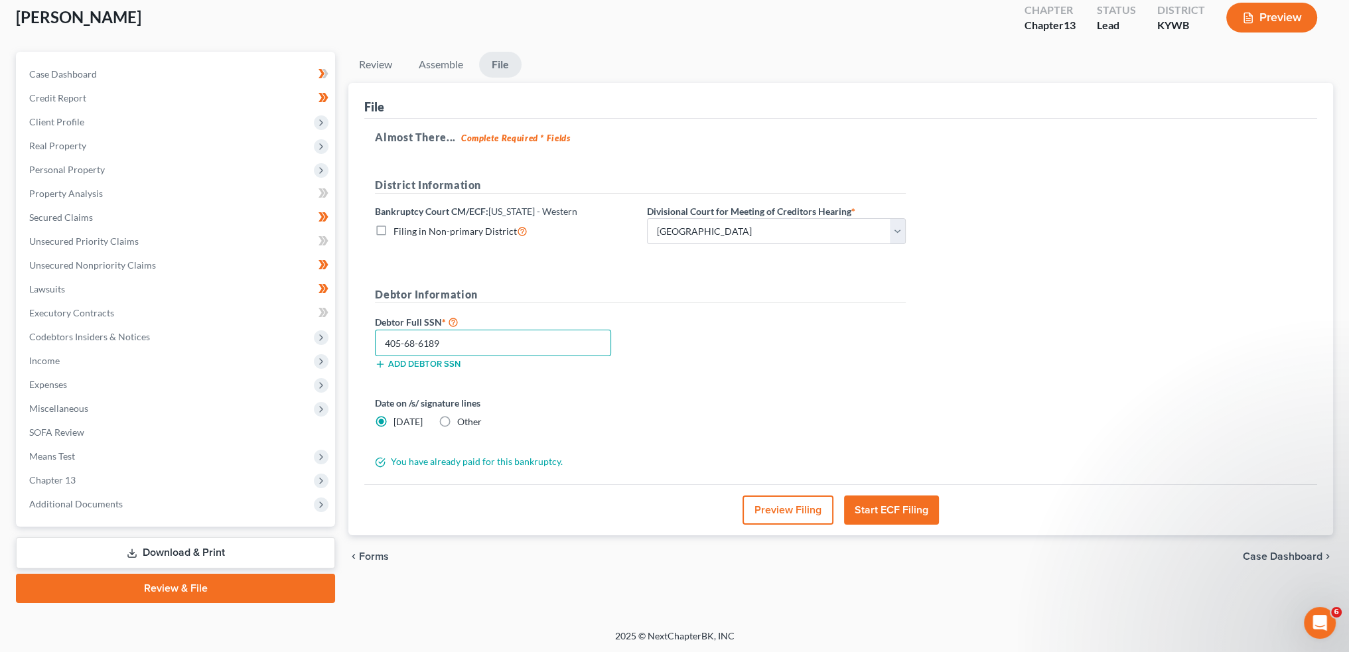
type input "405-68-6189"
click at [907, 504] on button "Start ECF Filing" at bounding box center [891, 510] width 95 height 29
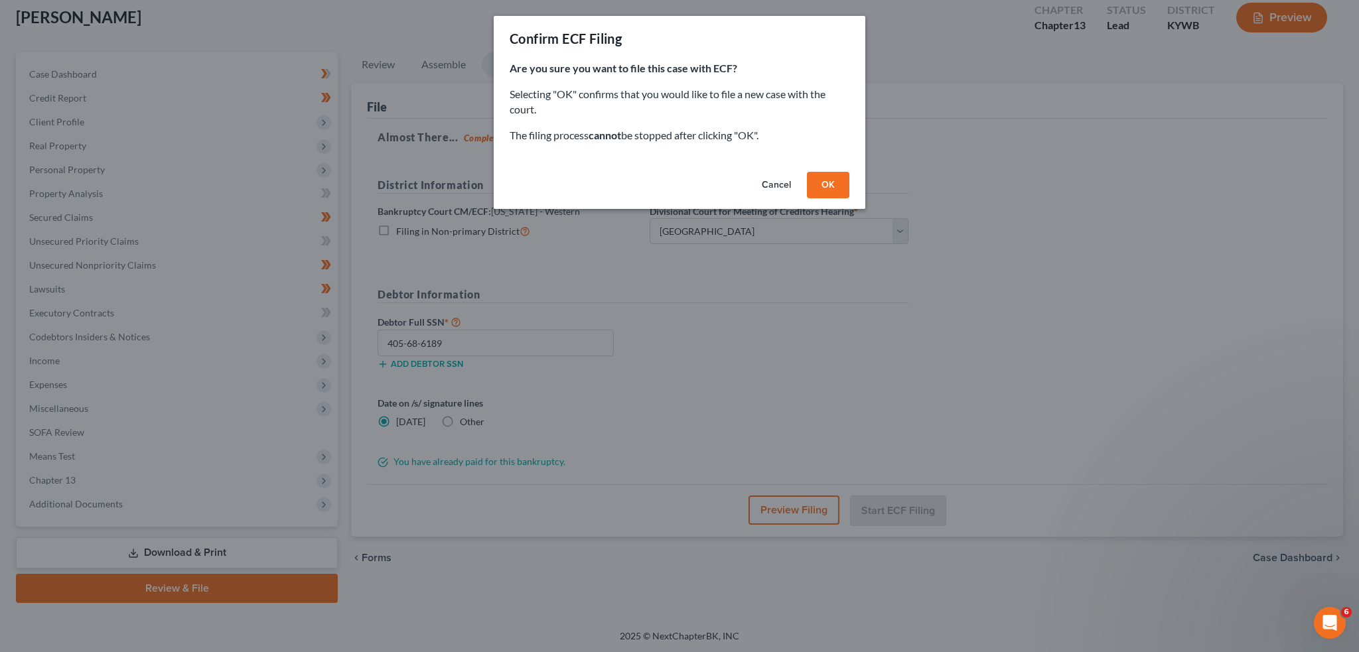
click at [832, 175] on button "OK" at bounding box center [828, 185] width 42 height 27
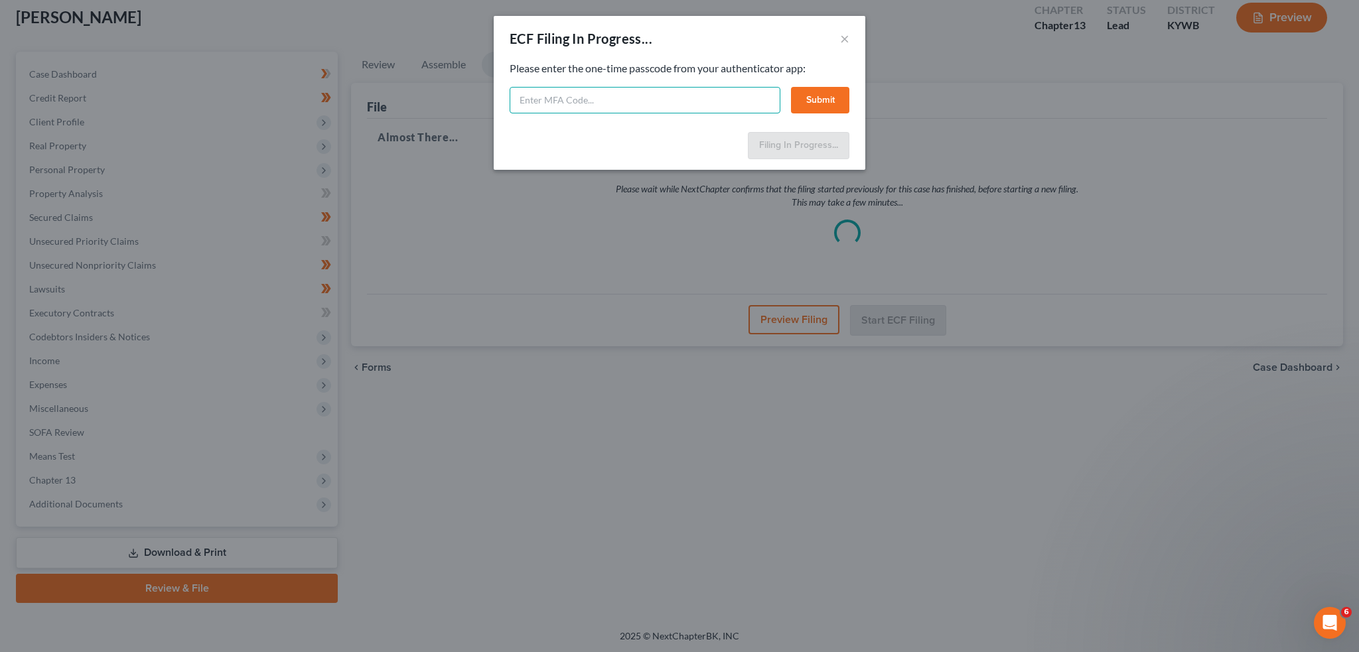
click at [722, 106] on input "text" at bounding box center [645, 100] width 271 height 27
type input "217892"
click at [818, 100] on button "Submit" at bounding box center [820, 100] width 58 height 27
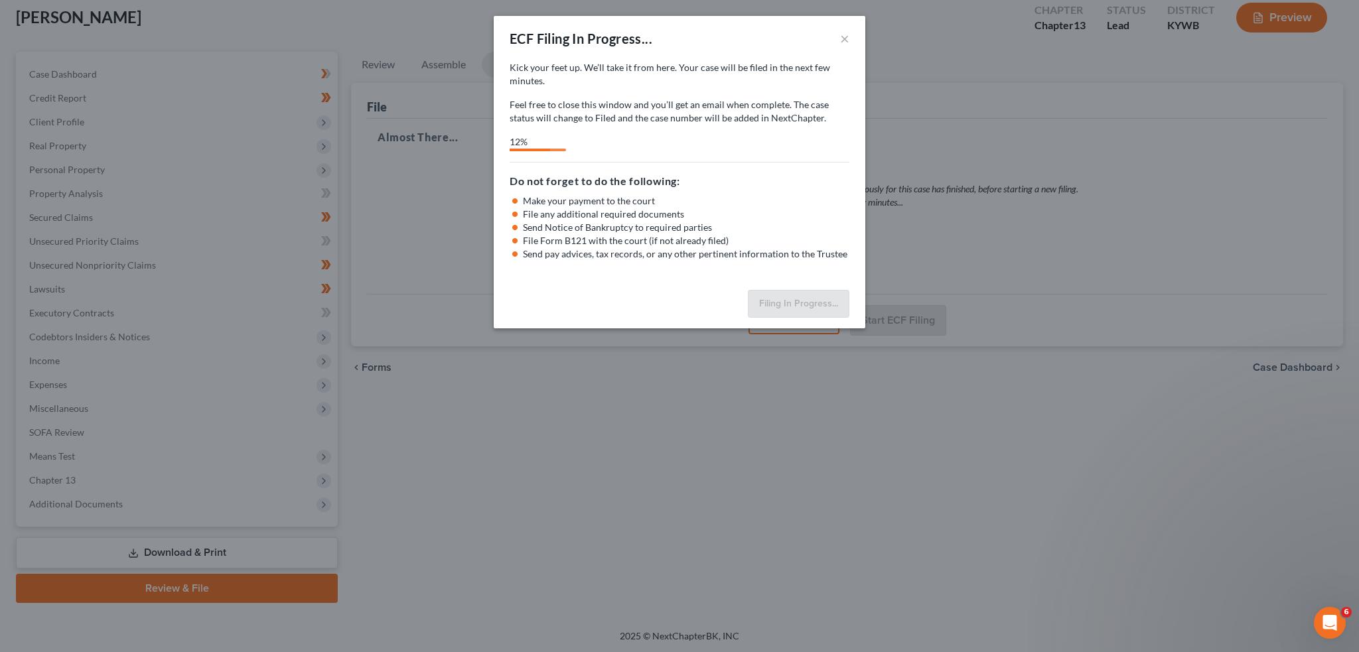
select select "2"
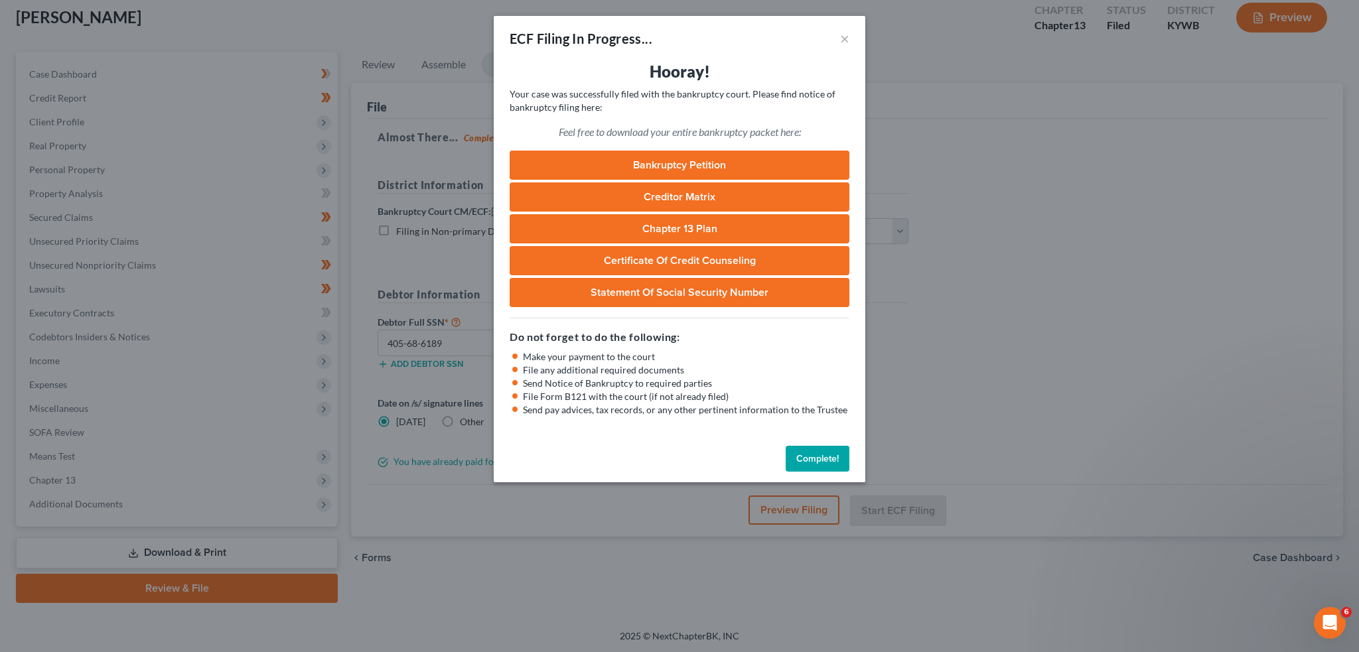
click at [684, 159] on link "Bankruptcy Petition" at bounding box center [680, 165] width 340 height 29
click at [820, 455] on button "Complete!" at bounding box center [818, 459] width 64 height 27
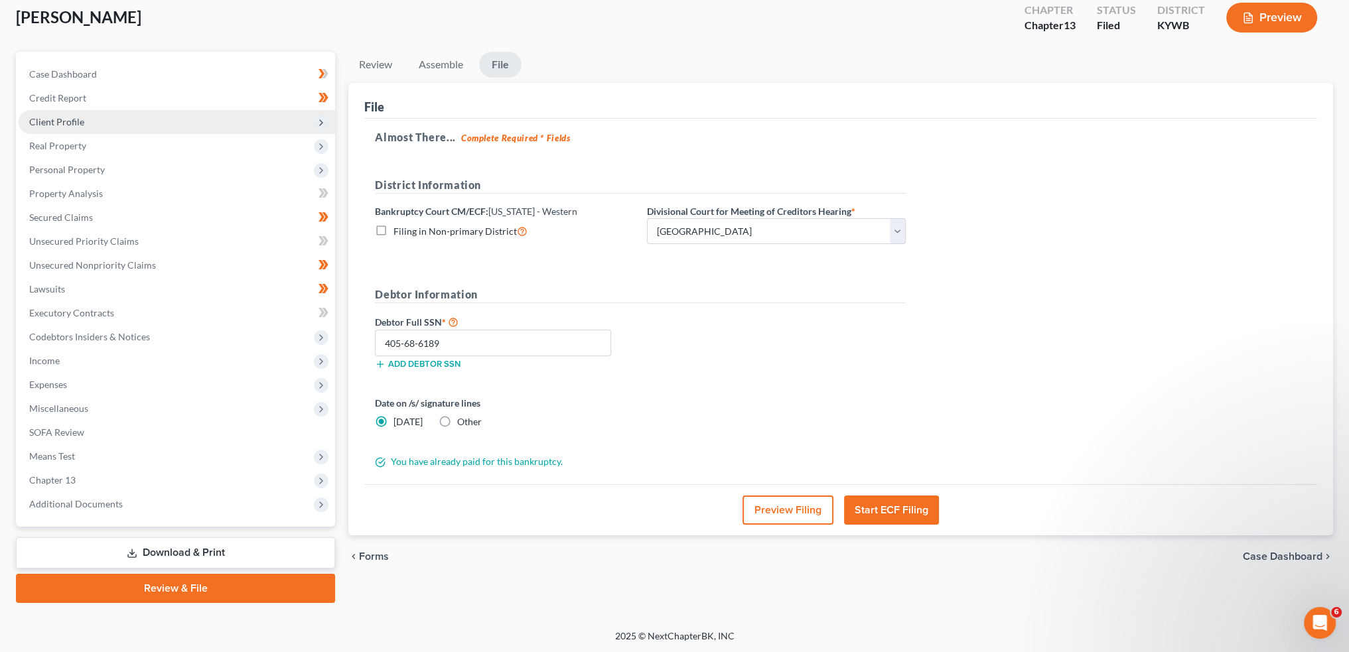
click at [127, 116] on span "Client Profile" at bounding box center [177, 122] width 317 height 24
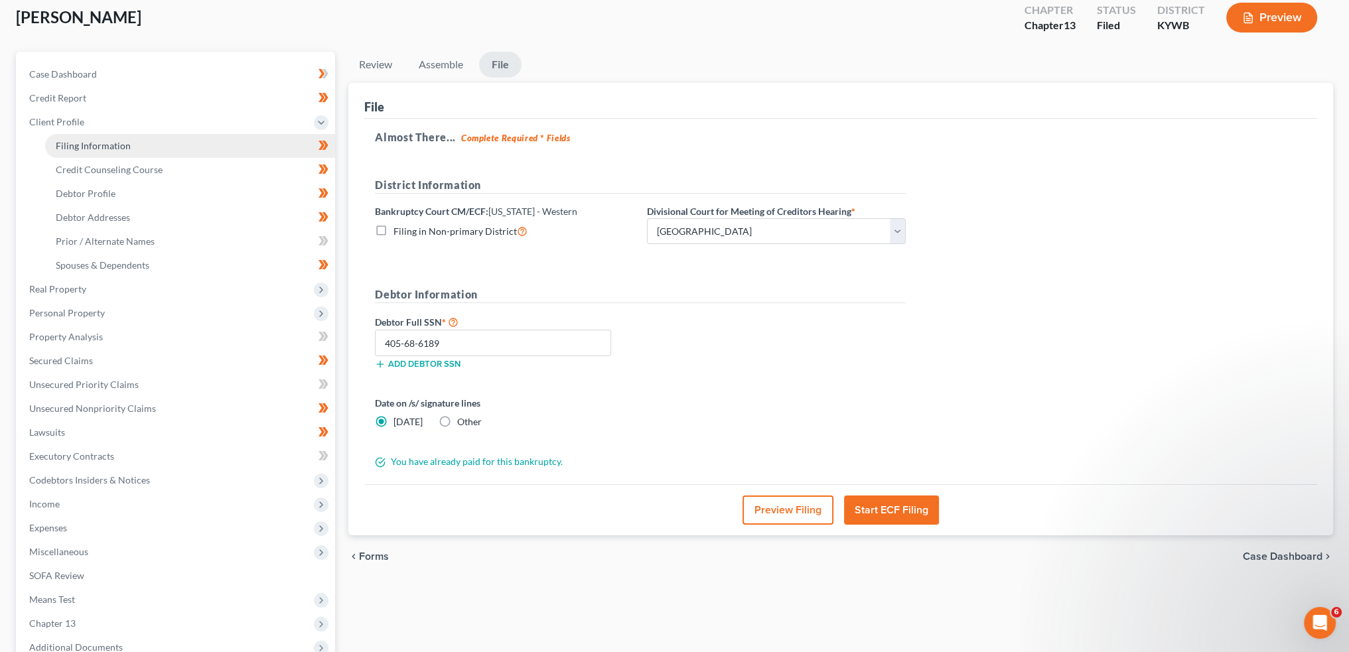
click at [123, 148] on span "Filing Information" at bounding box center [93, 145] width 75 height 11
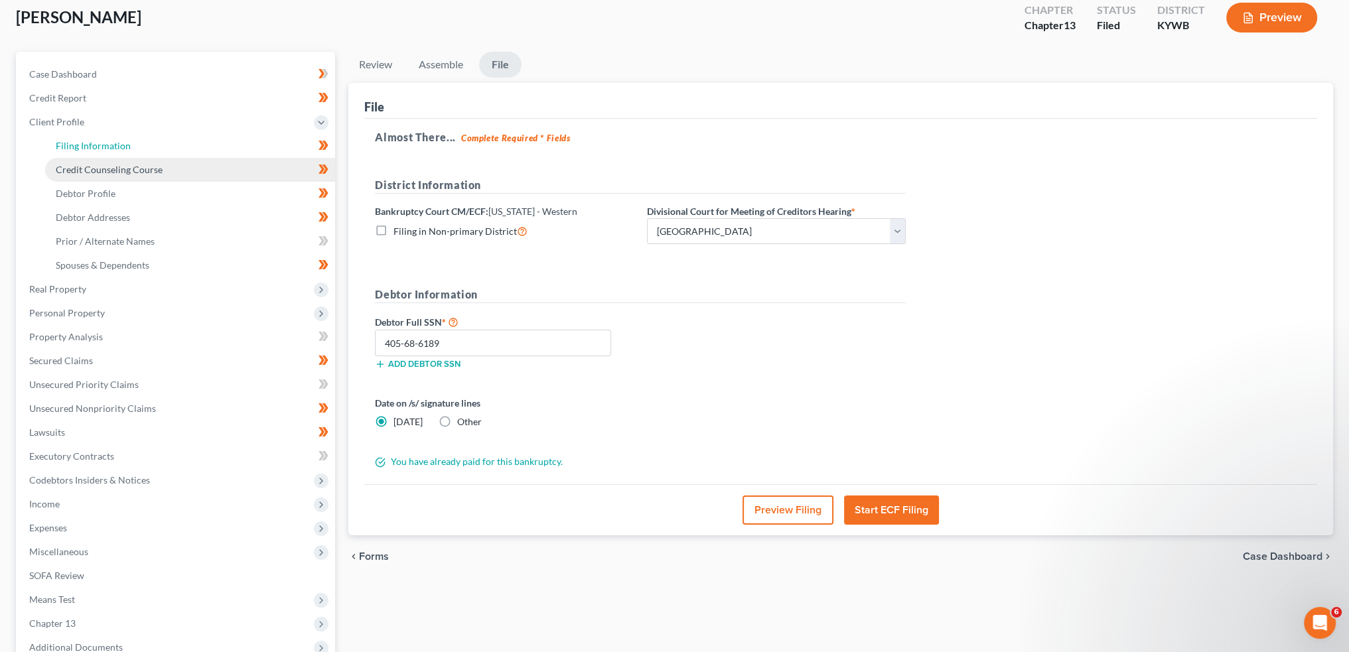
select select "1"
select select "0"
select select "3"
select select "33"
select select "2"
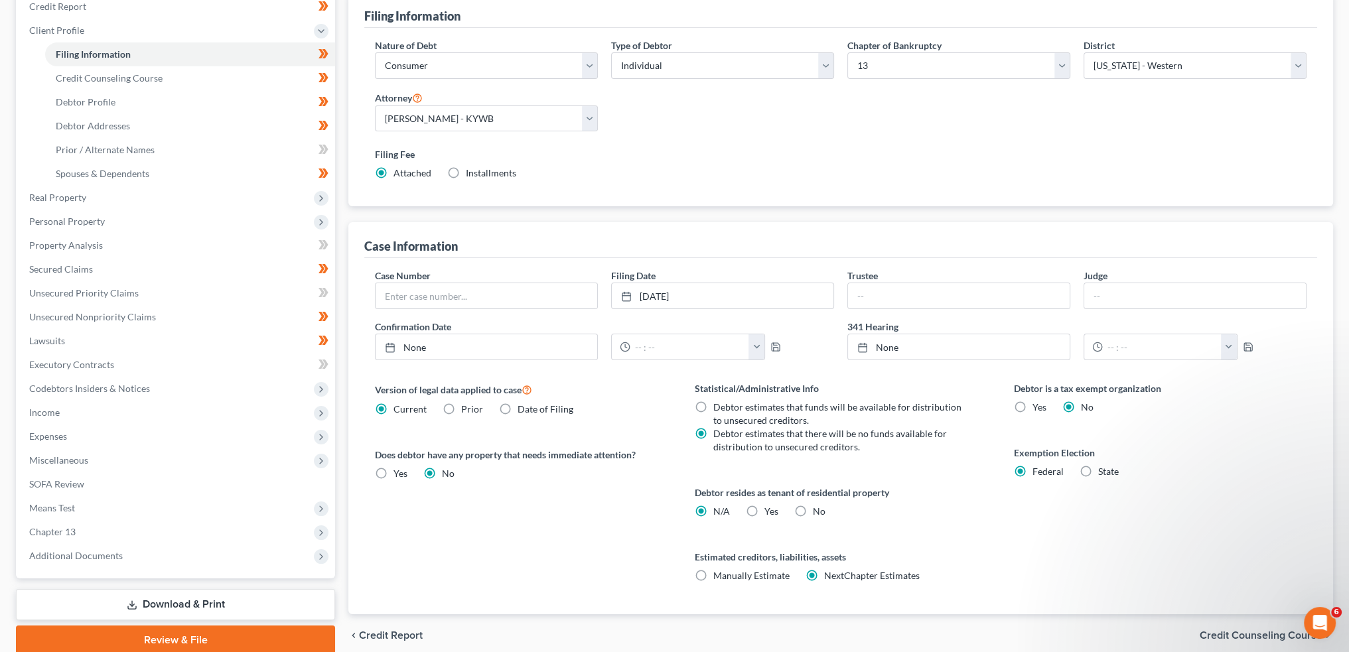
scroll to position [220, 0]
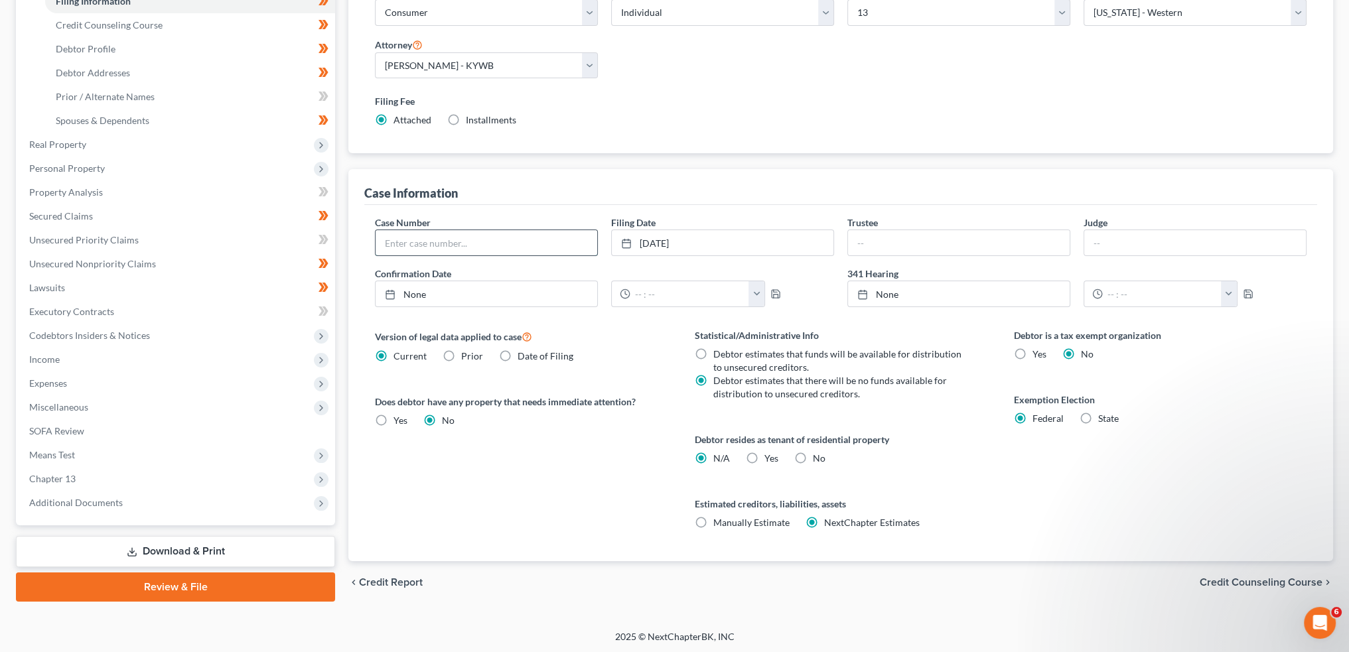
click at [451, 240] on input "text" at bounding box center [487, 242] width 222 height 25
paste input "25-40618"
type input "25-40618"
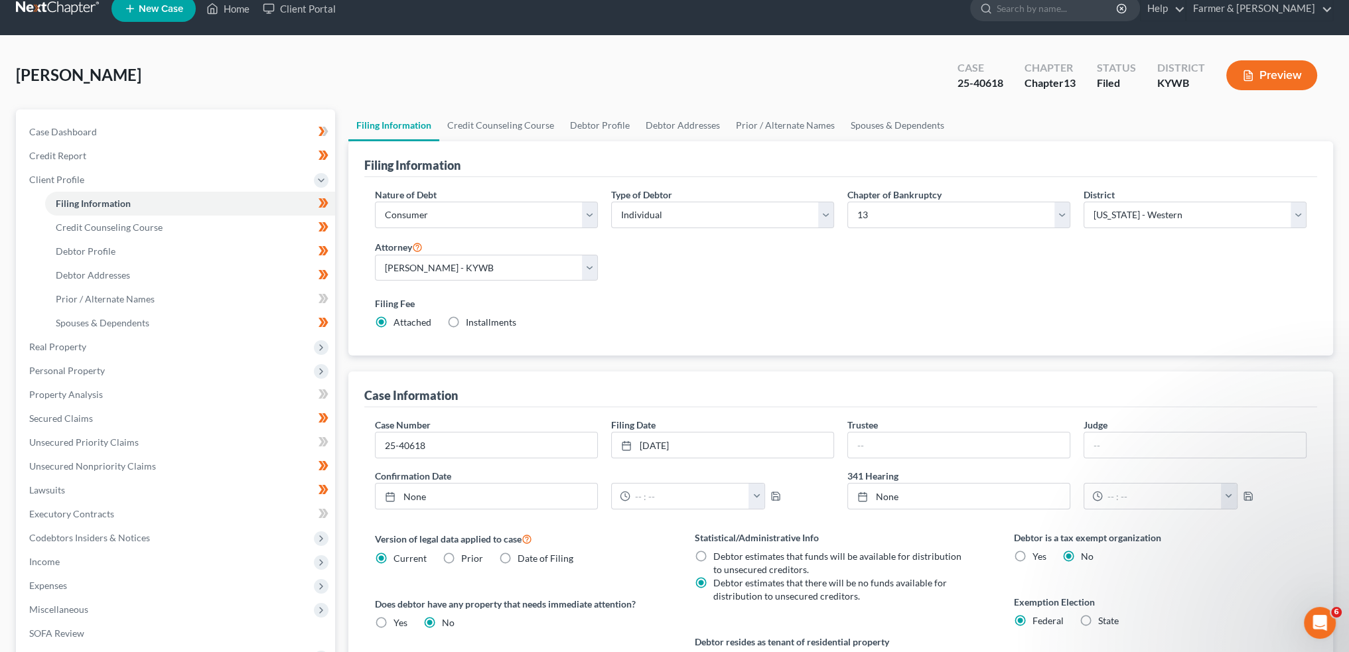
scroll to position [0, 0]
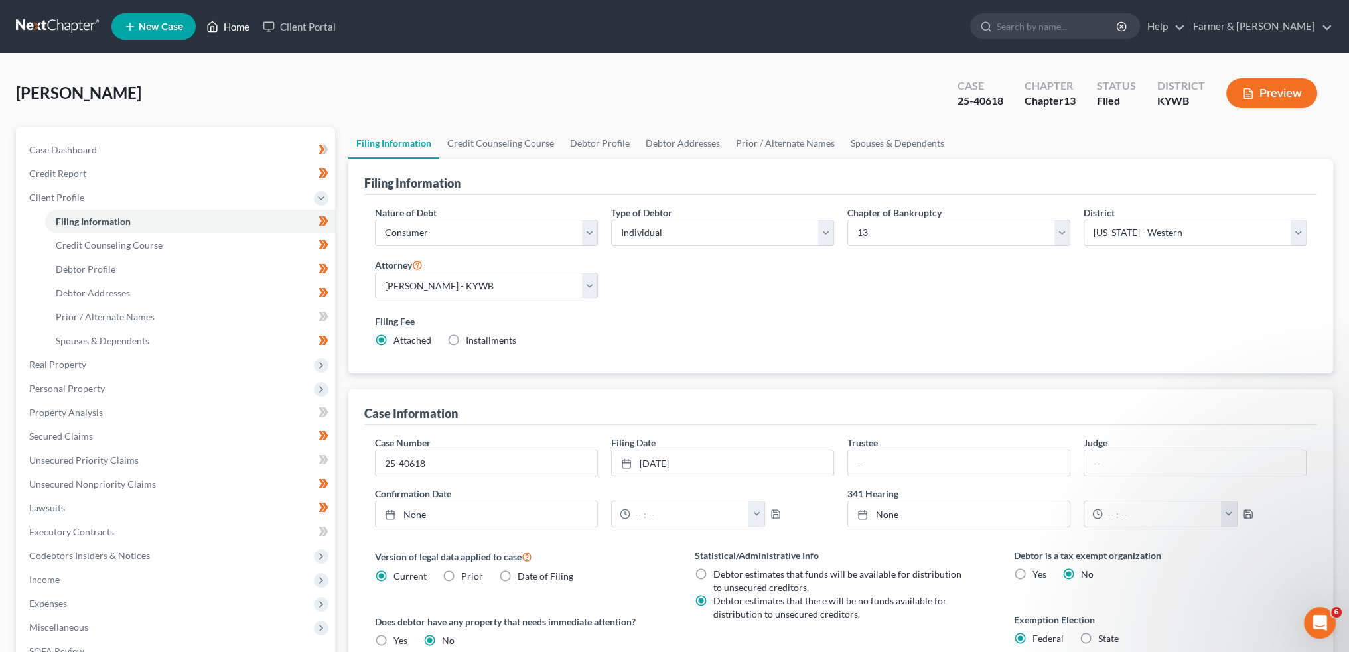
click at [228, 24] on link "Home" at bounding box center [228, 27] width 56 height 24
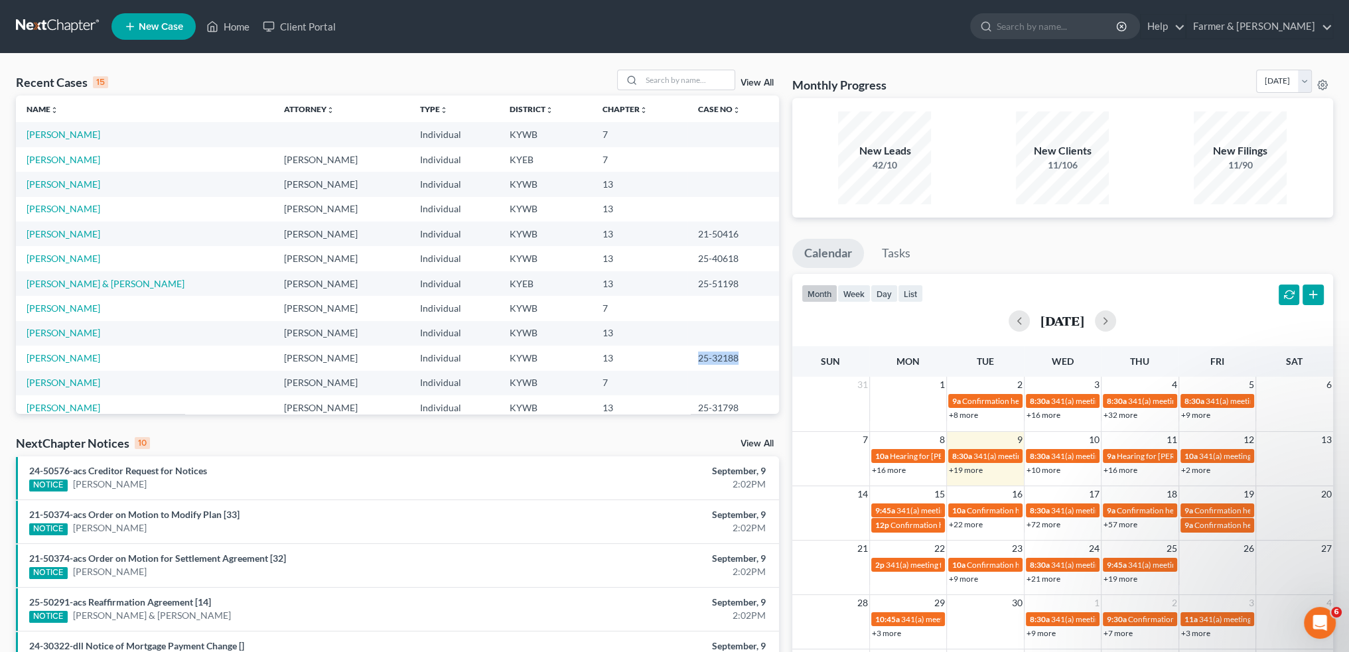
drag, startPoint x: 734, startPoint y: 358, endPoint x: 680, endPoint y: 358, distance: 54.4
click at [688, 358] on td "25-32188" at bounding box center [734, 358] width 92 height 25
copy td "25-32188"
click at [688, 76] on input "search" at bounding box center [688, 79] width 93 height 19
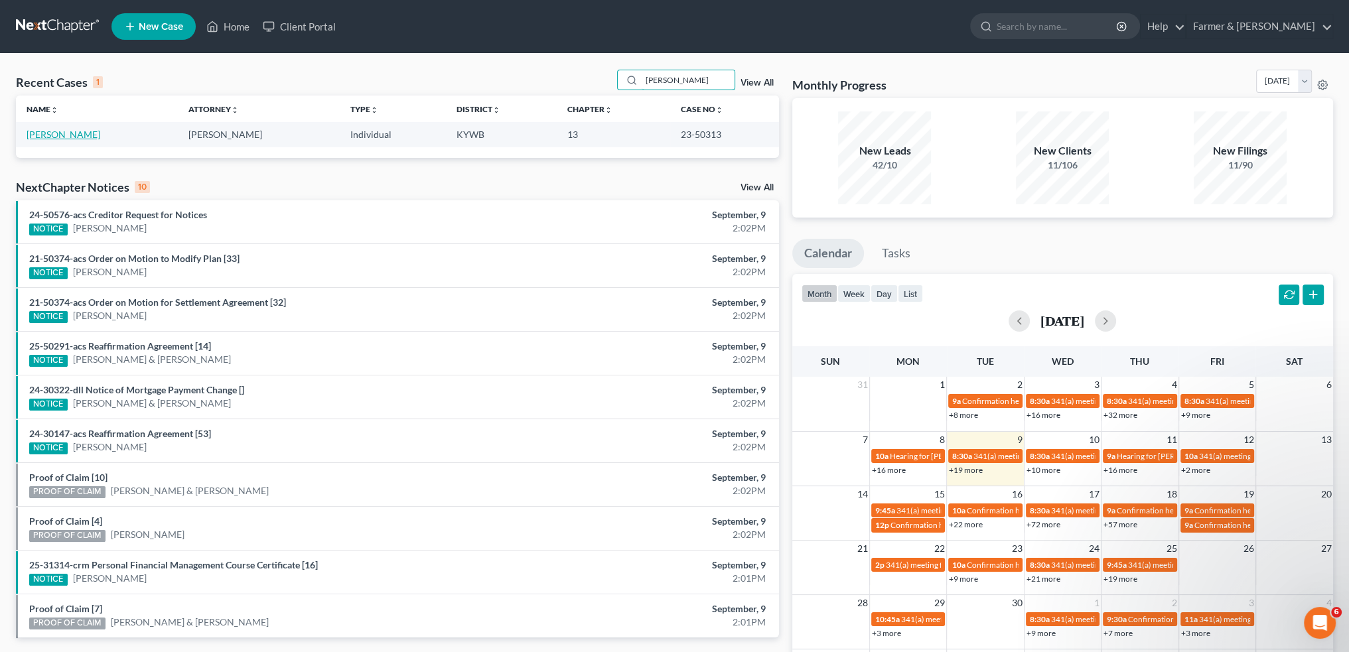
type input "peggy kelly"
click at [60, 134] on link "Kelly, Peggy" at bounding box center [64, 134] width 74 height 11
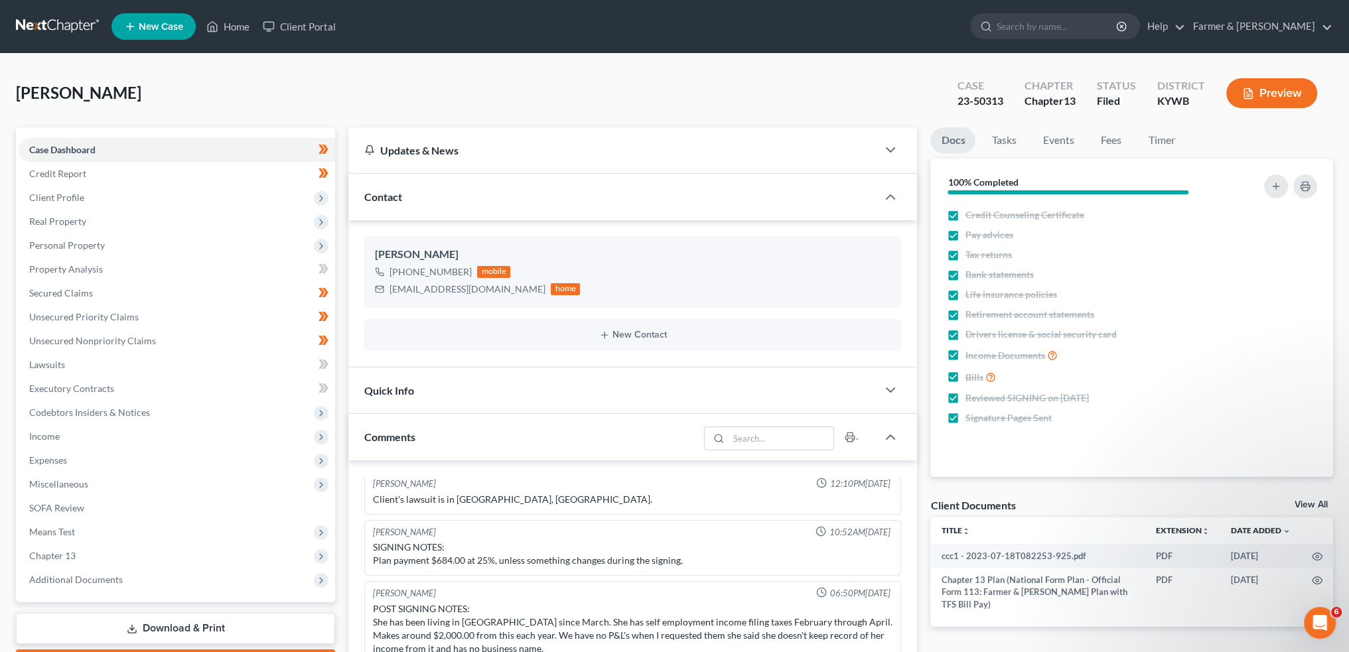
scroll to position [332, 0]
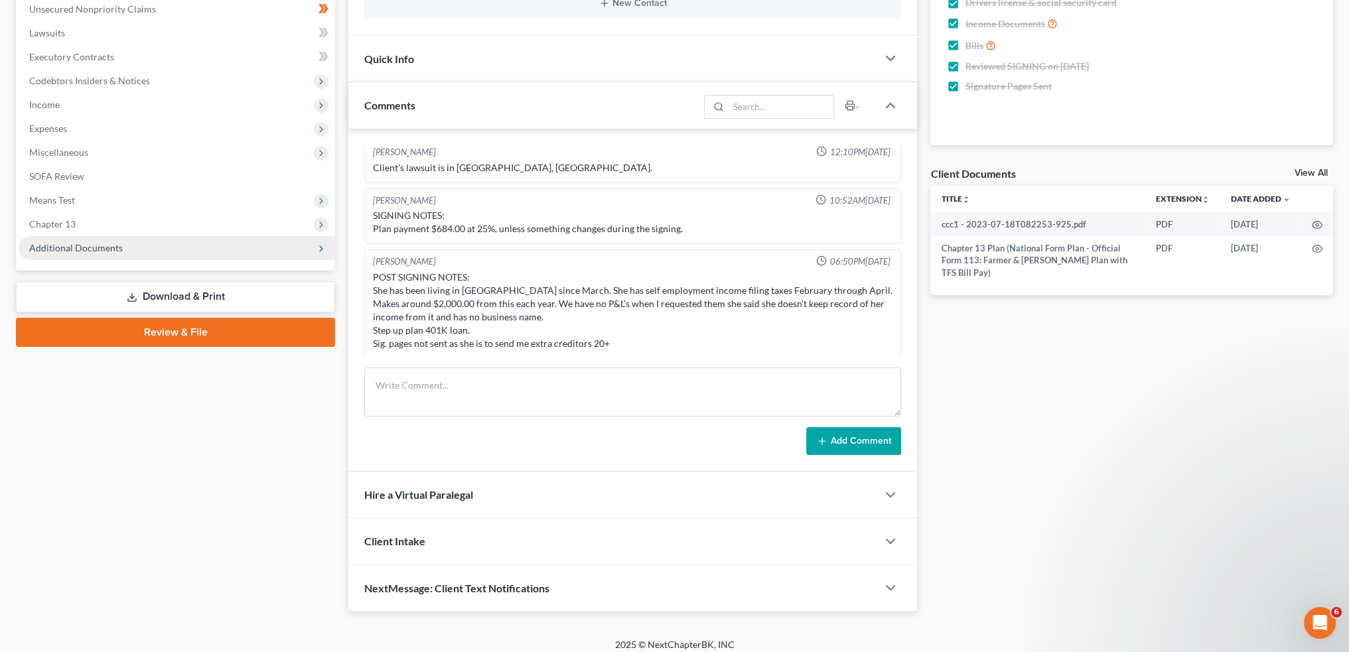
click at [77, 243] on span "Additional Documents" at bounding box center [76, 247] width 94 height 11
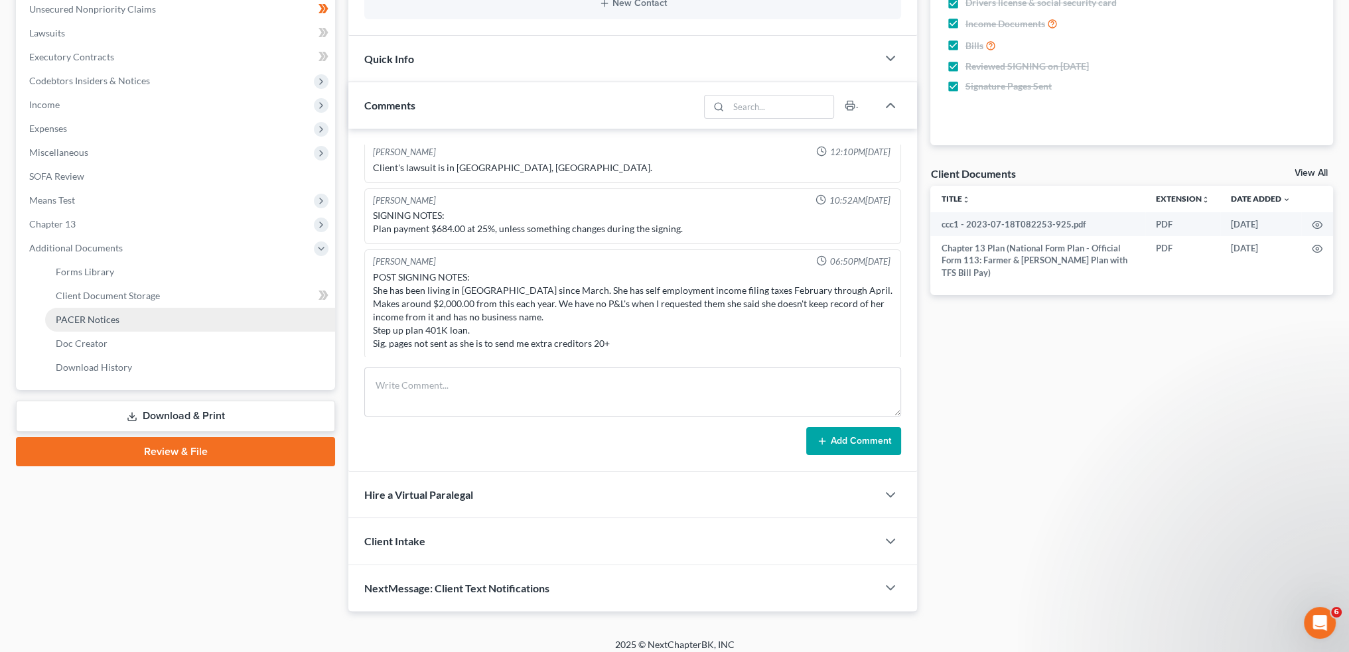
click at [93, 319] on span "PACER Notices" at bounding box center [88, 319] width 64 height 11
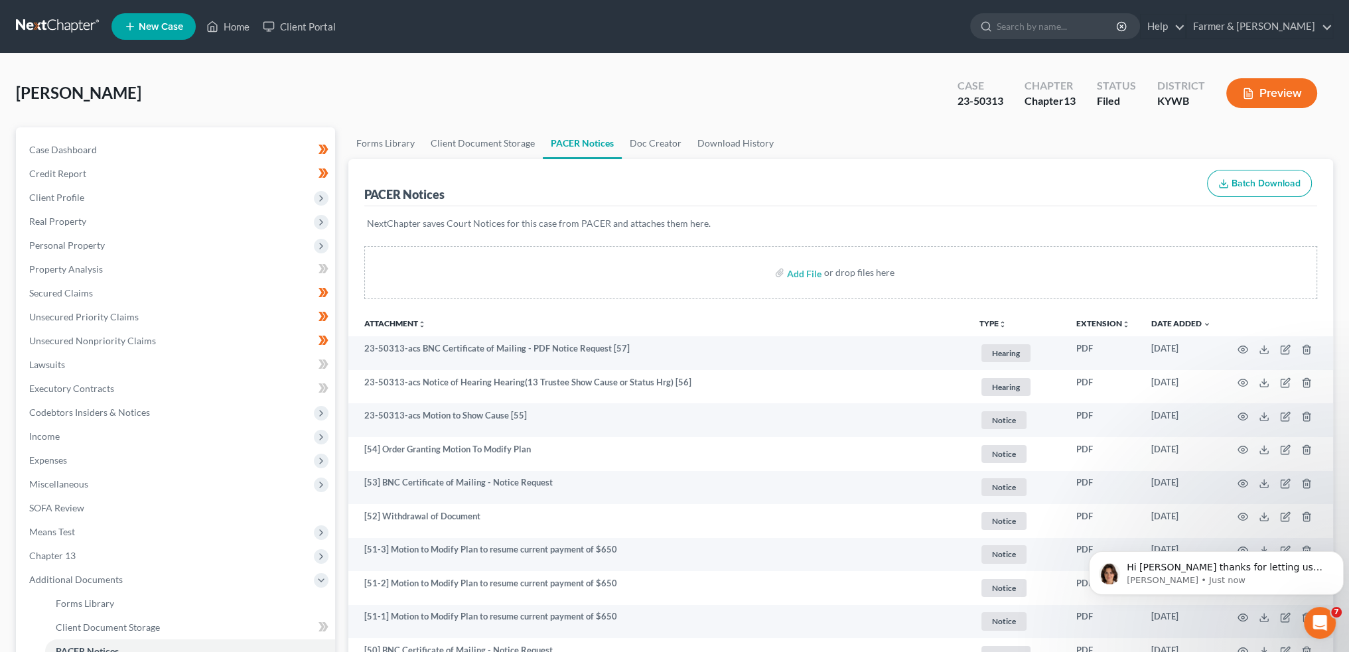
scroll to position [10861, 0]
click at [1209, 578] on p "Emma • Just now" at bounding box center [1227, 581] width 200 height 12
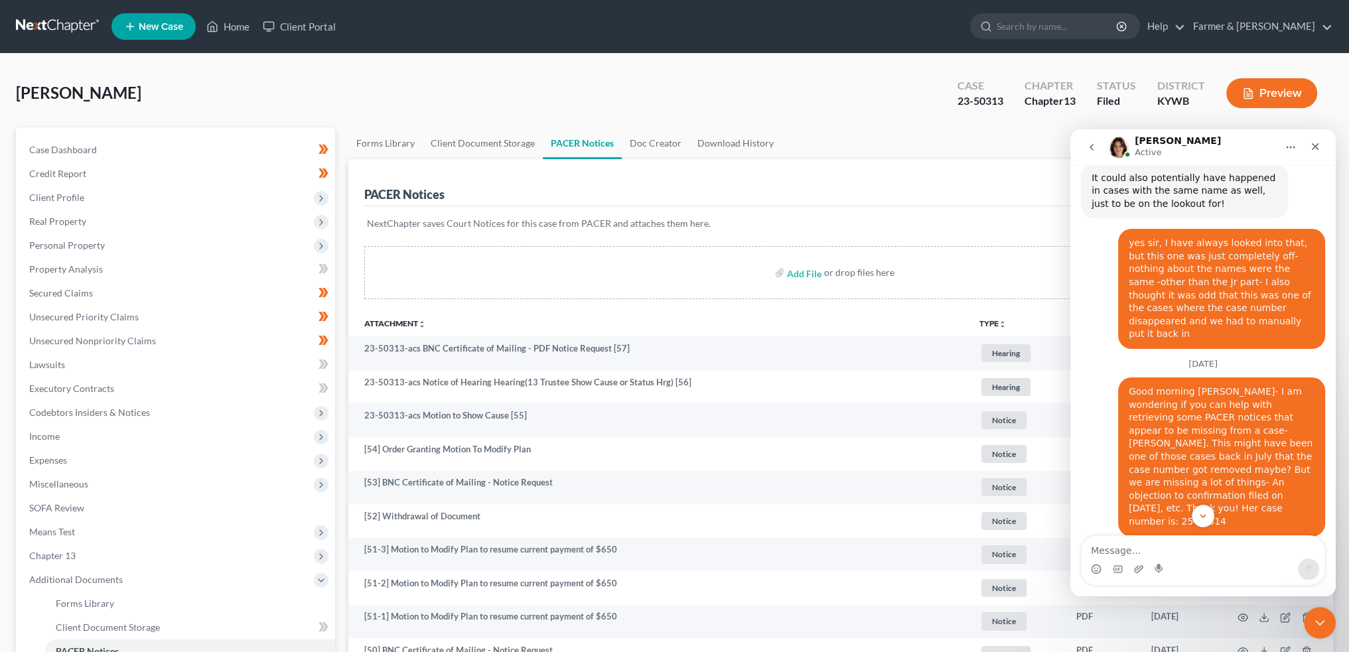
scroll to position [10882, 0]
click at [1150, 550] on textarea "Message…" at bounding box center [1203, 547] width 243 height 23
type textarea "Thank you so much! :0"
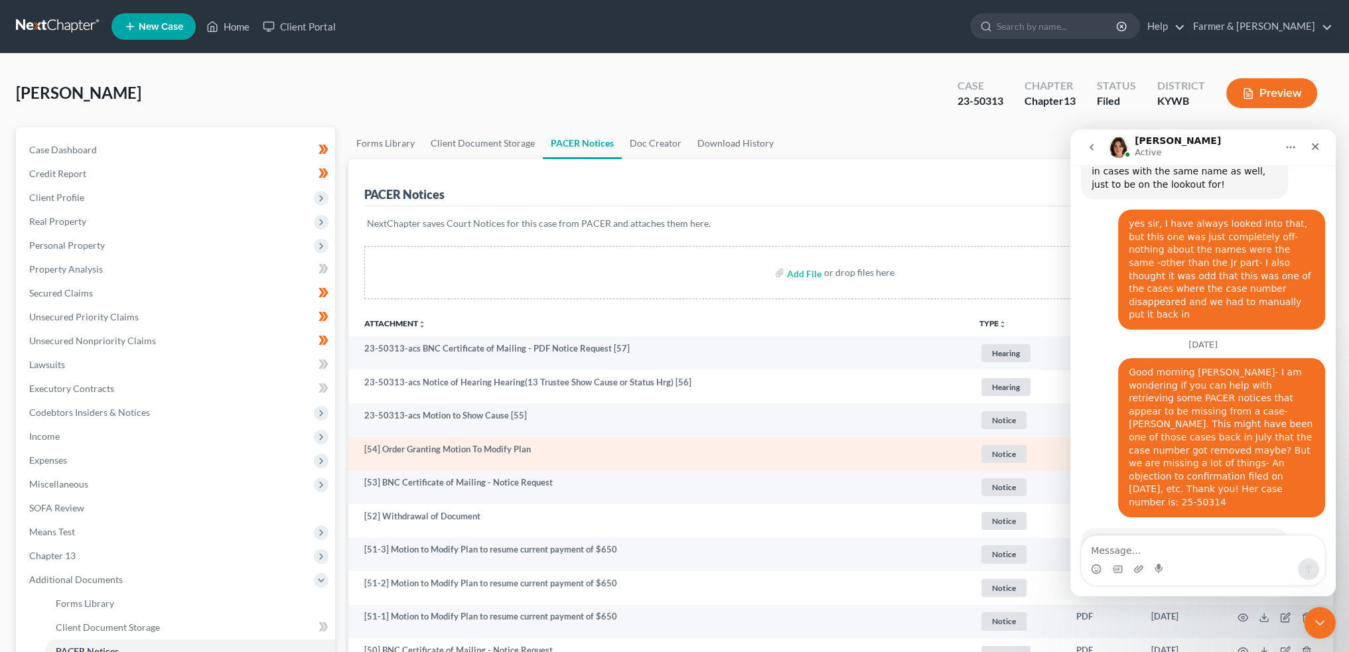
drag, startPoint x: 743, startPoint y: 238, endPoint x: 595, endPoint y: 448, distance: 257.6
click at [743, 238] on div "NextChapter saves Court Notices for this case from PACER and attaches them here." at bounding box center [840, 231] width 953 height 50
click at [595, 448] on td "[54] Order Granting Motion To Modify Plan" at bounding box center [658, 454] width 621 height 34
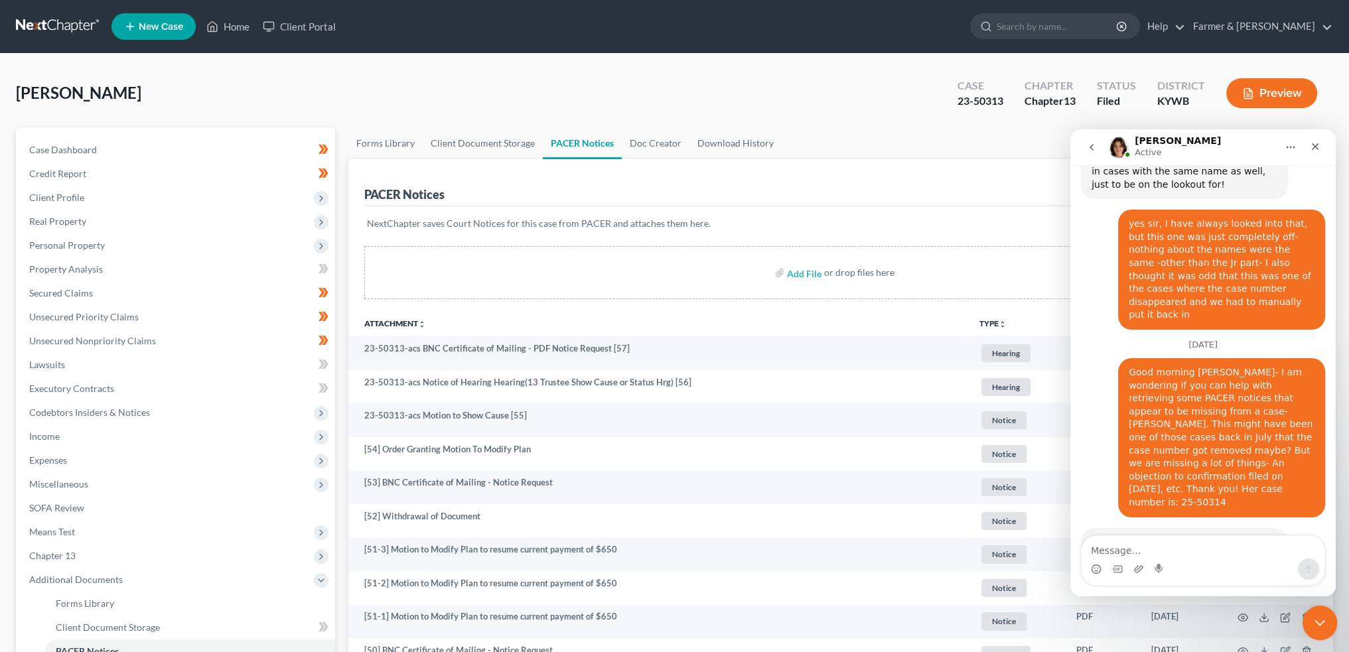
click at [1314, 619] on icon "Close Intercom Messenger" at bounding box center [1318, 621] width 16 height 16
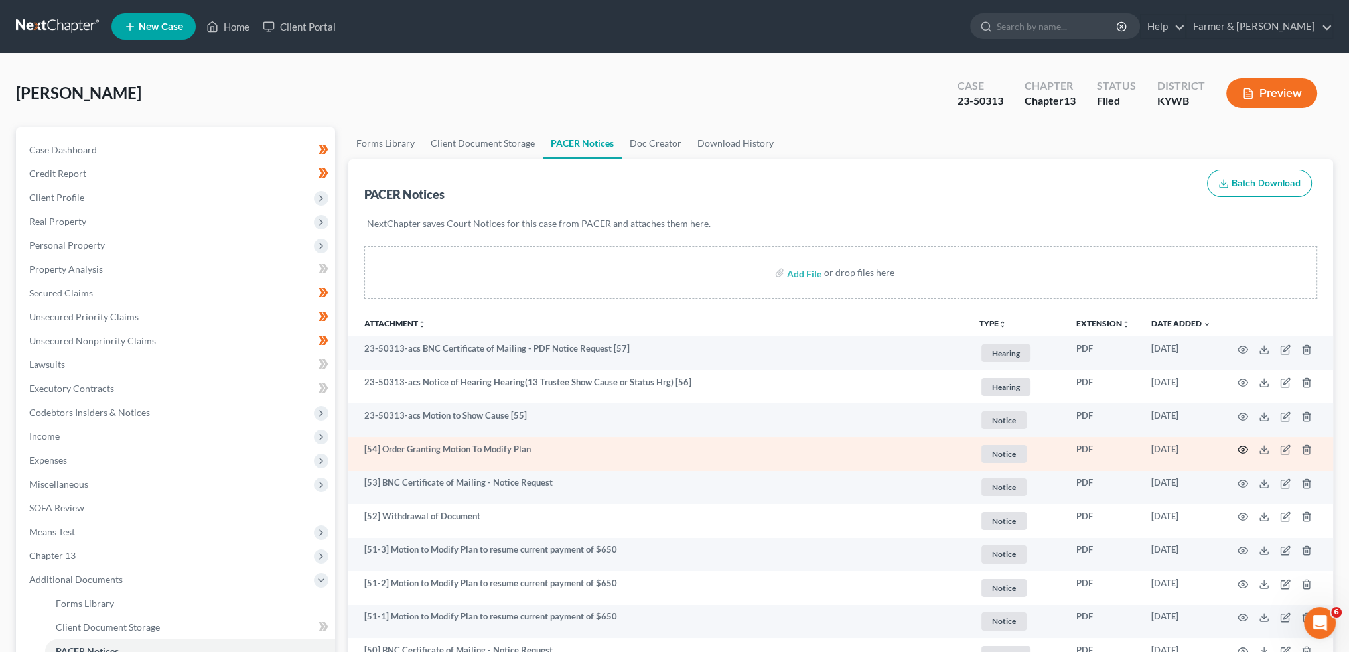
click at [1243, 449] on icon "button" at bounding box center [1243, 450] width 11 height 11
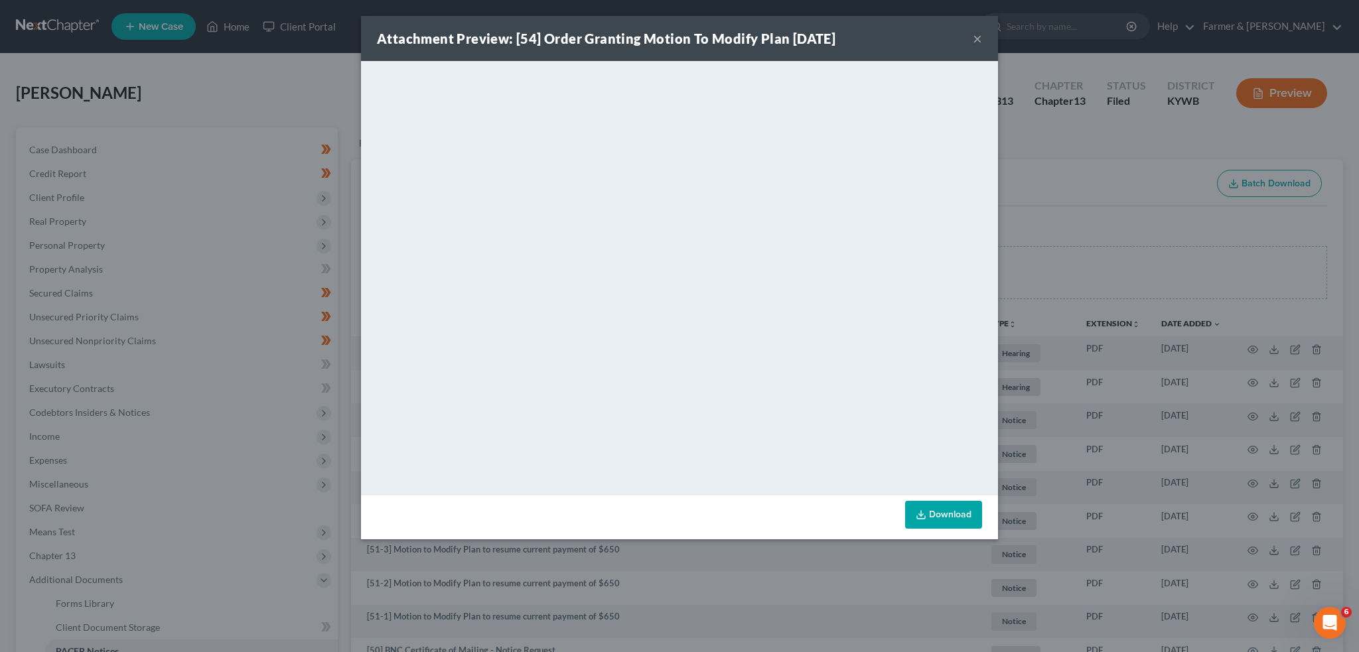
click at [976, 39] on button "×" at bounding box center [977, 39] width 9 height 16
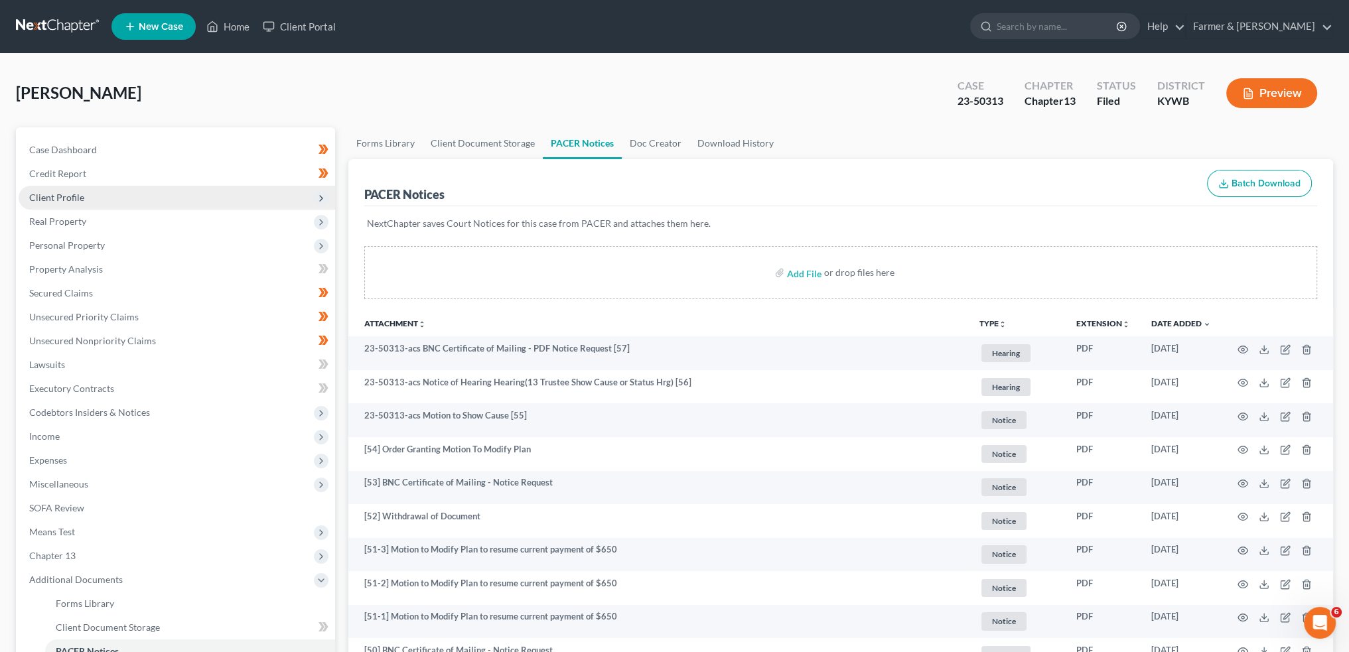
click at [80, 202] on span "Client Profile" at bounding box center [56, 197] width 55 height 11
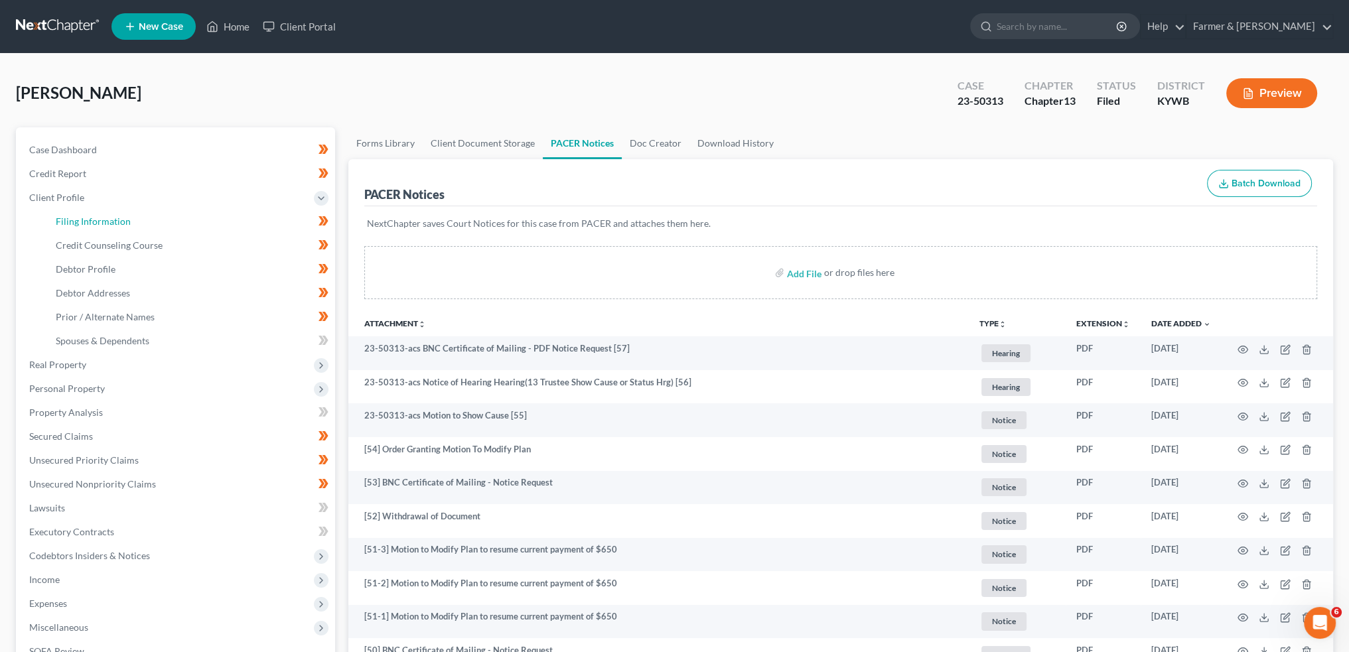
click at [78, 220] on span "Filing Information" at bounding box center [93, 221] width 75 height 11
select select "1"
select select "0"
select select "3"
select select "33"
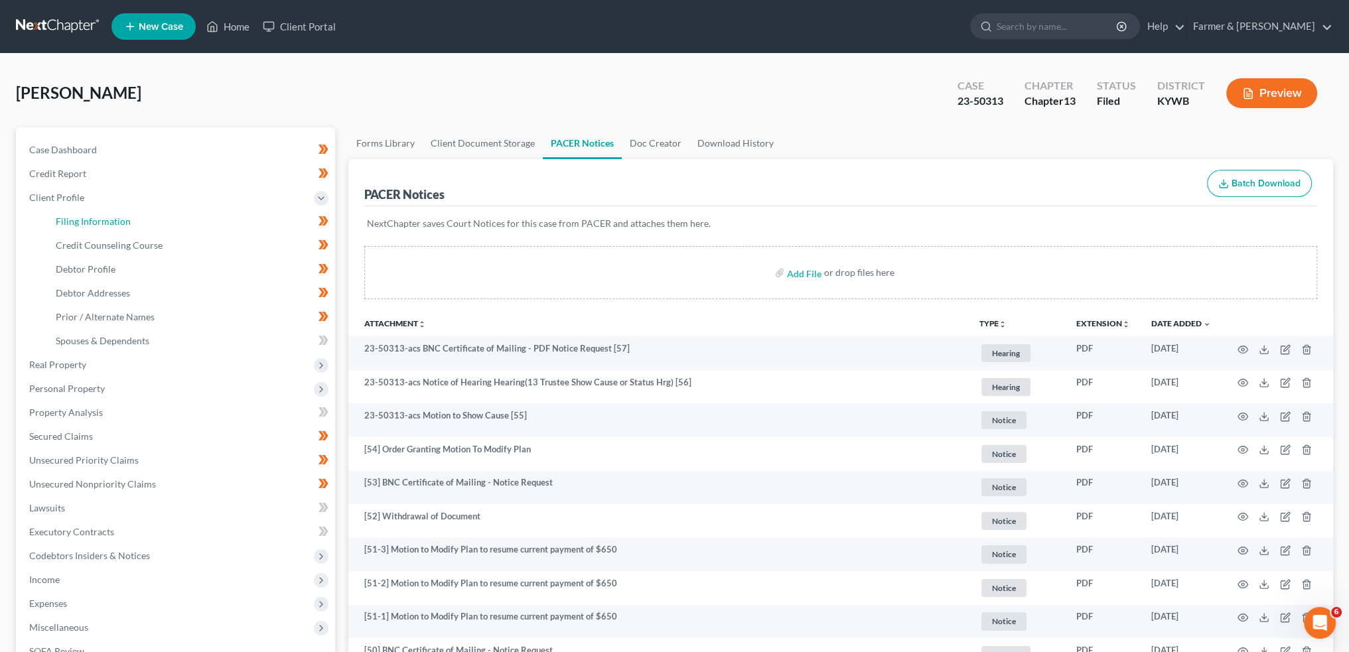
select select "2"
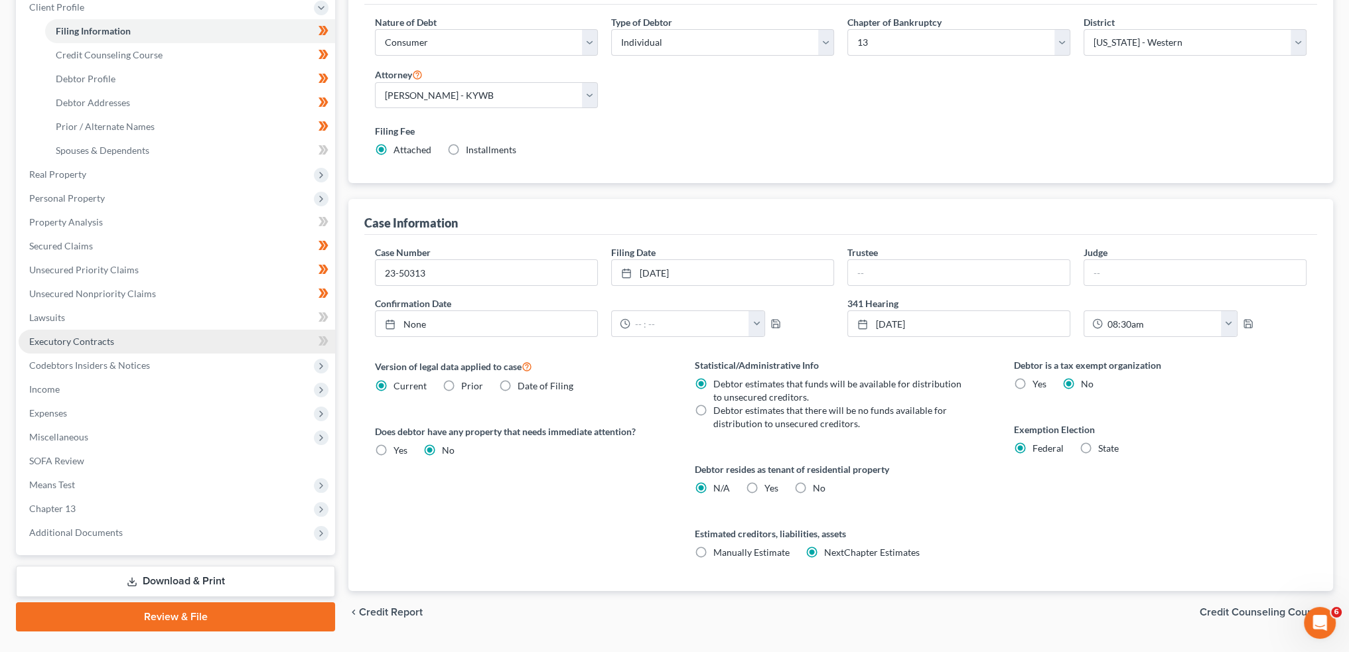
scroll to position [220, 0]
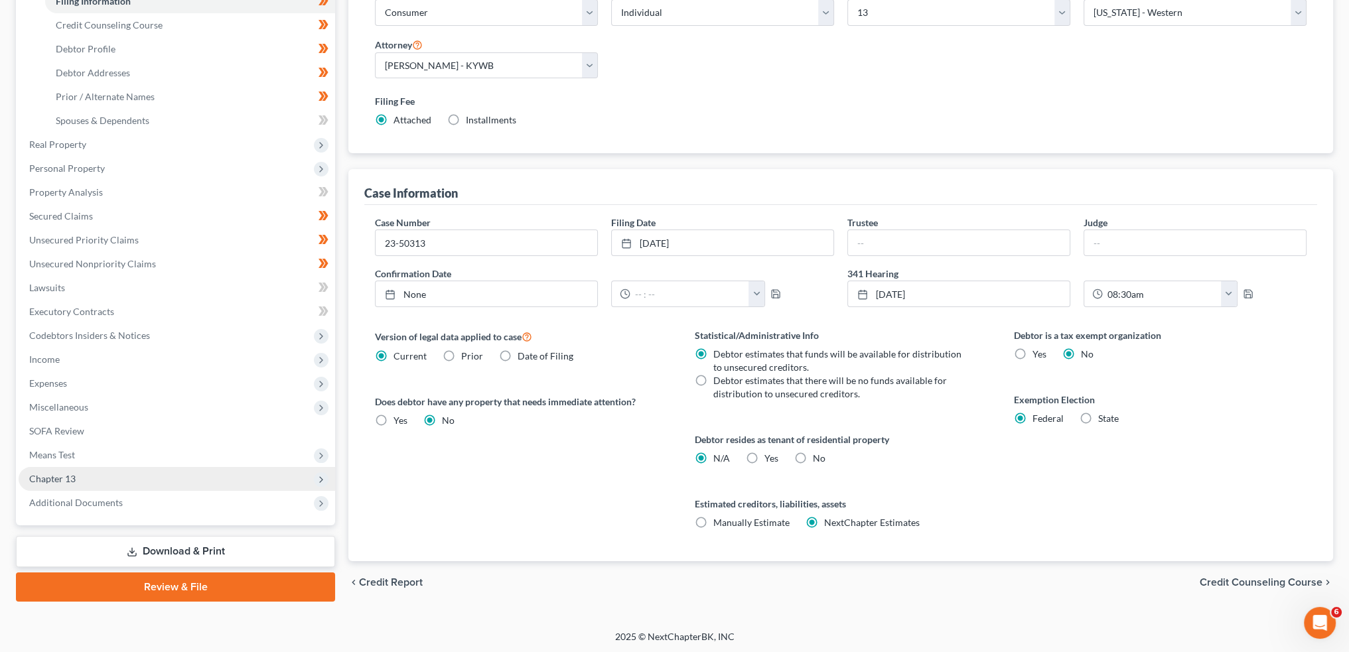
drag, startPoint x: 110, startPoint y: 500, endPoint x: 145, endPoint y: 469, distance: 47.5
click at [110, 500] on span "Additional Documents" at bounding box center [76, 502] width 94 height 11
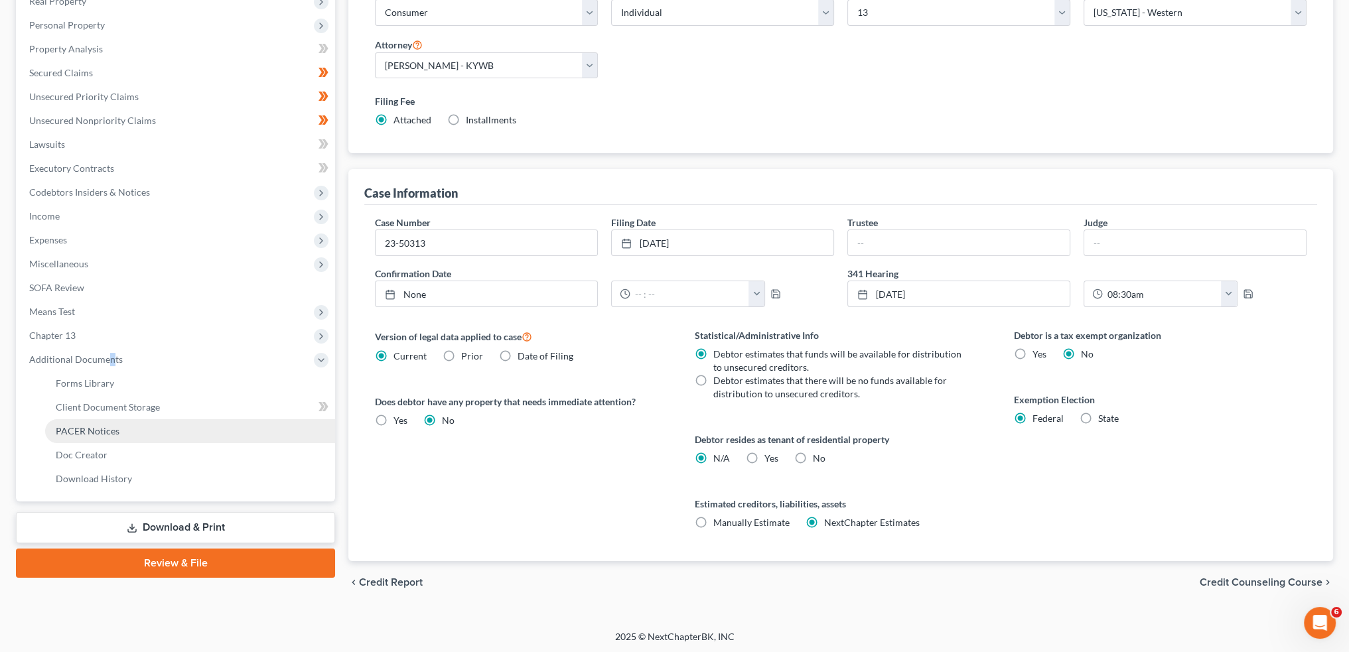
click at [90, 432] on span "PACER Notices" at bounding box center [88, 430] width 64 height 11
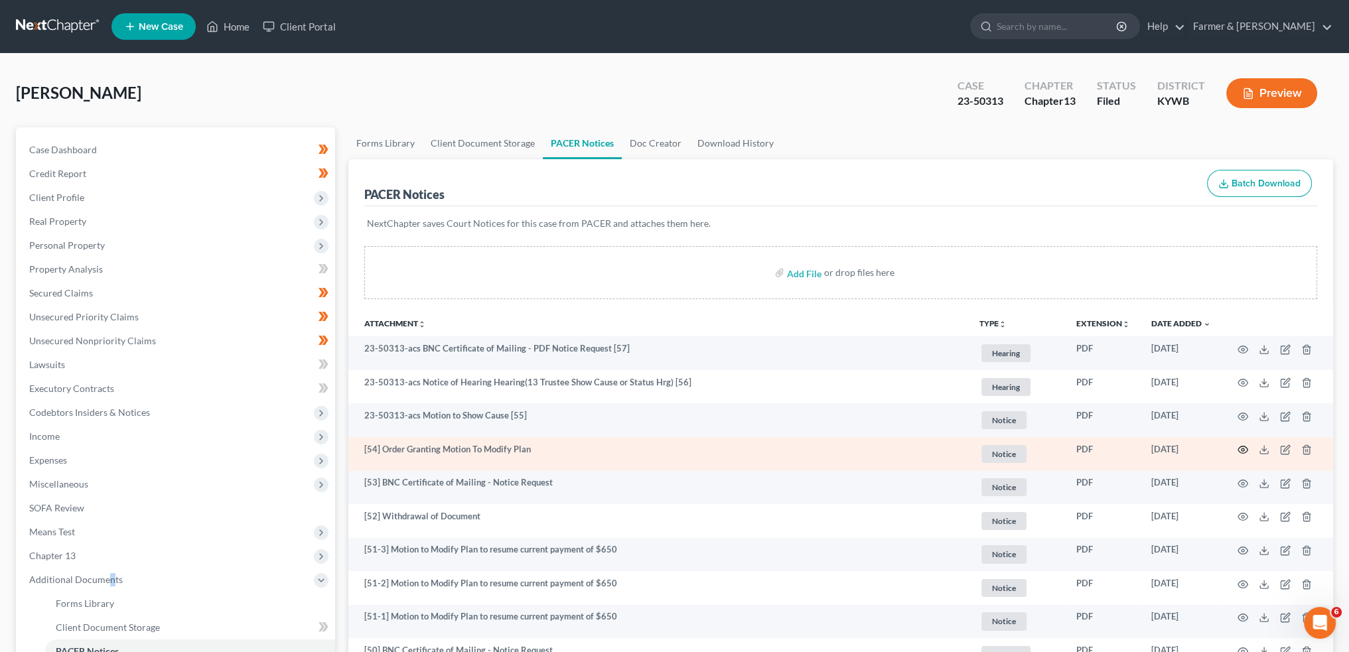
click at [1241, 448] on icon "button" at bounding box center [1243, 450] width 11 height 11
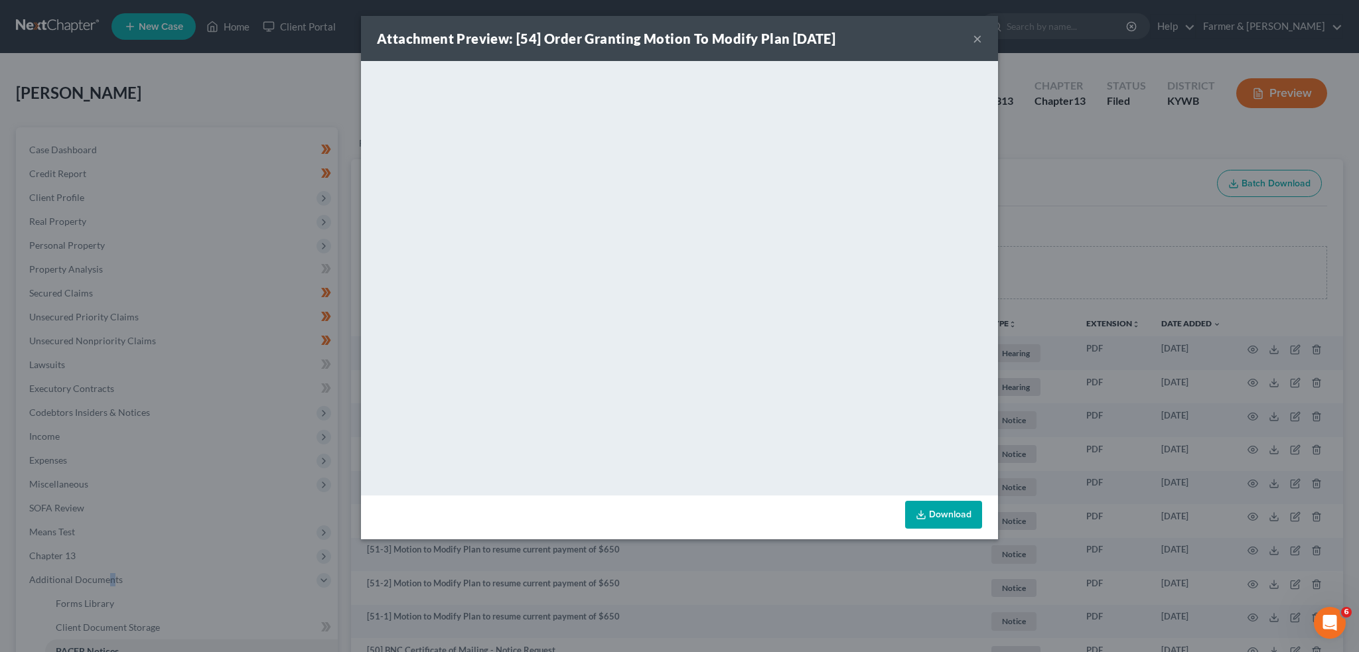
click at [974, 38] on button "×" at bounding box center [977, 39] width 9 height 16
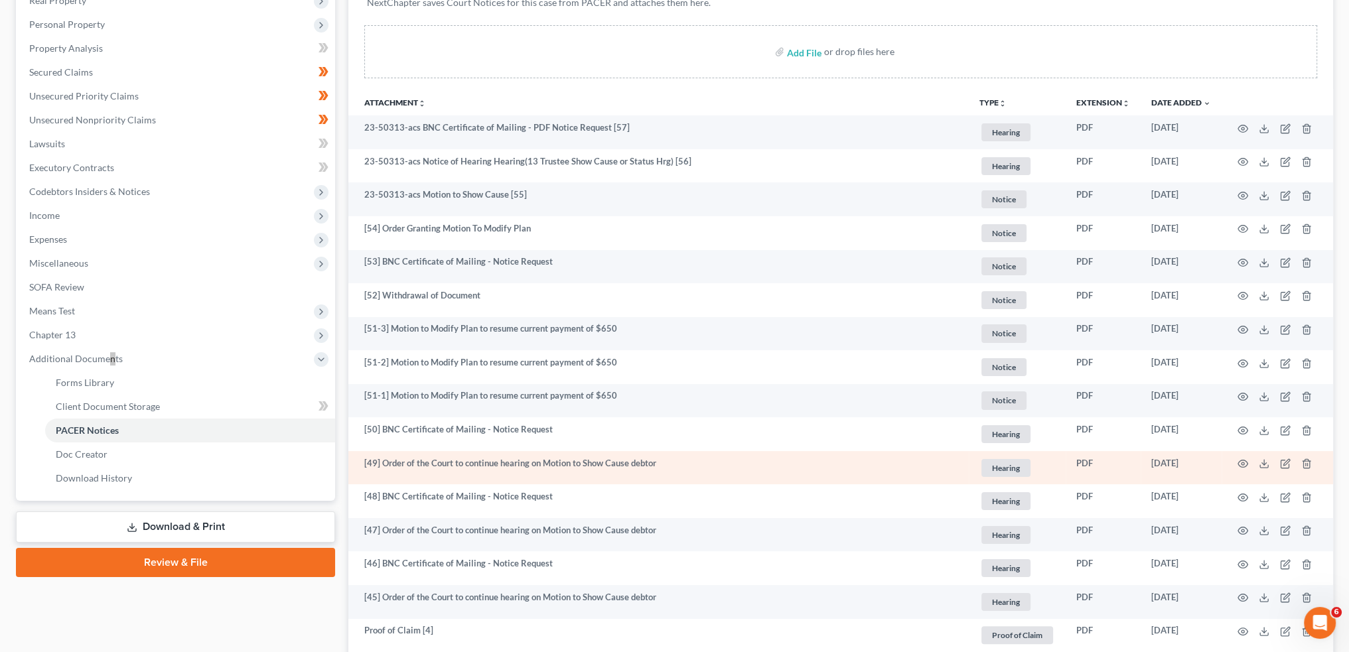
scroll to position [553, 0]
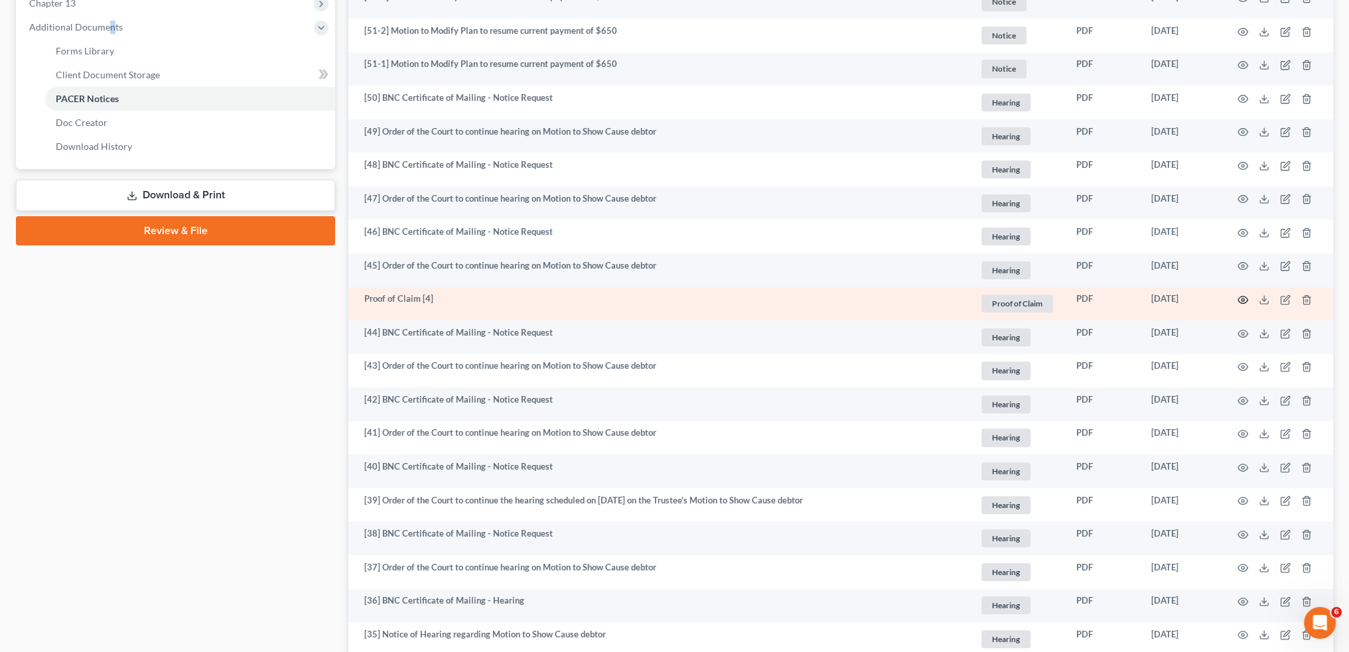
click at [1244, 299] on circle "button" at bounding box center [1243, 300] width 3 height 3
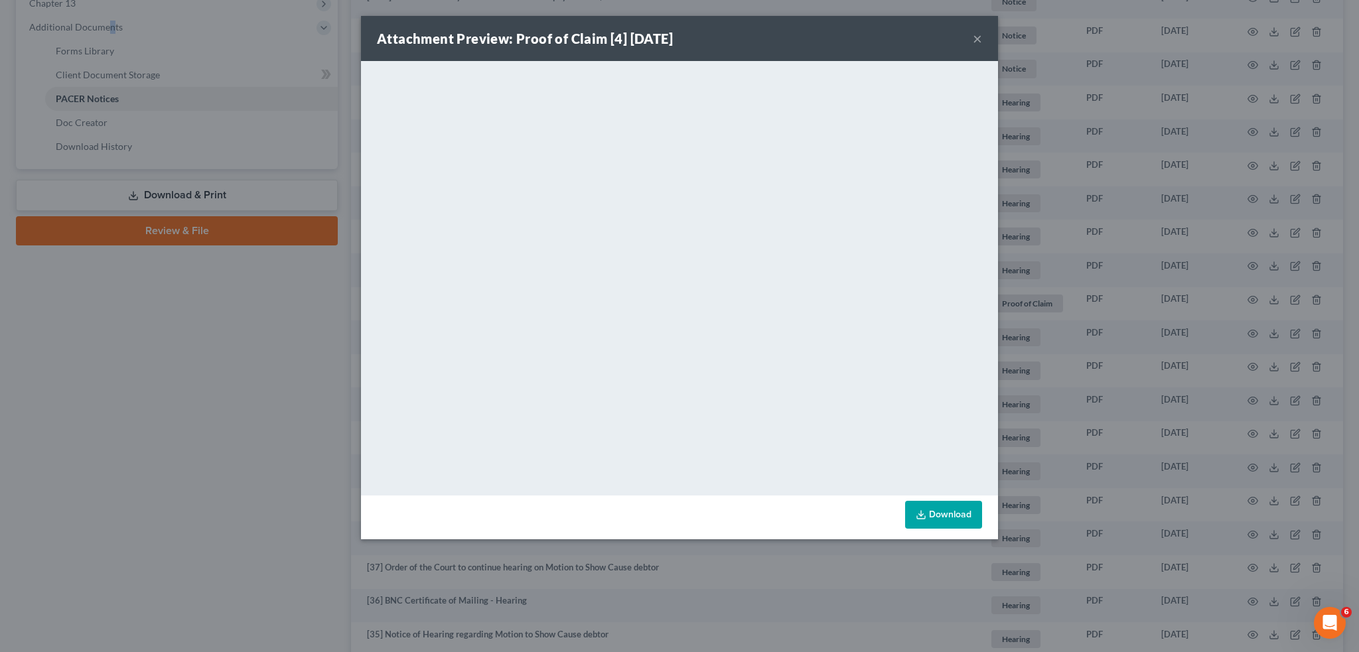
click at [980, 39] on button "×" at bounding box center [977, 39] width 9 height 16
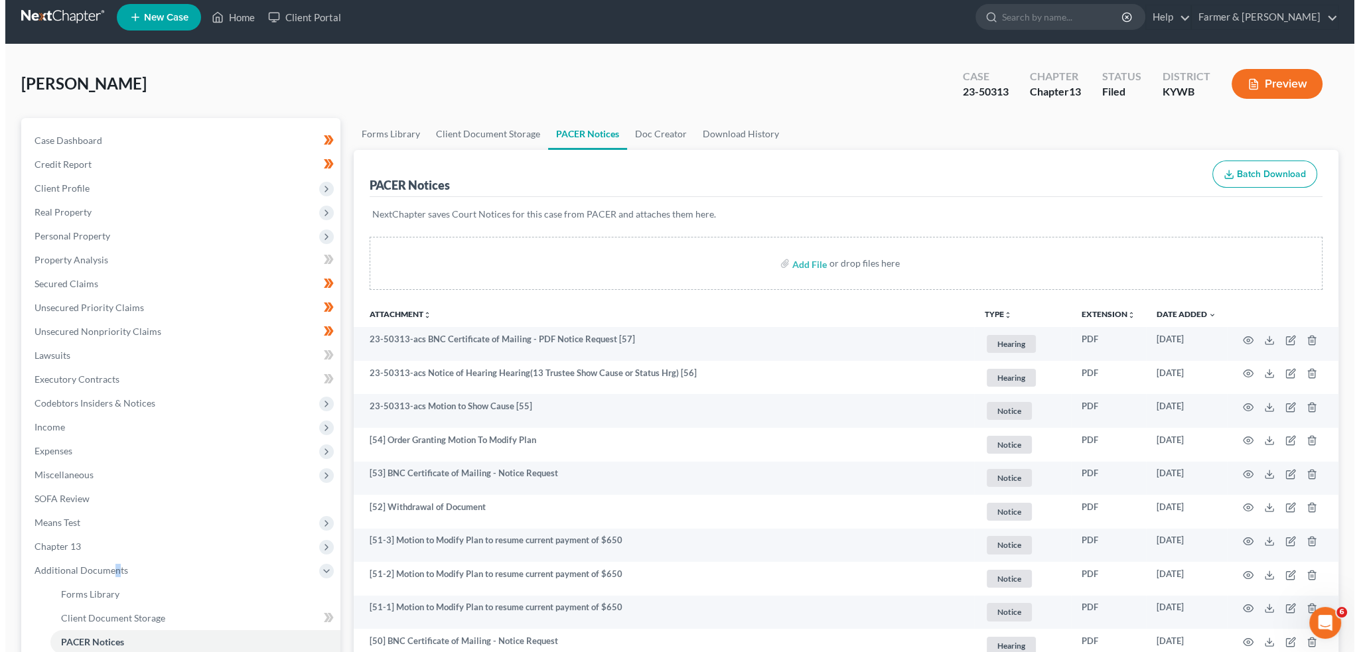
scroll to position [0, 0]
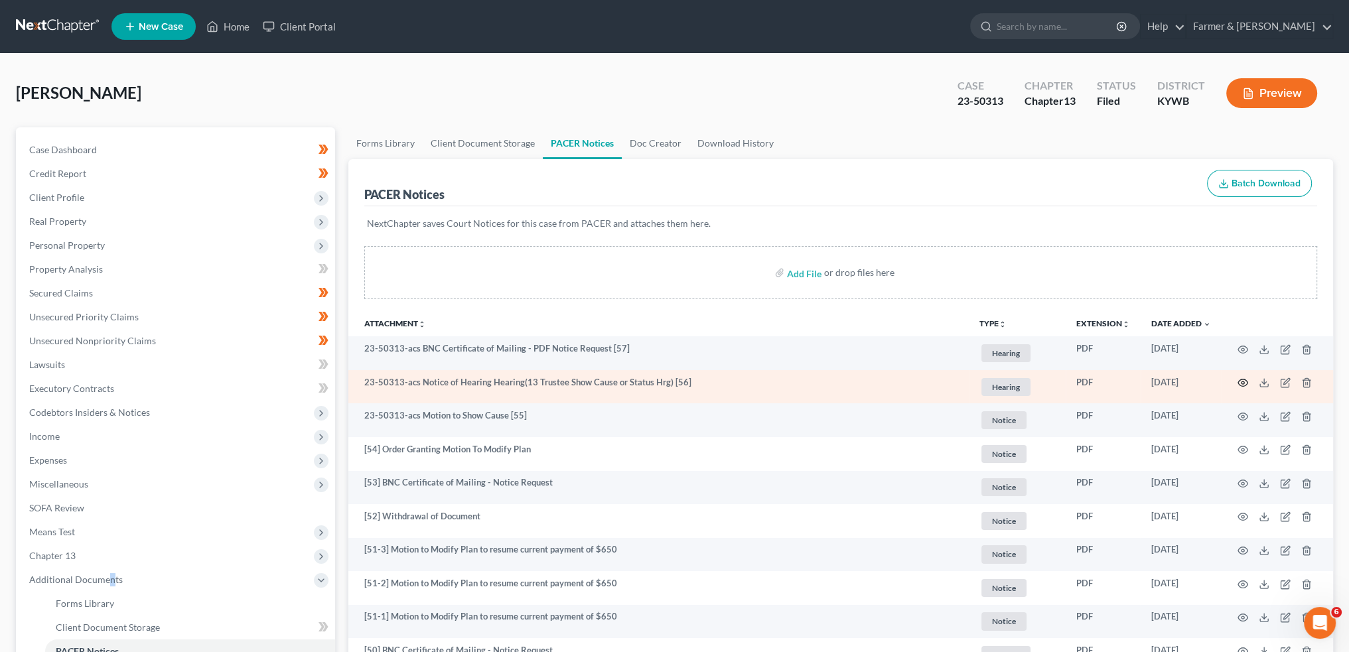
click at [1242, 380] on icon "button" at bounding box center [1243, 383] width 11 height 11
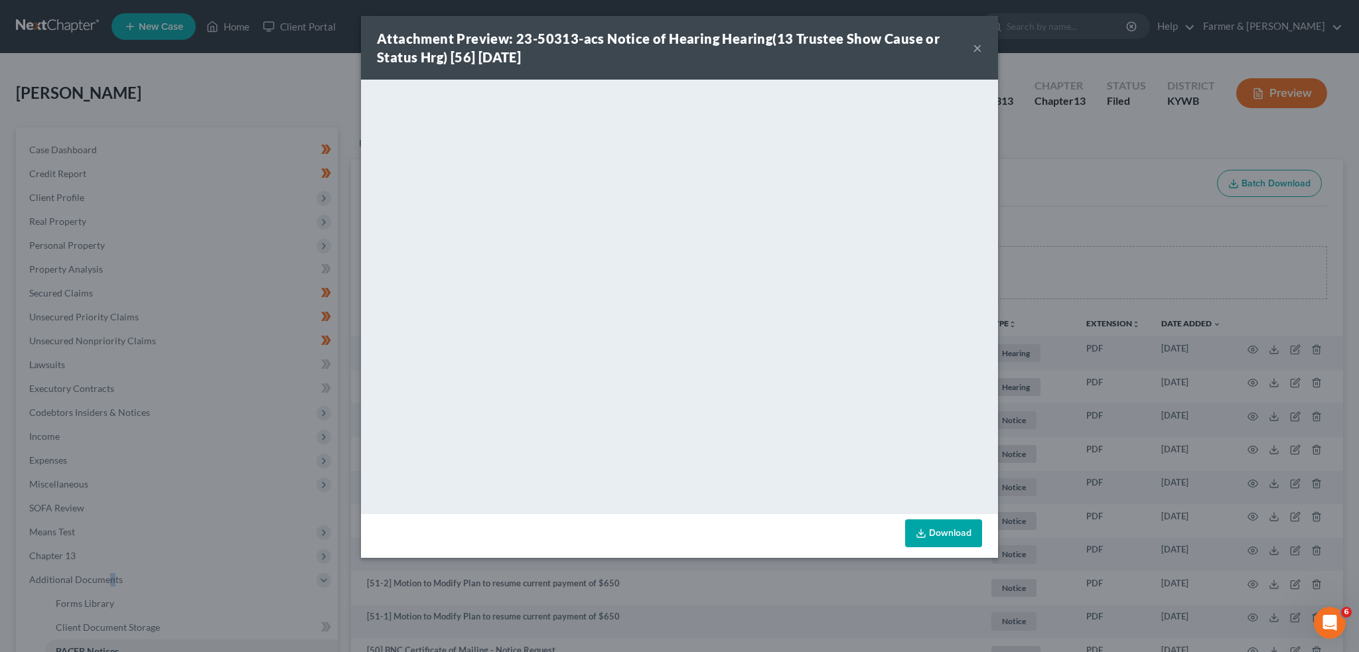
click at [979, 44] on button "×" at bounding box center [977, 48] width 9 height 16
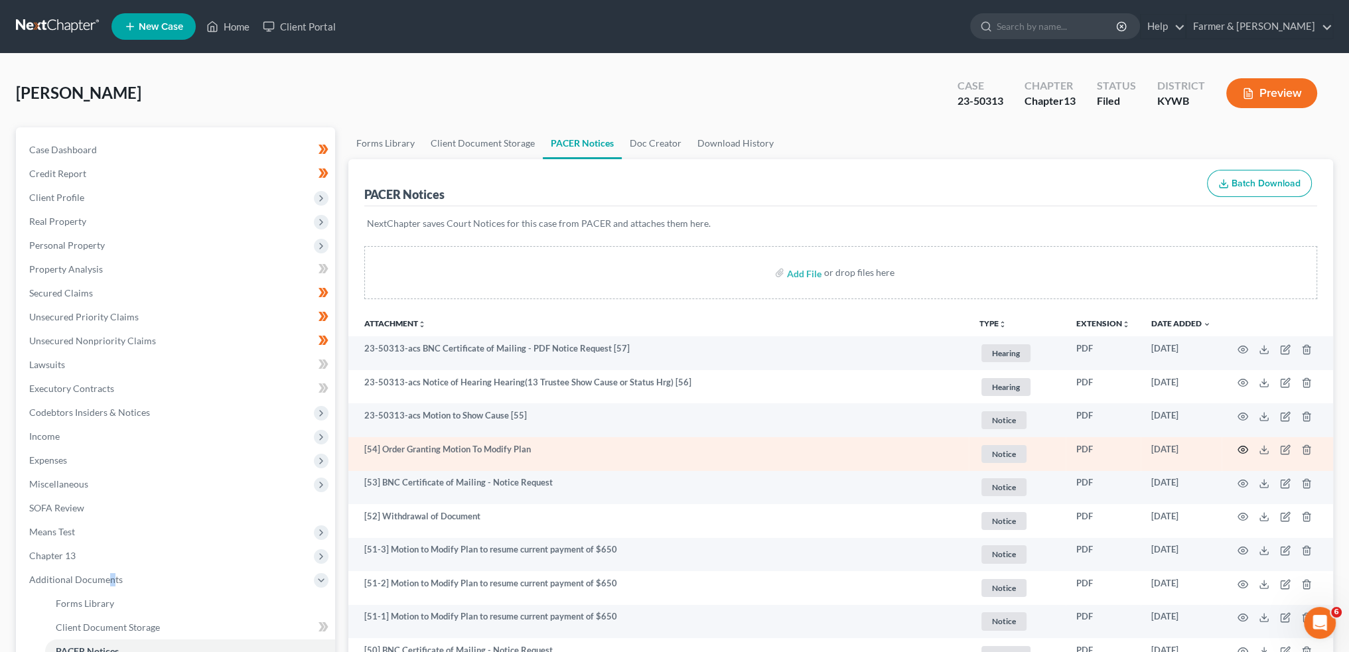
click at [1241, 448] on icon "button" at bounding box center [1243, 450] width 11 height 11
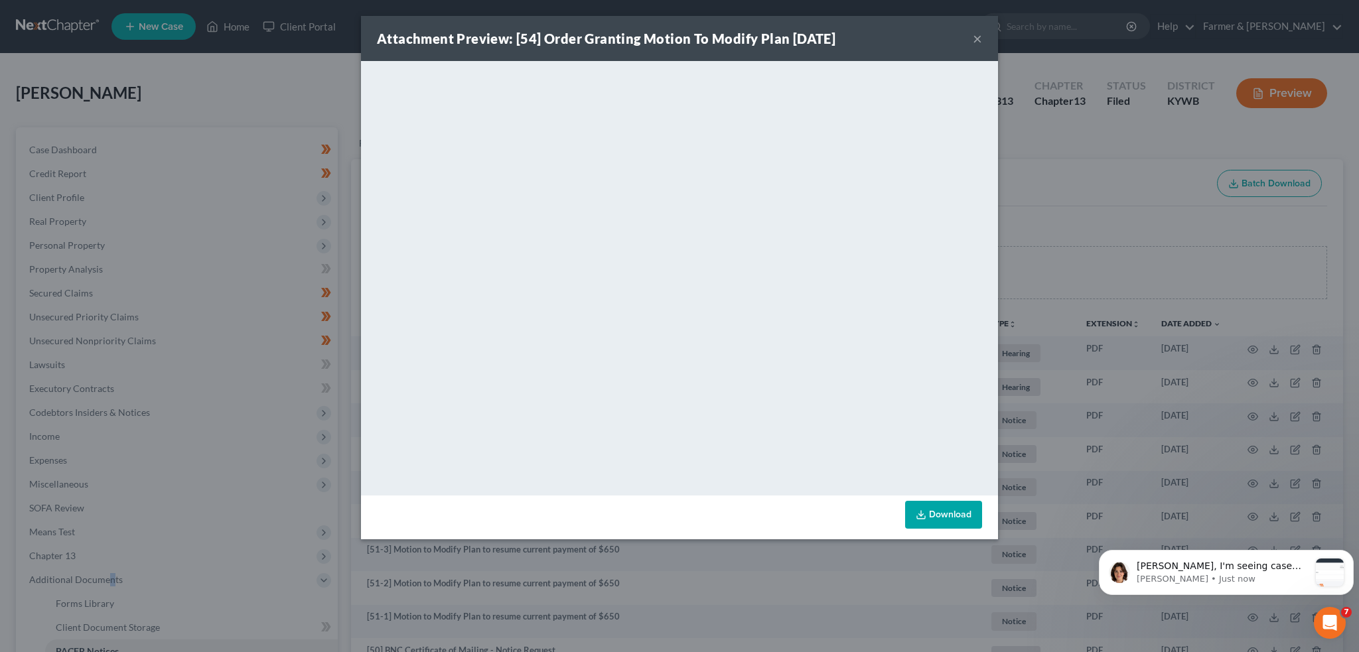
scroll to position [11079, 0]
click at [1247, 558] on div "Rebecca, I'm seeing case numbers for both of these cases. Did you update that m…" at bounding box center [1226, 572] width 255 height 45
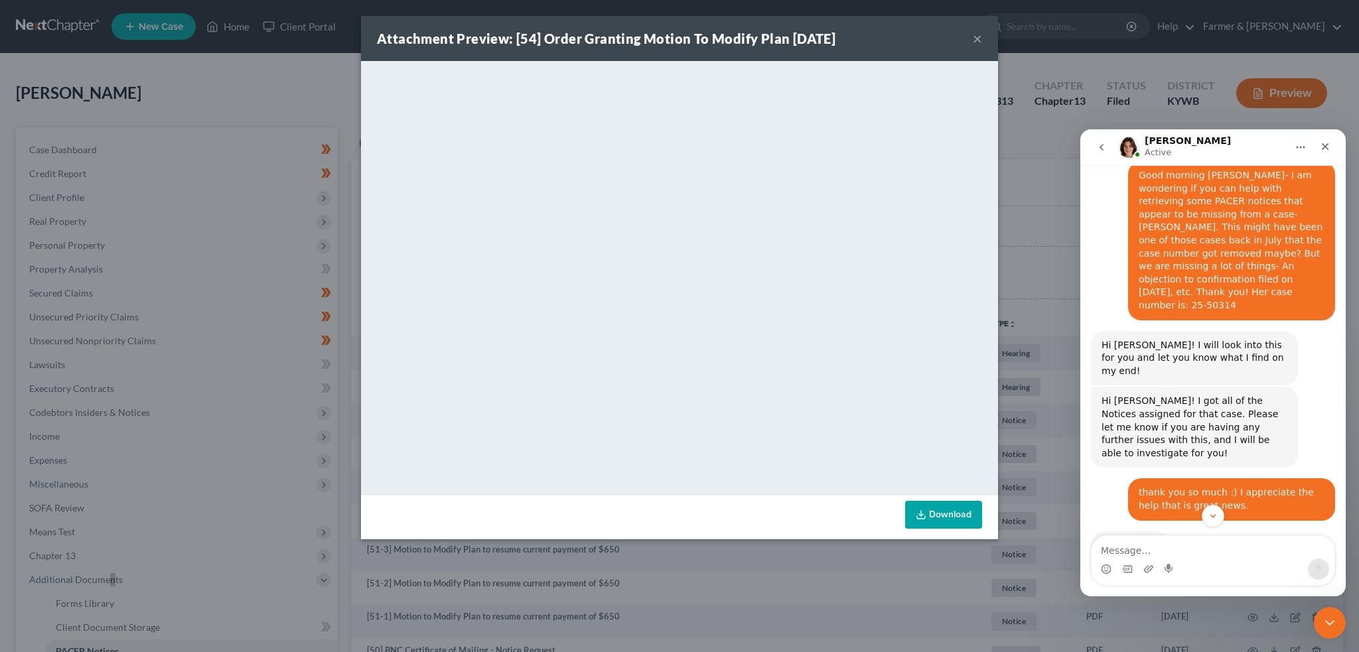
scroll to position [11101, 0]
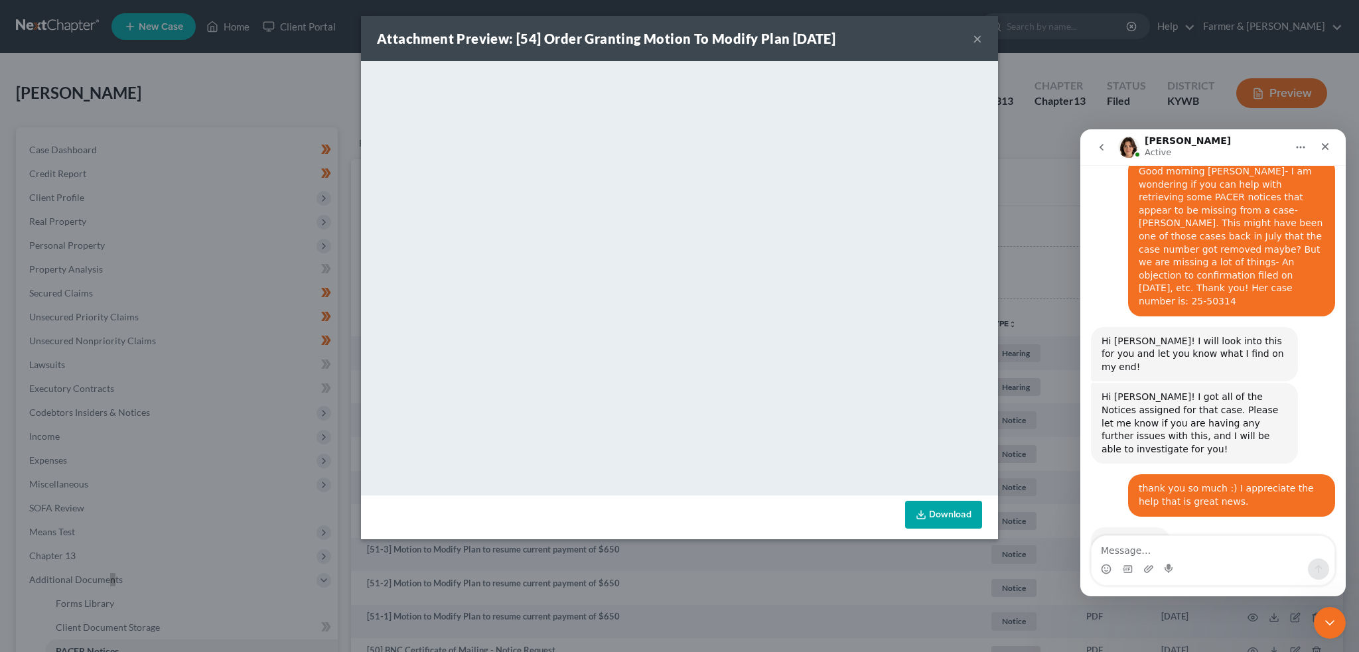
click at [1198, 546] on textarea "Message…" at bounding box center [1213, 547] width 243 height 23
type textarea "yes ma'am, i updated all of them manually"
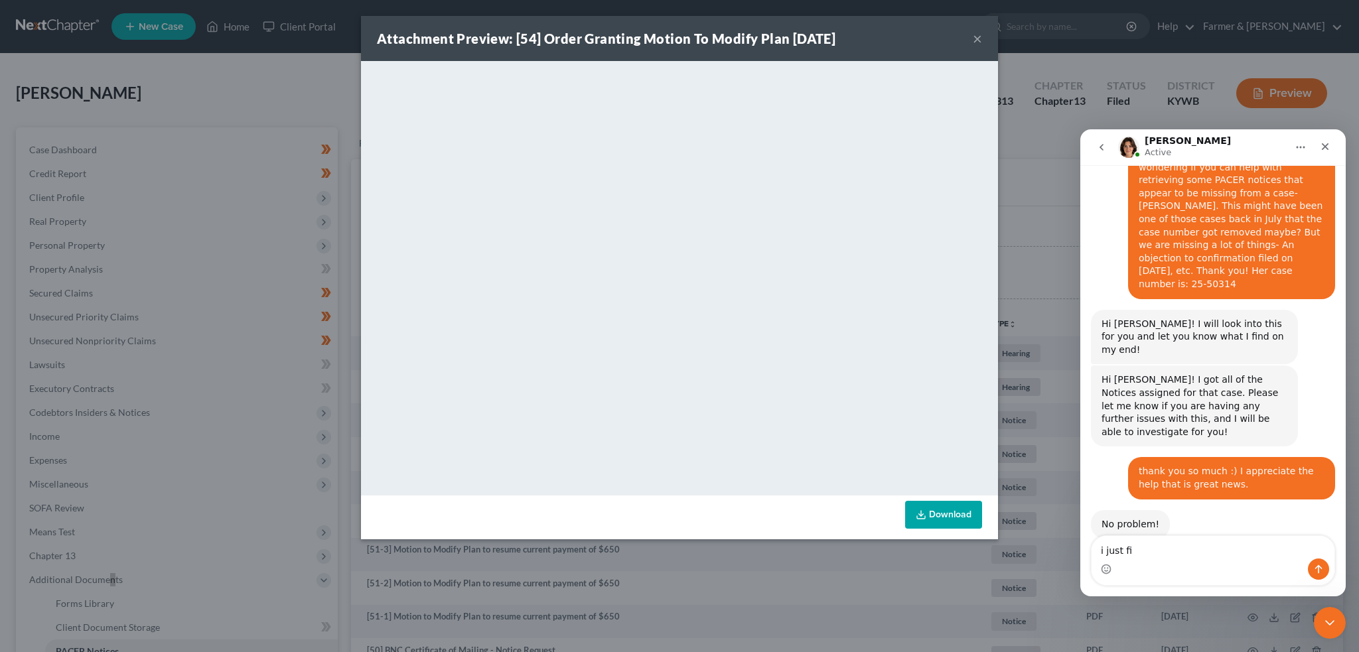
scroll to position [11170, 0]
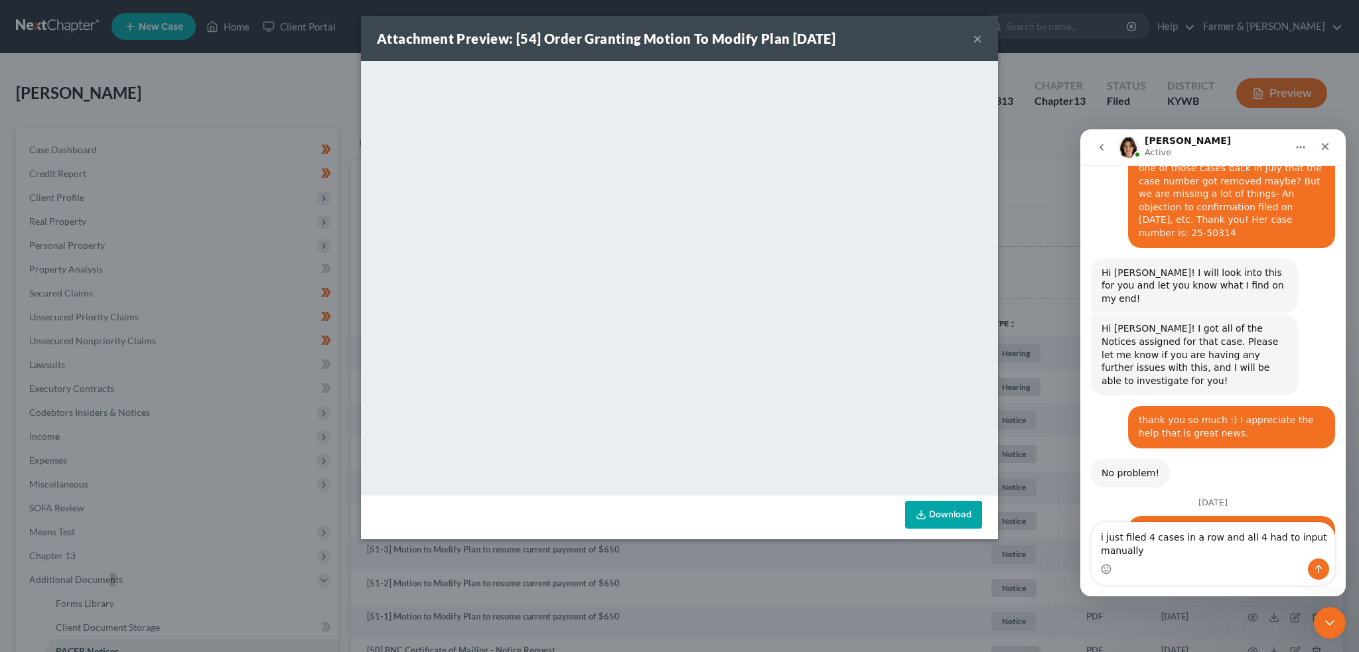
type textarea "i just filed 4 cases in a row and all 4 had to input manually"
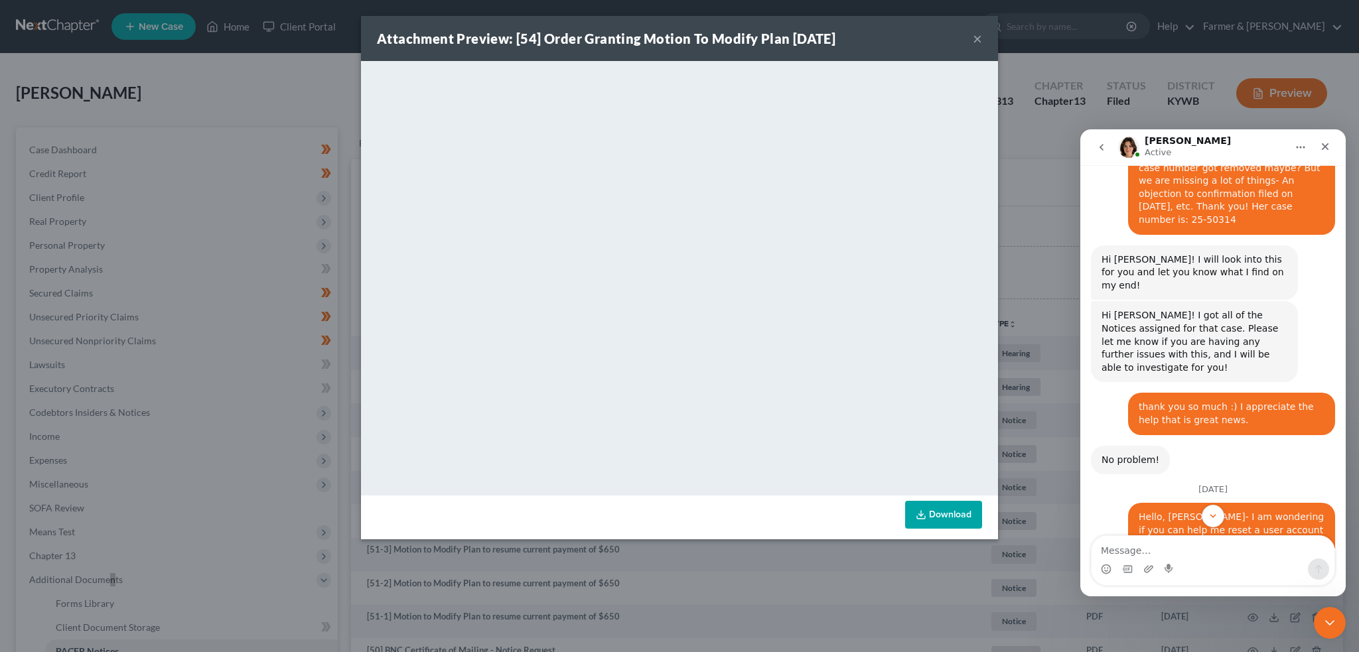
scroll to position [11214, 0]
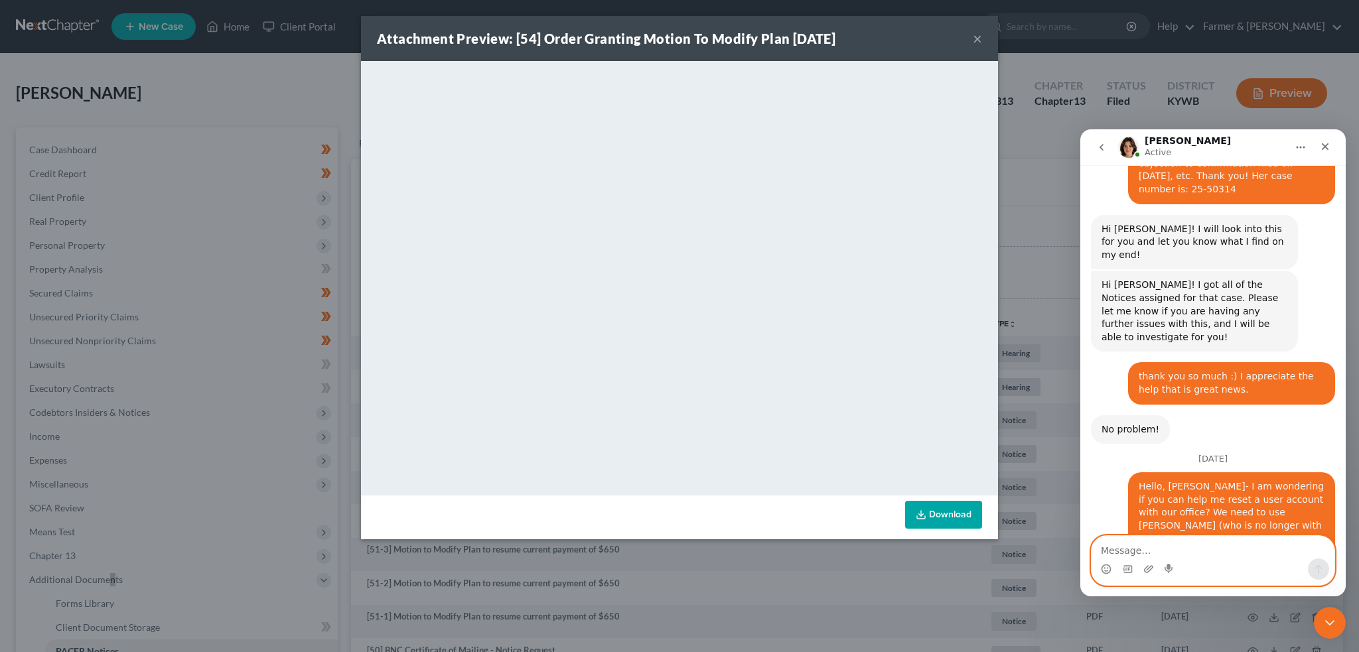
click at [1197, 549] on textarea "Message…" at bounding box center [1213, 547] width 243 height 23
click at [1166, 554] on textarea "Yes 1 was" at bounding box center [1213, 547] width 243 height 23
type textarea "Yes 1 was [PERSON_NAME]"
click at [1233, 563] on div "Intercom messenger" at bounding box center [1213, 569] width 243 height 21
click at [1237, 556] on textarea "Yes 1 was [PERSON_NAME]" at bounding box center [1213, 547] width 243 height 23
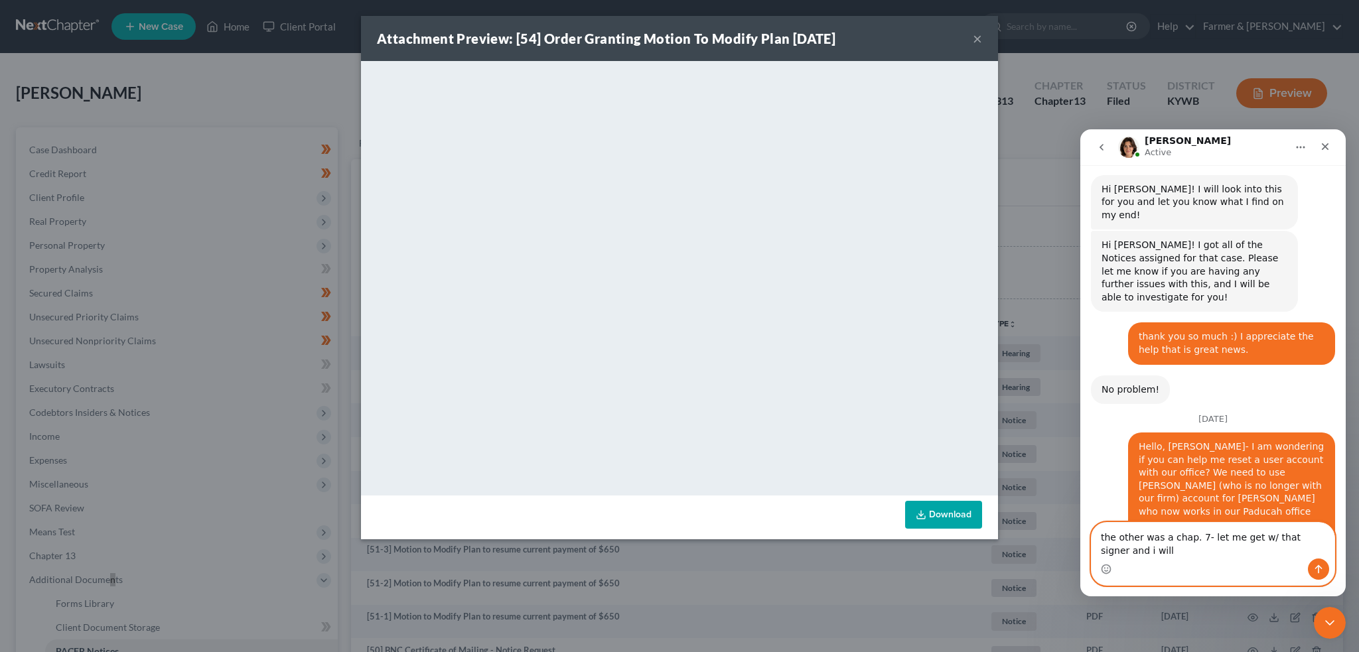
scroll to position [11267, 0]
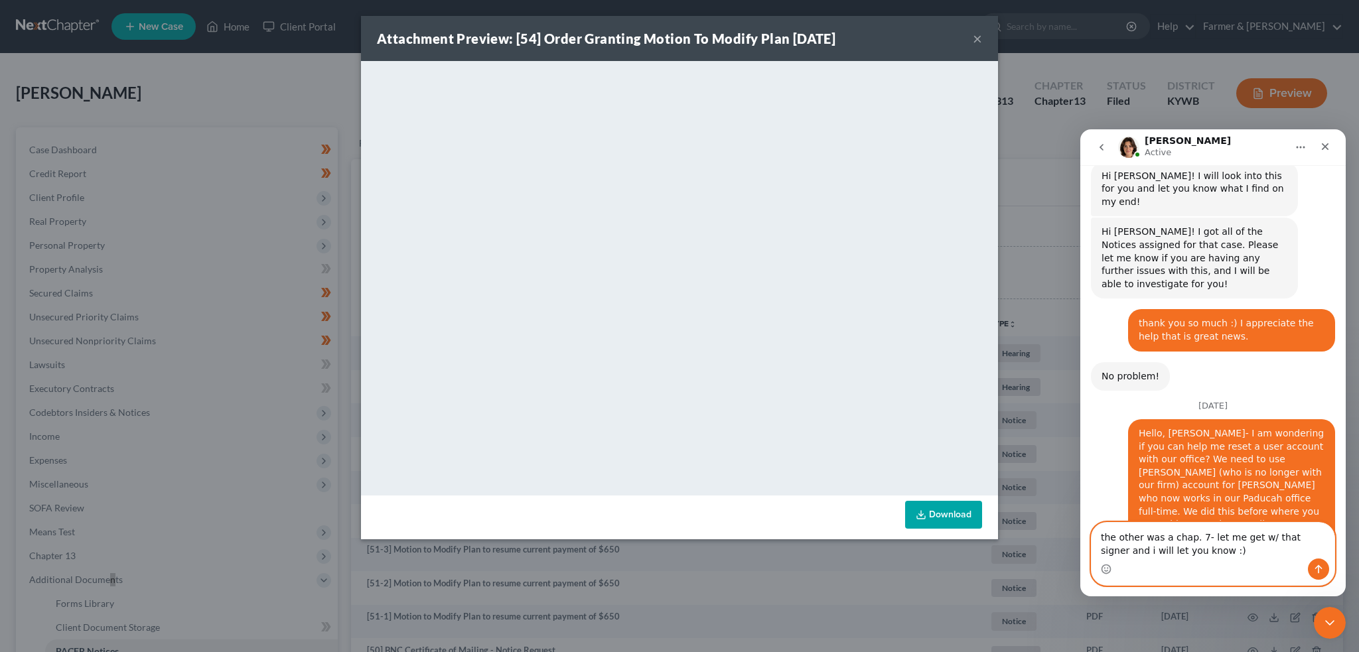
type textarea "the other was a chap. 7- let me get w/ that signer and i will let you know :)"
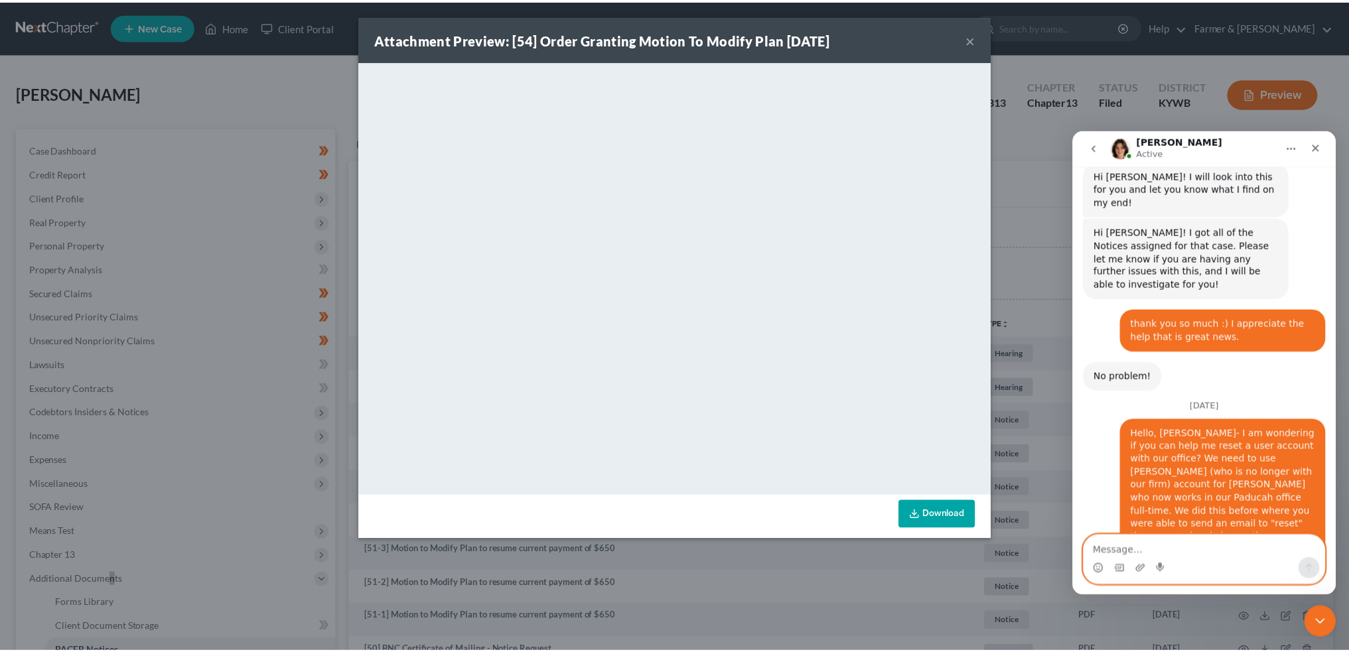
scroll to position [11297, 0]
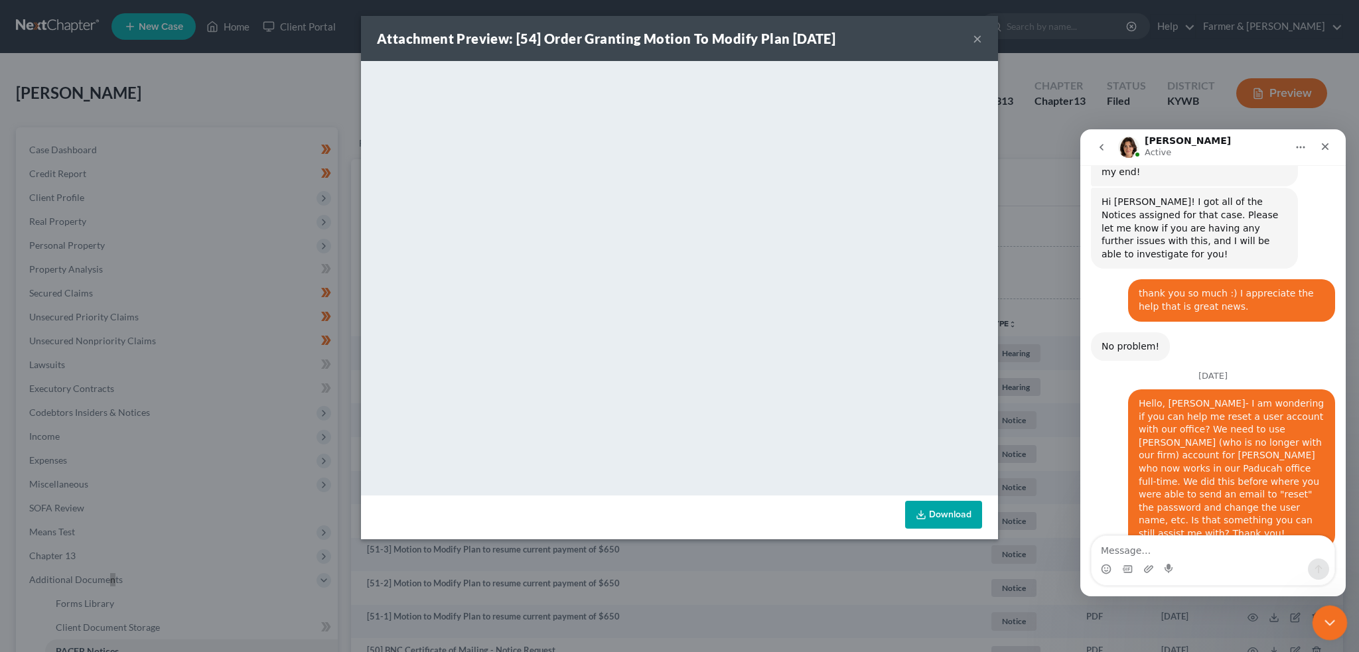
click at [1331, 623] on icon "Close Intercom Messenger" at bounding box center [1328, 621] width 16 height 16
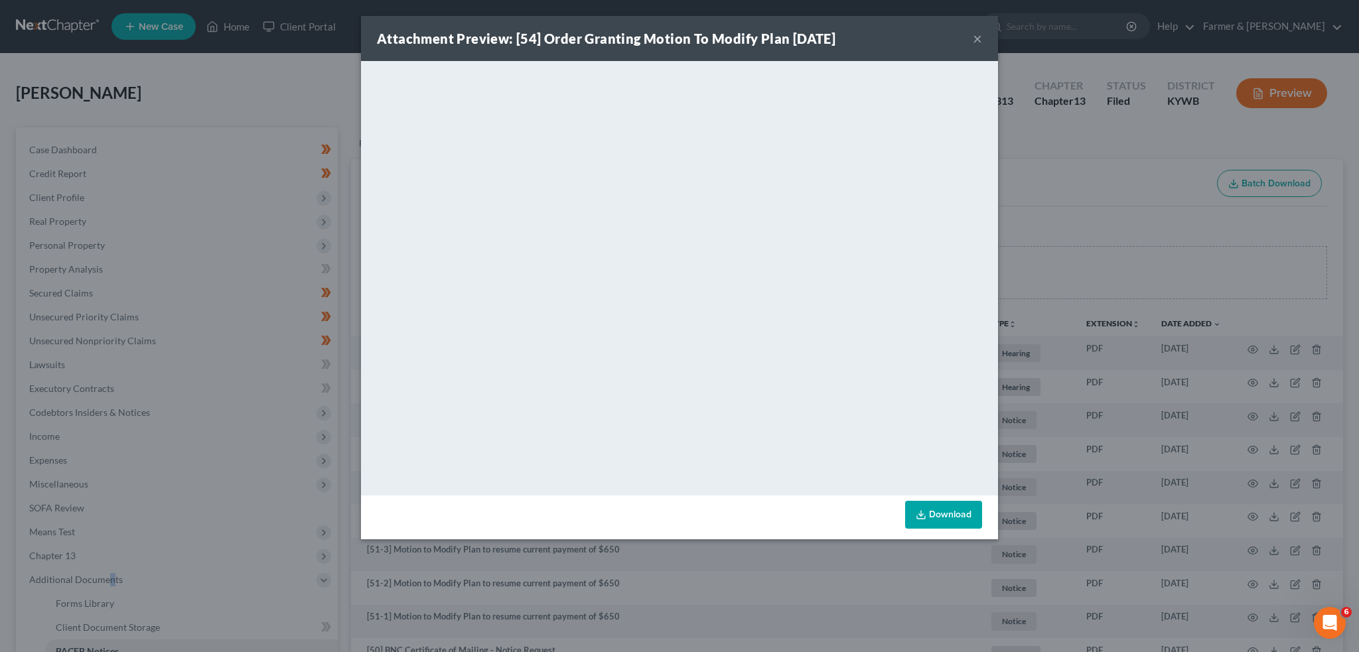
click at [974, 34] on button "×" at bounding box center [977, 39] width 9 height 16
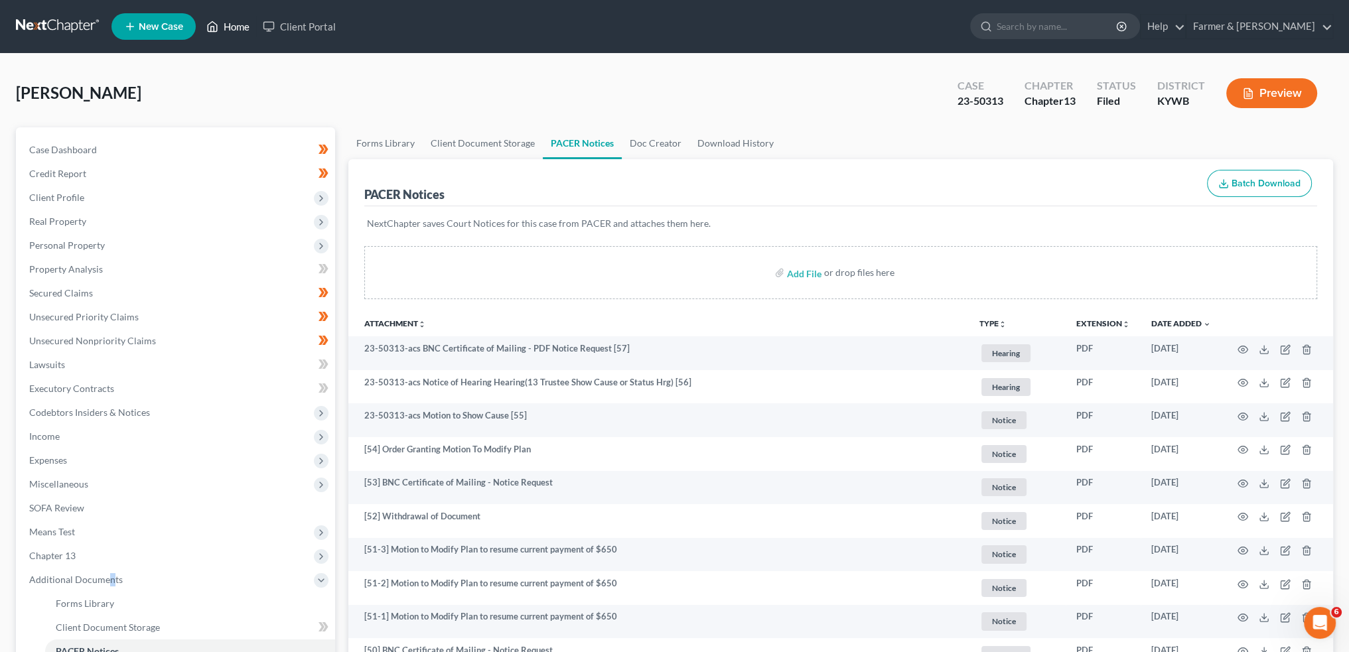
click at [228, 26] on link "Home" at bounding box center [228, 27] width 56 height 24
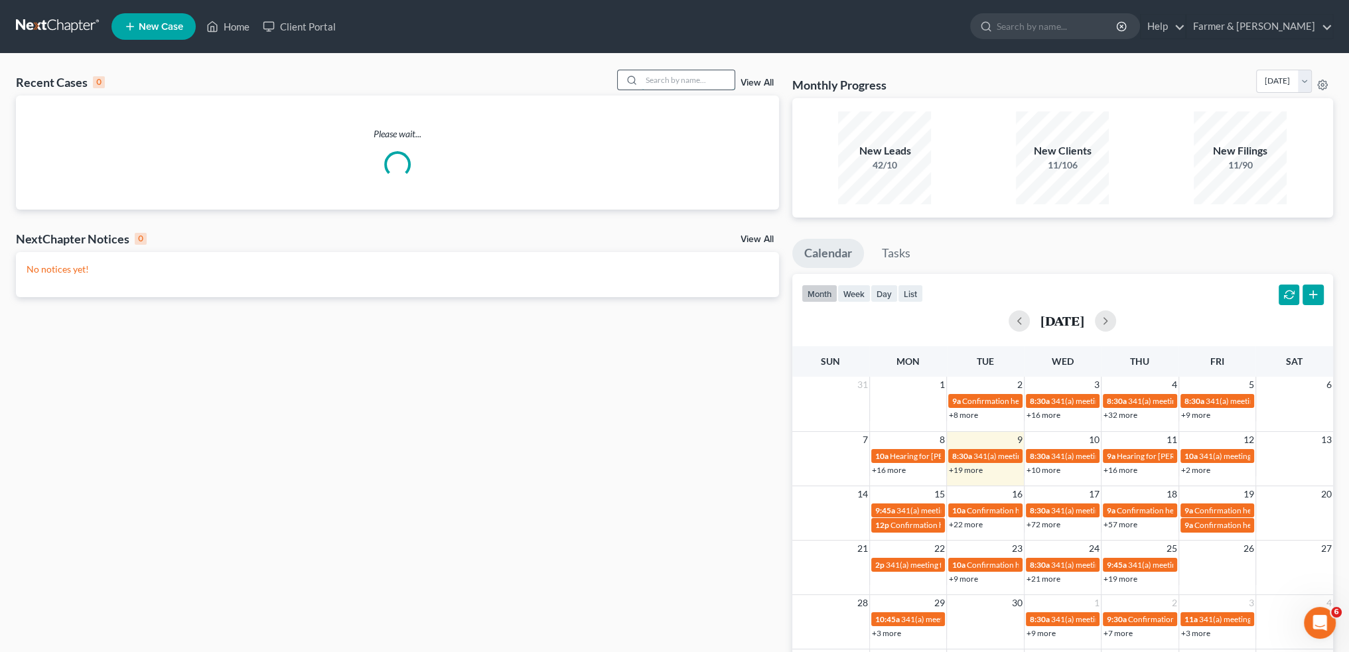
click at [658, 79] on input "search" at bounding box center [688, 79] width 93 height 19
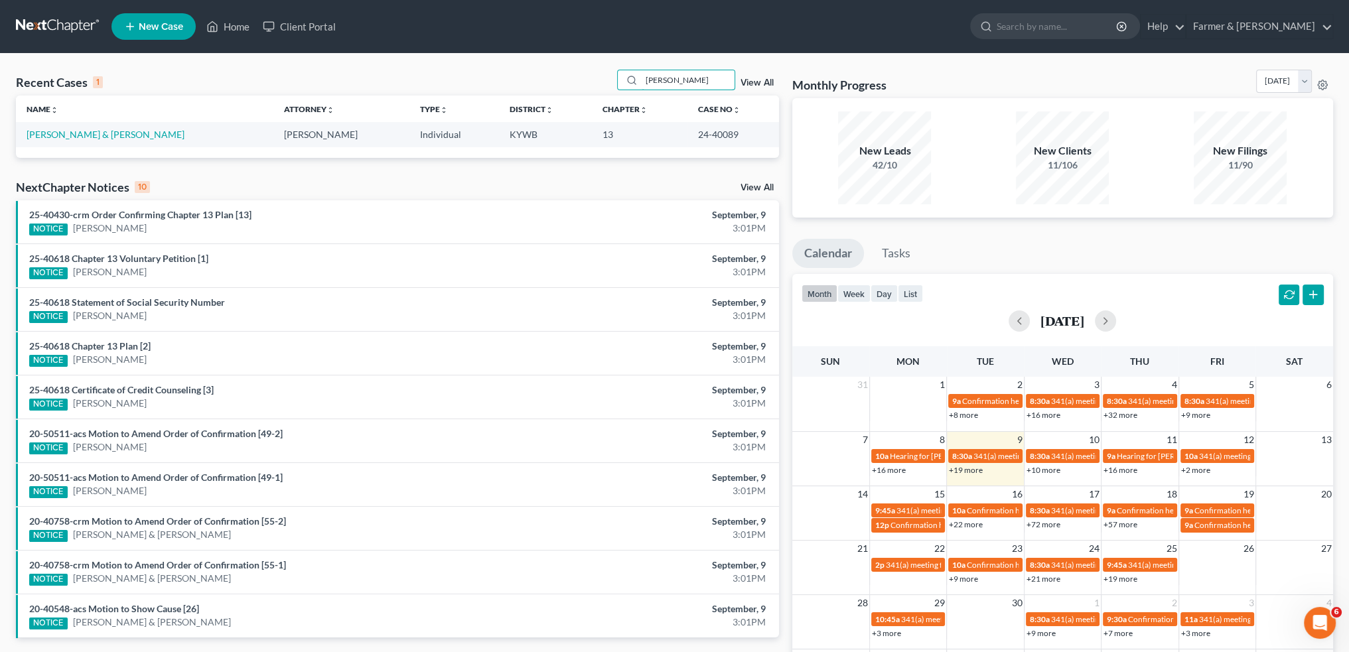
type input "gorman"
click at [135, 137] on link "Gorman, Keith & Hanaway, Kimberly" at bounding box center [106, 134] width 158 height 11
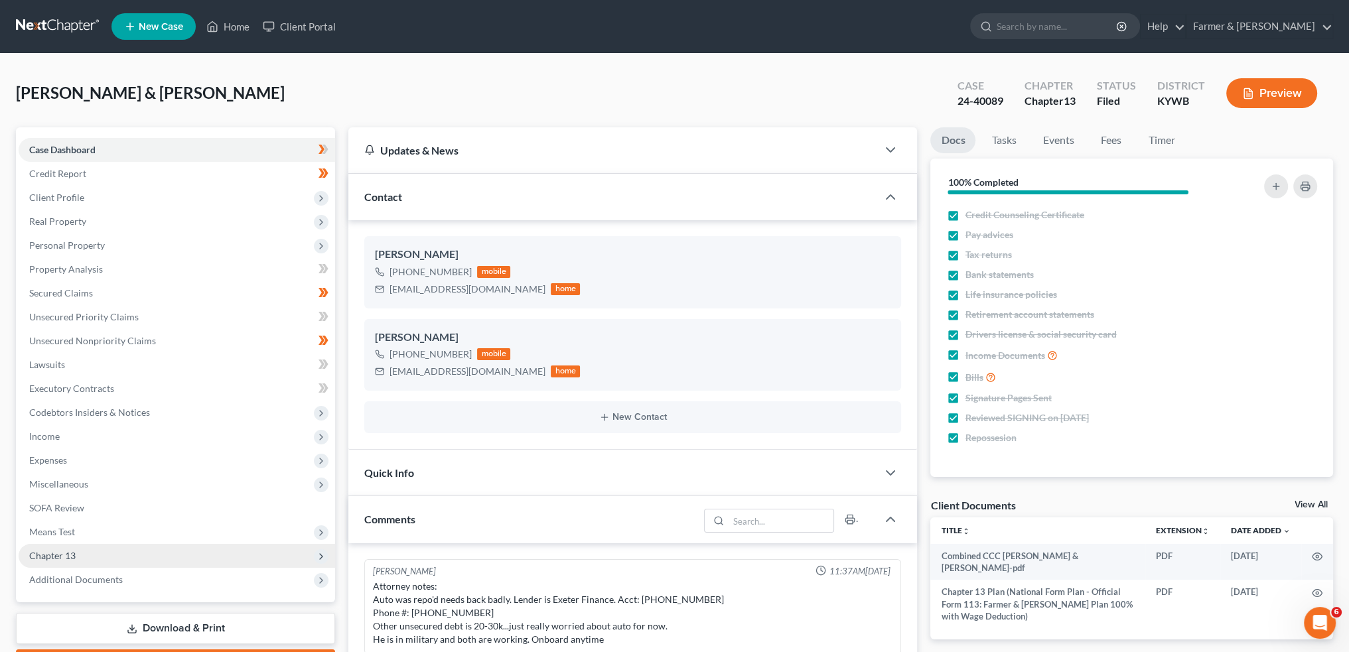
scroll to position [125, 0]
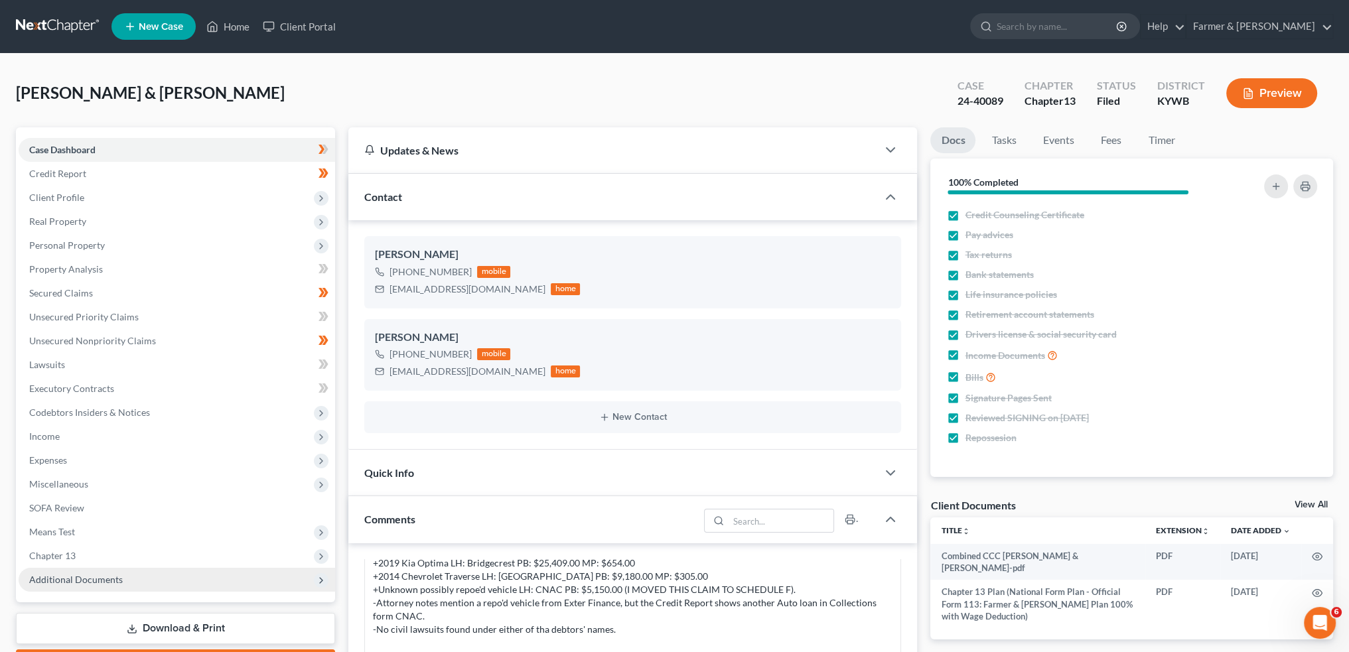
click at [121, 575] on span "Additional Documents" at bounding box center [177, 580] width 317 height 24
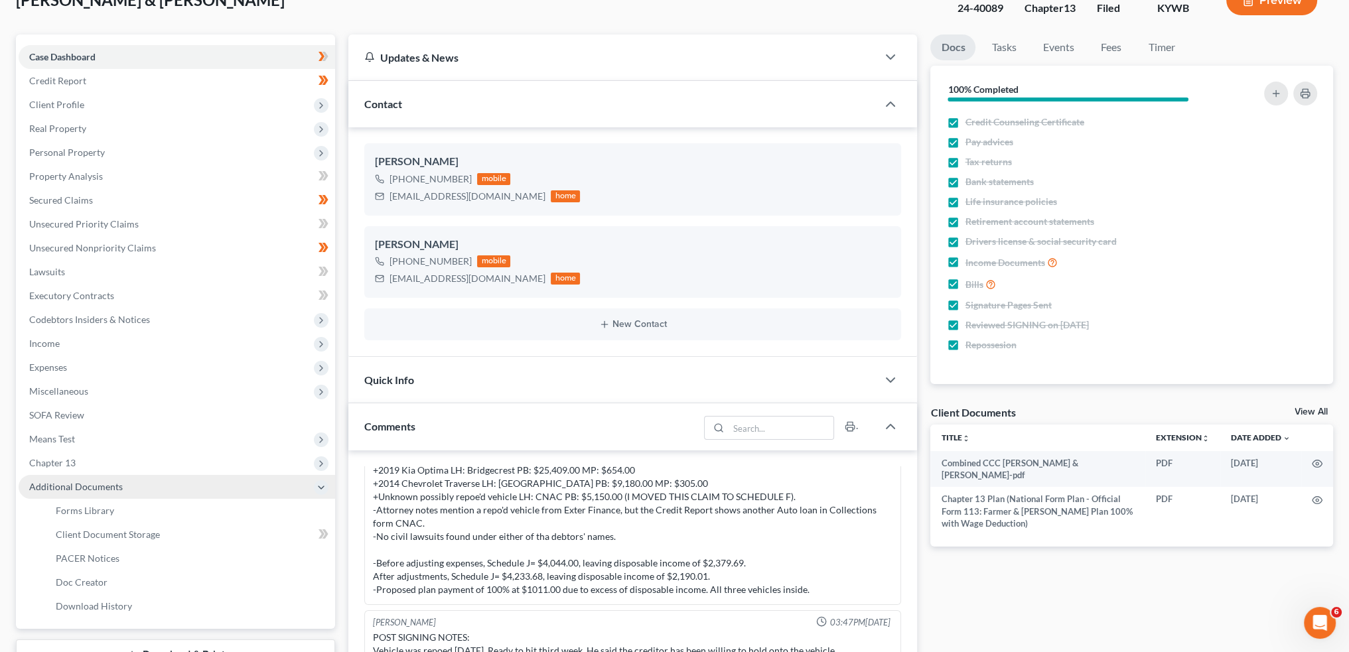
scroll to position [110, 0]
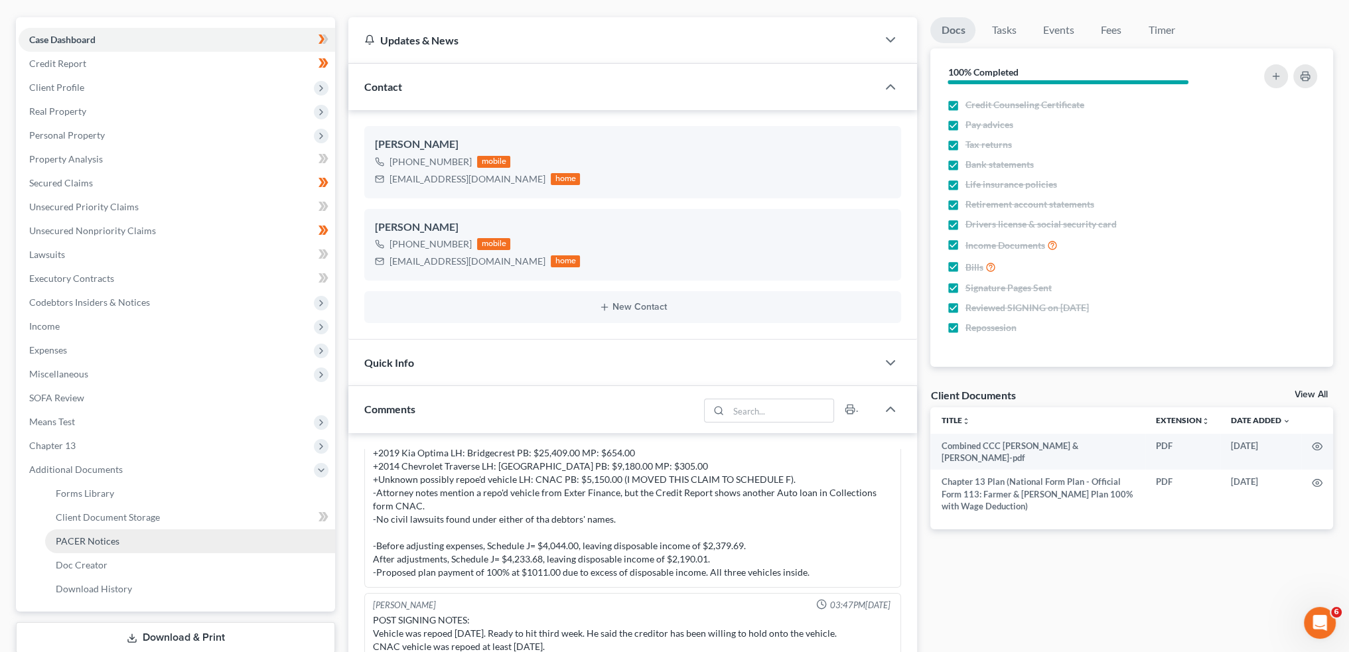
click at [127, 544] on link "PACER Notices" at bounding box center [190, 542] width 290 height 24
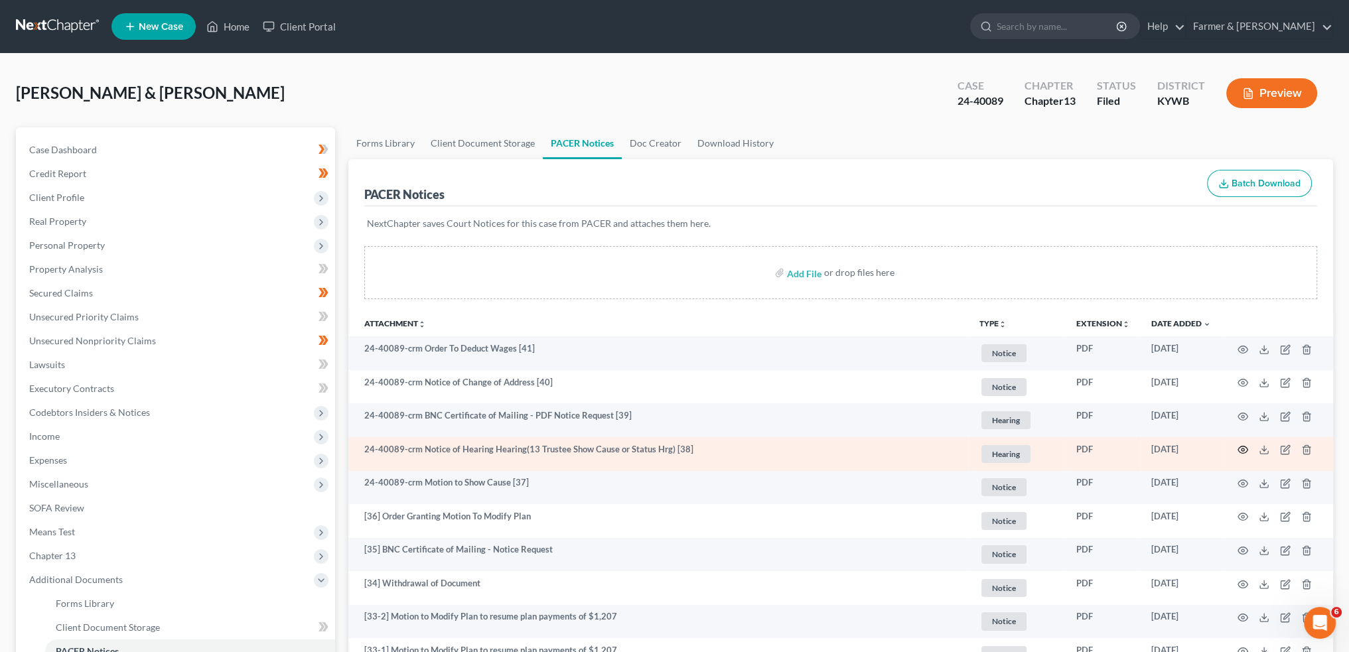
click at [1242, 449] on icon "button" at bounding box center [1243, 450] width 11 height 11
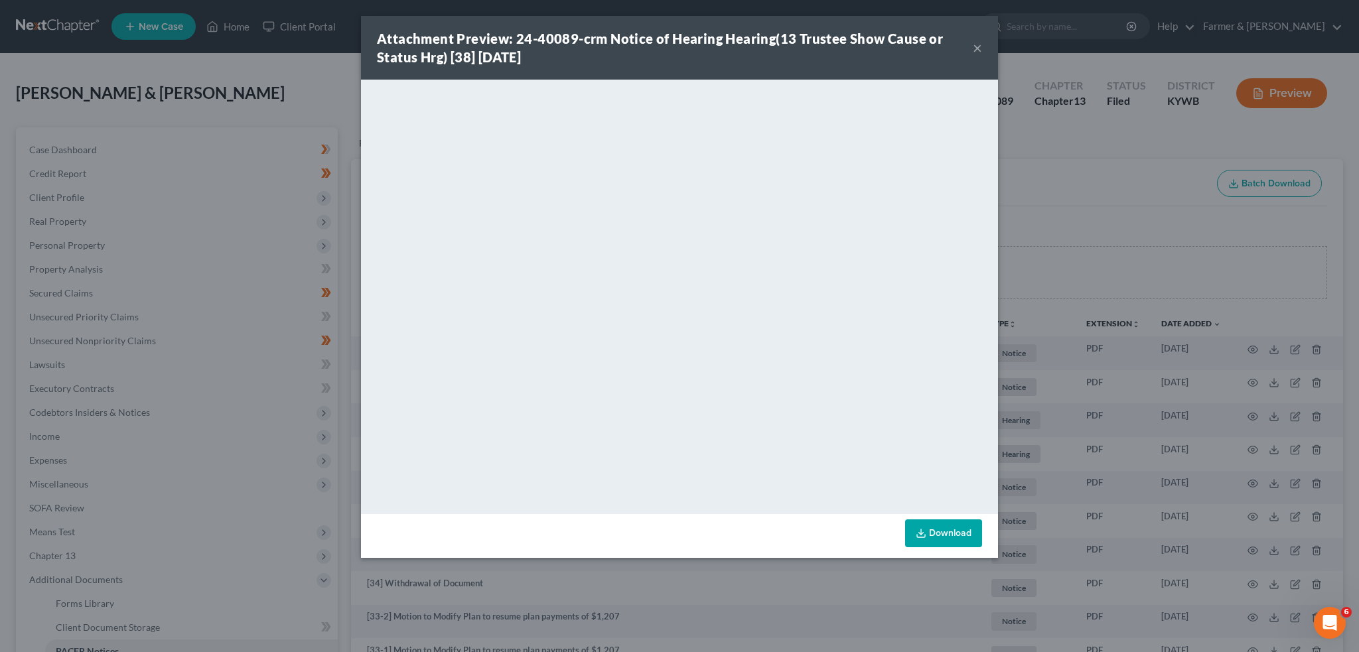
click at [974, 48] on button "×" at bounding box center [977, 48] width 9 height 16
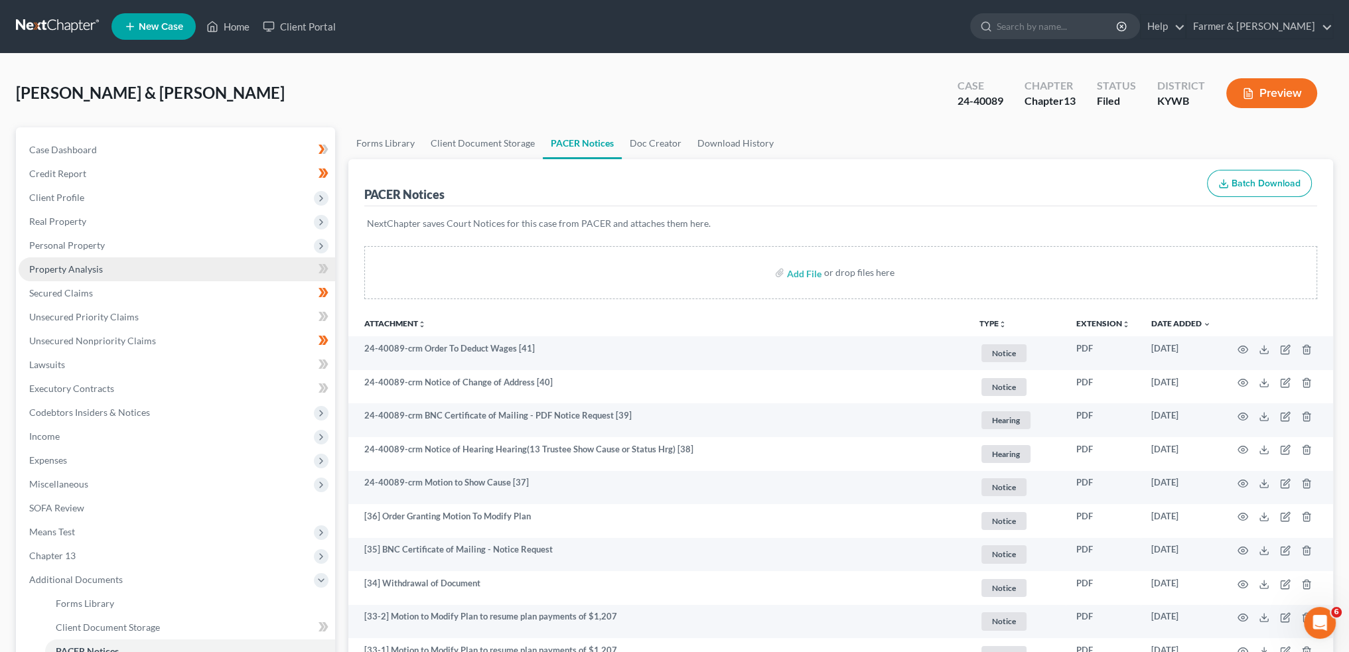
drag, startPoint x: 100, startPoint y: 259, endPoint x: 112, endPoint y: 269, distance: 15.6
click at [100, 259] on link "Property Analysis" at bounding box center [177, 270] width 317 height 24
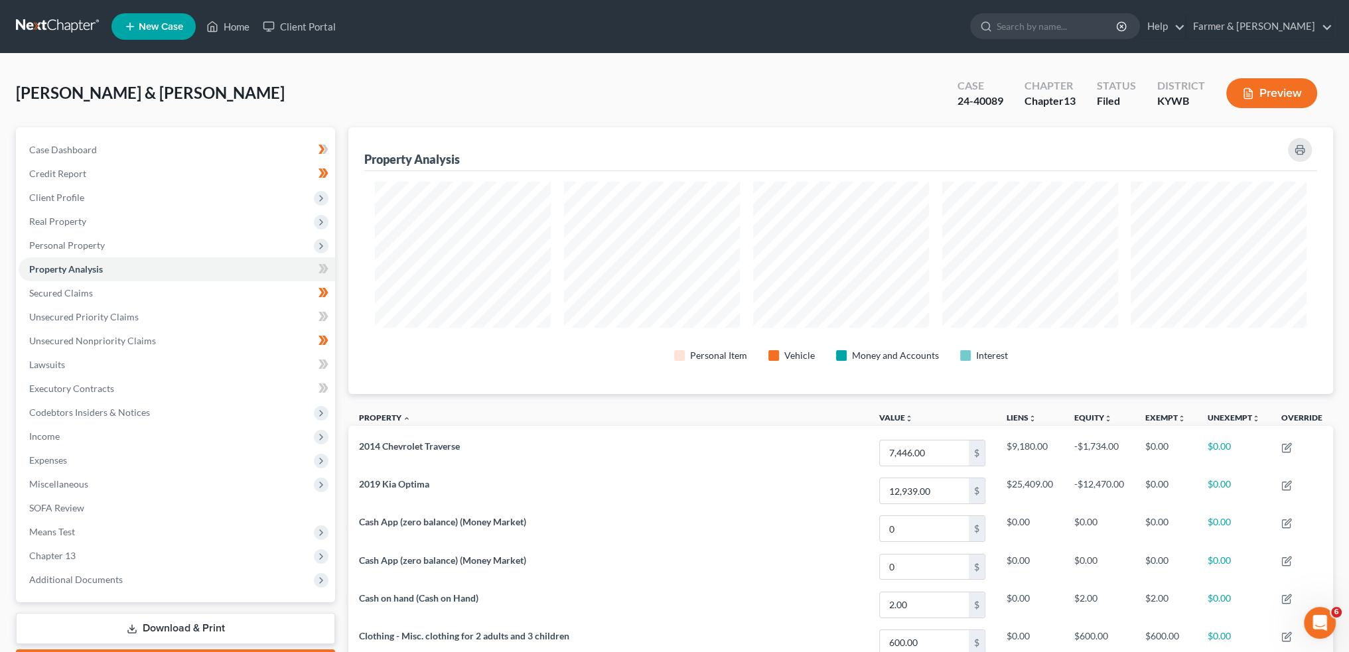
scroll to position [11552, 0]
click at [190, 575] on span "Additional Documents" at bounding box center [177, 580] width 317 height 24
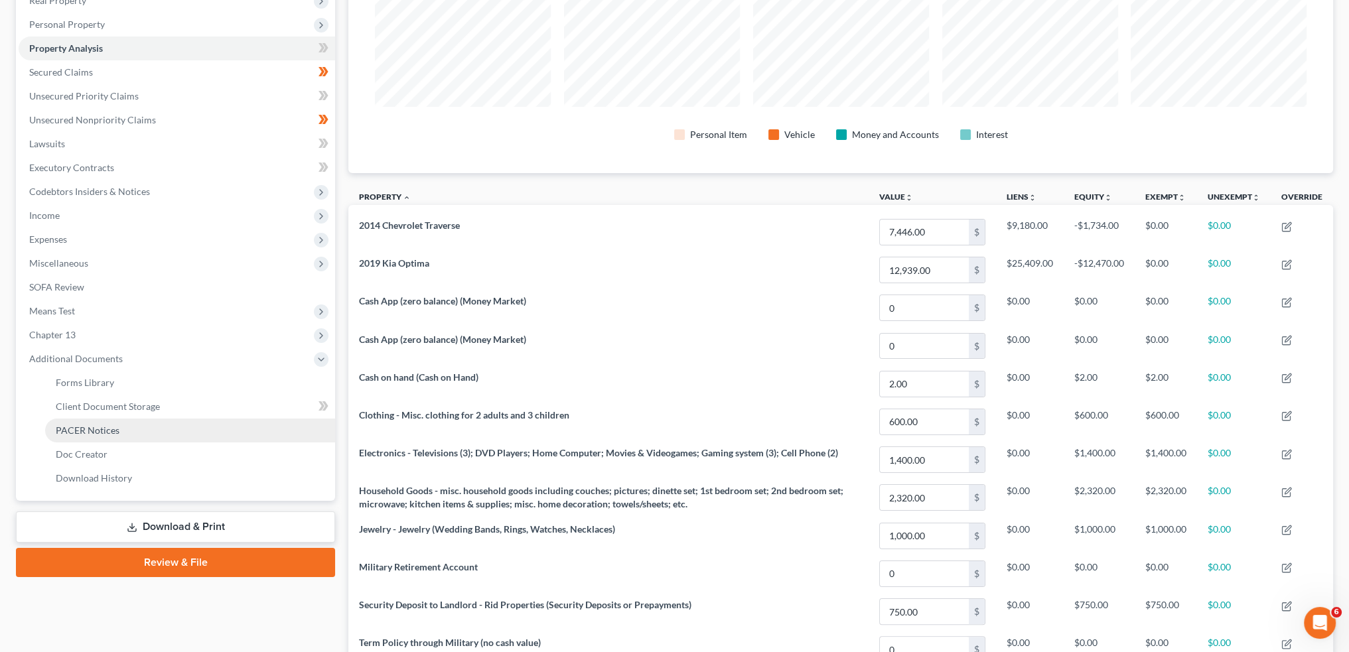
click at [179, 431] on link "PACER Notices" at bounding box center [190, 431] width 290 height 24
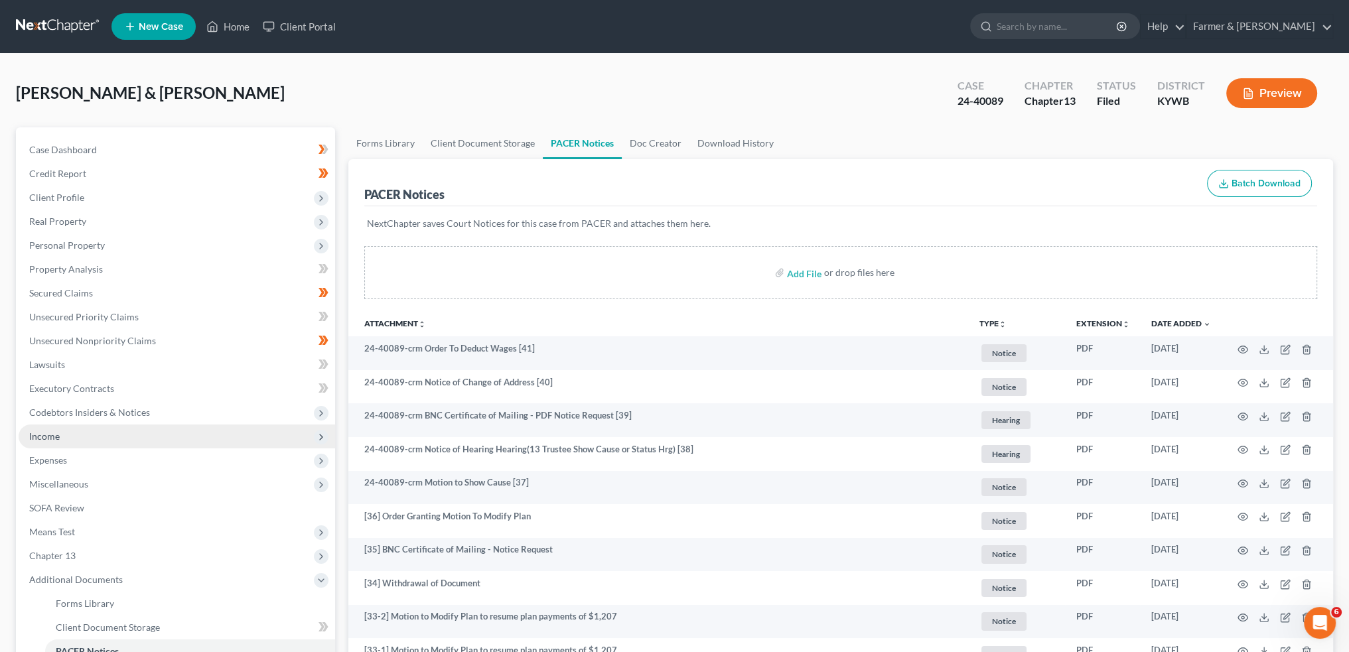
click at [68, 434] on span "Income" at bounding box center [177, 437] width 317 height 24
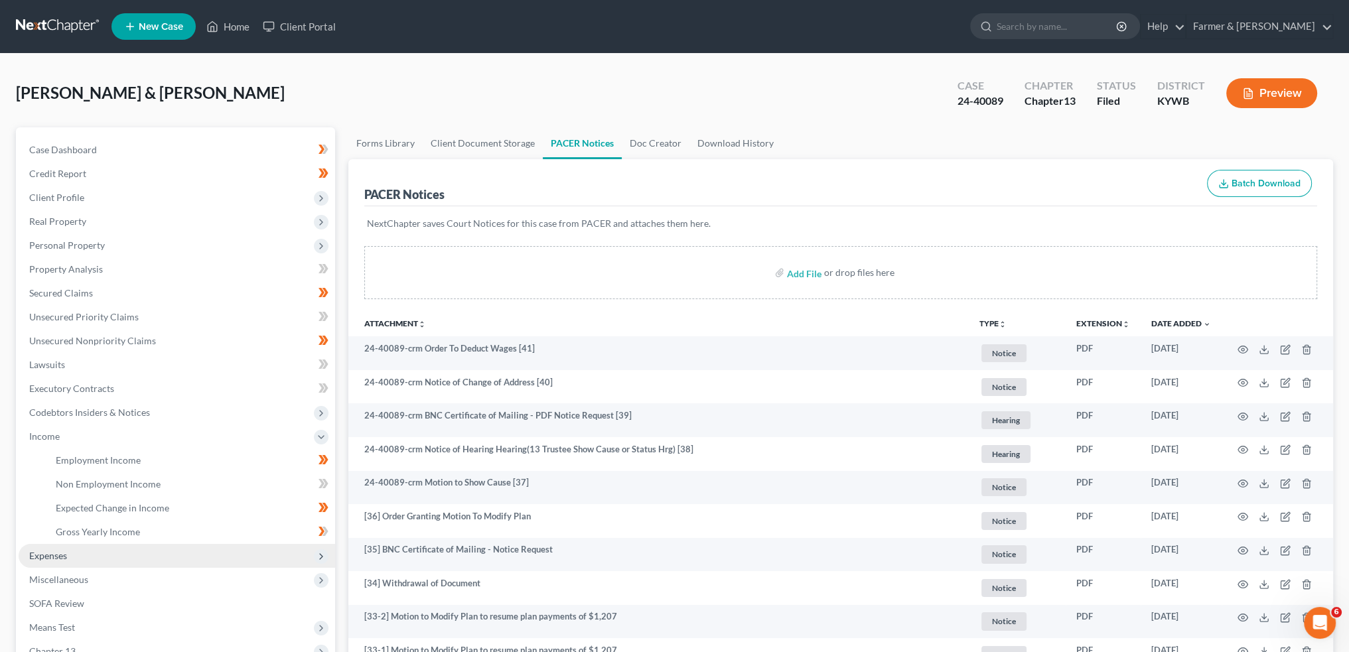
click at [57, 562] on span "Expenses" at bounding box center [177, 556] width 317 height 24
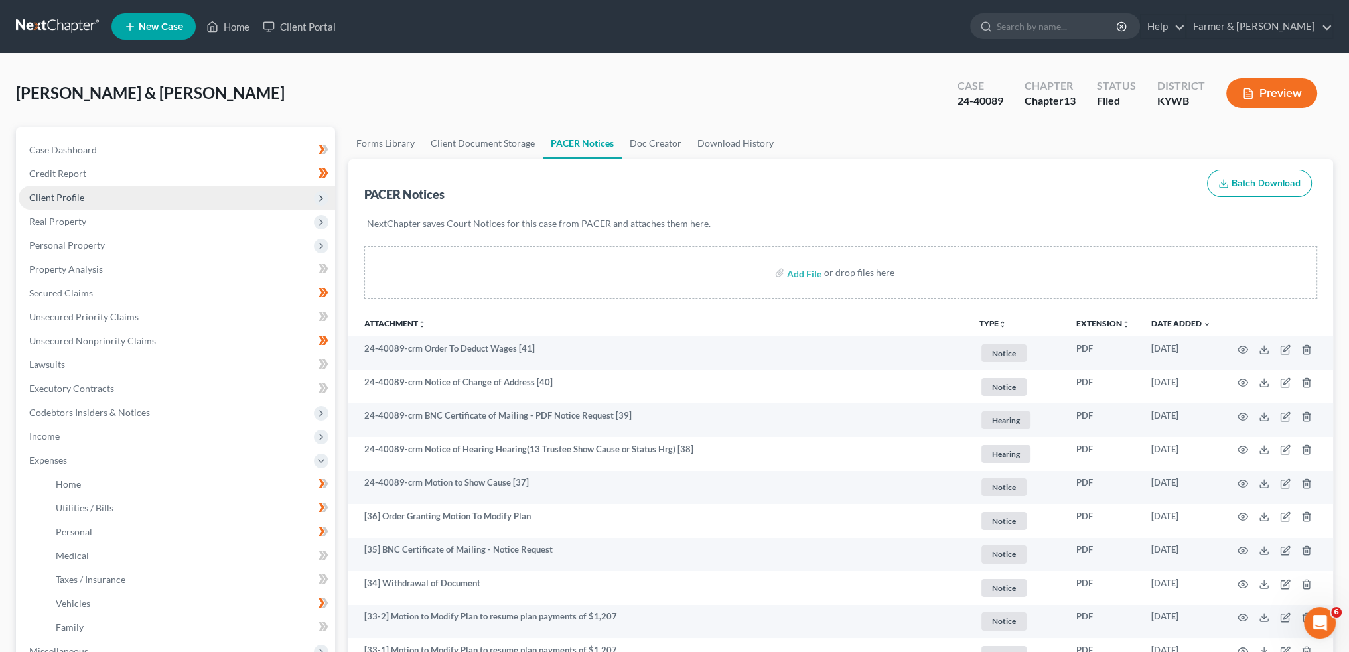
click at [96, 194] on span "Client Profile" at bounding box center [177, 198] width 317 height 24
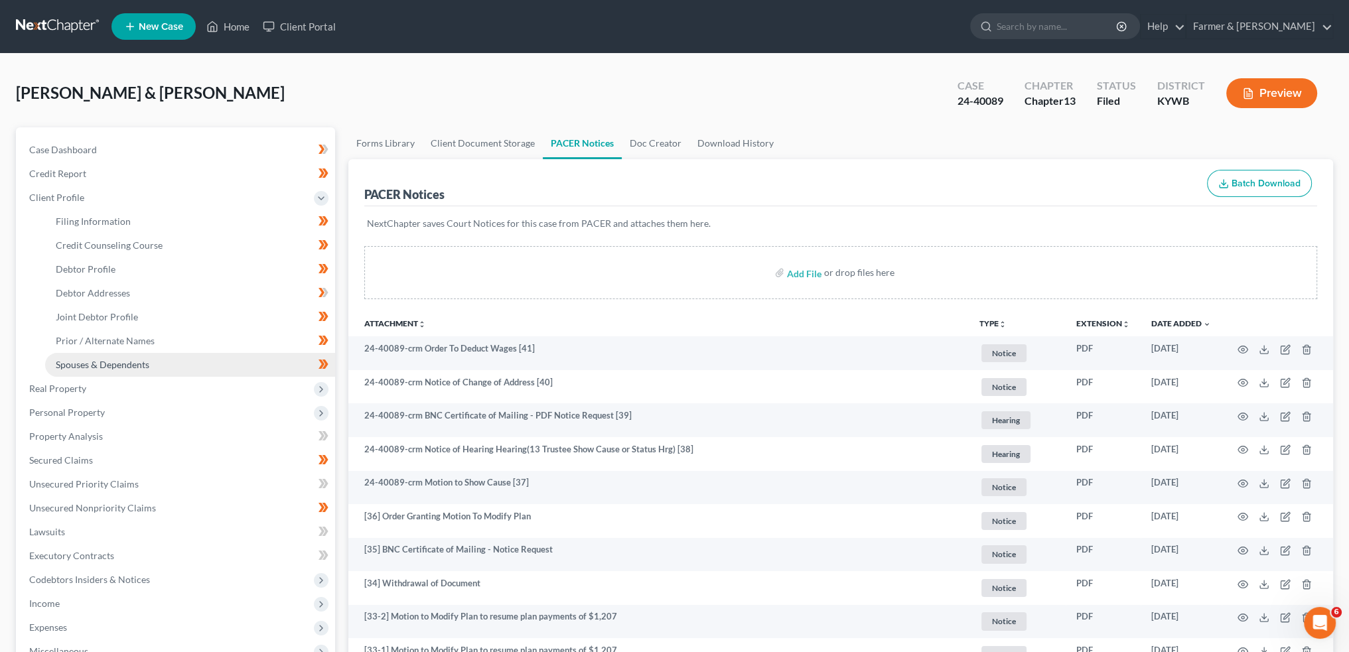
click at [117, 361] on span "Spouses & Dependents" at bounding box center [103, 364] width 94 height 11
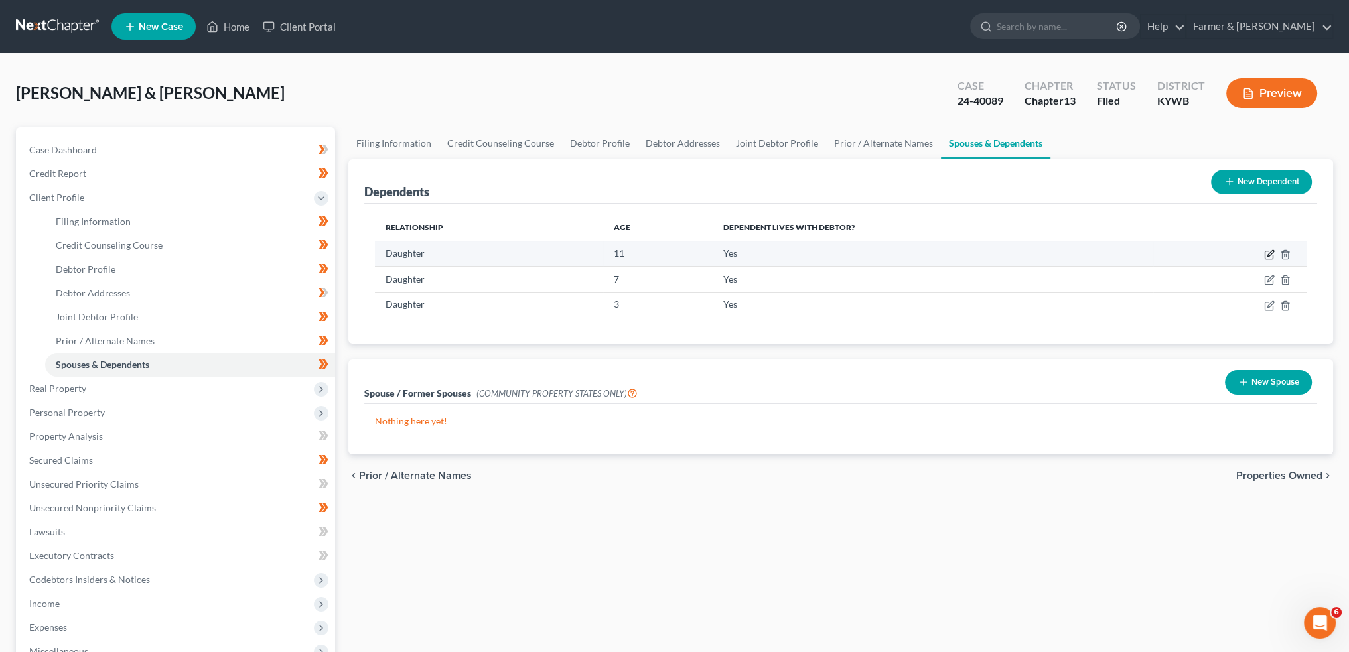
click at [1268, 254] on icon "button" at bounding box center [1269, 255] width 11 height 11
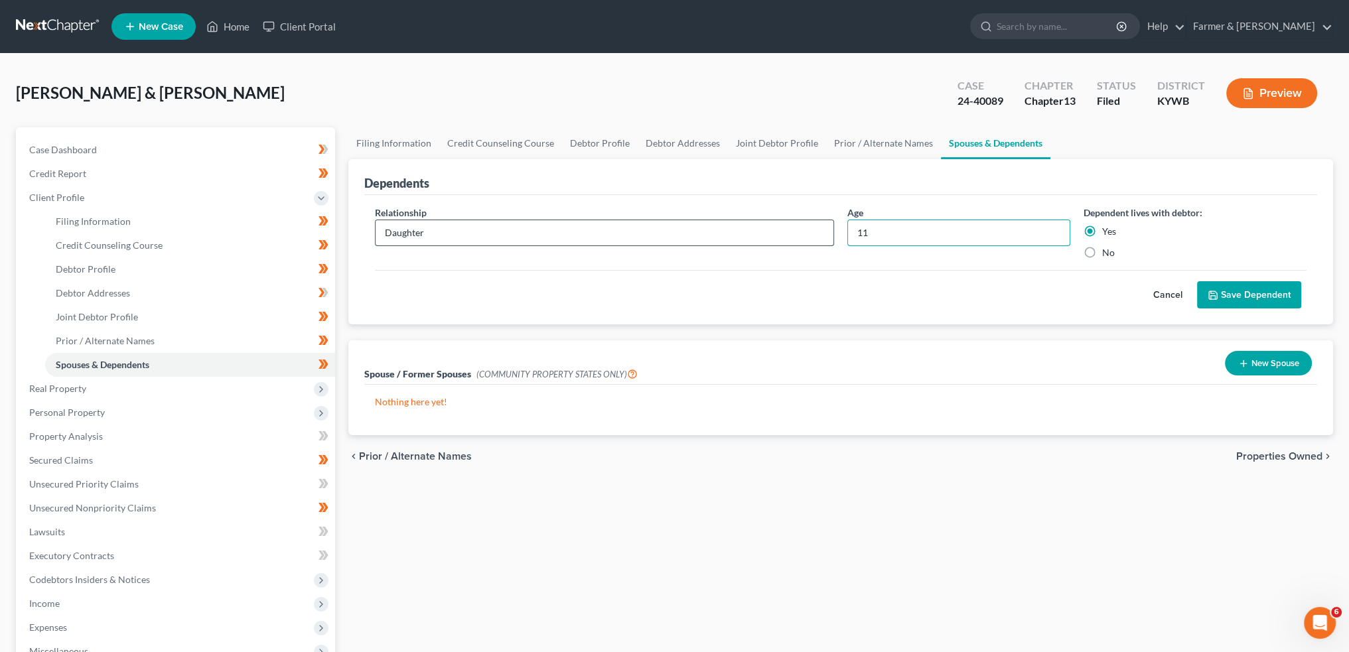
drag, startPoint x: 932, startPoint y: 236, endPoint x: 780, endPoint y: 238, distance: 152.0
click at [796, 236] on div "Relationship * Daughter Age 11 Dependent lives with debtor: Yes No" at bounding box center [840, 238] width 945 height 64
type input "12"
click at [1274, 289] on button "Save Dependent" at bounding box center [1249, 295] width 104 height 28
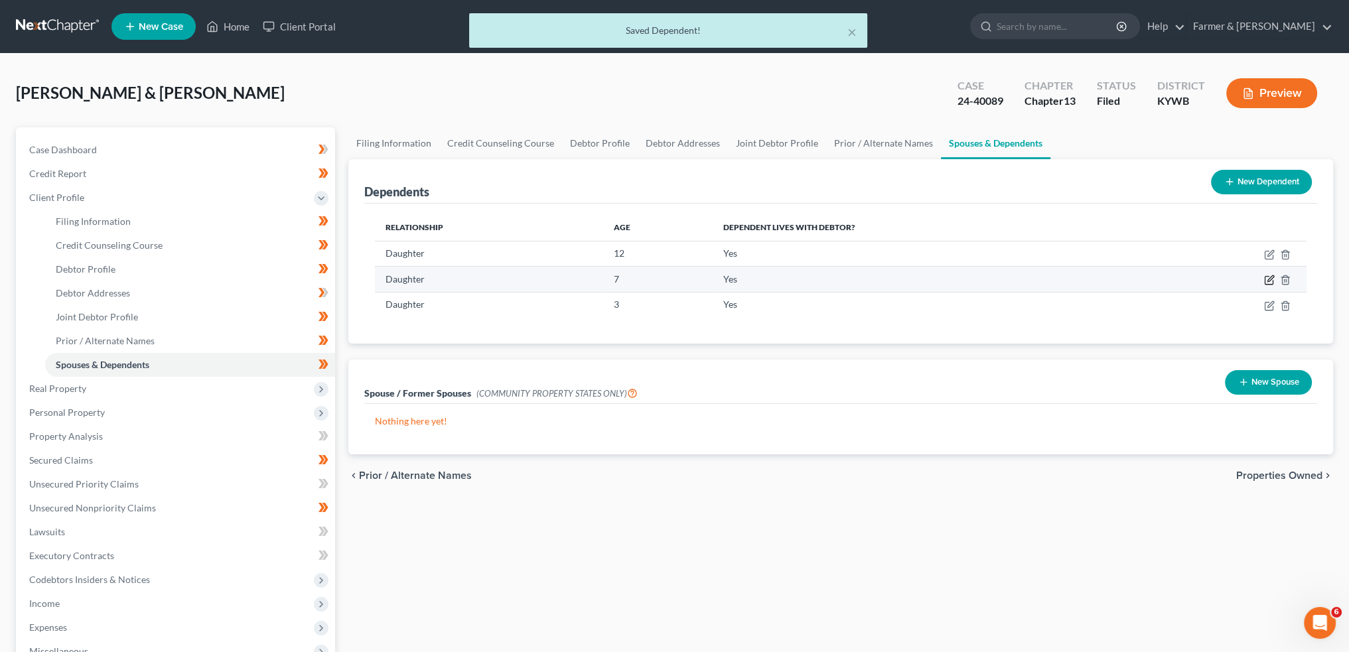
click at [1272, 277] on icon "button" at bounding box center [1269, 280] width 11 height 11
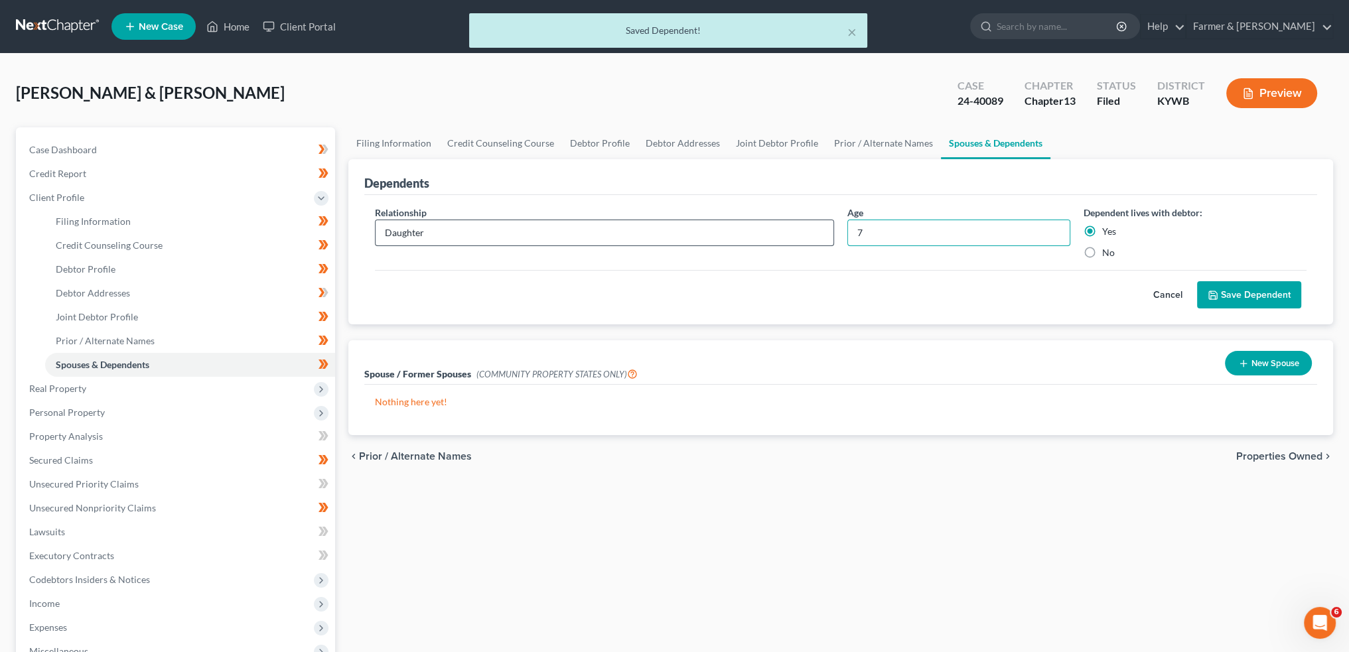
drag, startPoint x: 838, startPoint y: 230, endPoint x: 828, endPoint y: 232, distance: 10.2
click at [831, 232] on div "Relationship * Daughter Age 7 Dependent lives with debtor: Yes No" at bounding box center [840, 238] width 945 height 64
type input "8"
click at [1243, 297] on button "Save Dependent" at bounding box center [1249, 295] width 104 height 28
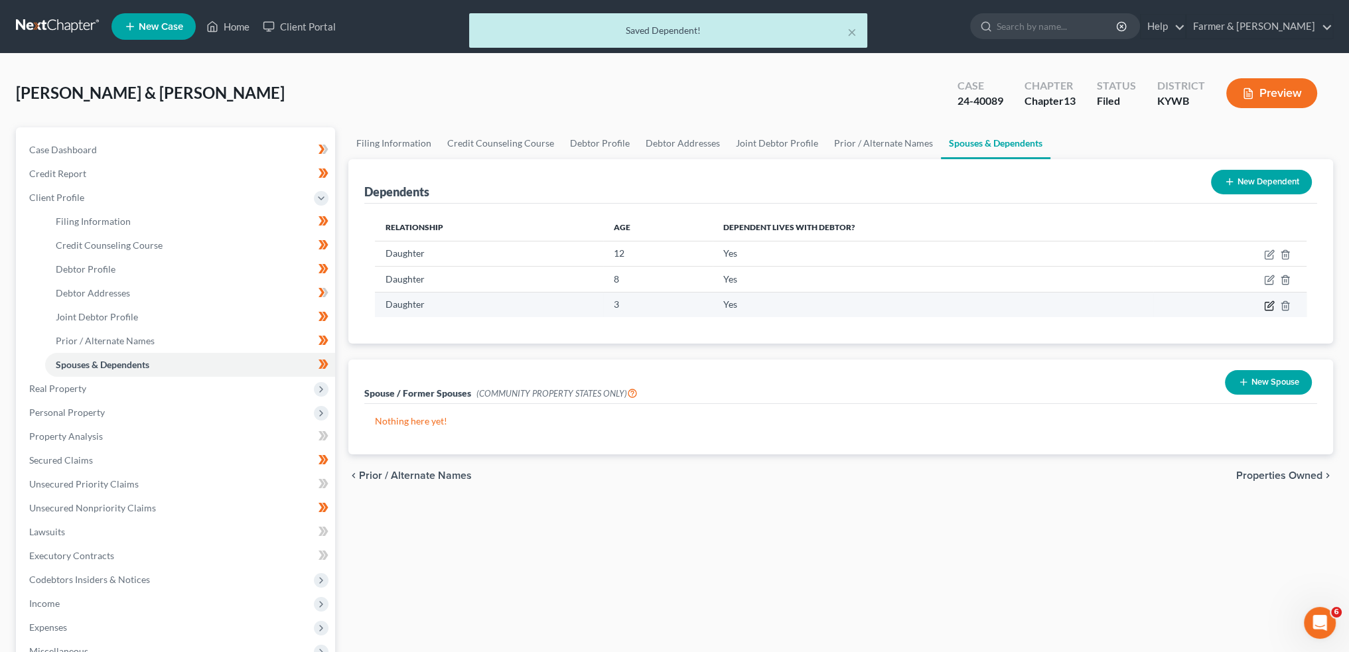
click at [1267, 305] on icon "button" at bounding box center [1269, 306] width 11 height 11
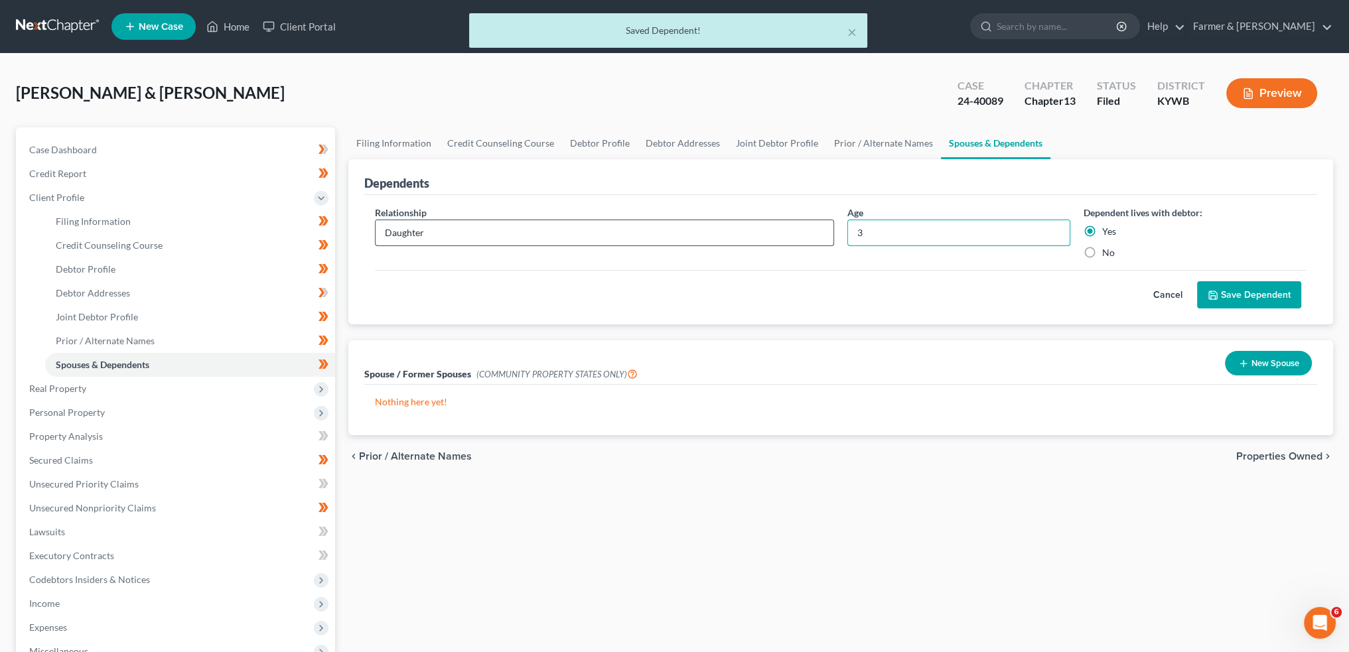
drag, startPoint x: 908, startPoint y: 236, endPoint x: 818, endPoint y: 236, distance: 90.3
click at [834, 237] on div "Relationship * Daughter Age 3 Dependent lives with debtor: Yes No" at bounding box center [840, 238] width 945 height 64
type input "4"
click at [1250, 287] on button "Save Dependent" at bounding box center [1249, 295] width 104 height 28
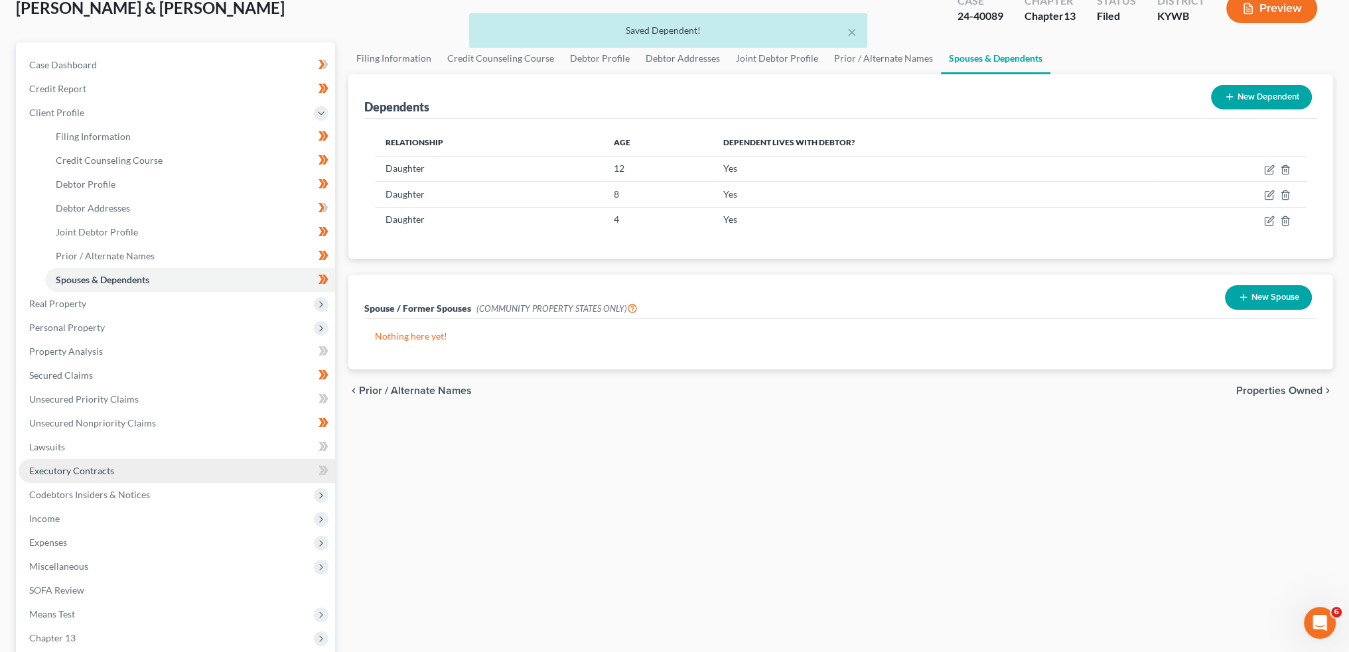
scroll to position [110, 0]
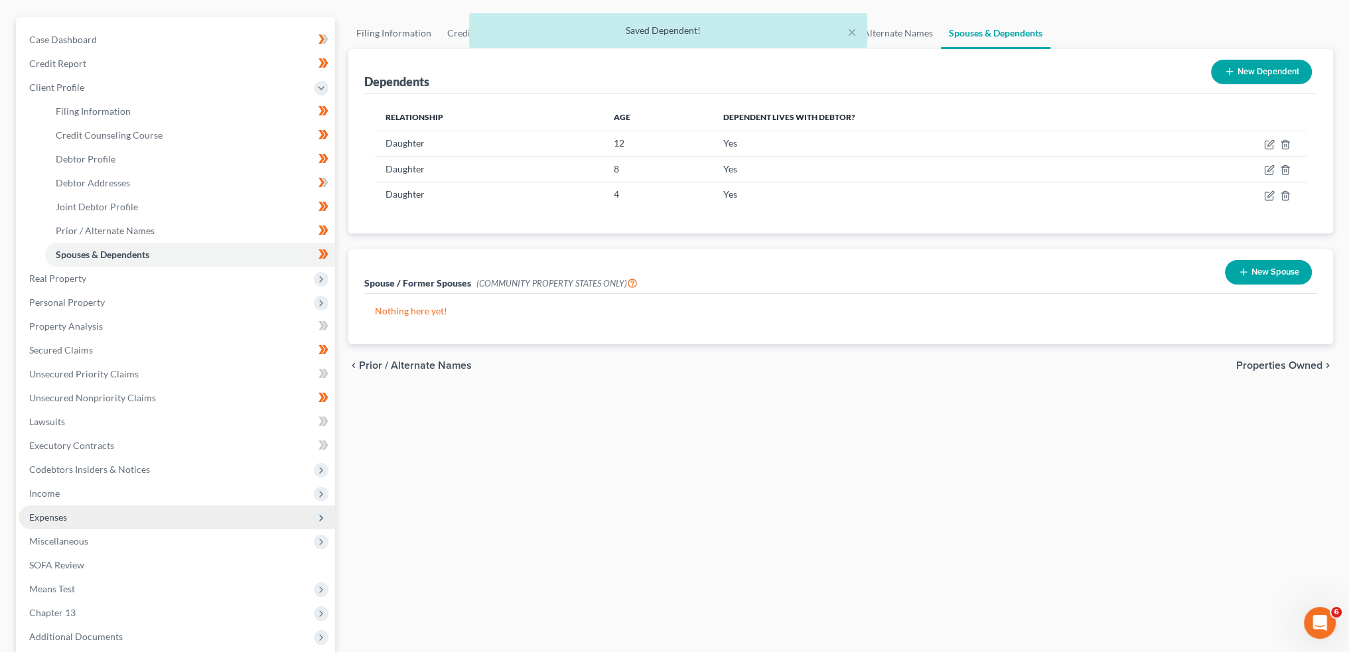
click at [84, 520] on span "Expenses" at bounding box center [177, 518] width 317 height 24
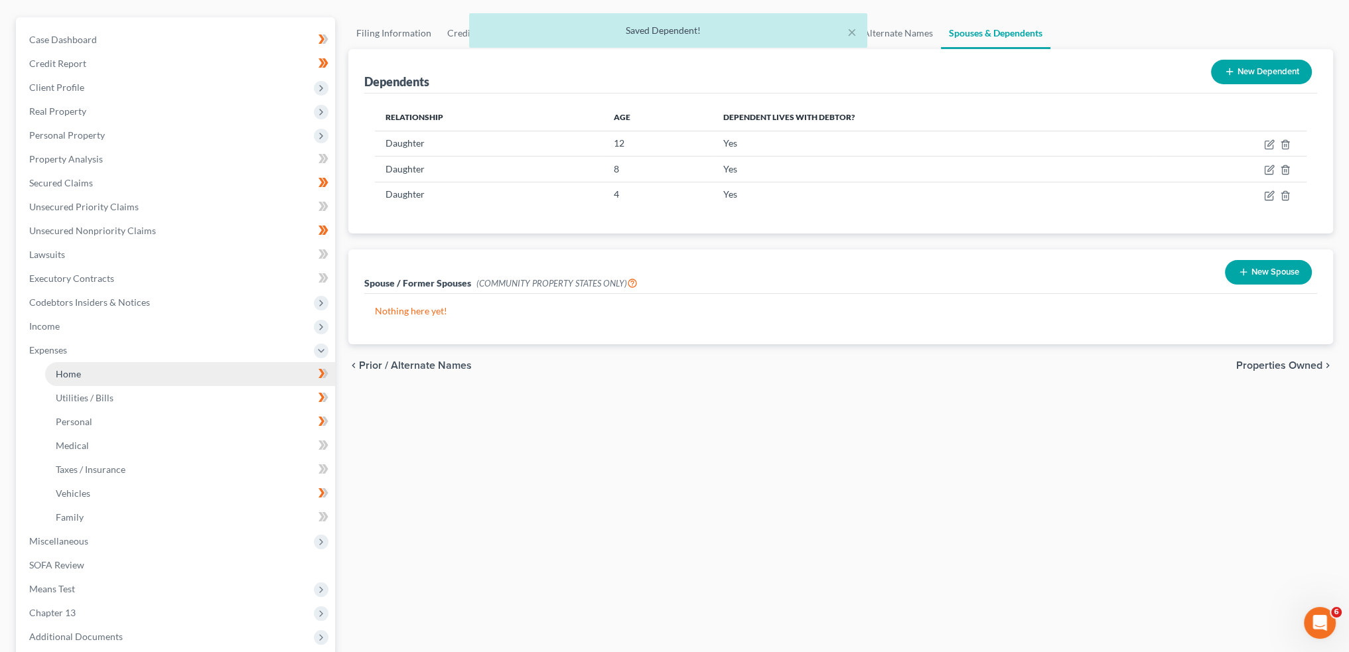
click at [106, 367] on link "Home" at bounding box center [190, 374] width 290 height 24
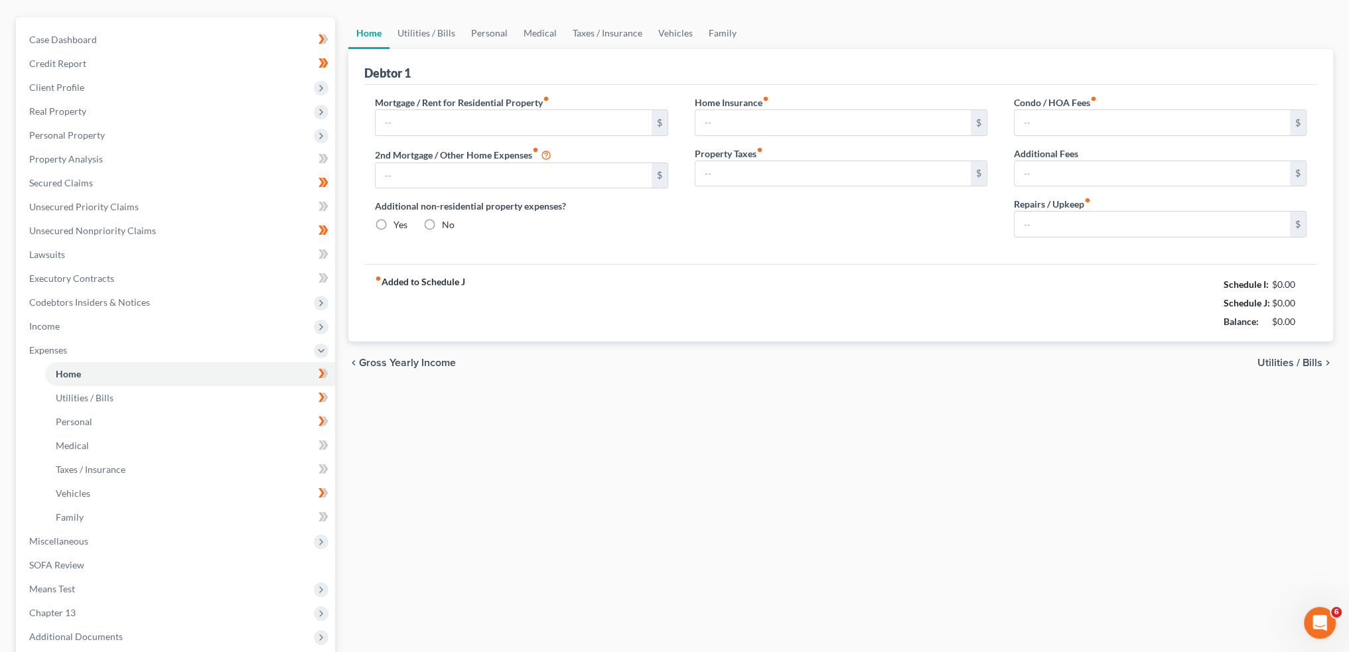
scroll to position [16, 0]
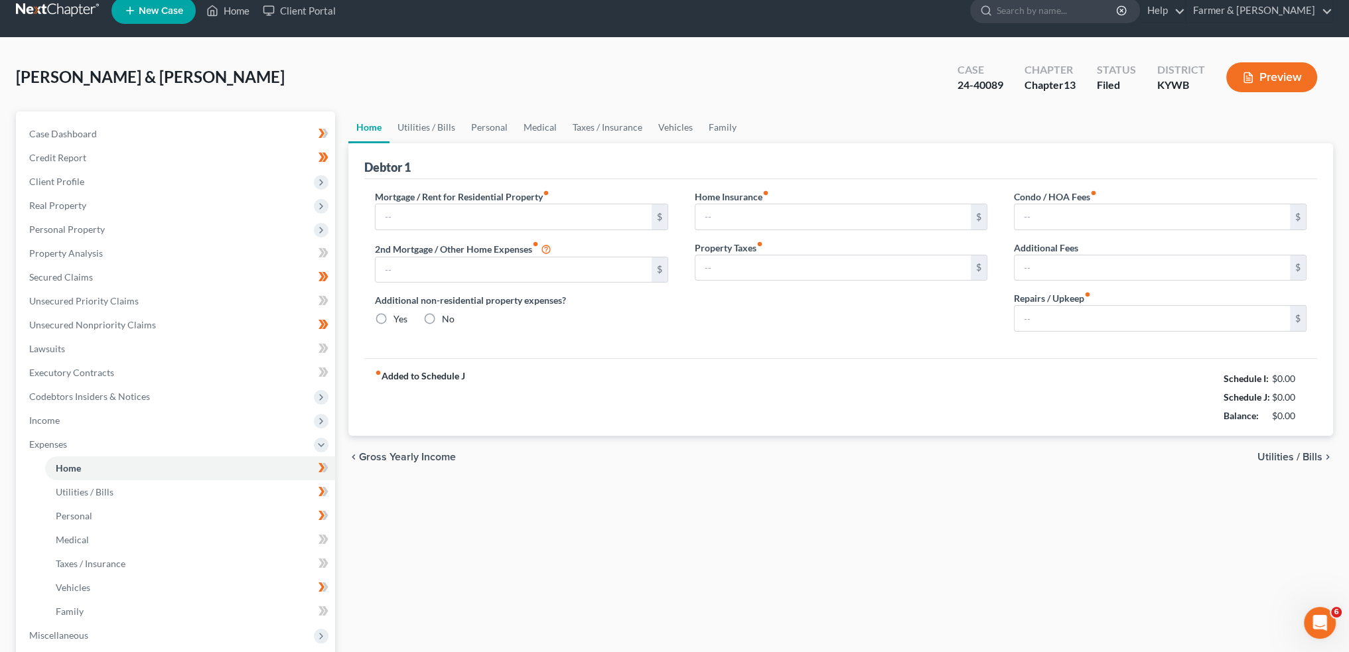
type input "825.00"
type input "0.00"
radio input "true"
type input "0.00"
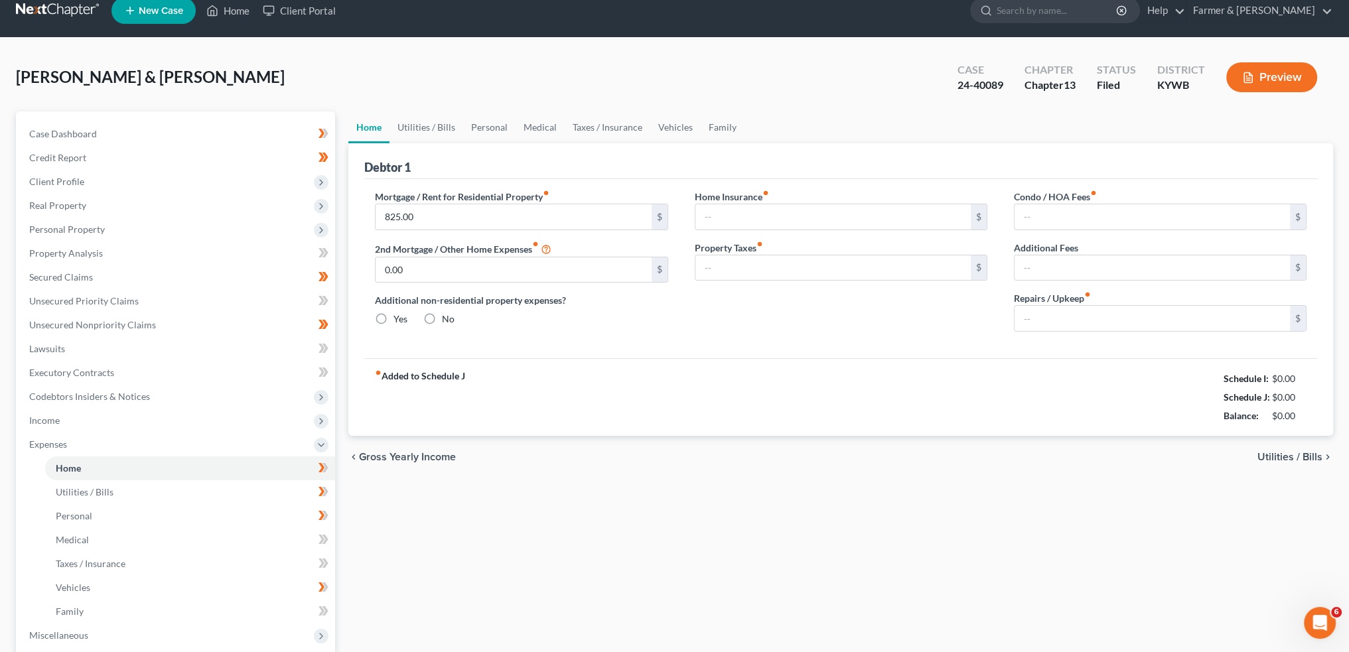
type input "0.00"
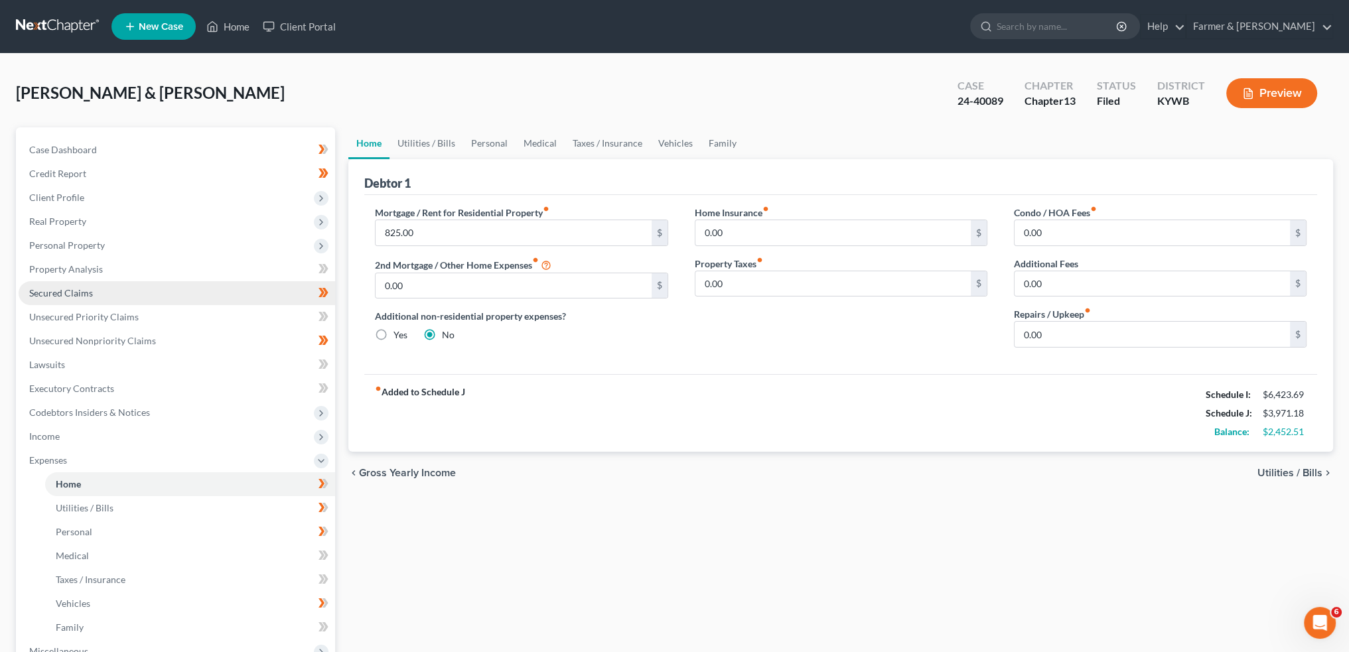
click at [60, 291] on span "Secured Claims" at bounding box center [61, 292] width 64 height 11
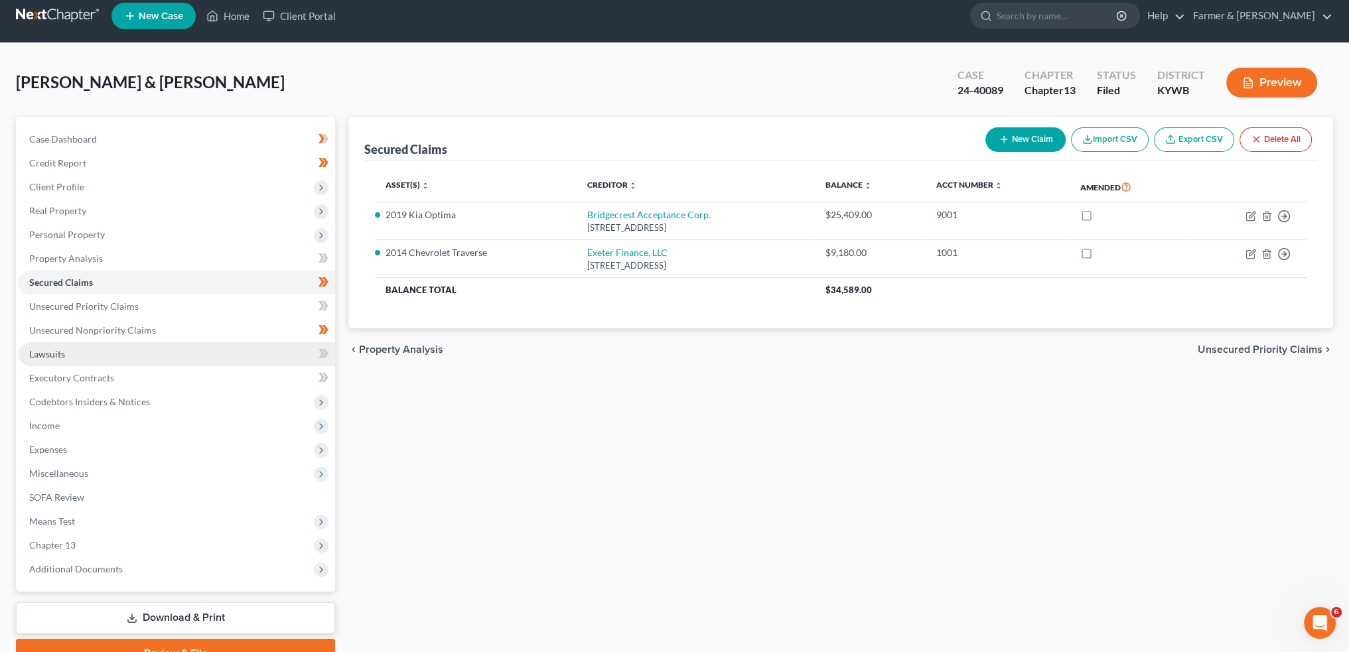
scroll to position [76, 0]
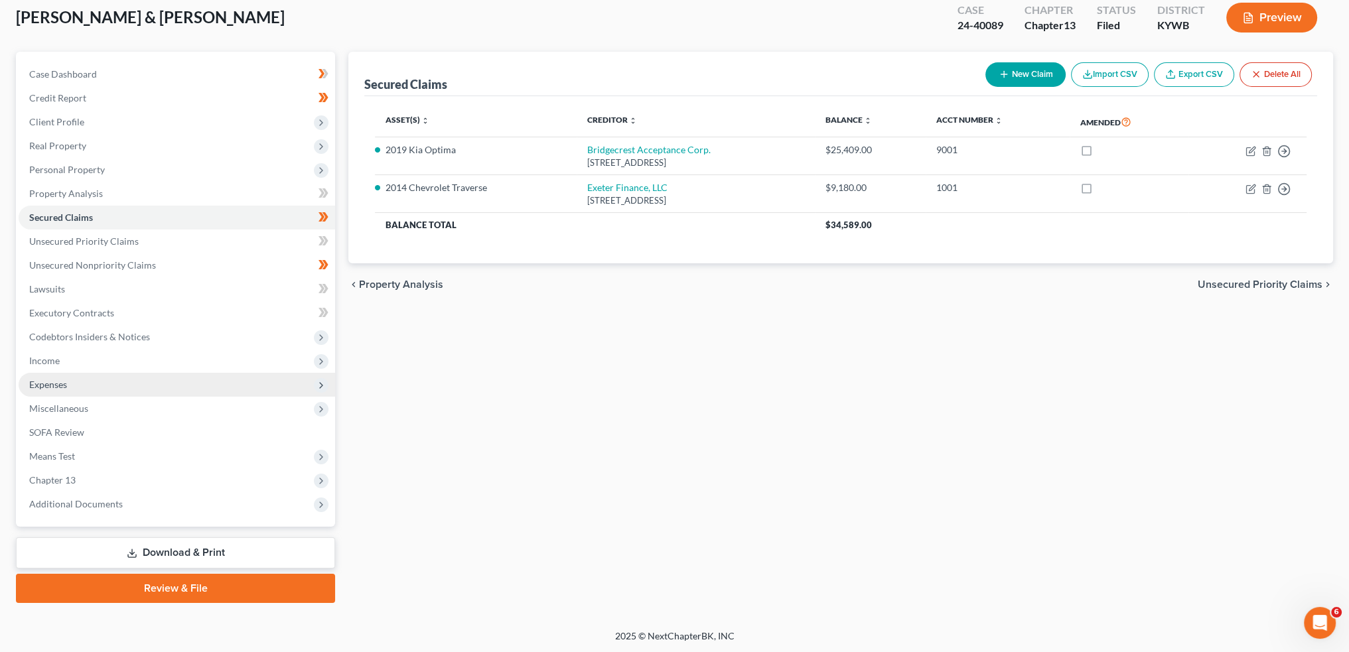
click at [93, 384] on span "Expenses" at bounding box center [177, 385] width 317 height 24
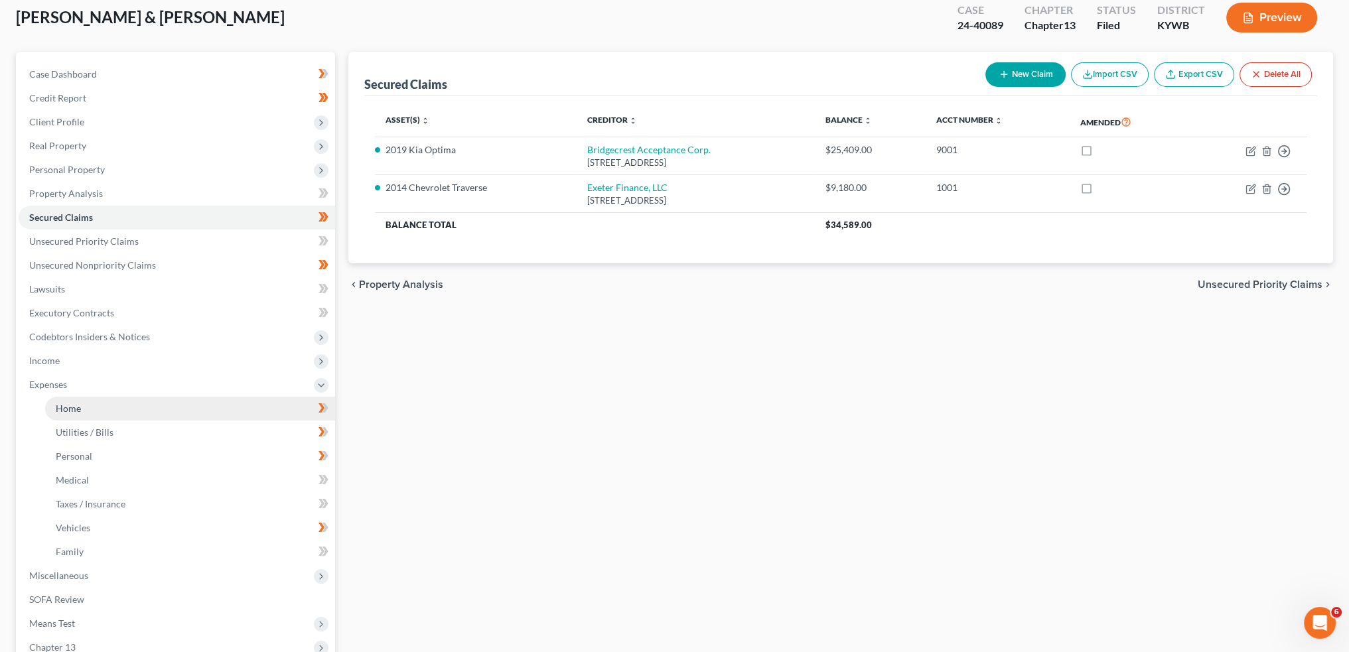
click at [92, 402] on link "Home" at bounding box center [190, 409] width 290 height 24
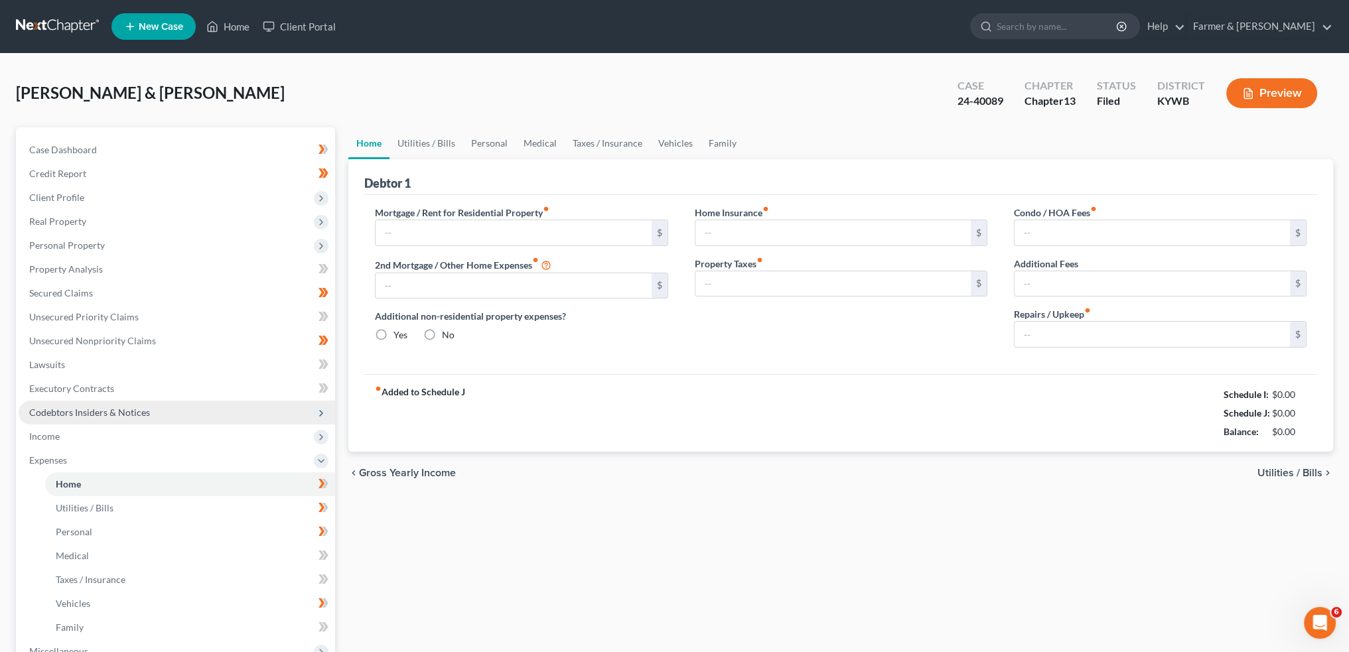
type input "825.00"
type input "0.00"
radio input "true"
type input "0.00"
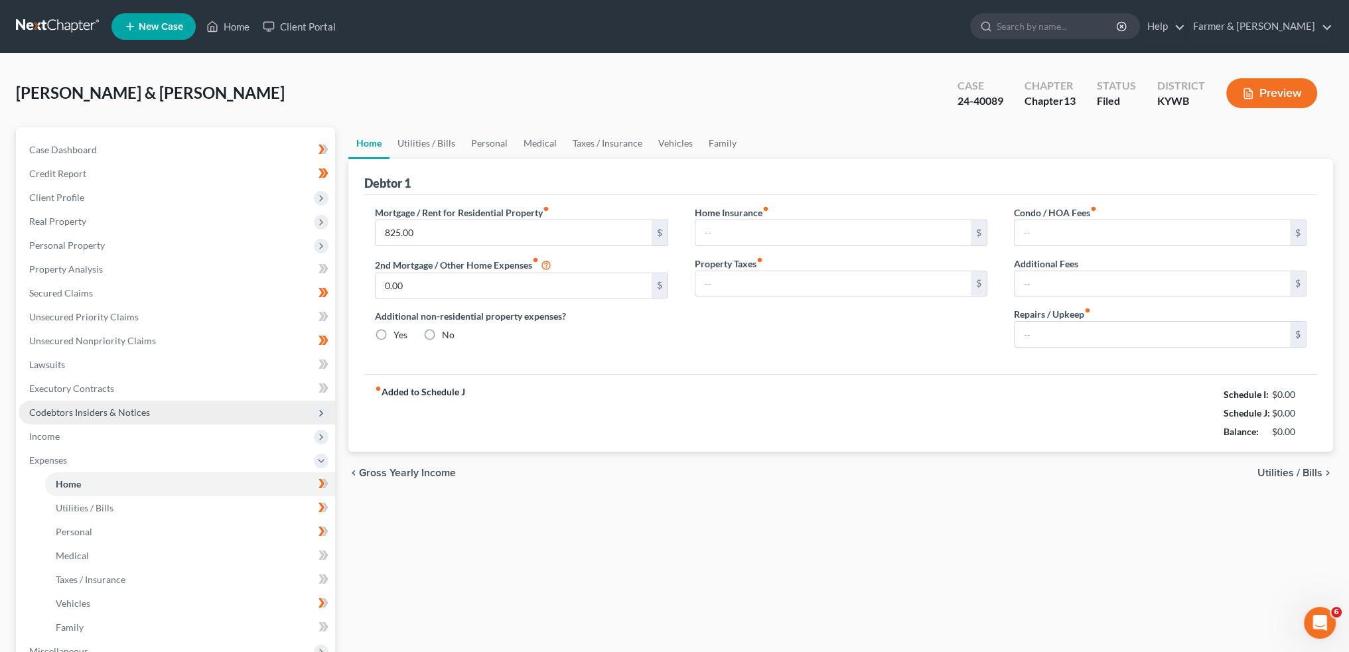
type input "0.00"
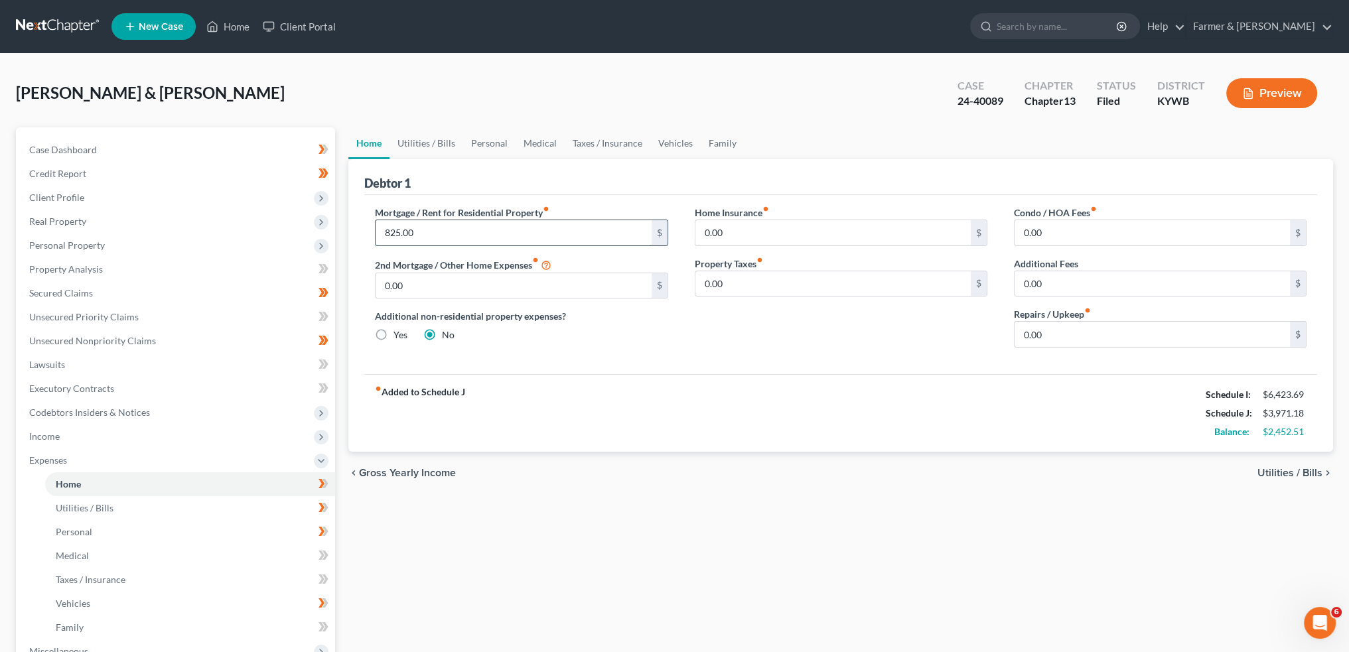
click at [474, 229] on input "825.00" at bounding box center [513, 232] width 275 height 25
type input "1,295.00"
click at [1083, 335] on input "0.00" at bounding box center [1152, 334] width 275 height 25
type input "100.00"
click at [441, 148] on link "Utilities / Bills" at bounding box center [427, 143] width 74 height 32
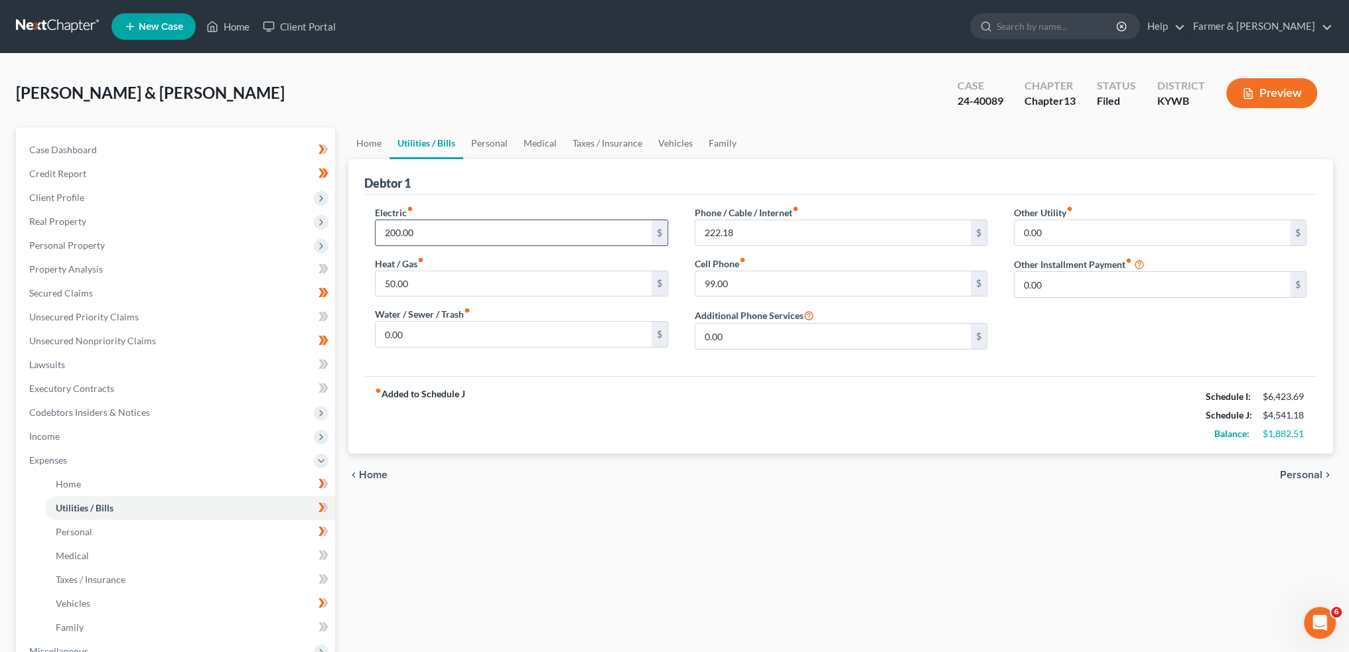
click at [461, 228] on input "200.00" at bounding box center [513, 232] width 275 height 25
type input "150.00"
type input "50.00"
type input "220.00"
click at [496, 140] on link "Personal" at bounding box center [489, 143] width 52 height 32
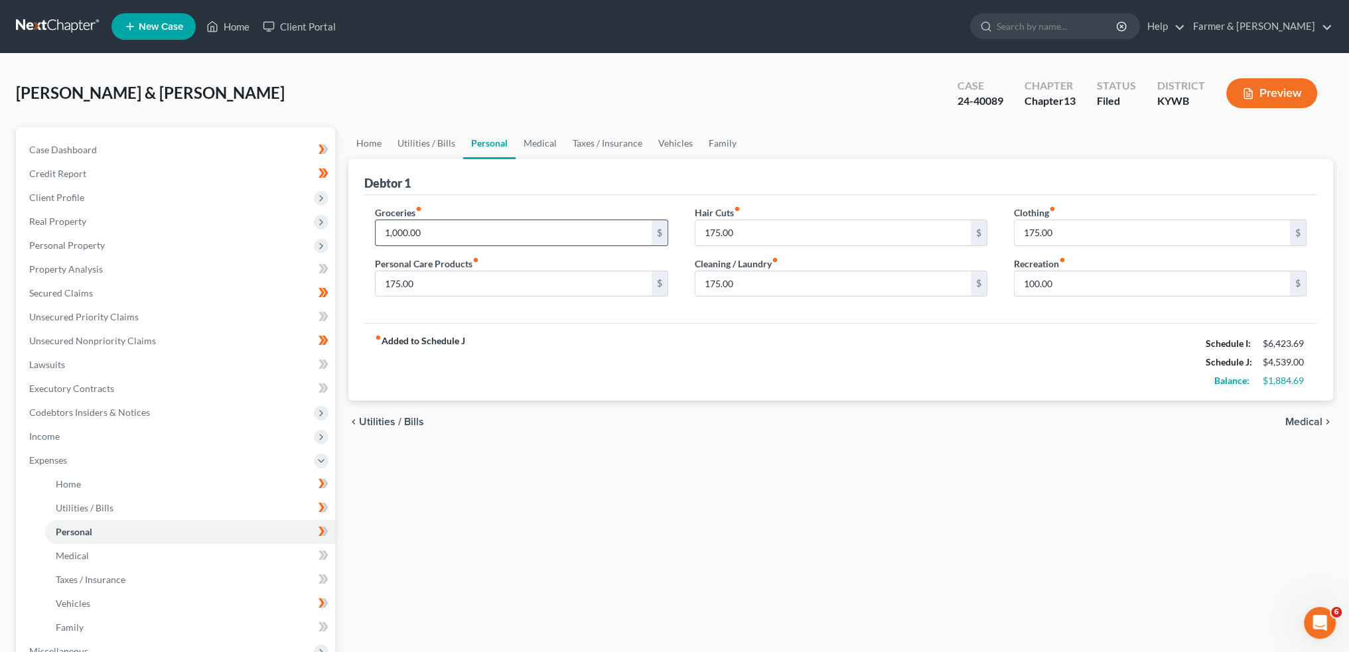
click at [467, 225] on input "1,000.00" at bounding box center [513, 232] width 275 height 25
click at [520, 147] on link "Medical" at bounding box center [540, 143] width 49 height 32
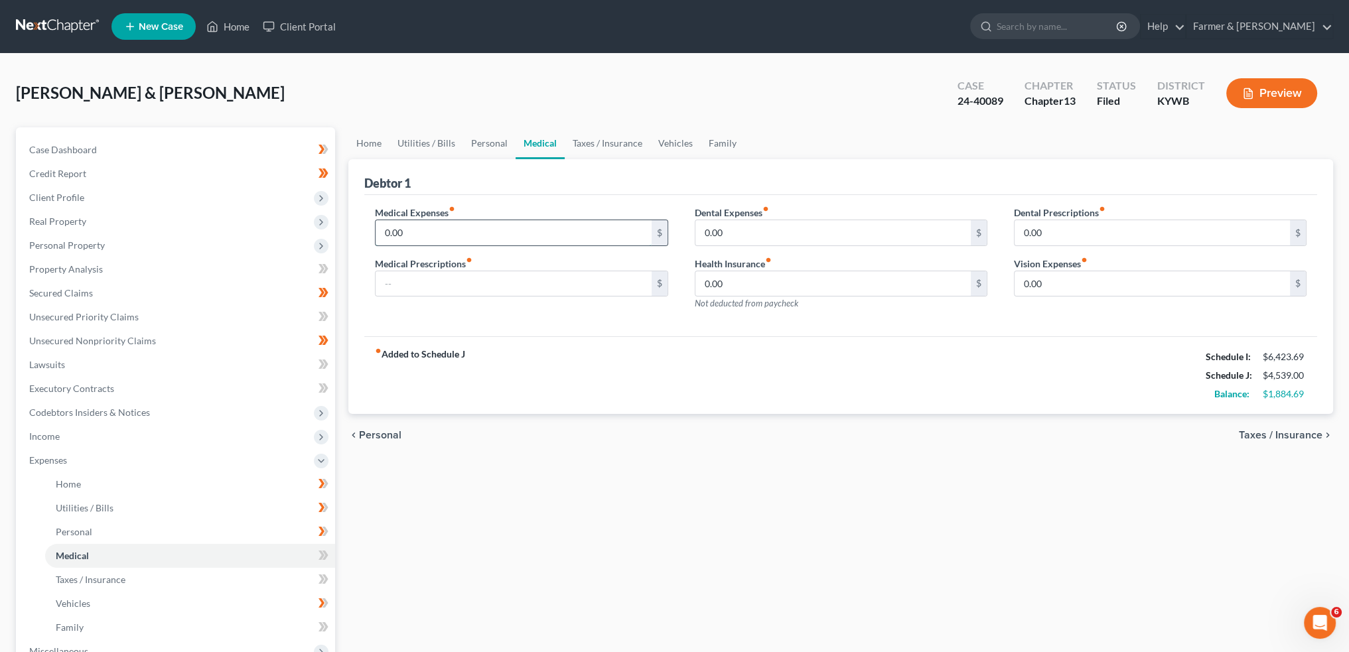
click at [458, 224] on input "0.00" at bounding box center [513, 232] width 275 height 25
type input "50.00"
type input "100.00"
click at [579, 139] on link "Taxes / Insurance" at bounding box center [608, 143] width 86 height 32
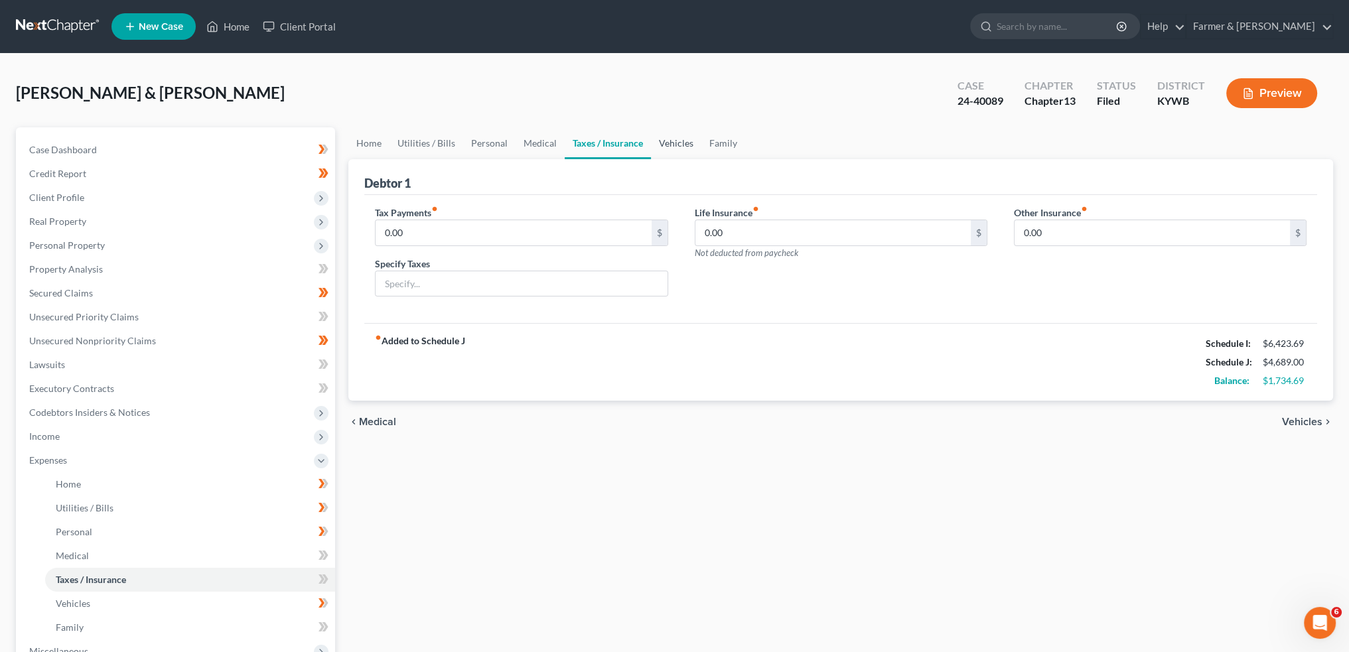
click at [671, 143] on link "Vehicles" at bounding box center [676, 143] width 50 height 32
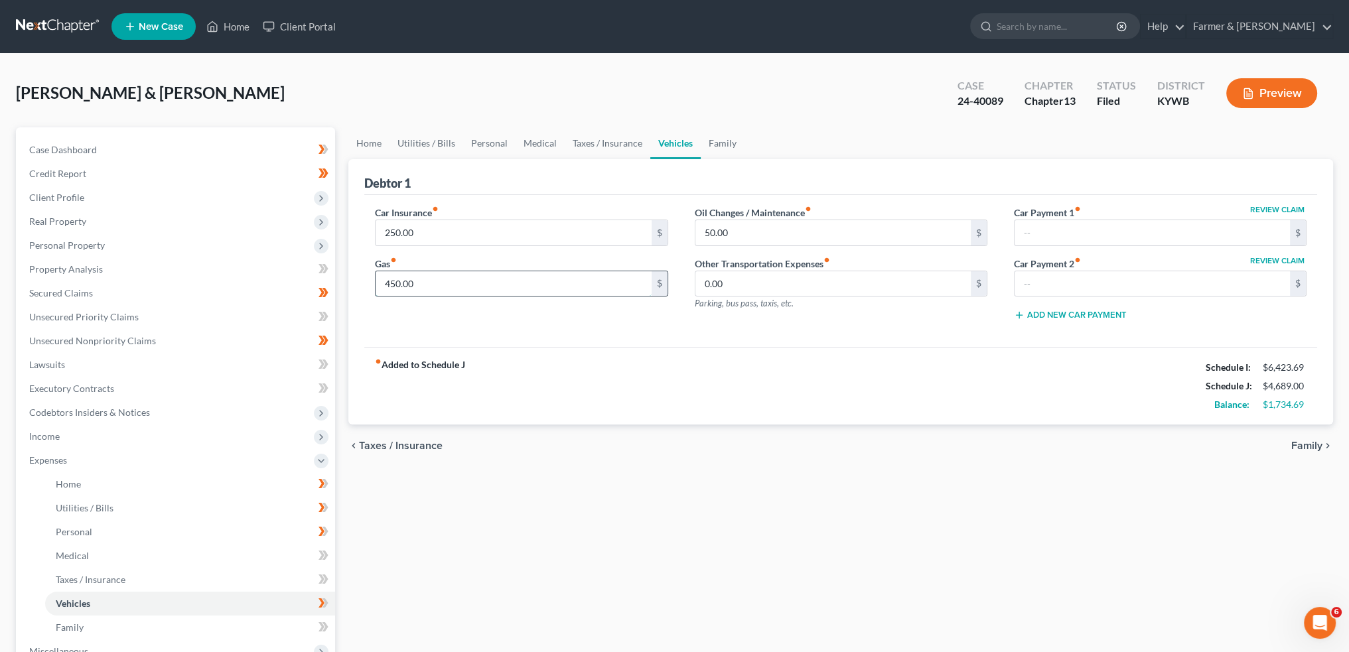
click at [433, 283] on input "450.00" at bounding box center [513, 283] width 275 height 25
type input "550.00"
click at [739, 379] on div "fiber_manual_record Added to Schedule J Schedule I: $6,423.69 Schedule J: $4,78…" at bounding box center [840, 386] width 953 height 78
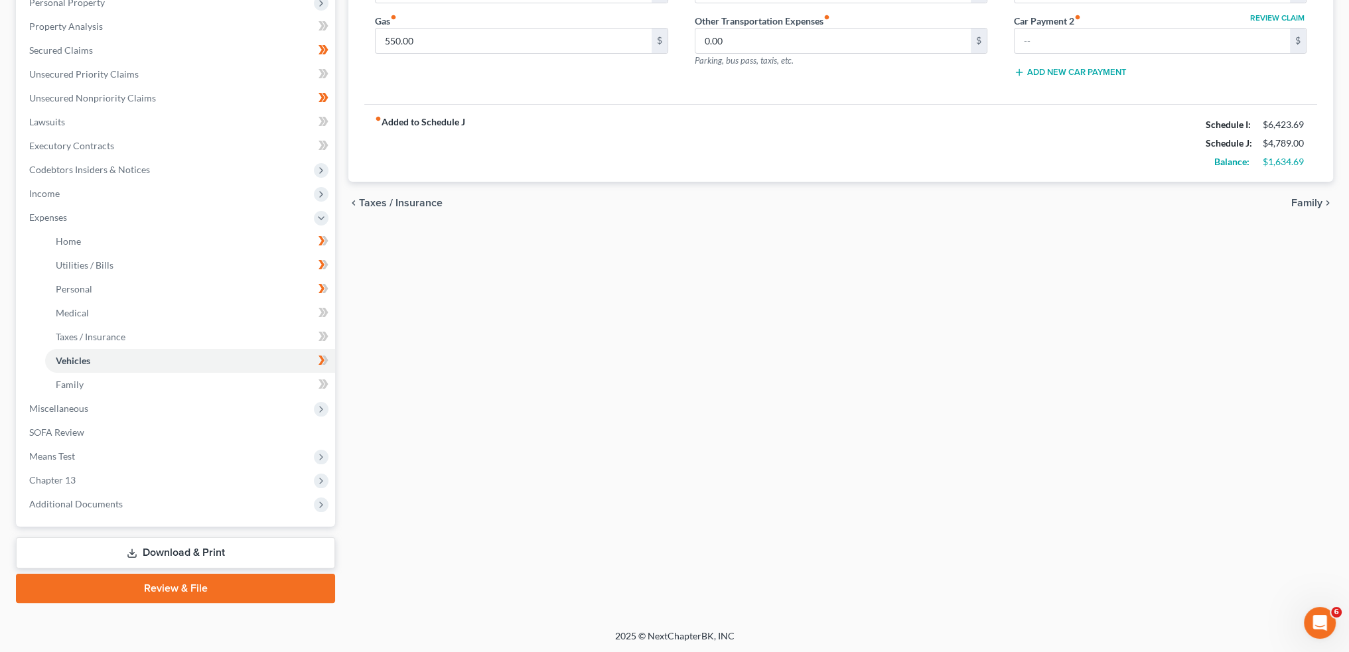
click at [181, 555] on link "Download & Print" at bounding box center [175, 553] width 319 height 31
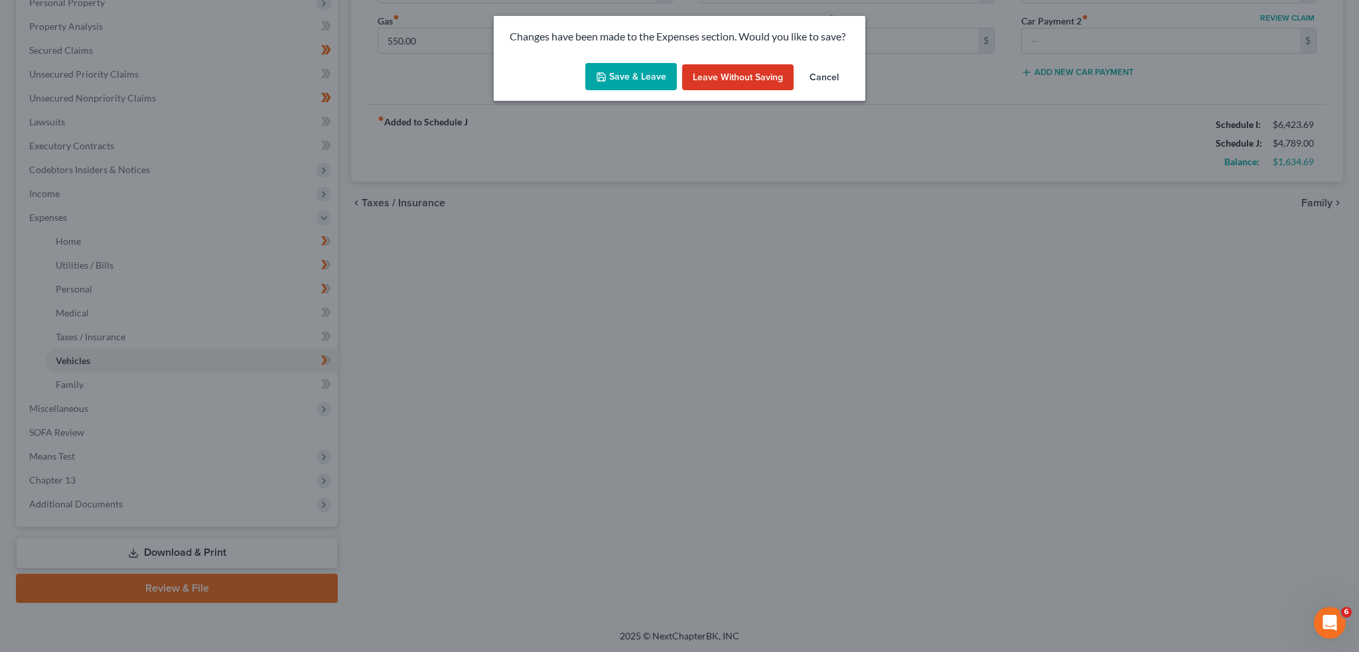
click at [634, 82] on button "Save & Leave" at bounding box center [631, 77] width 92 height 28
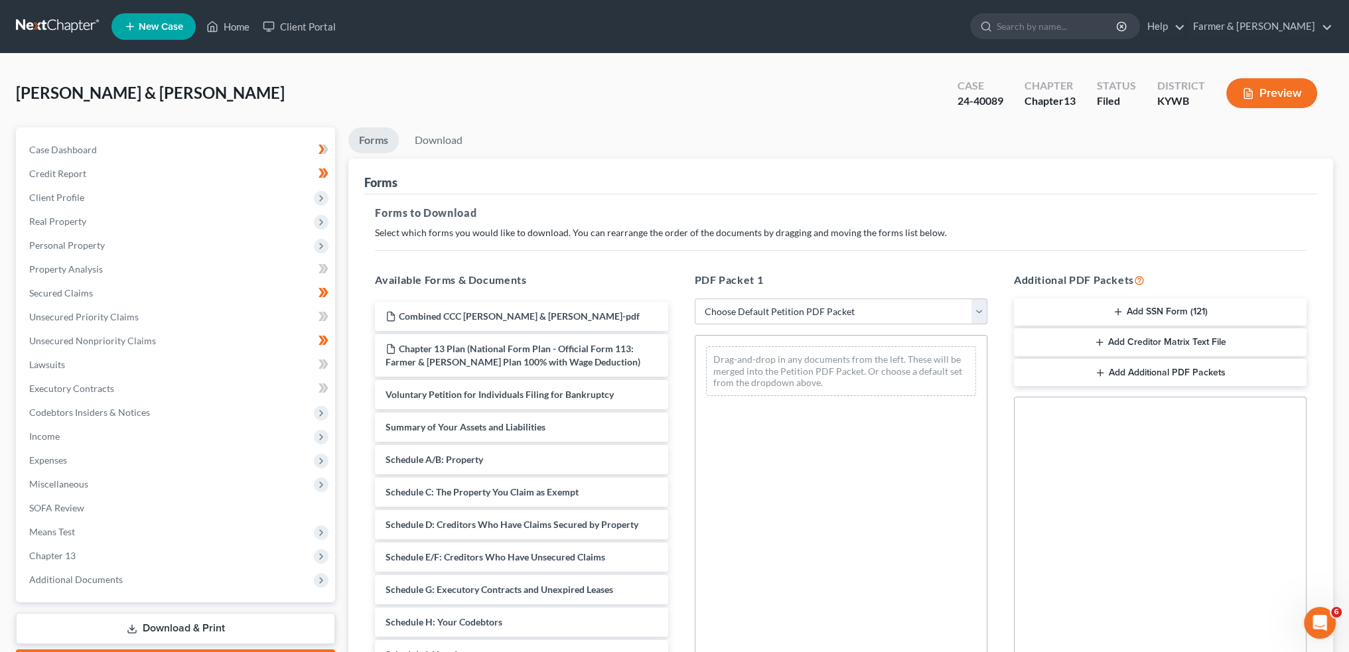
click at [797, 304] on select "Choose Default Petition PDF Packet Complete Bankruptcy Petition (all forms and …" at bounding box center [841, 312] width 293 height 27
select select "2"
click at [695, 299] on select "Choose Default Petition PDF Packet Complete Bankruptcy Petition (all forms and …" at bounding box center [841, 312] width 293 height 27
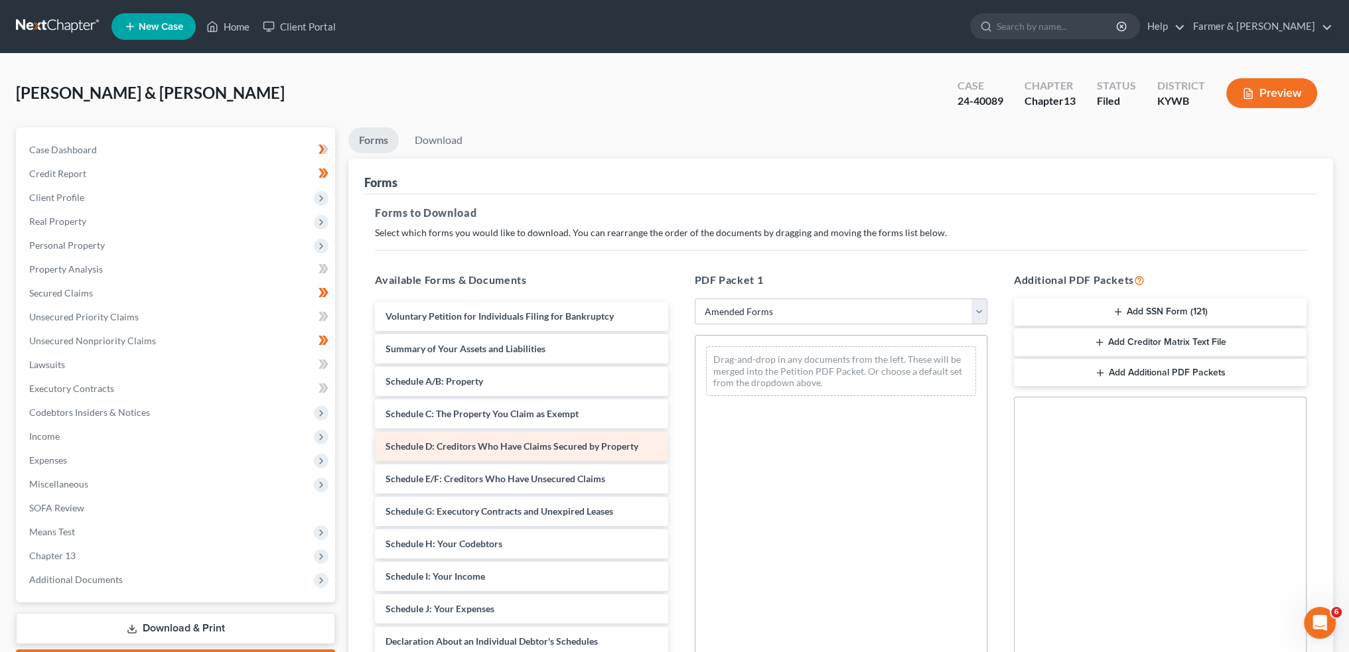
scroll to position [110, 0]
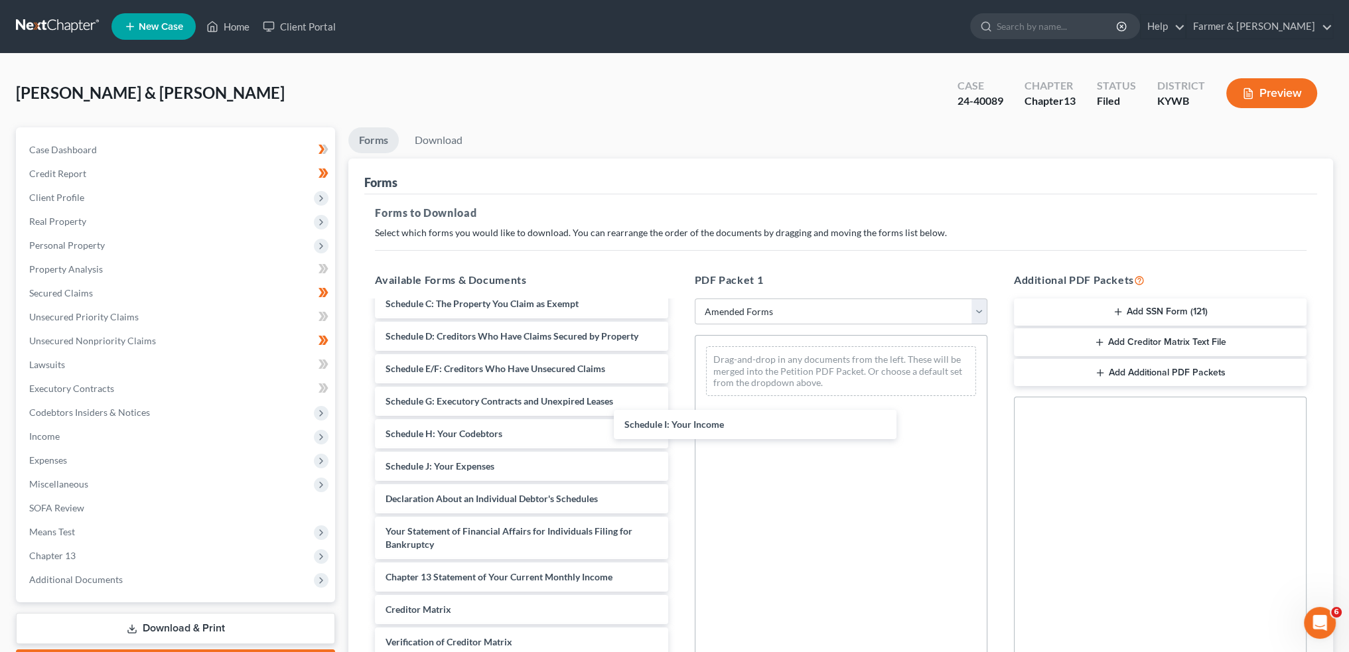
drag, startPoint x: 475, startPoint y: 463, endPoint x: 564, endPoint y: 514, distance: 103.5
click at [678, 390] on div "Schedule I: Your Income Voluntary Petition for Individuals Filing for Bankruptc…" at bounding box center [521, 464] width 314 height 544
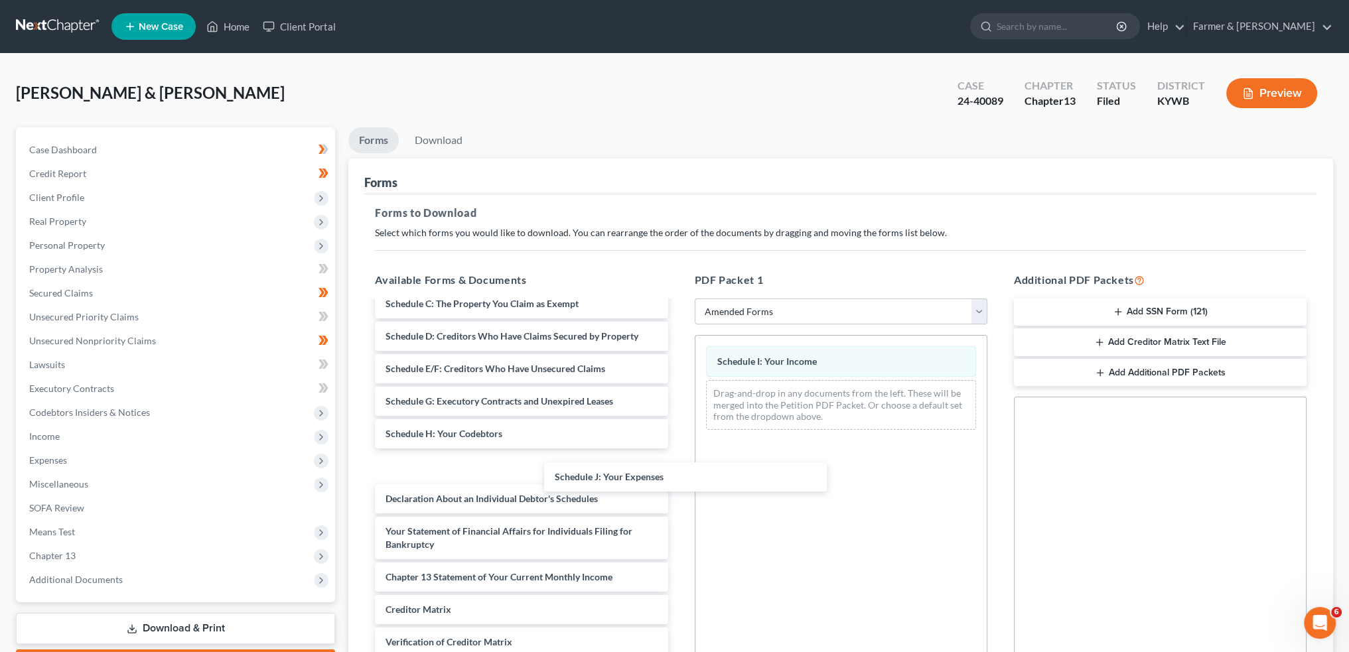
drag, startPoint x: 494, startPoint y: 471, endPoint x: 909, endPoint y: 228, distance: 480.7
click at [678, 483] on div "Schedule J: Your Expenses Voluntary Petition for Individuals Filing for Bankrup…" at bounding box center [521, 464] width 314 height 544
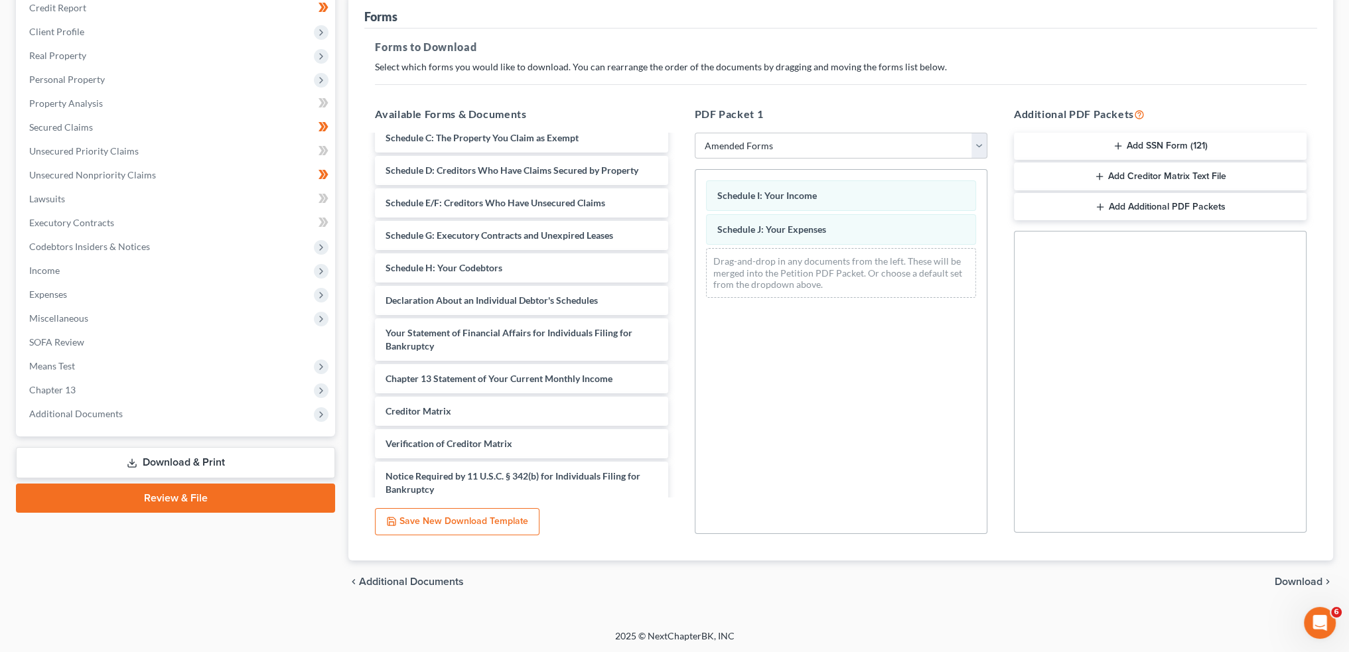
click at [1288, 581] on span "Download" at bounding box center [1299, 582] width 48 height 11
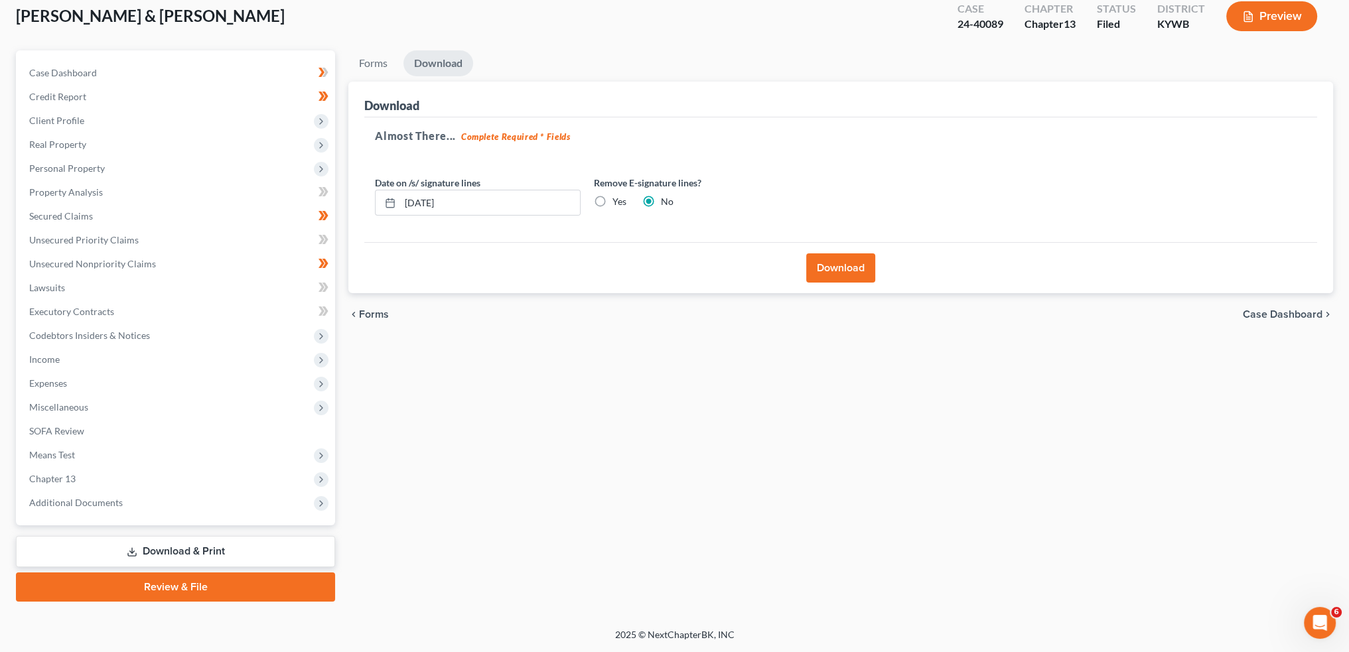
scroll to position [76, 0]
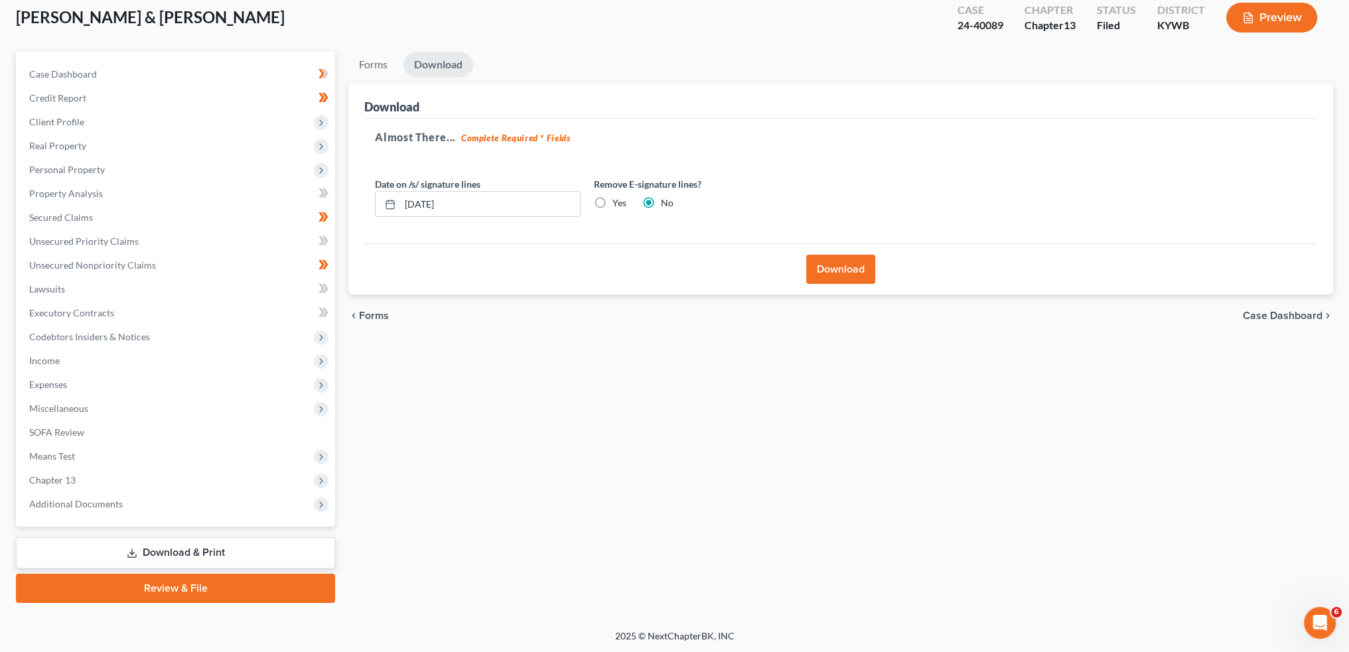
click at [858, 274] on button "Download" at bounding box center [840, 269] width 69 height 29
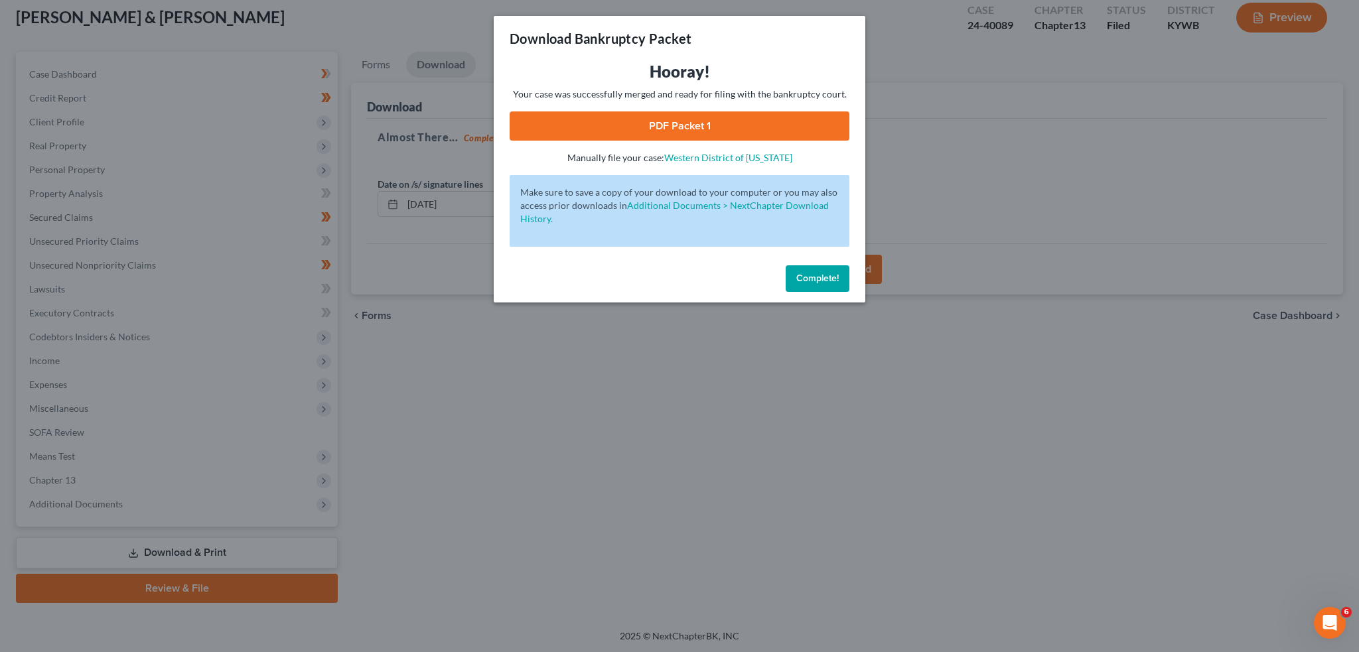
click at [694, 121] on link "PDF Packet 1" at bounding box center [680, 126] width 340 height 29
click at [819, 270] on button "Complete!" at bounding box center [818, 278] width 64 height 27
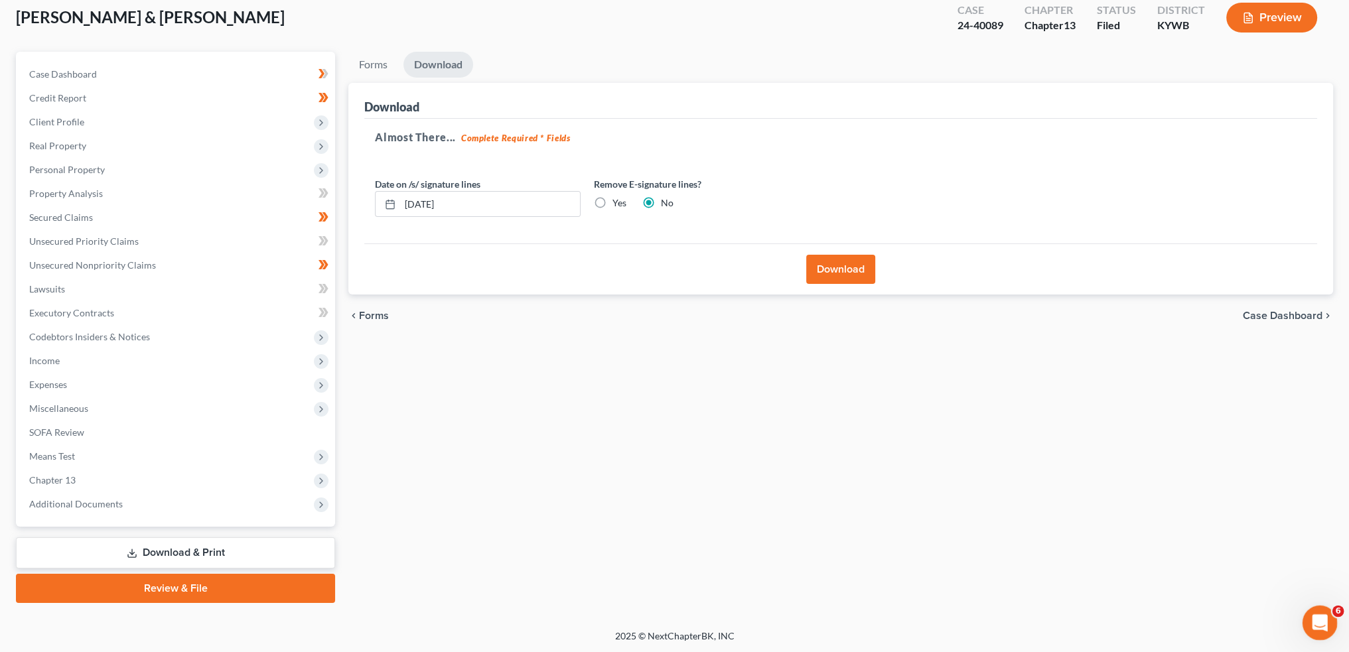
click at [1323, 626] on icon "Open Intercom Messenger" at bounding box center [1319, 622] width 22 height 22
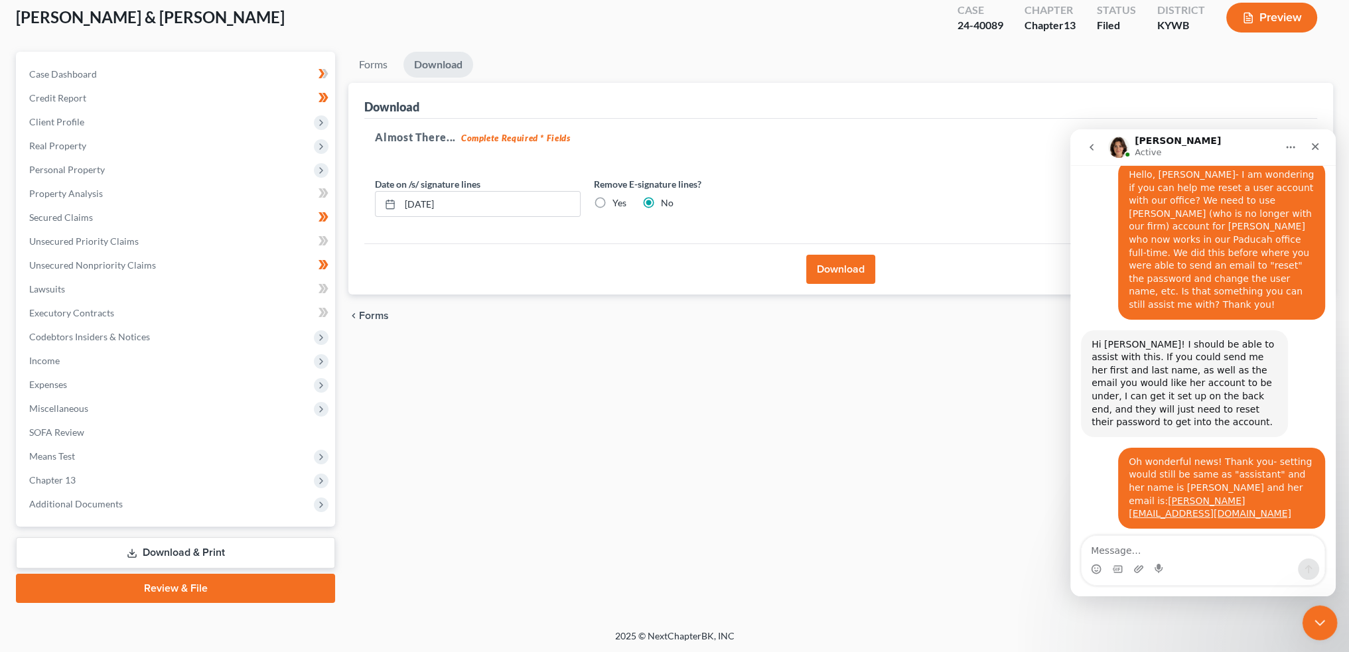
scroll to position [11552, 0]
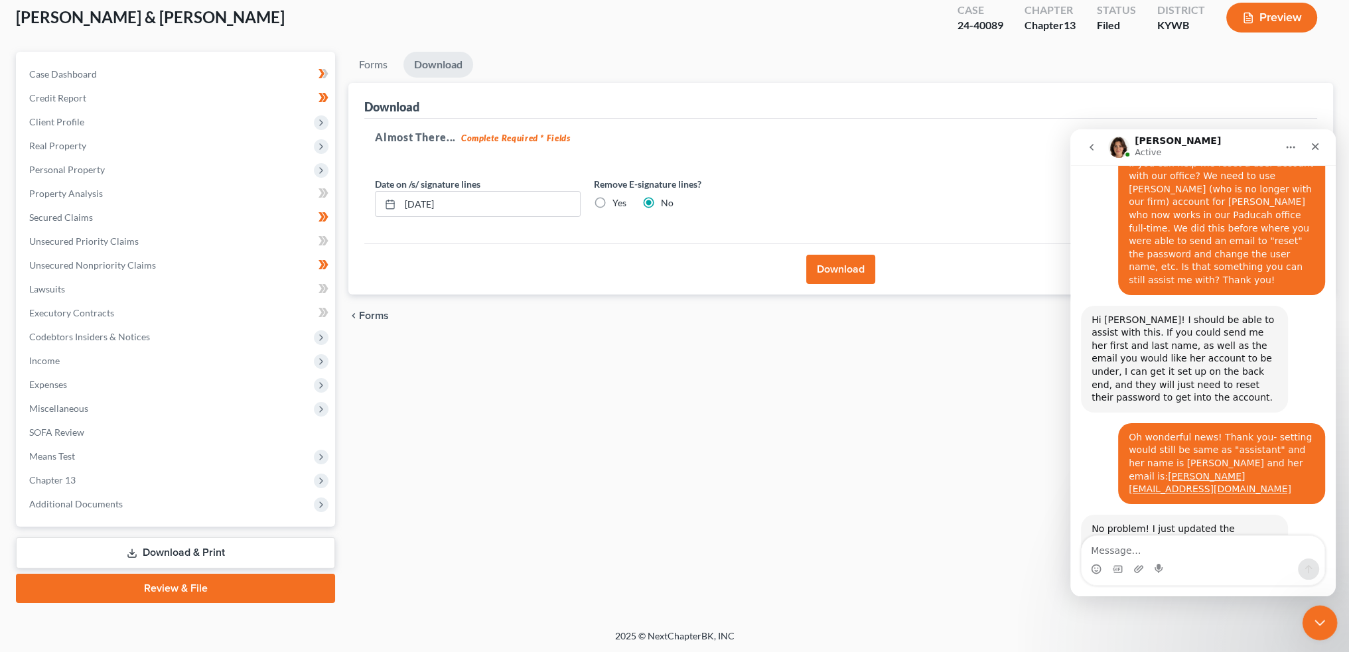
click at [1324, 627] on icon "Close Intercom Messenger" at bounding box center [1318, 621] width 16 height 16
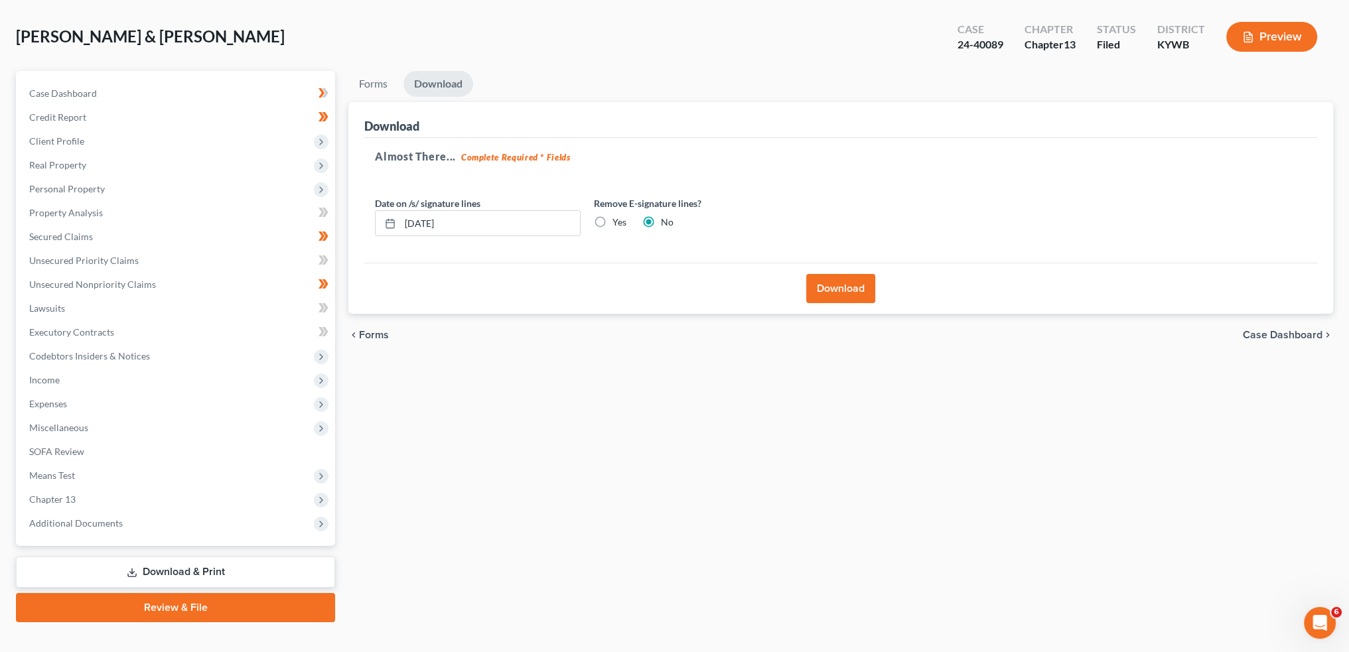
scroll to position [0, 0]
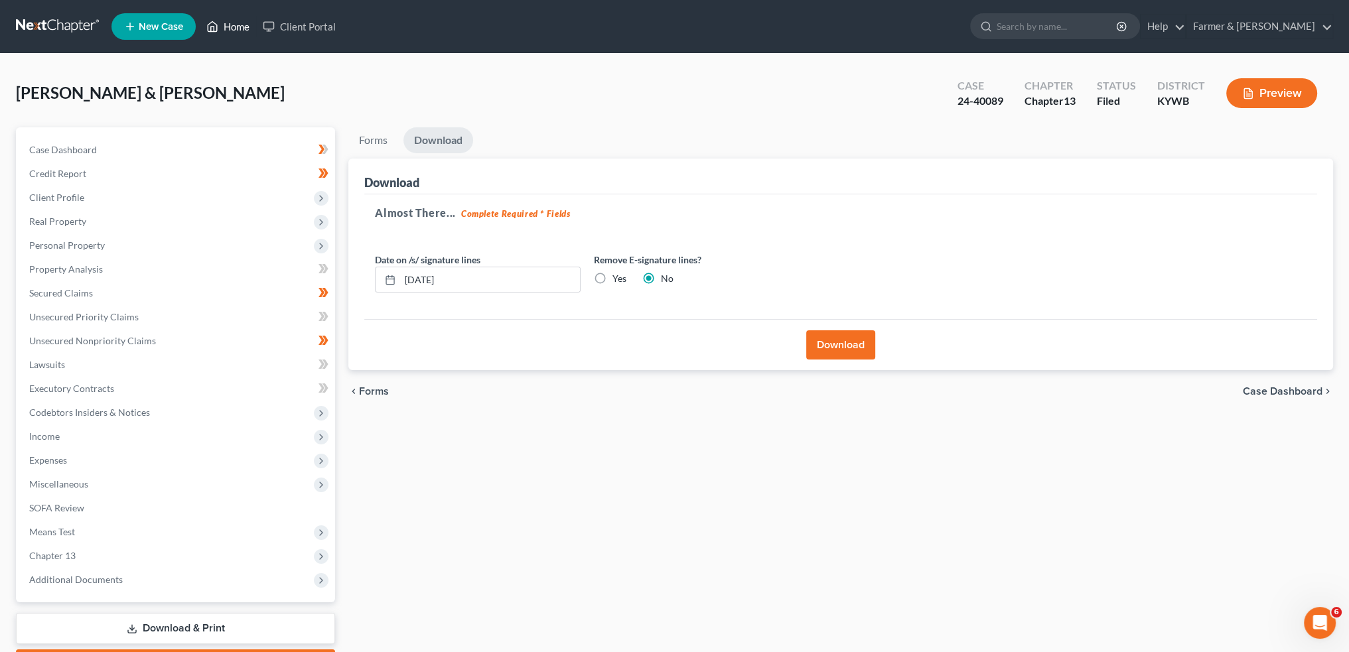
click at [227, 23] on link "Home" at bounding box center [228, 27] width 56 height 24
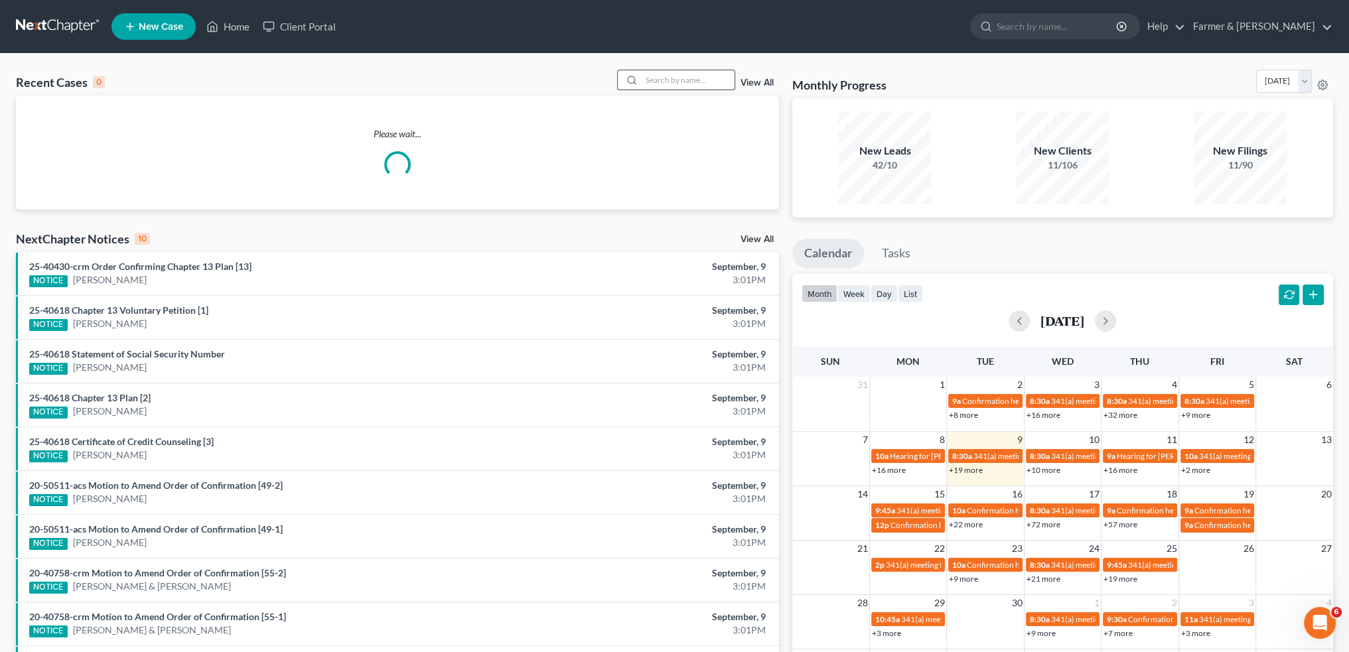
click at [704, 82] on input "search" at bounding box center [688, 79] width 93 height 19
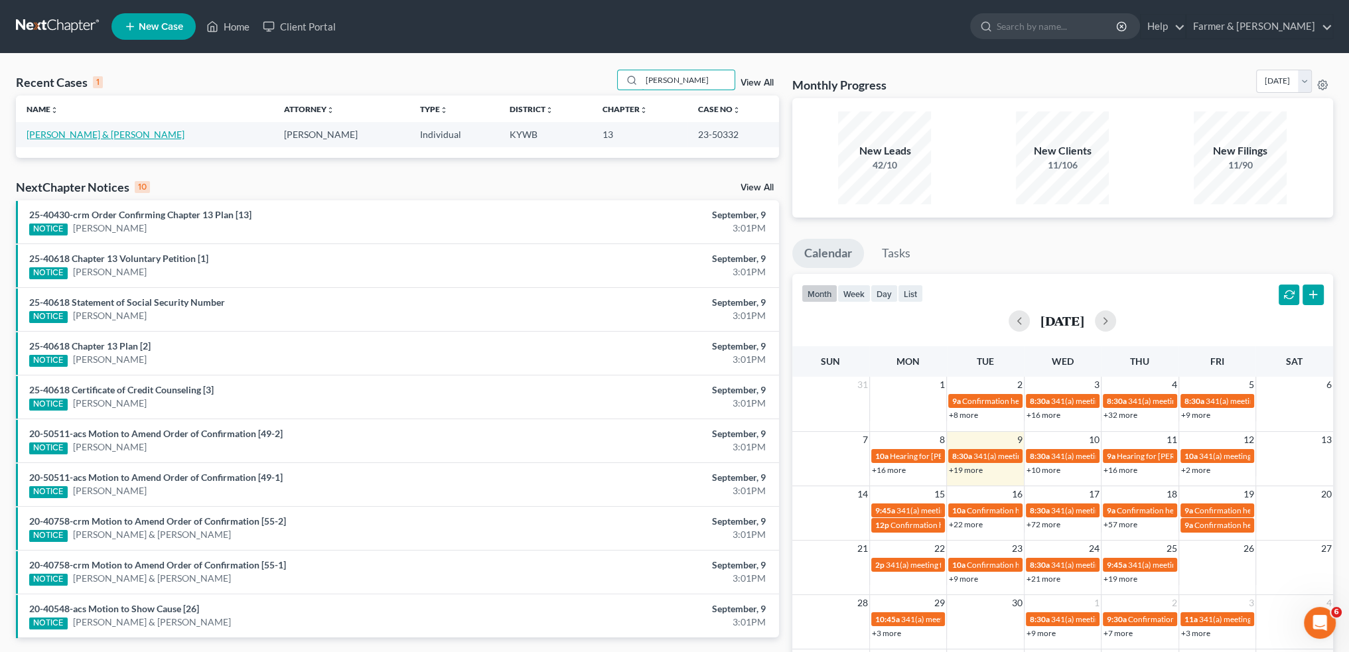
type input "rachel swift"
click at [60, 130] on link "Swift, Rachel & Jeremy" at bounding box center [106, 134] width 158 height 11
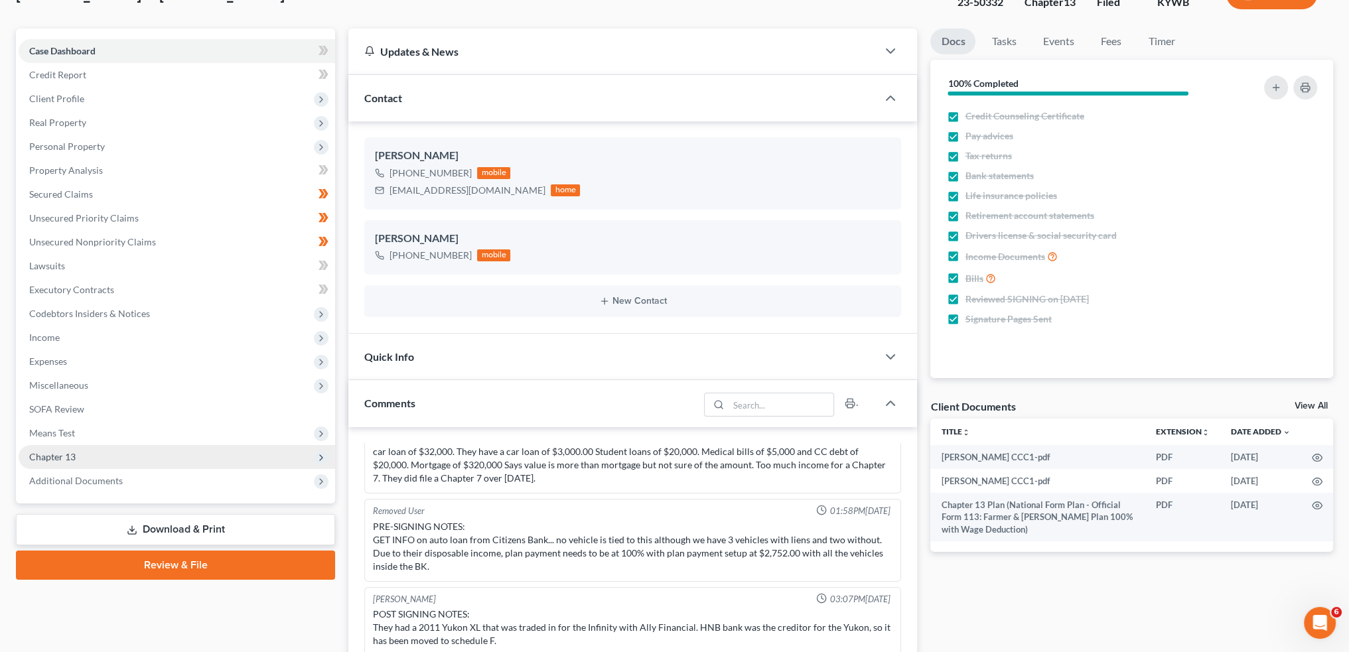
scroll to position [110, 0]
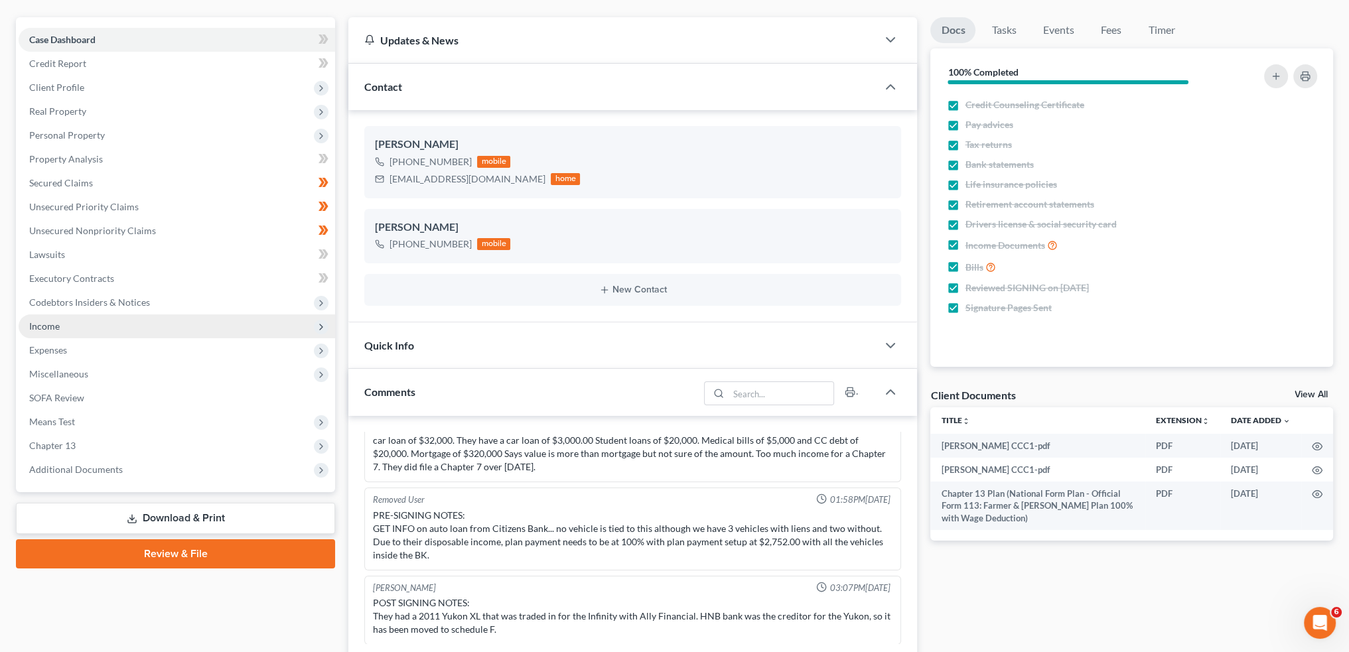
drag, startPoint x: 121, startPoint y: 467, endPoint x: 276, endPoint y: 329, distance: 207.3
click at [121, 467] on span "Additional Documents" at bounding box center [177, 470] width 317 height 24
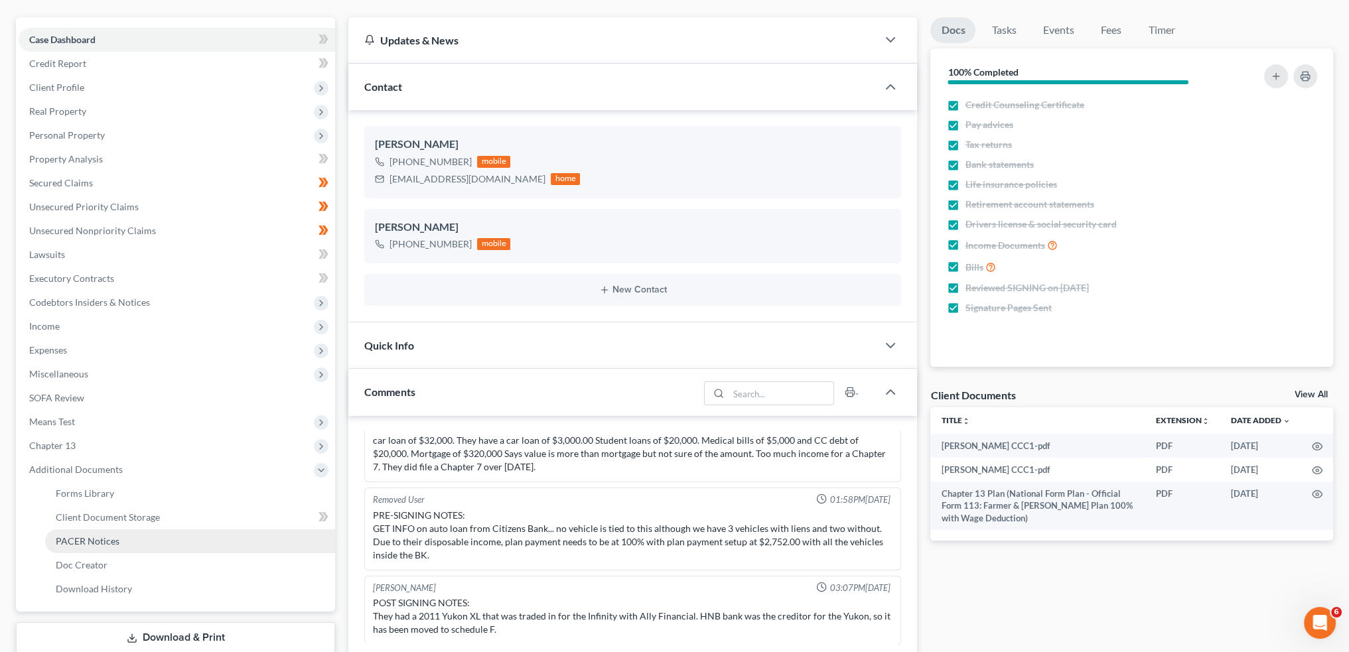
click at [108, 538] on span "PACER Notices" at bounding box center [88, 541] width 64 height 11
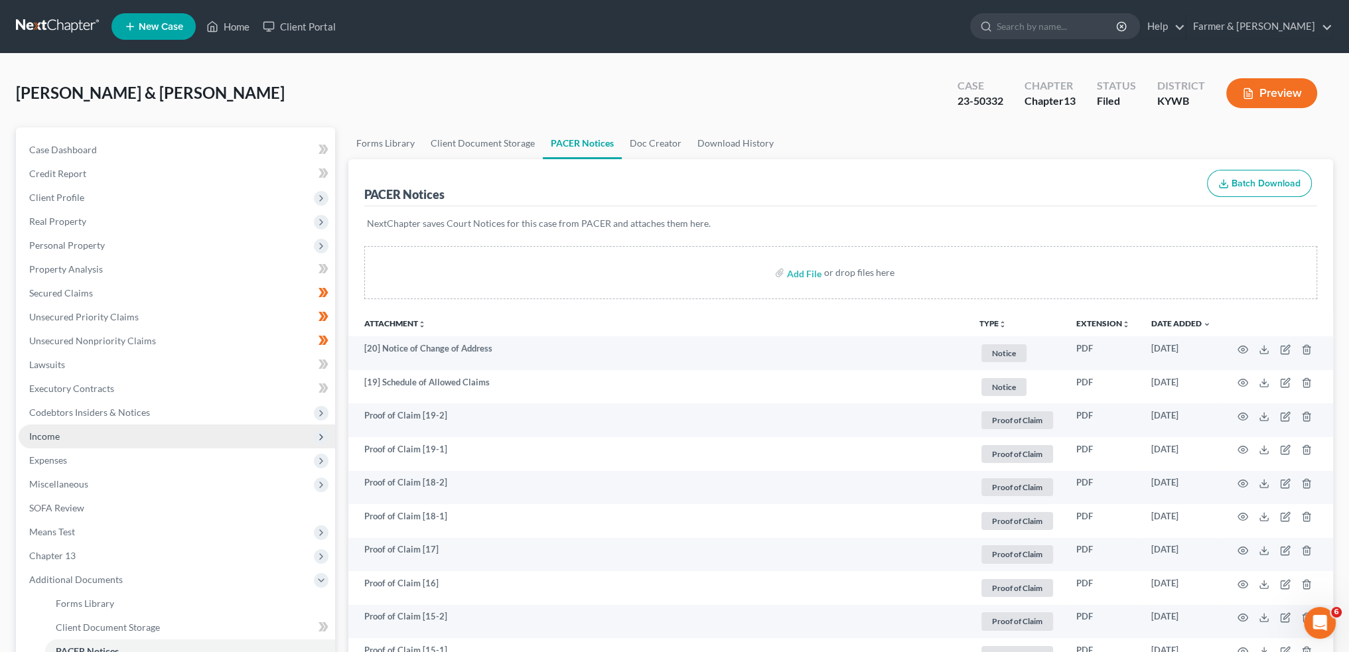
click at [78, 443] on span "Income" at bounding box center [177, 437] width 317 height 24
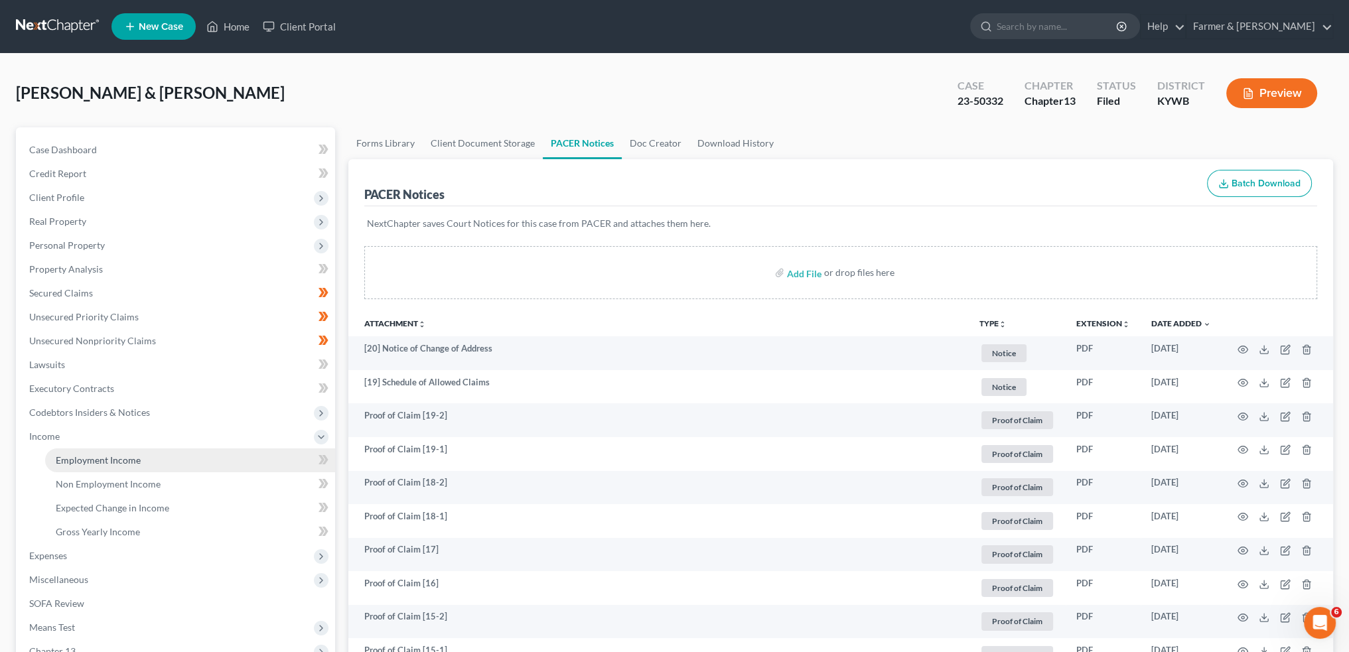
click at [74, 464] on span "Employment Income" at bounding box center [98, 460] width 85 height 11
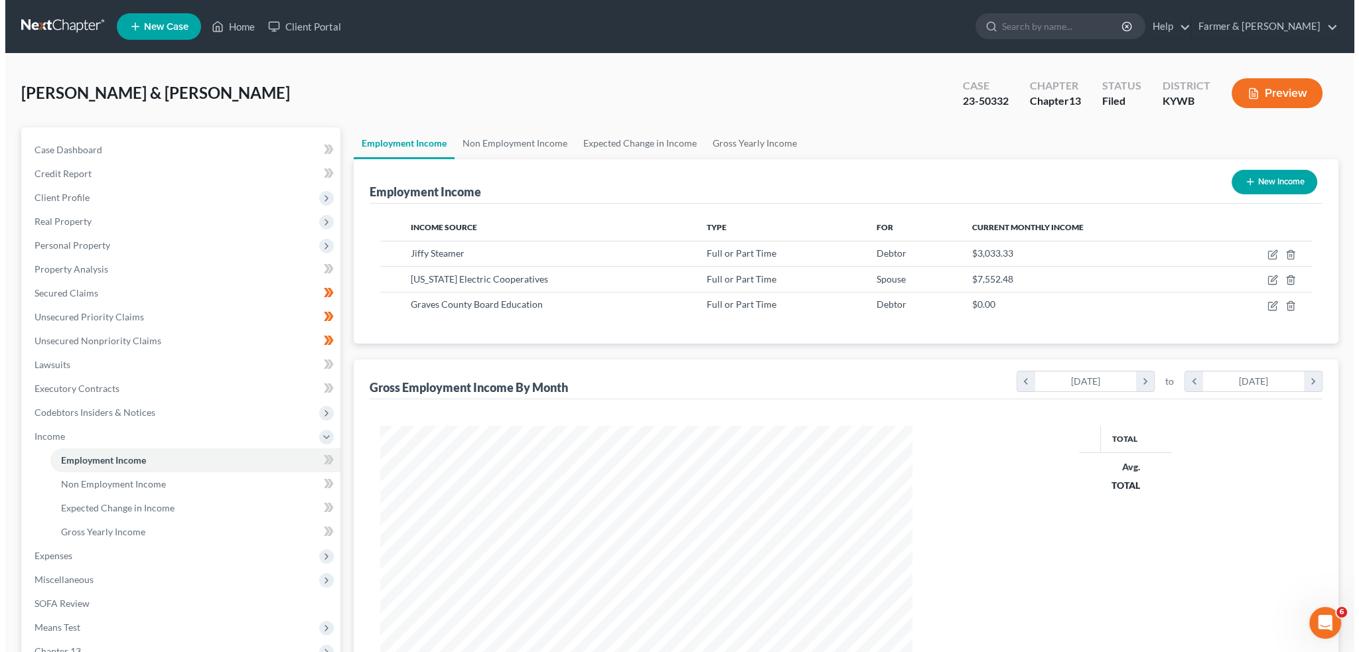
scroll to position [266, 558]
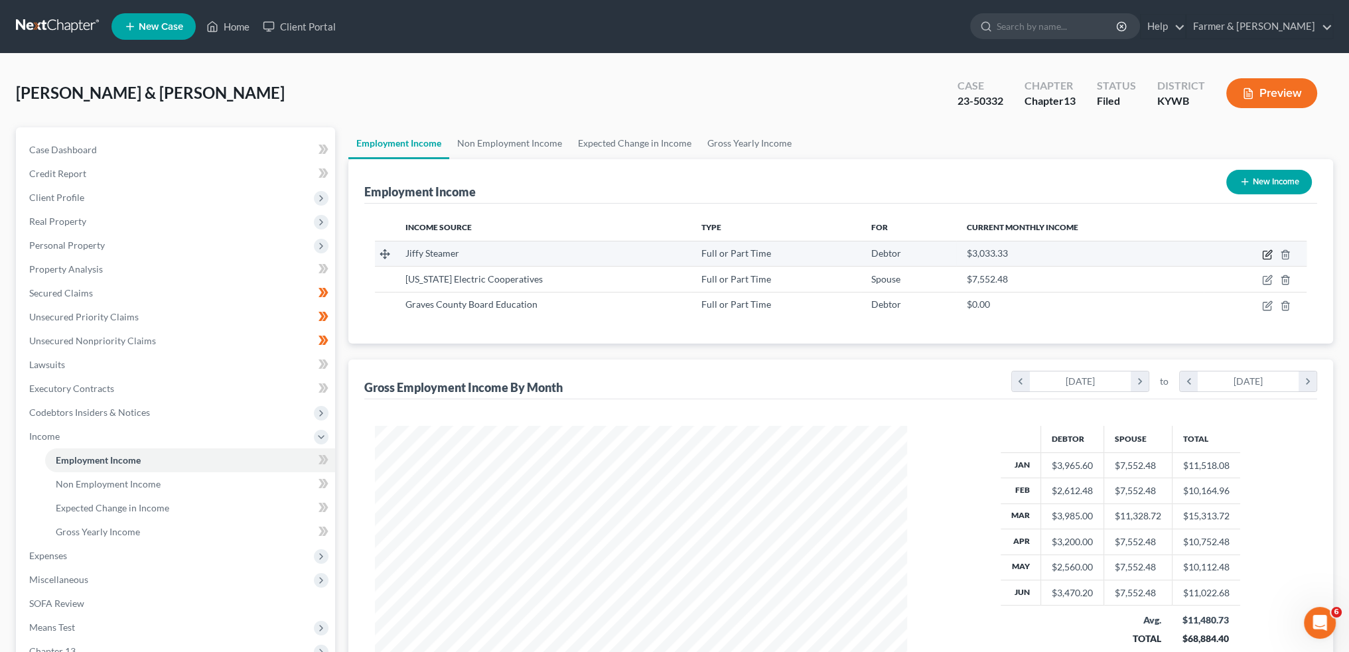
click at [1268, 253] on icon "button" at bounding box center [1267, 255] width 11 height 11
select select "0"
select select "44"
select select "3"
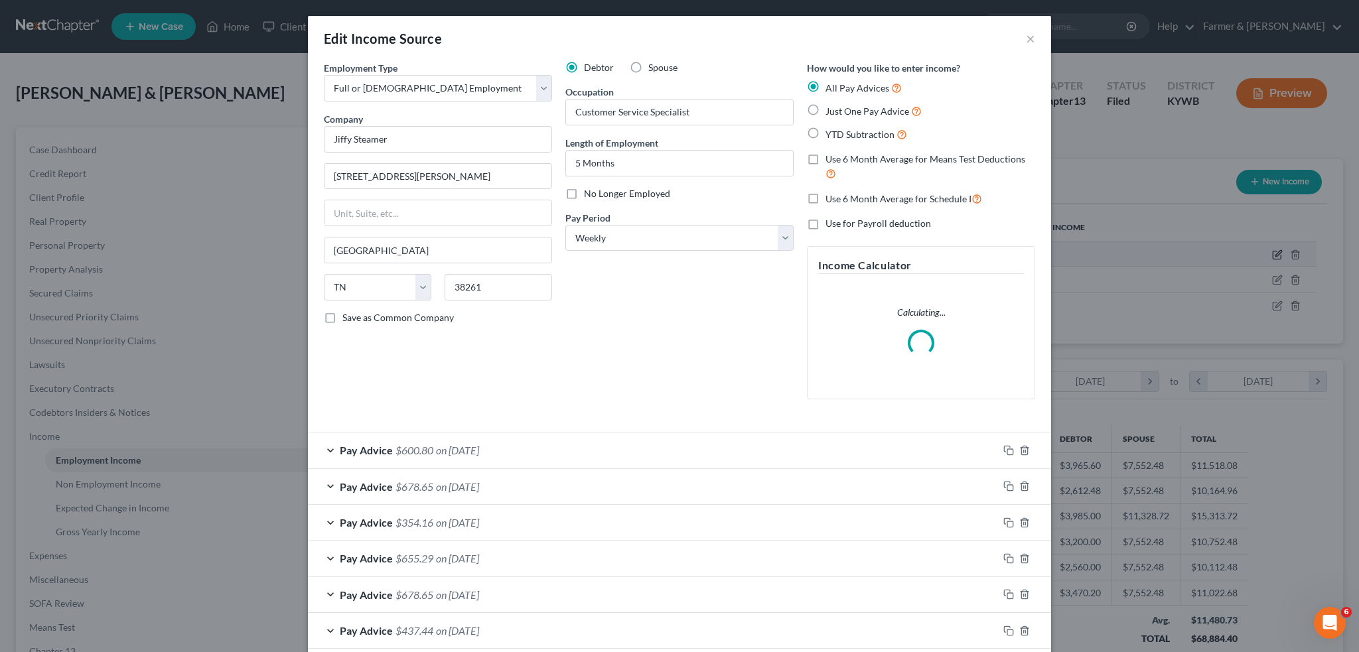
scroll to position [268, 563]
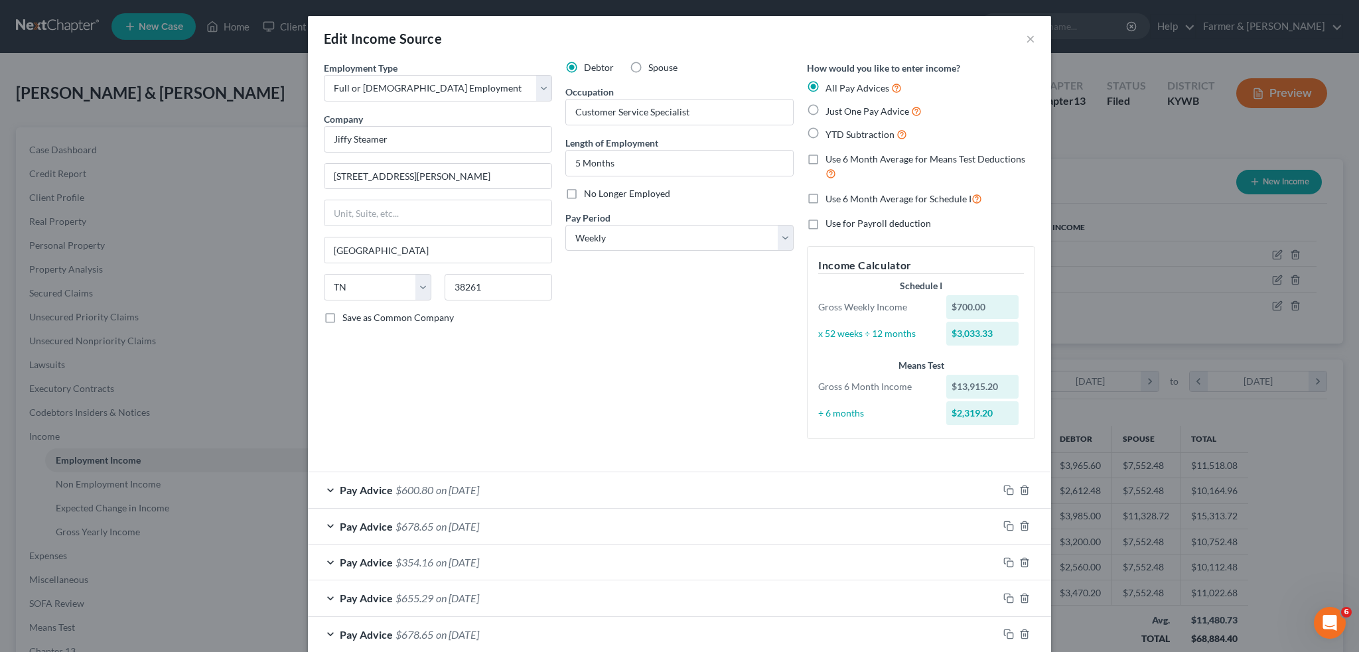
click at [584, 192] on label "No Longer Employed" at bounding box center [627, 193] width 86 height 13
click at [589, 192] on input "No Longer Employed" at bounding box center [593, 191] width 9 height 9
checkbox input "true"
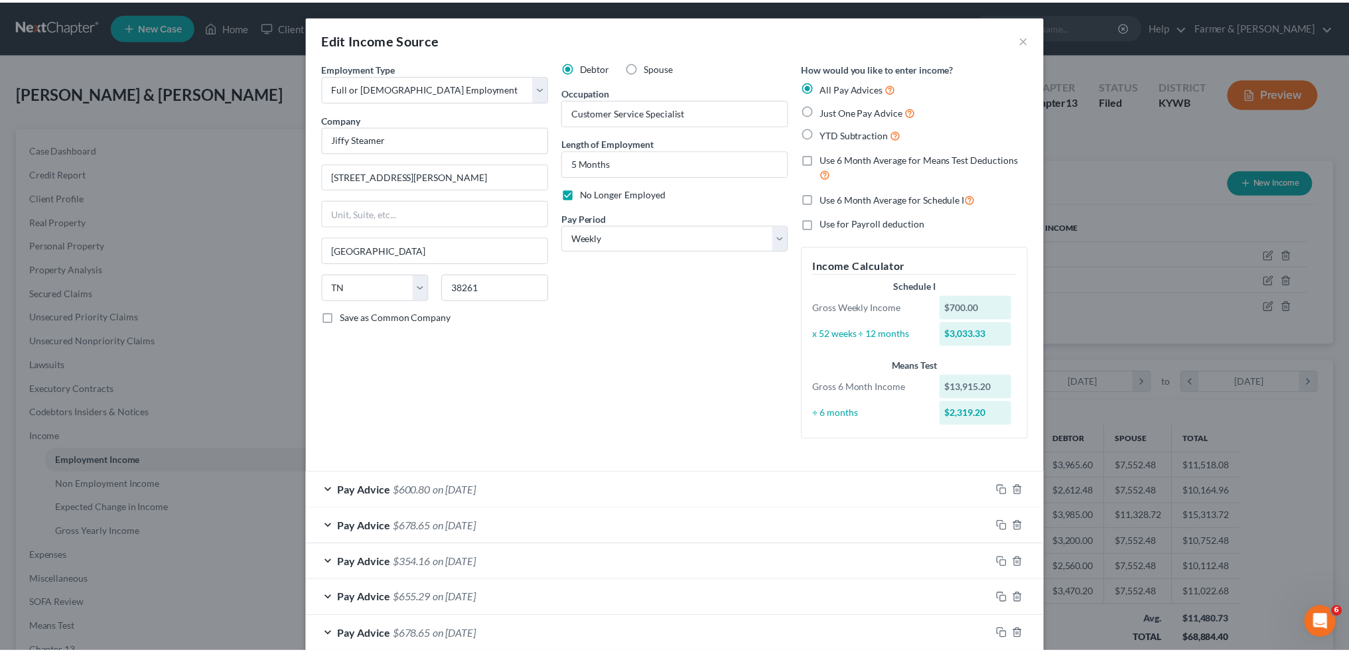
scroll to position [575, 0]
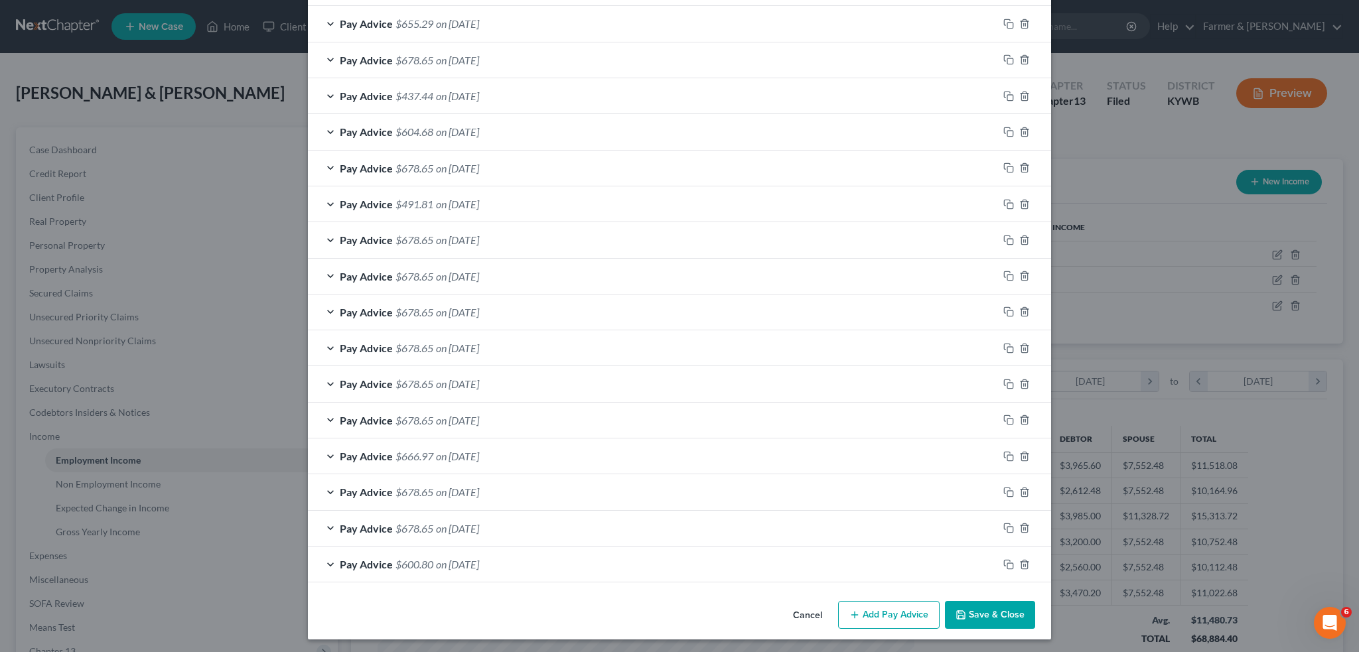
click at [984, 608] on button "Save & Close" at bounding box center [990, 615] width 90 height 28
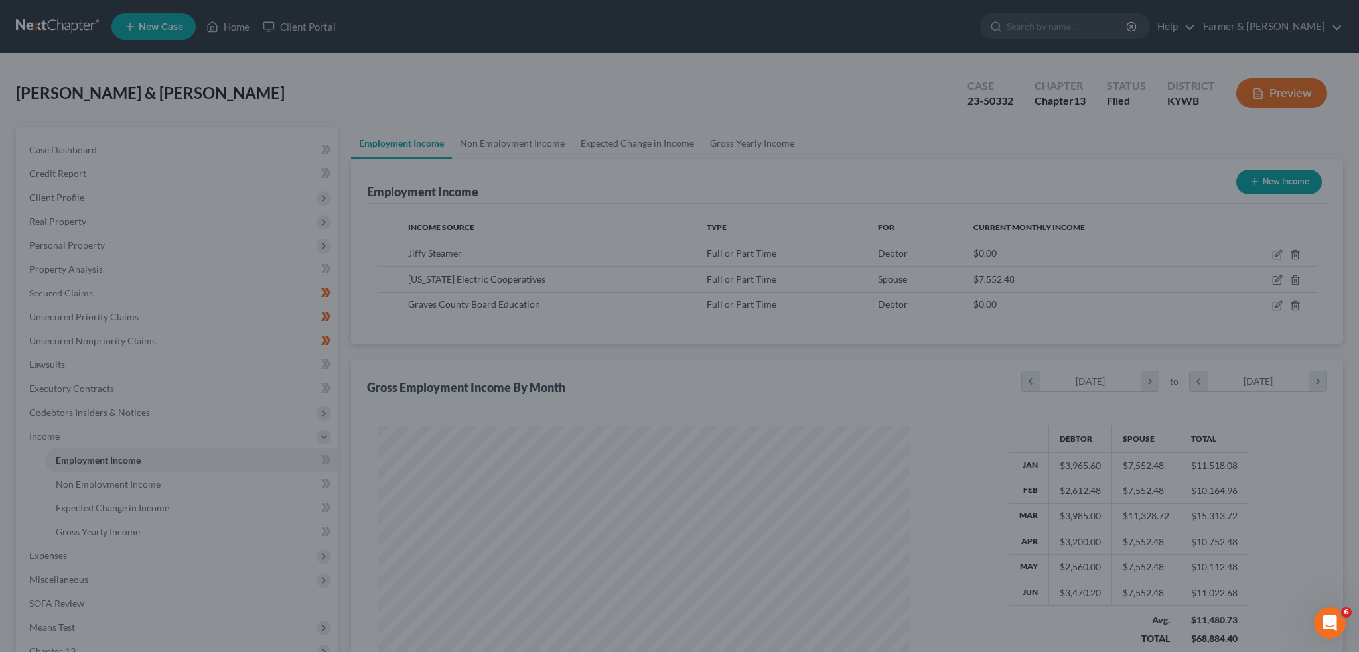
scroll to position [663458, 663165]
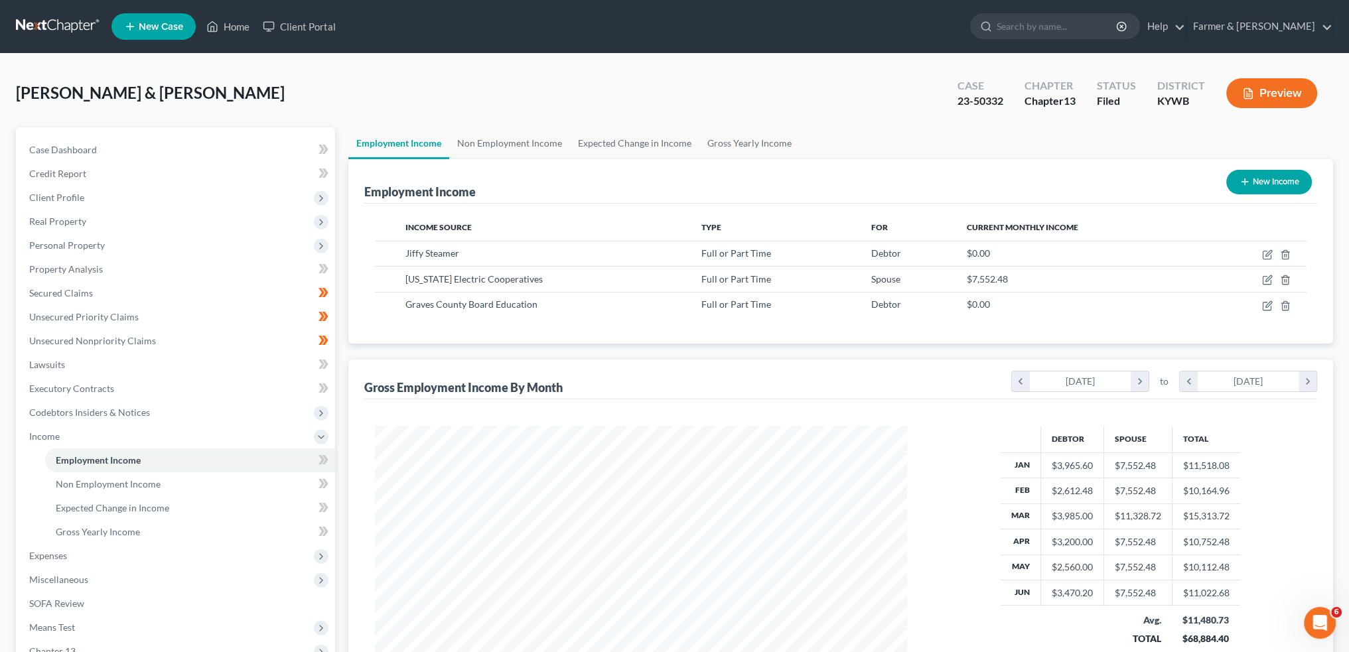
click at [1264, 172] on button "New Income" at bounding box center [1270, 182] width 86 height 25
select select "0"
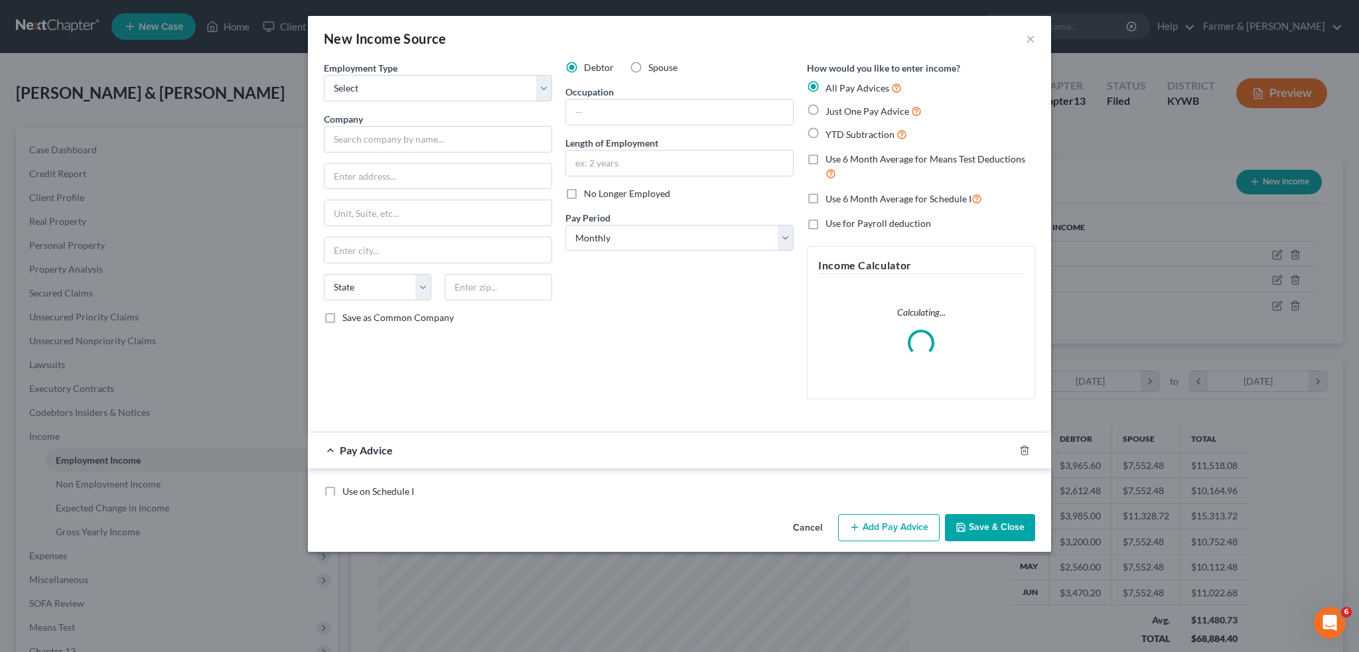
scroll to position [268, 563]
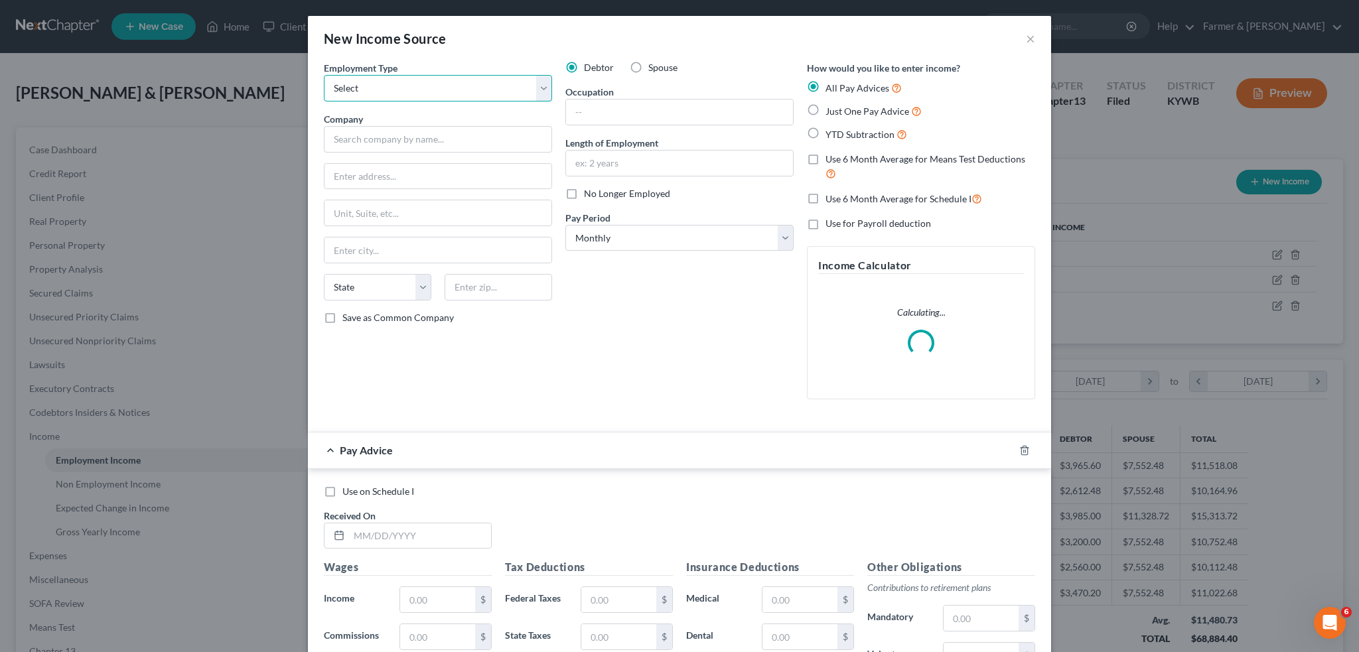
click at [385, 96] on select "Select Full or Part Time Employment Self Employment" at bounding box center [438, 88] width 228 height 27
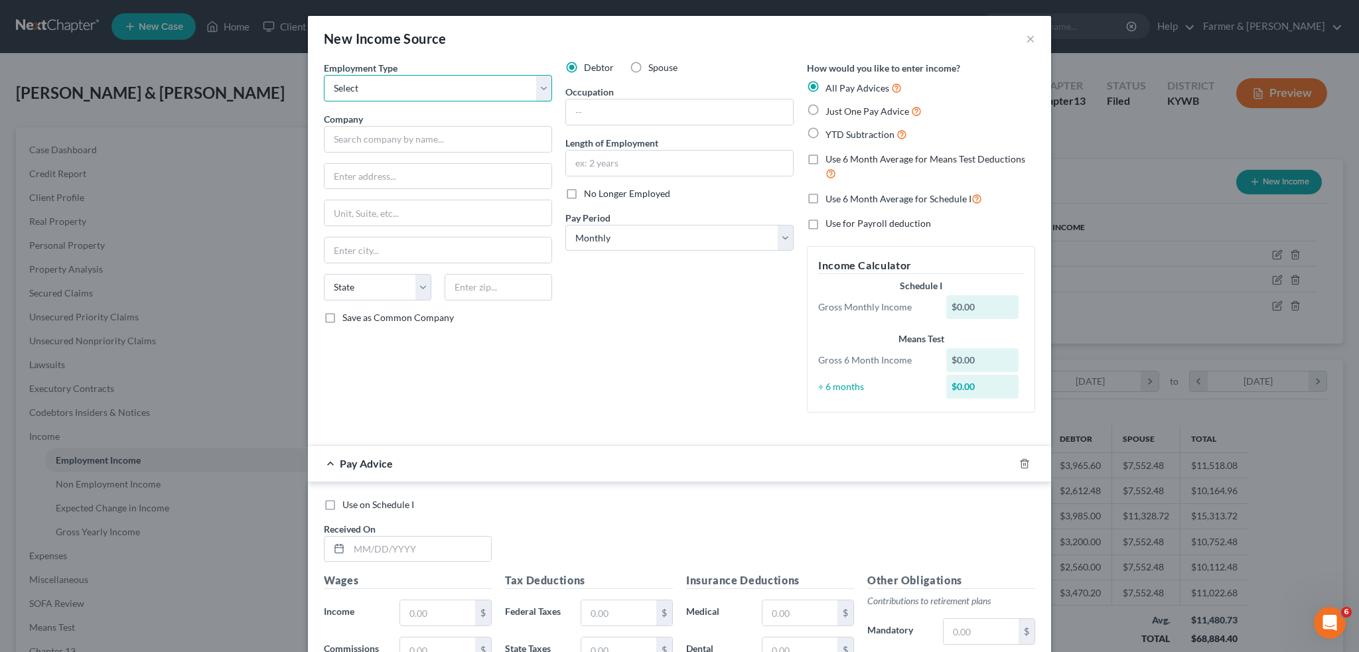
select select "0"
click at [324, 75] on select "Select Full or Part Time Employment Self Employment" at bounding box center [438, 88] width 228 height 27
click at [388, 139] on input "text" at bounding box center [438, 139] width 228 height 27
type input "Commonwealth of Kentucky"
type input "5"
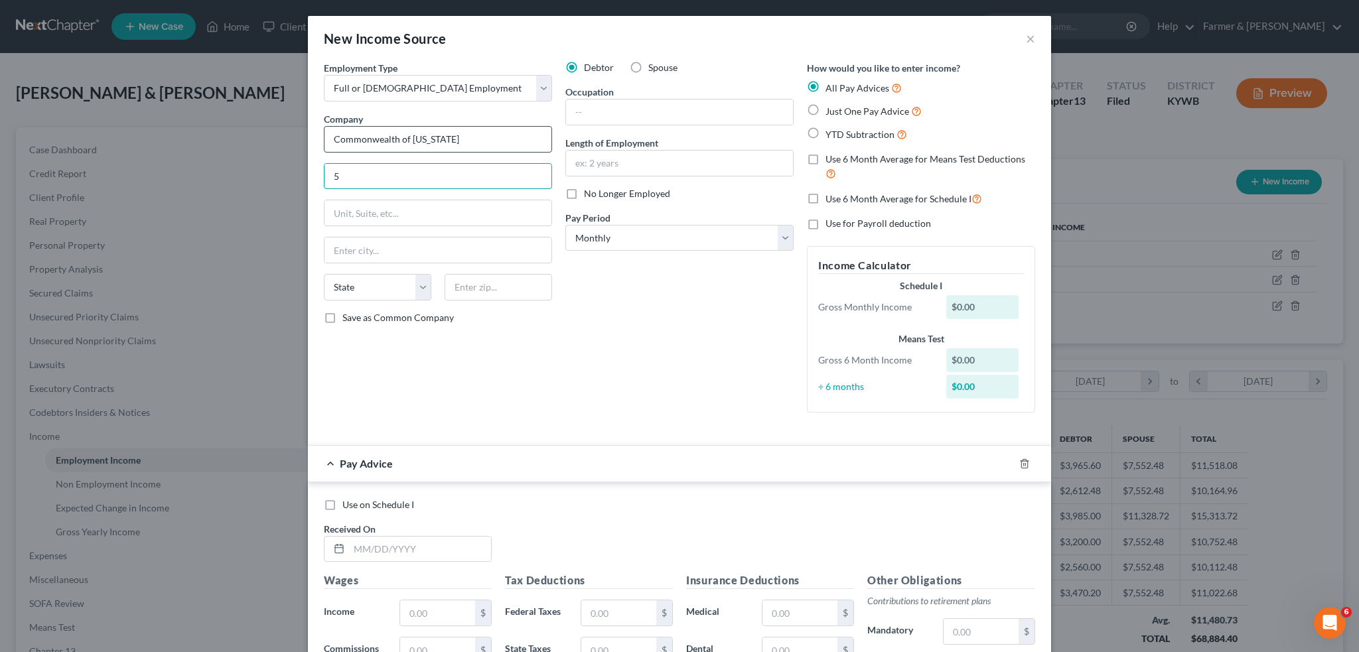
type input "Commonwealth of Kentucky"
type input "501 High St., 3rd Floor"
type input "40601"
type input "Frankfort"
select select "18"
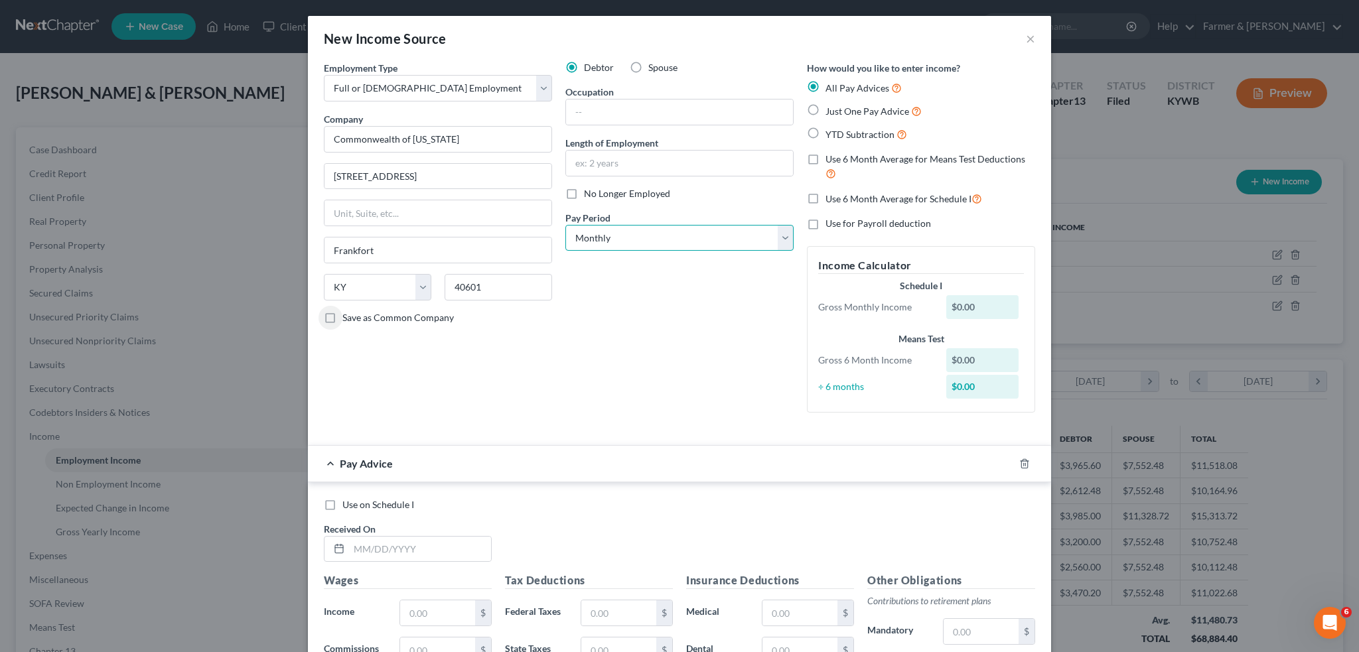
click at [678, 238] on select "Select Monthly Twice Monthly Every Other Week Weekly" at bounding box center [679, 238] width 228 height 27
select select "1"
click at [565, 225] on select "Select Monthly Twice Monthly Every Other Week Weekly" at bounding box center [679, 238] width 228 height 27
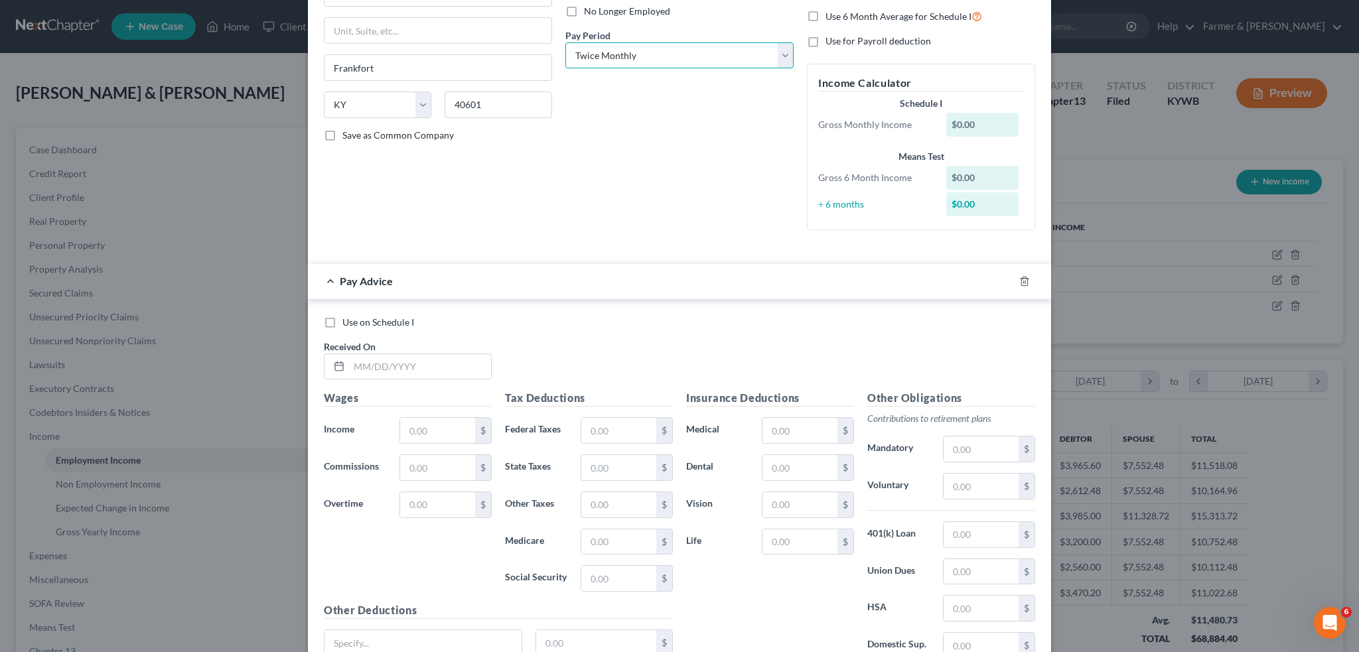
scroll to position [221, 0]
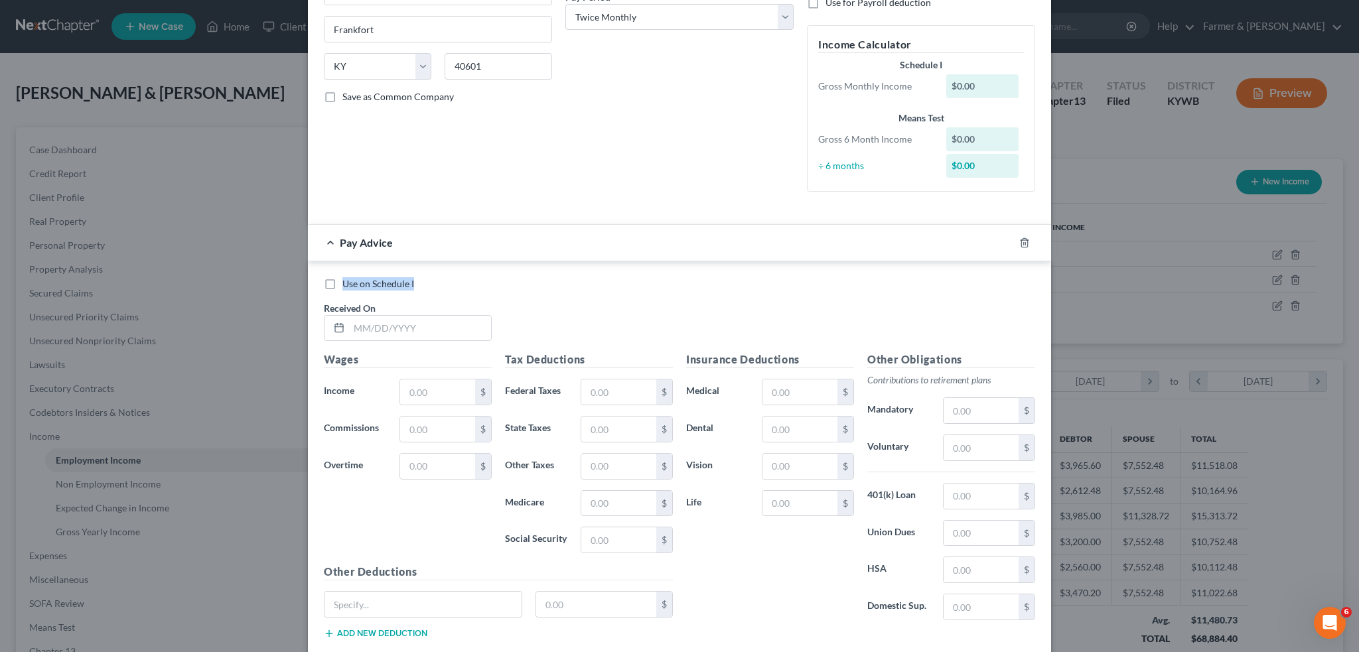
click at [342, 280] on label "Use on Schedule I" at bounding box center [378, 283] width 72 height 13
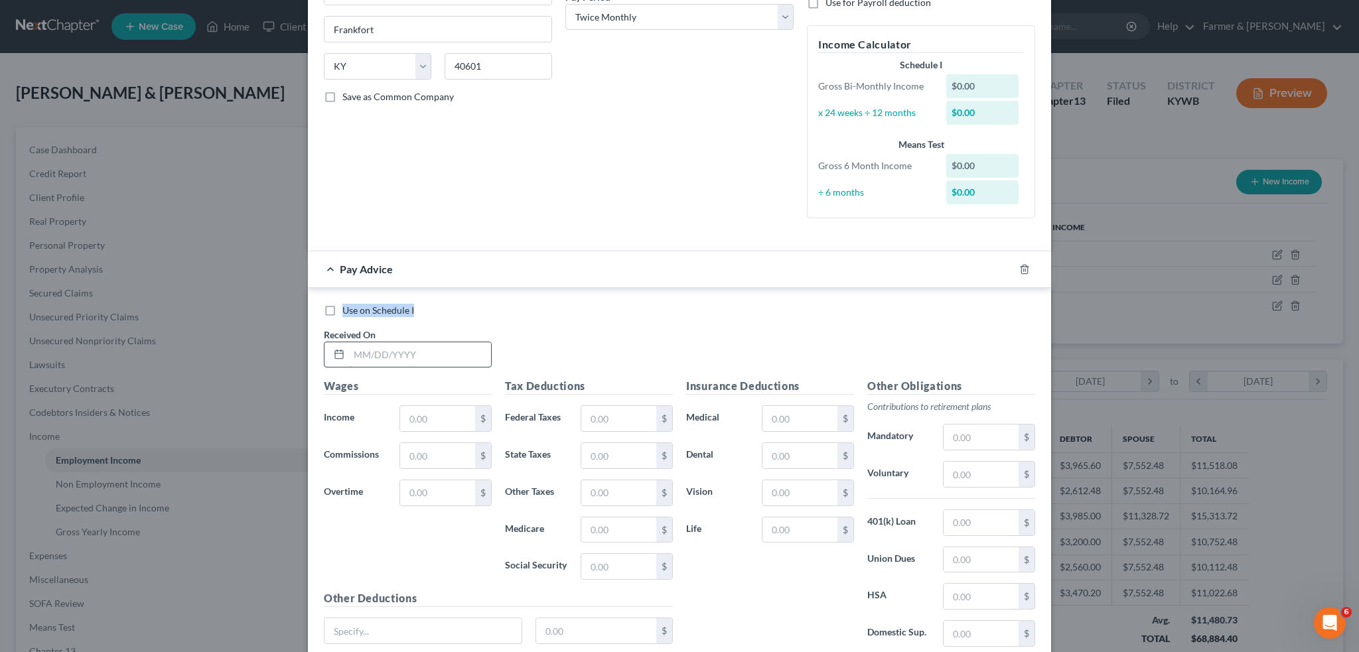
click at [342, 308] on label "Use on Schedule I" at bounding box center [378, 310] width 72 height 13
click at [348, 308] on input "Use on Schedule I" at bounding box center [352, 308] width 9 height 9
checkbox input "true"
drag, startPoint x: 366, startPoint y: 360, endPoint x: 462, endPoint y: 350, distance: 96.7
click at [366, 359] on input "text" at bounding box center [420, 354] width 142 height 25
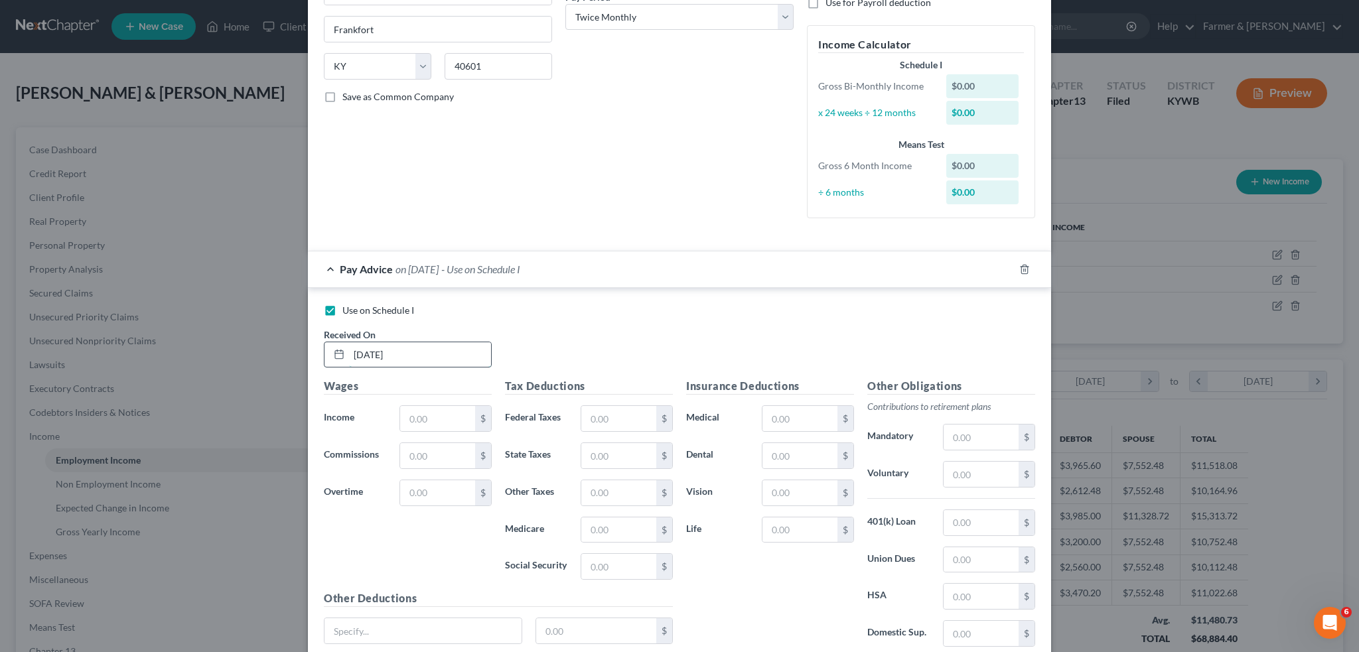
type input "[DATE]"
drag, startPoint x: 410, startPoint y: 416, endPoint x: 1162, endPoint y: 365, distance: 754.4
click at [410, 415] on input "text" at bounding box center [437, 418] width 75 height 25
click at [453, 402] on div "Wages Income * $ Commissions $ Overtime $" at bounding box center [407, 484] width 181 height 212
click at [452, 415] on input "text" at bounding box center [437, 418] width 75 height 25
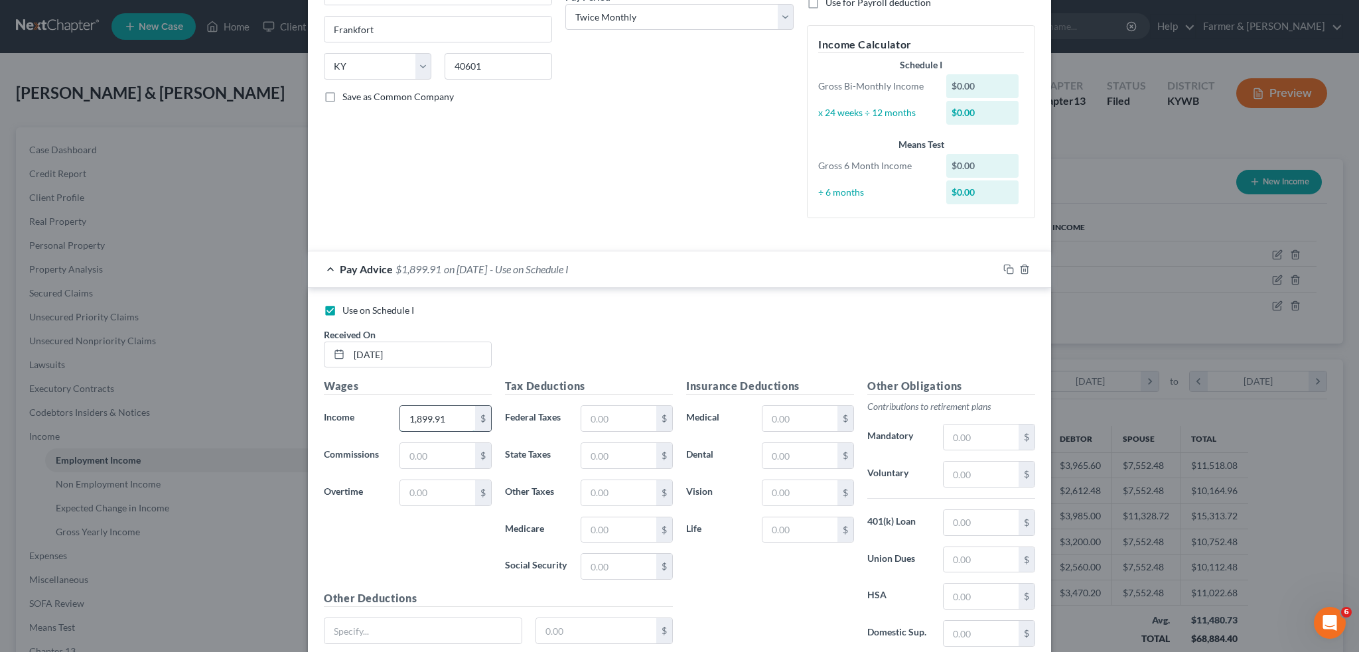
type input "1,899.91"
click at [633, 421] on input "text" at bounding box center [618, 418] width 75 height 25
type input "266.99"
click at [787, 414] on input "text" at bounding box center [800, 418] width 75 height 25
type input "14.17"
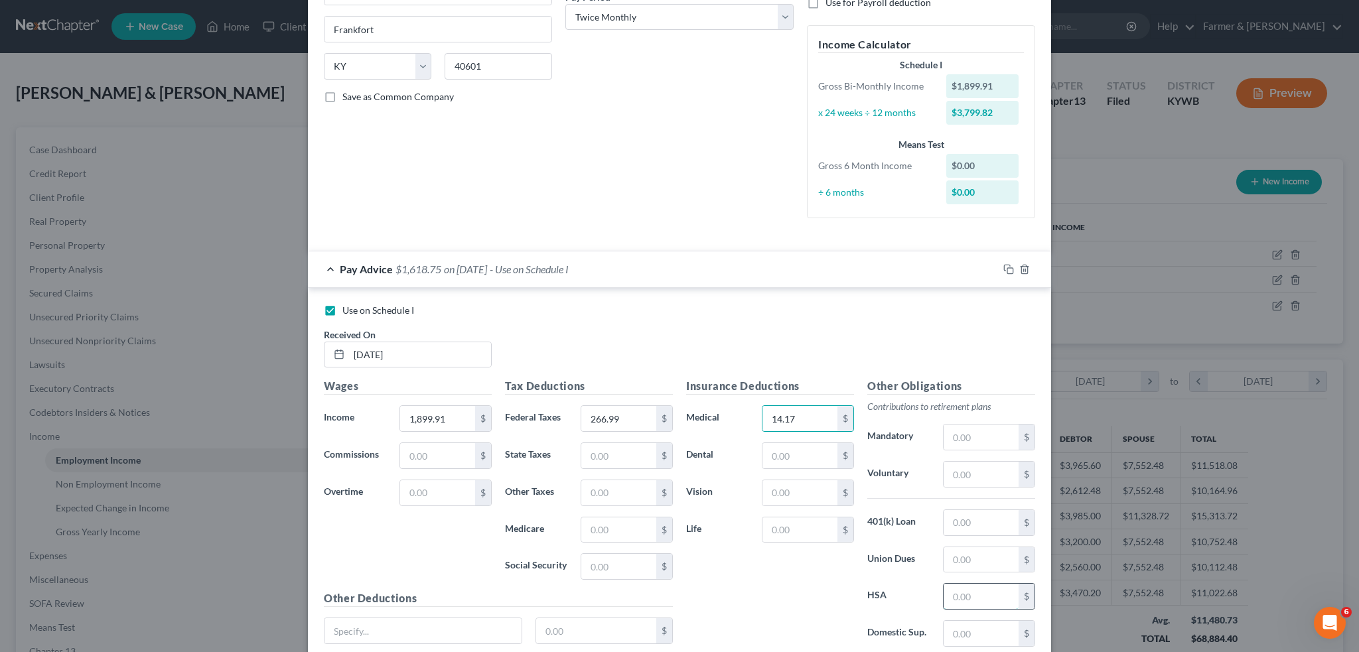
click at [972, 597] on input "text" at bounding box center [981, 596] width 75 height 25
type input "133.33"
click at [966, 432] on input "text" at bounding box center [981, 437] width 75 height 25
type input "113.99"
click at [966, 473] on input "text" at bounding box center [981, 474] width 75 height 25
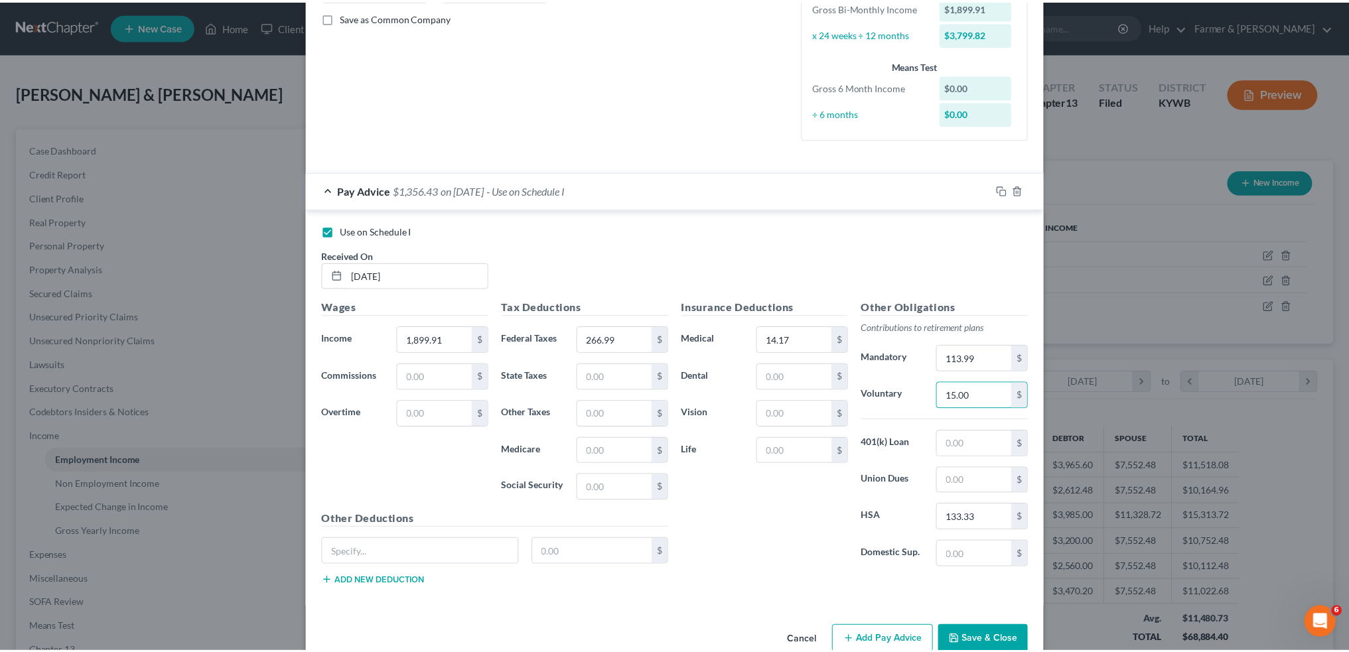
scroll to position [325, 0]
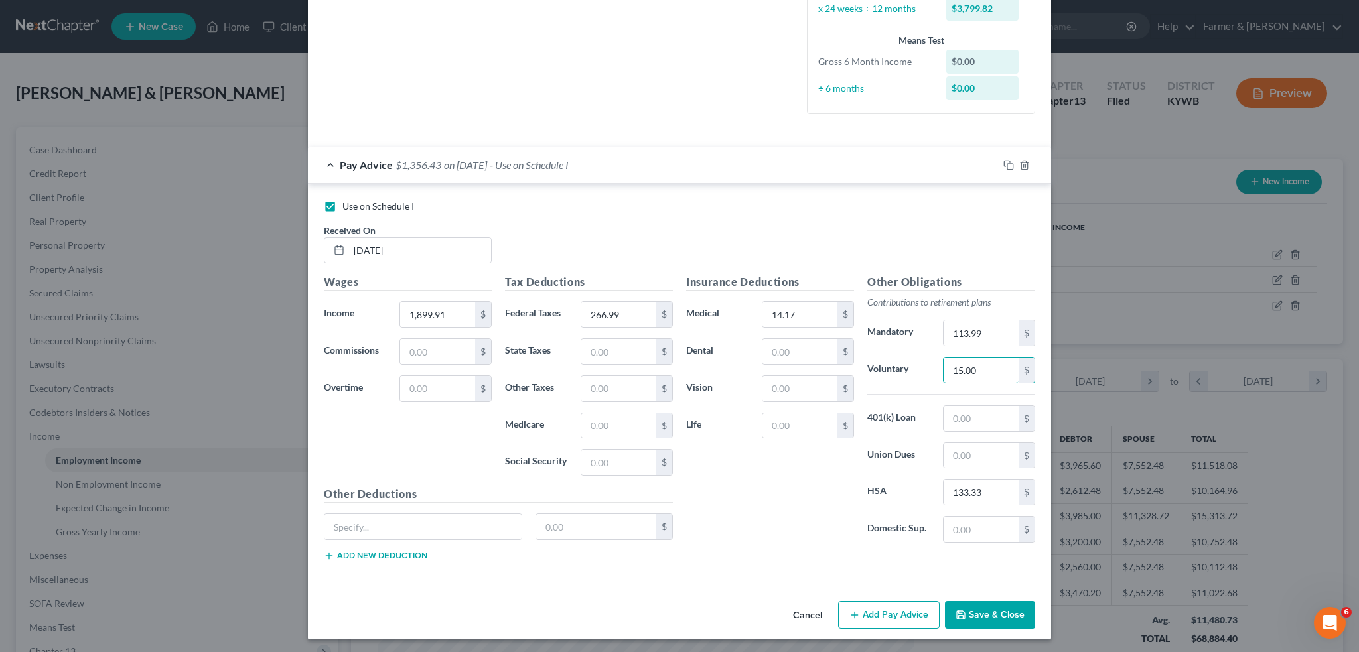
type input "15.00"
click at [971, 615] on button "Save & Close" at bounding box center [990, 615] width 90 height 28
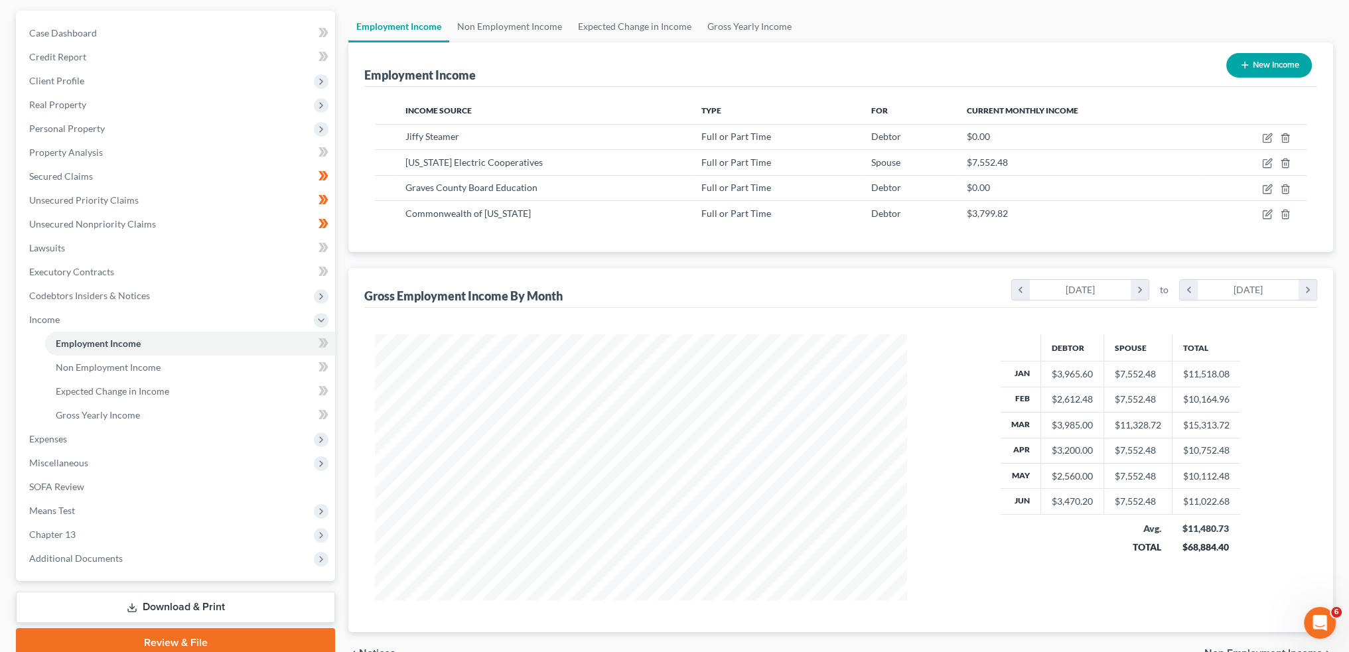
scroll to position [188, 0]
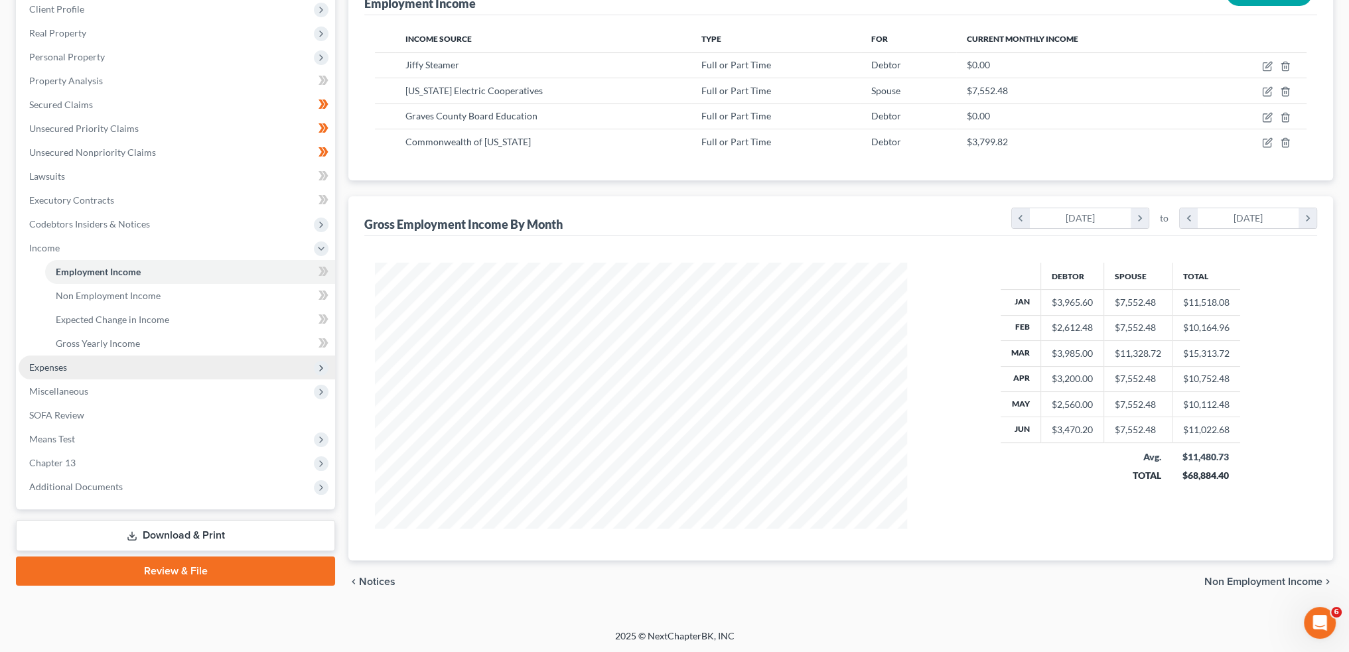
click at [140, 375] on span "Expenses" at bounding box center [177, 368] width 317 height 24
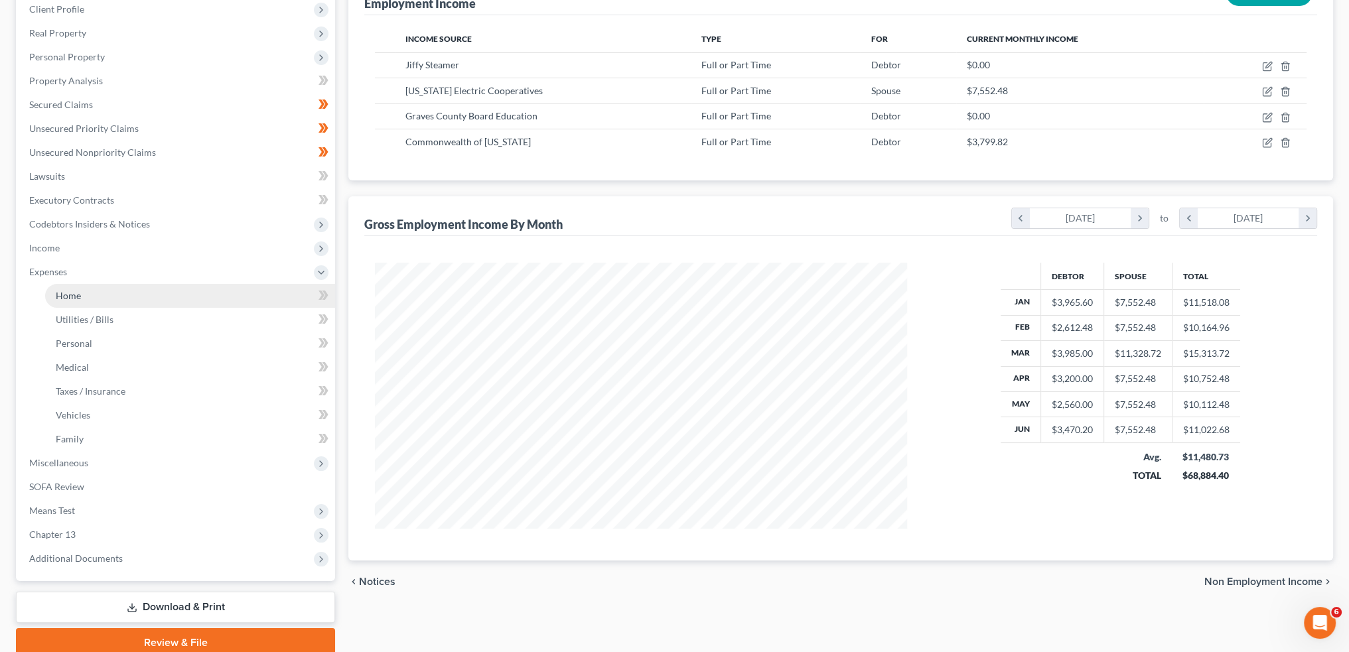
click at [128, 298] on link "Home" at bounding box center [190, 296] width 290 height 24
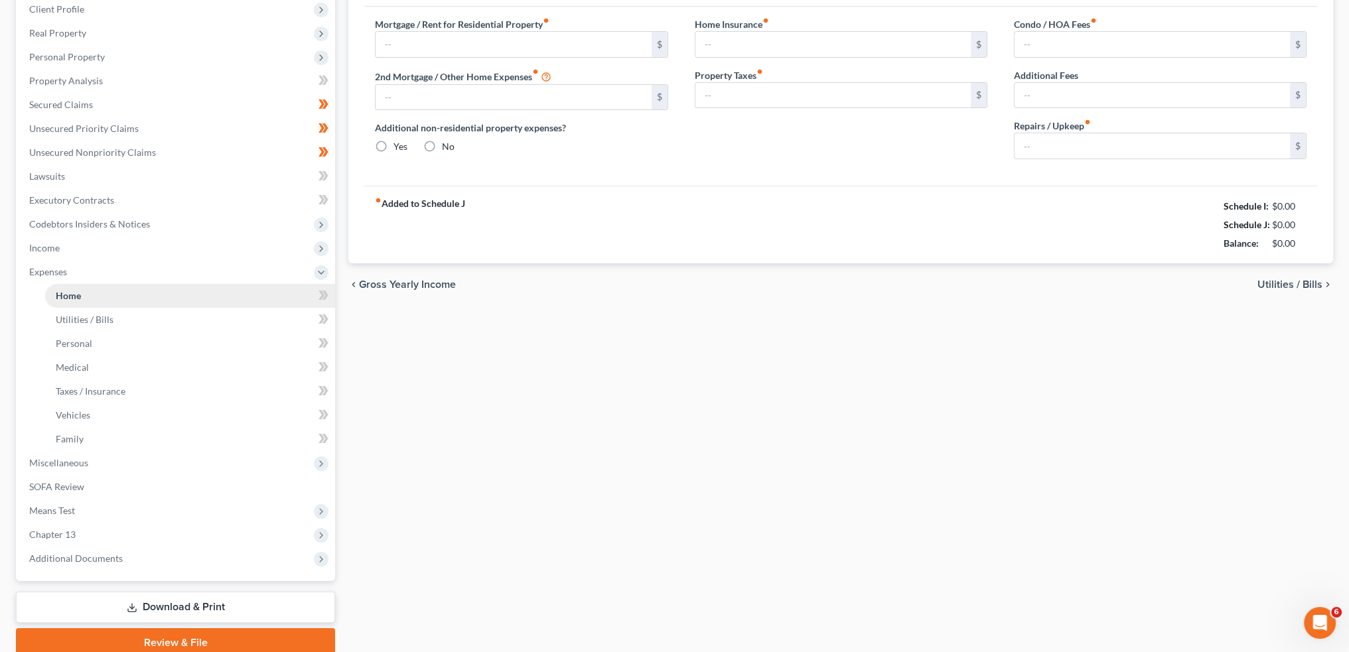
scroll to position [39, 0]
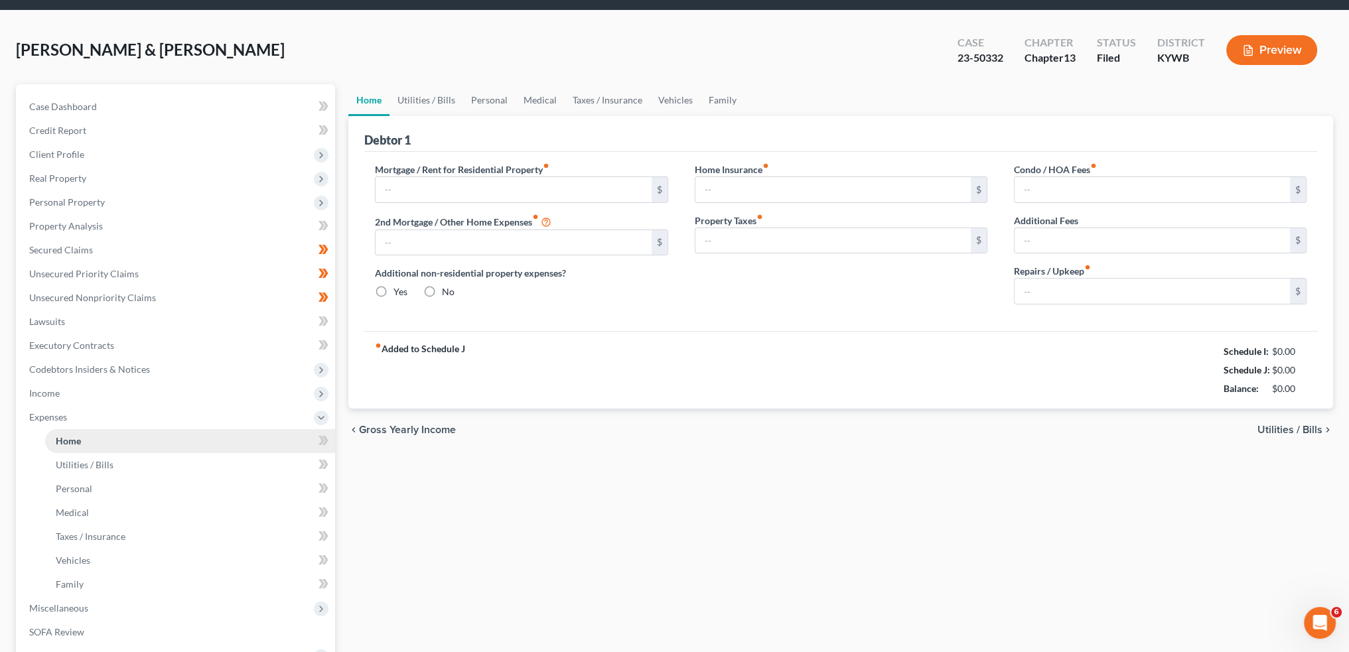
type input "1,756.89"
type input "0.00"
radio input "true"
type input "17.91"
type input "35.00"
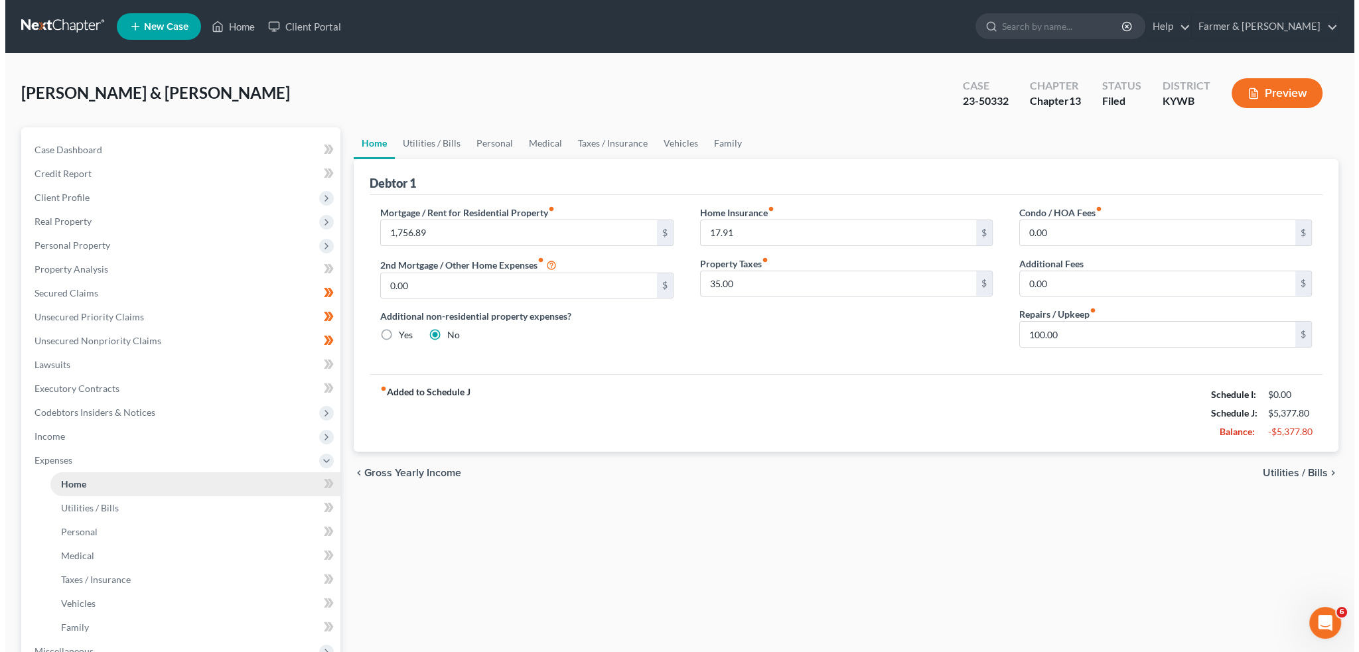
scroll to position [0, 0]
click at [473, 228] on input "1,756.89" at bounding box center [513, 232] width 275 height 25
click at [494, 236] on input "1,756.89" at bounding box center [513, 232] width 275 height 25
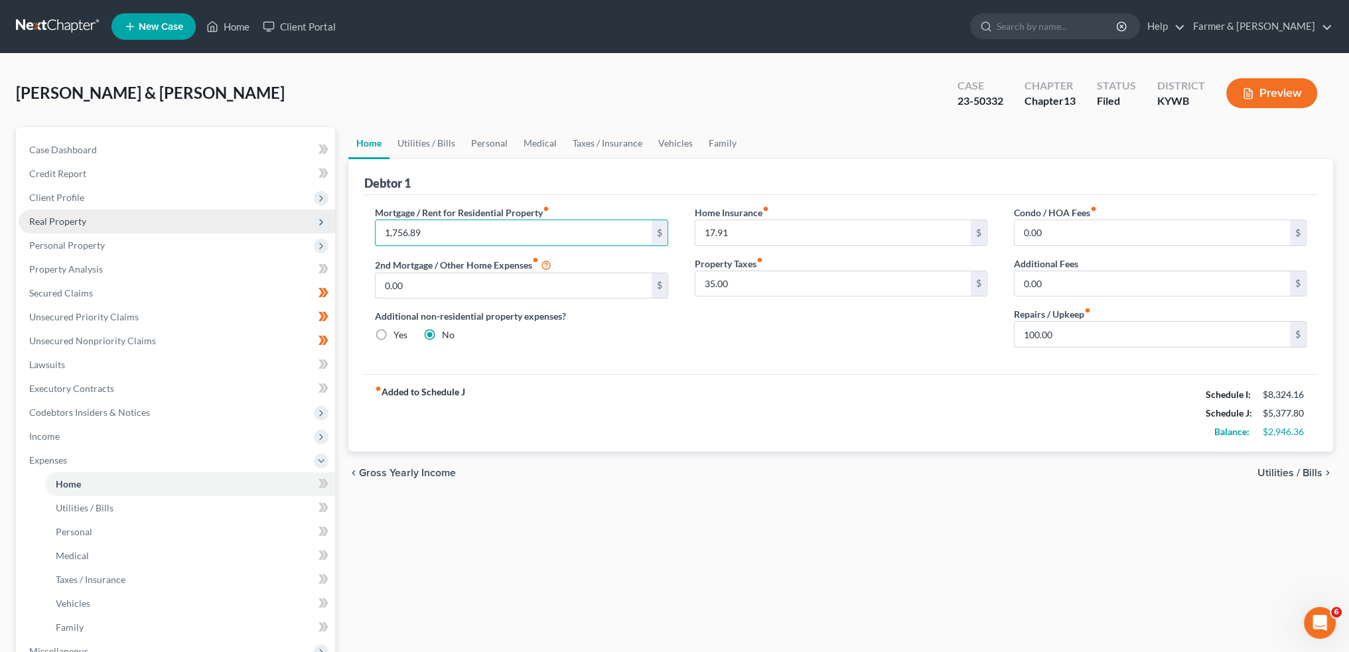
drag, startPoint x: 489, startPoint y: 233, endPoint x: 334, endPoint y: 232, distance: 155.3
click at [335, 232] on div "Petition Navigation Case Dashboard Payments Invoices Payments Payments Credit R…" at bounding box center [674, 486] width 1331 height 719
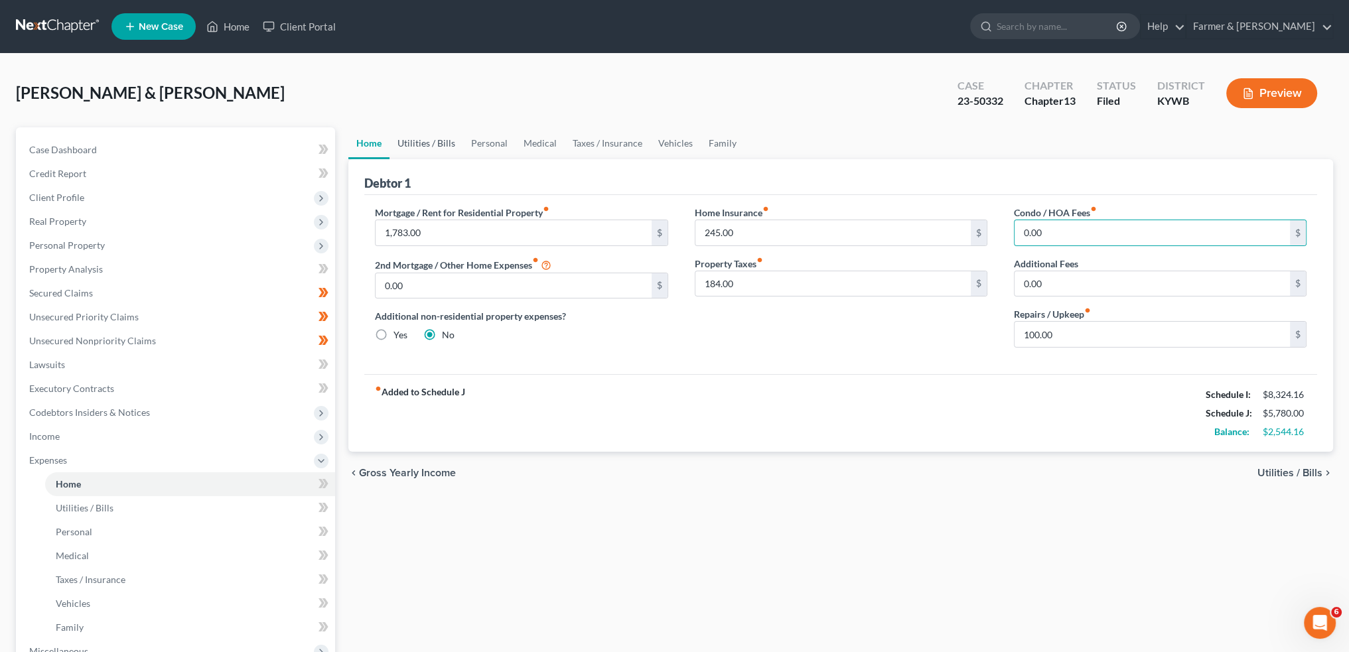
click at [427, 140] on link "Utilities / Bills" at bounding box center [427, 143] width 74 height 32
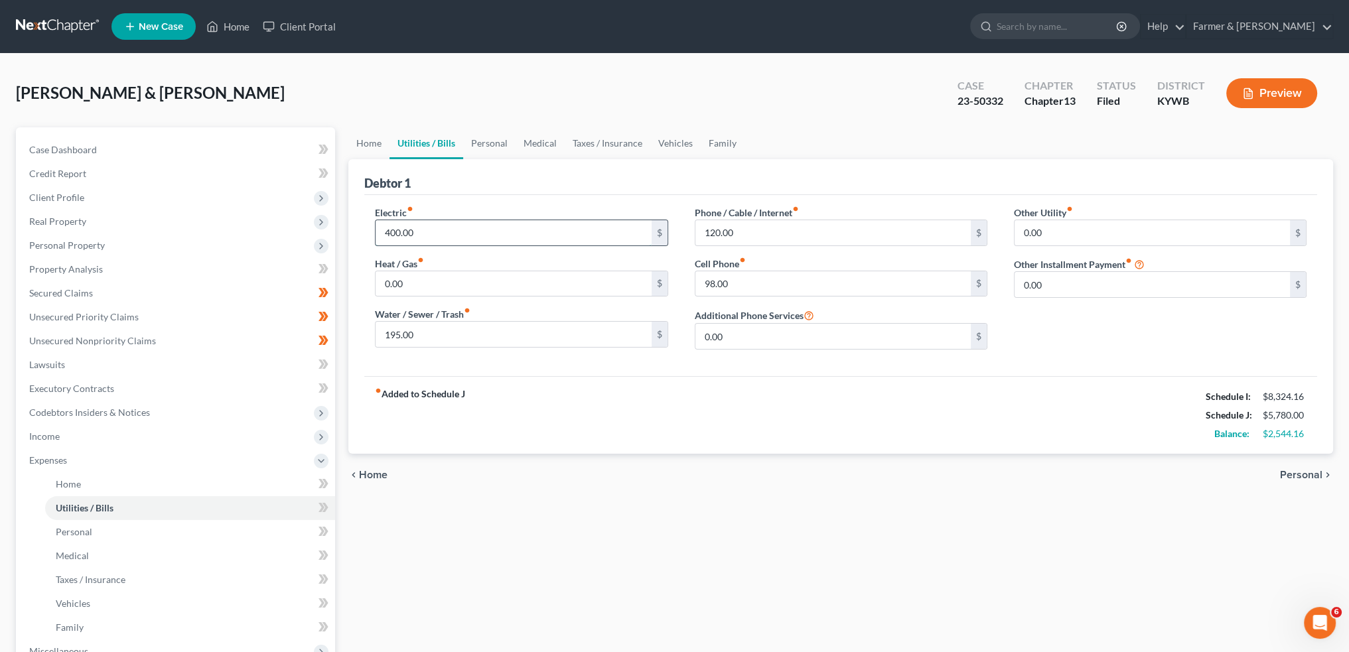
click at [427, 236] on input "400.00" at bounding box center [513, 232] width 275 height 25
click at [361, 140] on link "Home" at bounding box center [368, 143] width 41 height 32
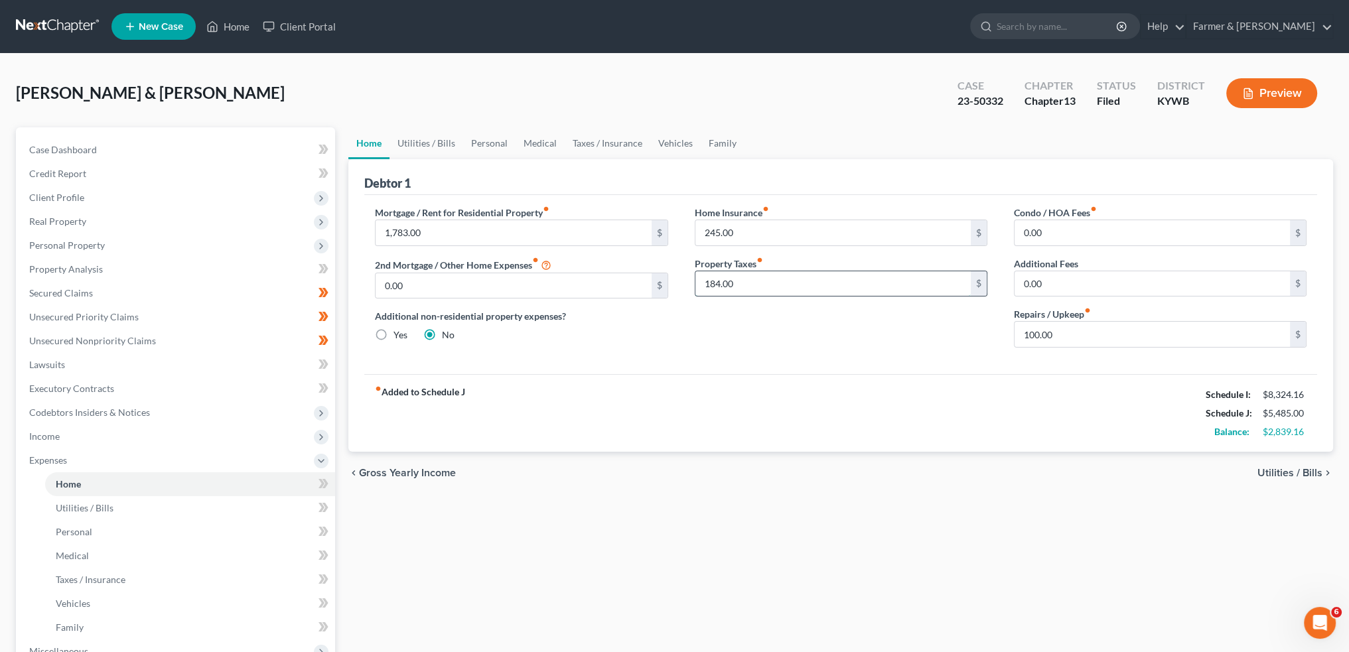
click at [756, 287] on input "184.00" at bounding box center [833, 283] width 275 height 25
click at [76, 293] on span "Secured Claims" at bounding box center [61, 292] width 64 height 11
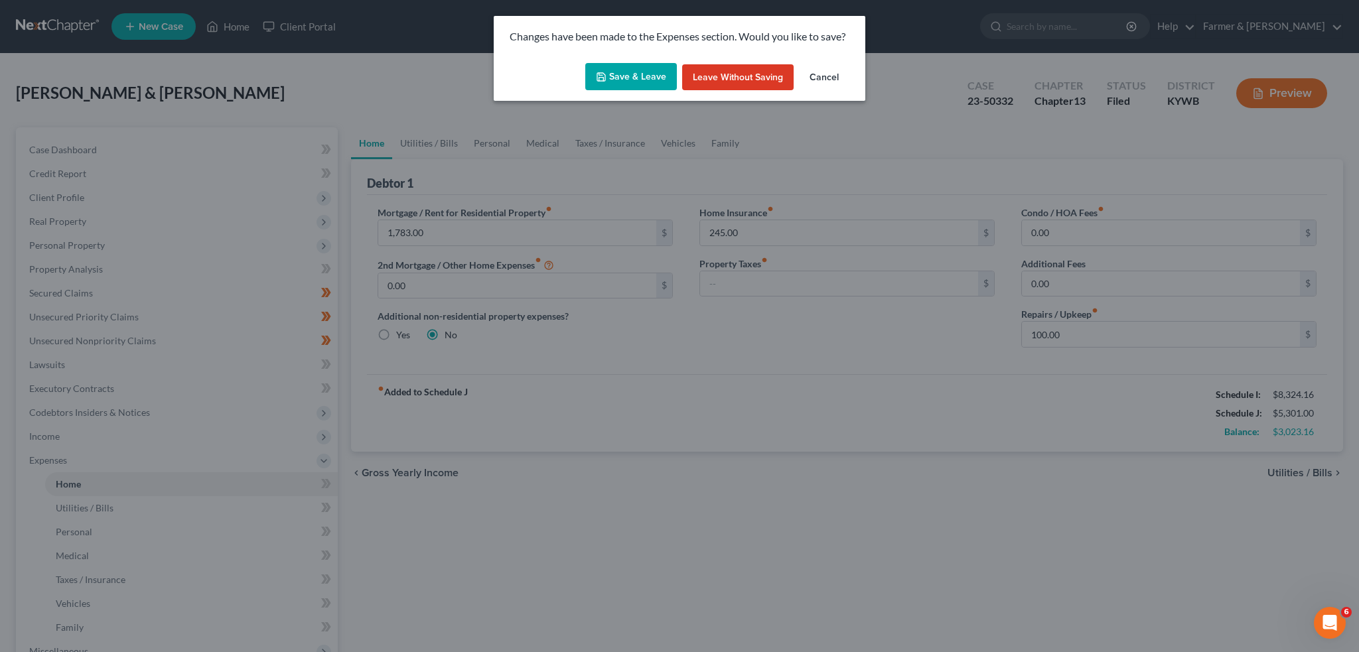
click at [619, 70] on button "Save & Leave" at bounding box center [631, 77] width 92 height 28
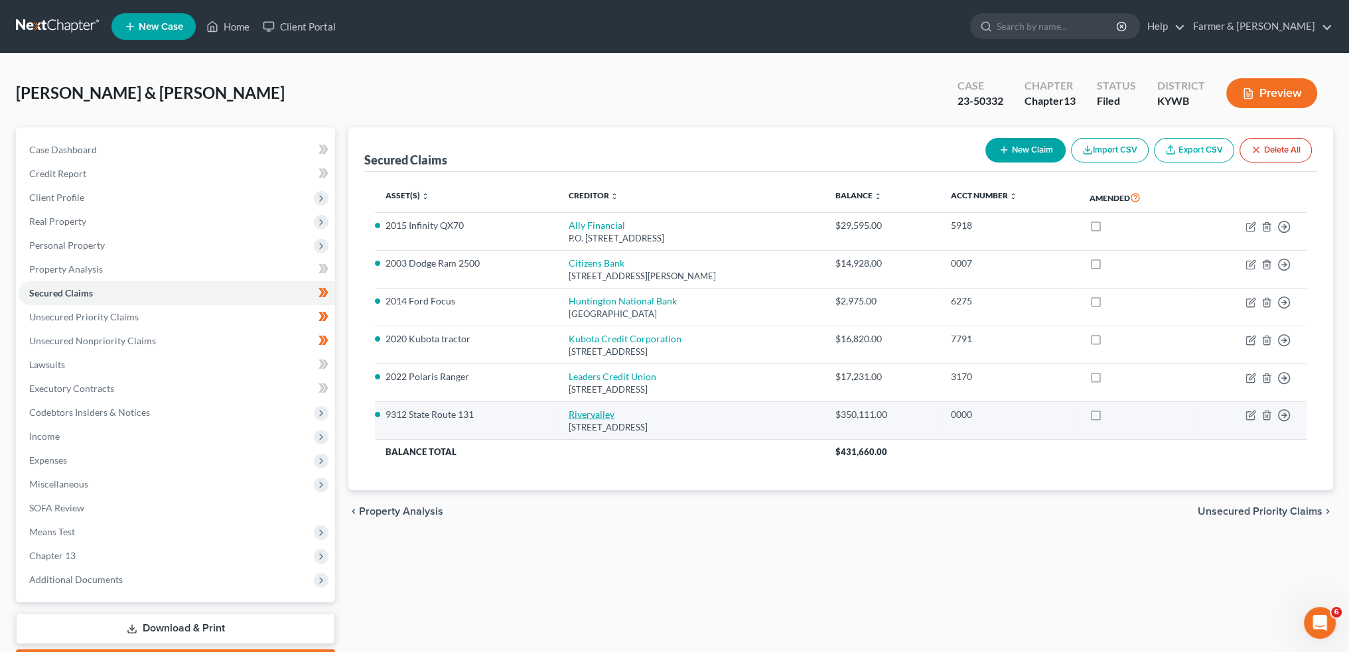
click at [595, 414] on link "Rivervalley" at bounding box center [592, 414] width 46 height 11
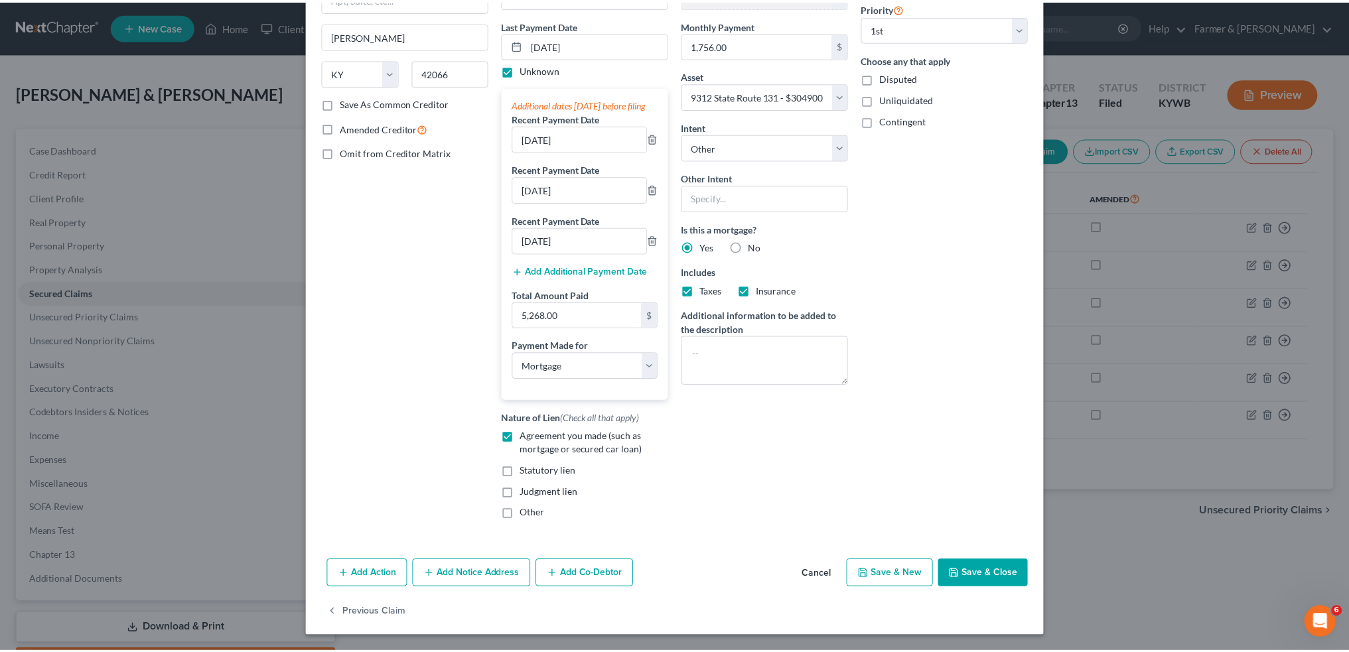
scroll to position [175, 0]
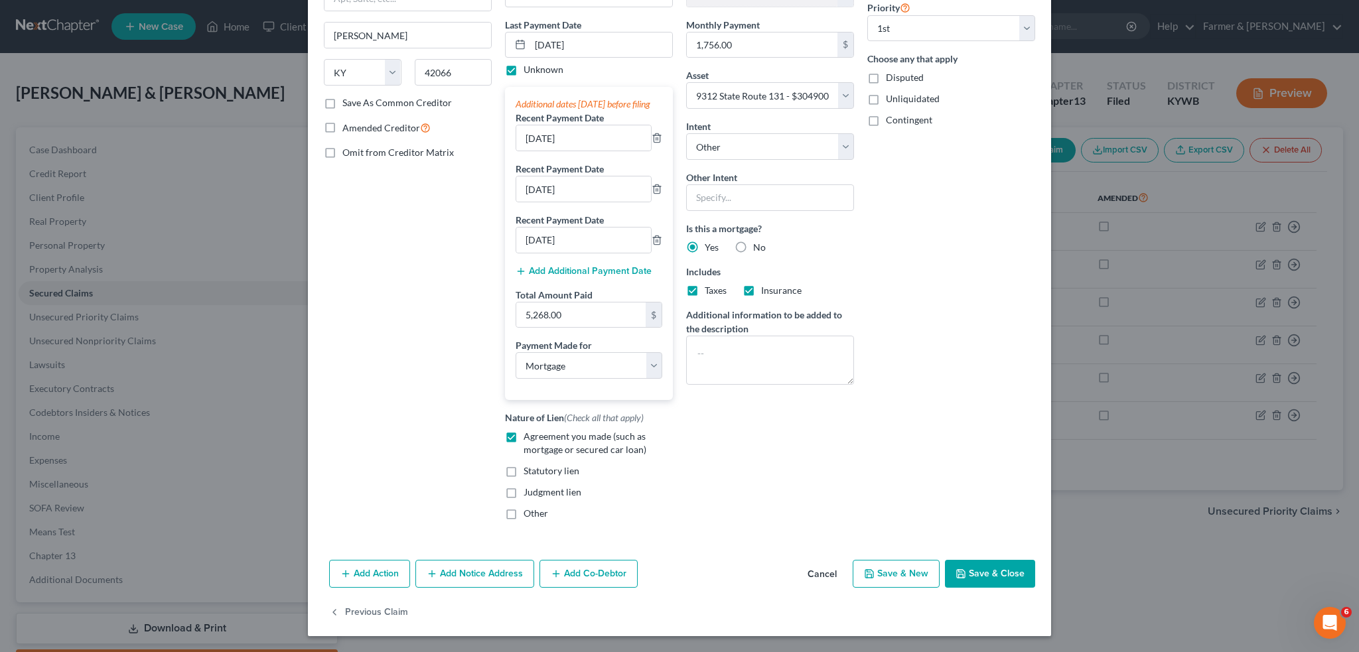
click at [970, 575] on button "Save & Close" at bounding box center [990, 574] width 90 height 28
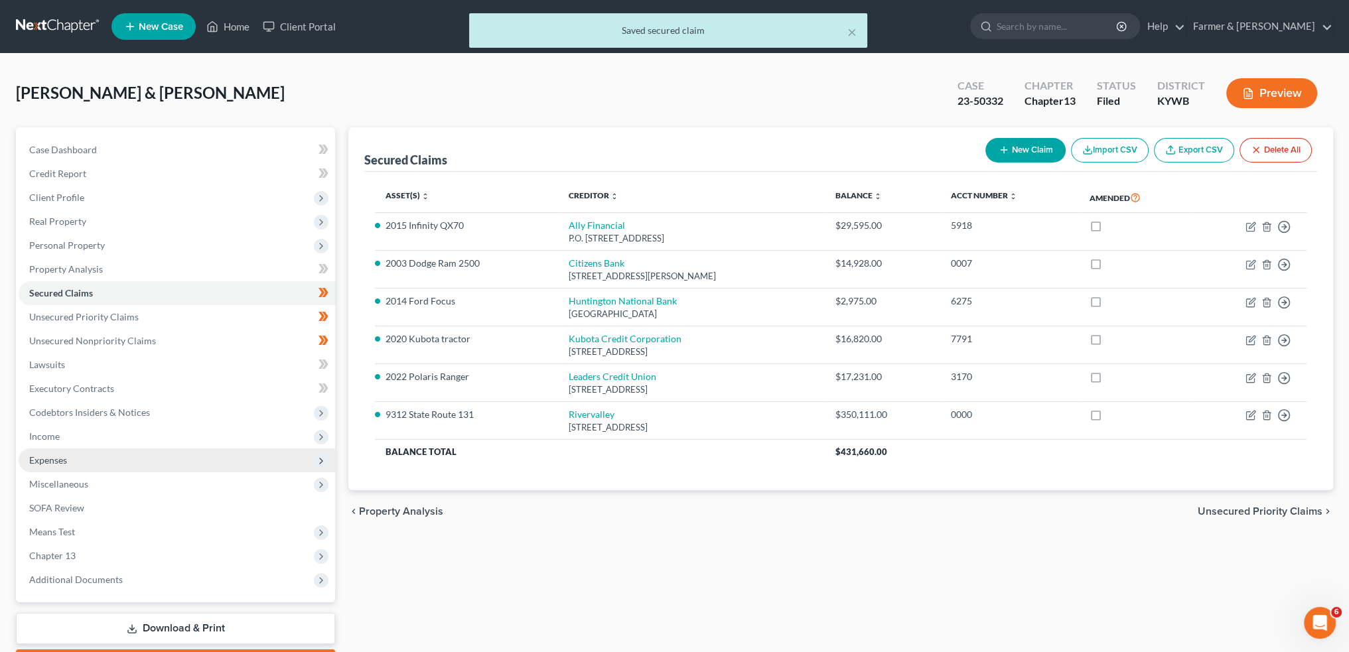
click at [133, 464] on span "Expenses" at bounding box center [177, 461] width 317 height 24
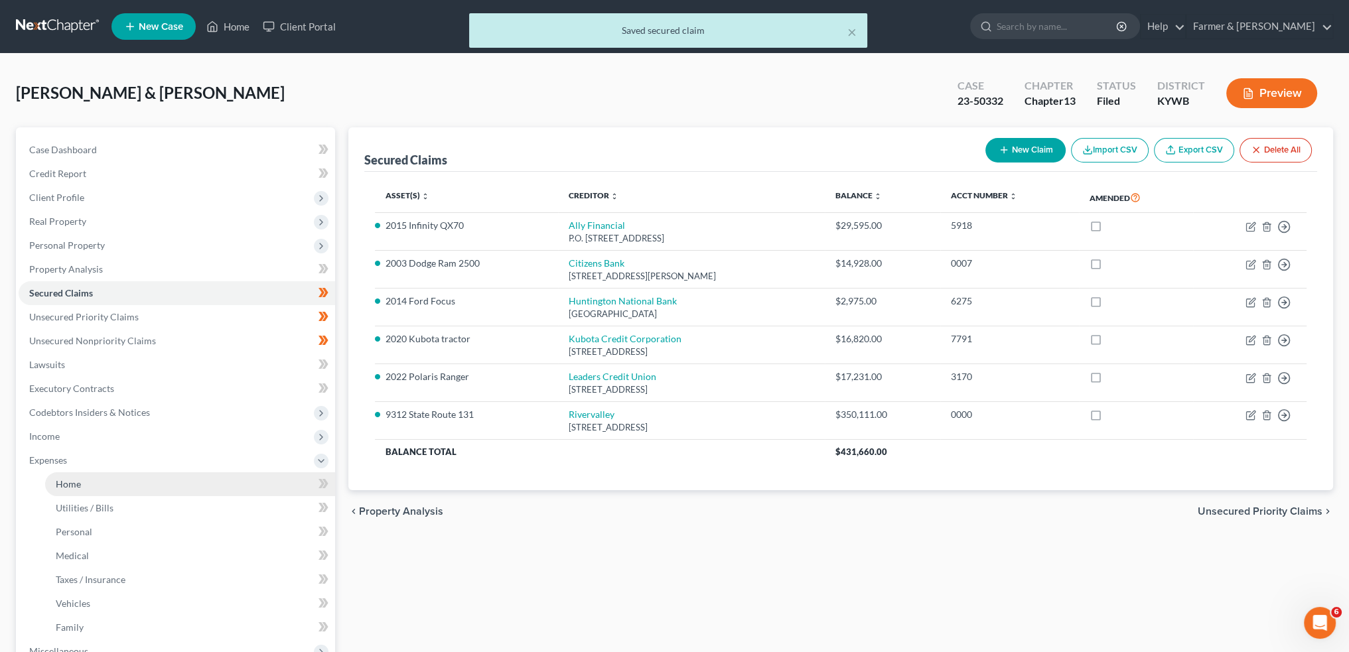
click at [127, 483] on link "Home" at bounding box center [190, 485] width 290 height 24
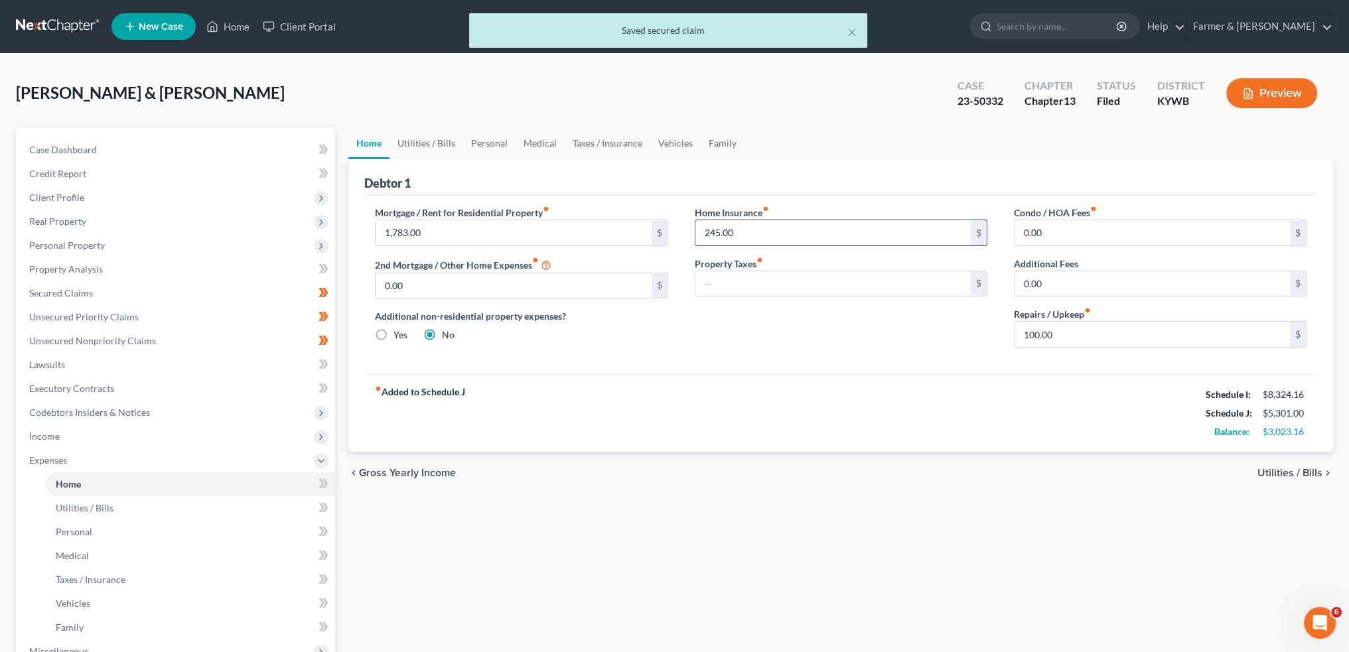
click at [779, 226] on input "245.00" at bounding box center [833, 232] width 275 height 25
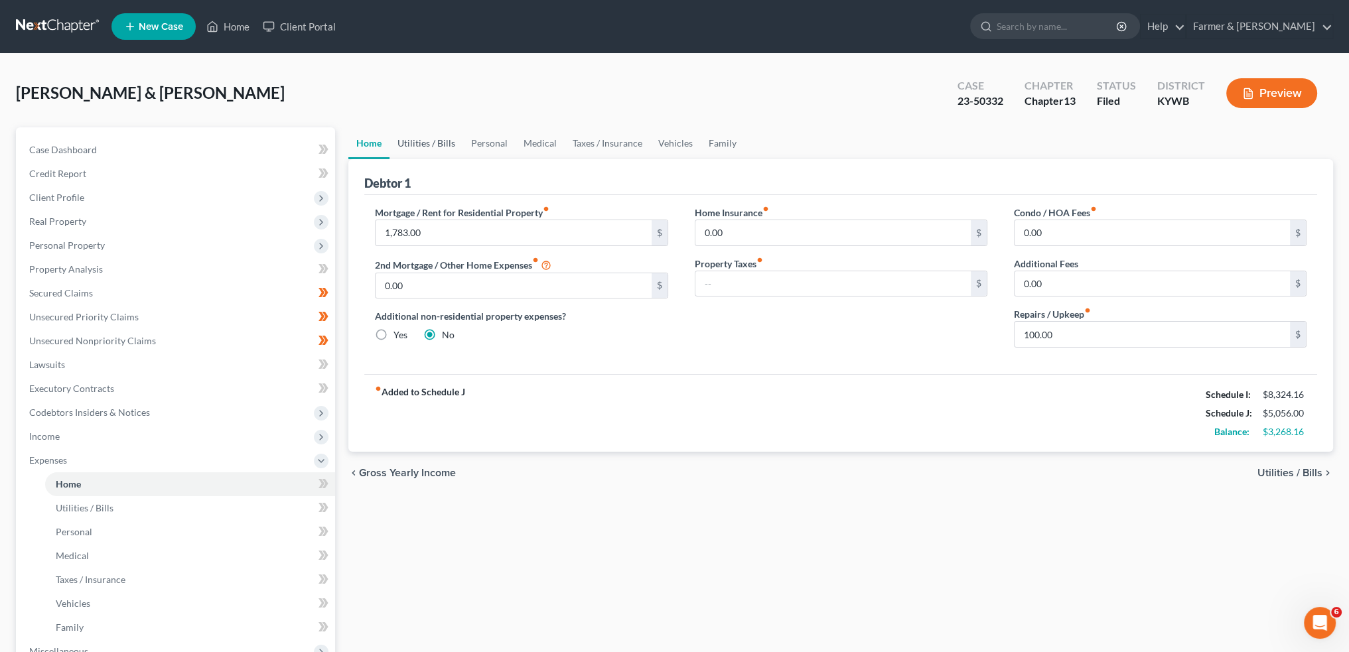
click at [430, 147] on link "Utilities / Bills" at bounding box center [427, 143] width 74 height 32
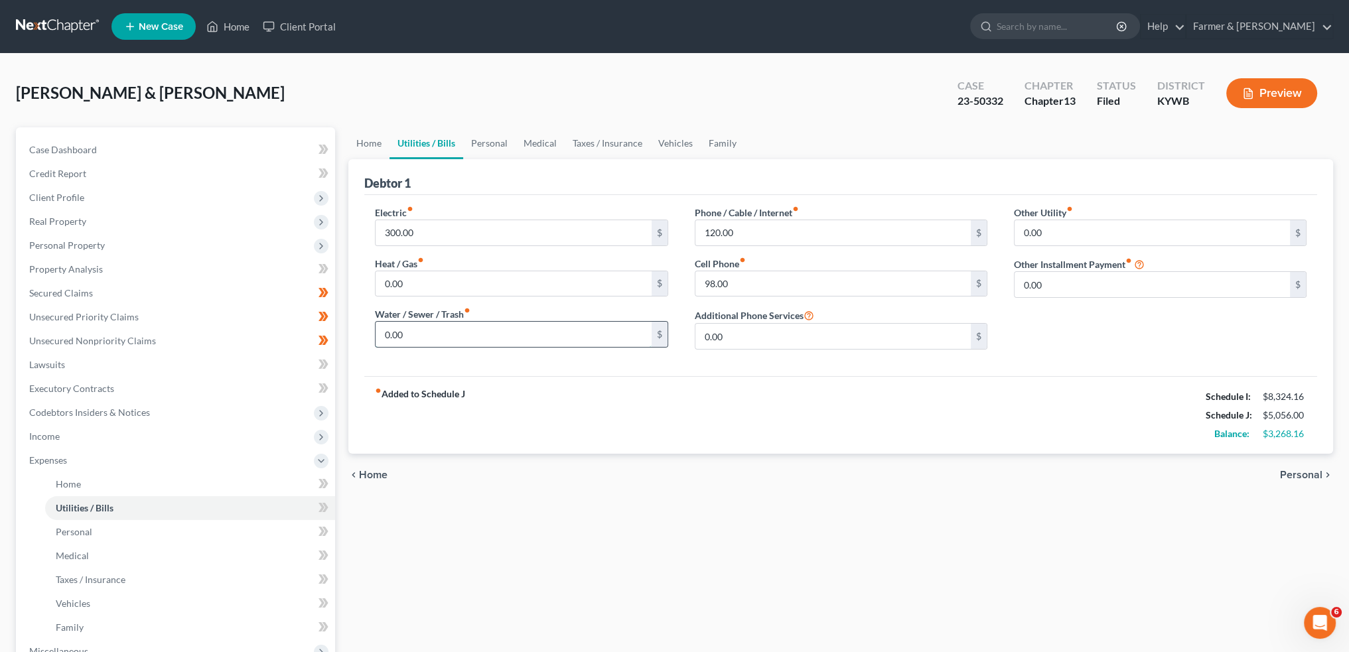
click at [433, 333] on input "0.00" at bounding box center [513, 334] width 275 height 25
click at [489, 133] on link "Personal" at bounding box center [489, 143] width 52 height 32
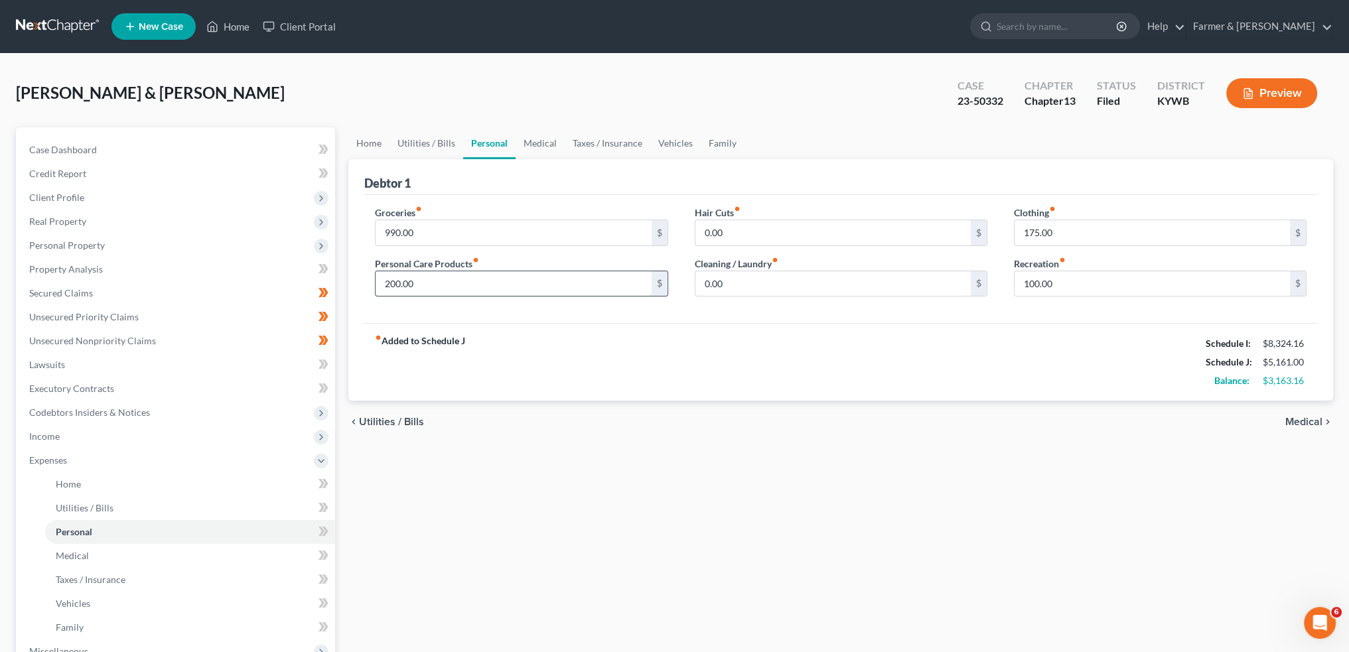
click at [454, 289] on input "200.00" at bounding box center [513, 283] width 275 height 25
click at [553, 140] on link "Medical" at bounding box center [540, 143] width 49 height 32
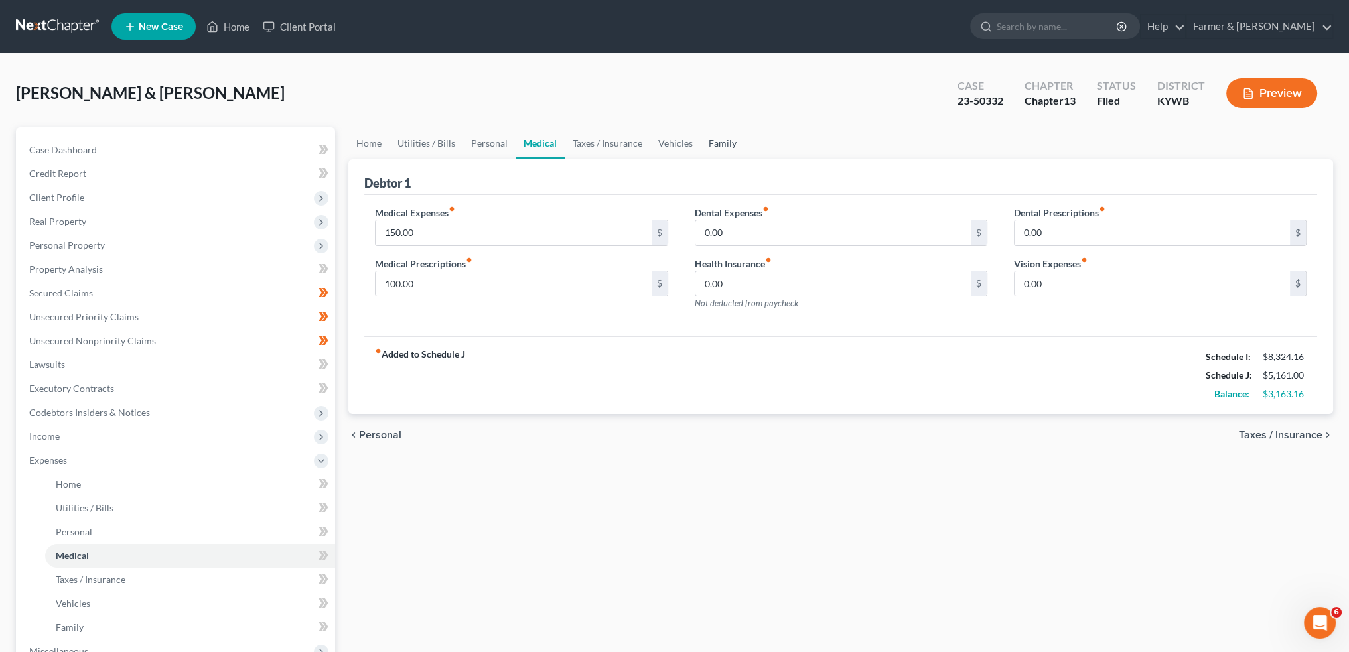
click at [723, 145] on link "Family" at bounding box center [723, 143] width 44 height 32
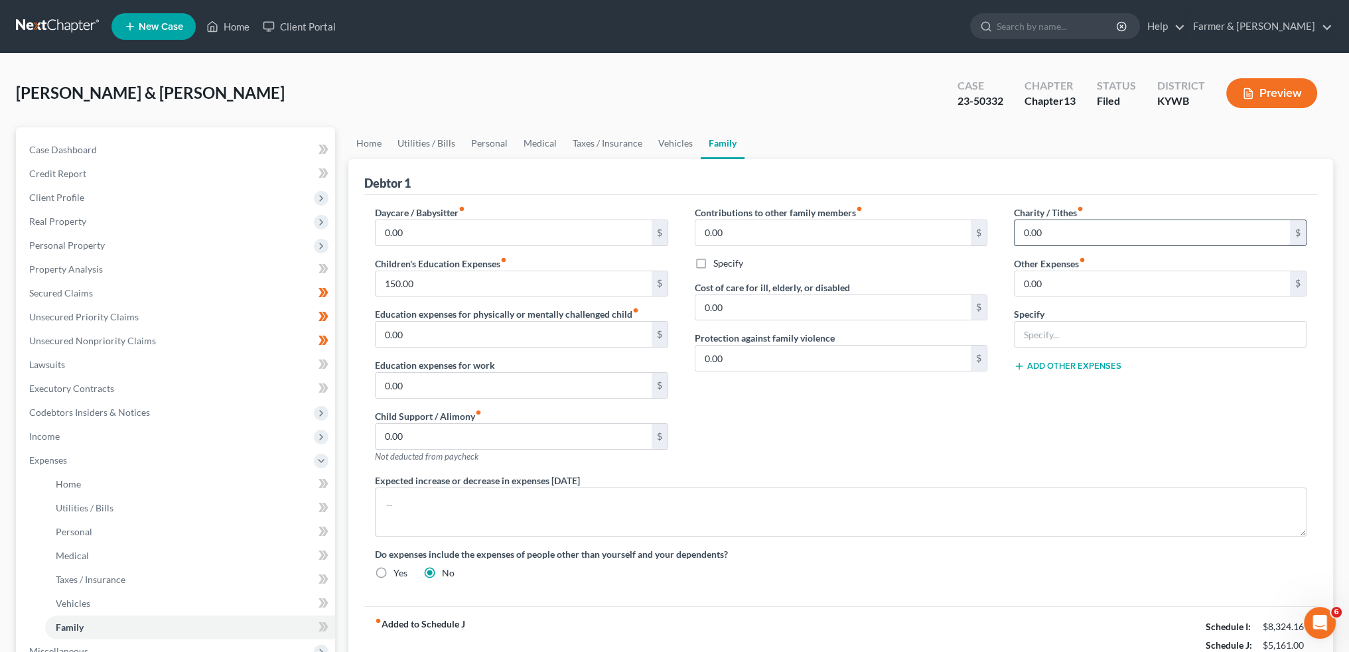
click at [1059, 232] on input "0.00" at bounding box center [1152, 232] width 275 height 25
click at [658, 139] on link "Vehicles" at bounding box center [675, 143] width 50 height 32
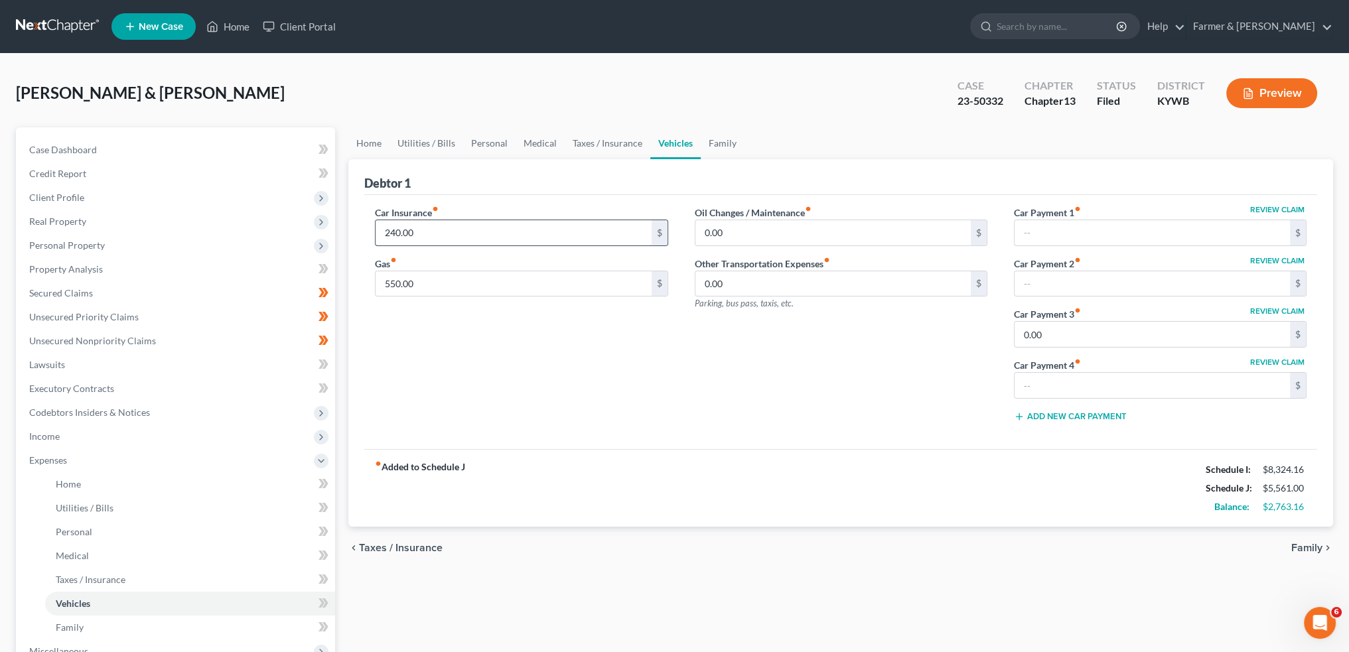
click at [490, 231] on input "240.00" at bounding box center [513, 232] width 275 height 25
click at [1045, 235] on input "text" at bounding box center [1152, 232] width 275 height 25
click at [436, 232] on input "523.00" at bounding box center [513, 232] width 275 height 25
click at [718, 137] on link "Family" at bounding box center [723, 143] width 44 height 32
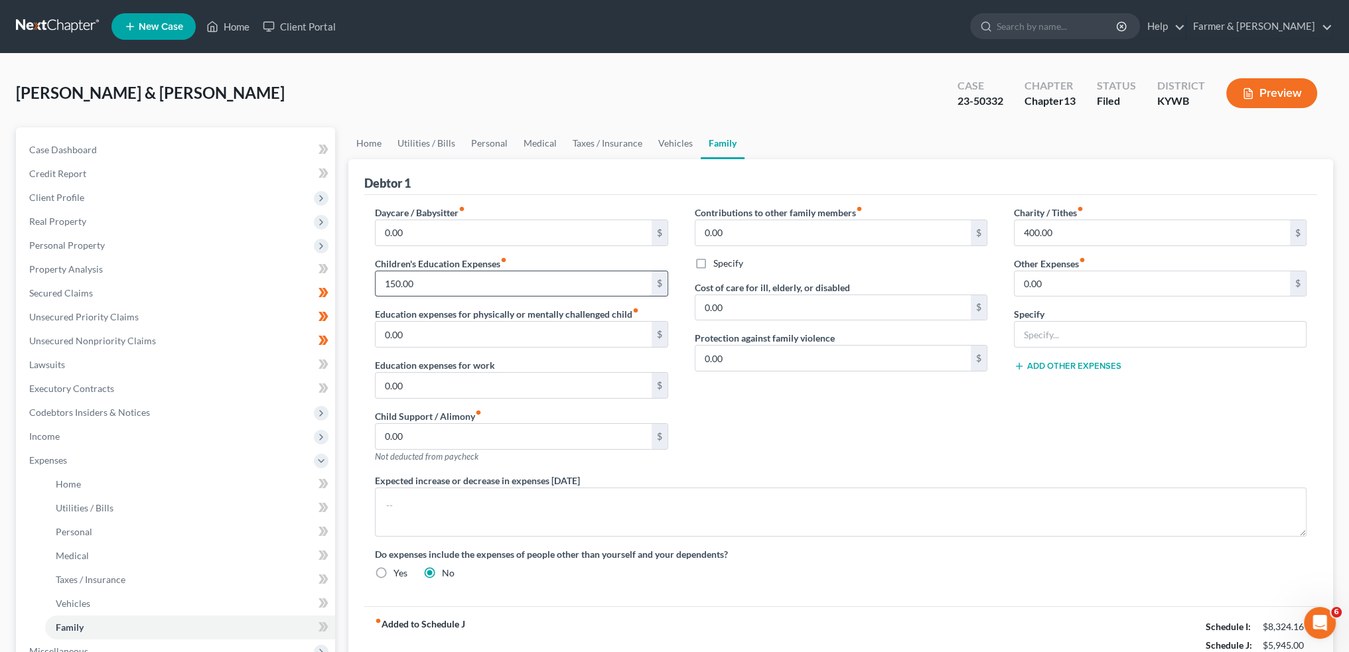
click at [450, 279] on input "150.00" at bounding box center [513, 283] width 275 height 25
click at [547, 128] on link "Medical" at bounding box center [540, 143] width 49 height 32
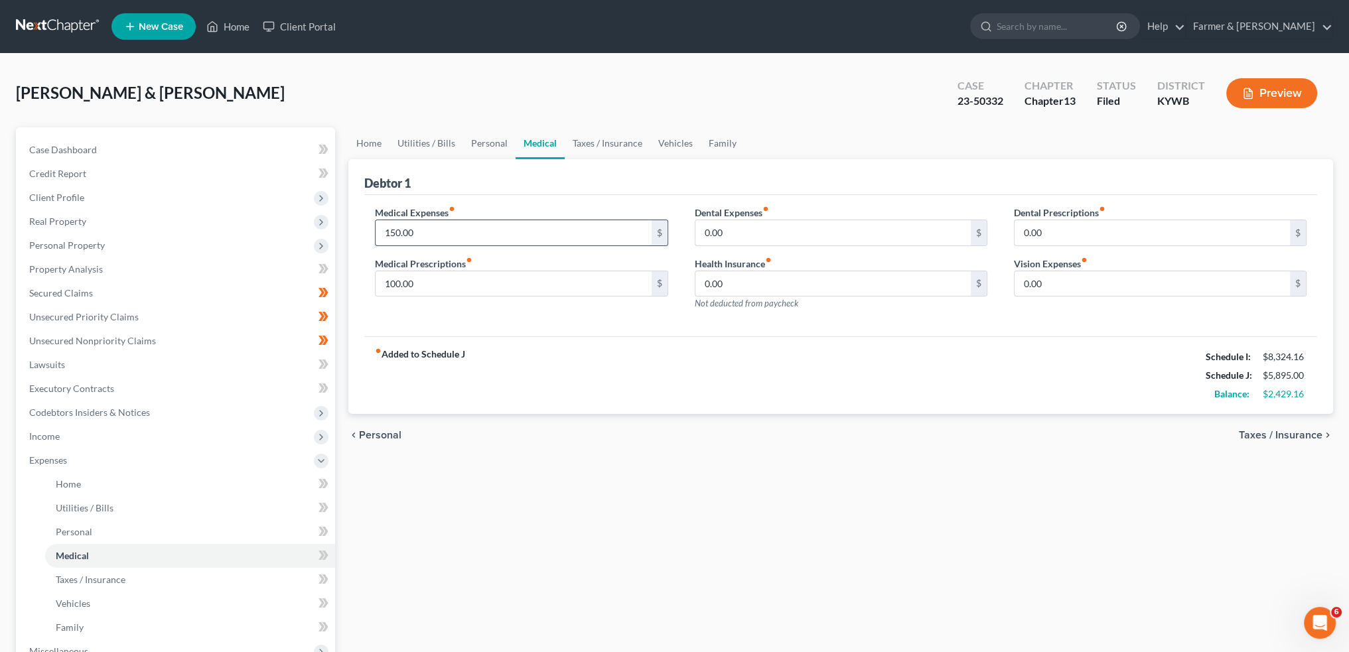
click at [478, 228] on input "150.00" at bounding box center [513, 232] width 275 height 25
click at [466, 231] on input "100.00" at bounding box center [513, 232] width 275 height 25
click at [492, 144] on link "Personal" at bounding box center [489, 143] width 52 height 32
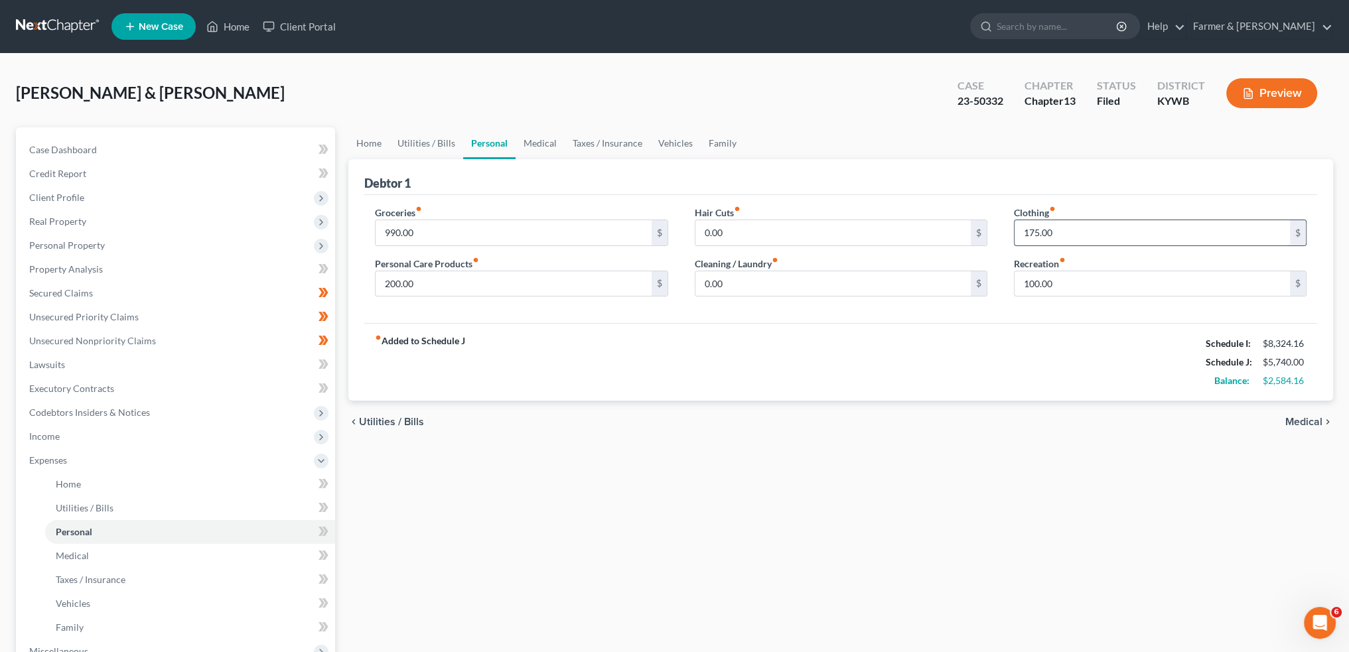
click at [1083, 228] on input "175.00" at bounding box center [1152, 232] width 275 height 25
click at [836, 498] on div "Home Utilities / Bills Personal Medical Taxes / Insurance Vehicles Family Debto…" at bounding box center [841, 486] width 998 height 719
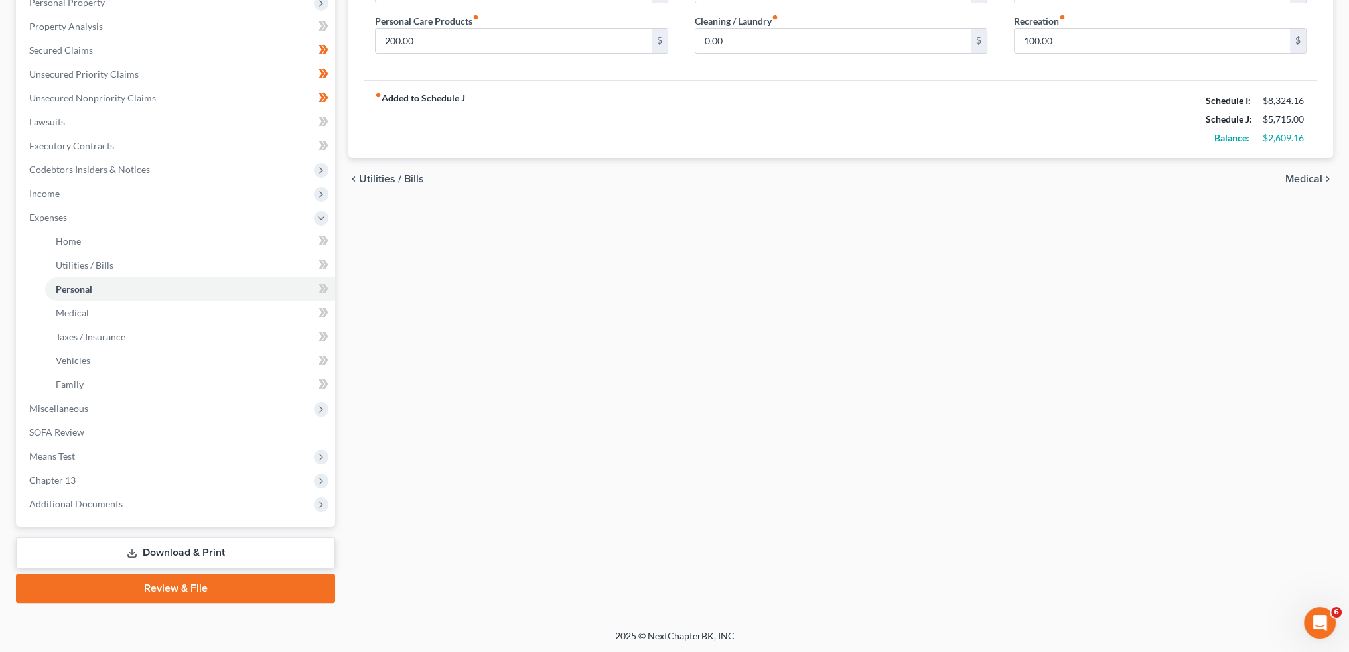
click at [198, 549] on link "Download & Print" at bounding box center [175, 553] width 319 height 31
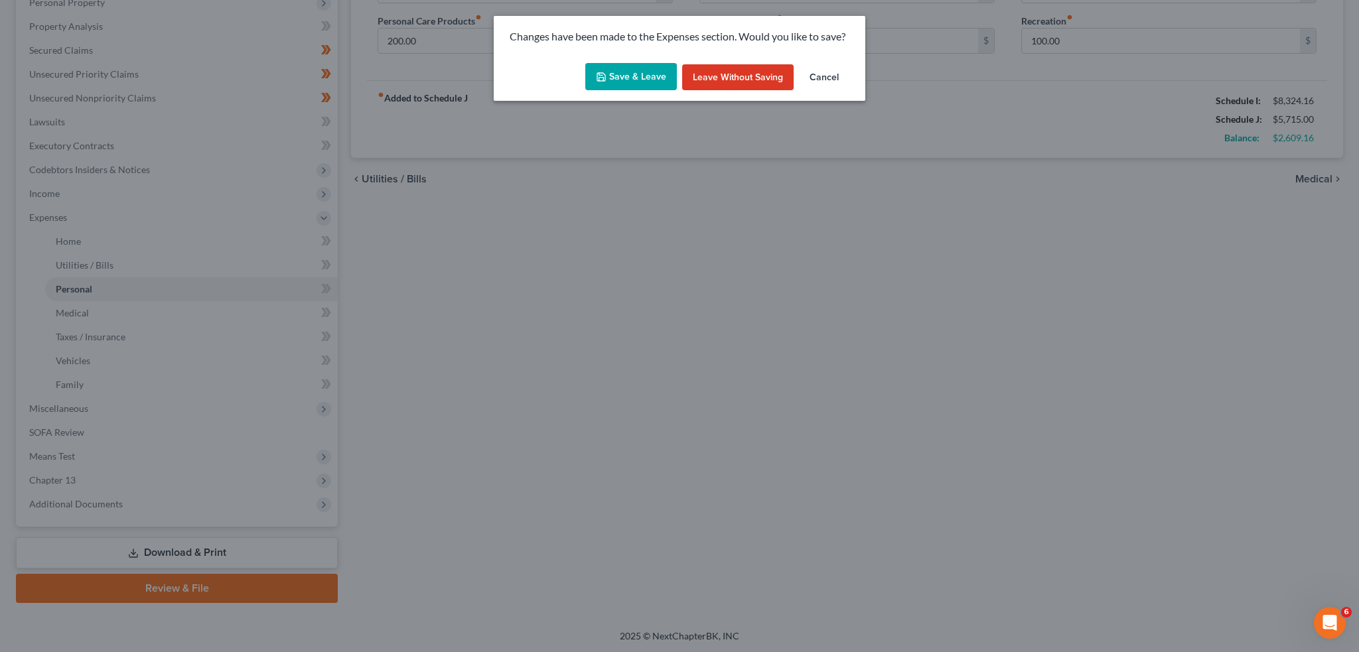
click at [648, 84] on button "Save & Leave" at bounding box center [631, 77] width 92 height 28
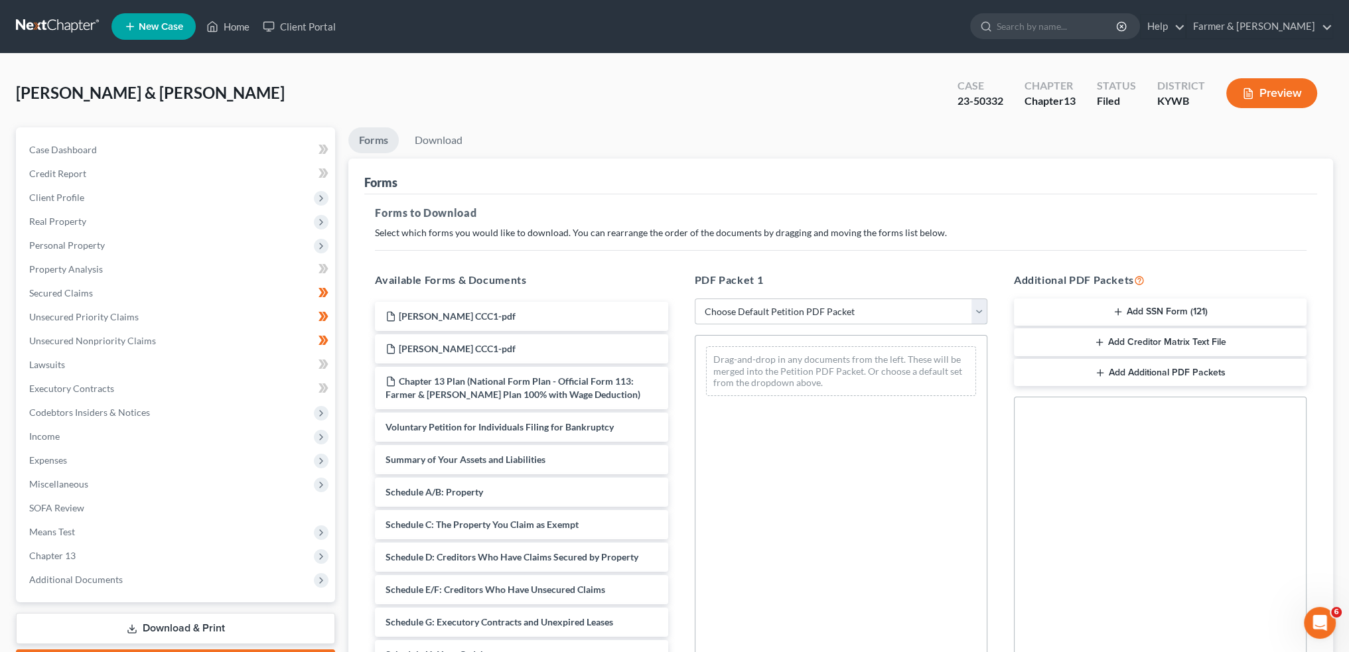
drag, startPoint x: 791, startPoint y: 305, endPoint x: 793, endPoint y: 320, distance: 15.4
click at [791, 305] on select "Choose Default Petition PDF Packet Complete Bankruptcy Petition (all forms and …" at bounding box center [841, 312] width 293 height 27
click at [695, 299] on select "Choose Default Petition PDF Packet Complete Bankruptcy Petition (all forms and …" at bounding box center [841, 312] width 293 height 27
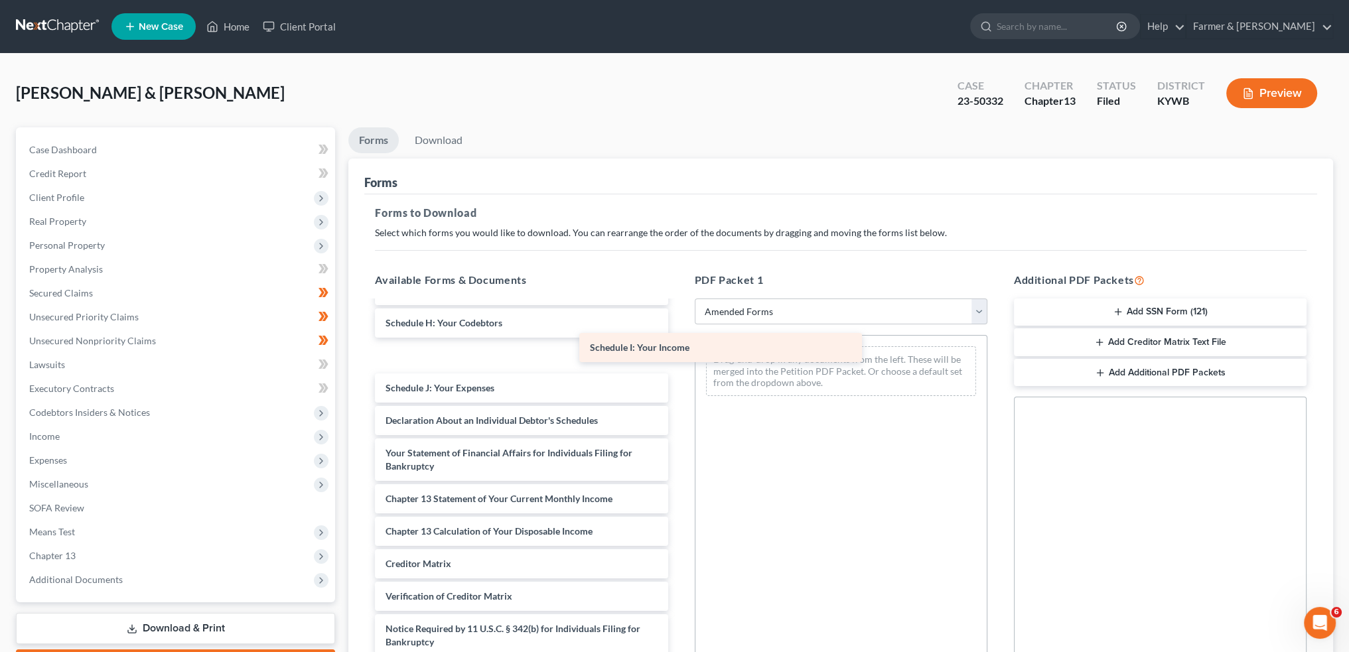
scroll to position [218, 0]
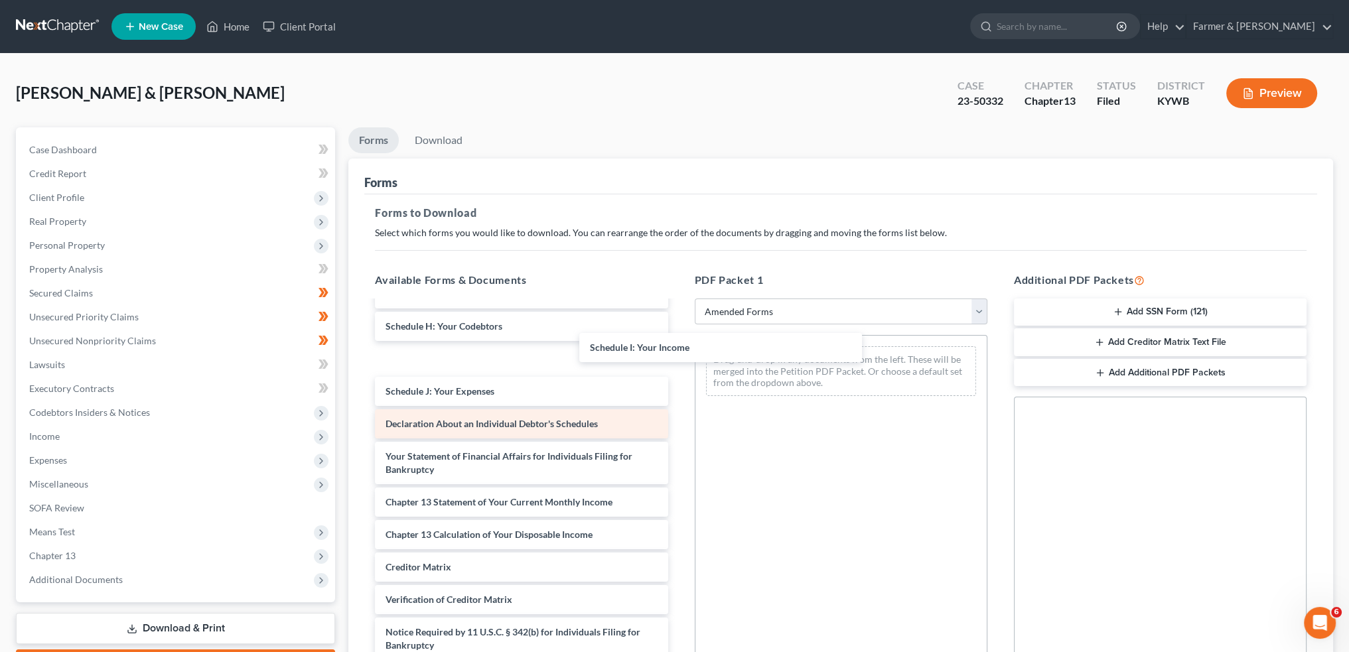
drag, startPoint x: 451, startPoint y: 354, endPoint x: 440, endPoint y: 398, distance: 45.9
click at [678, 337] on div "Schedule I: Your Income Voluntary Petition for Individuals Filing for Bankruptc…" at bounding box center [521, 388] width 314 height 609
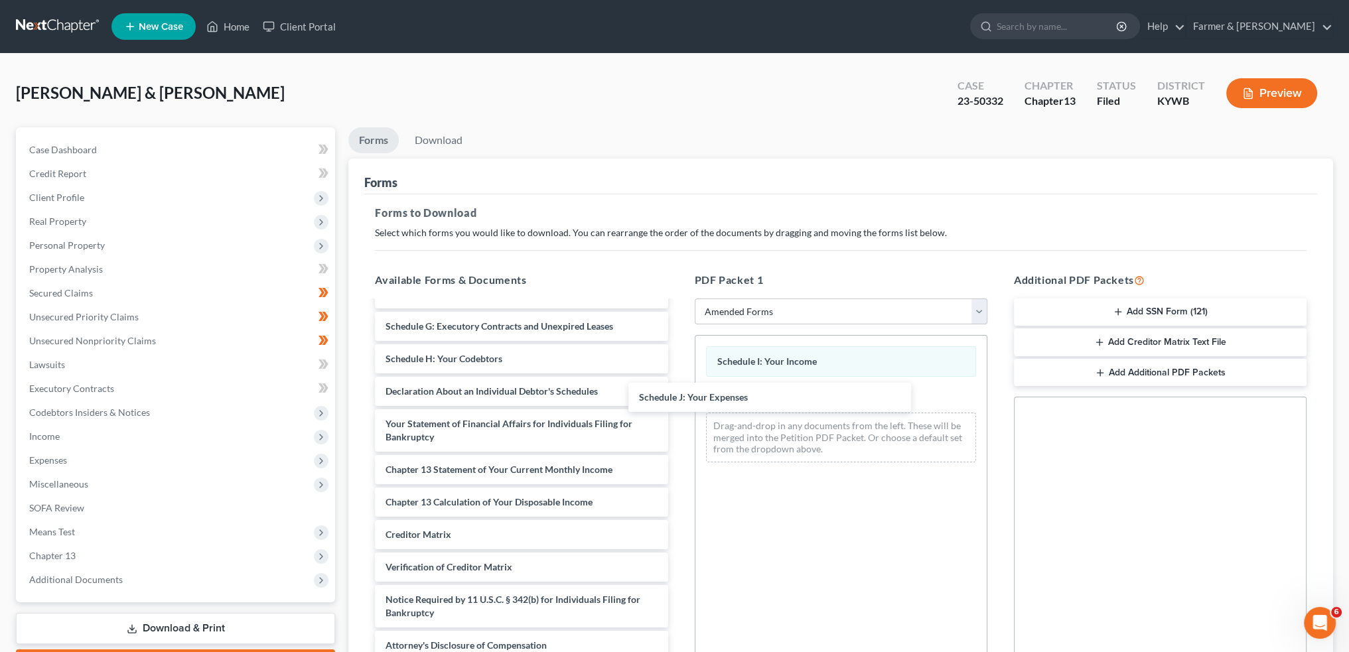
scroll to position [185, 0]
drag, startPoint x: 434, startPoint y: 360, endPoint x: 928, endPoint y: 220, distance: 513.5
click at [678, 398] on div "Schedule J: Your Expenses Voluntary Petition for Individuals Filing for Bankrup…" at bounding box center [521, 389] width 314 height 544
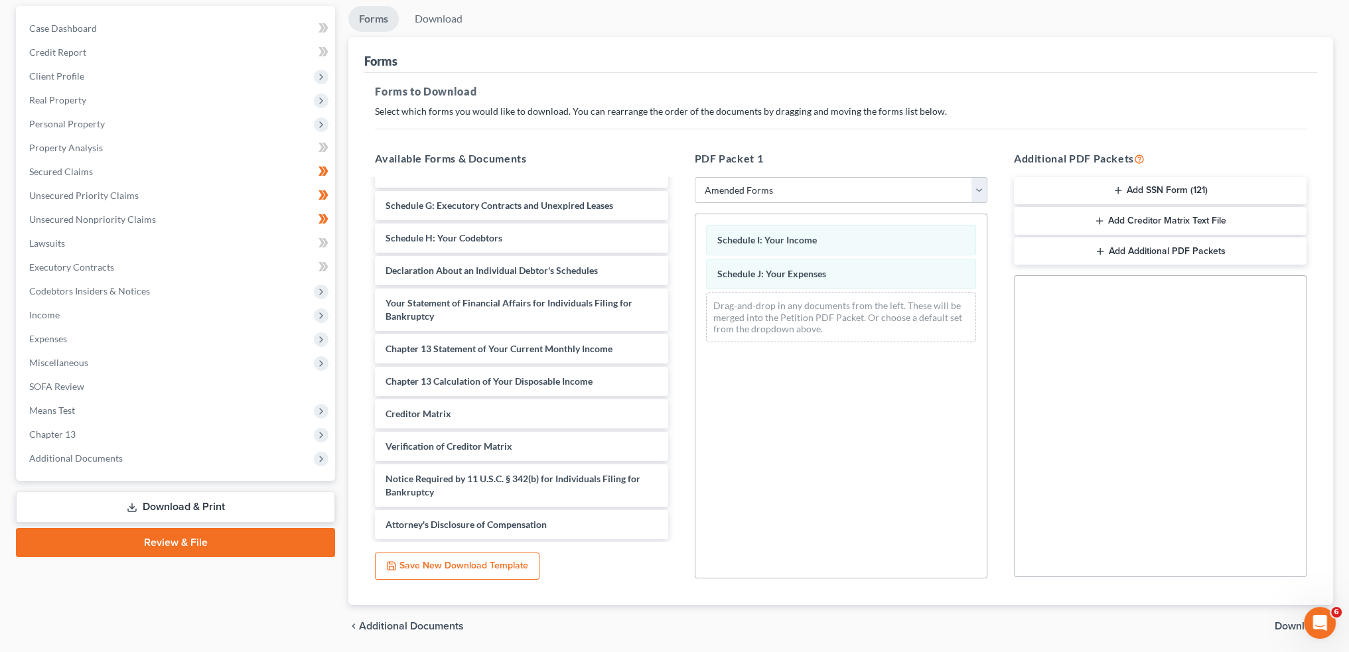
scroll to position [166, 0]
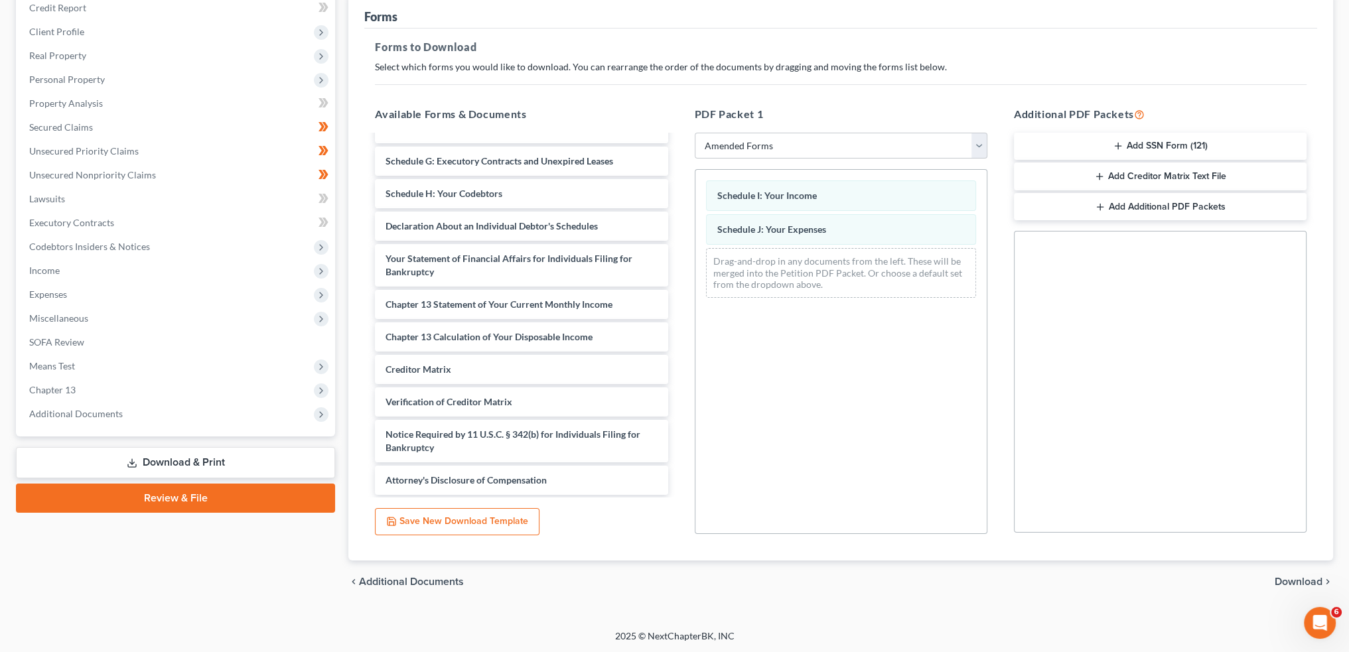
click at [1319, 577] on span "Download" at bounding box center [1299, 582] width 48 height 11
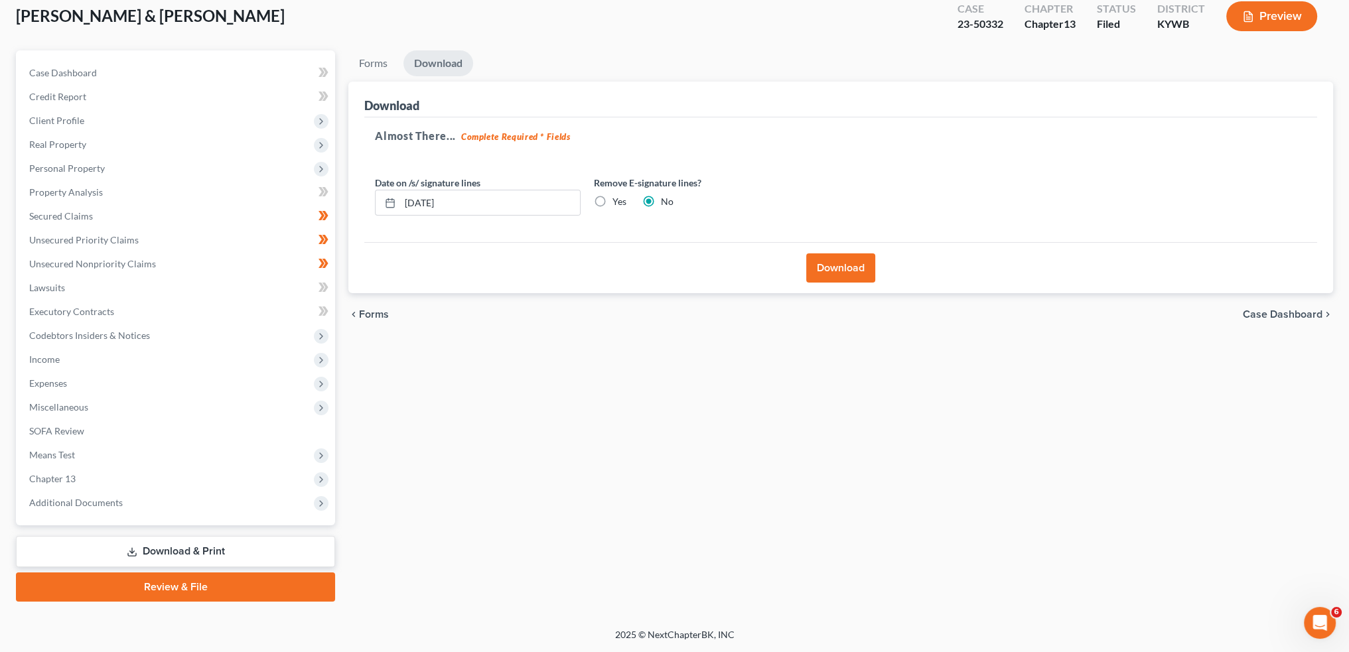
scroll to position [76, 0]
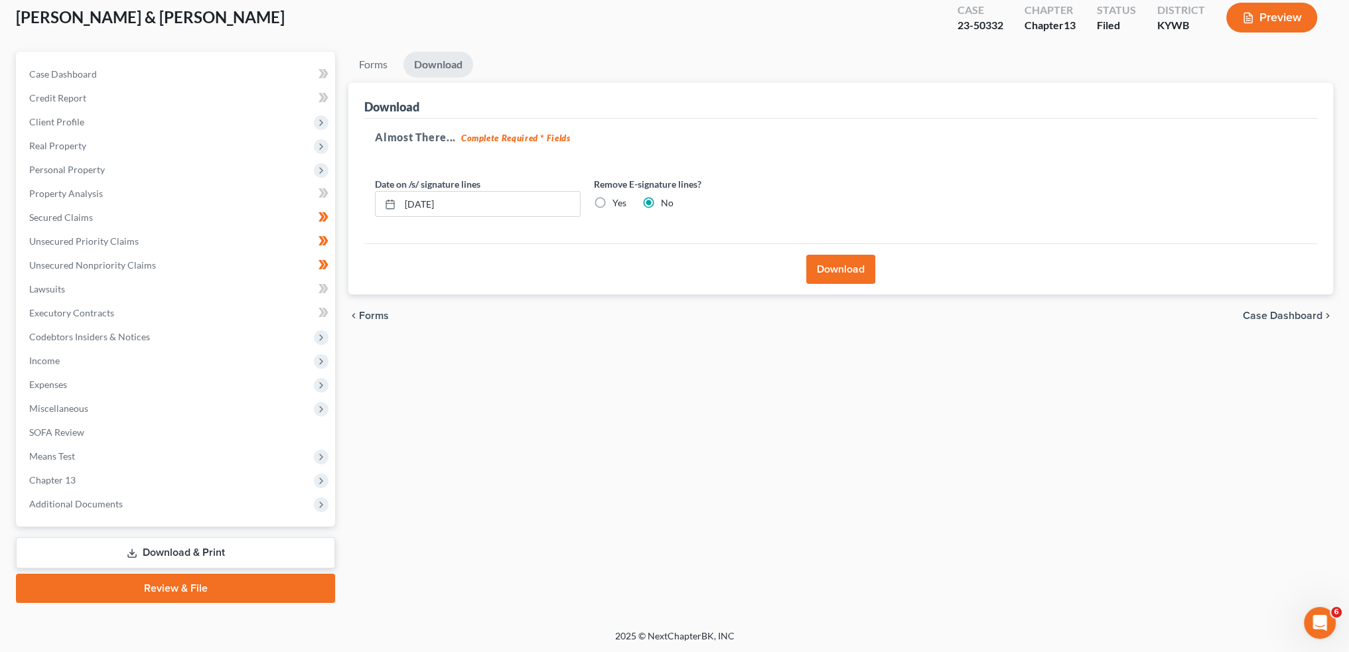
drag, startPoint x: 833, startPoint y: 260, endPoint x: 892, endPoint y: 370, distance: 125.0
click at [834, 260] on button "Download" at bounding box center [840, 269] width 69 height 29
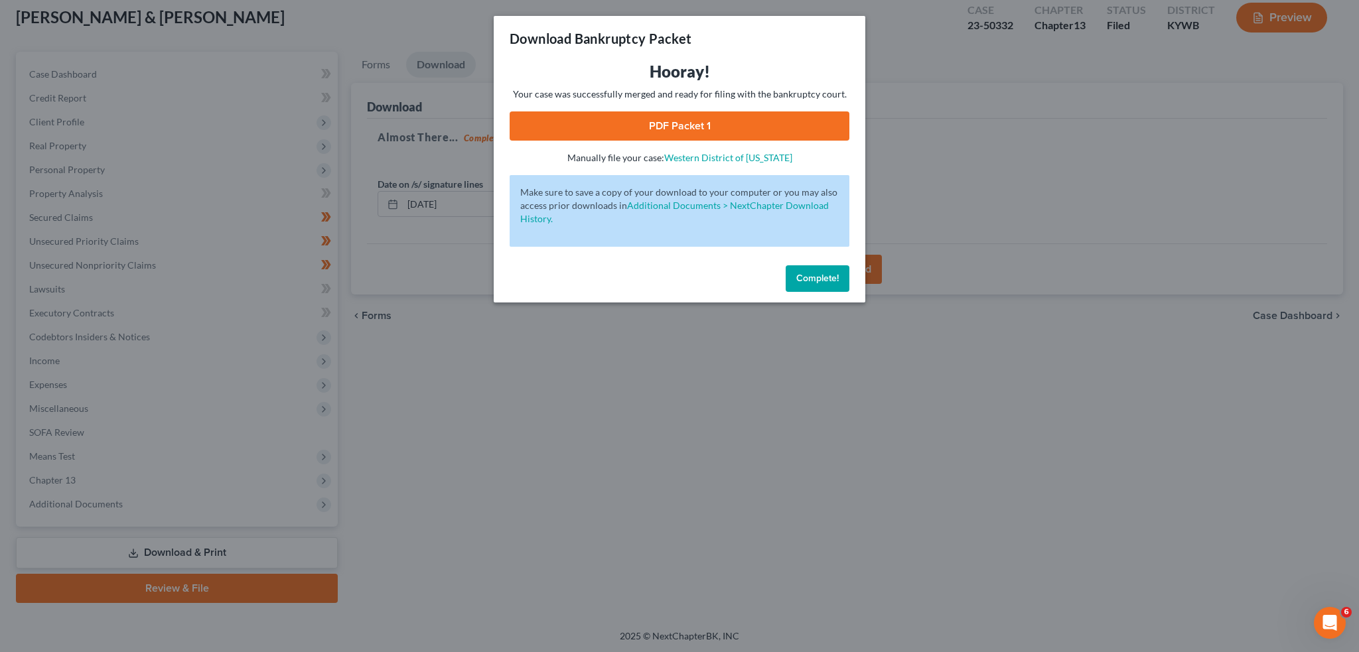
click at [666, 133] on link "PDF Packet 1" at bounding box center [680, 126] width 340 height 29
click at [823, 285] on button "Complete!" at bounding box center [818, 278] width 64 height 27
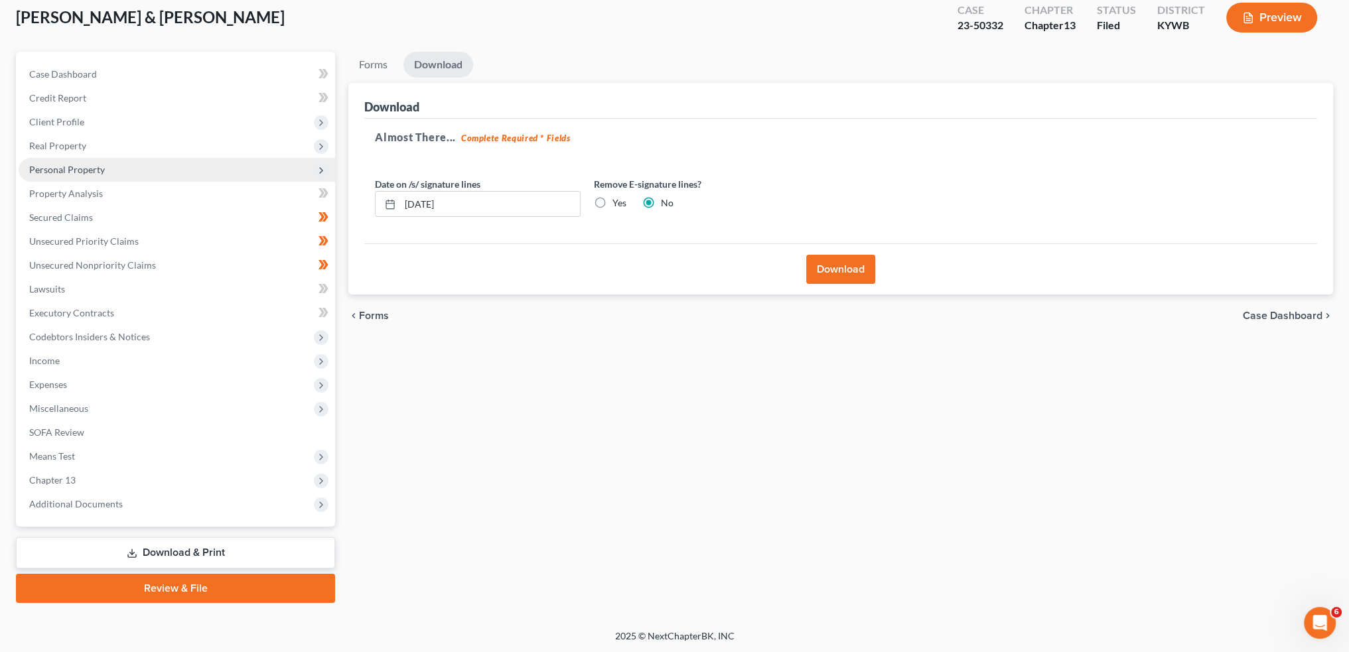
click at [157, 167] on span "Personal Property" at bounding box center [177, 170] width 317 height 24
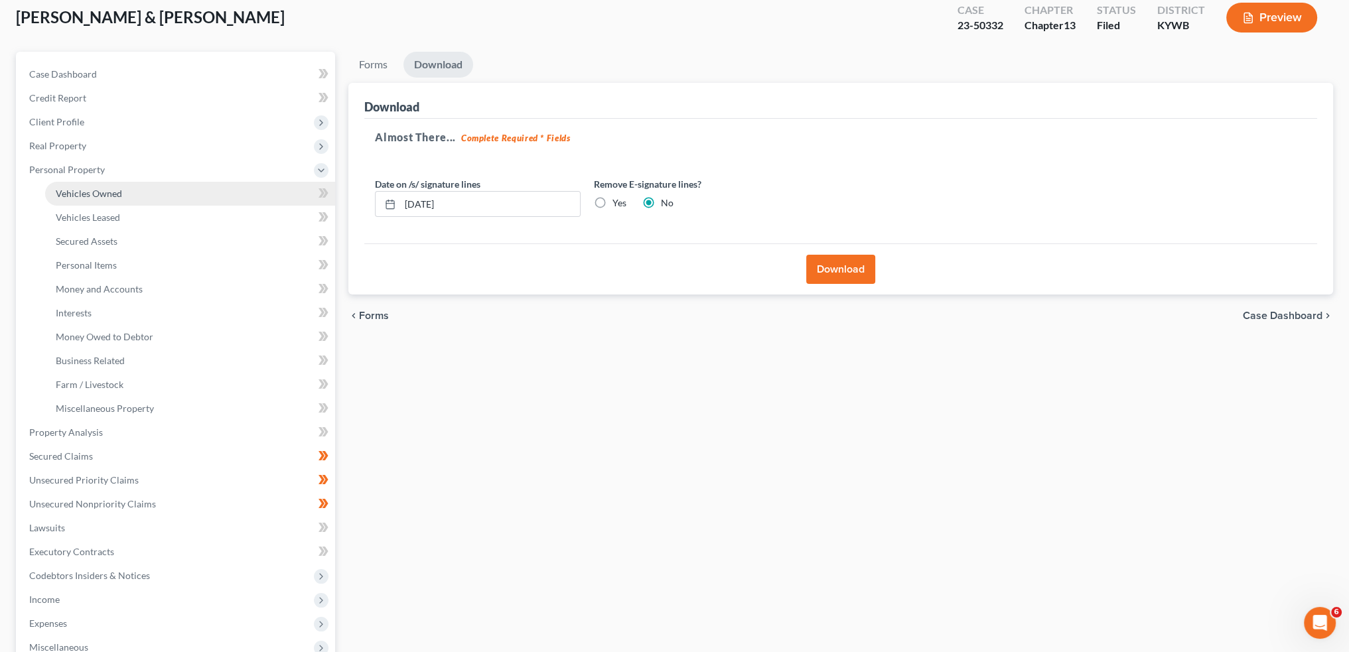
click at [145, 187] on link "Vehicles Owned" at bounding box center [190, 194] width 290 height 24
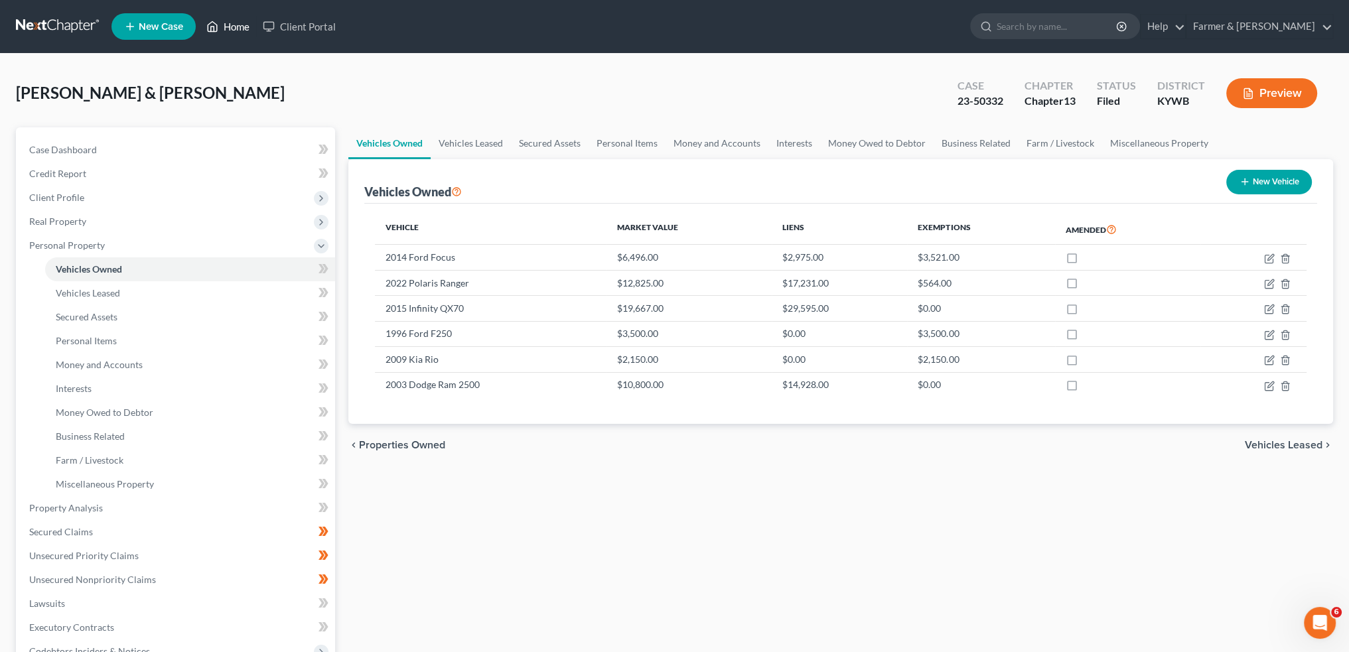
click at [228, 23] on link "Home" at bounding box center [228, 27] width 56 height 24
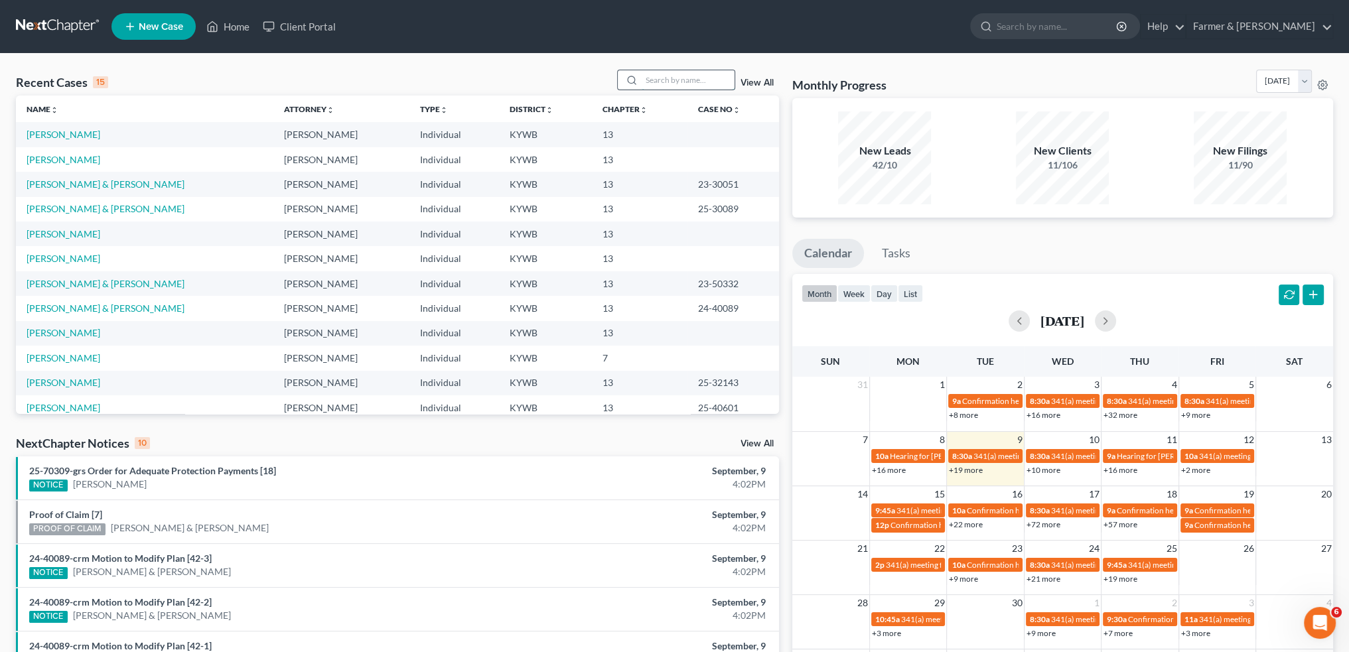
click at [712, 81] on input "search" at bounding box center [688, 79] width 93 height 19
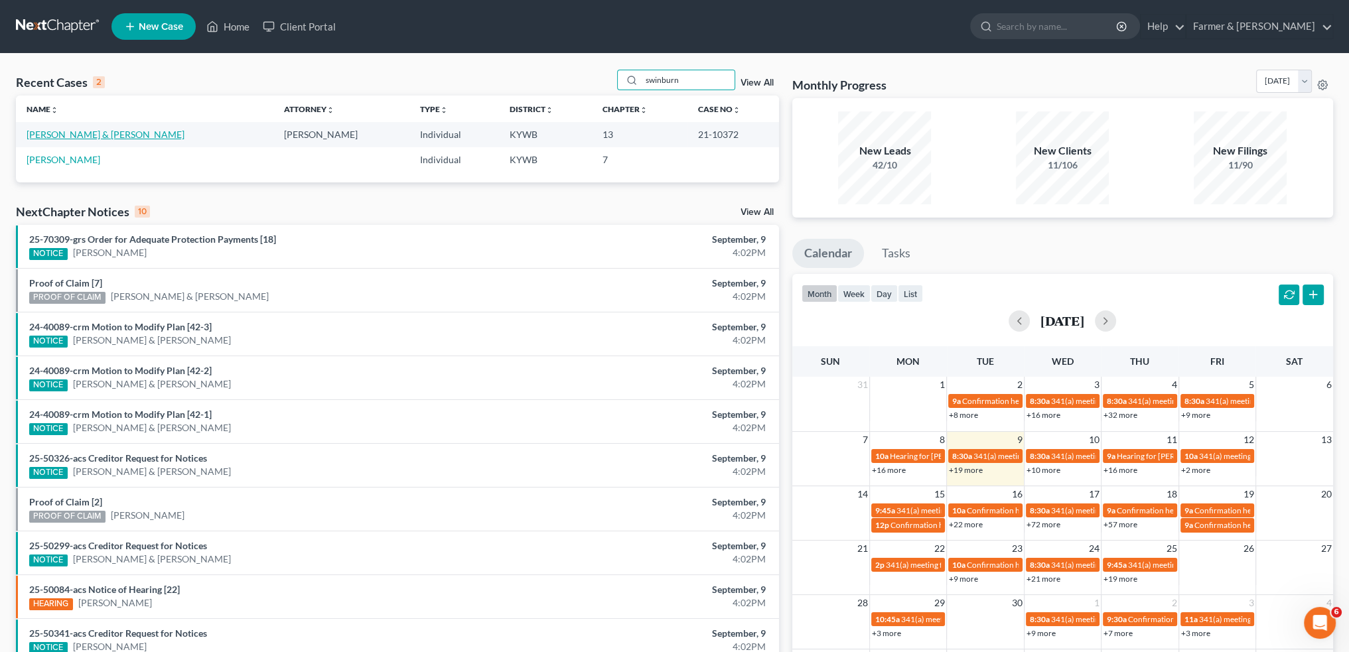
click at [111, 134] on link "[PERSON_NAME] & [PERSON_NAME]" at bounding box center [106, 134] width 158 height 11
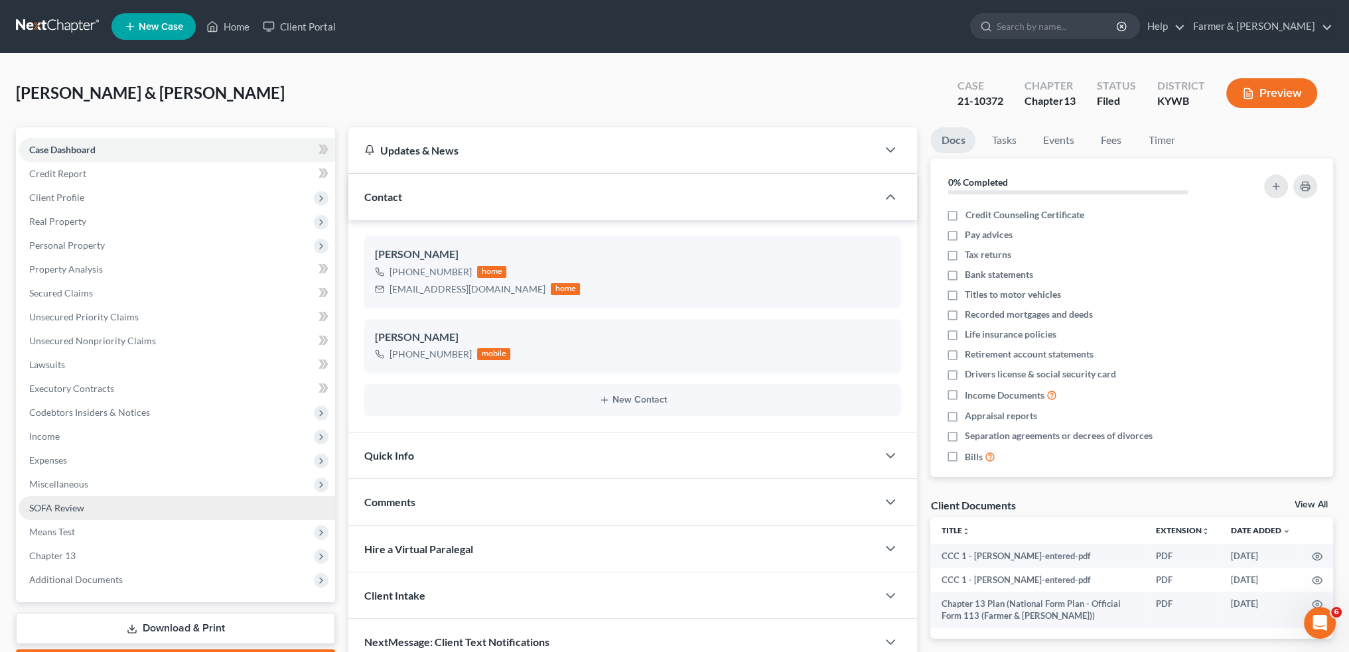
drag, startPoint x: 127, startPoint y: 581, endPoint x: 130, endPoint y: 498, distance: 83.0
click at [129, 581] on span "Additional Documents" at bounding box center [177, 580] width 317 height 24
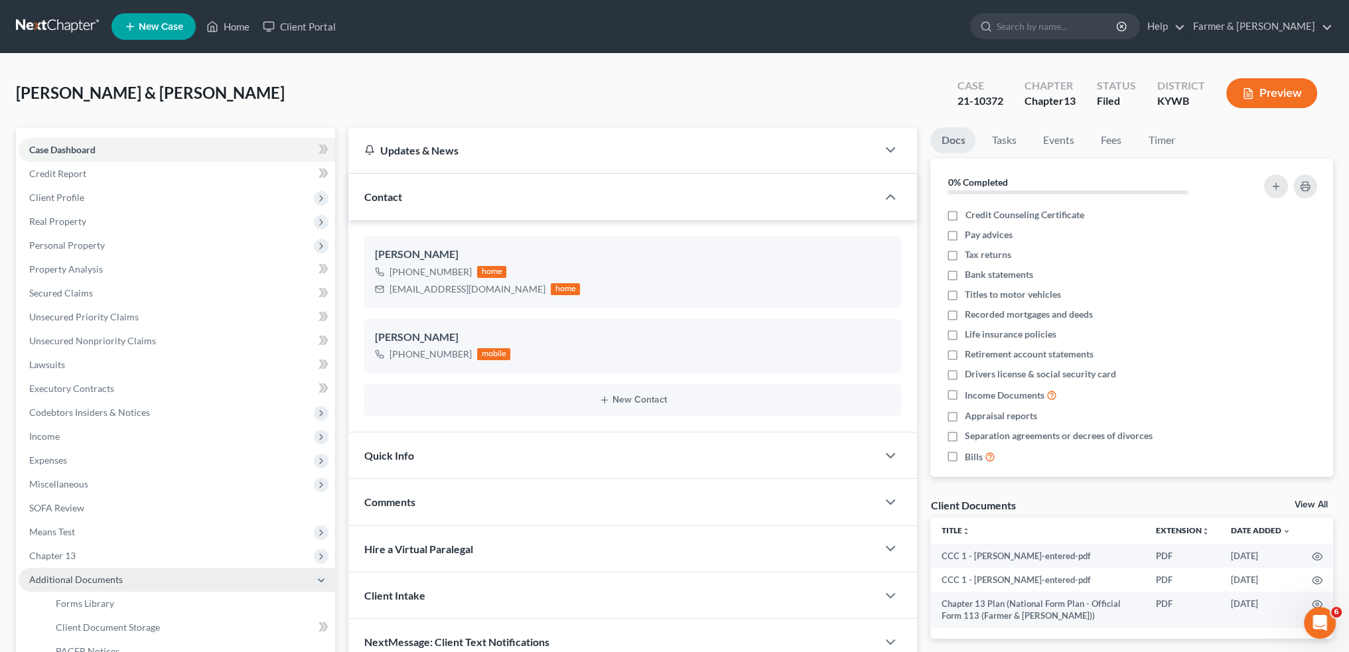
scroll to position [76, 0]
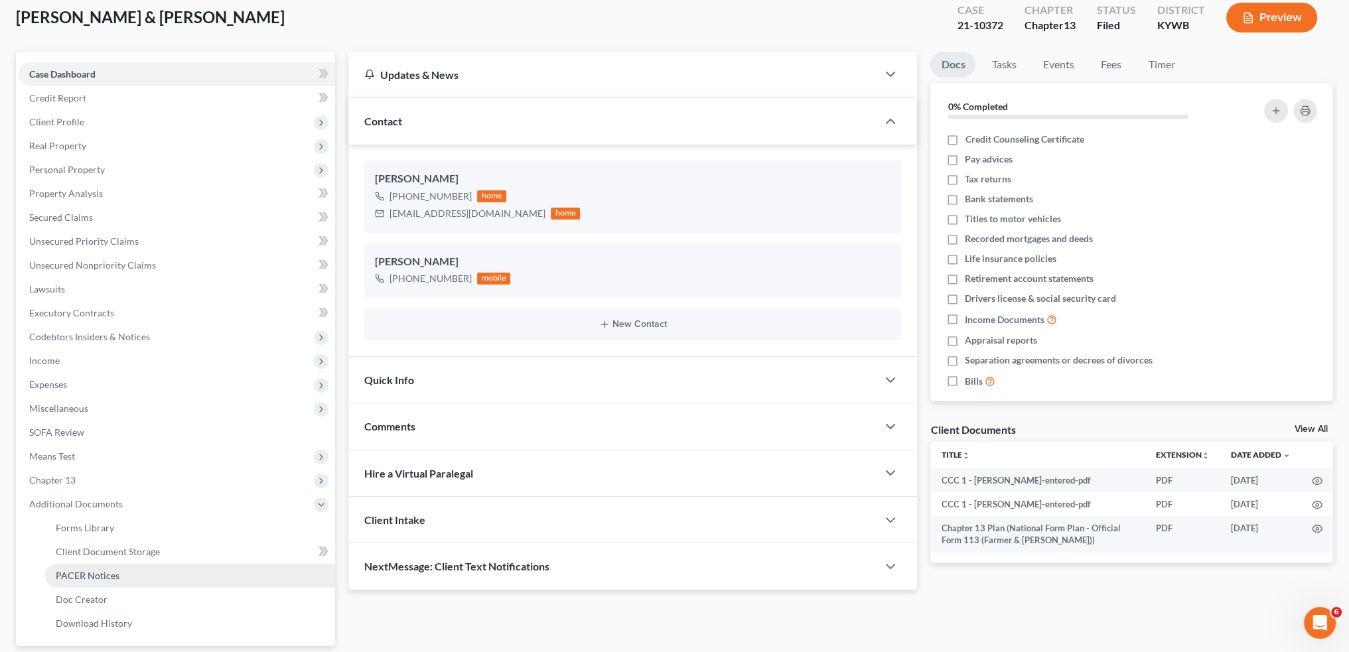
click at [116, 574] on span "PACER Notices" at bounding box center [88, 575] width 64 height 11
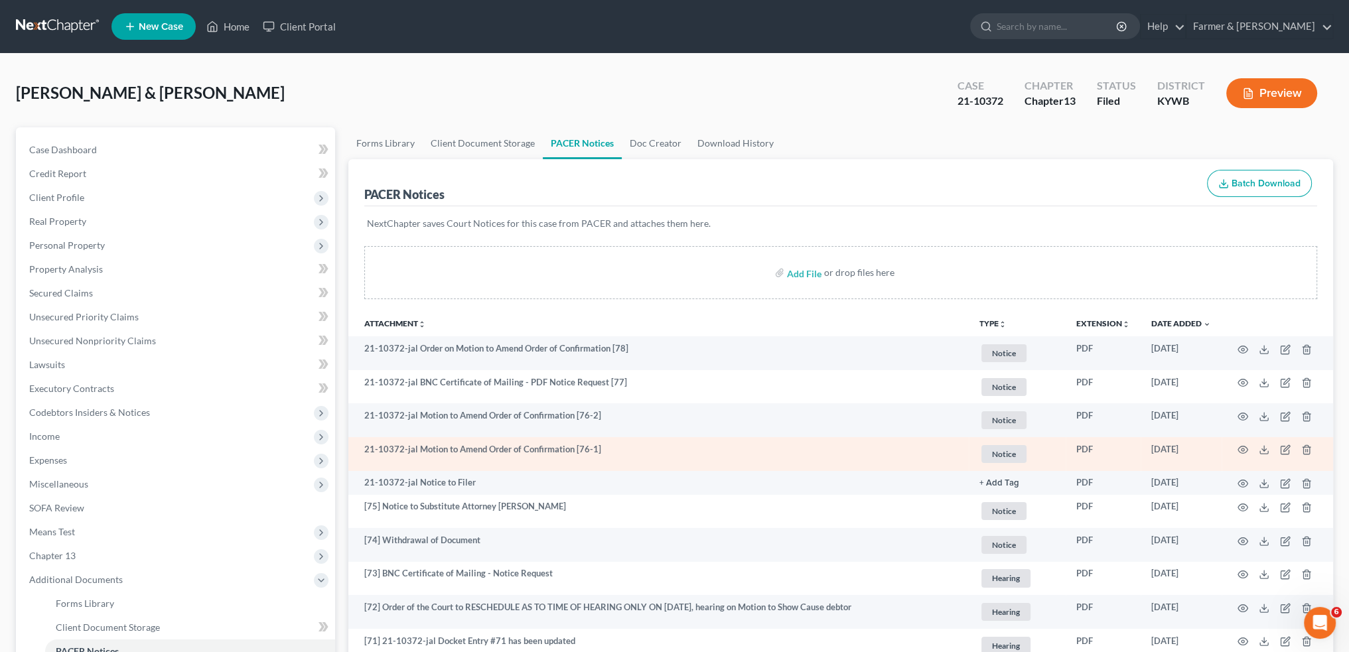
click at [1243, 443] on td at bounding box center [1278, 454] width 112 height 34
click at [1245, 448] on icon "button" at bounding box center [1243, 450] width 11 height 11
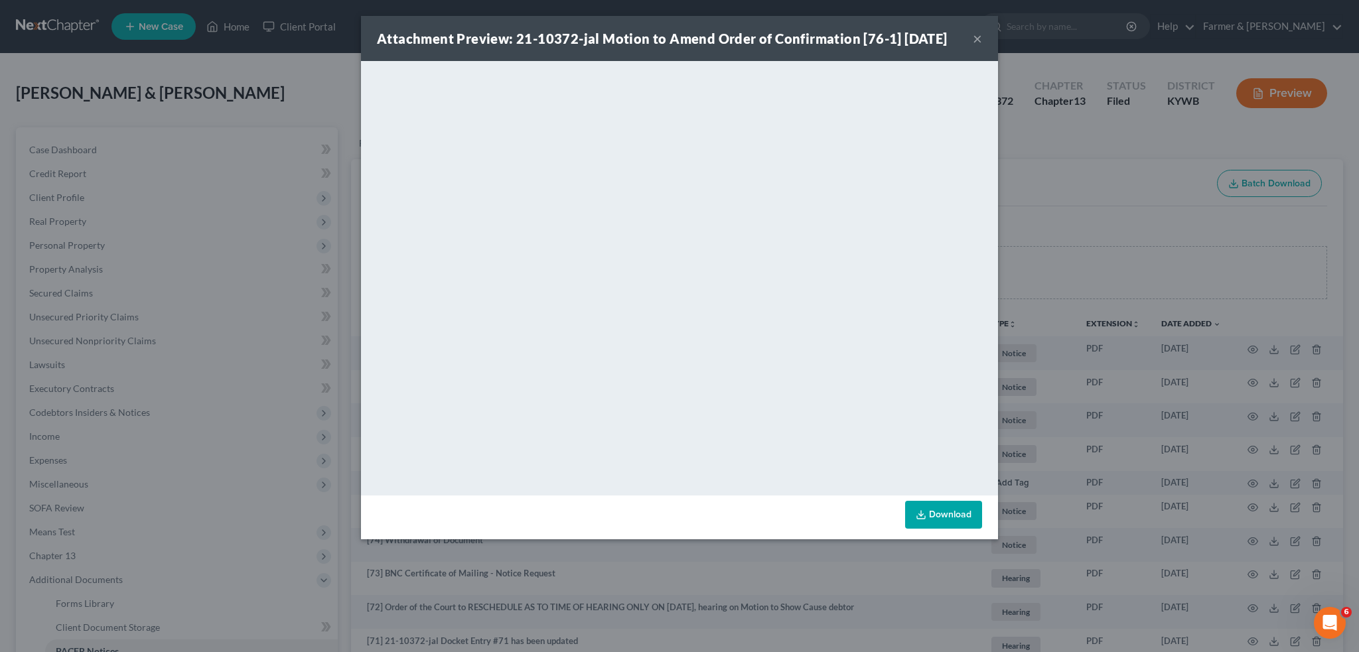
click at [979, 38] on button "×" at bounding box center [977, 39] width 9 height 16
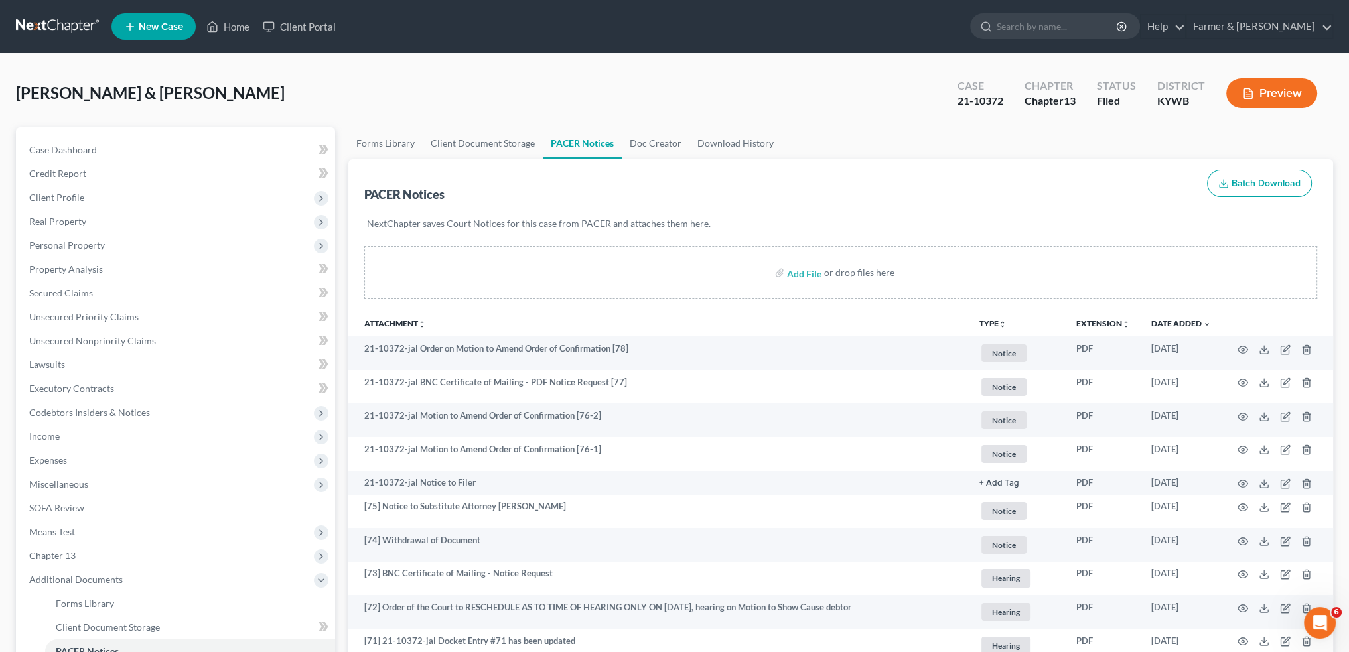
scroll to position [221, 0]
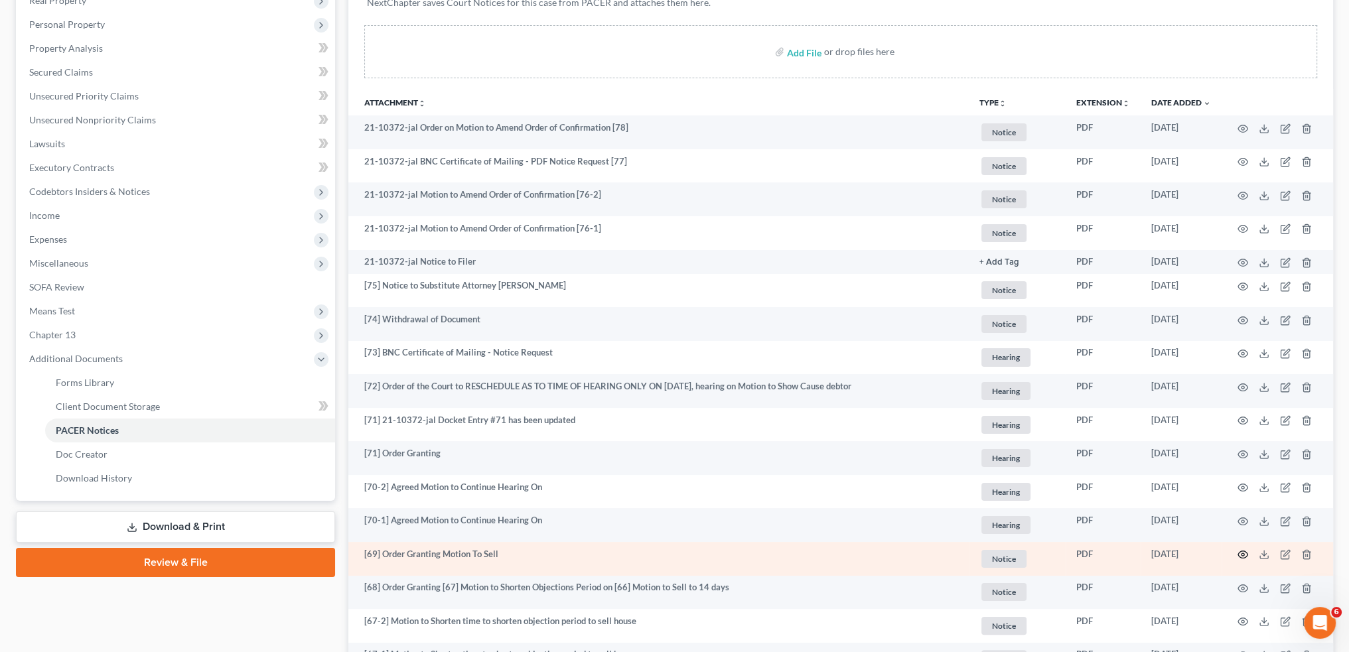
click at [1242, 554] on circle "button" at bounding box center [1243, 555] width 3 height 3
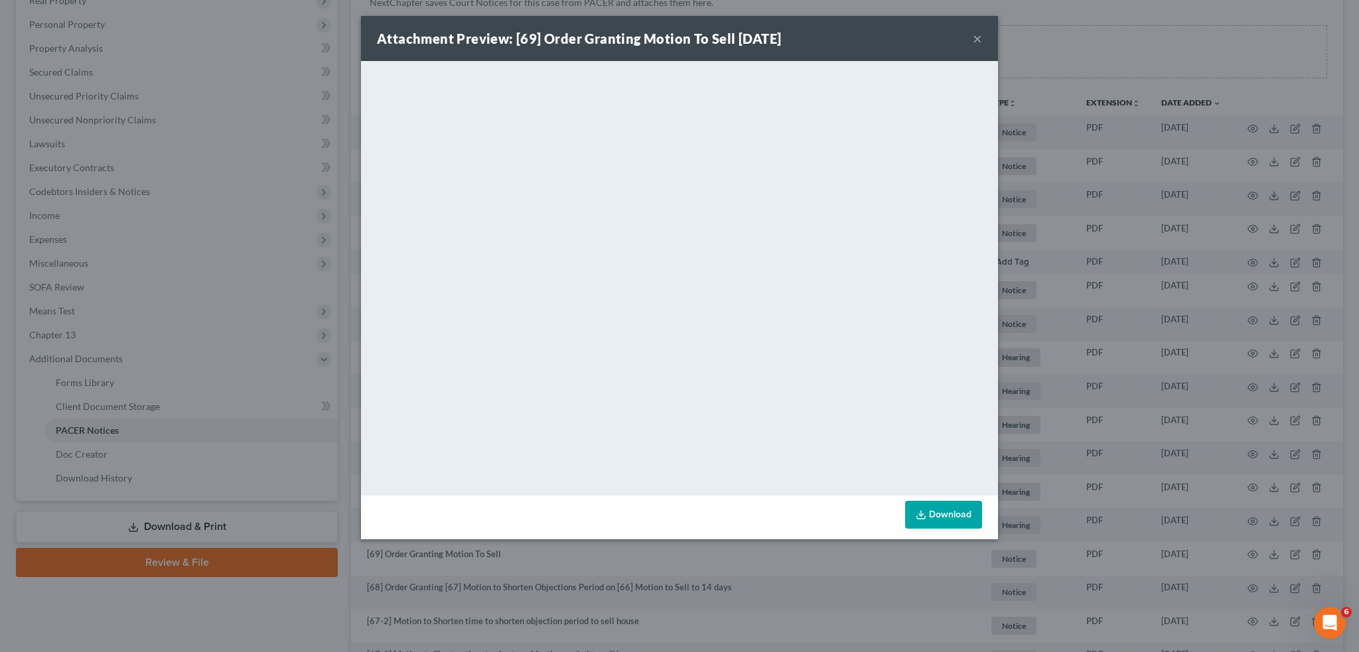
click at [975, 33] on button "×" at bounding box center [977, 39] width 9 height 16
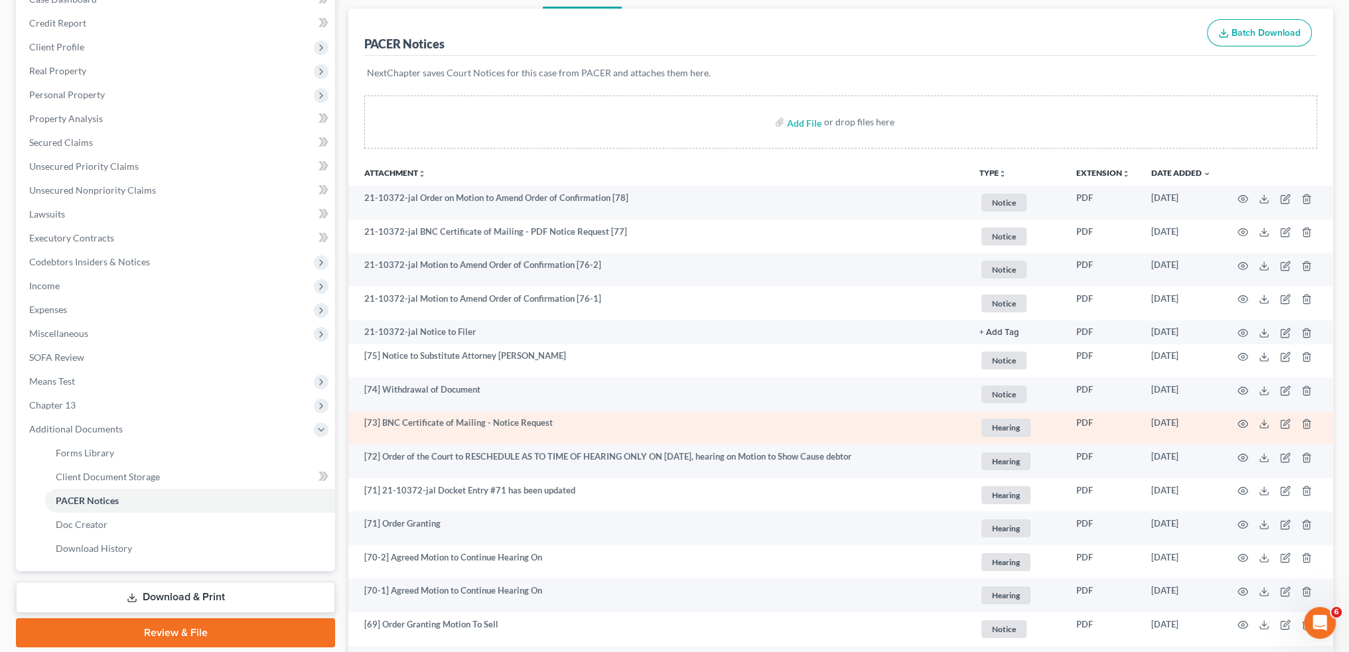
scroll to position [110, 0]
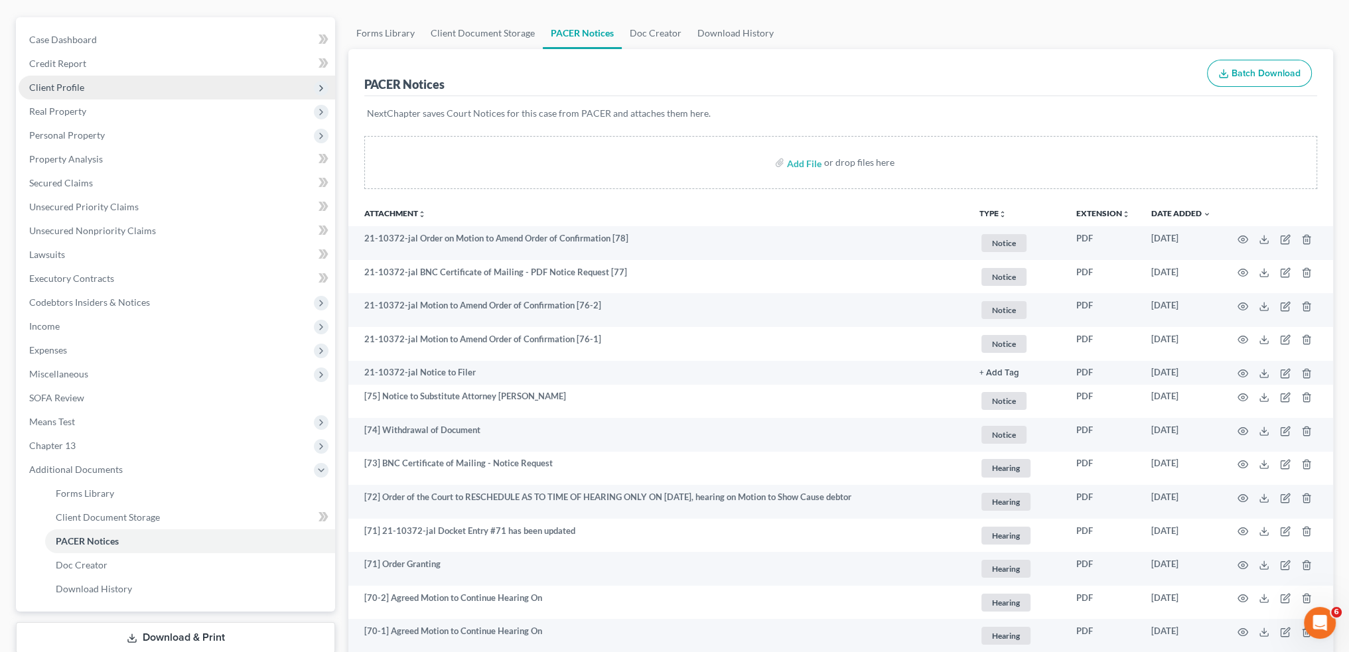
drag, startPoint x: 125, startPoint y: 331, endPoint x: 127, endPoint y: 95, distance: 236.3
click at [125, 331] on span "Income" at bounding box center [177, 327] width 317 height 24
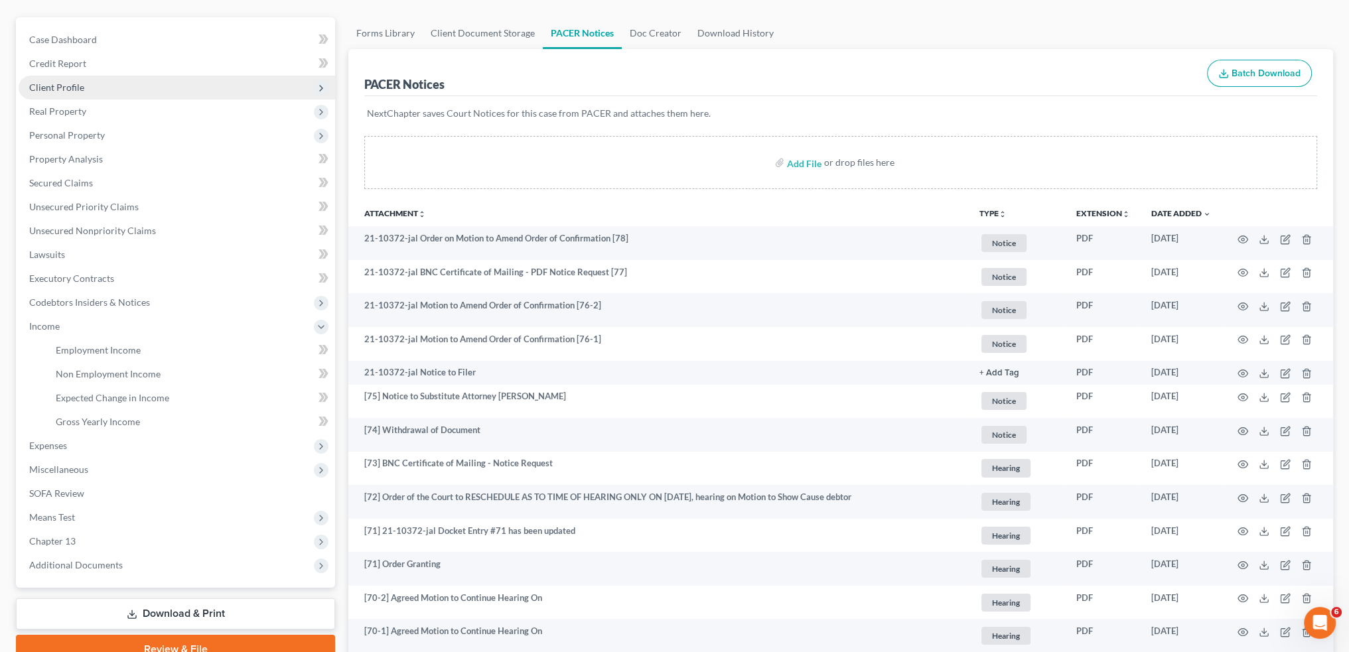
click at [127, 92] on span "Client Profile" at bounding box center [177, 88] width 317 height 24
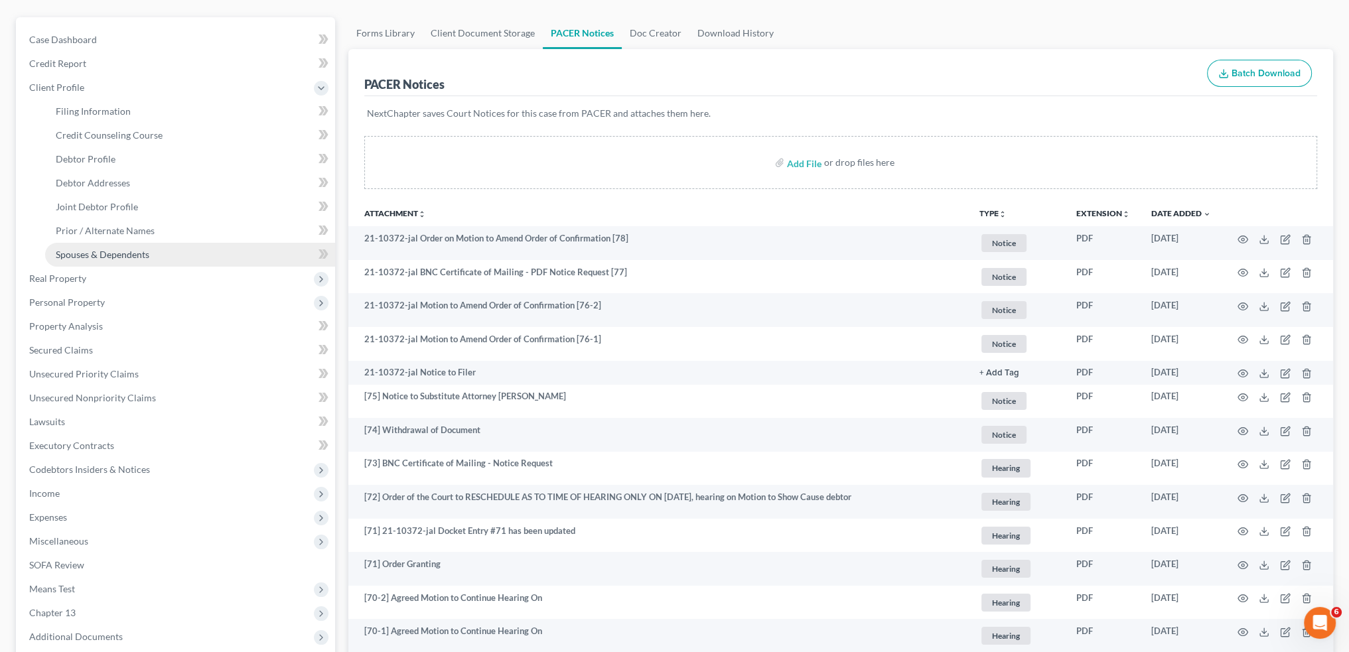
click at [129, 256] on span "Spouses & Dependents" at bounding box center [103, 254] width 94 height 11
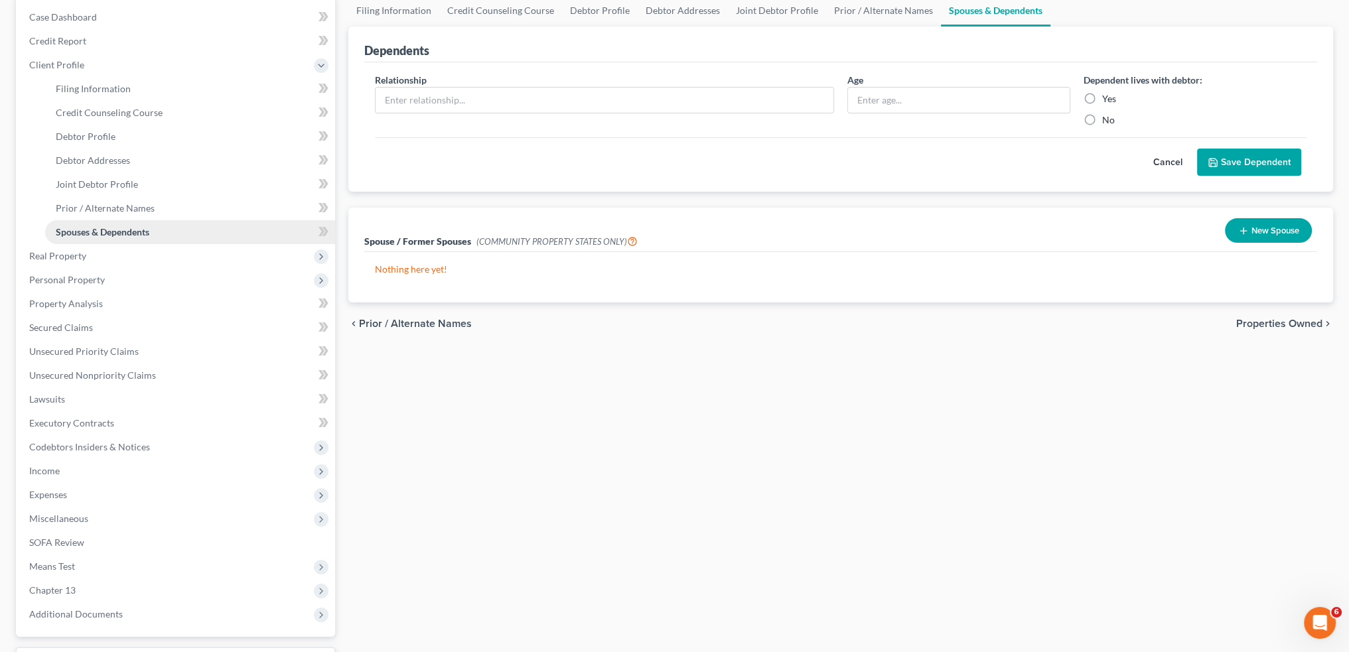
scroll to position [221, 0]
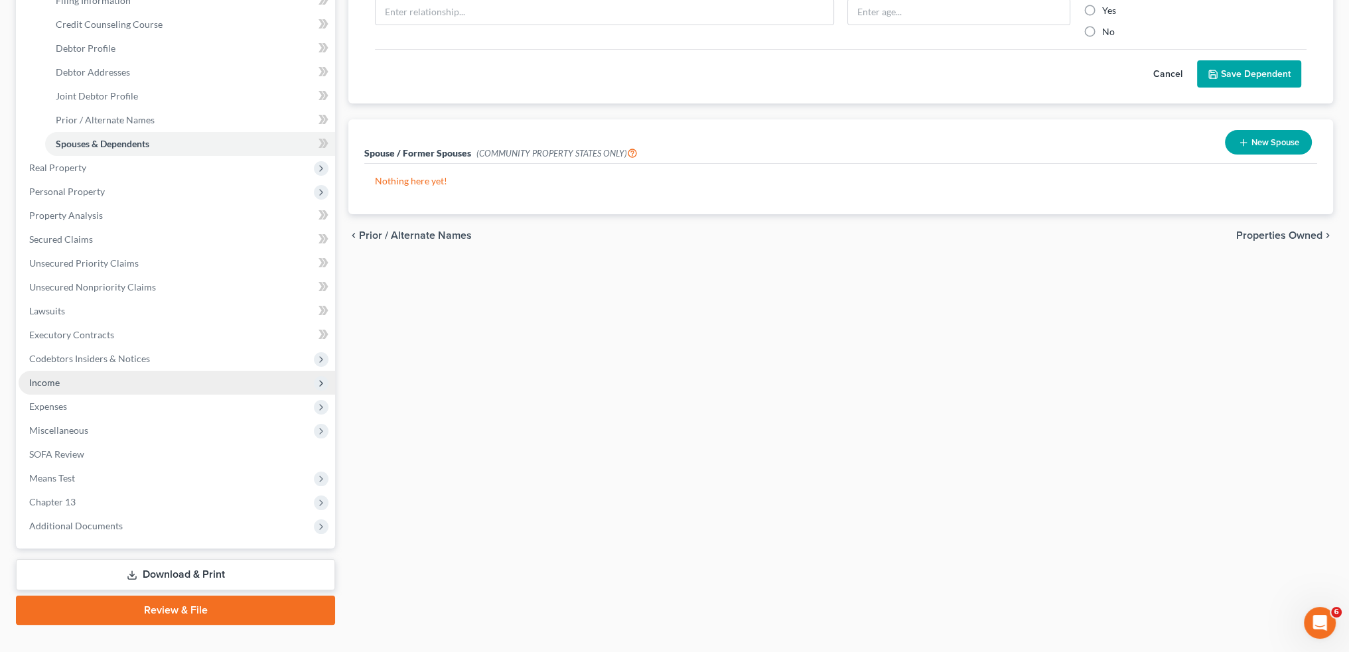
click at [88, 382] on span "Income" at bounding box center [177, 383] width 317 height 24
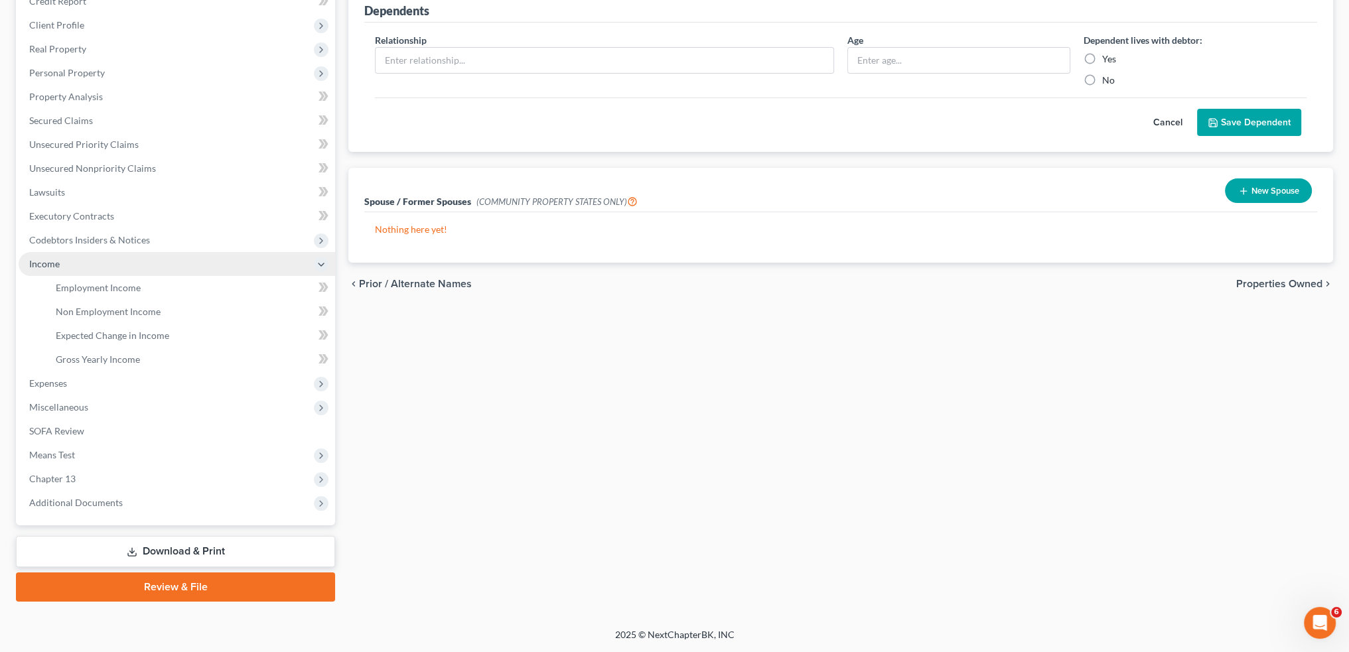
scroll to position [171, 0]
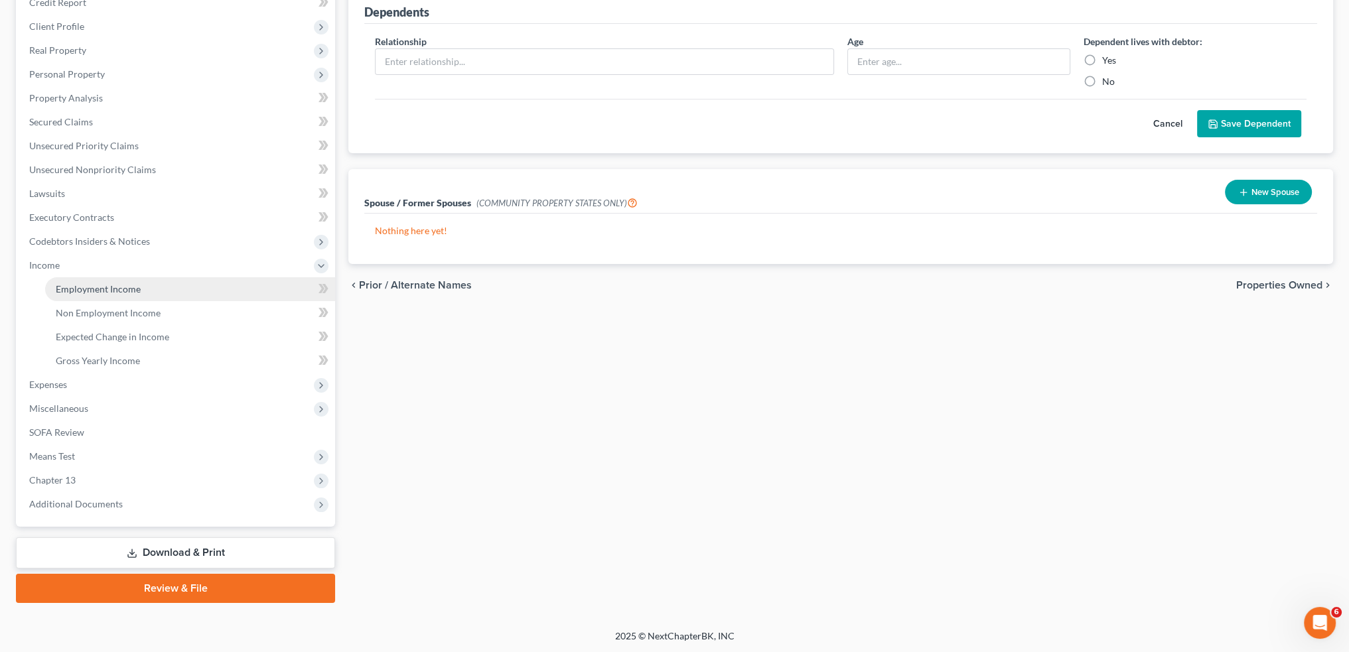
click at [109, 287] on span "Employment Income" at bounding box center [98, 288] width 85 height 11
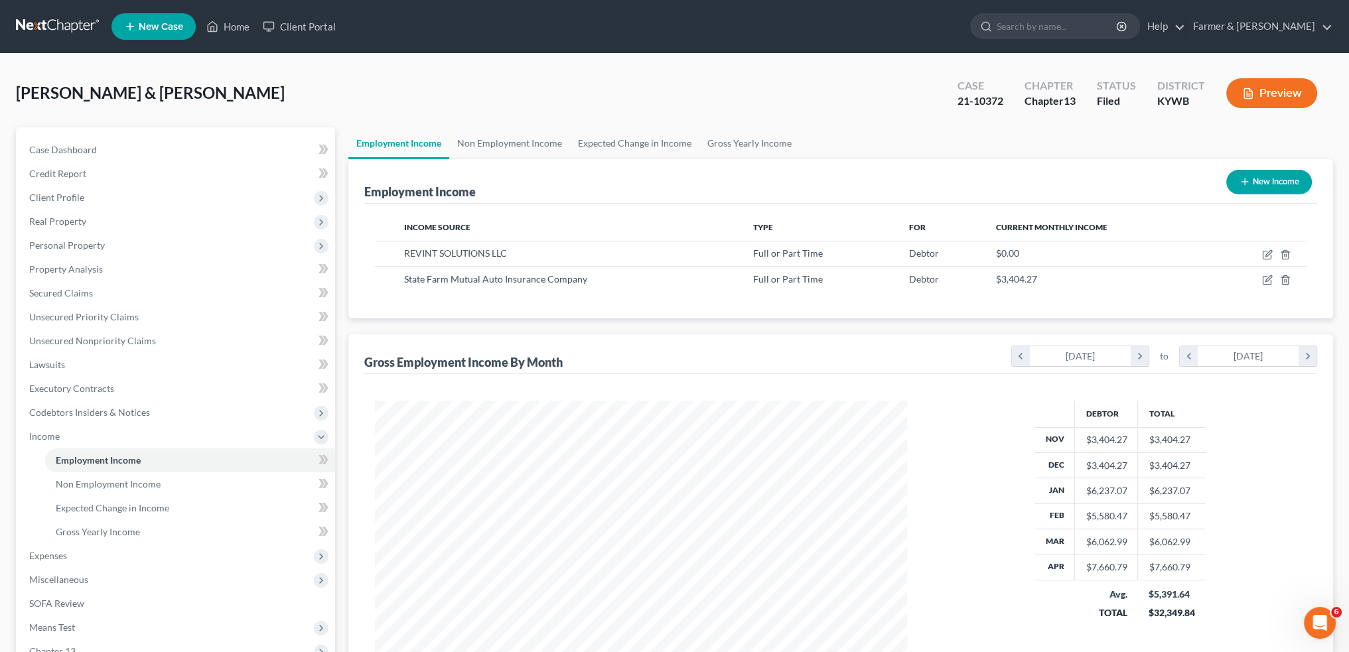
scroll to position [266, 558]
click at [550, 143] on link "Non Employment Income" at bounding box center [509, 143] width 121 height 32
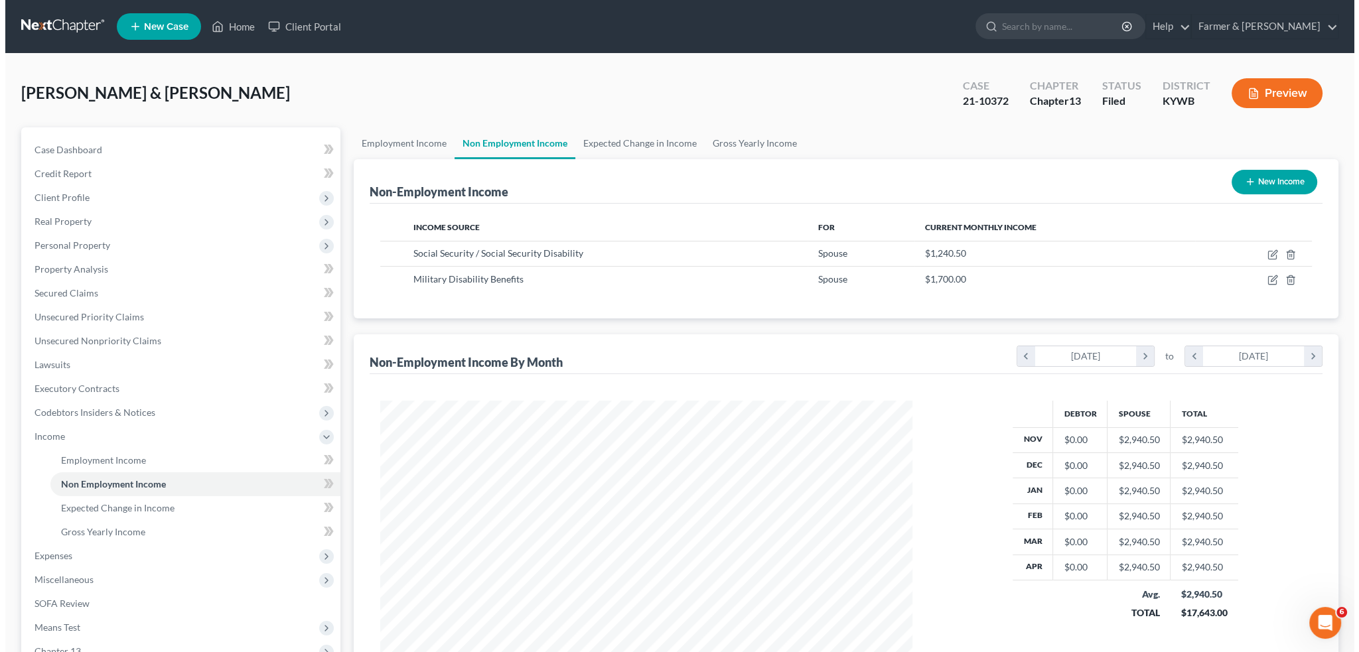
scroll to position [266, 558]
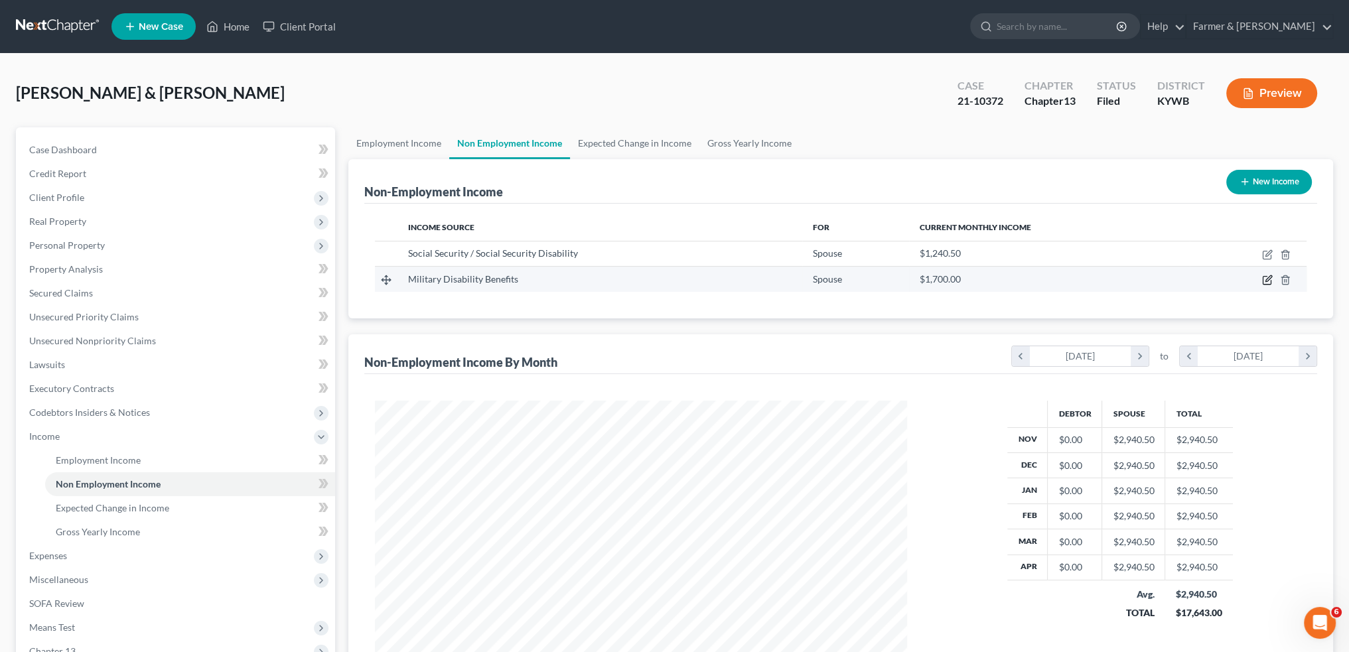
click at [1267, 276] on icon "button" at bounding box center [1267, 280] width 11 height 11
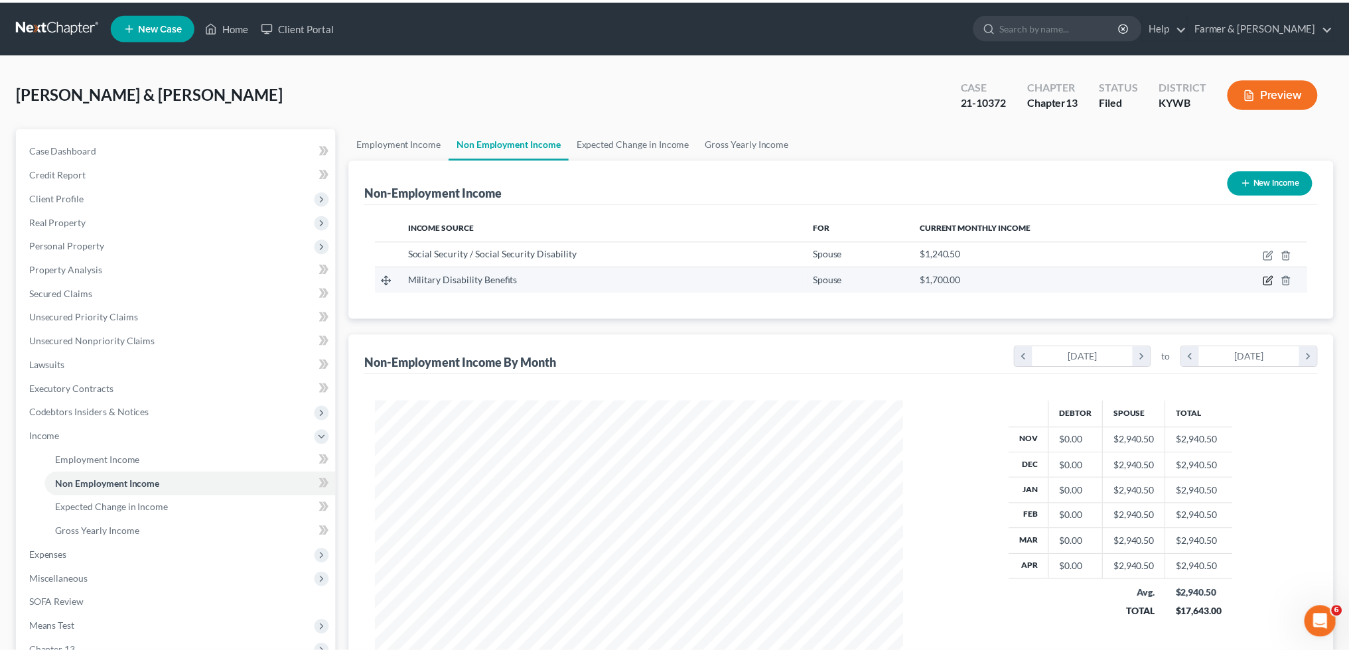
scroll to position [268, 563]
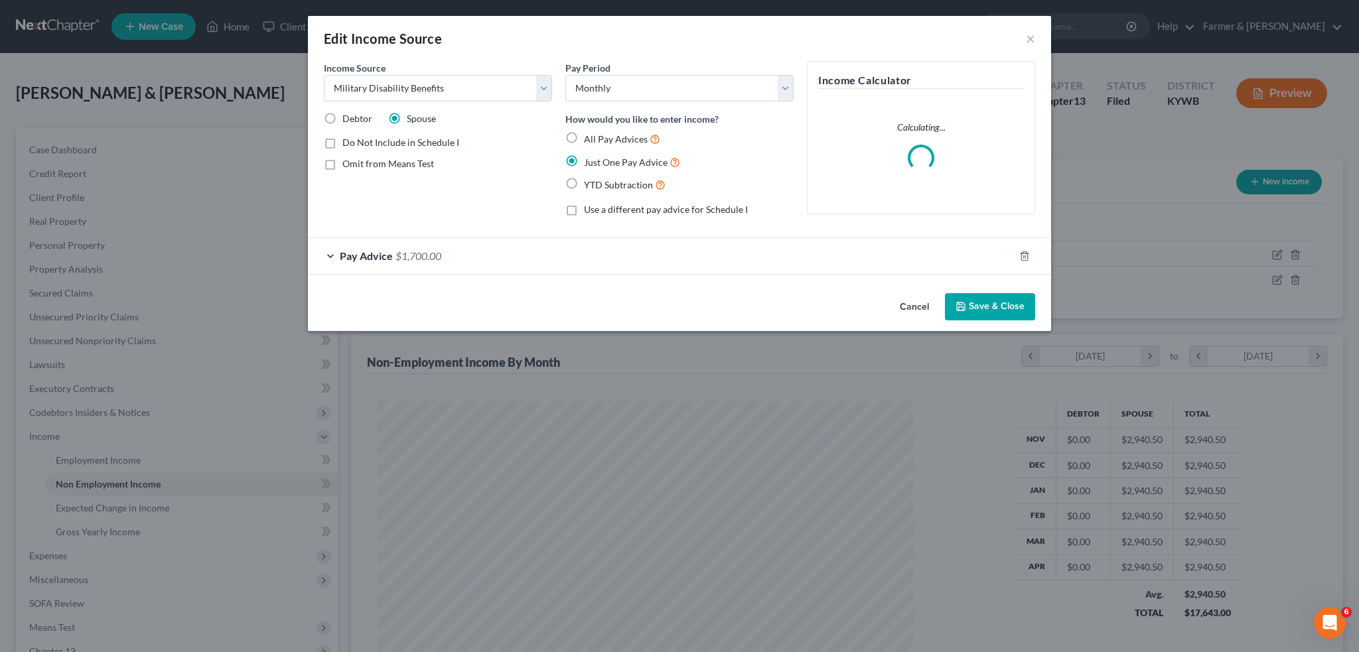
click at [533, 249] on div "Pay Advice $1,700.00" at bounding box center [661, 255] width 706 height 35
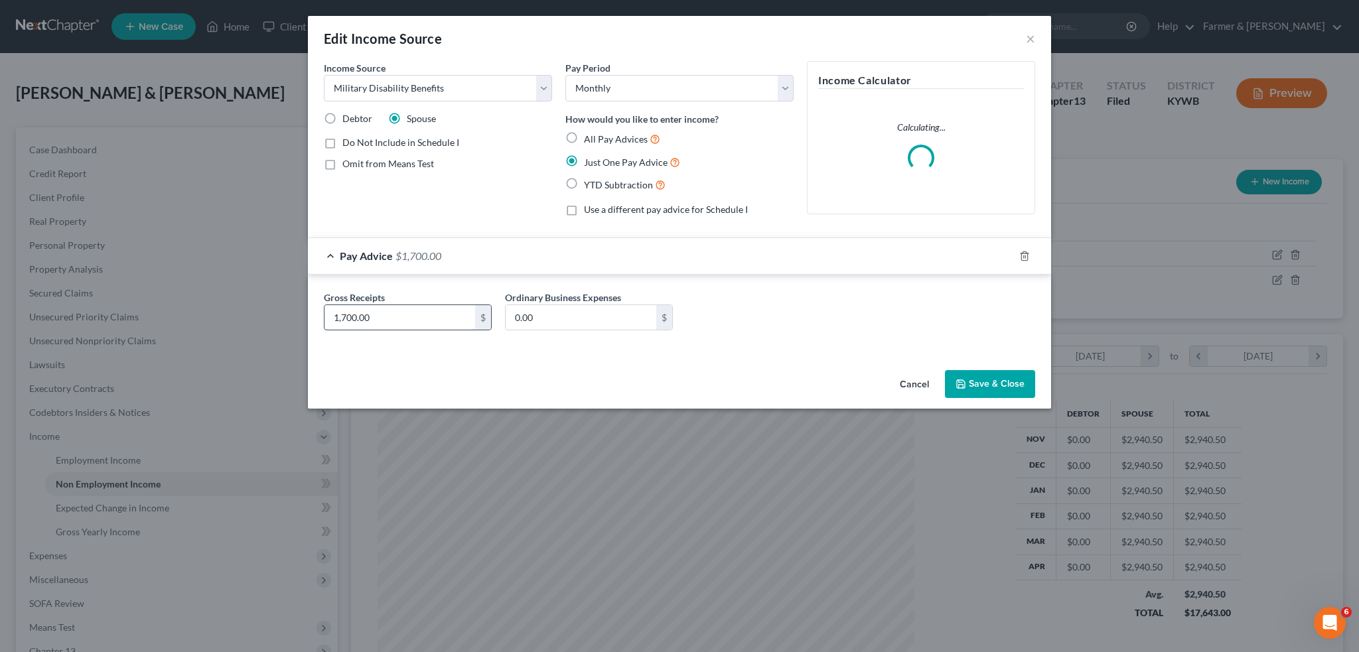
click at [390, 313] on input "1,700.00" at bounding box center [400, 317] width 151 height 25
click at [997, 380] on button "Save & Close" at bounding box center [990, 384] width 90 height 28
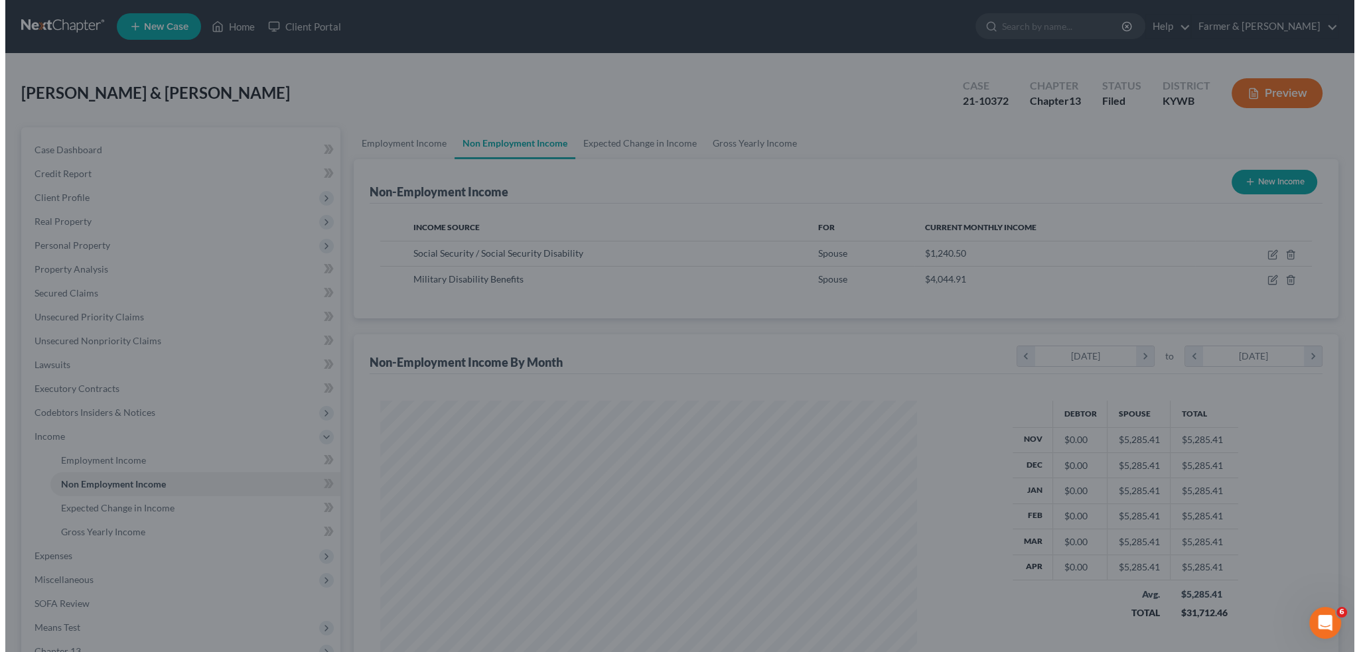
scroll to position [663458, 663165]
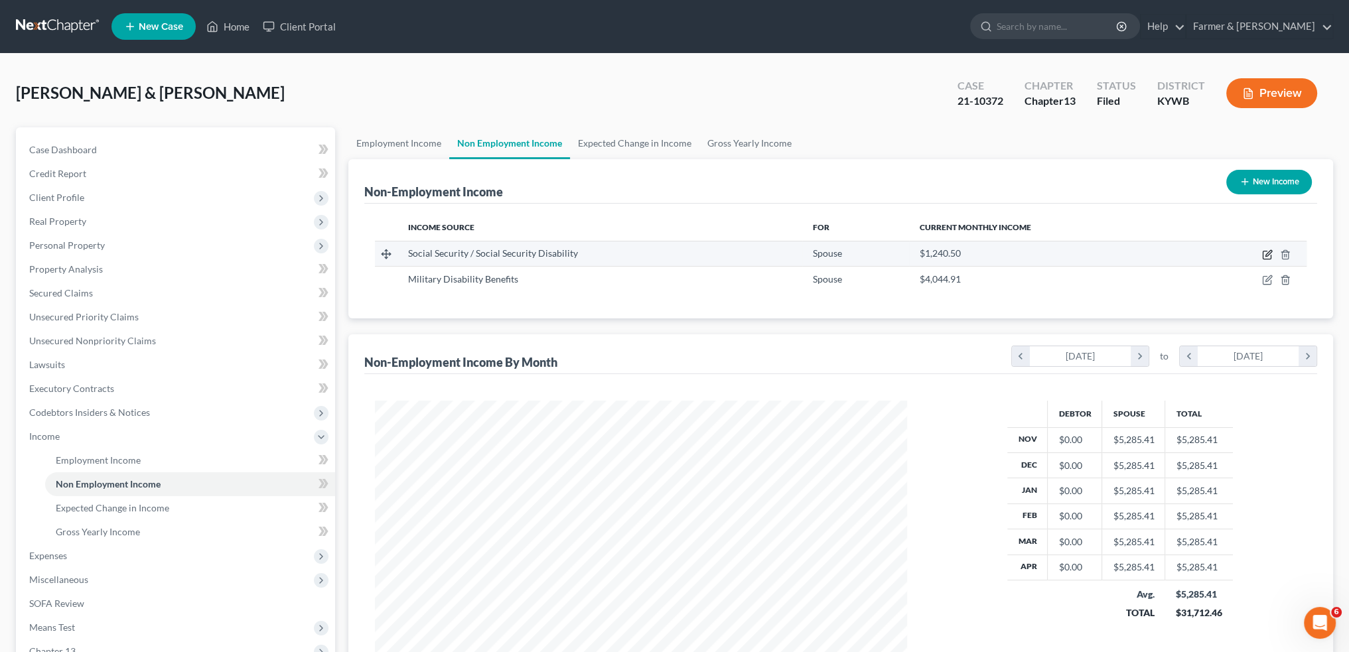
click at [1266, 253] on icon "button" at bounding box center [1267, 255] width 11 height 11
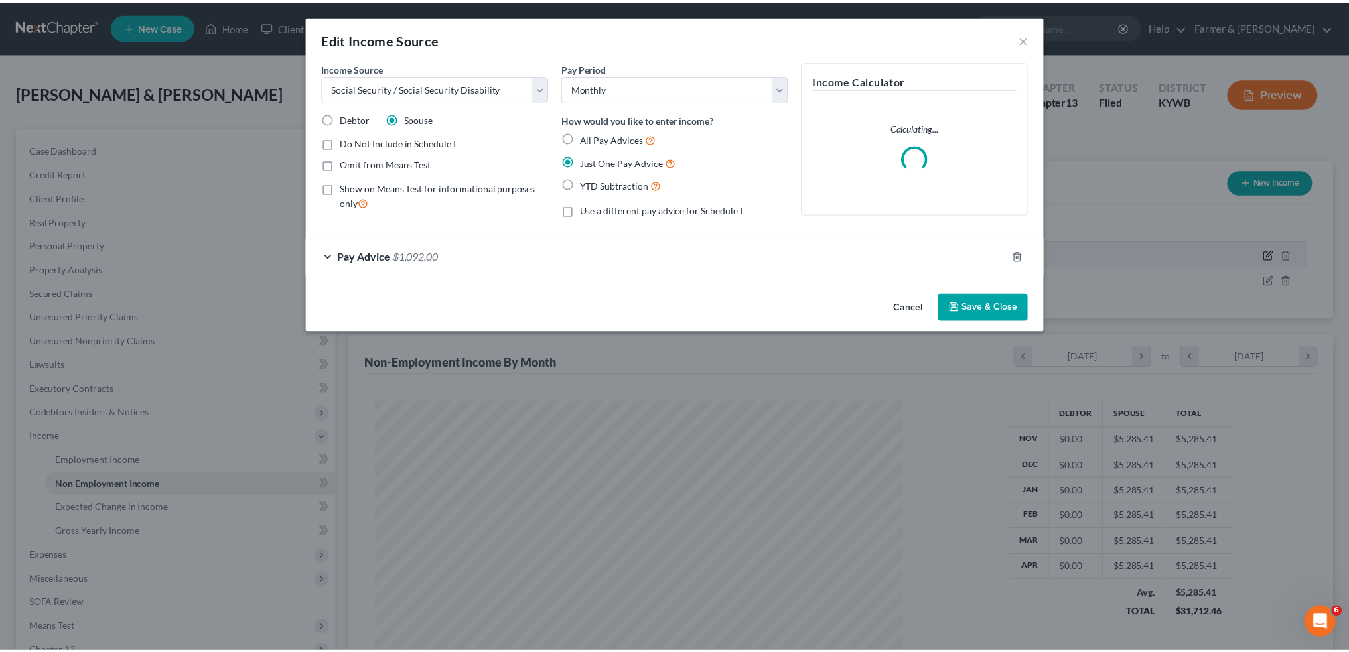
scroll to position [268, 563]
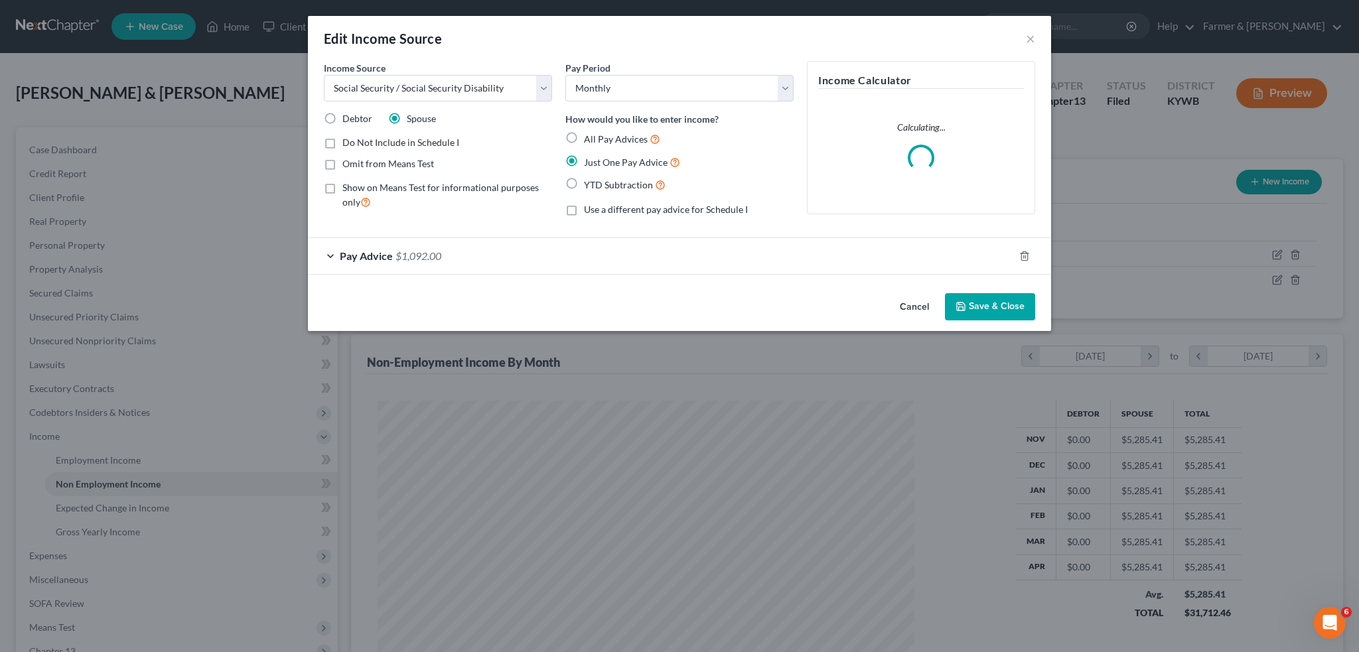
click at [451, 260] on div "Pay Advice $1,092.00" at bounding box center [661, 255] width 706 height 35
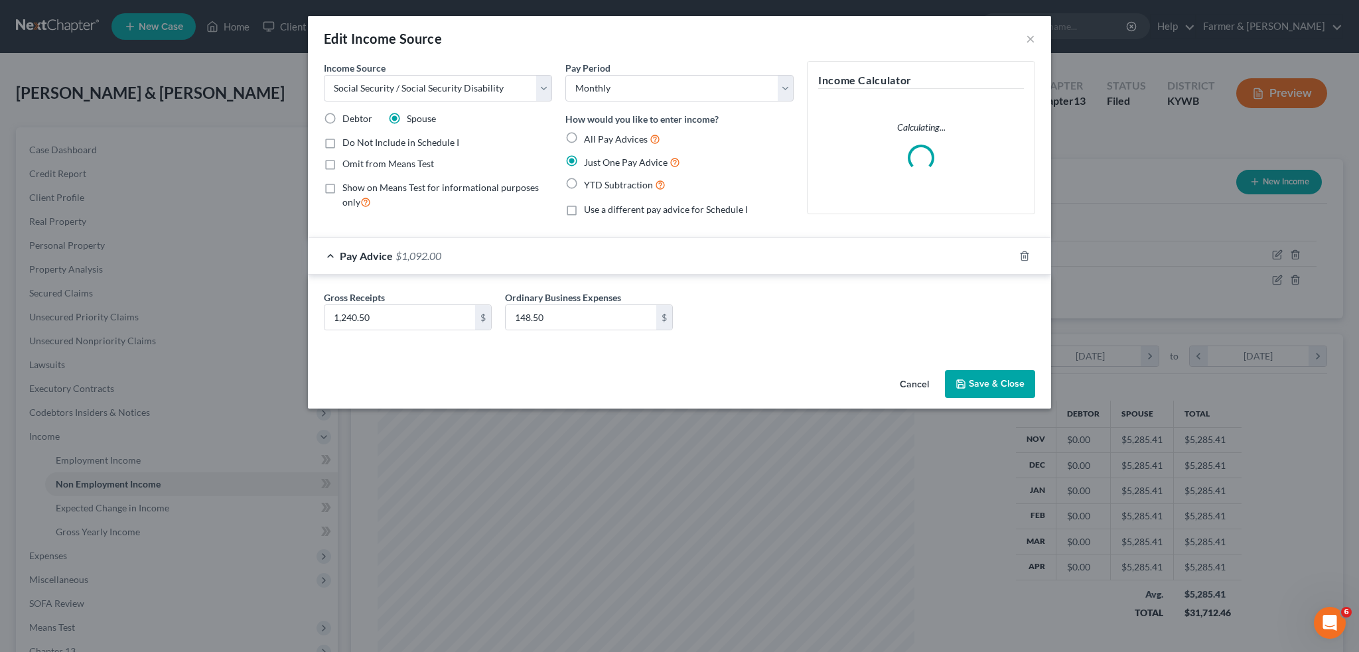
click at [342, 188] on label "Show on Means Test for informational purposes only" at bounding box center [447, 195] width 210 height 29
click at [348, 188] on input "Show on Means Test for informational purposes only" at bounding box center [352, 185] width 9 height 9
click at [397, 319] on input "1,240.50" at bounding box center [400, 317] width 151 height 25
click at [966, 379] on icon "button" at bounding box center [961, 384] width 11 height 11
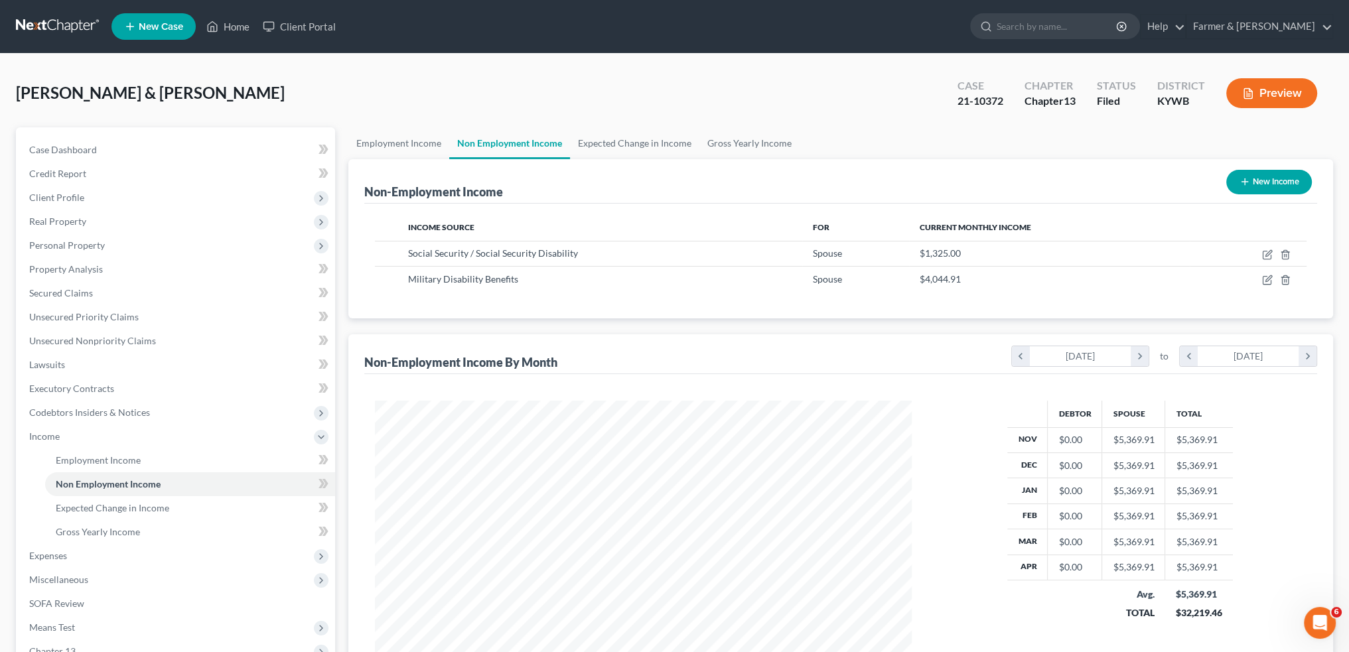
scroll to position [663458, 663165]
click at [402, 139] on link "Employment Income" at bounding box center [398, 143] width 101 height 32
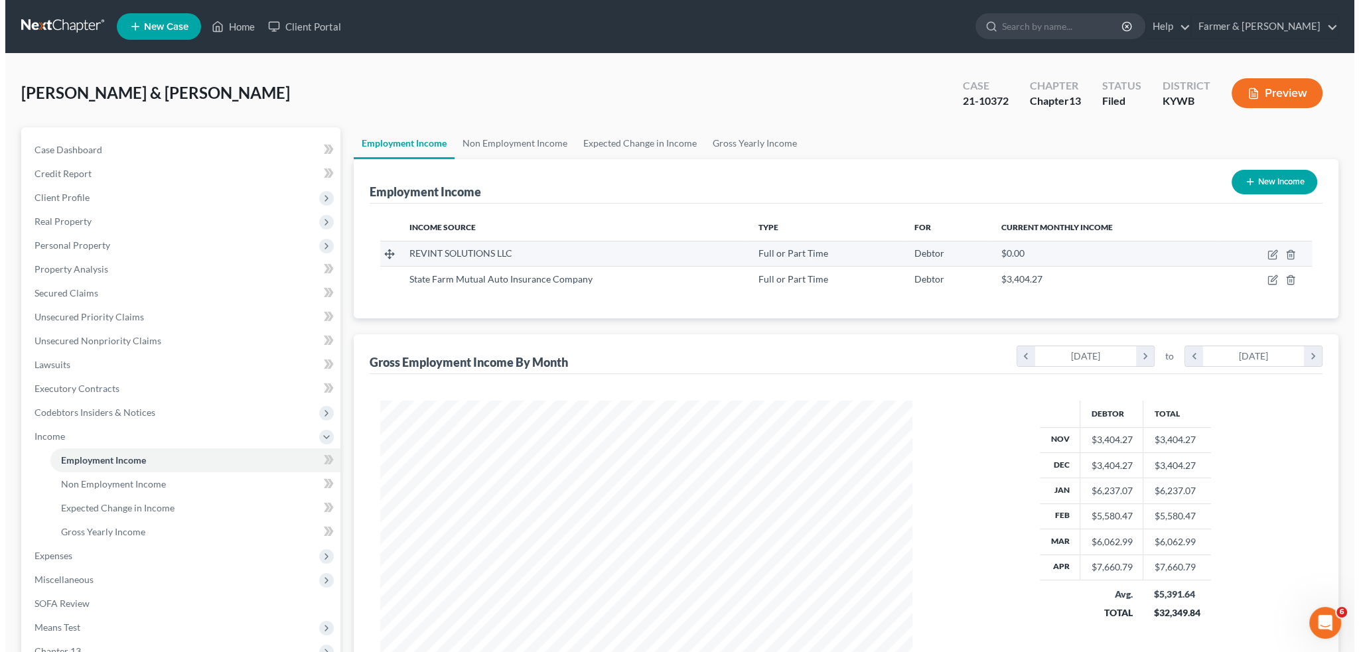
scroll to position [266, 558]
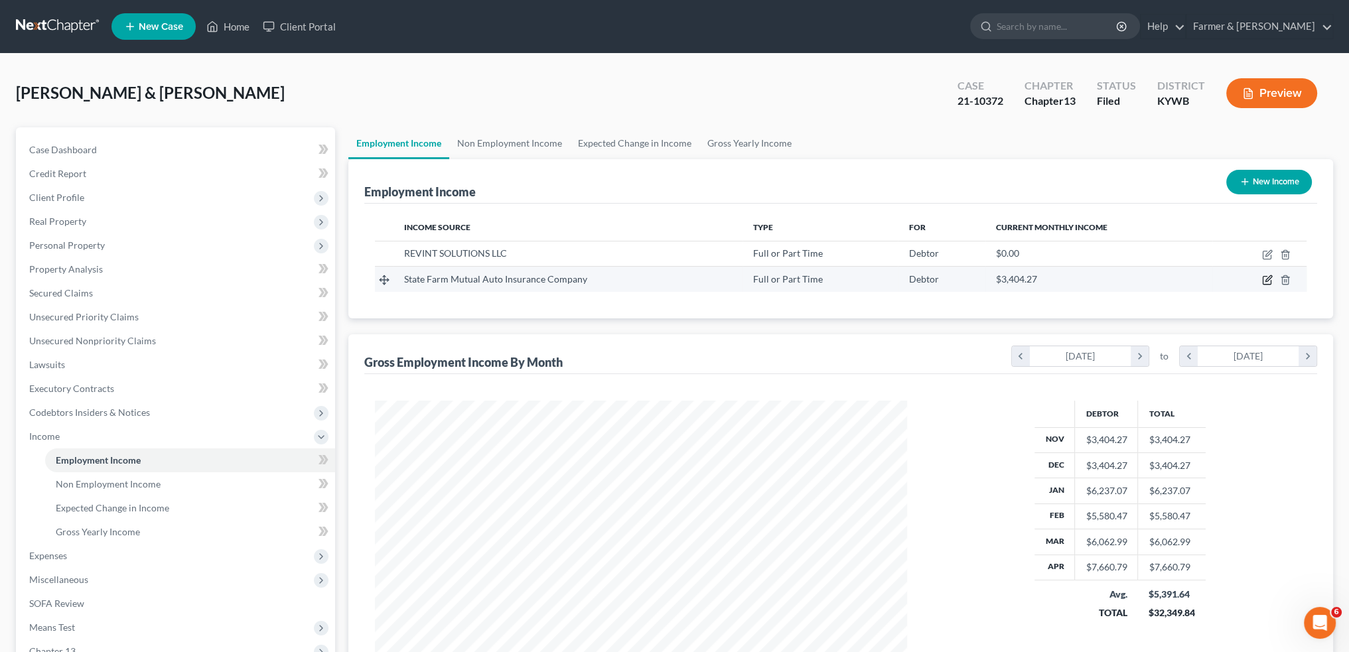
click at [1268, 275] on icon "button" at bounding box center [1267, 280] width 11 height 11
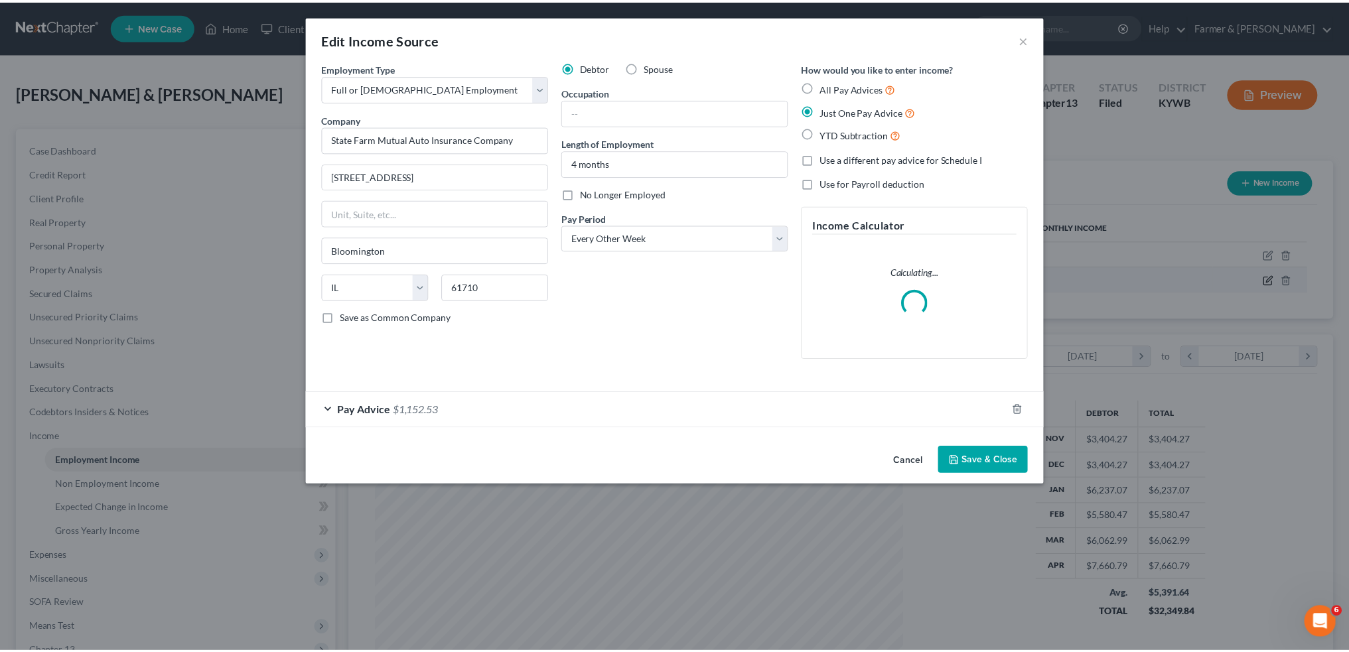
scroll to position [268, 563]
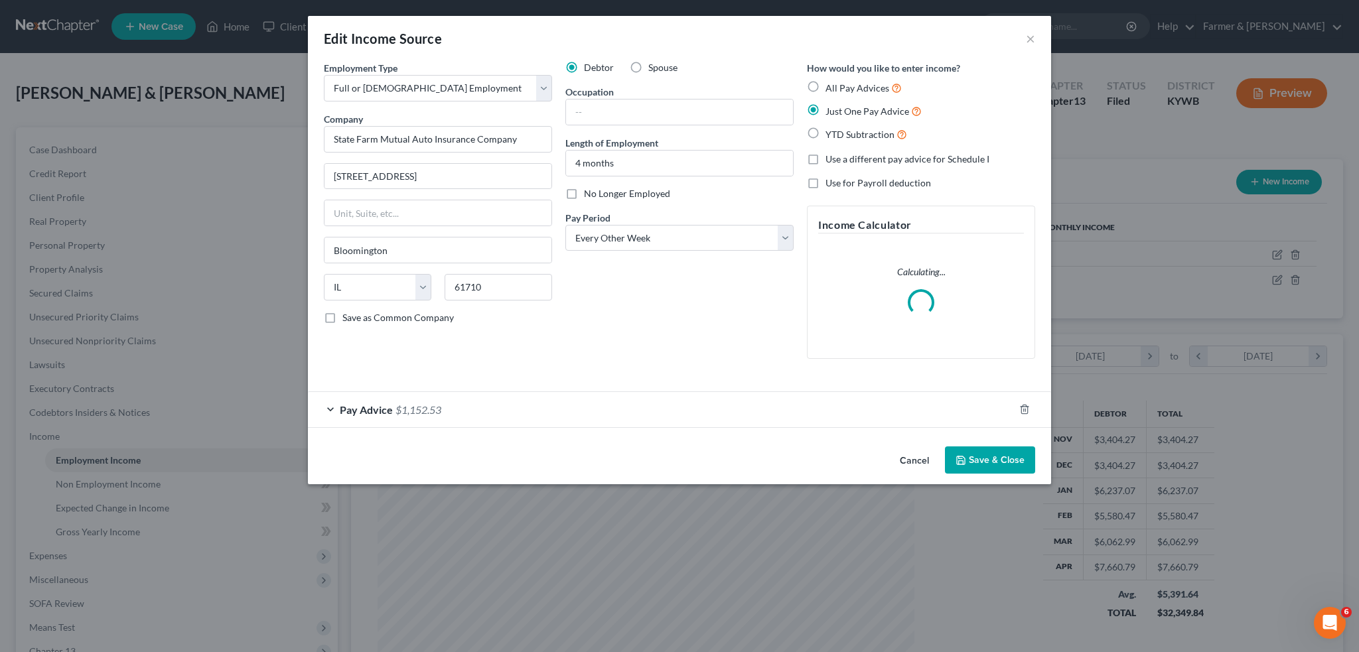
click at [584, 196] on label "No Longer Employed" at bounding box center [627, 193] width 86 height 13
click at [589, 196] on input "No Longer Employed" at bounding box center [593, 191] width 9 height 9
click at [1005, 452] on button "Save & Close" at bounding box center [990, 461] width 90 height 28
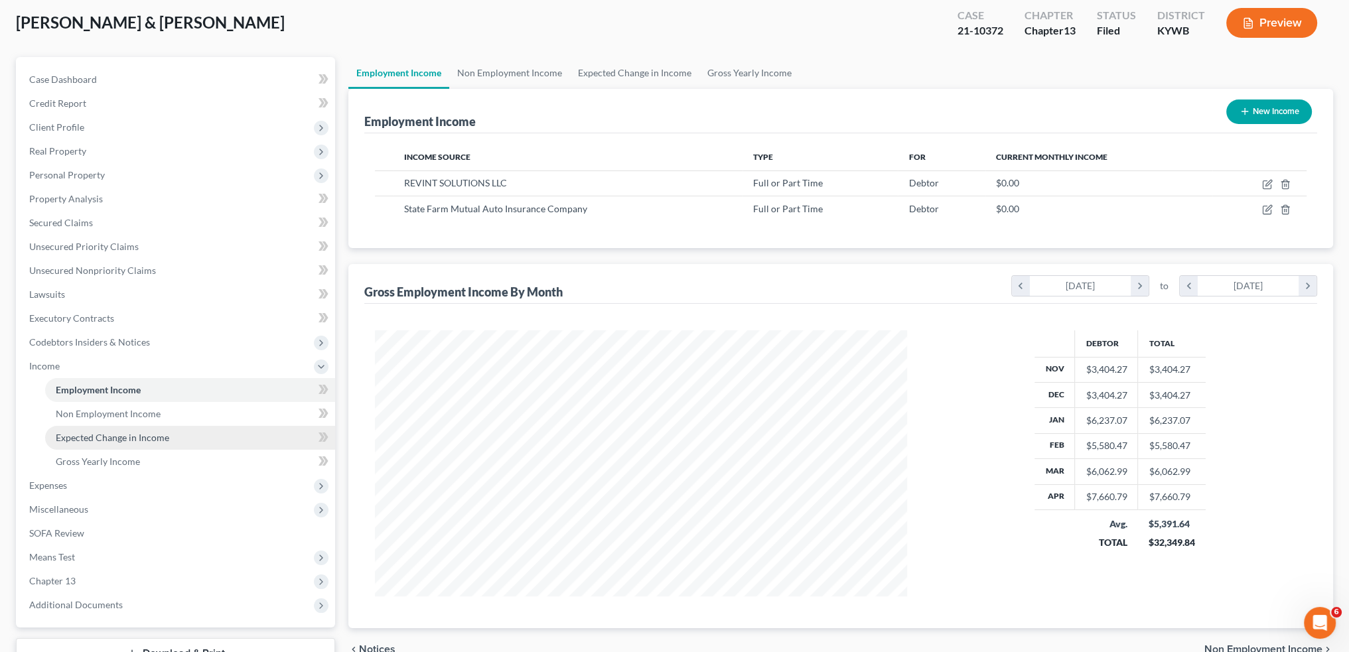
scroll to position [171, 0]
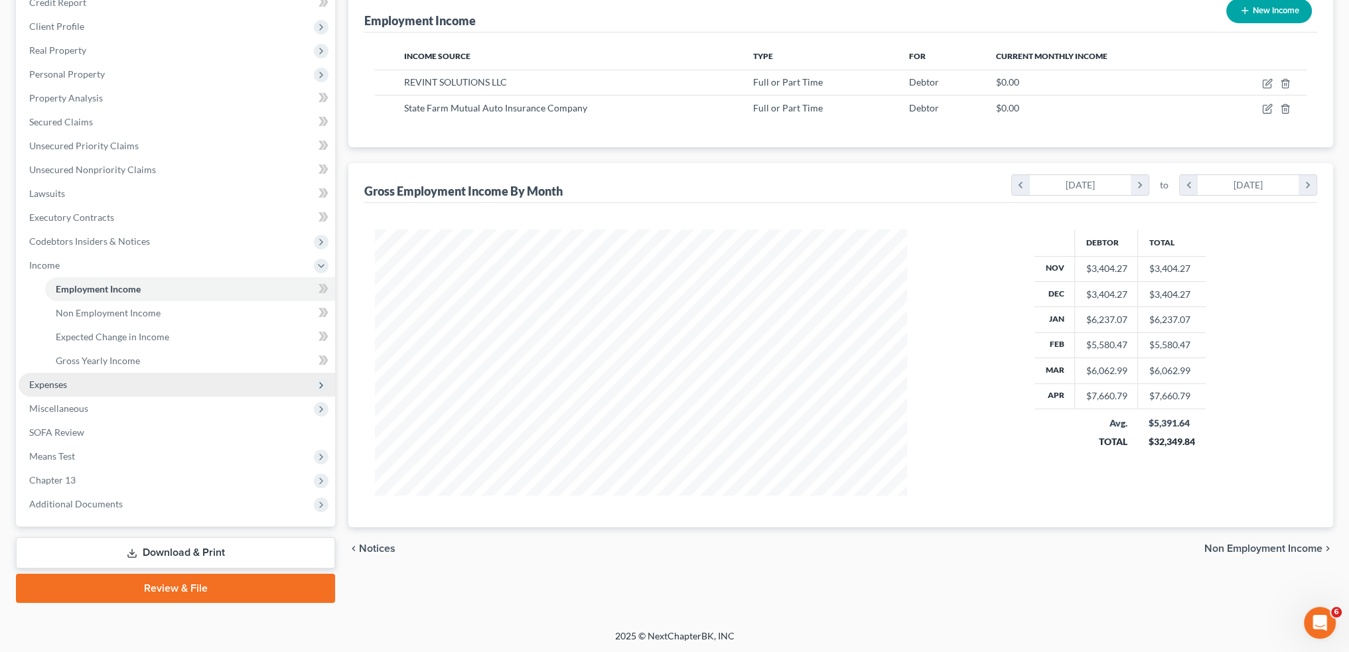
click at [48, 384] on span "Expenses" at bounding box center [48, 384] width 38 height 11
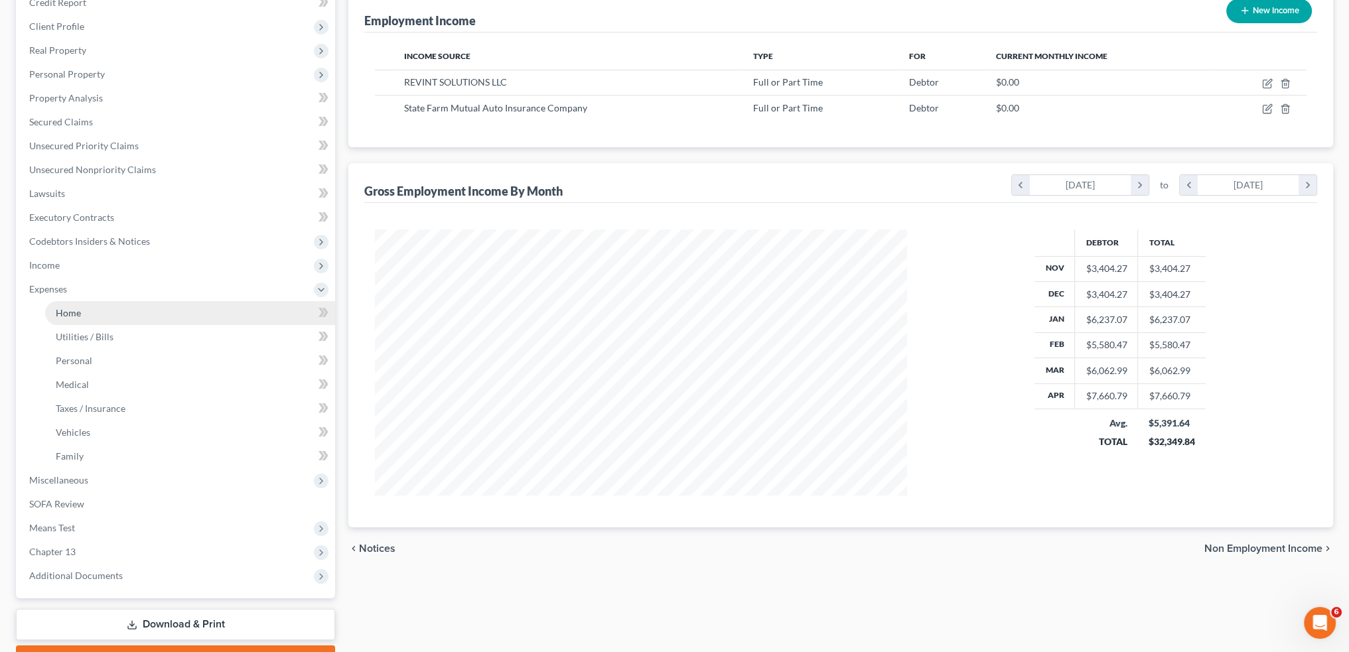
click at [53, 317] on link "Home" at bounding box center [190, 313] width 290 height 24
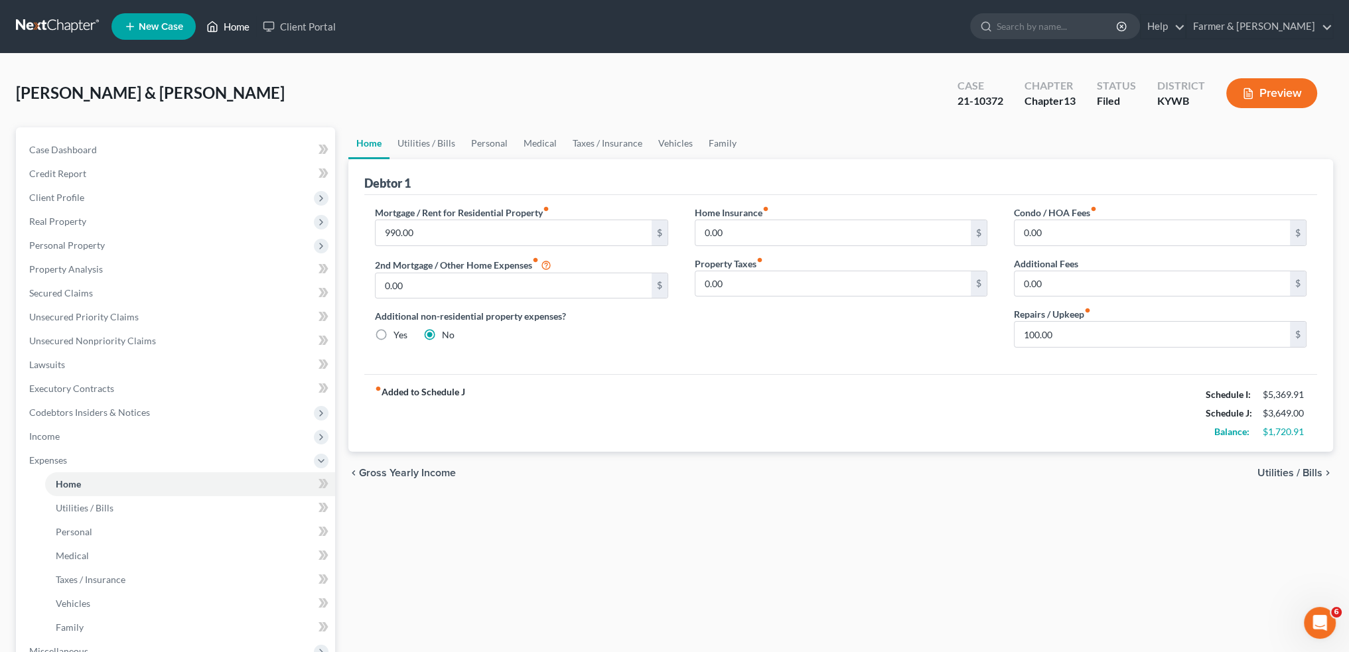
click at [234, 29] on link "Home" at bounding box center [228, 27] width 56 height 24
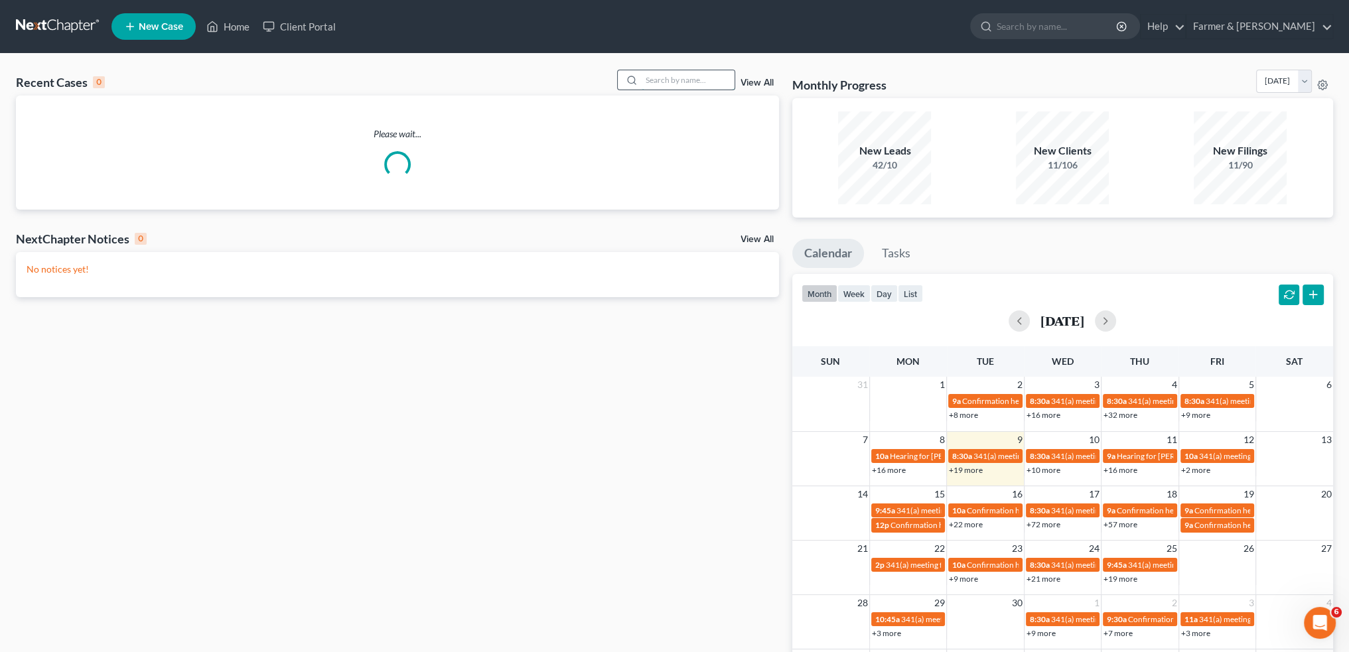
click at [673, 76] on input "search" at bounding box center [688, 79] width 93 height 19
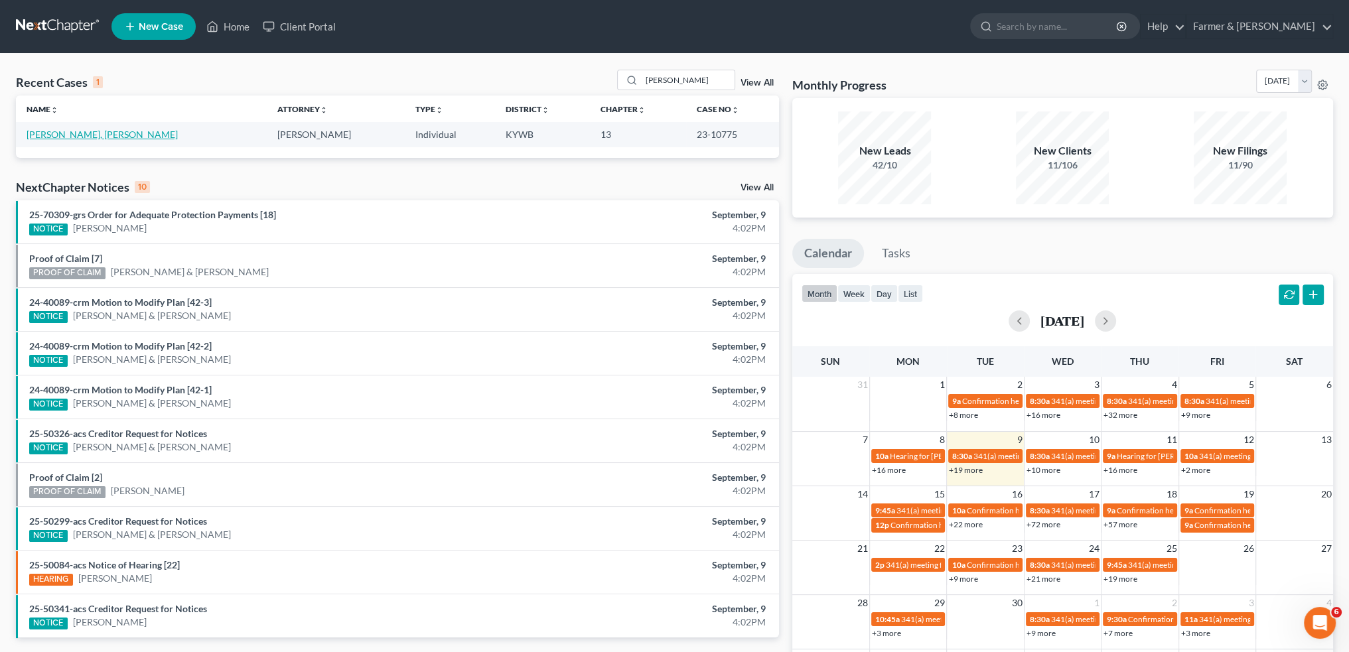
click at [65, 133] on link "[PERSON_NAME], [PERSON_NAME]" at bounding box center [102, 134] width 151 height 11
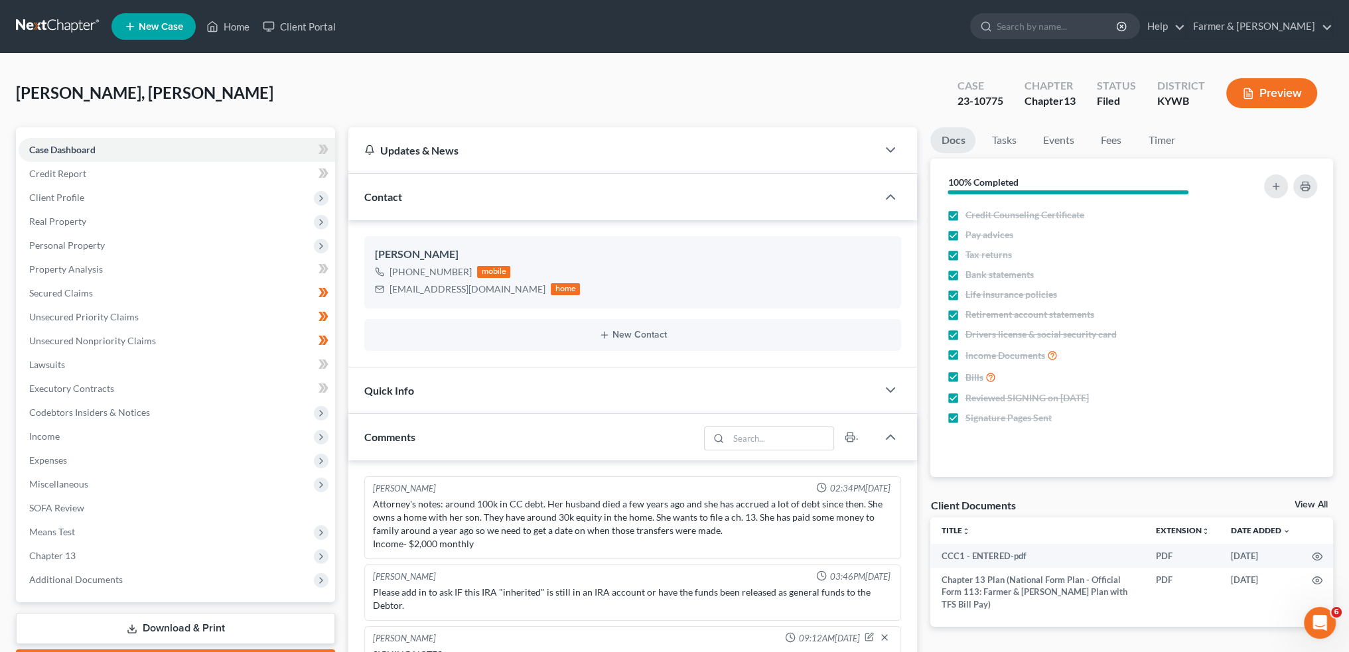
scroll to position [72, 0]
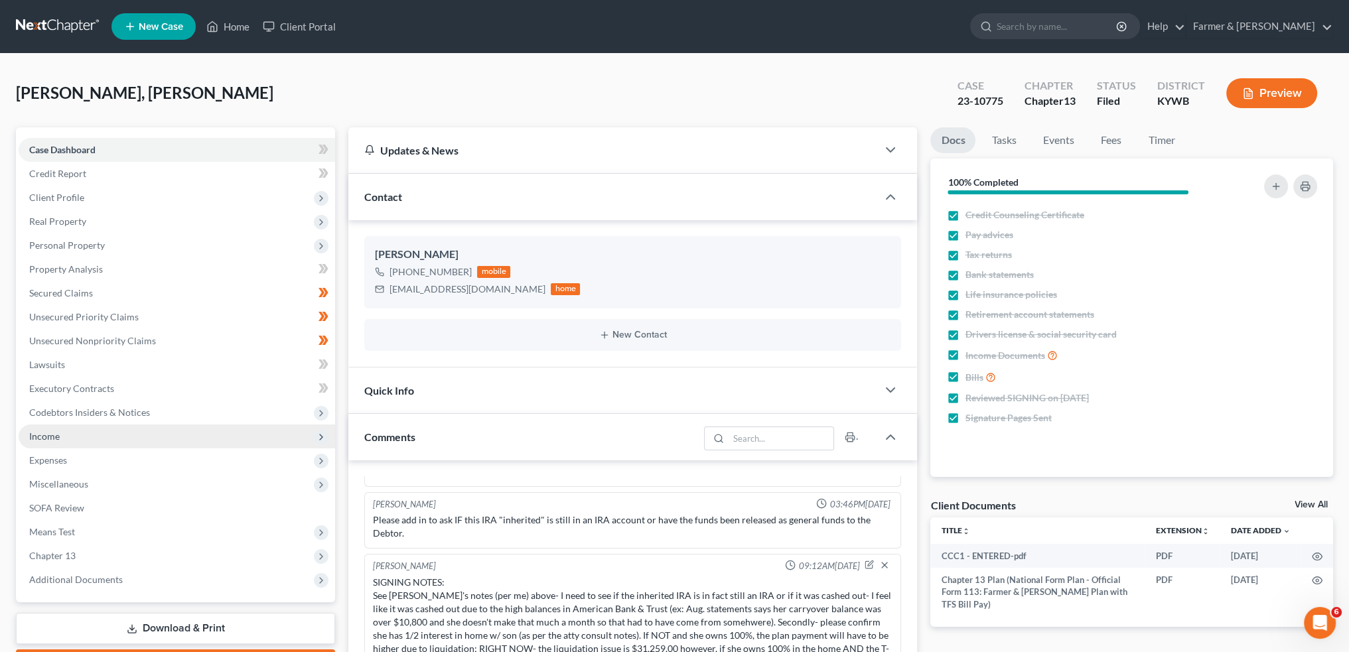
click at [106, 438] on span "Income" at bounding box center [177, 437] width 317 height 24
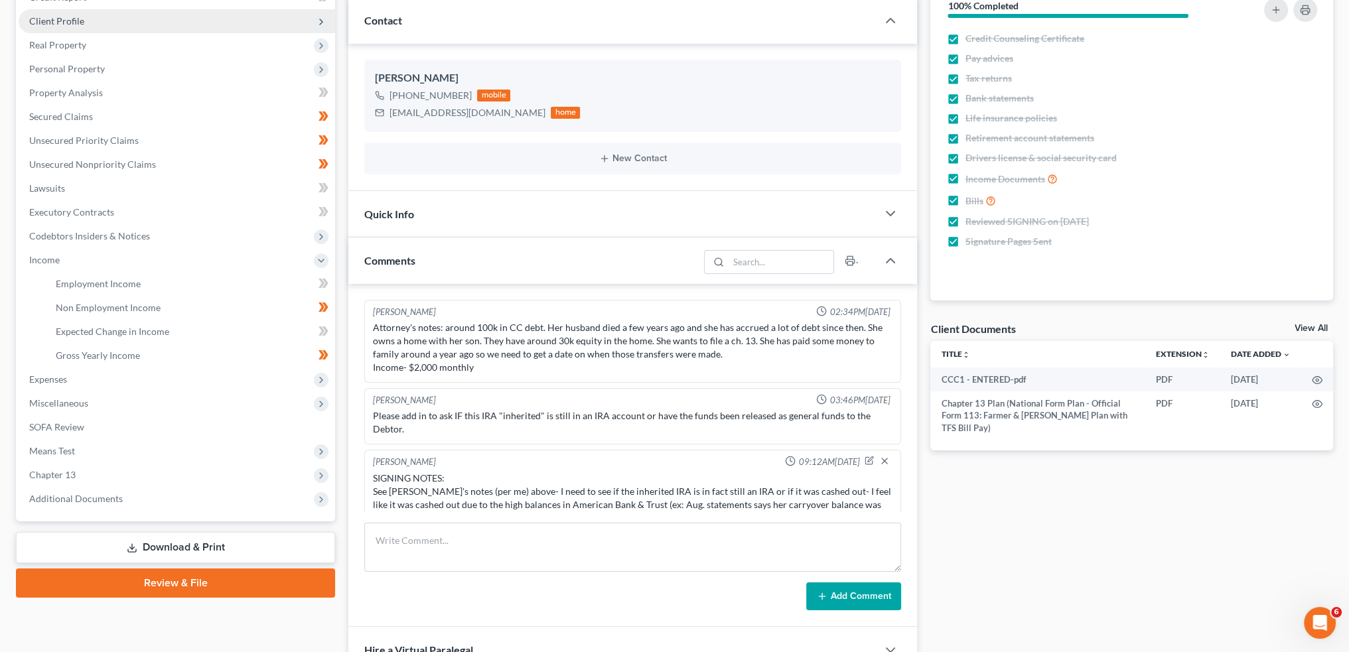
scroll to position [0, 0]
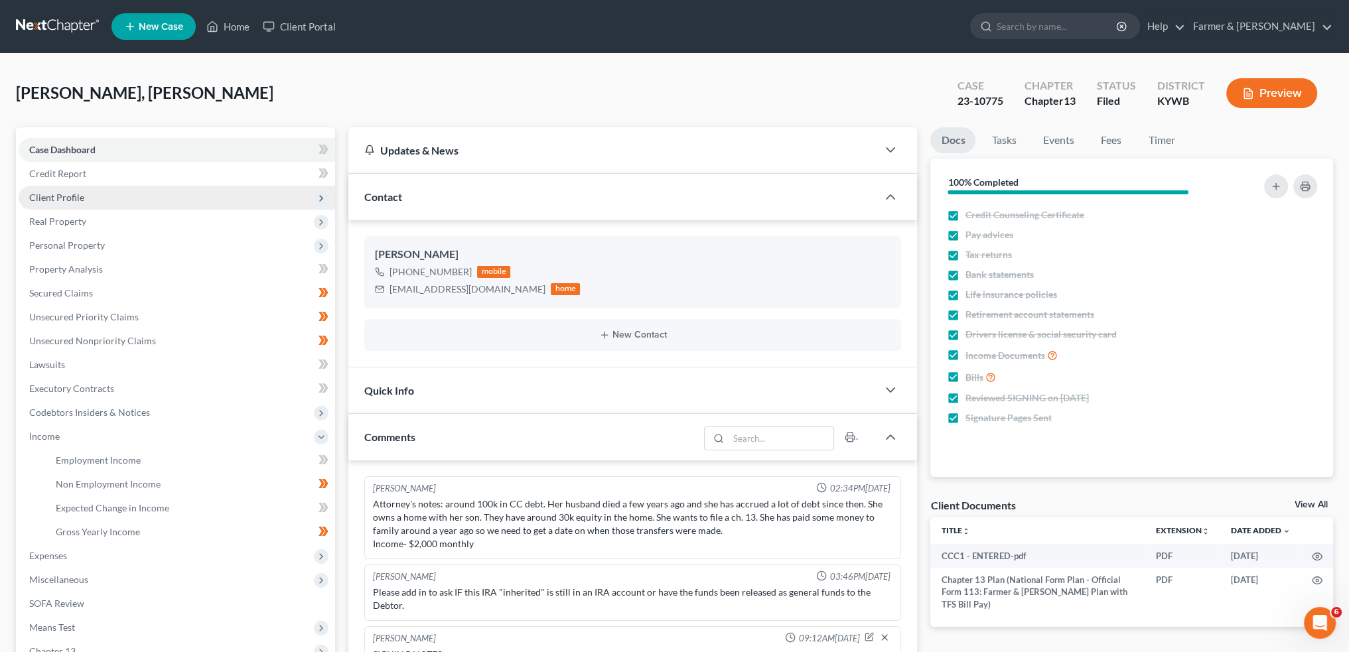
click at [92, 200] on span "Client Profile" at bounding box center [177, 198] width 317 height 24
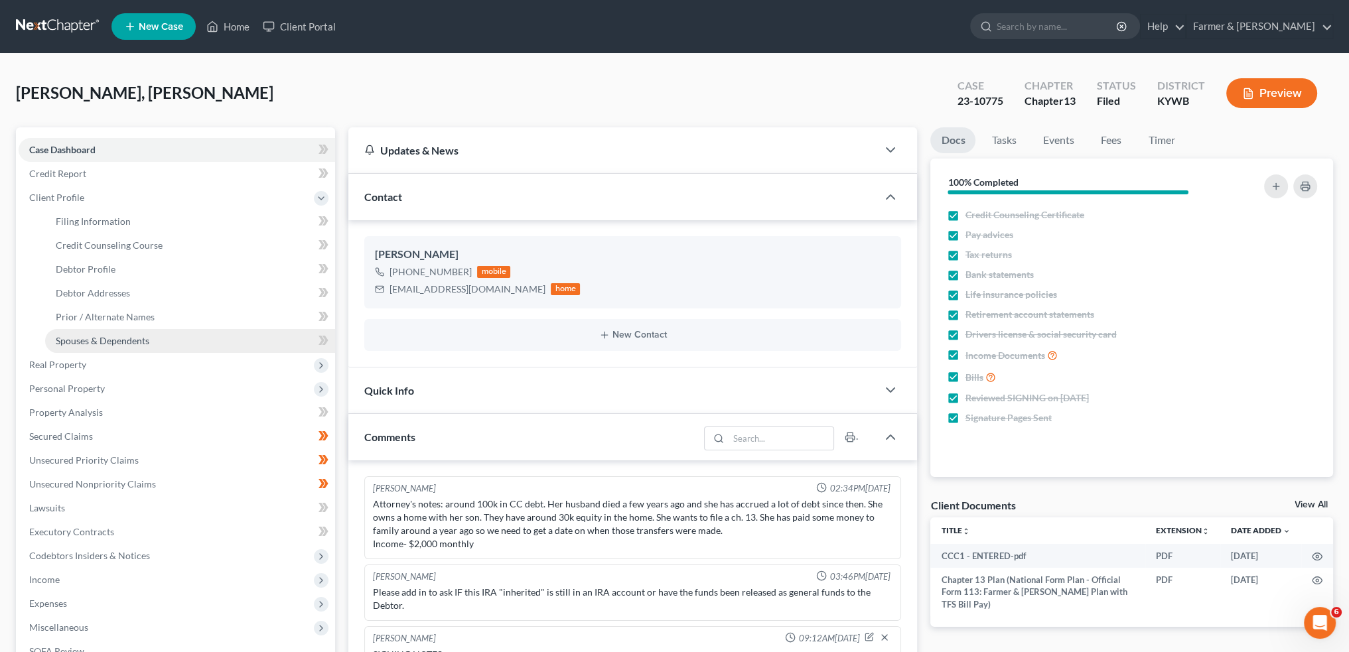
click at [115, 342] on span "Spouses & Dependents" at bounding box center [103, 340] width 94 height 11
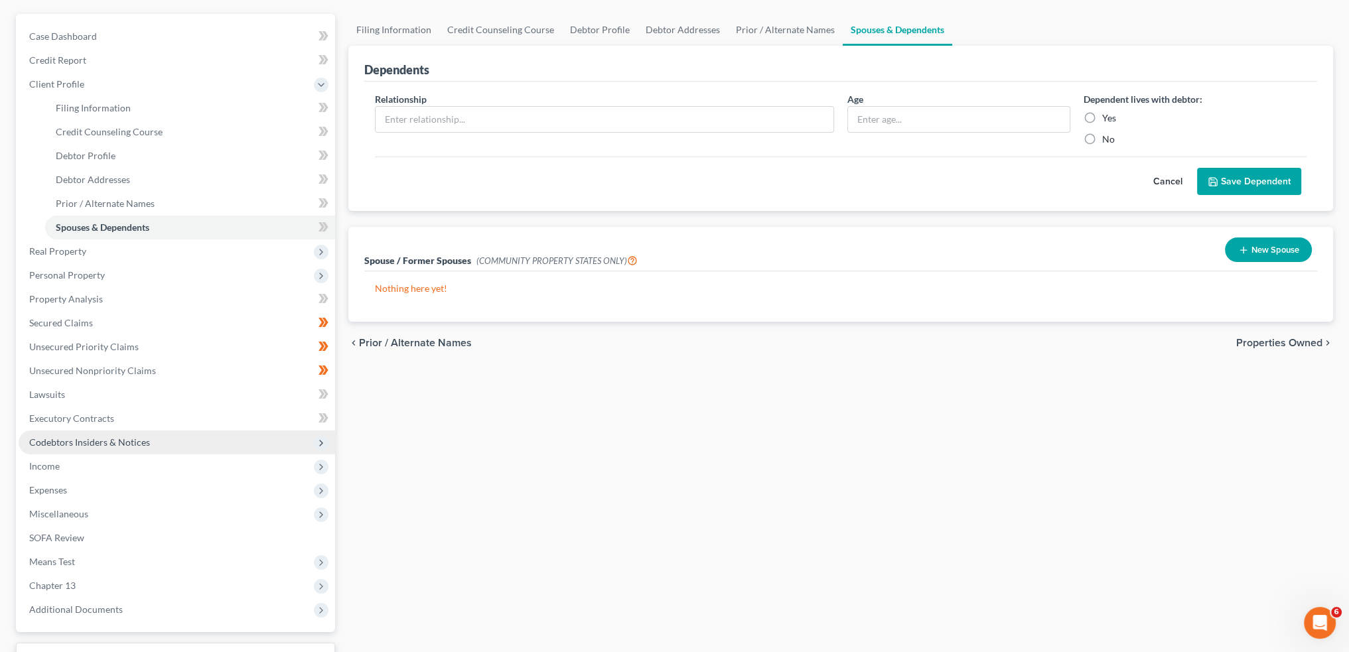
scroll to position [219, 0]
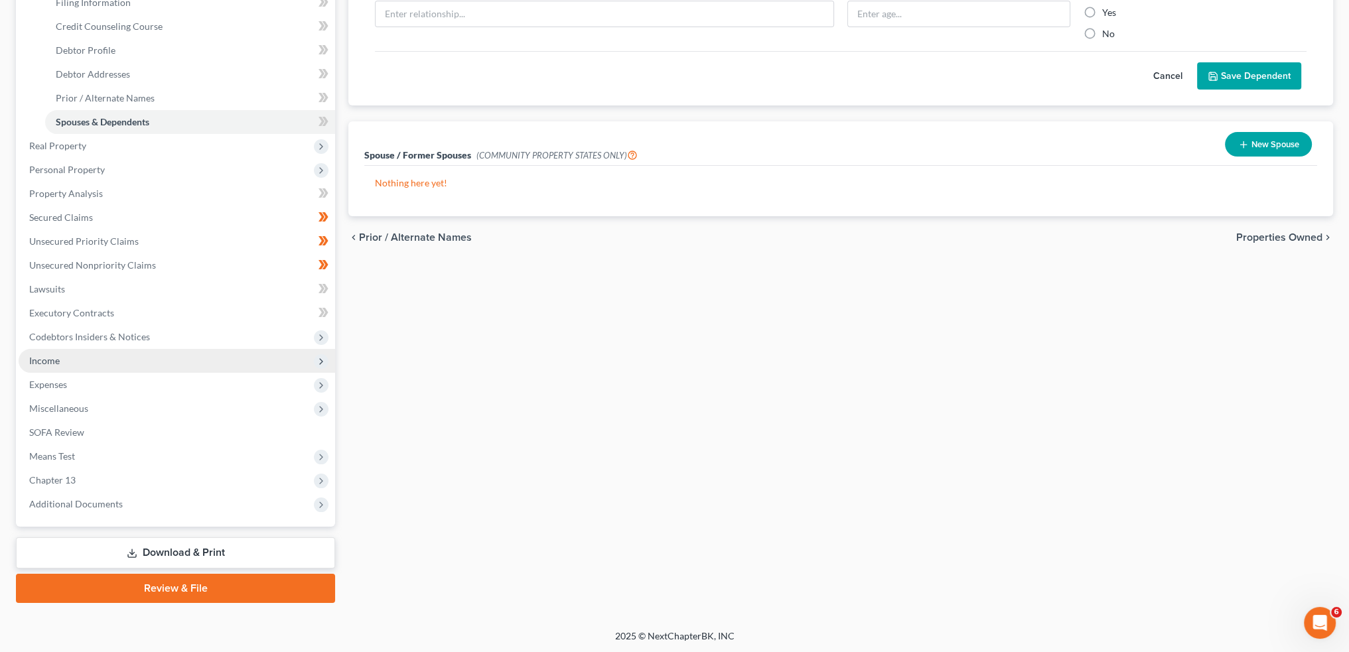
click at [54, 363] on span "Income" at bounding box center [44, 360] width 31 height 11
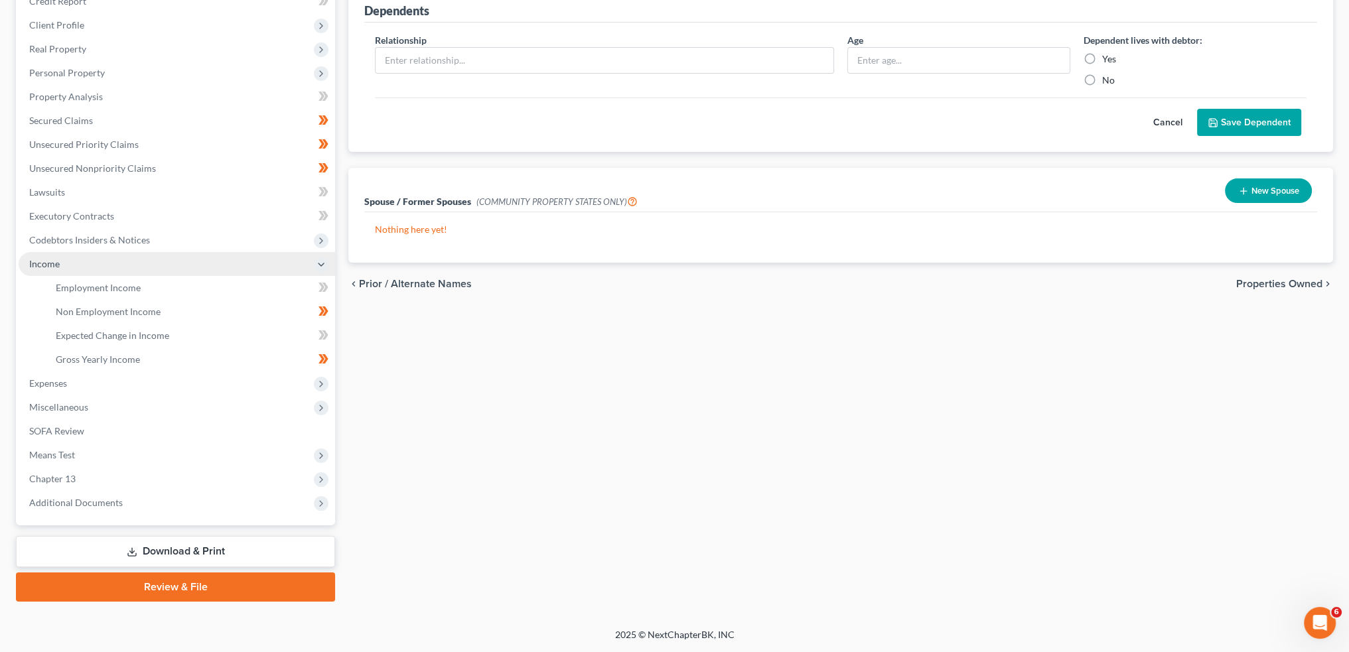
scroll to position [171, 0]
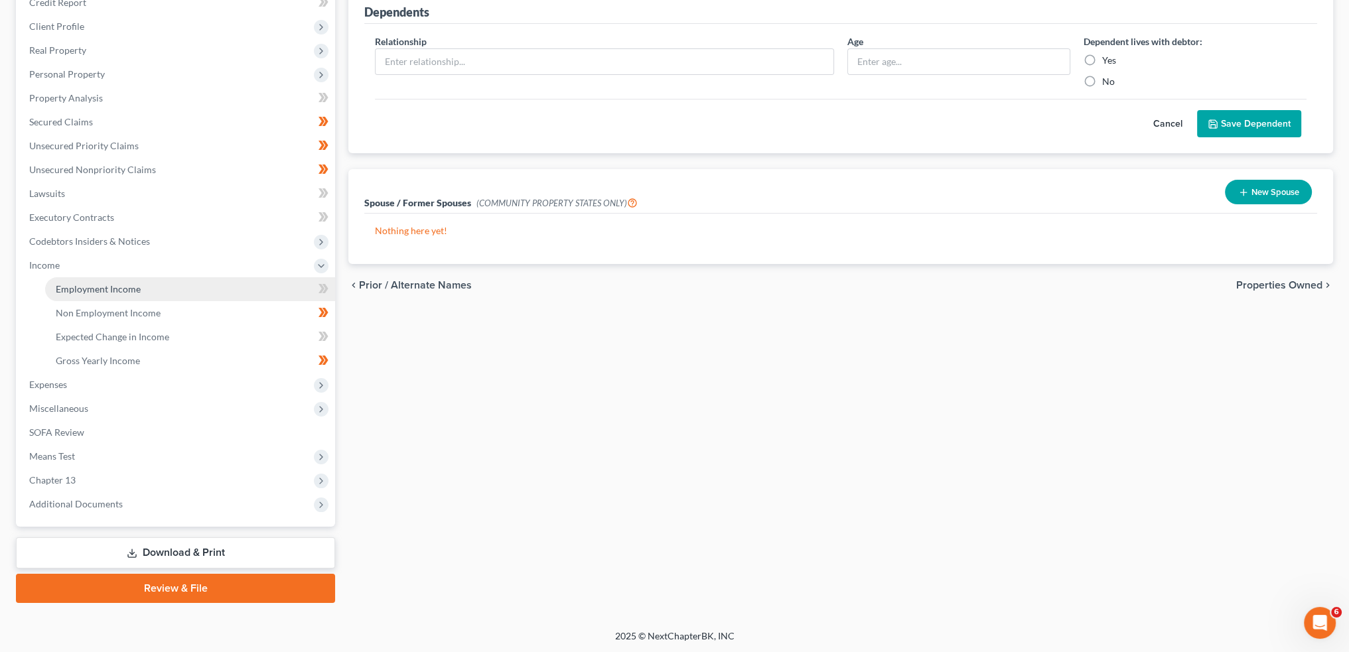
click at [75, 289] on span "Employment Income" at bounding box center [98, 288] width 85 height 11
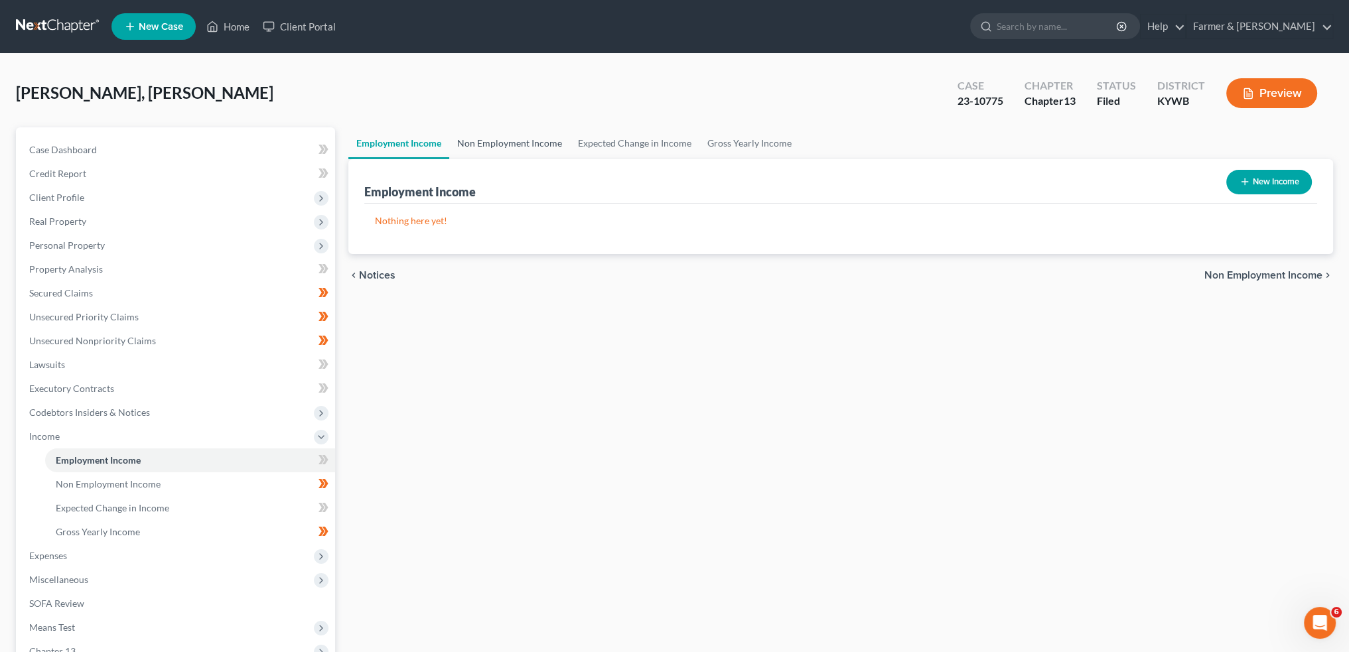
click at [531, 143] on link "Non Employment Income" at bounding box center [509, 143] width 121 height 32
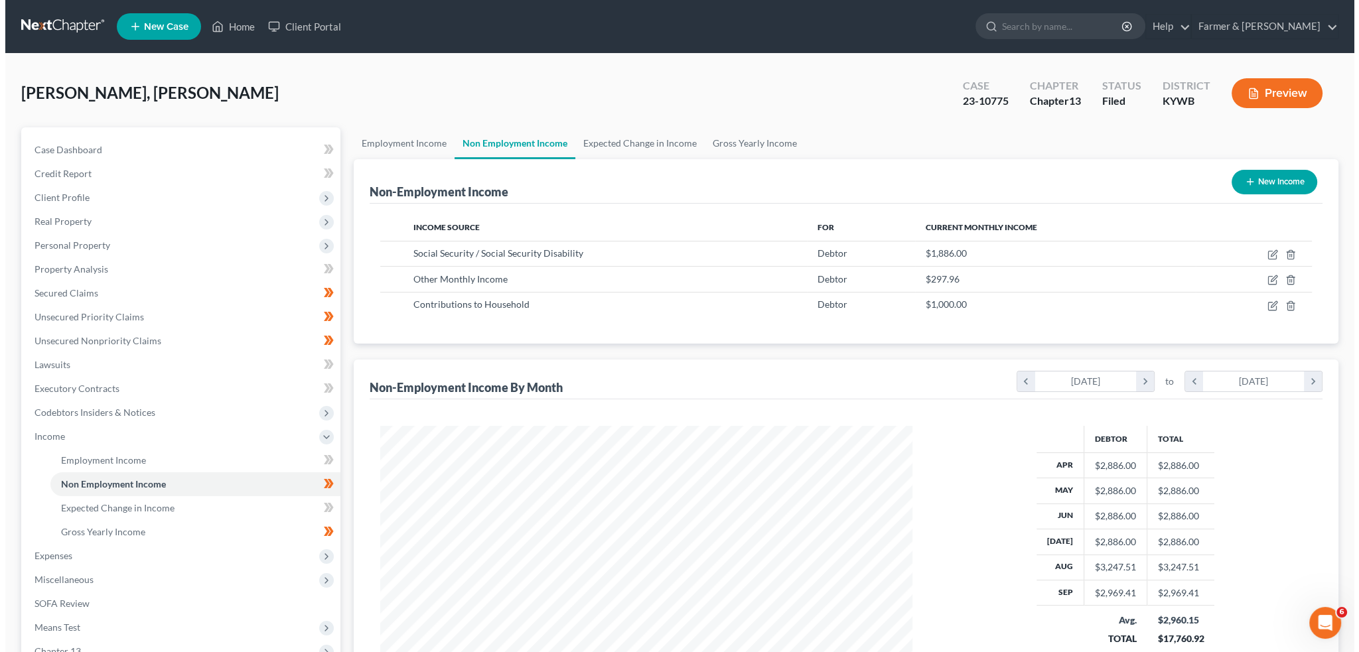
scroll to position [266, 558]
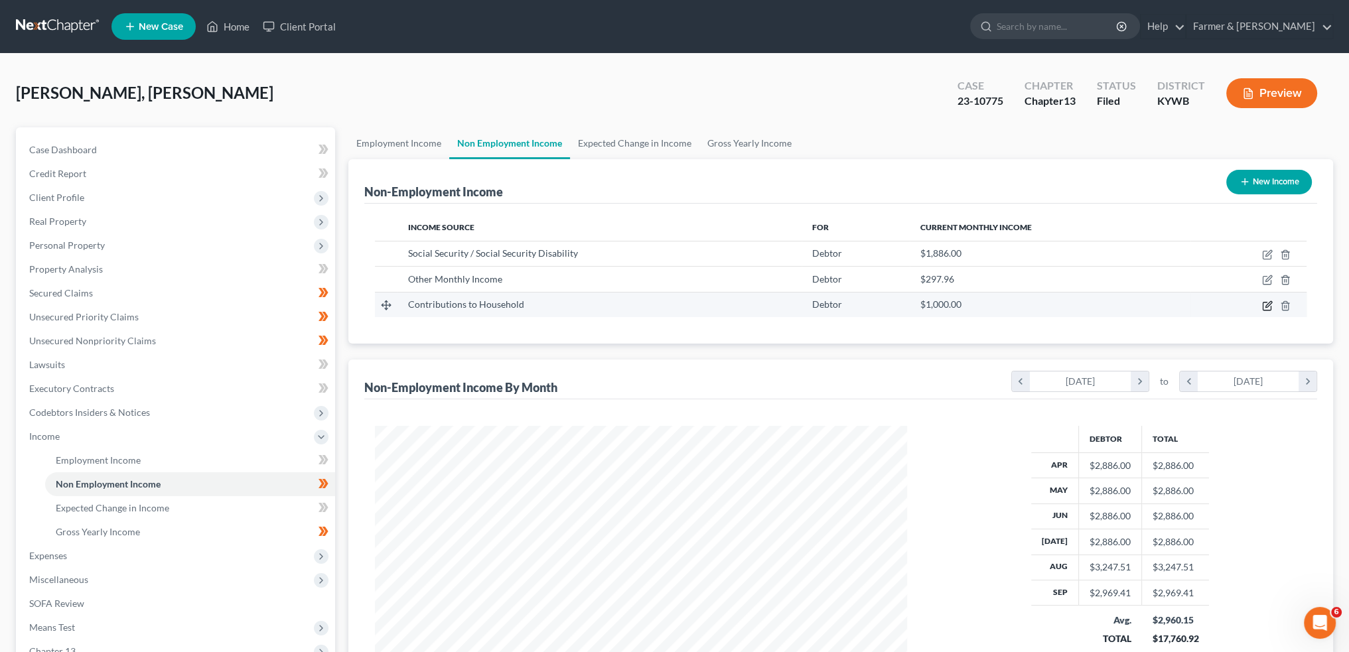
click at [1270, 305] on icon "button" at bounding box center [1267, 306] width 11 height 11
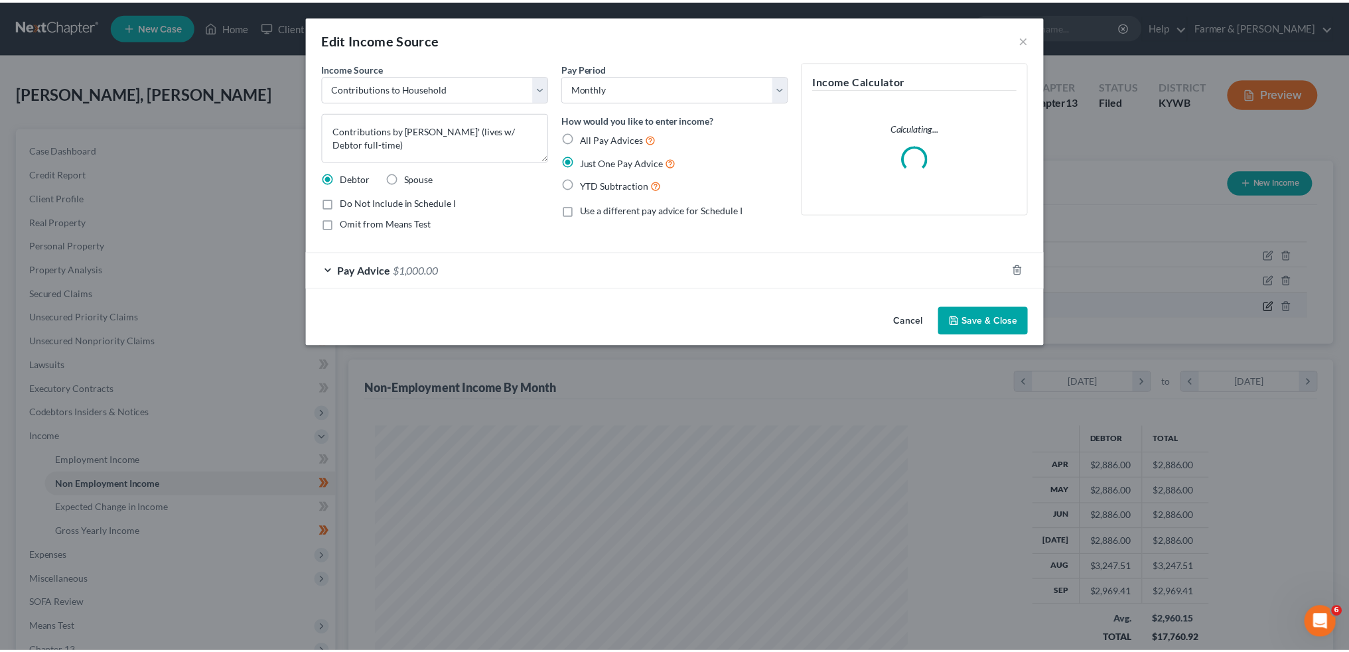
scroll to position [268, 563]
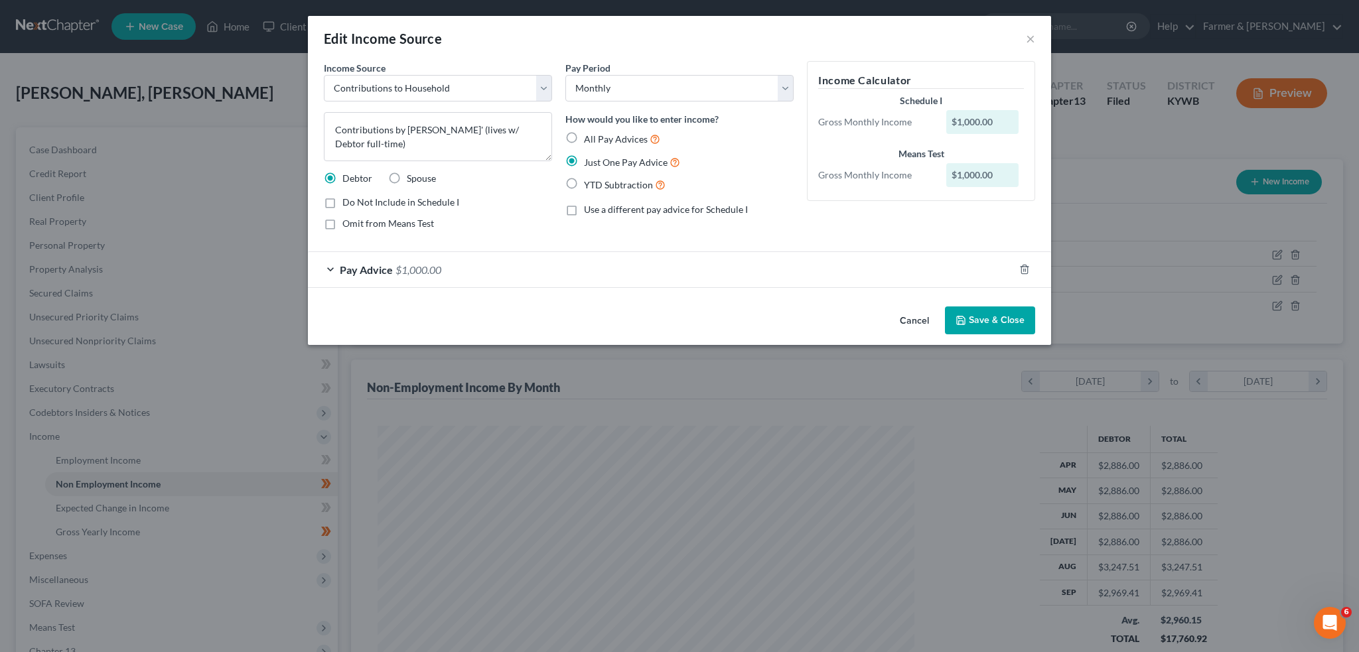
click at [996, 313] on button "Save & Close" at bounding box center [990, 321] width 90 height 28
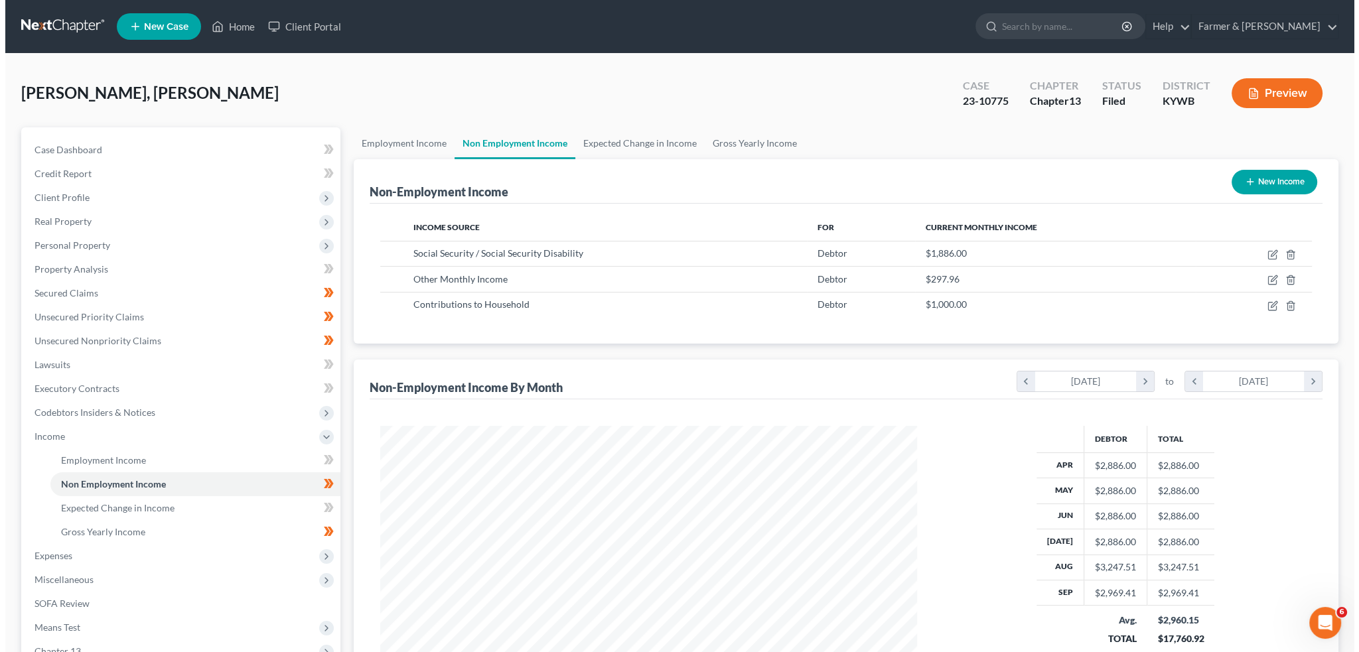
scroll to position [663458, 663165]
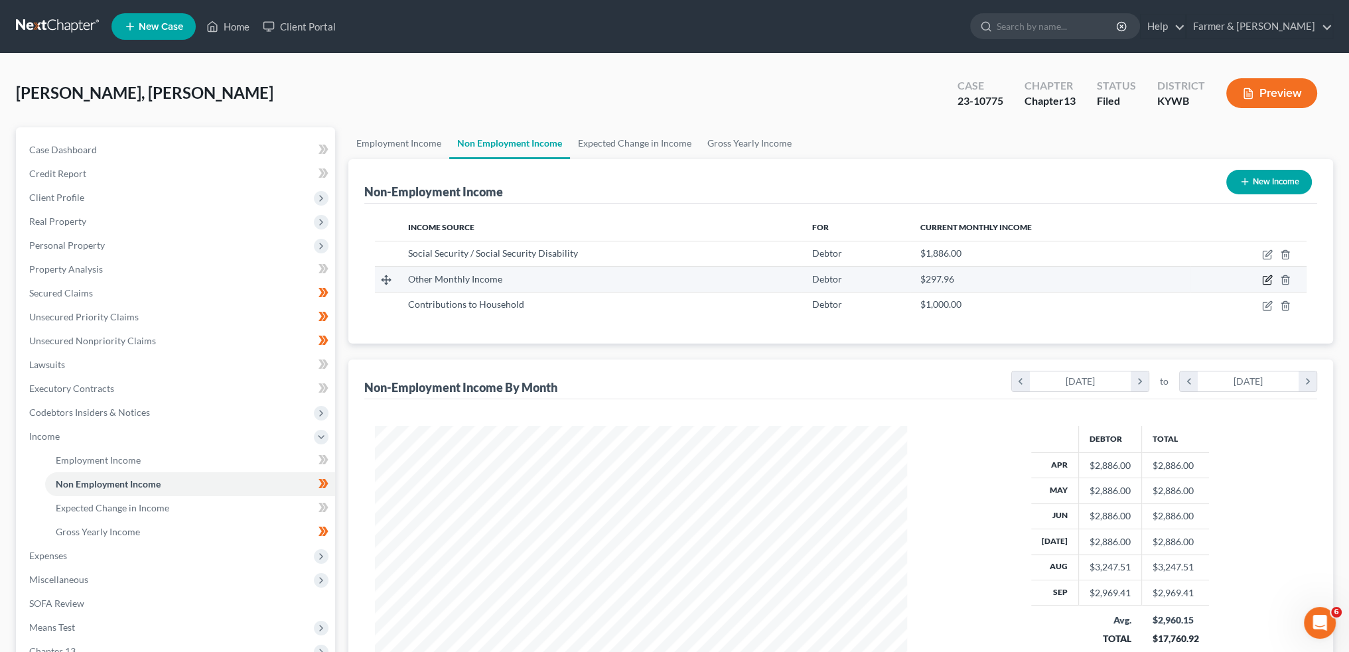
click at [1264, 277] on icon "button" at bounding box center [1267, 280] width 11 height 11
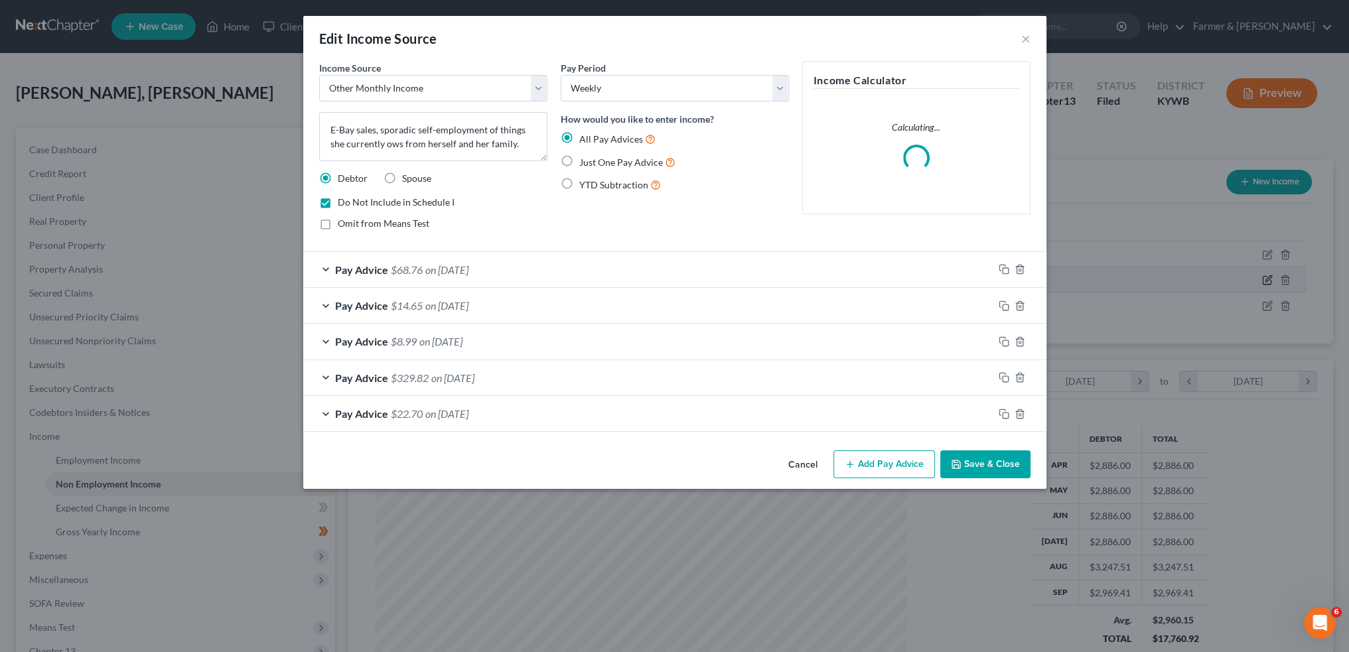
scroll to position [268, 563]
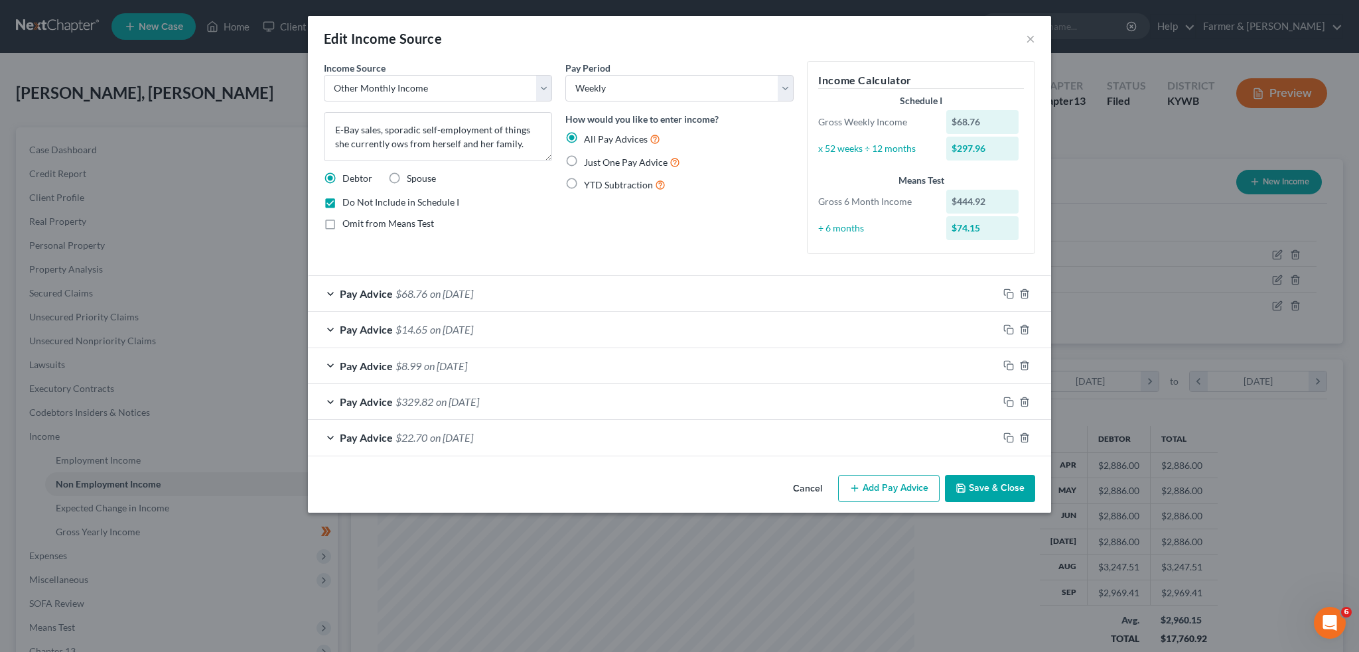
click at [972, 487] on button "Save & Close" at bounding box center [990, 489] width 90 height 28
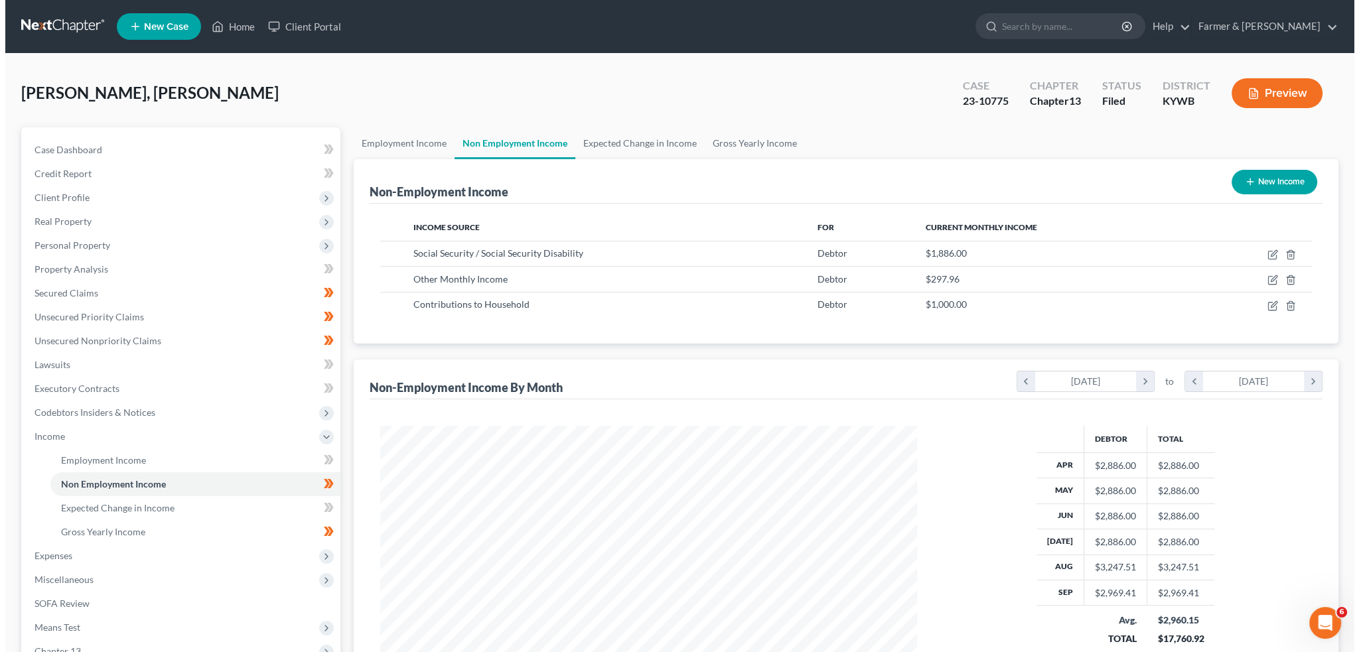
scroll to position [663458, 663165]
click at [1266, 254] on icon "button" at bounding box center [1267, 255] width 11 height 11
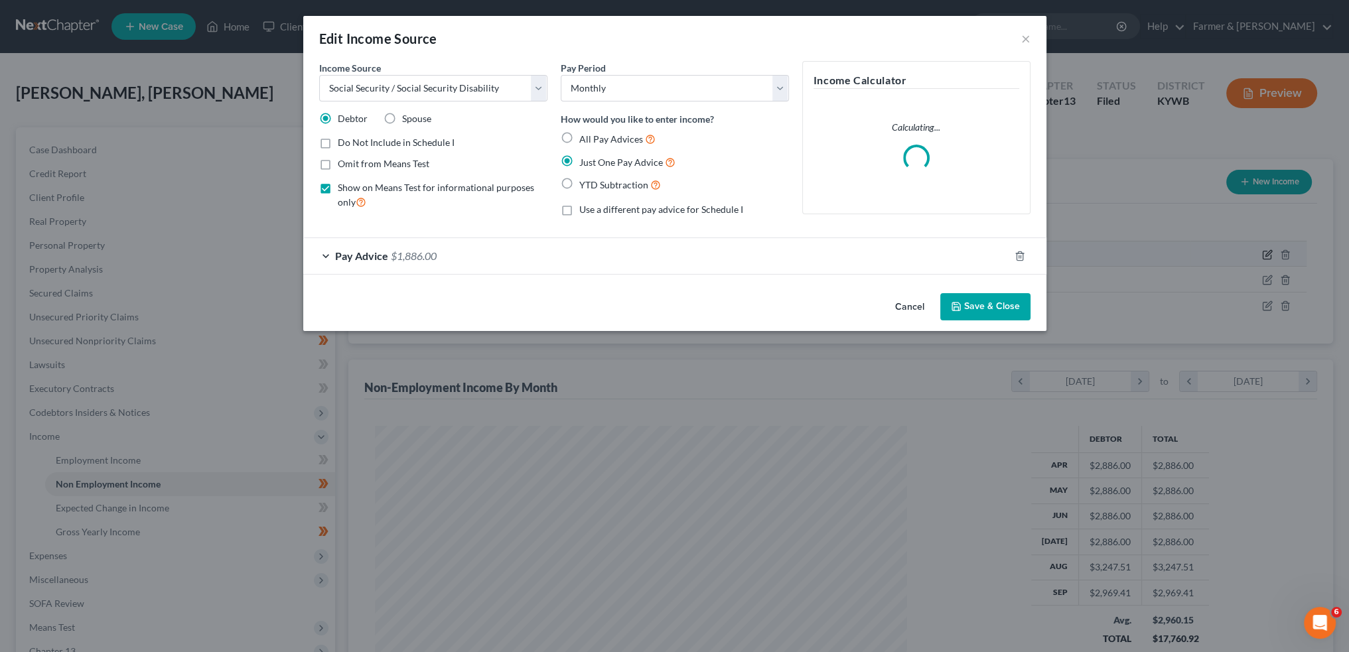
scroll to position [268, 563]
click at [399, 253] on span "$1,886.00" at bounding box center [419, 256] width 46 height 13
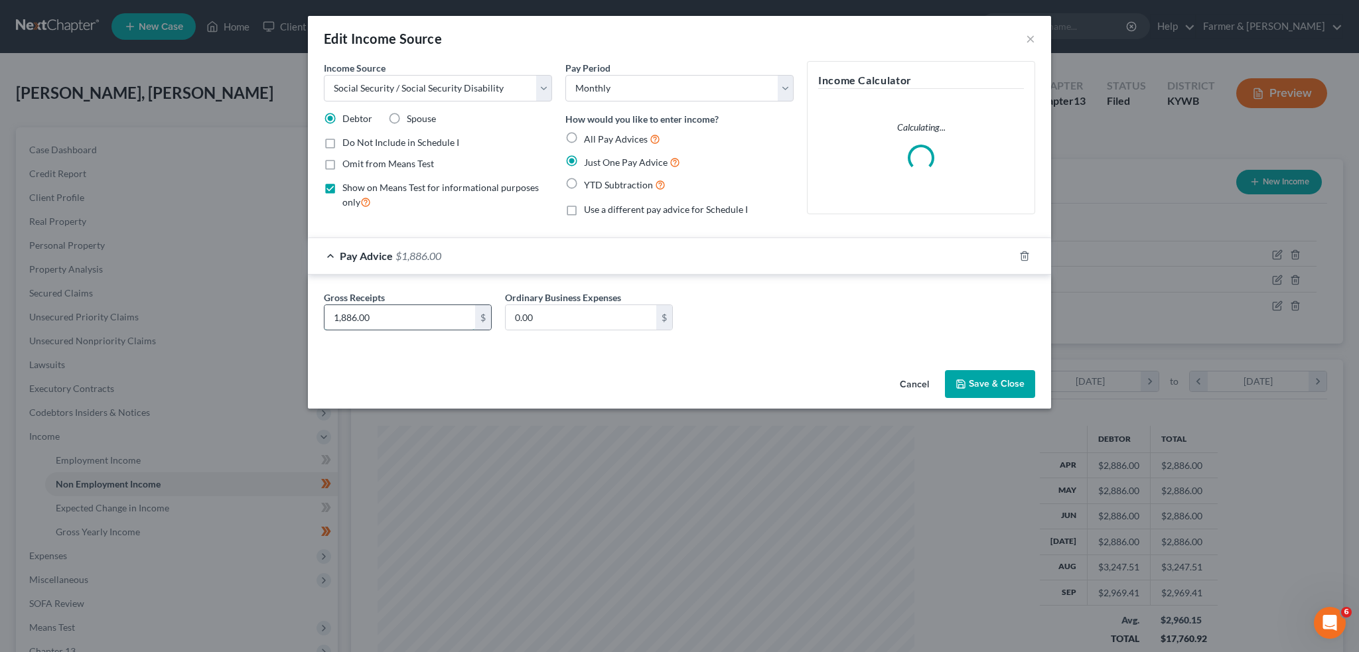
click at [425, 313] on input "1,886.00" at bounding box center [400, 317] width 151 height 25
click at [972, 380] on button "Save & Close" at bounding box center [990, 384] width 90 height 28
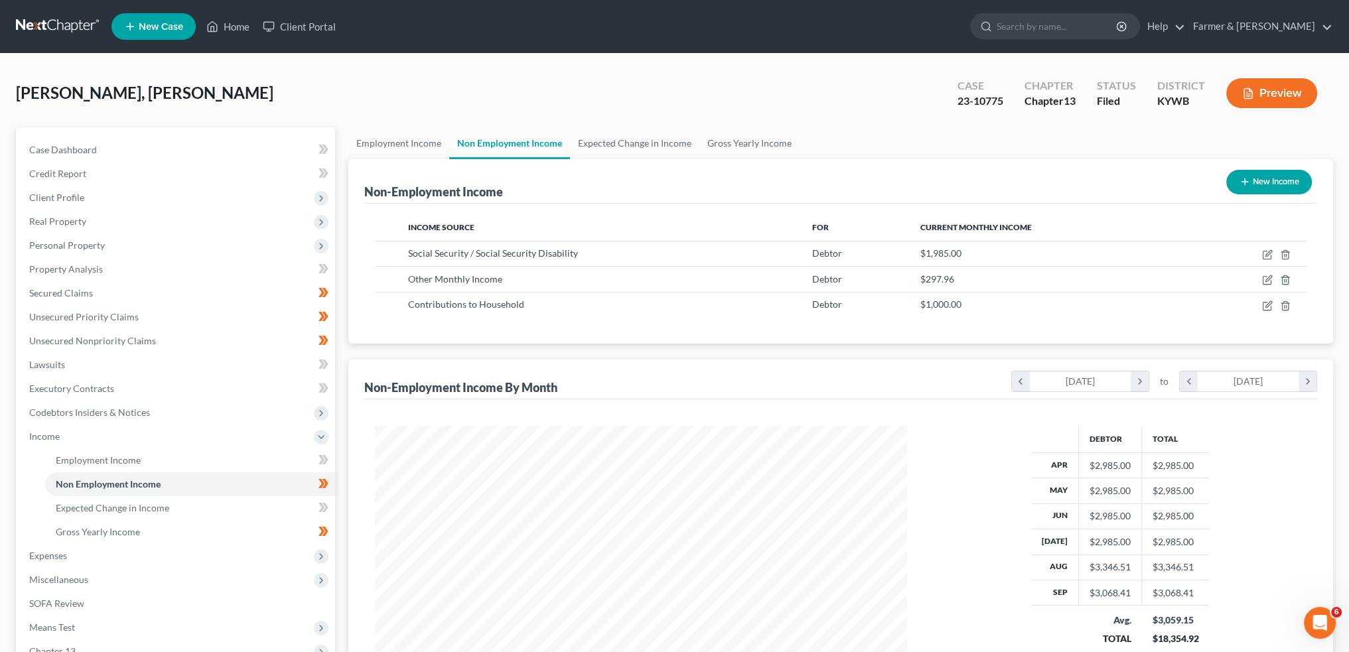
scroll to position [110, 0]
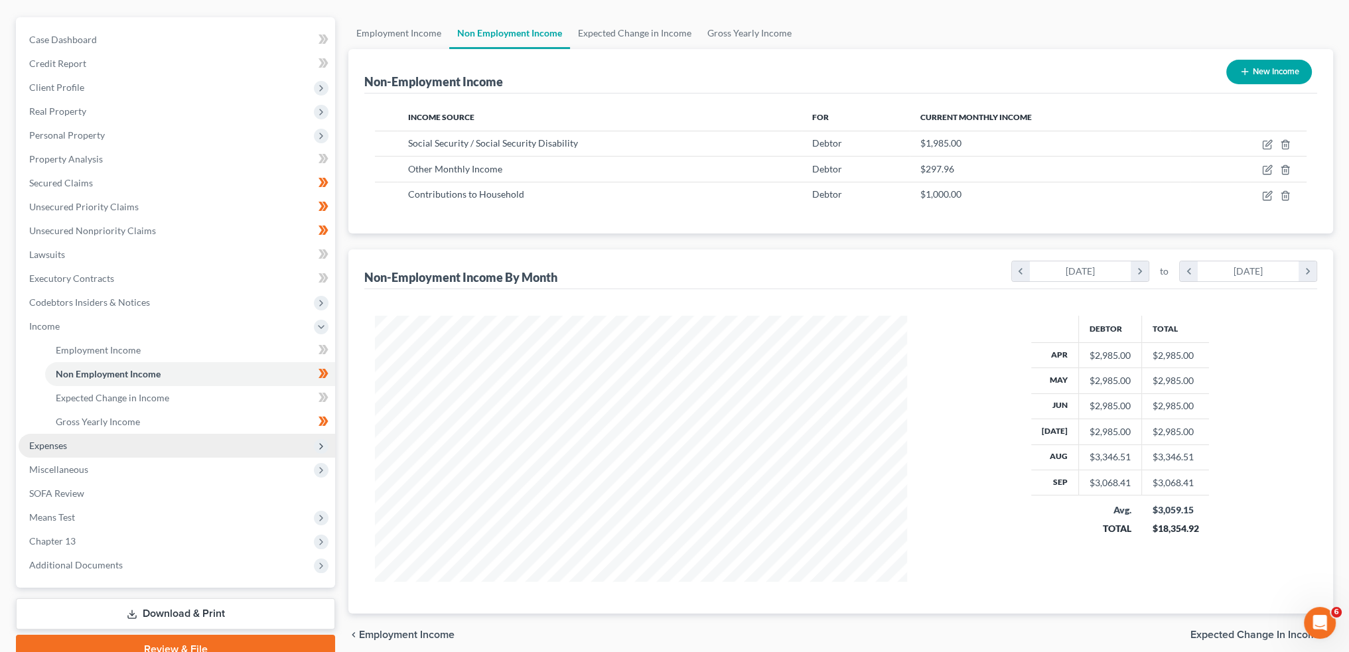
click at [81, 444] on span "Expenses" at bounding box center [177, 446] width 317 height 24
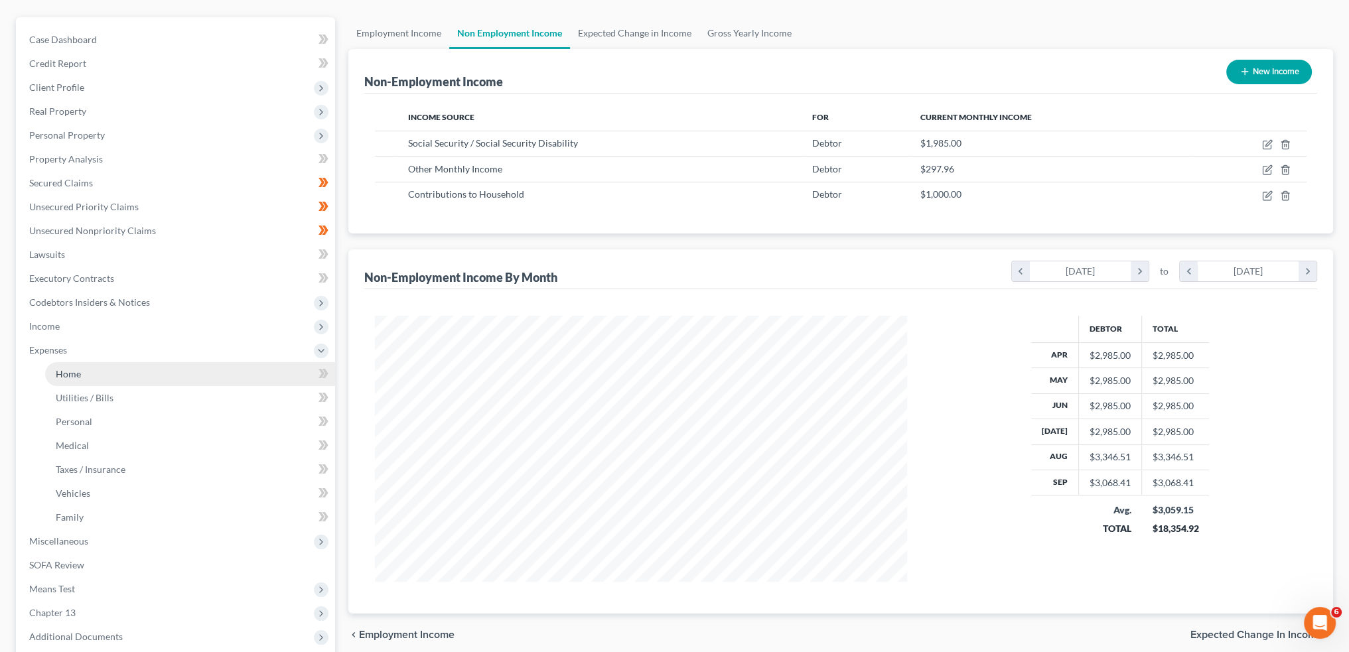
click at [90, 378] on link "Home" at bounding box center [190, 374] width 290 height 24
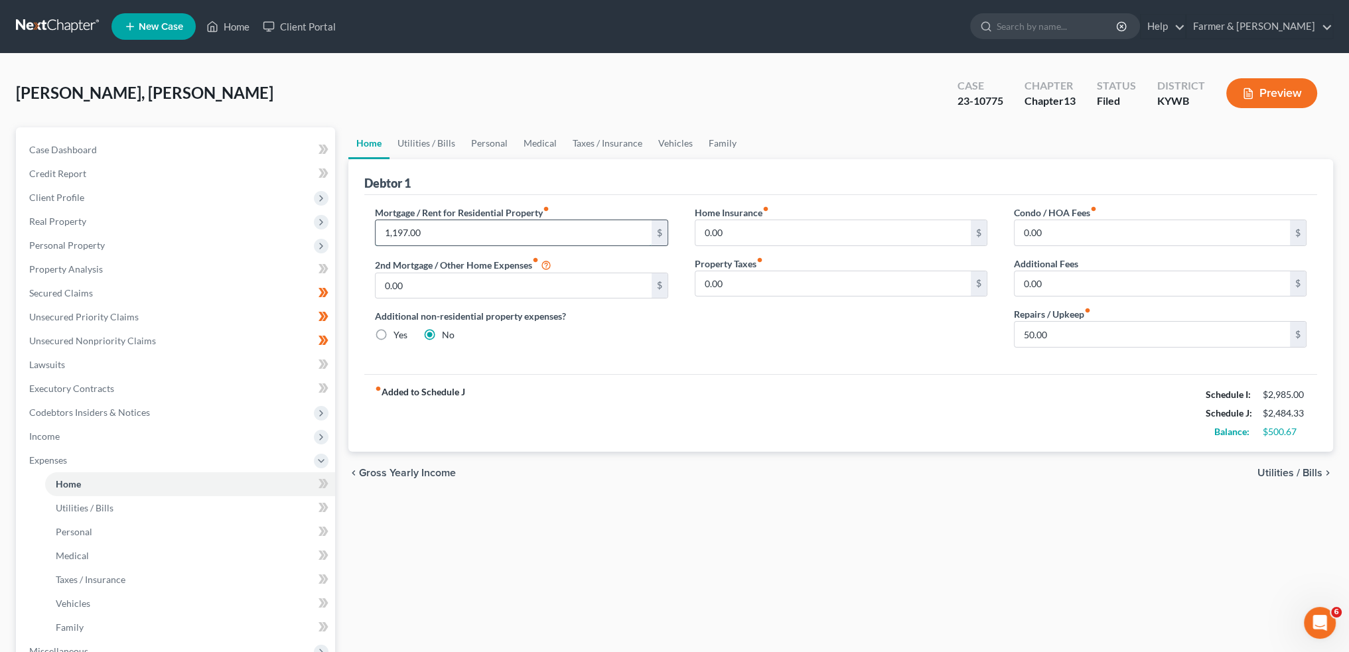
click at [495, 236] on input "1,197.00" at bounding box center [513, 232] width 275 height 25
click at [1057, 334] on input "50.00" at bounding box center [1152, 334] width 275 height 25
click at [443, 142] on link "Utilities / Bills" at bounding box center [427, 143] width 74 height 32
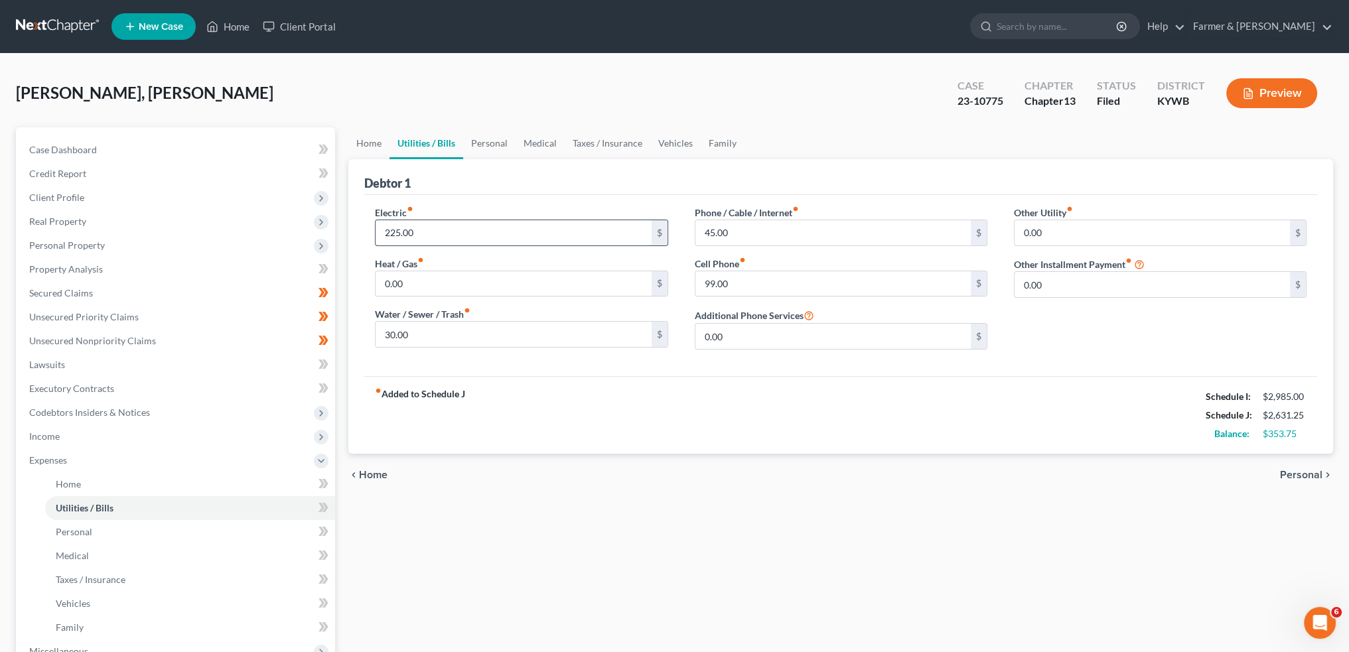
click at [435, 225] on input "225.00" at bounding box center [513, 232] width 275 height 25
click at [504, 129] on link "Personal" at bounding box center [489, 143] width 52 height 32
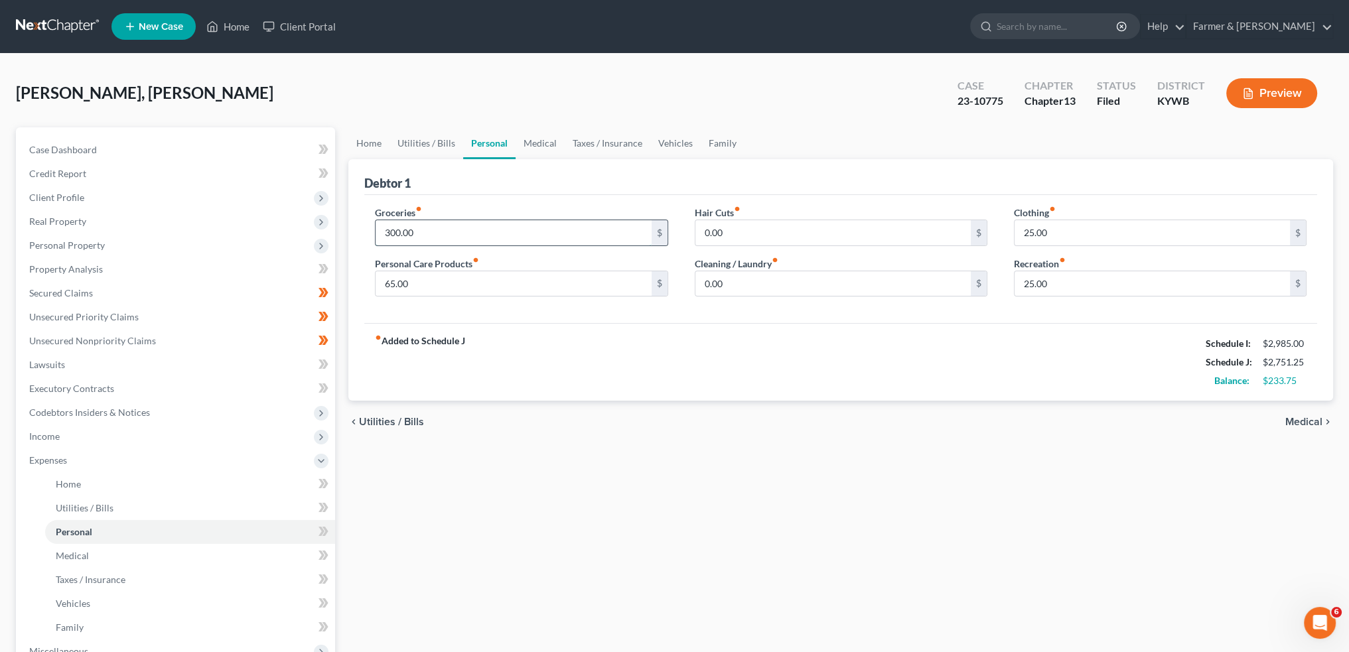
click at [445, 226] on input "300.00" at bounding box center [513, 232] width 275 height 25
click at [426, 281] on input "75.00" at bounding box center [513, 283] width 275 height 25
click at [547, 135] on link "Medical" at bounding box center [540, 143] width 49 height 32
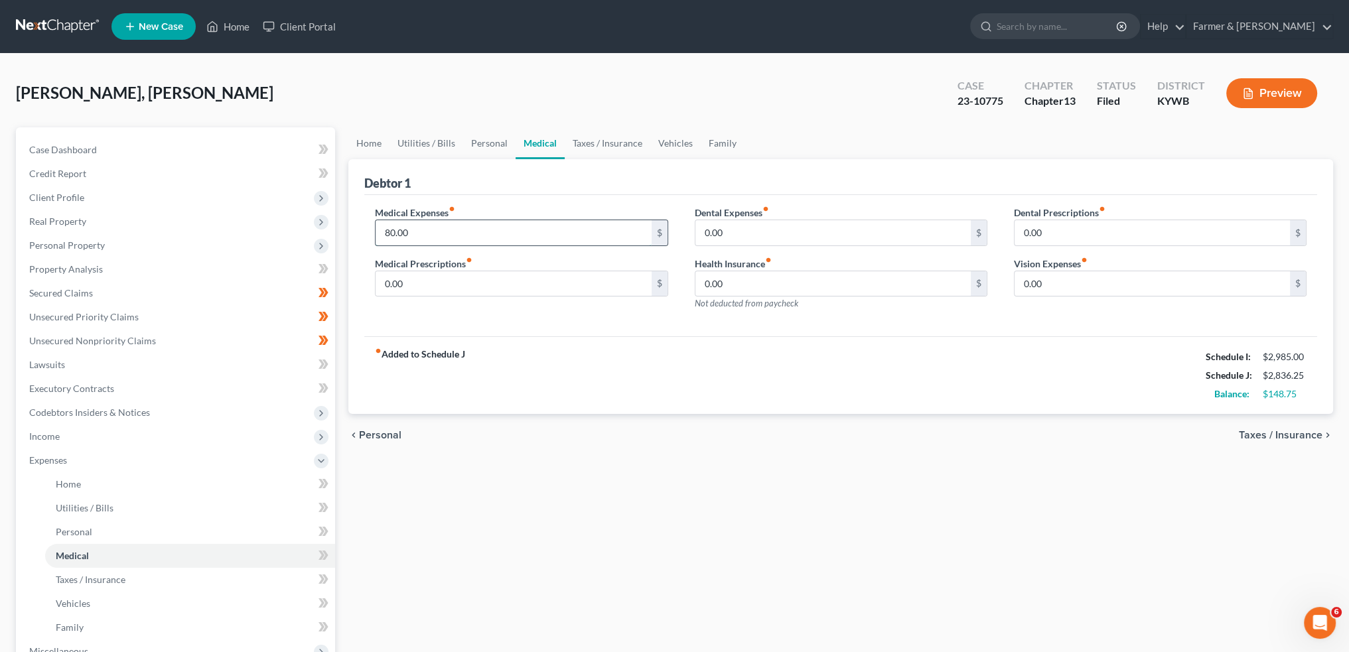
click at [494, 230] on input "80.00" at bounding box center [513, 232] width 275 height 25
click at [601, 141] on link "Taxes / Insurance" at bounding box center [608, 143] width 86 height 32
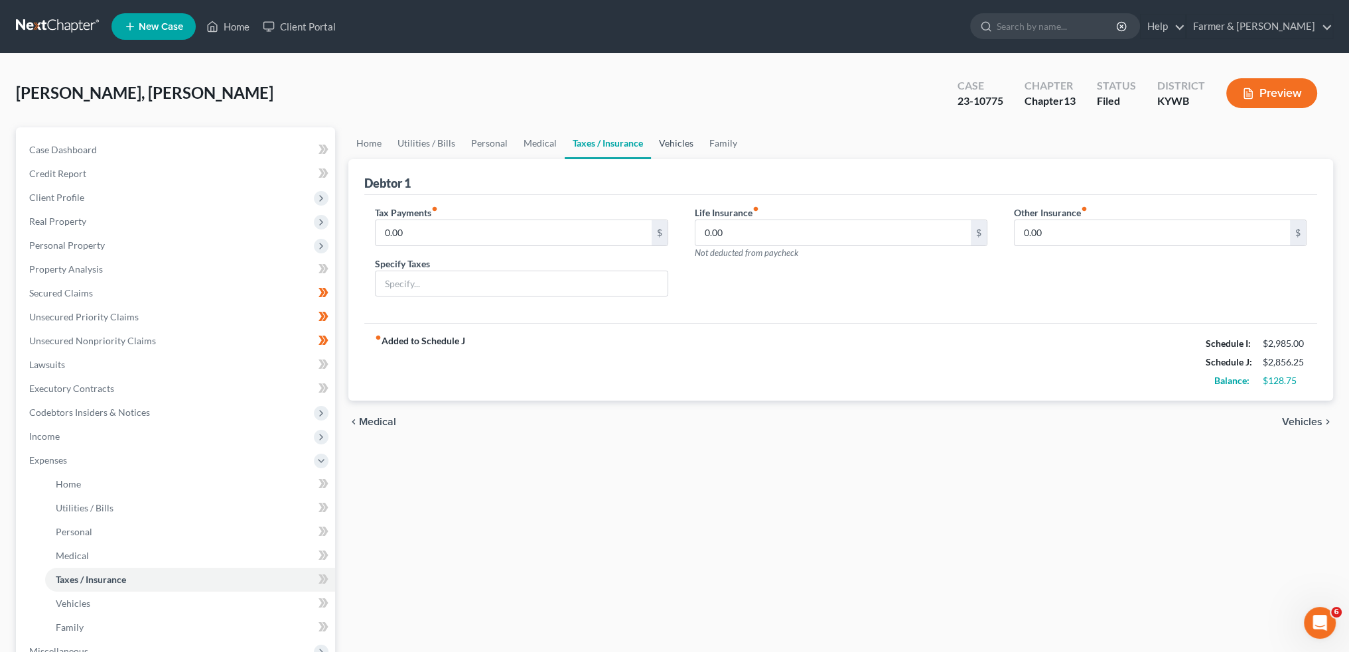
click at [674, 147] on link "Vehicles" at bounding box center [676, 143] width 50 height 32
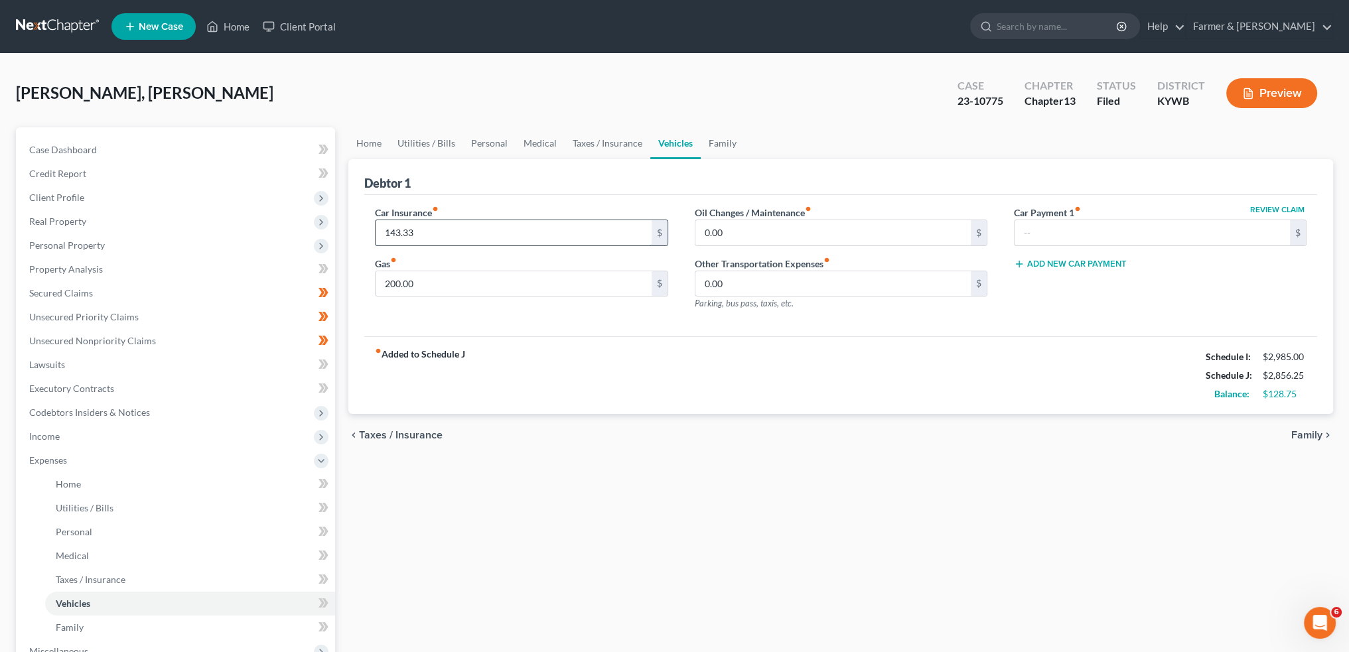
click at [425, 231] on input "143.33" at bounding box center [513, 232] width 275 height 25
click at [718, 141] on link "Family" at bounding box center [723, 143] width 44 height 32
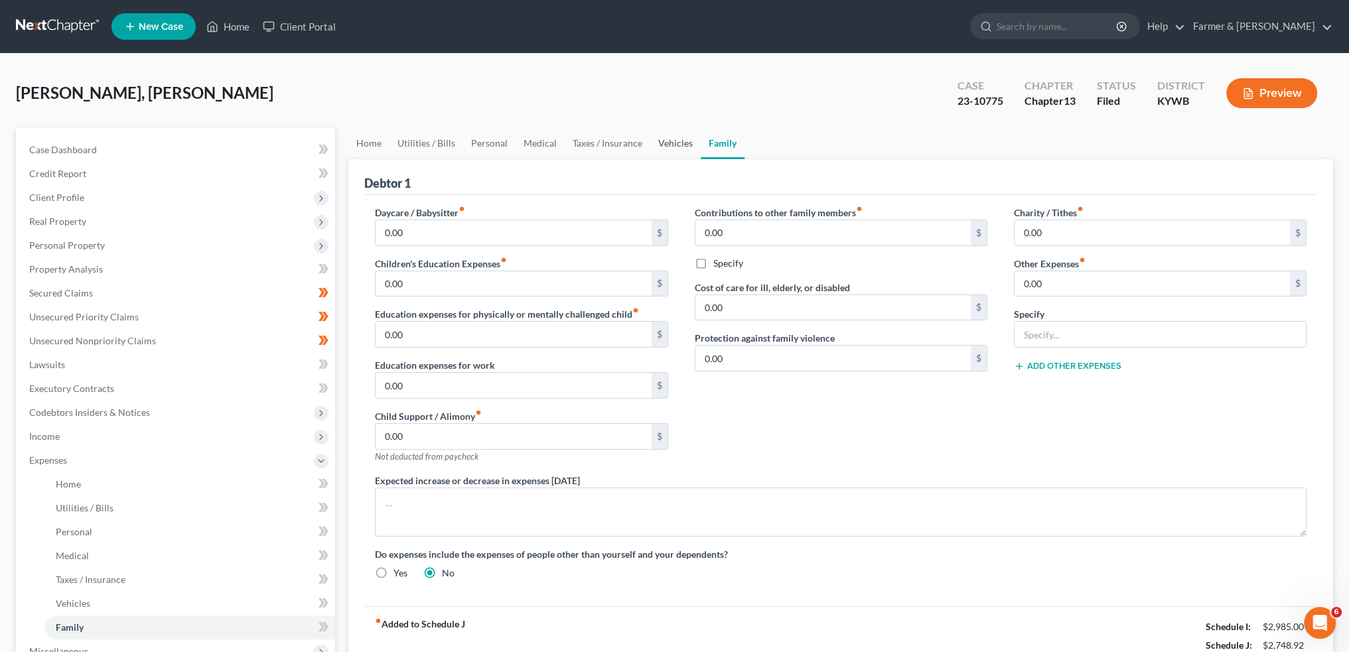
click at [670, 142] on link "Vehicles" at bounding box center [675, 143] width 50 height 32
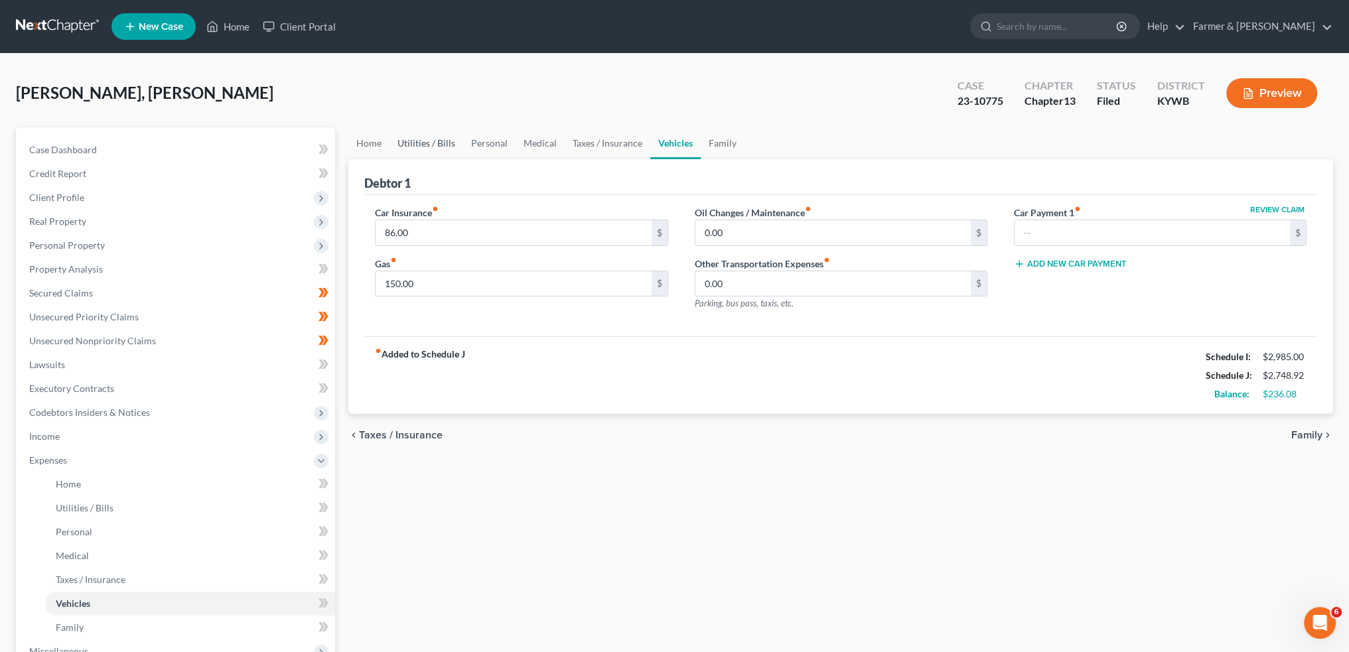
click at [428, 141] on link "Utilities / Bills" at bounding box center [427, 143] width 74 height 32
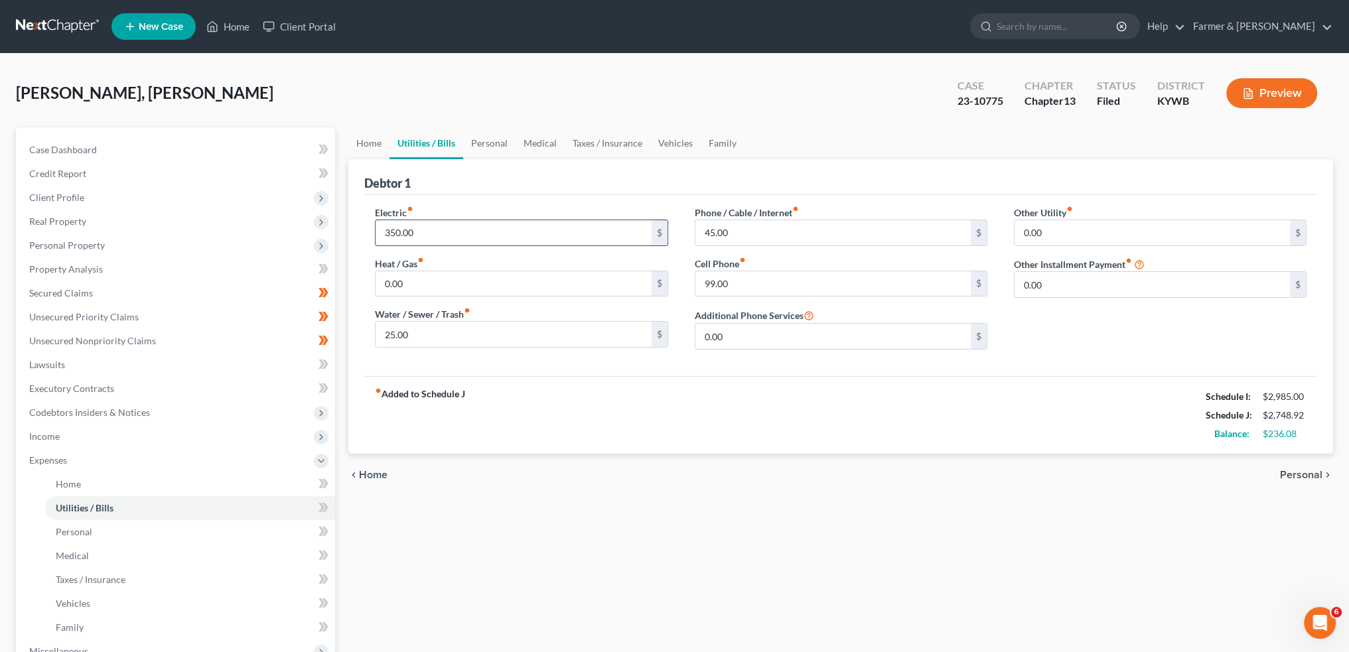
click at [444, 238] on input "350.00" at bounding box center [513, 232] width 275 height 25
click at [496, 143] on link "Personal" at bounding box center [489, 143] width 52 height 32
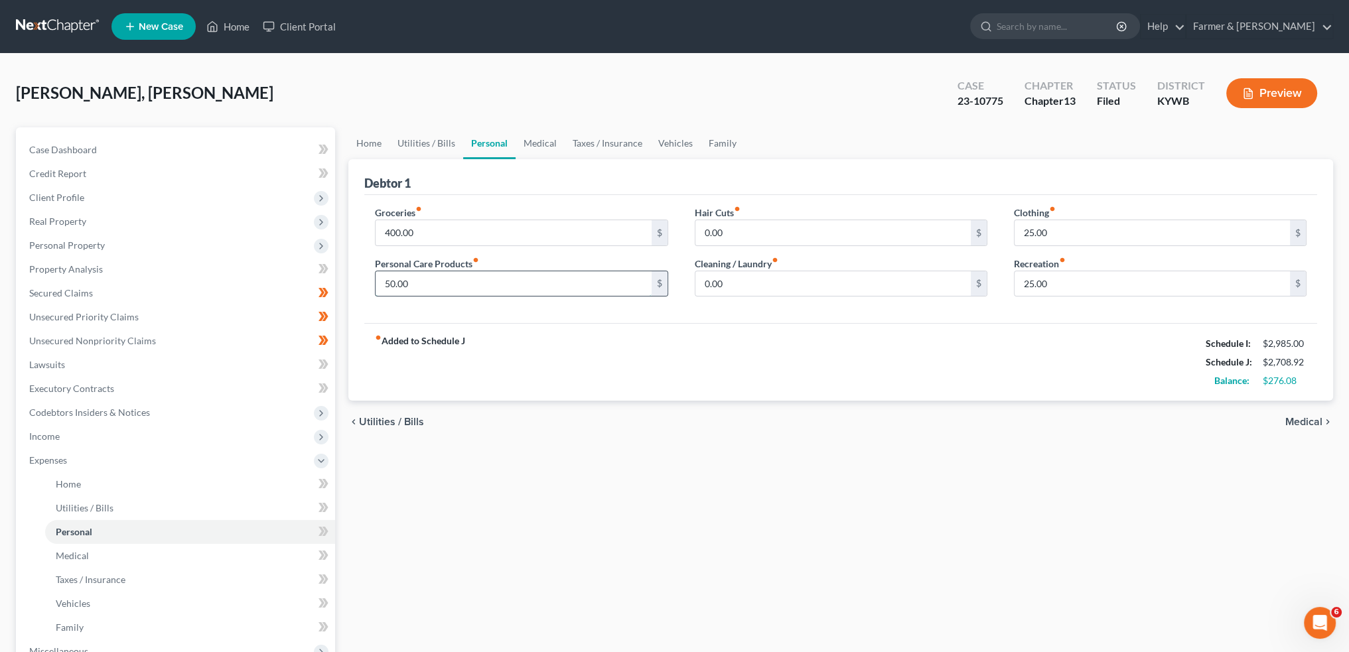
click at [455, 280] on input "50.00" at bounding box center [513, 283] width 275 height 25
click at [538, 143] on link "Medical" at bounding box center [540, 143] width 49 height 32
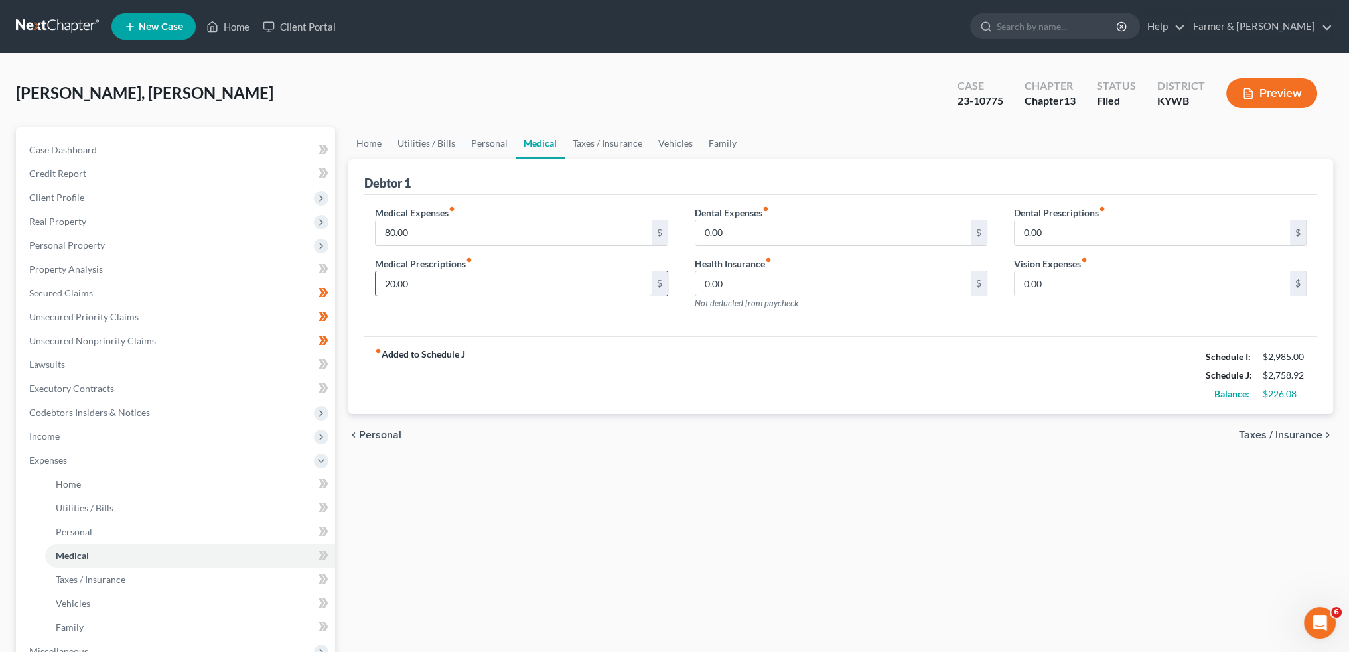
click at [473, 288] on input "20.00" at bounding box center [513, 283] width 275 height 25
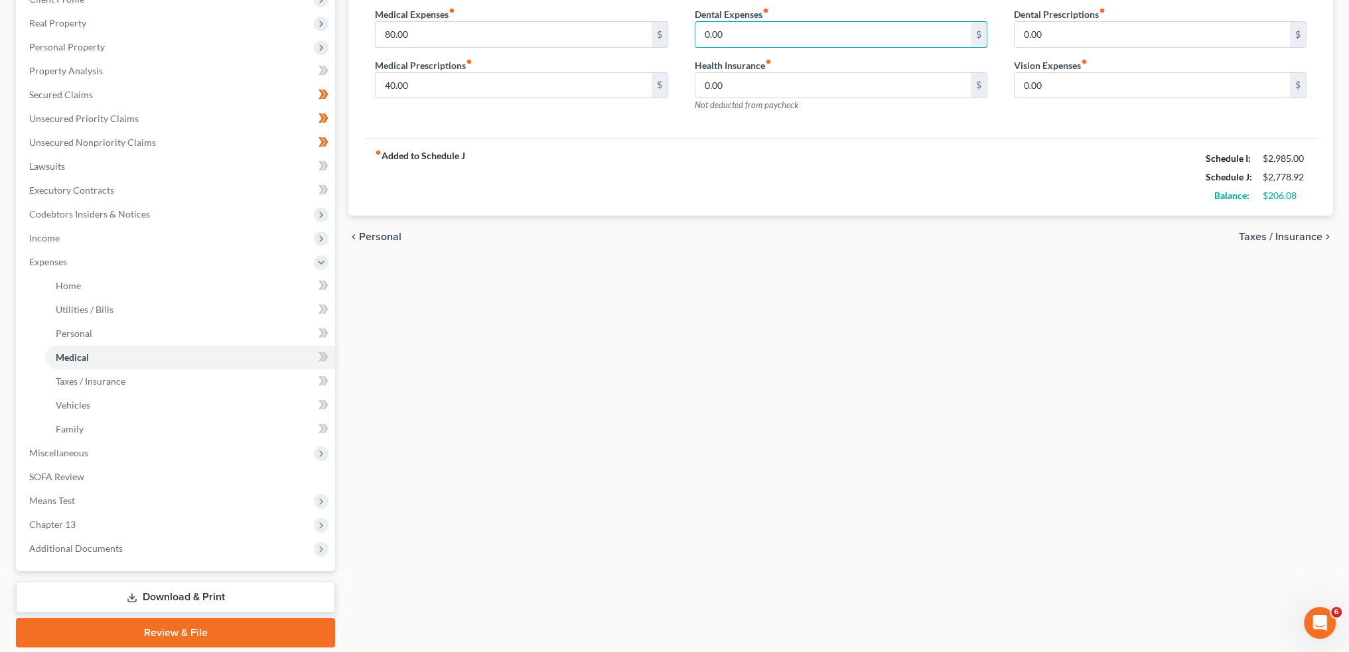
scroll to position [243, 0]
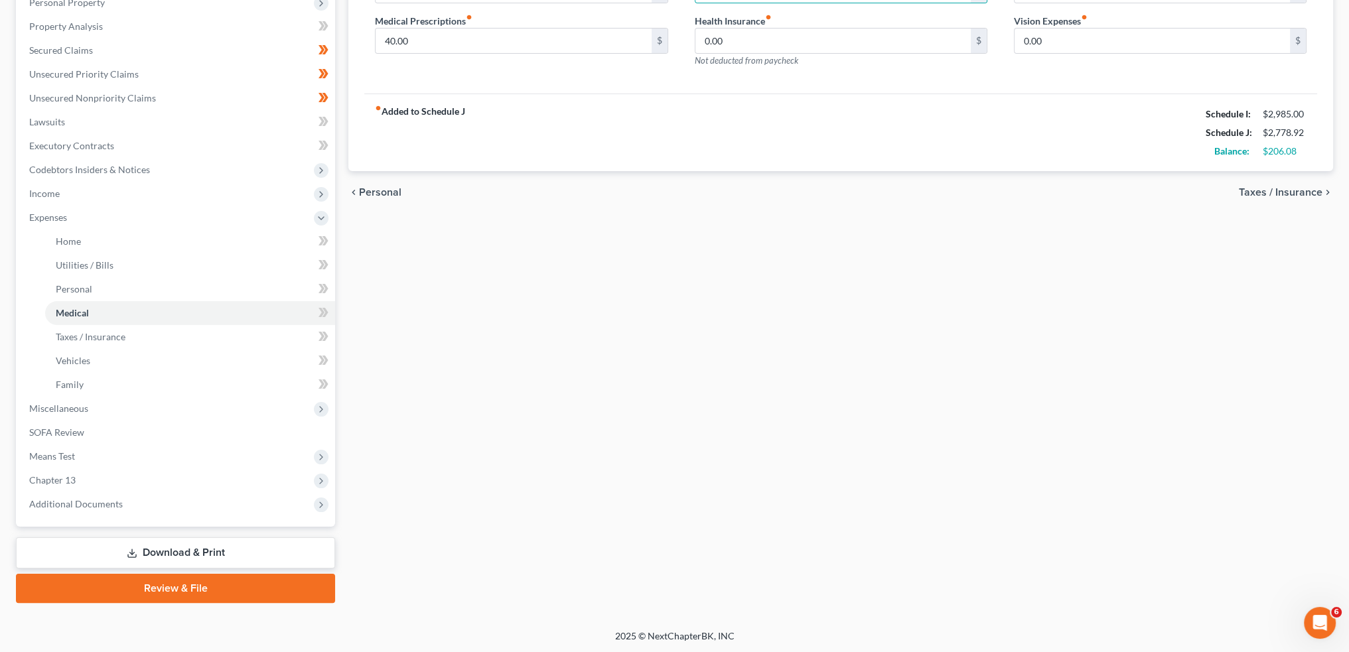
click at [273, 548] on link "Download & Print" at bounding box center [175, 553] width 319 height 31
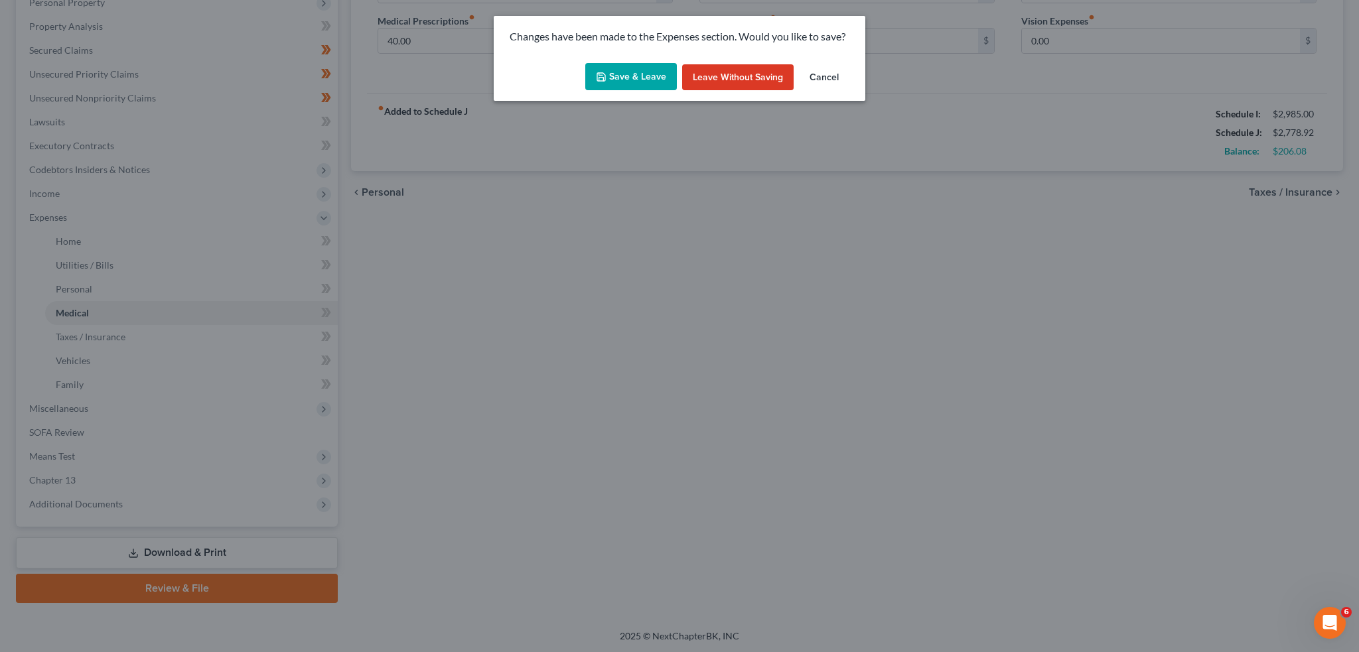
click at [651, 72] on button "Save & Leave" at bounding box center [631, 77] width 92 height 28
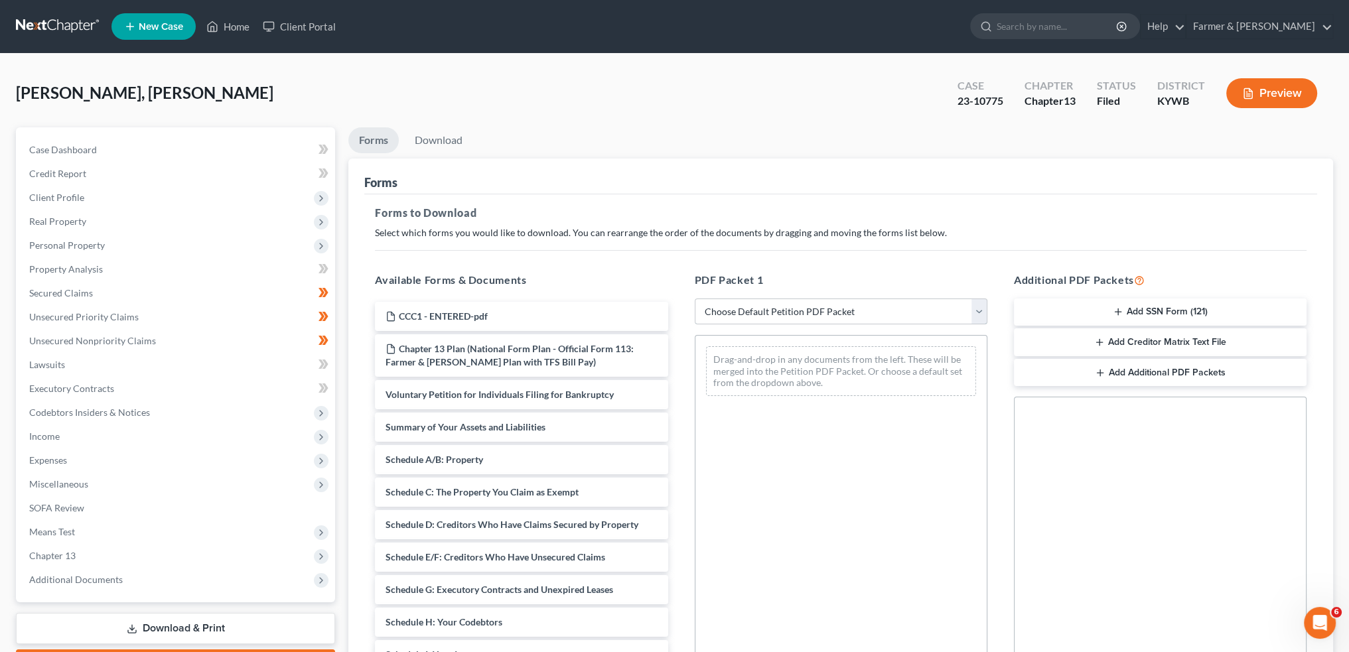
drag, startPoint x: 791, startPoint y: 306, endPoint x: 790, endPoint y: 320, distance: 14.0
click at [791, 306] on select "Choose Default Petition PDF Packet Complete Bankruptcy Petition (all forms and …" at bounding box center [841, 312] width 293 height 27
click at [695, 299] on select "Choose Default Petition PDF Packet Complete Bankruptcy Petition (all forms and …" at bounding box center [841, 312] width 293 height 27
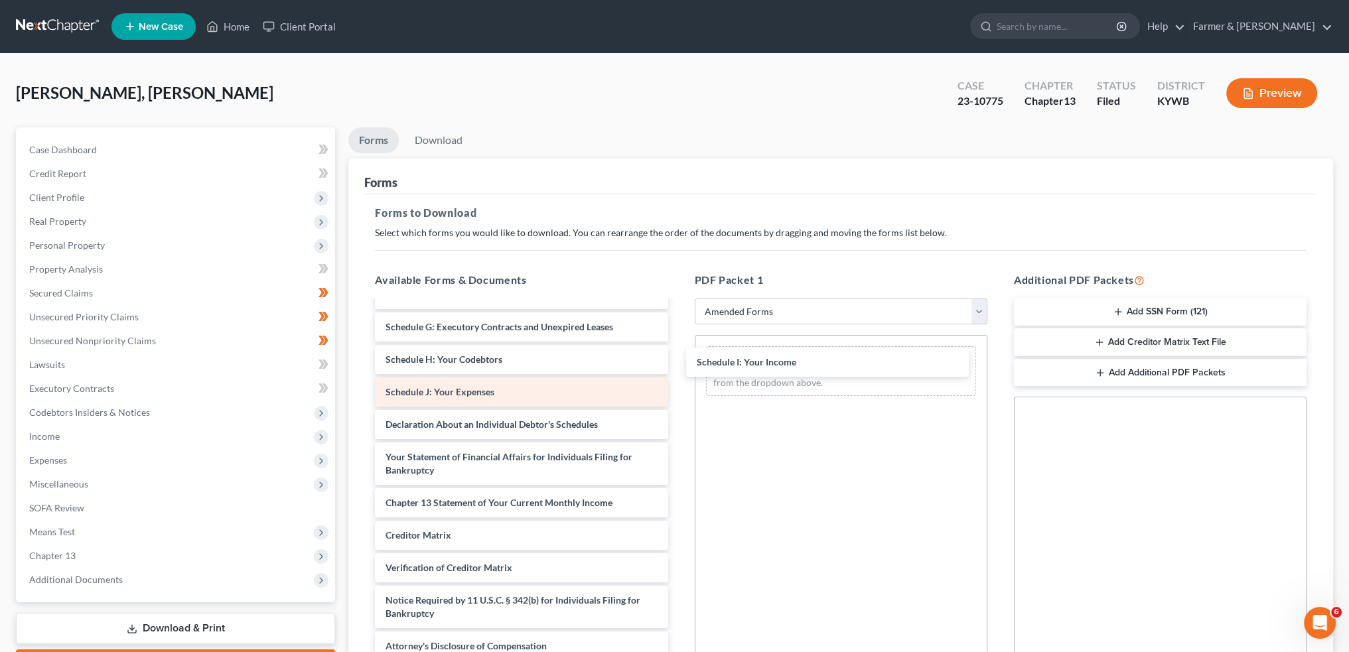
drag, startPoint x: 462, startPoint y: 358, endPoint x: 468, endPoint y: 400, distance: 42.2
click at [678, 363] on div "Schedule I: Your Income Voluntary Petition for Individuals Filing for Bankruptc…" at bounding box center [521, 389] width 314 height 544
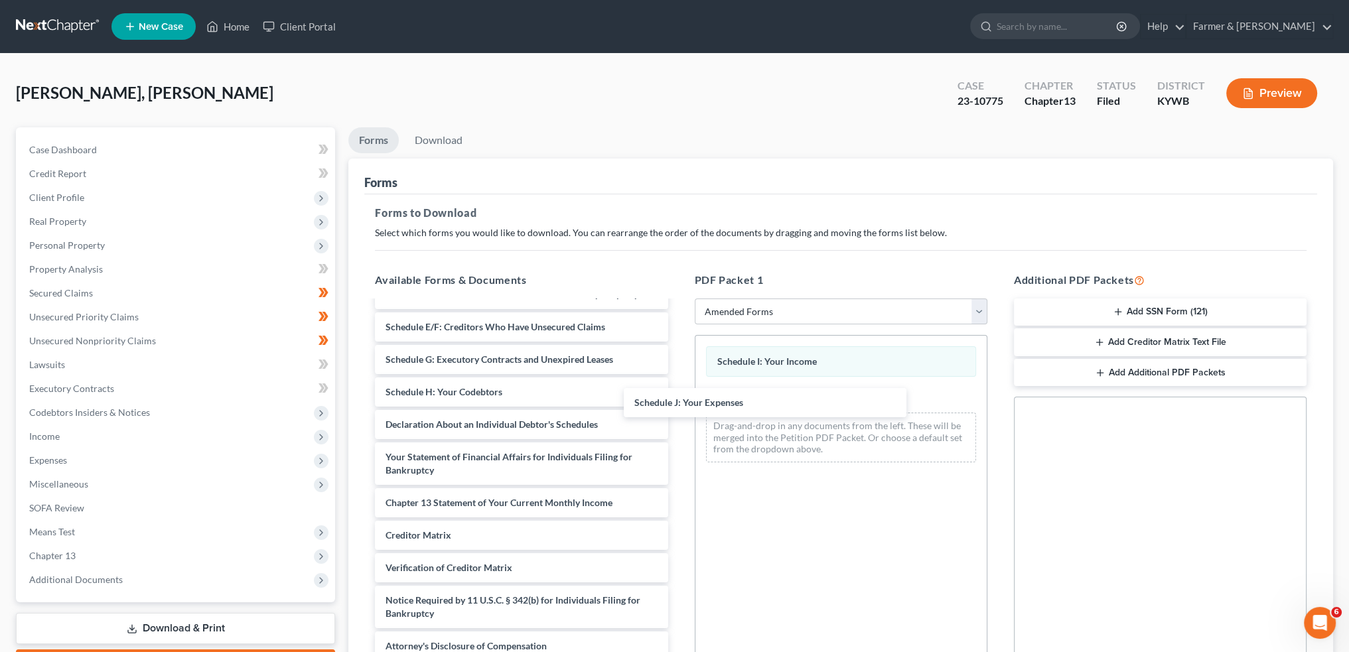
drag, startPoint x: 465, startPoint y: 390, endPoint x: 897, endPoint y: 236, distance: 458.9
click at [678, 401] on div "Schedule J: Your Expenses Voluntary Petition for Individuals Filing for Bankrup…" at bounding box center [521, 405] width 314 height 511
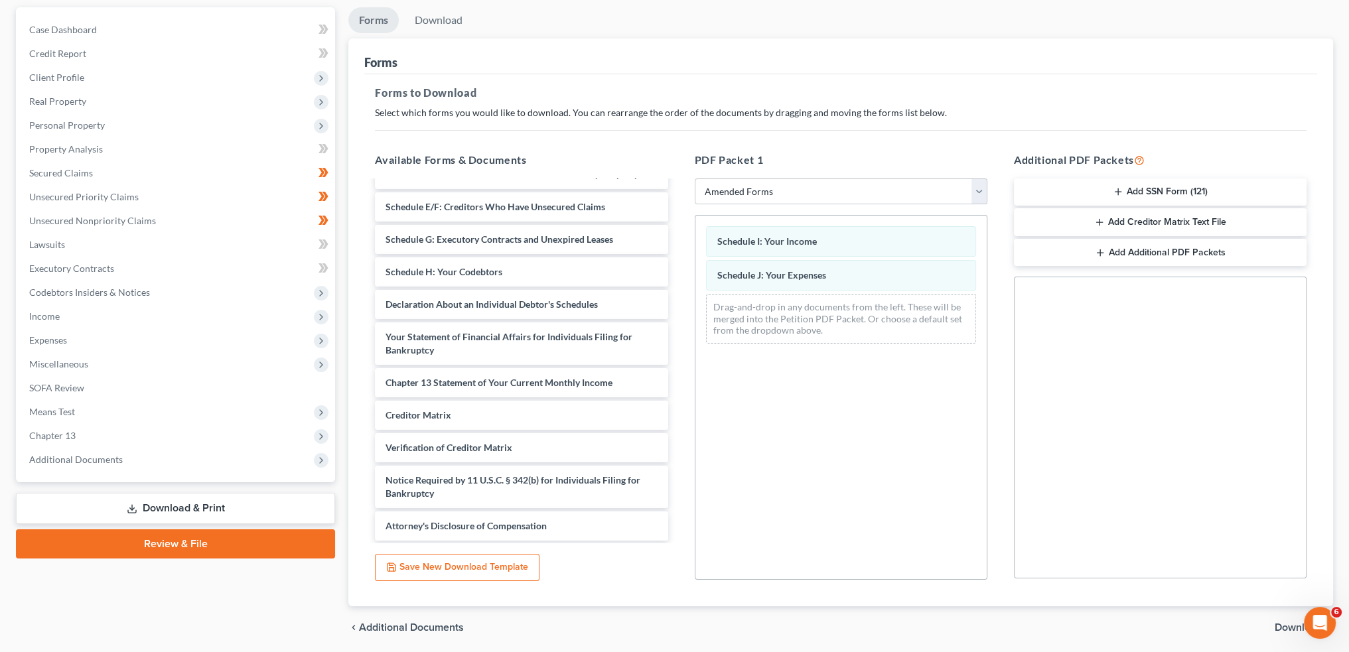
scroll to position [166, 0]
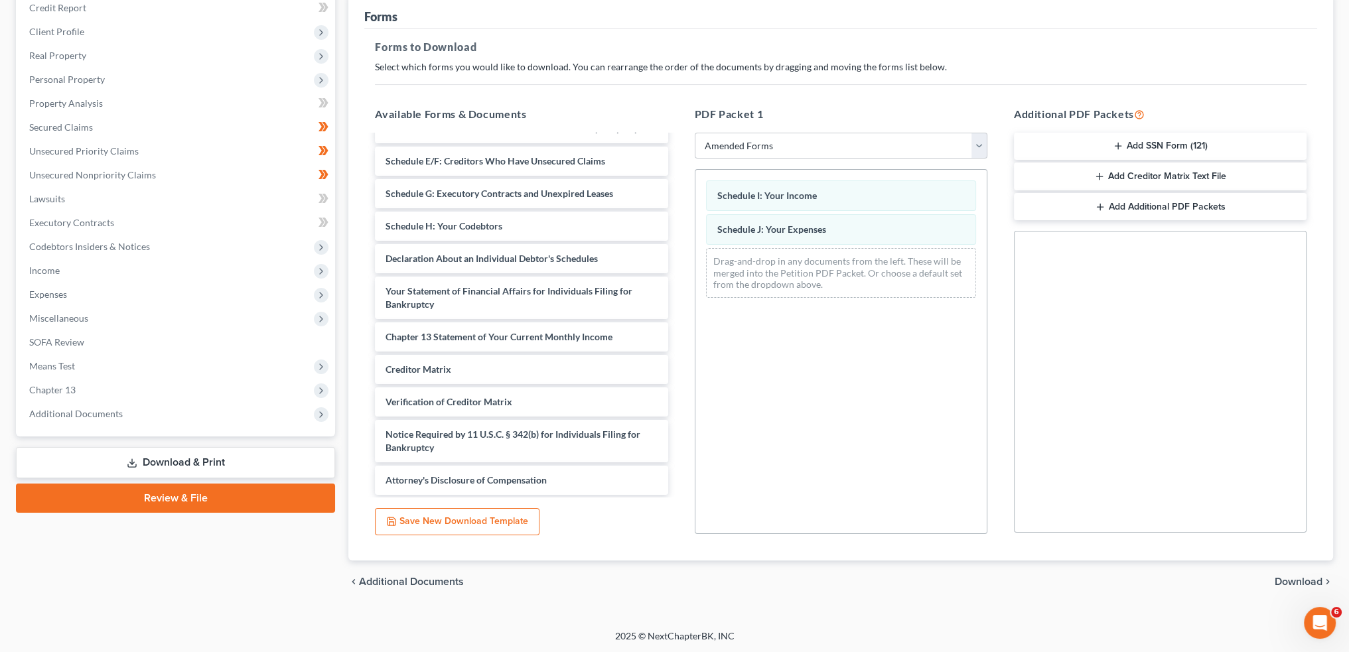
click at [1303, 581] on span "Download" at bounding box center [1299, 582] width 48 height 11
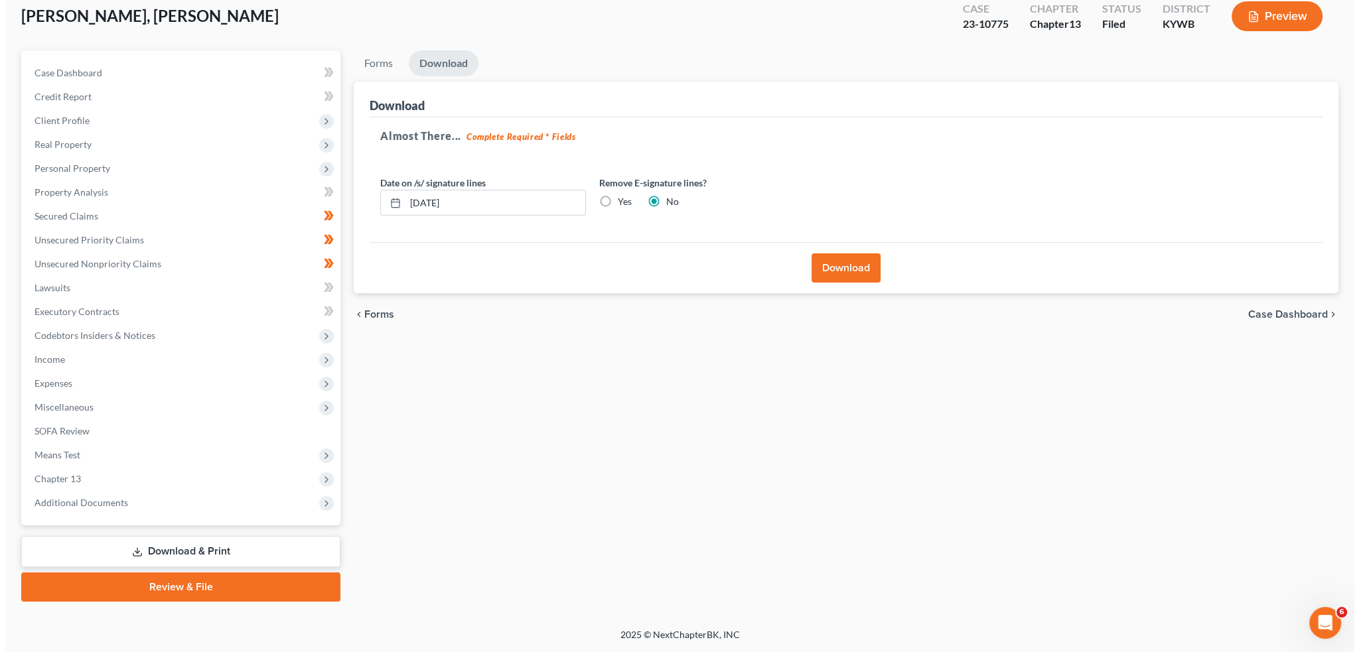
scroll to position [76, 0]
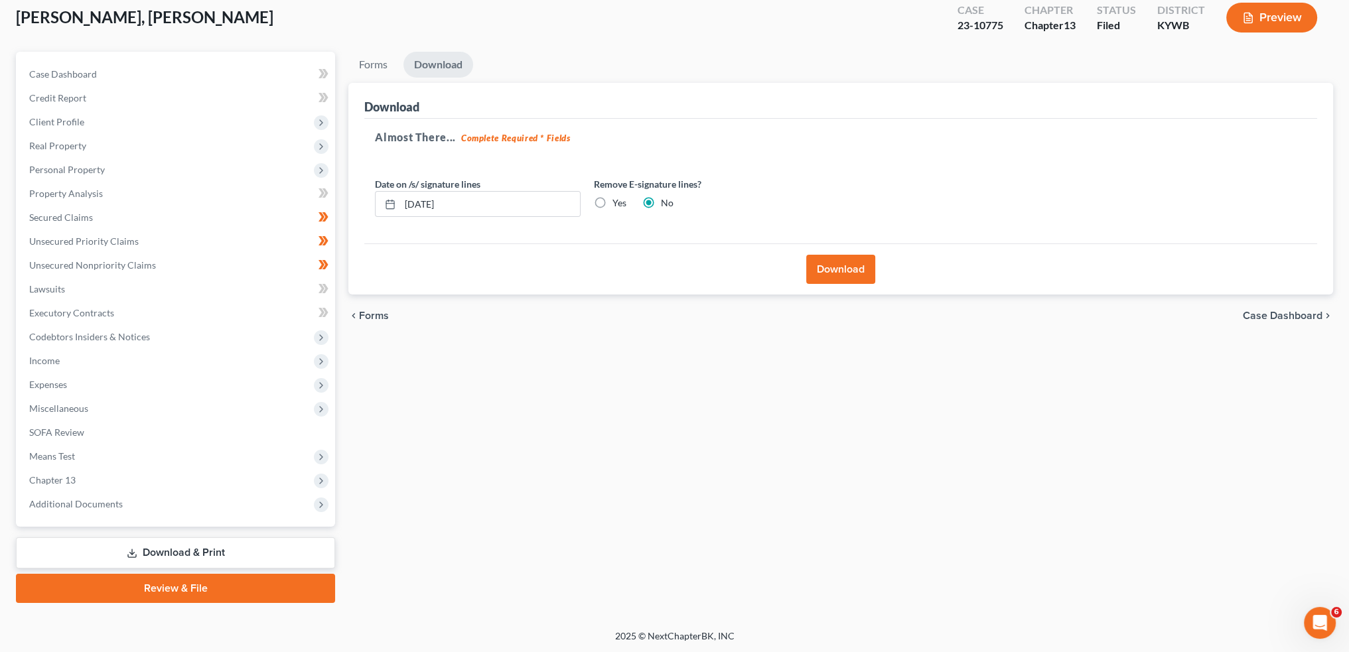
click at [868, 277] on button "Download" at bounding box center [840, 269] width 69 height 29
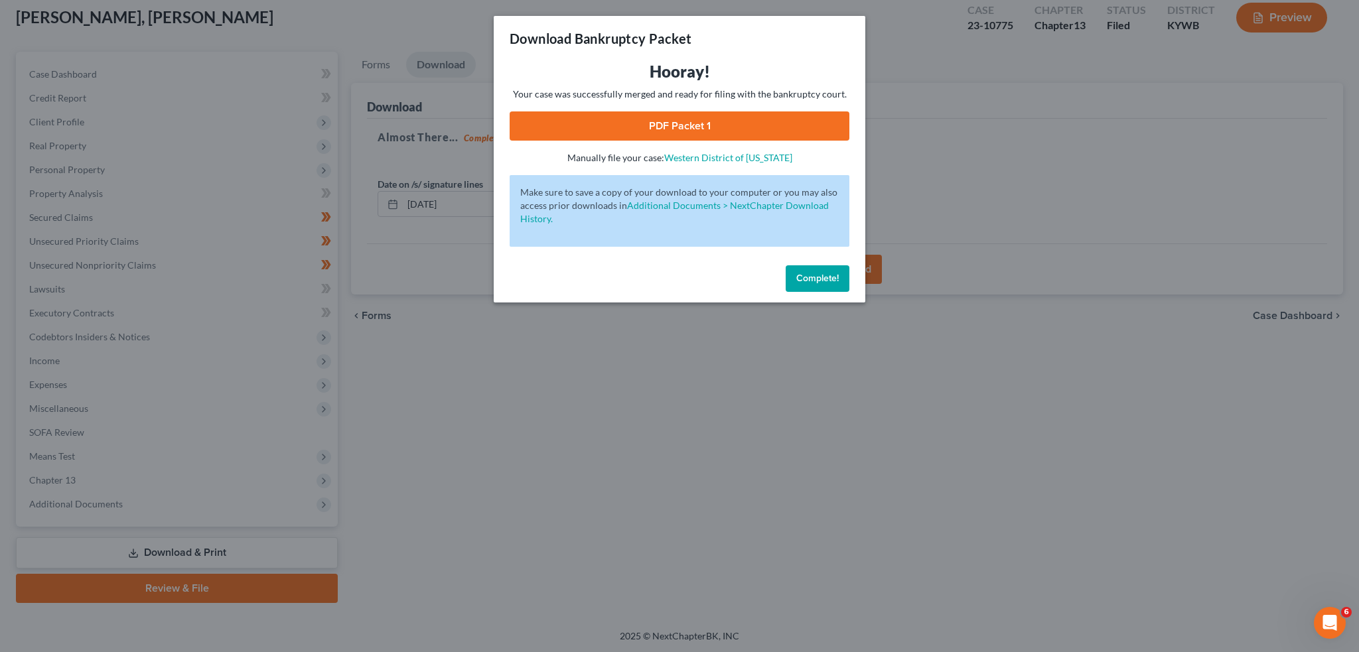
click at [626, 127] on link "PDF Packet 1" at bounding box center [680, 126] width 340 height 29
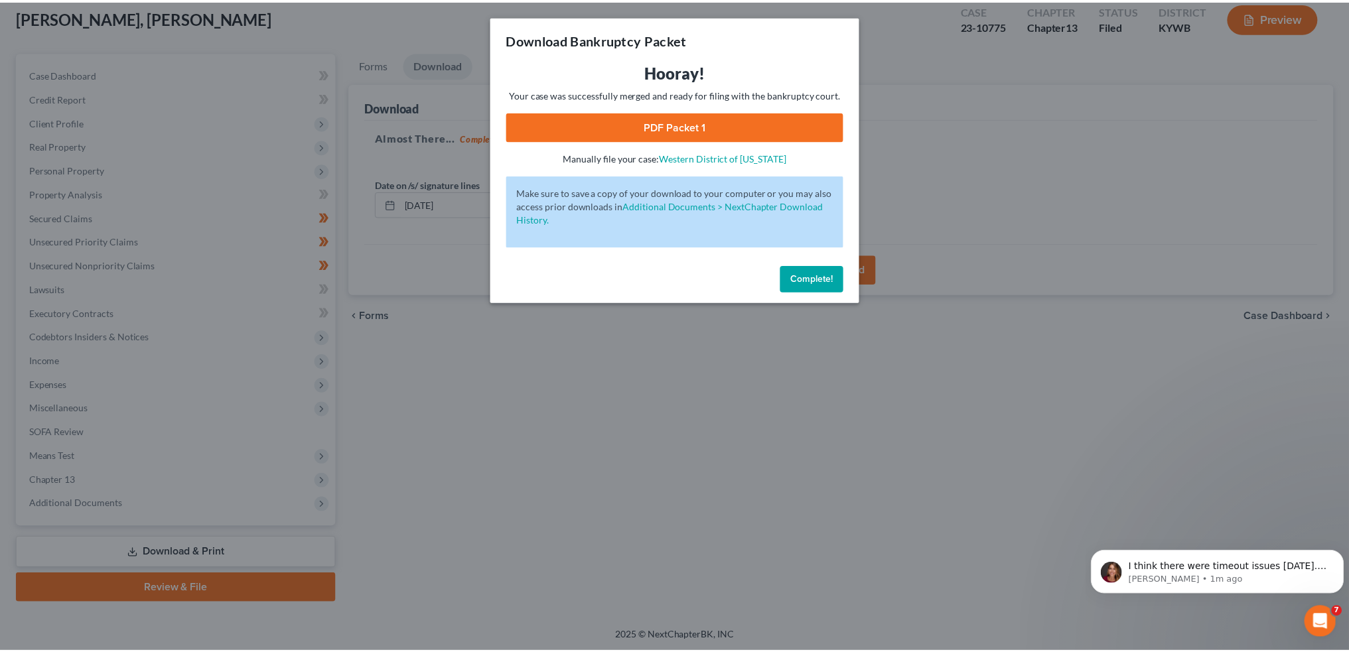
scroll to position [11676, 0]
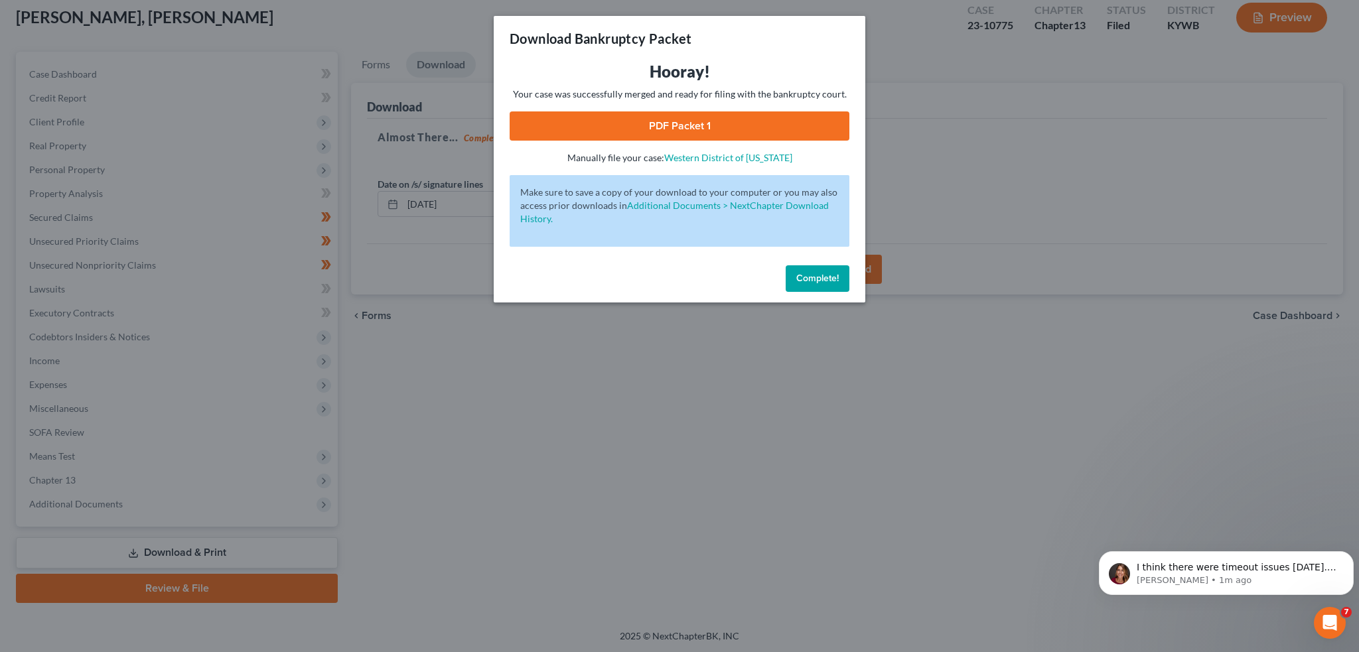
click at [811, 279] on span "Complete!" at bounding box center [817, 278] width 42 height 11
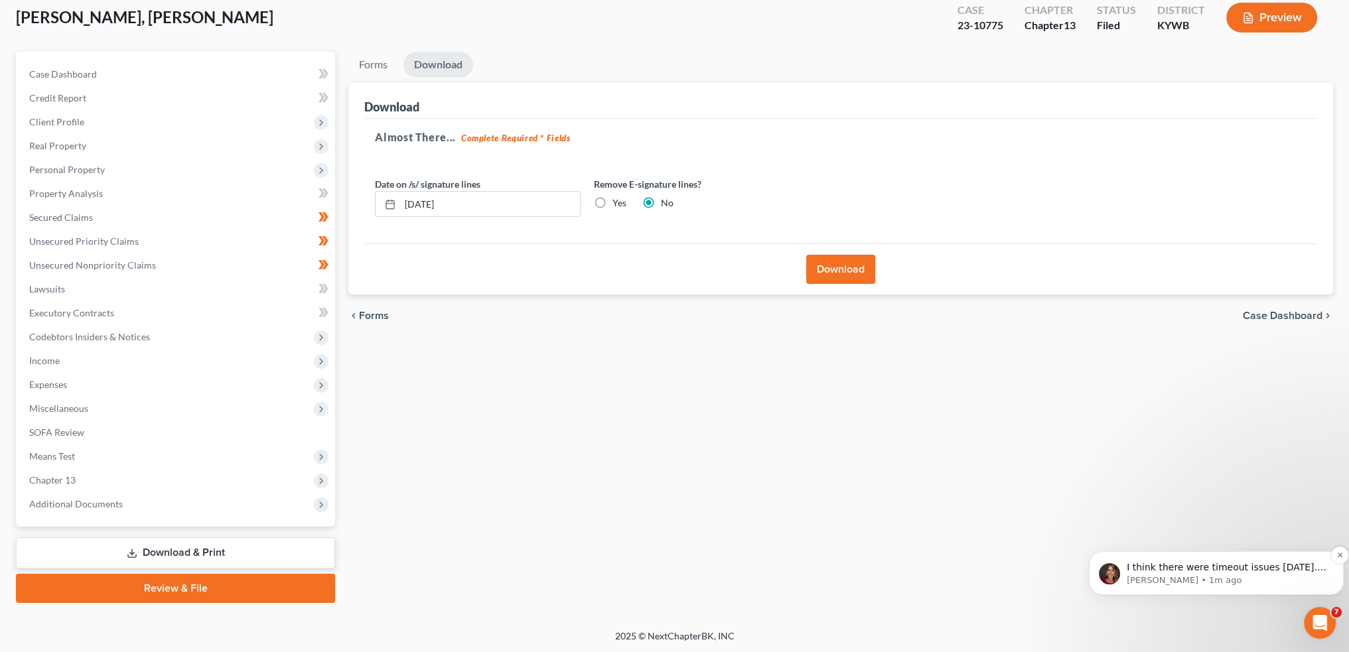
click at [1210, 565] on p "I think there were timeout issues today. We just deployed dynamic 106 A/B and i…" at bounding box center [1227, 568] width 200 height 13
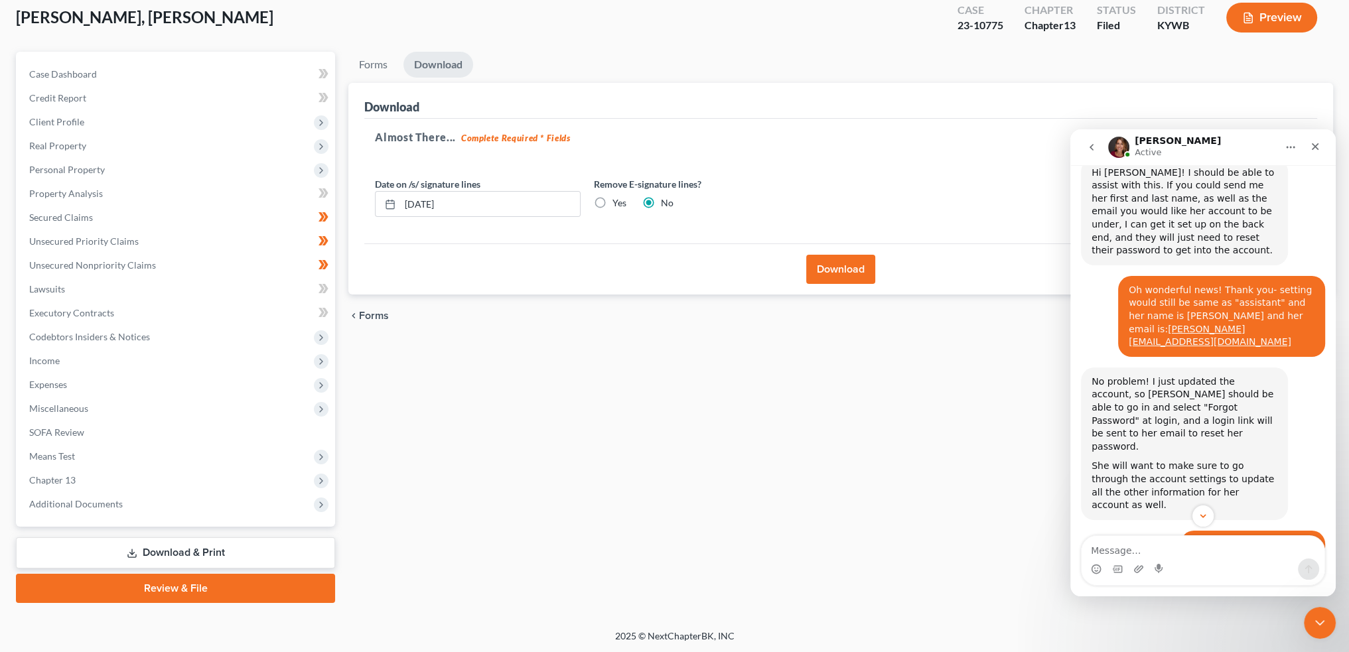
scroll to position [11699, 0]
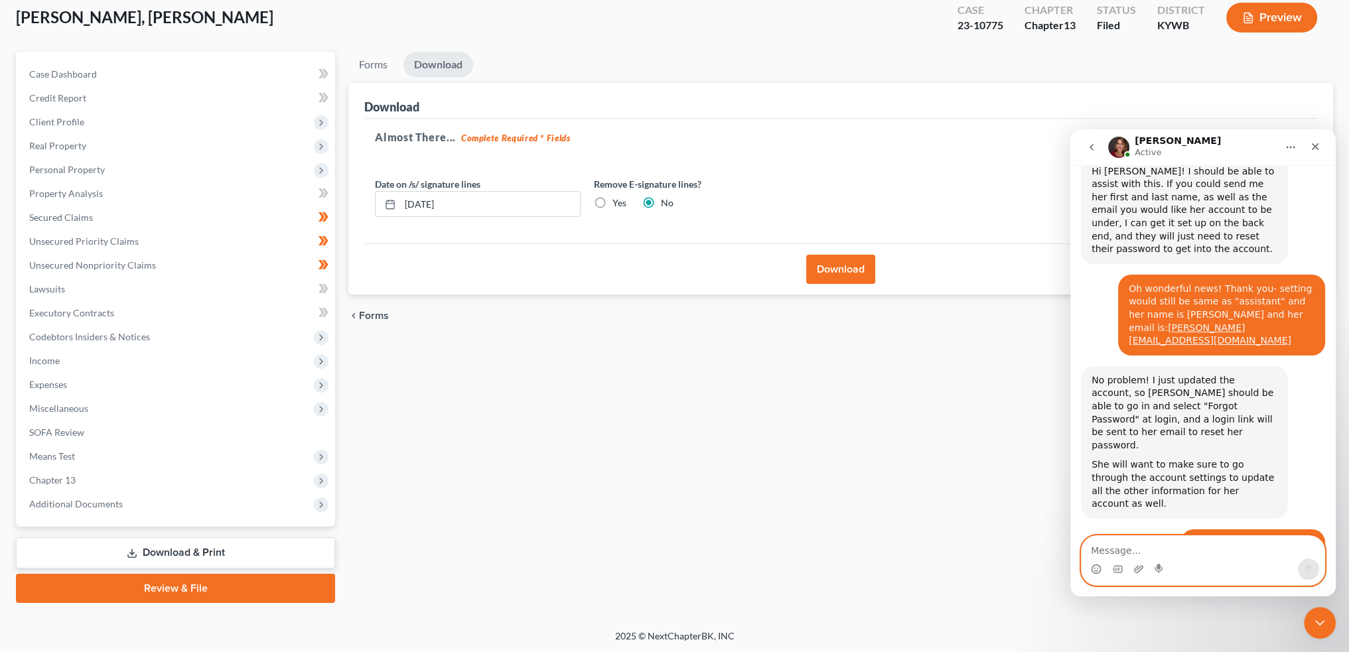
click at [1177, 552] on textarea "Message…" at bounding box center [1203, 547] width 243 height 23
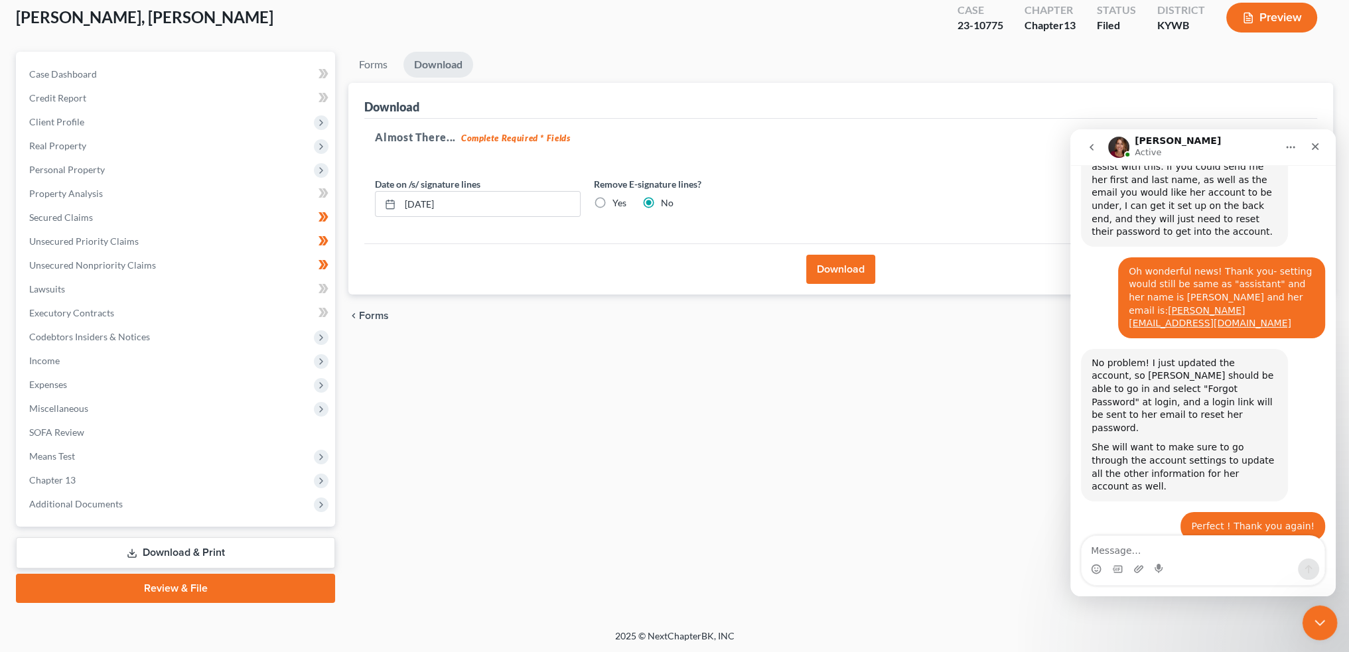
click at [1325, 623] on icon "Close Intercom Messenger" at bounding box center [1318, 621] width 16 height 16
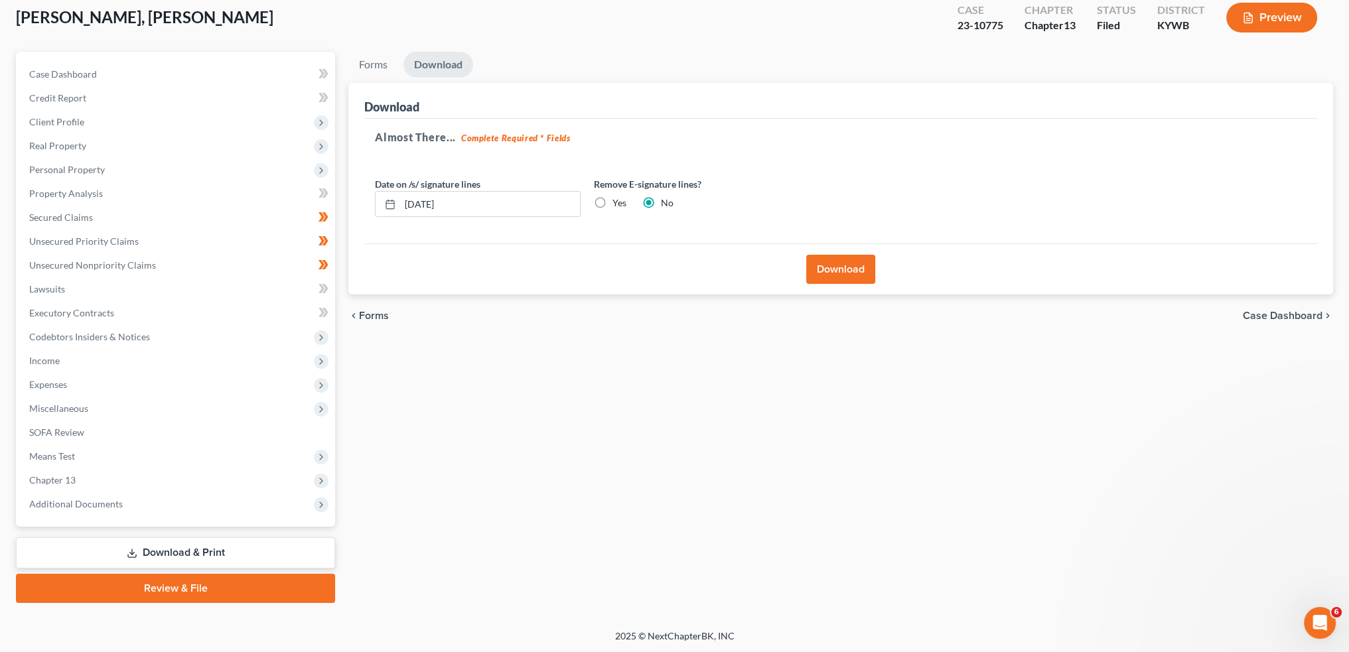
click at [869, 459] on div "Forms Download Forms Forms to Download Select which forms you would like to dow…" at bounding box center [841, 328] width 998 height 552
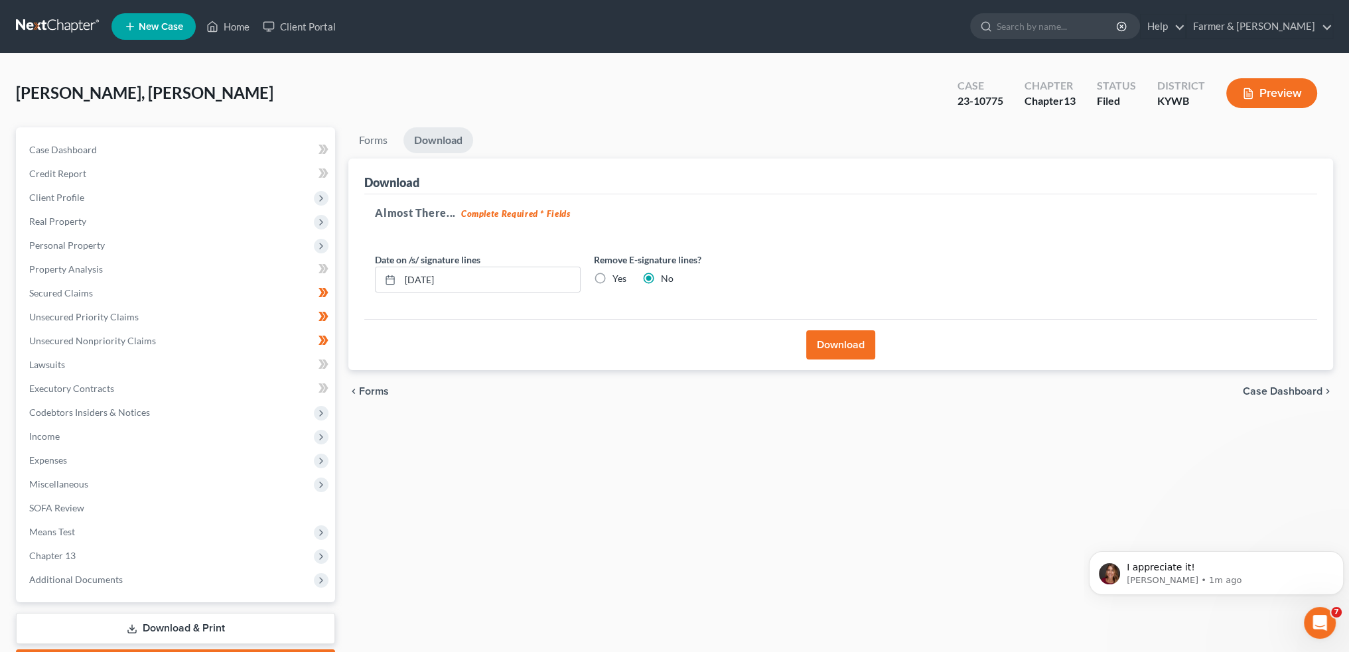
scroll to position [0, 0]
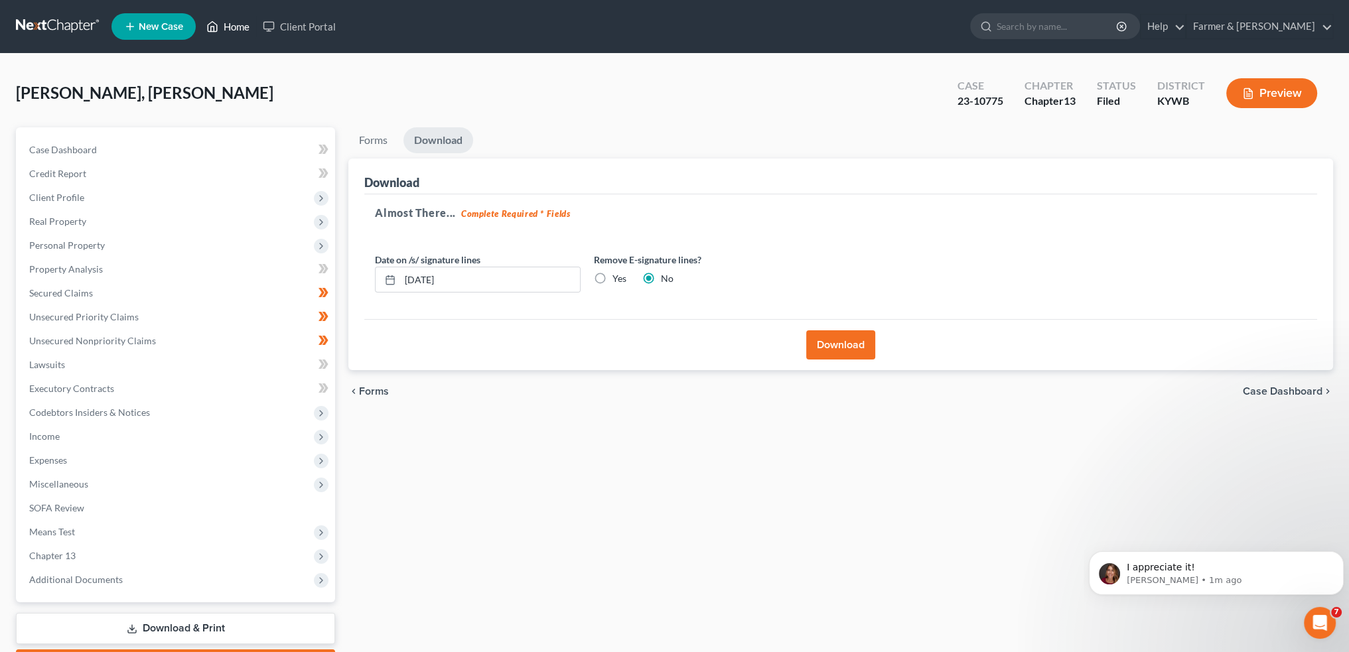
click at [226, 30] on link "Home" at bounding box center [228, 27] width 56 height 24
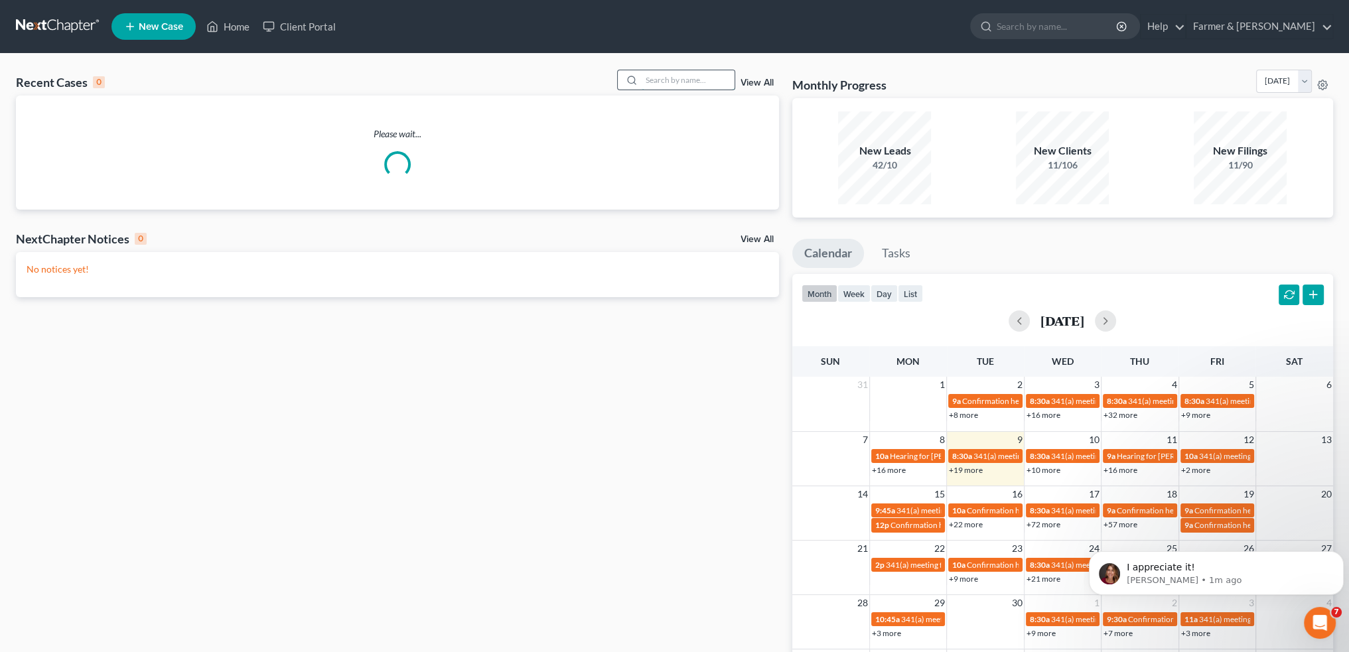
click at [688, 85] on input "search" at bounding box center [688, 79] width 93 height 19
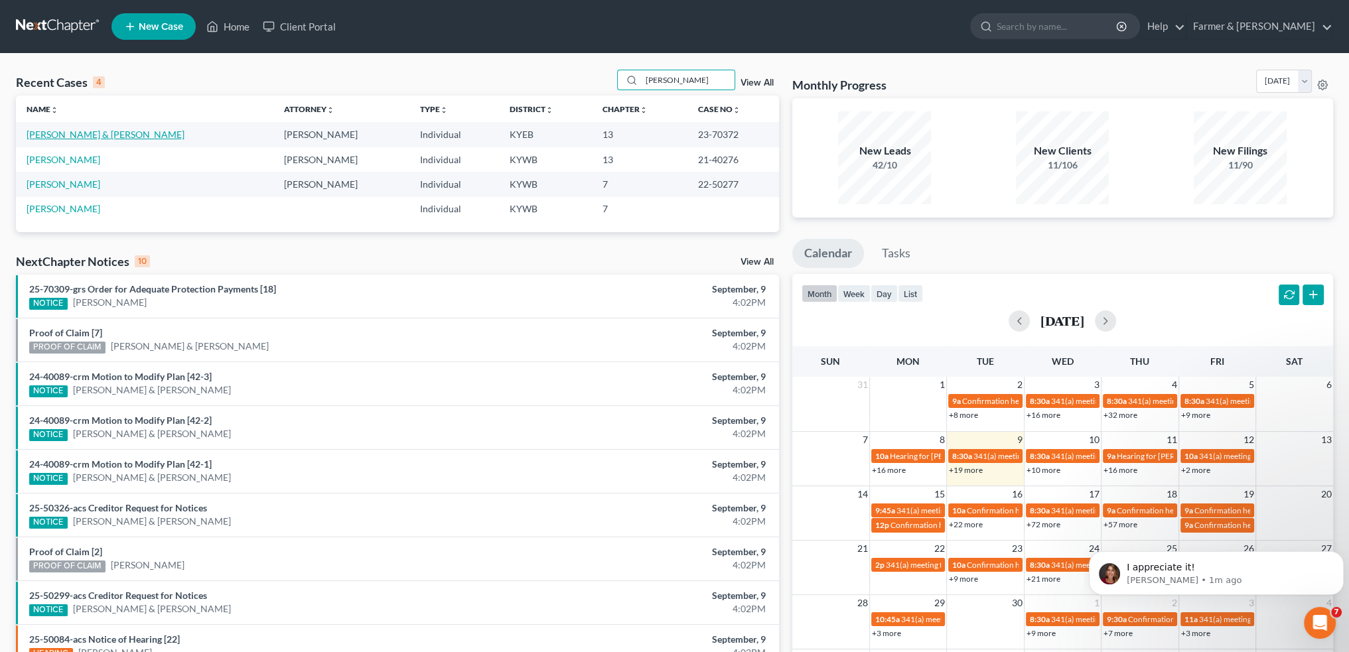
click at [106, 135] on link "[PERSON_NAME] & [PERSON_NAME]" at bounding box center [106, 134] width 158 height 11
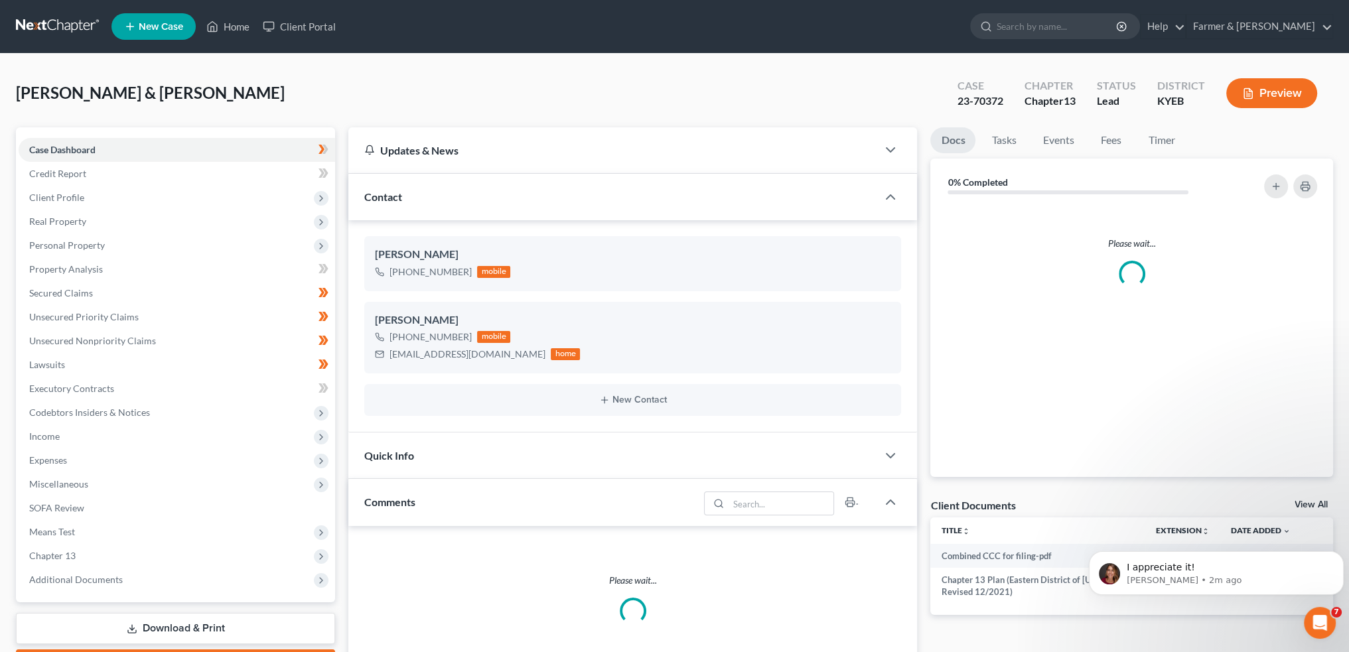
click at [127, 568] on span "Additional Documents" at bounding box center [177, 580] width 317 height 24
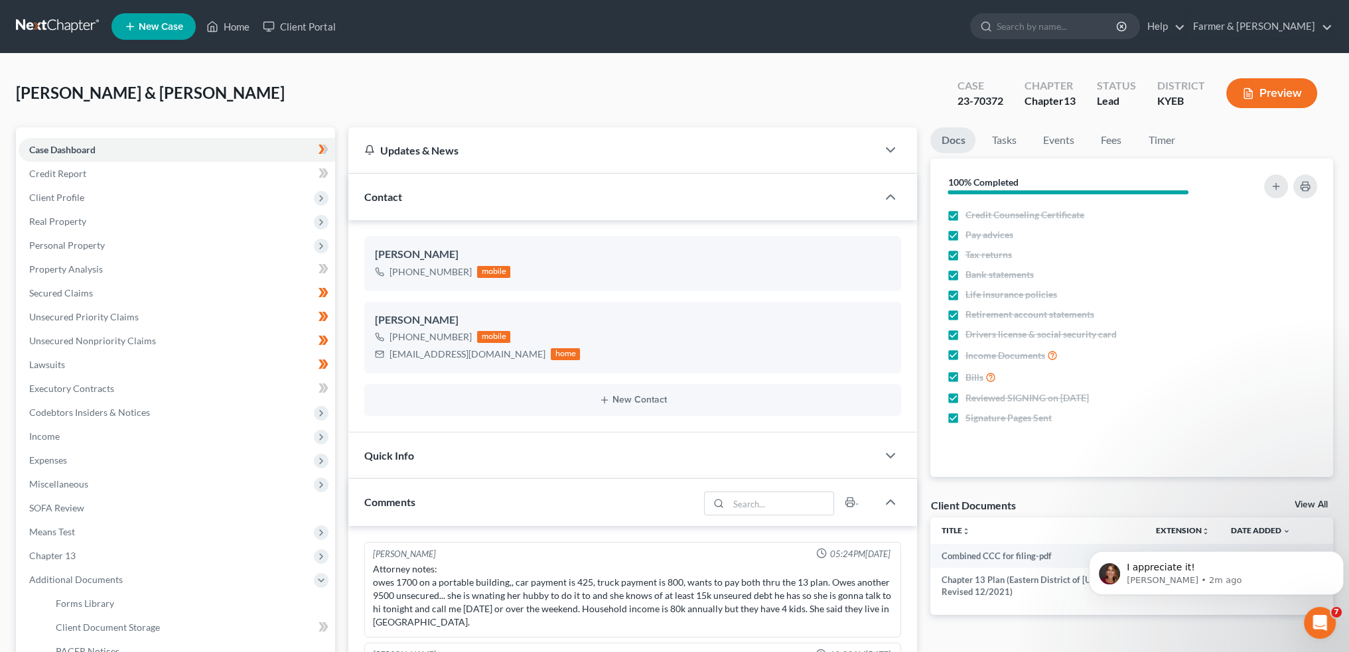
scroll to position [241, 0]
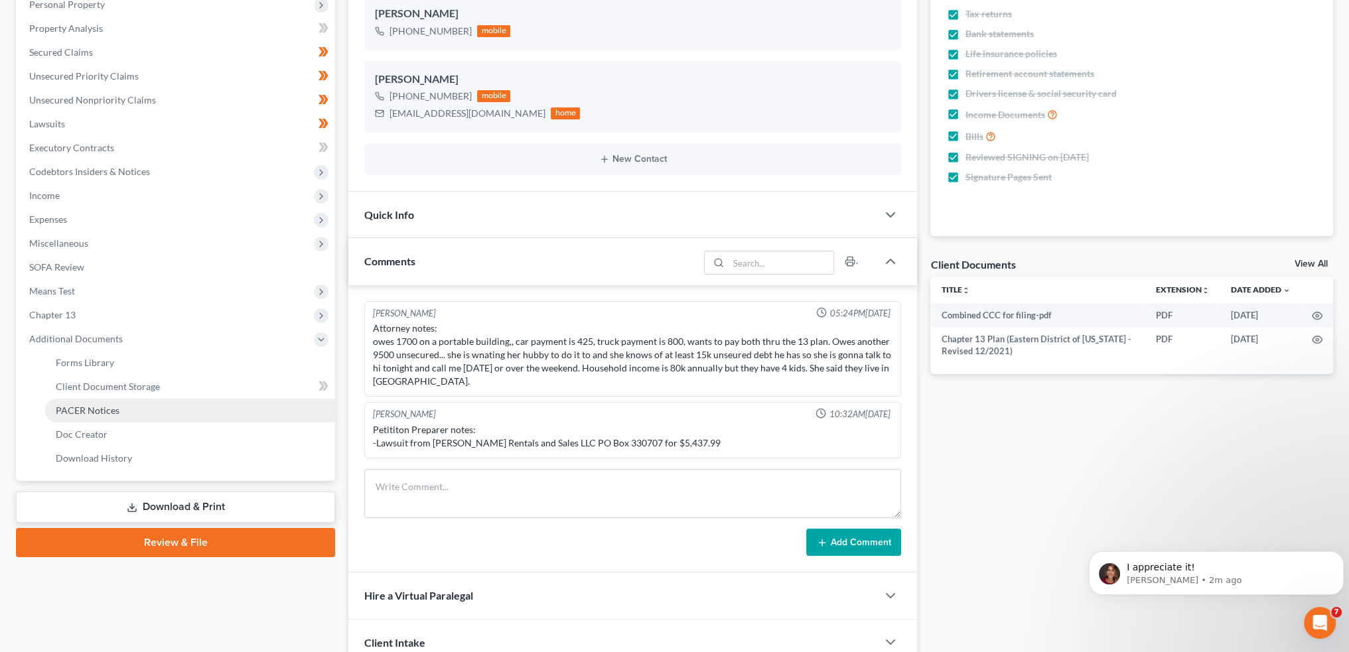
click at [90, 408] on span "PACER Notices" at bounding box center [88, 410] width 64 height 11
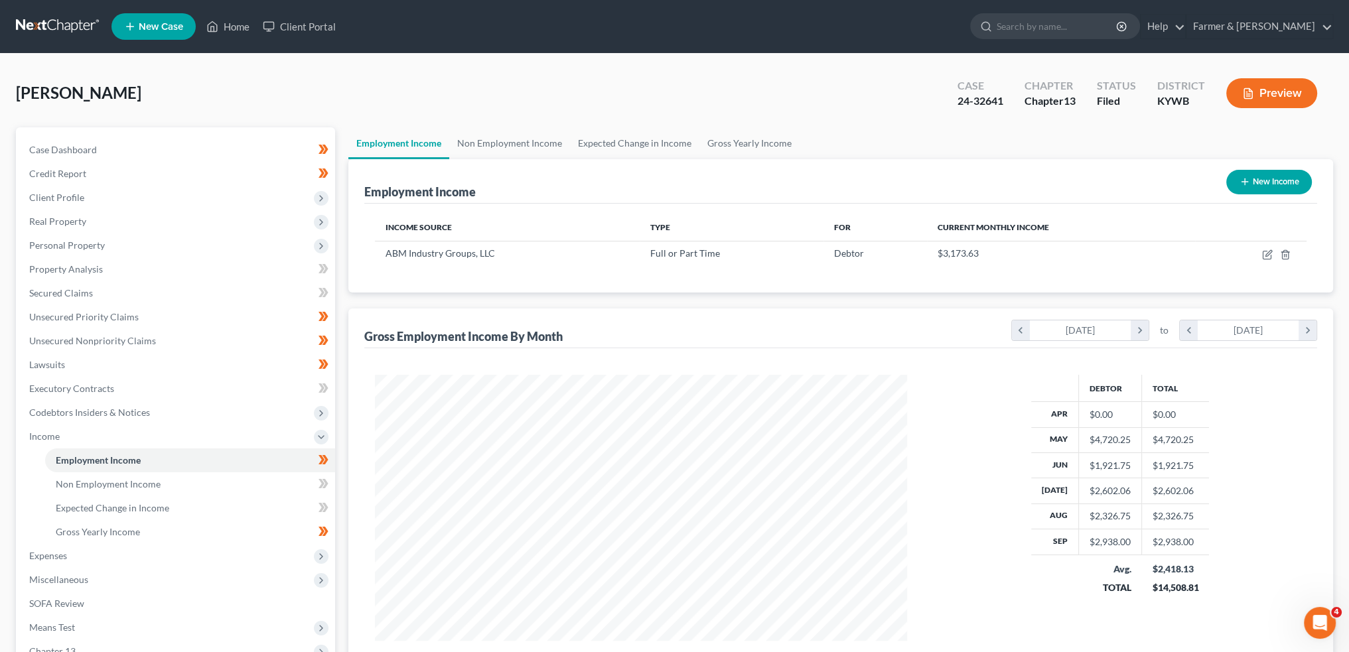
scroll to position [266, 558]
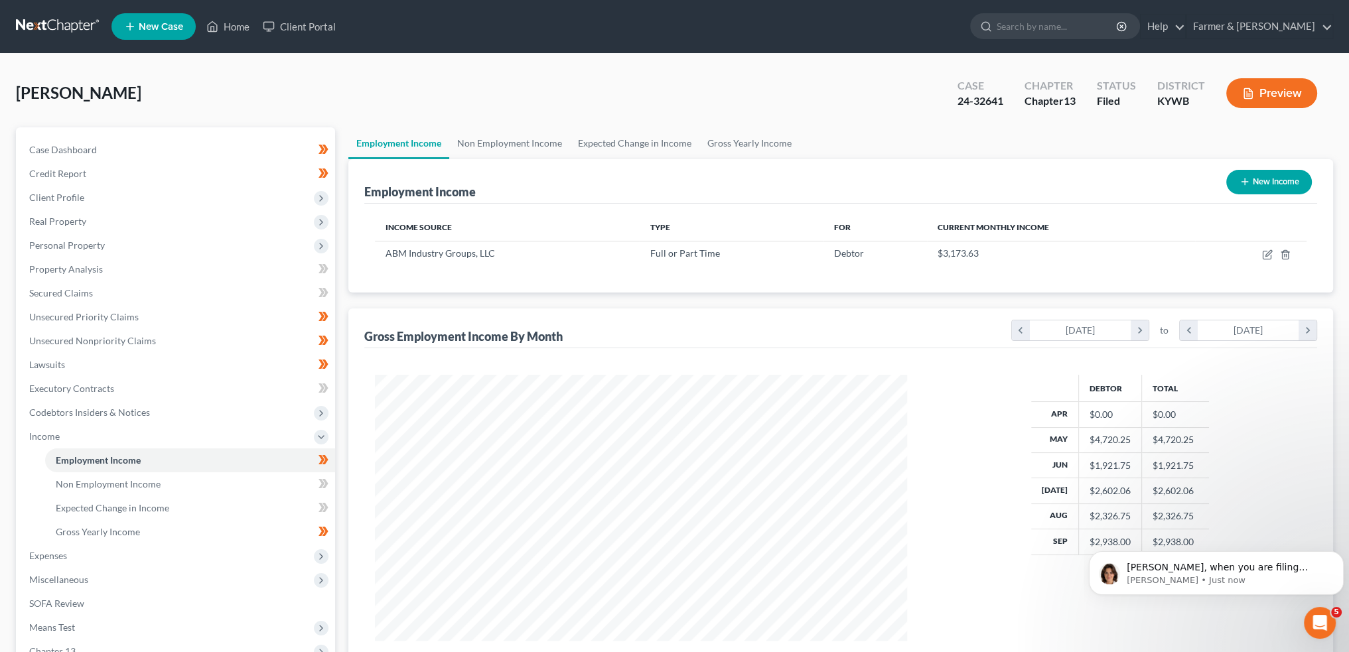
scroll to position [266, 558]
click at [1211, 567] on p "[PERSON_NAME], when you are filing multiple cases sequentially, starting to fil…" at bounding box center [1227, 568] width 200 height 13
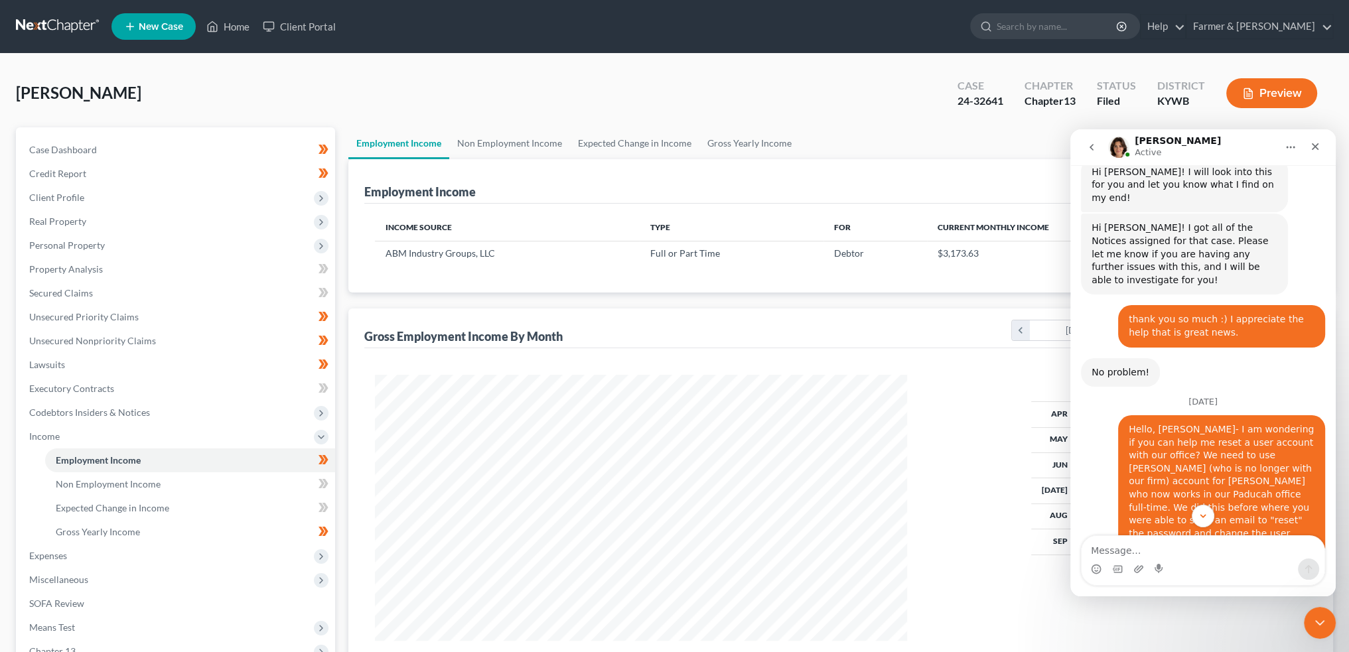
scroll to position [11470, 0]
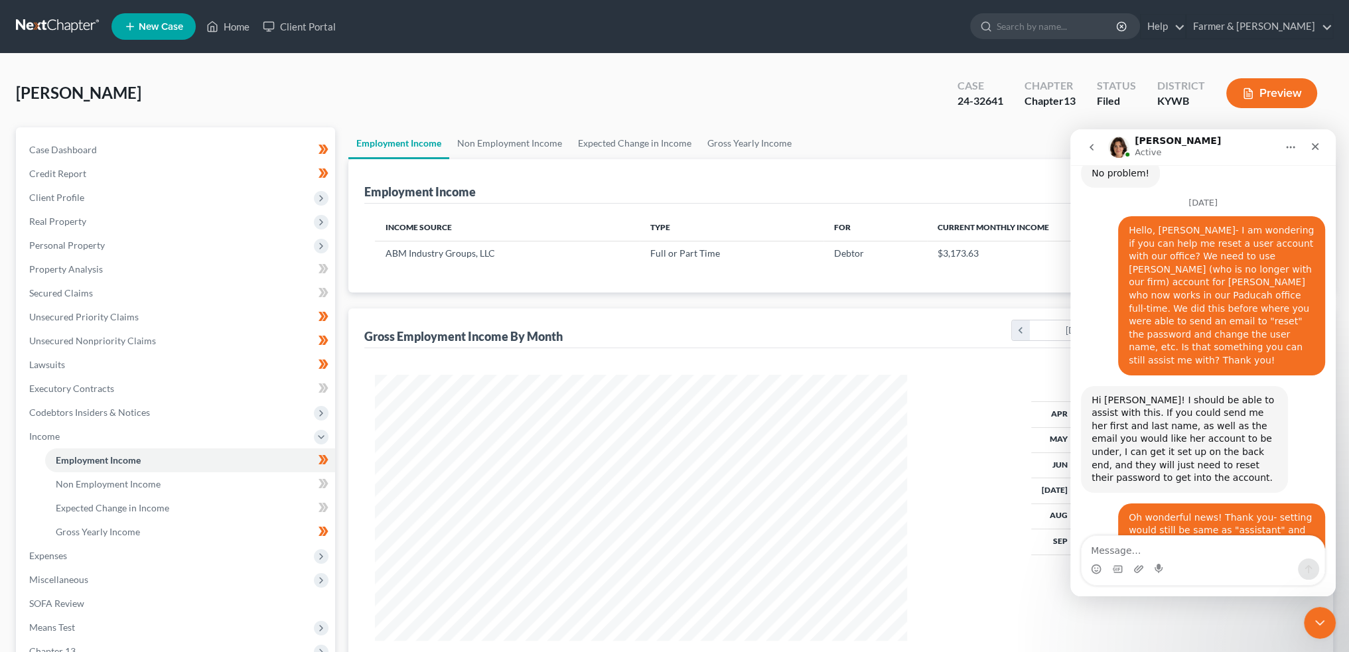
click at [1209, 556] on textarea "Message…" at bounding box center [1203, 547] width 243 height 23
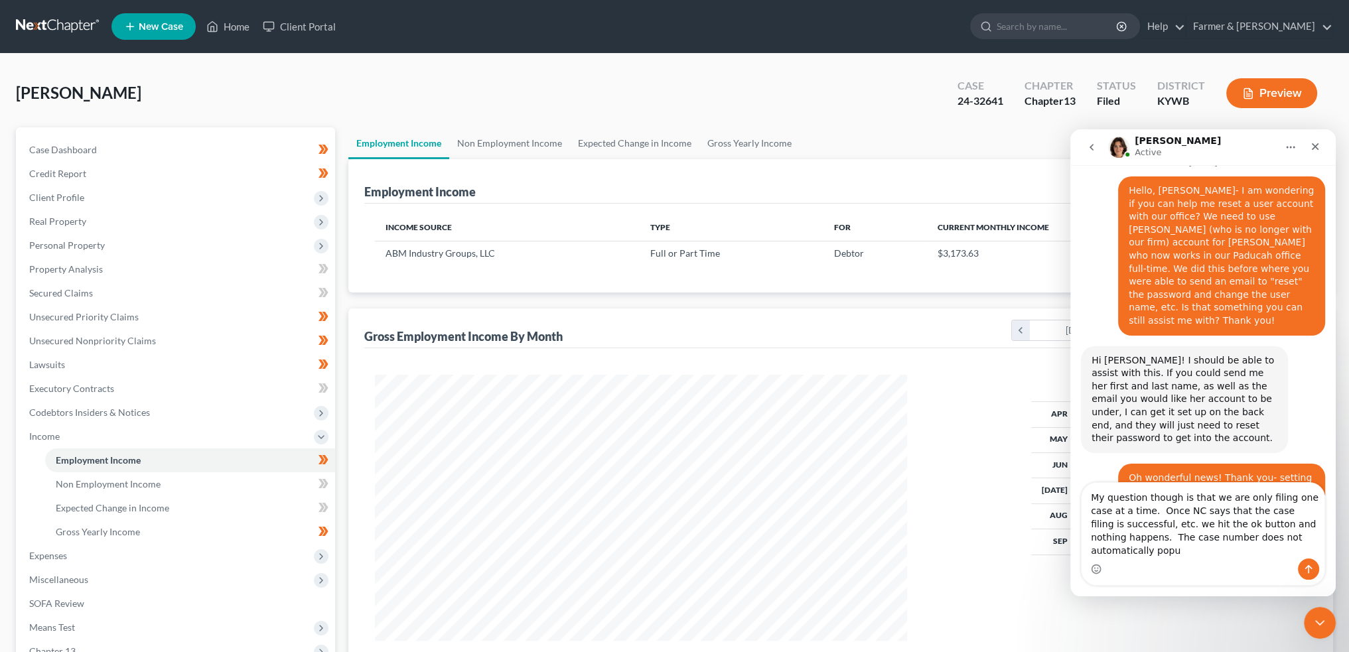
scroll to position [11523, 0]
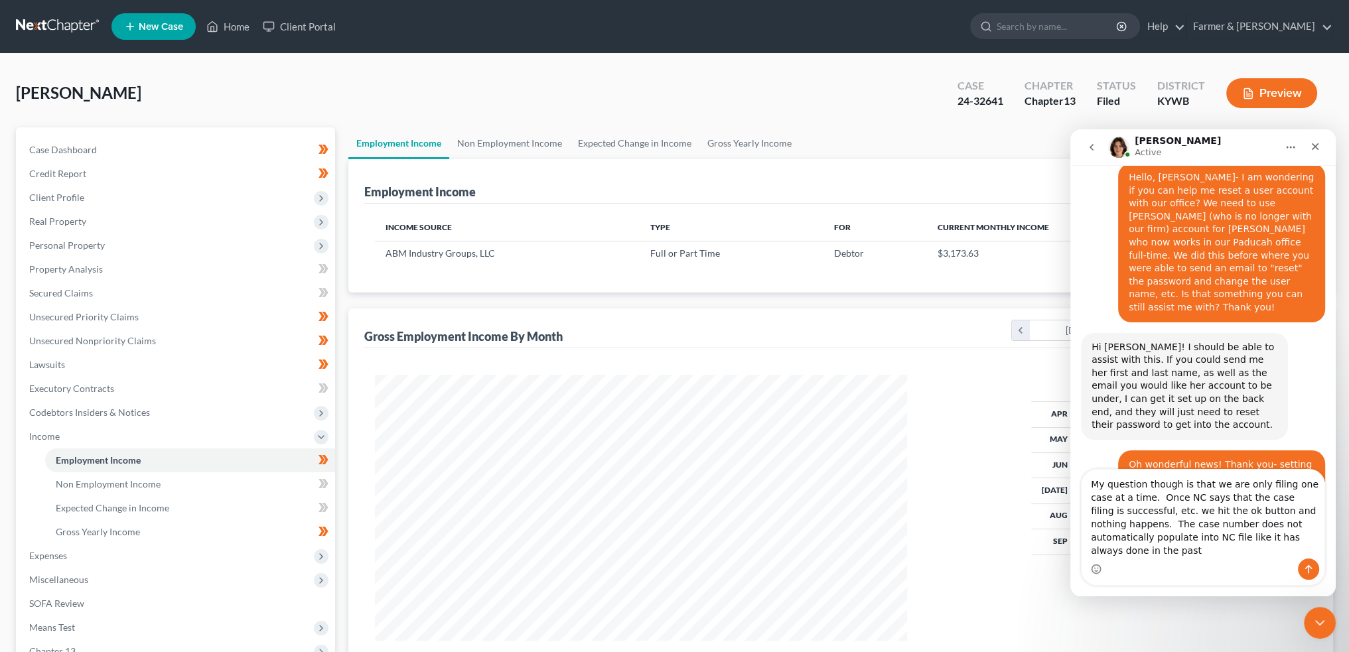
type textarea "My question though is that we are only filing one case at a time. Once NC says …"
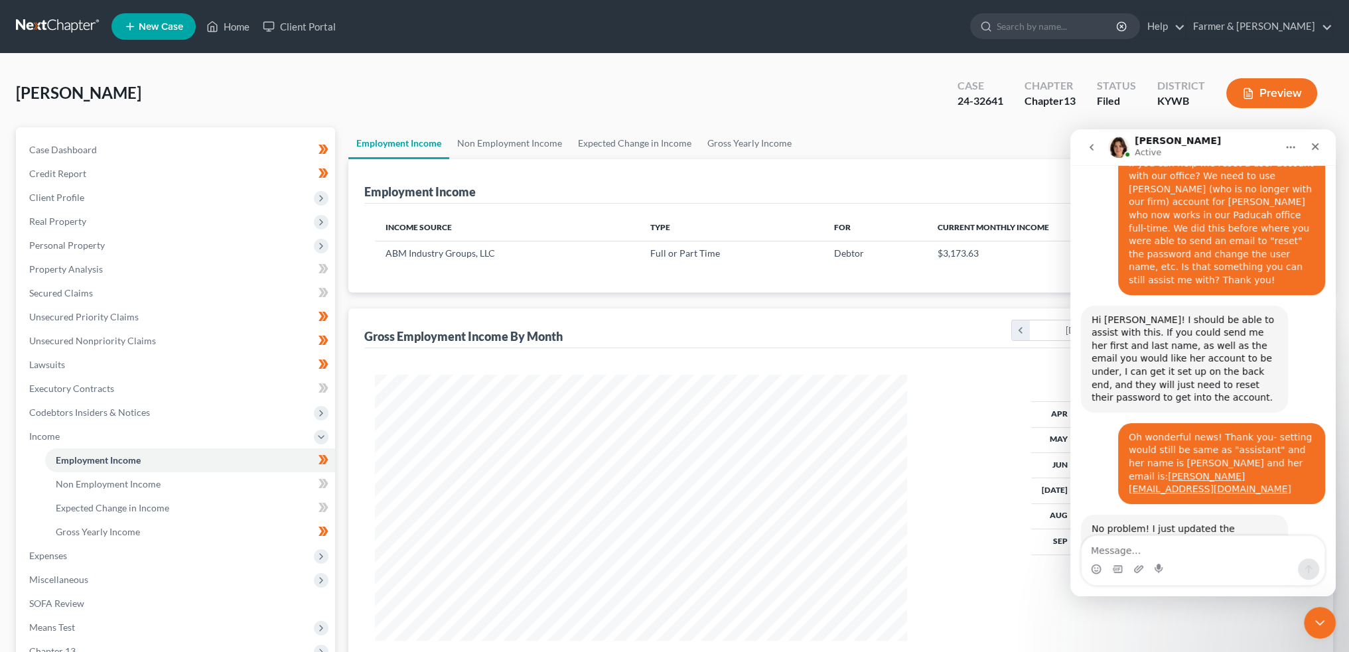
scroll to position [11552, 0]
click at [1318, 616] on icon "Close Intercom Messenger" at bounding box center [1318, 621] width 16 height 16
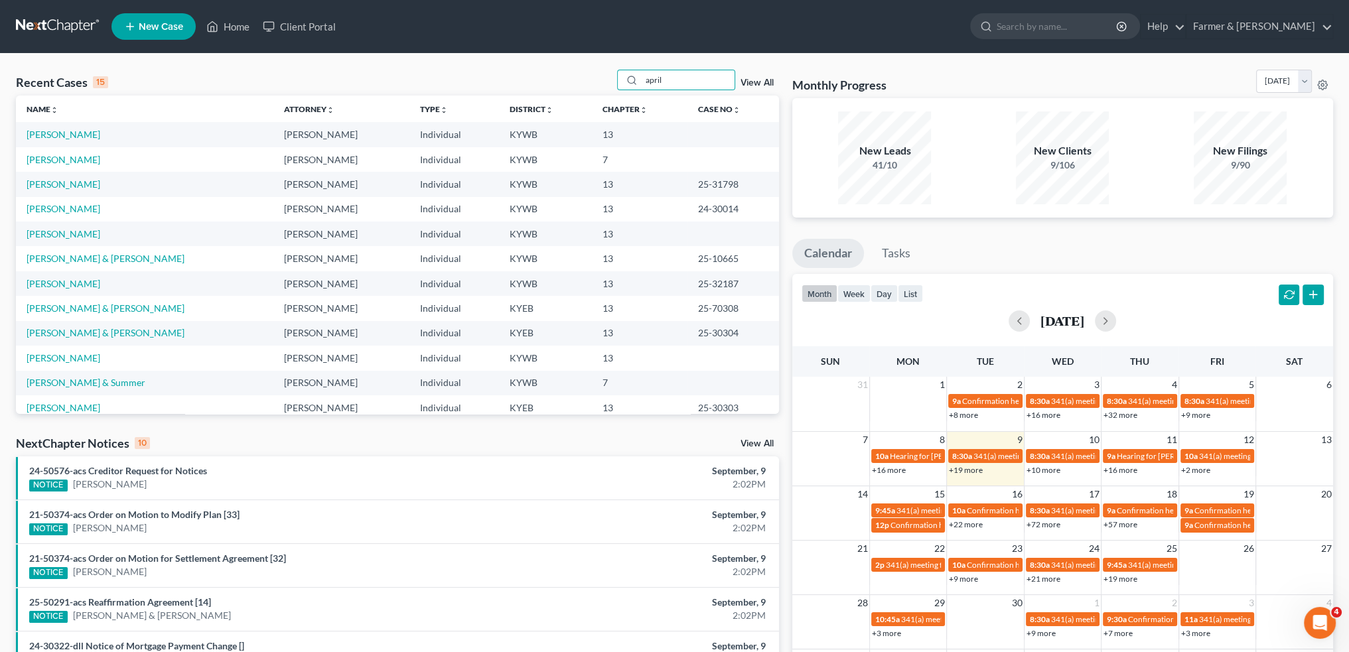
drag, startPoint x: 0, startPoint y: 0, endPoint x: 524, endPoint y: 70, distance: 528.4
click at [524, 70] on div "Recent Cases [DATE] View All" at bounding box center [397, 83] width 763 height 26
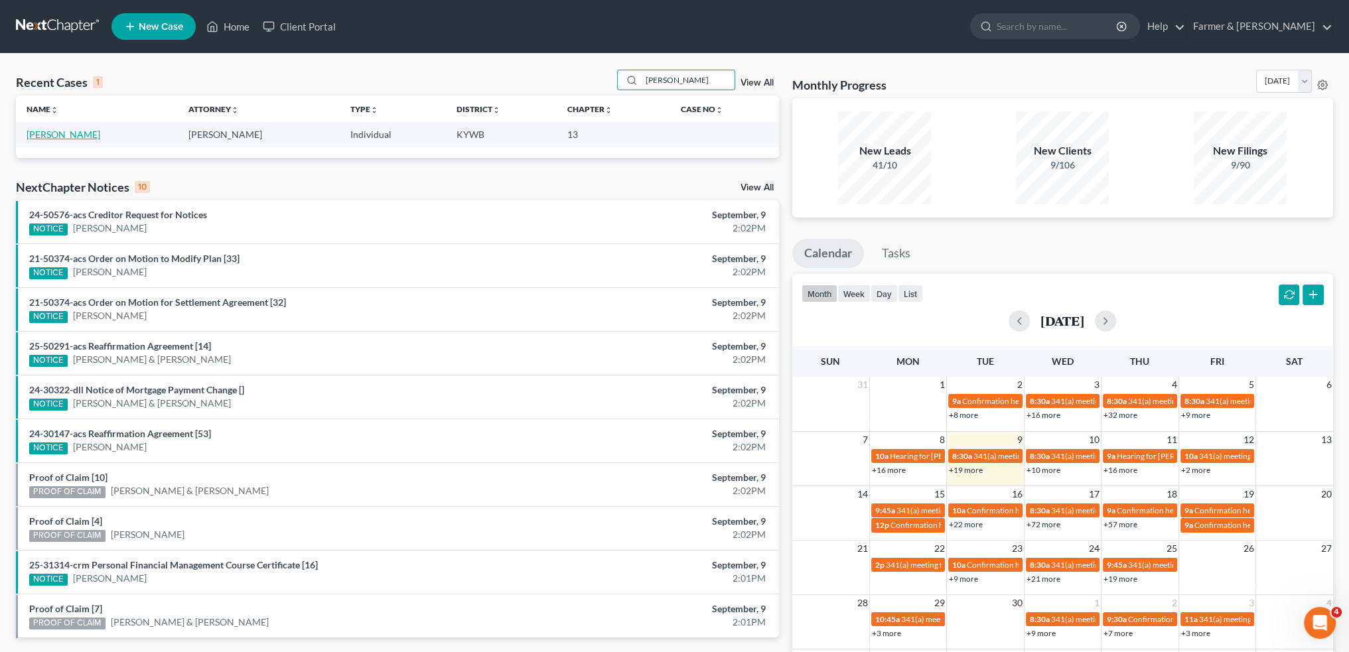
type input "[PERSON_NAME]"
click at [66, 131] on link "[PERSON_NAME]" at bounding box center [64, 134] width 74 height 11
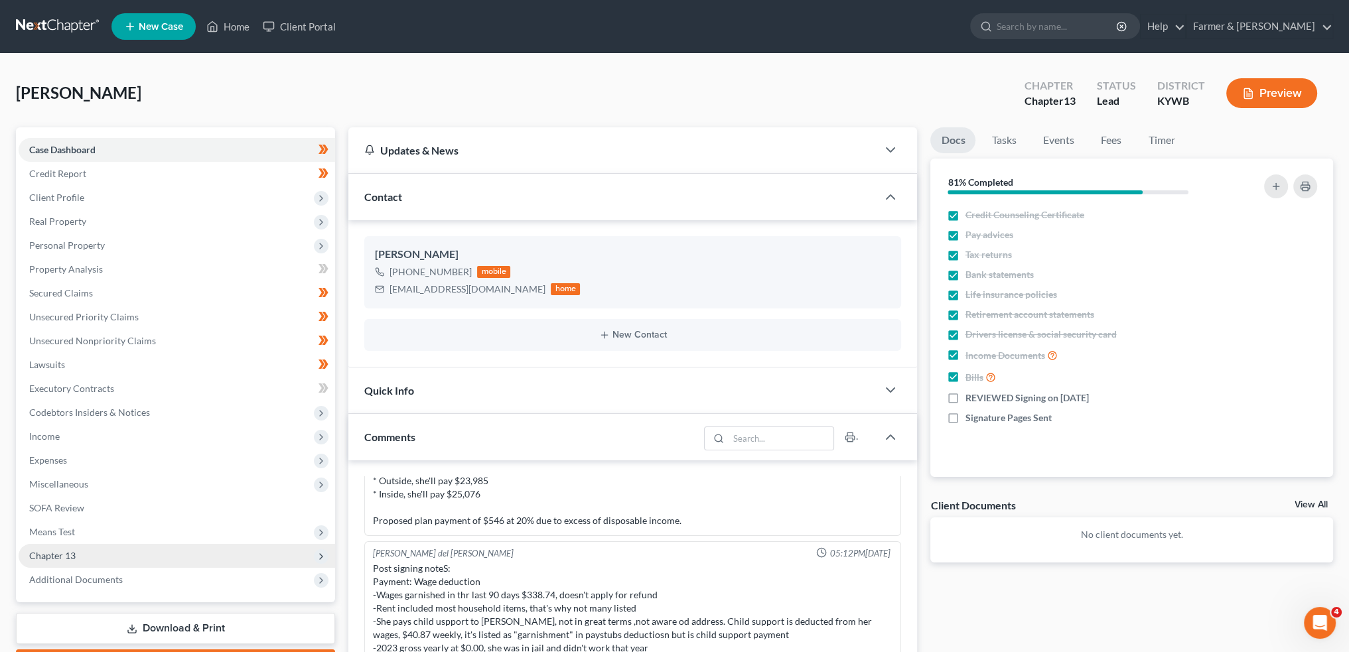
click at [80, 549] on span "Chapter 13" at bounding box center [177, 556] width 317 height 24
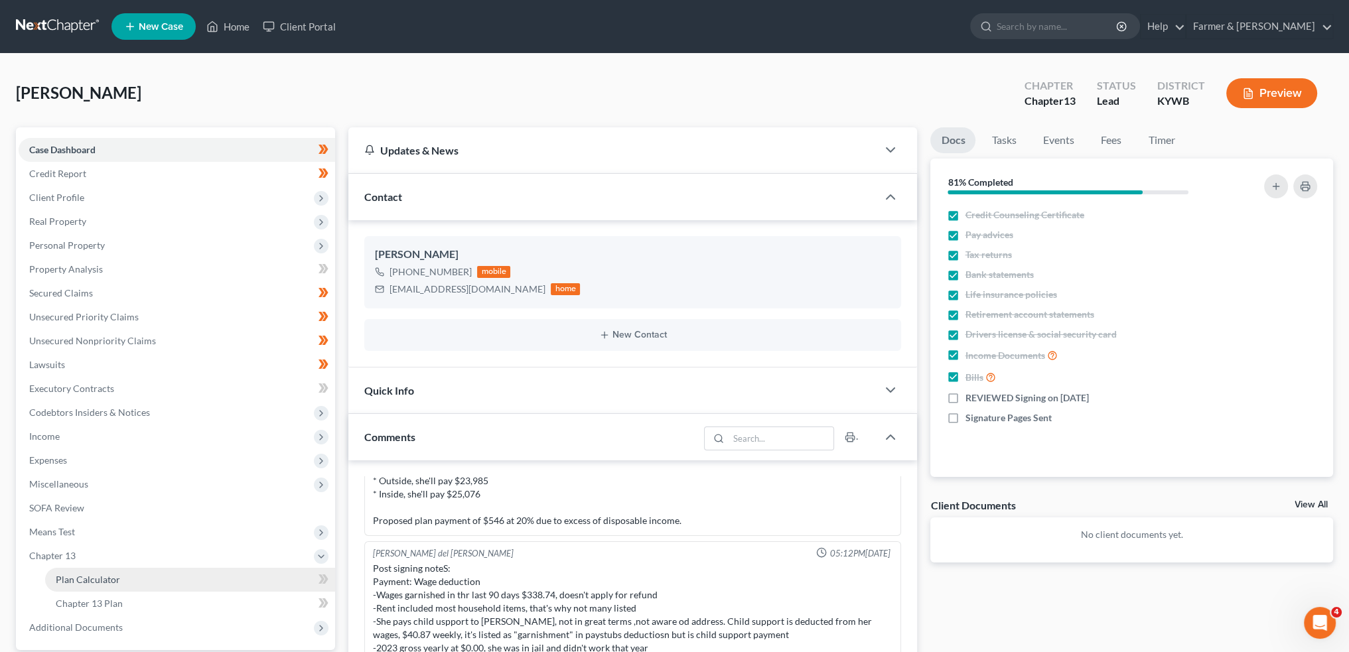
click at [81, 573] on link "Plan Calculator" at bounding box center [190, 580] width 290 height 24
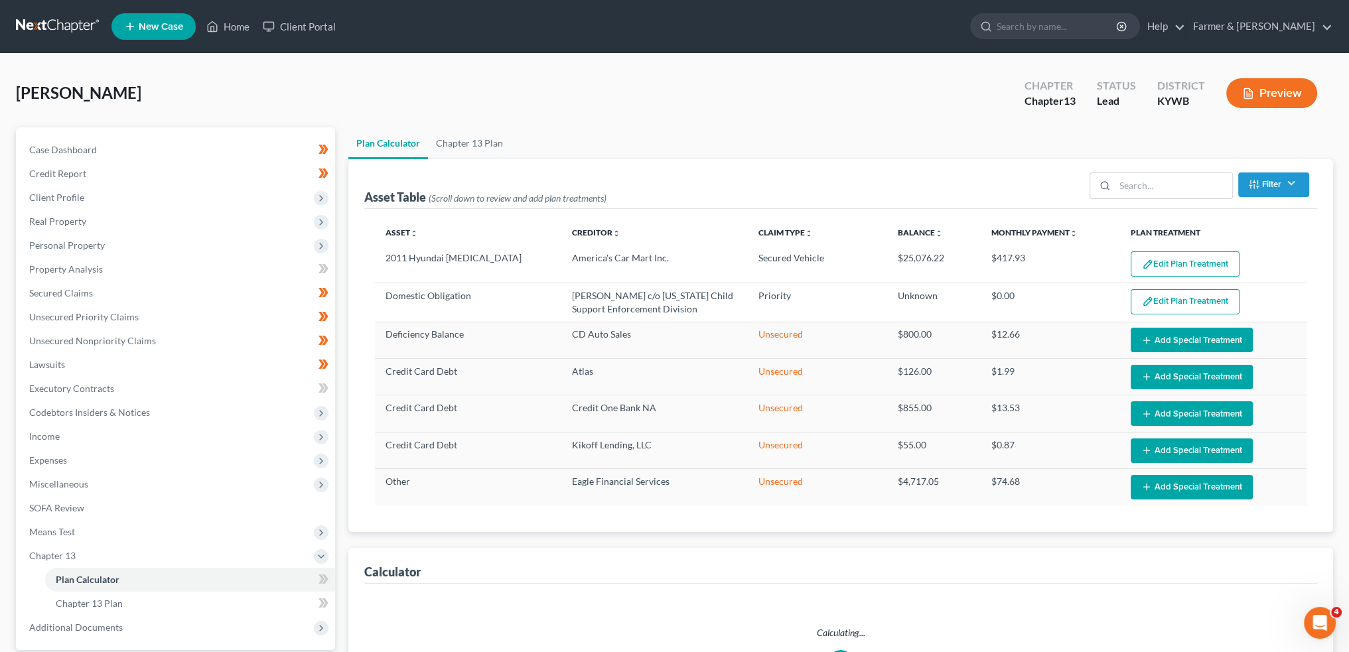
select select "59"
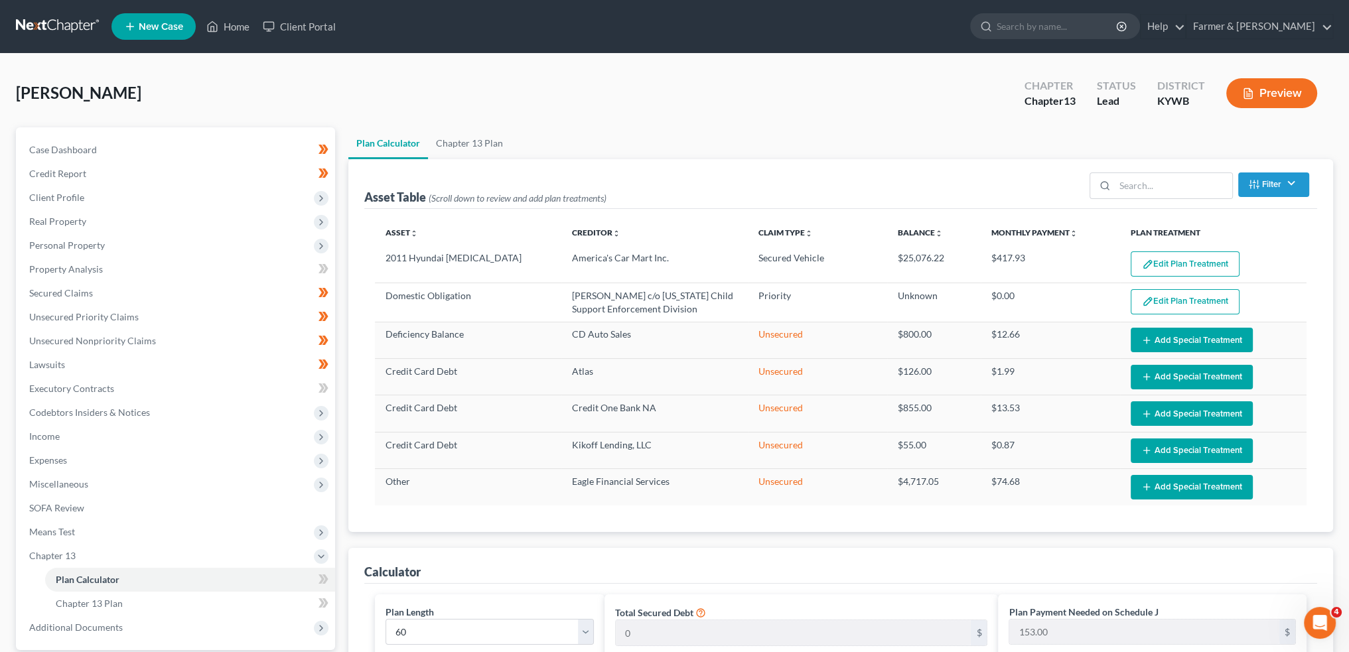
click at [1169, 268] on button "Edit Plan Treatment" at bounding box center [1185, 264] width 109 height 25
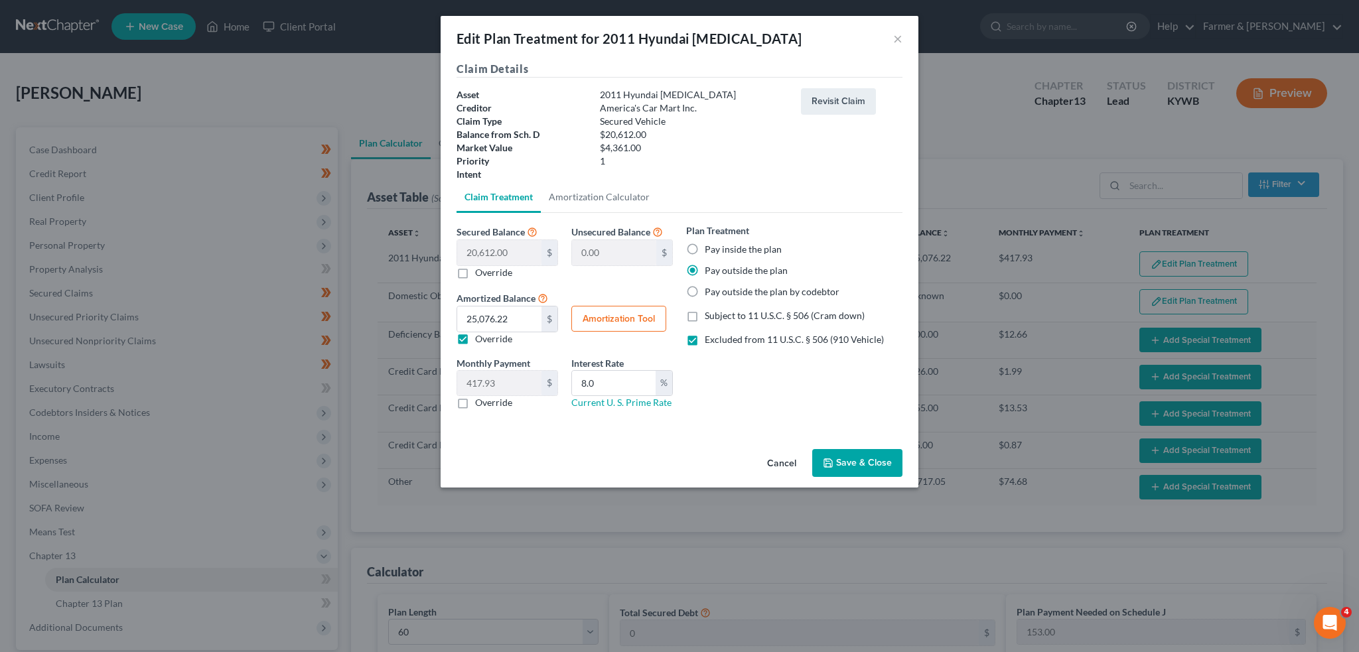
click at [873, 467] on button "Save & Close" at bounding box center [857, 463] width 90 height 28
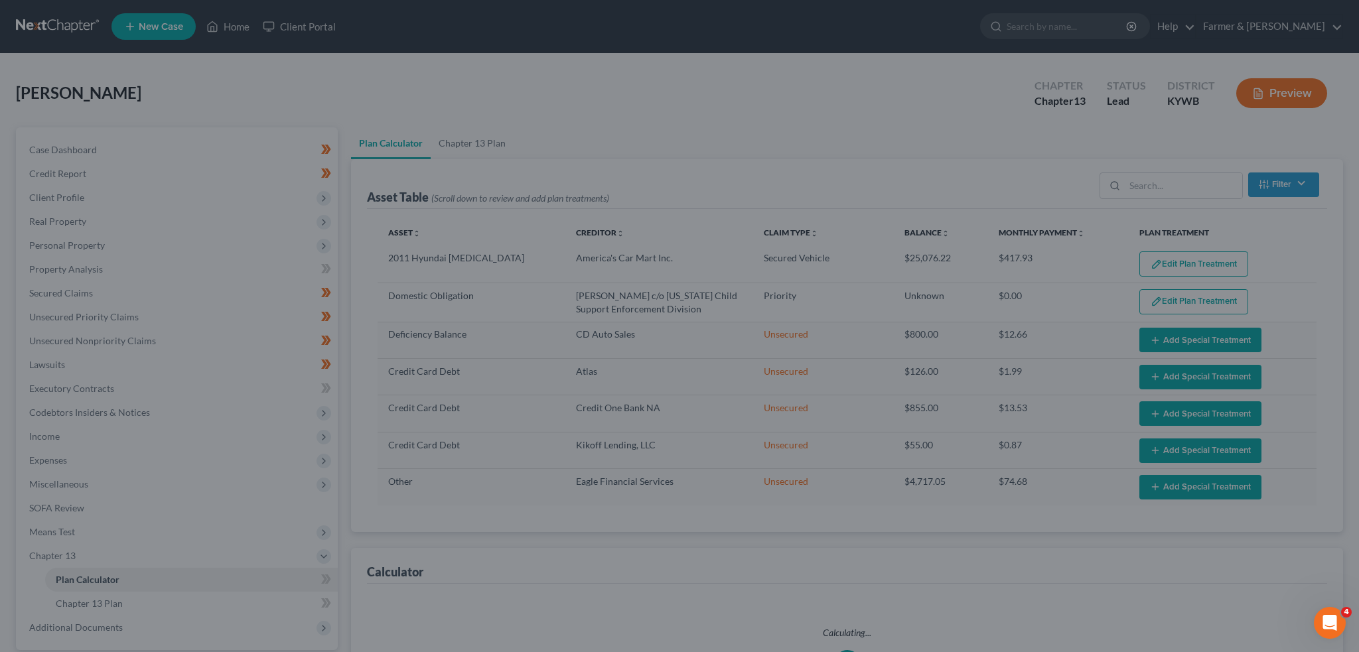
select select "59"
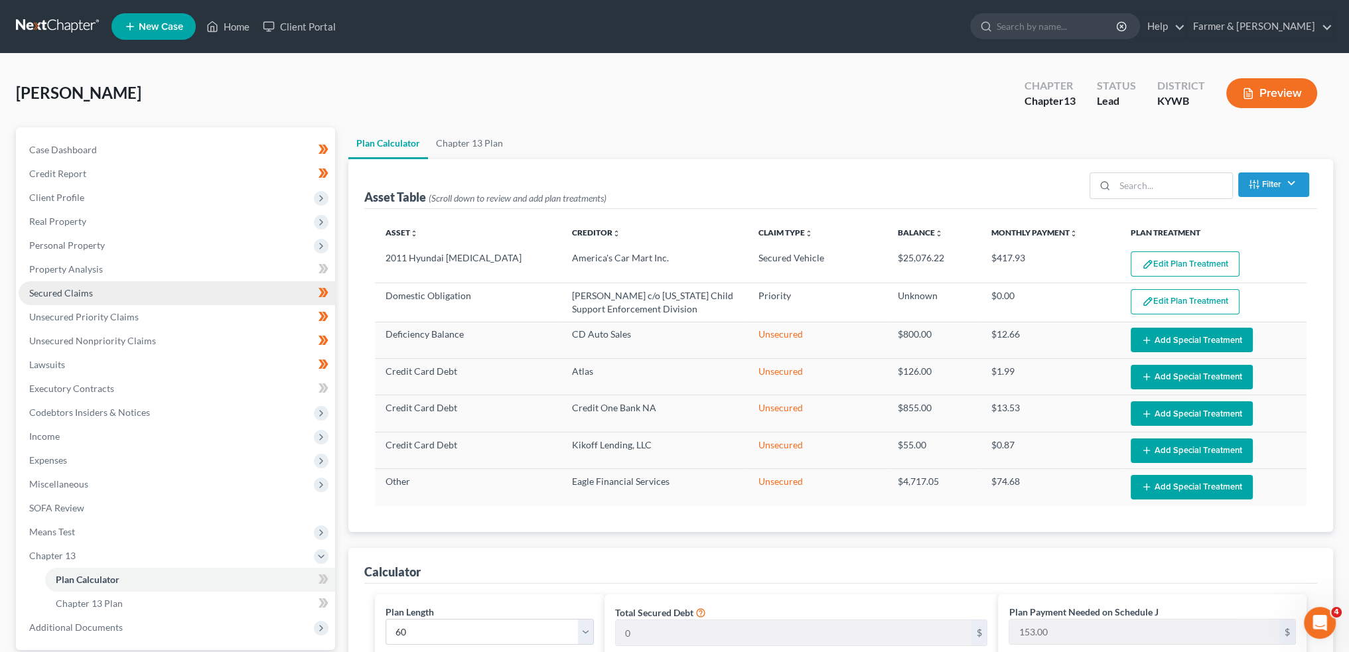
click at [46, 294] on span "Secured Claims" at bounding box center [61, 292] width 64 height 11
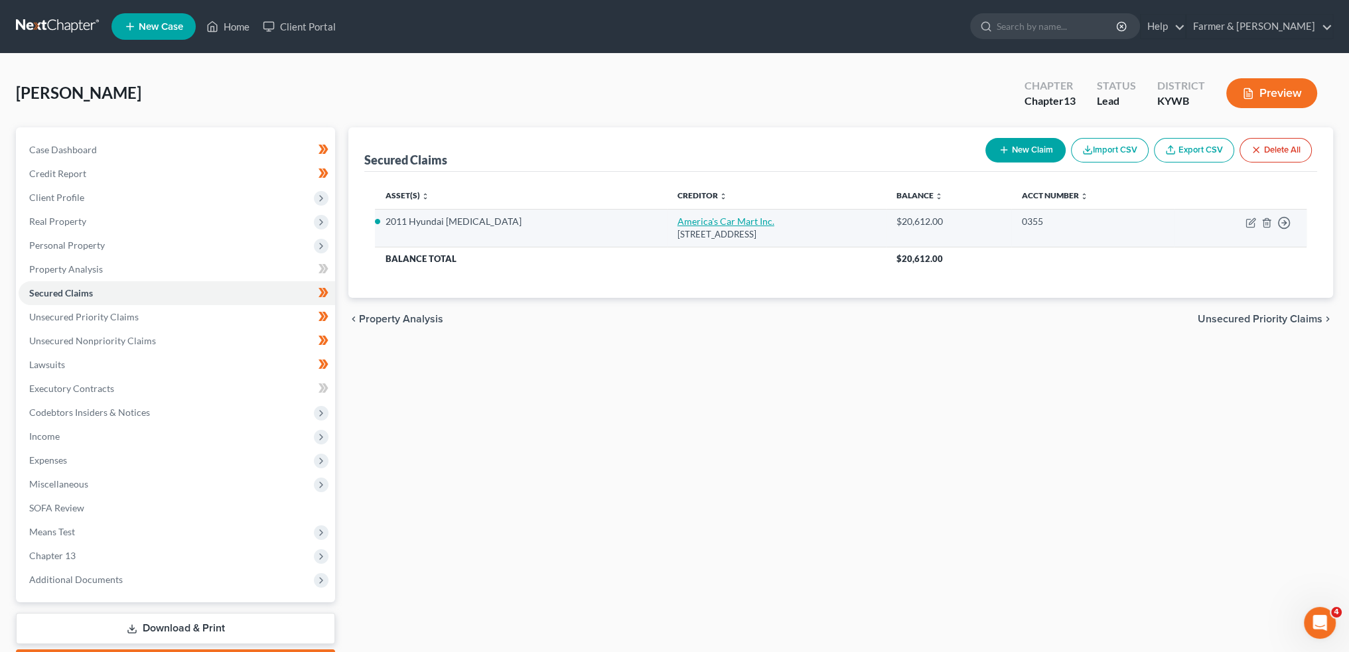
click at [678, 226] on link "America's Car Mart Inc." at bounding box center [726, 221] width 97 height 11
select select "2"
select select "0"
select select "5"
select select "4"
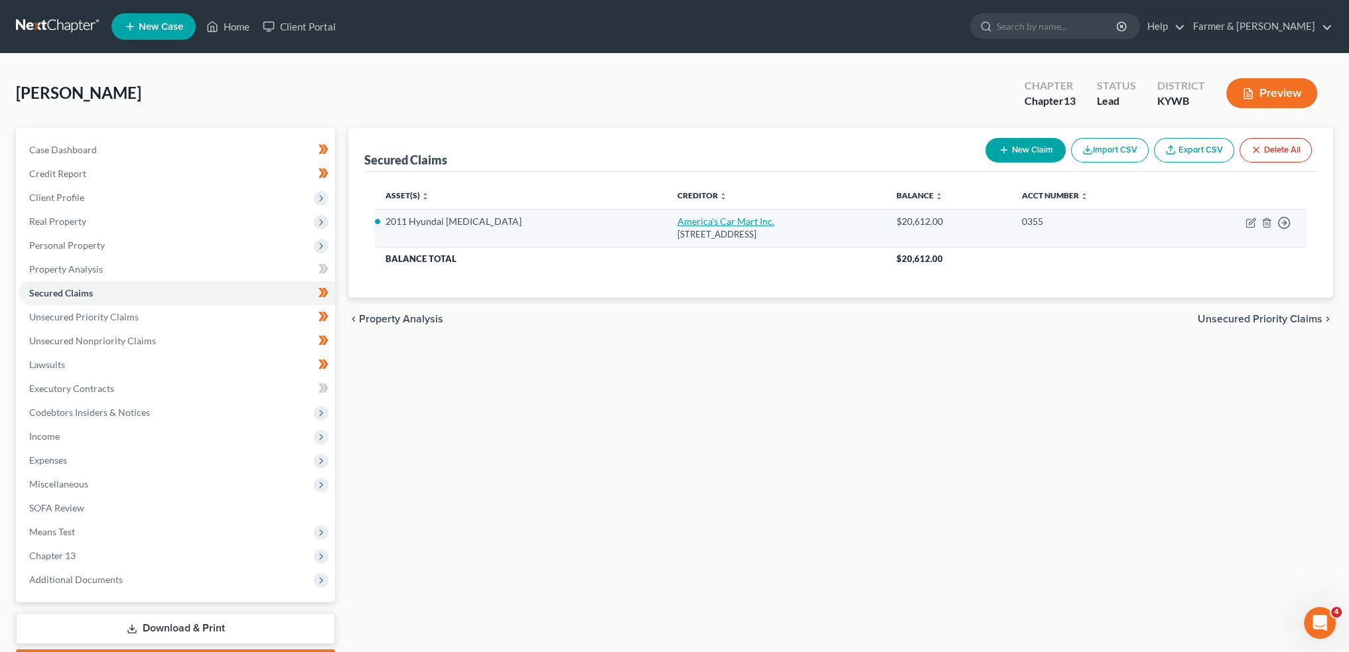
select select "0"
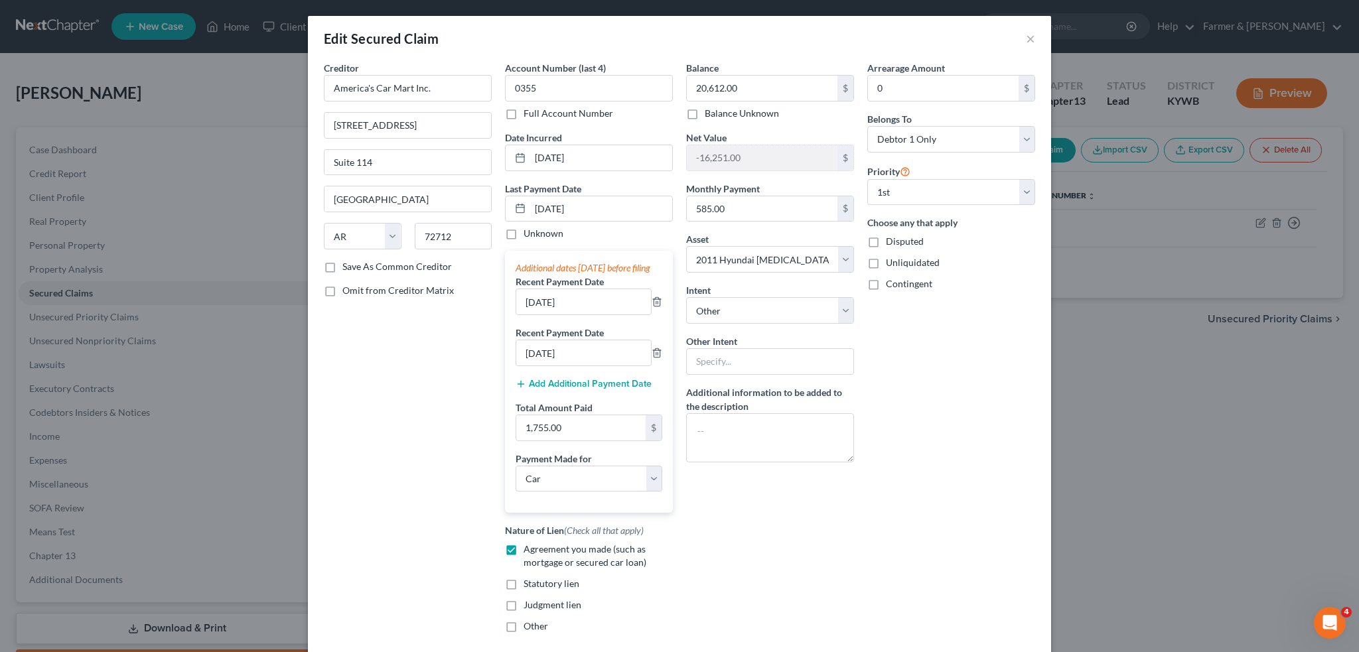
scroll to position [97, 0]
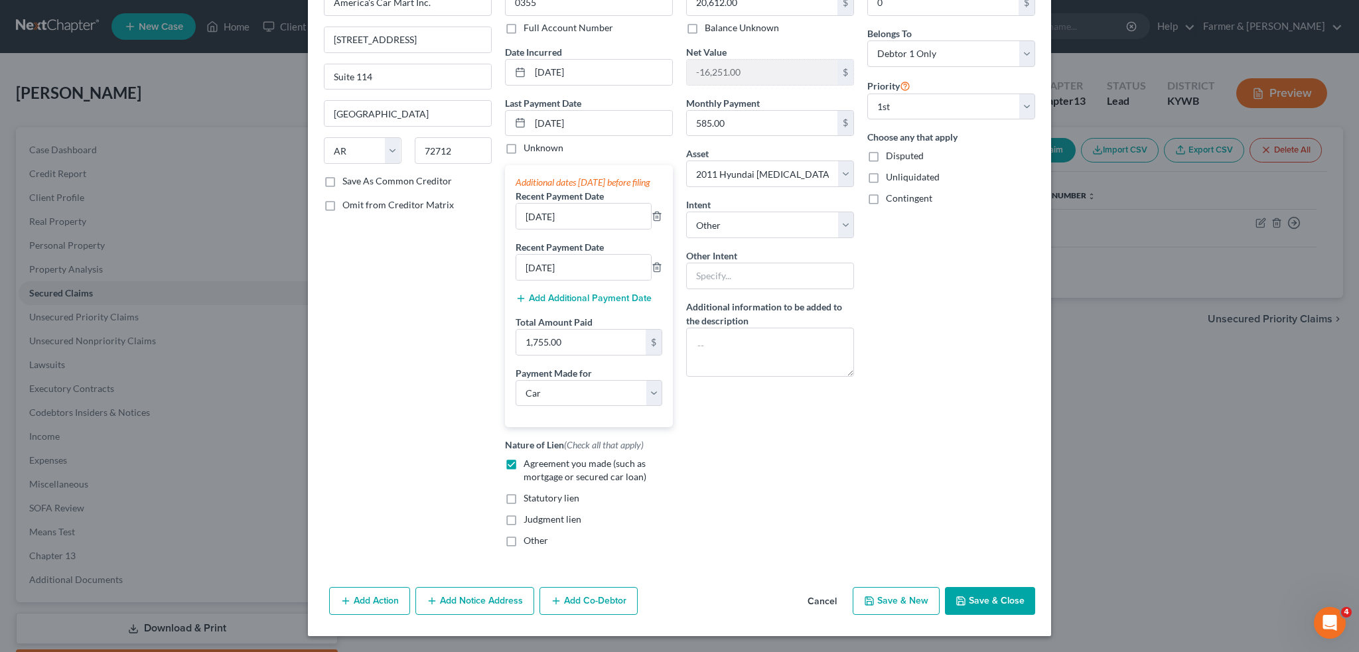
click at [960, 592] on button "Save & Close" at bounding box center [990, 601] width 90 height 28
select select
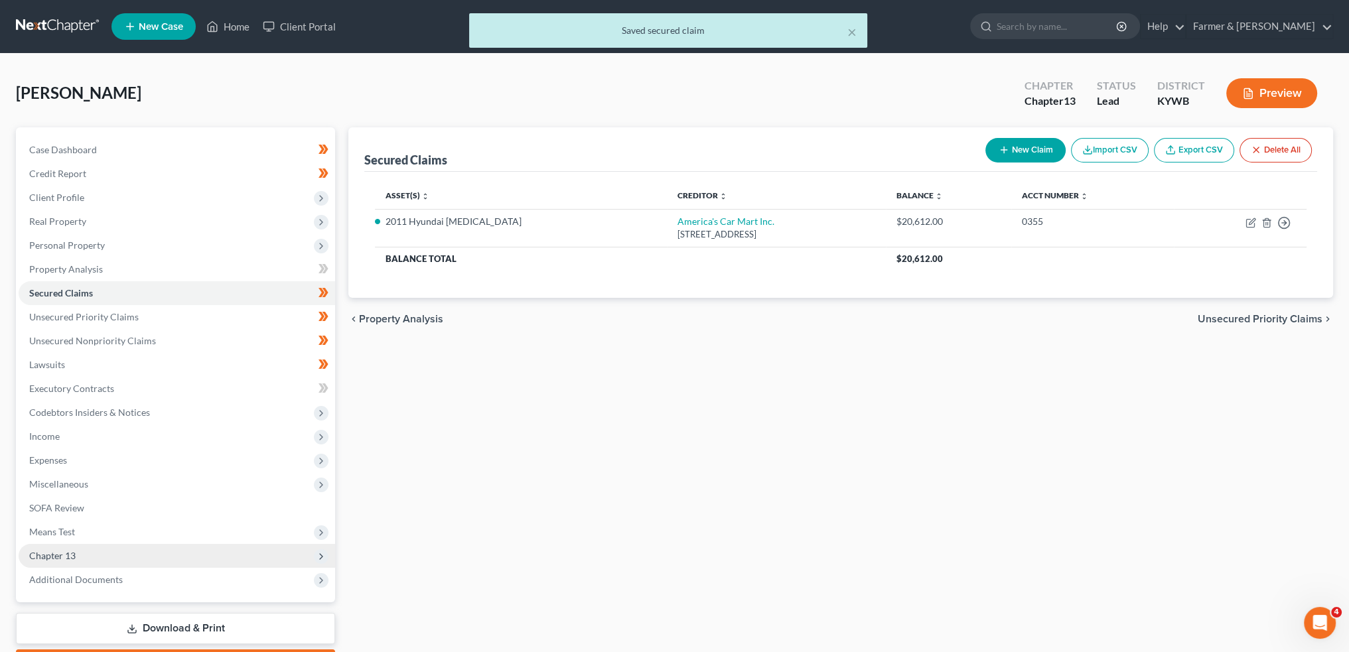
click at [124, 556] on span "Chapter 13" at bounding box center [177, 556] width 317 height 24
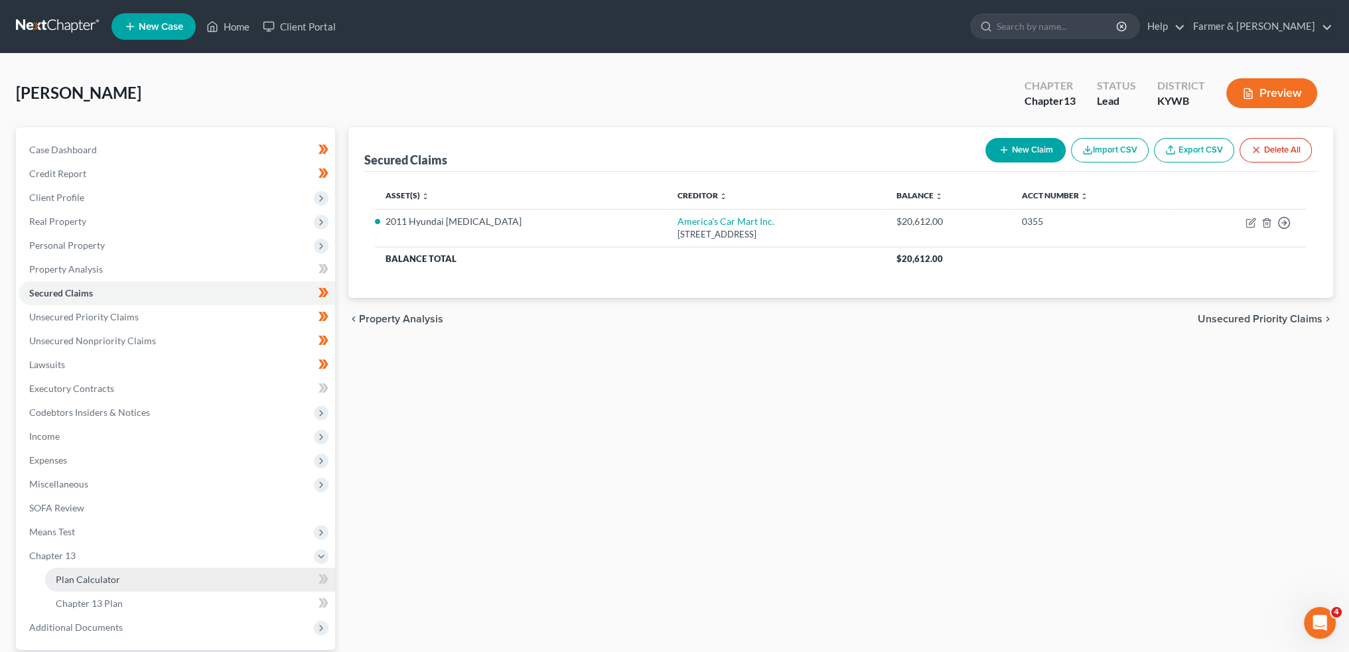
click at [119, 571] on link "Plan Calculator" at bounding box center [190, 580] width 290 height 24
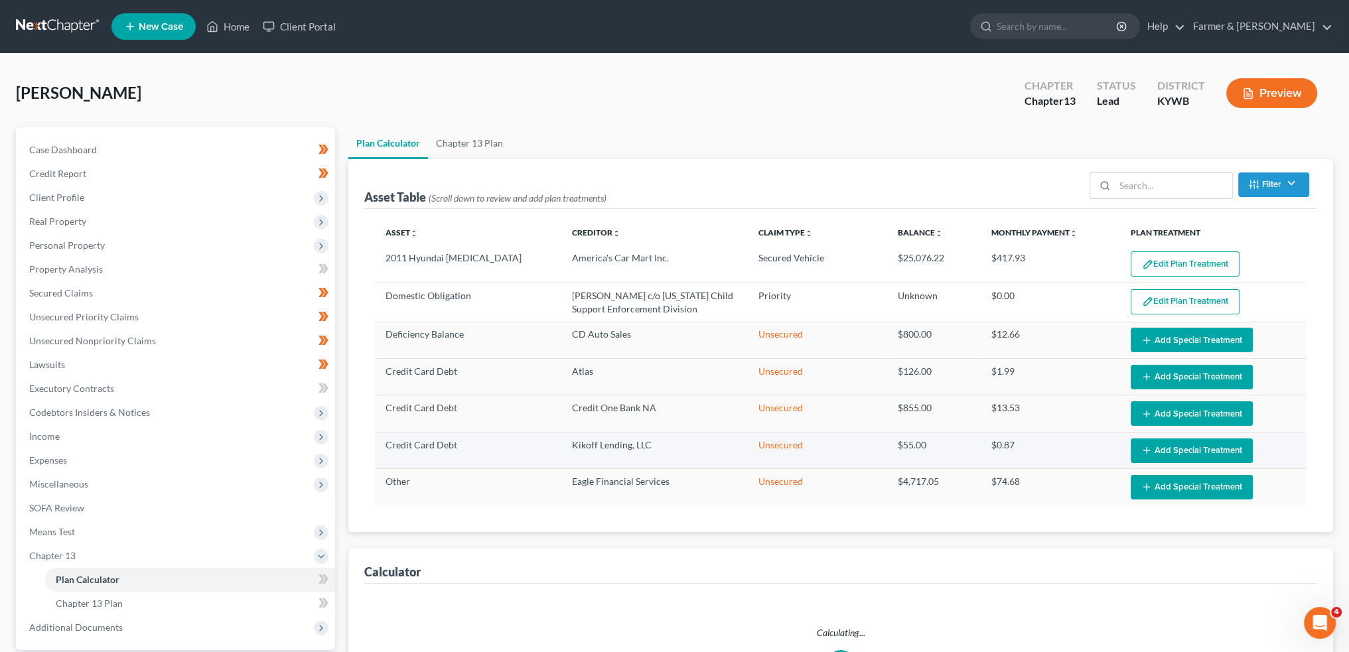
select select "59"
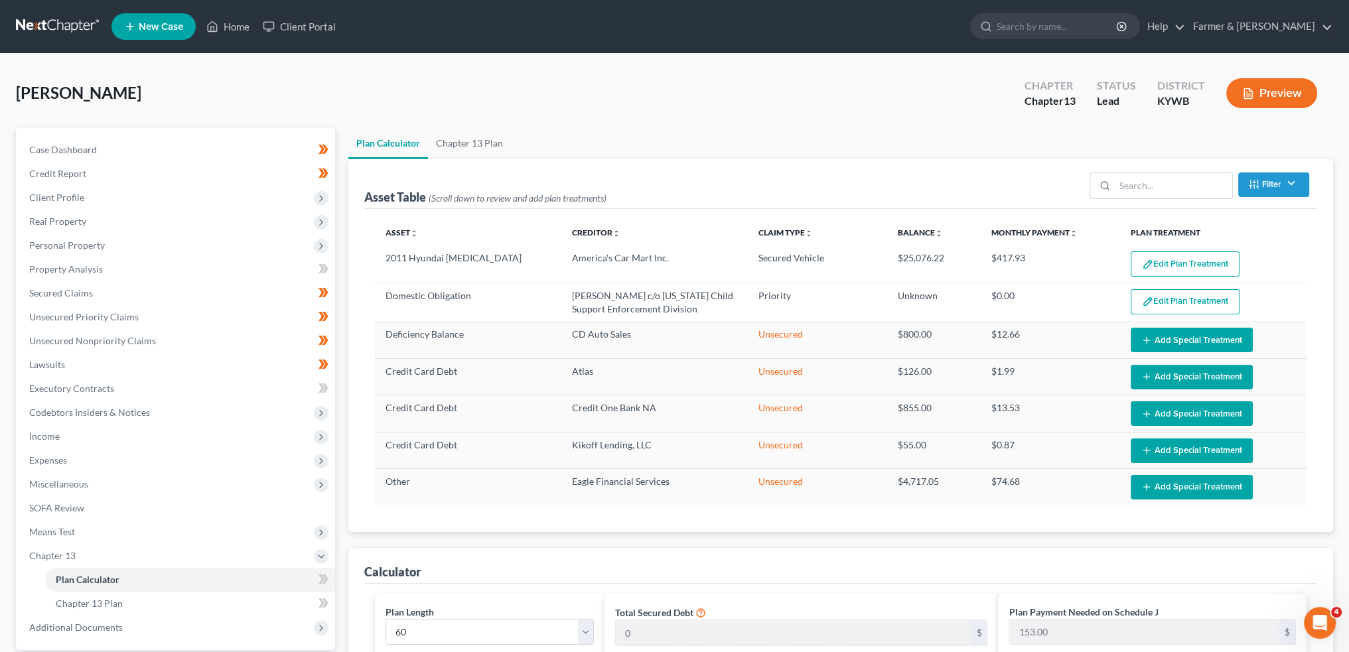
click at [1197, 257] on button "Edit Plan Treatment" at bounding box center [1185, 264] width 109 height 25
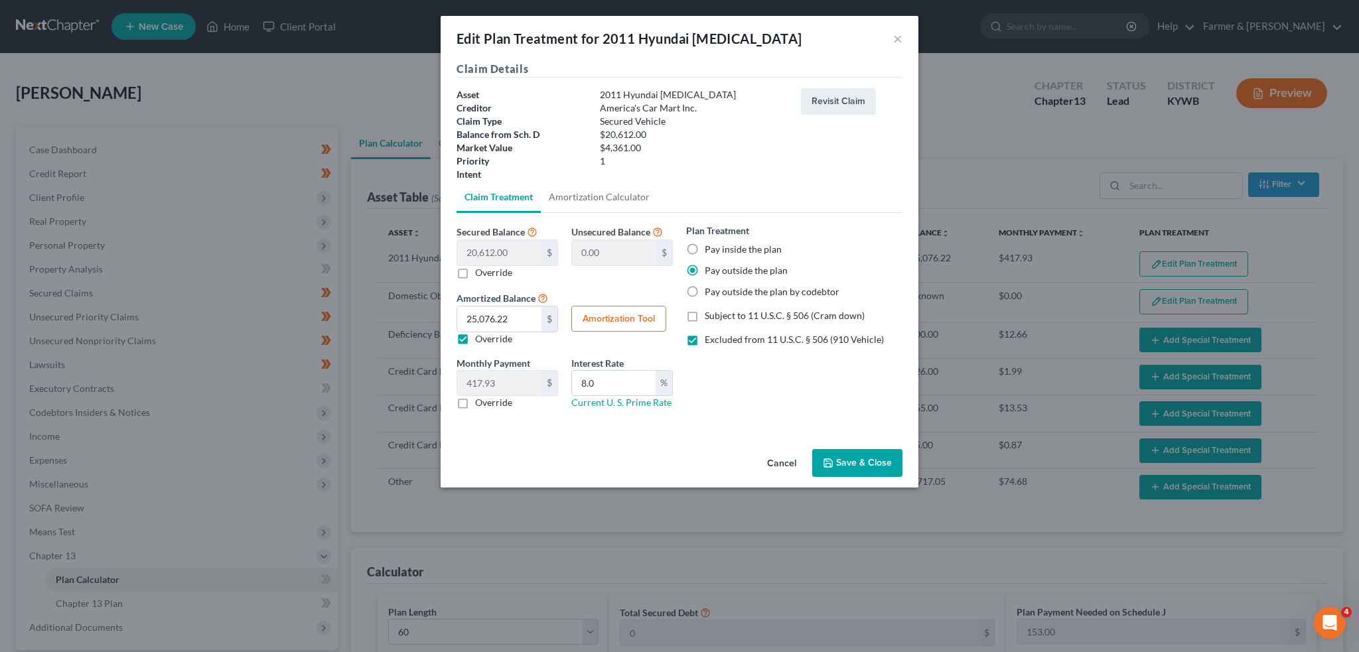
click at [626, 323] on button "Amortization Tool" at bounding box center [618, 319] width 95 height 27
type input "20,612.00"
type input "8.0"
type input "60"
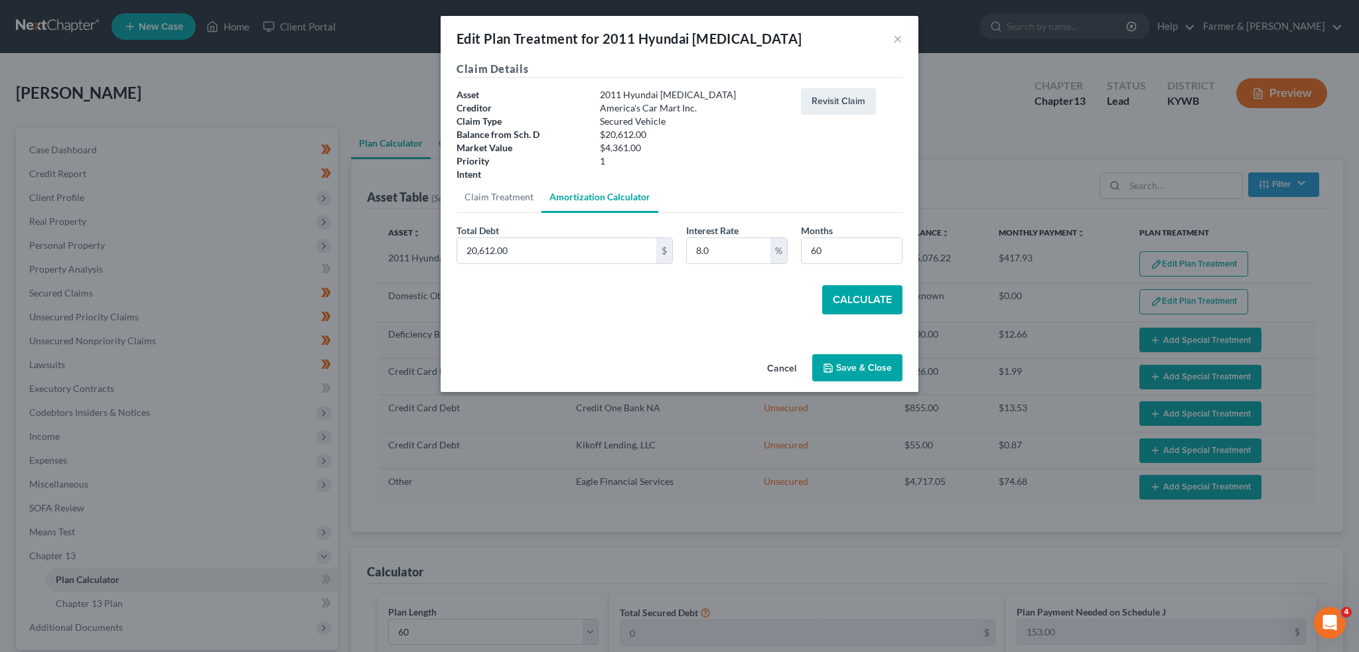
click at [855, 295] on button "Calculate" at bounding box center [862, 299] width 80 height 29
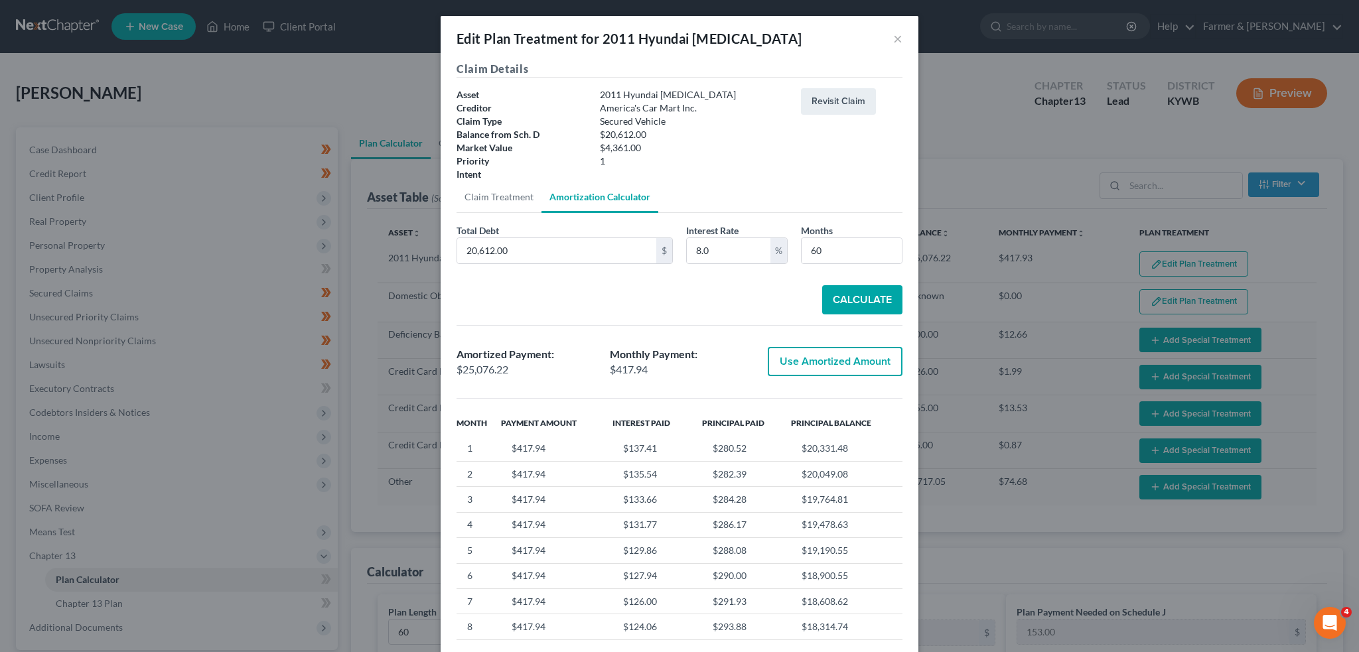
click at [818, 356] on button "Use Amortized Amount" at bounding box center [835, 361] width 135 height 29
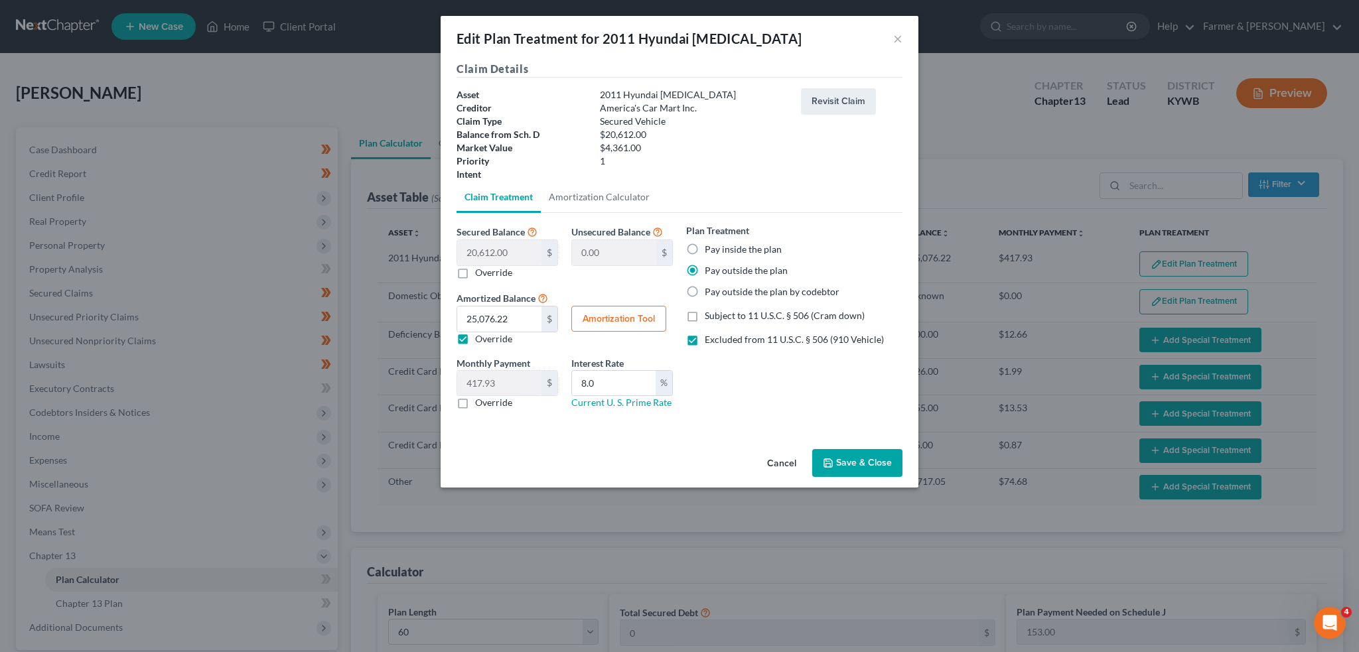
click at [603, 311] on button "Amortization Tool" at bounding box center [618, 319] width 95 height 27
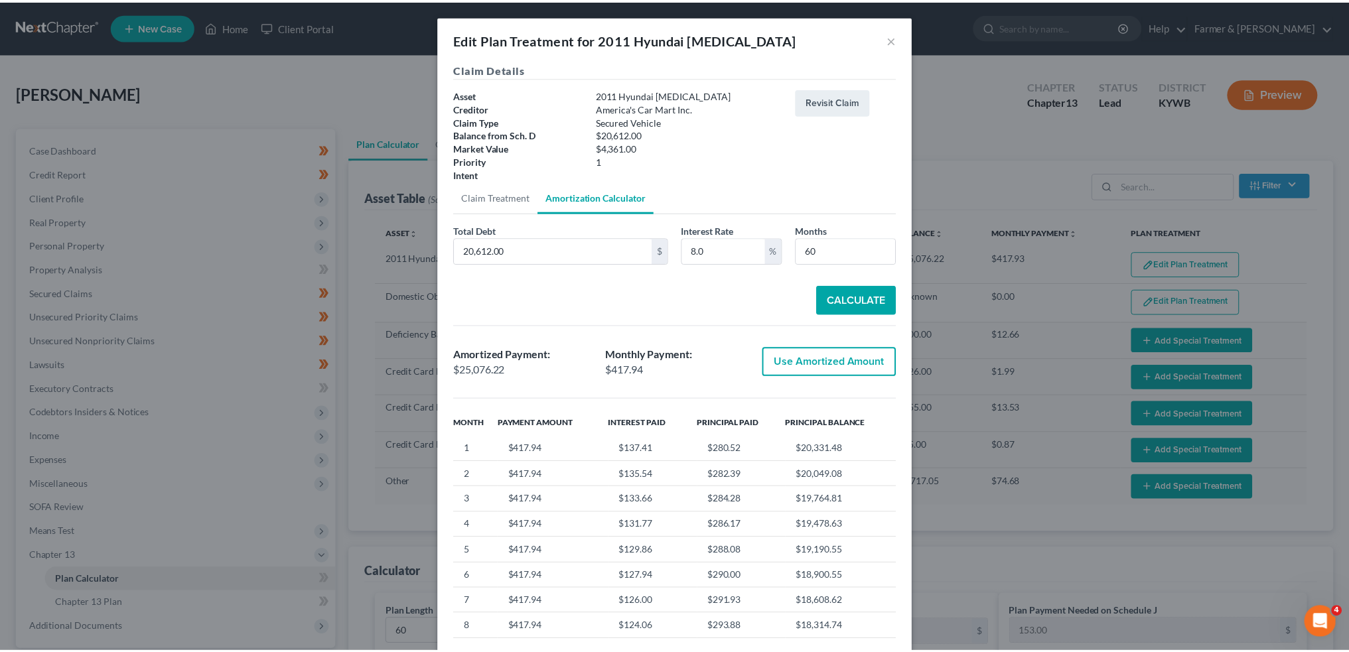
scroll to position [79, 0]
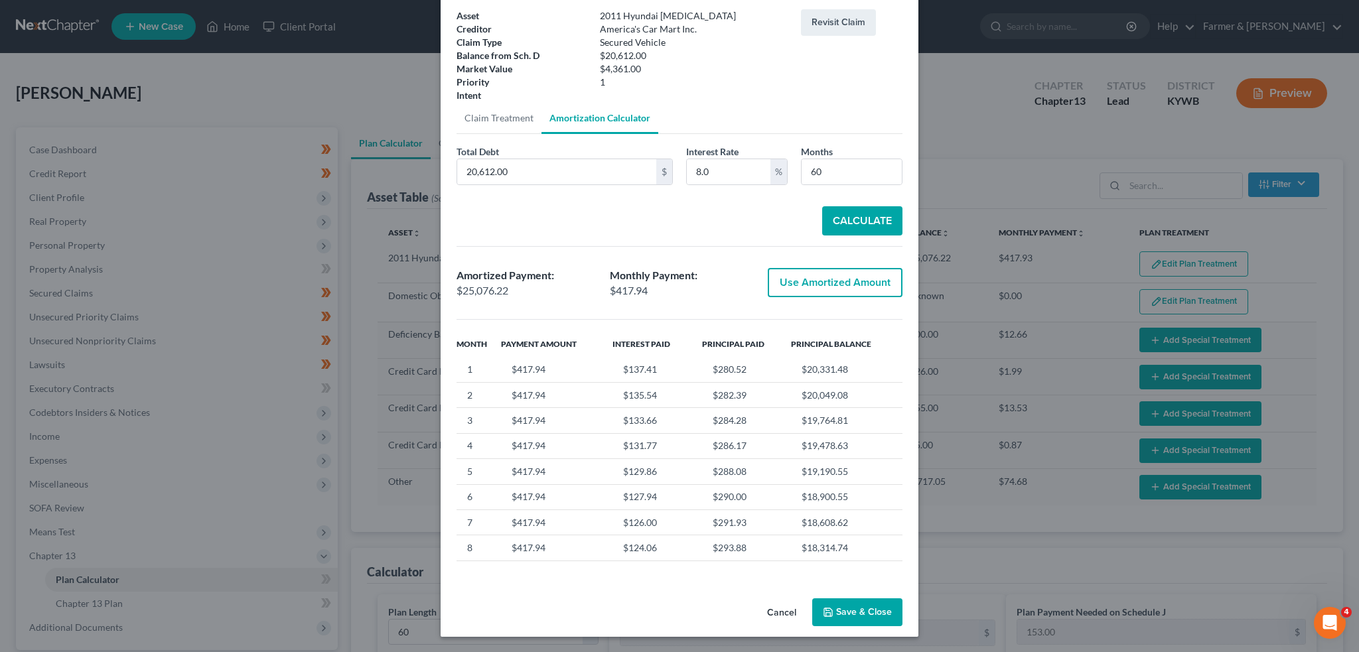
click at [781, 616] on button "Cancel" at bounding box center [782, 613] width 50 height 27
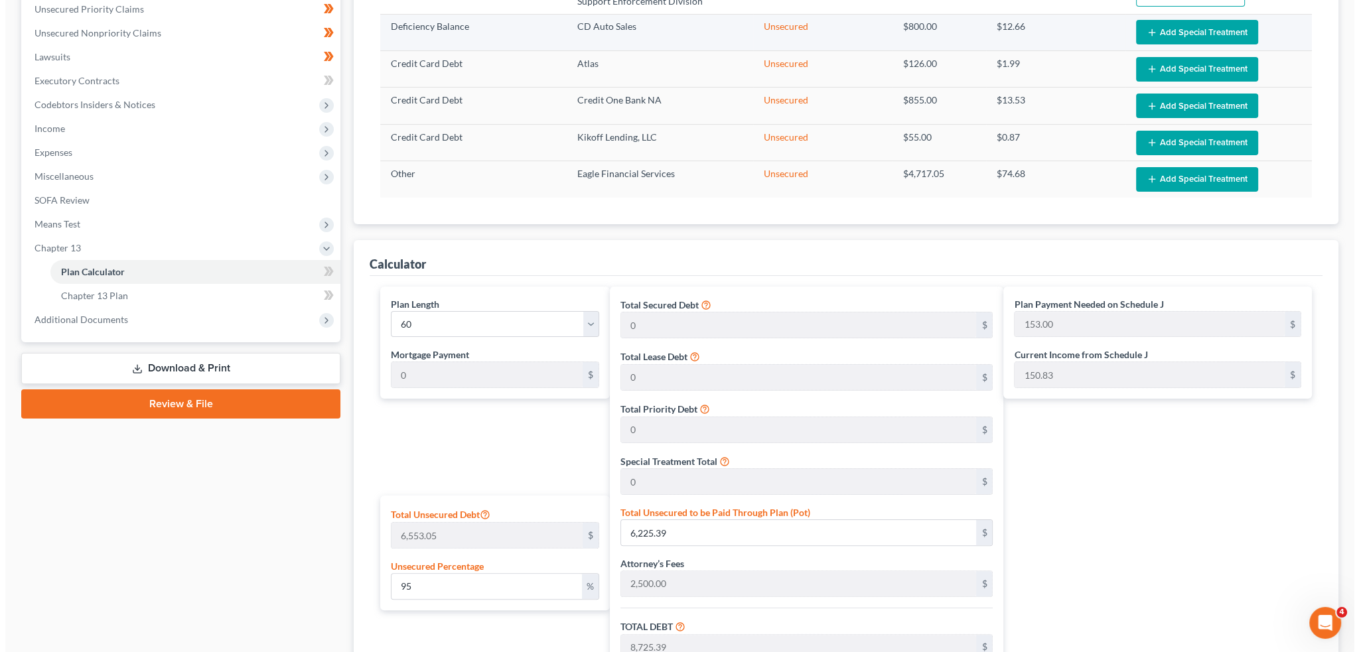
scroll to position [0, 0]
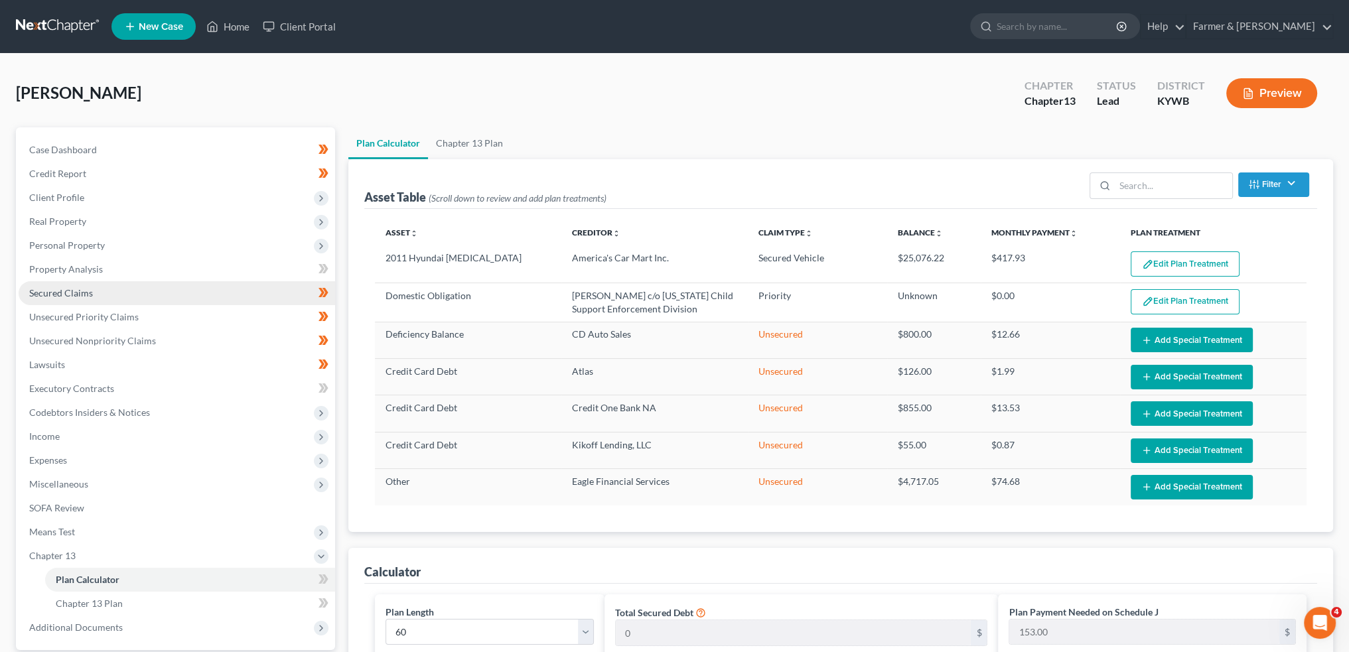
click at [79, 289] on span "Secured Claims" at bounding box center [61, 292] width 64 height 11
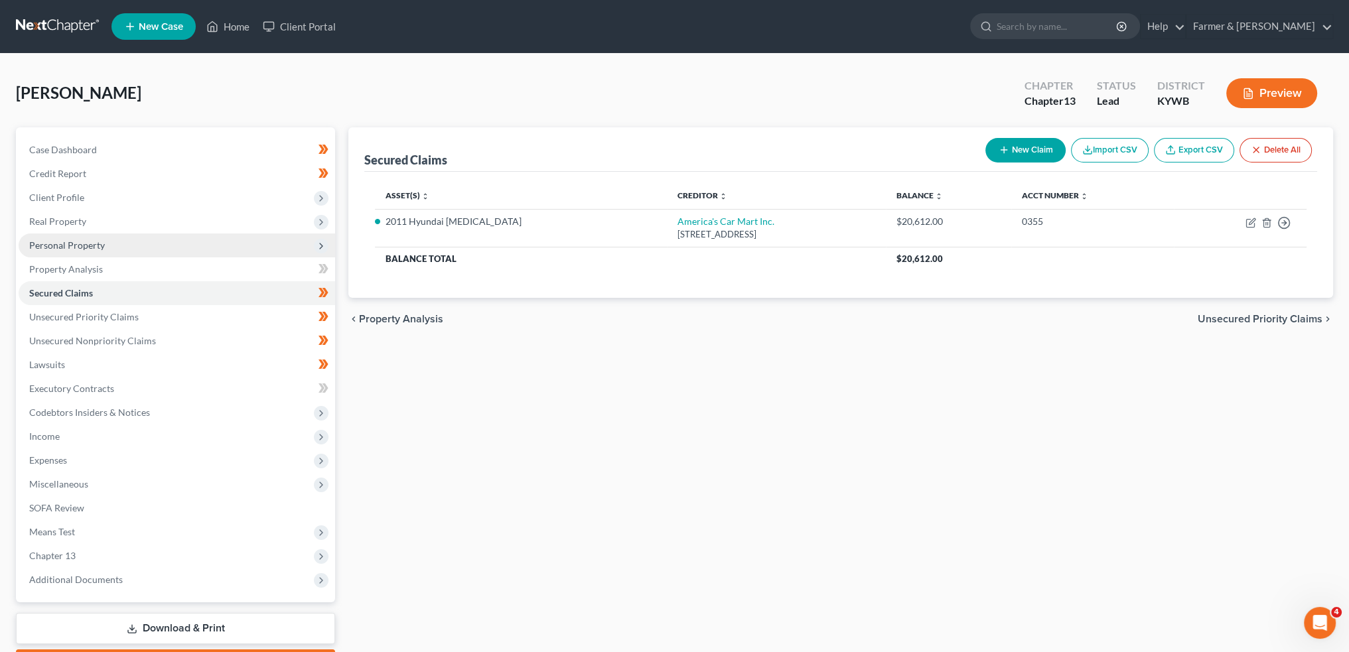
click at [103, 242] on span "Personal Property" at bounding box center [67, 245] width 76 height 11
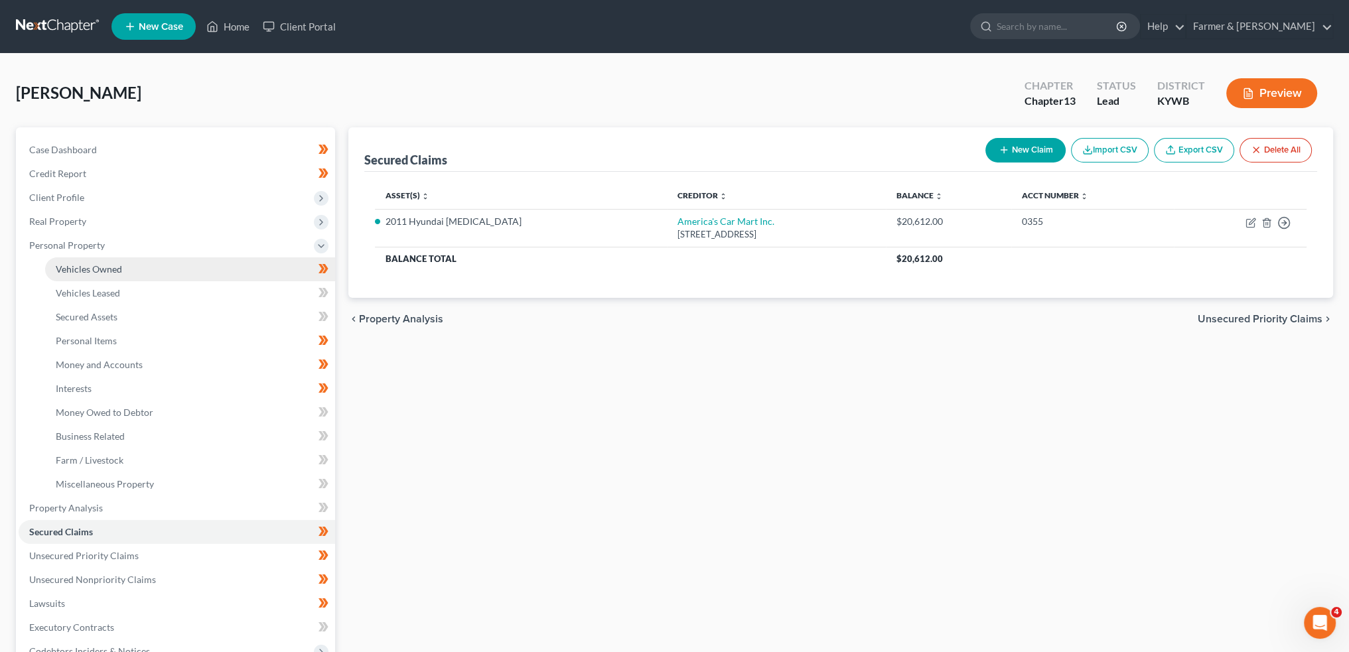
click at [104, 264] on span "Vehicles Owned" at bounding box center [89, 268] width 66 height 11
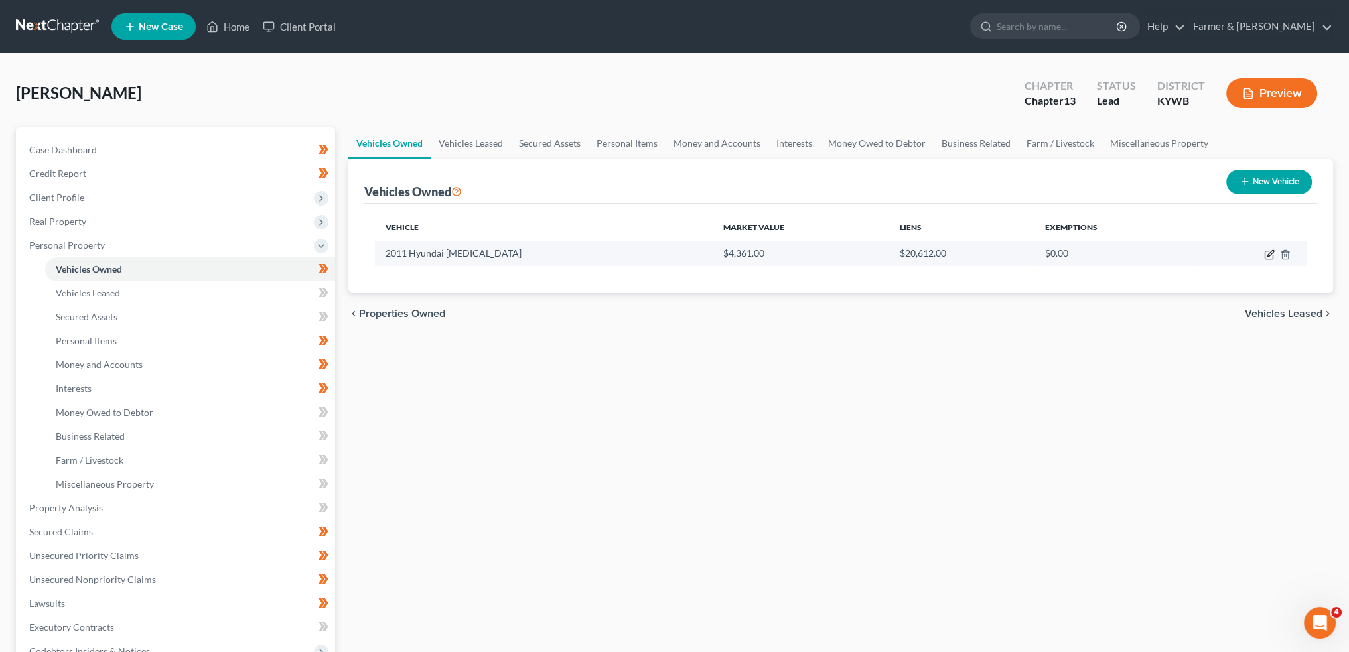
click at [1269, 254] on icon "button" at bounding box center [1269, 255] width 11 height 11
select select "0"
select select "15"
select select "2"
select select "0"
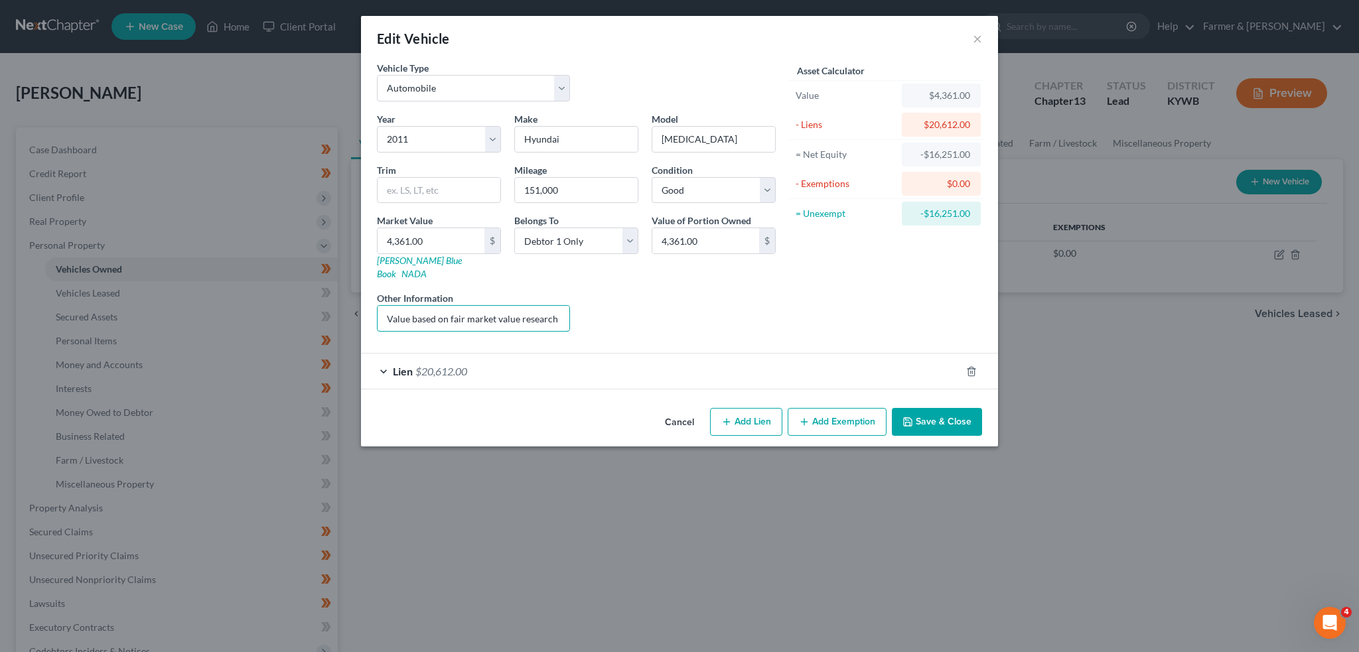
scroll to position [0, 170]
drag, startPoint x: 547, startPoint y: 305, endPoint x: 756, endPoint y: 321, distance: 209.6
click at [756, 321] on div "Year Select 2026 2025 2024 2023 2022 2021 2020 2019 2018 2017 2016 2015 2014 20…" at bounding box center [576, 227] width 412 height 230
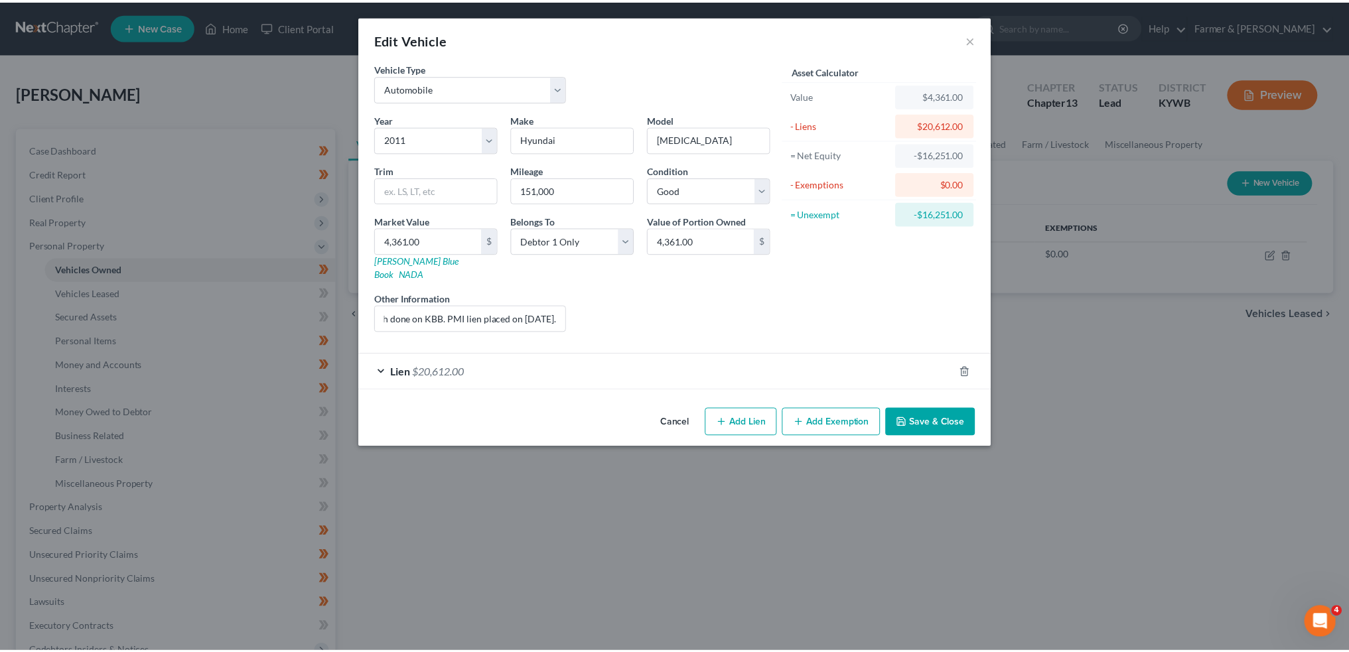
scroll to position [0, 0]
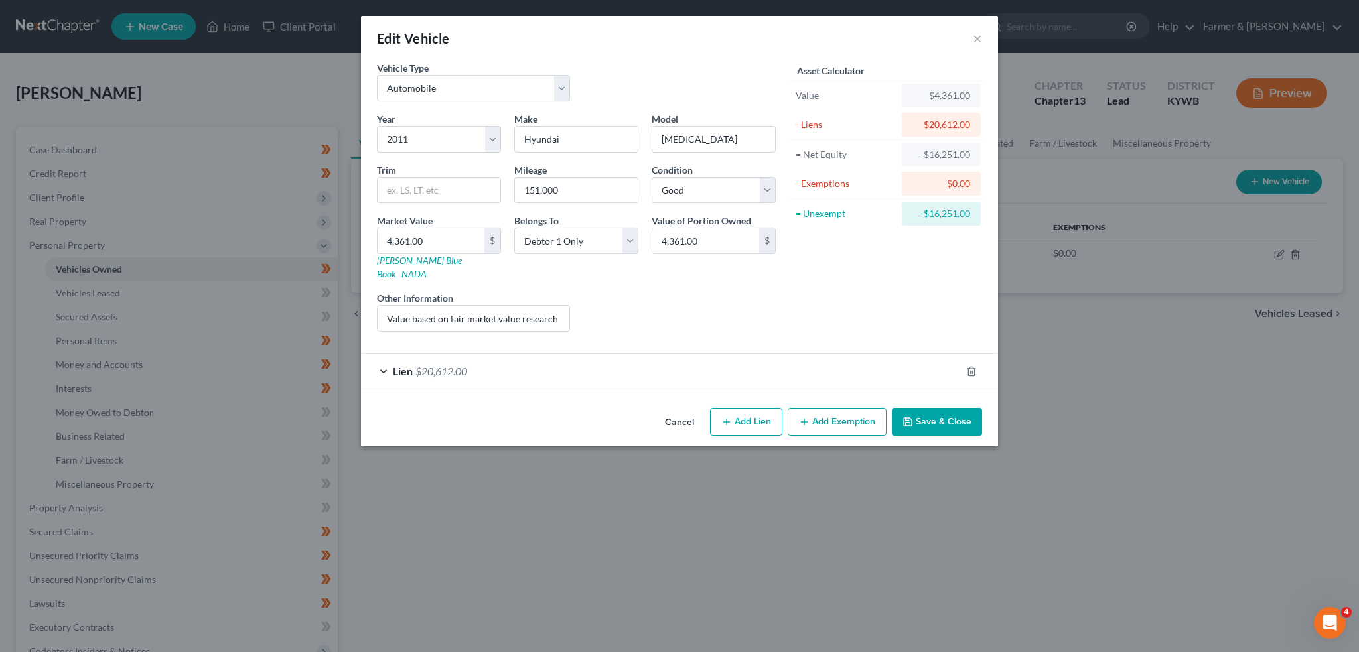
click at [936, 414] on button "Save & Close" at bounding box center [937, 422] width 90 height 28
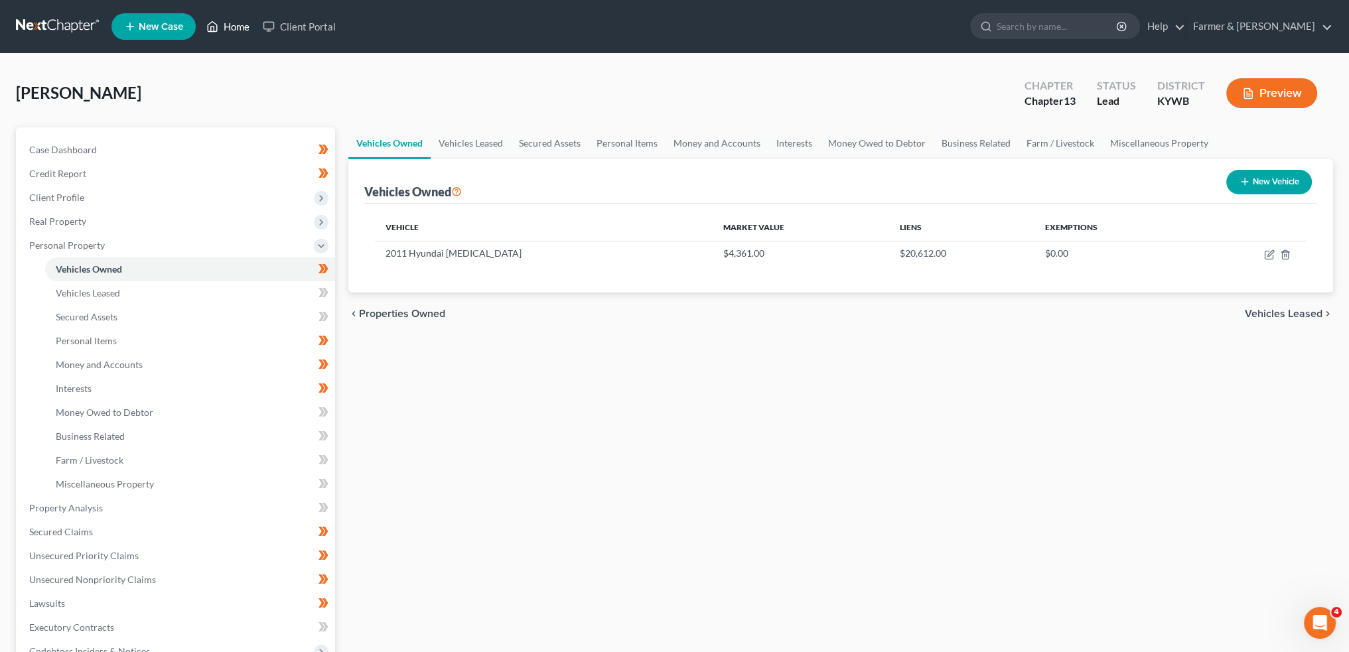
click at [230, 25] on link "Home" at bounding box center [228, 27] width 56 height 24
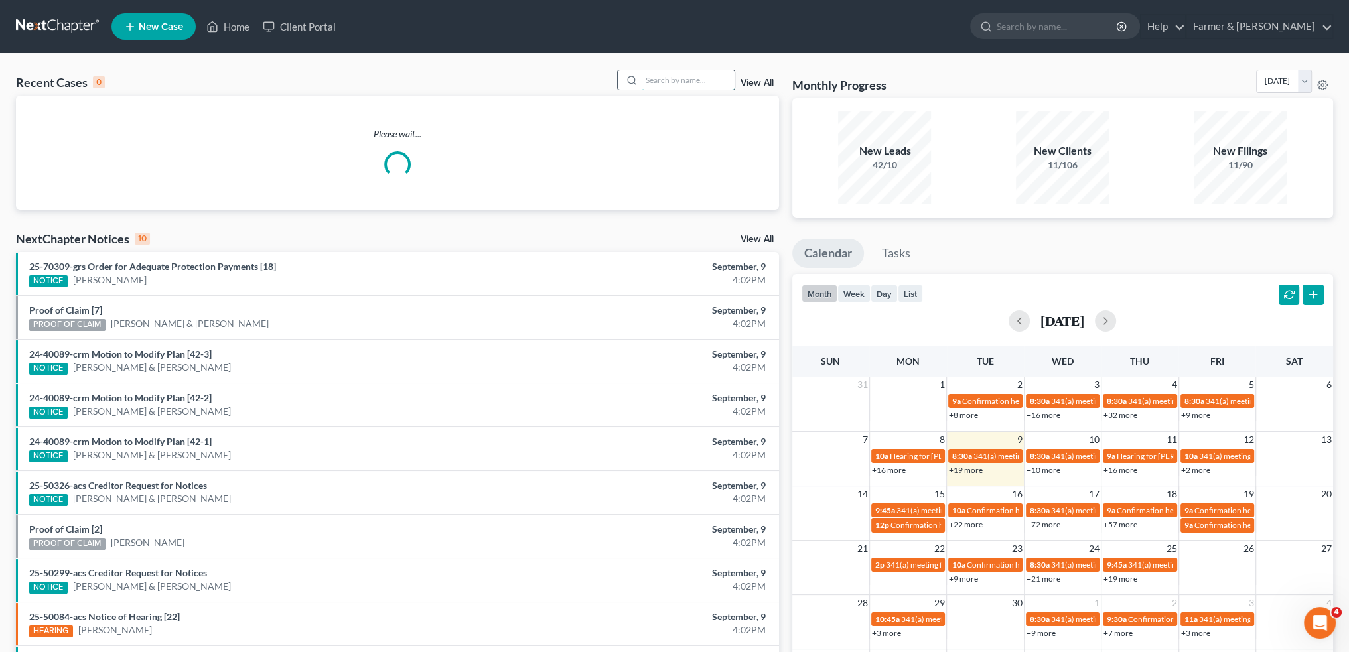
click at [664, 74] on input "search" at bounding box center [688, 79] width 93 height 19
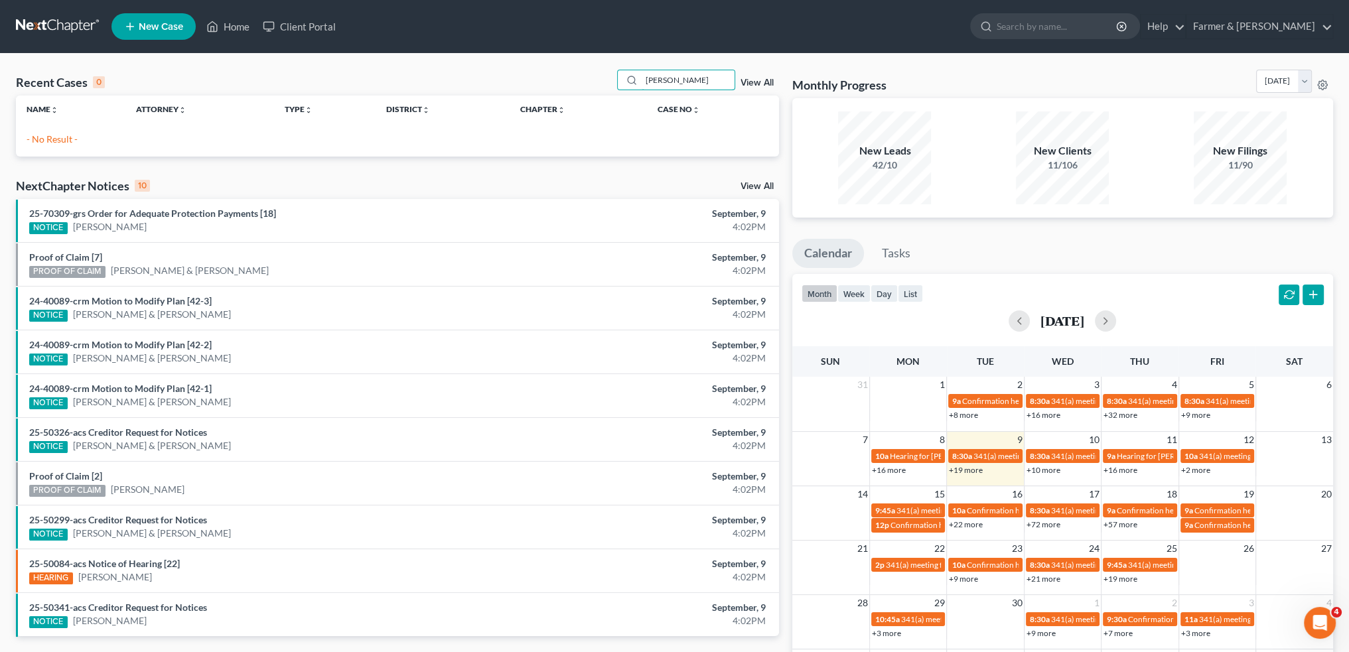
drag, startPoint x: 719, startPoint y: 74, endPoint x: 560, endPoint y: 81, distance: 160.1
click at [560, 81] on div "Recent Cases 0 [PERSON_NAME] View All" at bounding box center [397, 83] width 763 height 26
type input "n"
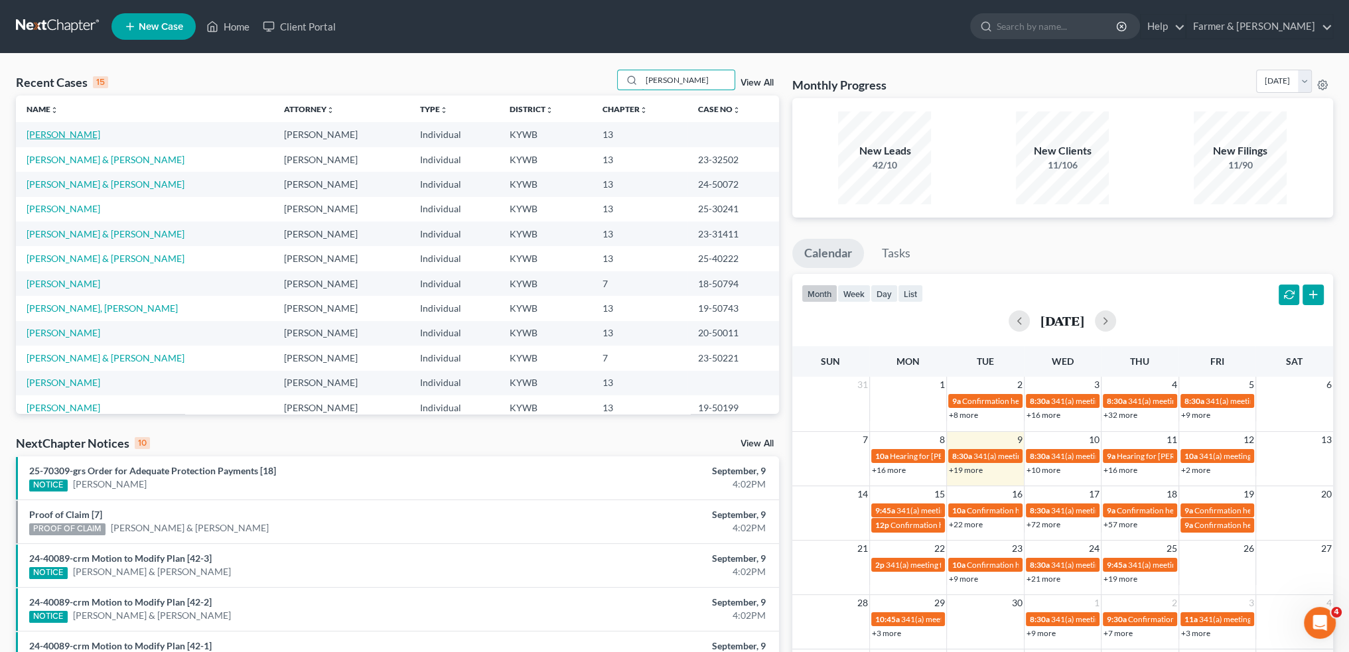
type input "[PERSON_NAME]"
click at [65, 133] on link "[PERSON_NAME]" at bounding box center [64, 134] width 74 height 11
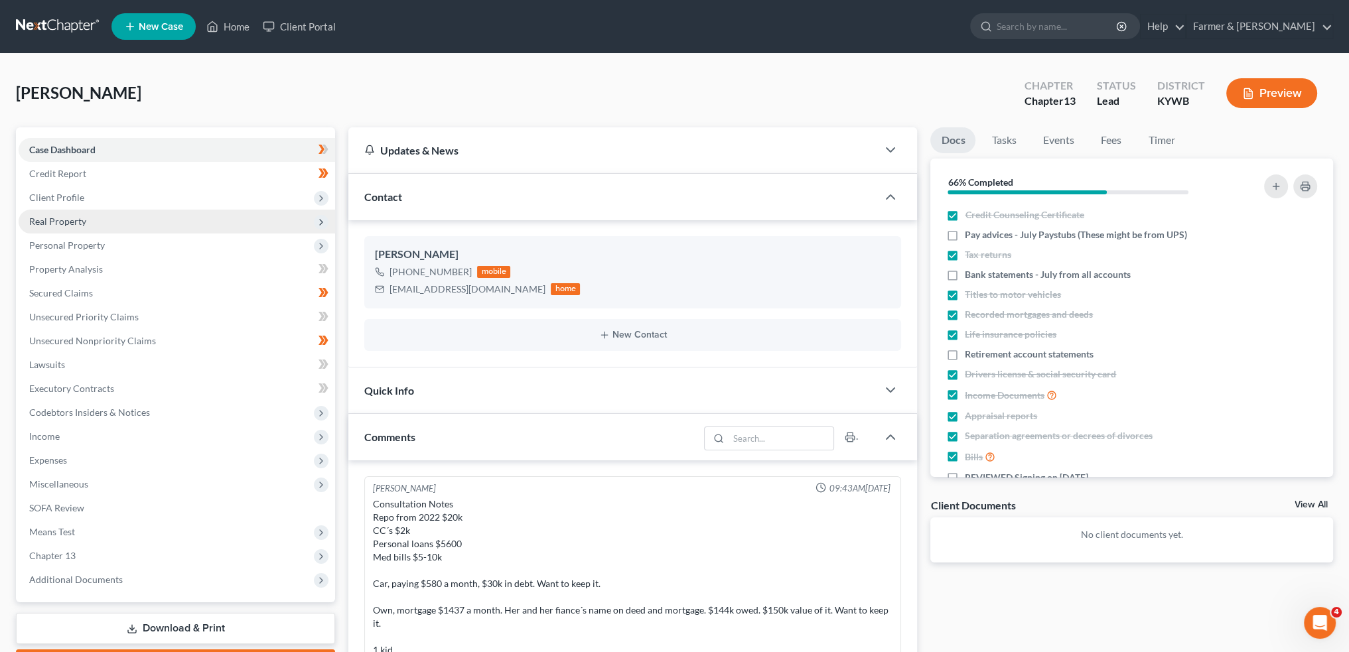
scroll to position [276, 0]
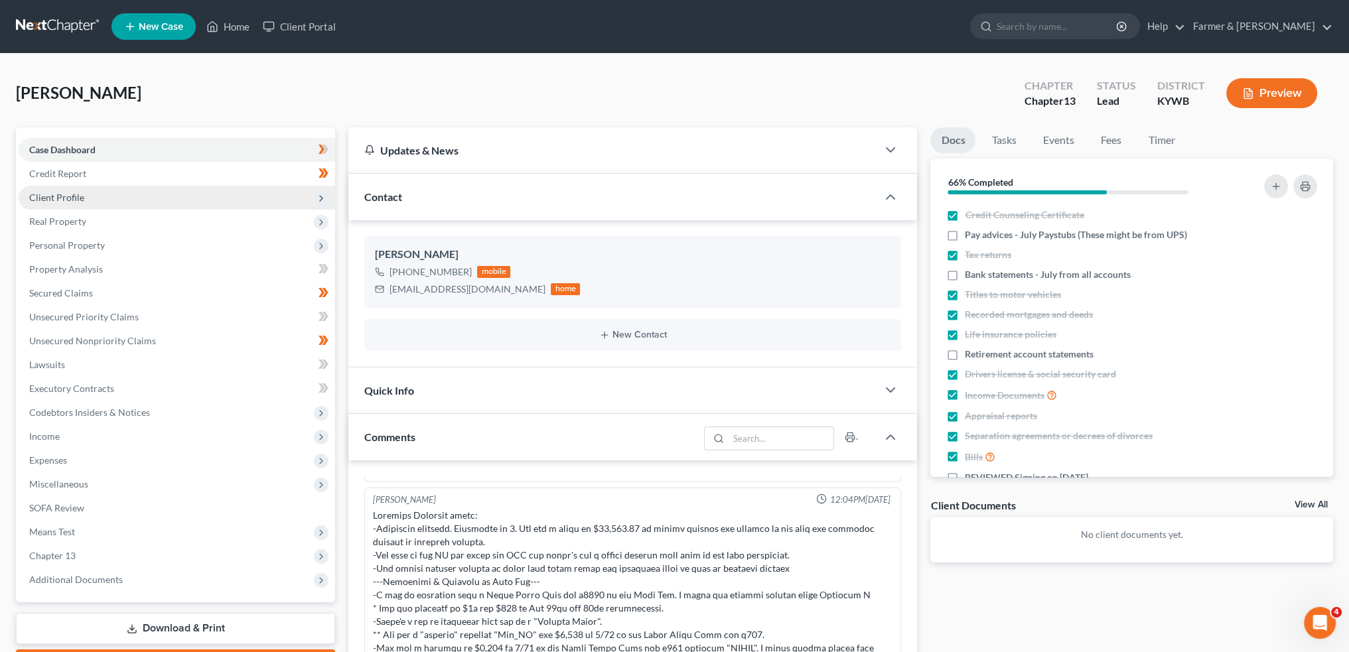
click at [88, 200] on span "Client Profile" at bounding box center [177, 198] width 317 height 24
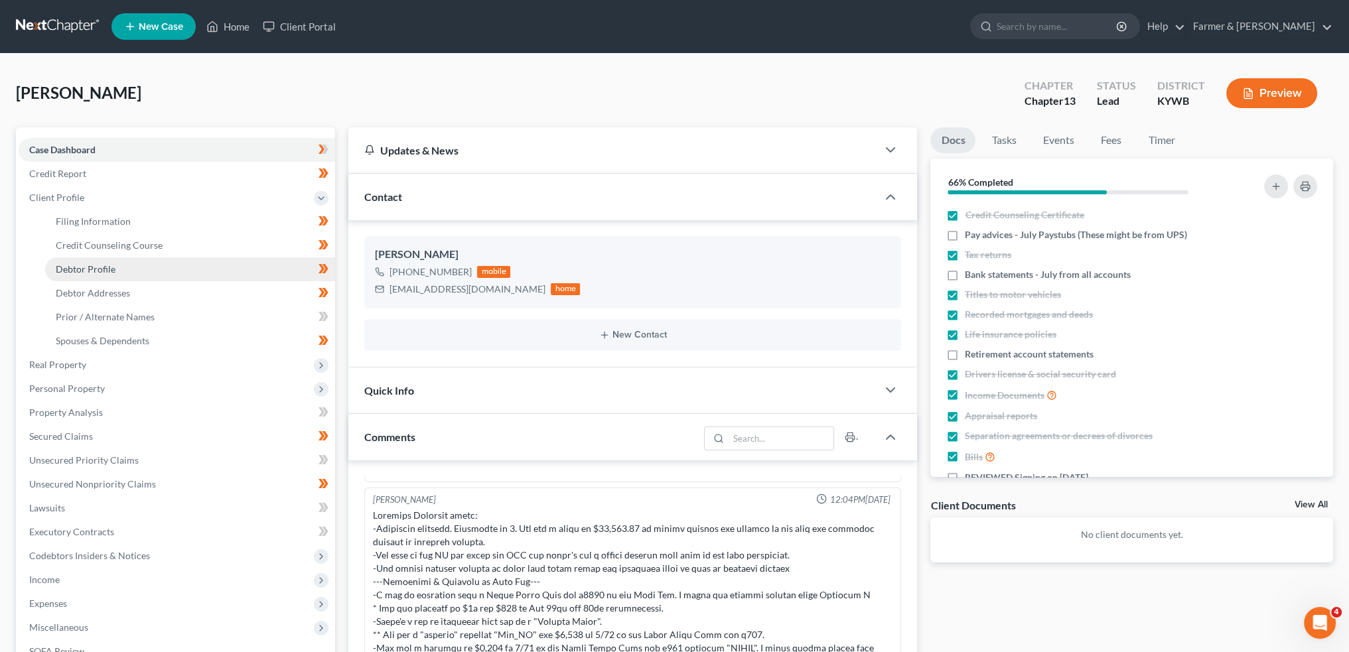
click at [86, 265] on span "Debtor Profile" at bounding box center [86, 268] width 60 height 11
select select "0"
select select "1"
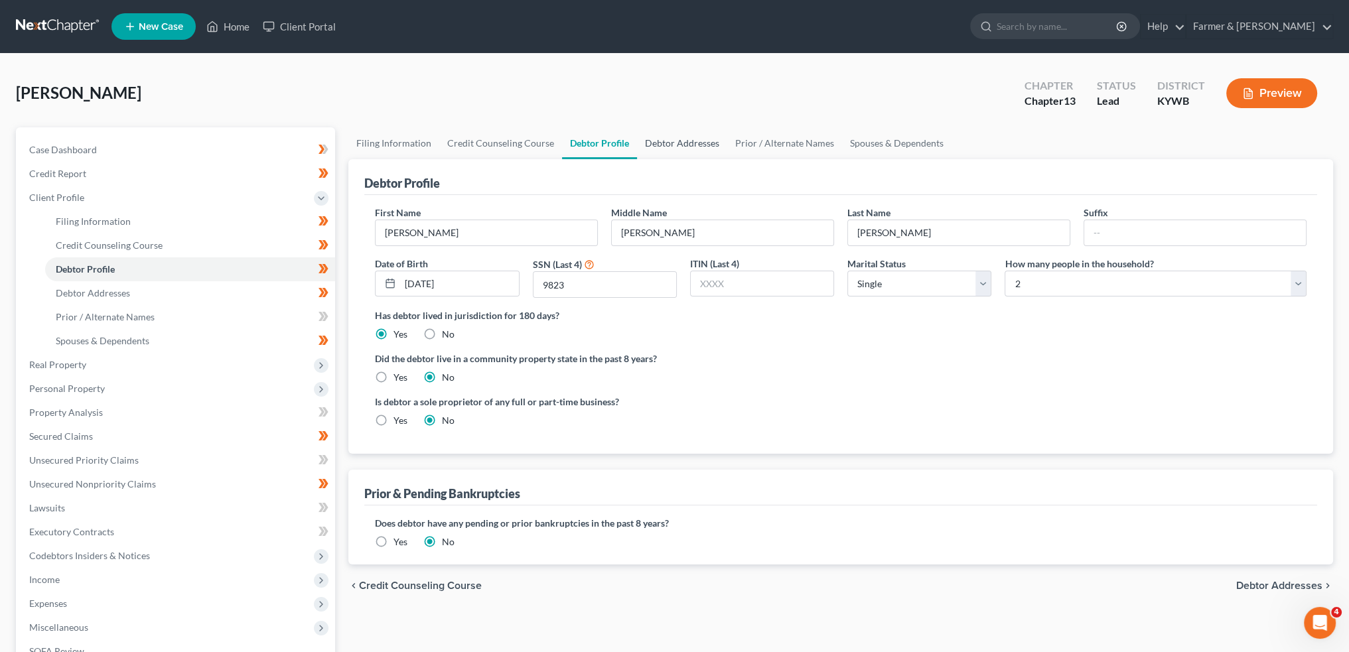
click at [685, 138] on link "Debtor Addresses" at bounding box center [682, 143] width 90 height 32
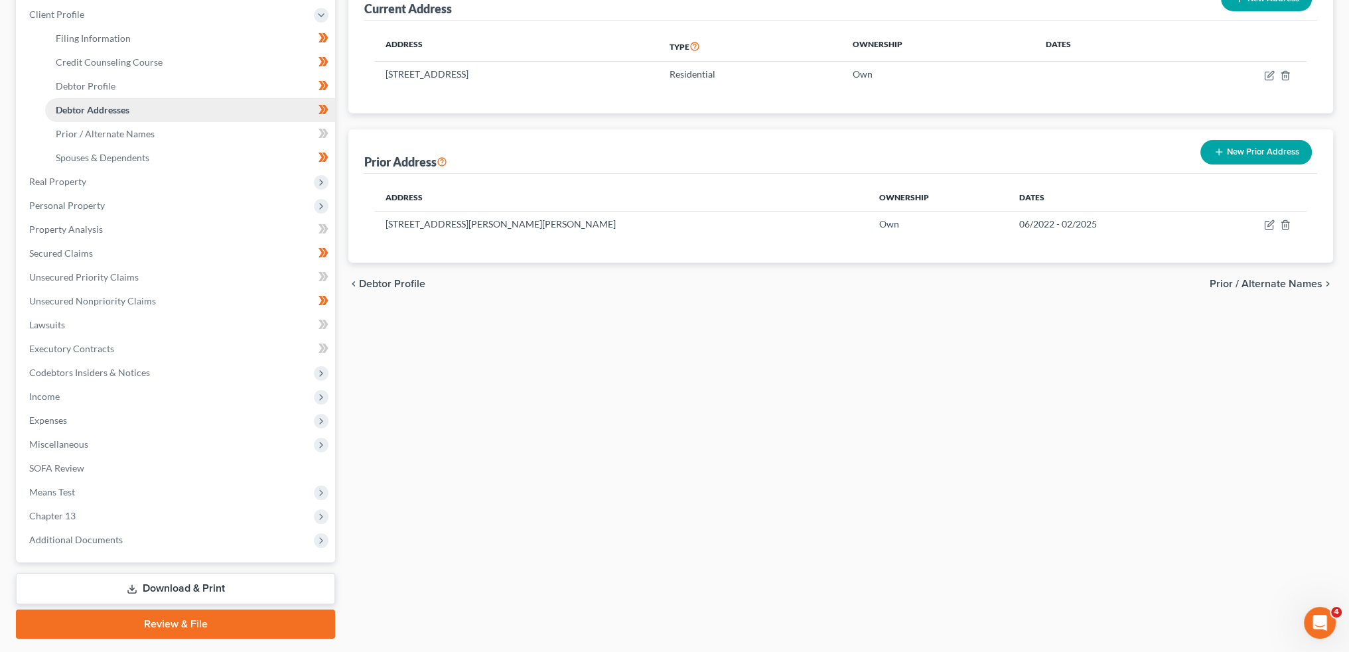
scroll to position [219, 0]
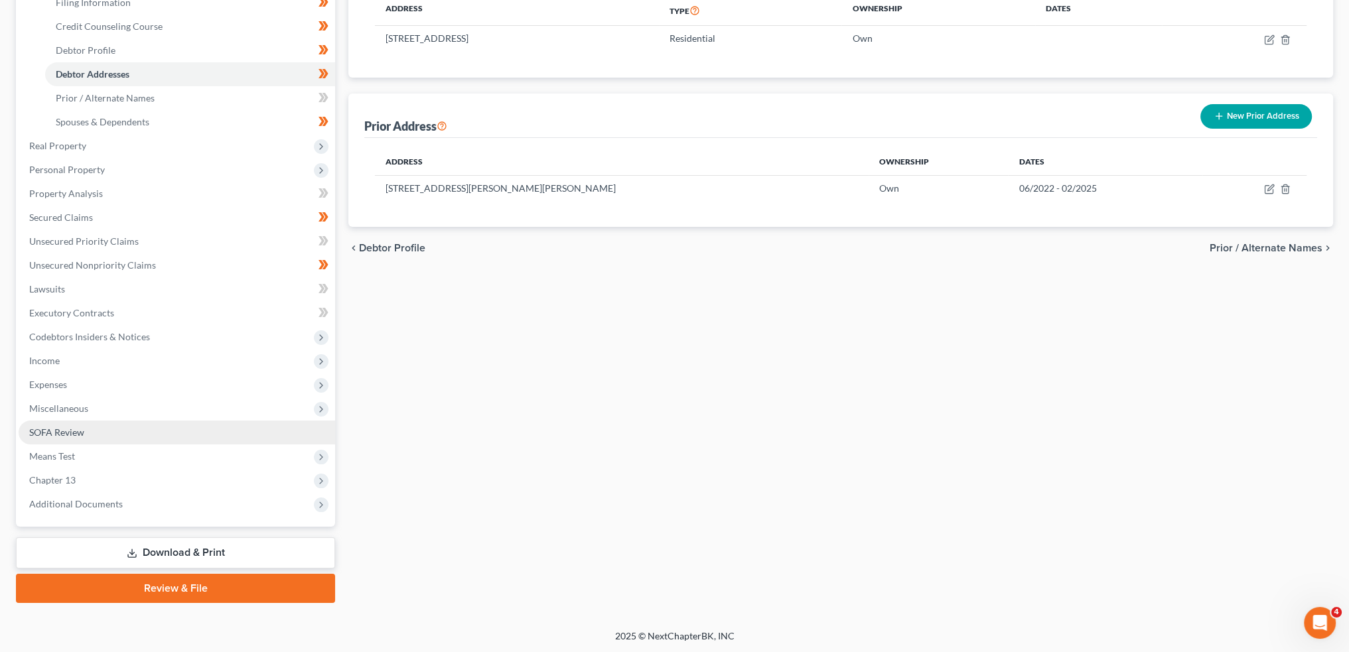
click at [117, 427] on link "SOFA Review" at bounding box center [177, 433] width 317 height 24
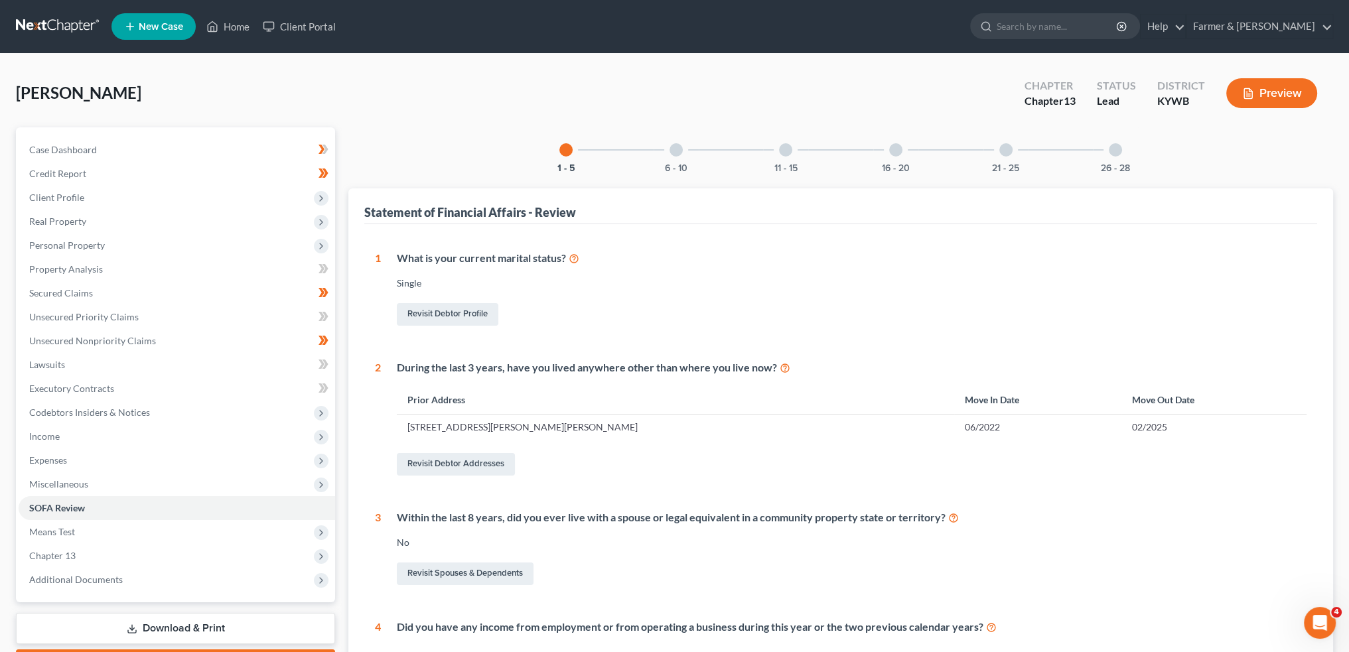
click at [1112, 151] on div at bounding box center [1115, 149] width 13 height 13
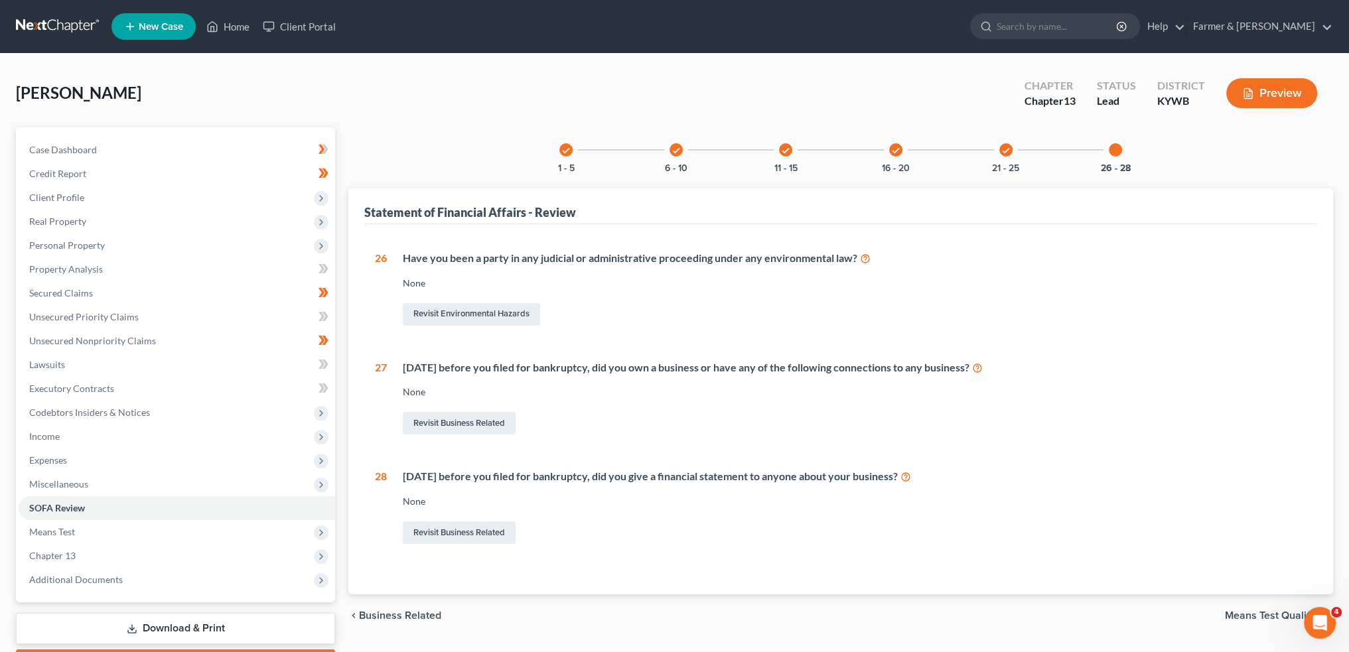
click at [997, 145] on div "check 21 - 25" at bounding box center [1006, 149] width 45 height 45
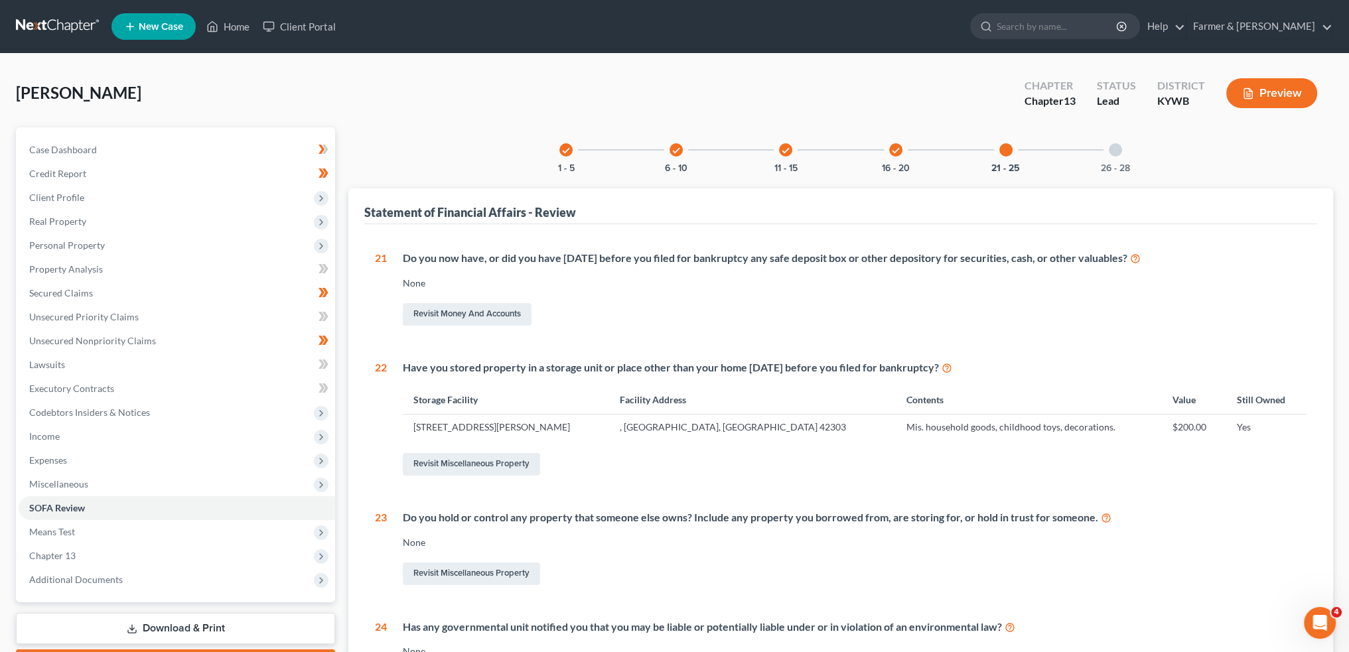
click at [899, 148] on icon "check" at bounding box center [895, 150] width 9 height 9
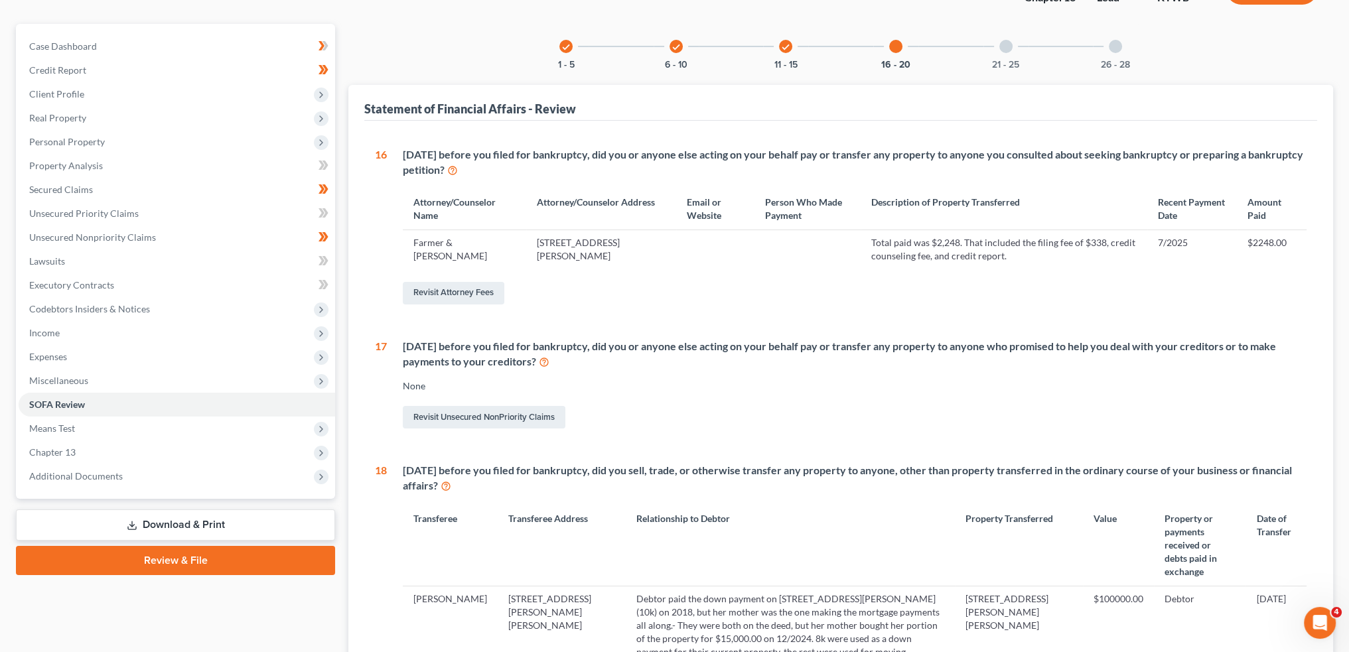
scroll to position [221, 0]
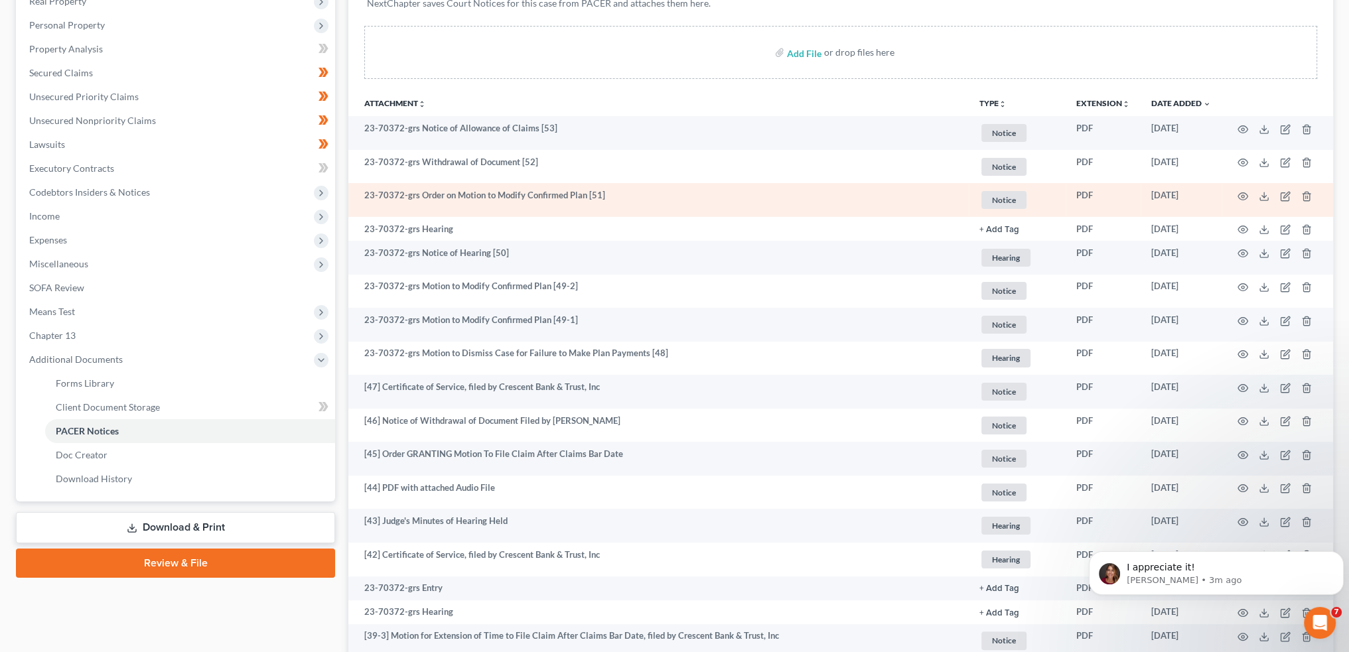
scroll to position [221, 0]
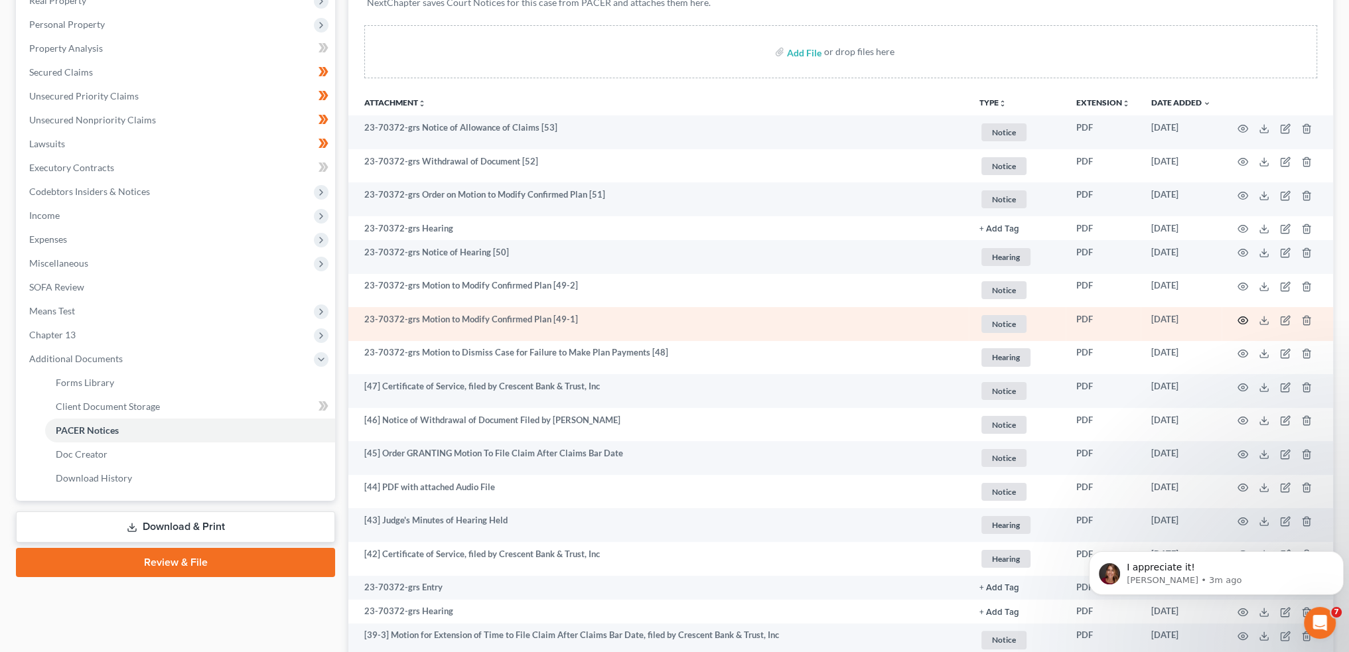
click at [1243, 319] on icon "button" at bounding box center [1243, 320] width 11 height 11
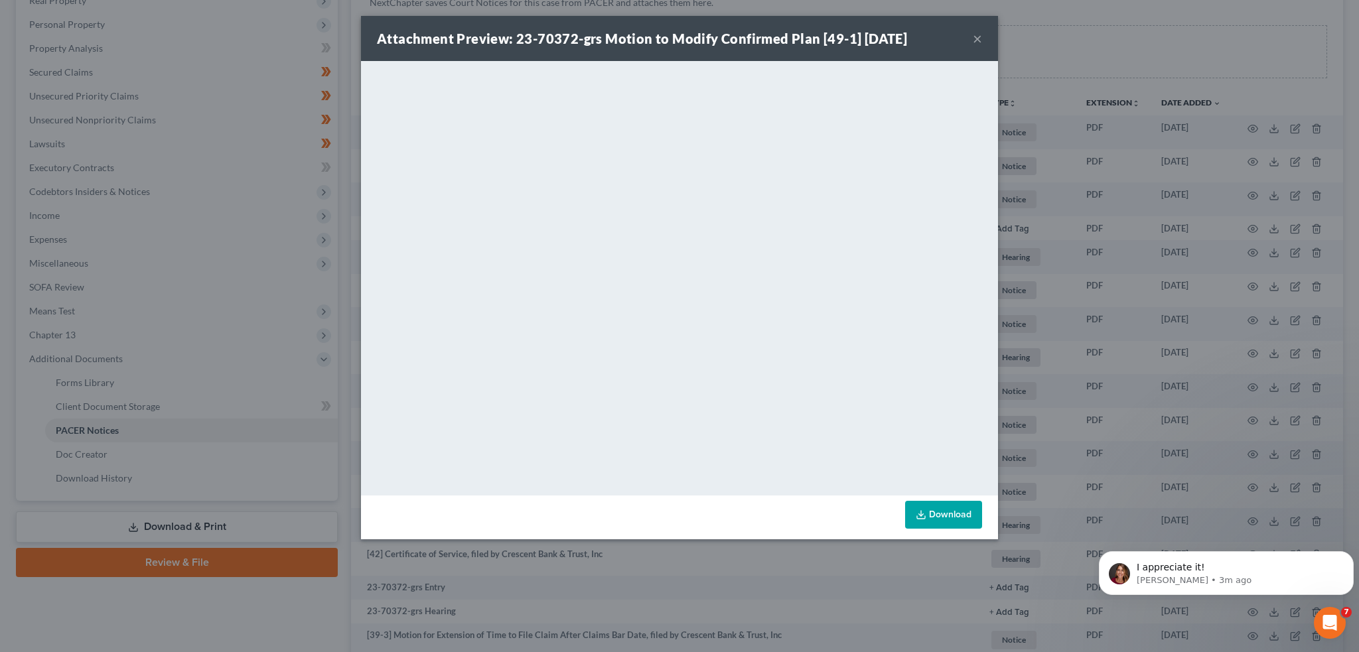
click at [978, 38] on button "×" at bounding box center [977, 39] width 9 height 16
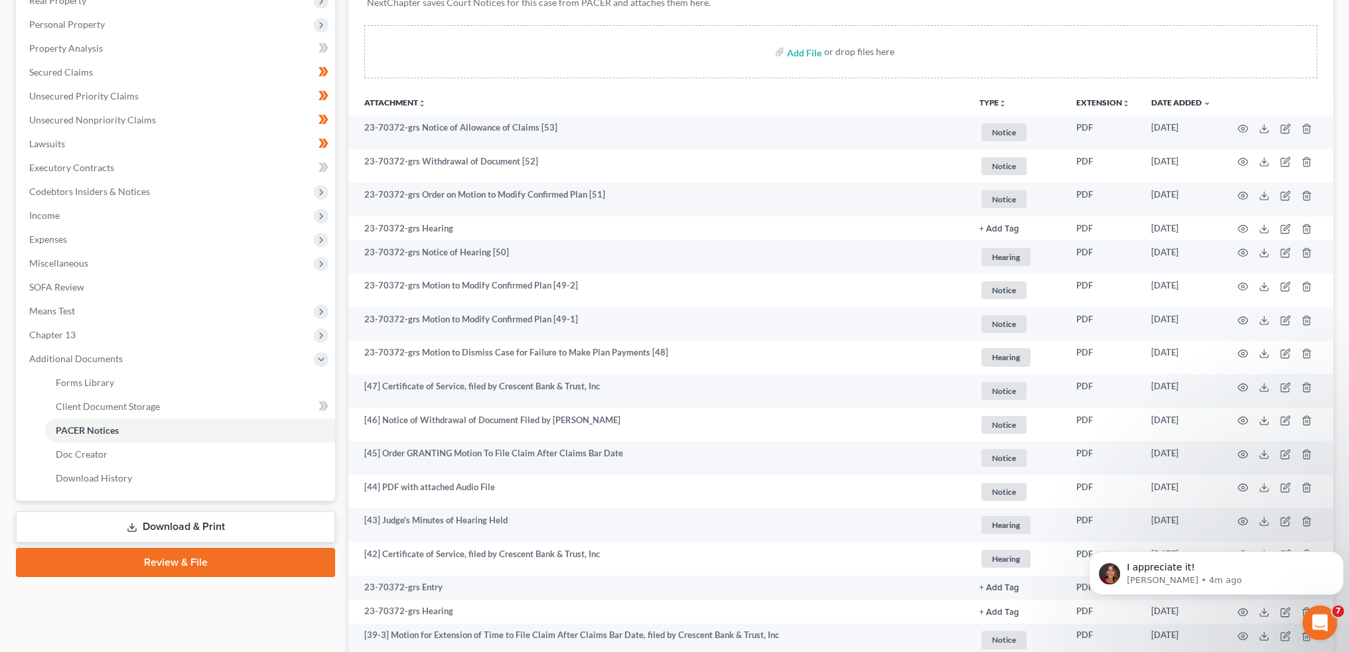
click at [1309, 624] on icon "Open Intercom Messenger" at bounding box center [1319, 622] width 22 height 22
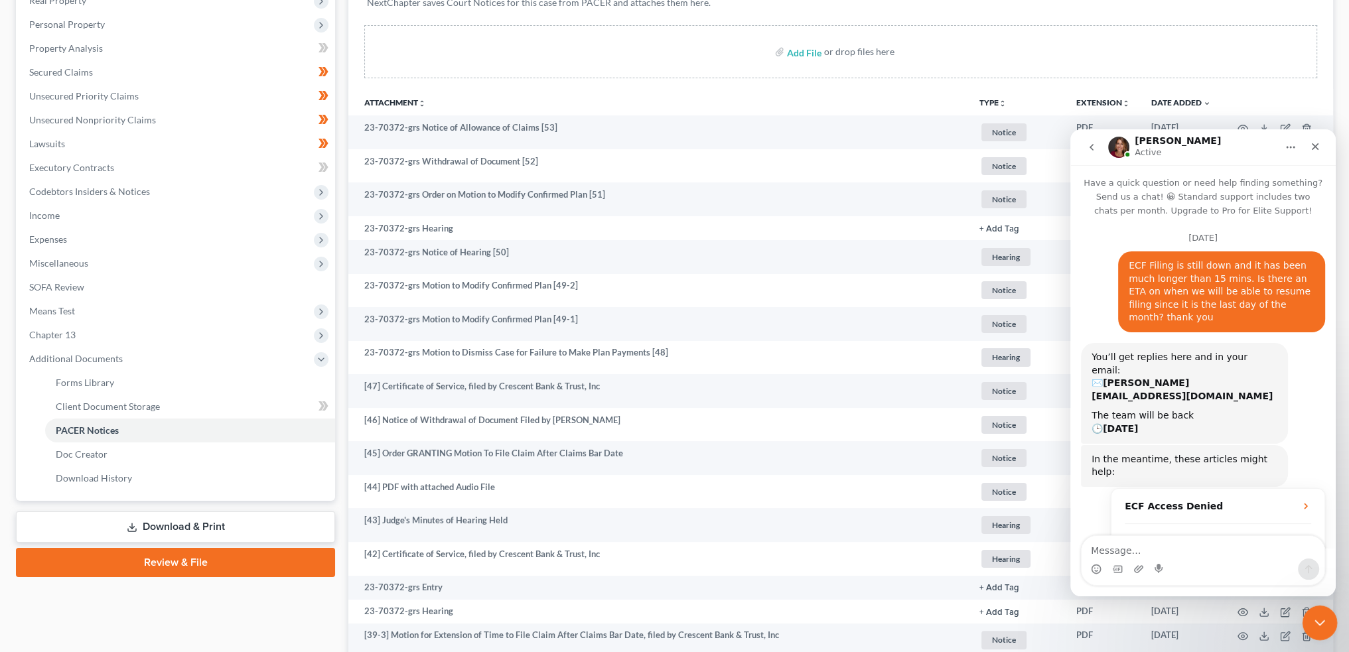
click at [1313, 622] on icon "Close Intercom Messenger" at bounding box center [1318, 621] width 16 height 16
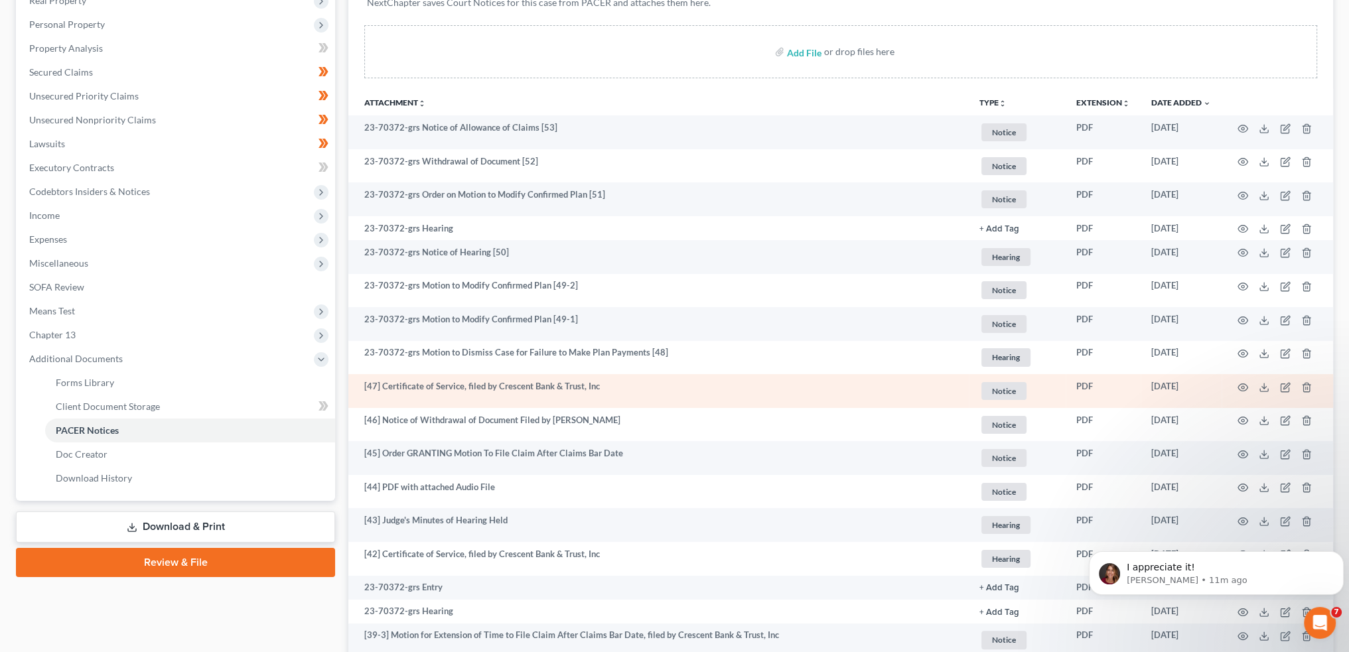
scroll to position [0, 0]
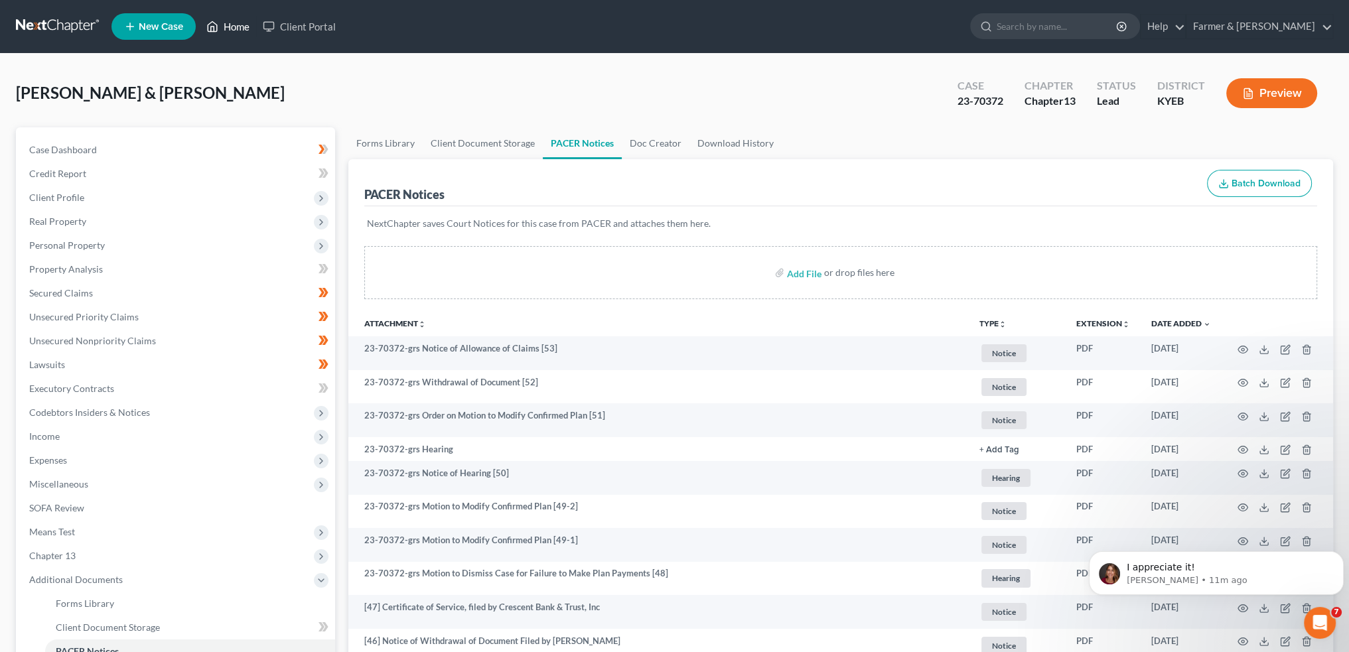
click at [236, 23] on link "Home" at bounding box center [228, 27] width 56 height 24
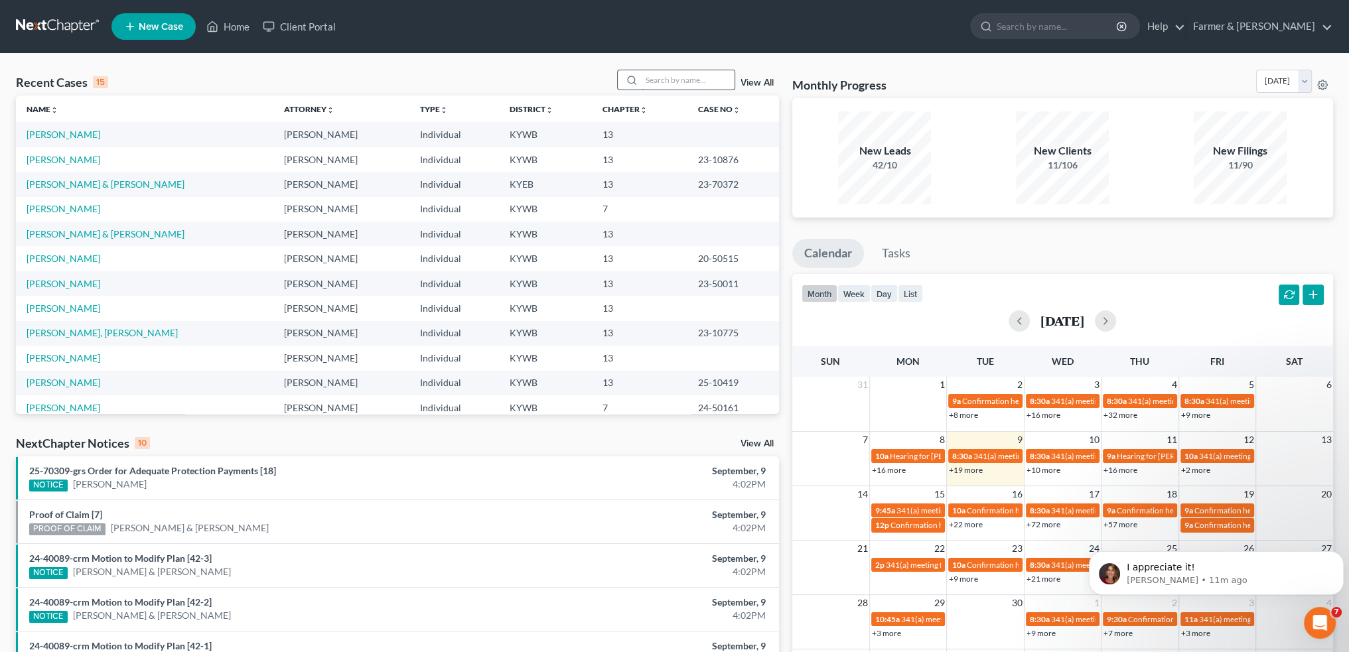
click at [666, 74] on input "search" at bounding box center [688, 79] width 93 height 19
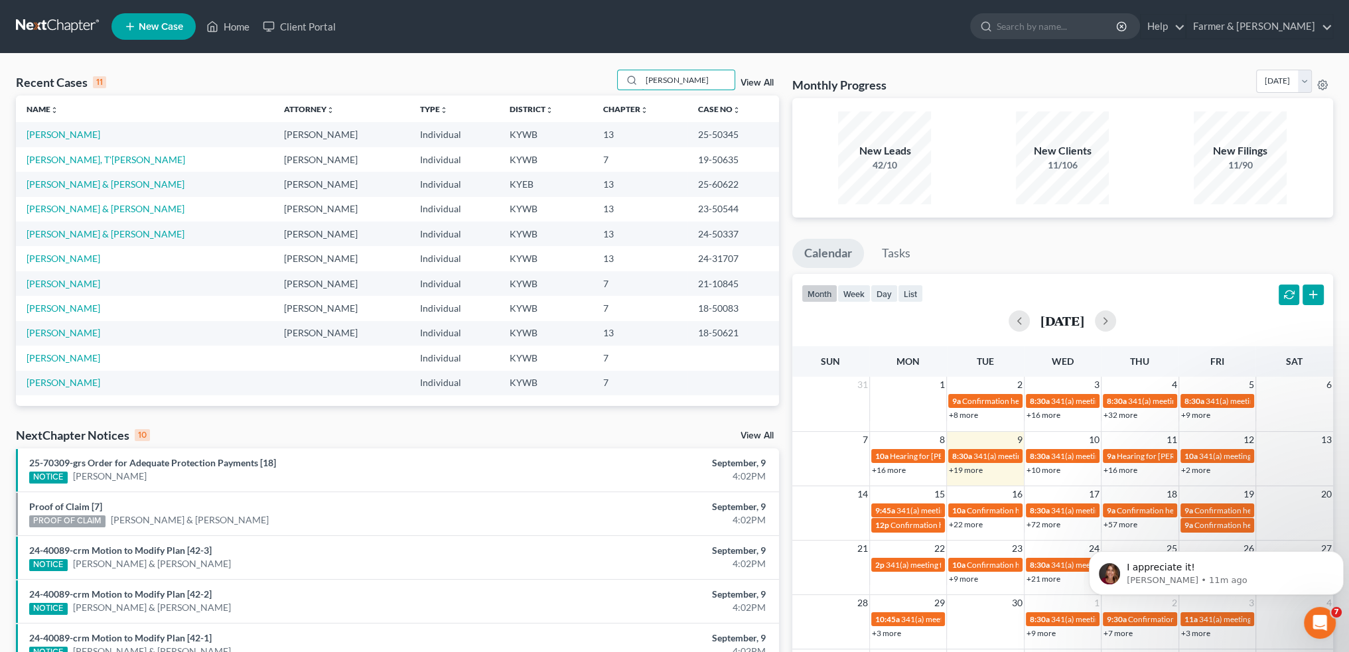
type input "[PERSON_NAME]"
click at [34, 181] on link "[PERSON_NAME] & [PERSON_NAME]" at bounding box center [106, 184] width 158 height 11
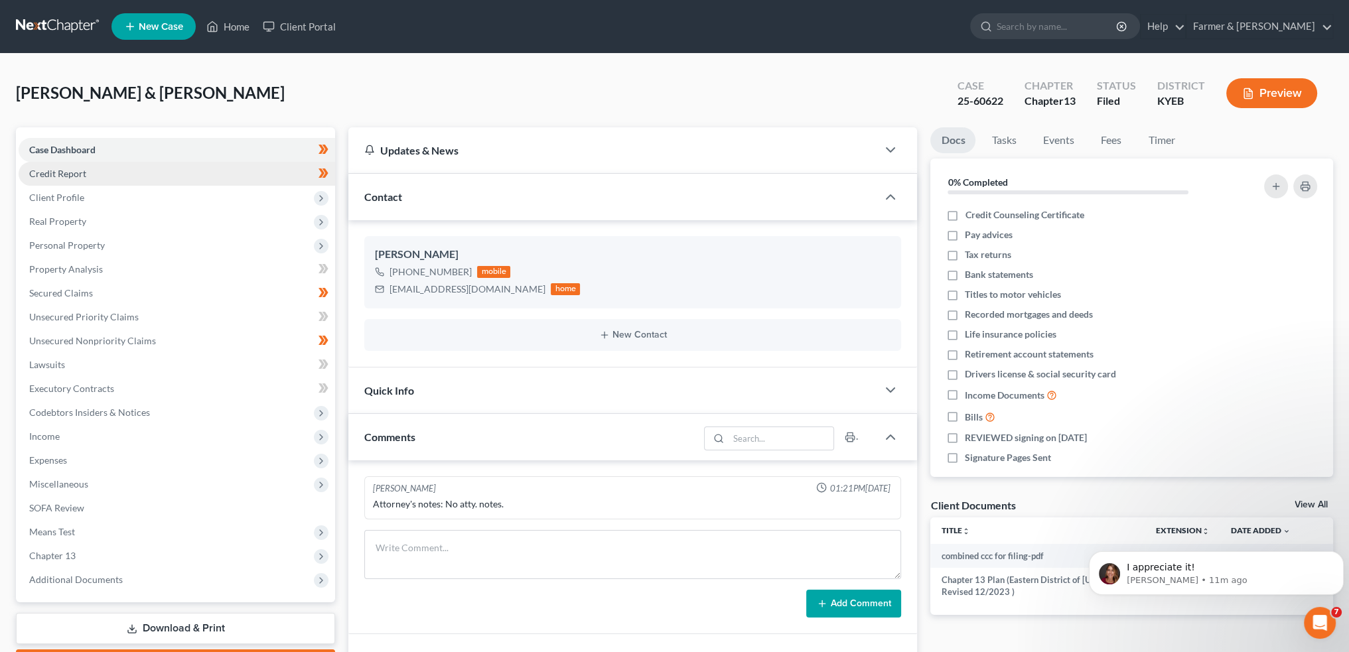
scroll to position [110, 0]
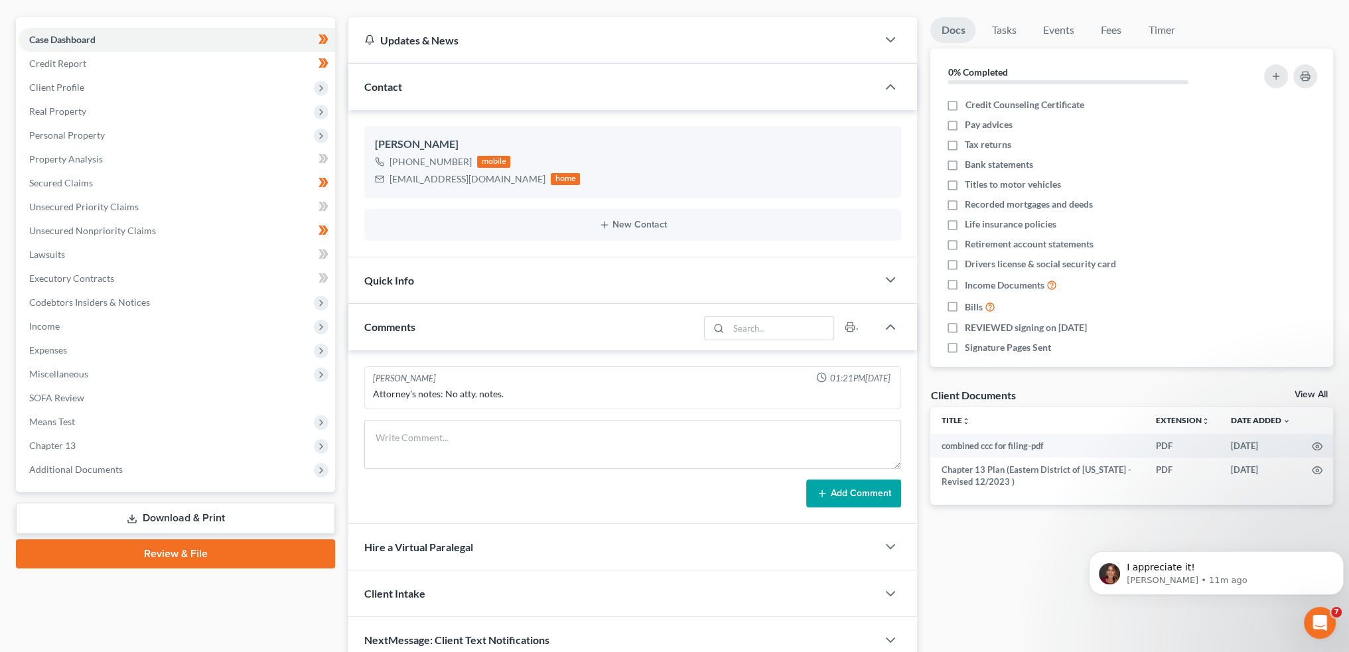
click at [117, 444] on span "Chapter 13" at bounding box center [177, 446] width 317 height 24
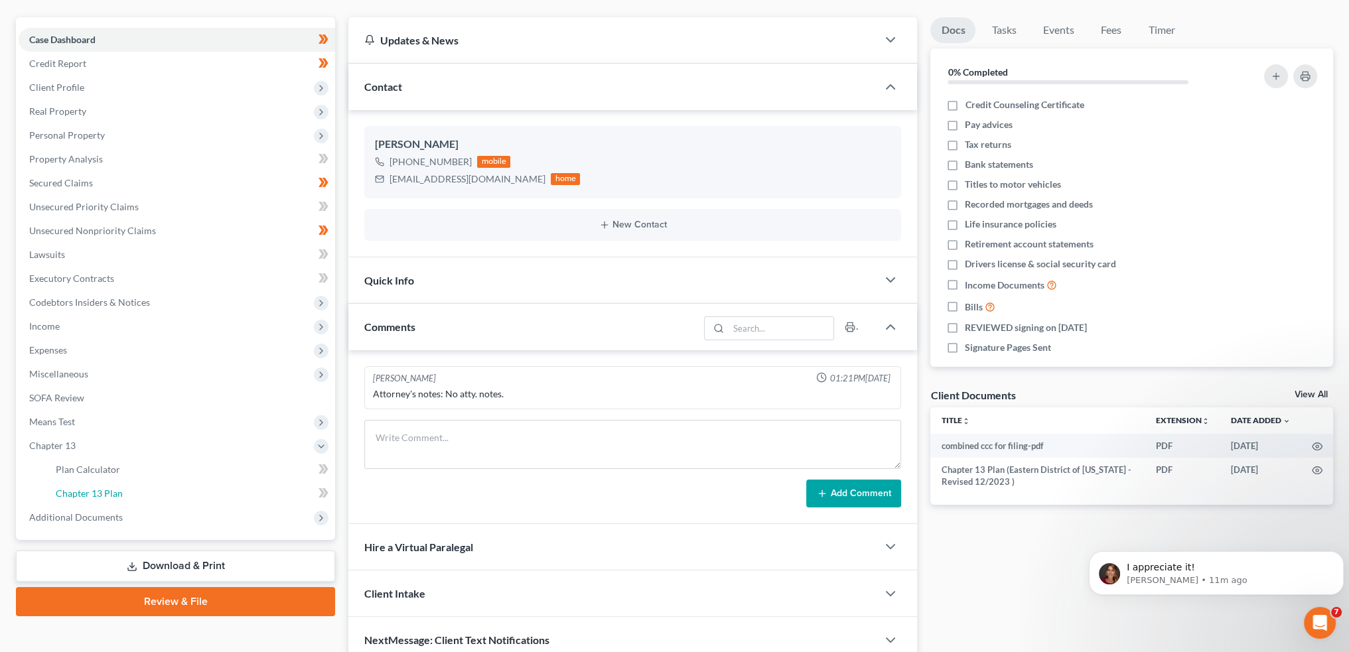
click at [117, 482] on link "Chapter 13 Plan" at bounding box center [190, 494] width 290 height 24
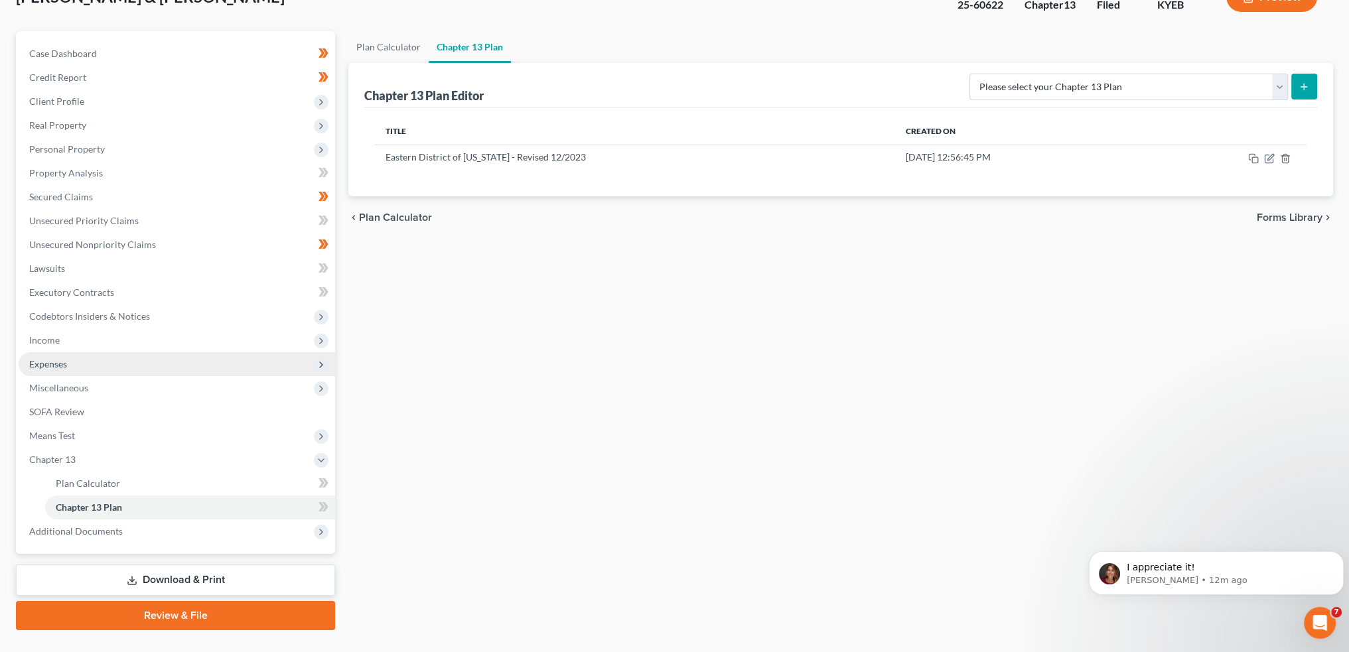
scroll to position [123, 0]
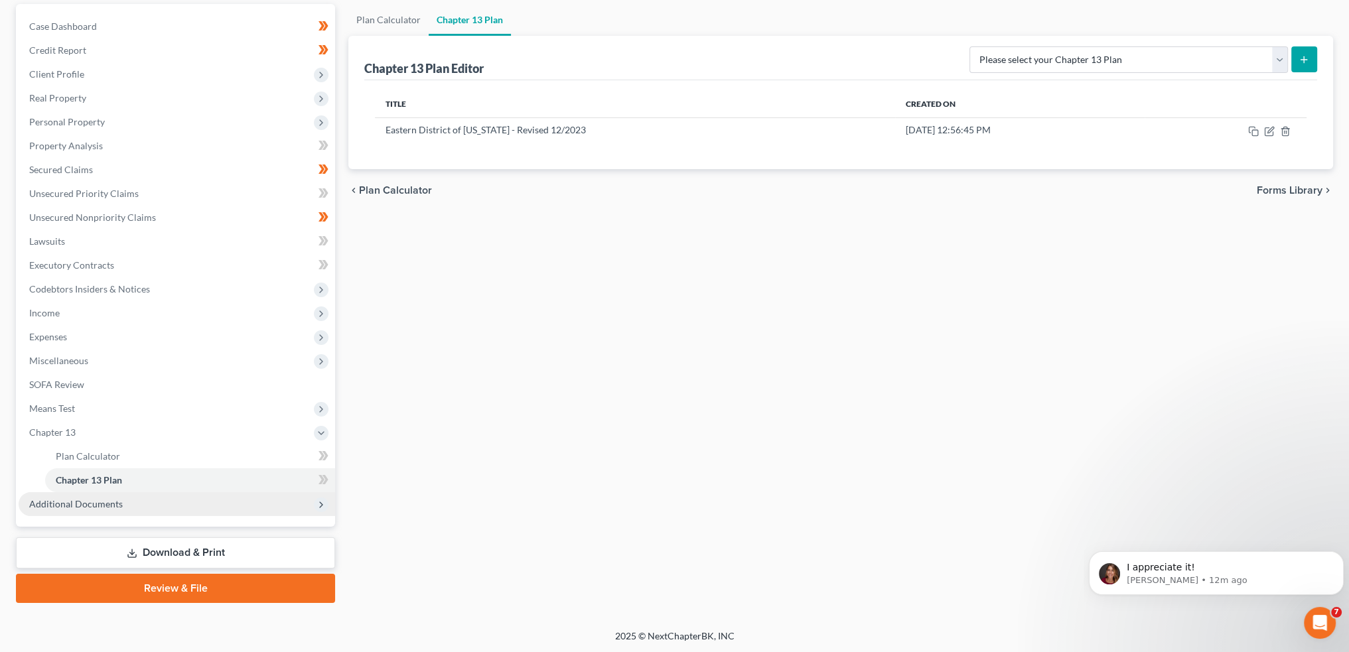
click at [98, 499] on span "Additional Documents" at bounding box center [76, 503] width 94 height 11
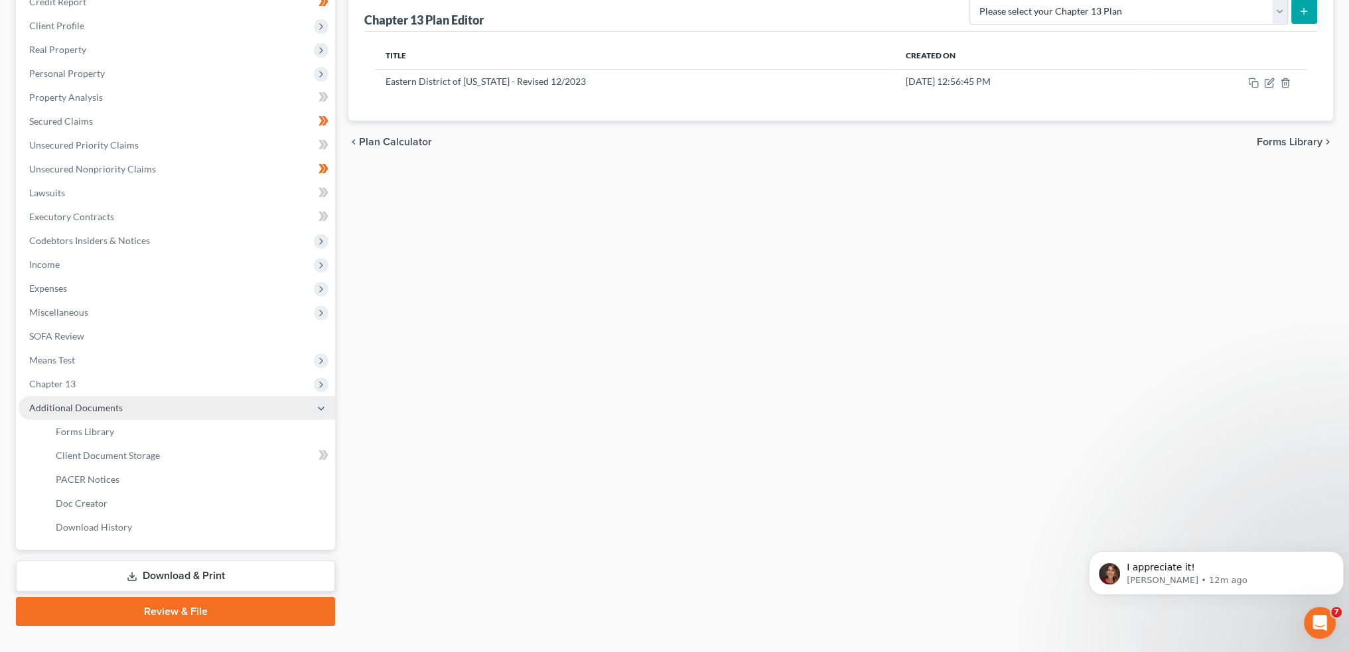
scroll to position [195, 0]
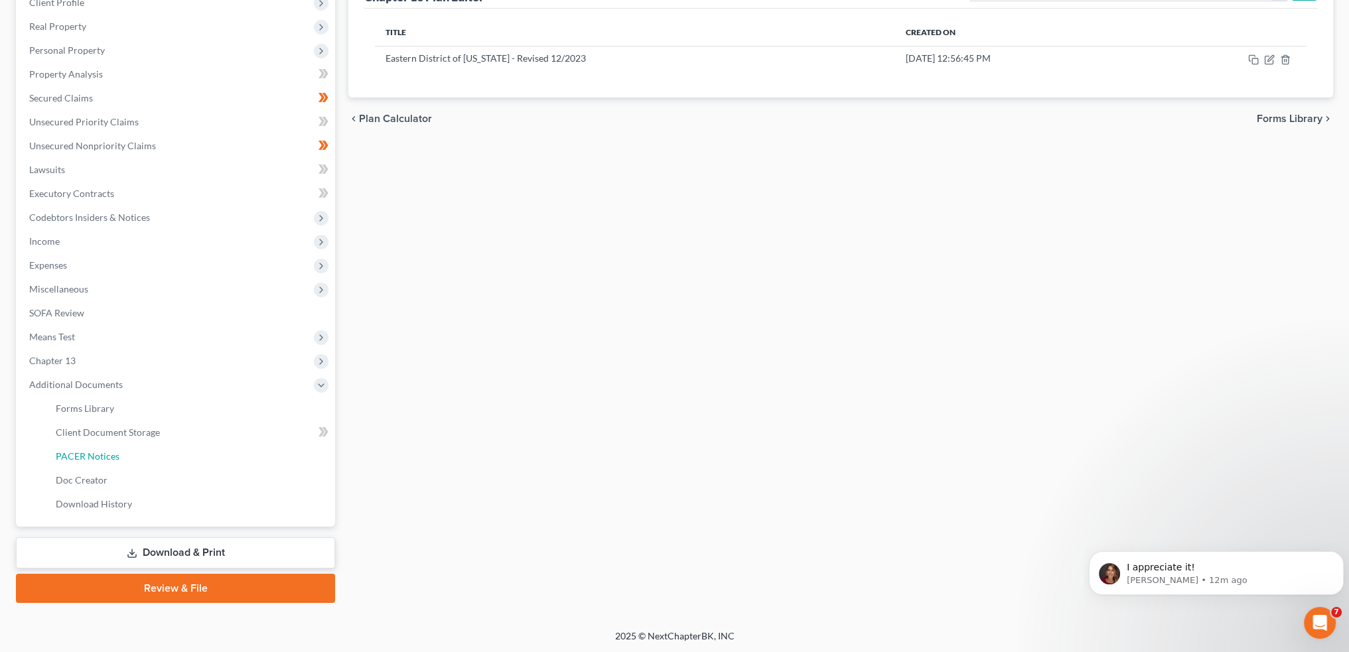
drag, startPoint x: 125, startPoint y: 455, endPoint x: 457, endPoint y: 406, distance: 335.5
click at [125, 455] on link "PACER Notices" at bounding box center [190, 457] width 290 height 24
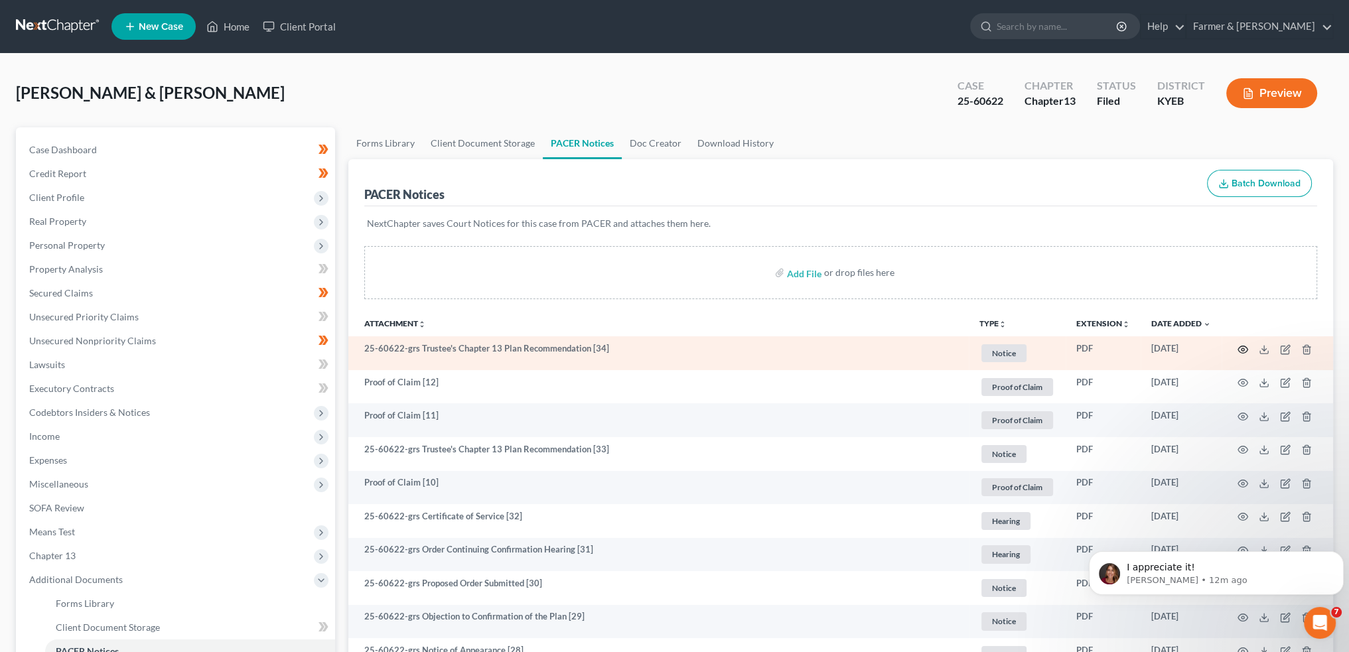
click at [1242, 348] on circle "button" at bounding box center [1243, 349] width 3 height 3
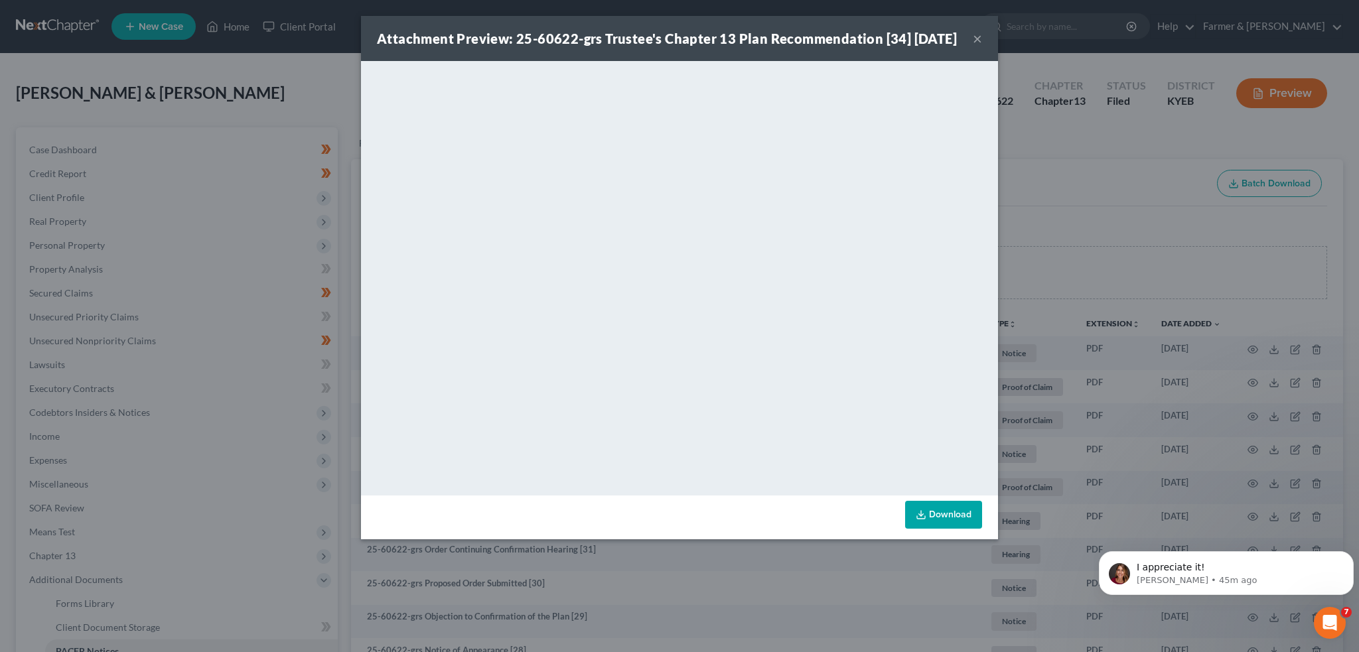
drag, startPoint x: 978, startPoint y: 44, endPoint x: 234, endPoint y: 31, distance: 743.5
click at [978, 44] on button "×" at bounding box center [977, 39] width 9 height 16
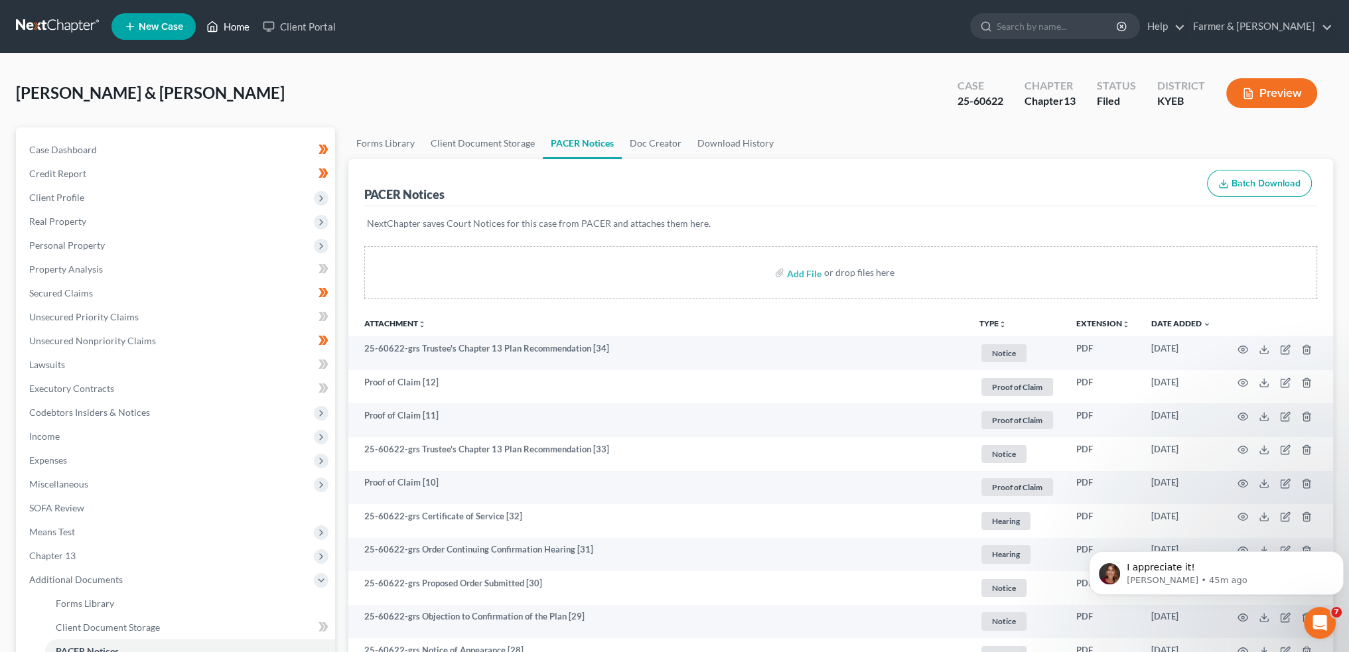
click at [234, 31] on link "Home" at bounding box center [228, 27] width 56 height 24
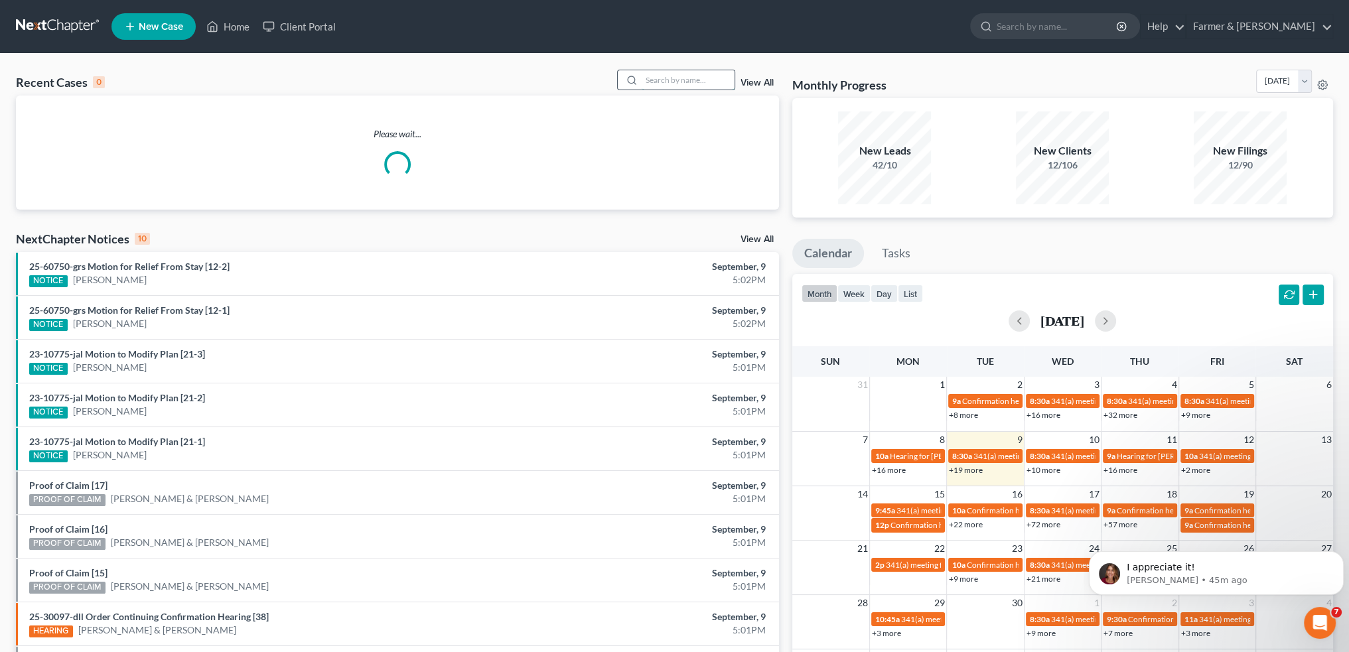
click at [711, 87] on input "search" at bounding box center [688, 79] width 93 height 19
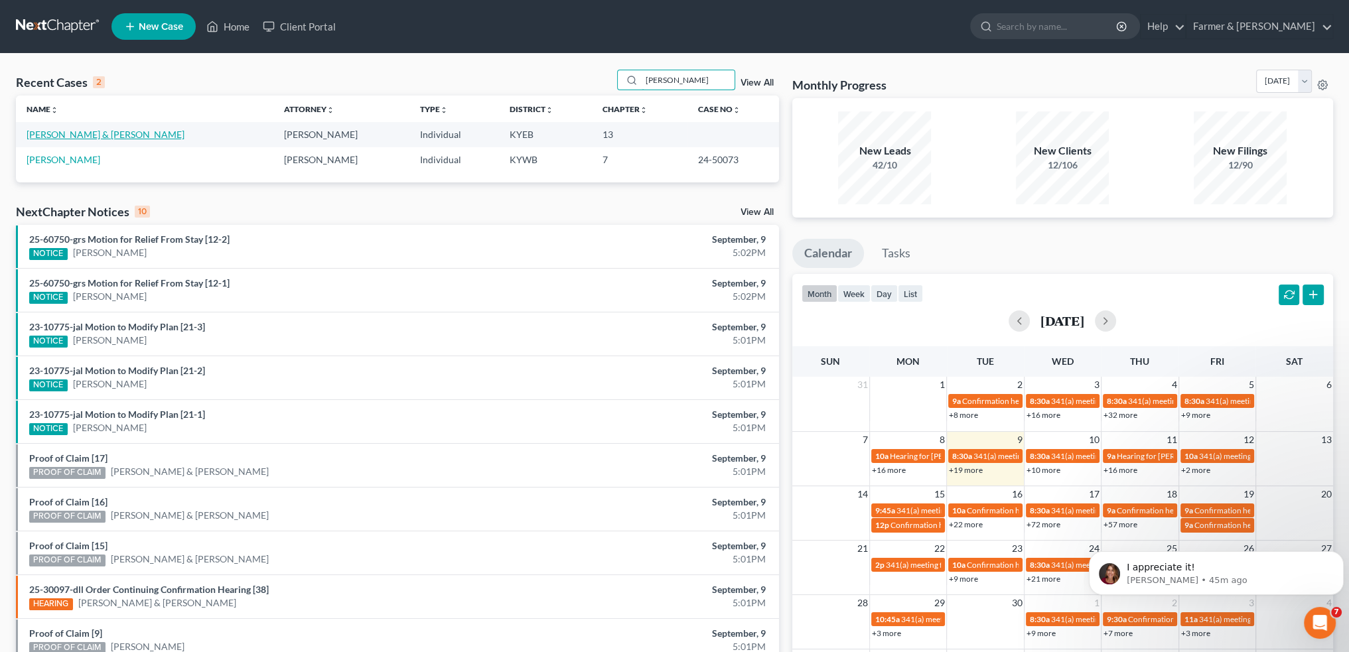
type input "[PERSON_NAME]"
click at [115, 132] on link "[PERSON_NAME] & [PERSON_NAME]" at bounding box center [106, 134] width 158 height 11
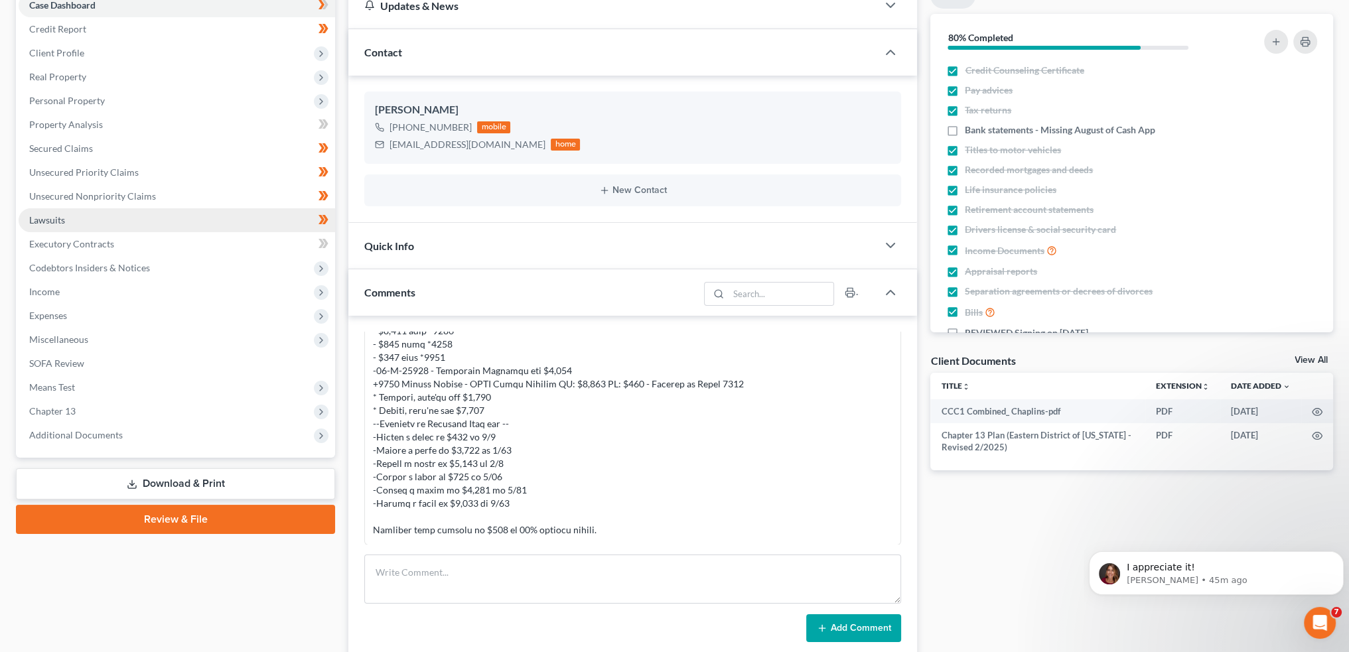
scroll to position [221, 0]
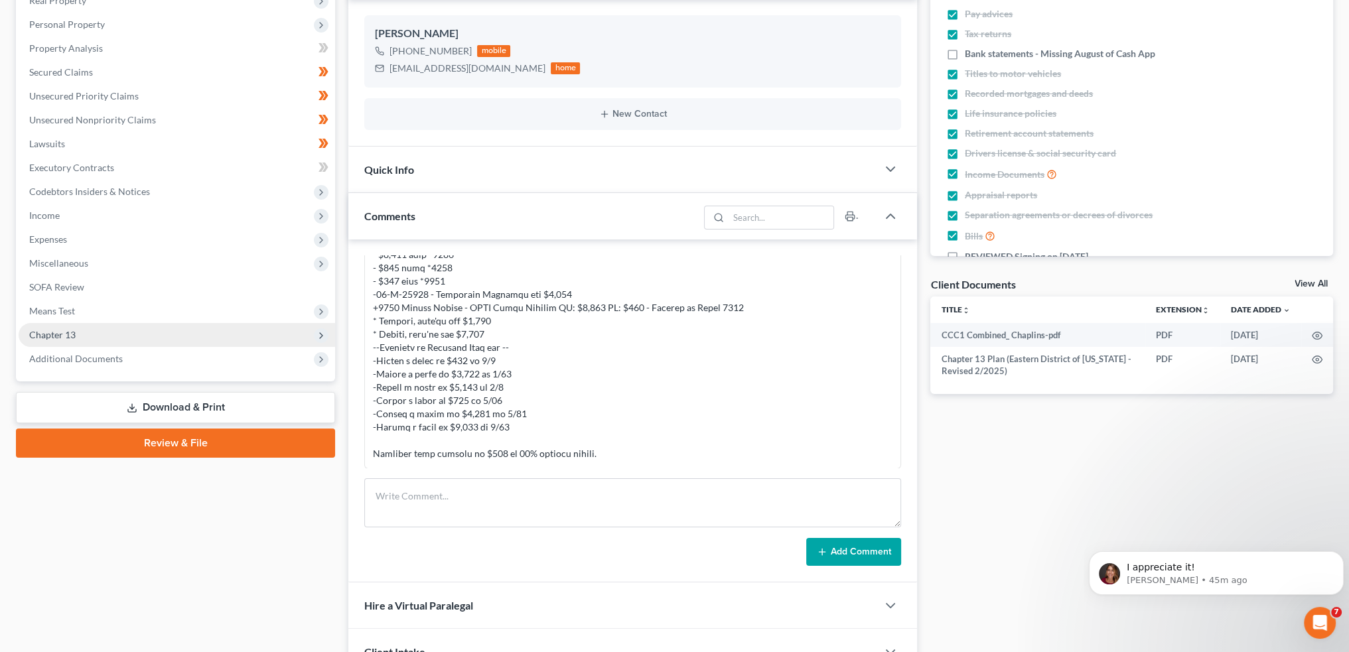
click at [127, 330] on span "Chapter 13" at bounding box center [177, 335] width 317 height 24
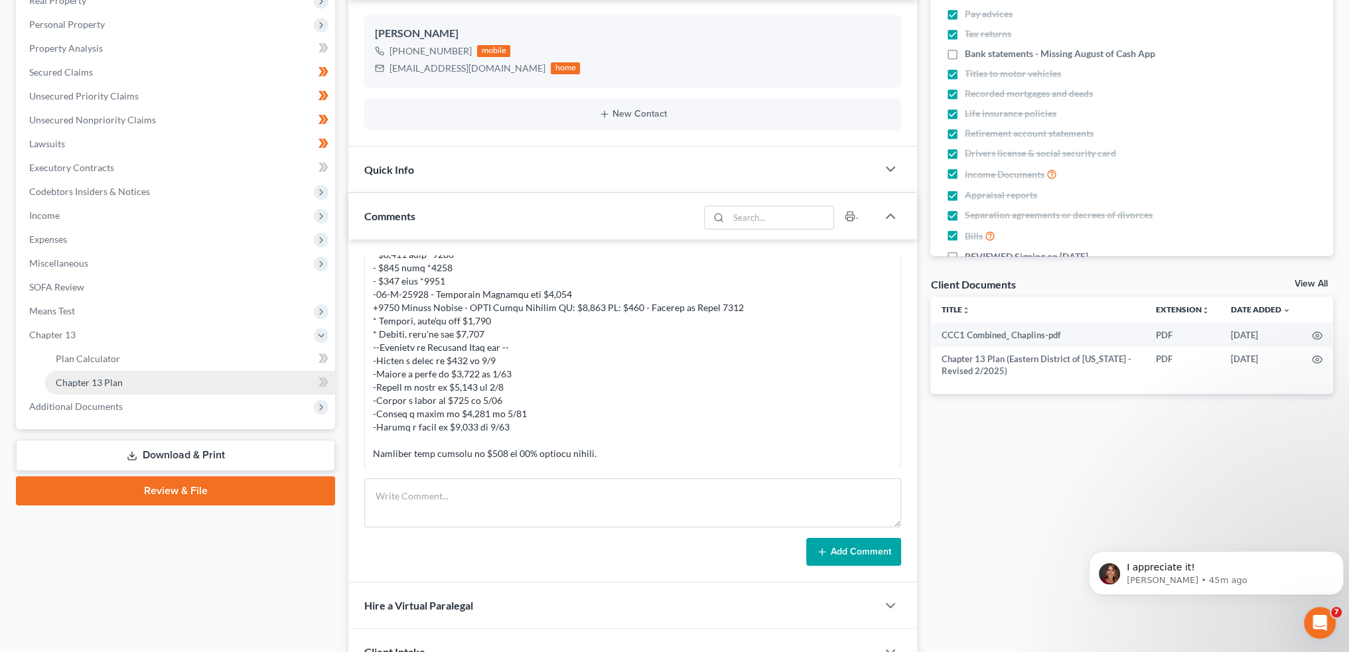
click at [128, 379] on link "Chapter 13 Plan" at bounding box center [190, 383] width 290 height 24
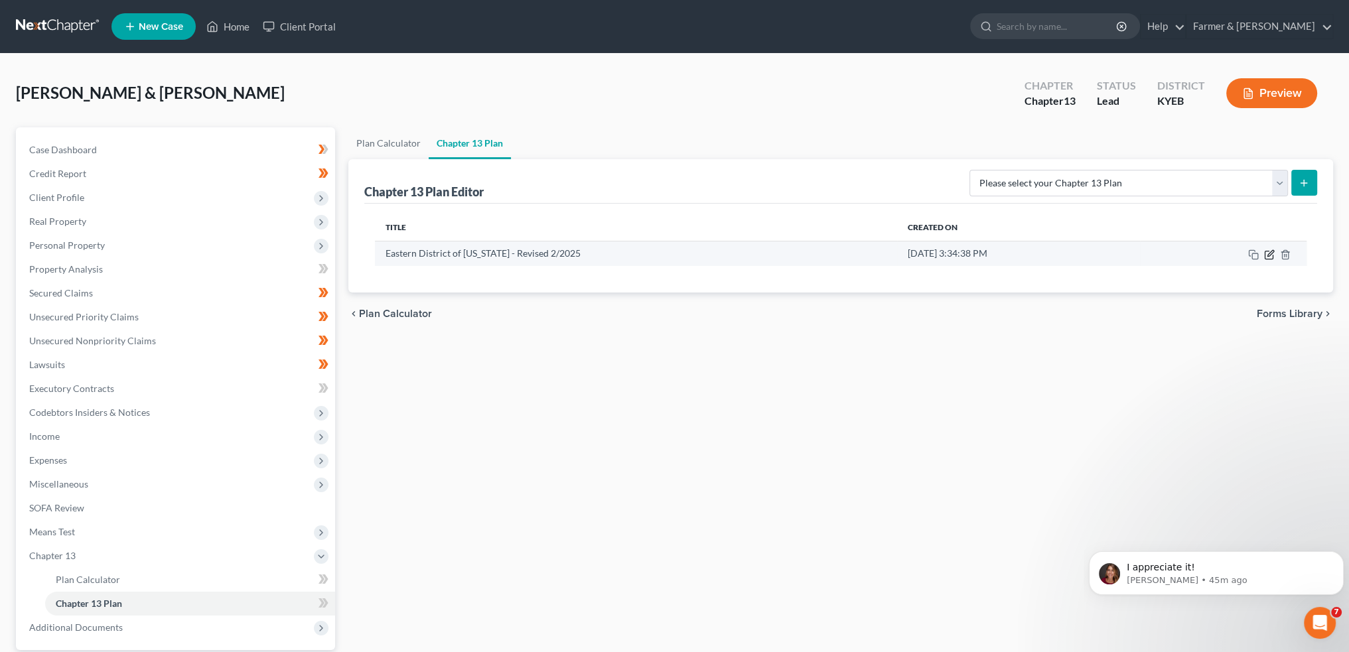
click at [1266, 254] on icon "button" at bounding box center [1269, 255] width 11 height 11
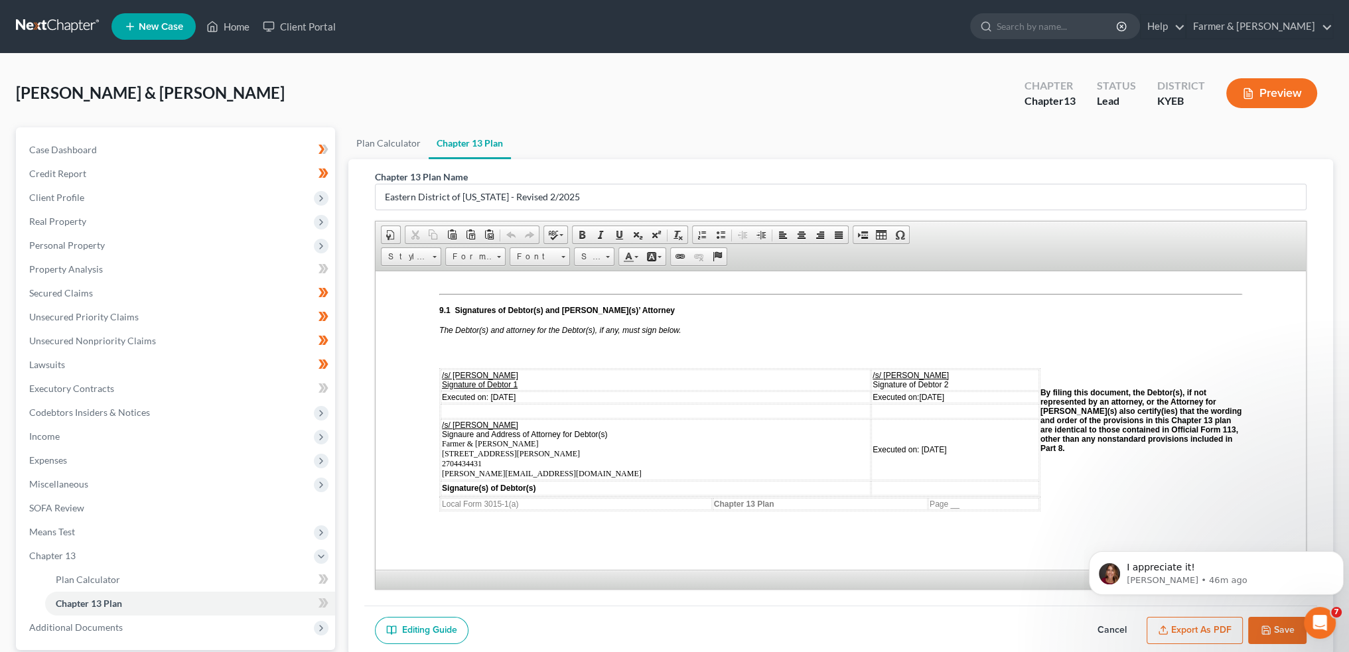
scroll to position [3761, 0]
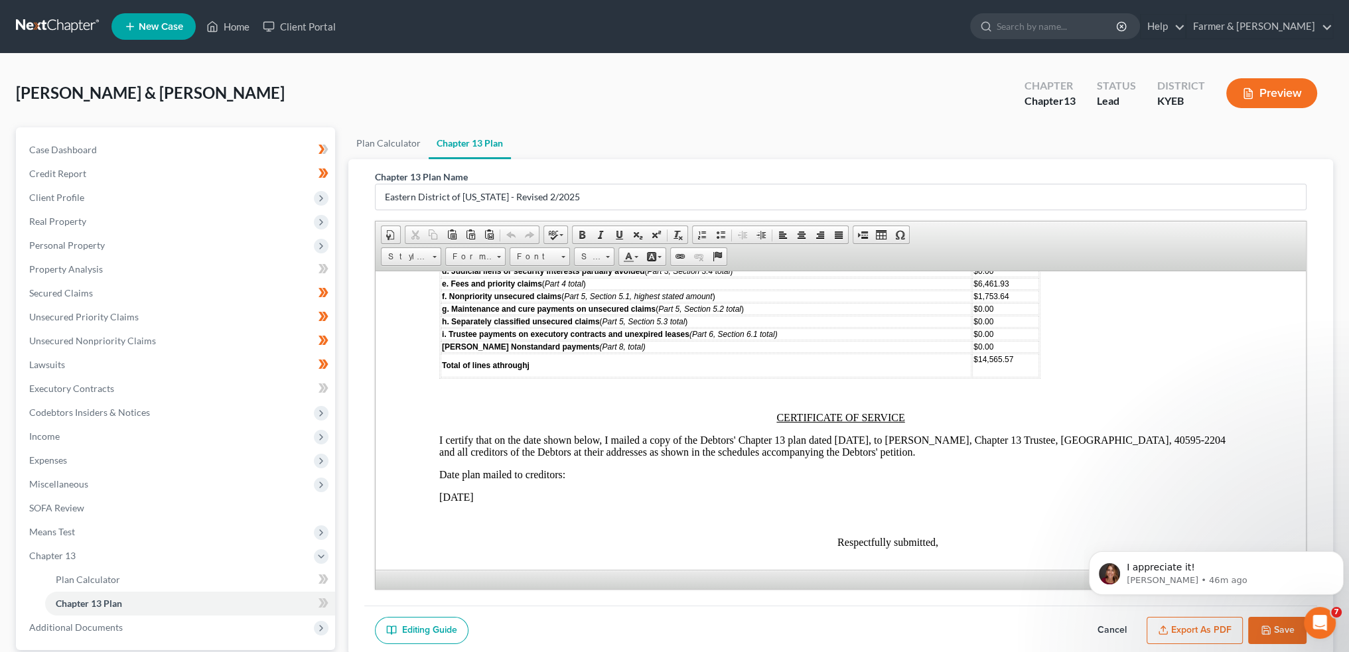
click at [1118, 625] on button "Cancel" at bounding box center [1112, 631] width 58 height 28
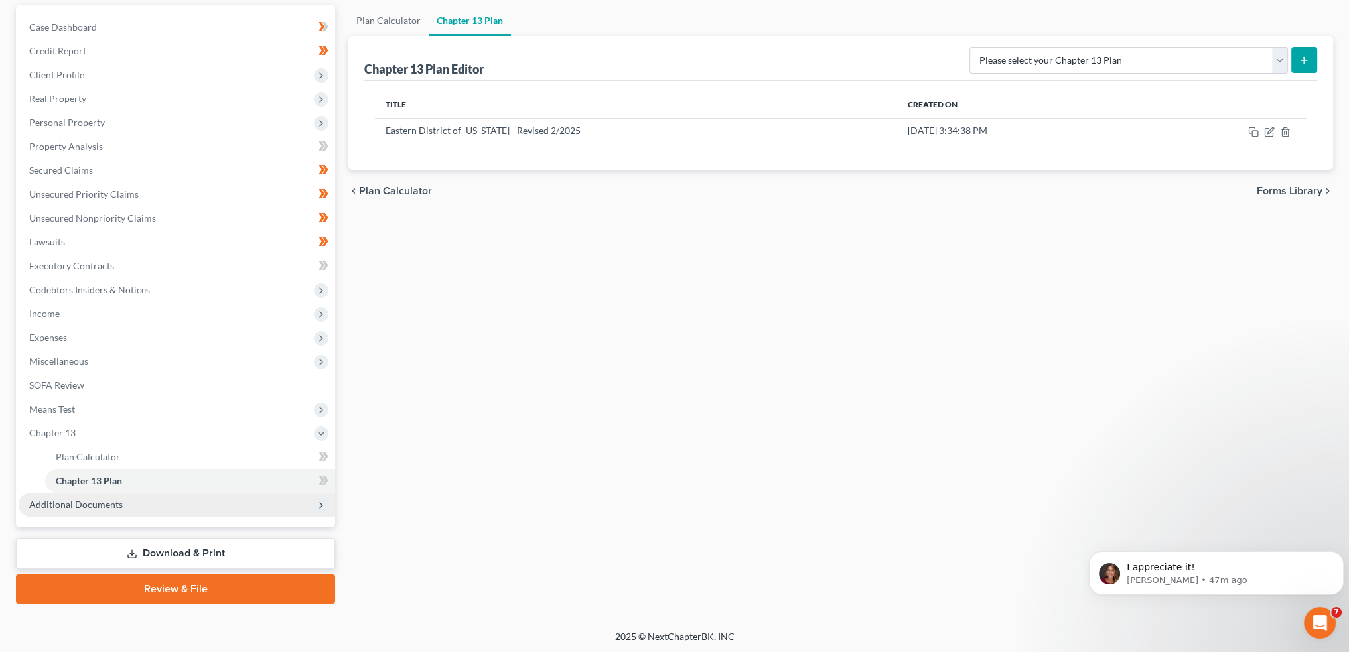
scroll to position [123, 0]
drag, startPoint x: 176, startPoint y: 550, endPoint x: 658, endPoint y: 459, distance: 490.2
click at [177, 550] on link "Download & Print" at bounding box center [175, 553] width 319 height 31
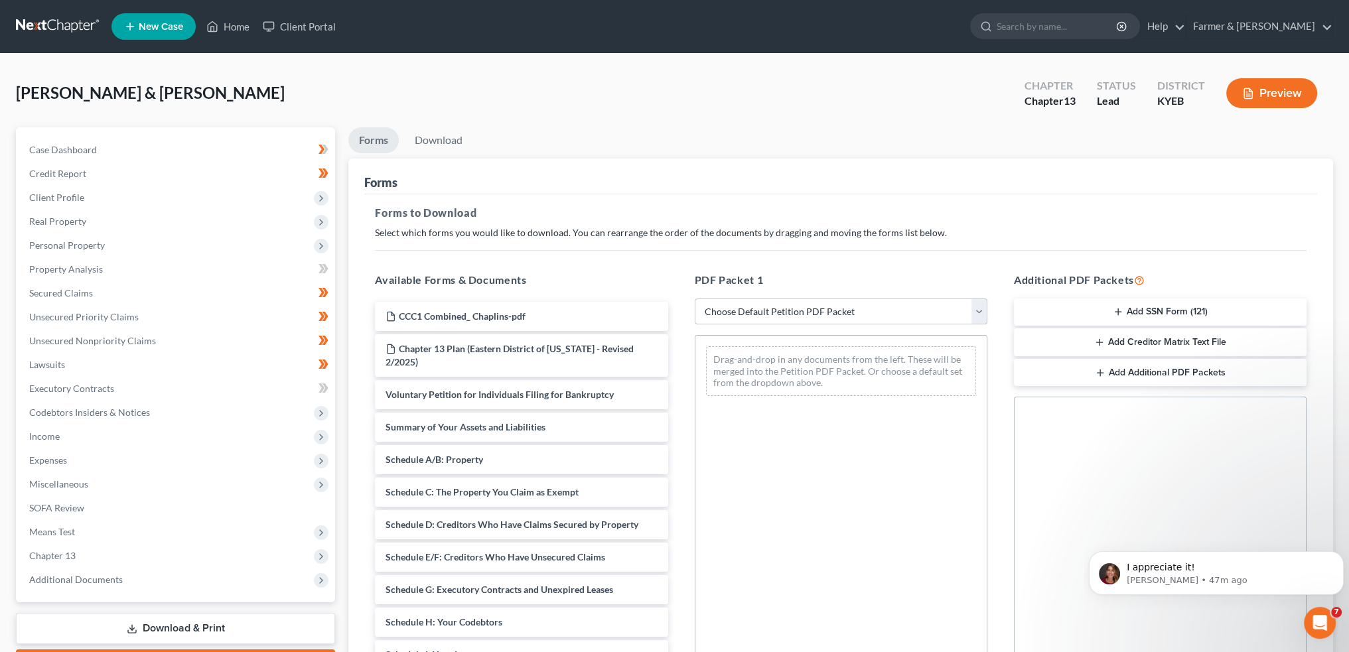
click at [816, 307] on select "Choose Default Petition PDF Packet Complete Bankruptcy Petition (all forms and …" at bounding box center [841, 312] width 293 height 27
click at [1324, 627] on div "Open Intercom Messenger" at bounding box center [1318, 621] width 44 height 44
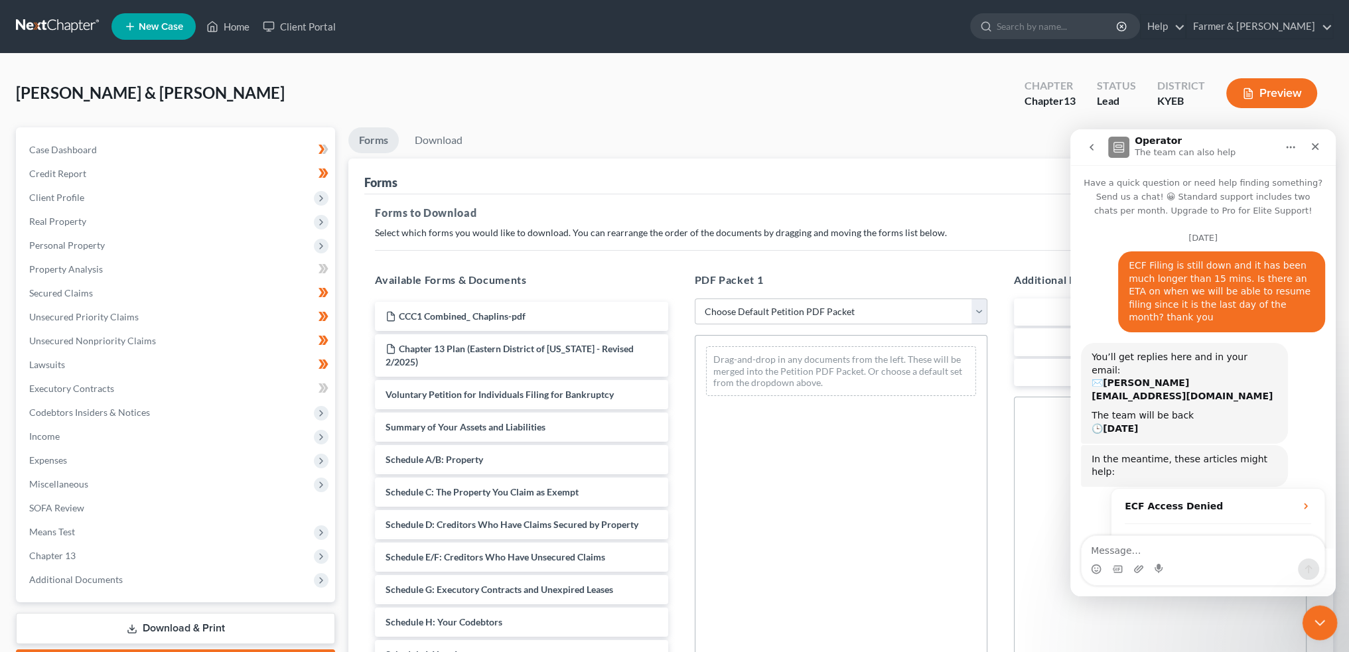
scroll to position [2, 0]
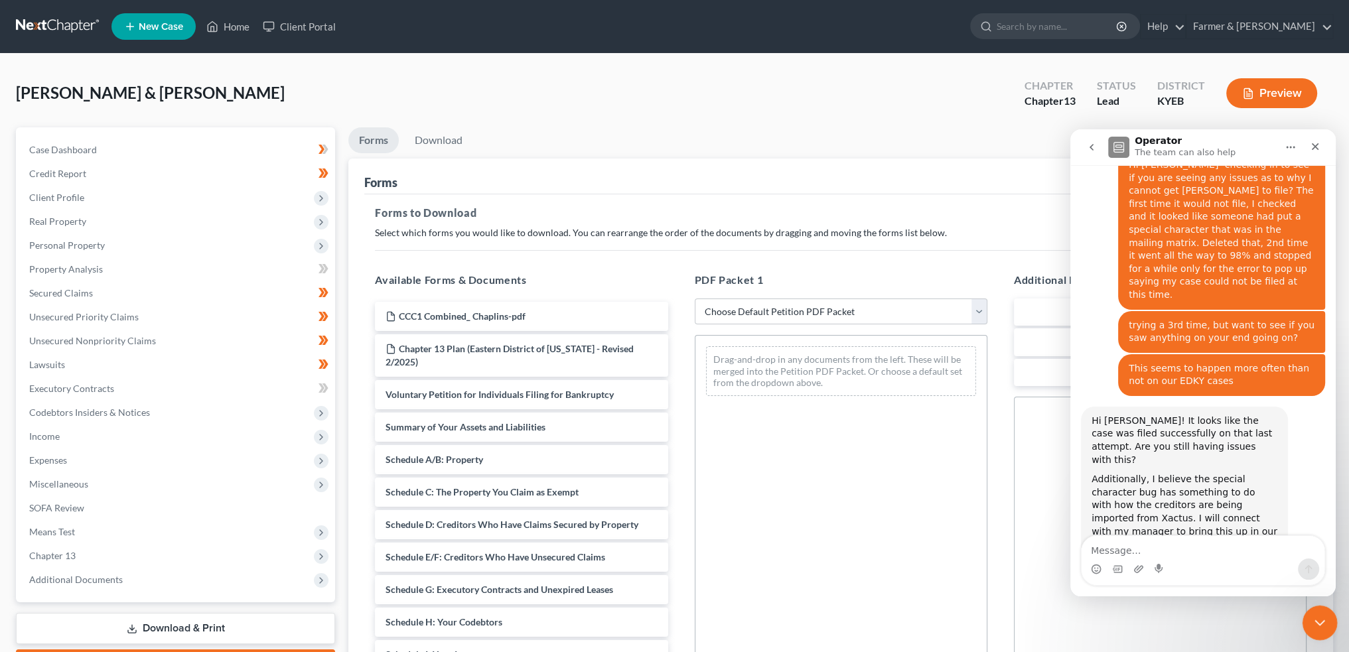
click at [1318, 615] on icon "Close Intercom Messenger" at bounding box center [1318, 621] width 16 height 16
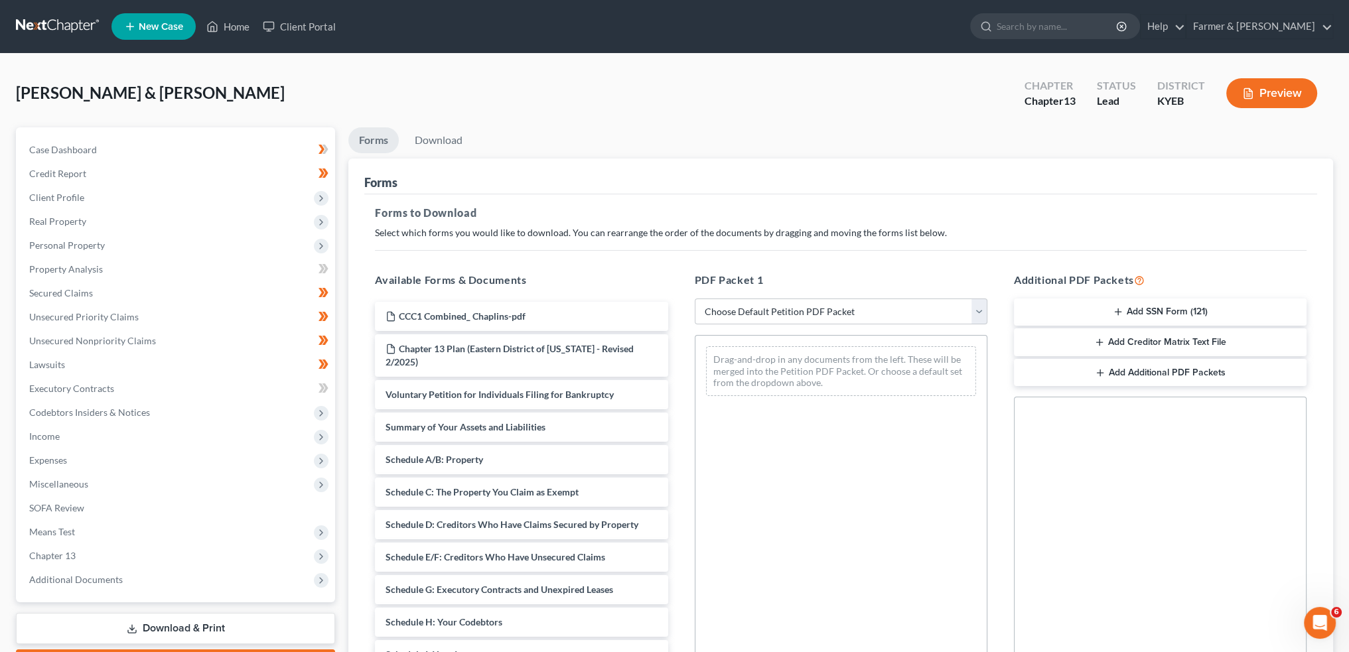
scroll to position [11778, 0]
click at [746, 311] on select "Choose Default Petition PDF Packet Complete Bankruptcy Petition (all forms and …" at bounding box center [841, 312] width 293 height 27
select select "0"
click at [695, 299] on select "Choose Default Petition PDF Packet Complete Bankruptcy Petition (all forms and …" at bounding box center [841, 312] width 293 height 27
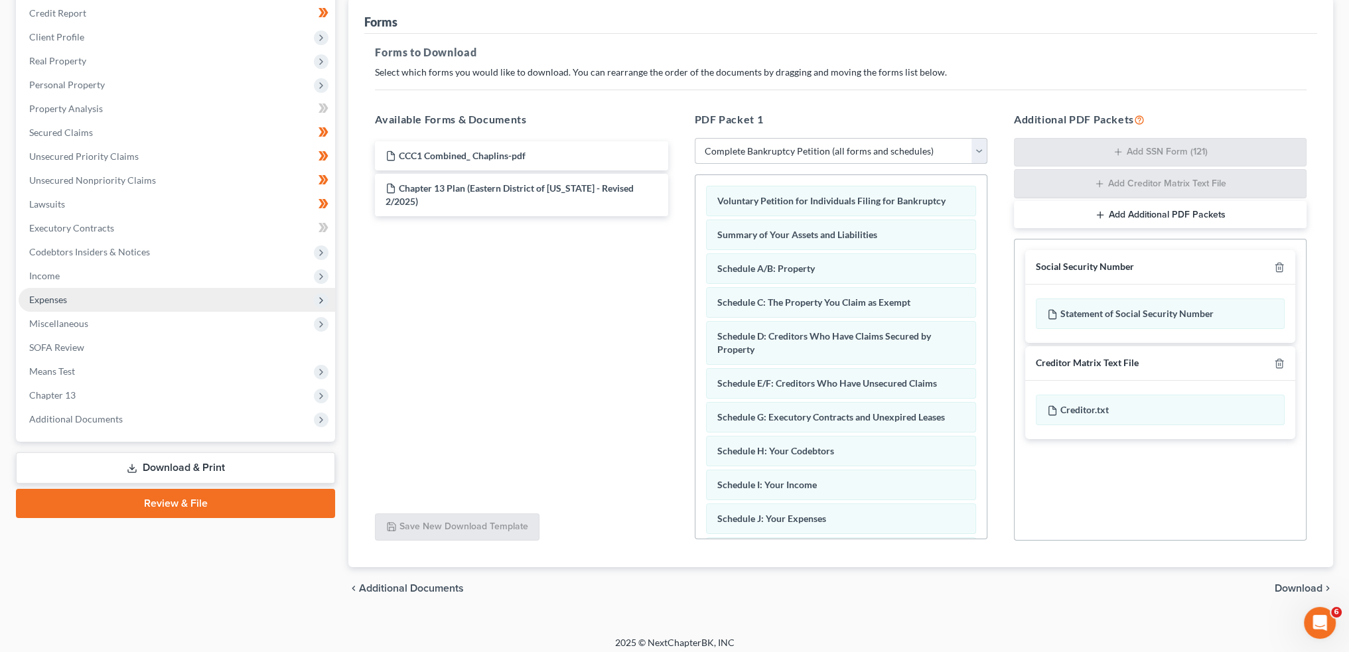
scroll to position [167, 0]
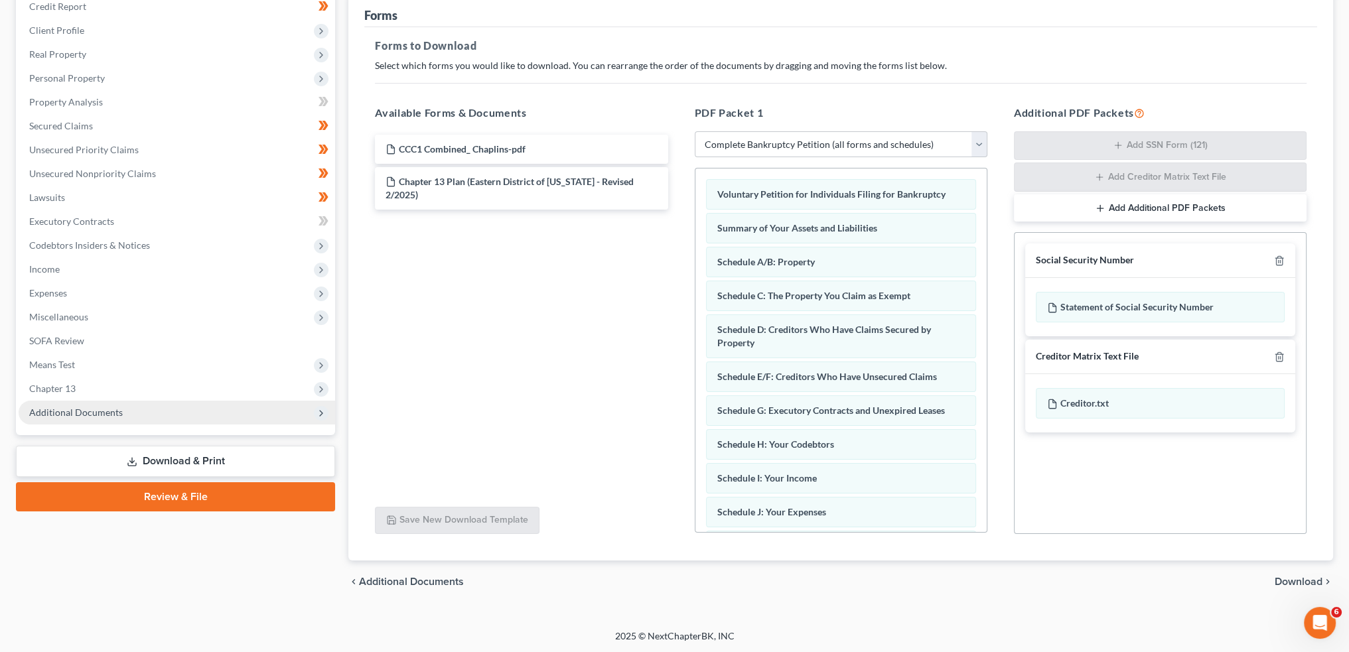
click at [107, 415] on span "Additional Documents" at bounding box center [76, 412] width 94 height 11
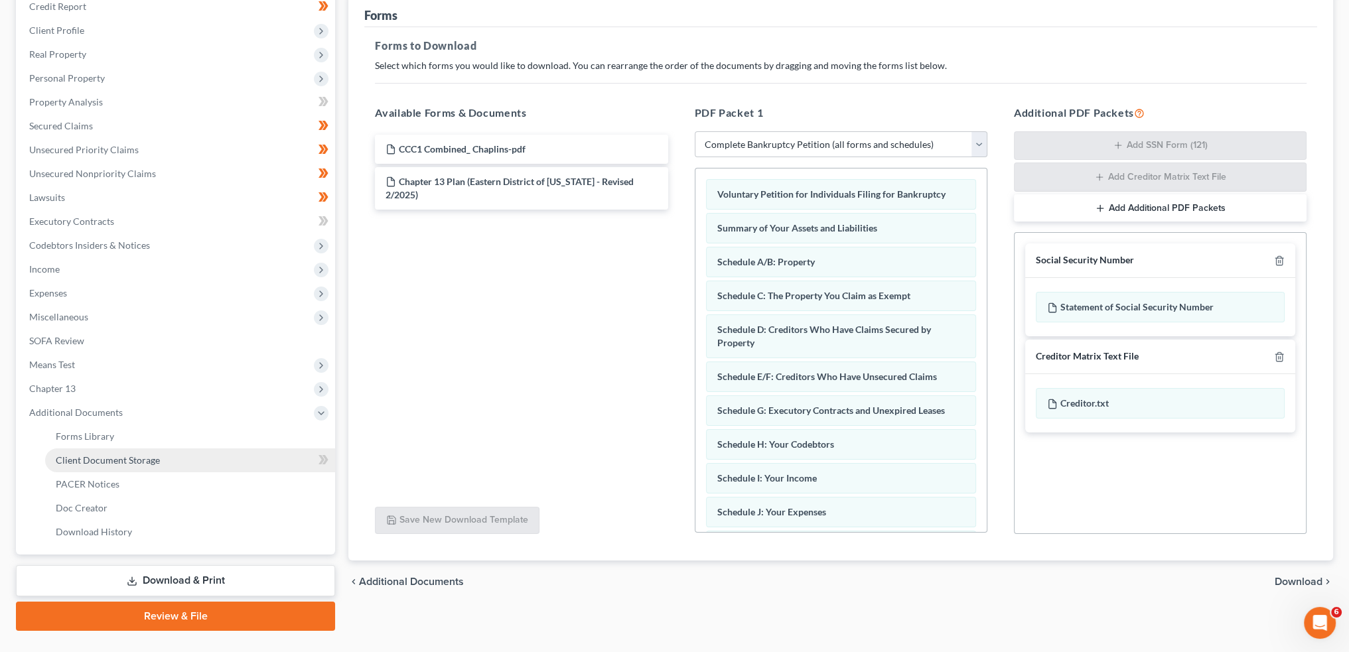
click at [112, 461] on span "Client Document Storage" at bounding box center [108, 460] width 104 height 11
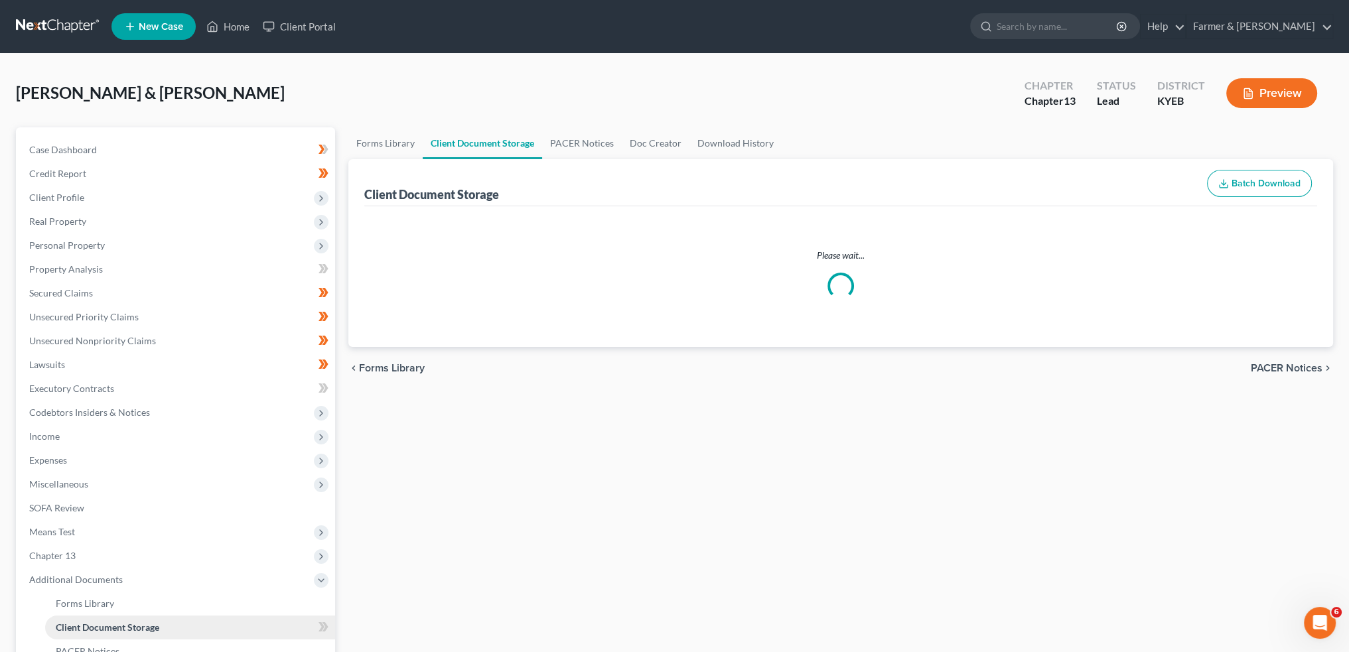
select select "12"
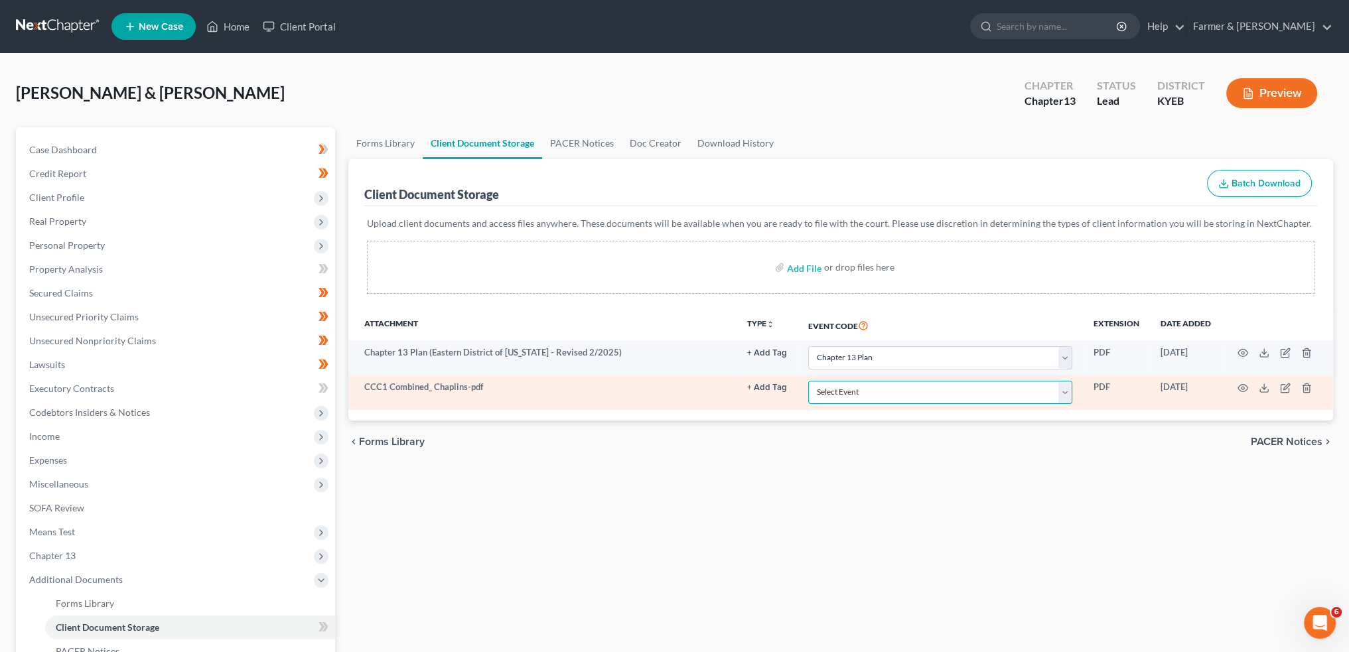
click at [830, 395] on select "Select Event 20 Largest Unsecured Creditors Amended Schedules A-H, Mailing Matr…" at bounding box center [940, 392] width 264 height 23
select select "7"
click at [808, 381] on select "Select Event 20 Largest Unsecured Creditors Amended Schedules A-H, Mailing Matr…" at bounding box center [940, 392] width 264 height 23
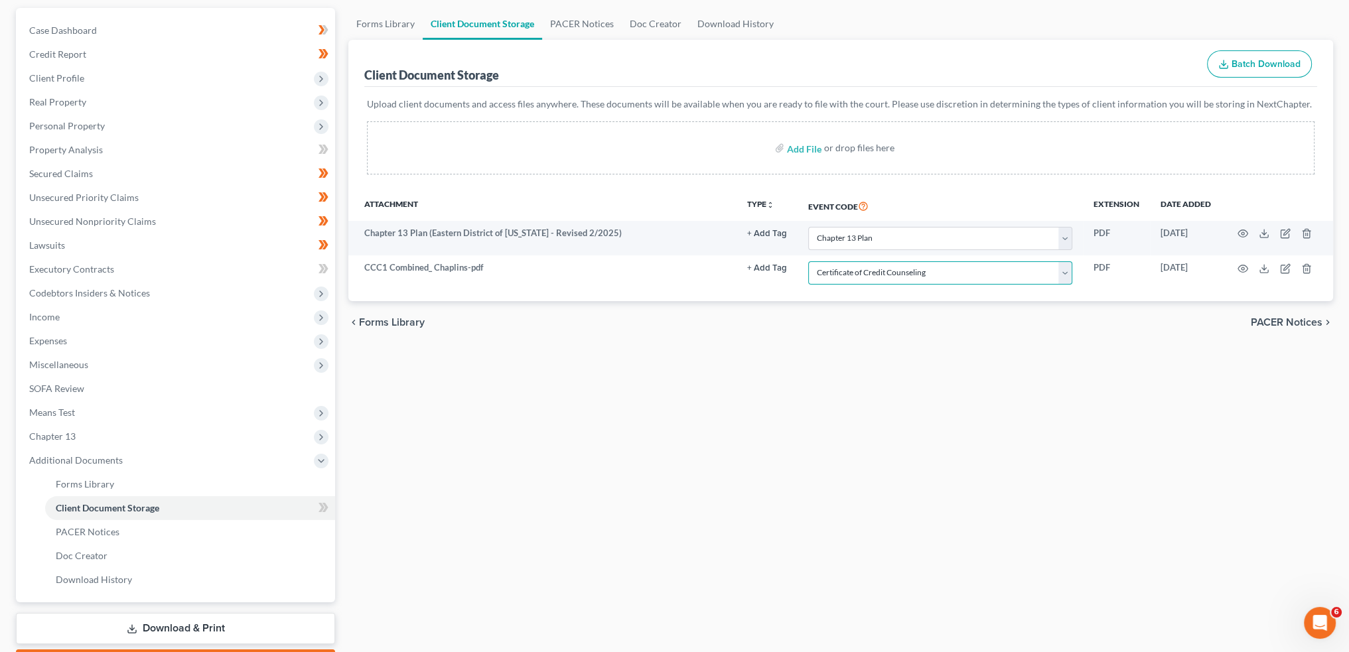
scroll to position [195, 0]
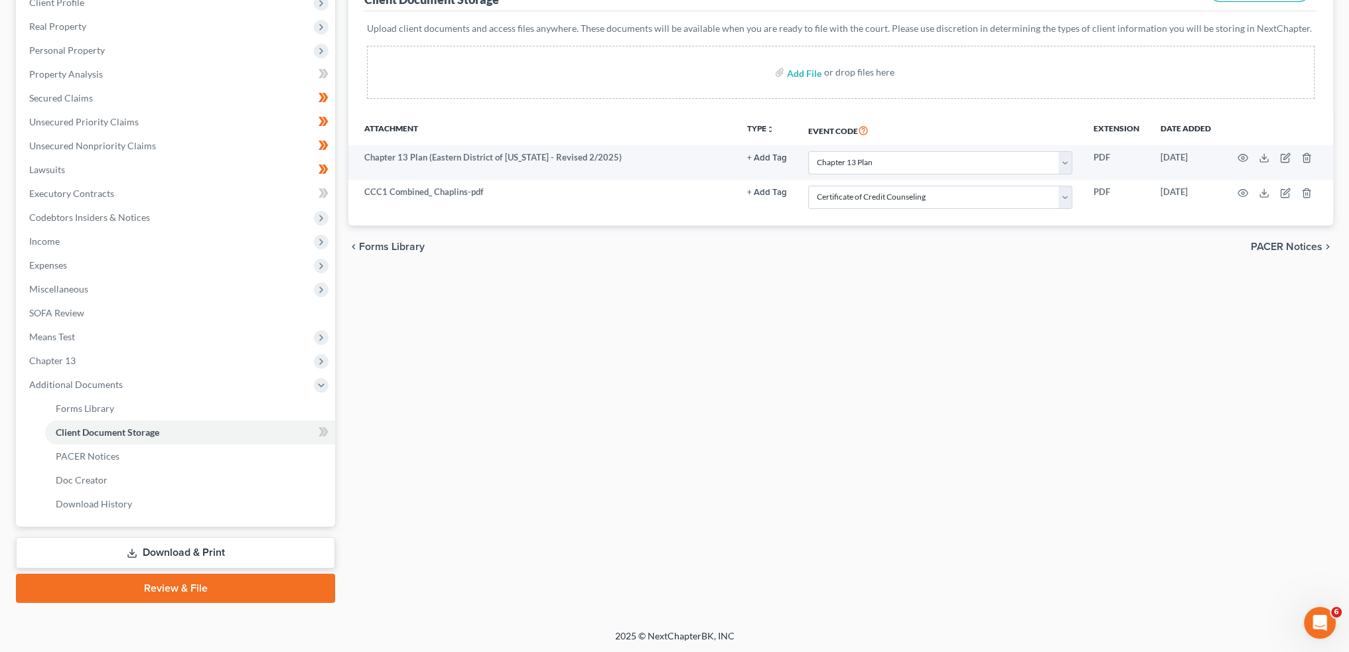
click at [202, 586] on link "Review & File" at bounding box center [175, 588] width 319 height 29
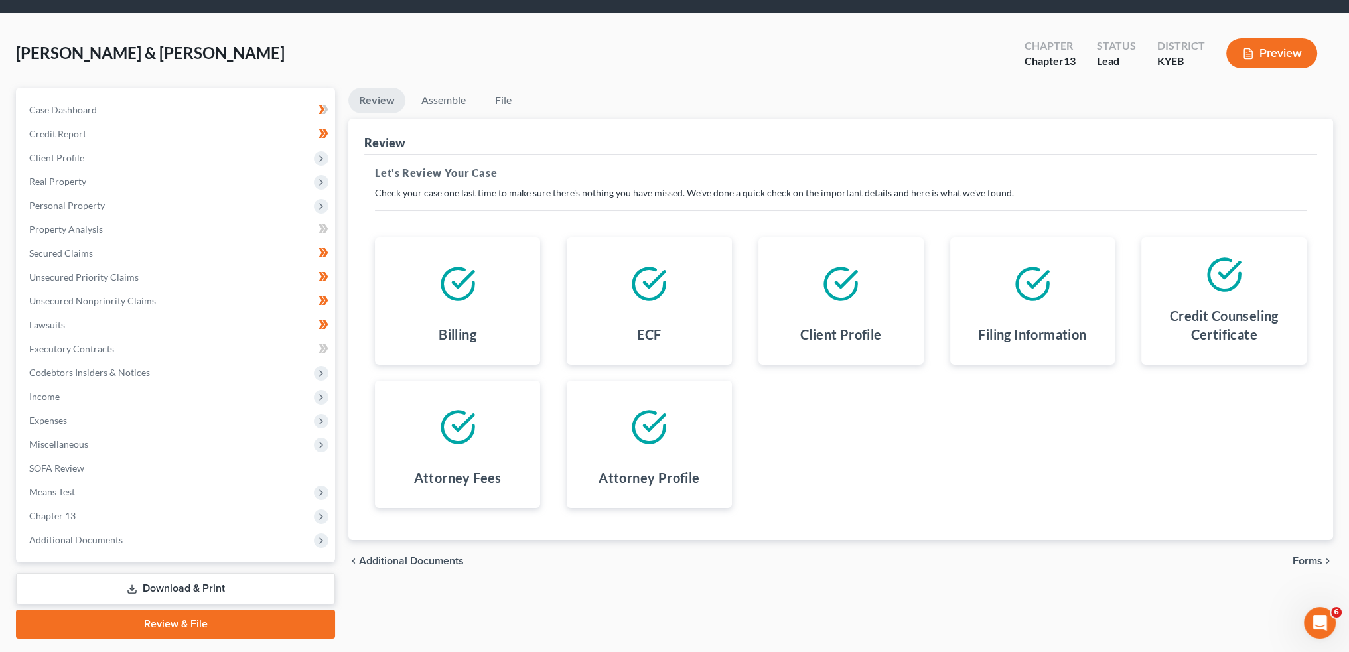
scroll to position [76, 0]
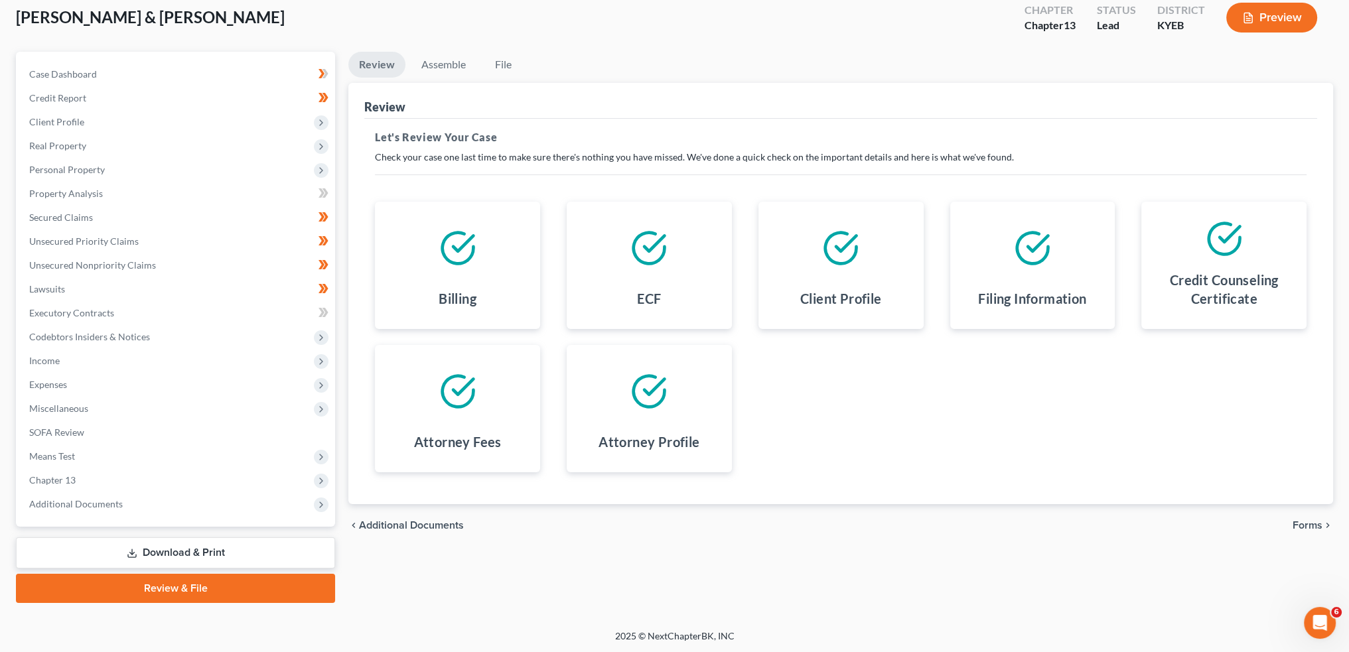
click at [1294, 524] on span "Forms" at bounding box center [1308, 525] width 30 height 11
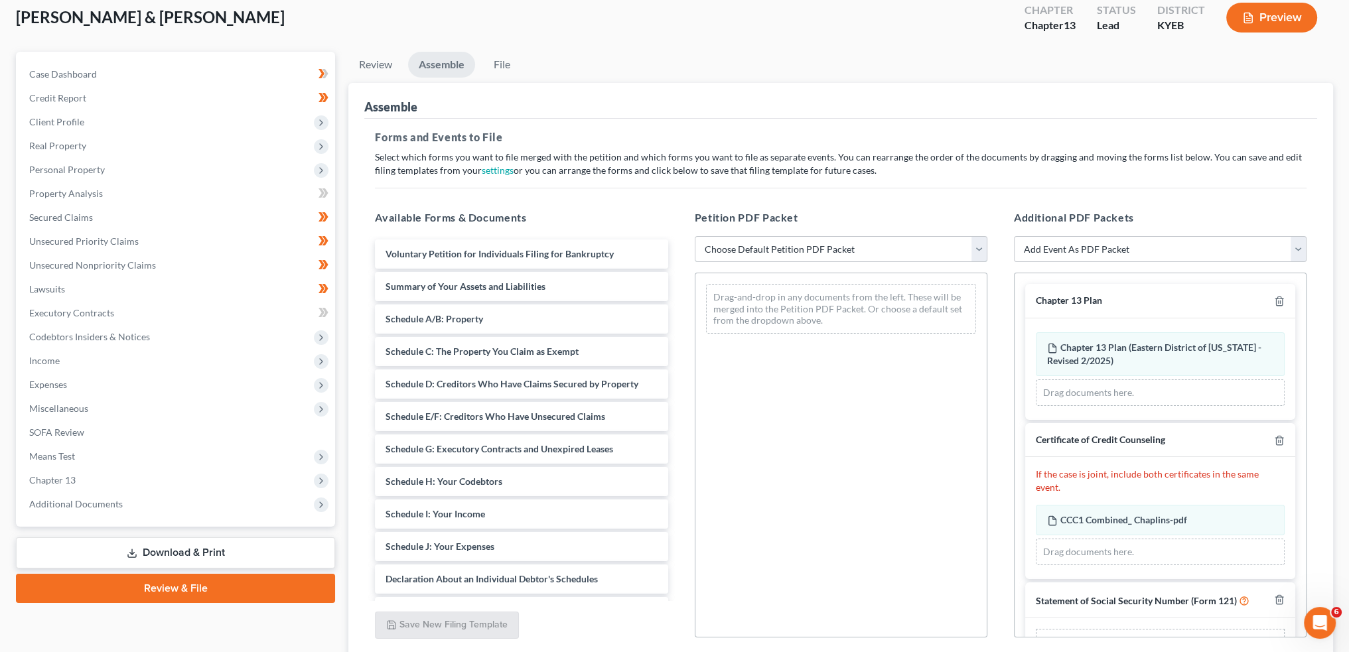
click at [834, 254] on select "Choose Default Petition PDF Packet Complete Bankruptcy Petition (all forms and …" at bounding box center [841, 249] width 293 height 27
select select "0"
click at [695, 236] on select "Choose Default Petition PDF Packet Complete Bankruptcy Petition (all forms and …" at bounding box center [841, 249] width 293 height 27
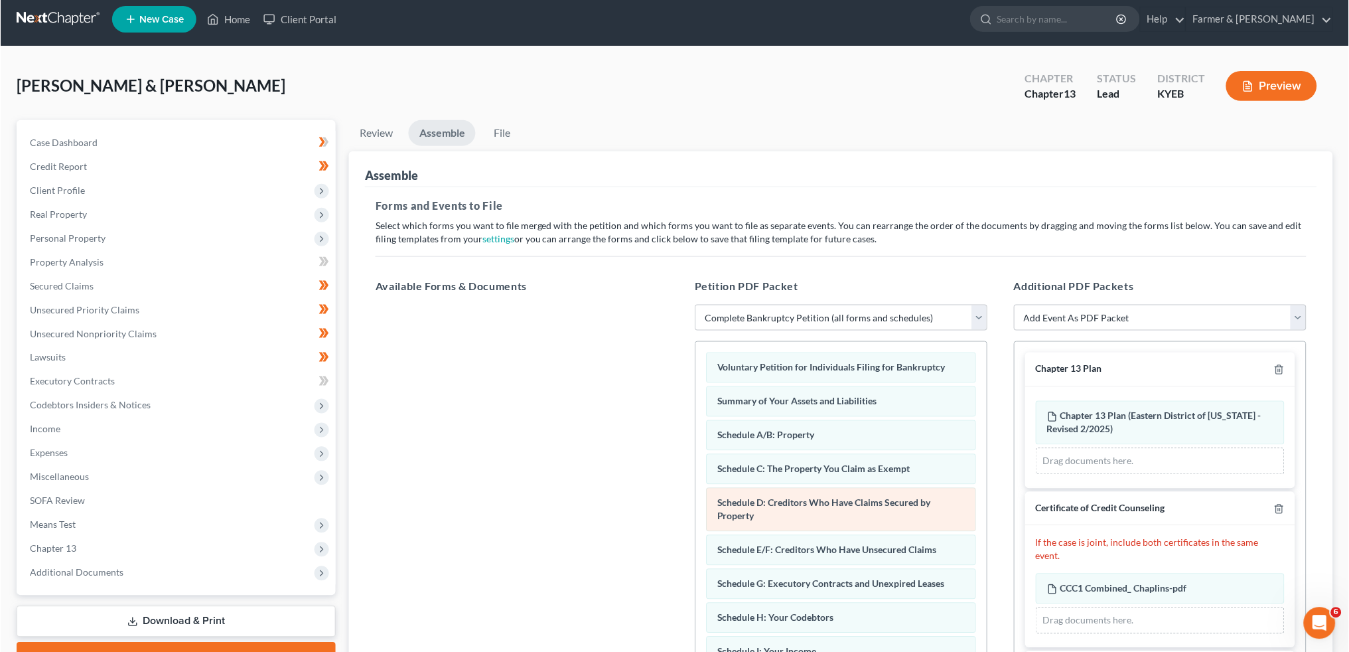
scroll to position [0, 0]
